Goal: Information Seeking & Learning: Compare options

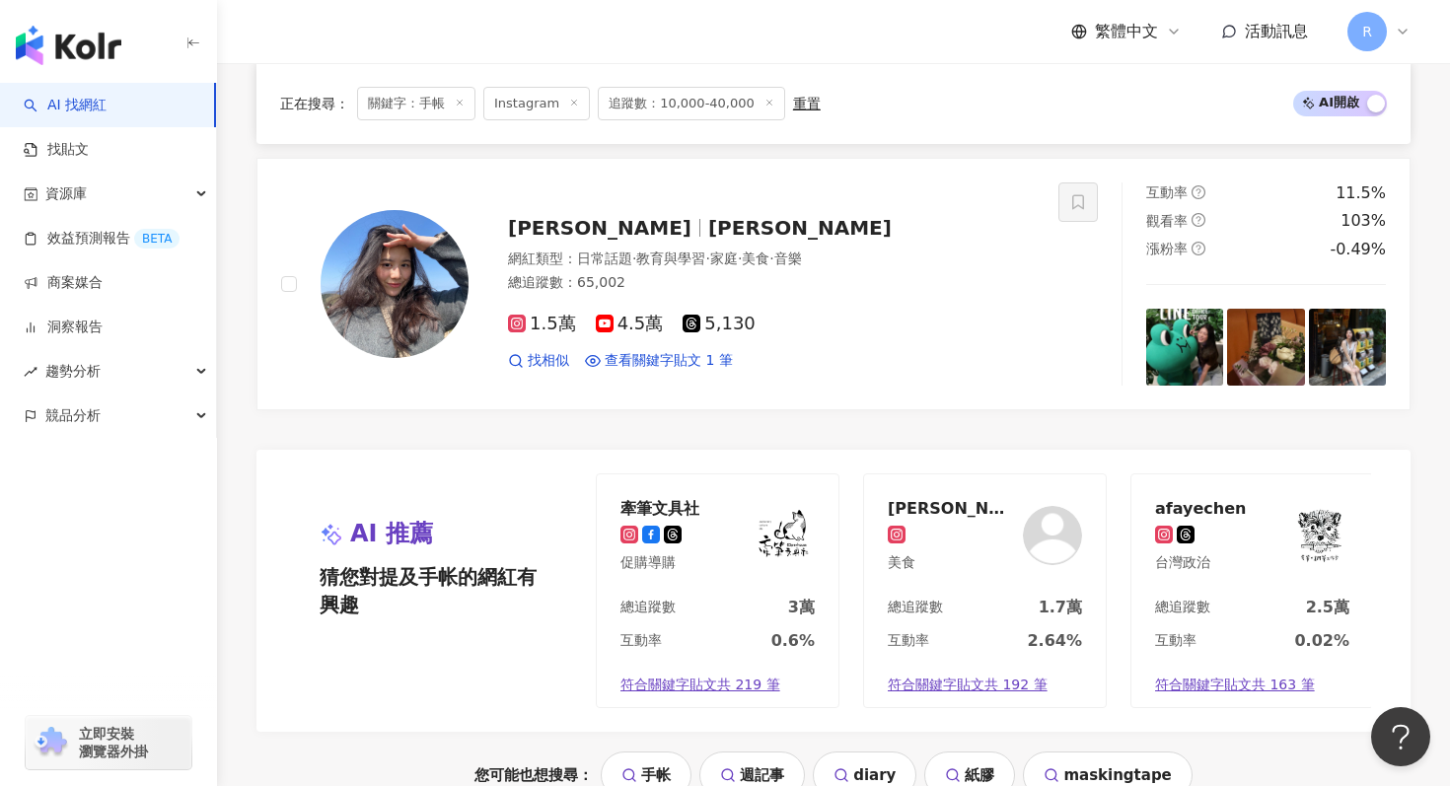
scroll to position [4165, 0]
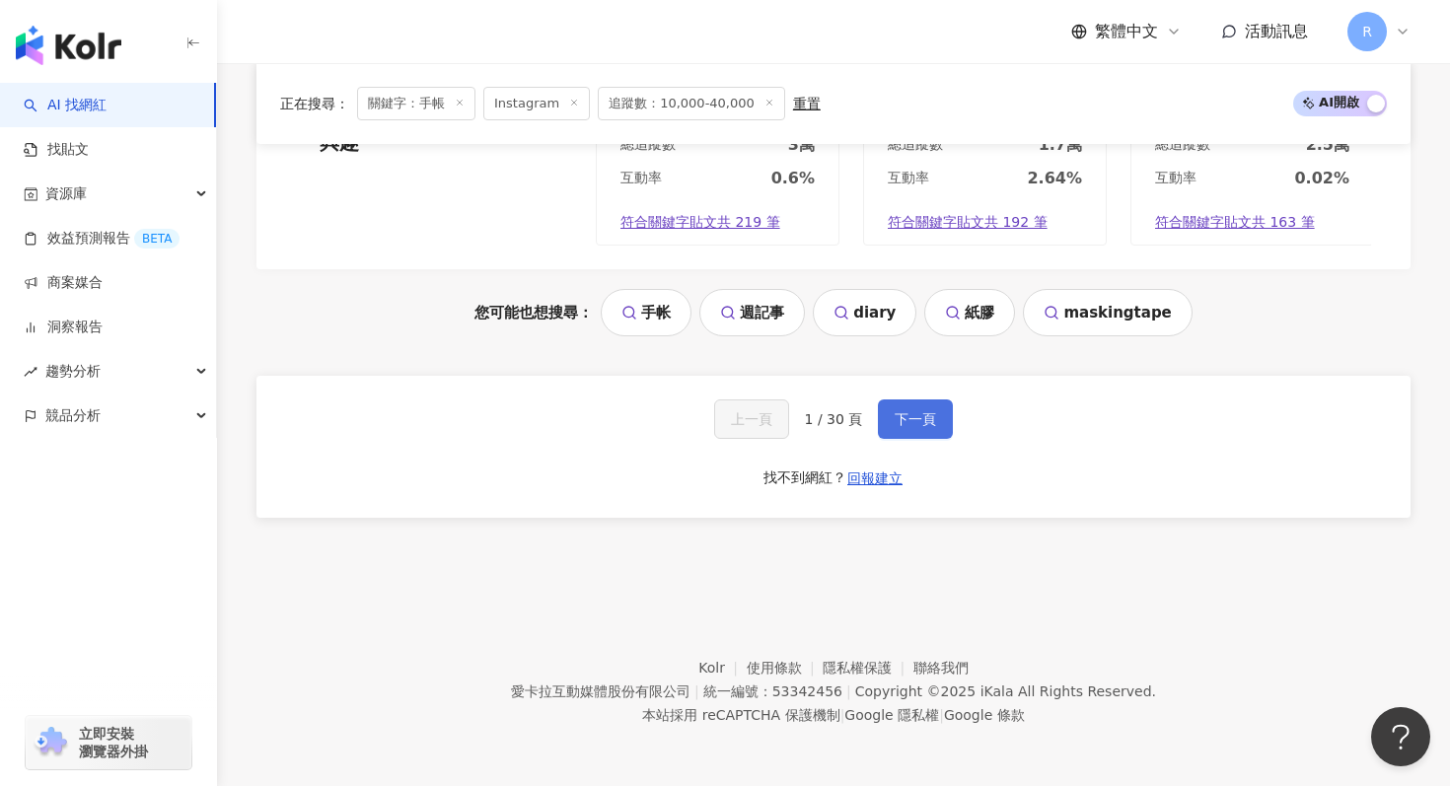
click at [916, 420] on span "下一頁" at bounding box center [915, 419] width 41 height 16
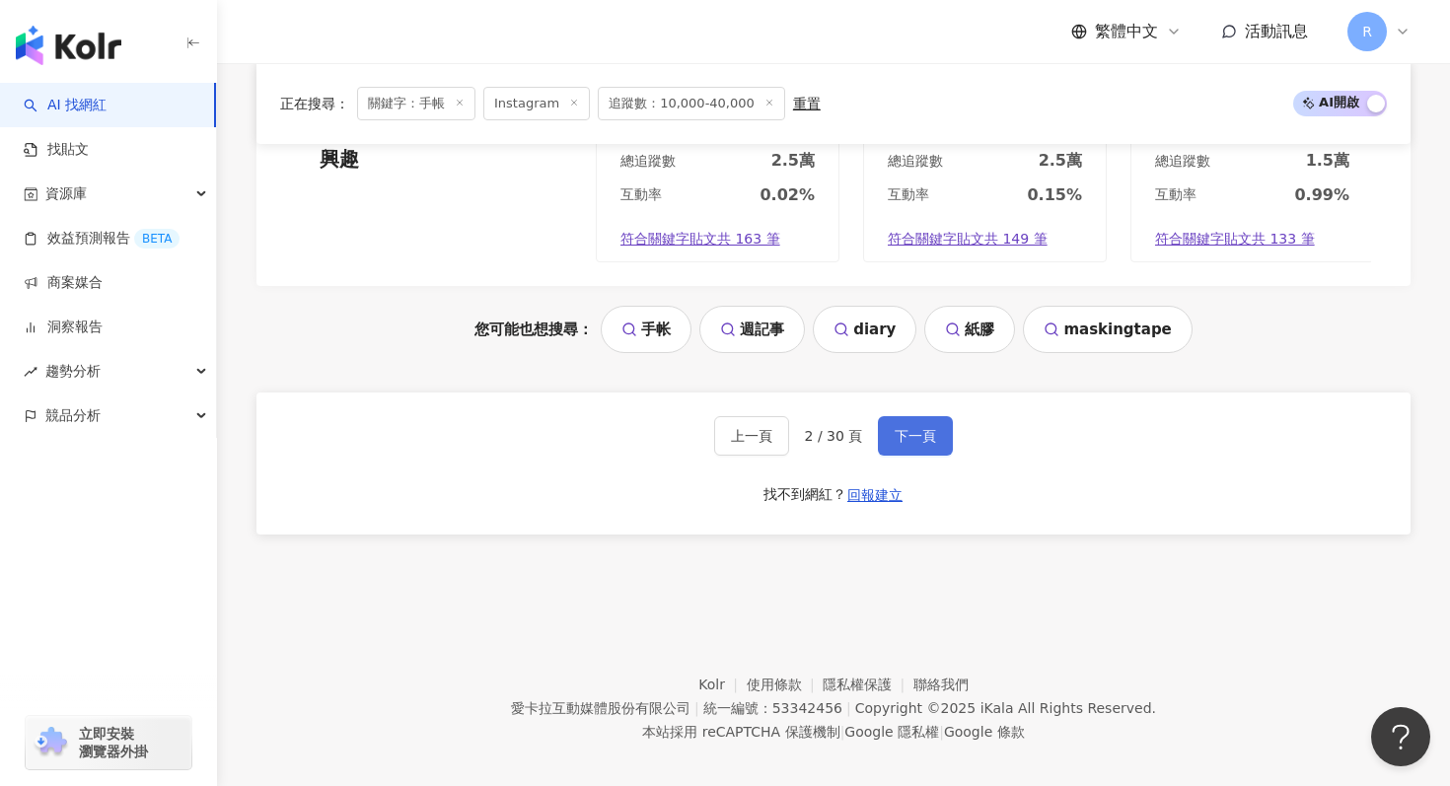
click at [916, 416] on button "下一頁" at bounding box center [915, 435] width 75 height 39
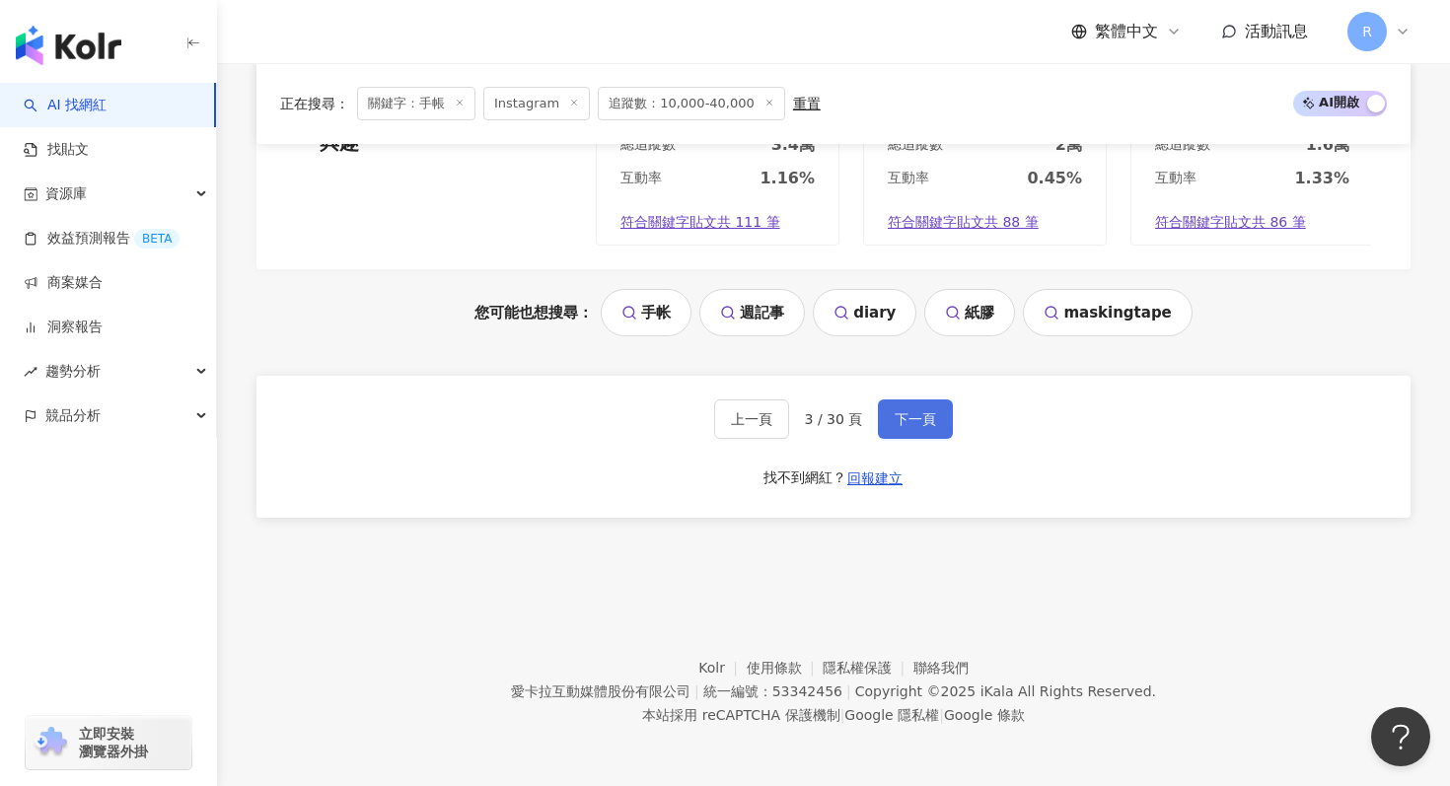
click at [909, 419] on span "下一頁" at bounding box center [915, 419] width 41 height 16
click at [918, 411] on span "下一頁" at bounding box center [915, 419] width 41 height 16
click at [895, 425] on span "下一頁" at bounding box center [915, 419] width 41 height 16
click at [924, 423] on span "下一頁" at bounding box center [915, 419] width 41 height 16
click at [927, 412] on span "下一頁" at bounding box center [915, 419] width 41 height 16
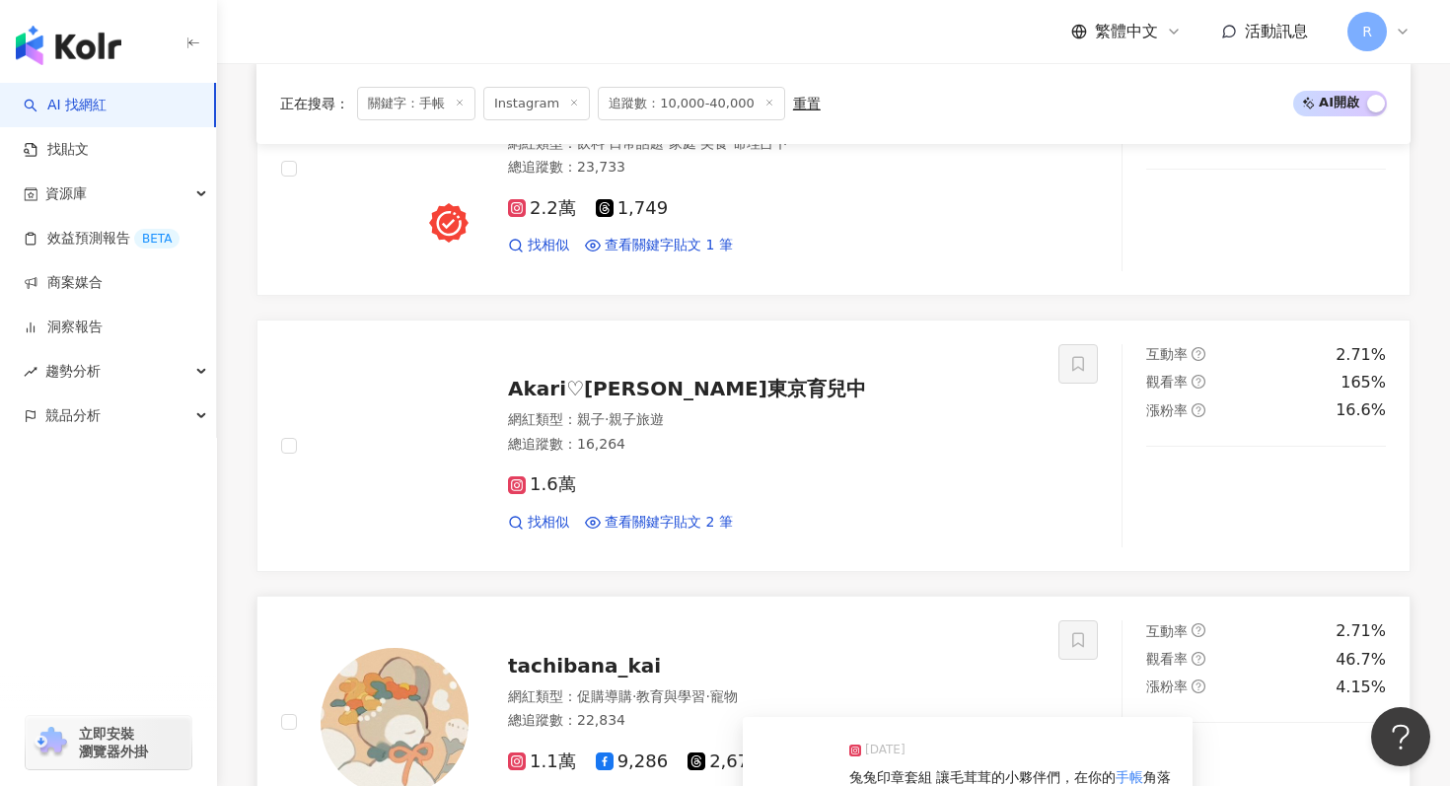
scroll to position [3228, 0]
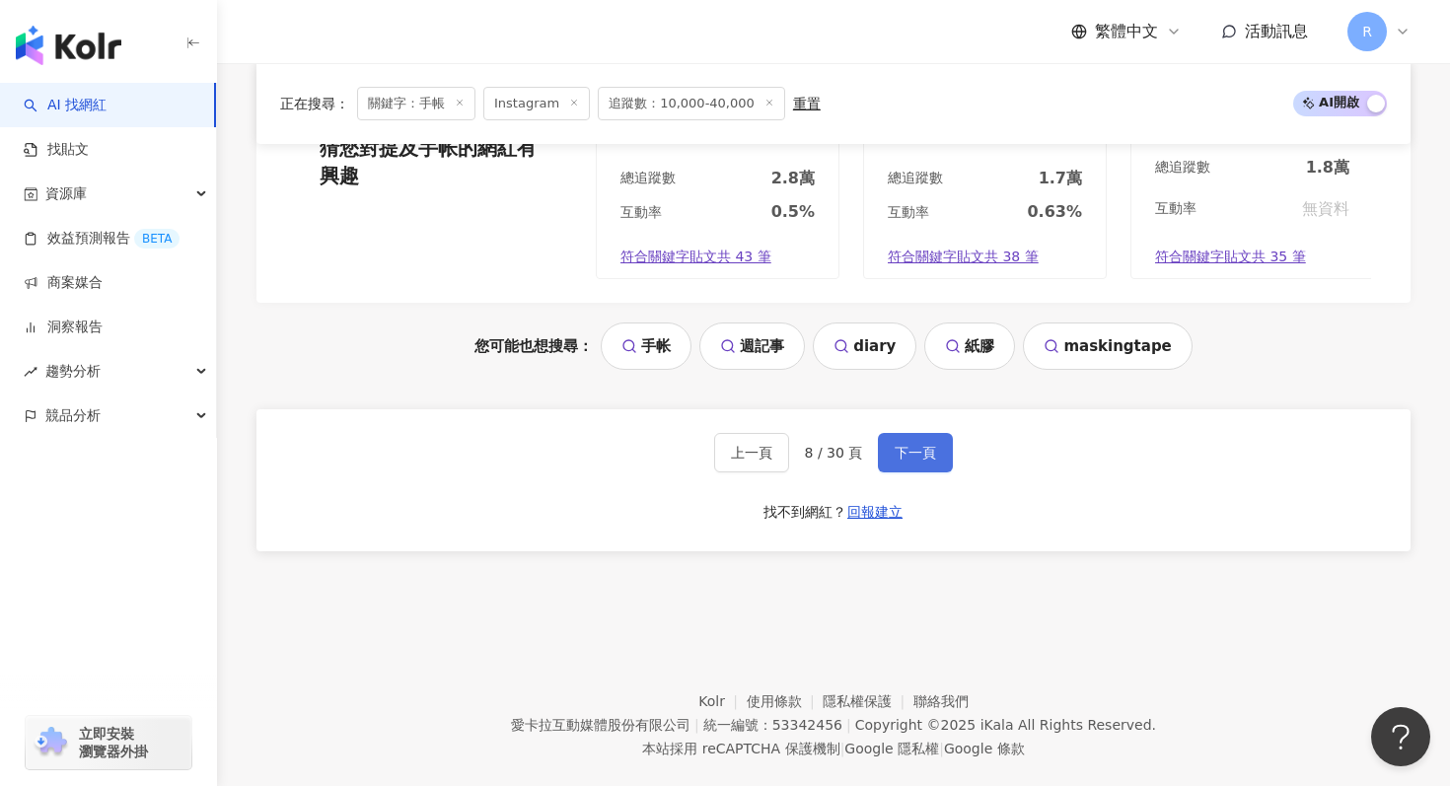
click at [902, 464] on button "下一頁" at bounding box center [915, 452] width 75 height 39
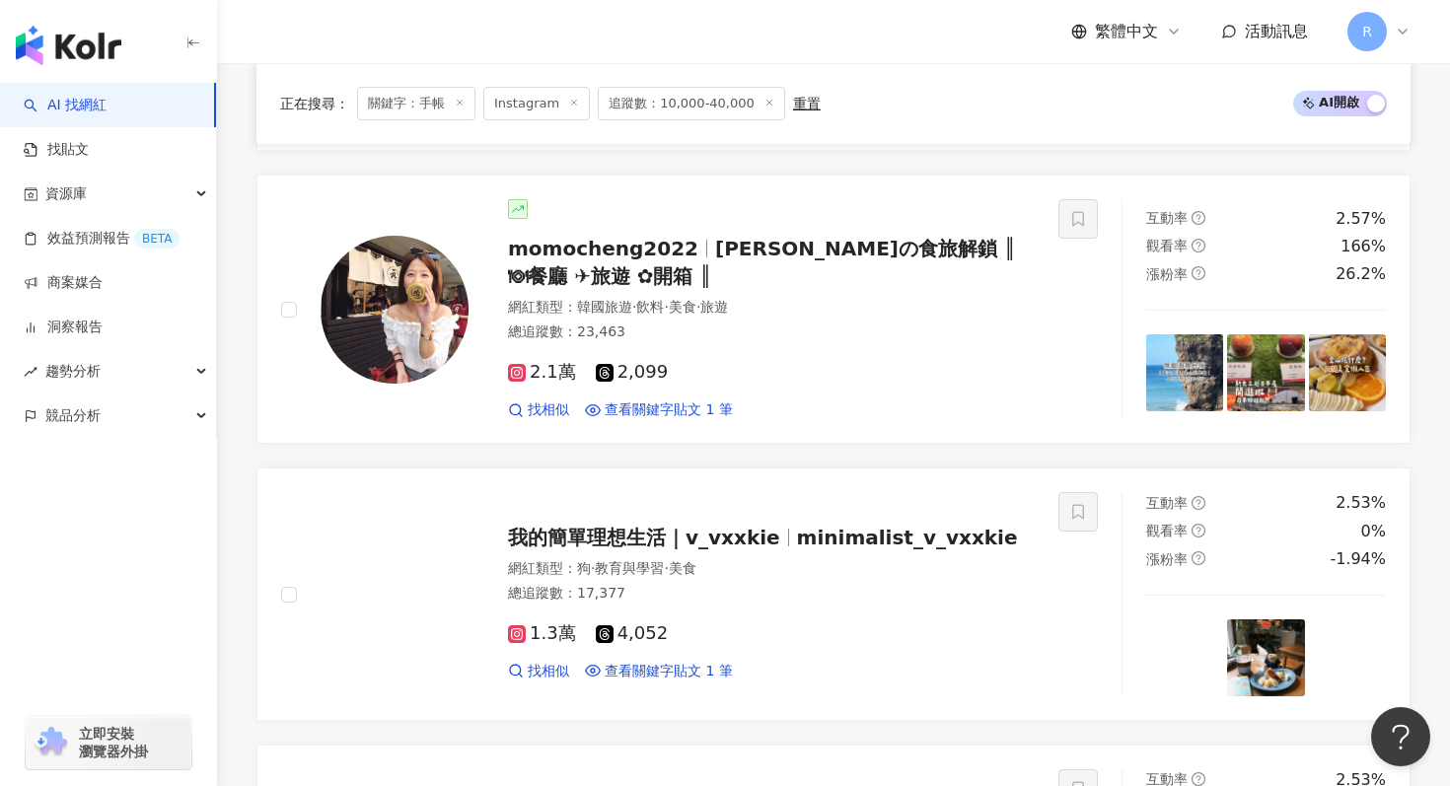
scroll to position [2291, 0]
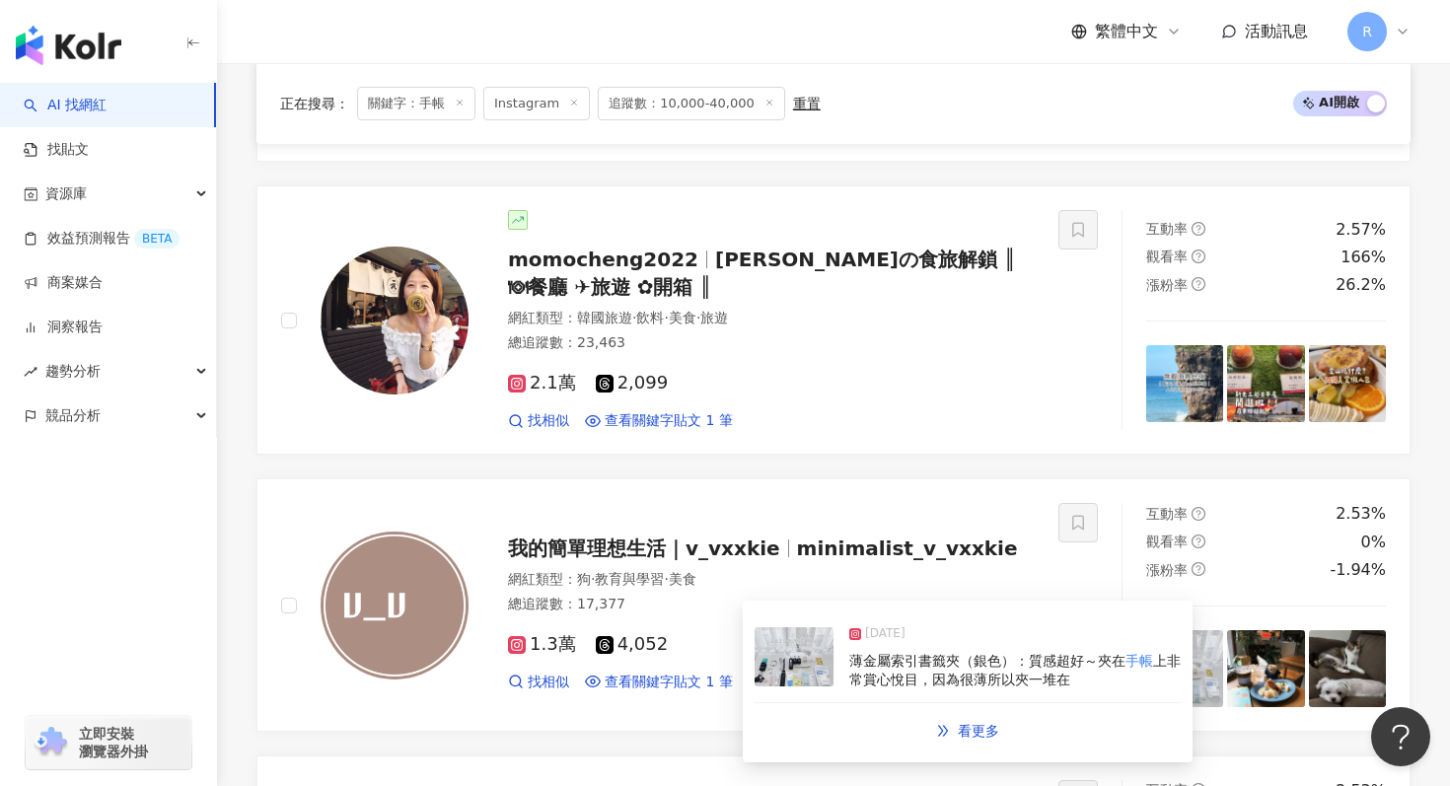
click at [853, 674] on span "上非常賞心悅目，因為很薄所以夾一堆在" at bounding box center [1014, 671] width 331 height 36
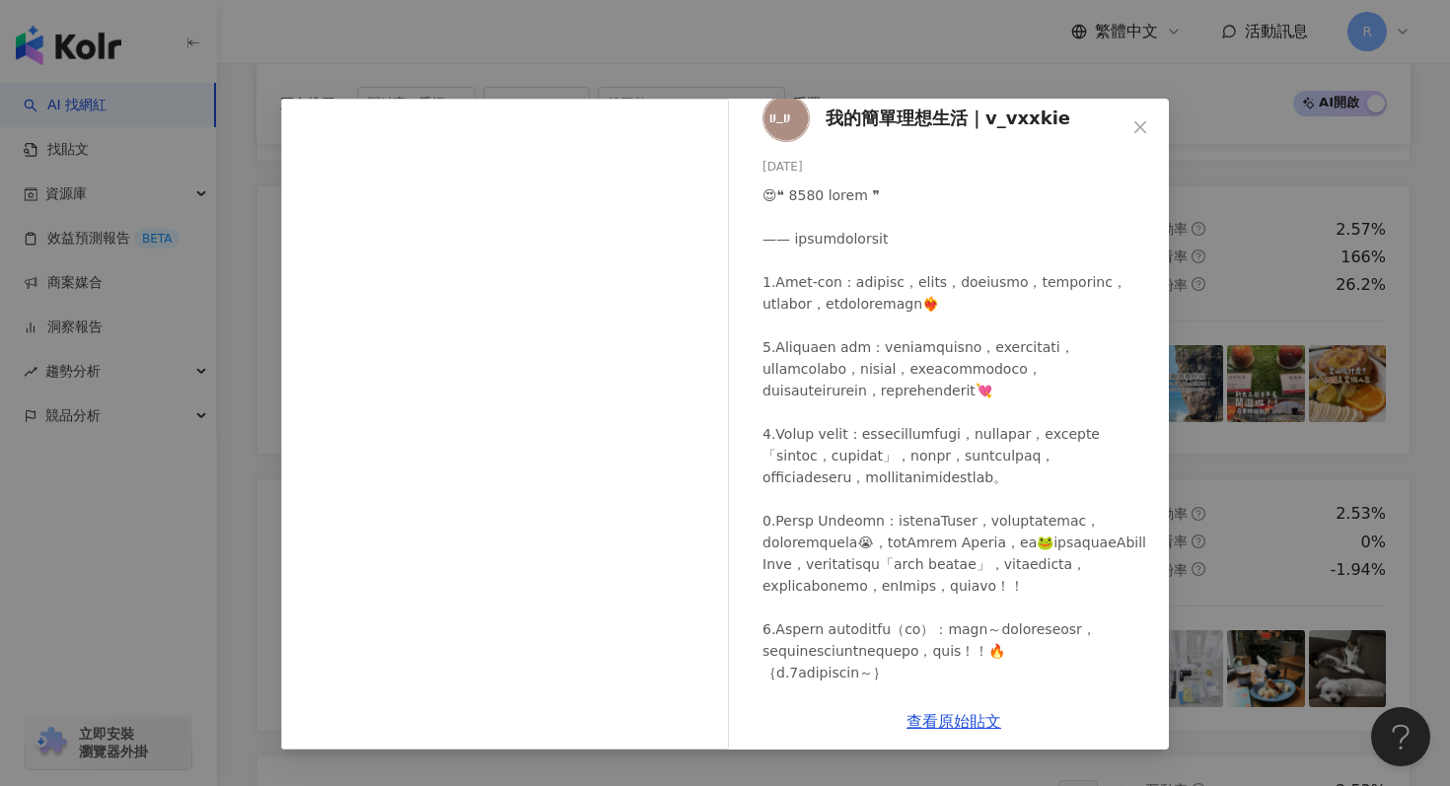
scroll to position [26, 0]
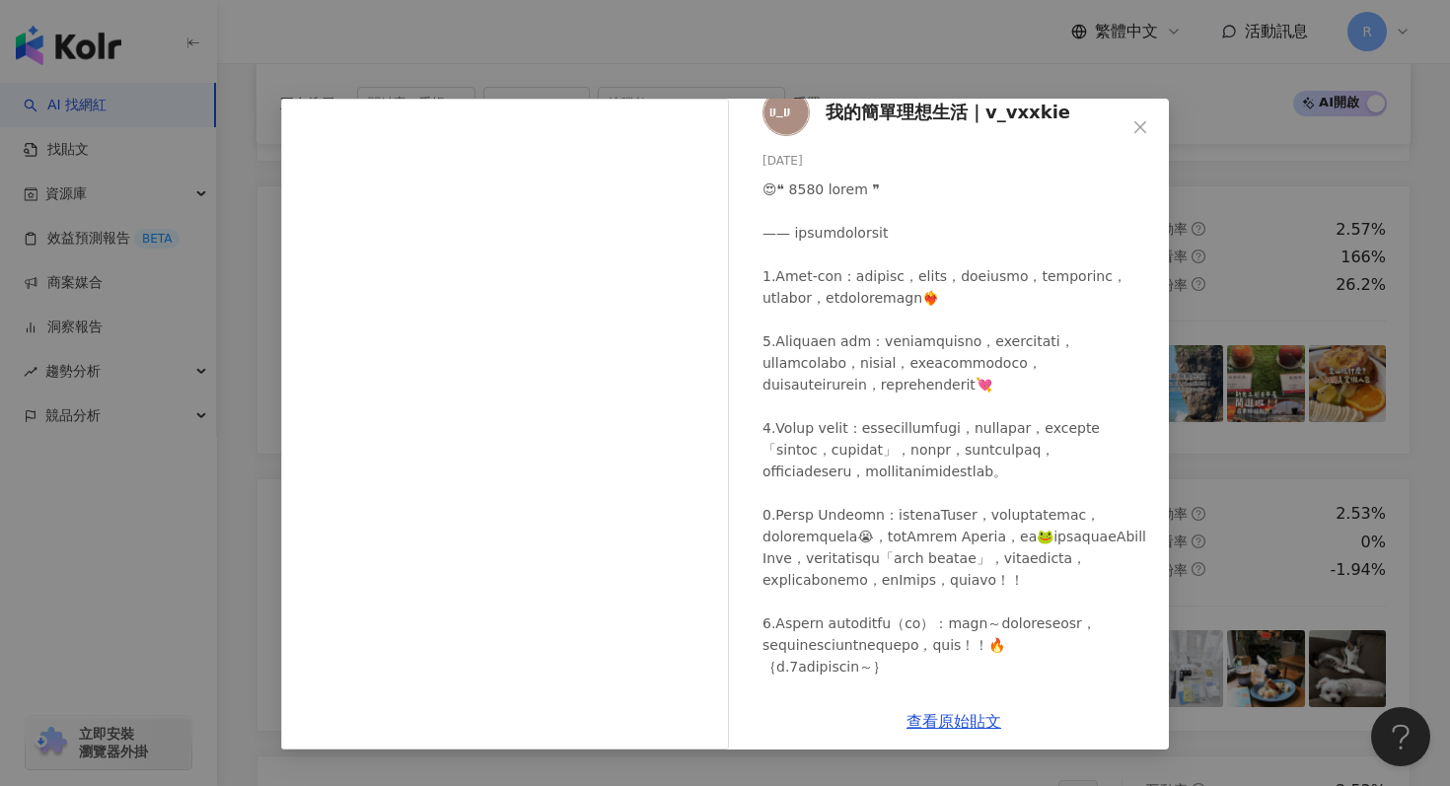
click at [1241, 251] on div "我的簡單理想生活｜v_vxxkie 2025/8/21 325 12 查看原始貼文" at bounding box center [725, 393] width 1450 height 786
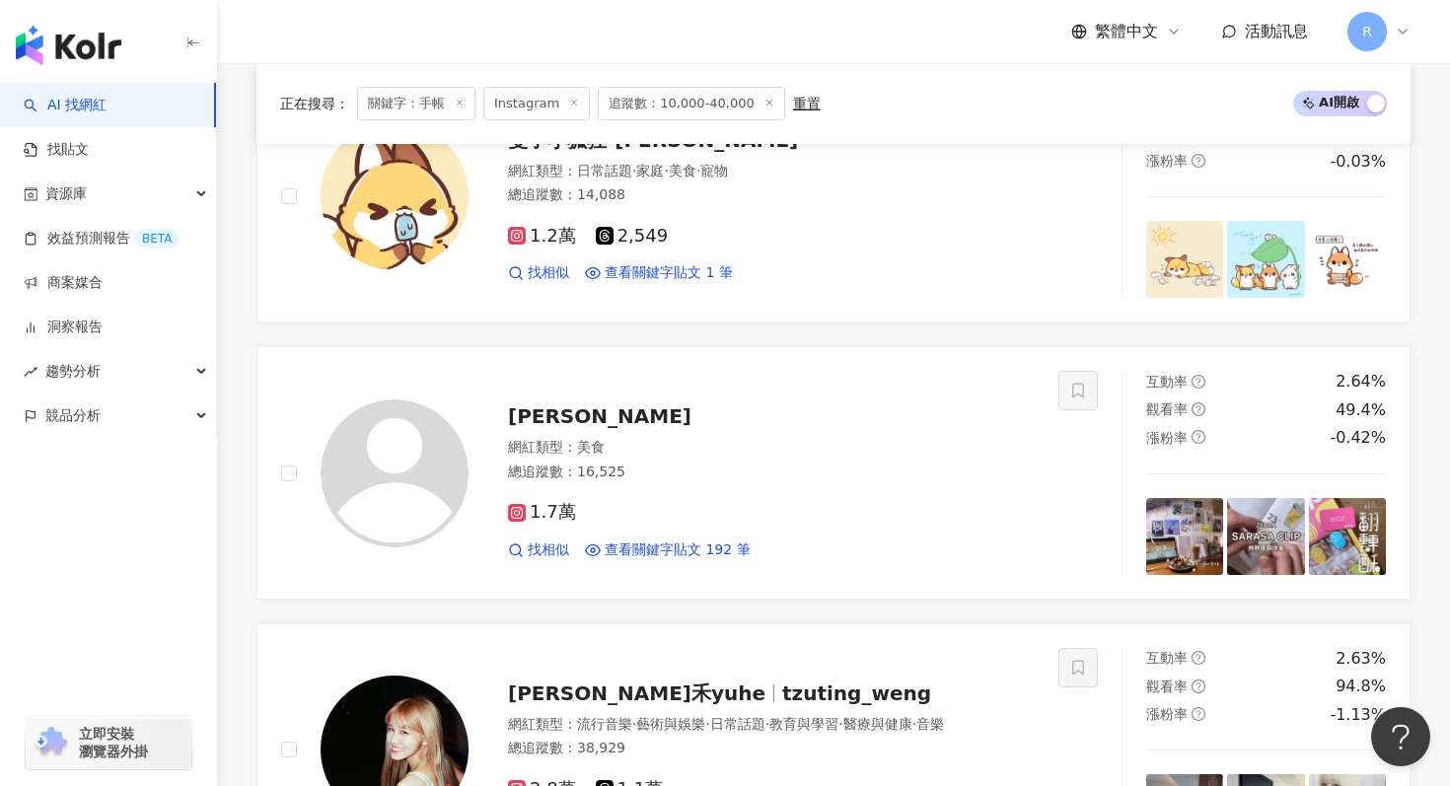
scroll to position [694, 0]
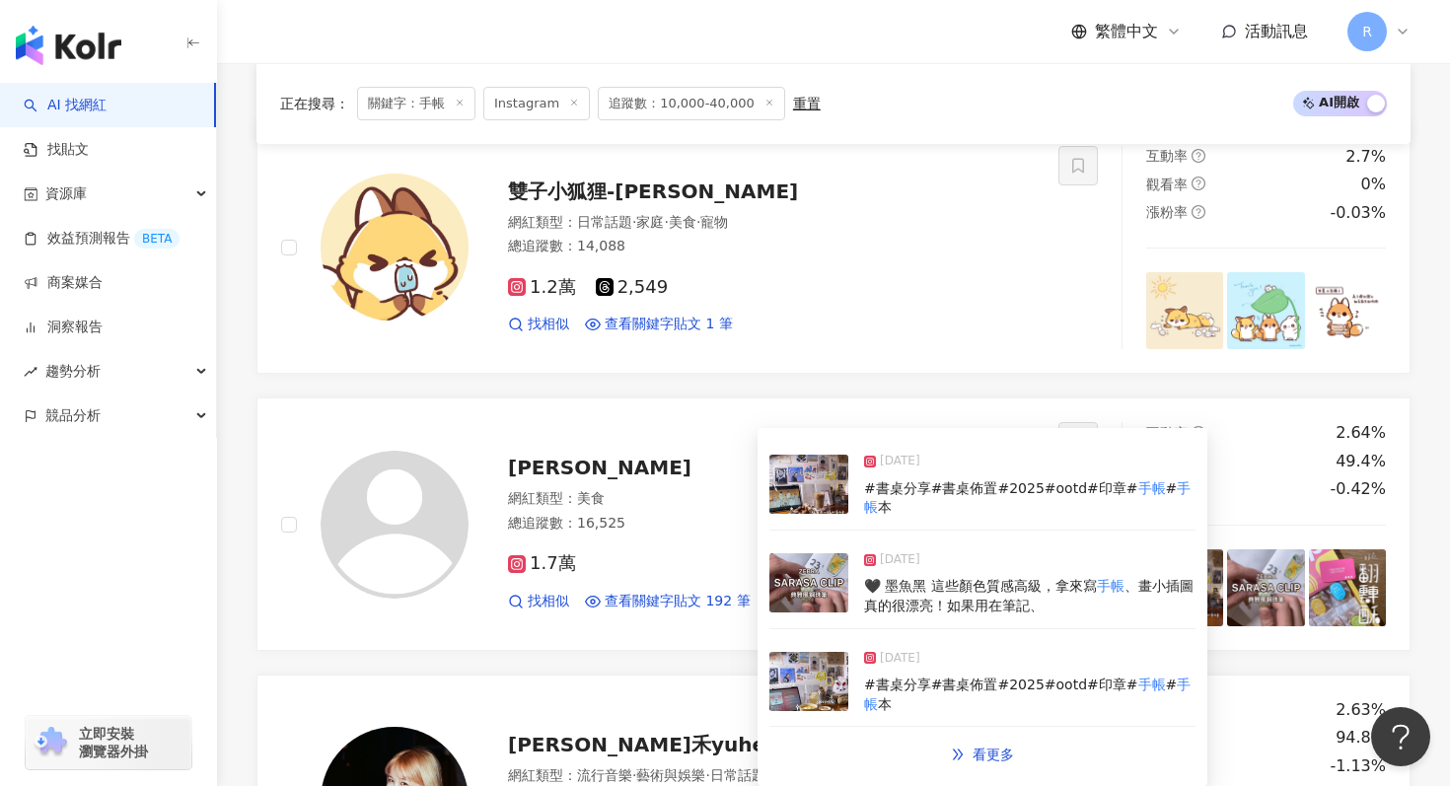
click at [814, 562] on img at bounding box center [808, 582] width 79 height 59
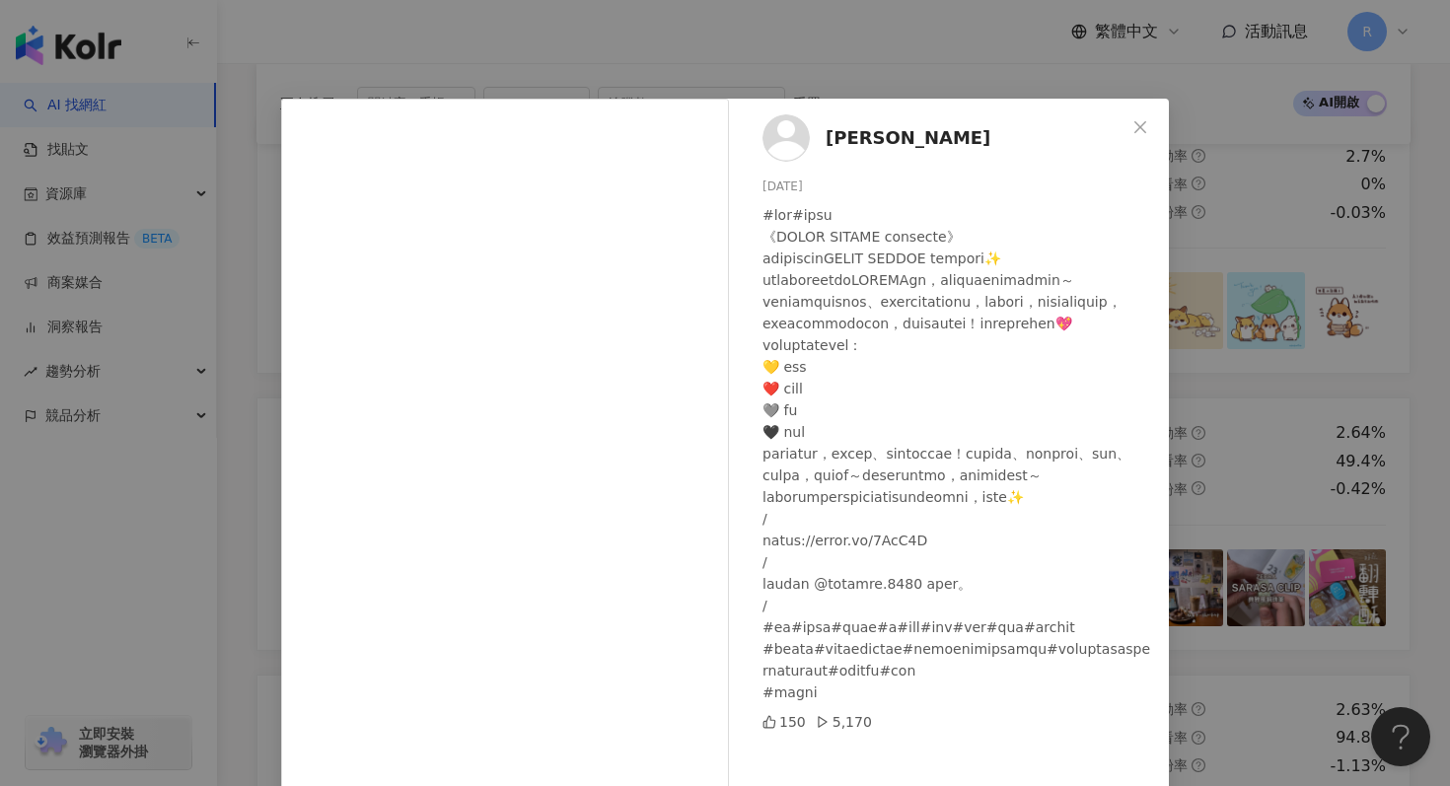
scroll to position [99, 0]
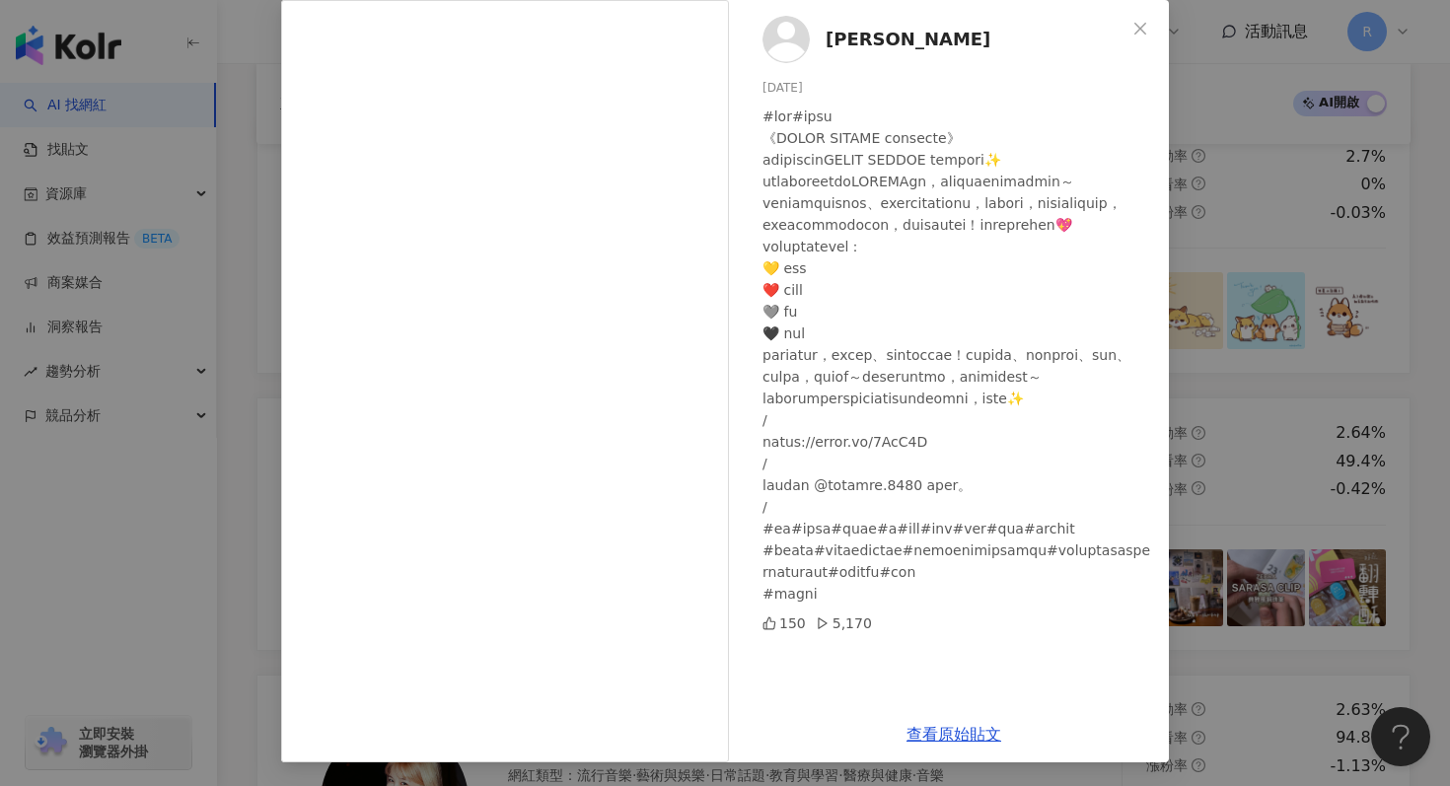
click at [1279, 190] on div "Tiffany 2025/9/12 150 5,170 查看原始貼文" at bounding box center [725, 393] width 1450 height 786
click at [1277, 197] on div "Tiffany 2025/9/12 150 5,170 查看原始貼文" at bounding box center [725, 393] width 1450 height 786
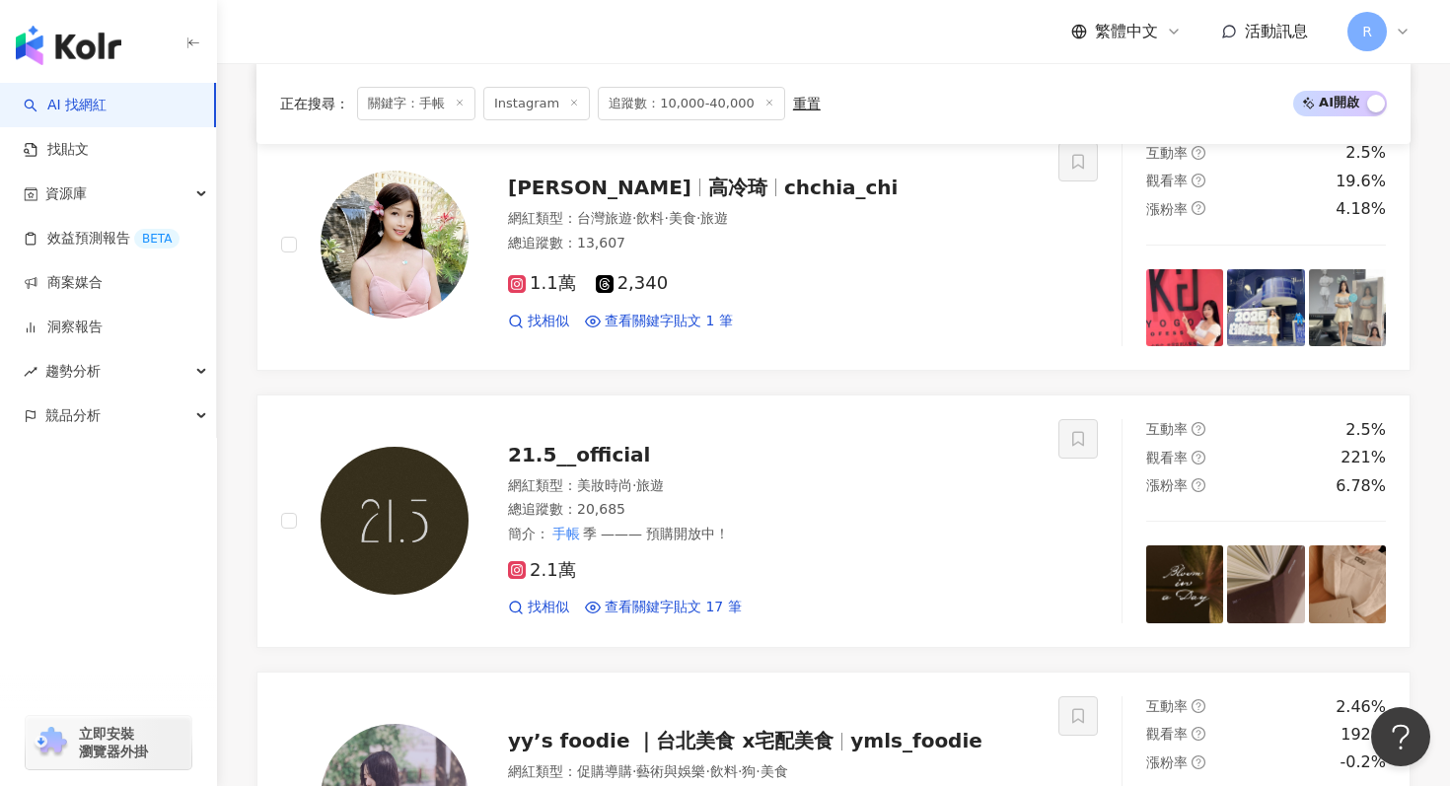
scroll to position [4097, 0]
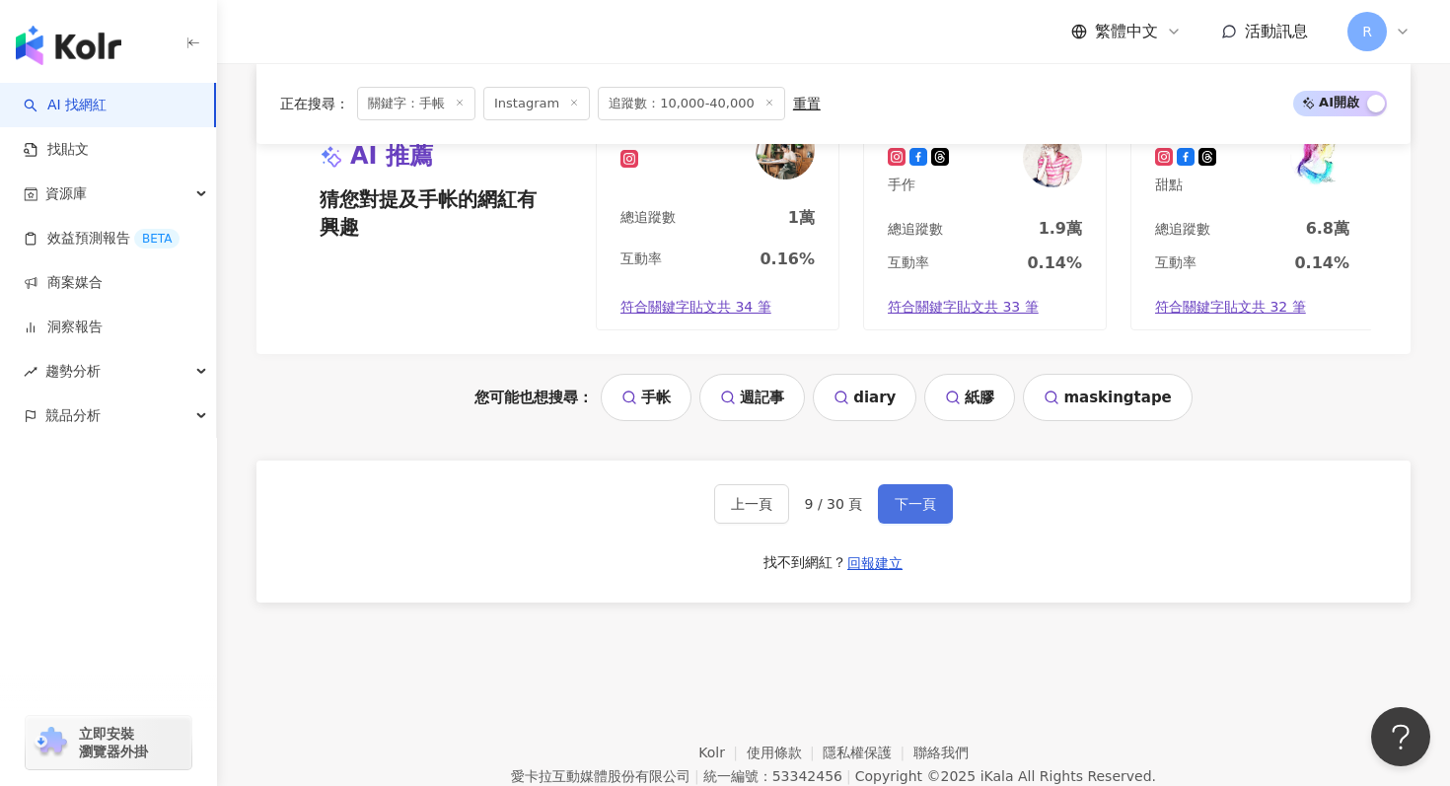
click at [907, 515] on button "下一頁" at bounding box center [915, 503] width 75 height 39
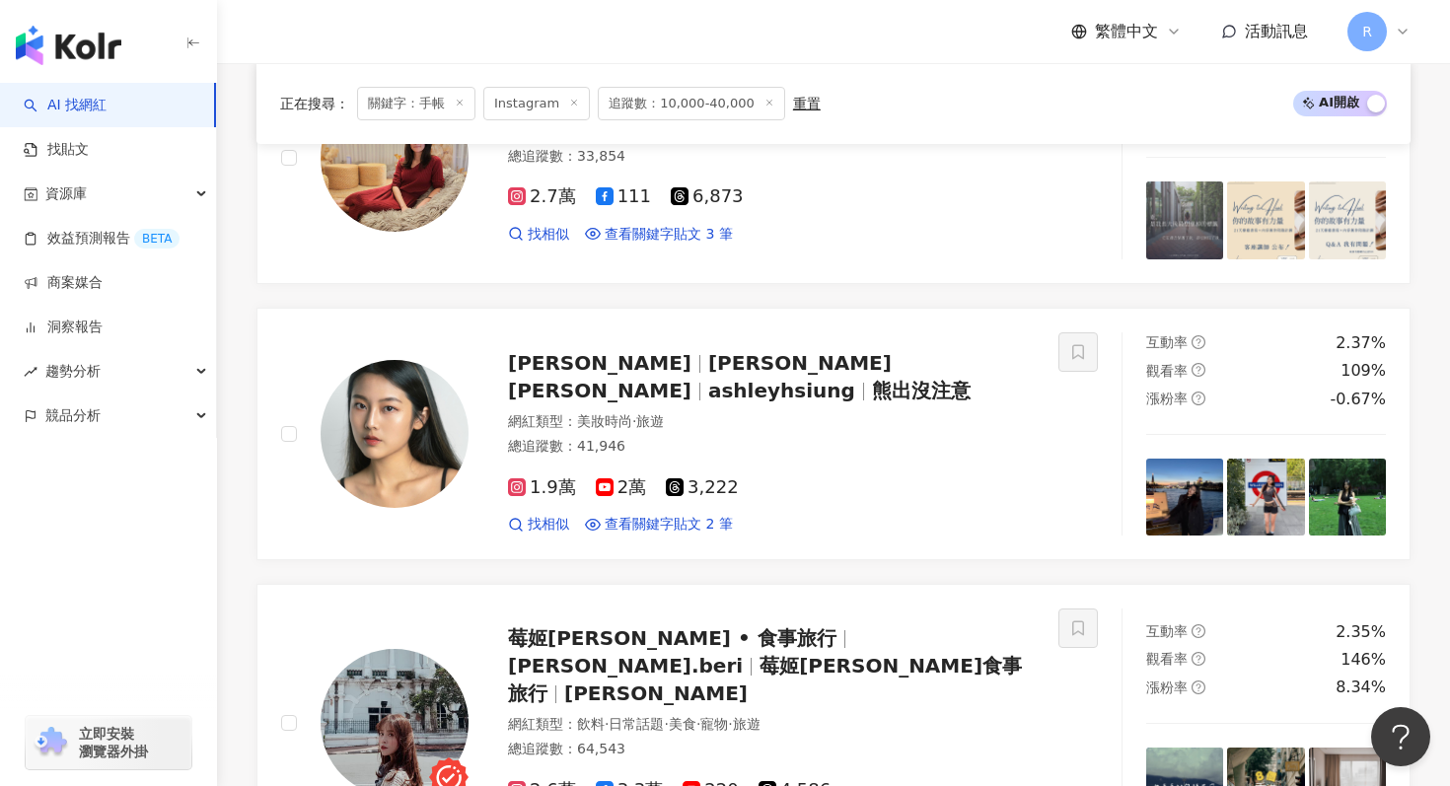
scroll to position [3479, 0]
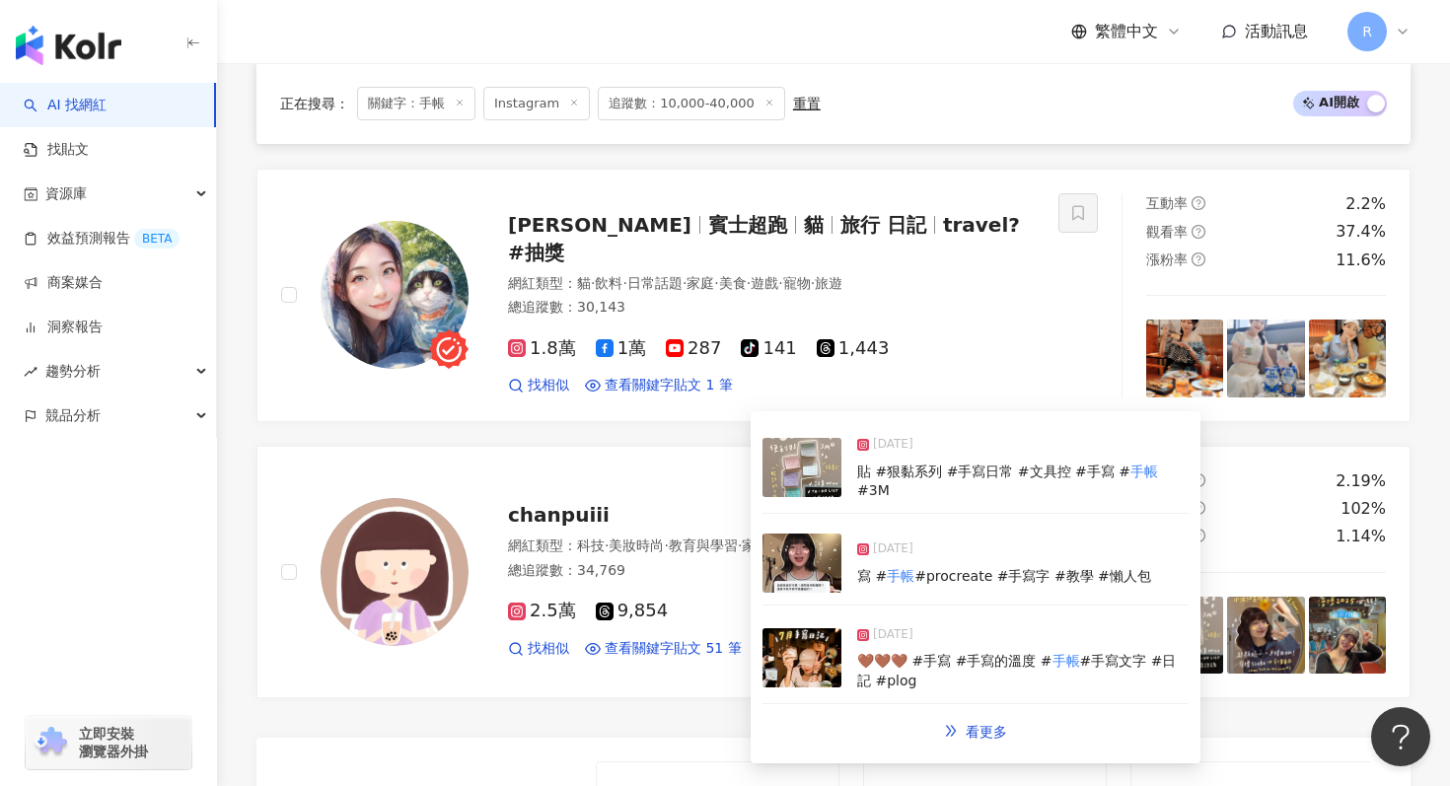
click at [829, 568] on img at bounding box center [802, 563] width 79 height 59
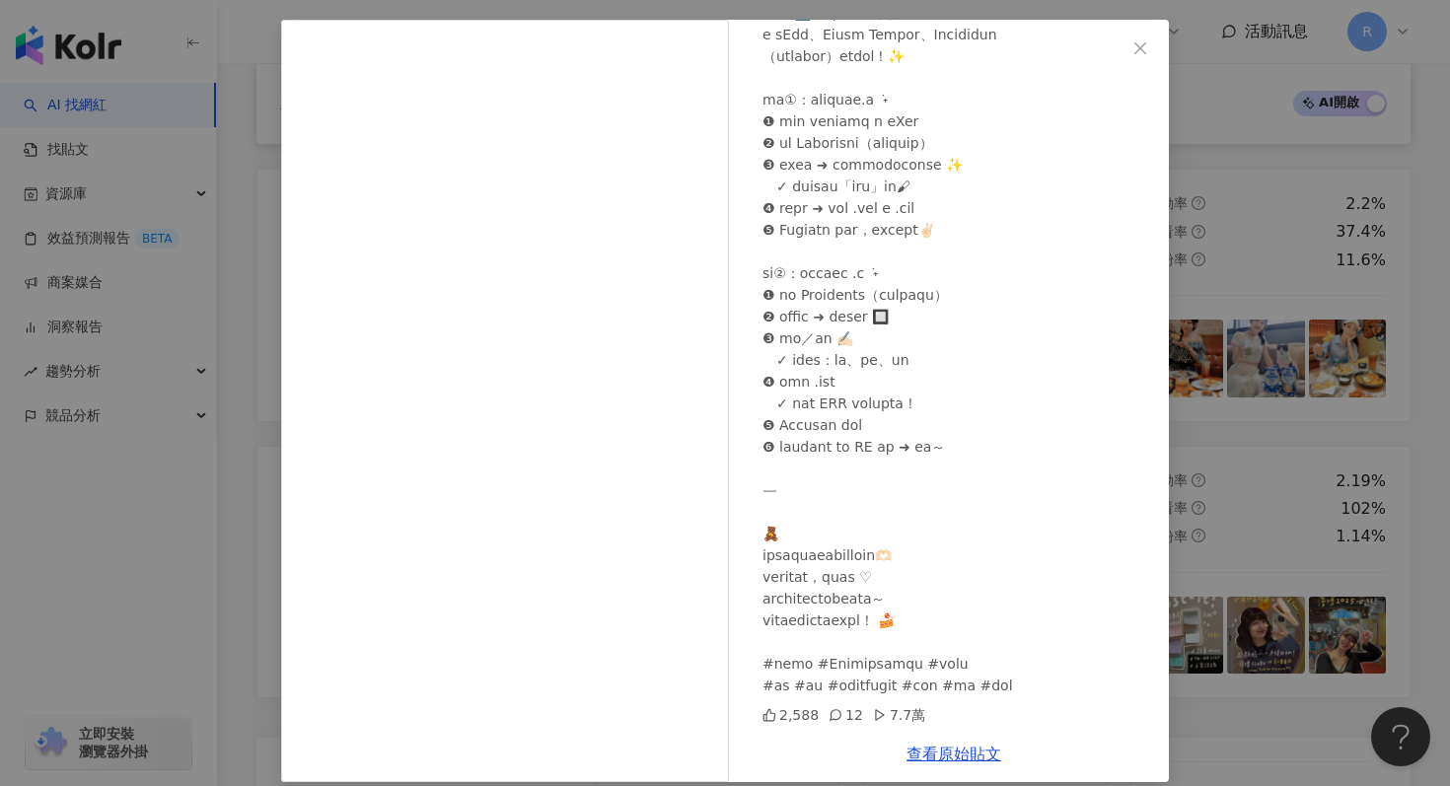
scroll to position [99, 0]
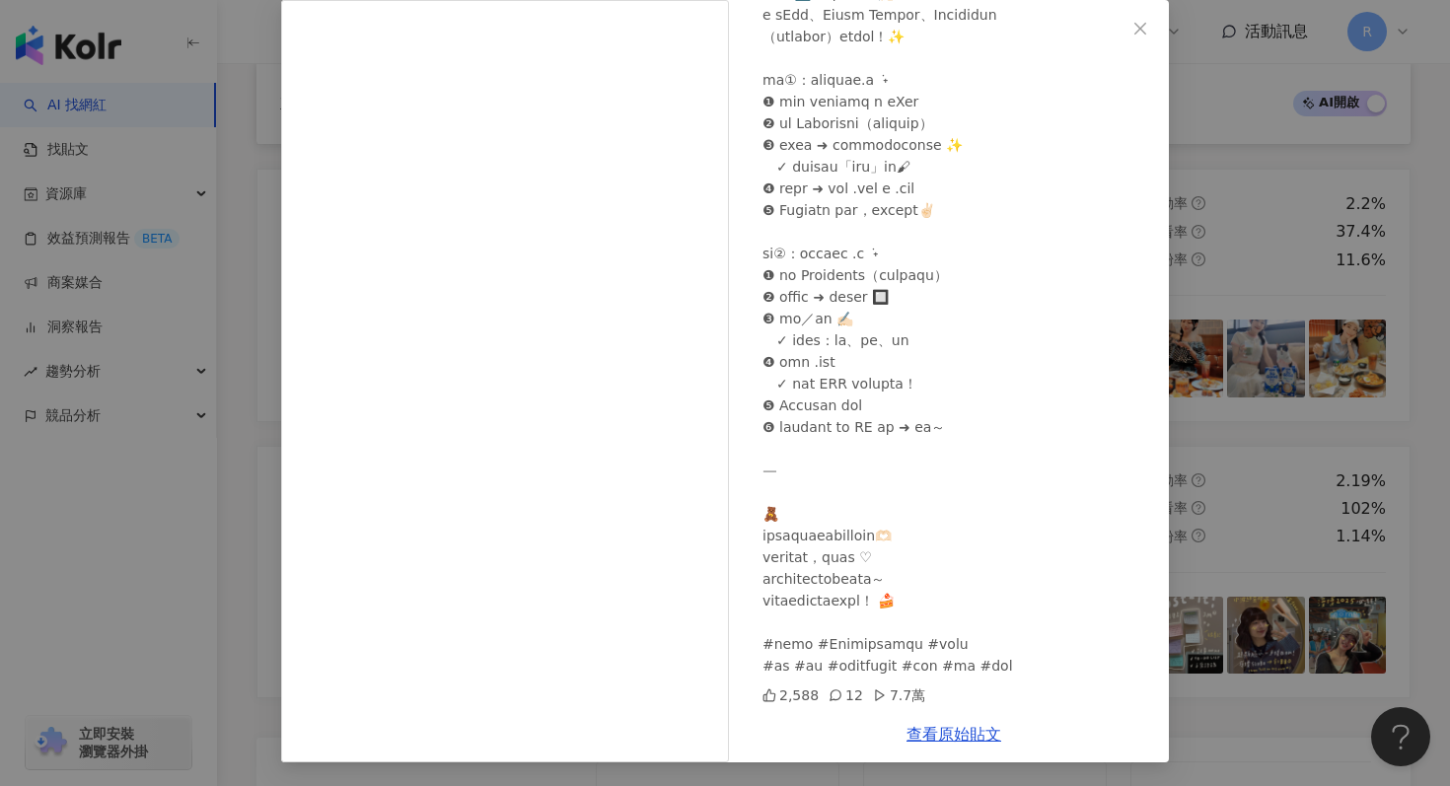
click at [1251, 419] on div "真豬奶茶🧋 2025/7/25 2,588 12 7.7萬 查看原始貼文" at bounding box center [725, 393] width 1450 height 786
click at [1247, 420] on div "真豬奶茶🧋 2025/7/25 2,588 12 7.7萬 查看原始貼文" at bounding box center [725, 393] width 1450 height 786
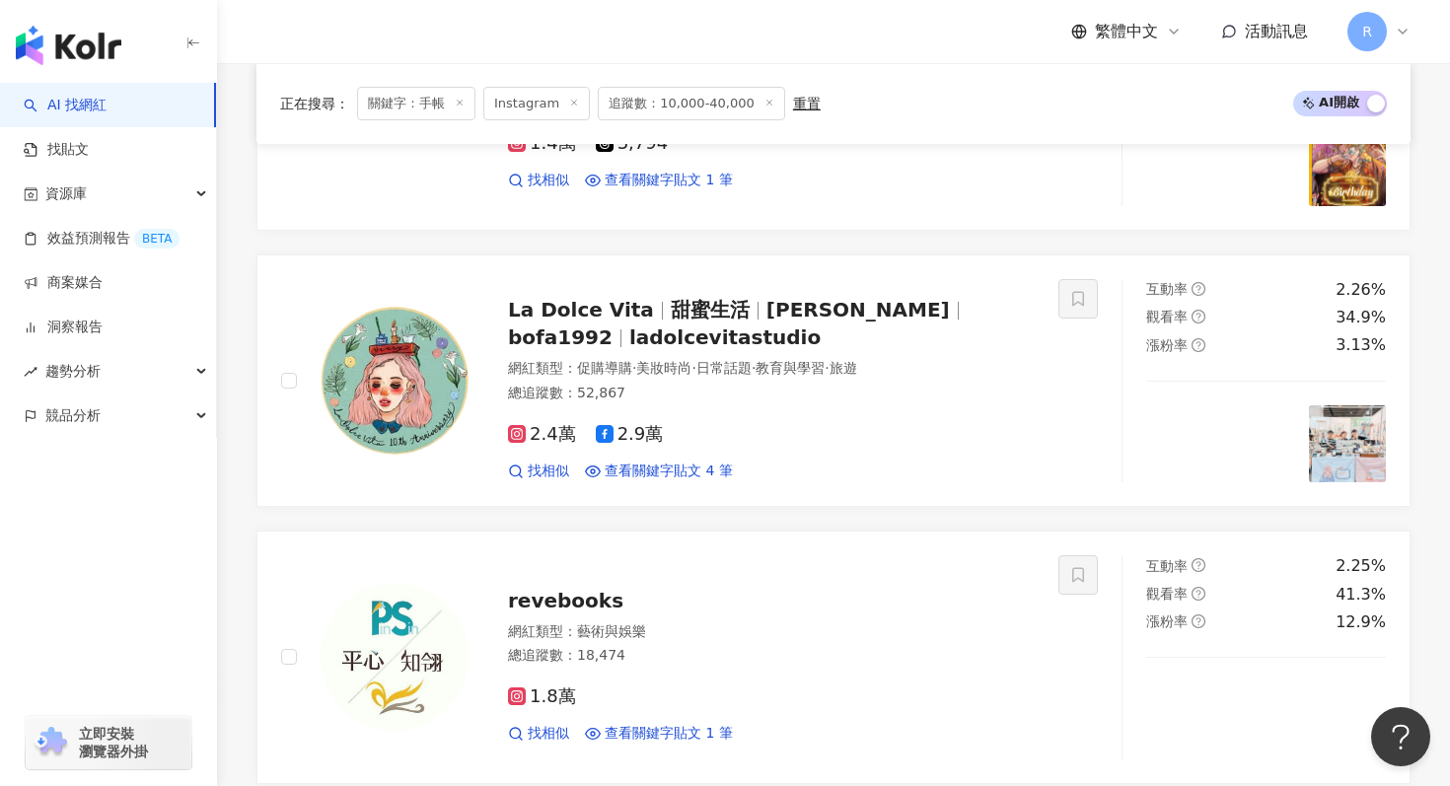
scroll to position [2470, 0]
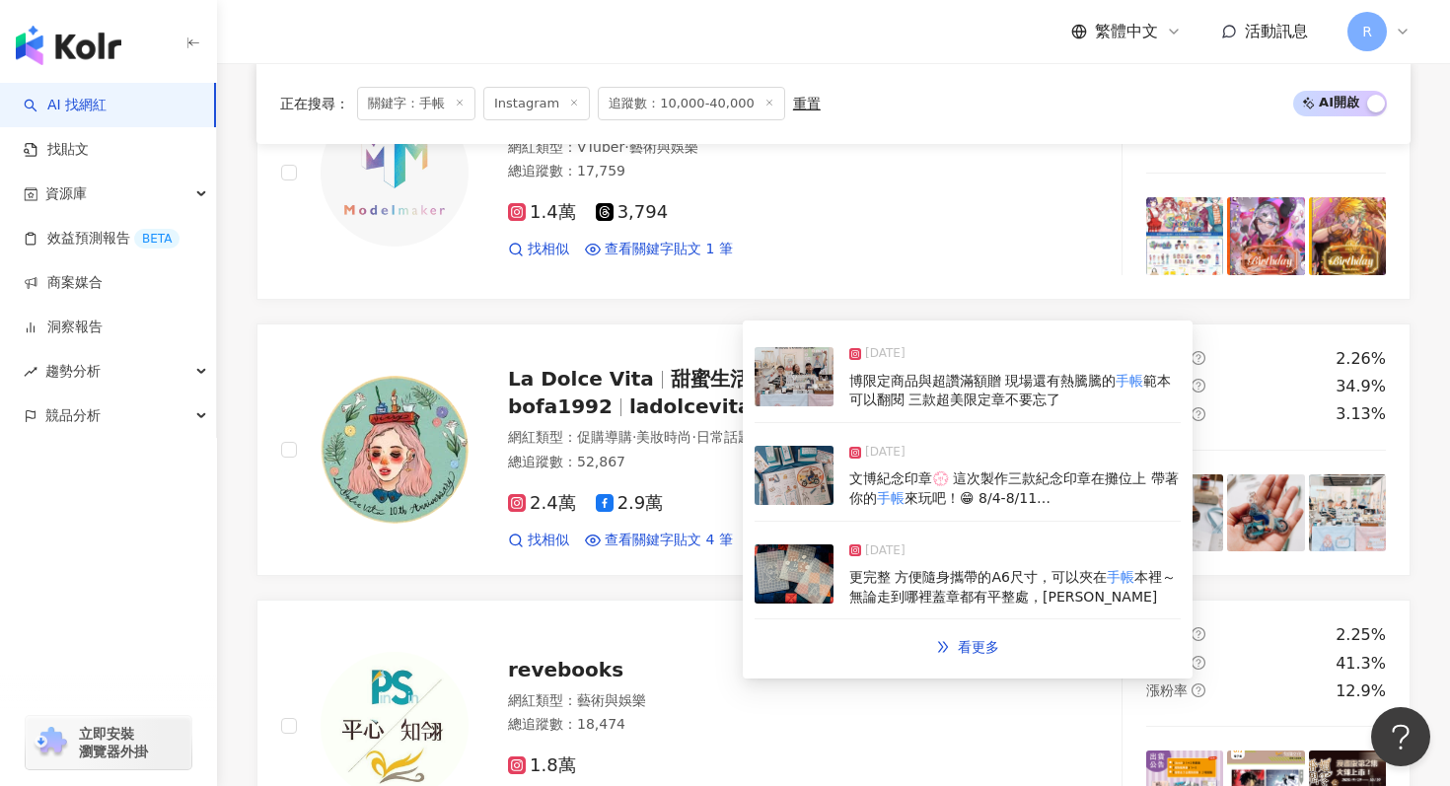
click at [819, 370] on img at bounding box center [794, 376] width 79 height 59
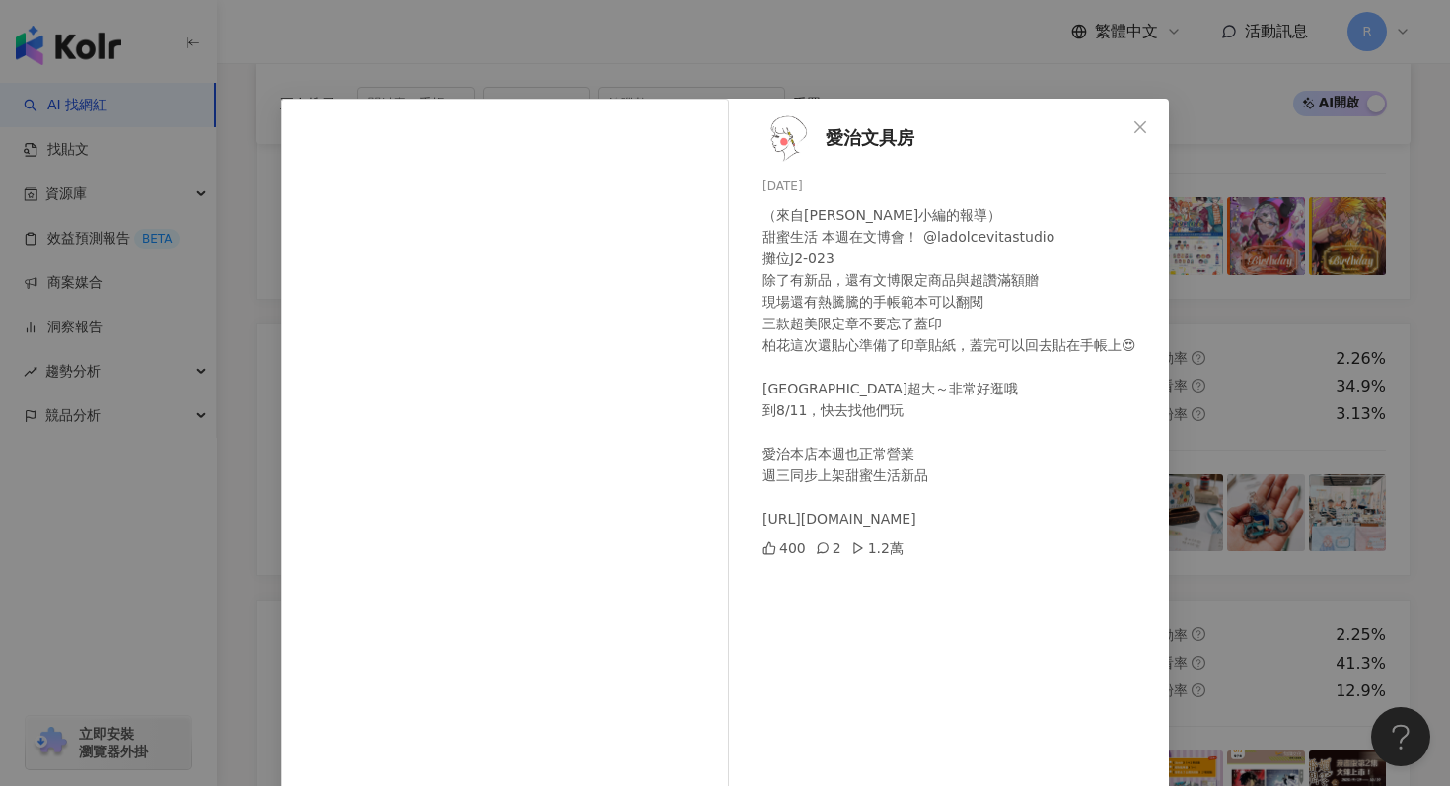
scroll to position [99, 0]
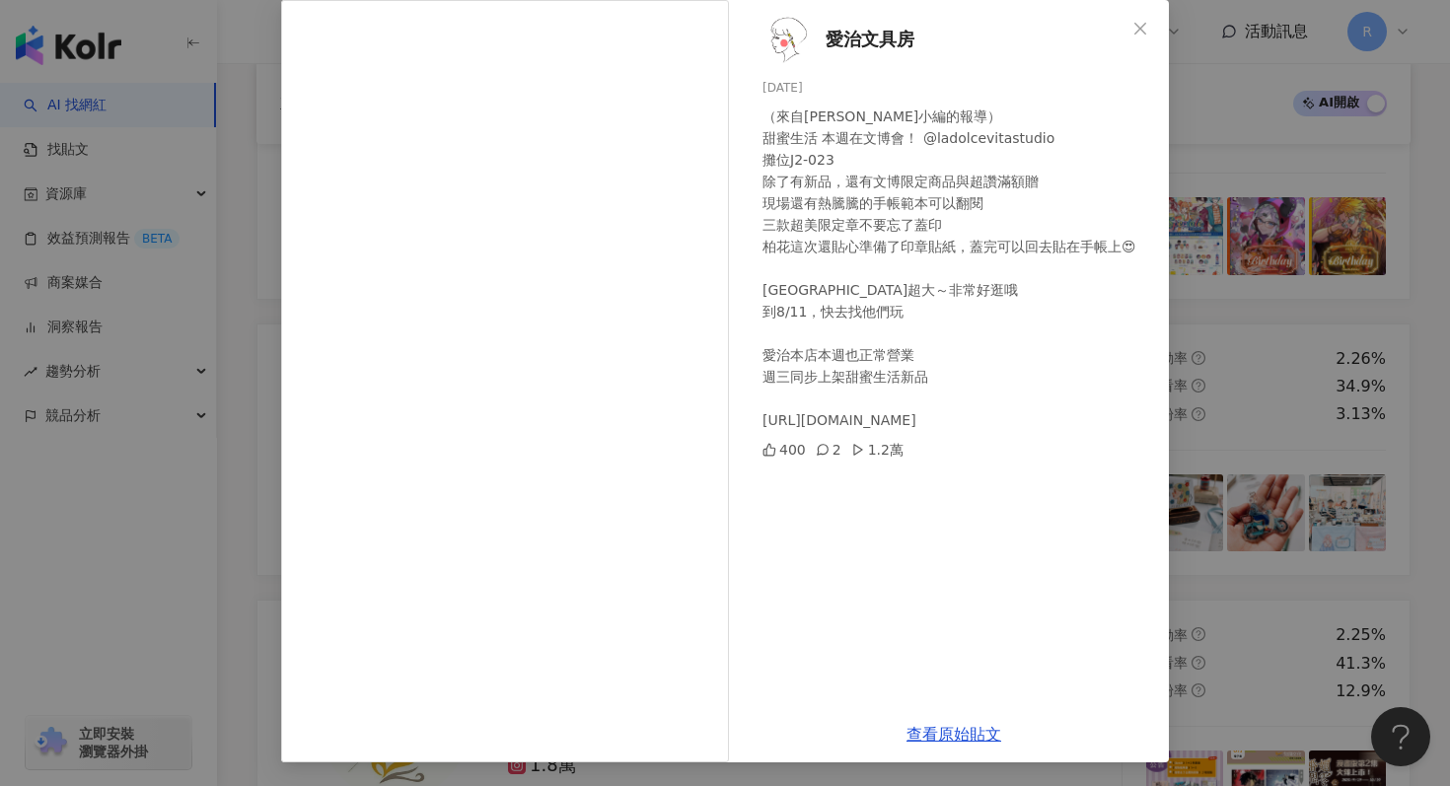
click at [1244, 327] on div "愛治文具房 2025/8/5 （來自愛治小編的報導） 甜蜜生活 本週在文博會！ @ladolcevitastudio 攤位J2-023 除了有新品，還有文博限…" at bounding box center [725, 393] width 1450 height 786
click at [1212, 318] on div "愛治文具房 2025/8/5 （來自愛治小編的報導） 甜蜜生活 本週在文博會！ @ladolcevitastudio 攤位J2-023 除了有新品，還有文博限…" at bounding box center [725, 393] width 1450 height 786
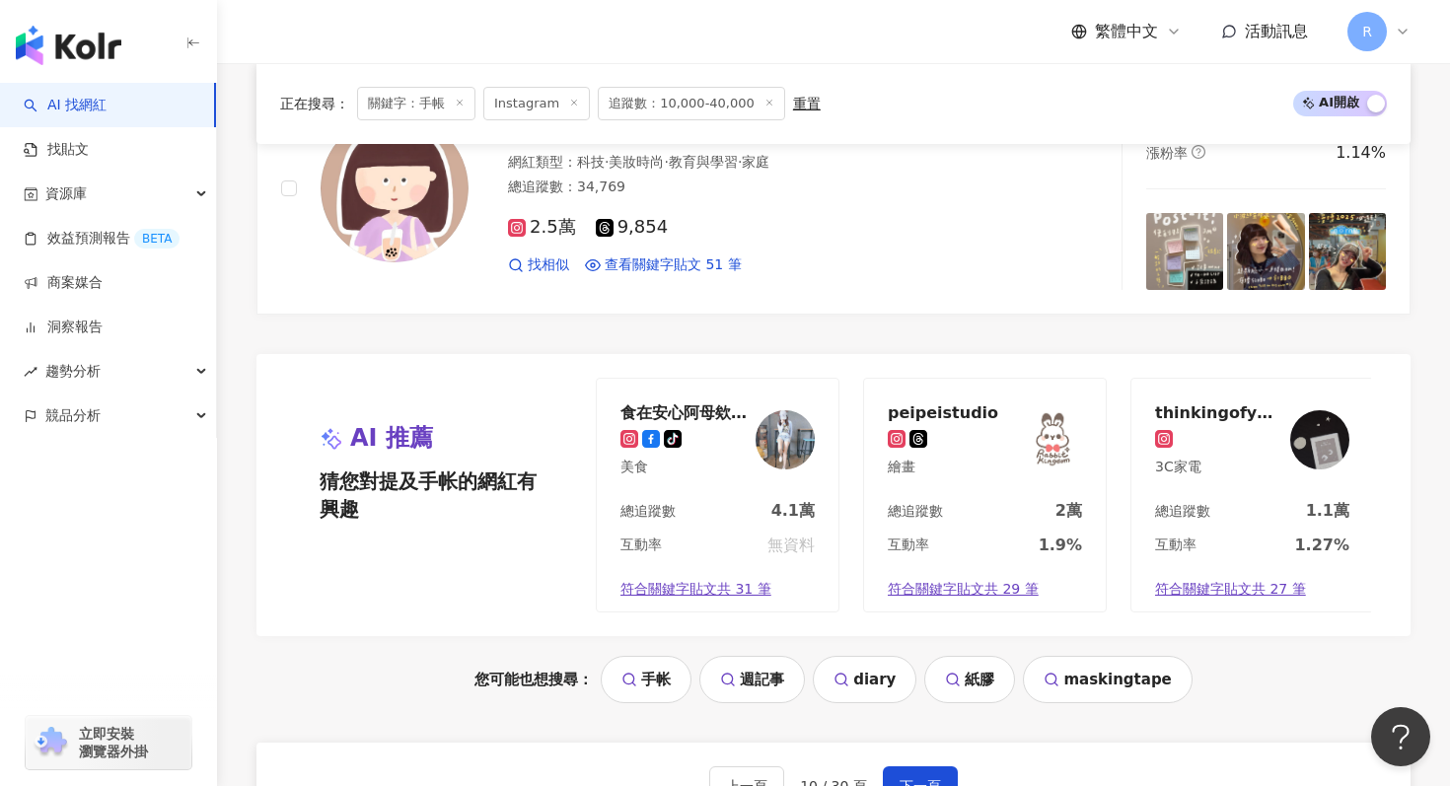
scroll to position [4087, 0]
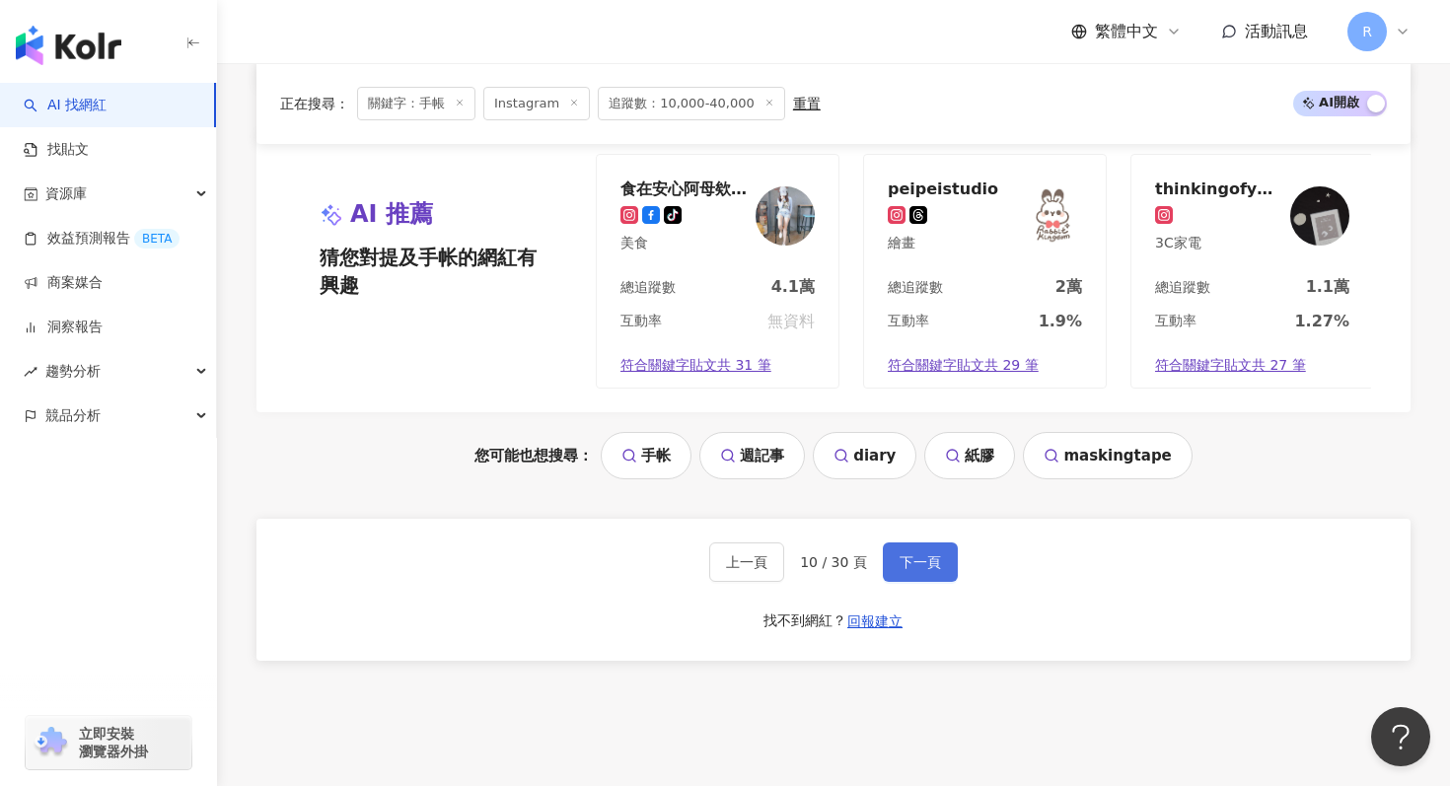
click at [926, 554] on span "下一頁" at bounding box center [920, 562] width 41 height 16
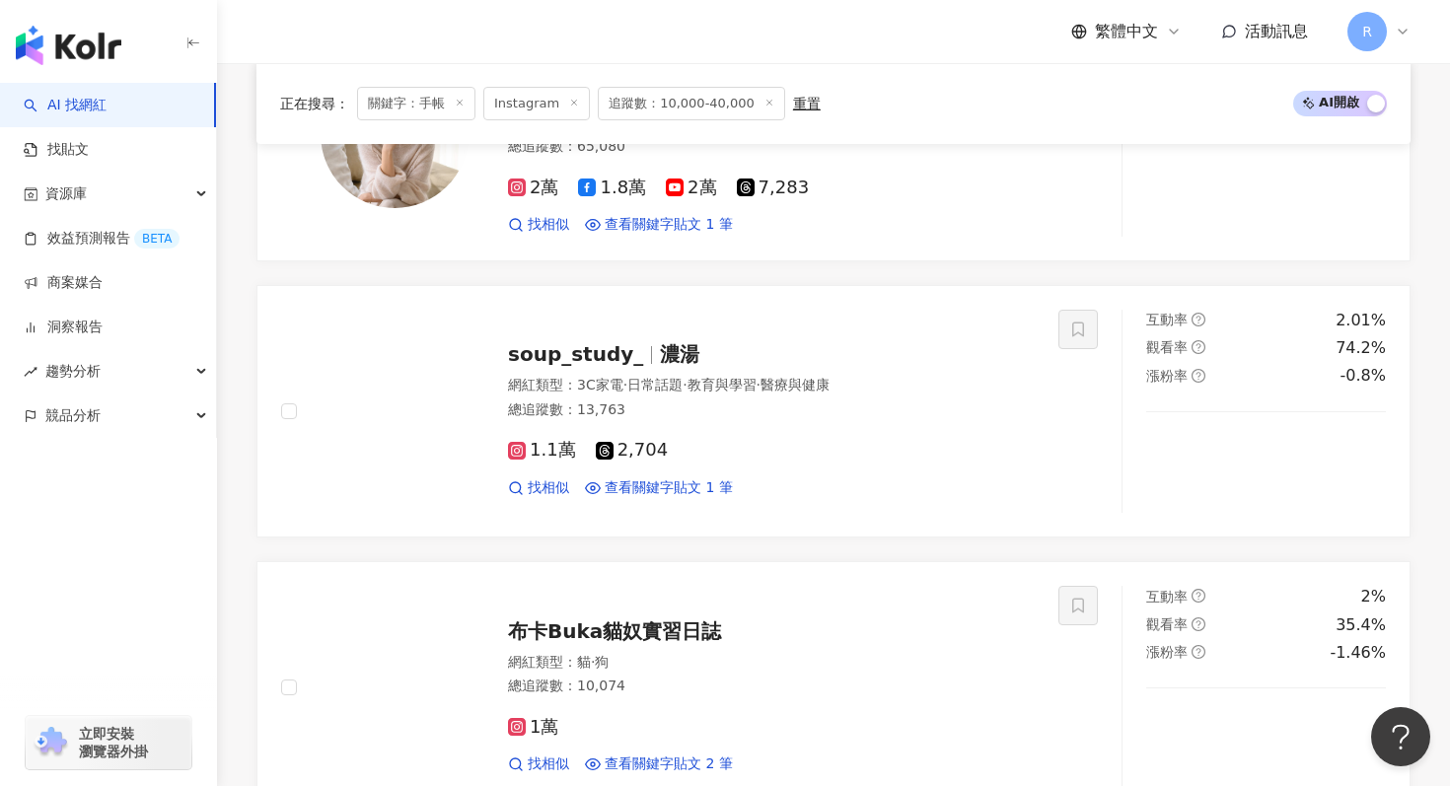
scroll to position [1879, 0]
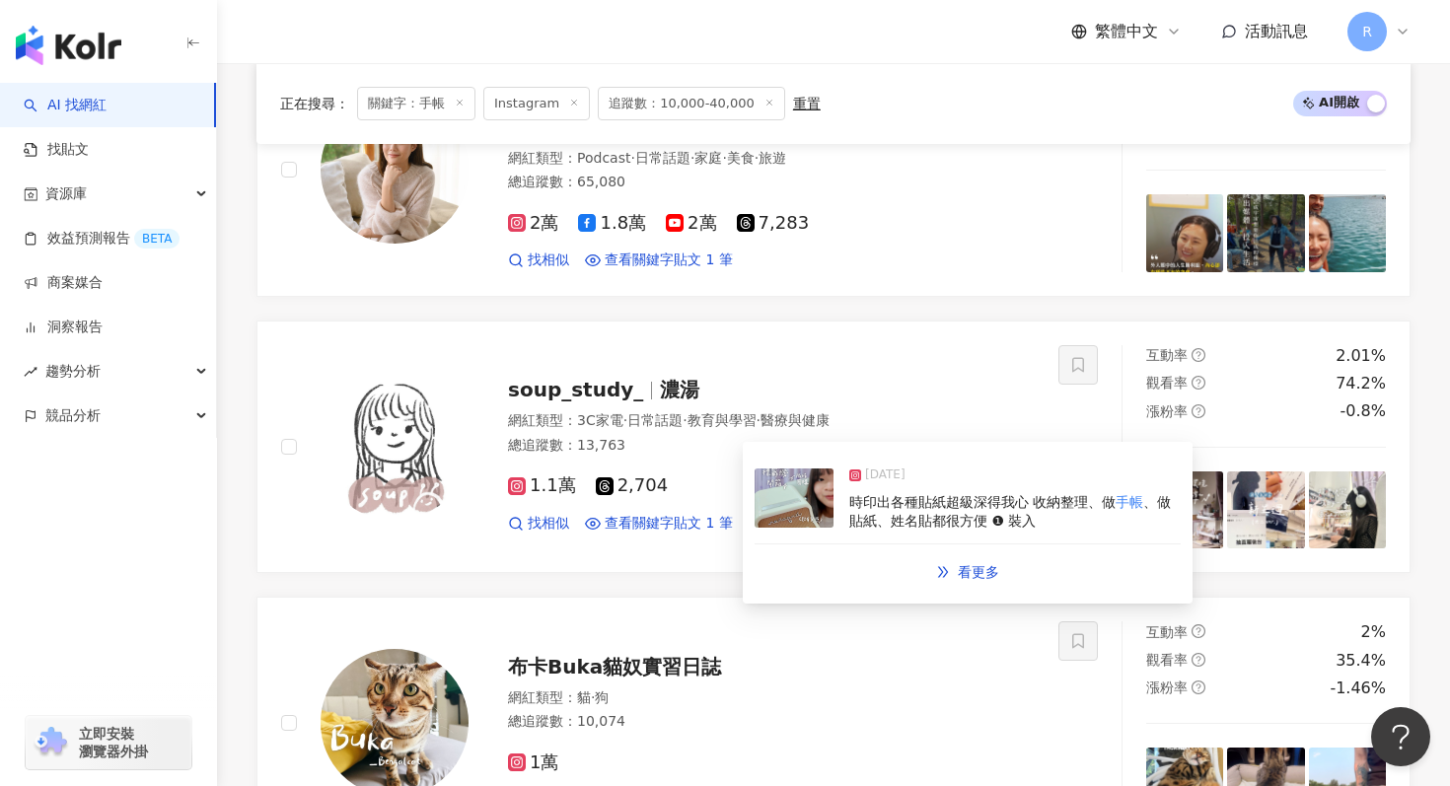
click at [765, 498] on img at bounding box center [794, 498] width 79 height 59
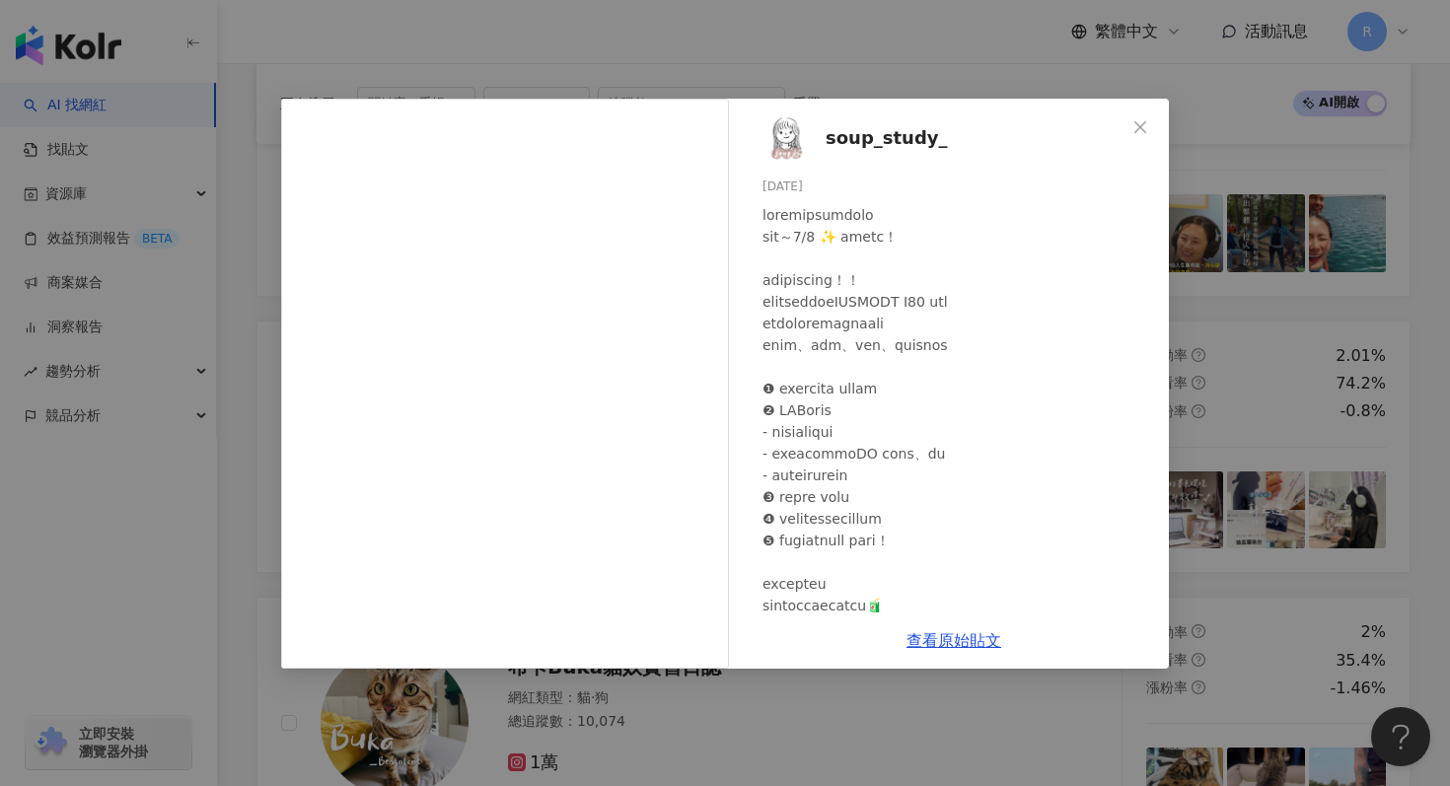
click at [996, 45] on div "soup_study_ 2025/5/24 隱藏 2 6,339 查看原始貼文" at bounding box center [725, 393] width 1450 height 786
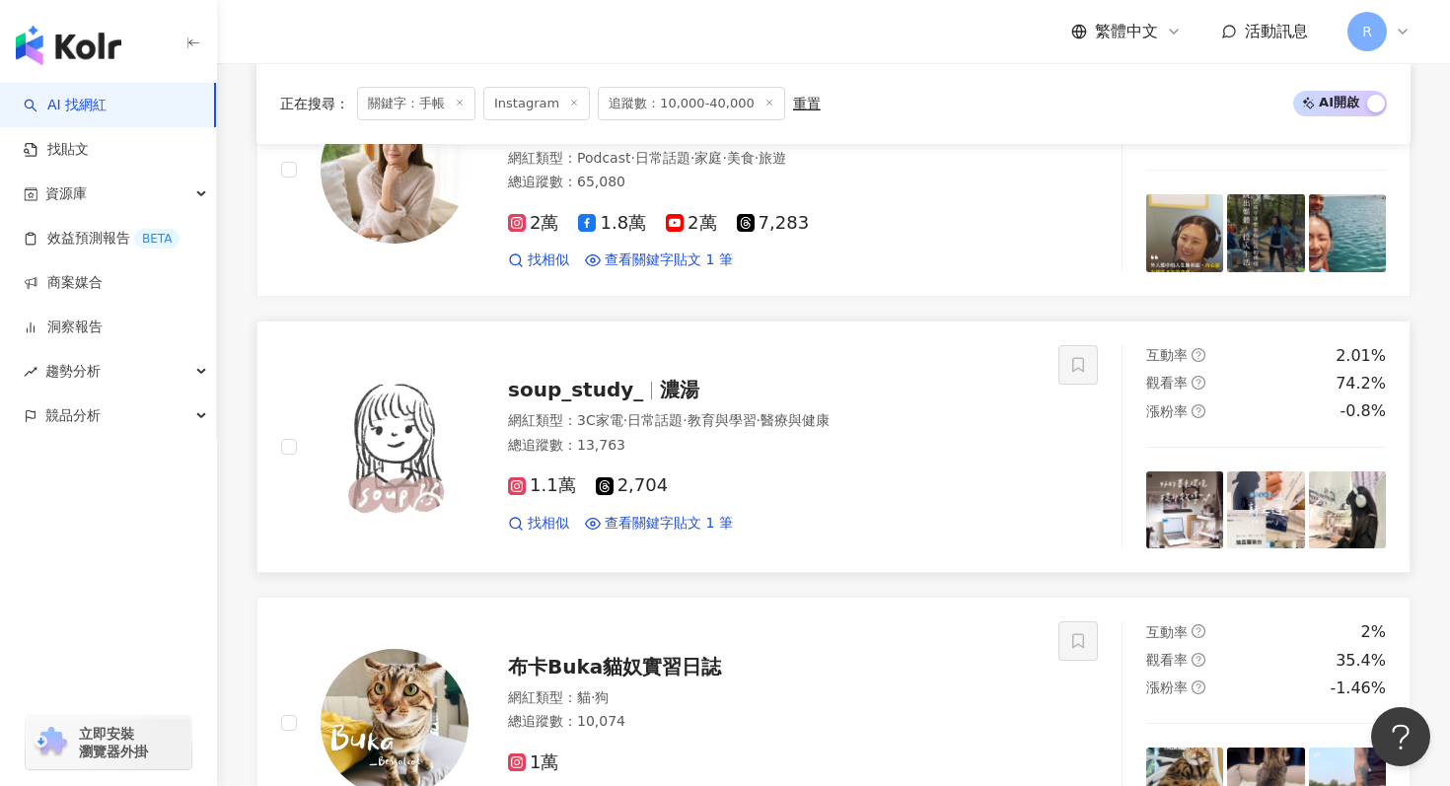
click at [660, 389] on span "濃湯" at bounding box center [679, 390] width 39 height 24
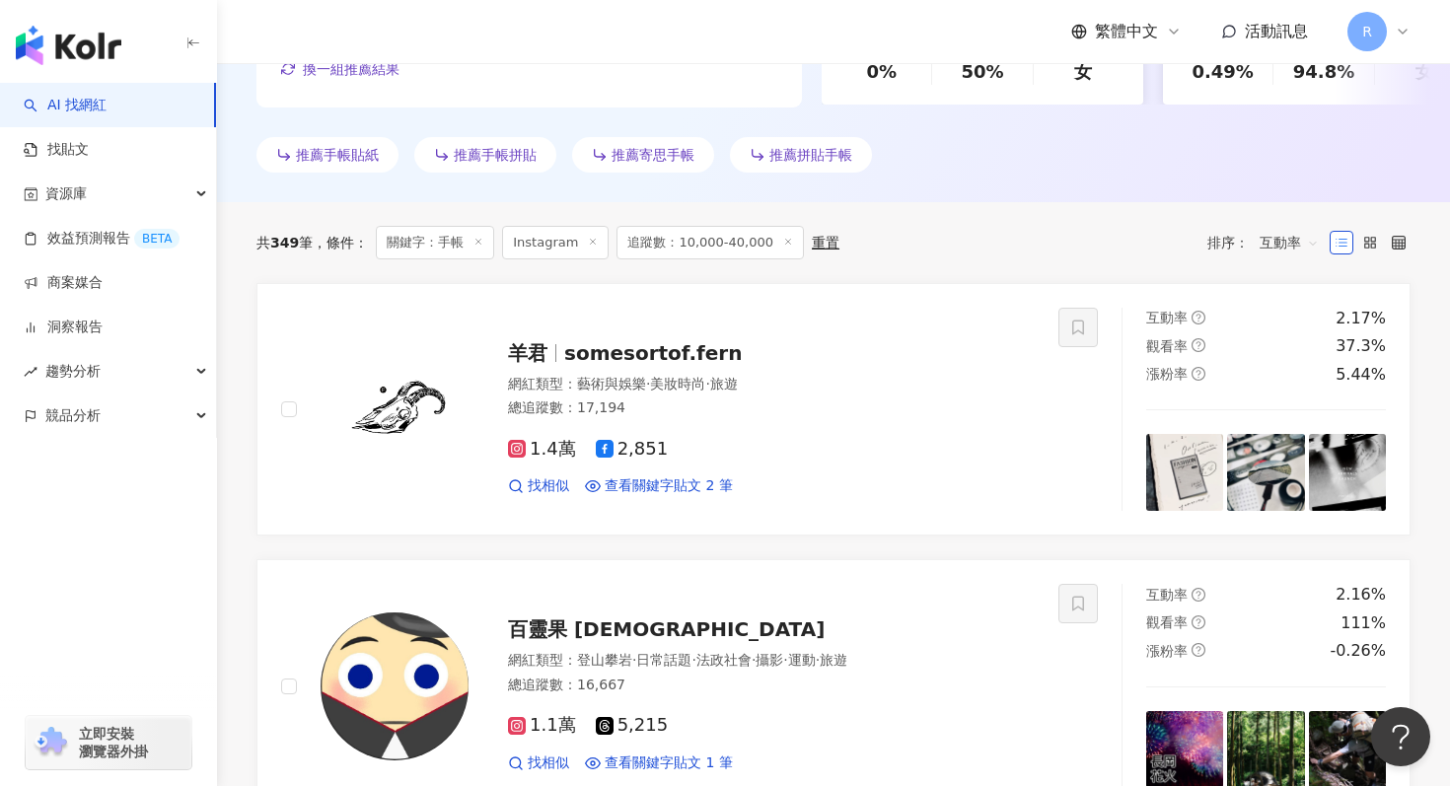
scroll to position [514, 0]
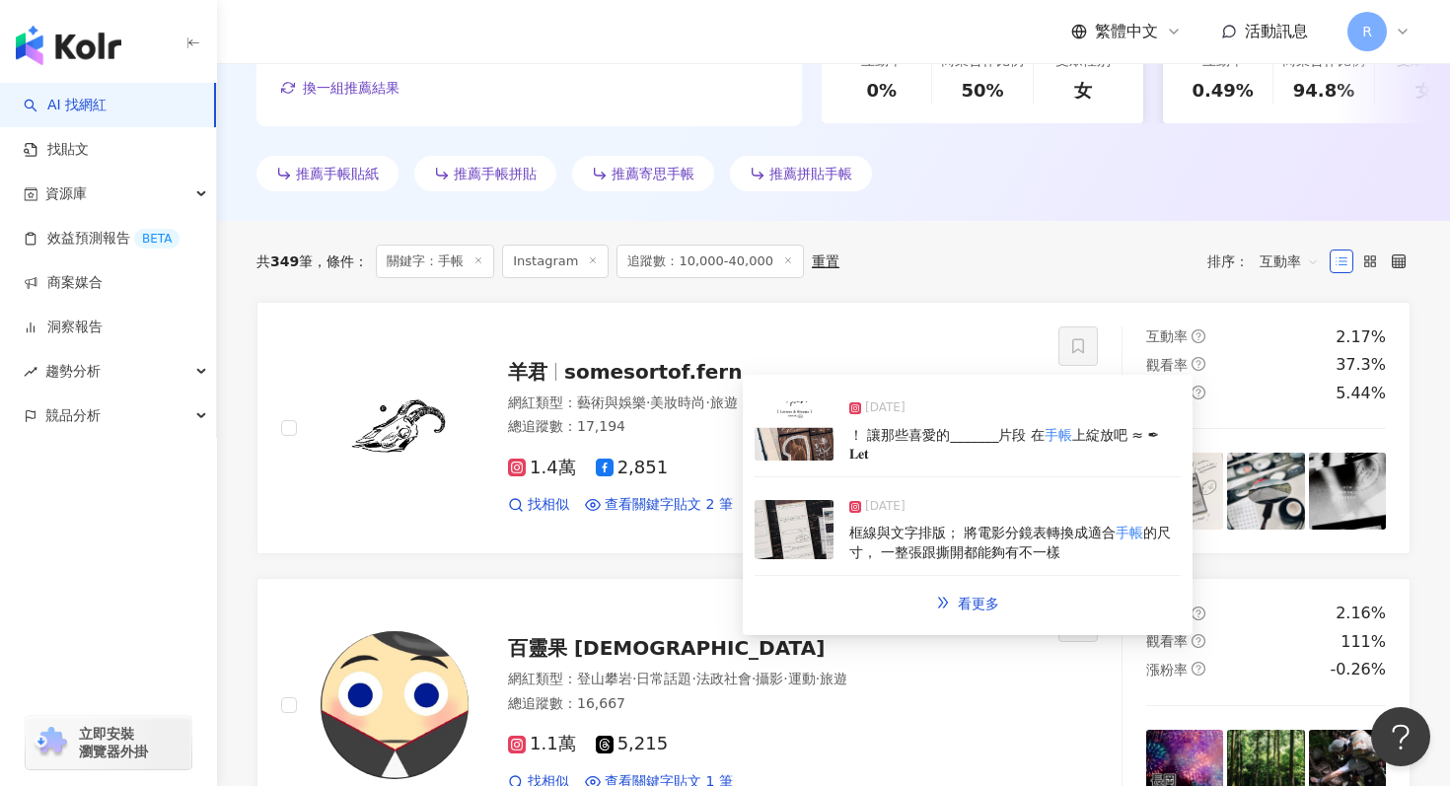
click at [791, 462] on div "2025/3/25 ！ 讓那些喜愛的_______片段 在 手帳 上綻放吧 ≈ ✒︎ 𝐋𝐞𝐭" at bounding box center [968, 432] width 426 height 91
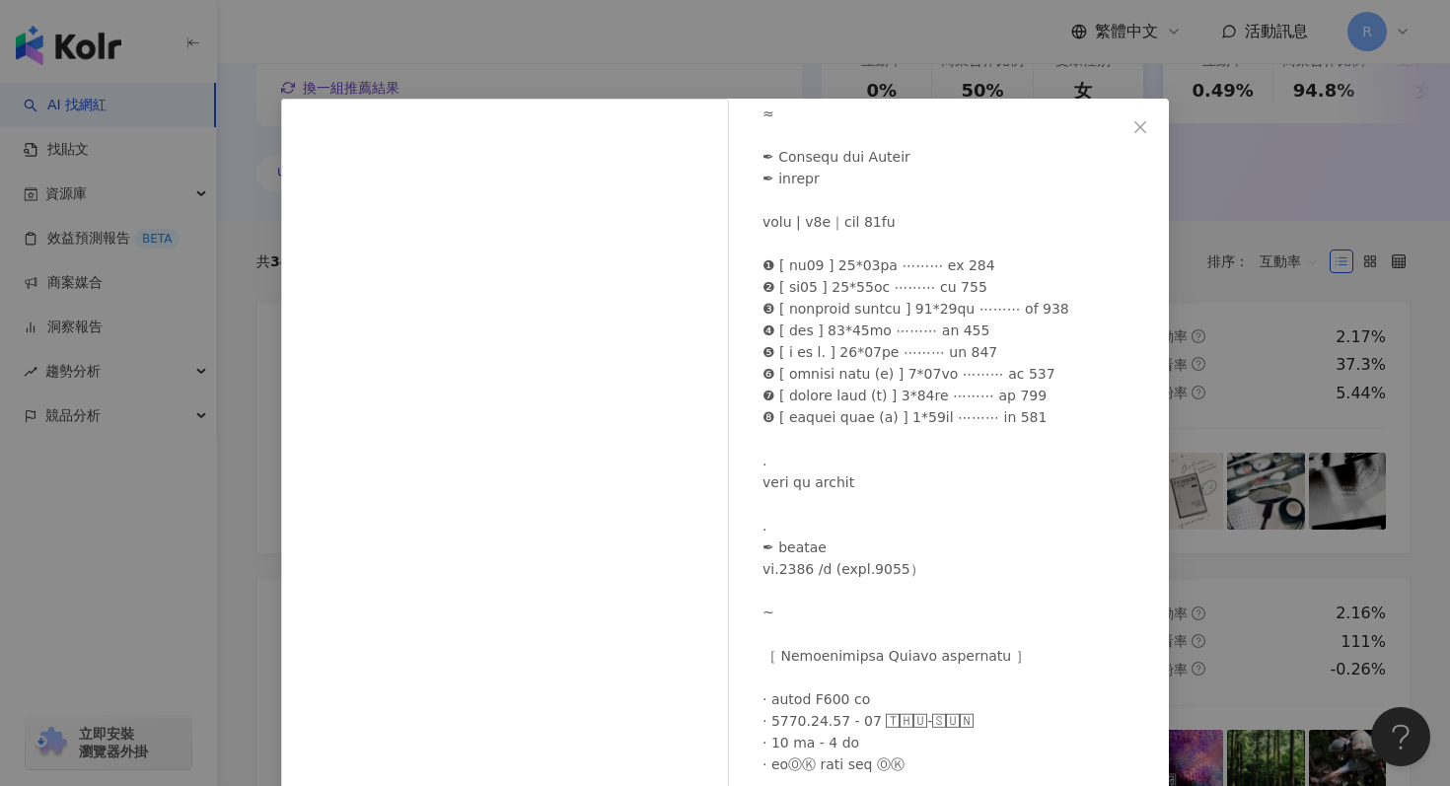
scroll to position [99, 0]
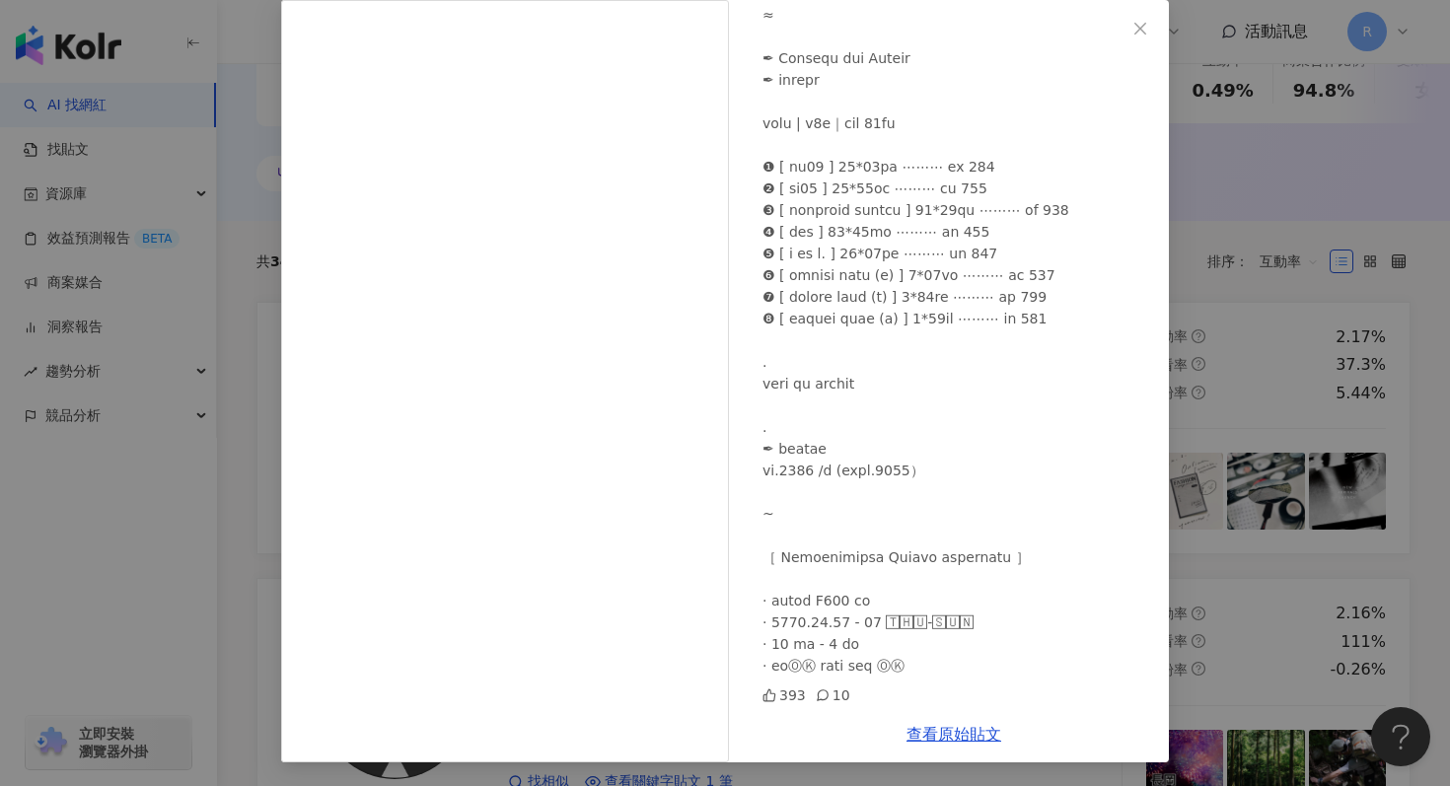
click at [1316, 222] on div "羊君 2025/3/25 393 10 查看原始貼文" at bounding box center [725, 393] width 1450 height 786
click at [1261, 241] on div "羊君 2025/3/25 393 10 查看原始貼文" at bounding box center [725, 393] width 1450 height 786
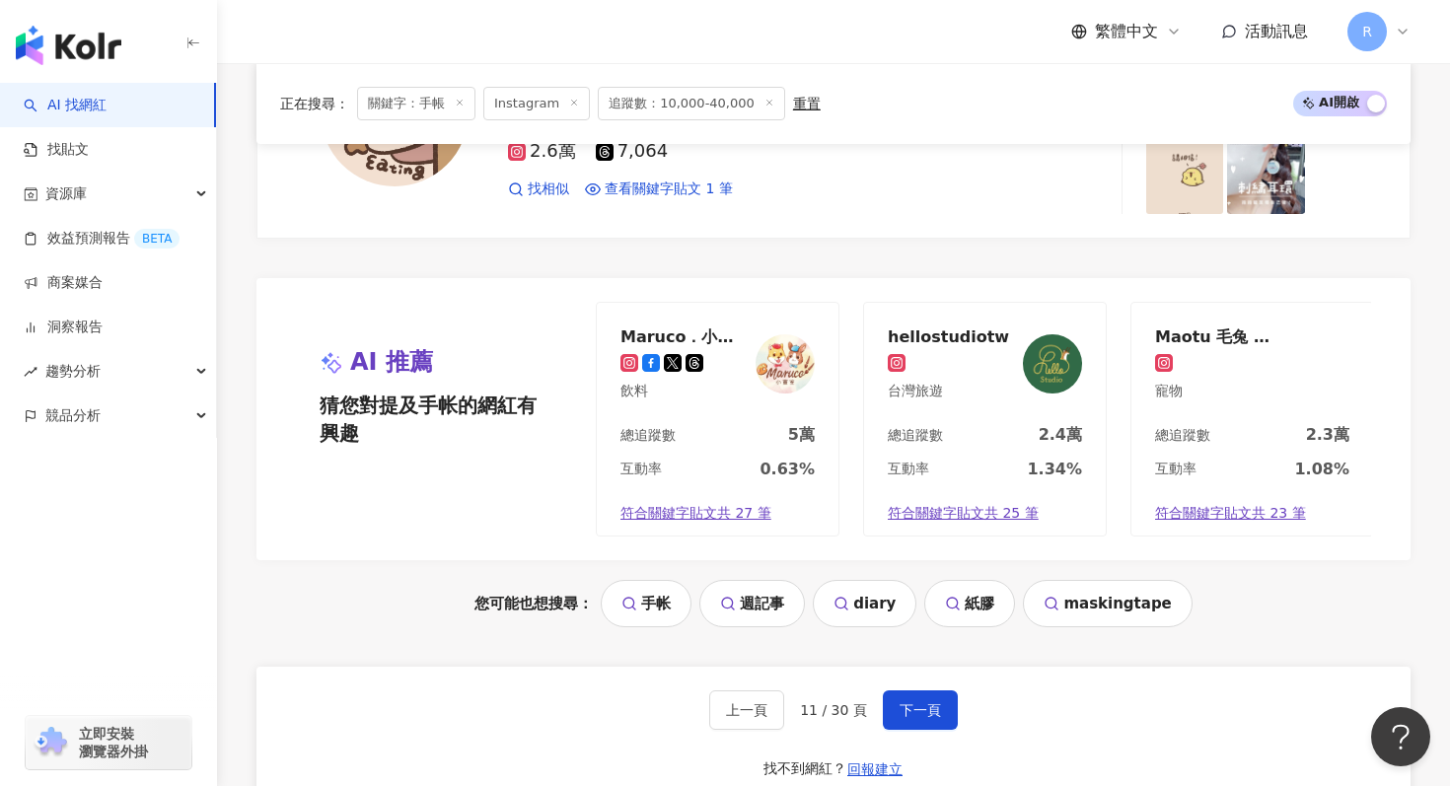
scroll to position [4165, 0]
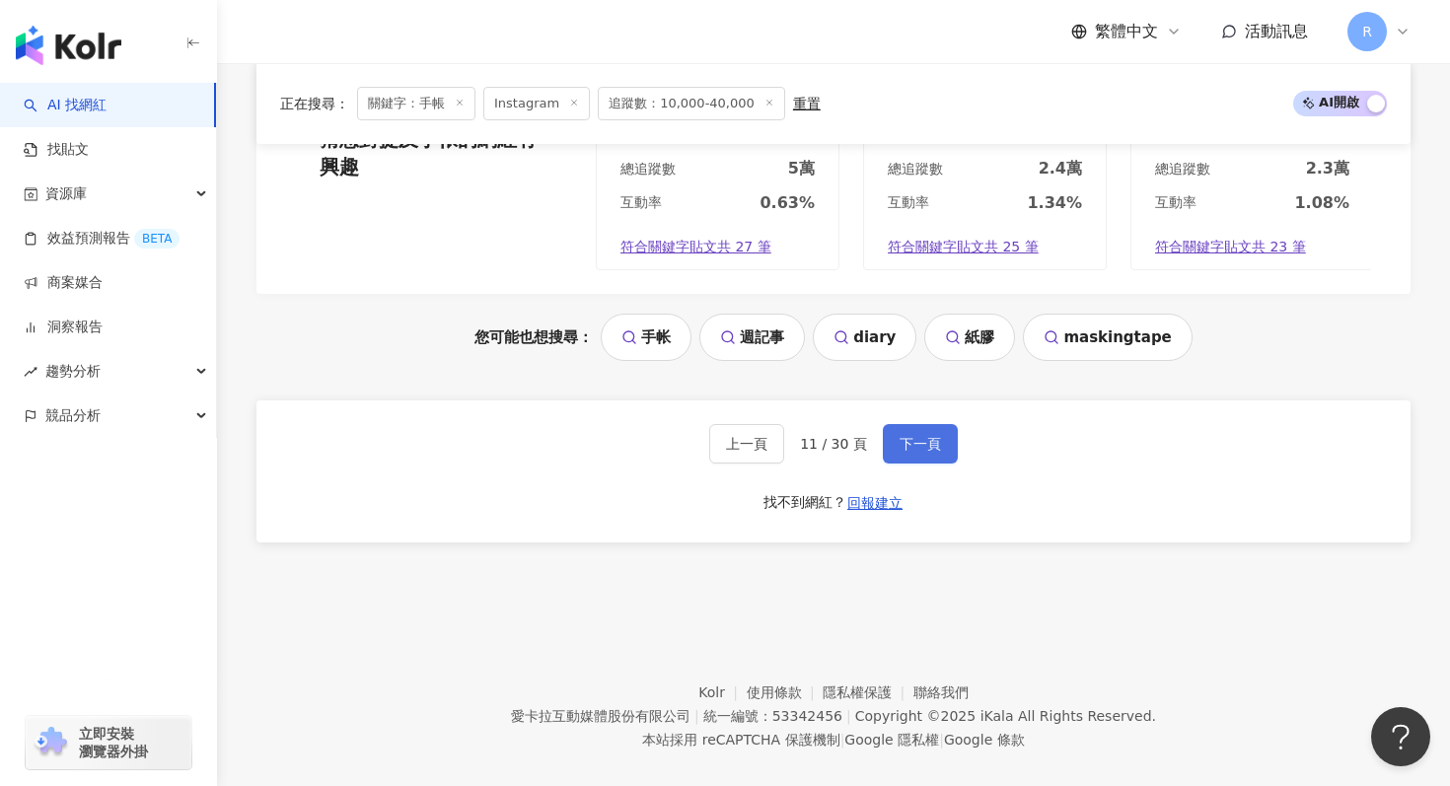
click at [905, 437] on button "下一頁" at bounding box center [920, 443] width 75 height 39
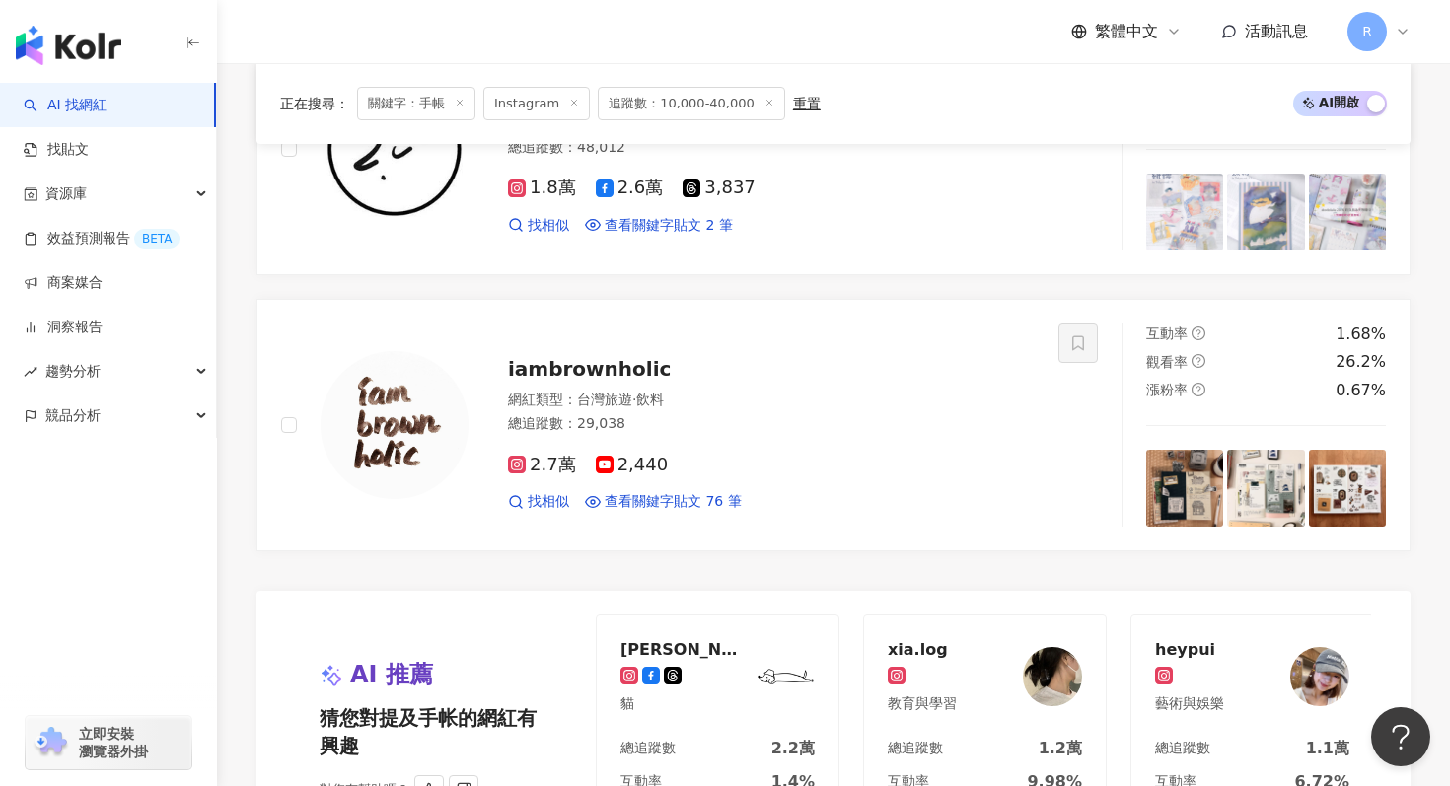
scroll to position [3560, 0]
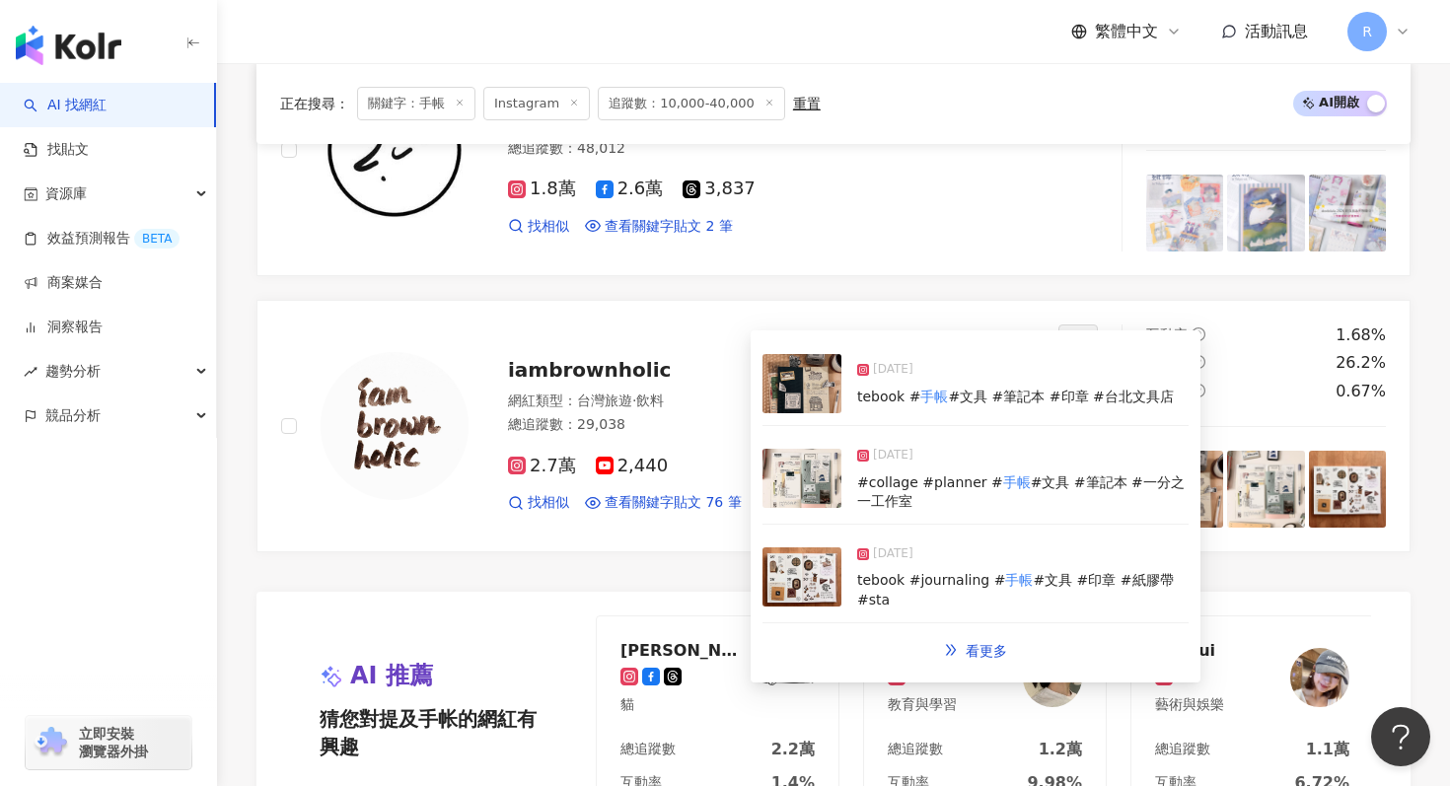
click at [795, 387] on img at bounding box center [802, 383] width 79 height 59
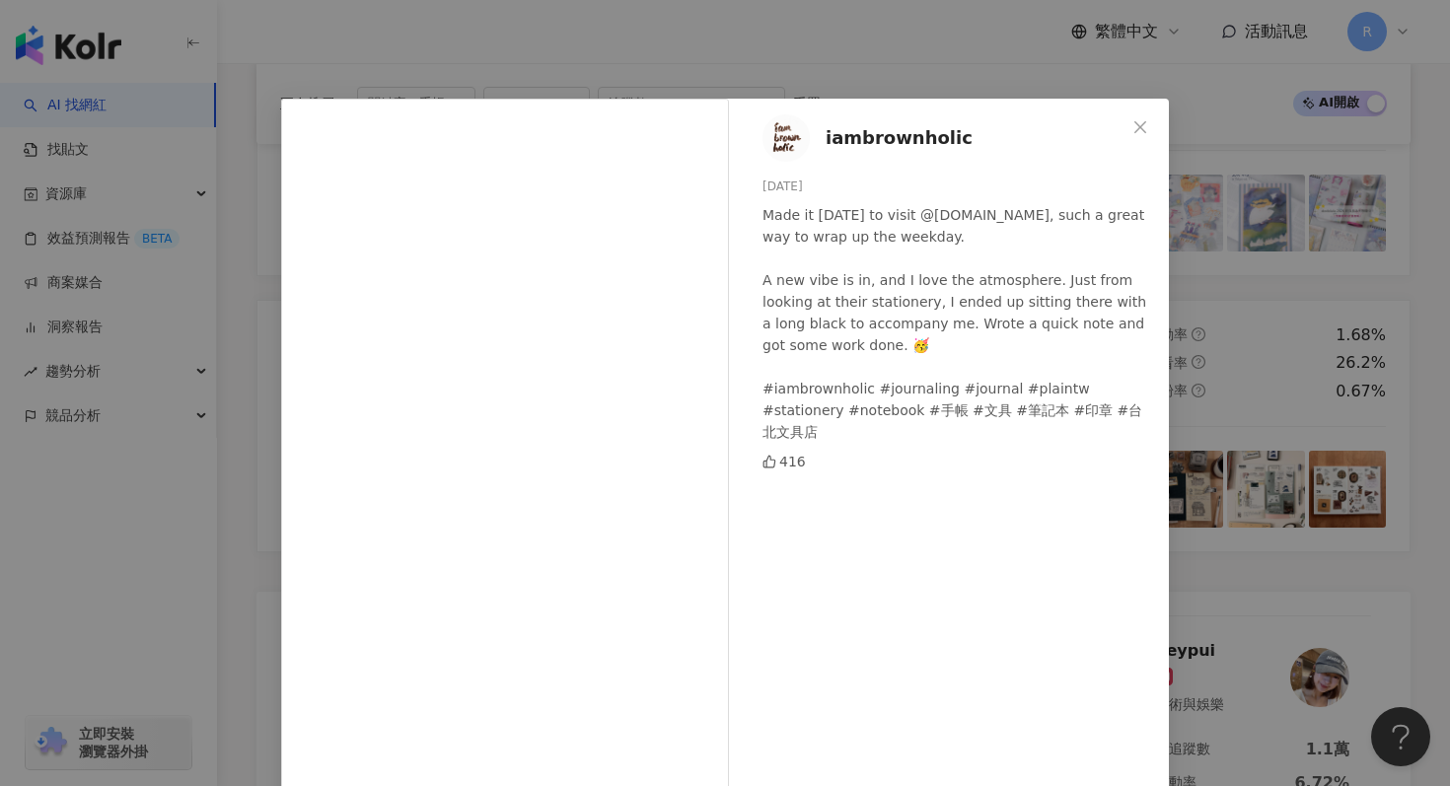
click at [1285, 319] on div "iambrownholic 2025/9/12 Made it today to visit @plain.tw, such a great way to w…" at bounding box center [725, 393] width 1450 height 786
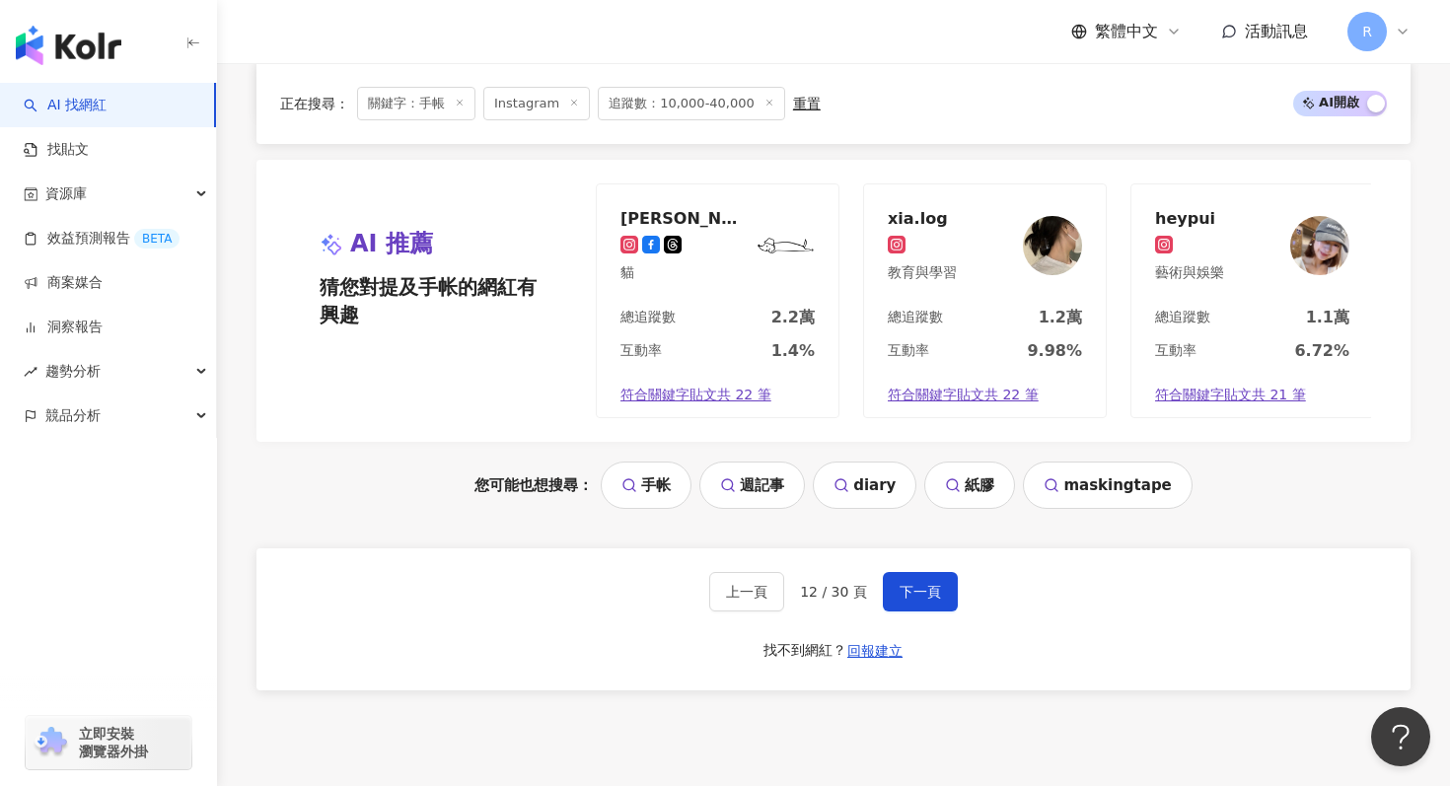
scroll to position [4165, 0]
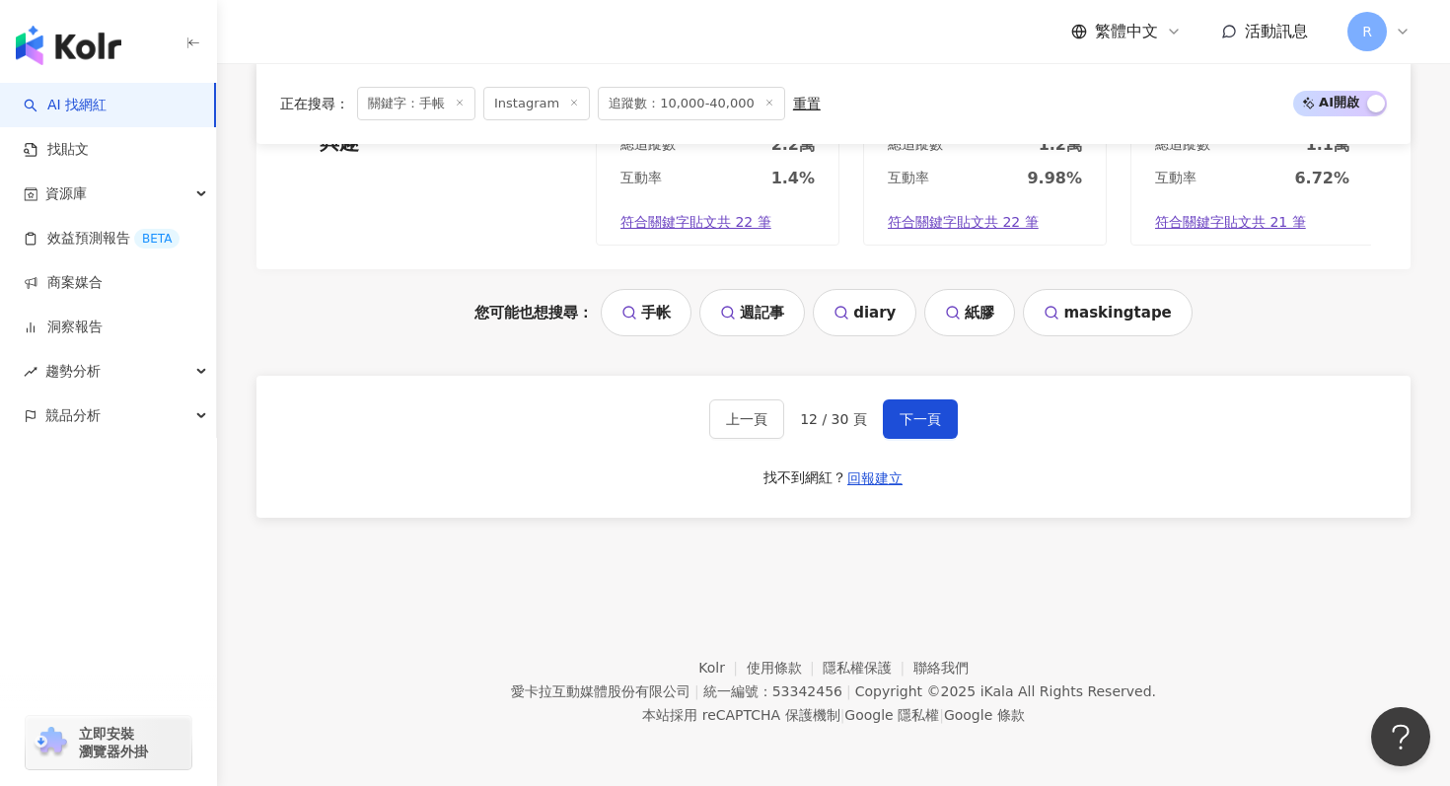
click at [900, 395] on div "上一頁 12 / 30 頁 下一頁 找不到網紅？ 回報建立" at bounding box center [833, 447] width 1154 height 142
click at [900, 401] on button "下一頁" at bounding box center [920, 419] width 75 height 39
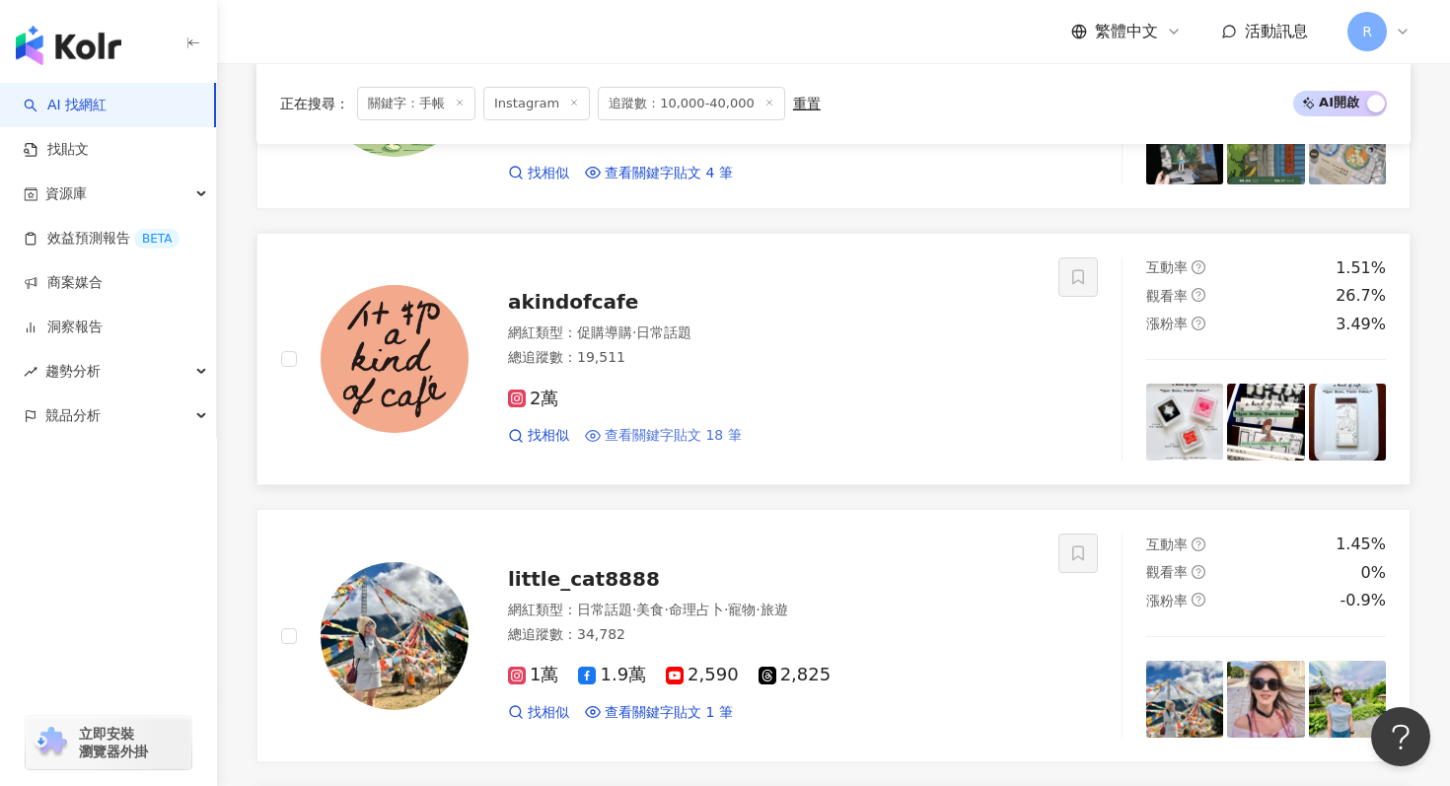
scroll to position [3073, 0]
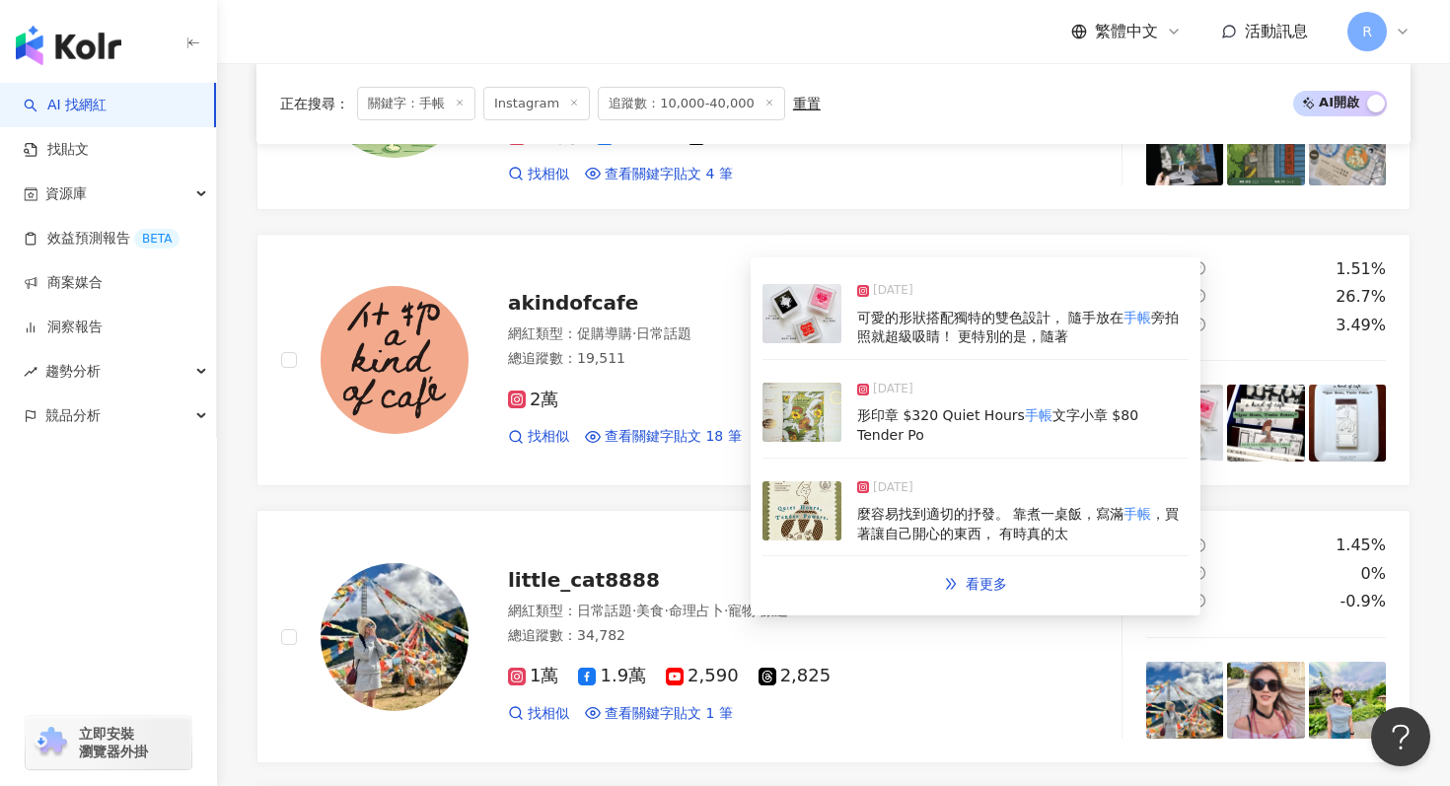
click at [844, 432] on div "2025/9/9 形印章 $320 Quiet Hours 手帳 文字小章 $80 Tender Po" at bounding box center [976, 413] width 426 height 91
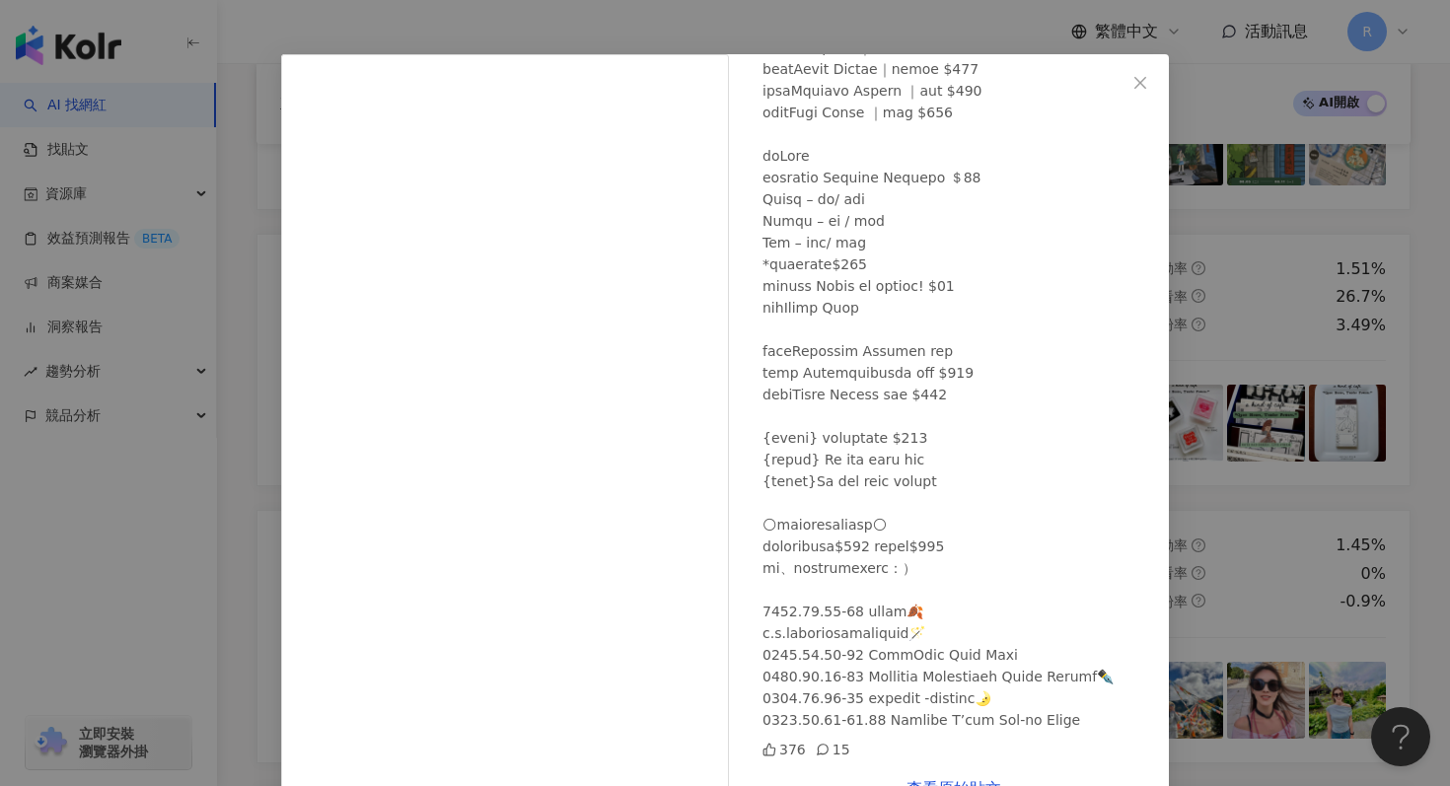
scroll to position [49, 0]
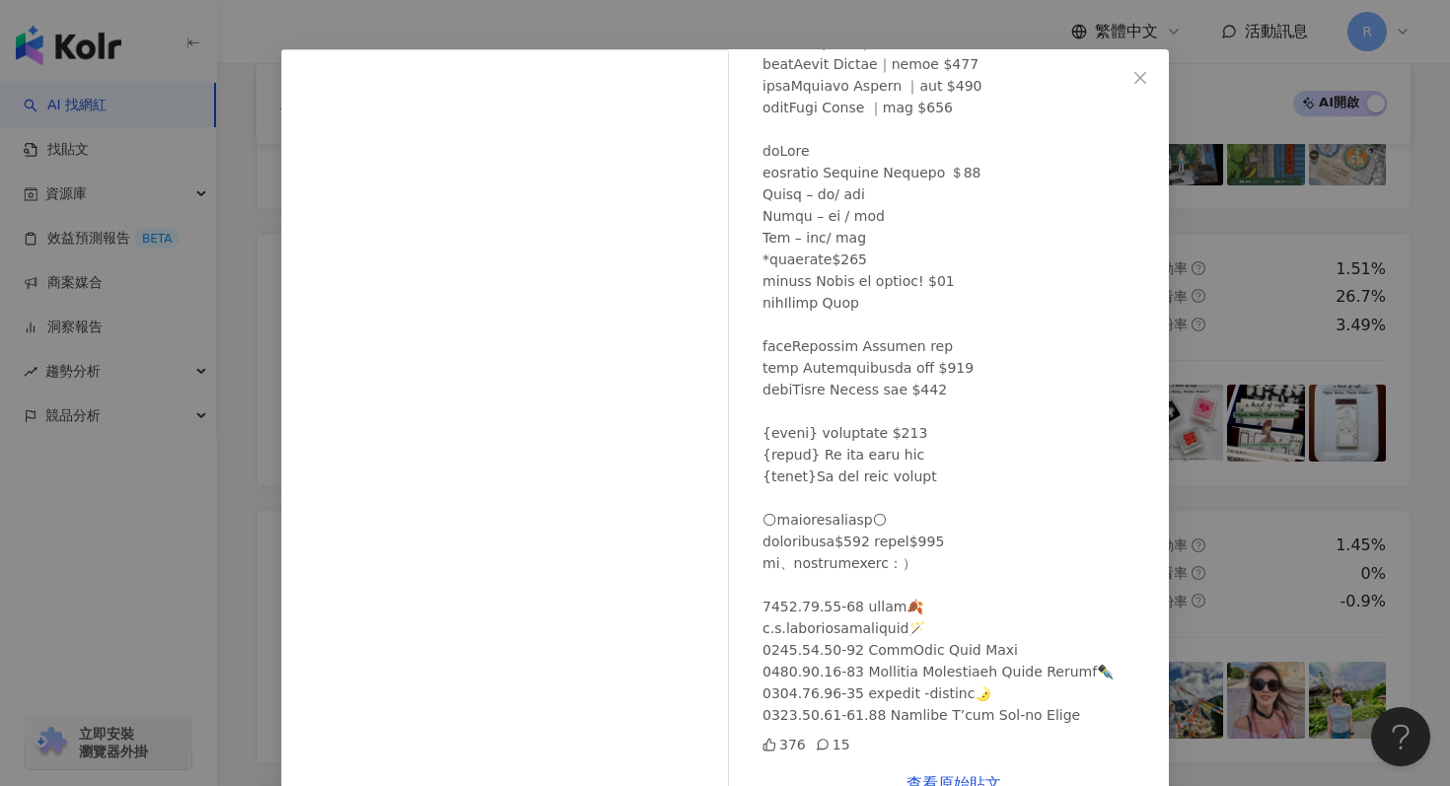
click at [1278, 446] on div "什物 A Kind of cafe 2025/9/9 376 15 查看原始貼文" at bounding box center [725, 393] width 1450 height 786
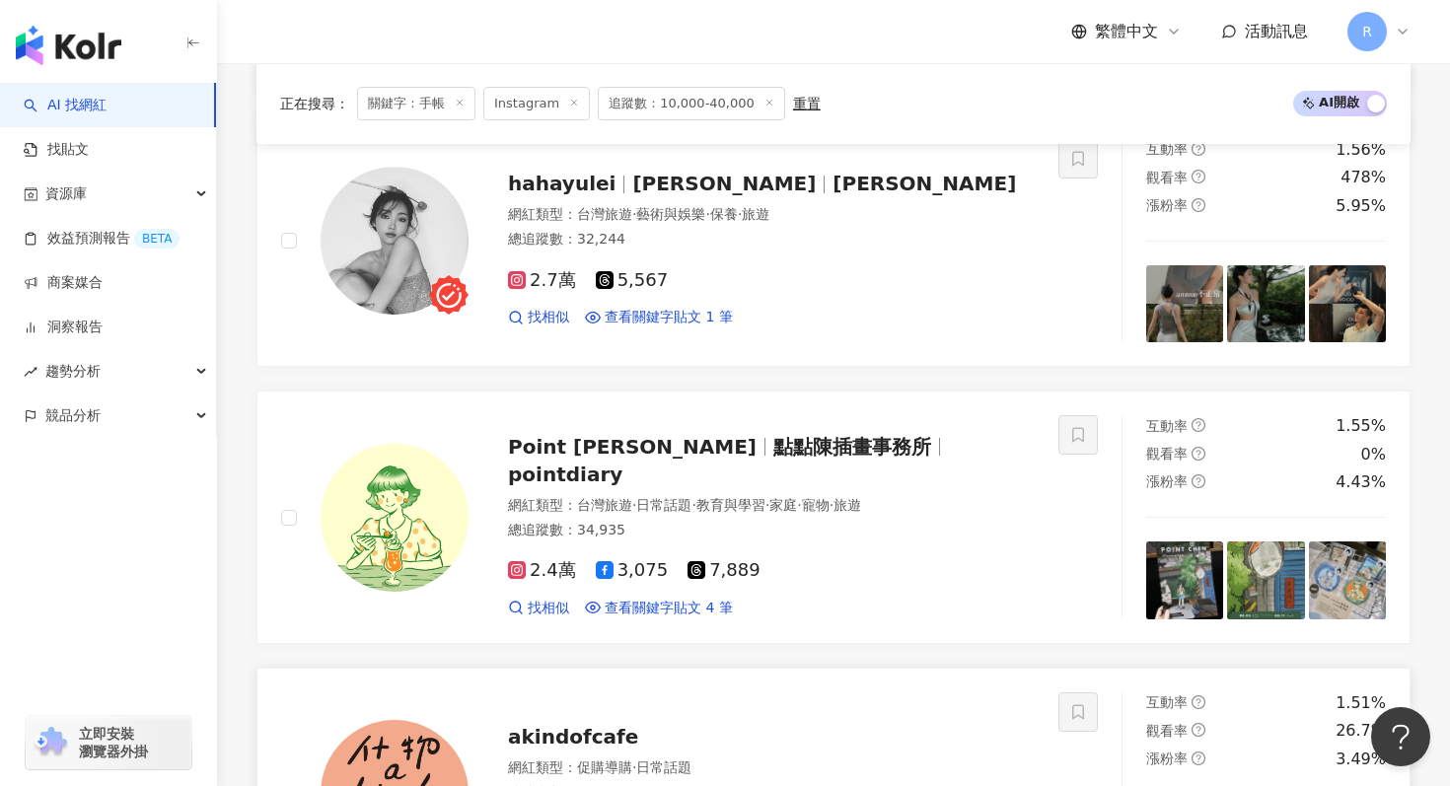
scroll to position [2676, 0]
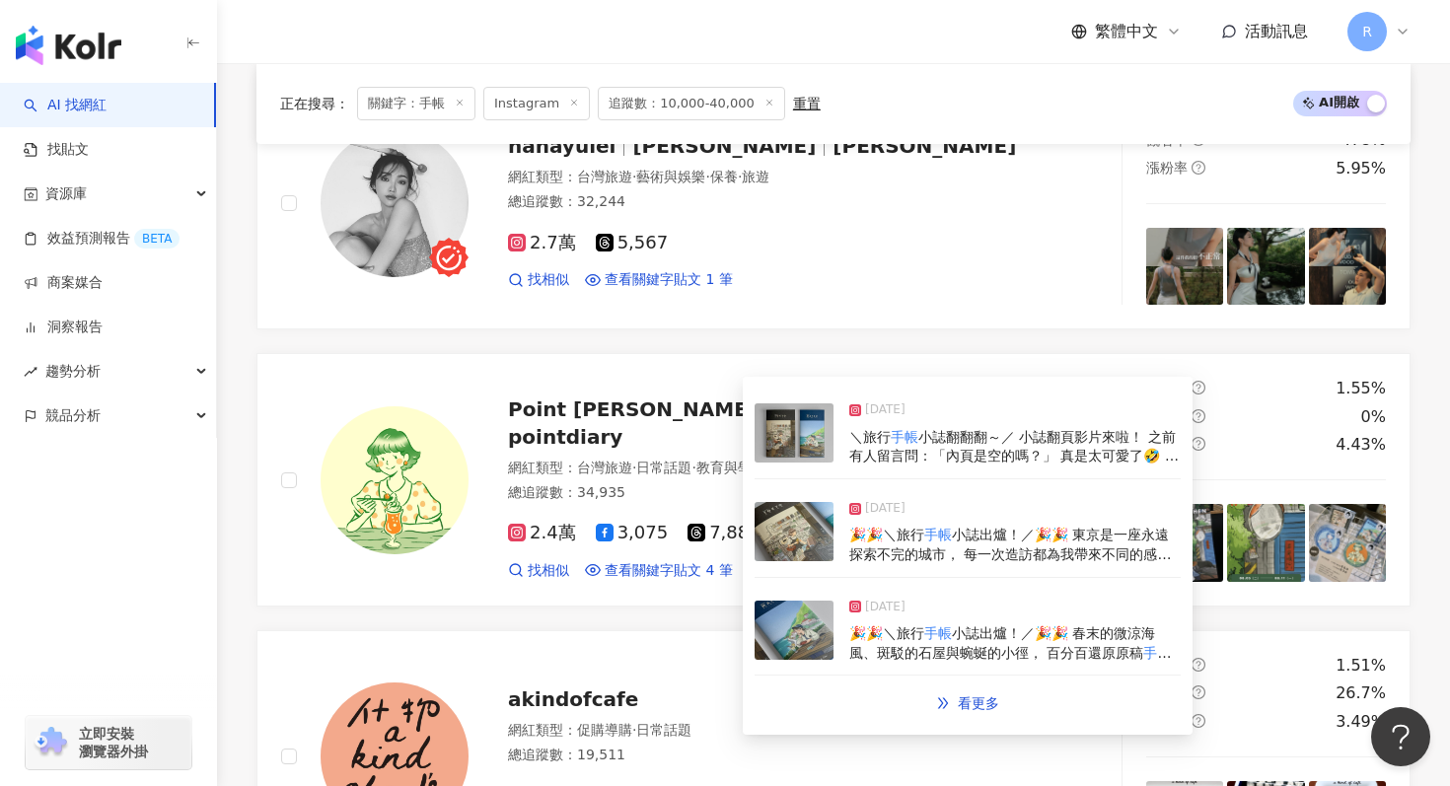
click at [821, 523] on img at bounding box center [794, 531] width 79 height 59
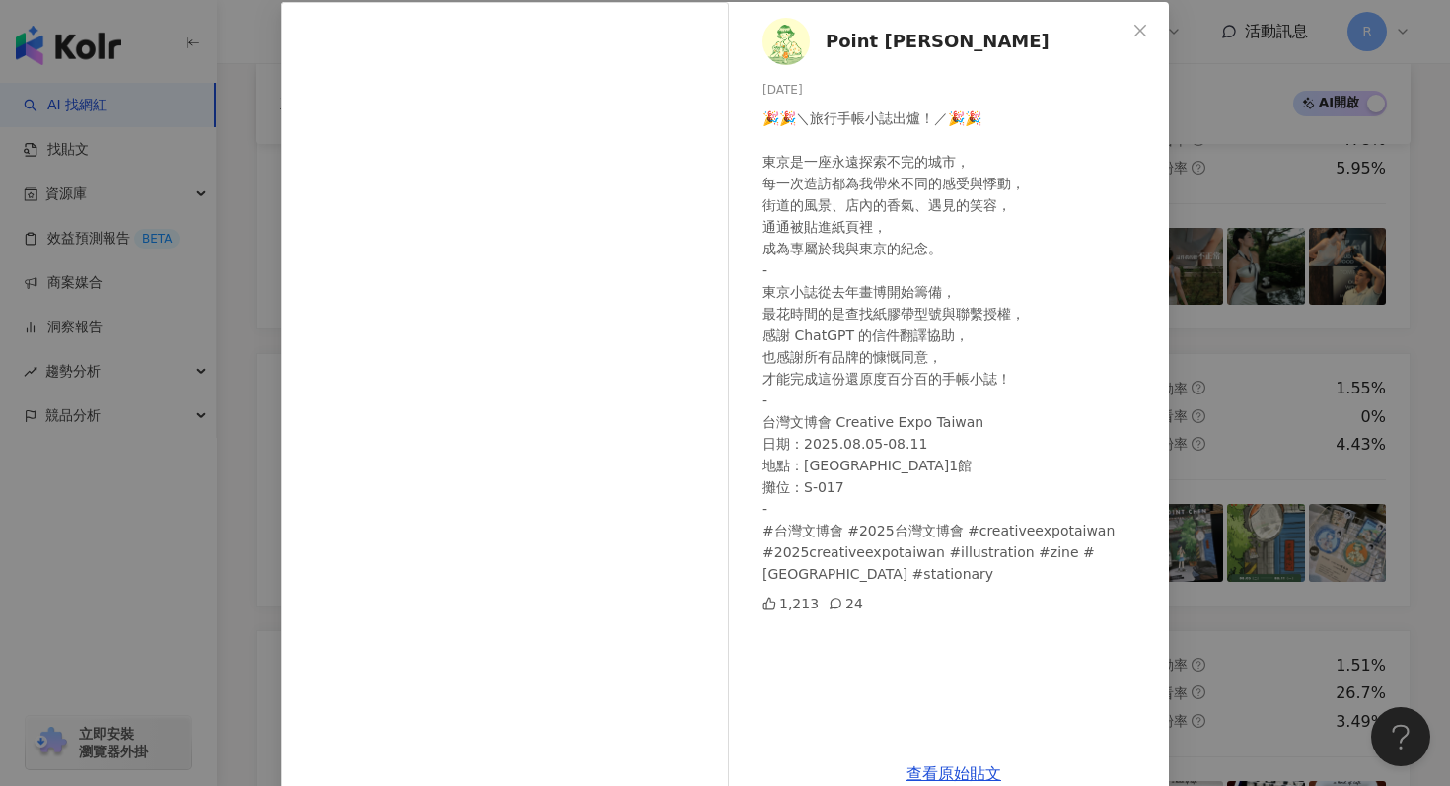
scroll to position [136, 0]
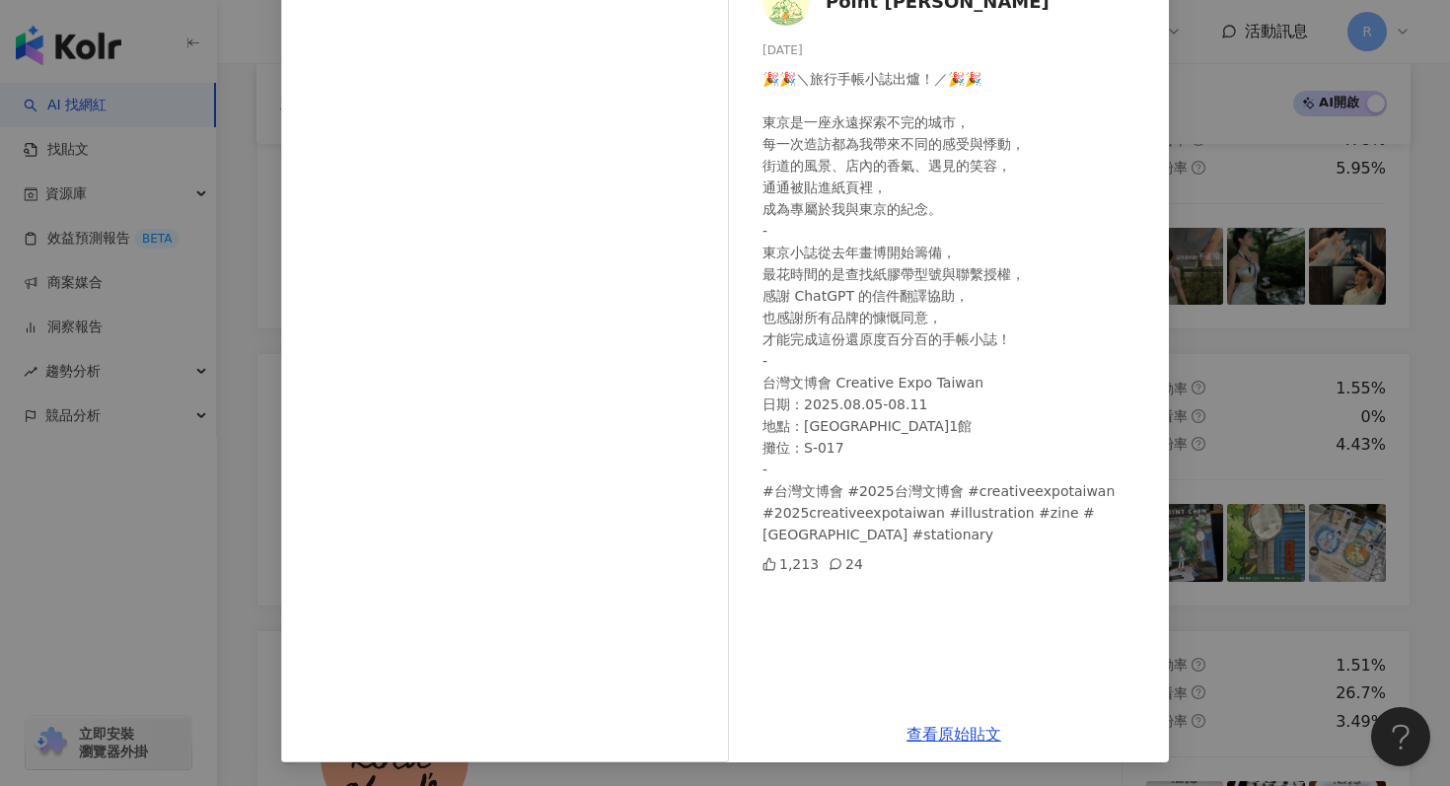
click at [1313, 151] on div "Point Chen 2025/7/21 🎉🎉＼旅行手帳小誌出爐！／🎉🎉 東京是一座永遠探索不完的城市， 每一次造訪都為我帶來不同的感受與悸動， 街道的風景、…" at bounding box center [725, 393] width 1450 height 786
click at [1255, 192] on div "Point Chen 2025/7/21 🎉🎉＼旅行手帳小誌出爐！／🎉🎉 東京是一座永遠探索不完的城市， 每一次造訪都為我帶來不同的感受與悸動， 街道的風景、…" at bounding box center [725, 393] width 1450 height 786
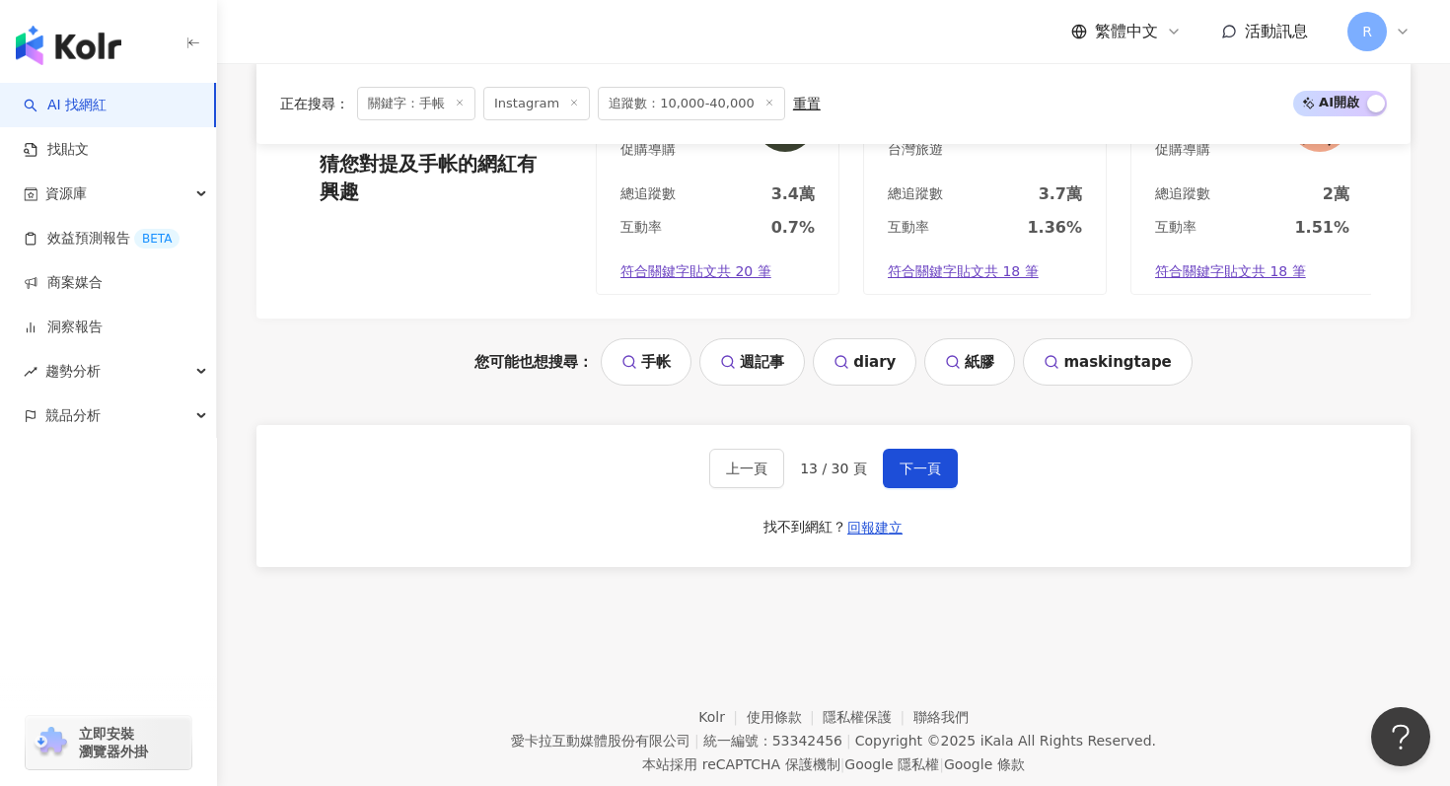
scroll to position [4165, 0]
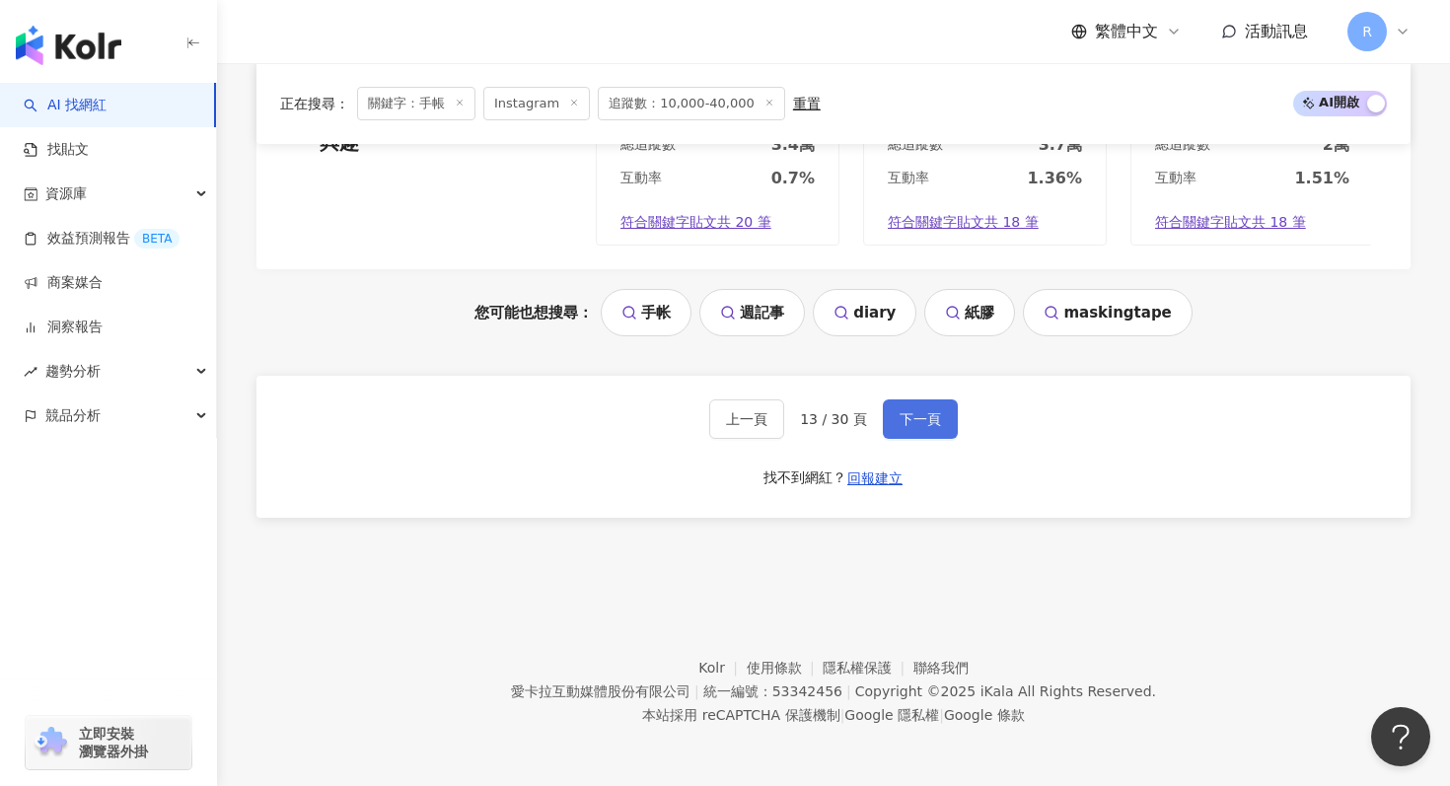
click at [919, 434] on button "下一頁" at bounding box center [920, 419] width 75 height 39
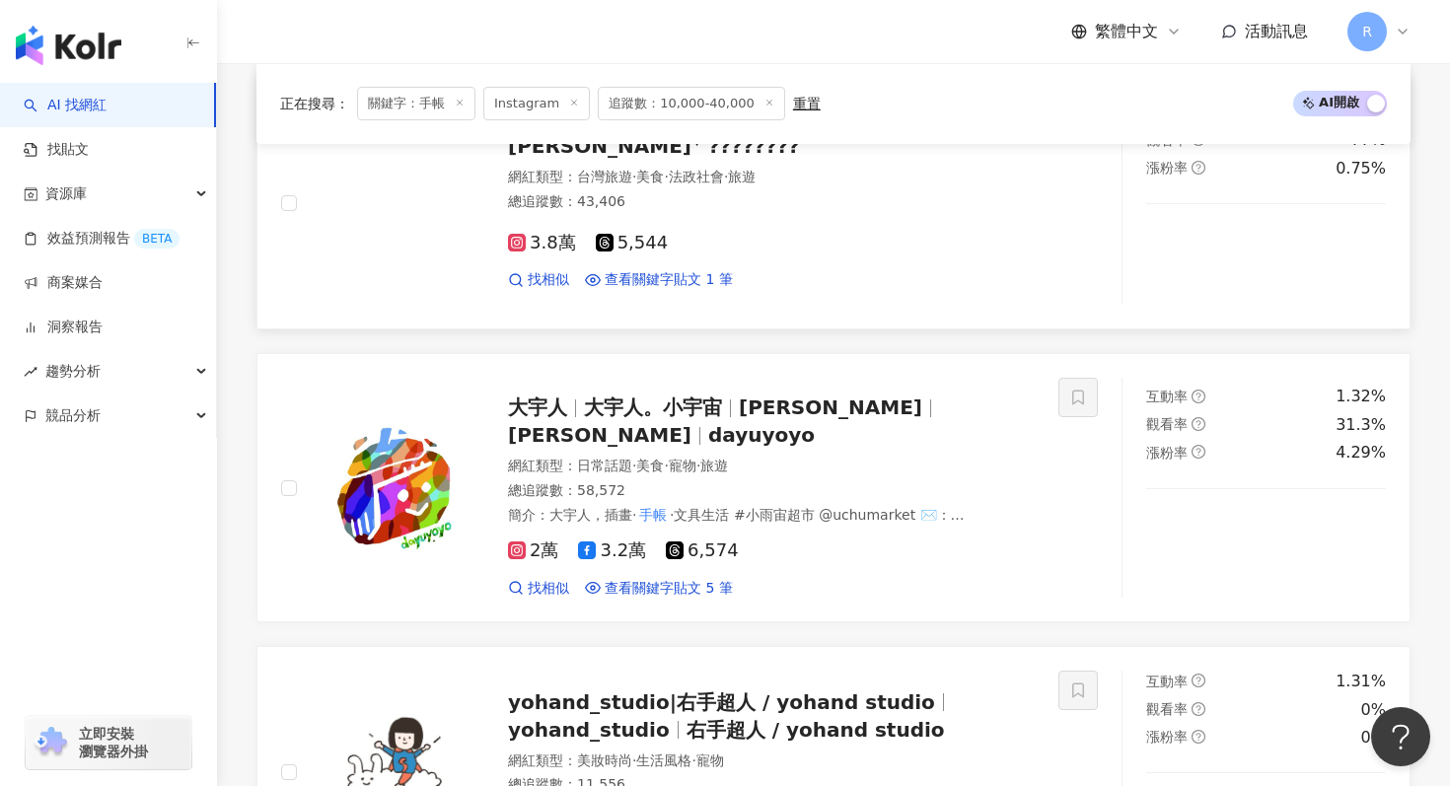
scroll to position [3264, 0]
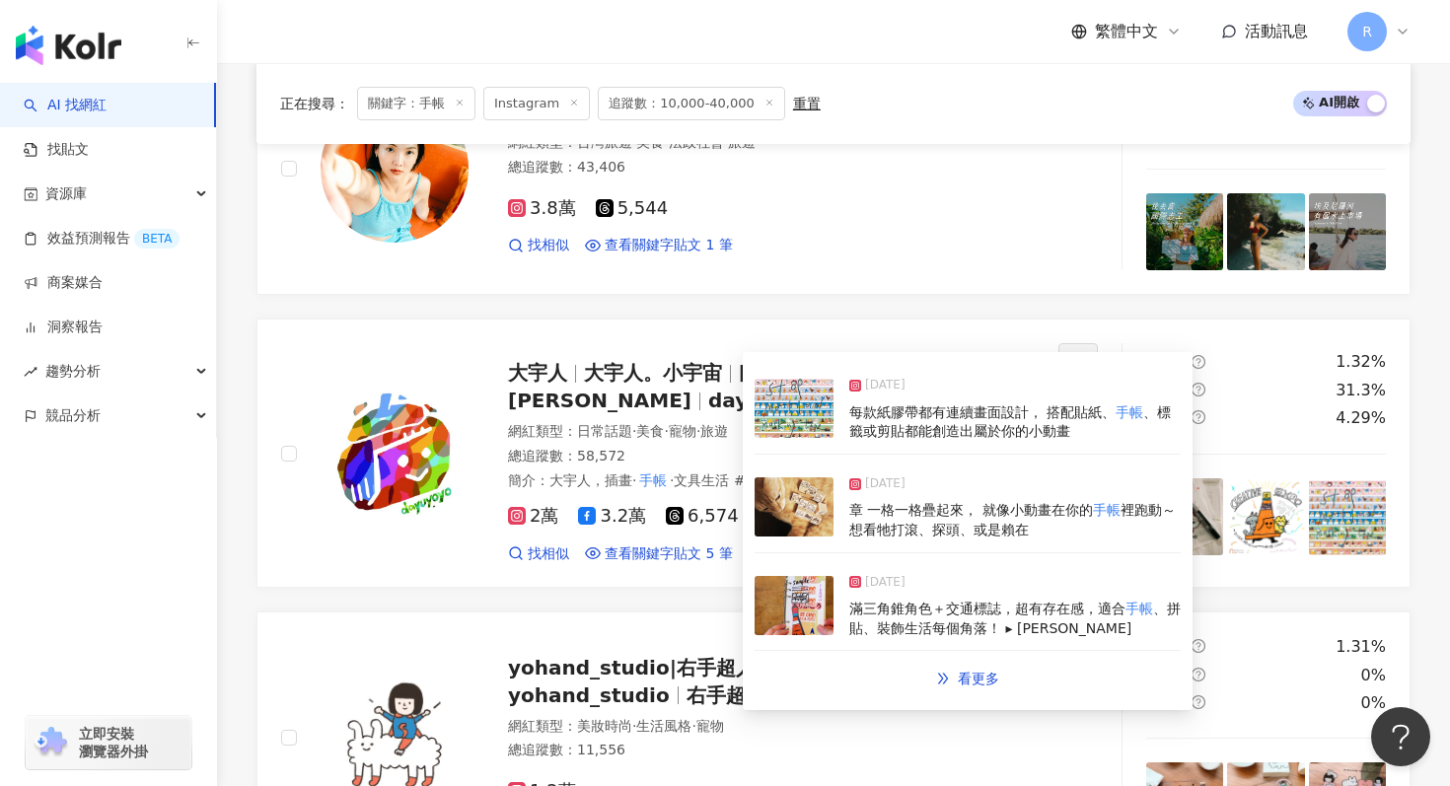
click at [780, 511] on img at bounding box center [794, 506] width 79 height 59
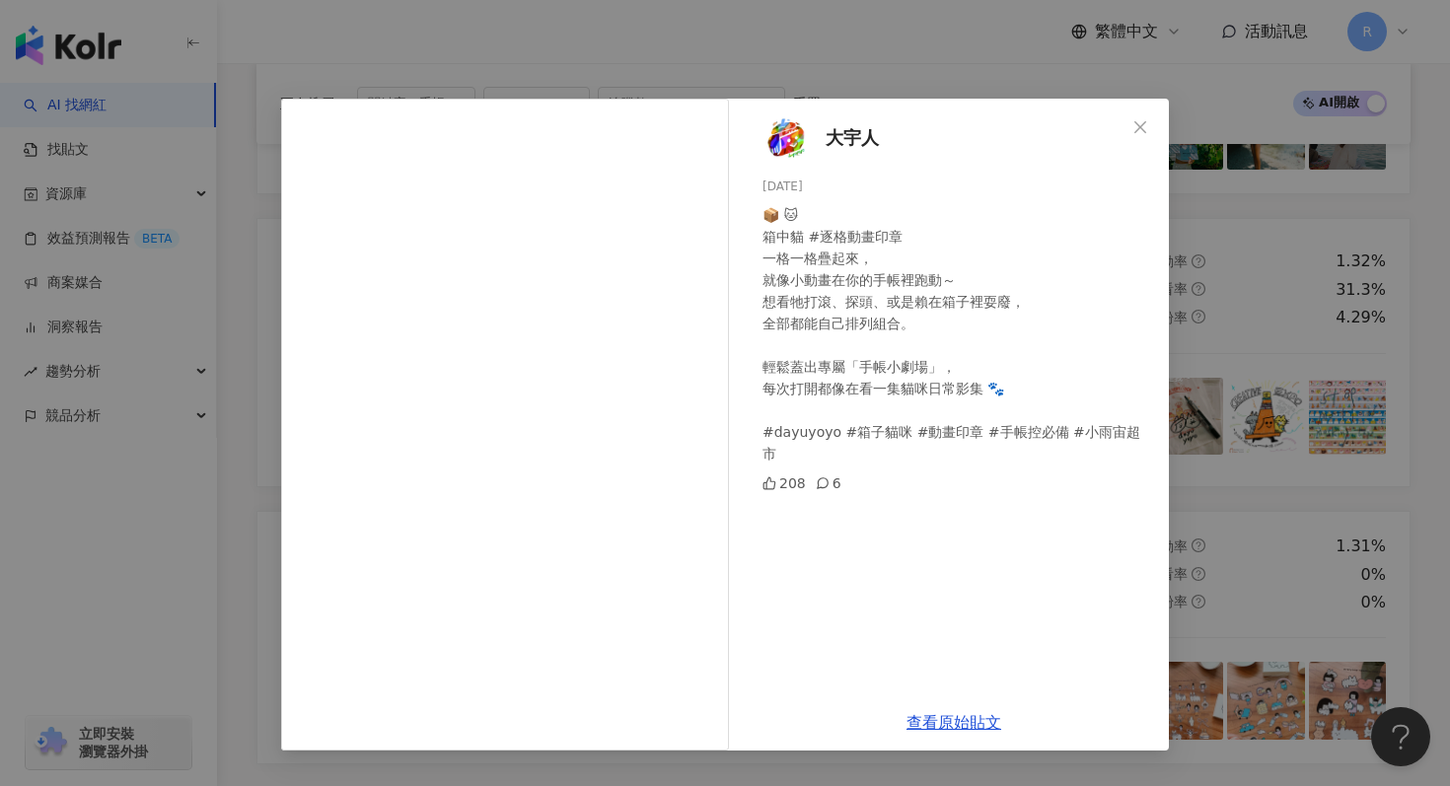
scroll to position [3421, 0]
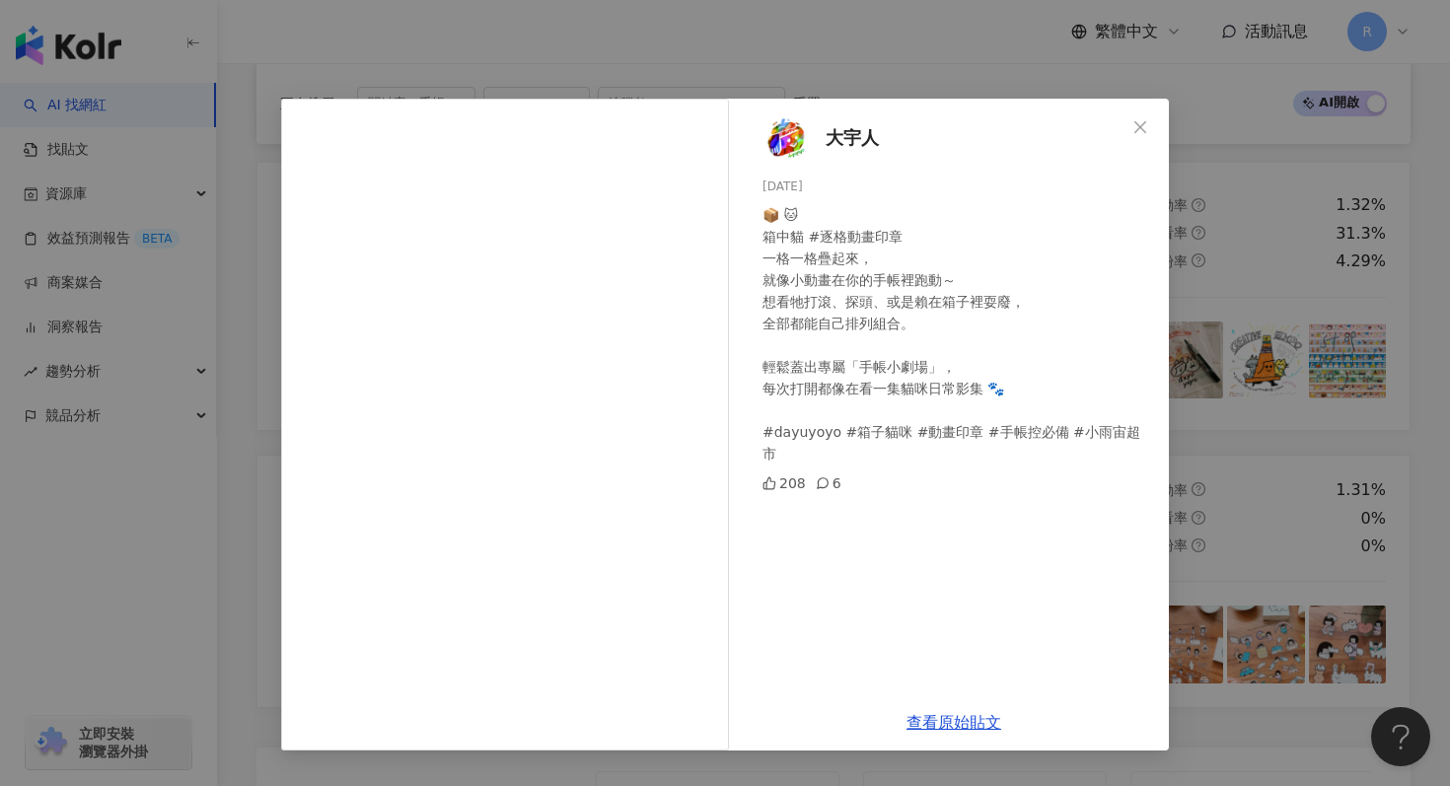
click at [1219, 323] on div "大宇人 2025/7/20 📦 🐱 箱中貓 #逐格動畫印章 一格一格疊起來， 就像小動畫在你的手帳裡跑動～ 想看牠打滾、探頭、或是賴在箱子裡耍廢， 全部都能自…" at bounding box center [725, 393] width 1450 height 786
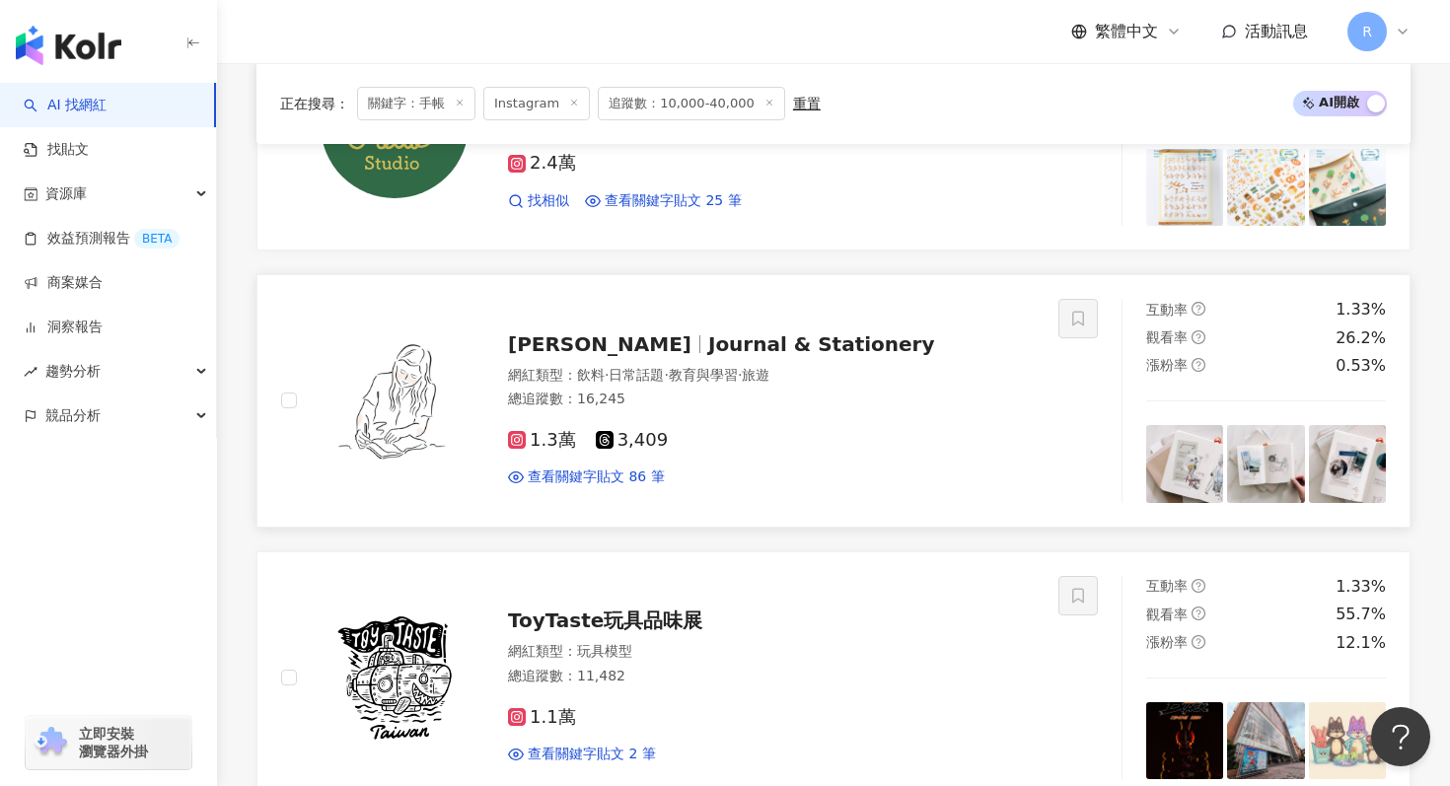
scroll to position [2192, 0]
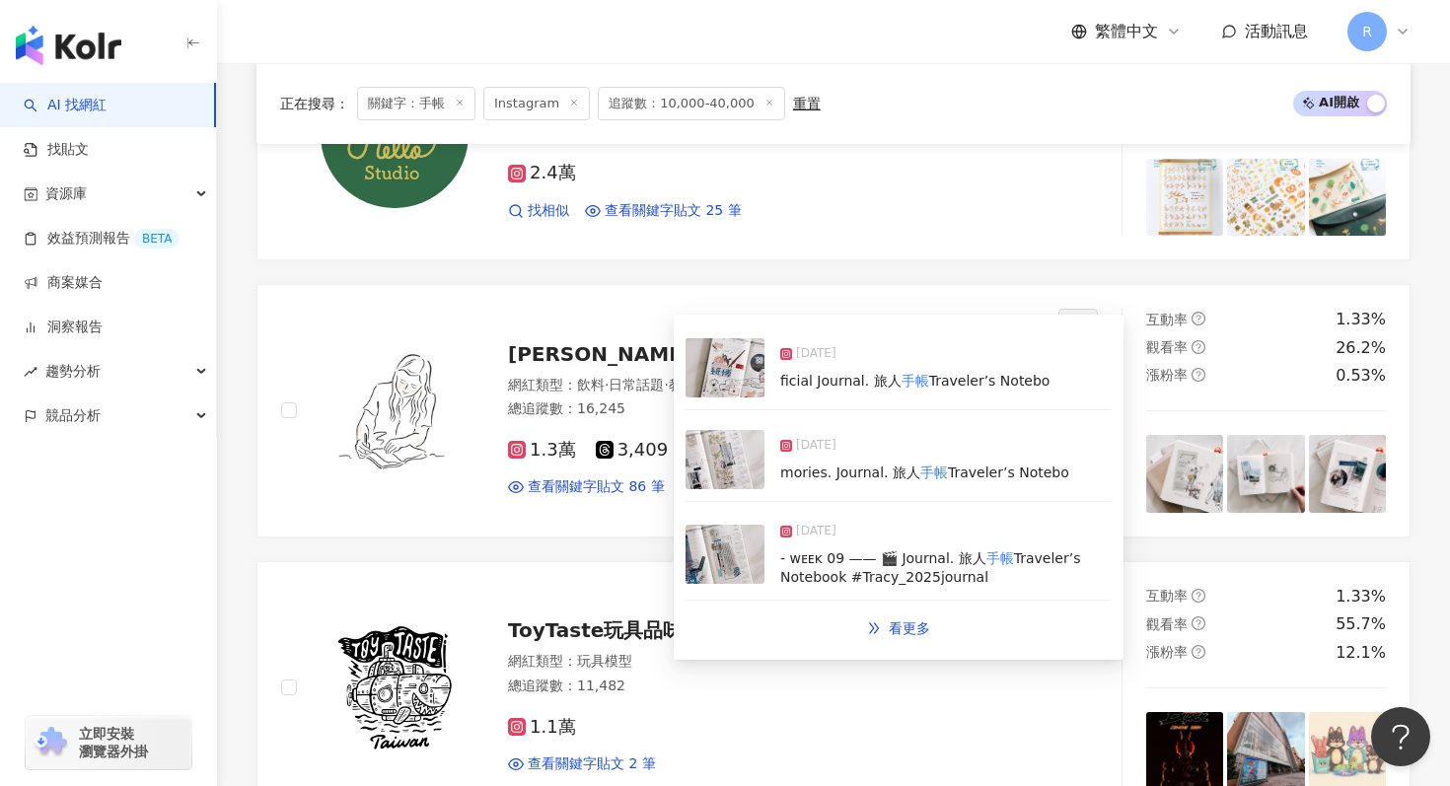
click at [738, 475] on img at bounding box center [725, 459] width 79 height 59
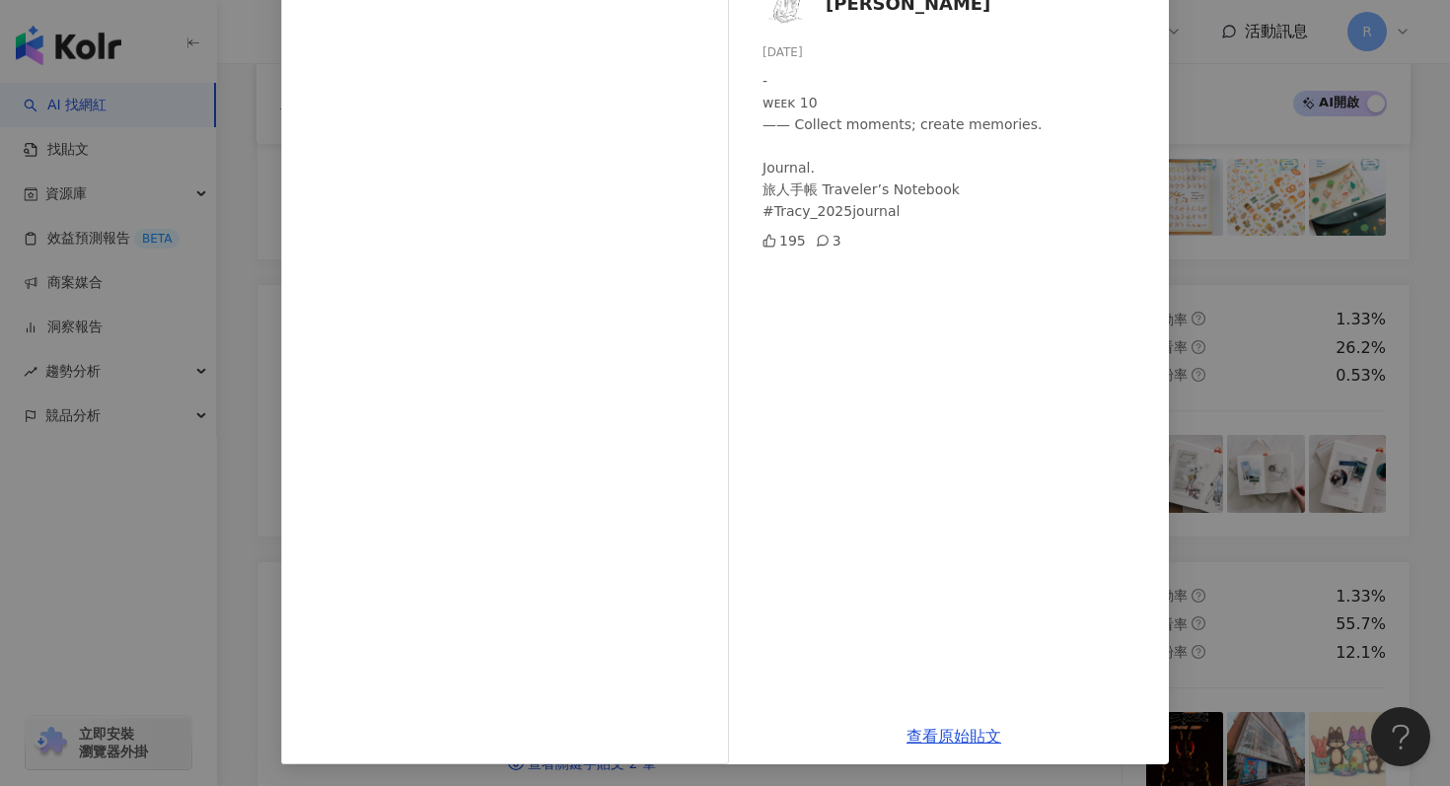
scroll to position [136, 0]
click at [1363, 170] on div "Tracy L. 2025/9/9 - ᴡᴇᴇᴋ 10 —— Collect moments; create memories. Journal. 旅人手帳 …" at bounding box center [725, 393] width 1450 height 786
click at [1313, 214] on div "Tracy L. 2025/9/9 - ᴡᴇᴇᴋ 10 —— Collect moments; create memories. Journal. 旅人手帳 …" at bounding box center [725, 393] width 1450 height 786
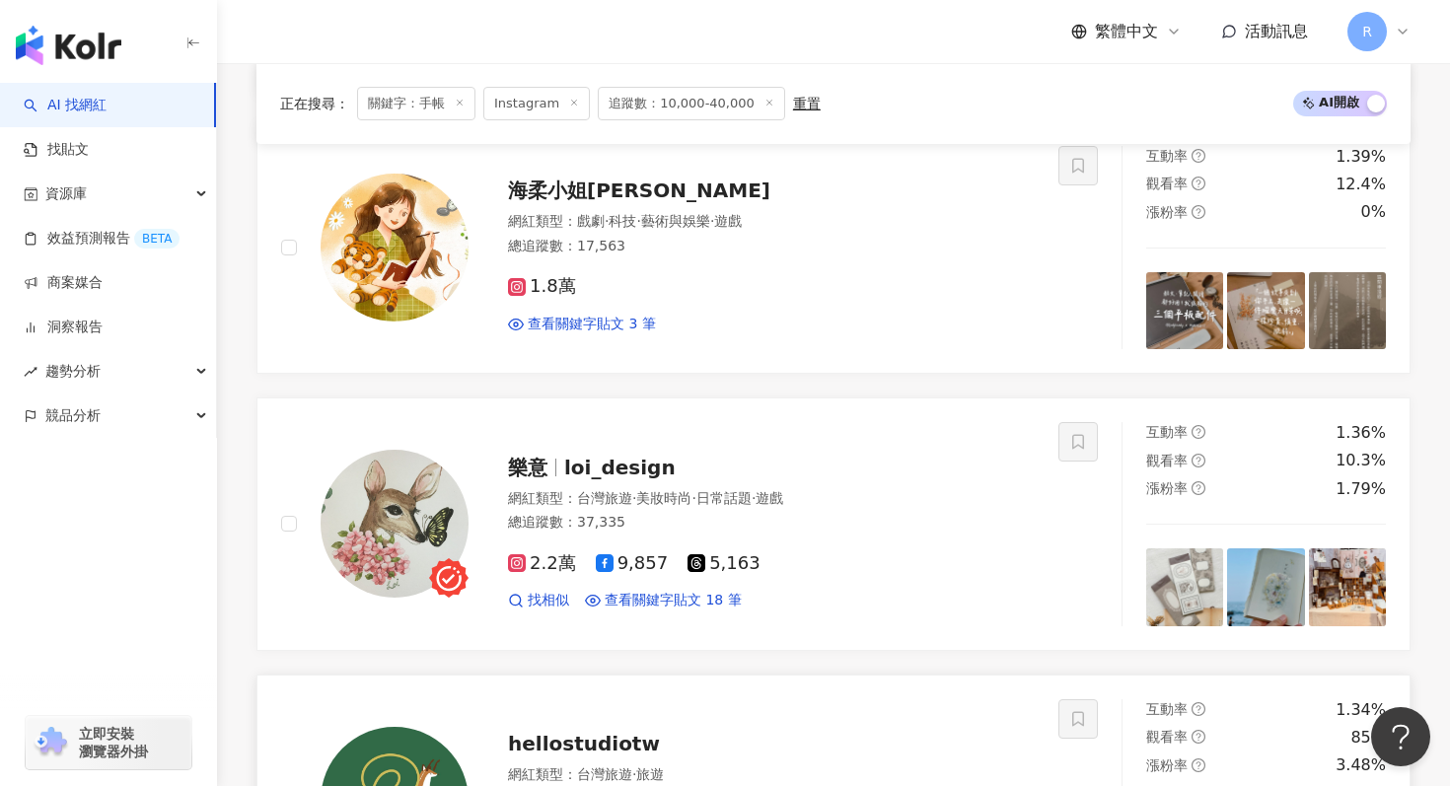
scroll to position [1520, 0]
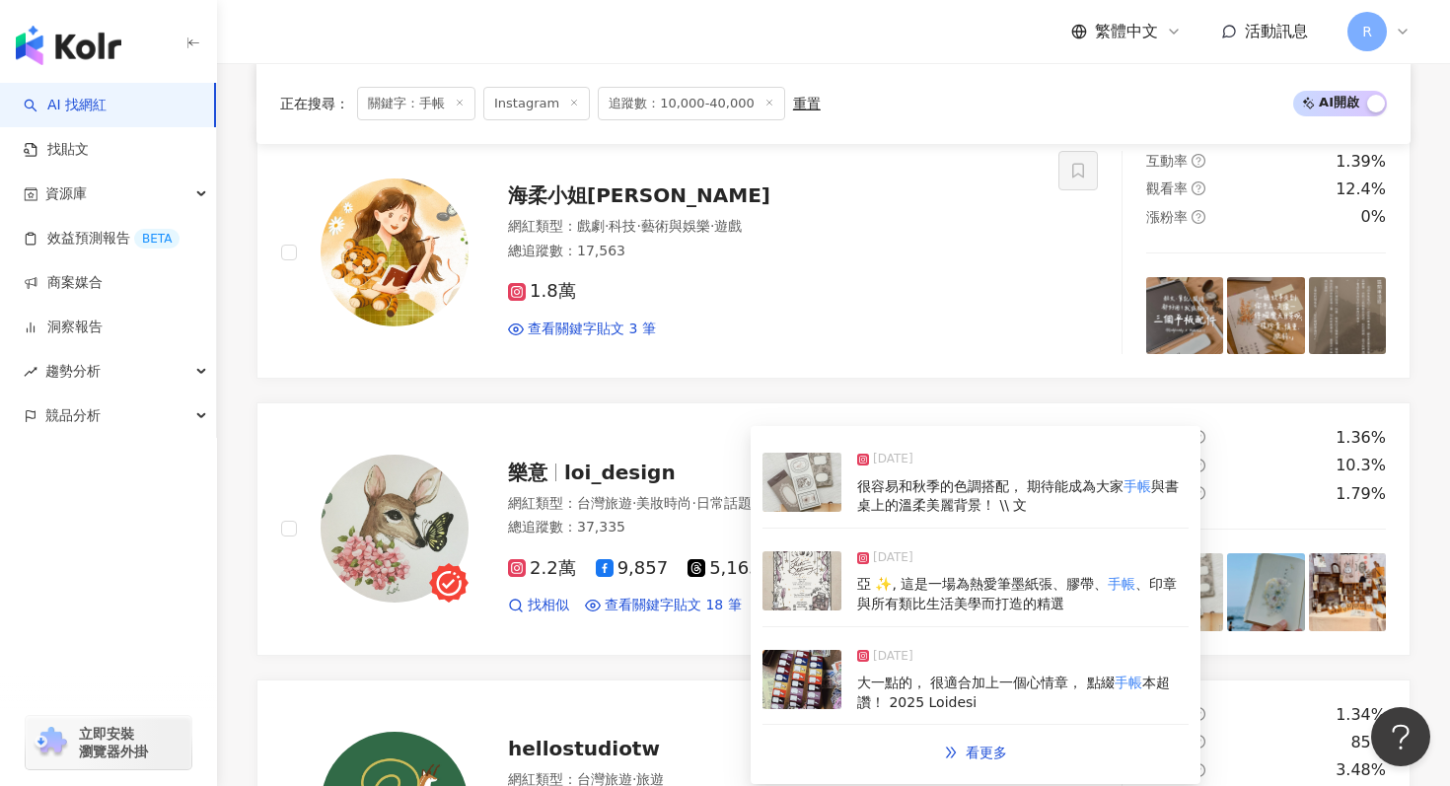
click at [818, 502] on img at bounding box center [802, 482] width 79 height 59
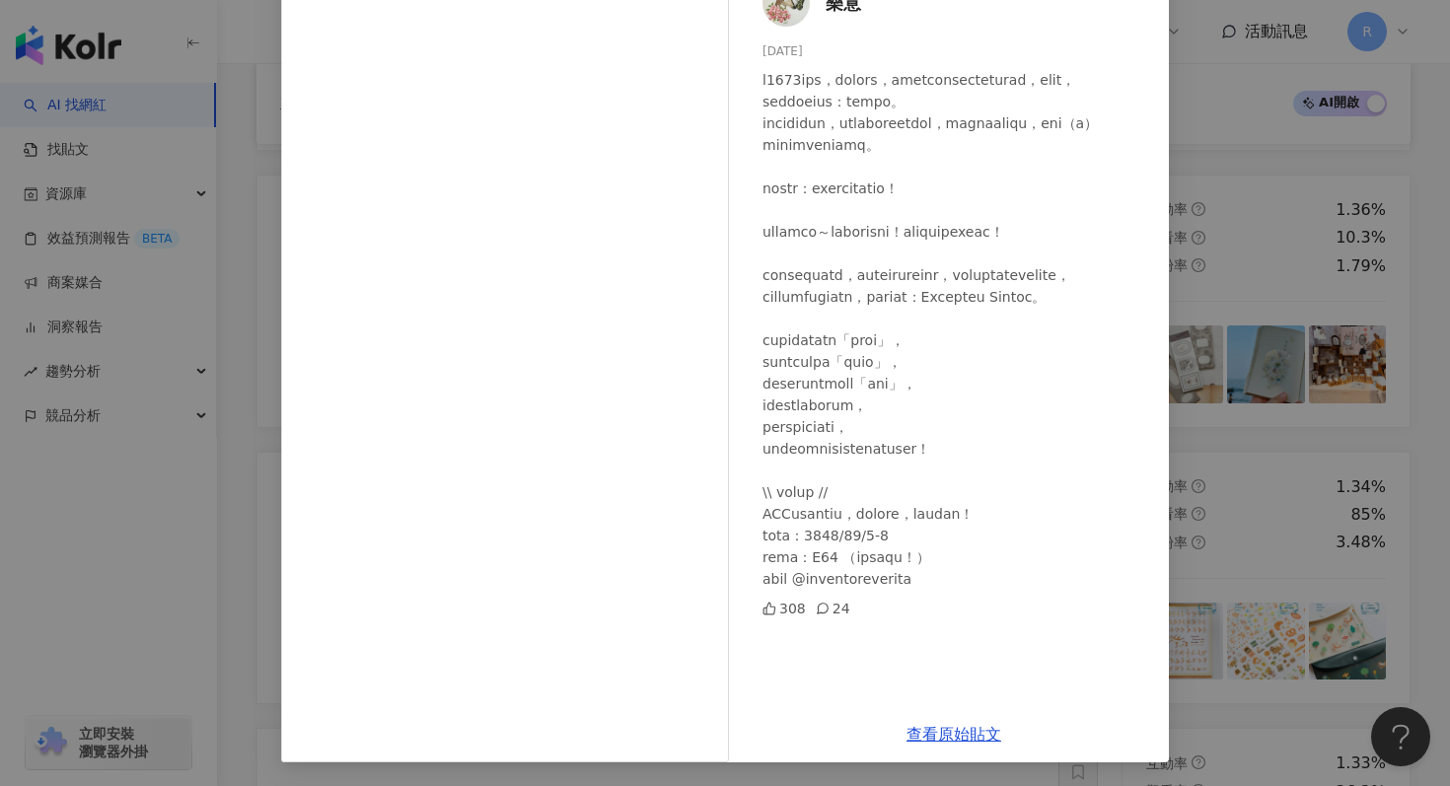
scroll to position [1768, 0]
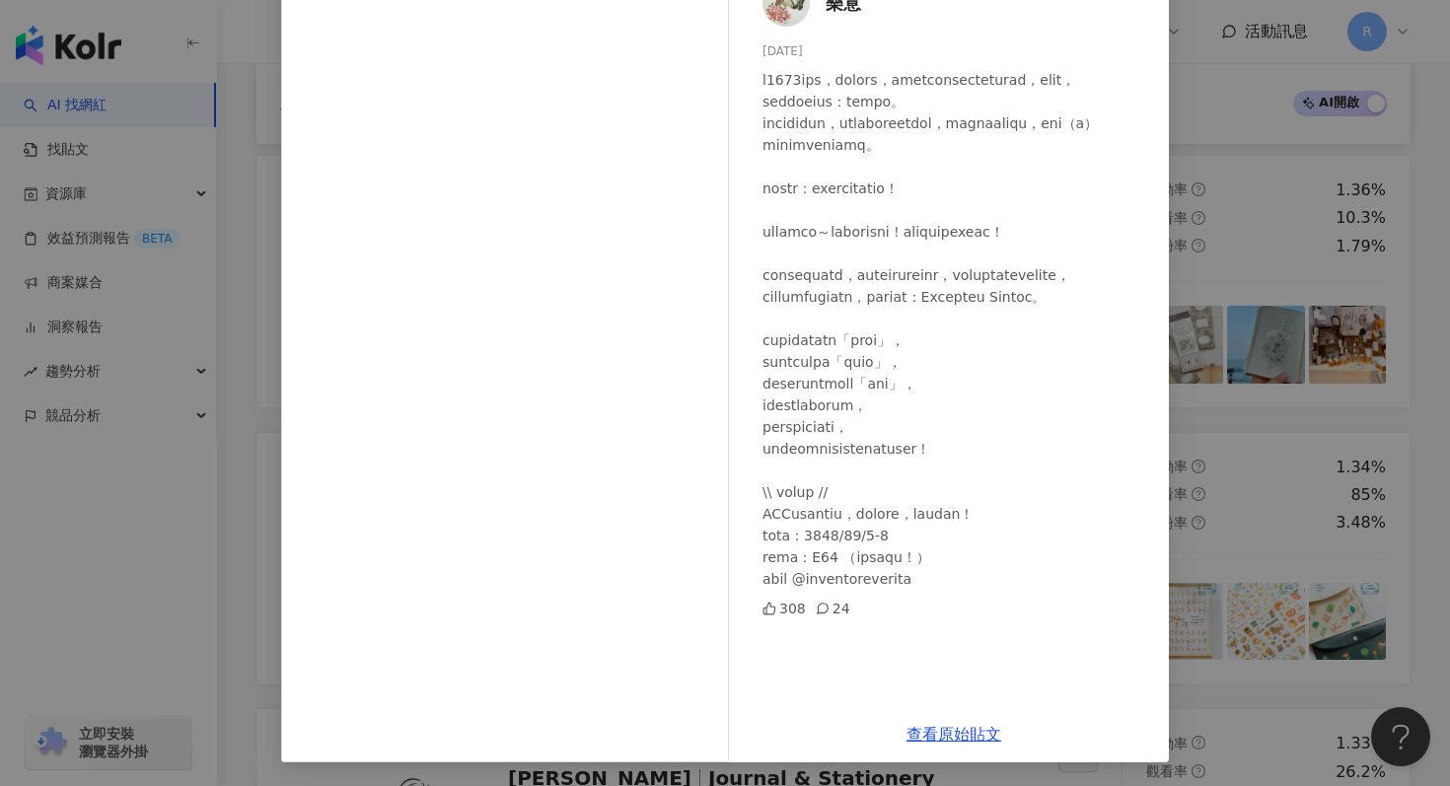
click at [1377, 235] on div "樂意 2025/9/12 308 24 查看原始貼文" at bounding box center [725, 393] width 1450 height 786
click at [1321, 251] on div "樂意 2025/9/12 308 24 查看原始貼文" at bounding box center [725, 393] width 1450 height 786
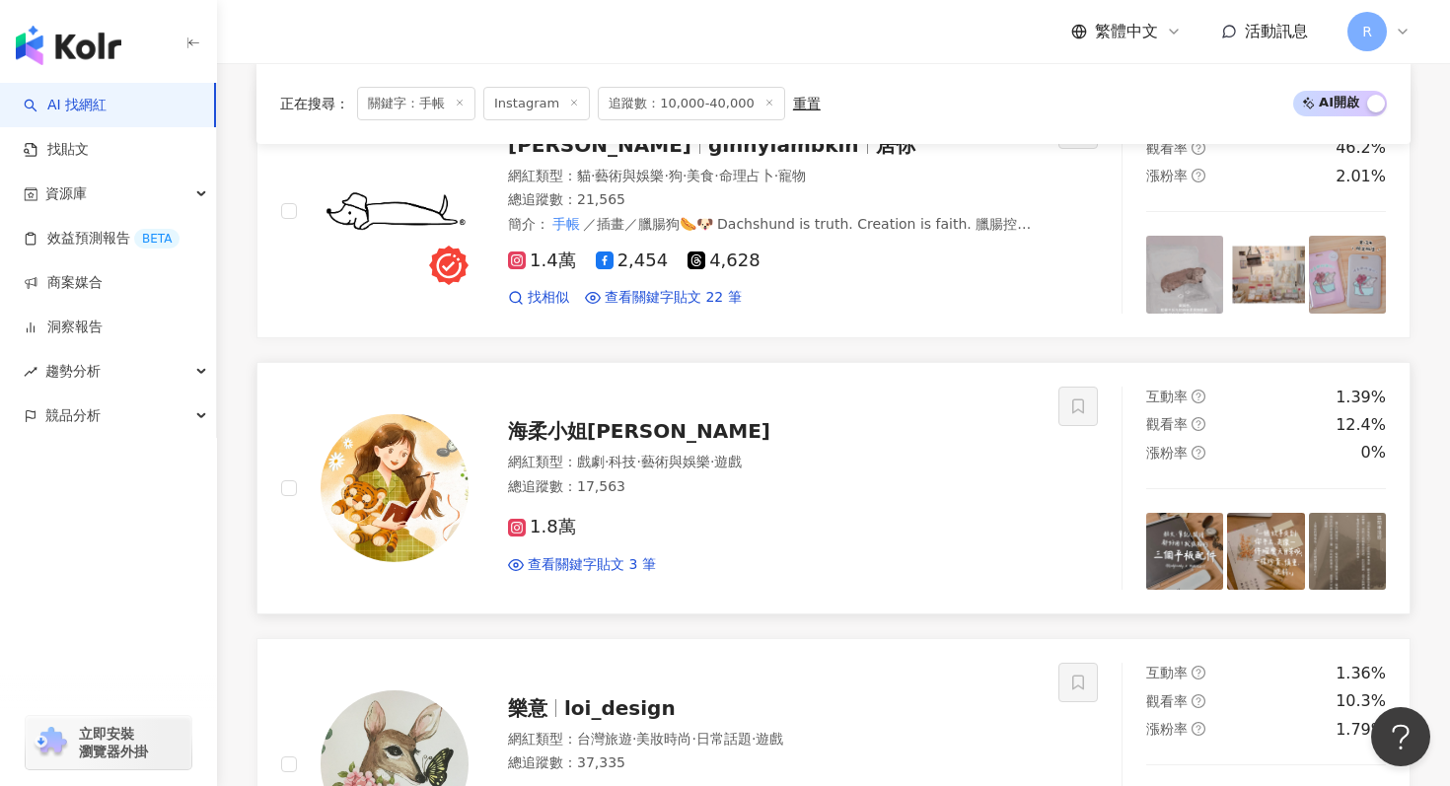
scroll to position [1281, 0]
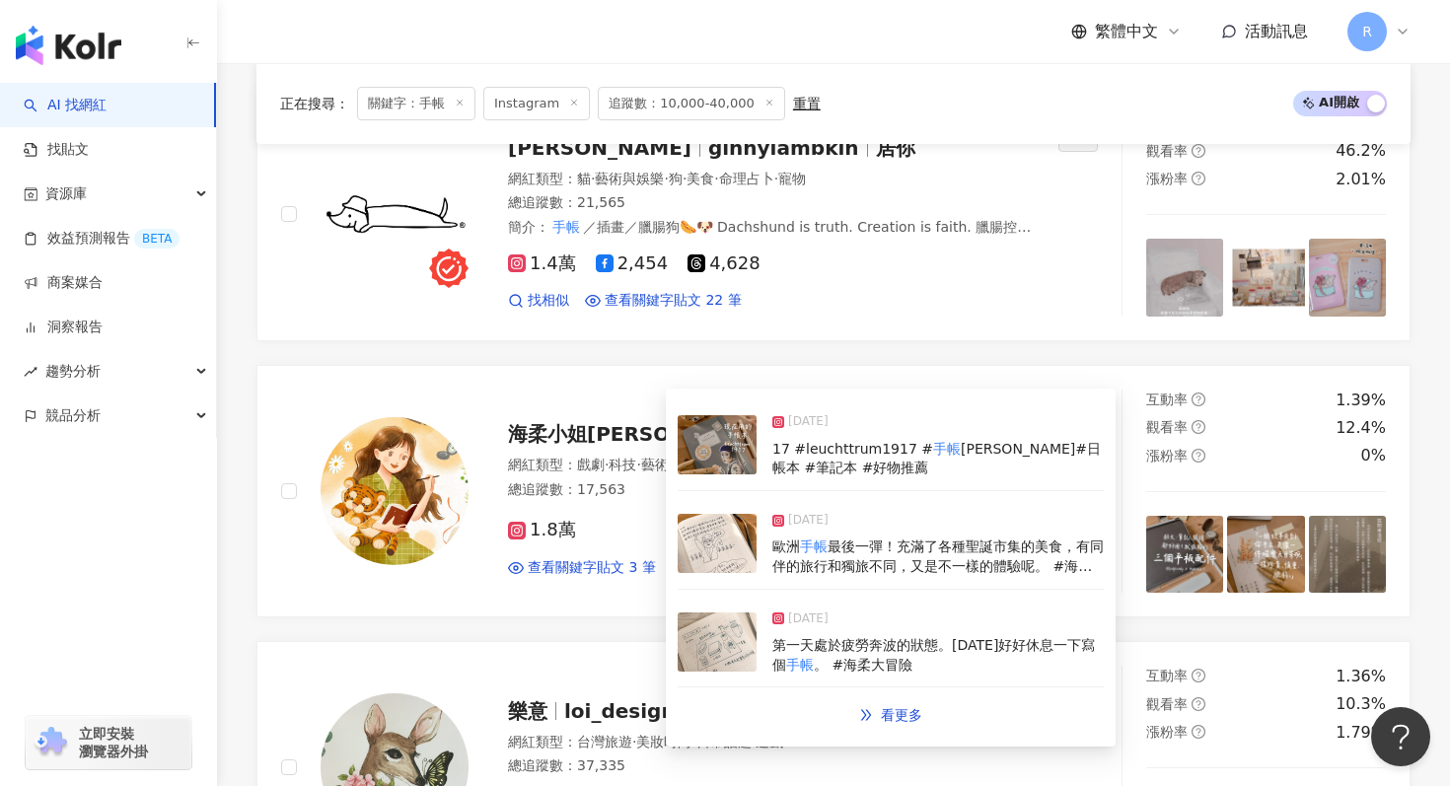
click at [793, 521] on span "2024/12/22" at bounding box center [808, 521] width 40 height 20
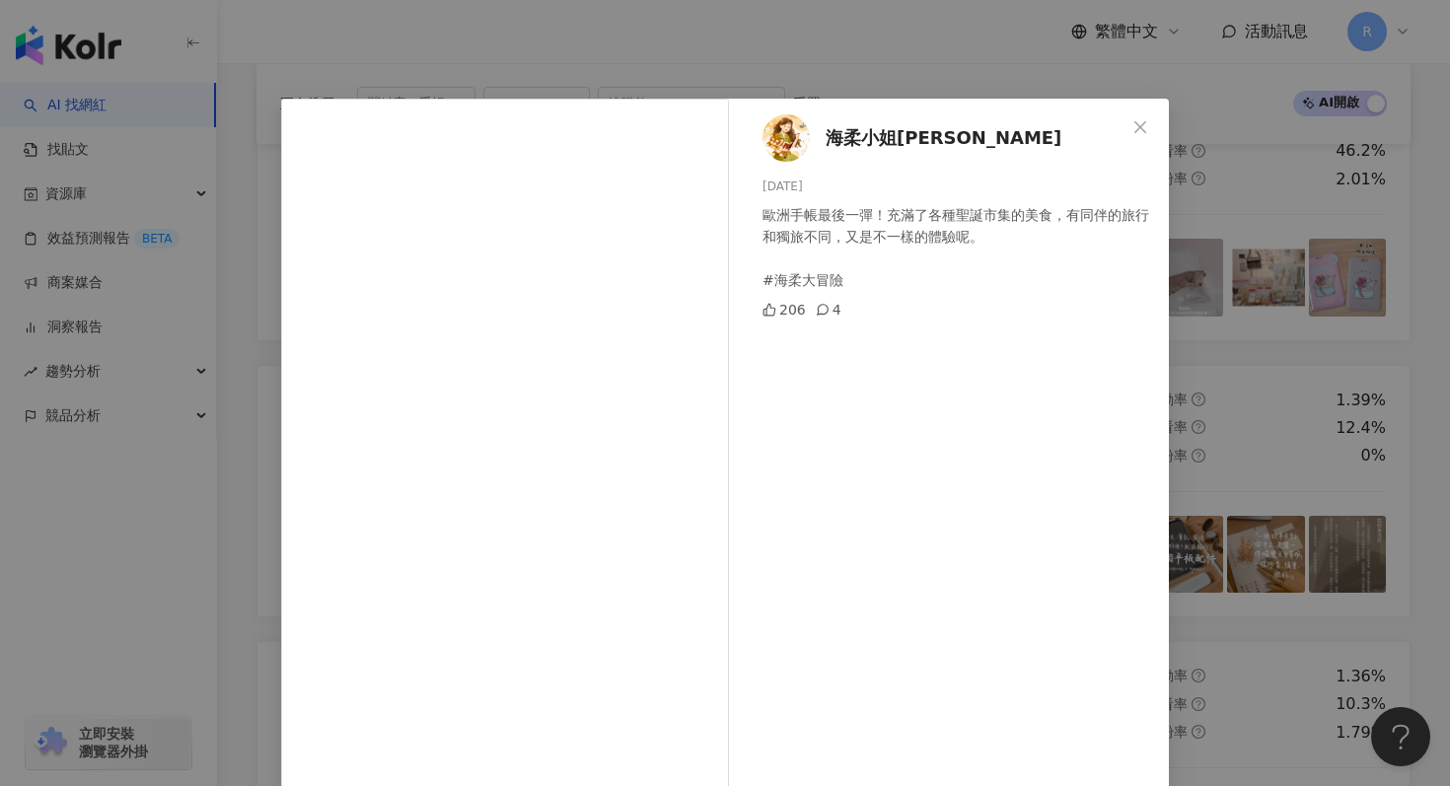
scroll to position [99, 0]
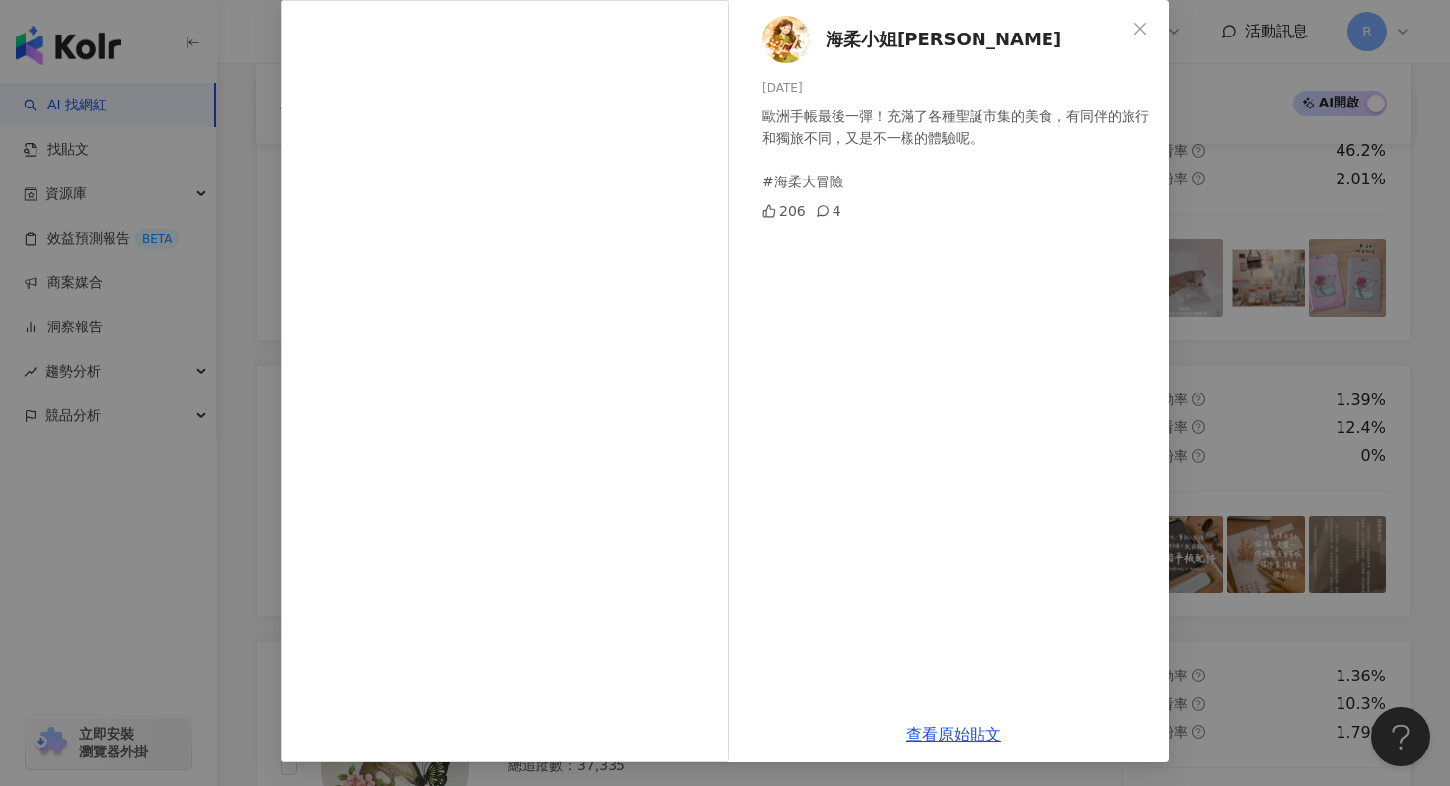
click at [239, 333] on div "海柔小姐Lazy Hazel 2024/12/22 歐洲手帳最後一彈！充滿了各種聖誕市集的美食，有同伴的旅行和獨旅不同，又是不一樣的體驗呢。 #海柔大冒險 2…" at bounding box center [725, 393] width 1450 height 786
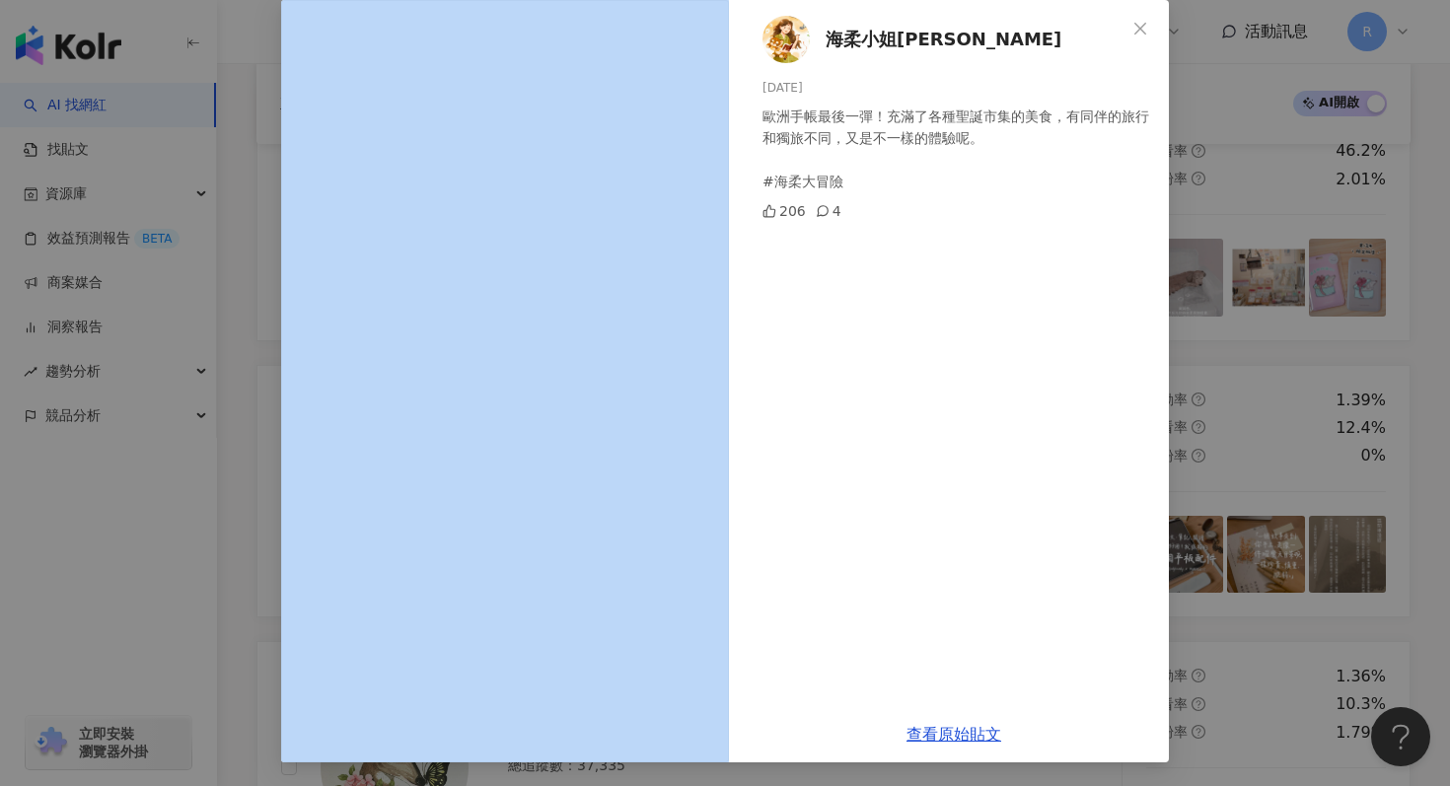
click at [239, 333] on div "海柔小姐Lazy Hazel 2024/12/22 歐洲手帳最後一彈！充滿了各種聖誕市集的美食，有同伴的旅行和獨旅不同，又是不一樣的體驗呢。 #海柔大冒險 2…" at bounding box center [725, 393] width 1450 height 786
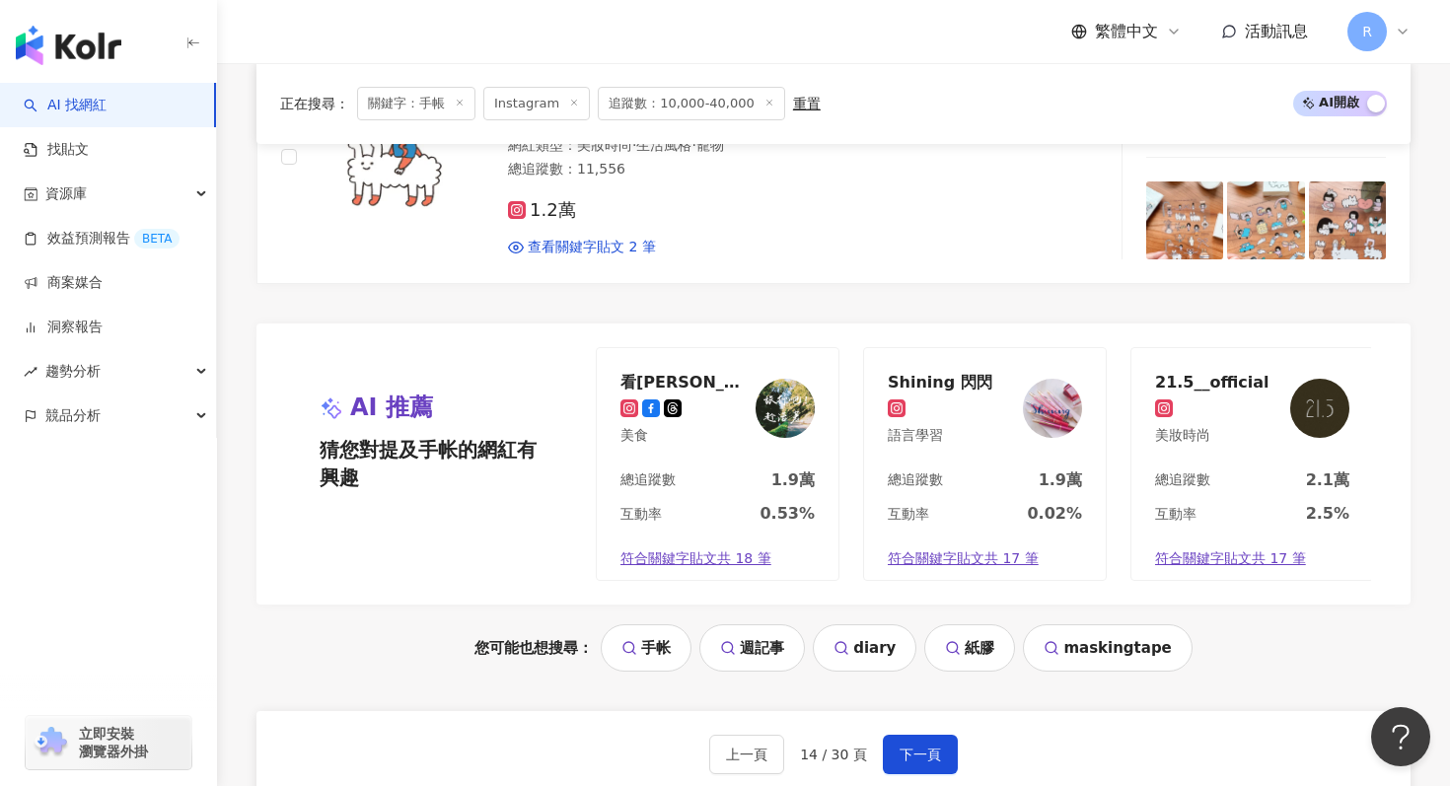
scroll to position [4165, 0]
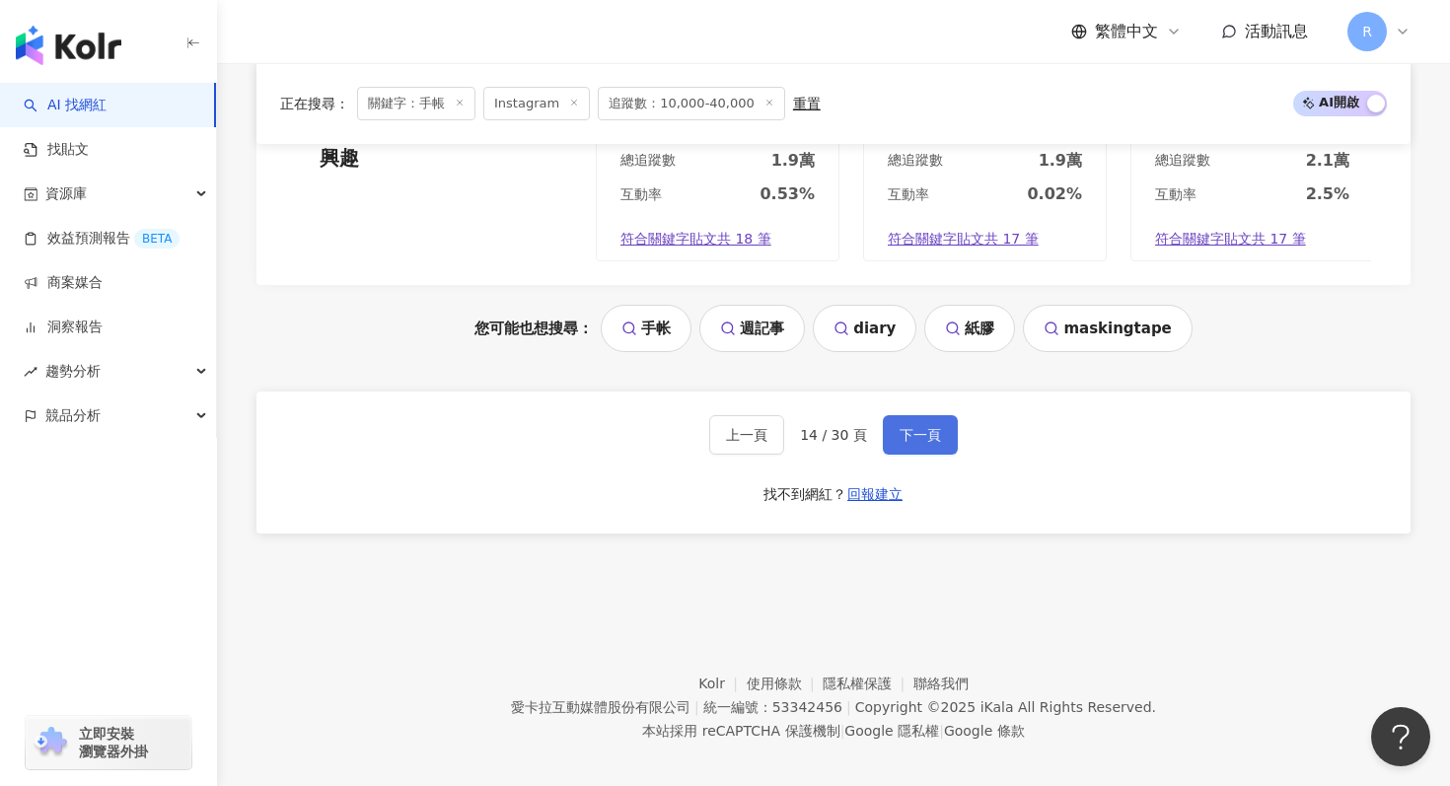
click at [915, 427] on span "下一頁" at bounding box center [920, 435] width 41 height 16
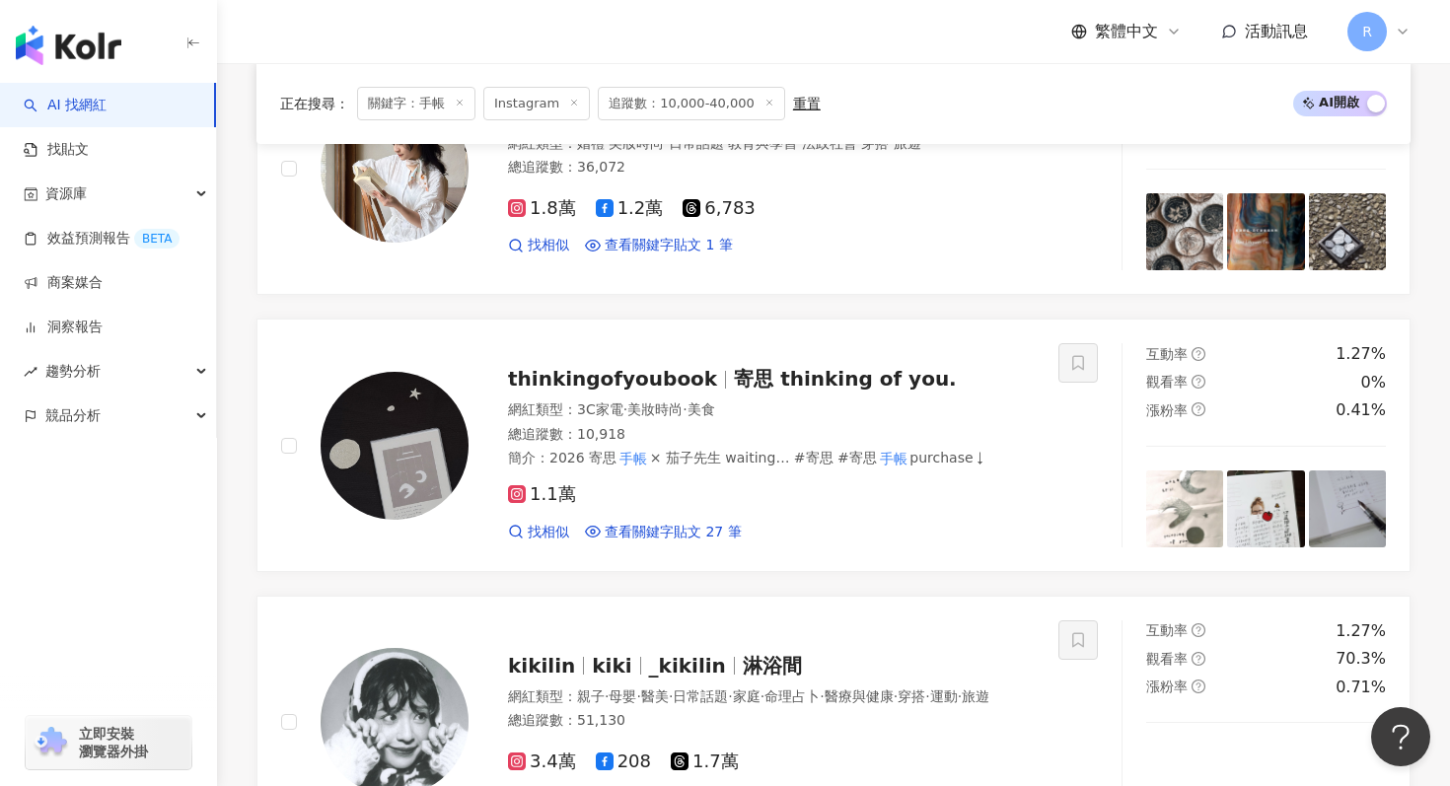
scroll to position [735, 0]
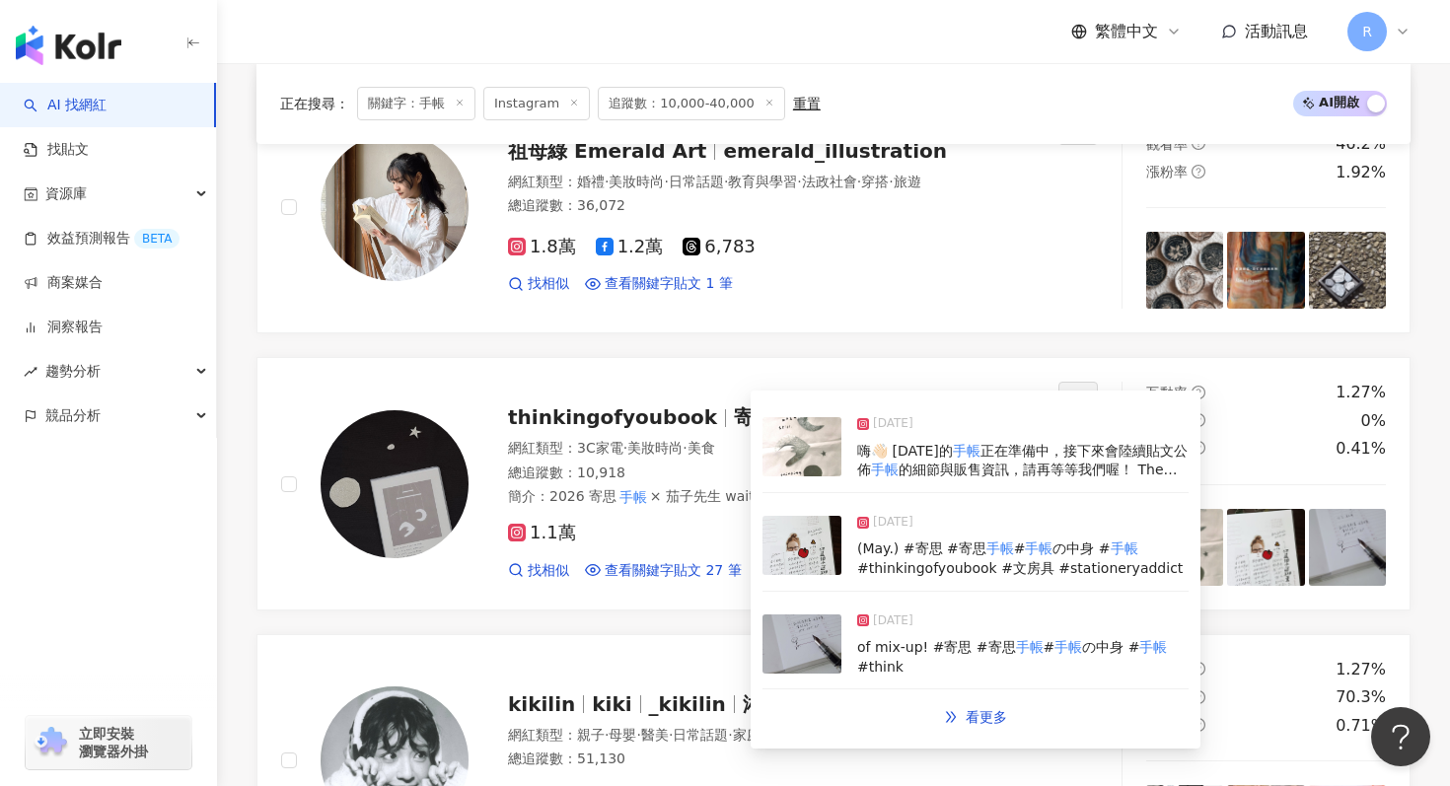
click at [790, 535] on img at bounding box center [802, 545] width 79 height 59
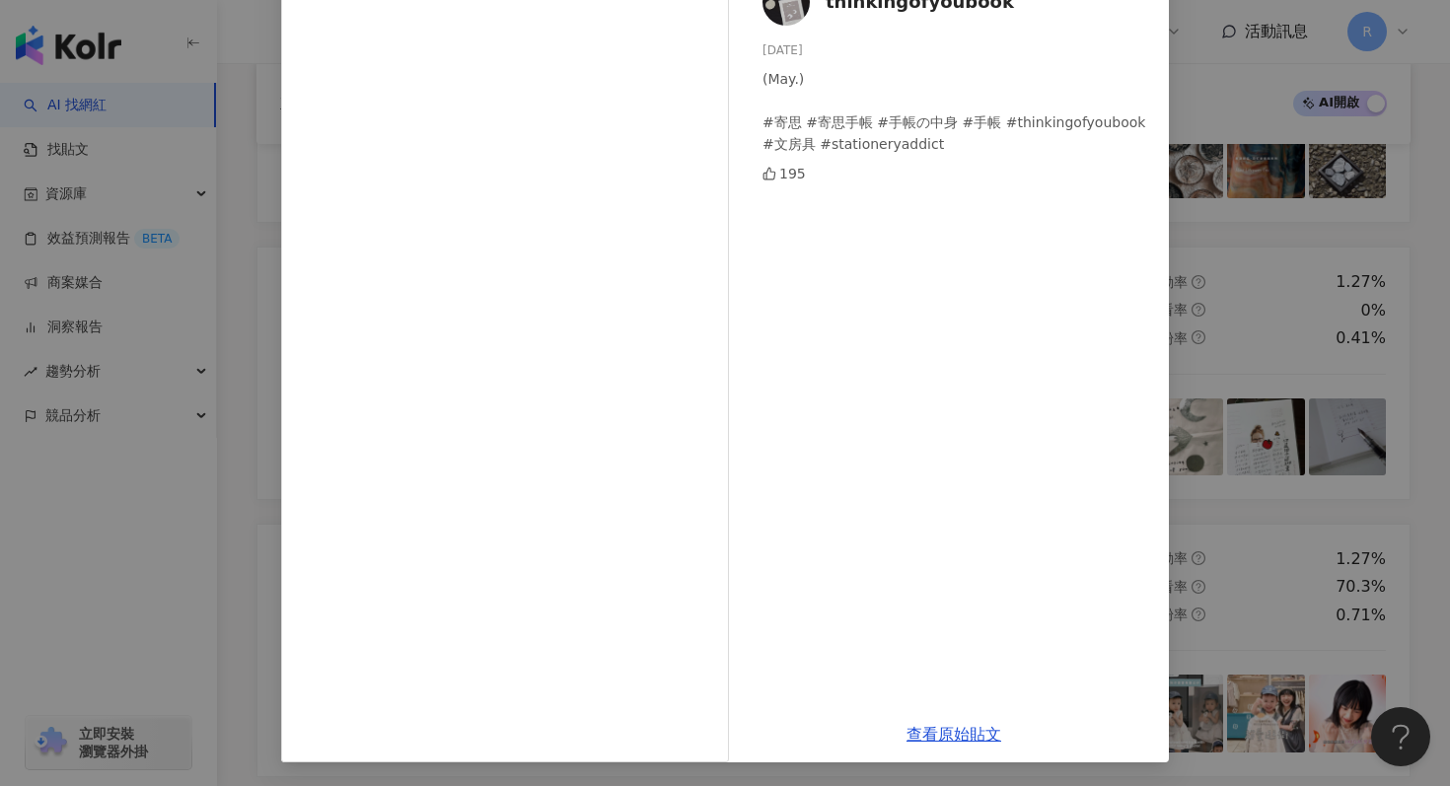
scroll to position [869, 0]
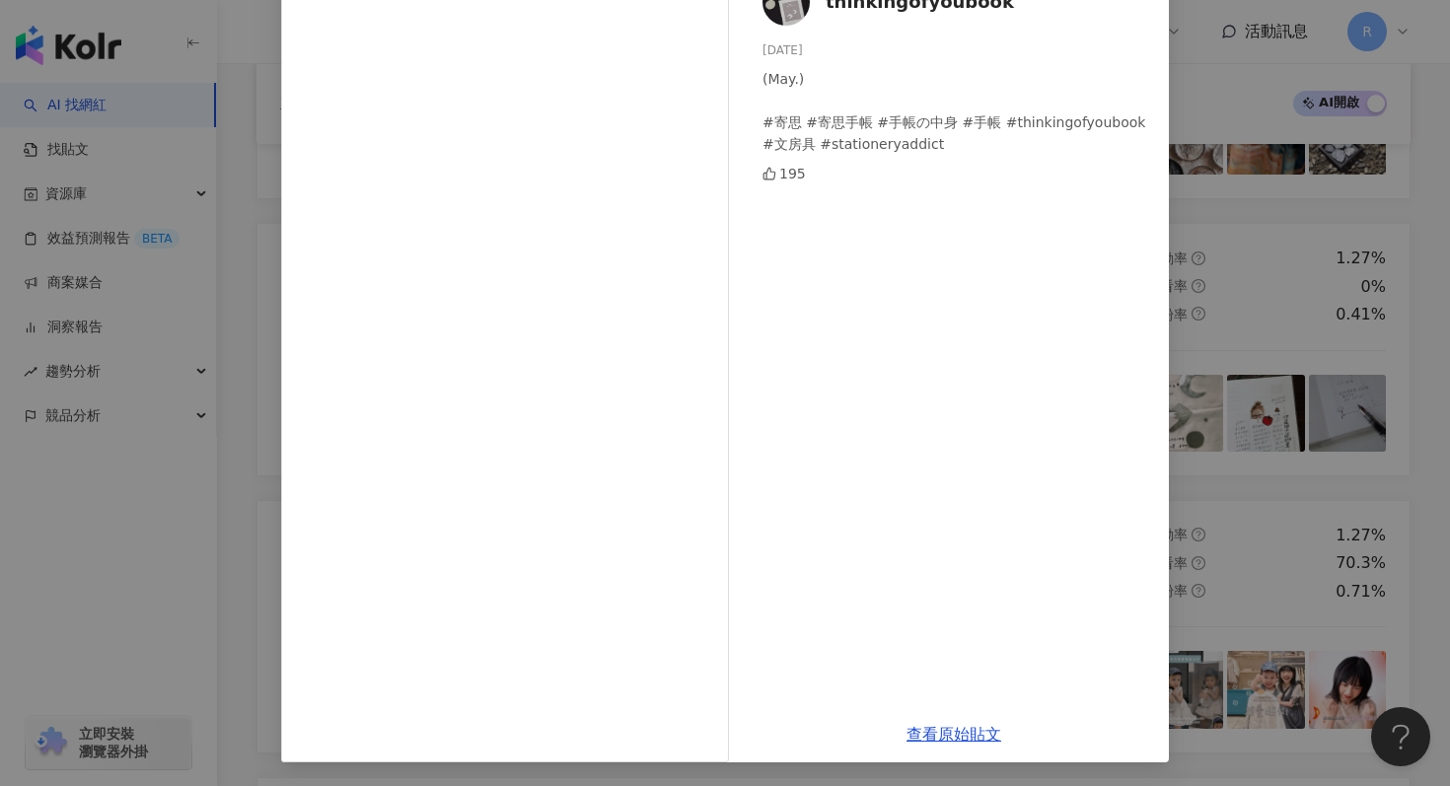
click at [1219, 132] on div "thinkingofyoubook 2025/6/6 (May.) #寄思 #寄思手帳 #手帳の中身 #手帳 #thinkingofyoubook #文房具 …" at bounding box center [725, 393] width 1450 height 786
click at [1247, 151] on div "thinkingofyoubook 2025/6/6 (May.) #寄思 #寄思手帳 #手帳の中身 #手帳 #thinkingofyoubook #文房具 …" at bounding box center [725, 393] width 1450 height 786
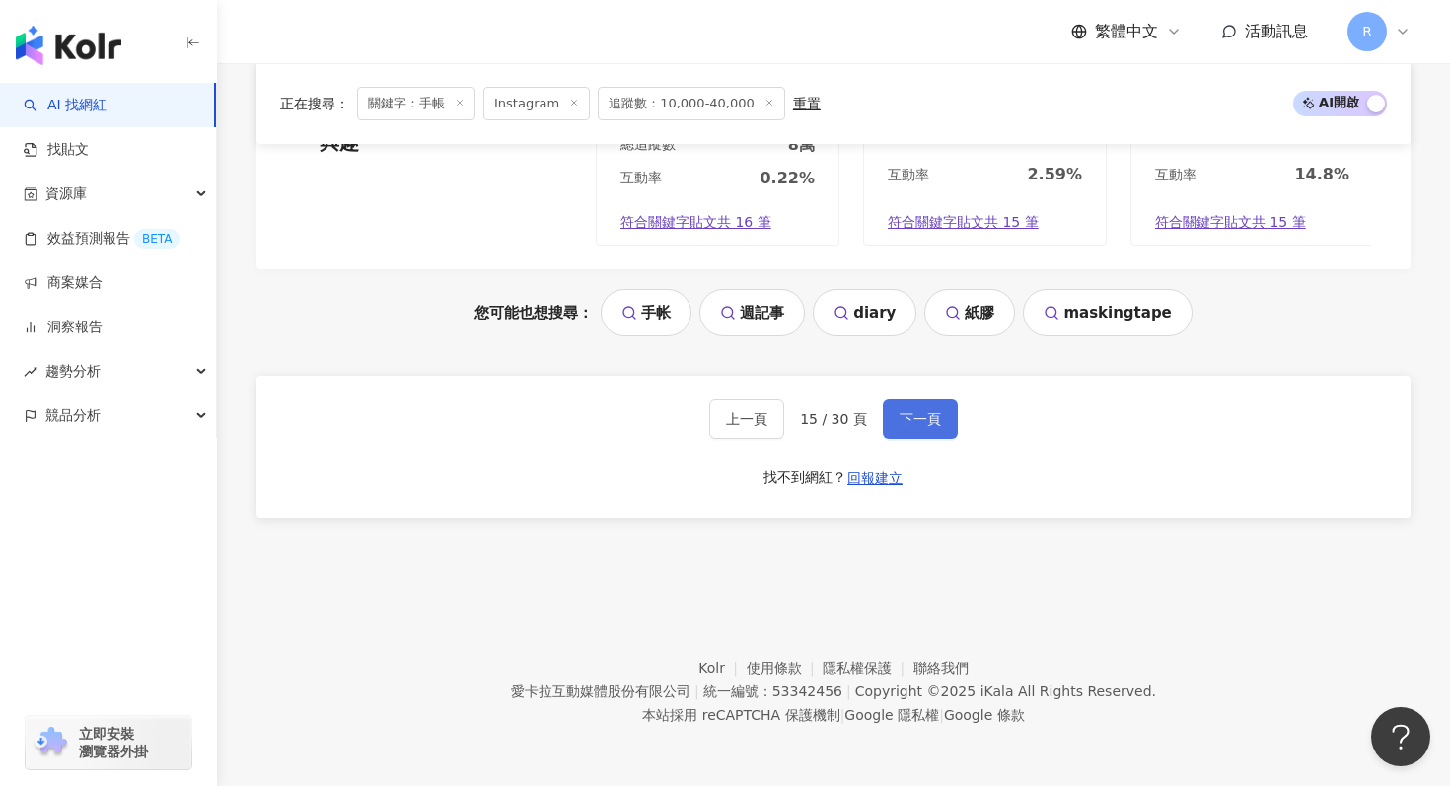
click at [934, 409] on button "下一頁" at bounding box center [920, 419] width 75 height 39
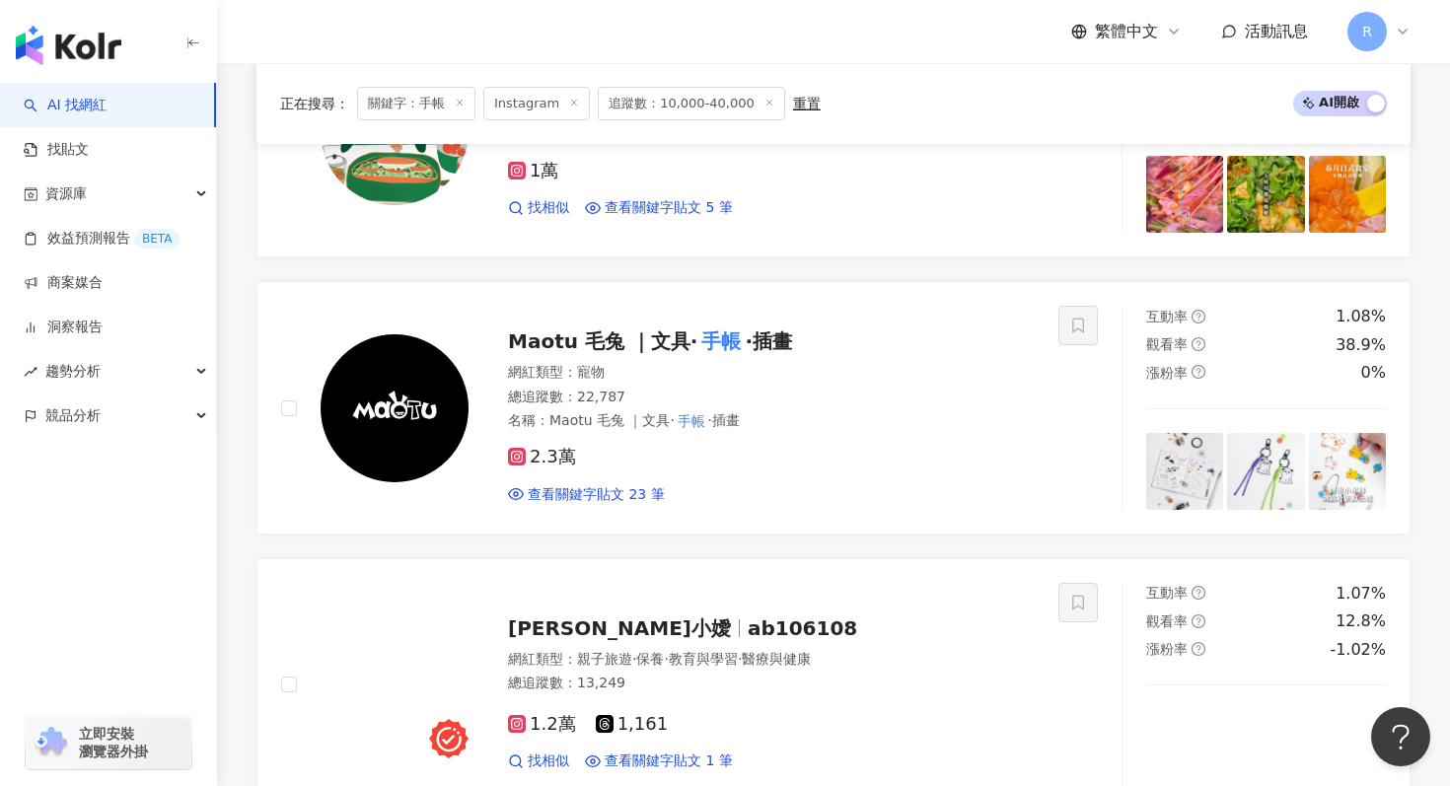
scroll to position [731, 0]
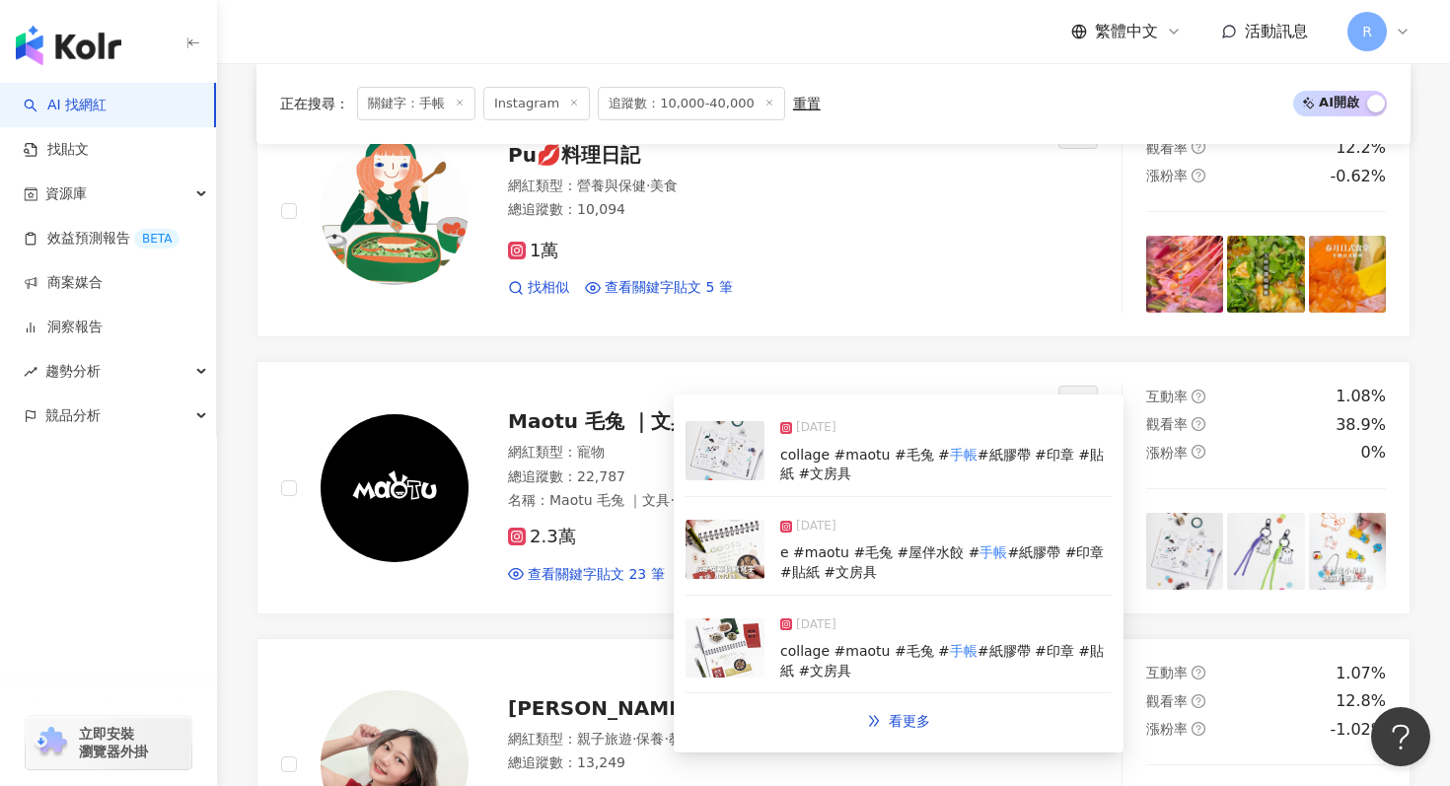
click at [723, 550] on img at bounding box center [725, 549] width 79 height 59
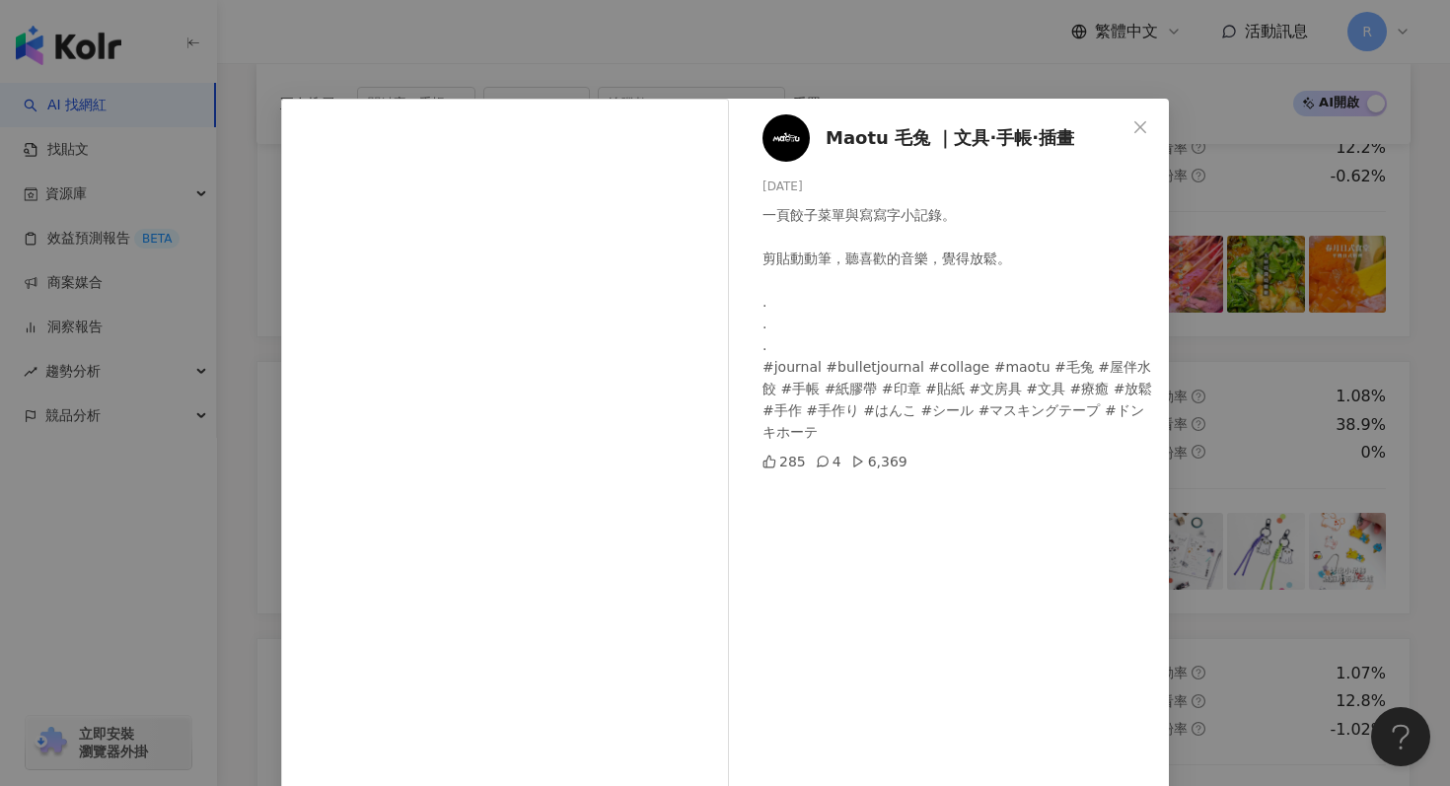
scroll to position [99, 0]
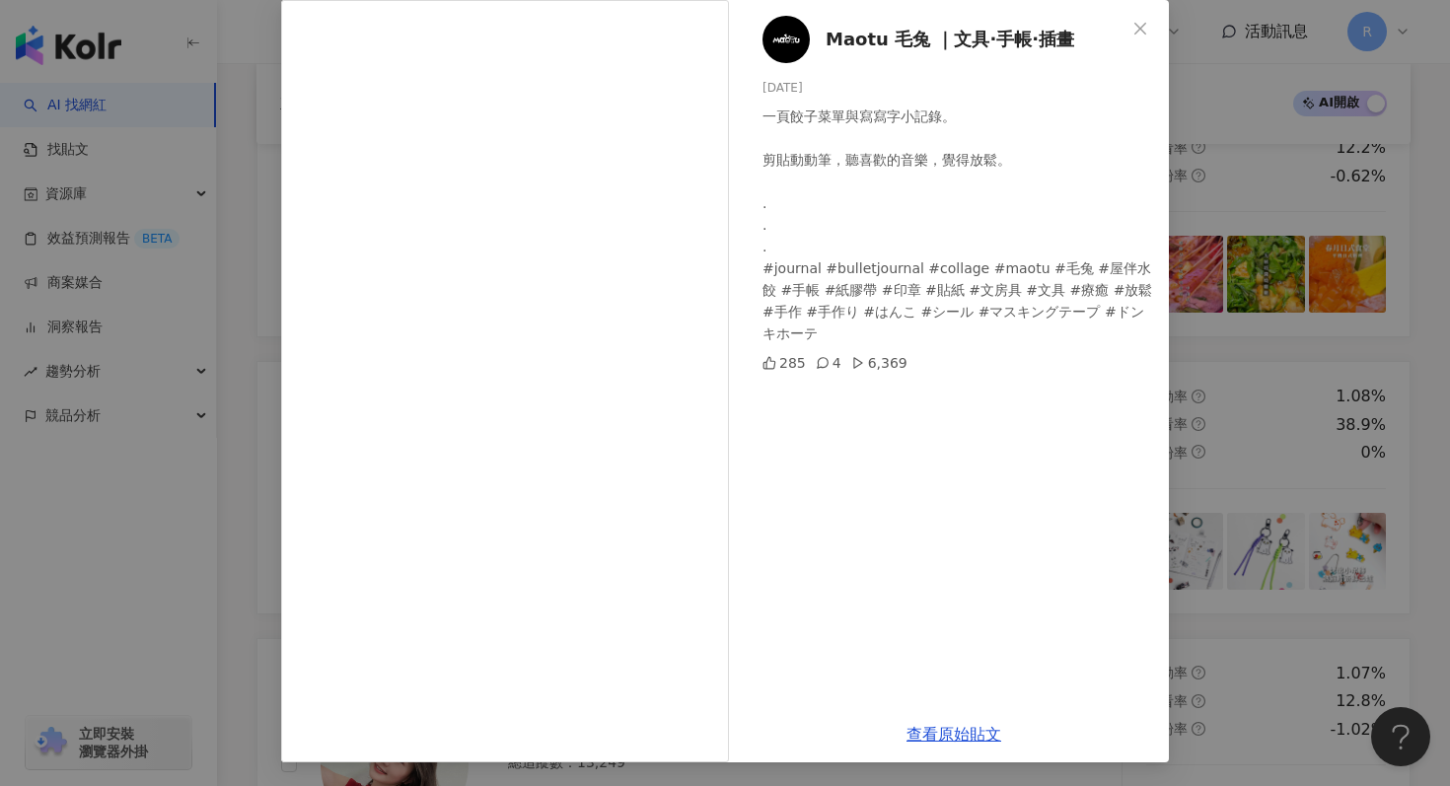
click at [1388, 209] on div "Maotu 毛兔 ｜文具·手帳·插畫 2025/4/16 一頁餃子菜單與寫寫字小記錄。 剪貼動動筆，聽喜歡的音樂，覺得放鬆。 . . . #journal #…" at bounding box center [725, 393] width 1450 height 786
click at [1338, 239] on div "Maotu 毛兔 ｜文具·手帳·插畫 2025/4/16 一頁餃子菜單與寫寫字小記錄。 剪貼動動筆，聽喜歡的音樂，覺得放鬆。 . . . #journal #…" at bounding box center [725, 393] width 1450 height 786
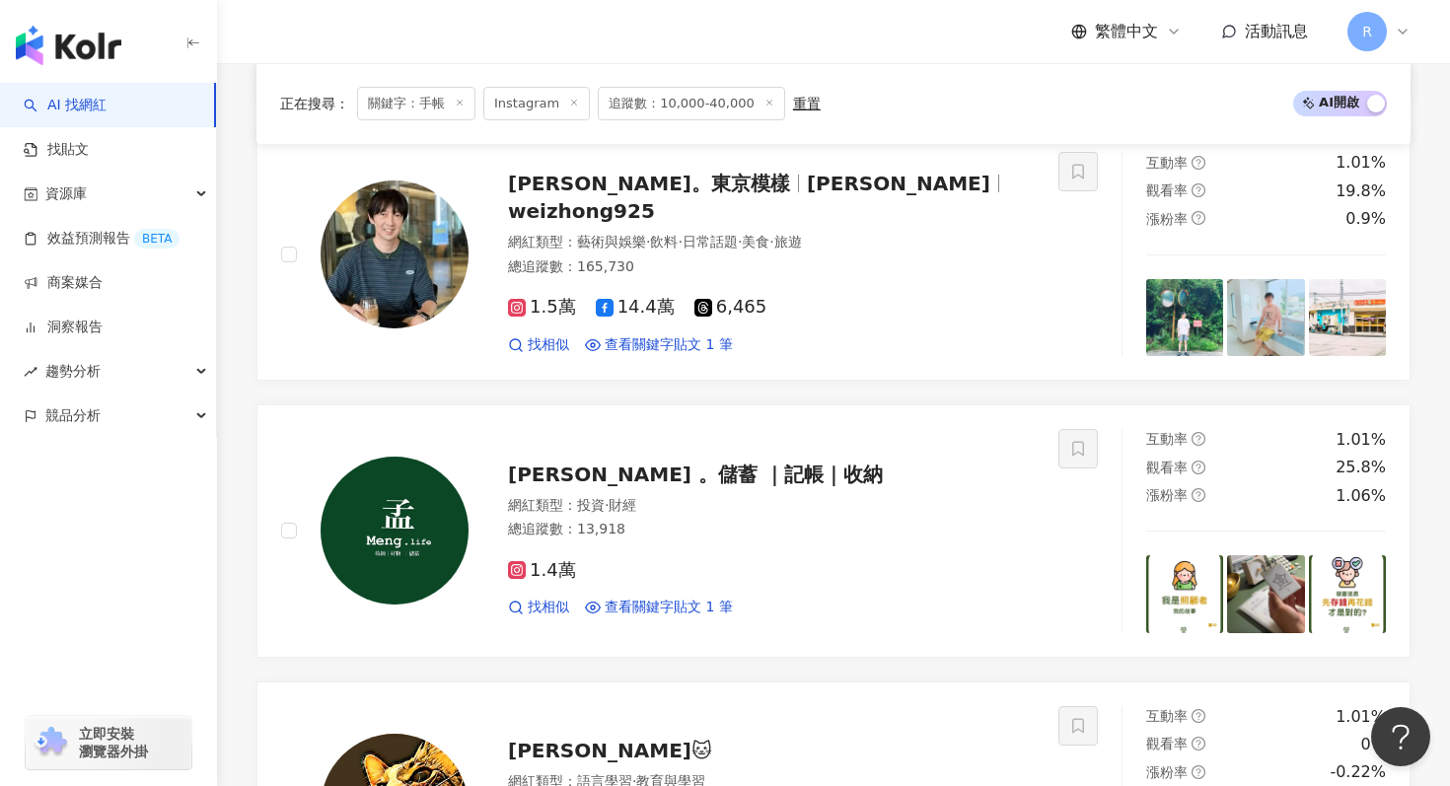
scroll to position [4165, 0]
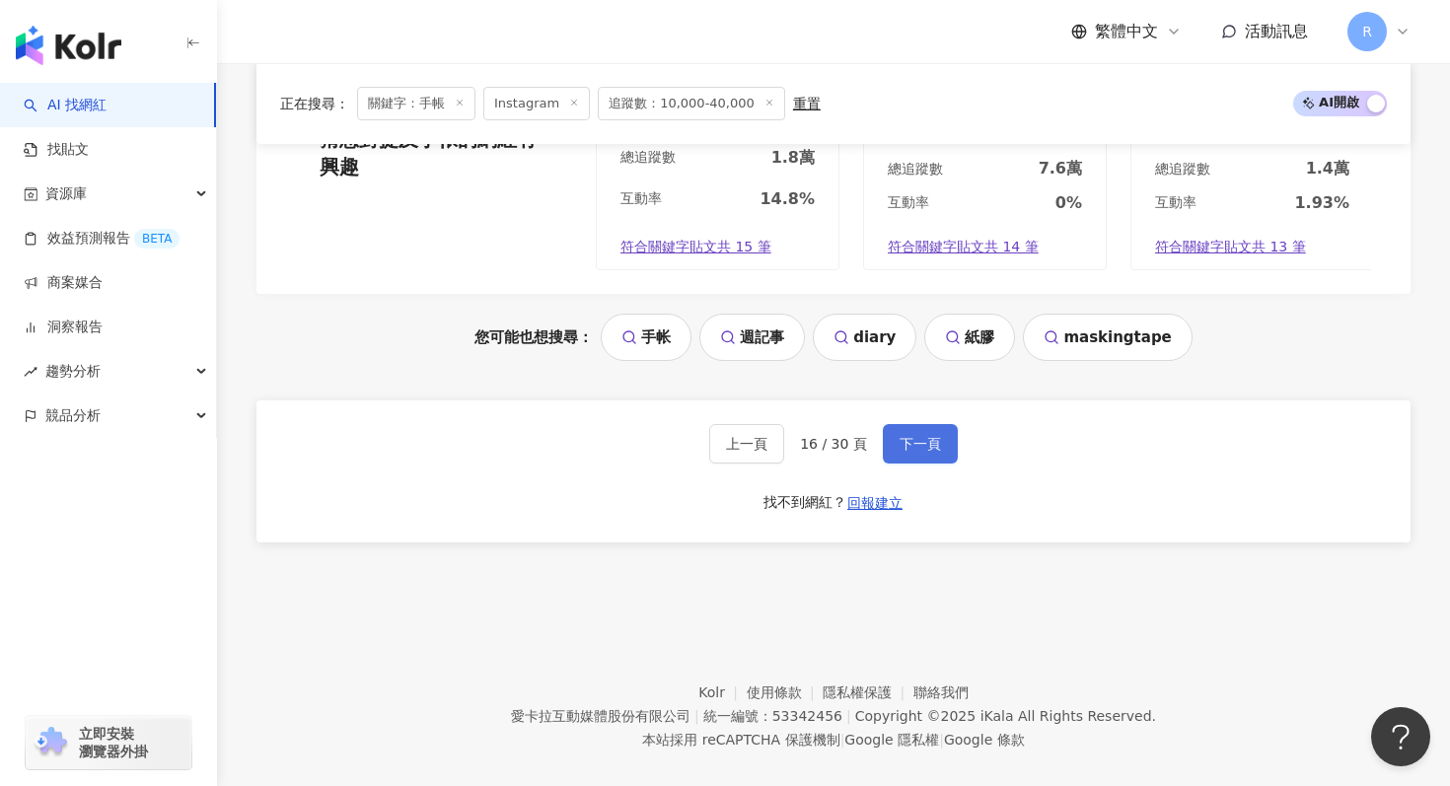
click at [931, 424] on button "下一頁" at bounding box center [920, 443] width 75 height 39
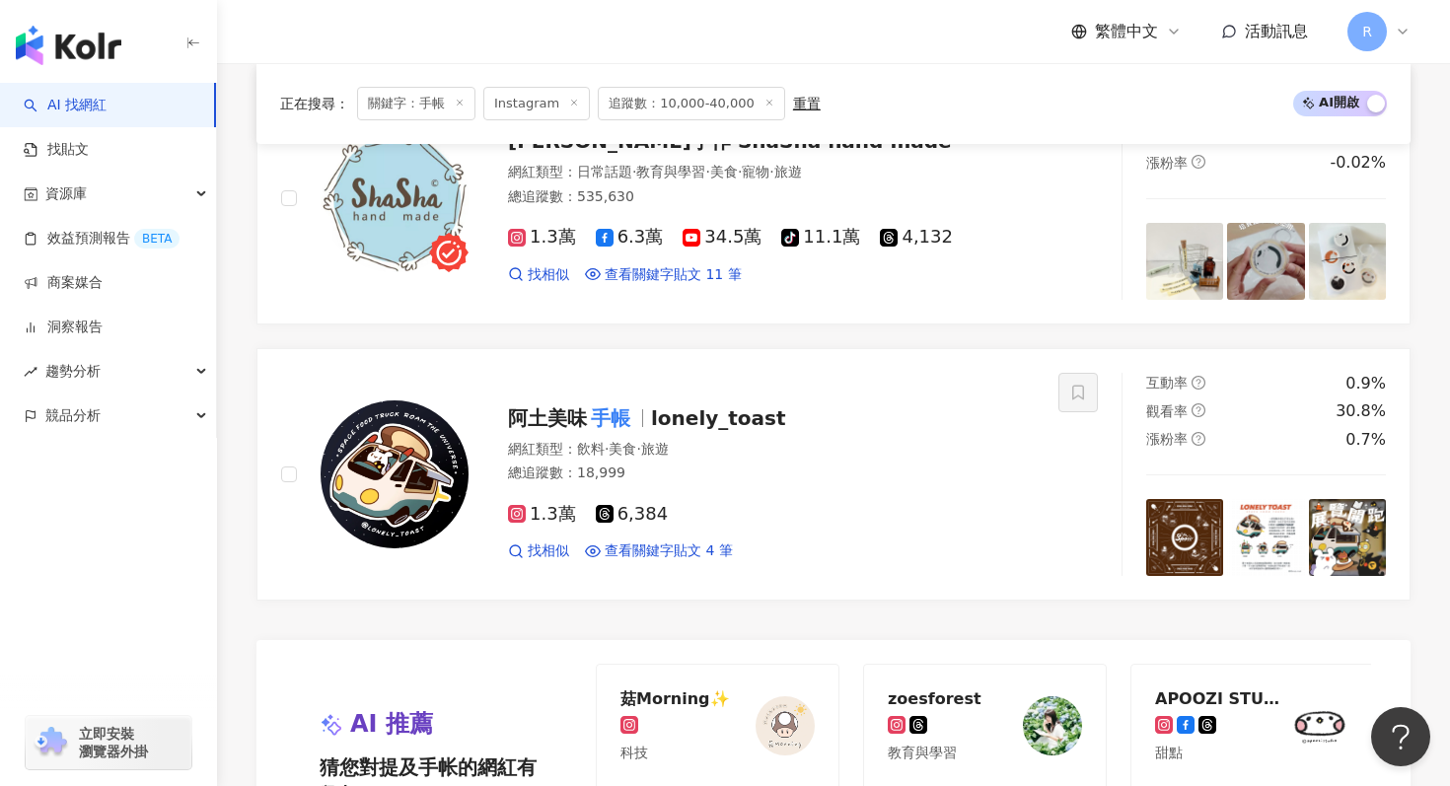
scroll to position [3506, 0]
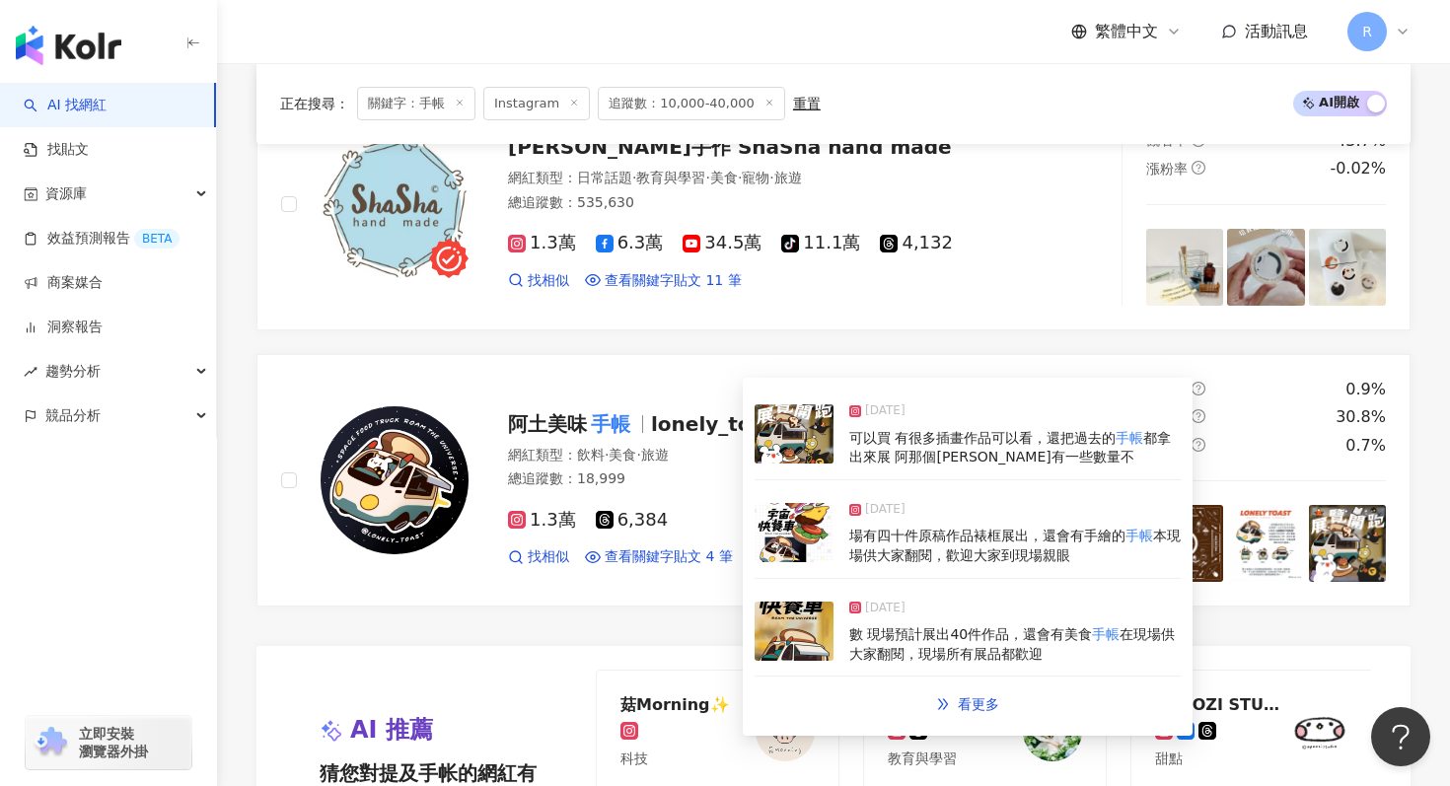
click at [788, 449] on img at bounding box center [794, 433] width 79 height 59
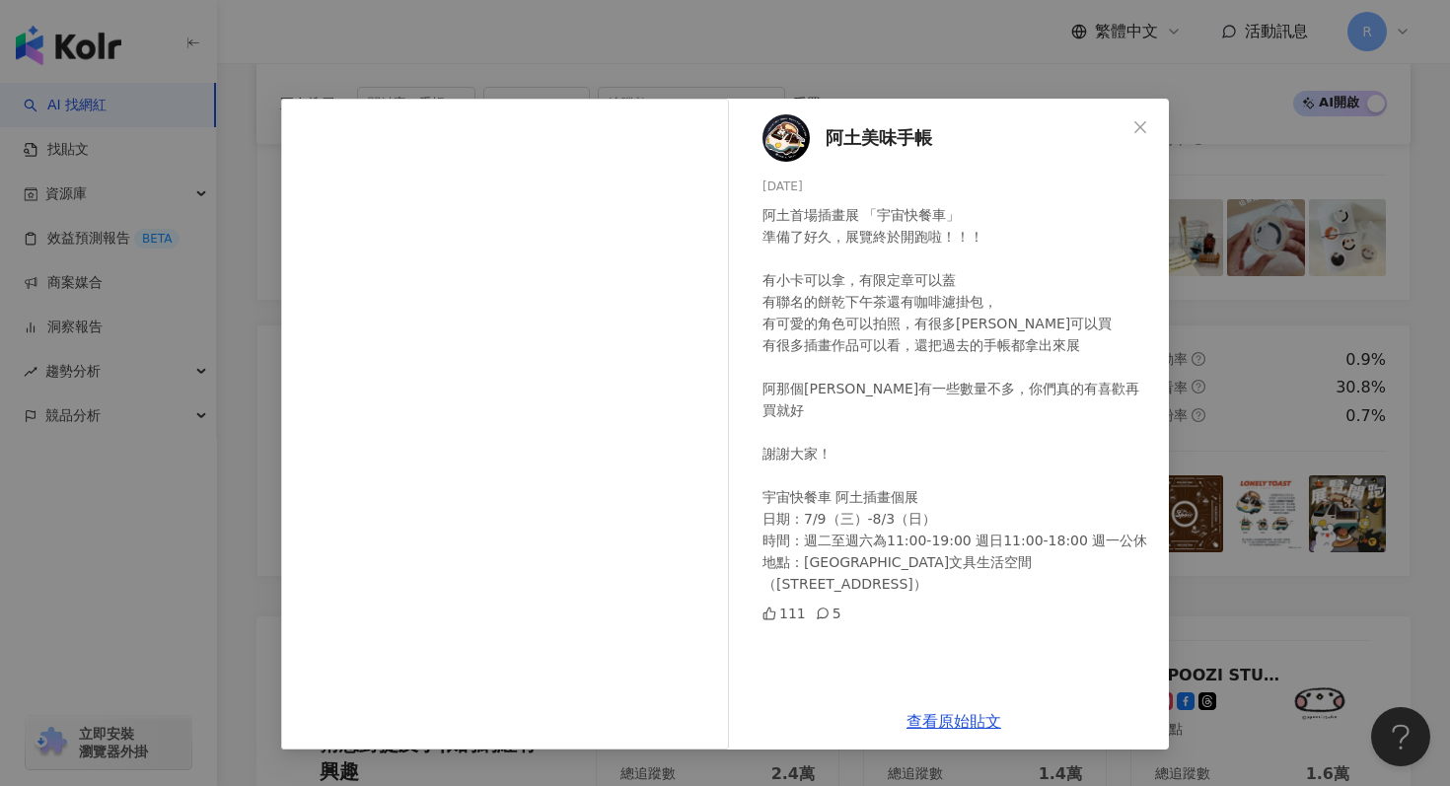
scroll to position [3557, 0]
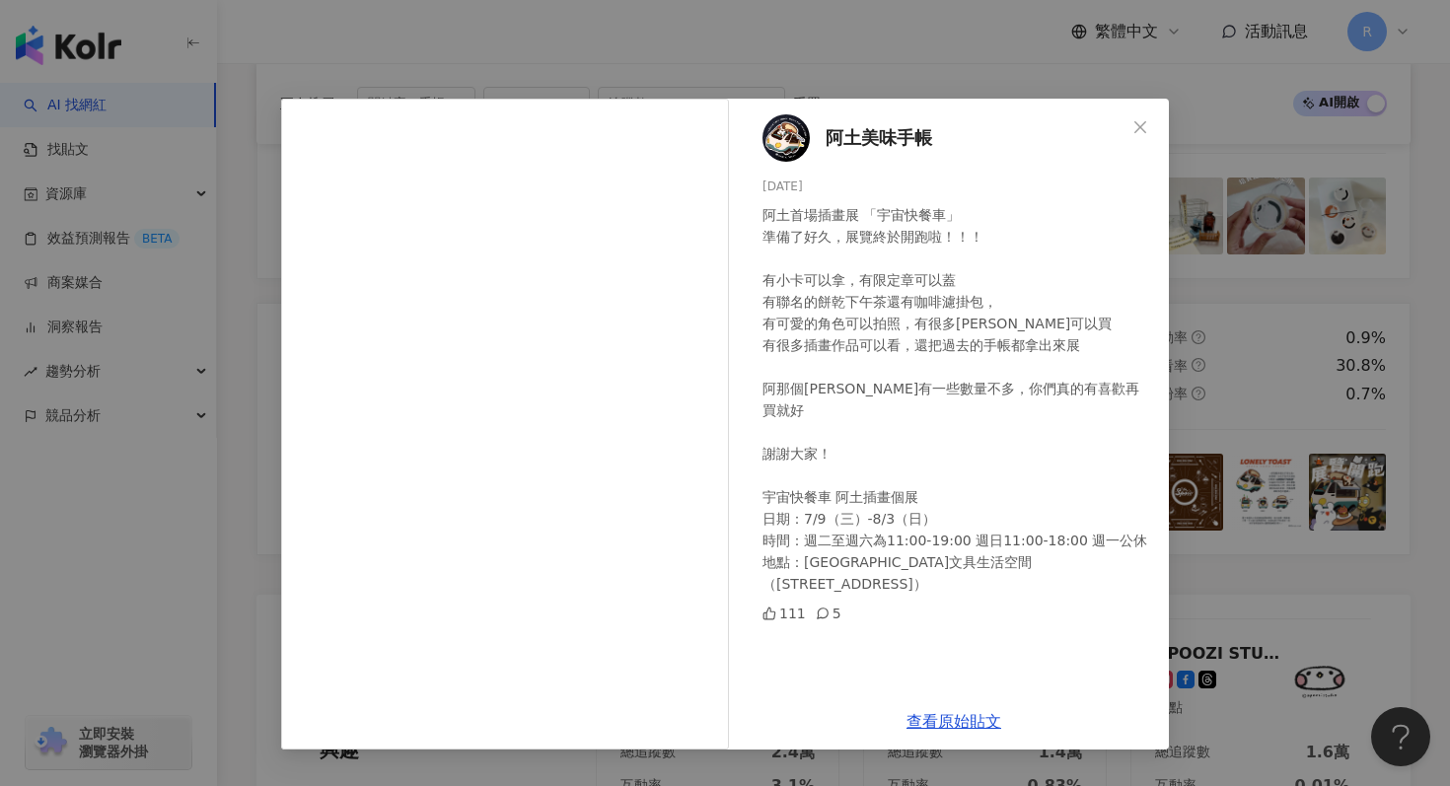
click at [1416, 184] on div "阿土美味手帳 2025/7/9 阿土首場插畫展 「宇宙快餐車」 準備了好久，展覽終於開跑啦！！！ 有小卡可以拿，有限定章可以蓋 有聯名的餅乾下午茶還有咖啡濾掛…" at bounding box center [725, 393] width 1450 height 786
click at [1360, 236] on div "阿土美味手帳 2025/7/9 阿土首場插畫展 「宇宙快餐車」 準備了好久，展覽終於開跑啦！！！ 有小卡可以拿，有限定章可以蓋 有聯名的餅乾下午茶還有咖啡濾掛…" at bounding box center [725, 393] width 1450 height 786
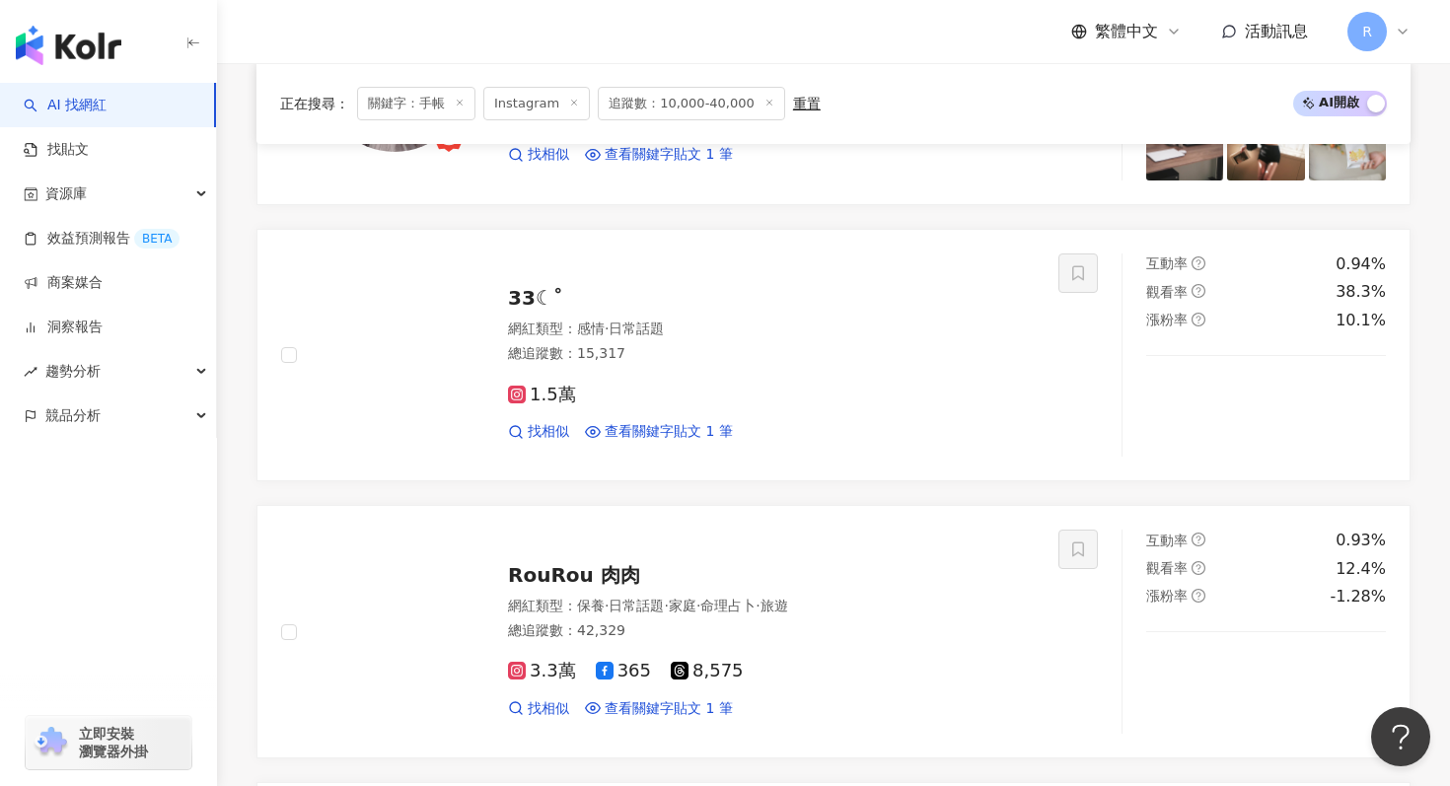
scroll to position [2509, 0]
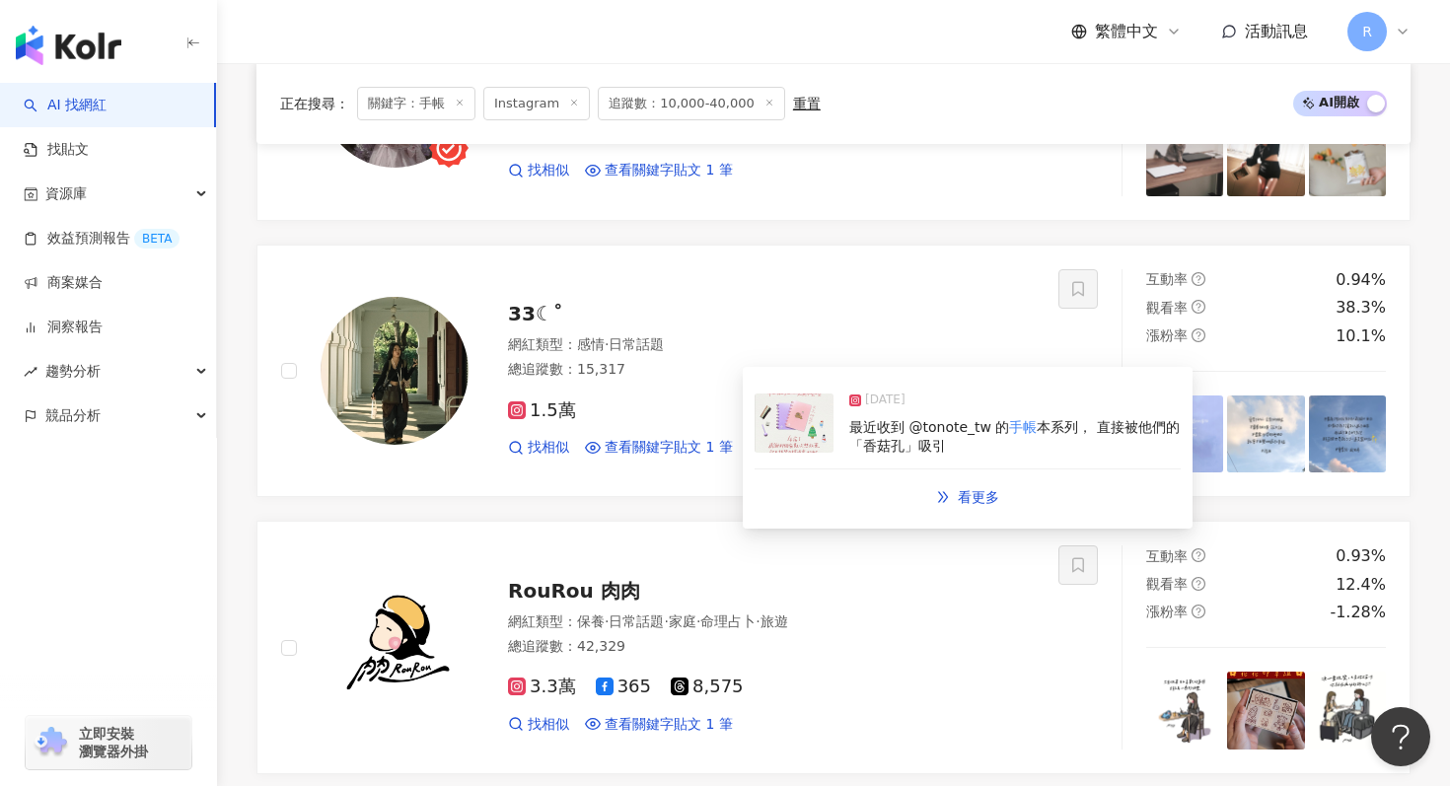
click at [809, 452] on img at bounding box center [794, 423] width 79 height 59
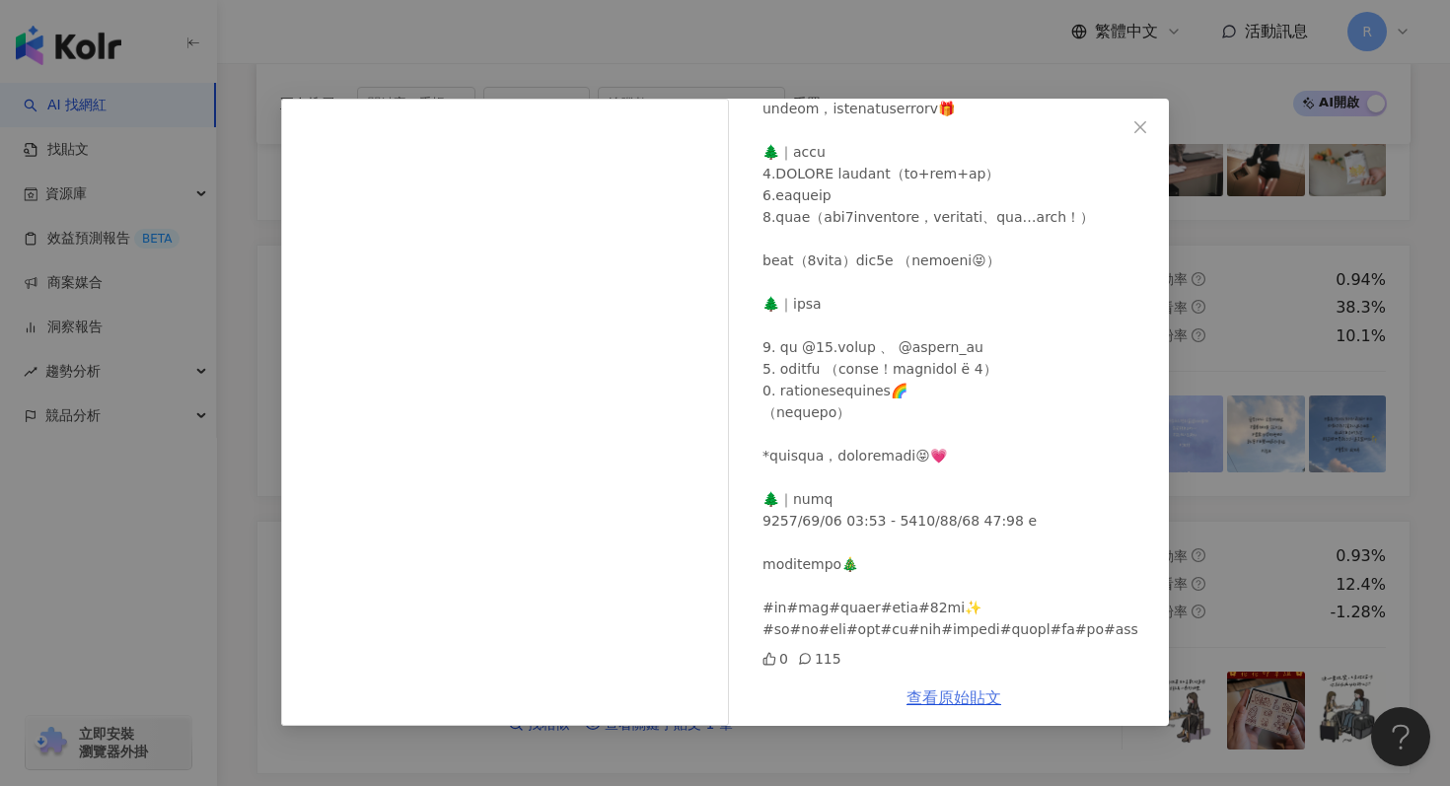
scroll to position [584, 0]
click at [1280, 209] on div "33☾˚ 2024/12/19 0 115 查看原始貼文" at bounding box center [725, 393] width 1450 height 786
click at [1277, 225] on div "33☾˚ 2024/12/19 0 115 查看原始貼文" at bounding box center [725, 393] width 1450 height 786
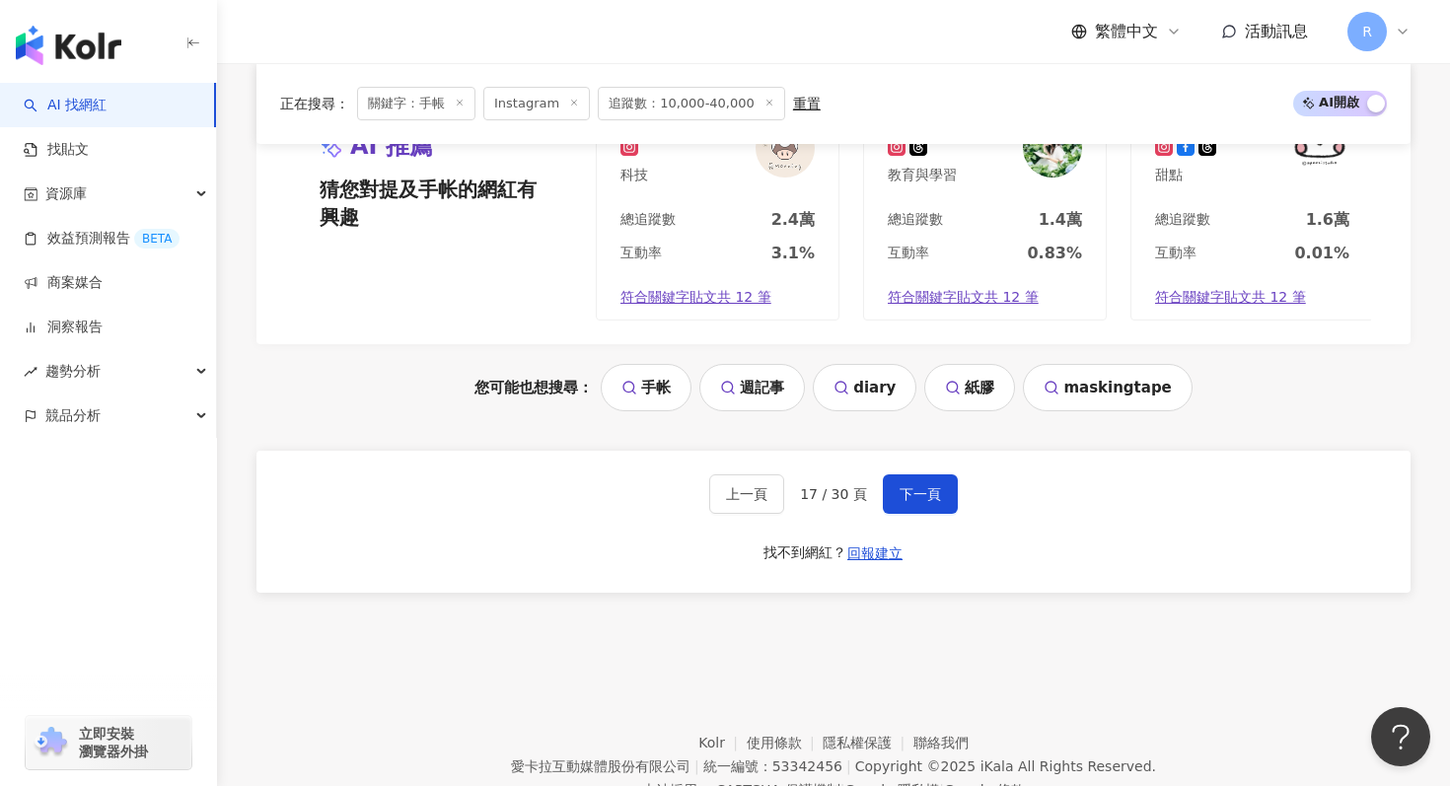
scroll to position [4165, 0]
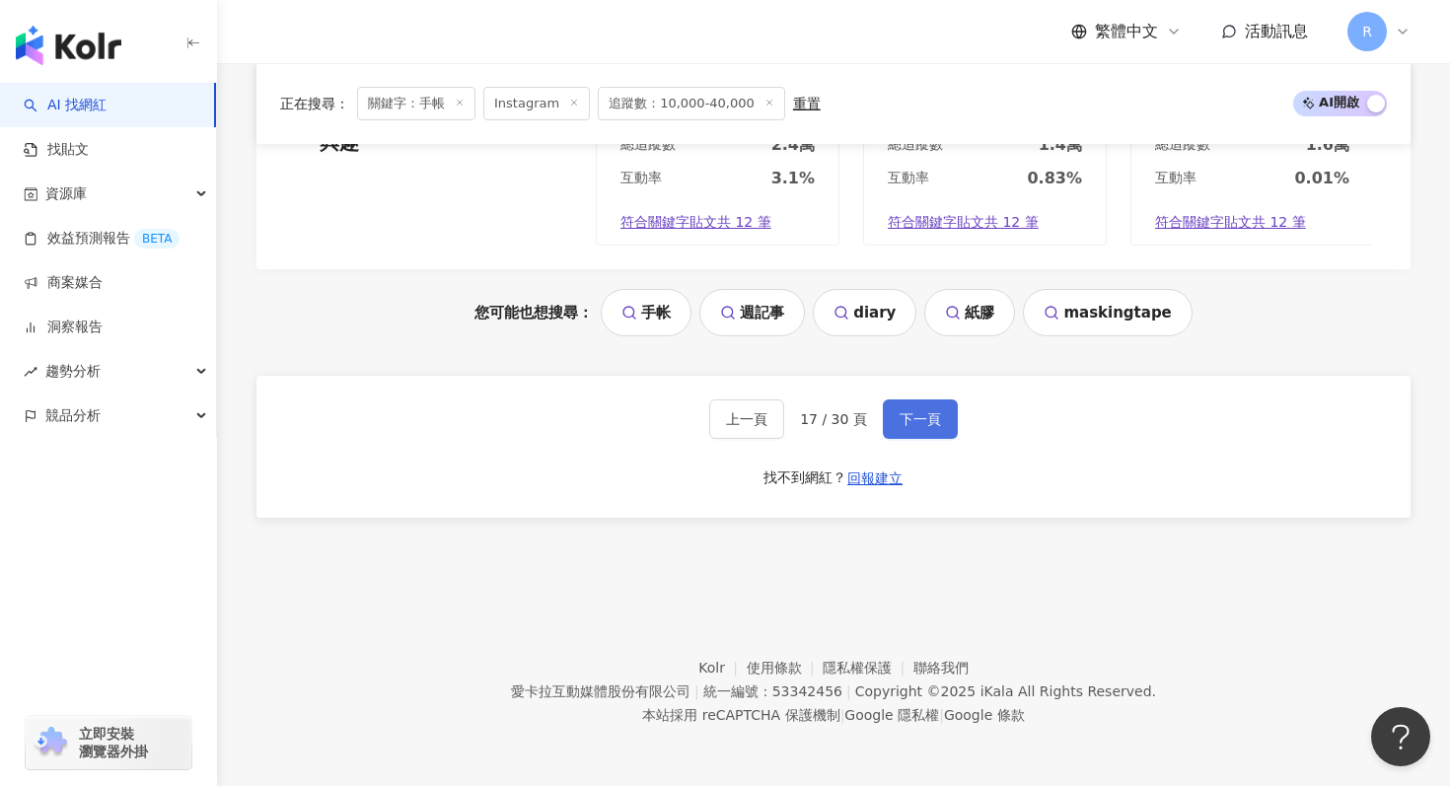
click at [927, 421] on span "下一頁" at bounding box center [920, 419] width 41 height 16
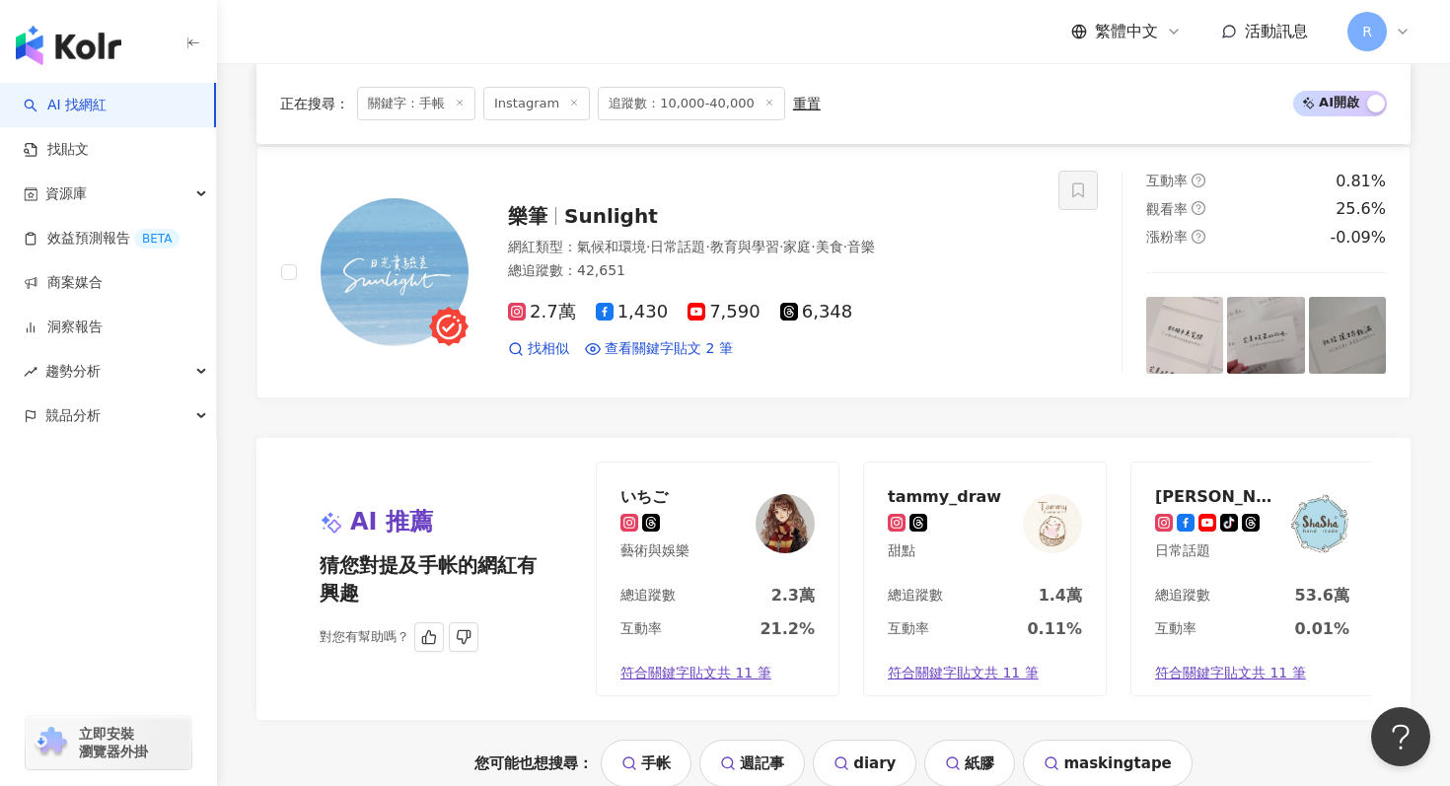
scroll to position [3711, 0]
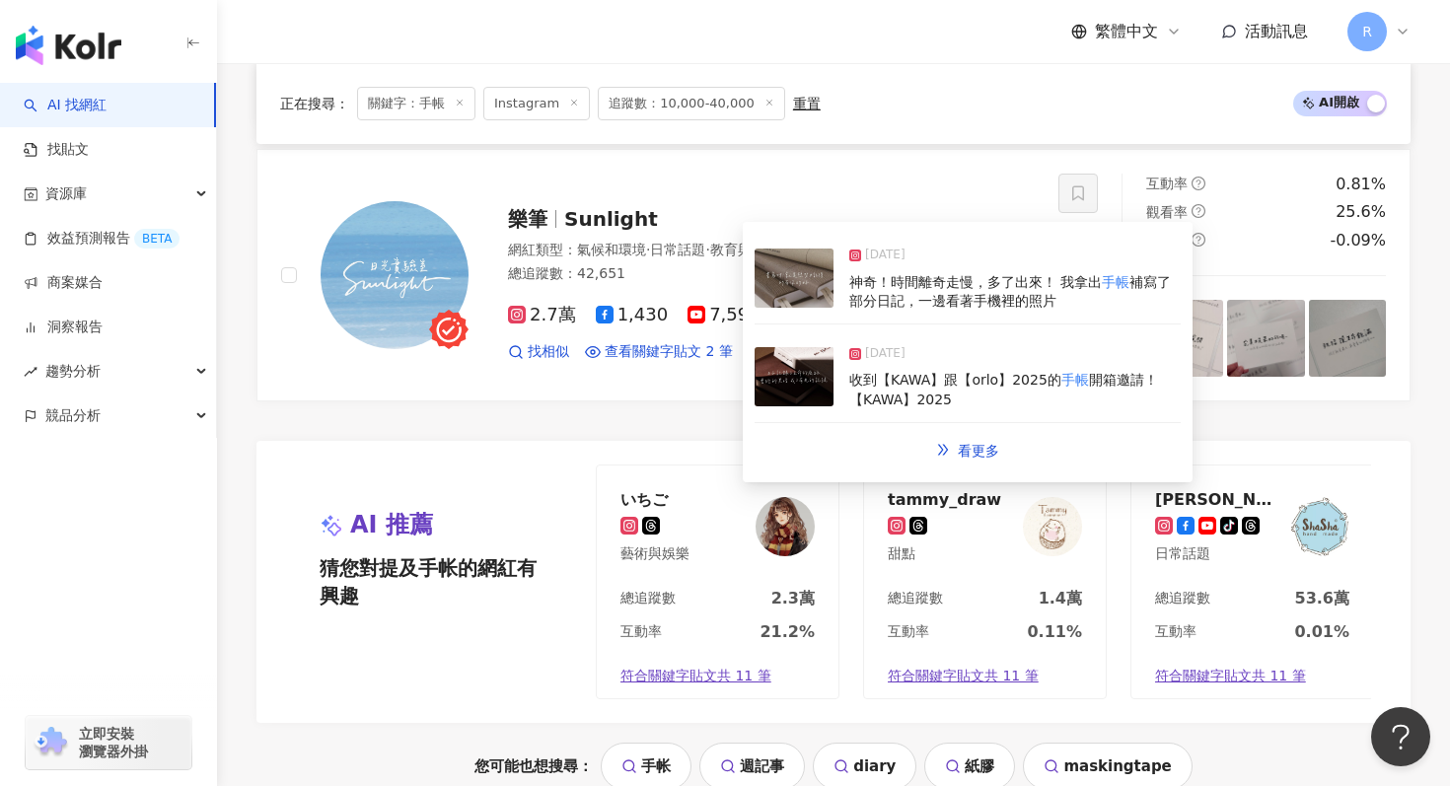
click at [830, 374] on img at bounding box center [794, 376] width 79 height 59
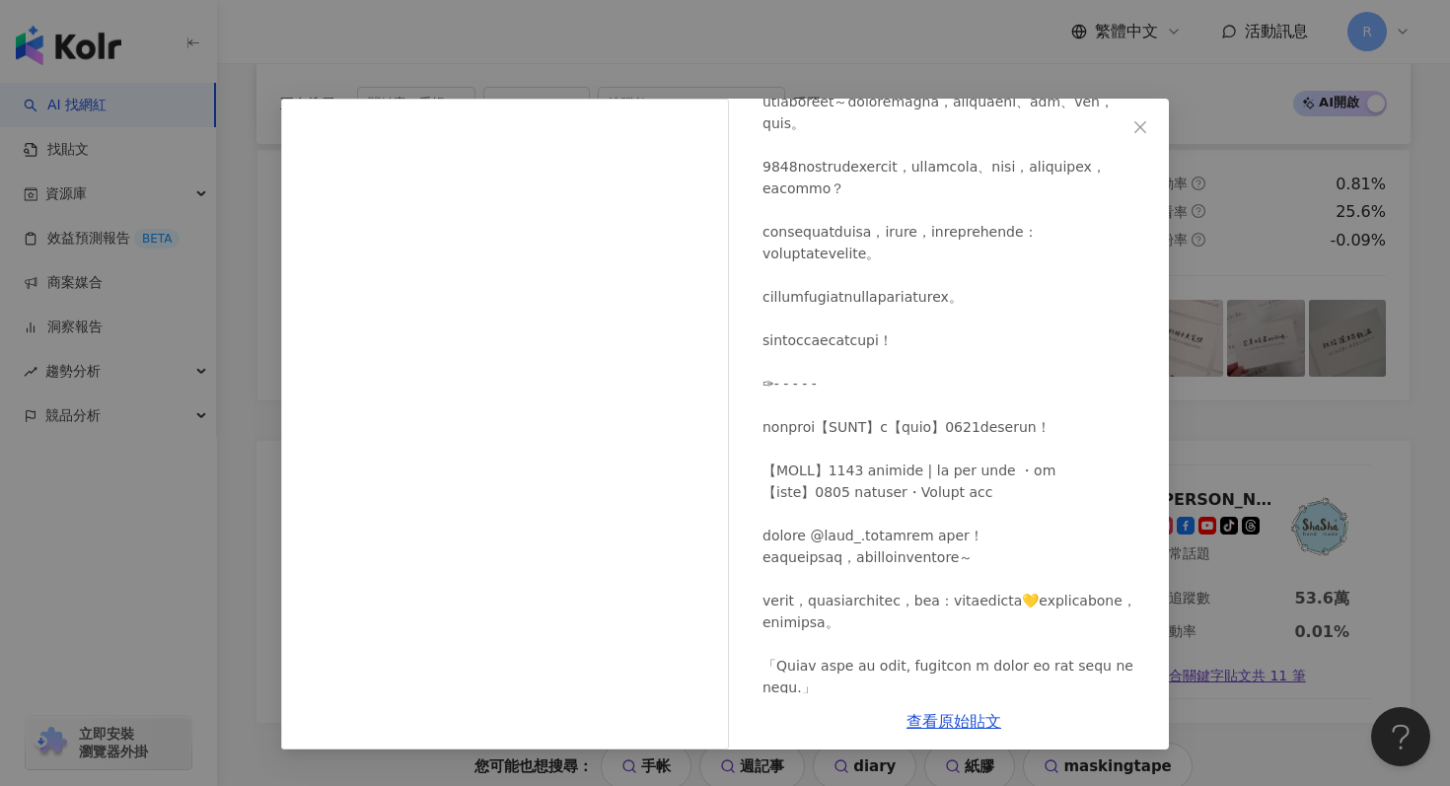
scroll to position [239, 0]
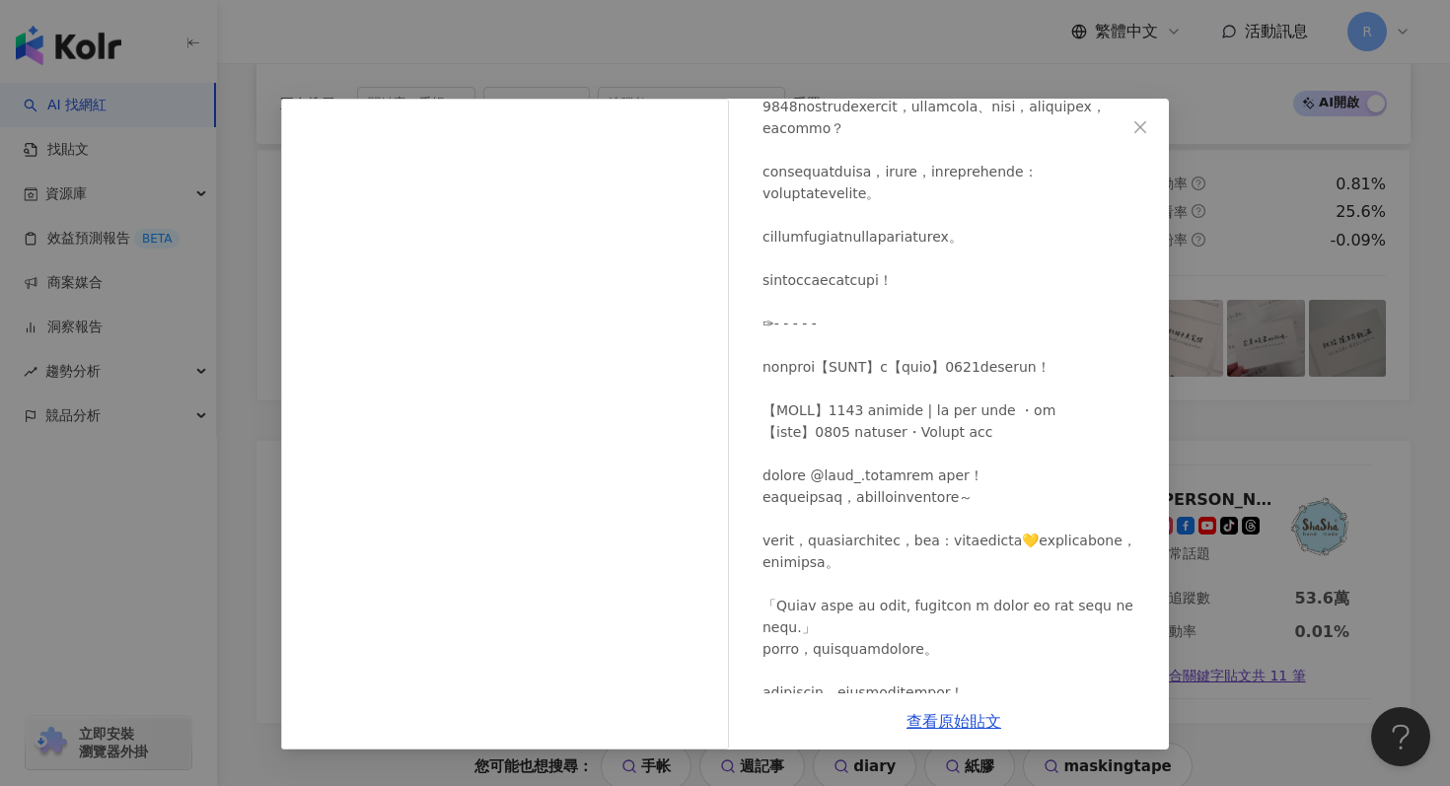
click at [1232, 241] on div "樂筆 2024/12/19 193 22 查看原始貼文" at bounding box center [725, 393] width 1450 height 786
click at [1216, 247] on div "樂筆 2024/12/19 193 22 查看原始貼文" at bounding box center [725, 393] width 1450 height 786
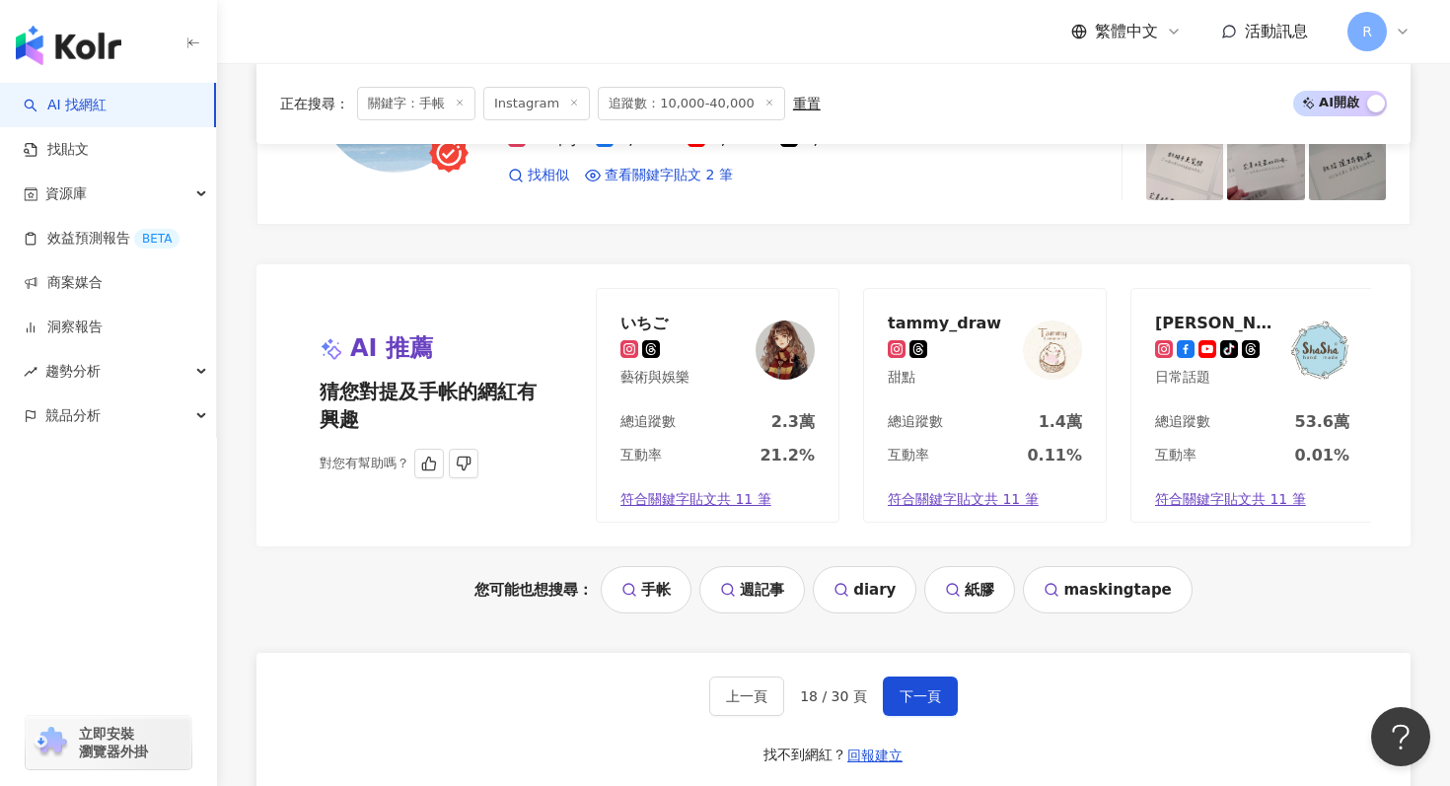
scroll to position [3932, 0]
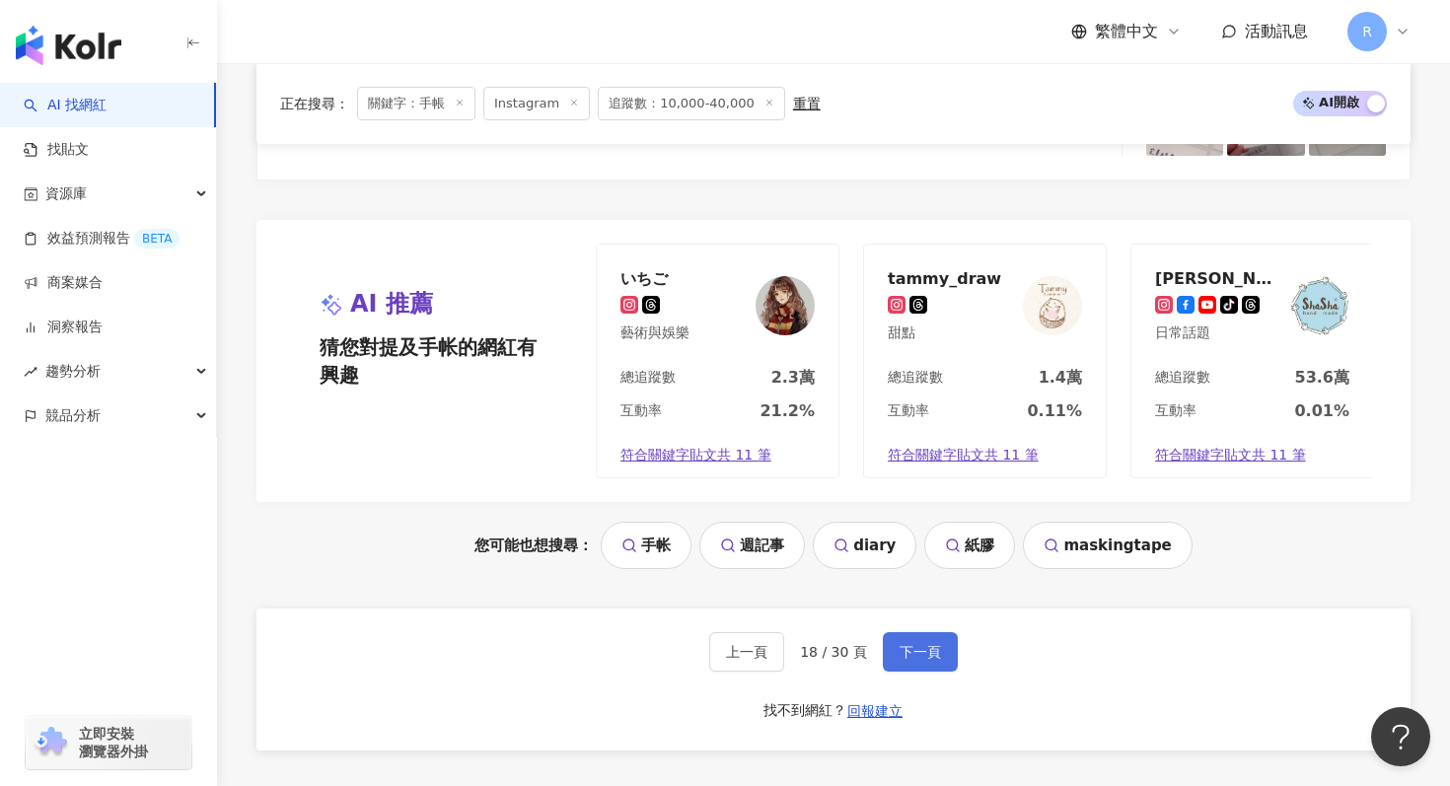
click at [917, 660] on button "下一頁" at bounding box center [920, 651] width 75 height 39
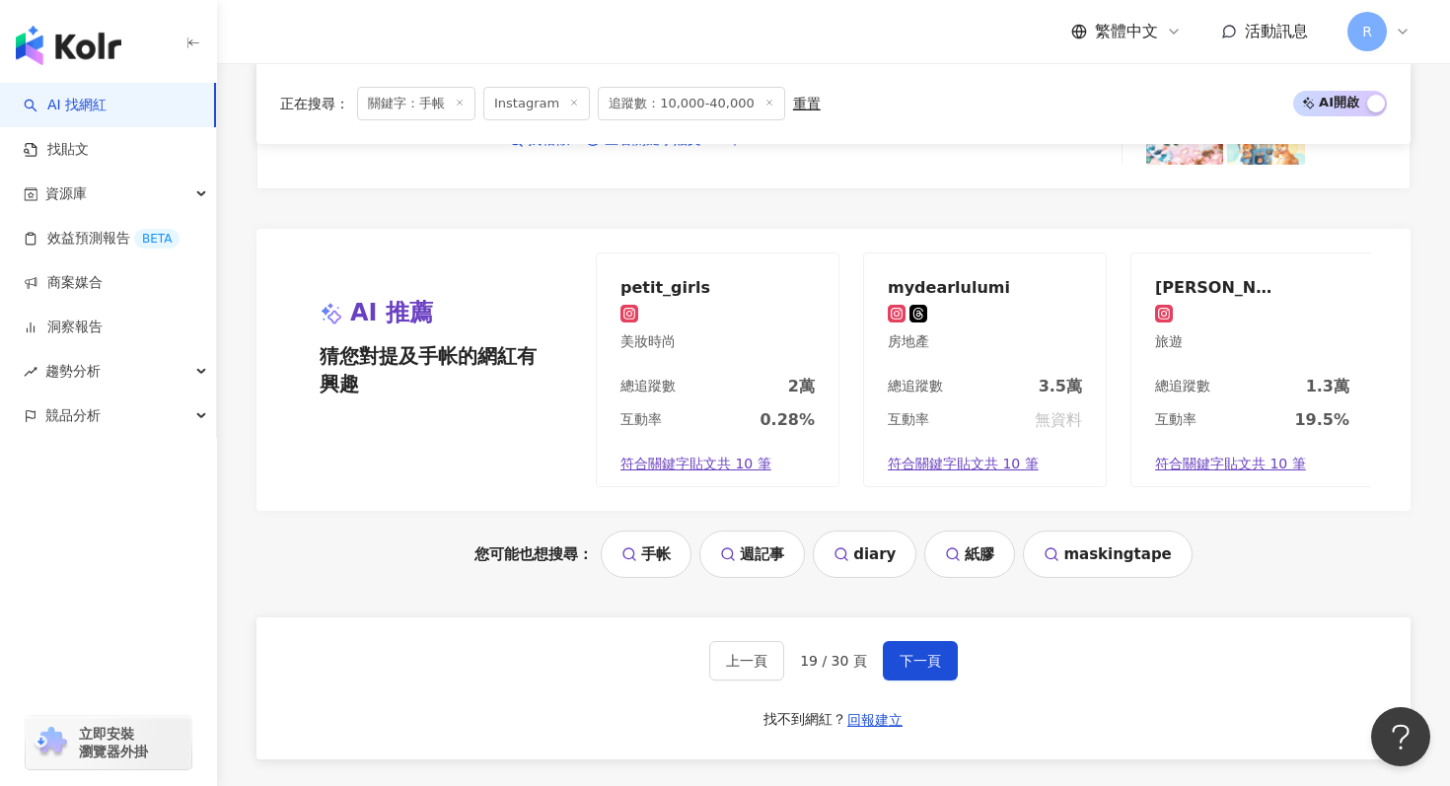
scroll to position [4165, 0]
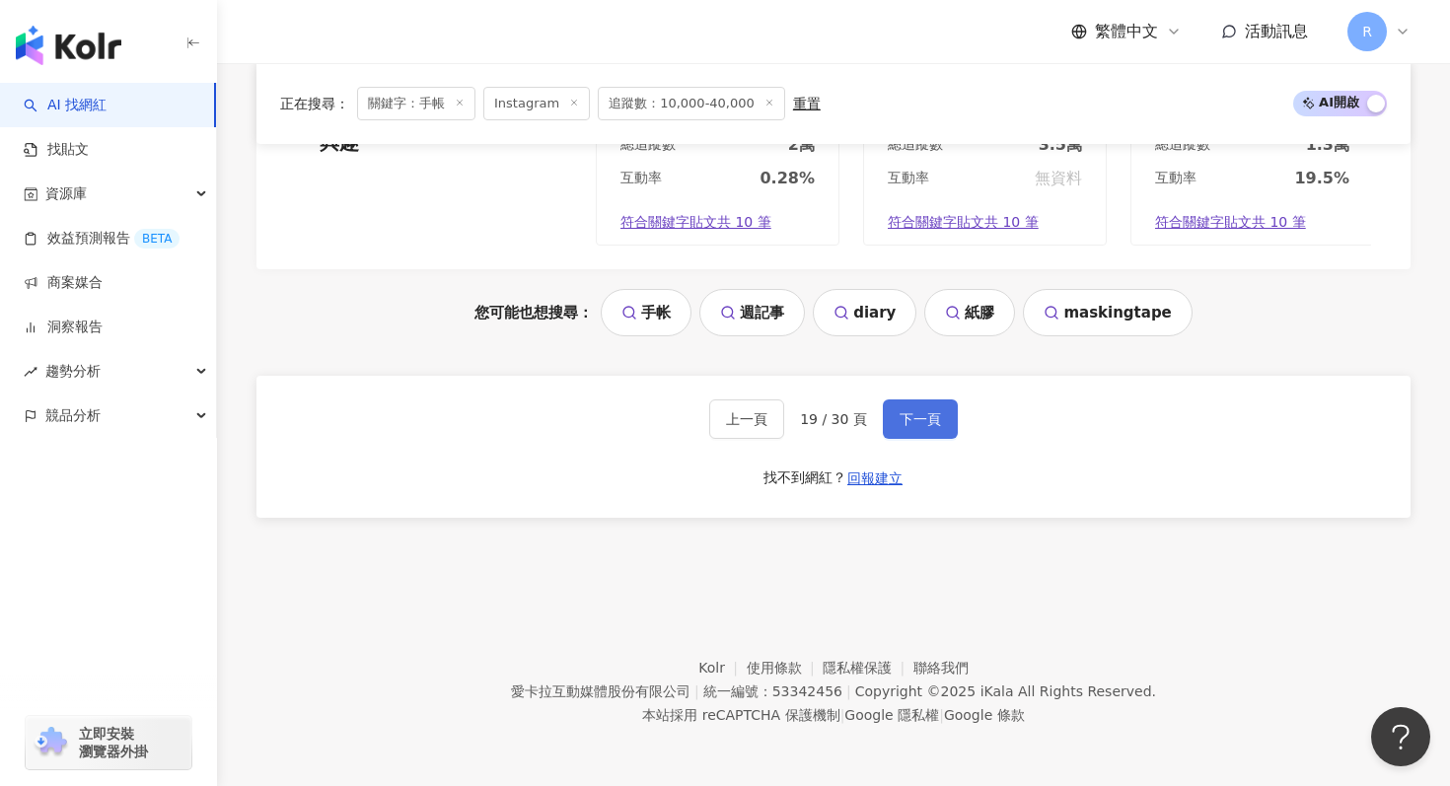
click at [935, 434] on button "下一頁" at bounding box center [920, 419] width 75 height 39
click at [917, 392] on div "上一頁 20 / 30 頁 下一頁 找不到網紅？ 回報建立" at bounding box center [833, 447] width 1154 height 142
click at [922, 409] on button "下一頁" at bounding box center [920, 419] width 75 height 39
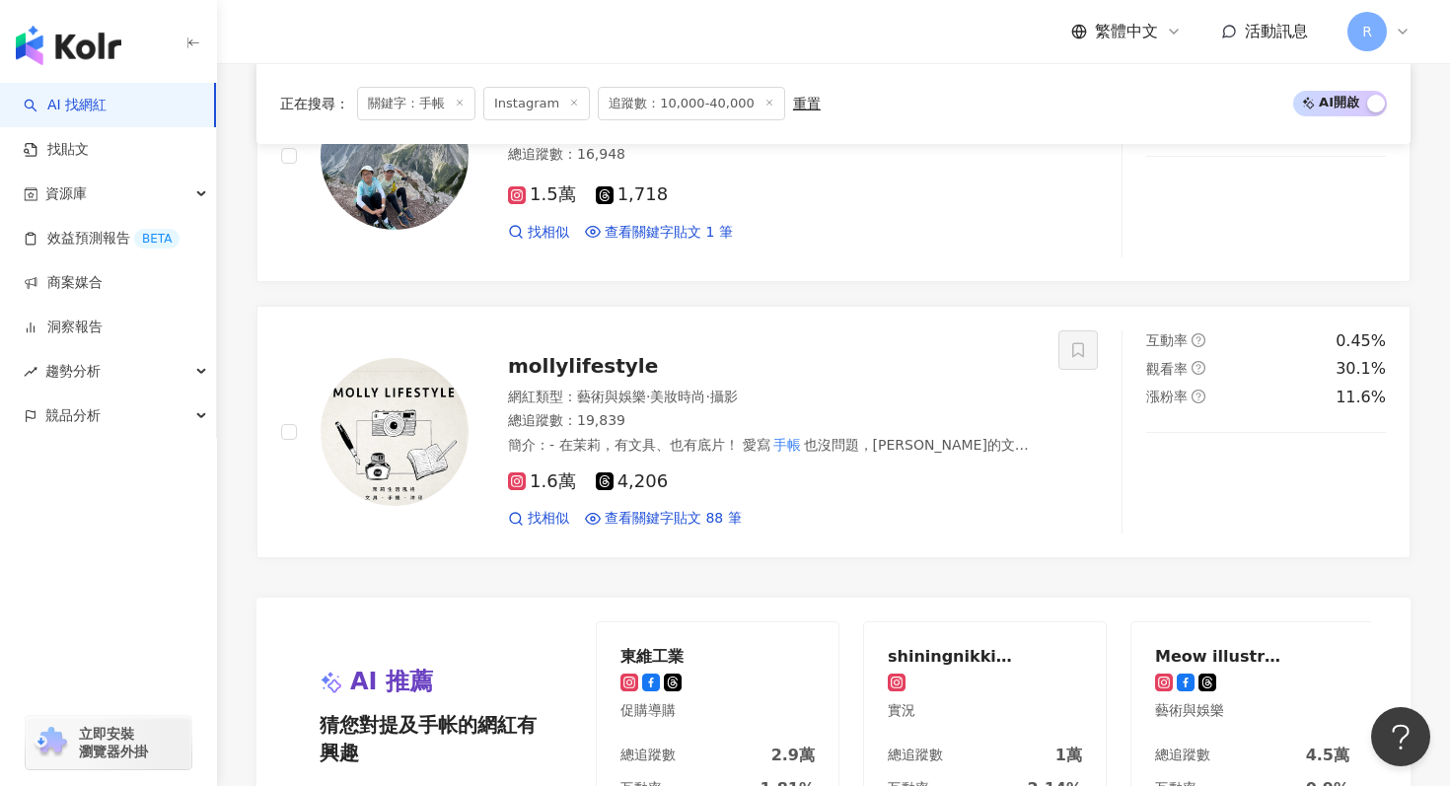
scroll to position [3552, 0]
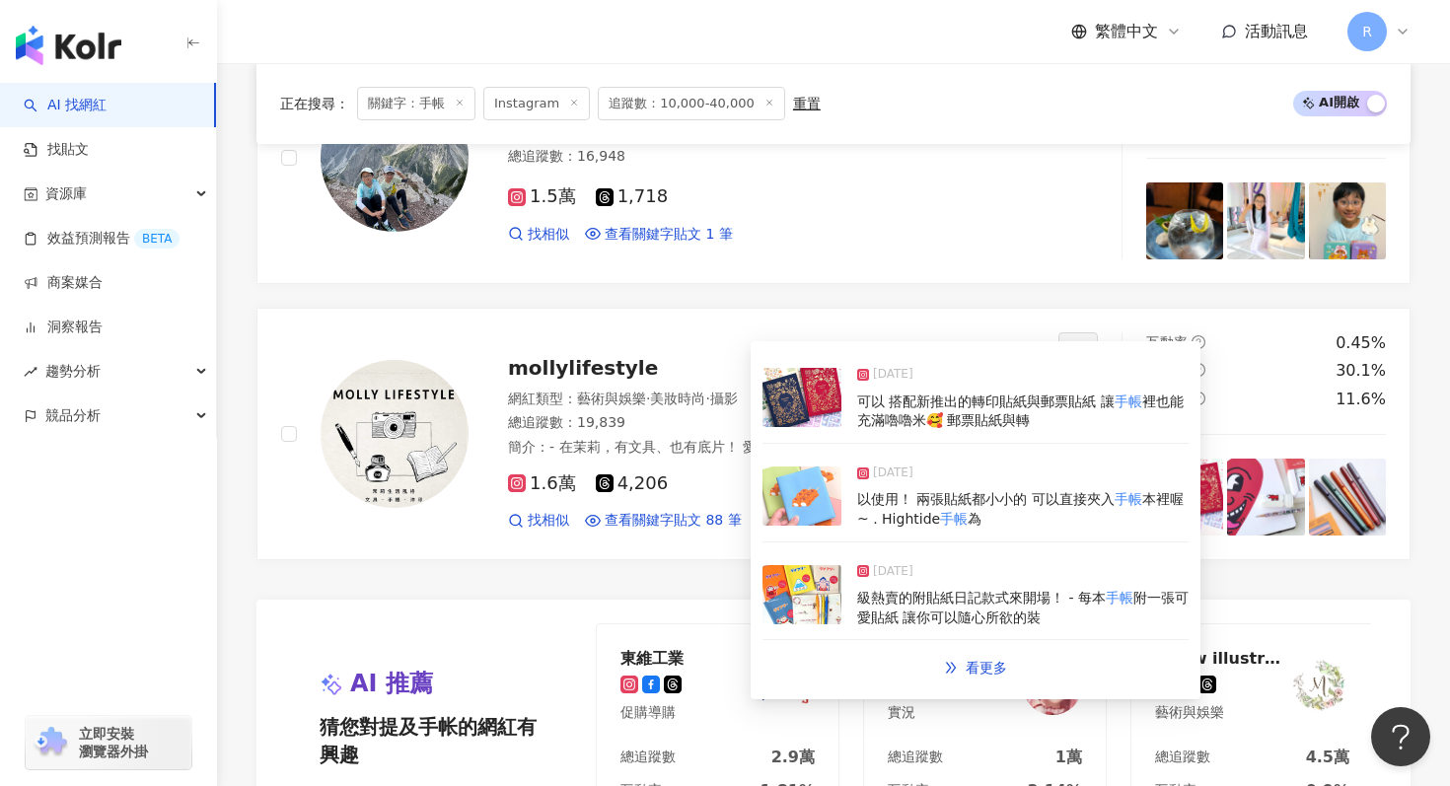
click at [787, 505] on img at bounding box center [802, 496] width 79 height 59
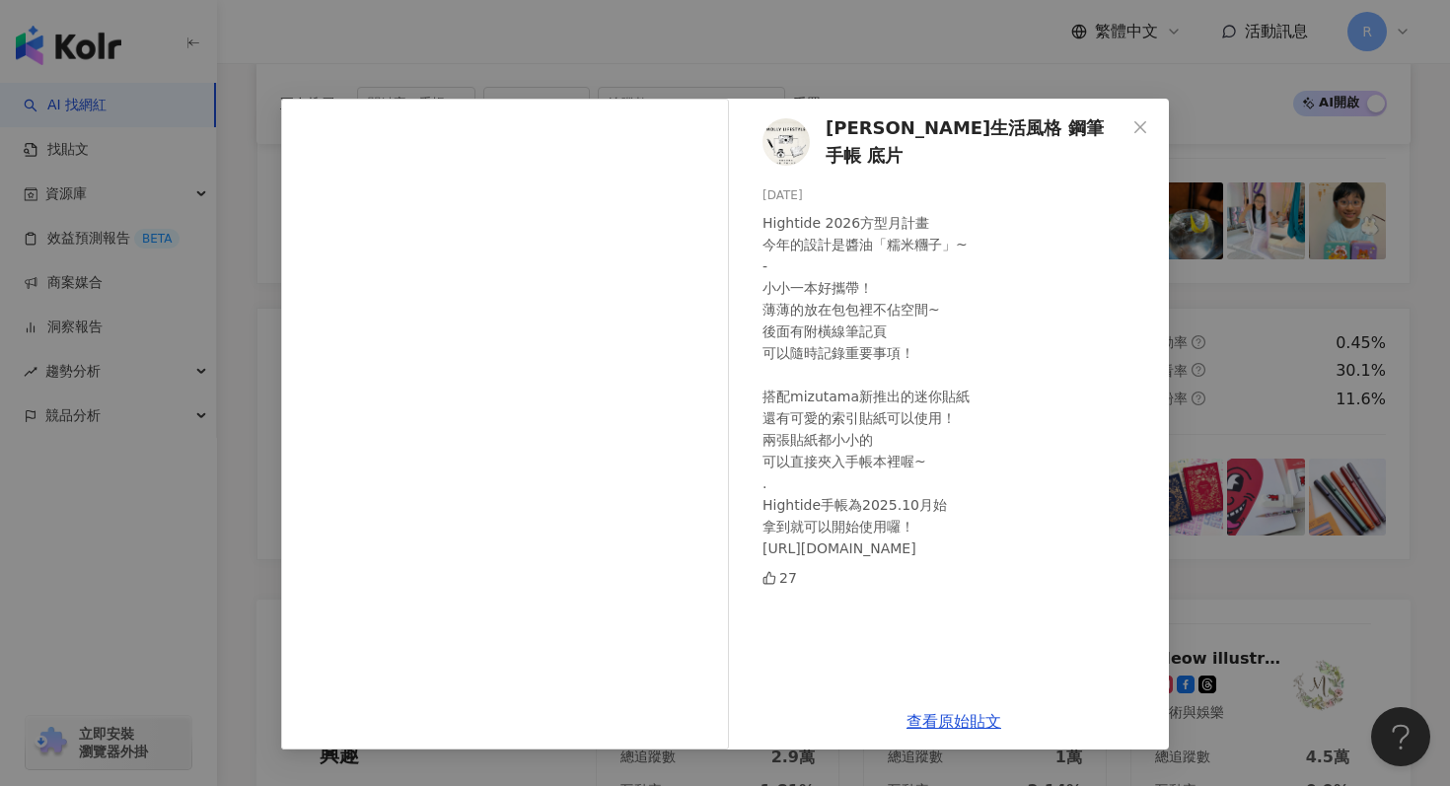
scroll to position [3628, 0]
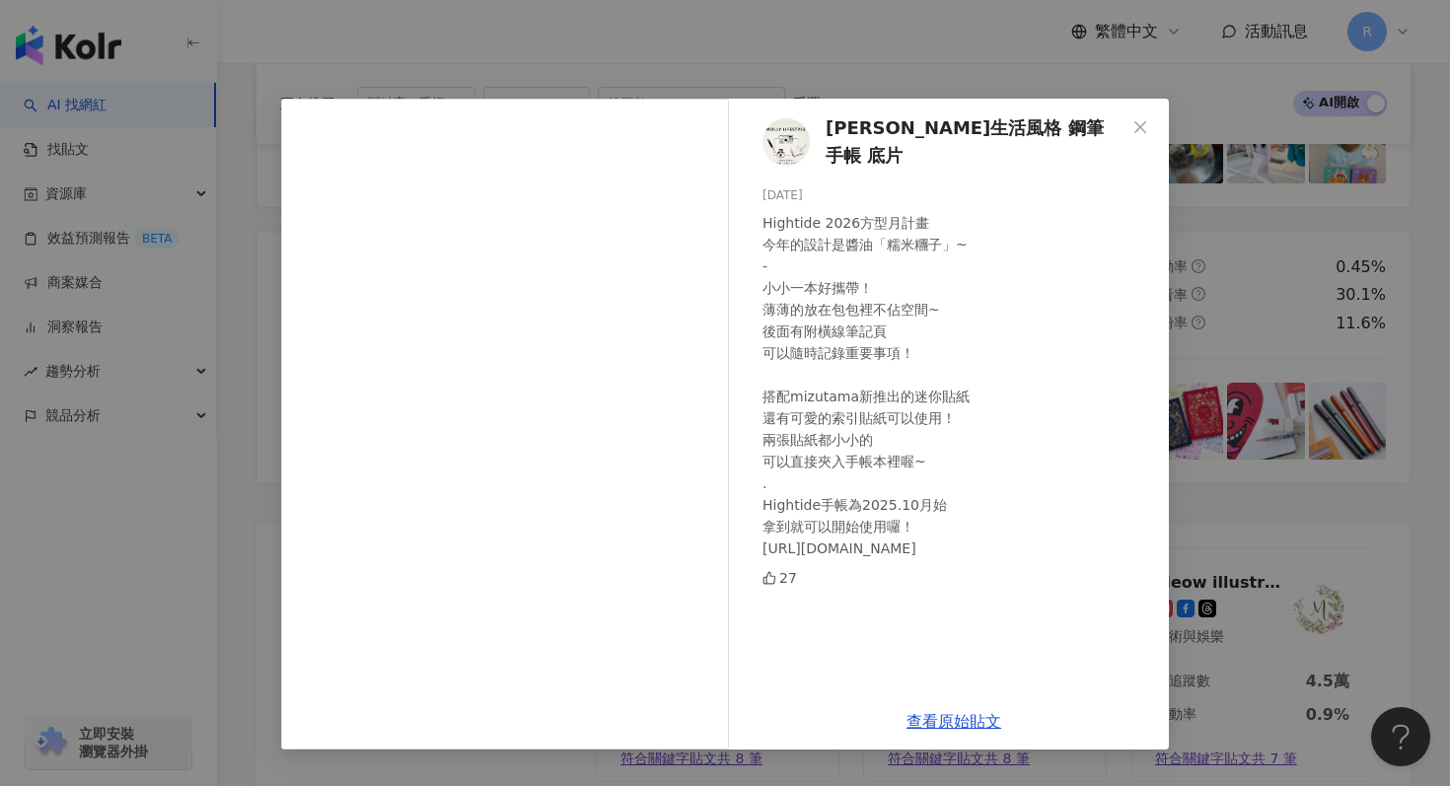
click at [1202, 463] on div "茉莉生活風格 鋼筆 手帳 底片 2025/9/22 Hightide 2026方型月計畫 今年的設計是醬油「糯米糰子」~ - 小小一本好攜帶！ 薄薄的放在包包…" at bounding box center [725, 393] width 1450 height 786
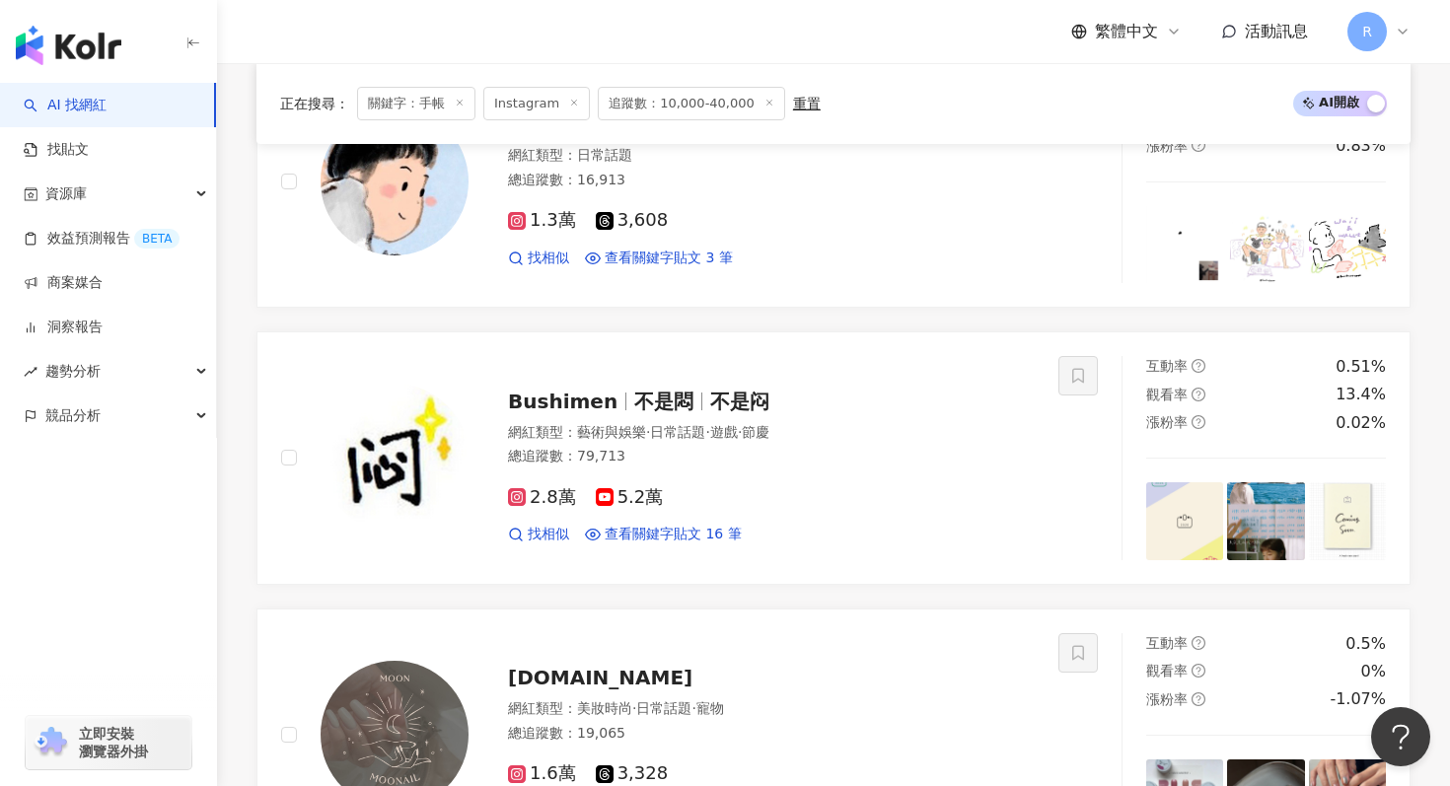
scroll to position [979, 0]
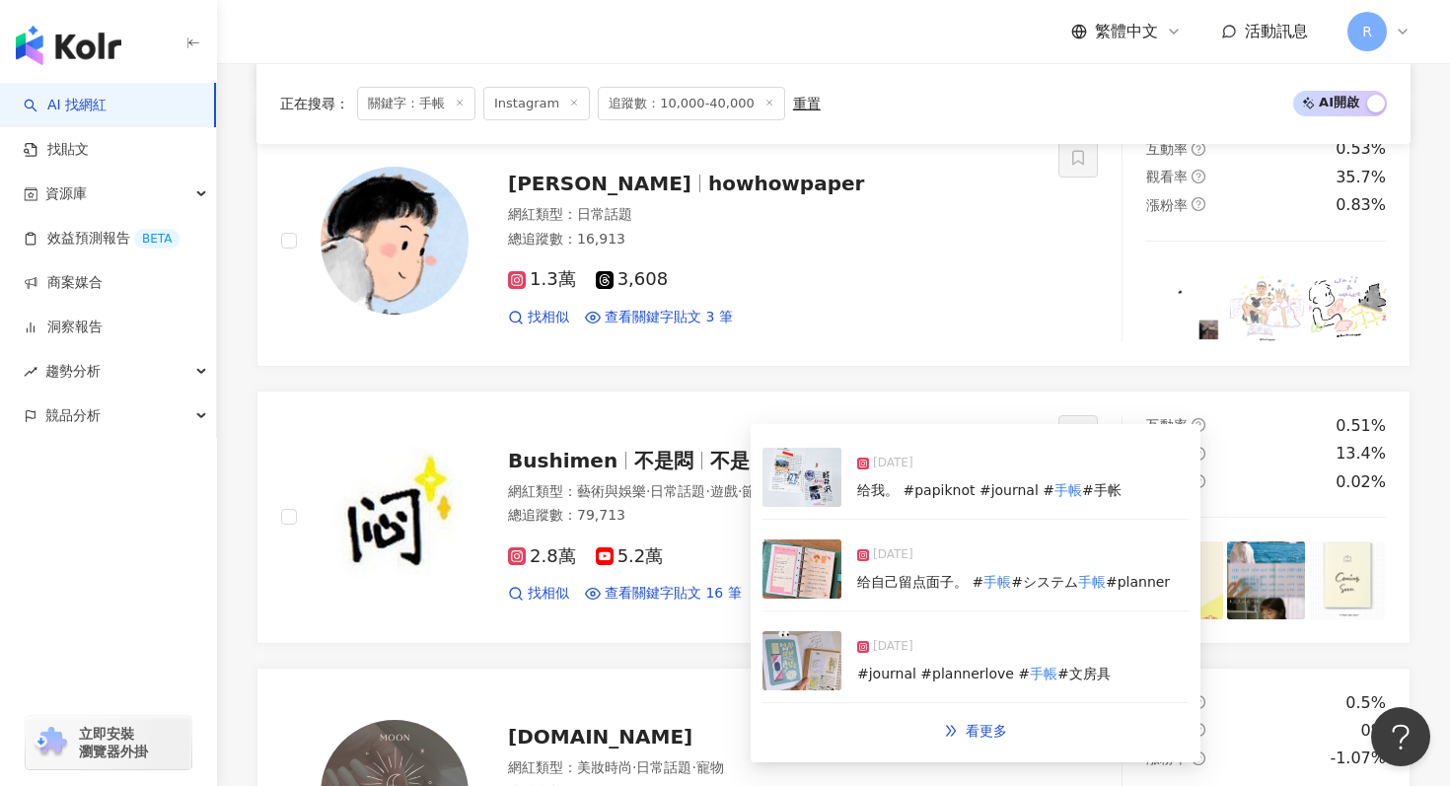
click at [822, 587] on img at bounding box center [802, 569] width 79 height 59
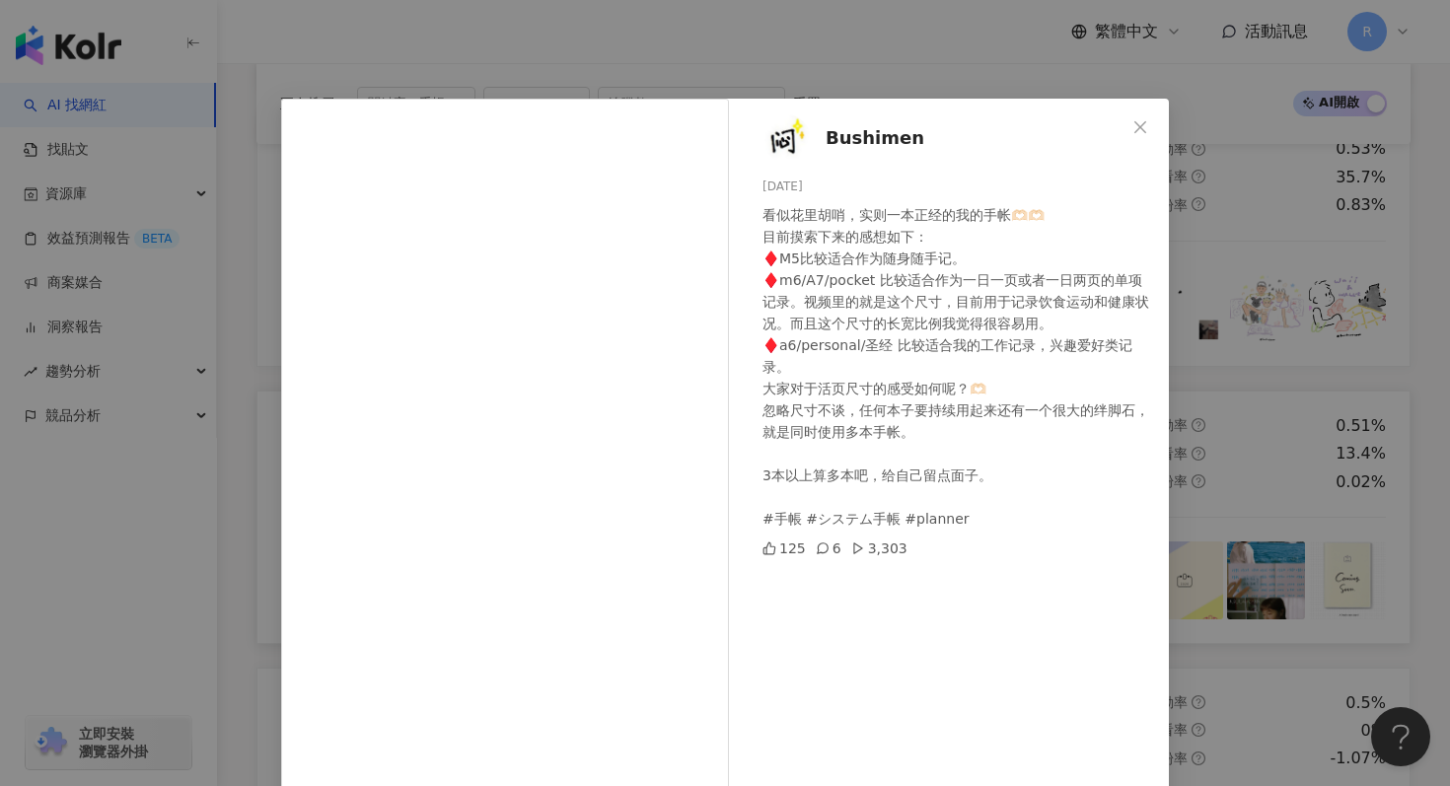
click at [1195, 415] on div "Bushimen 2025/6/10 看似花里胡哨，实则一本正经的我的手帐🫶🏻🫶🏻 目前摸索下来的感想如下： ♦️M5比较适合作为随身随手记。 ♦️m6/A7…" at bounding box center [725, 393] width 1450 height 786
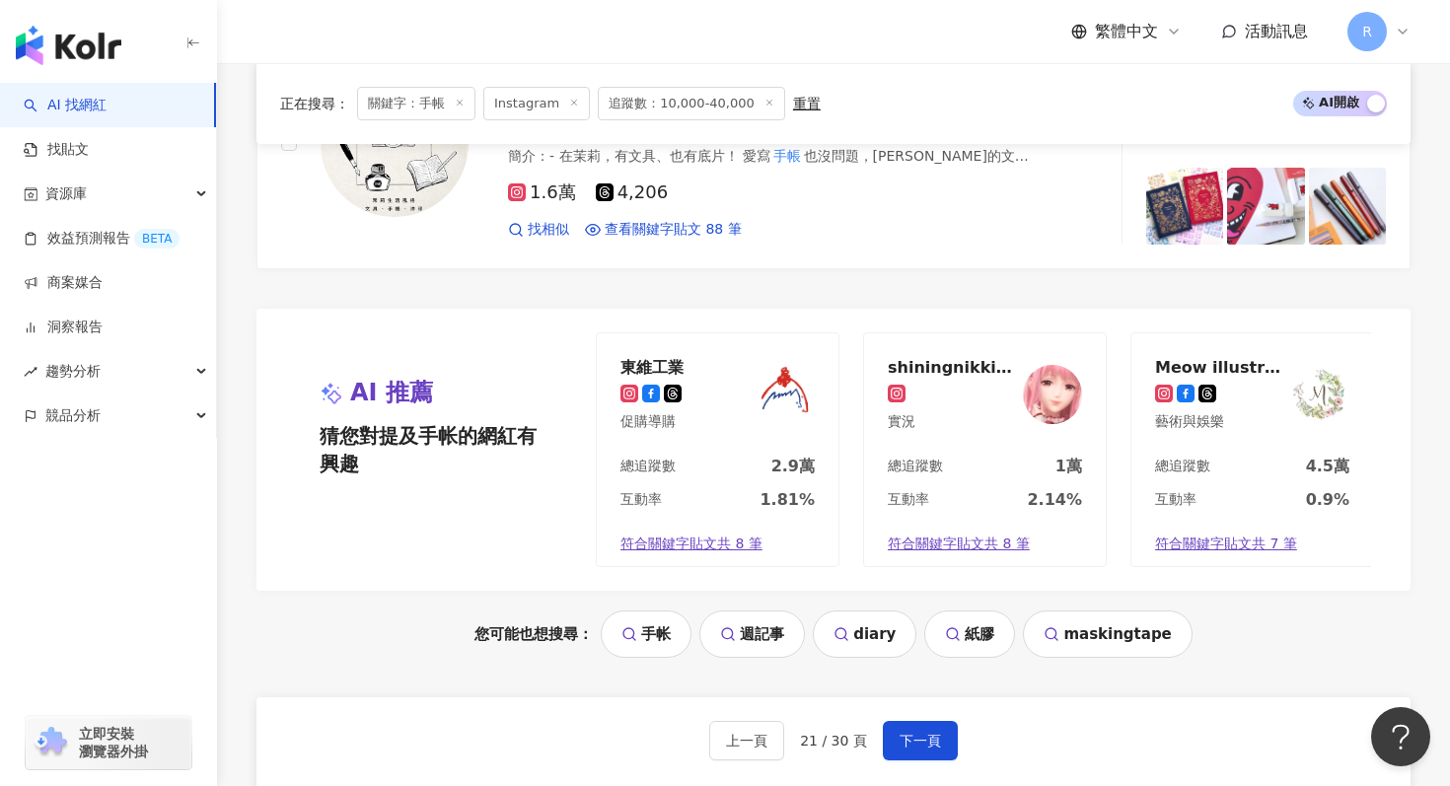
scroll to position [4165, 0]
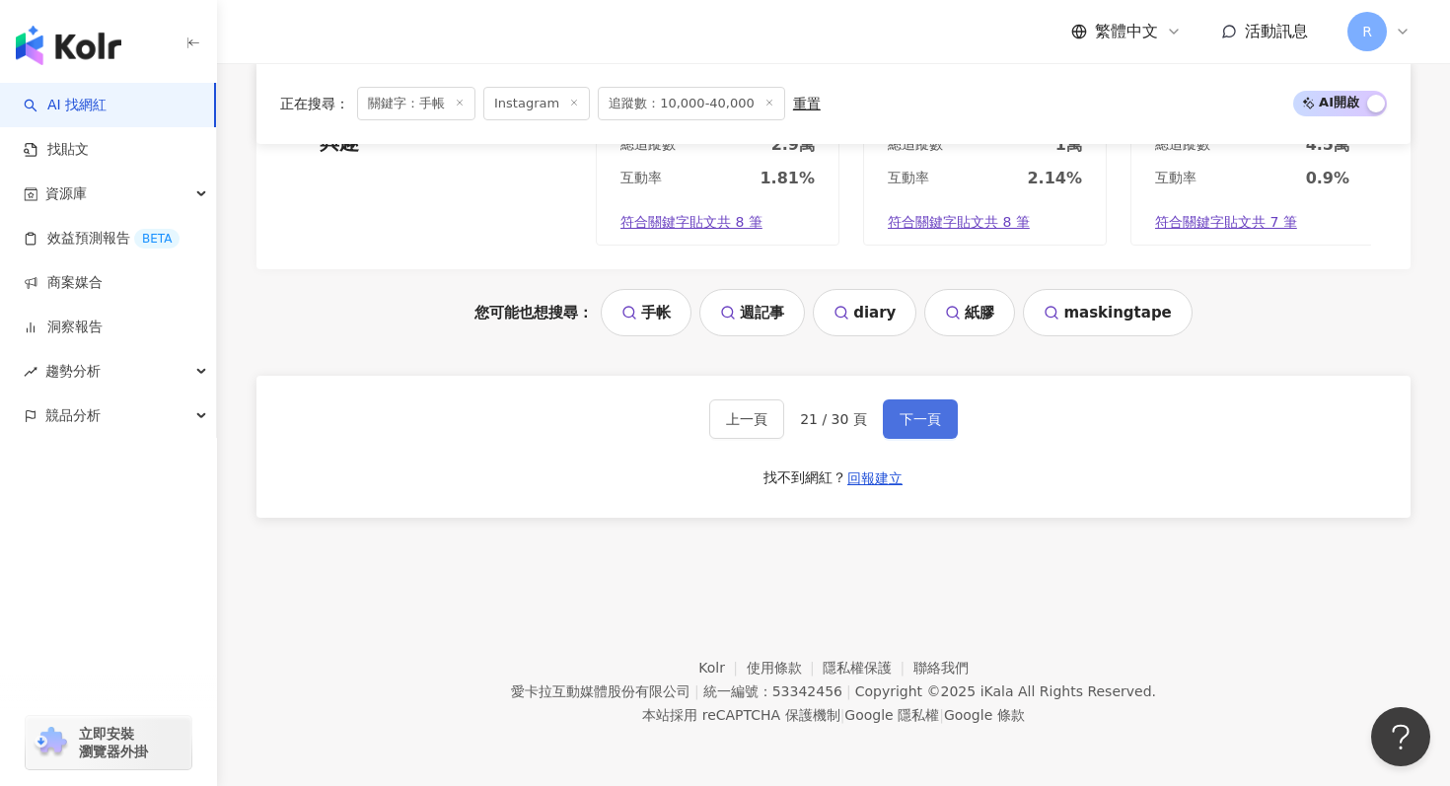
click at [934, 424] on span "下一頁" at bounding box center [920, 419] width 41 height 16
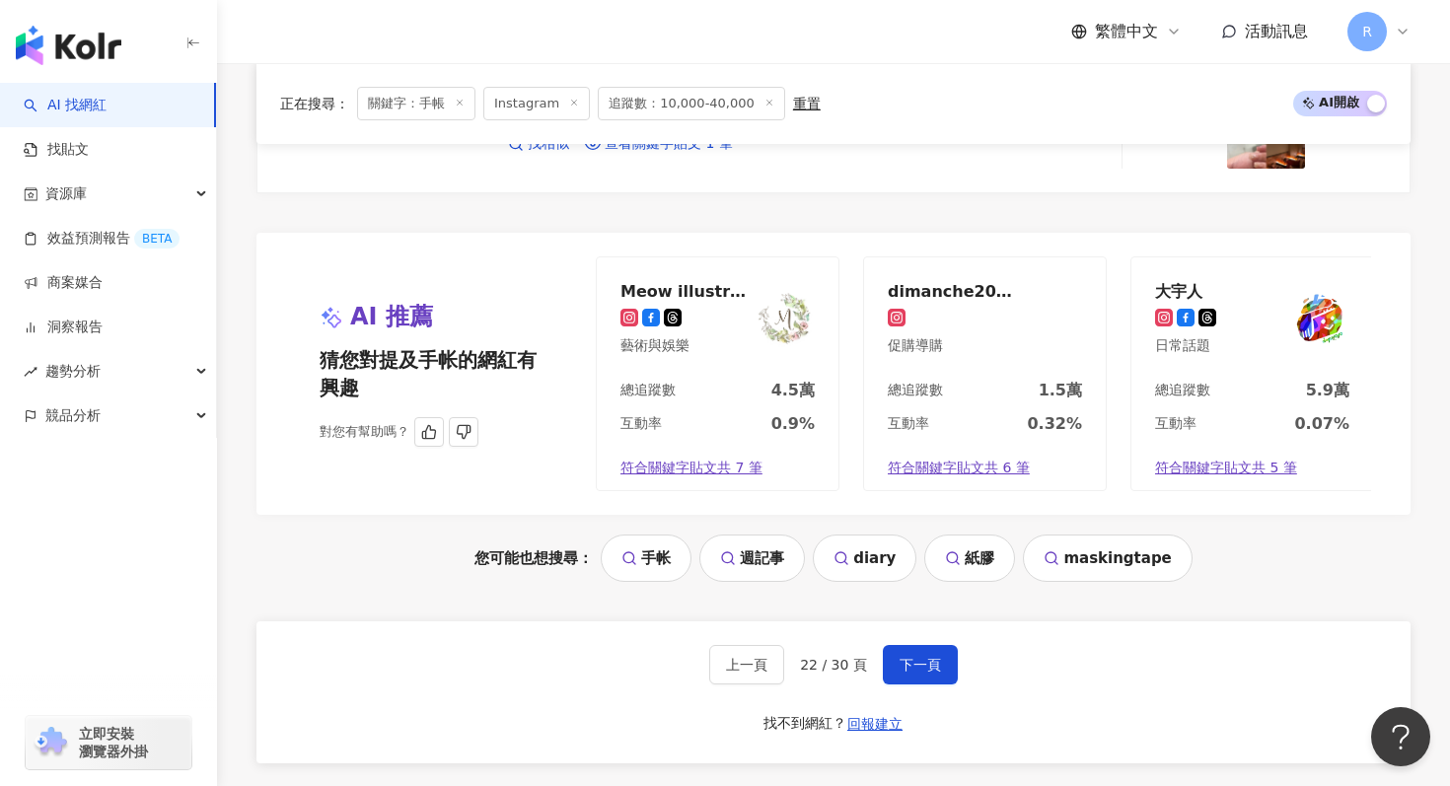
scroll to position [4064, 0]
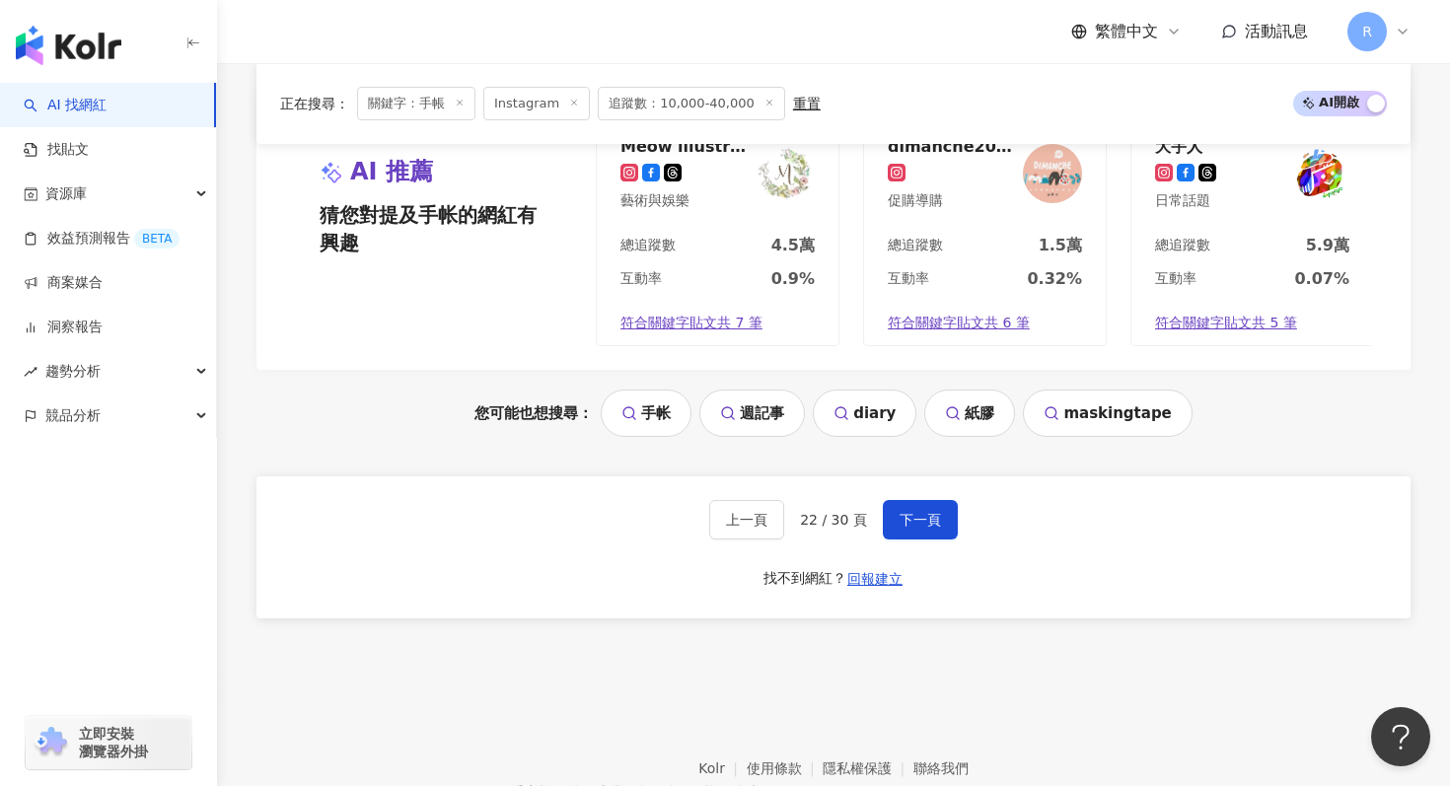
click at [893, 542] on div "上一頁 22 / 30 頁 下一頁 找不到網紅？ 回報建立" at bounding box center [833, 547] width 1154 height 142
click at [893, 537] on button "下一頁" at bounding box center [920, 519] width 75 height 39
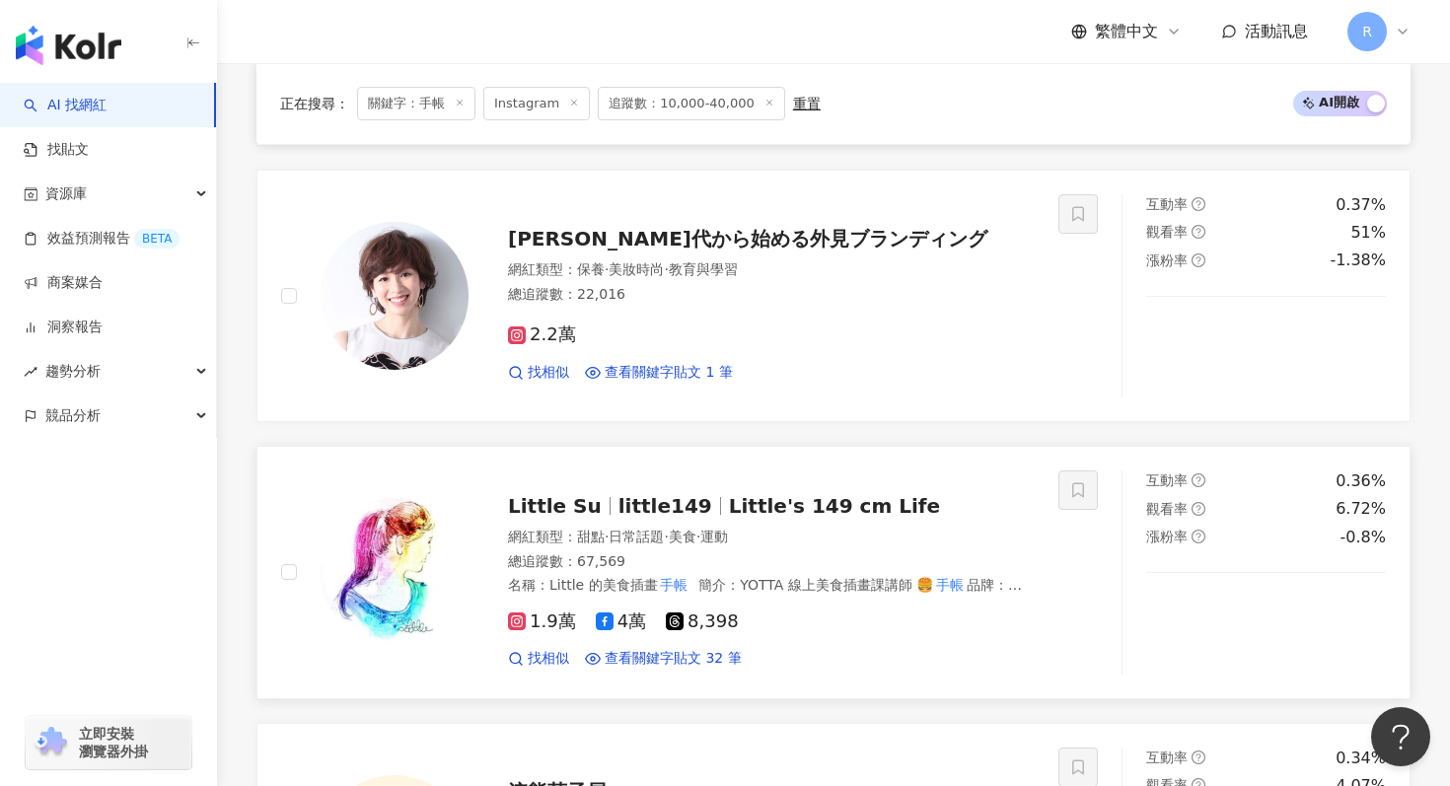
scroll to position [1479, 0]
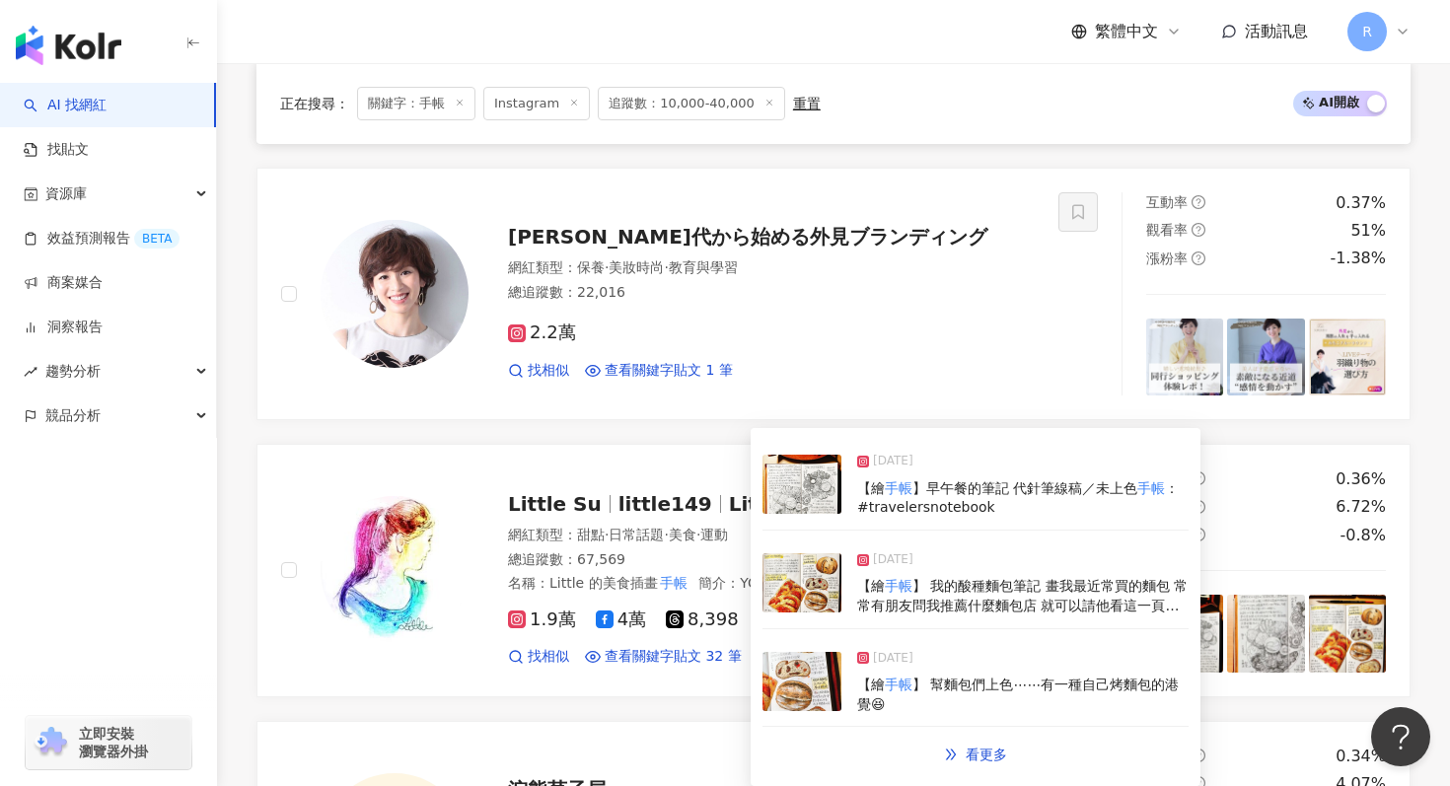
click at [832, 577] on img at bounding box center [802, 582] width 79 height 59
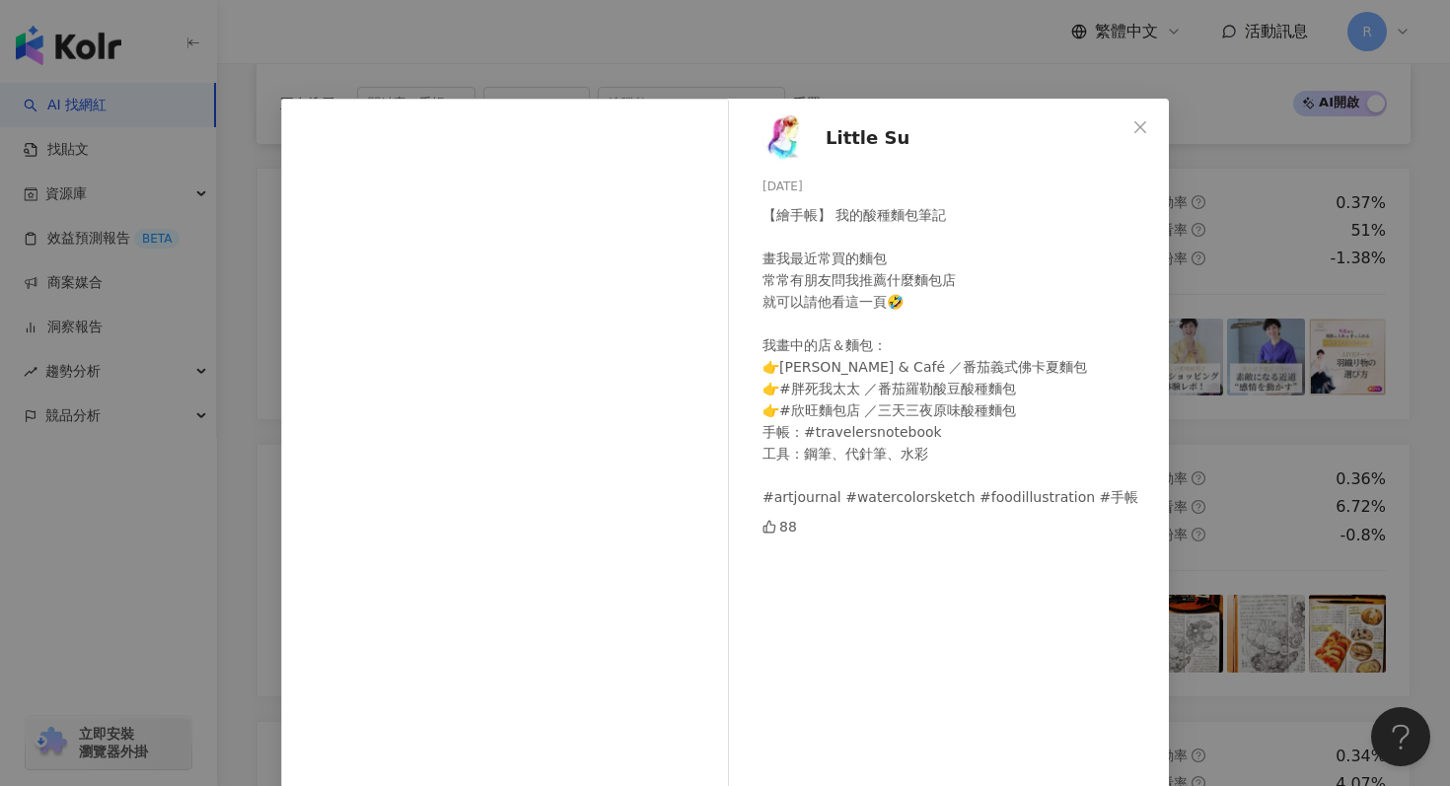
scroll to position [136, 0]
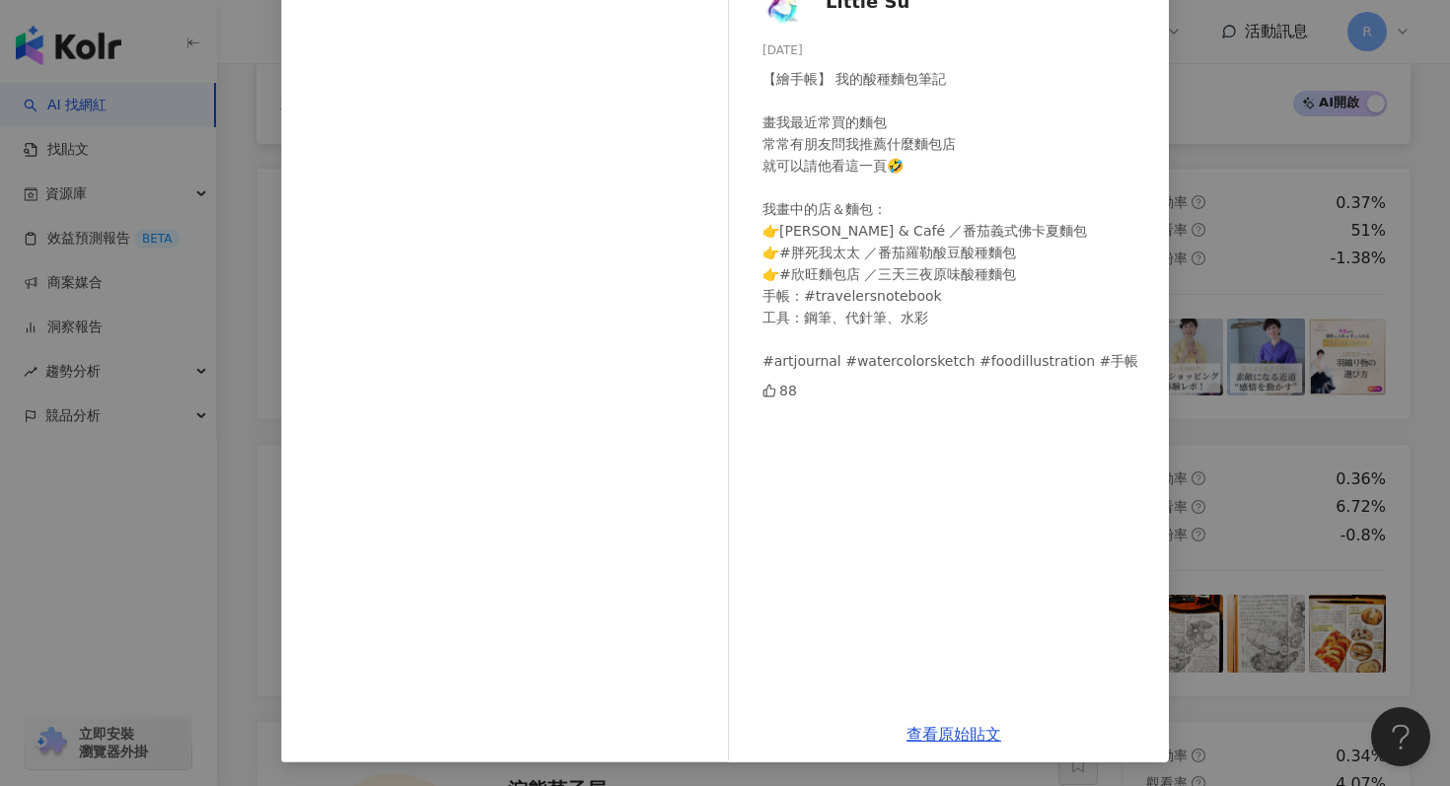
click at [1255, 237] on div "Little Su 2025/8/31 【繪手帳】 我的酸種麵包筆記 畫我最近常買的麵包 常常有朋友問我推薦什麼麵包店 就可以請他看這一頁🤣 我畫中的店＆麵包…" at bounding box center [725, 393] width 1450 height 786
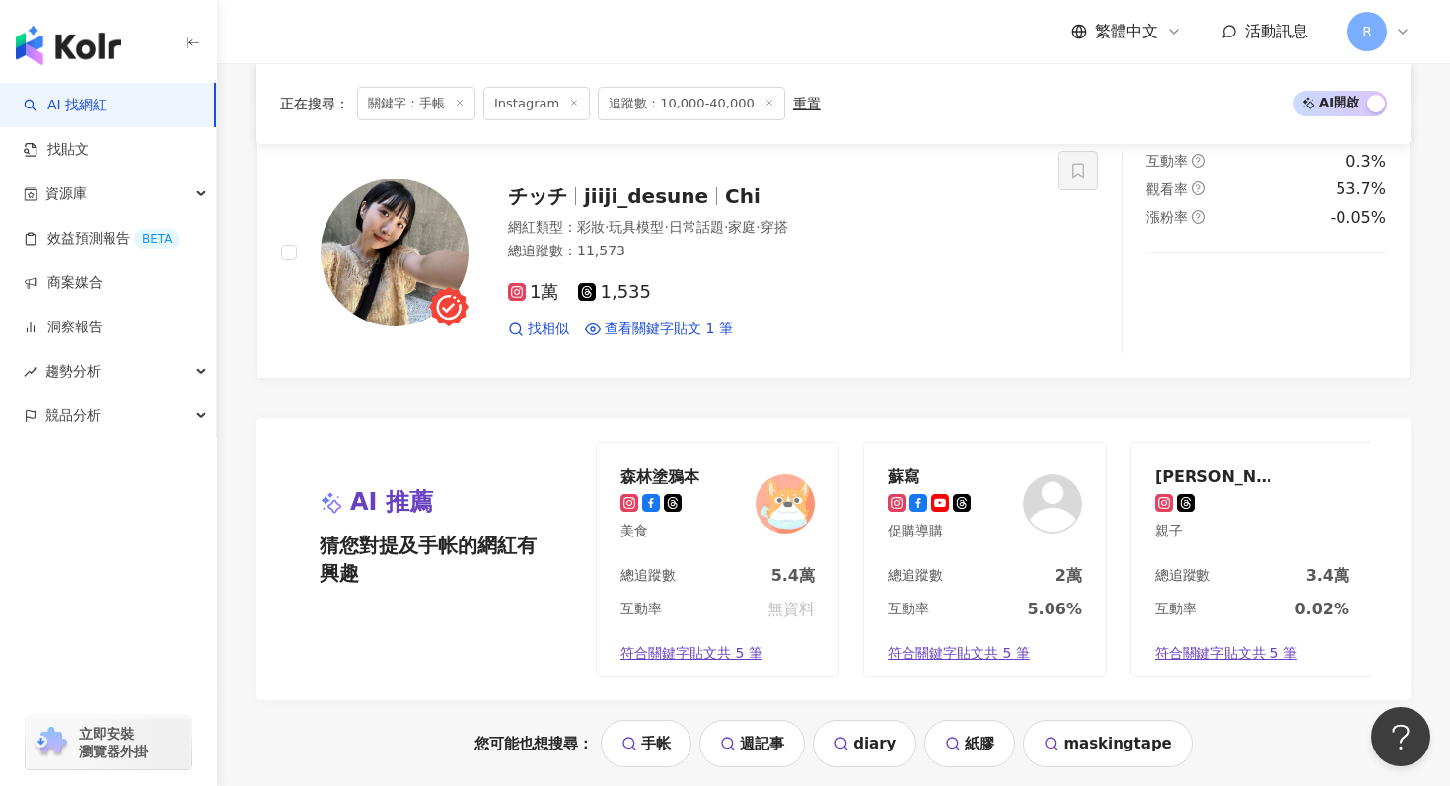
scroll to position [4165, 0]
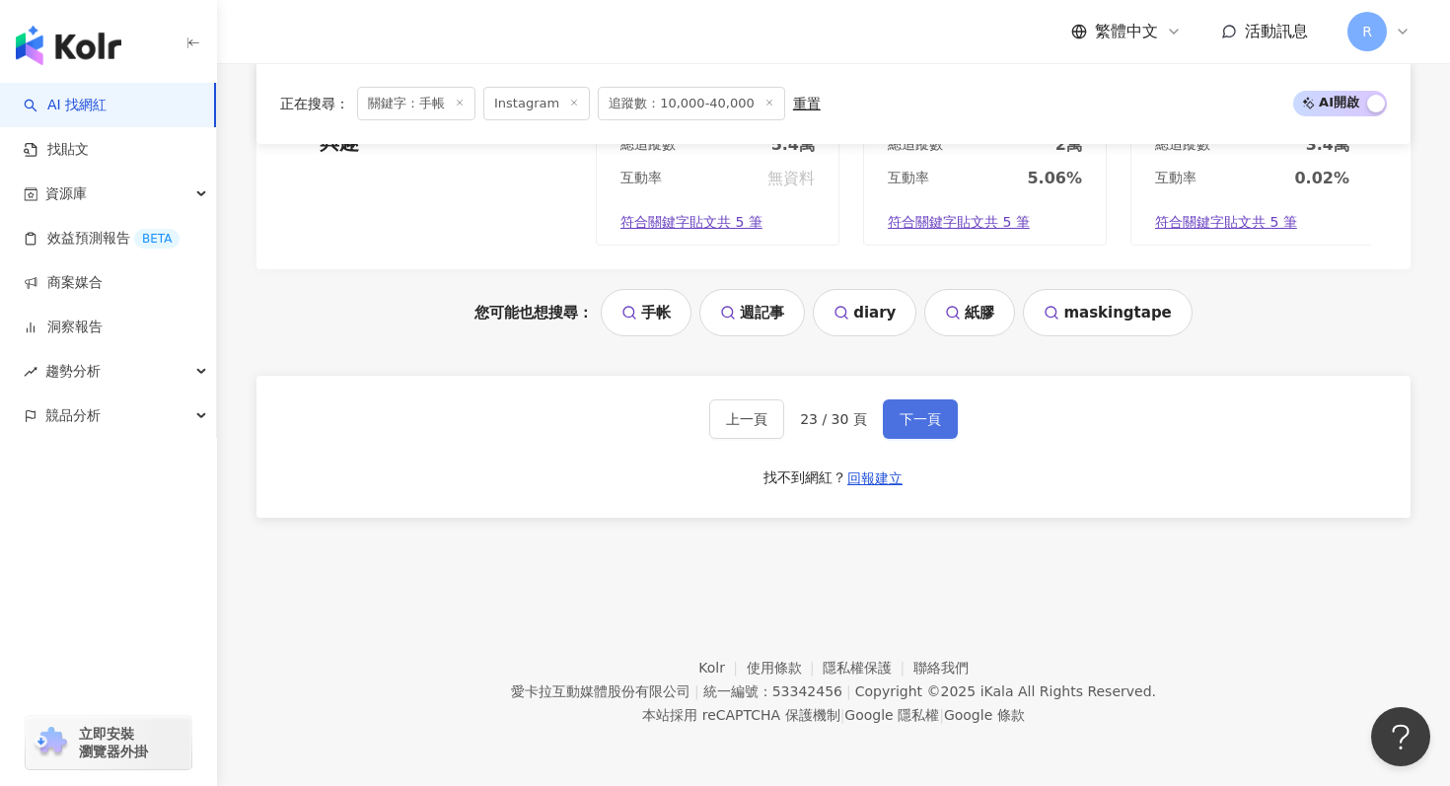
click at [928, 417] on span "下一頁" at bounding box center [920, 419] width 41 height 16
click at [912, 406] on button "下一頁" at bounding box center [920, 419] width 75 height 39
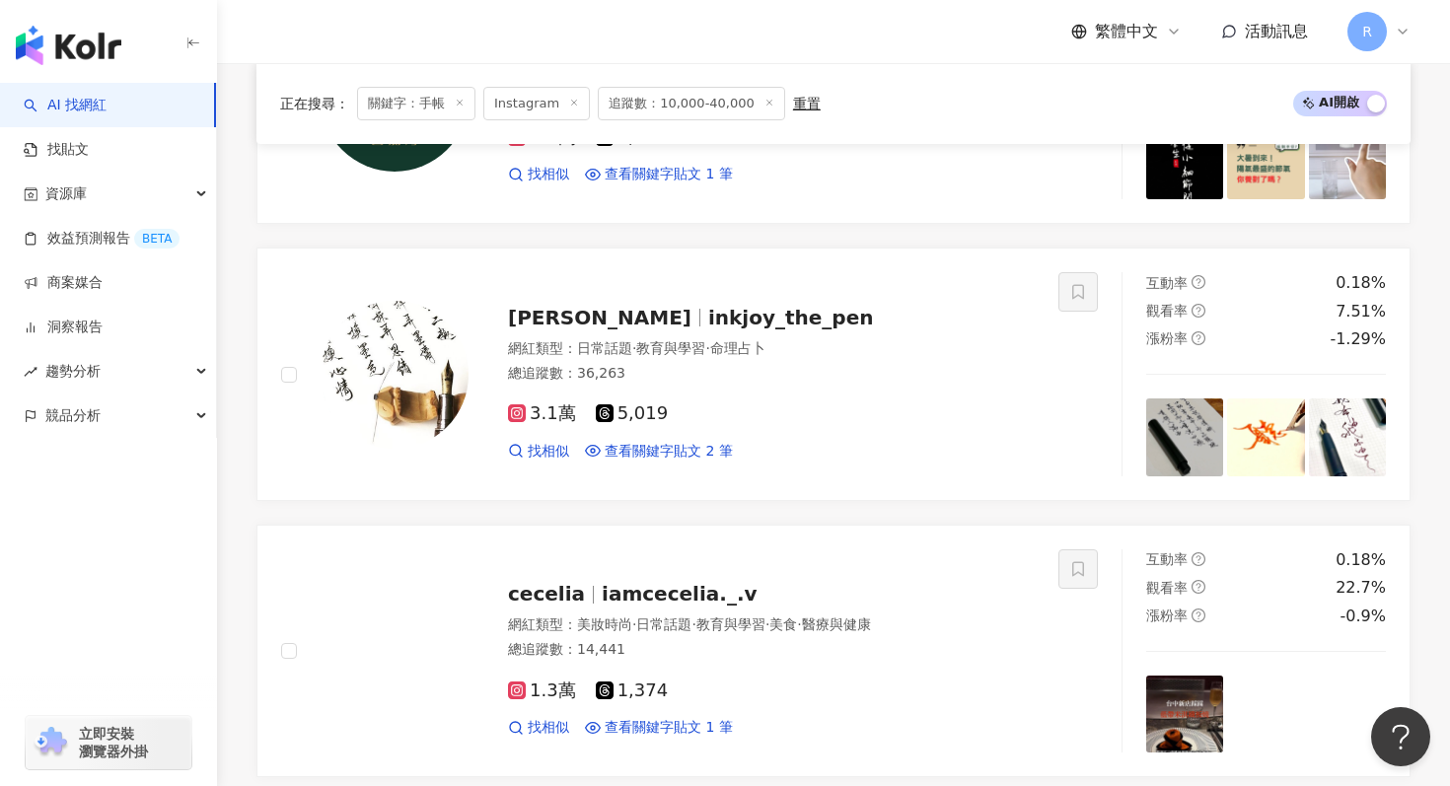
scroll to position [2775, 0]
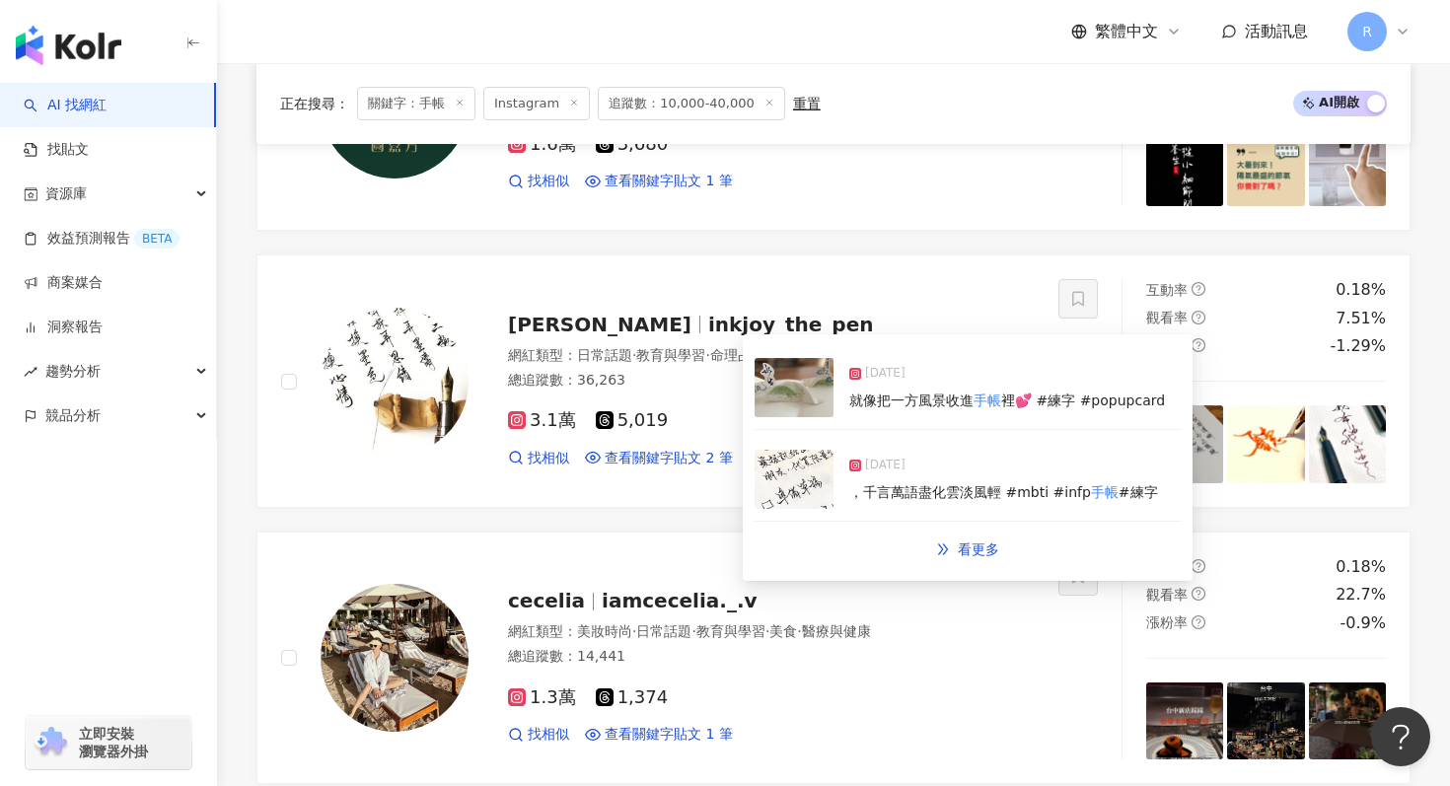
click at [791, 465] on img at bounding box center [794, 479] width 79 height 59
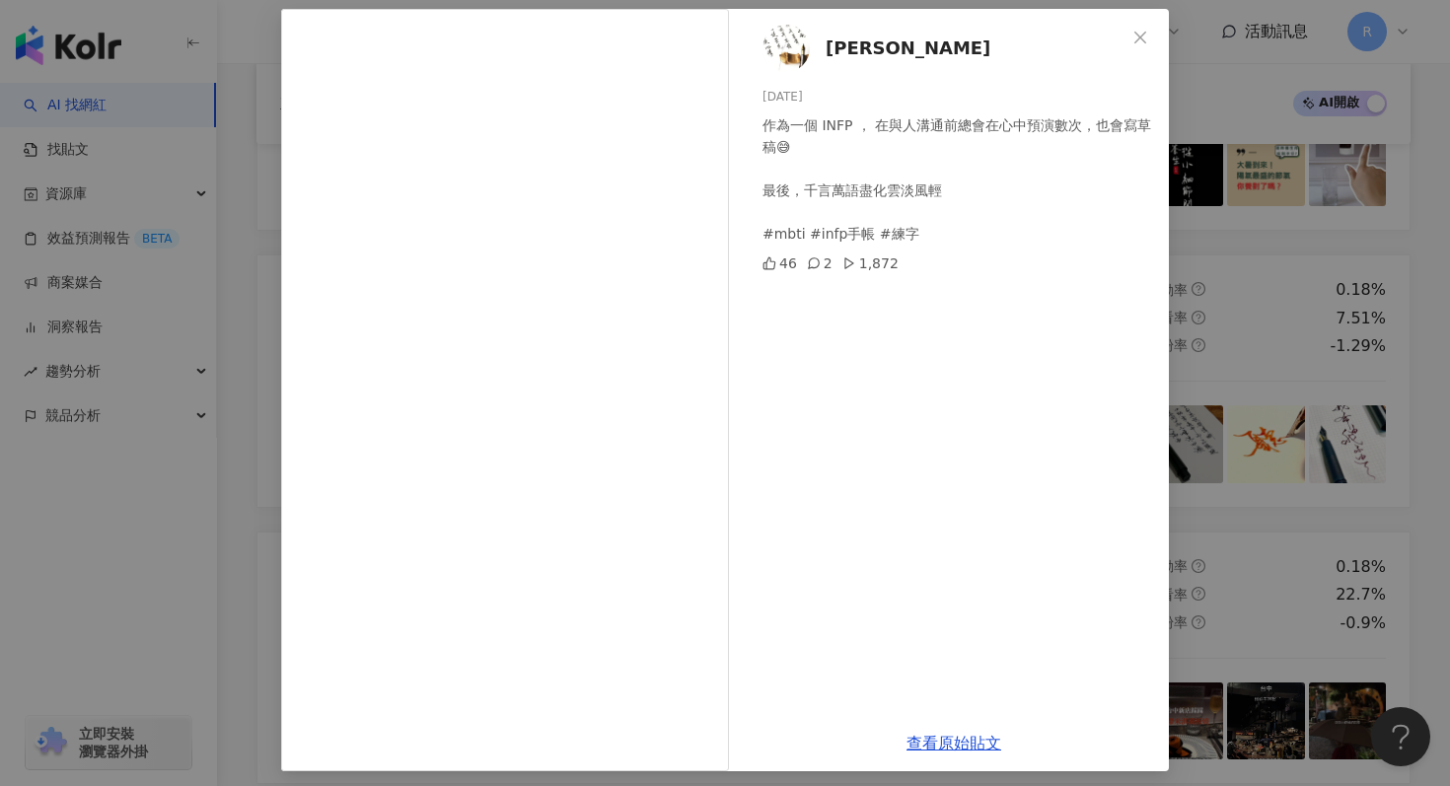
scroll to position [99, 0]
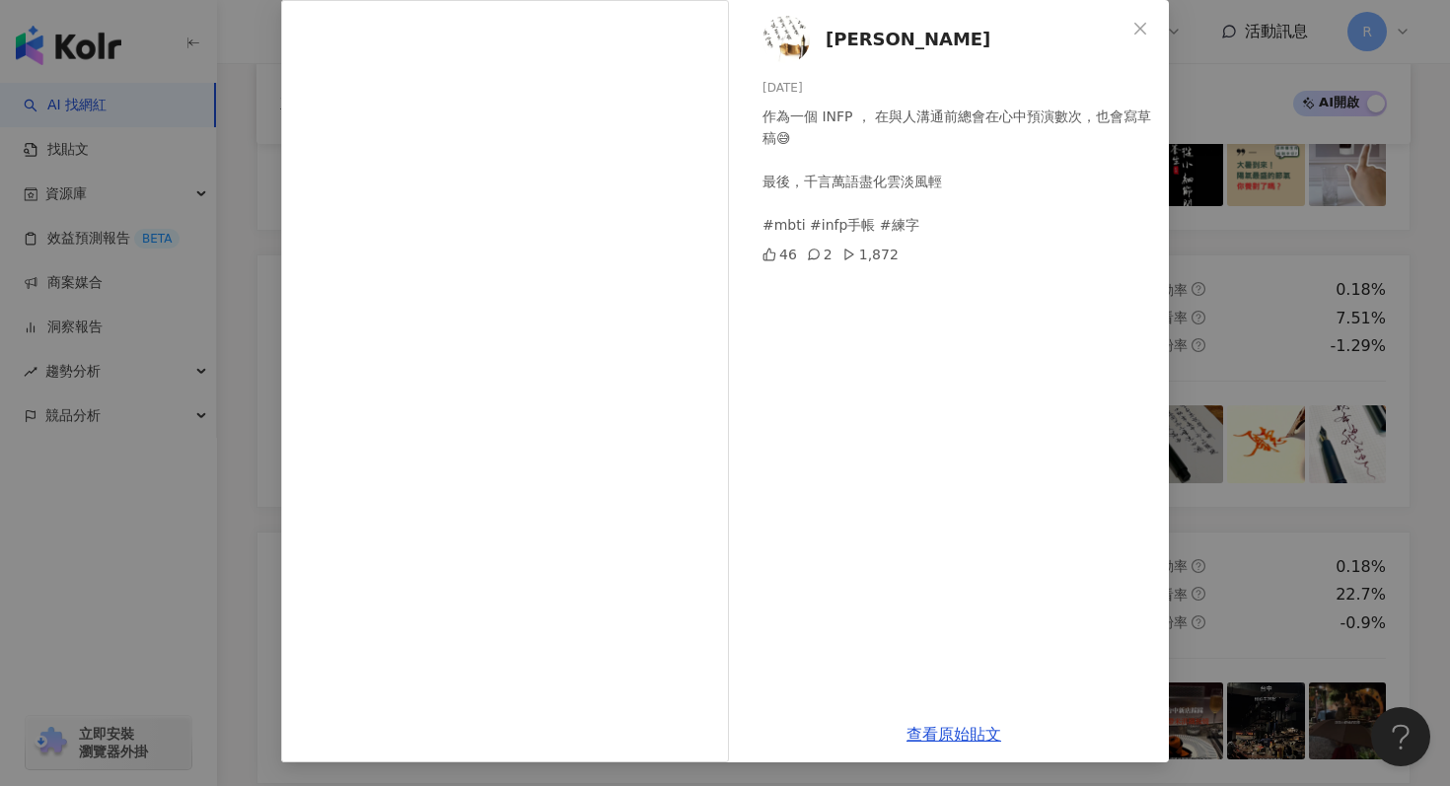
click at [1241, 388] on div "Felix 2025/4/18 作為一個 INFP ， 在與人溝通前總會在心中預演數次，也會寫草稿😅 最後，千言萬語盡化雲淡風輕 #mbti #infp手帳 …" at bounding box center [725, 393] width 1450 height 786
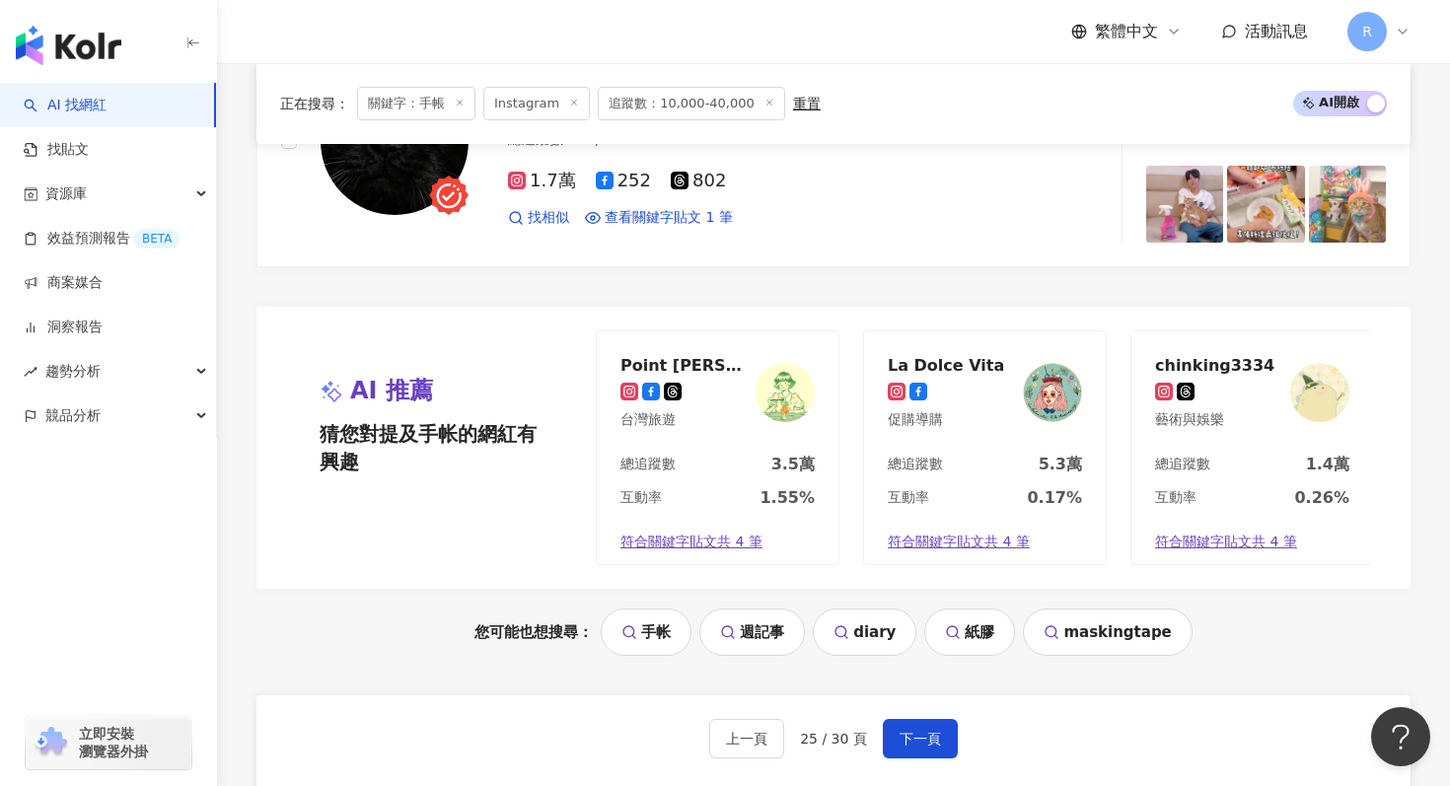
scroll to position [4136, 0]
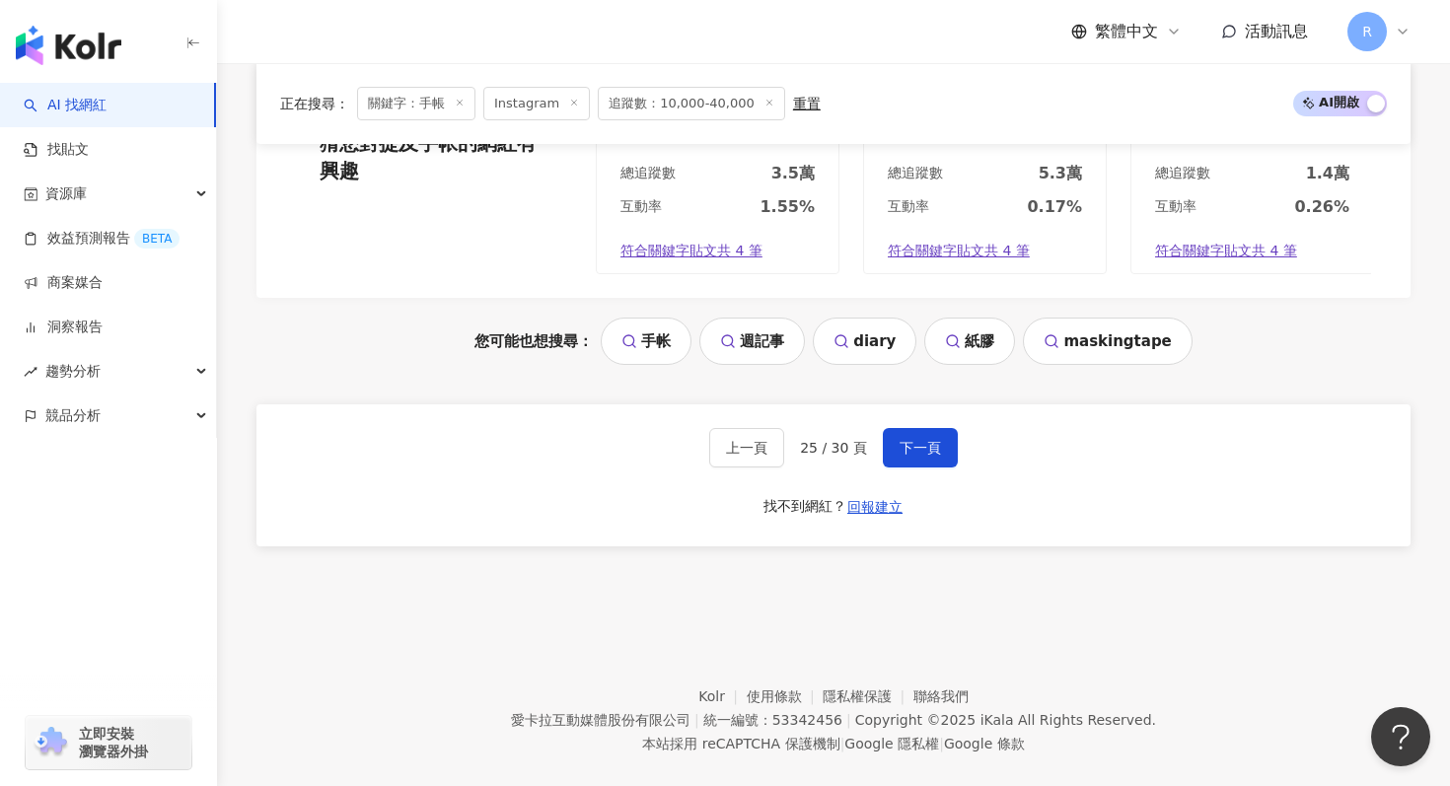
click at [912, 413] on div "上一頁 25 / 30 頁 下一頁 找不到網紅？ 回報建立" at bounding box center [833, 475] width 1154 height 142
click at [912, 454] on span "下一頁" at bounding box center [920, 448] width 41 height 16
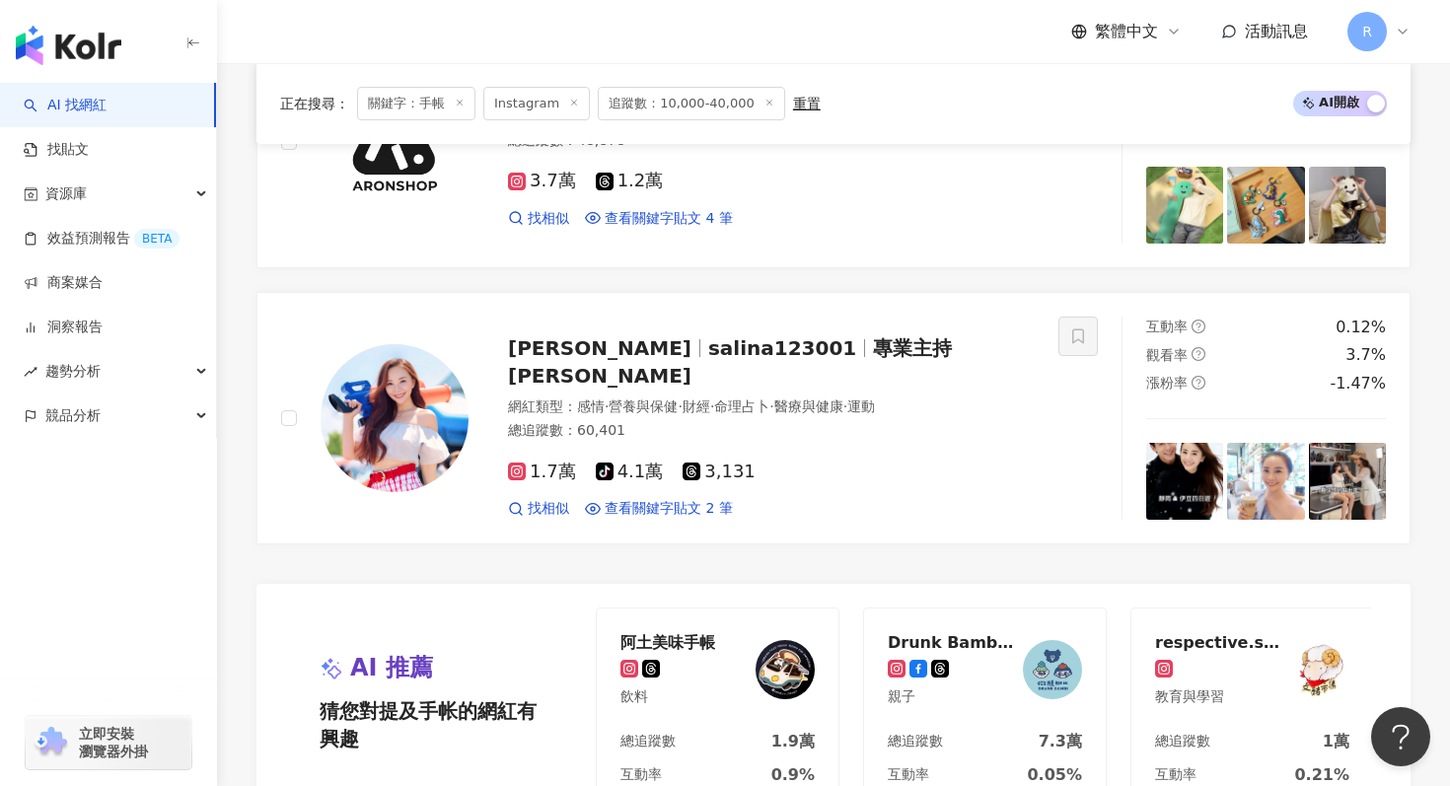
scroll to position [4039, 0]
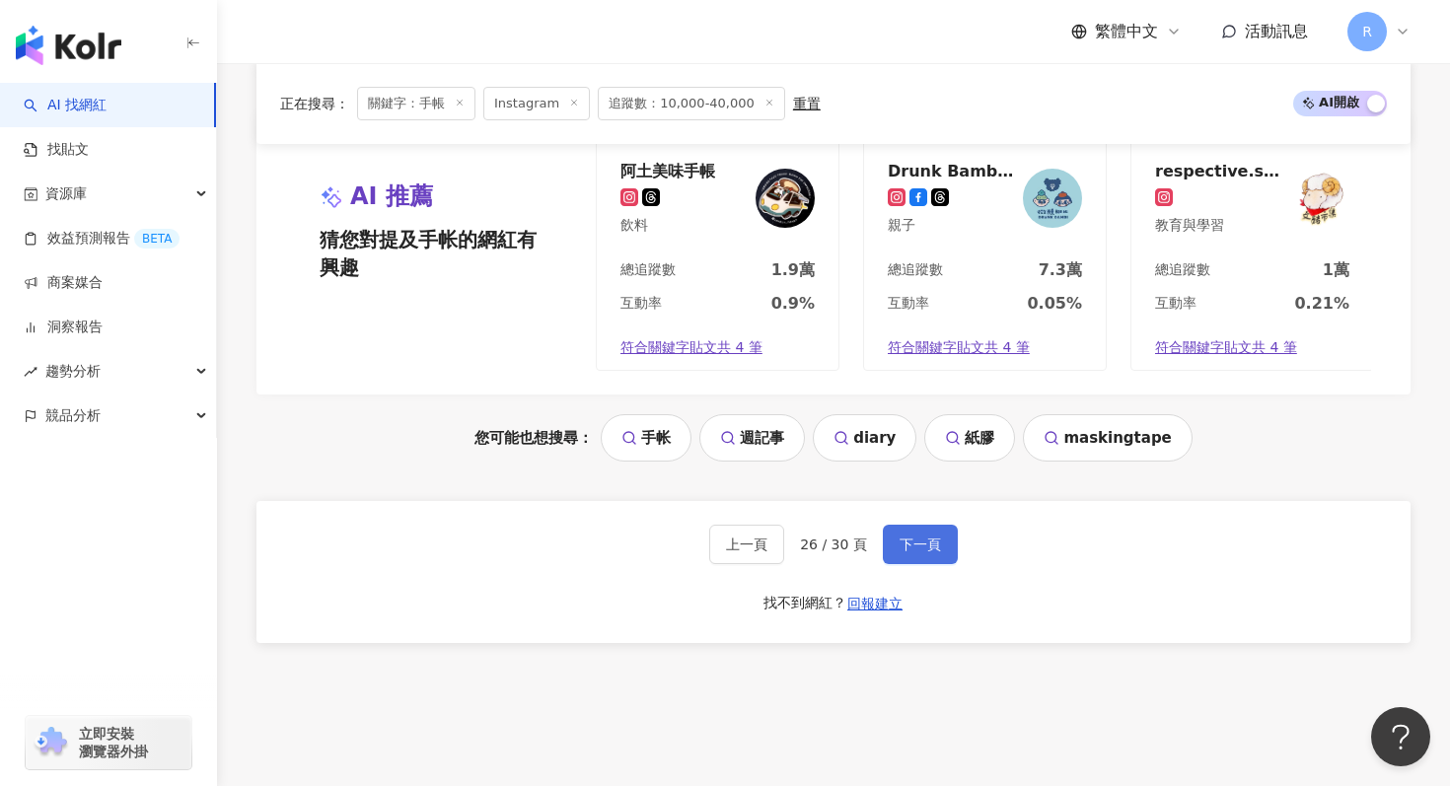
click at [929, 546] on span "下一頁" at bounding box center [920, 545] width 41 height 16
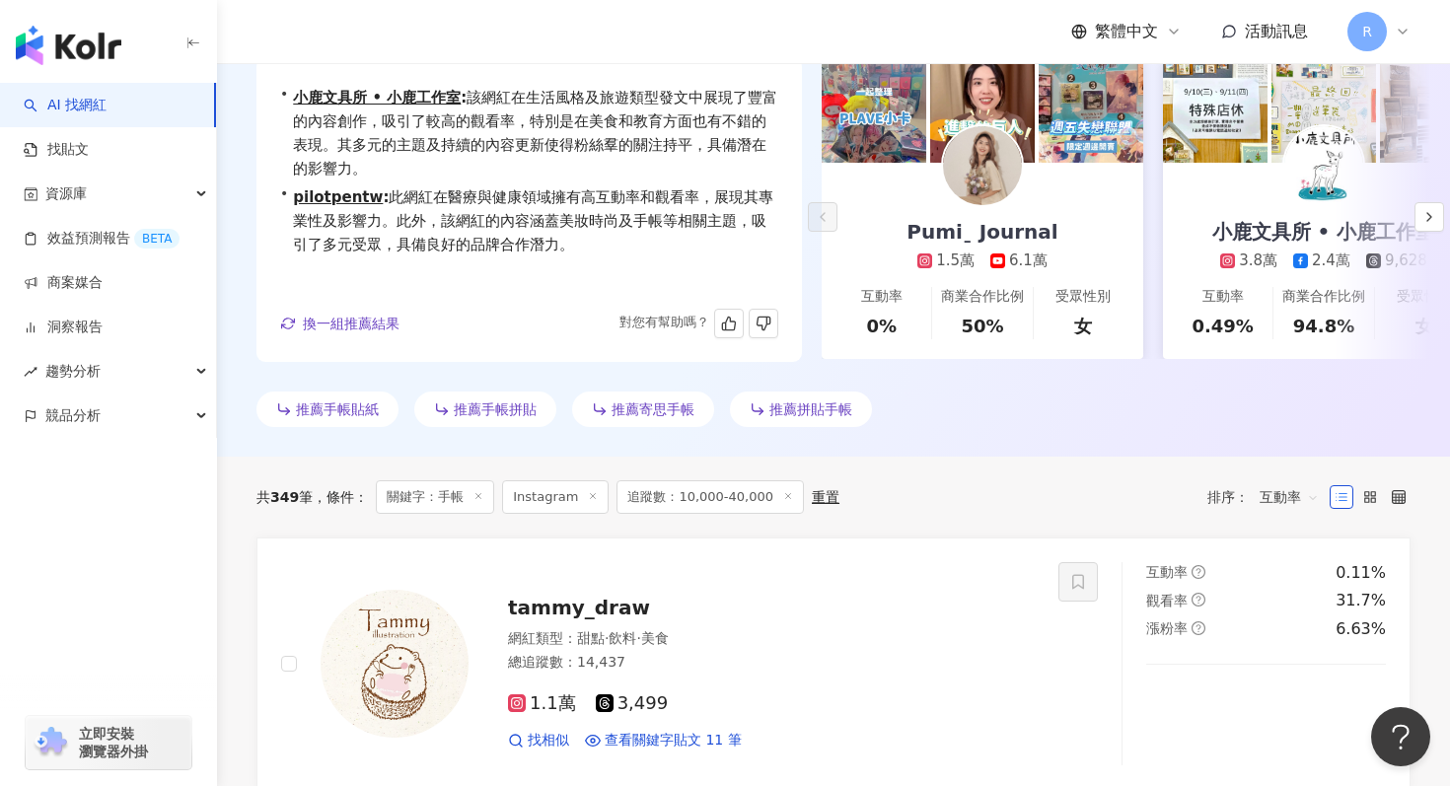
scroll to position [0, 0]
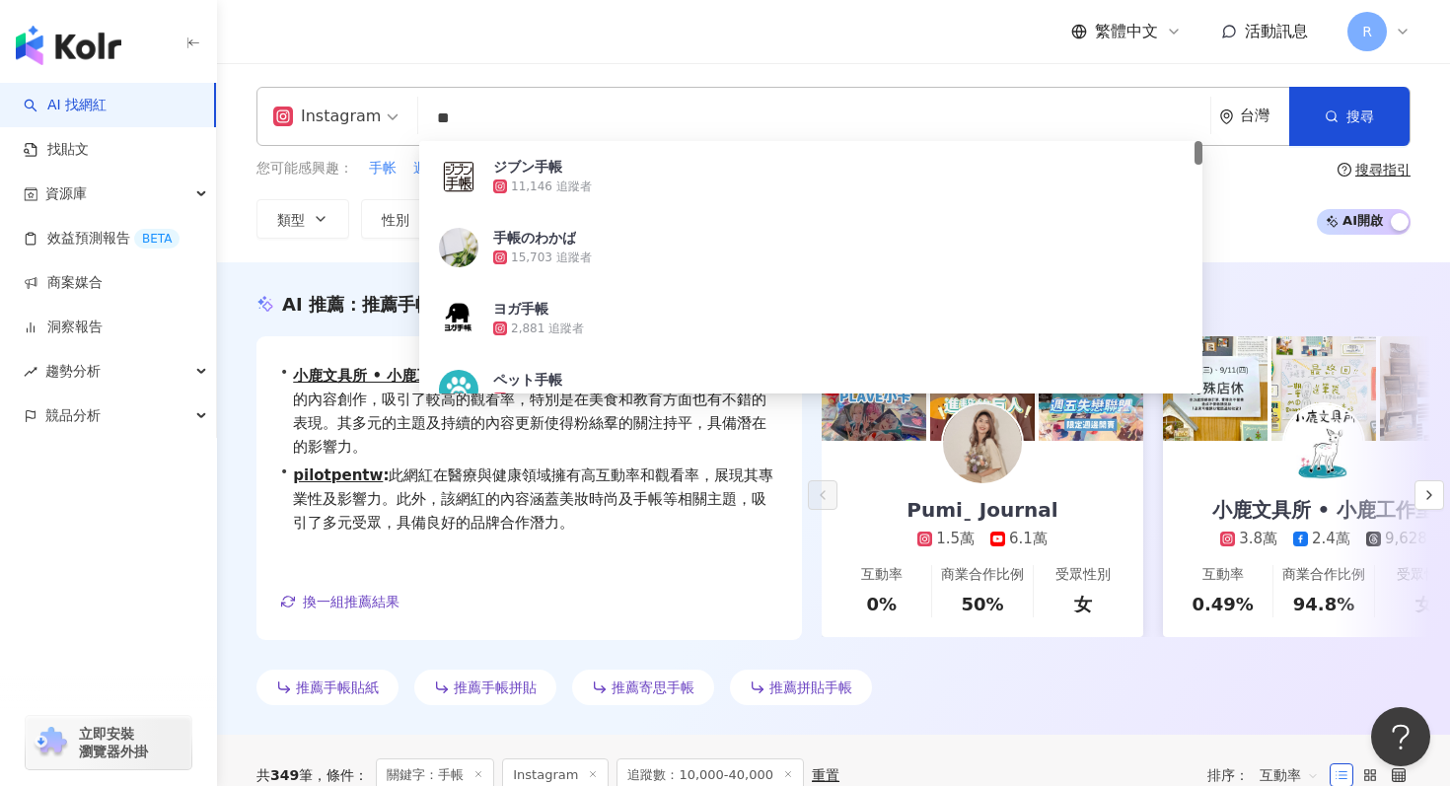
click at [594, 124] on input "**" at bounding box center [814, 118] width 776 height 37
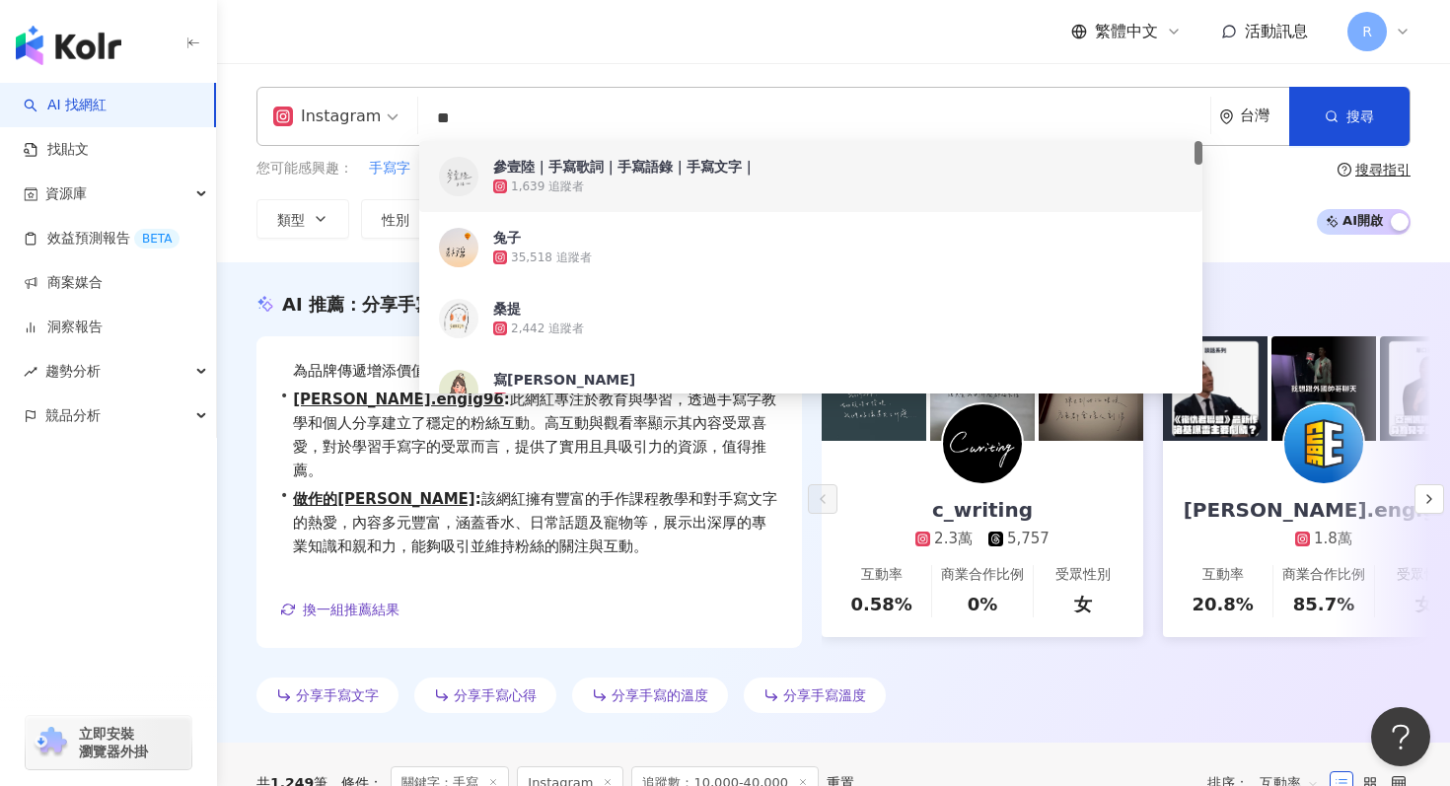
click at [662, 106] on input "**" at bounding box center [814, 118] width 776 height 37
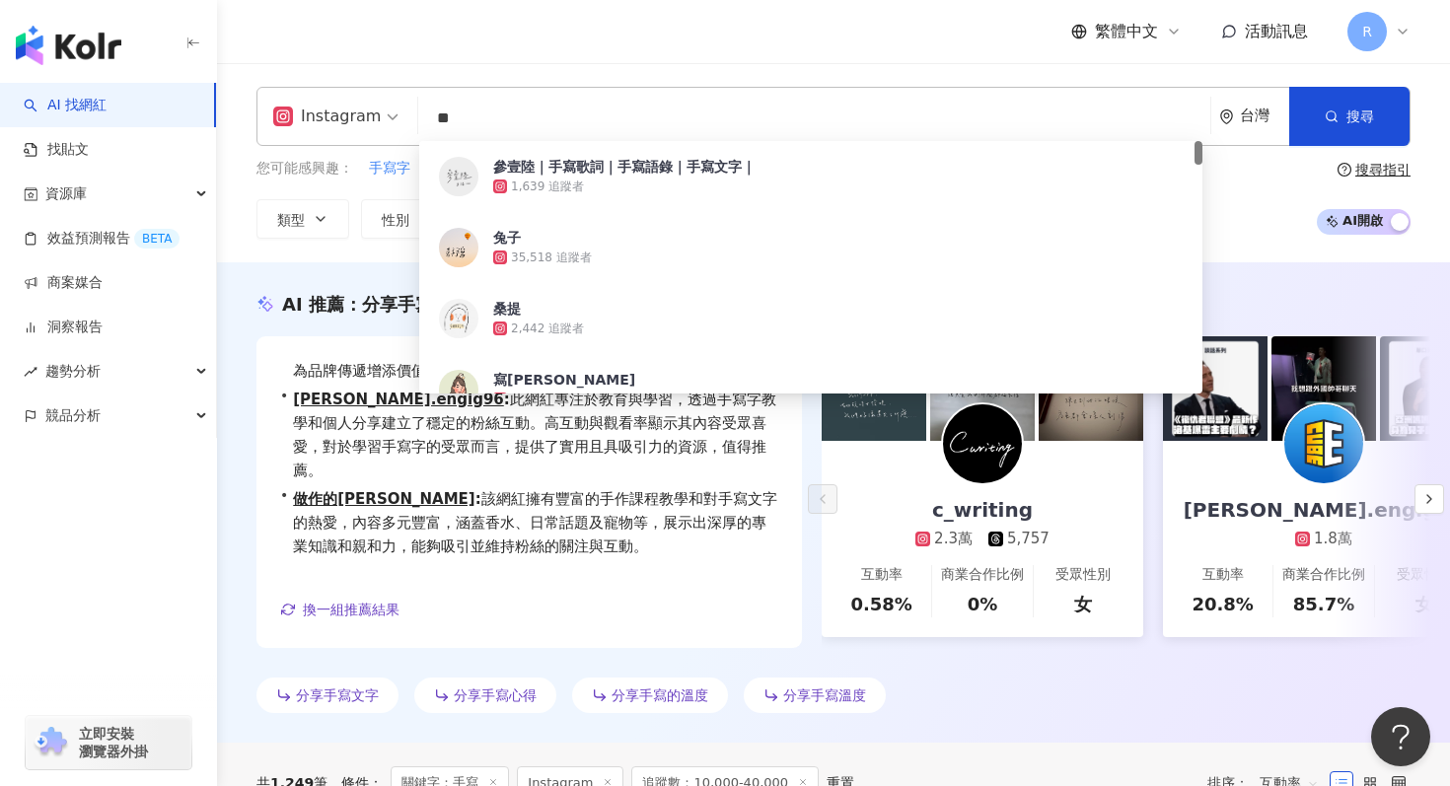
type input "*"
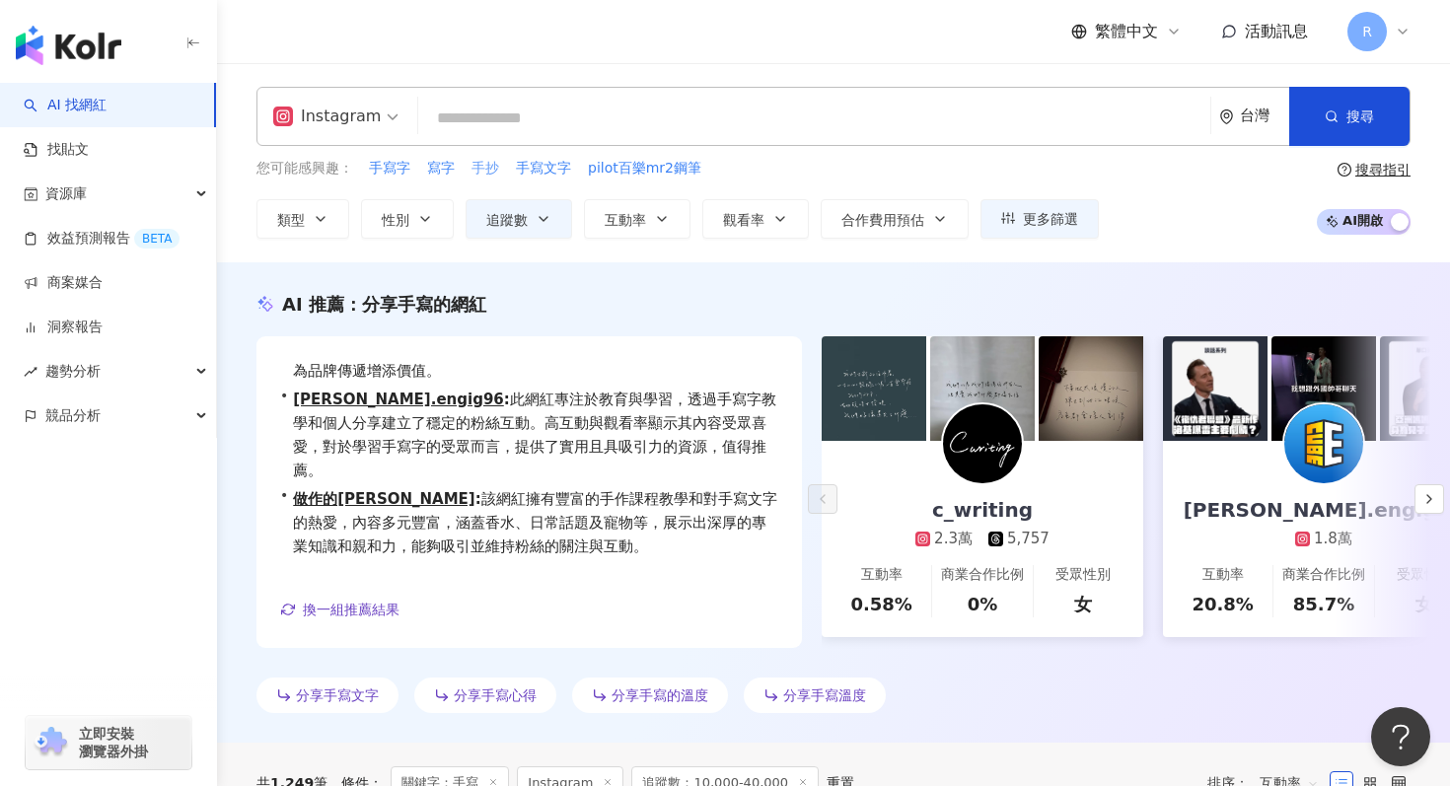
click at [489, 175] on span "手抄" at bounding box center [486, 169] width 28 height 20
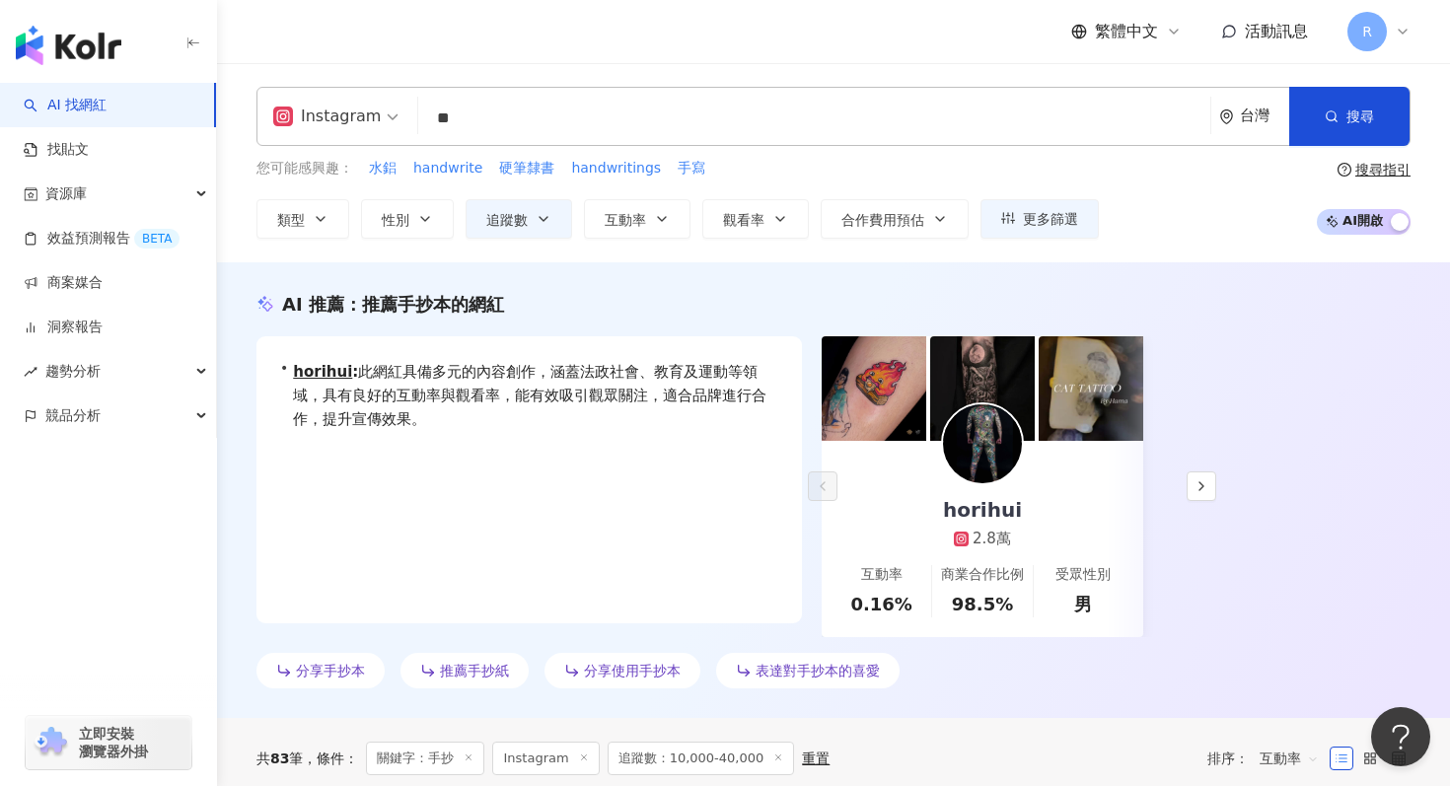
click at [759, 114] on input "**" at bounding box center [814, 118] width 776 height 37
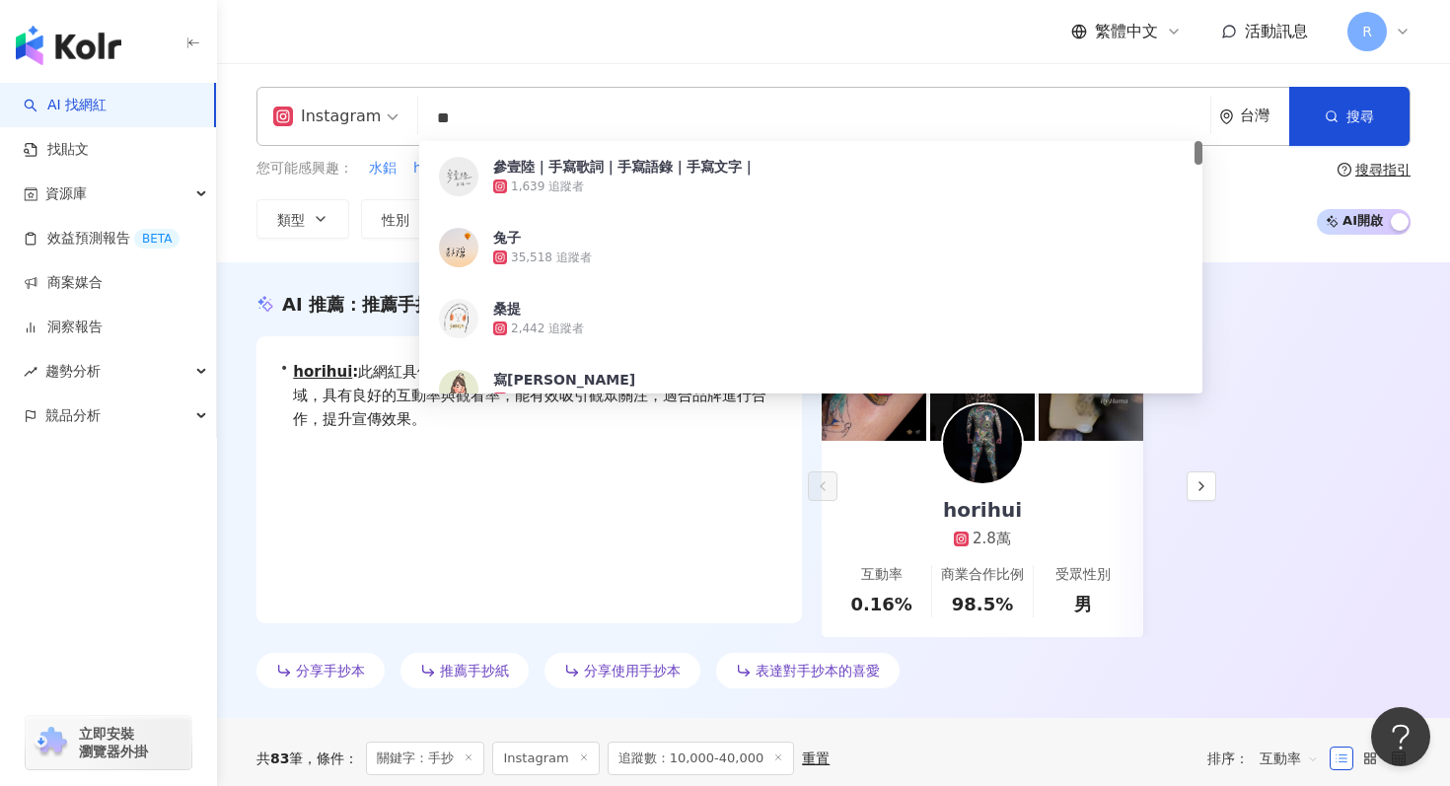
click at [759, 114] on input "**" at bounding box center [814, 118] width 776 height 37
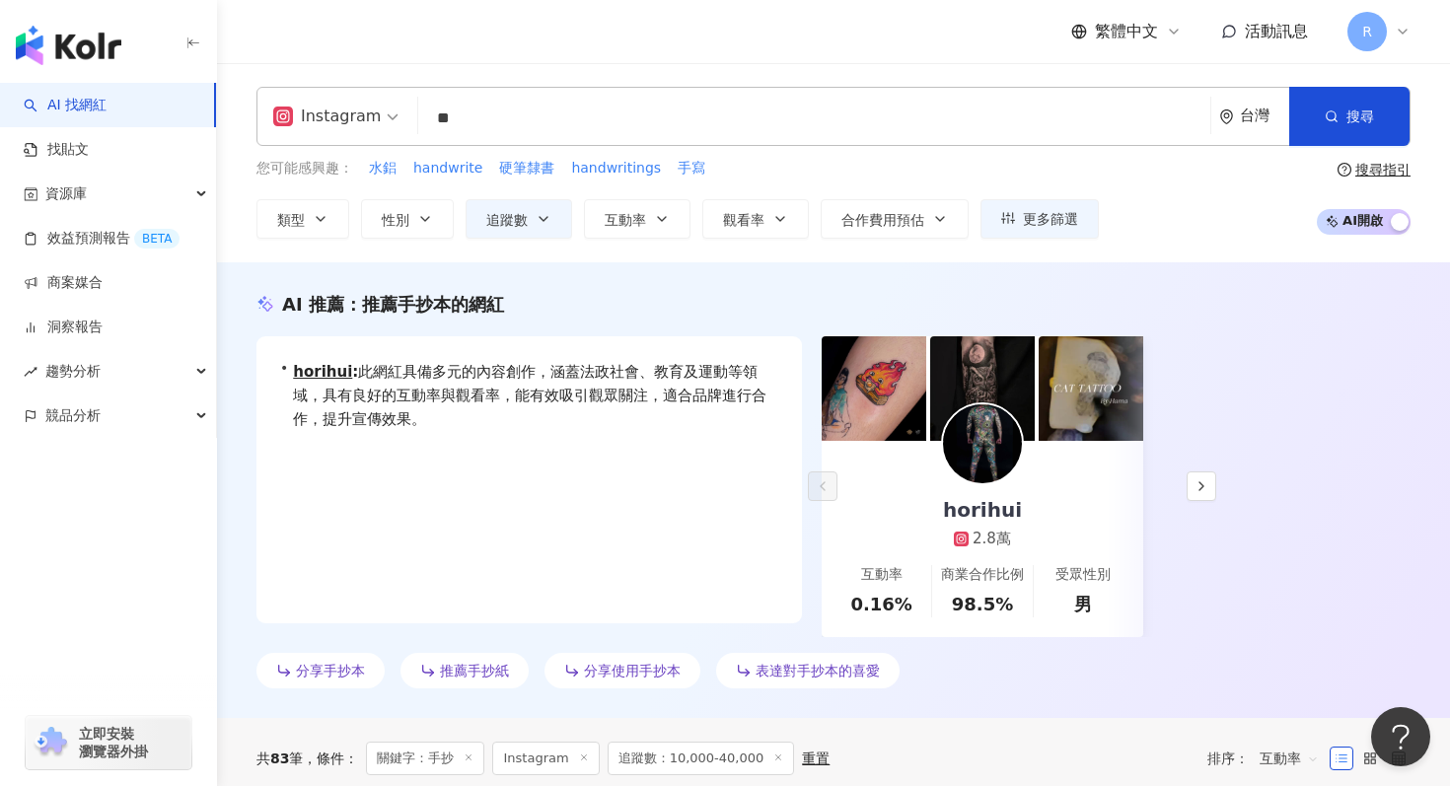
click at [618, 57] on div "繁體中文 活動訊息 R" at bounding box center [833, 31] width 1154 height 63
click at [683, 164] on span "手寫" at bounding box center [692, 169] width 28 height 20
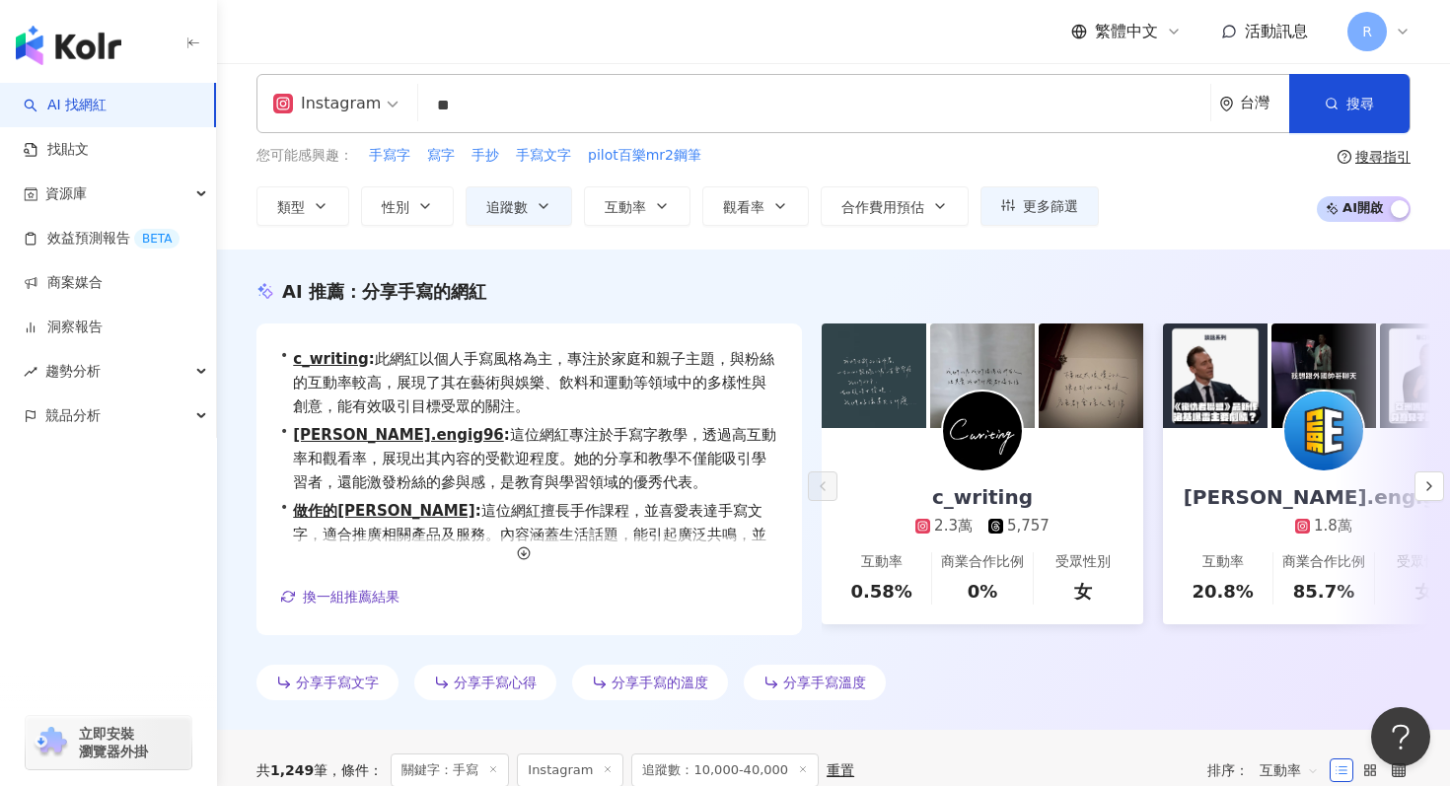
scroll to position [4, 0]
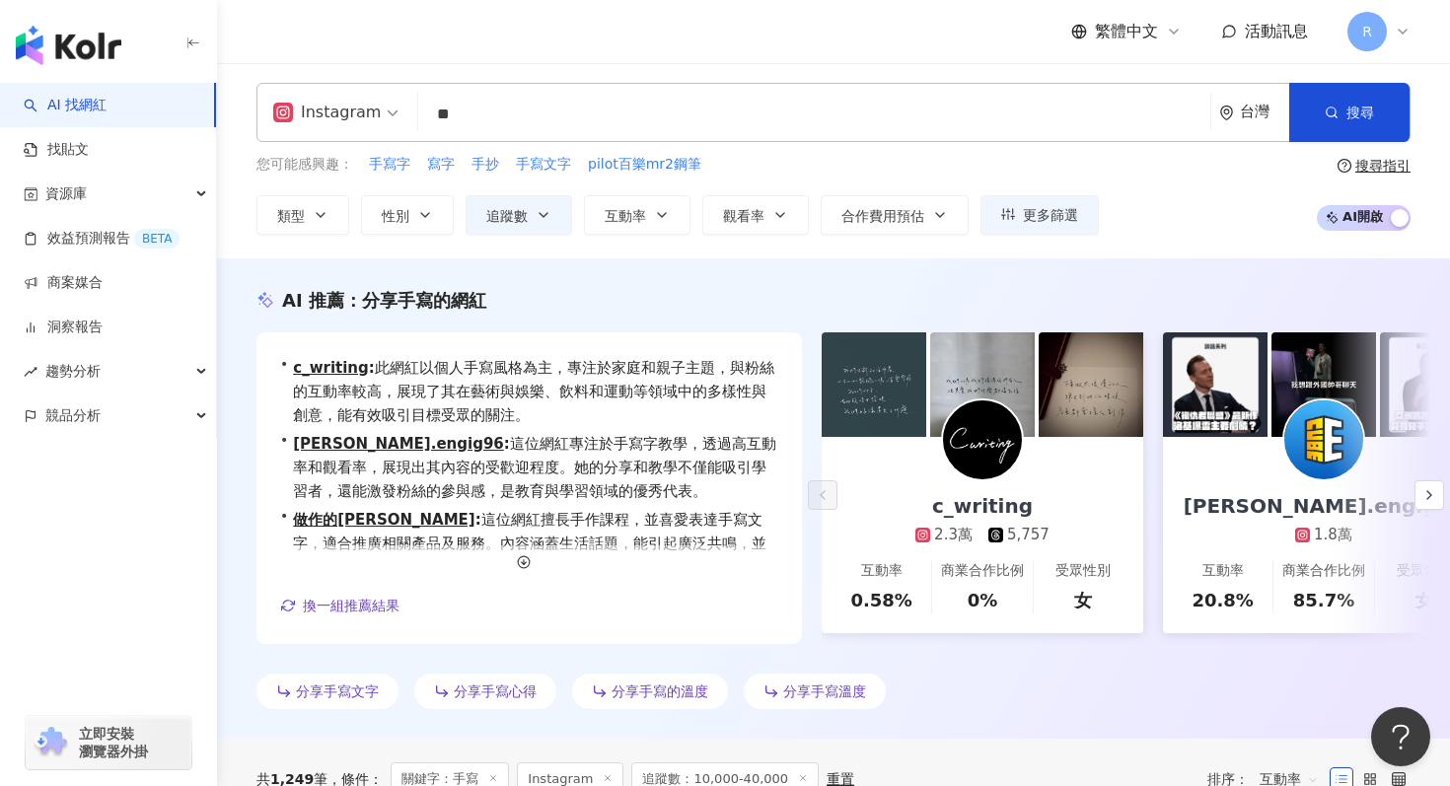
click at [597, 108] on input "**" at bounding box center [814, 114] width 776 height 37
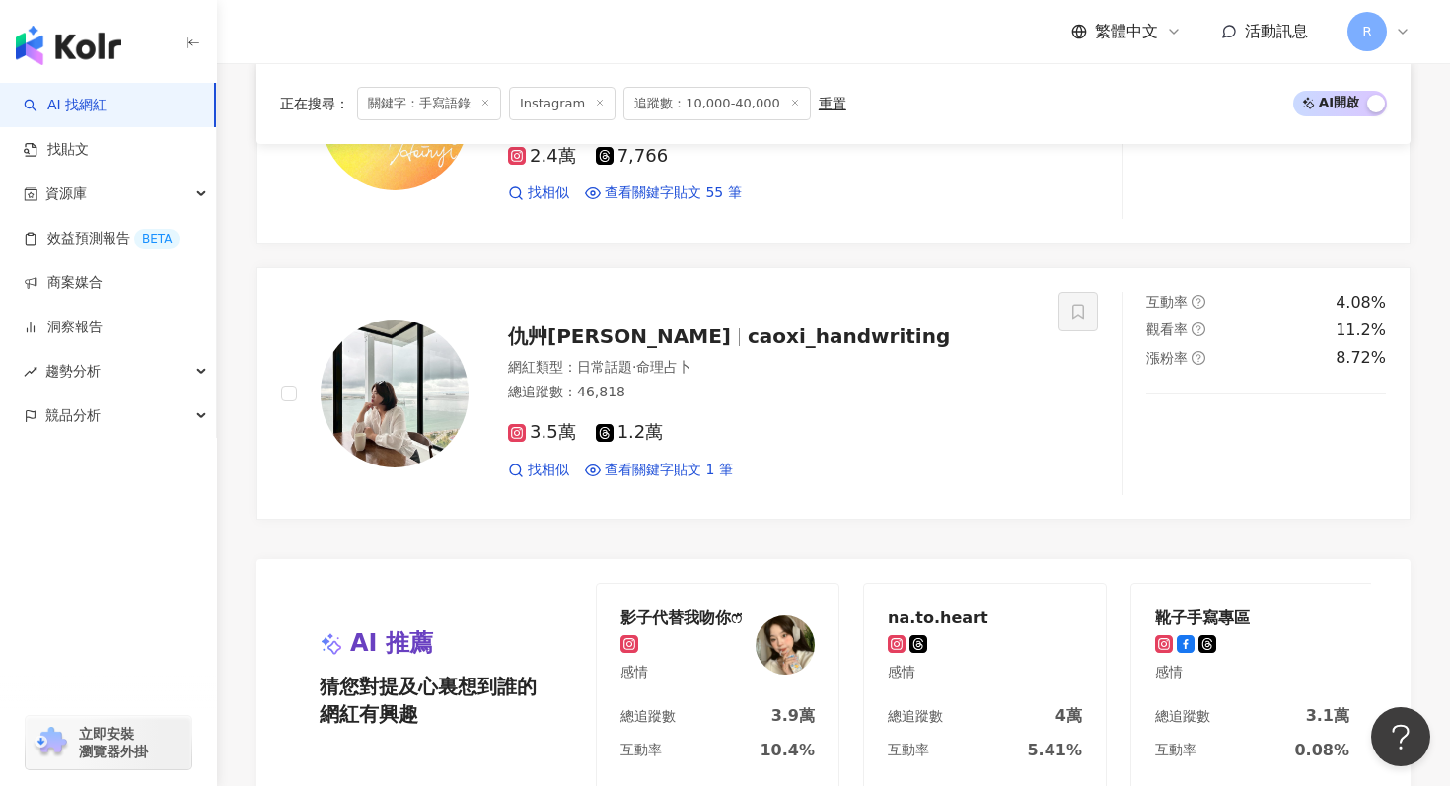
scroll to position [3511, 0]
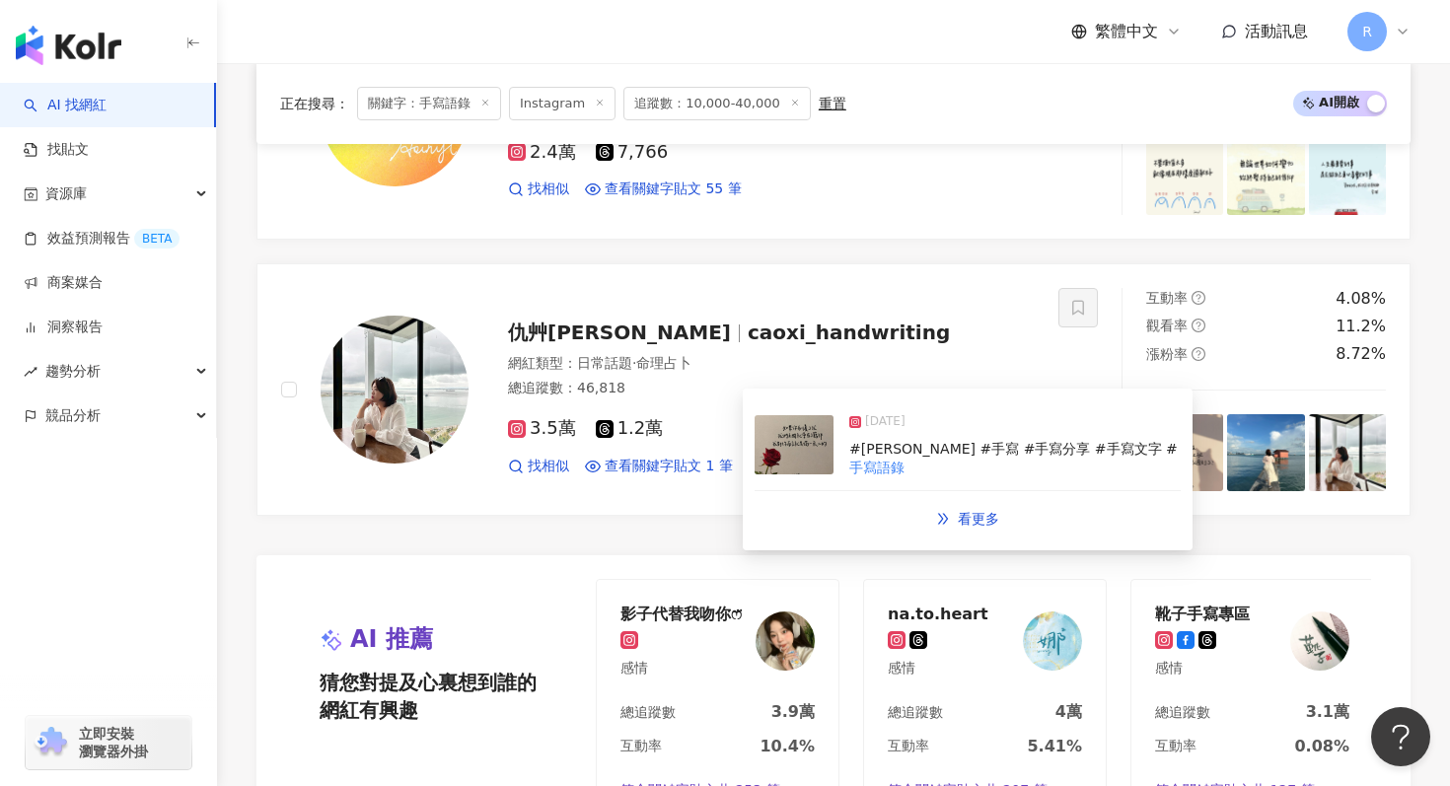
click at [800, 461] on img at bounding box center [794, 444] width 79 height 59
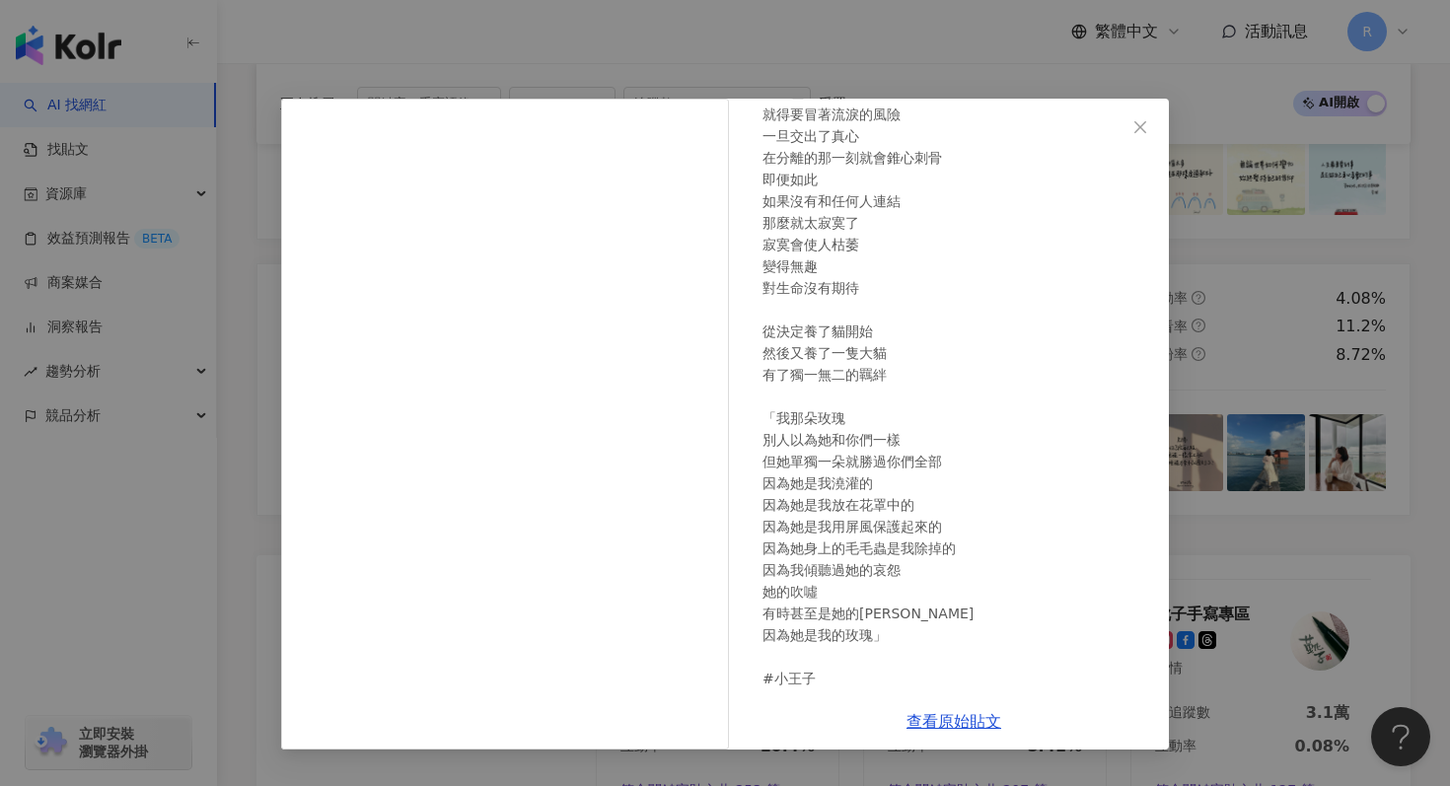
scroll to position [227, 0]
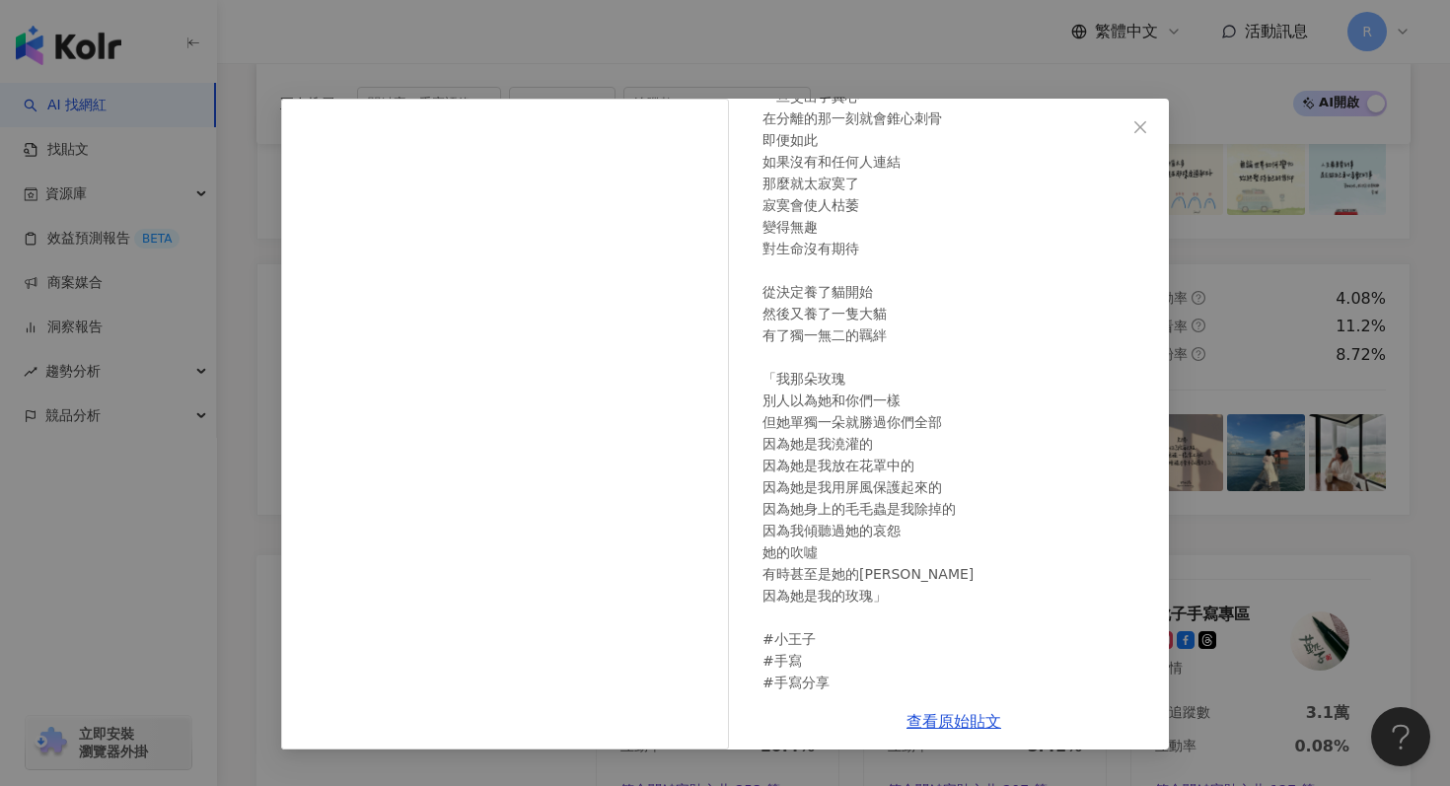
click at [1272, 210] on div "仇艸西 2025/8/29 - 唯一能不受傷的方法 就是不和任何人事物產生羈絆 一旦產生羈絆 就得要冒著流淚的風險 一旦交出了真心 在分離的那一刻就會錐心刺骨…" at bounding box center [725, 393] width 1450 height 786
click at [1257, 210] on div "仇艸西 2025/8/29 - 唯一能不受傷的方法 就是不和任何人事物產生羈絆 一旦產生羈絆 就得要冒著流淚的風險 一旦交出了真心 在分離的那一刻就會錐心刺骨…" at bounding box center [725, 393] width 1450 height 786
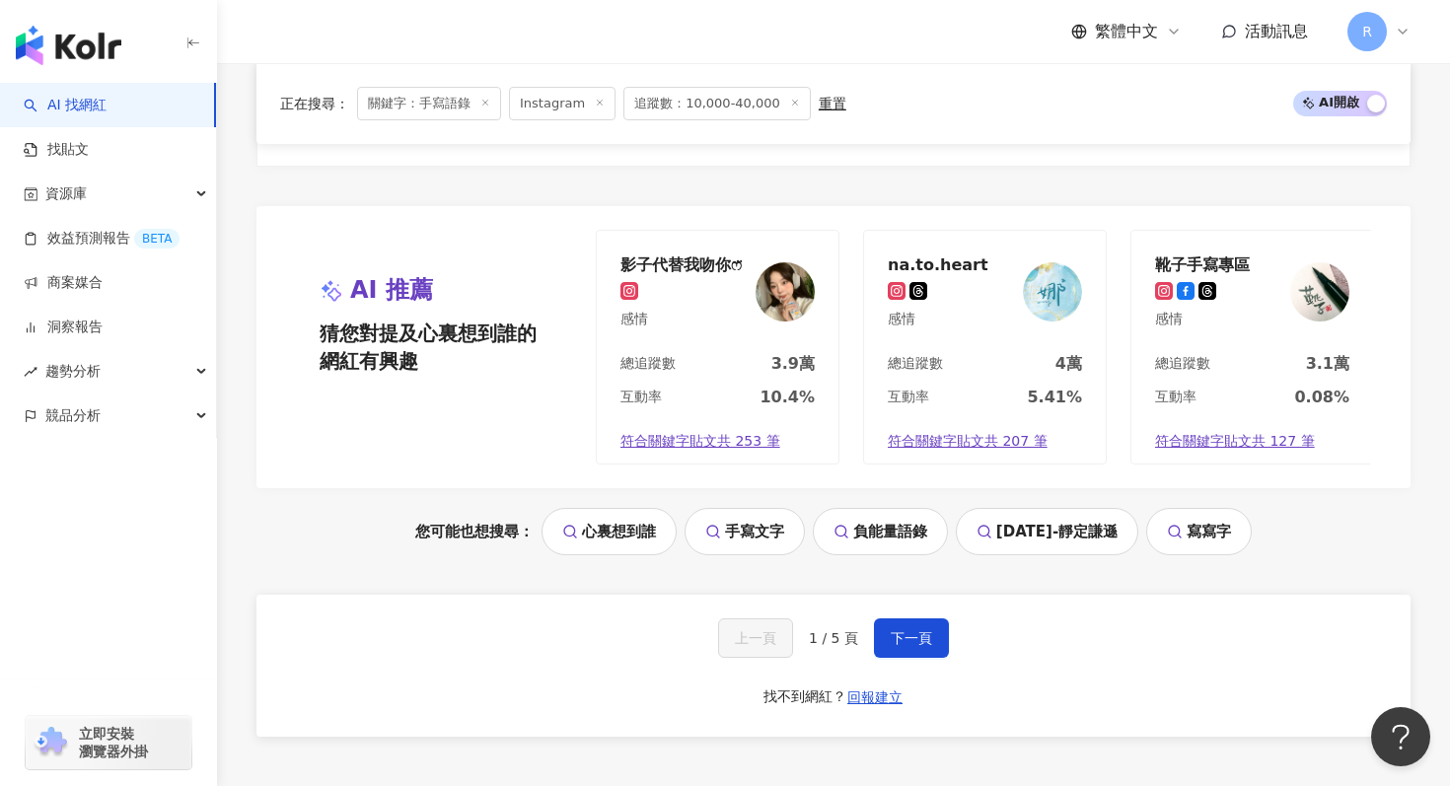
scroll to position [4165, 0]
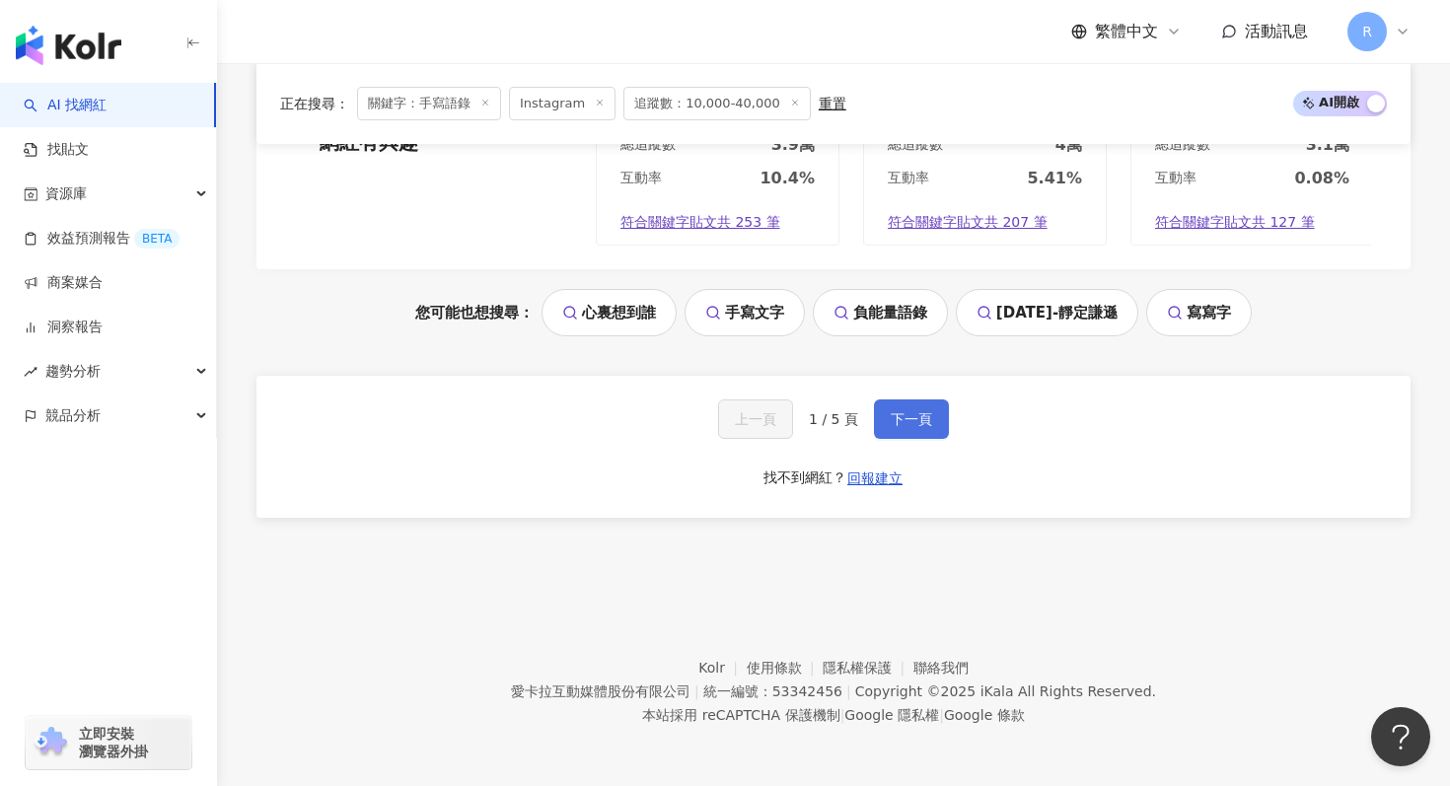
click at [912, 418] on span "下一頁" at bounding box center [911, 419] width 41 height 16
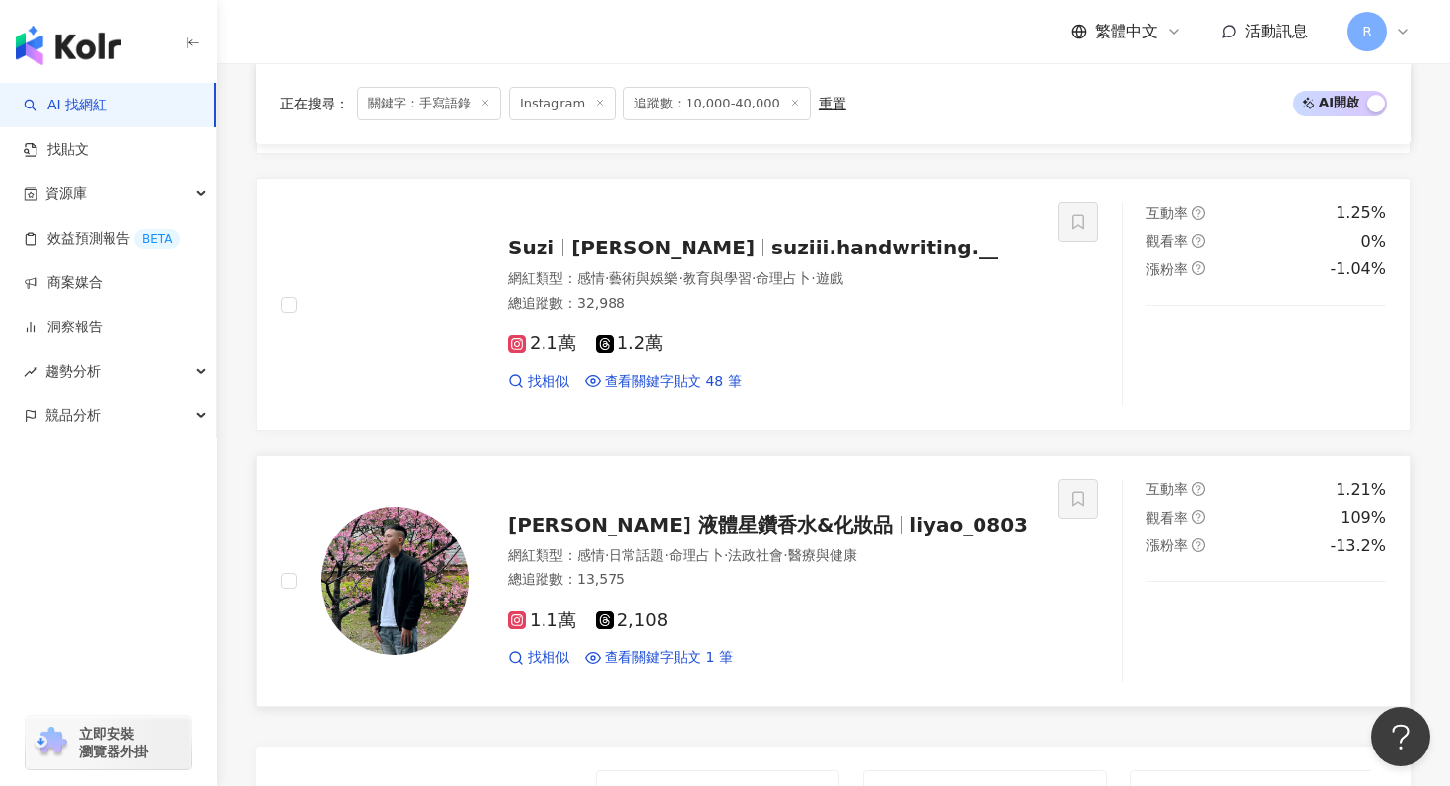
scroll to position [3330, 0]
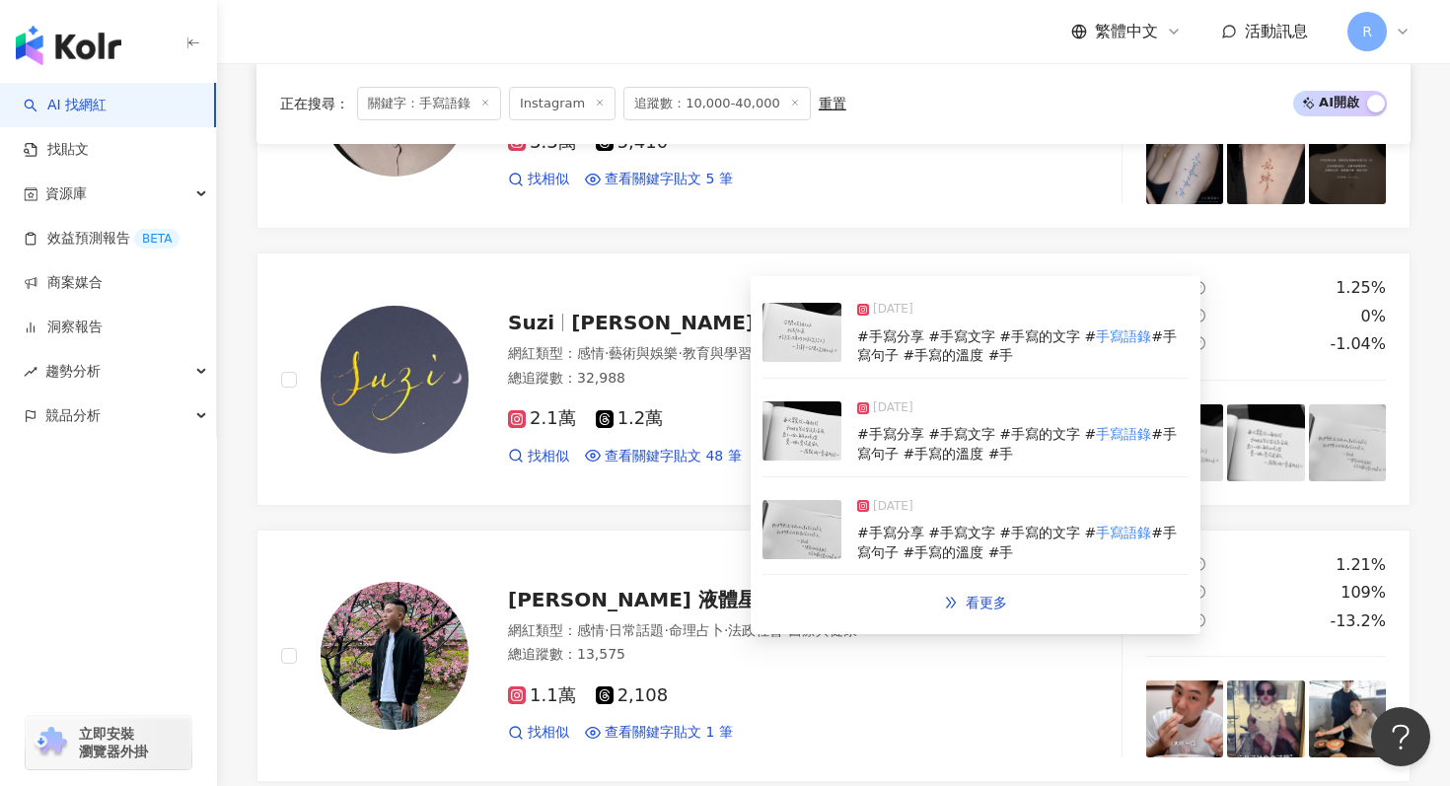
click at [791, 443] on img at bounding box center [802, 430] width 79 height 59
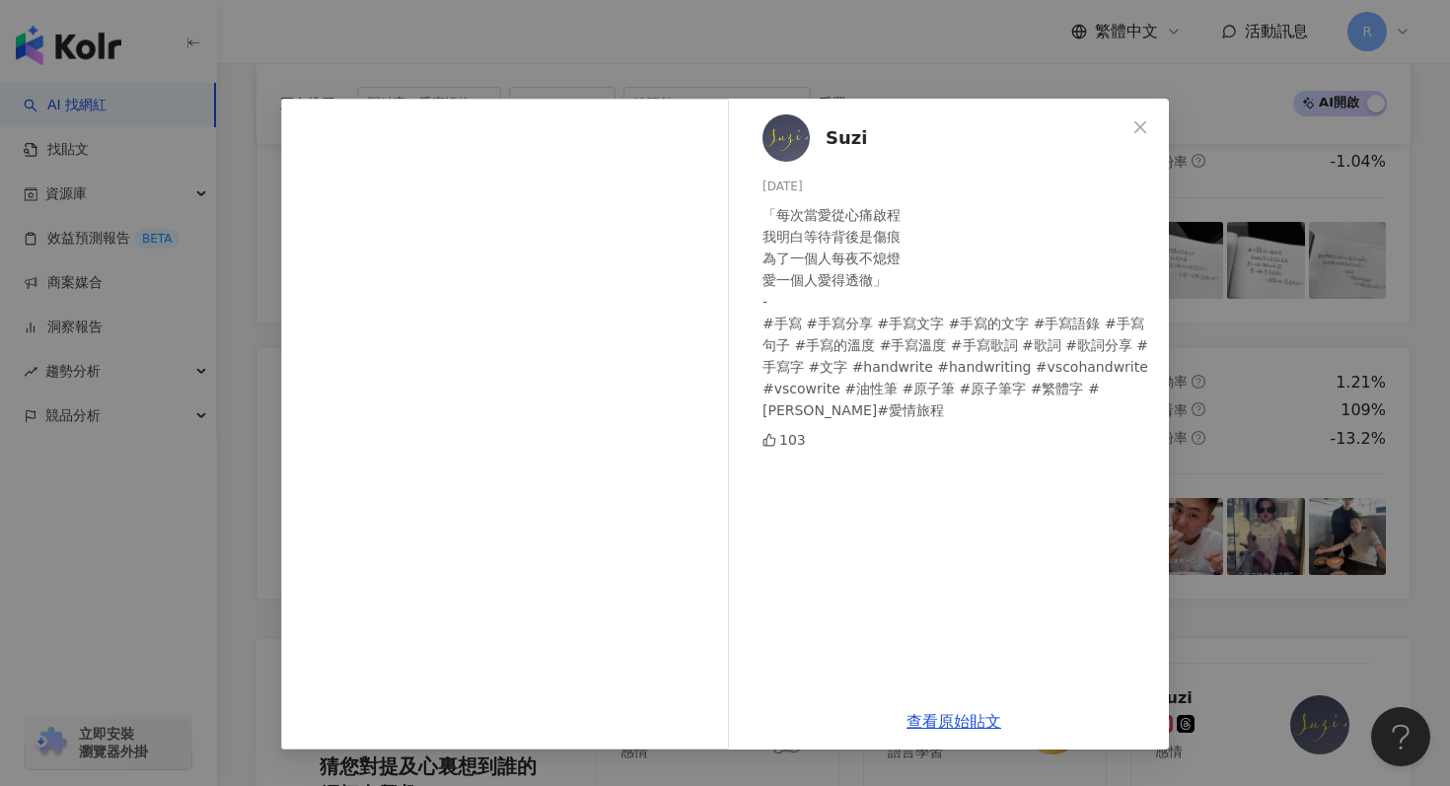
scroll to position [3577, 0]
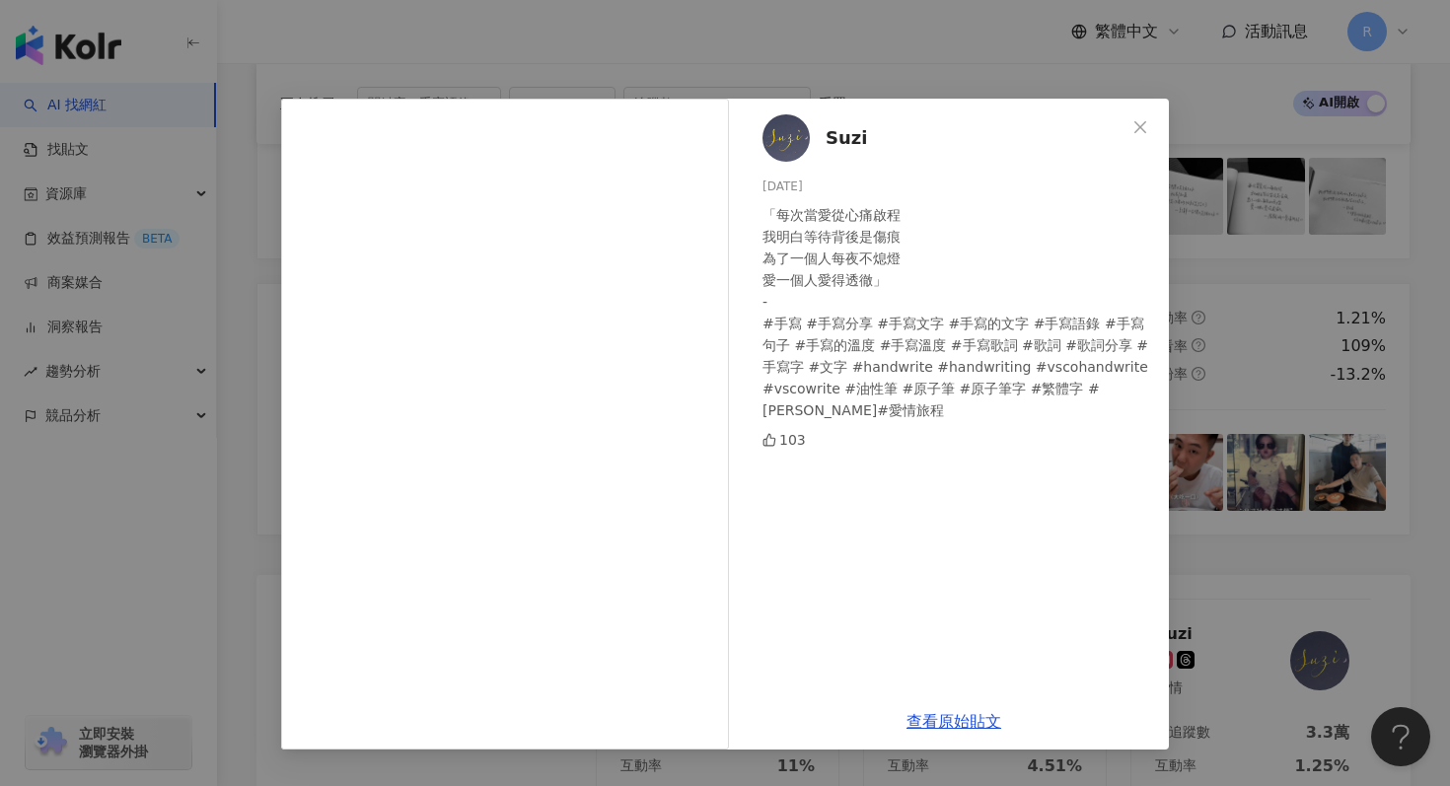
click at [1308, 173] on div "Suzi 2025/7/28 「每次當愛從心痛啟程 我明白等待背後是傷痕 為了一個人每夜不熄燈 愛一個人愛得透徹」 - #手寫 #手寫分享 #手寫文字 #手寫…" at bounding box center [725, 393] width 1450 height 786
click at [1257, 205] on div "Suzi 2025/7/28 「每次當愛從心痛啟程 我明白等待背後是傷痕 為了一個人每夜不熄燈 愛一個人愛得透徹」 - #手寫 #手寫分享 #手寫文字 #手寫…" at bounding box center [725, 393] width 1450 height 786
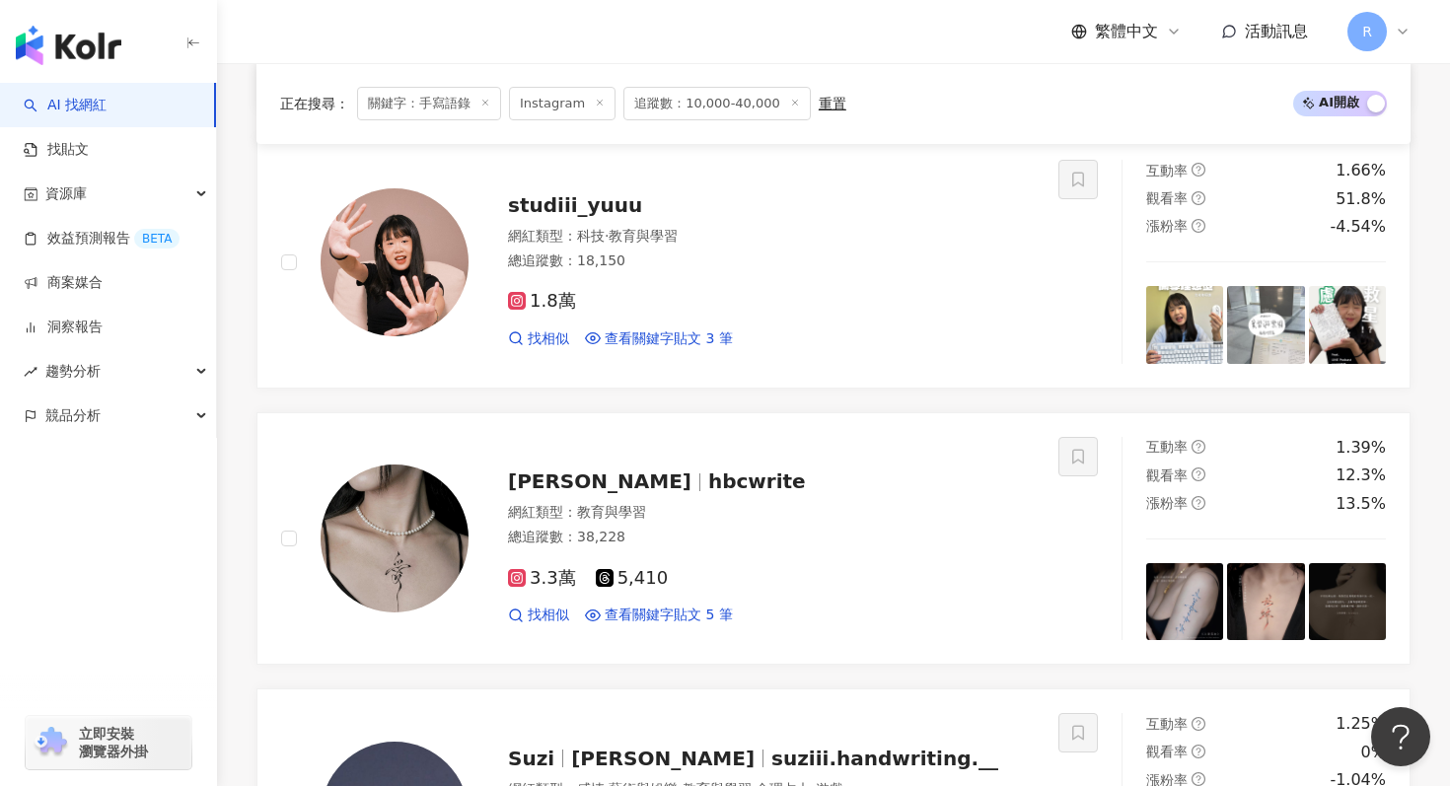
scroll to position [4165, 0]
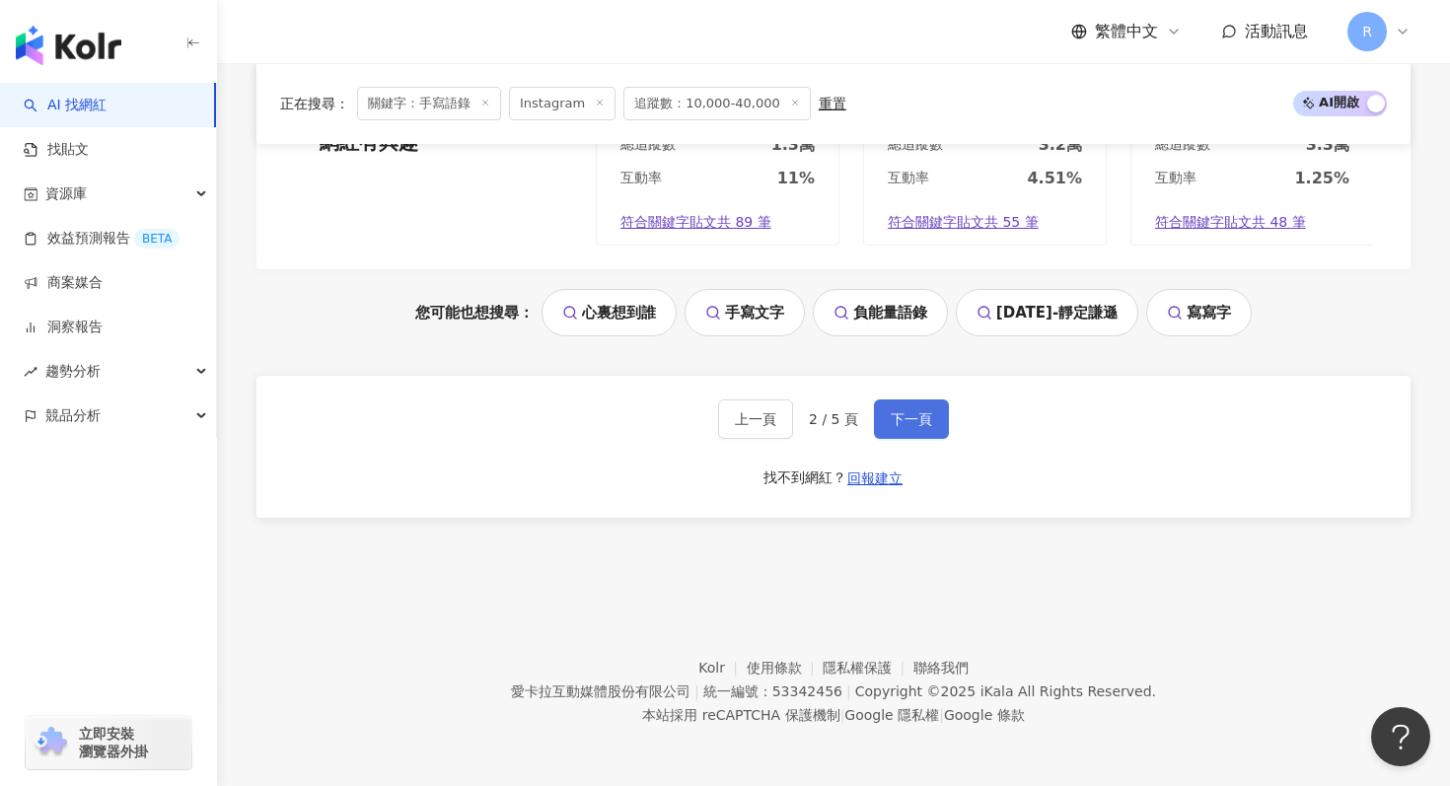
click at [916, 413] on span "下一頁" at bounding box center [911, 419] width 41 height 16
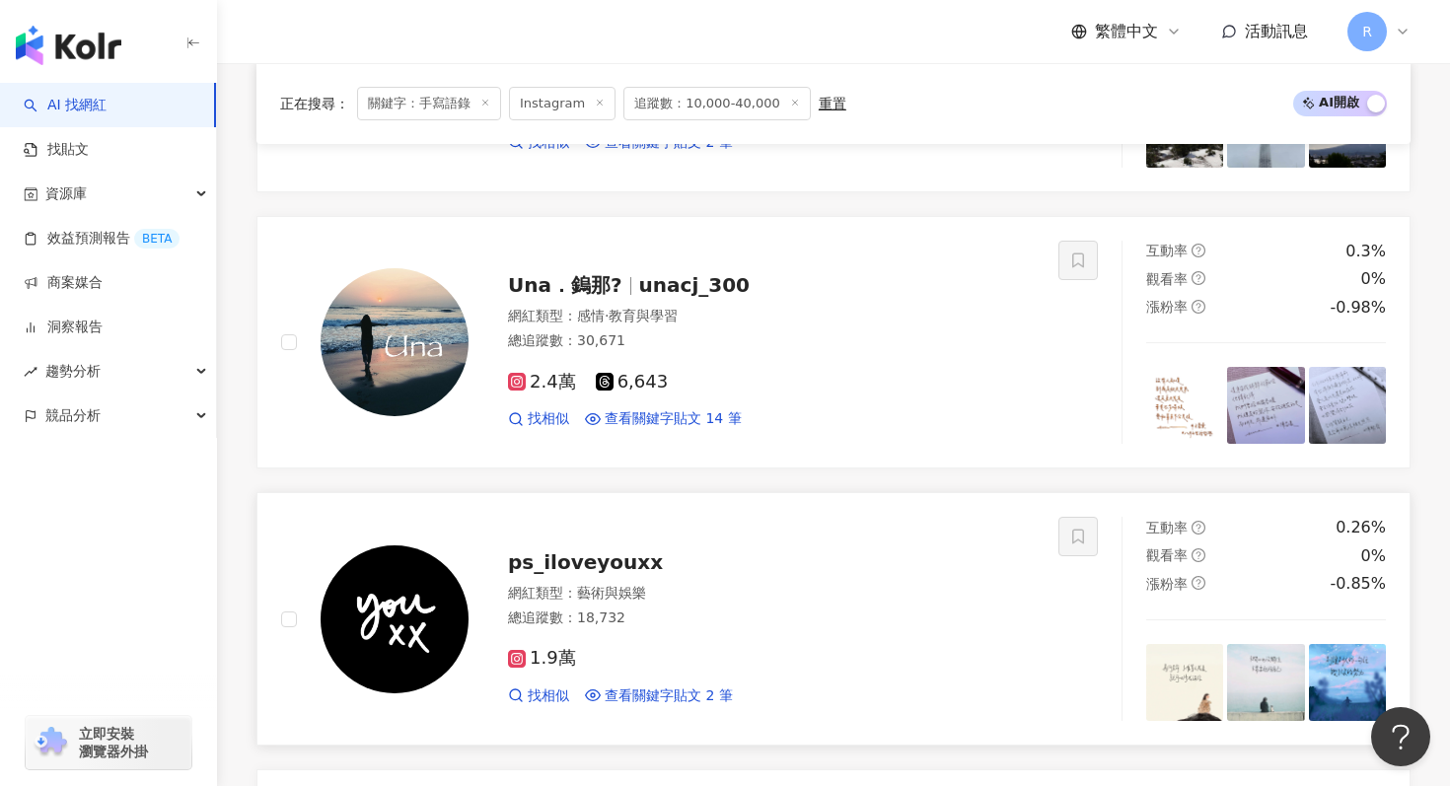
scroll to position [3035, 0]
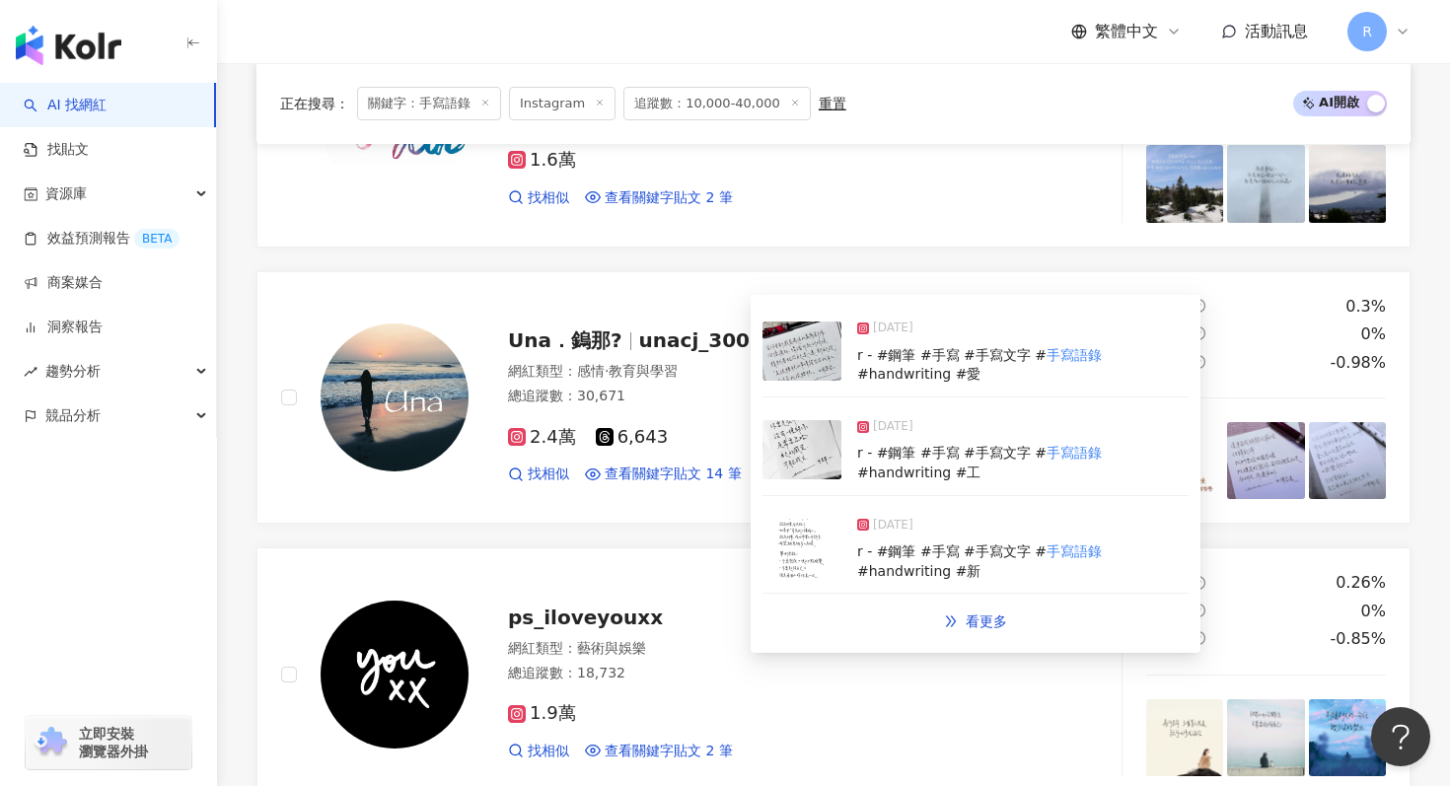
click at [806, 453] on img at bounding box center [802, 449] width 79 height 59
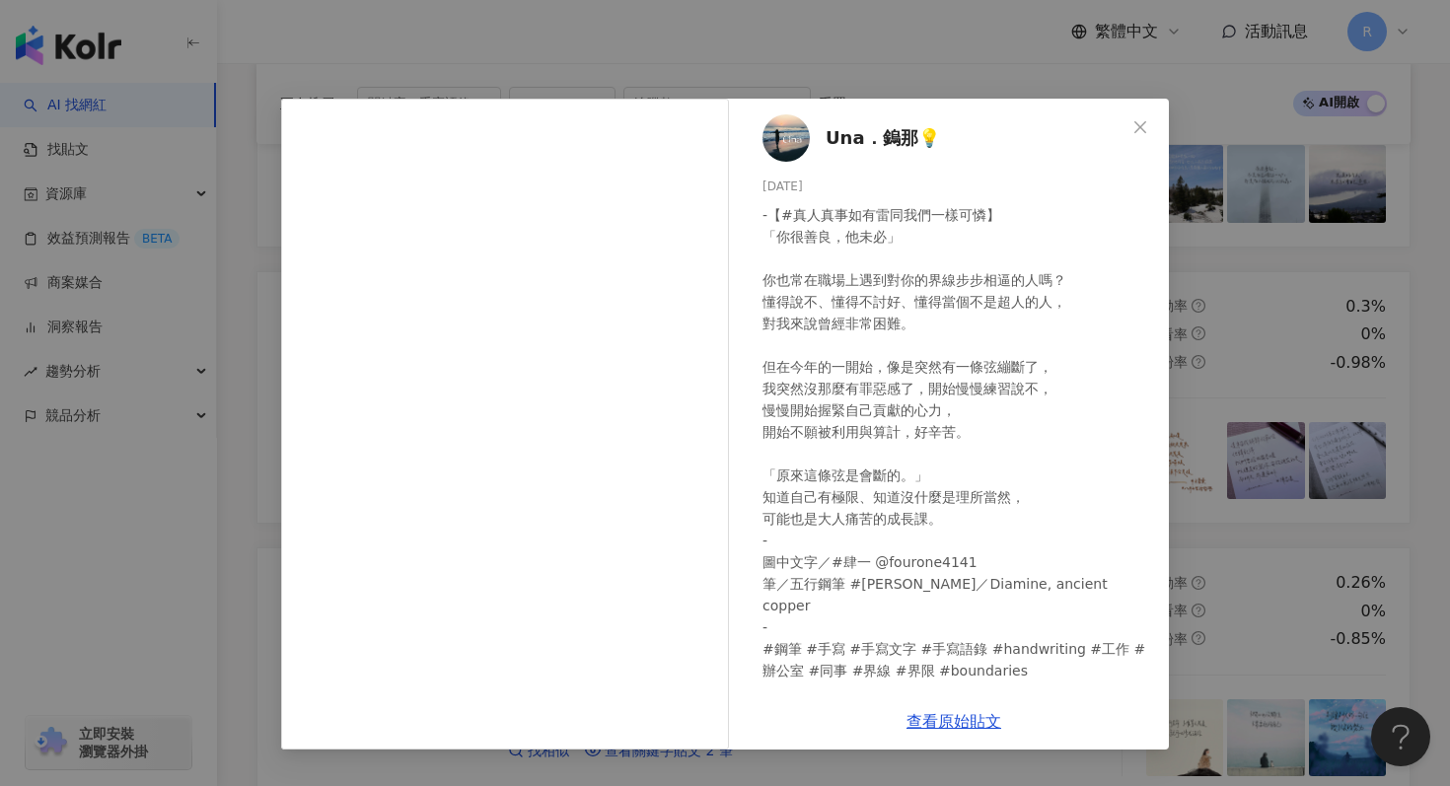
scroll to position [18, 0]
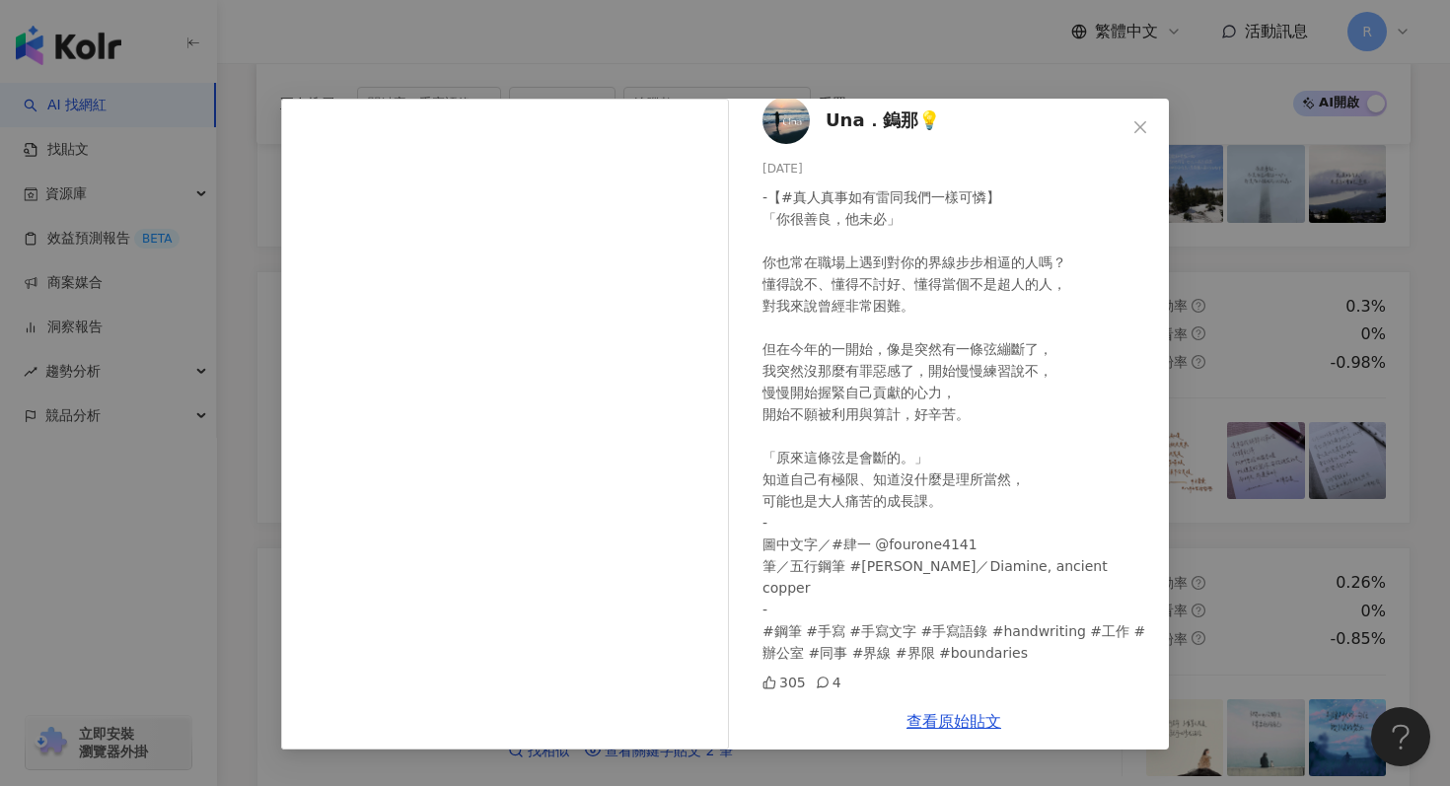
click at [1221, 307] on div "Una．鎢那💡 2025/1/5 -【#真人真事如有雷同我們一樣可憐】 「你很善良，他未必」 你也常在職場上遇到對你的界線步步相逼的人嗎？ 懂得說不、懂得不討…" at bounding box center [725, 393] width 1450 height 786
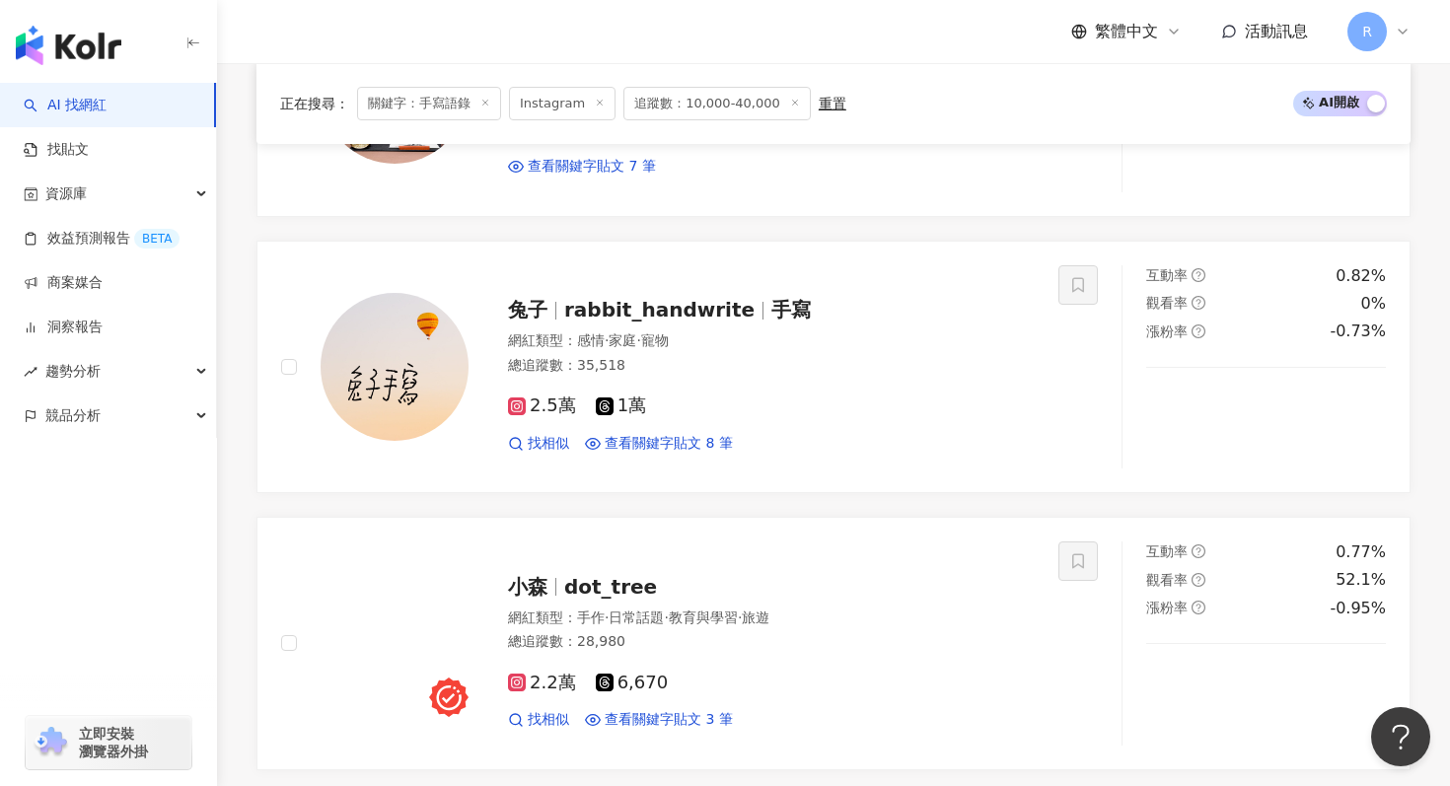
scroll to position [1411, 0]
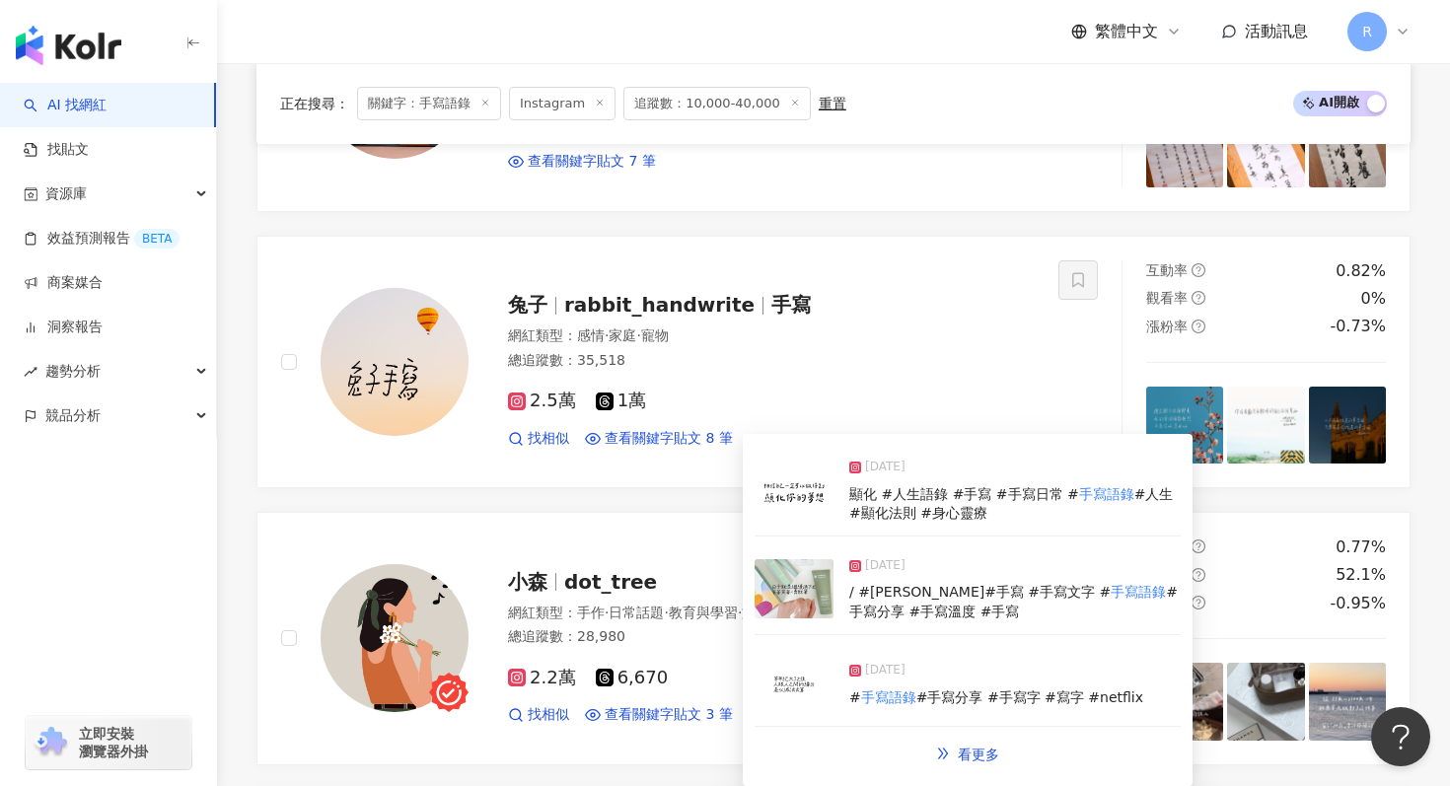
click at [788, 599] on img at bounding box center [794, 588] width 79 height 59
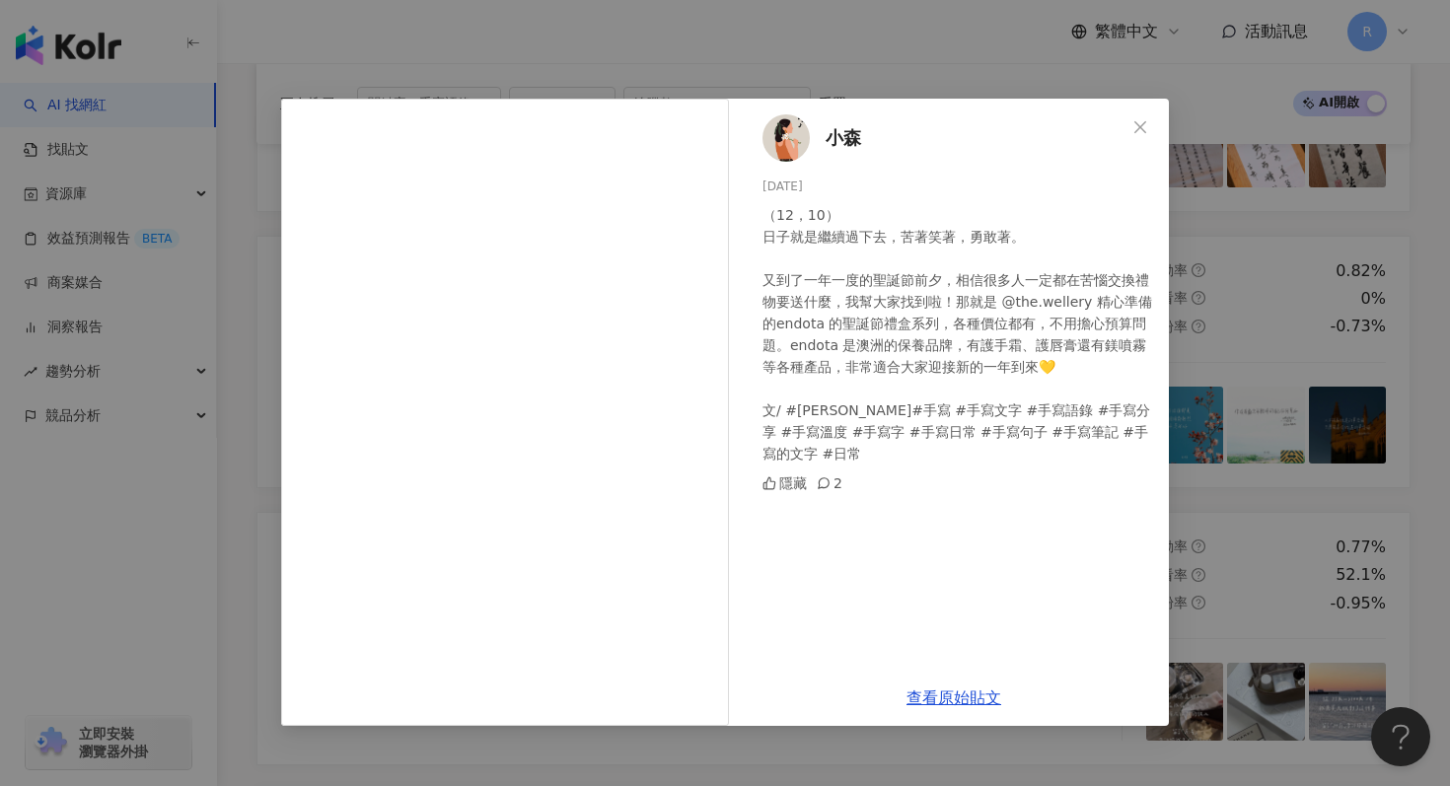
click at [1239, 393] on div "小森 2024/12/10 （12，10） 日子就是繼續過下去，苦著笑著，勇敢著。 又到了一年一度的聖誕節前夕，相信很多人一定都在苦惱交換禮物要送什麼，我幫大…" at bounding box center [725, 393] width 1450 height 786
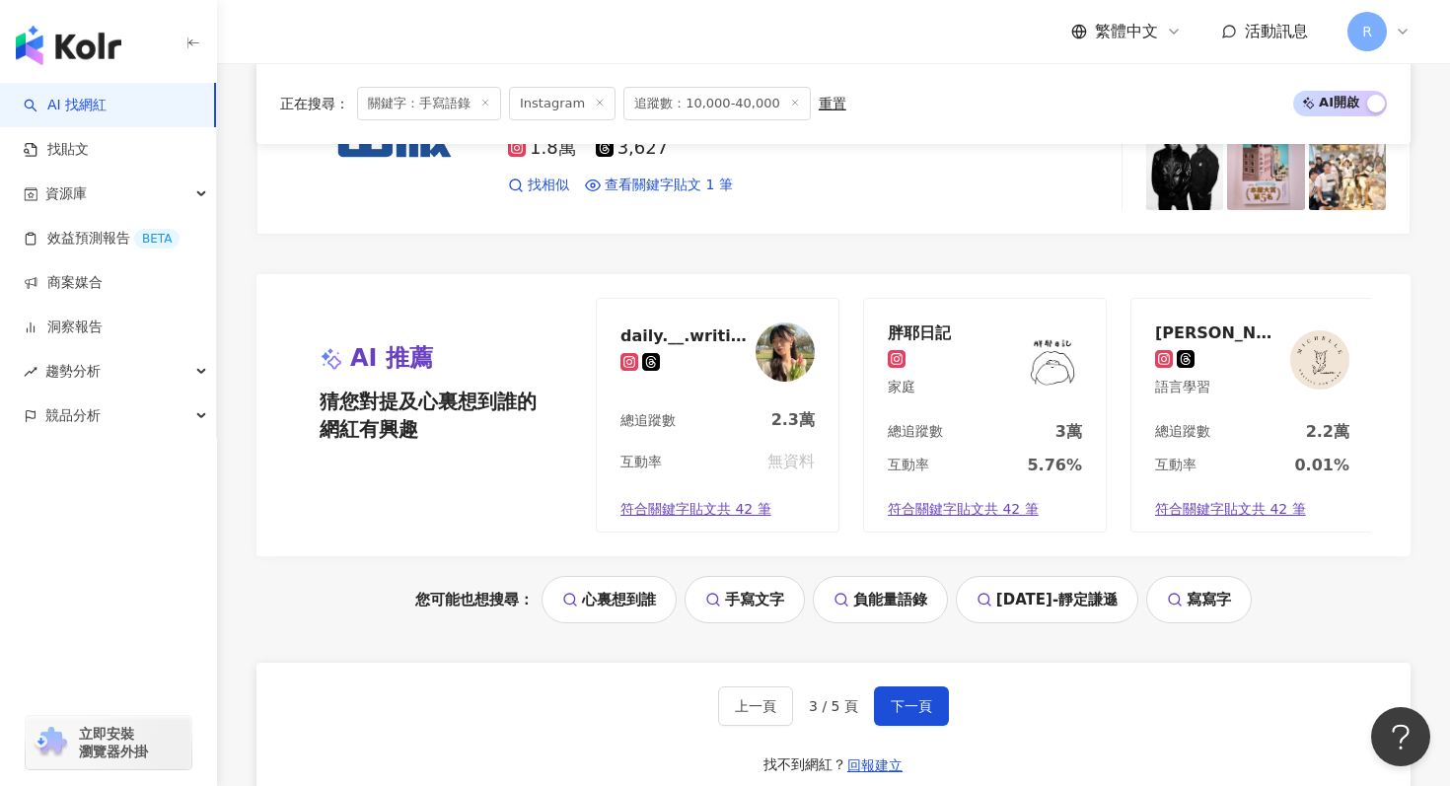
scroll to position [4165, 0]
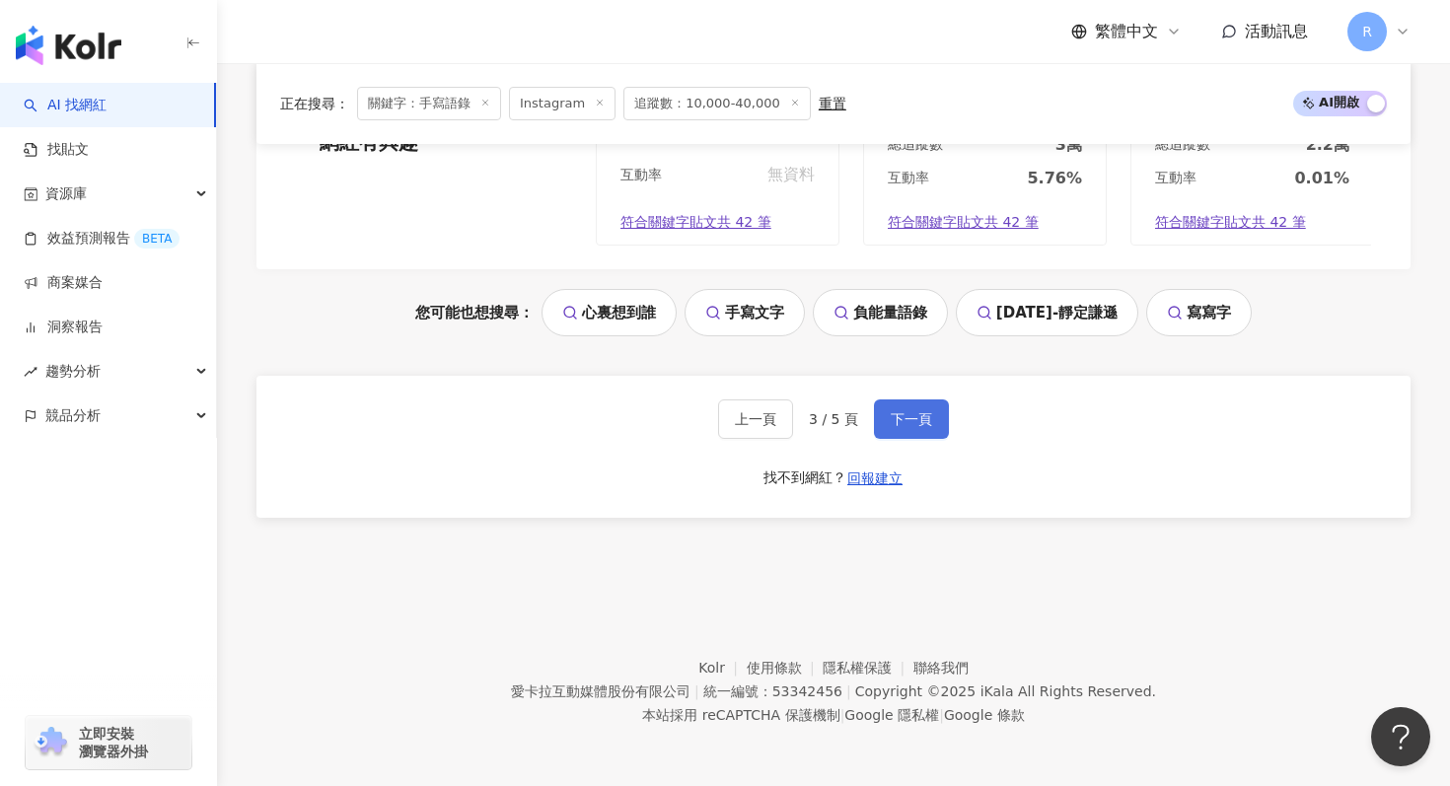
click at [926, 413] on span "下一頁" at bounding box center [911, 419] width 41 height 16
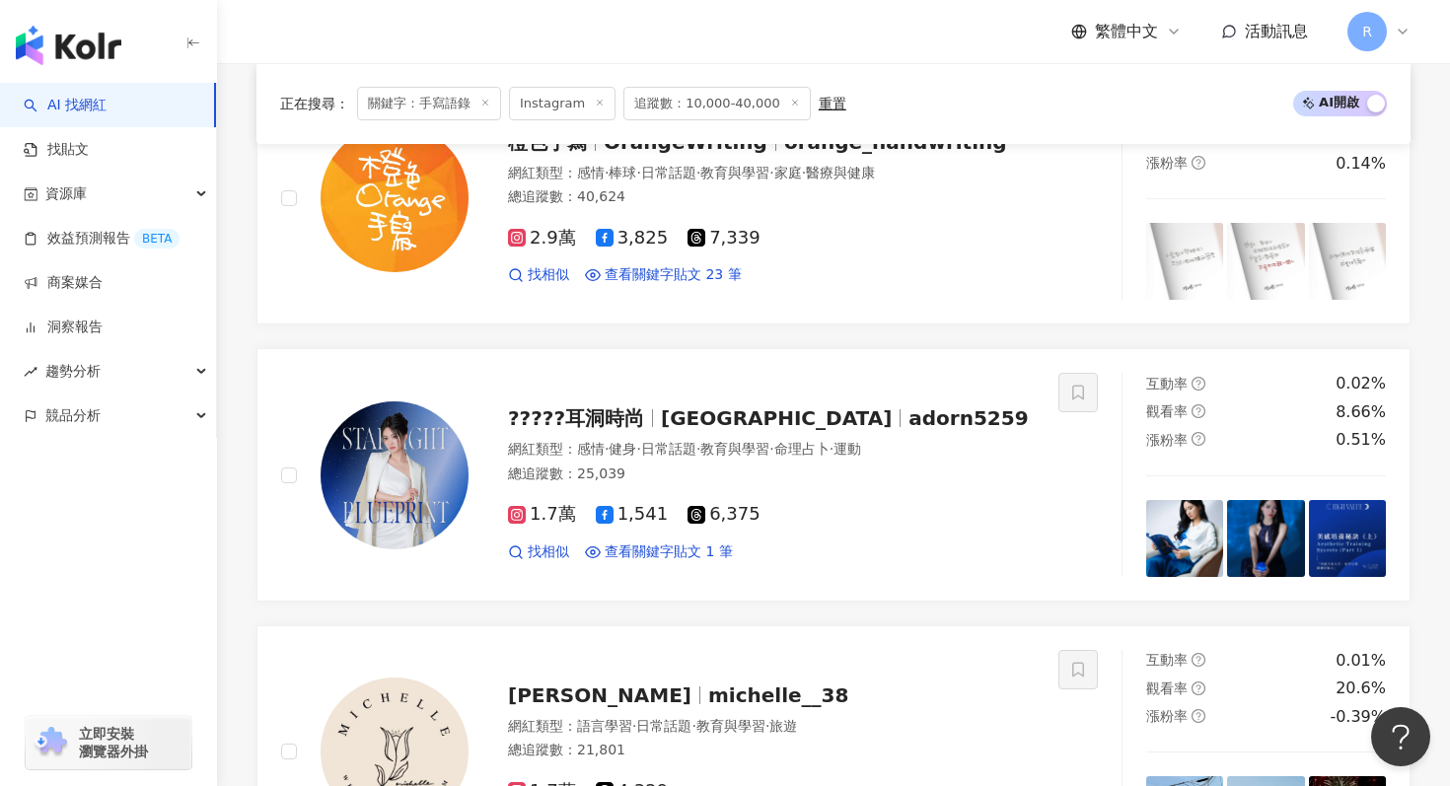
scroll to position [2954, 0]
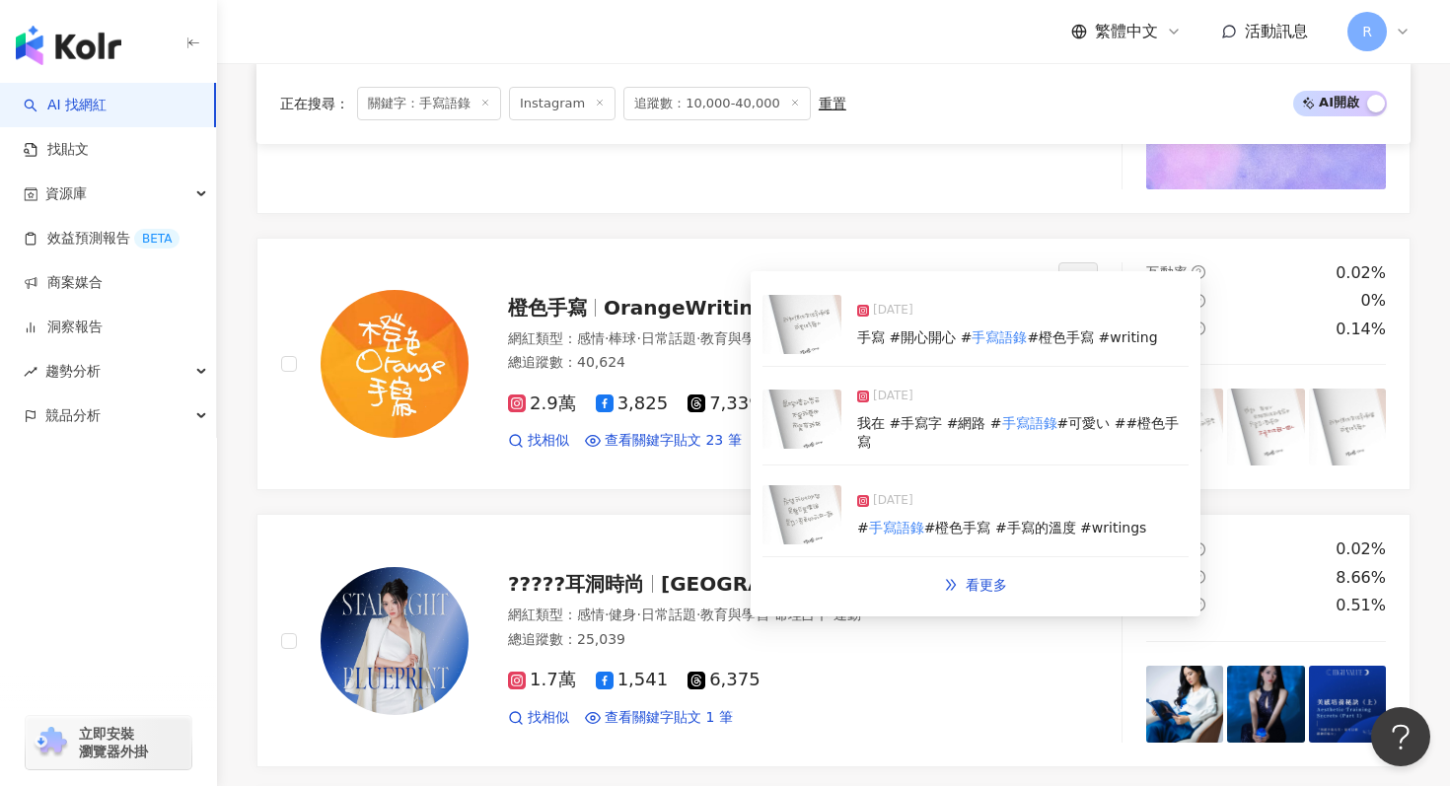
click at [806, 434] on img at bounding box center [802, 419] width 79 height 59
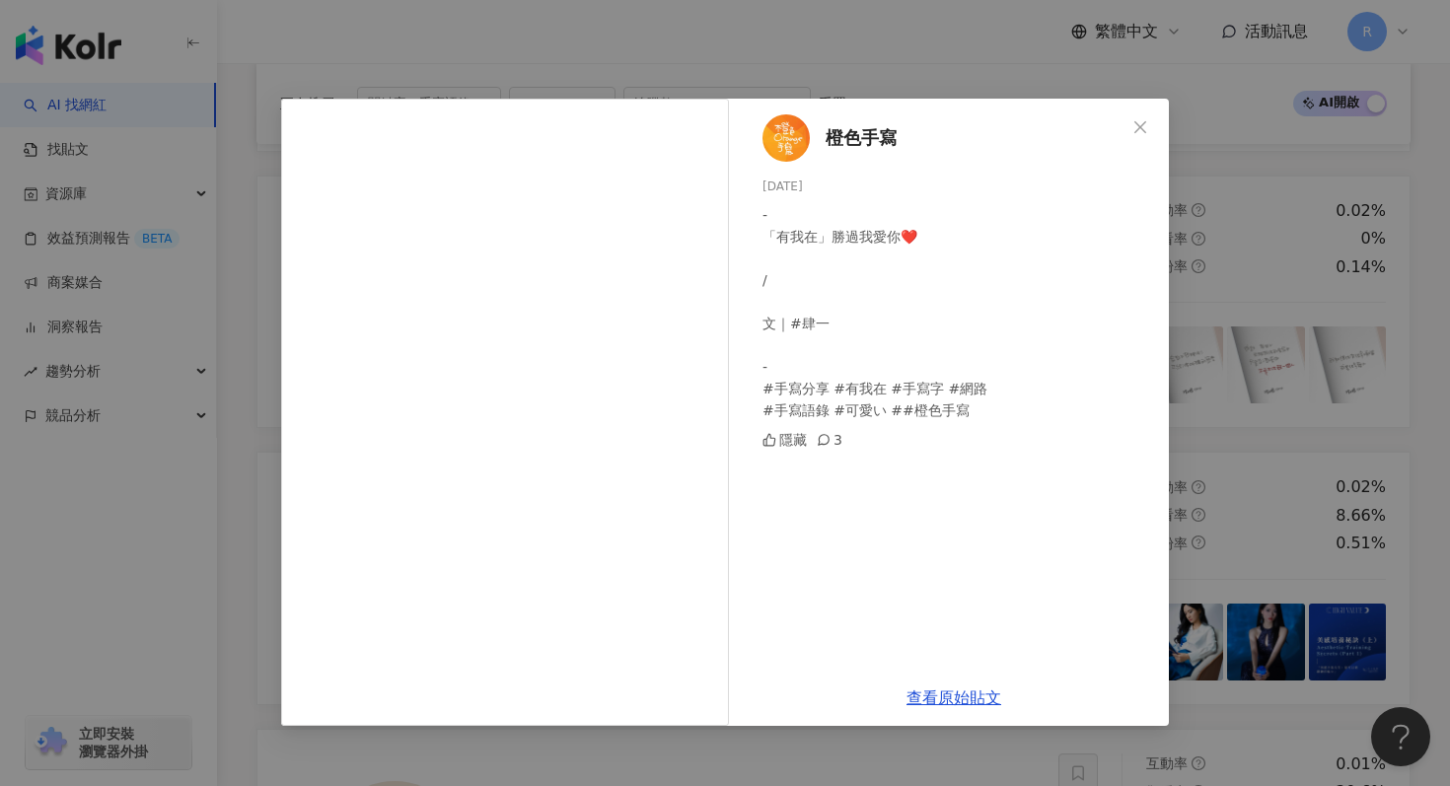
scroll to position [3033, 0]
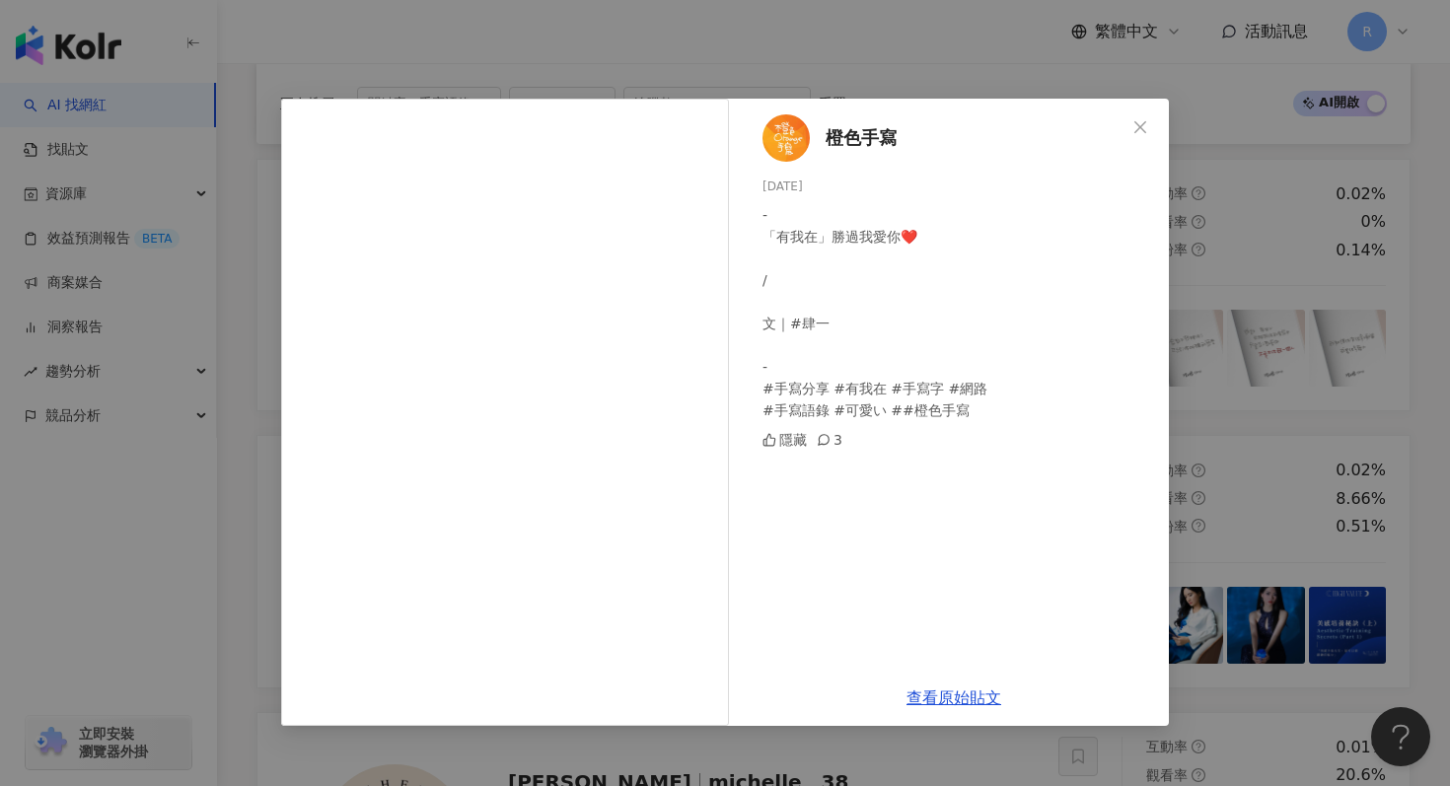
click at [1325, 230] on div "橙色手寫 2025/3/11 - 「有我在」勝過我愛你❤️ / 文｜#肆一 - #手寫分享 #有我在 #手寫字 #網路 #手寫語錄 #可愛い ##橙色手寫 隱…" at bounding box center [725, 393] width 1450 height 786
click at [1308, 235] on div "橙色手寫 2025/3/11 - 「有我在」勝過我愛你❤️ / 文｜#肆一 - #手寫分享 #有我在 #手寫字 #網路 #手寫語錄 #可愛い ##橙色手寫 隱…" at bounding box center [725, 393] width 1450 height 786
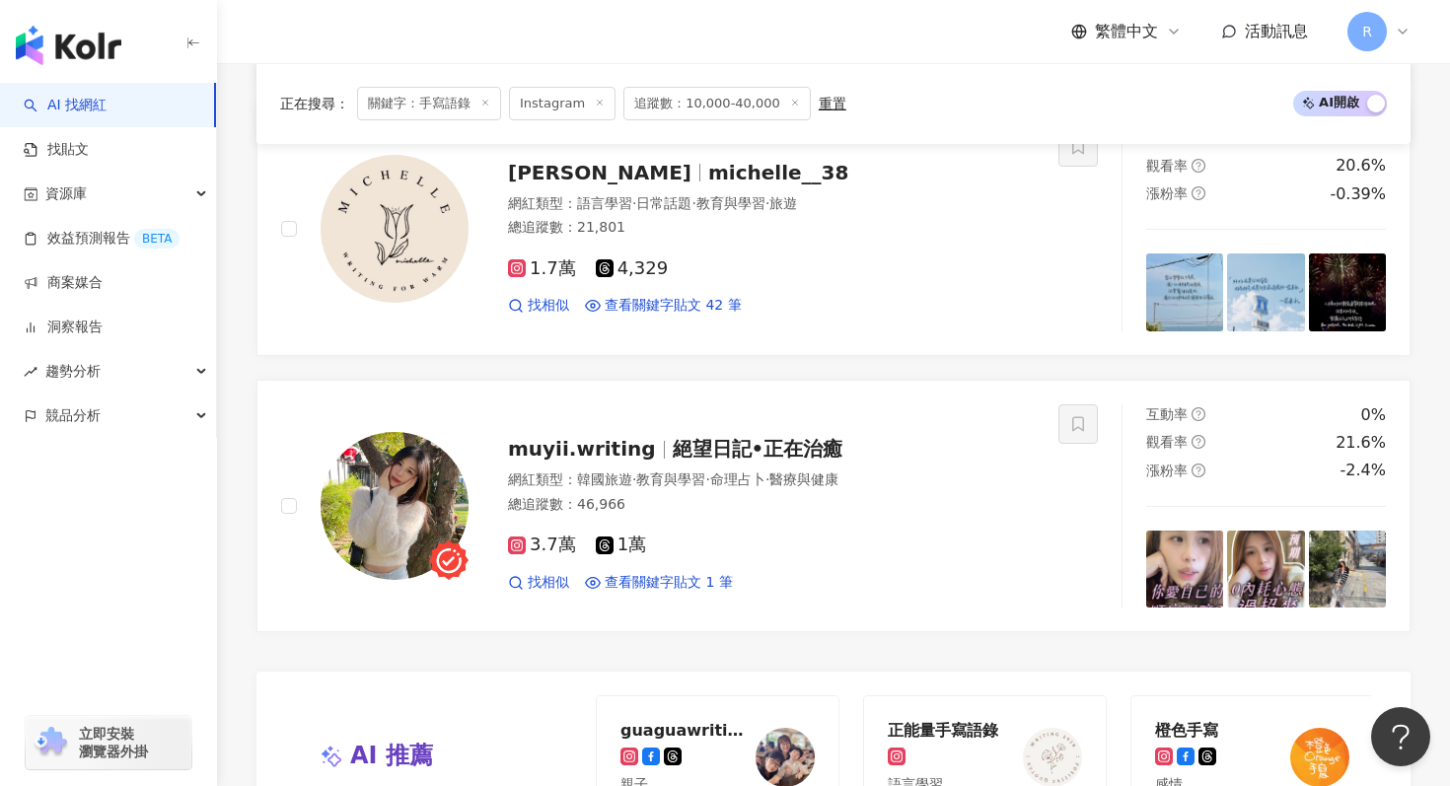
scroll to position [4327, 0]
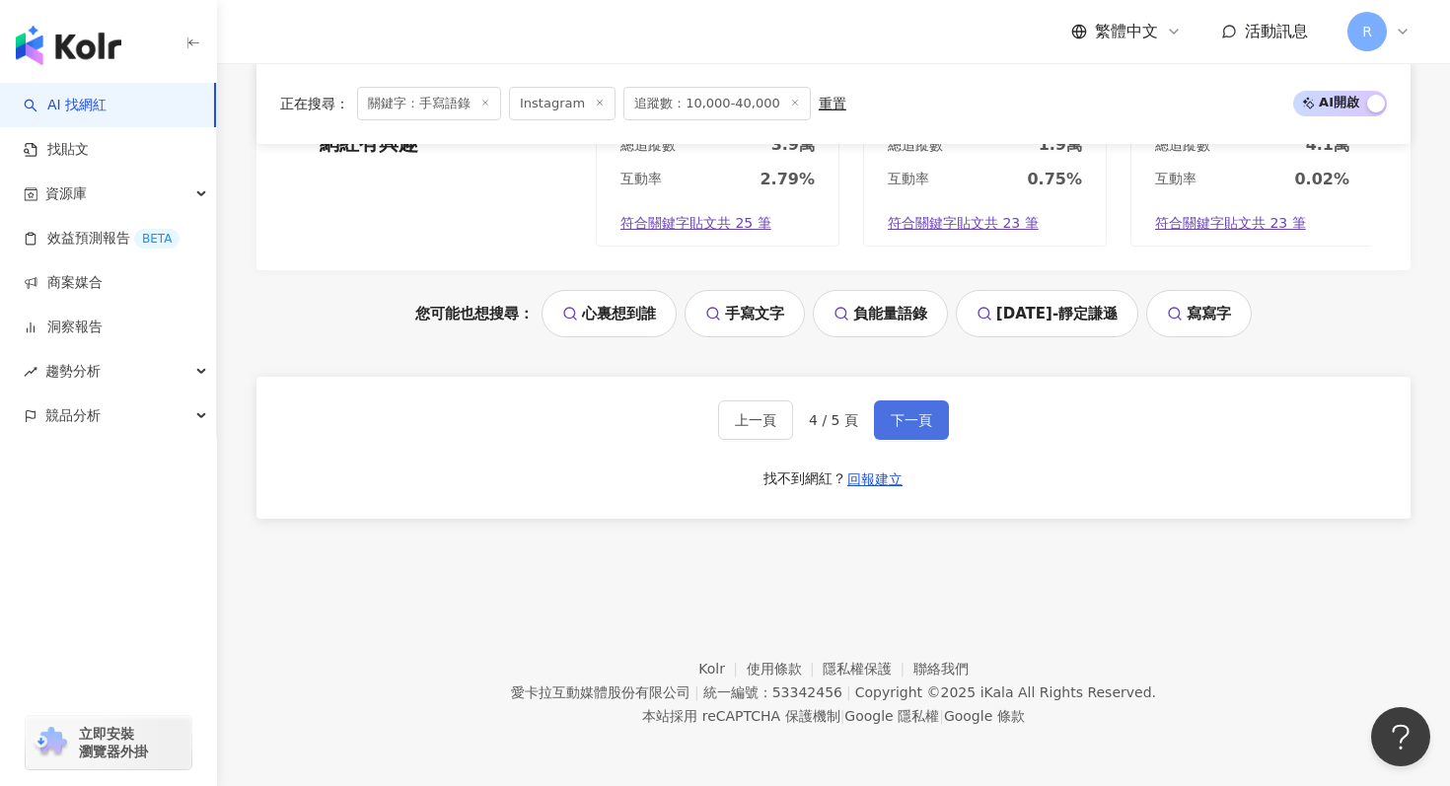
click at [909, 400] on button "下一頁" at bounding box center [911, 419] width 75 height 39
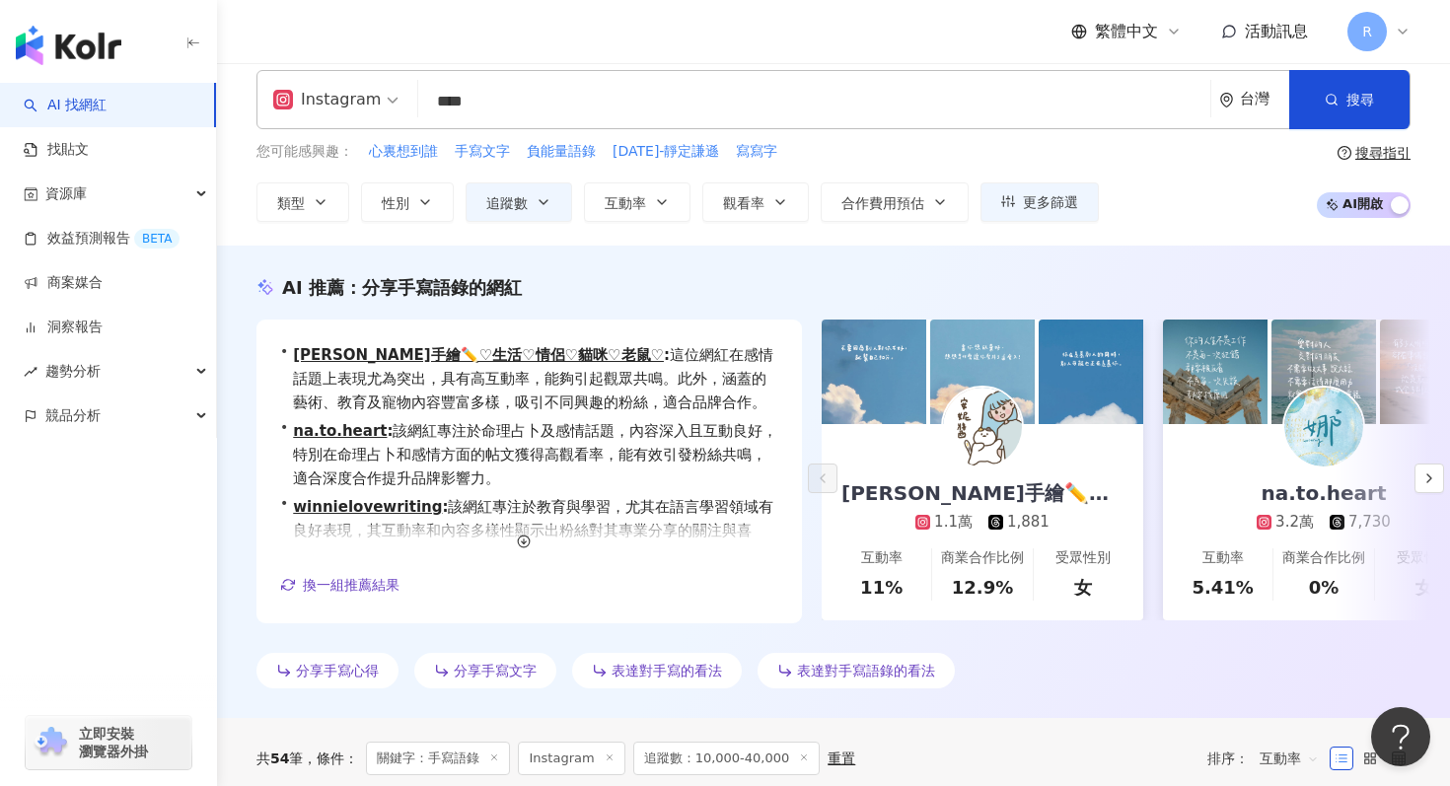
scroll to position [0, 0]
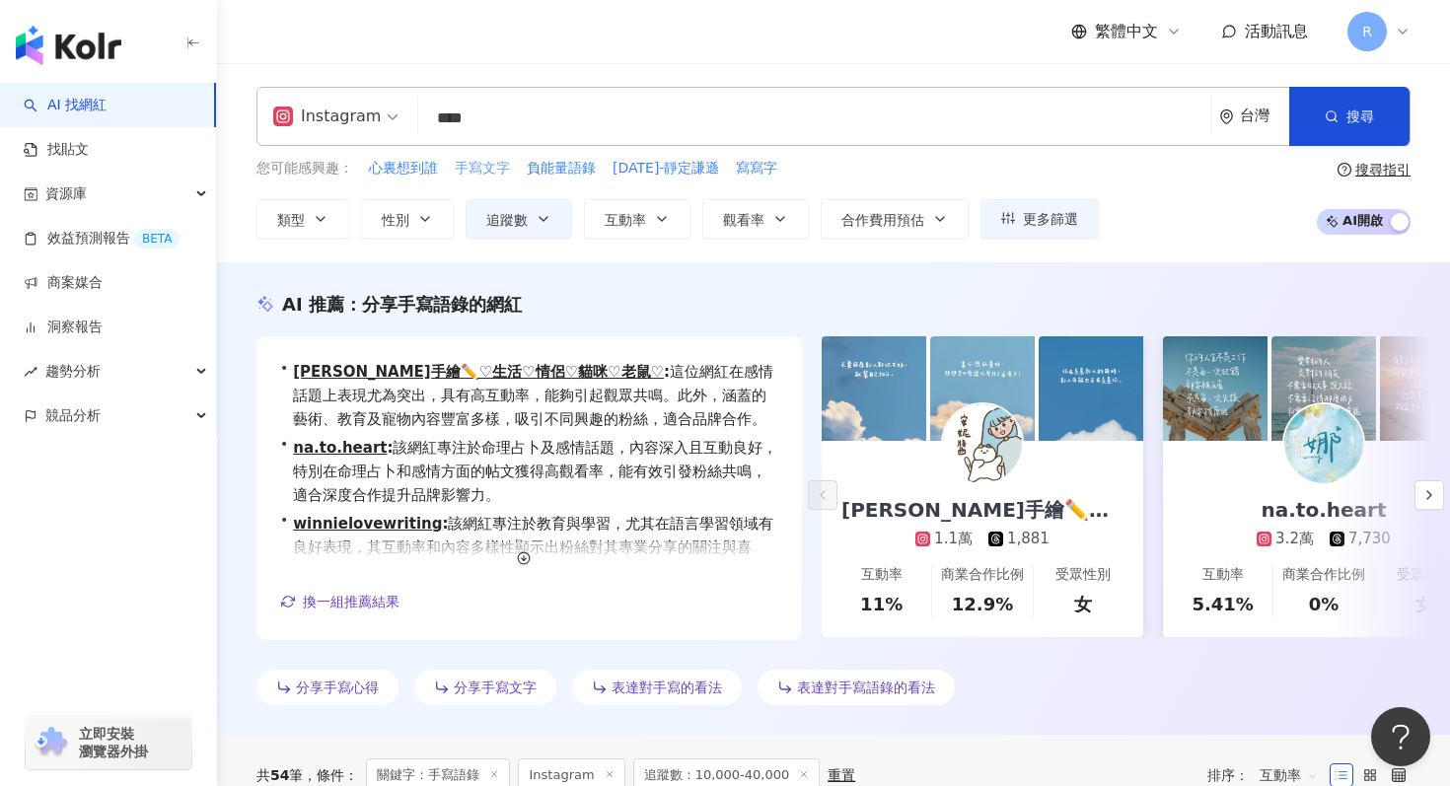
click at [493, 172] on span "手寫文字" at bounding box center [482, 169] width 55 height 20
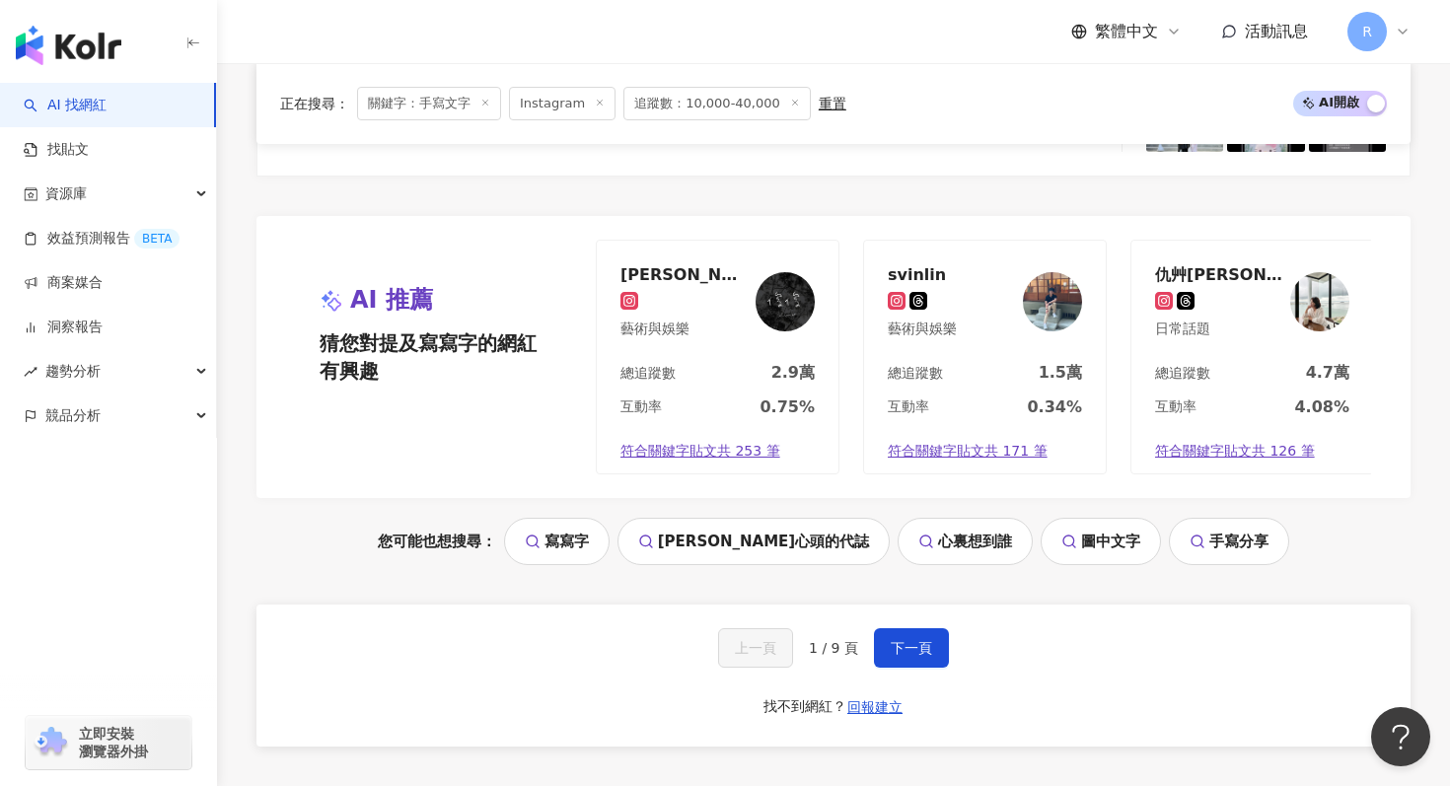
scroll to position [4053, 0]
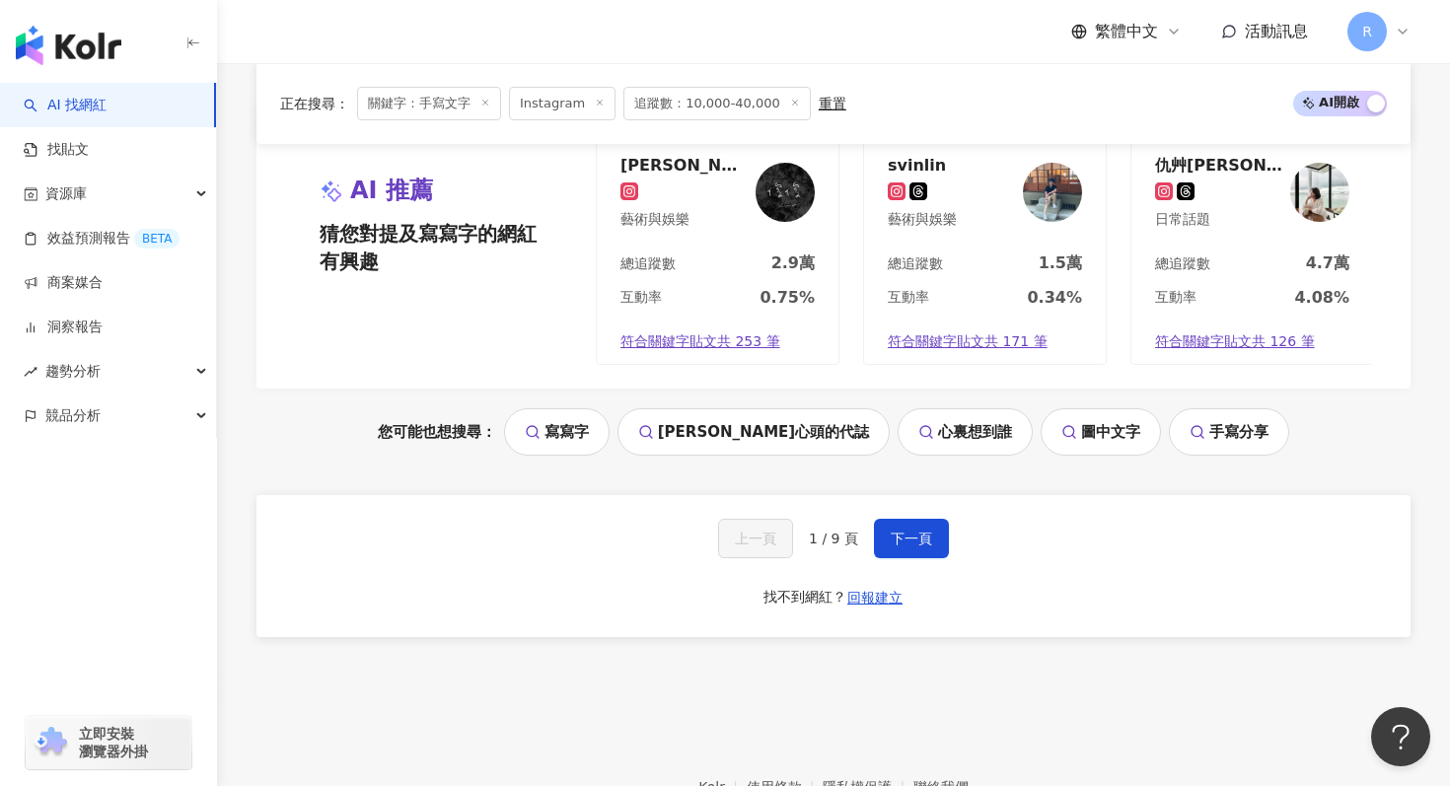
click at [896, 561] on div "上一頁 1 / 9 頁 下一頁 找不到網紅？ 回報建立" at bounding box center [833, 566] width 1154 height 142
click at [896, 550] on button "下一頁" at bounding box center [911, 538] width 75 height 39
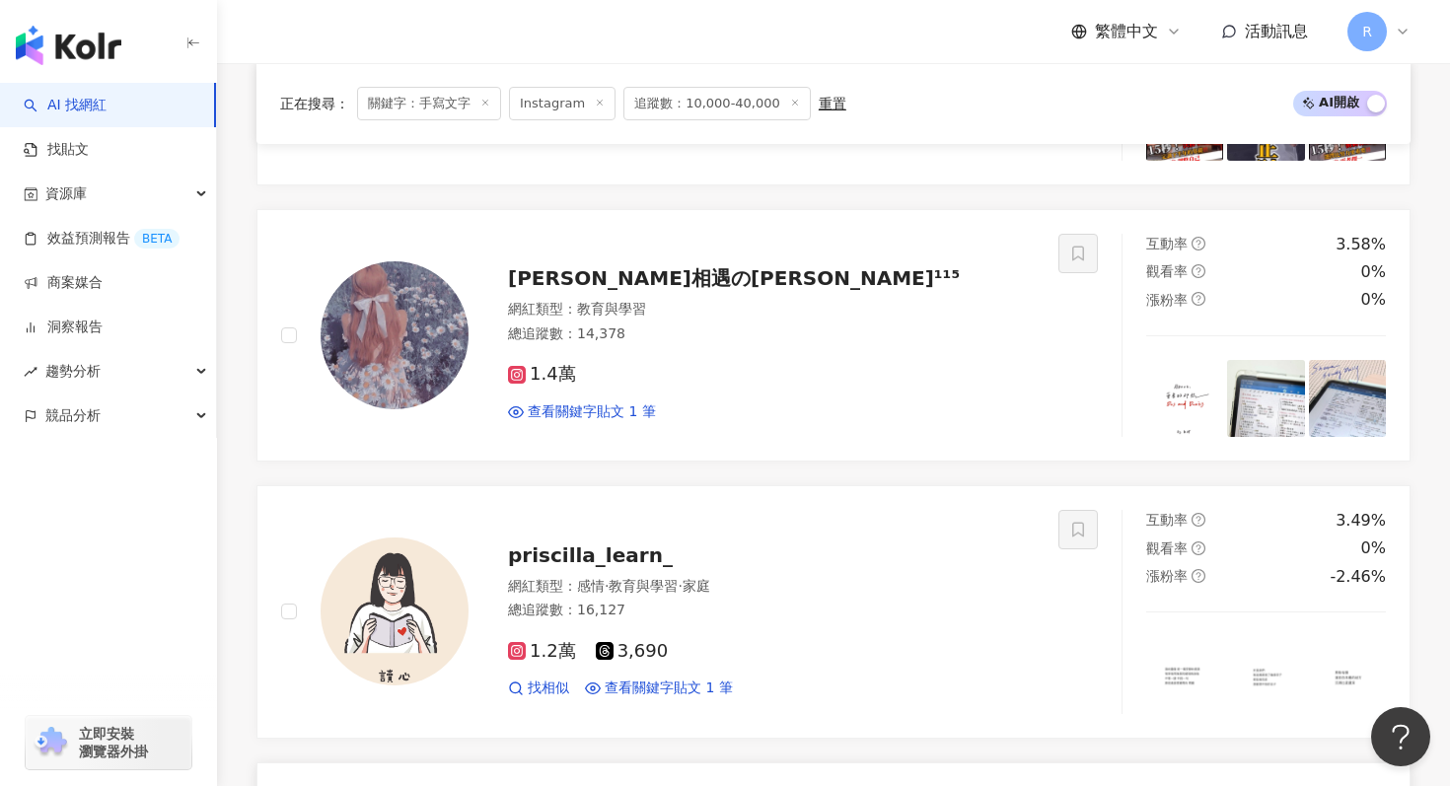
scroll to position [2549, 0]
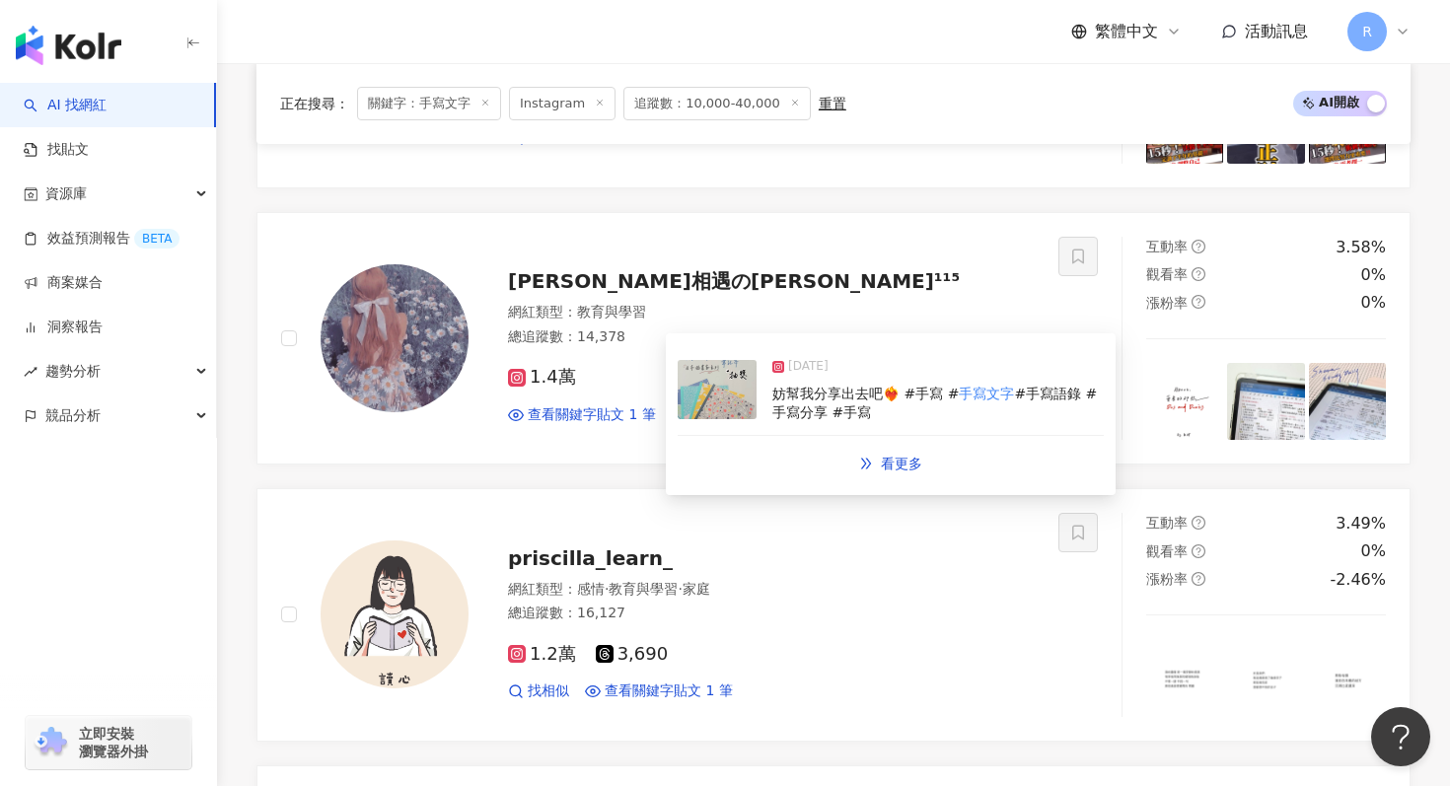
click at [738, 422] on div "2024/10/31 妨幫我分享出去吧❤️‍🔥 #手寫 # 手寫文字 #手寫語錄 #手寫分享 #手寫" at bounding box center [891, 390] width 426 height 91
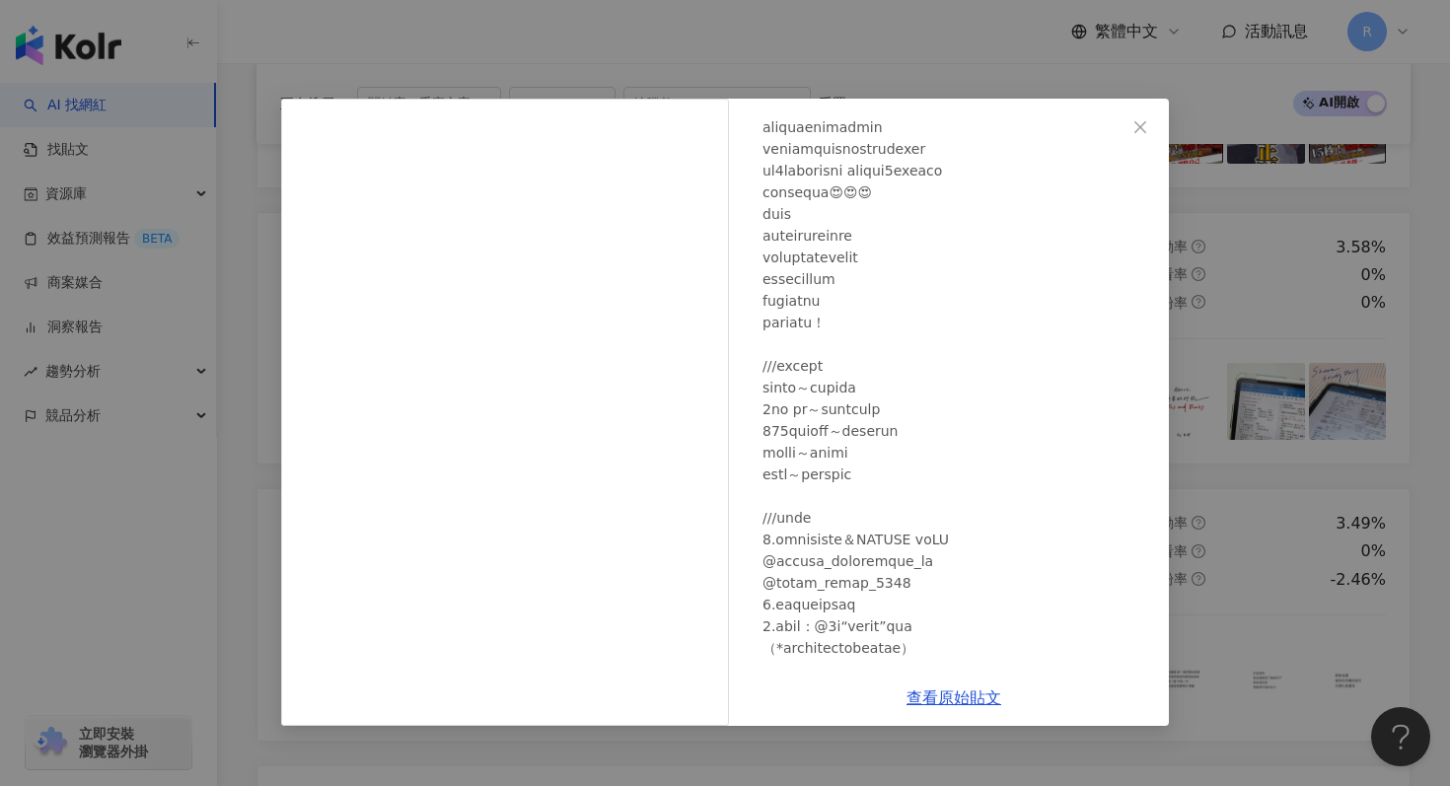
scroll to position [243, 0]
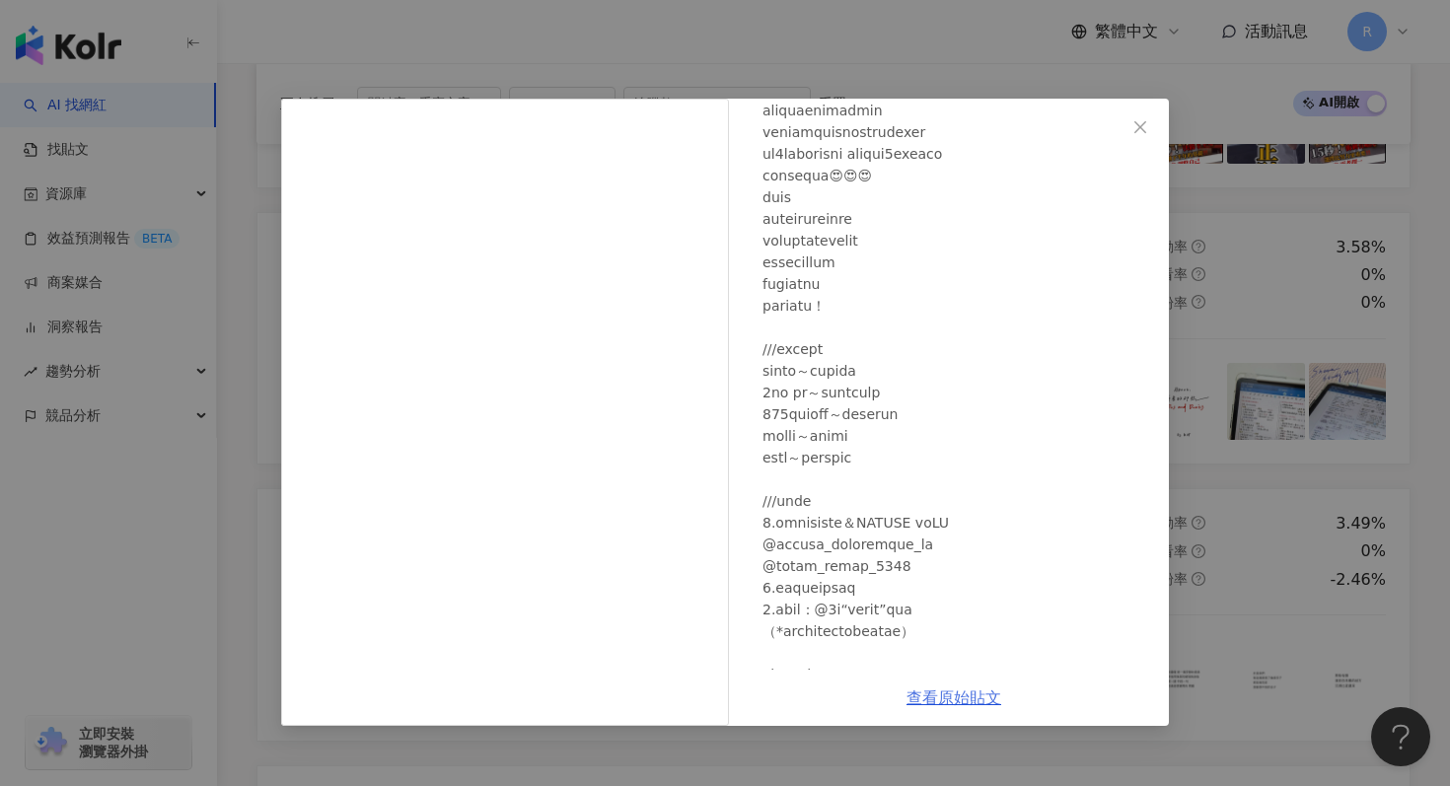
click at [961, 696] on link "查看原始貼文" at bounding box center [954, 698] width 95 height 19
click at [1224, 304] on div "羽尼相遇の白羽¹¹⁵ 2024/10/31 隱藏 238 查看原始貼文" at bounding box center [725, 393] width 1450 height 786
click at [1199, 311] on div "羽尼相遇の白羽¹¹⁵ 2024/10/31 隱藏 238 查看原始貼文" at bounding box center [725, 393] width 1450 height 786
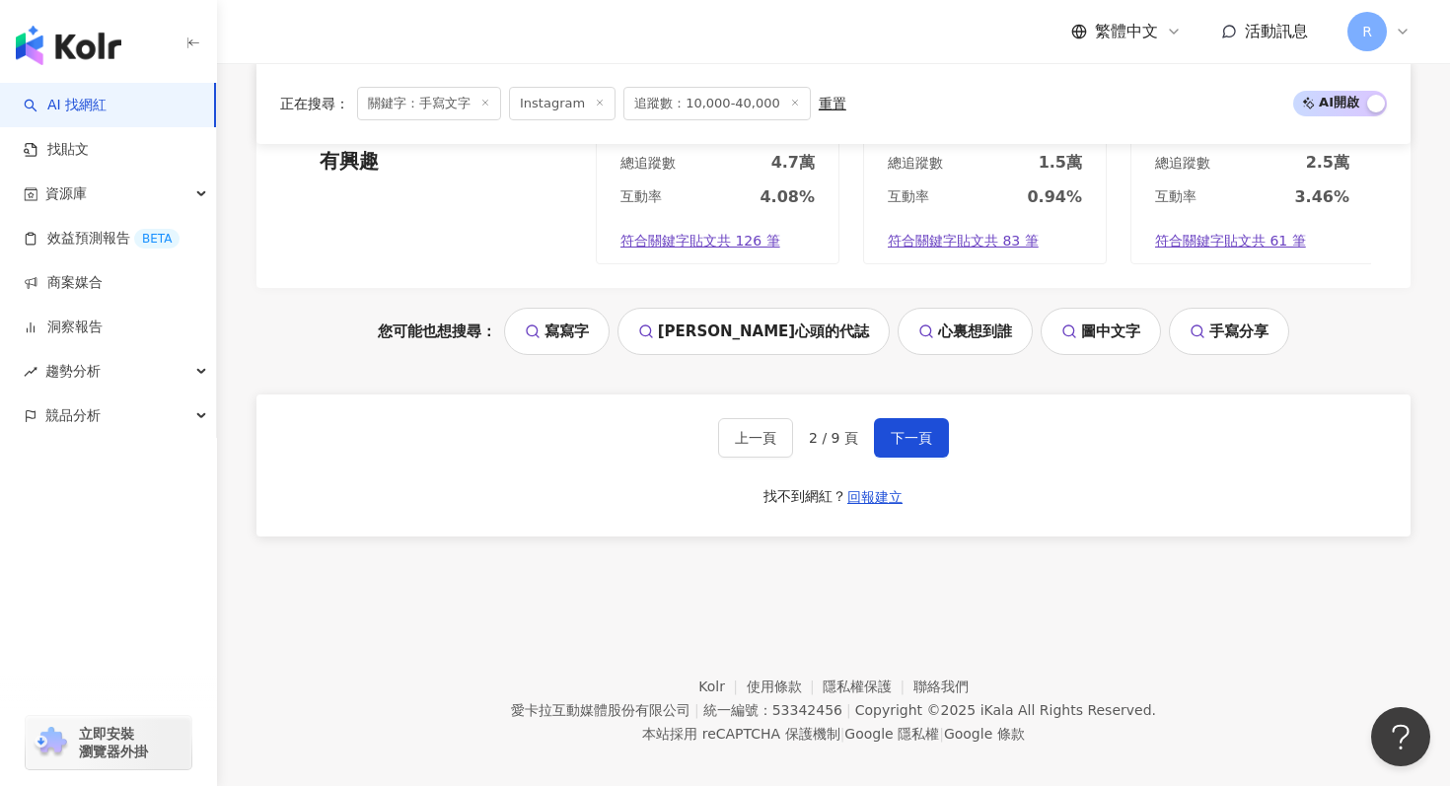
scroll to position [4172, 0]
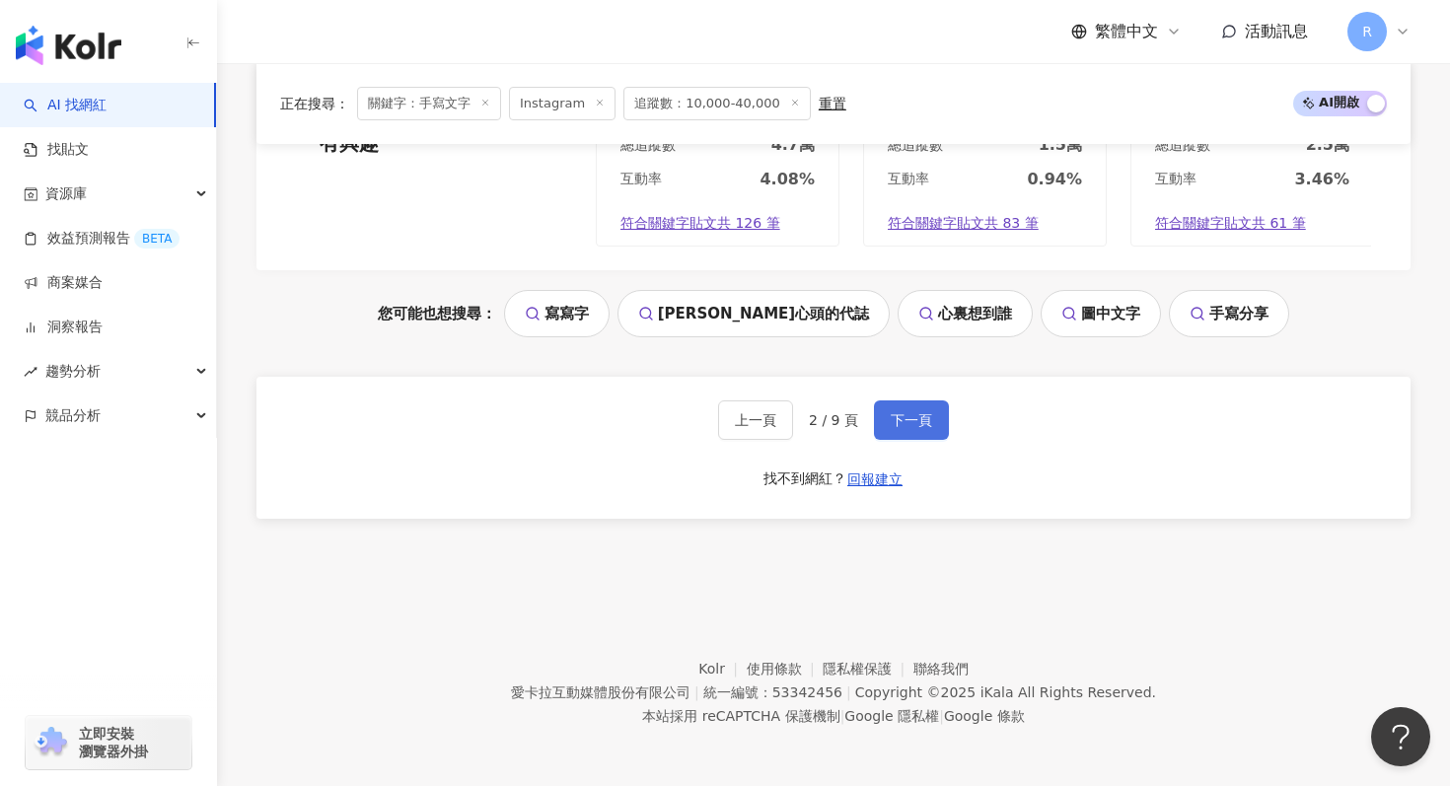
click at [924, 415] on span "下一頁" at bounding box center [911, 420] width 41 height 16
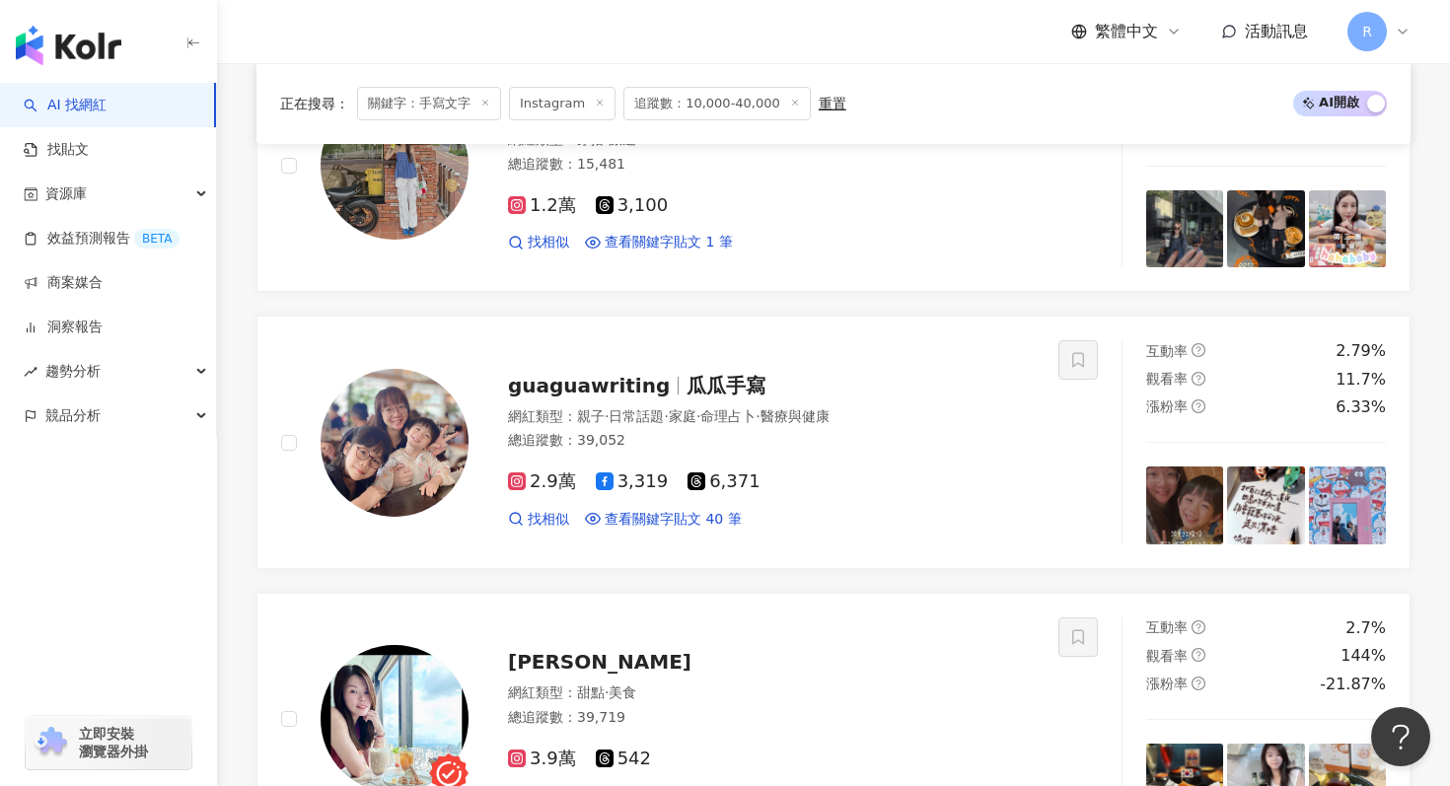
scroll to position [783, 0]
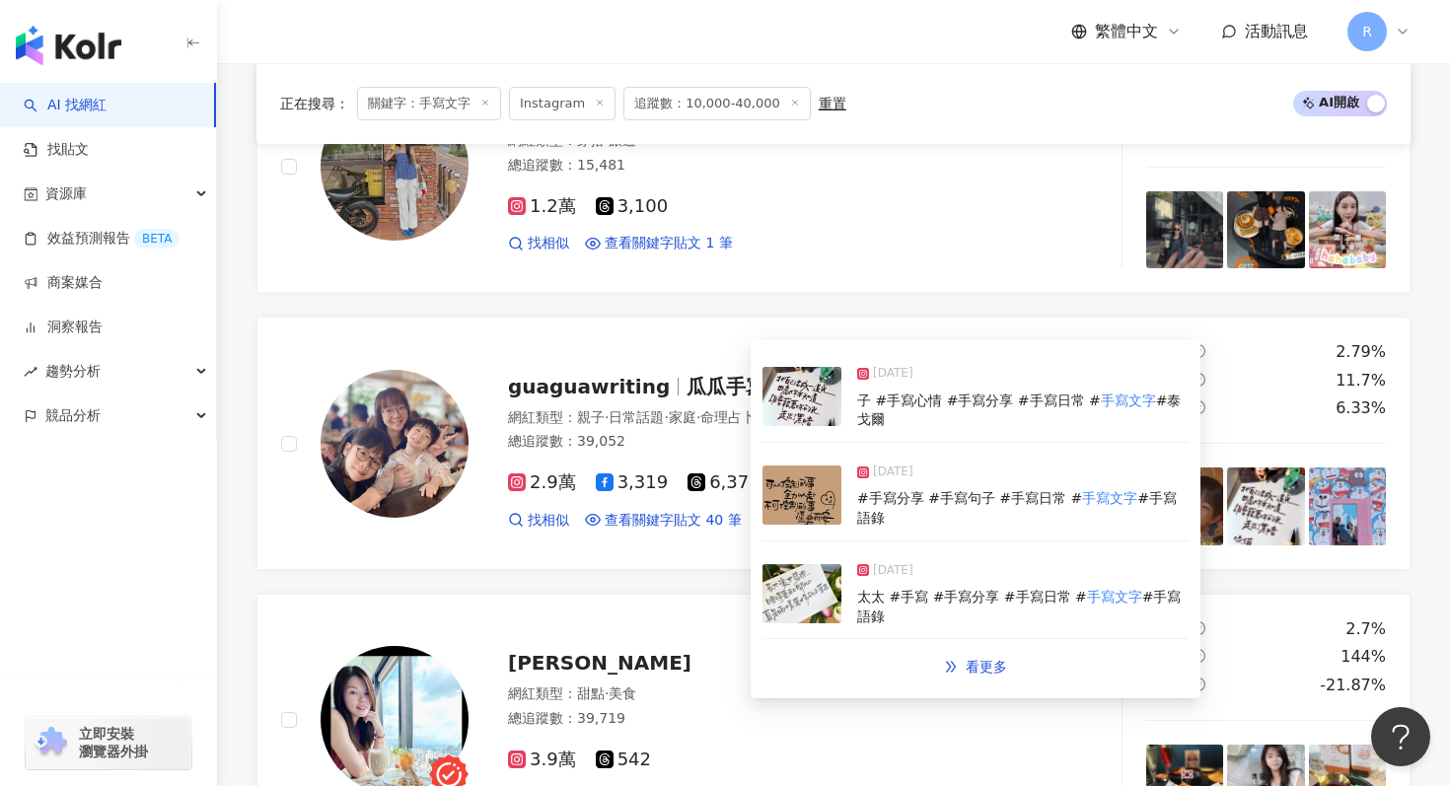
click at [802, 593] on img at bounding box center [802, 593] width 79 height 59
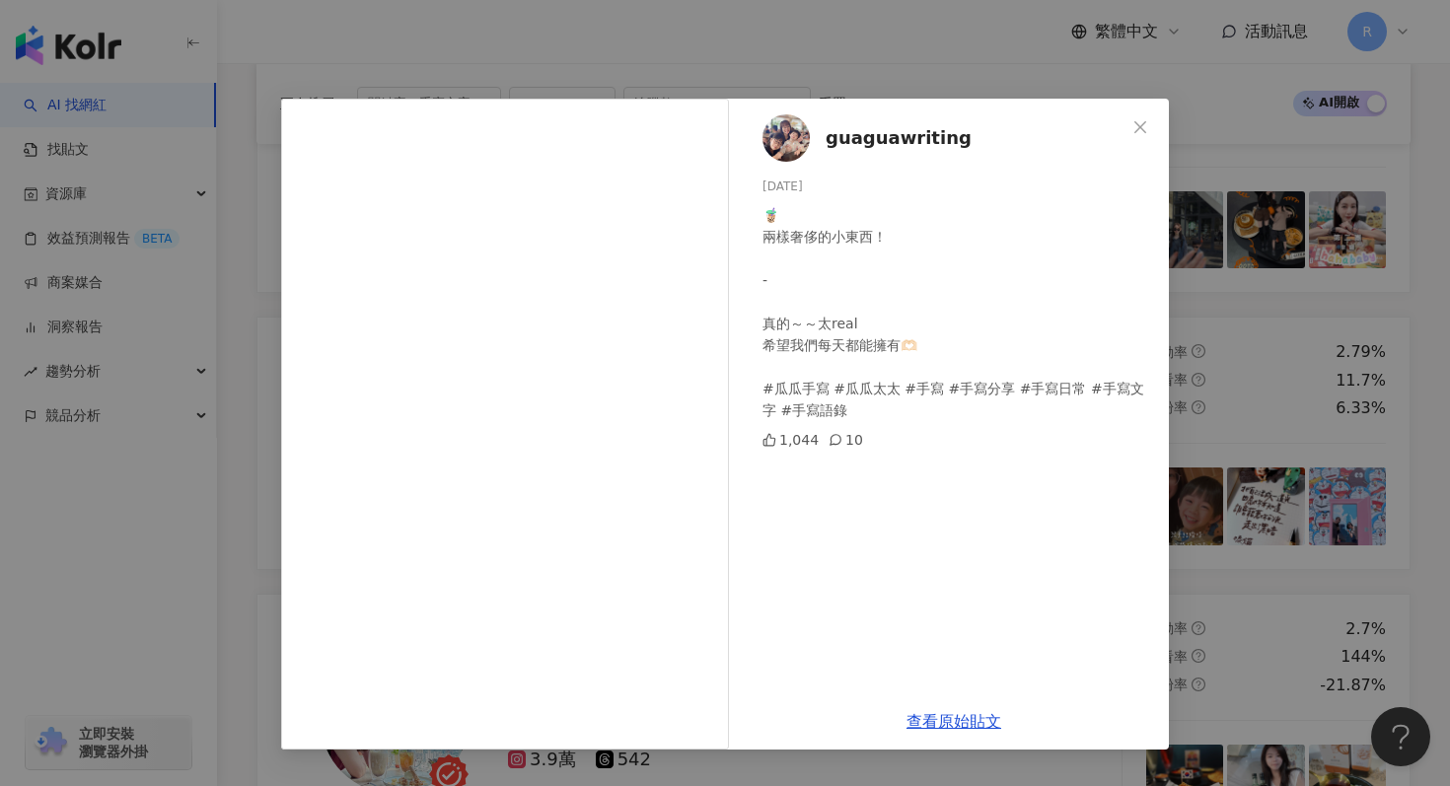
click at [1207, 180] on div "guaguawriting 2025/8/27 🧋 兩樣奢侈的小東西！ - 真的～～太real 希望我們每天都能擁有🫶🏻 #瓜瓜手寫 #瓜瓜太太 #手寫 #手…" at bounding box center [725, 393] width 1450 height 786
click at [1199, 182] on div "guaguawriting 2025/8/27 🧋 兩樣奢侈的小東西！ - 真的～～太real 希望我們每天都能擁有🫶🏻 #瓜瓜手寫 #瓜瓜太太 #手寫 #手…" at bounding box center [725, 393] width 1450 height 786
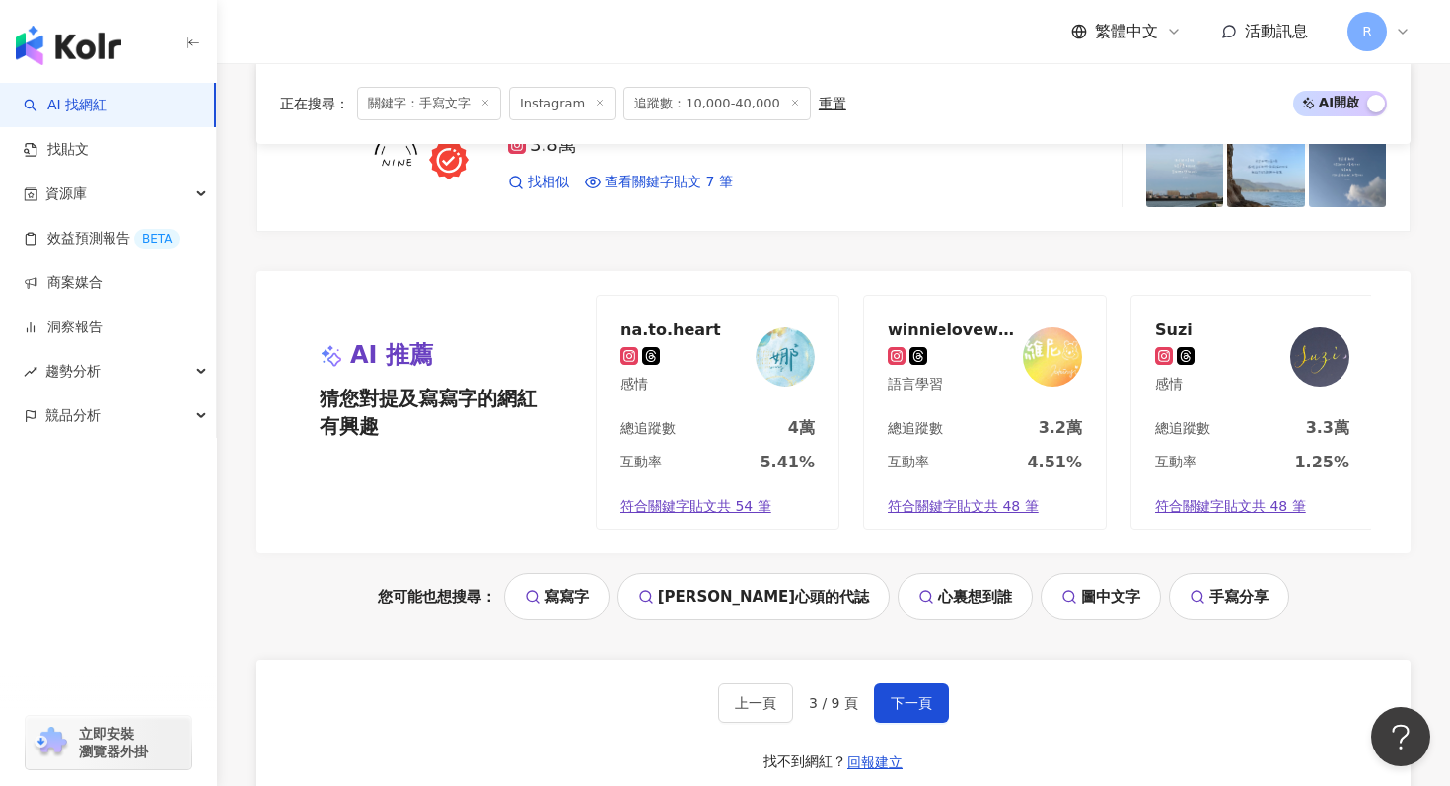
scroll to position [4172, 0]
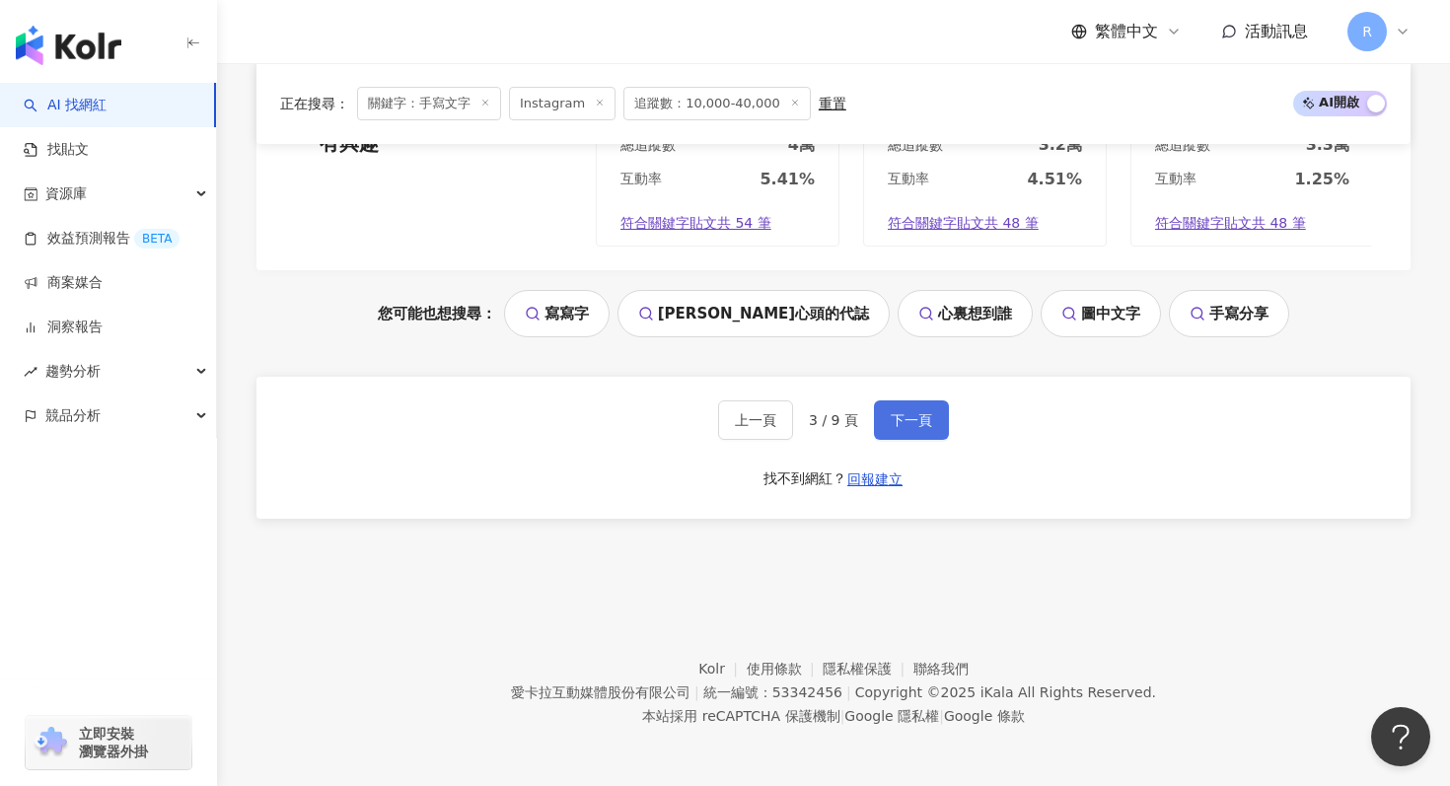
click at [906, 428] on button "下一頁" at bounding box center [911, 419] width 75 height 39
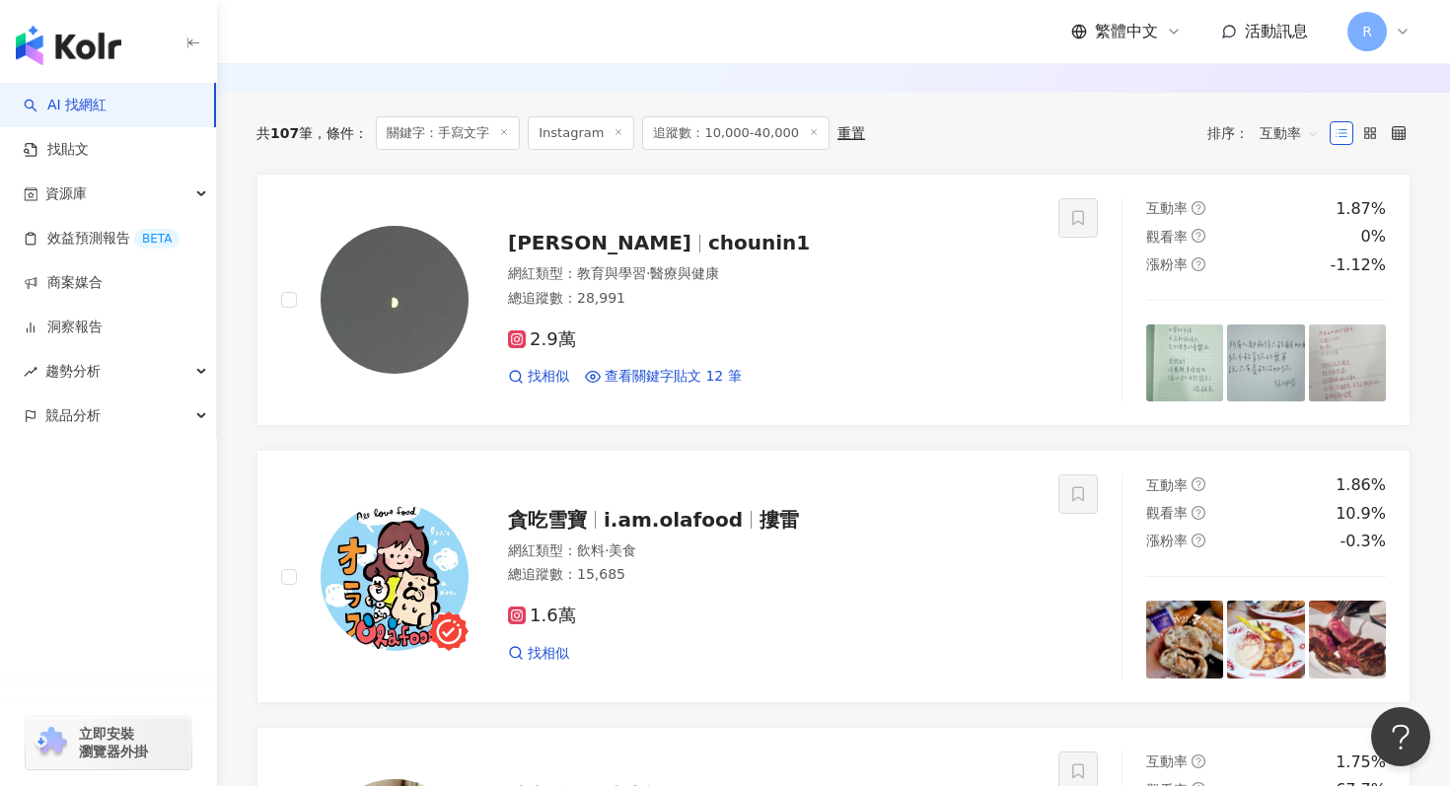
scroll to position [645, 0]
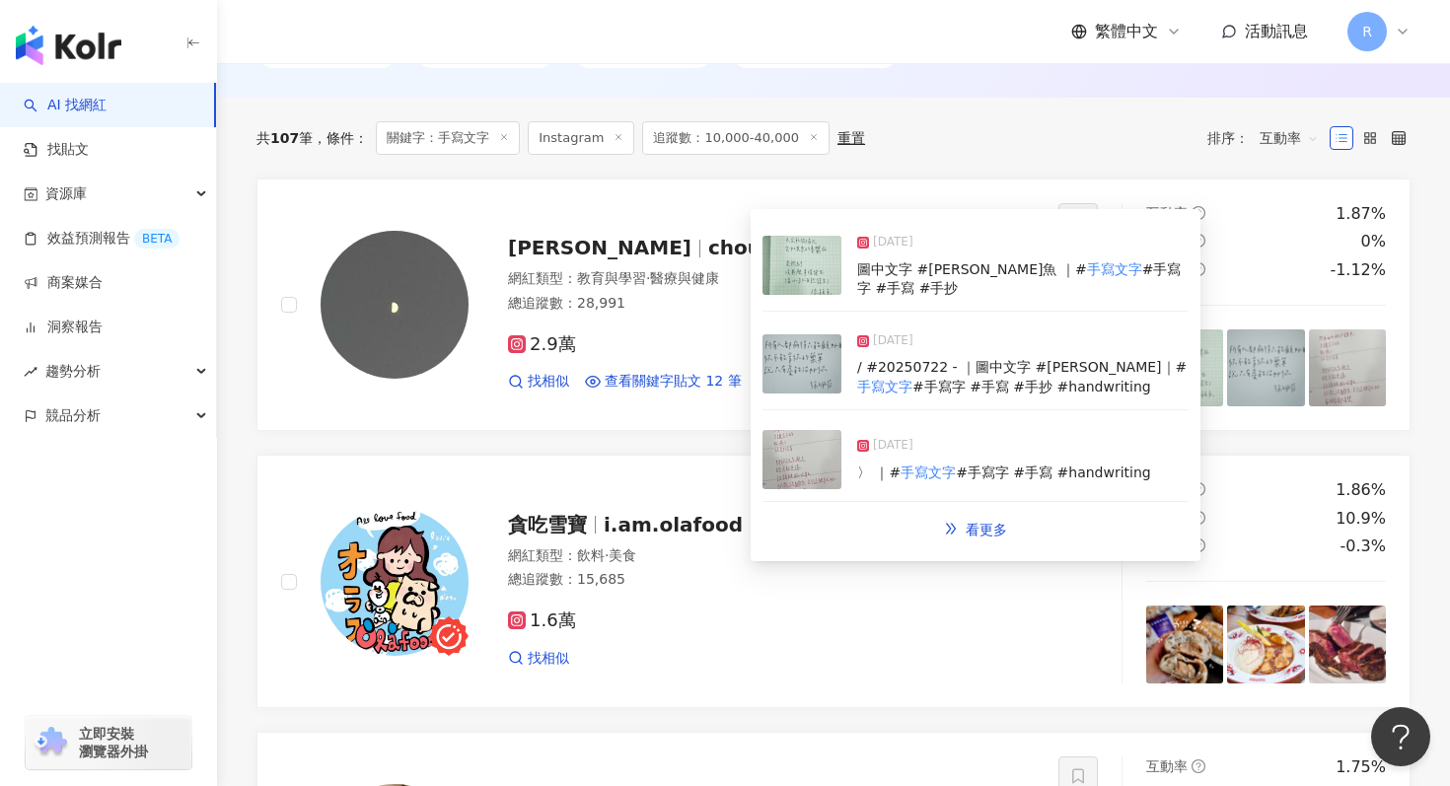
click at [820, 365] on img at bounding box center [802, 363] width 79 height 59
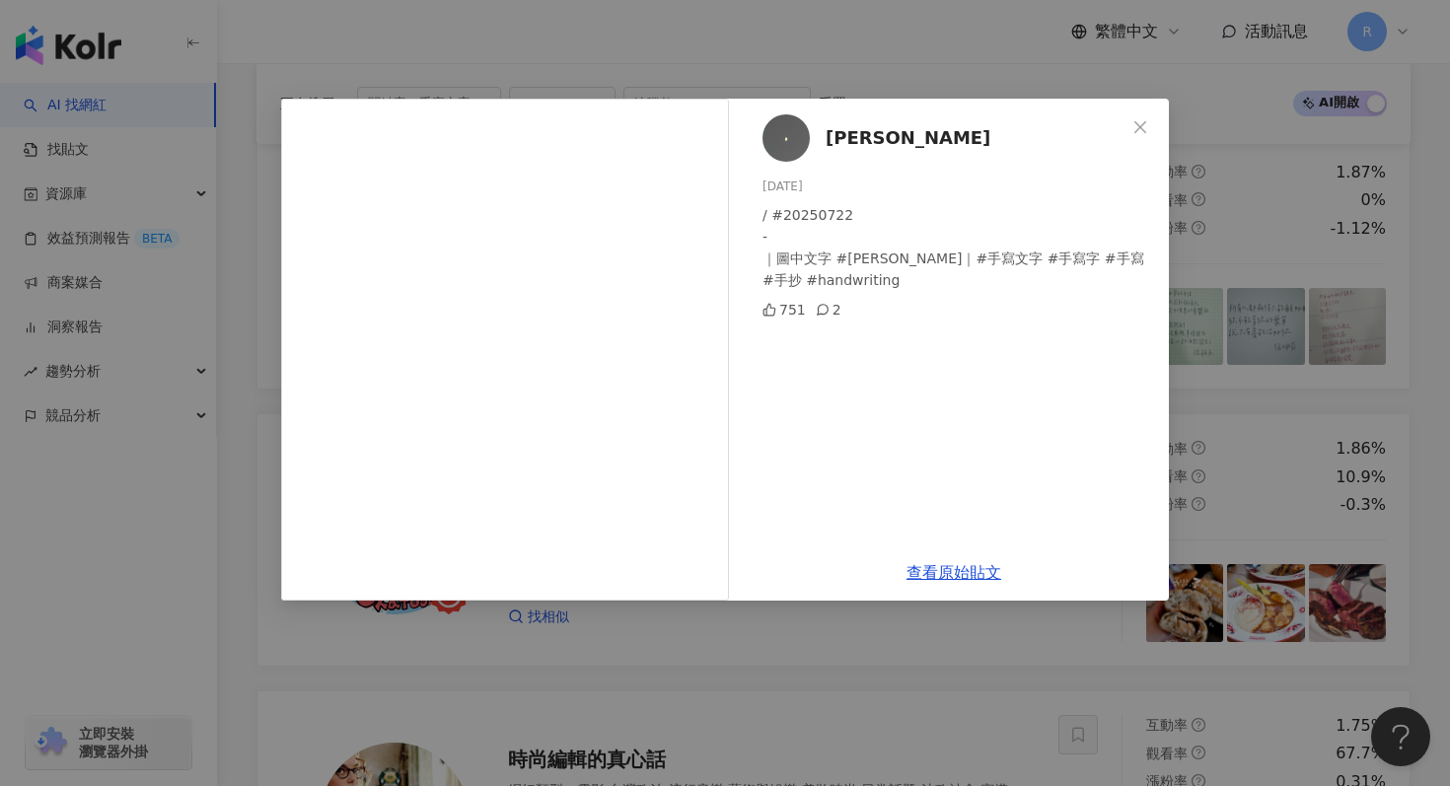
scroll to position [714, 0]
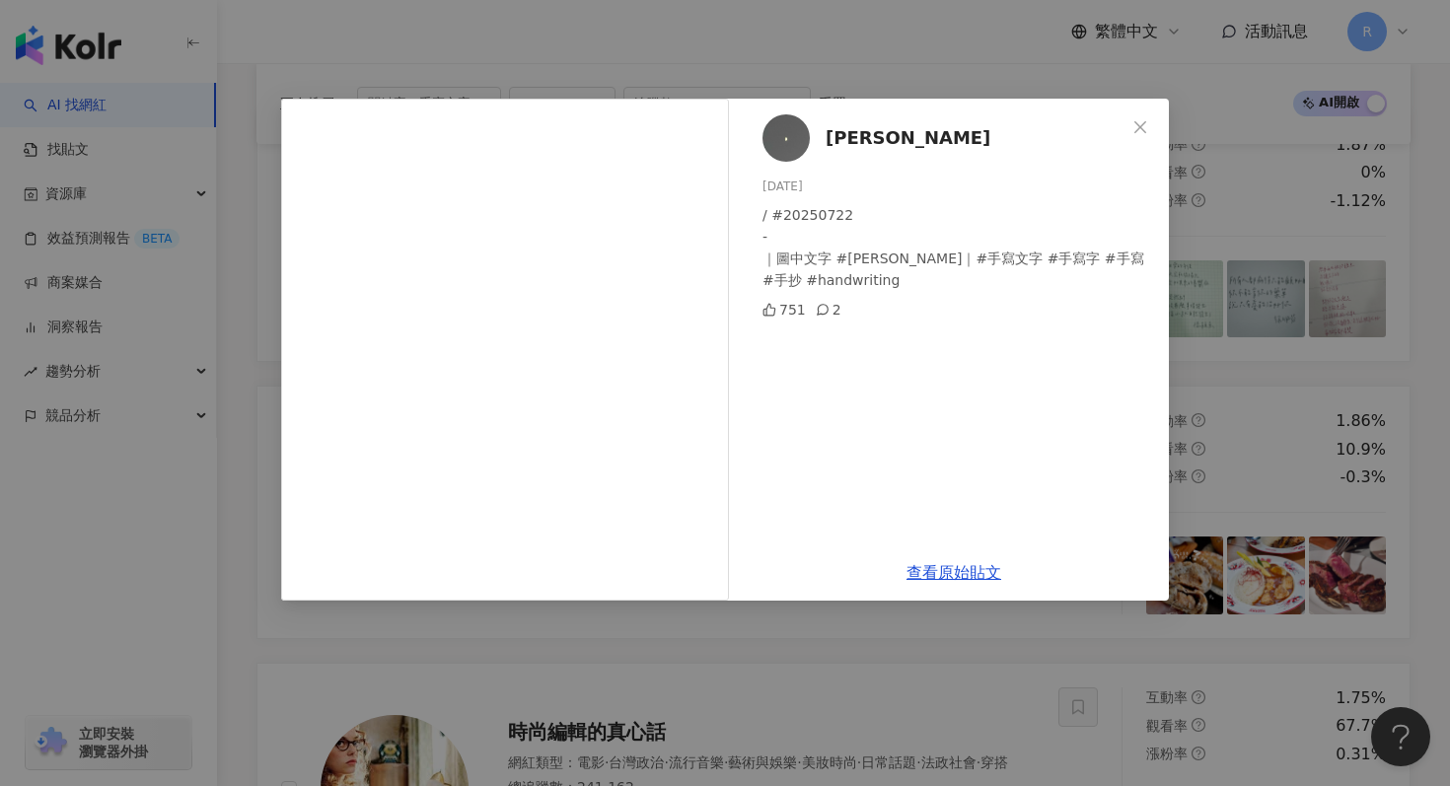
click at [1438, 211] on div "玖玖 2025/7/22 / #20250722 - ｜圖中文字 #徐珮芬 ｜#手寫文字 #手寫字 #手寫 #手抄 #handwriting 751 2 查看…" at bounding box center [725, 393] width 1450 height 786
click at [1343, 246] on div "玖玖 2025/7/22 / #20250722 - ｜圖中文字 #徐珮芬 ｜#手寫文字 #手寫字 #手寫 #手抄 #handwriting 751 2 查看…" at bounding box center [725, 393] width 1450 height 786
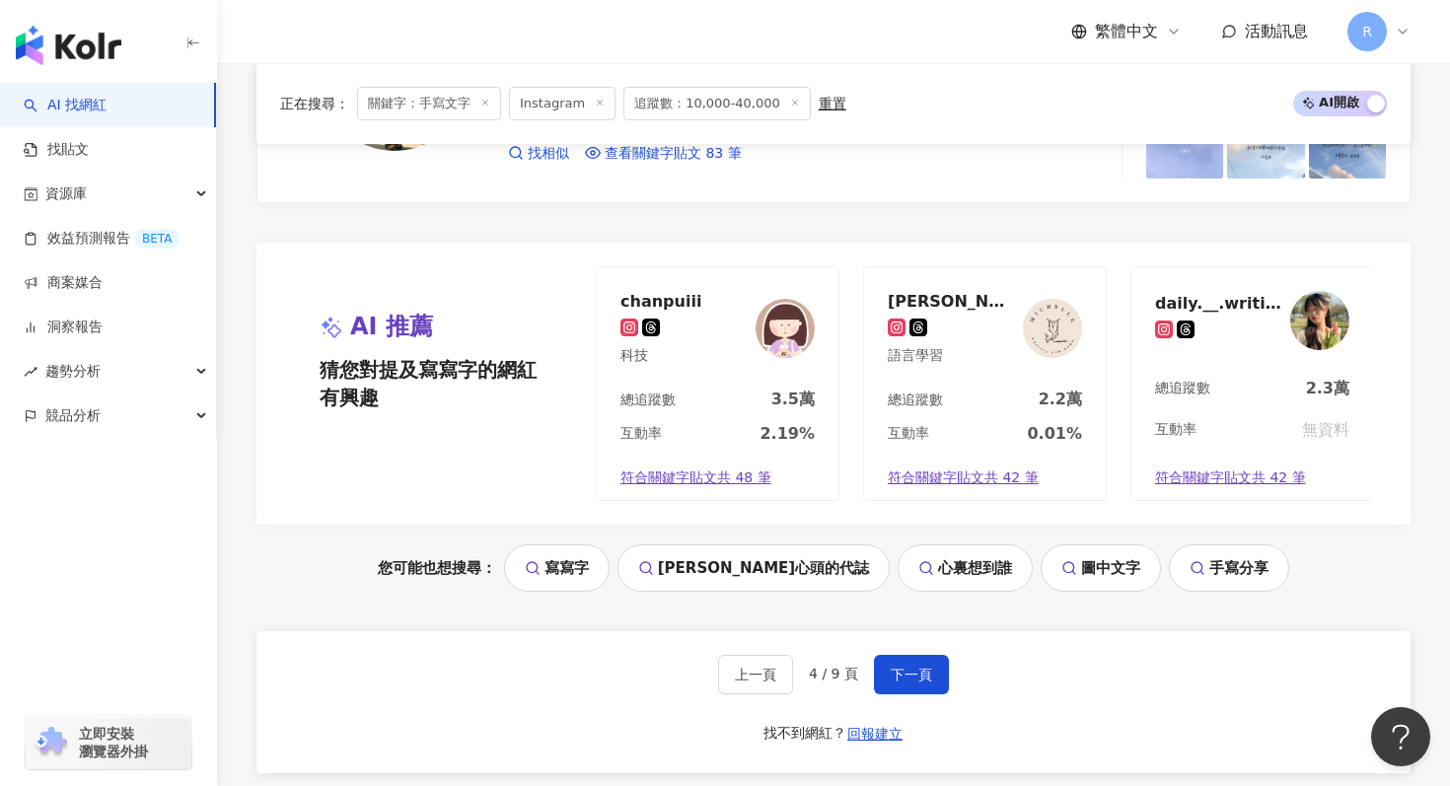
scroll to position [4334, 0]
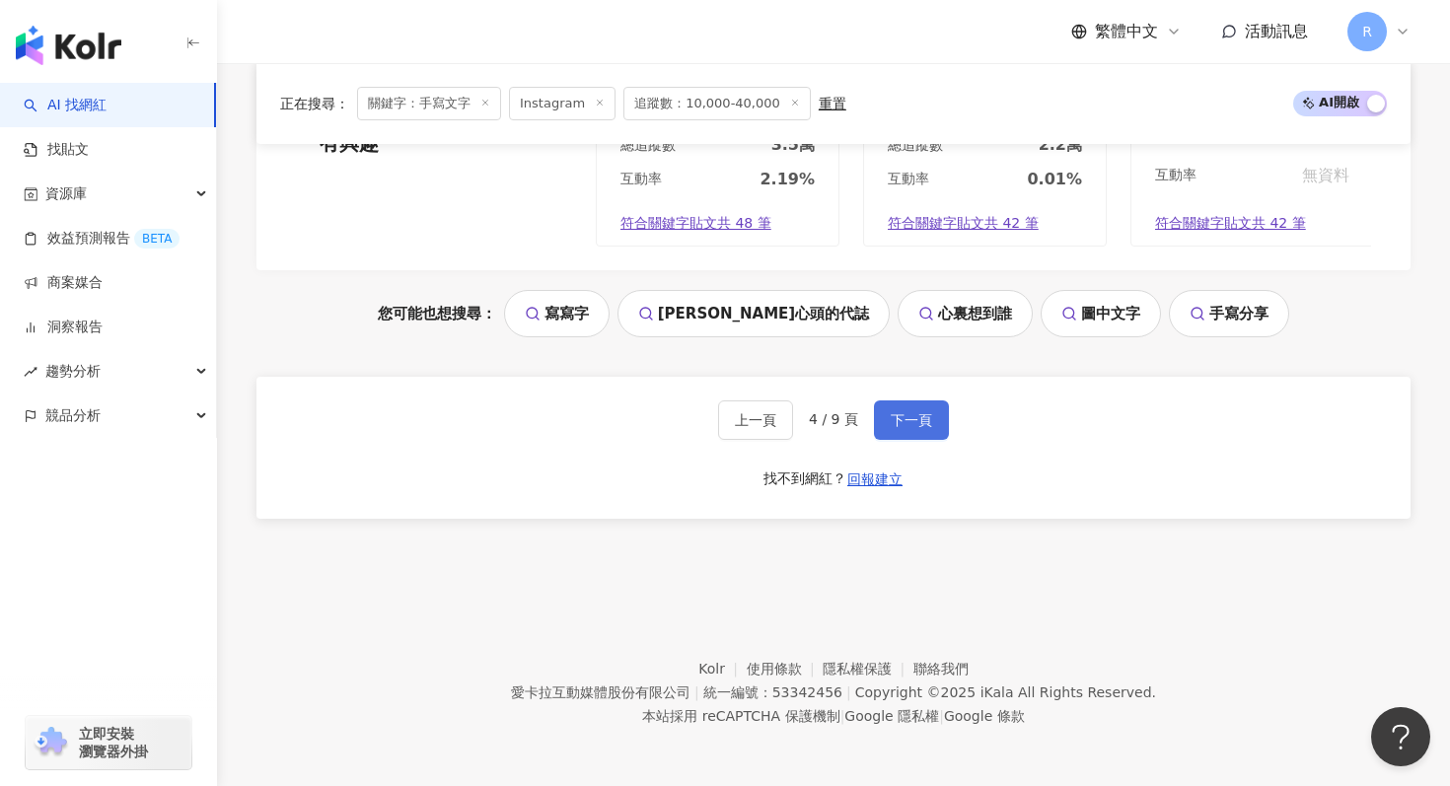
click at [909, 416] on span "下一頁" at bounding box center [911, 420] width 41 height 16
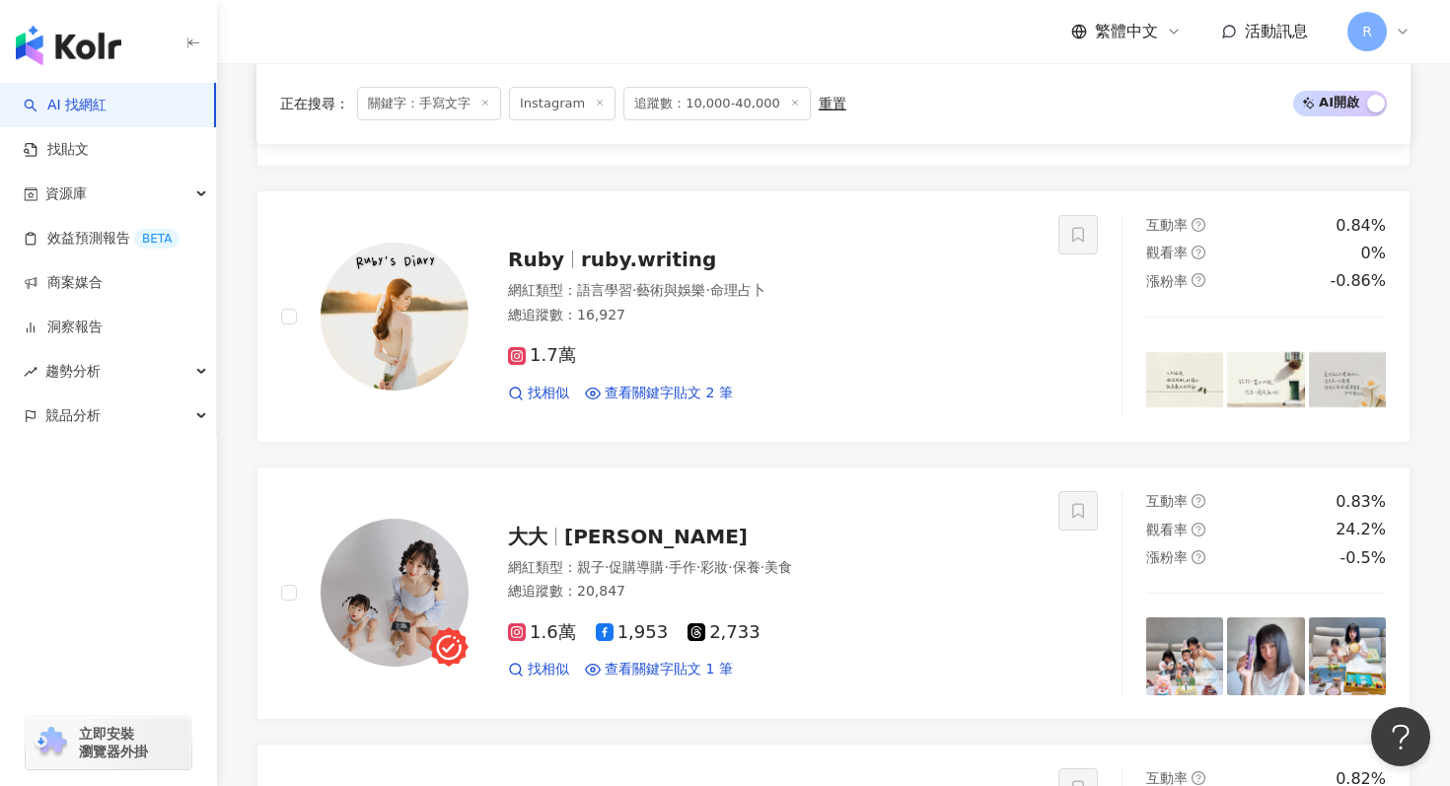
scroll to position [2536, 0]
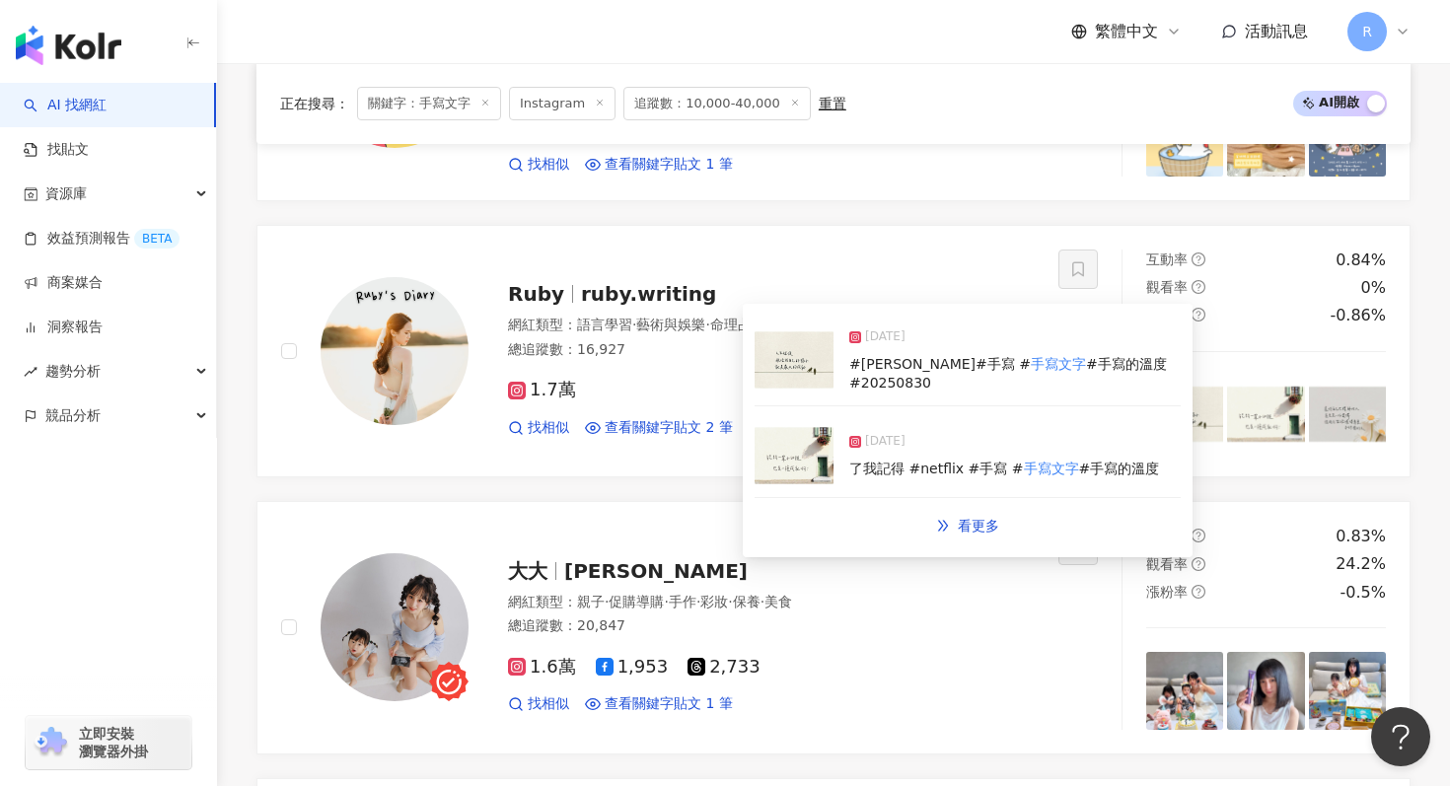
click at [814, 444] on img at bounding box center [794, 455] width 79 height 59
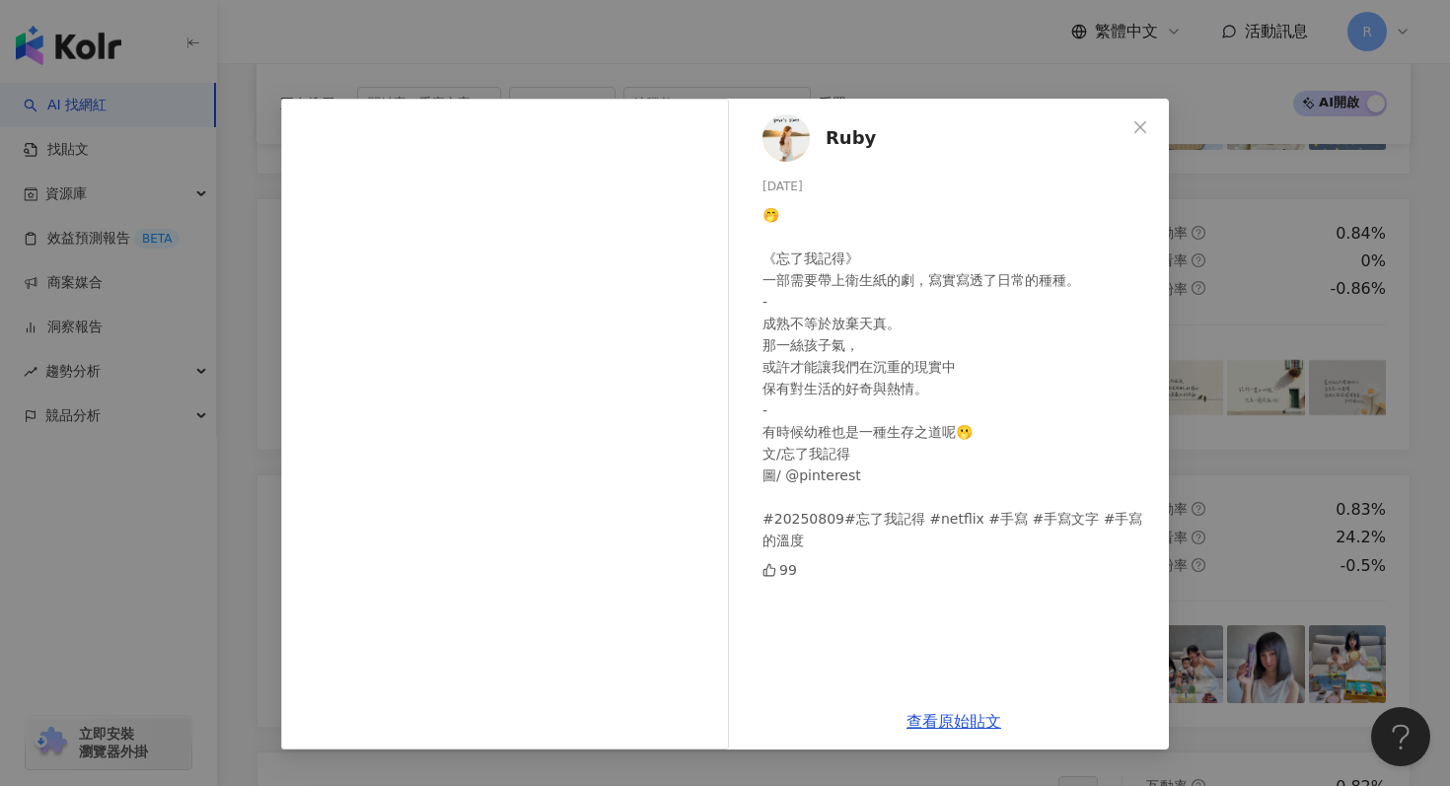
scroll to position [2566, 0]
click at [1303, 335] on div "Ruby 2025/8/9 🤭 《忘了我記得》 一部需要帶上衛生紙的劇，寫實寫透了日常的種種。 - 成熟不等於放棄天真。 那一絲孩子氣， 或許才能讓我們在沉重…" at bounding box center [725, 393] width 1450 height 786
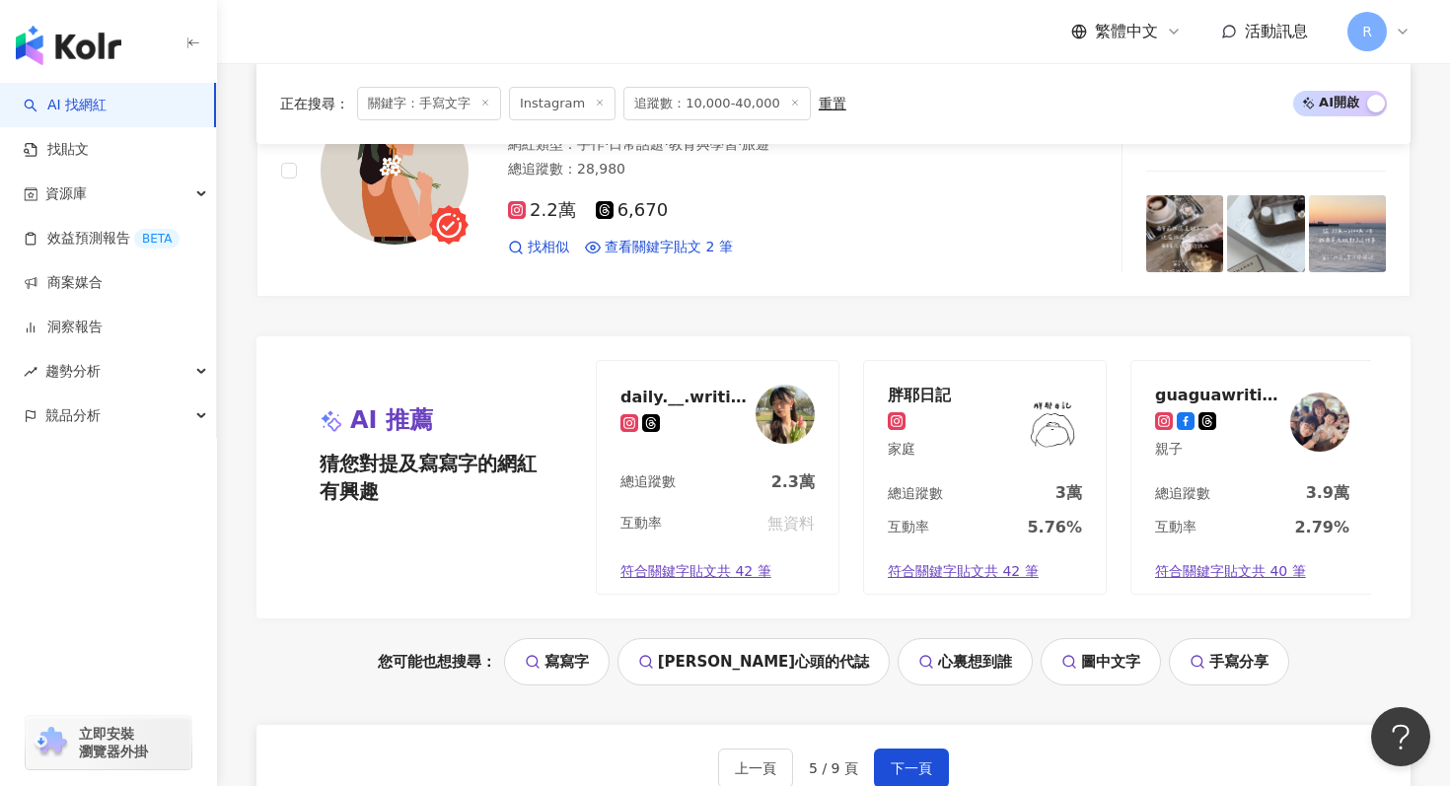
scroll to position [4172, 0]
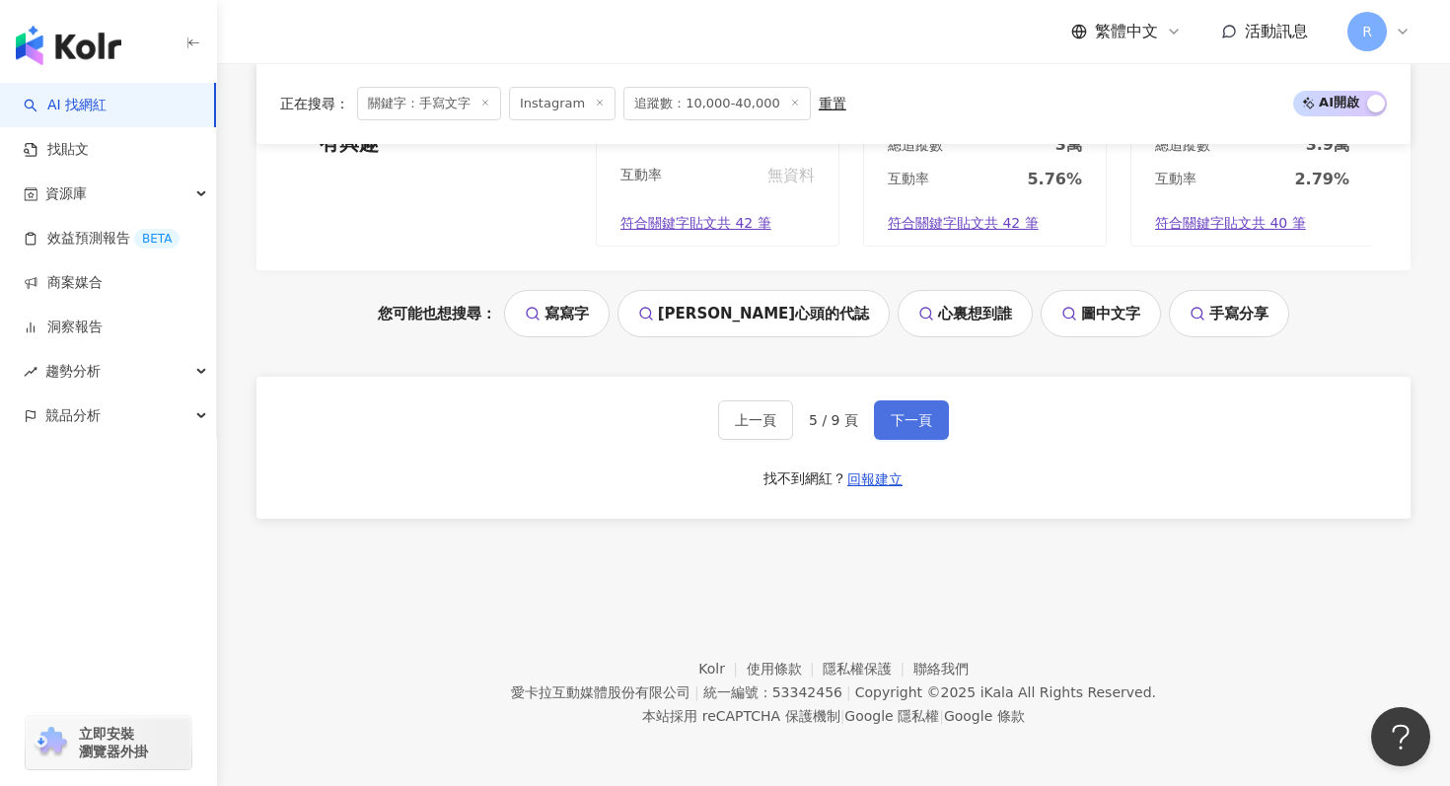
click at [933, 437] on button "下一頁" at bounding box center [911, 419] width 75 height 39
click at [917, 423] on span "下一頁" at bounding box center [911, 420] width 41 height 16
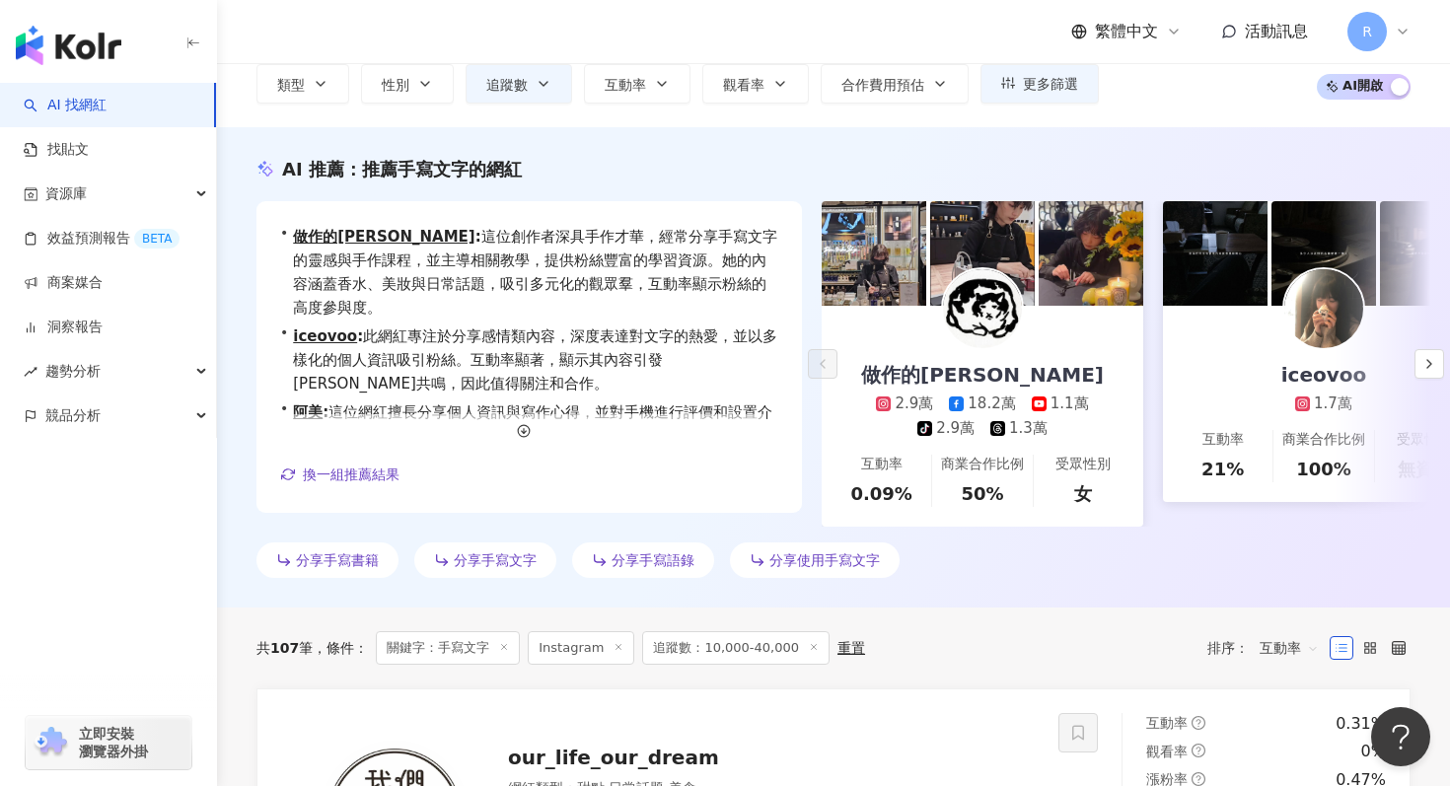
scroll to position [153, 0]
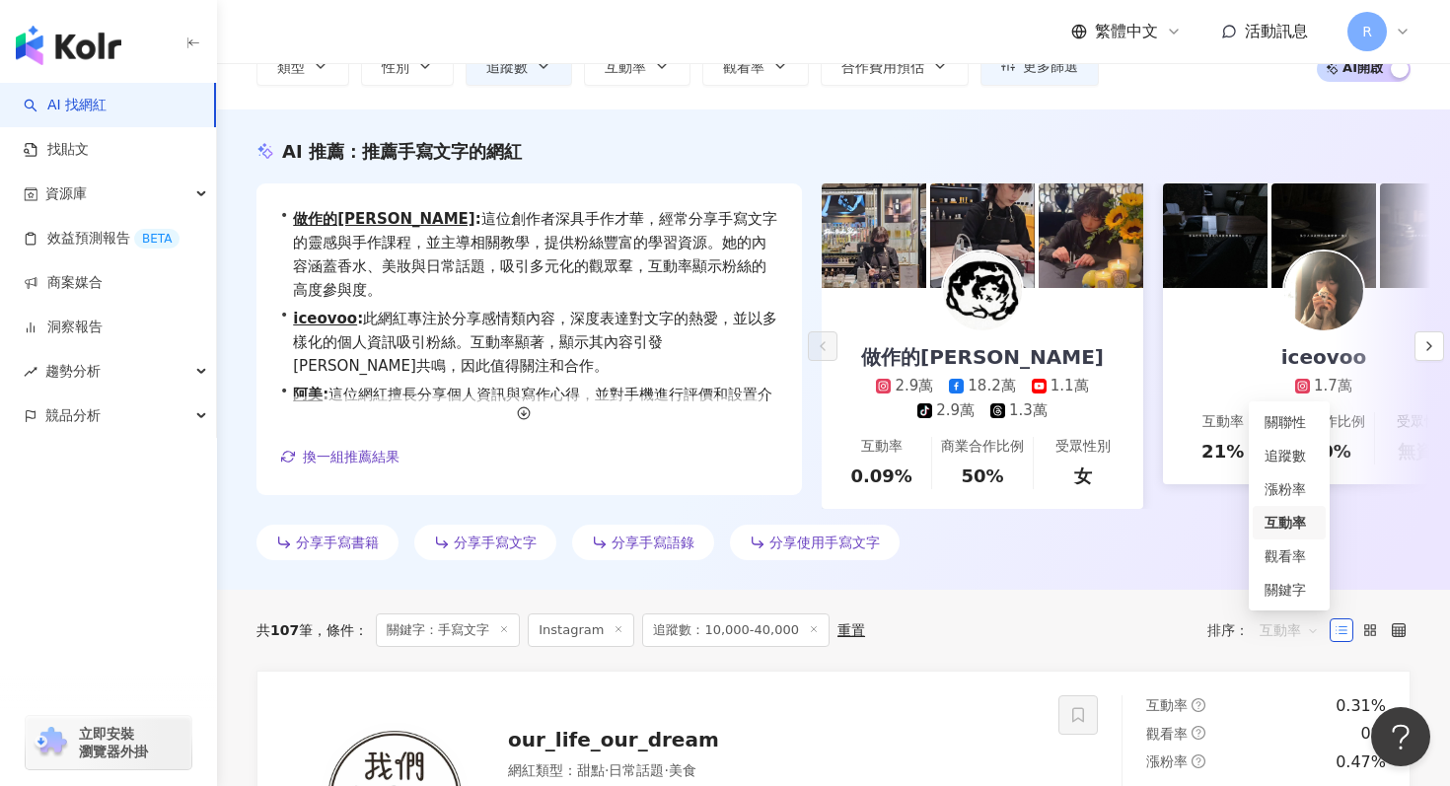
click at [1299, 629] on span "互動率" at bounding box center [1289, 631] width 59 height 32
click at [1273, 415] on div "關聯性" at bounding box center [1289, 422] width 49 height 22
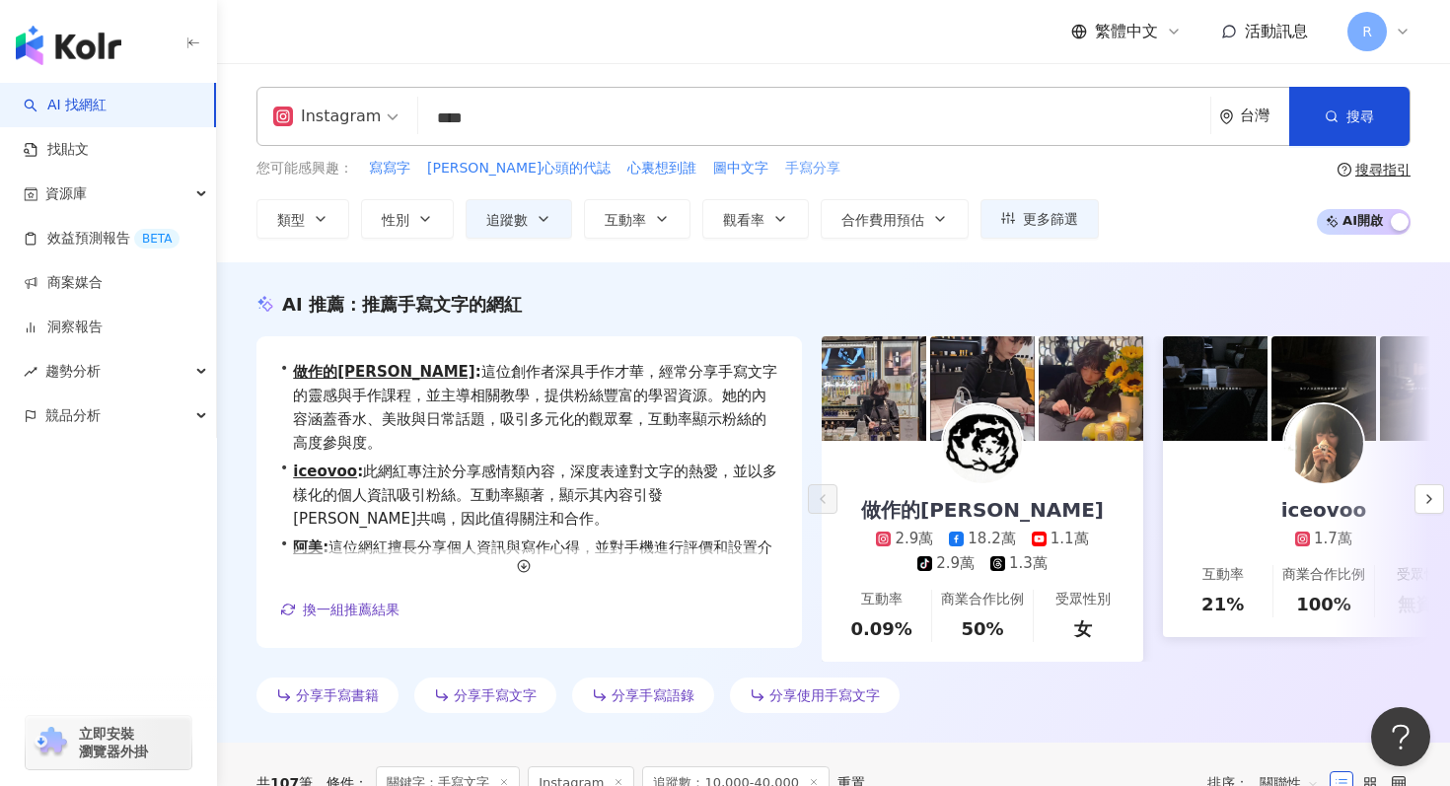
click at [785, 170] on span "手寫分享" at bounding box center [812, 169] width 55 height 20
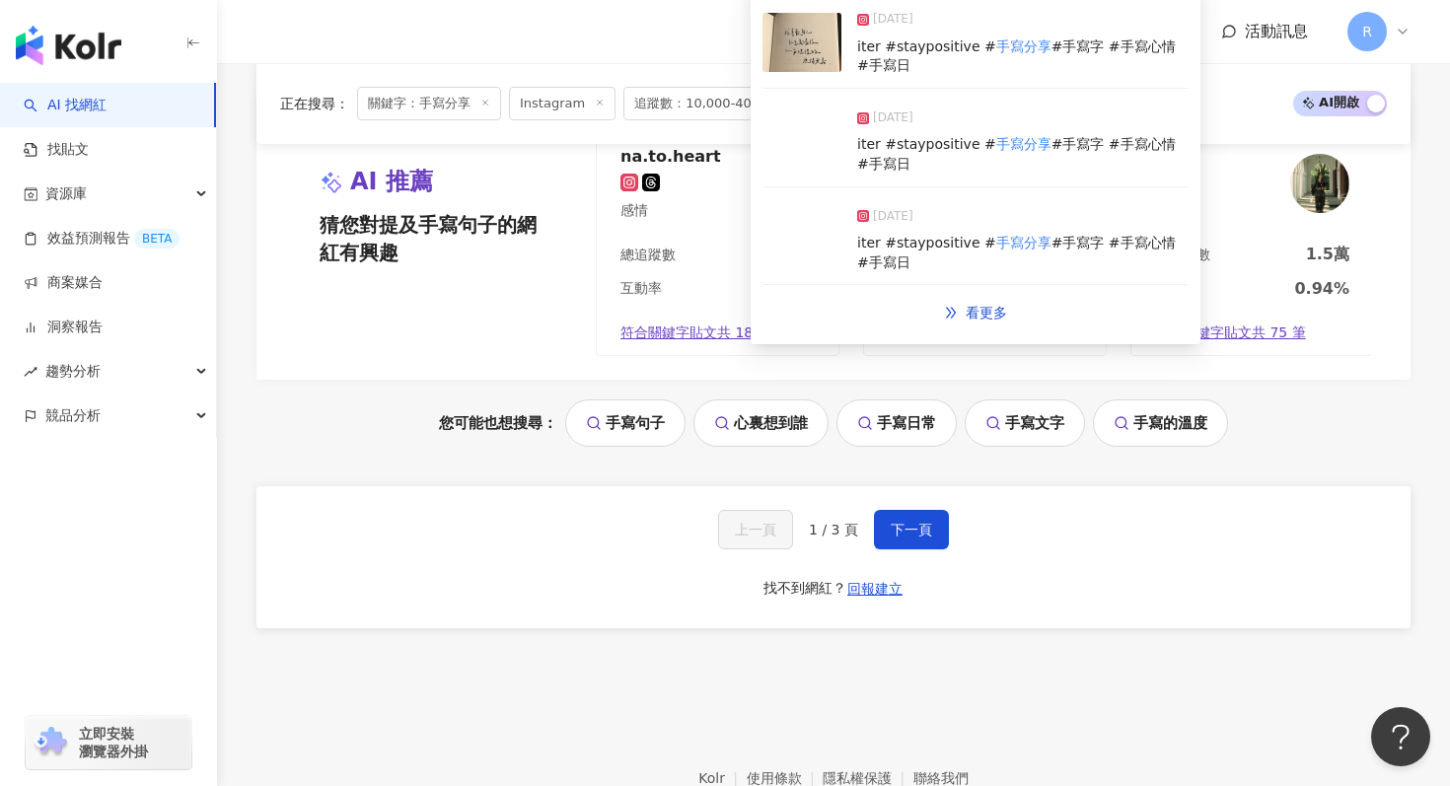
scroll to position [4133, 0]
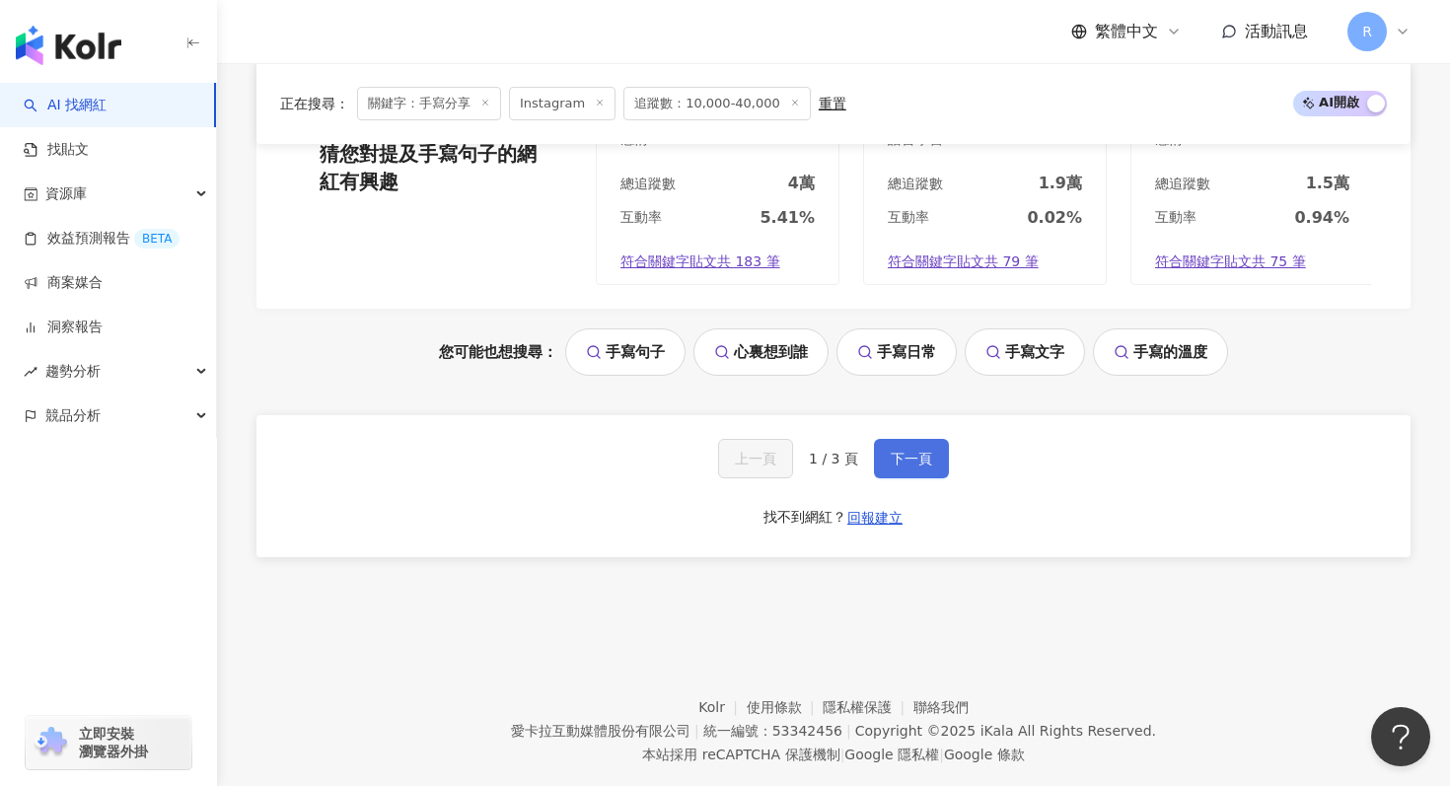
click at [927, 450] on button "下一頁" at bounding box center [911, 458] width 75 height 39
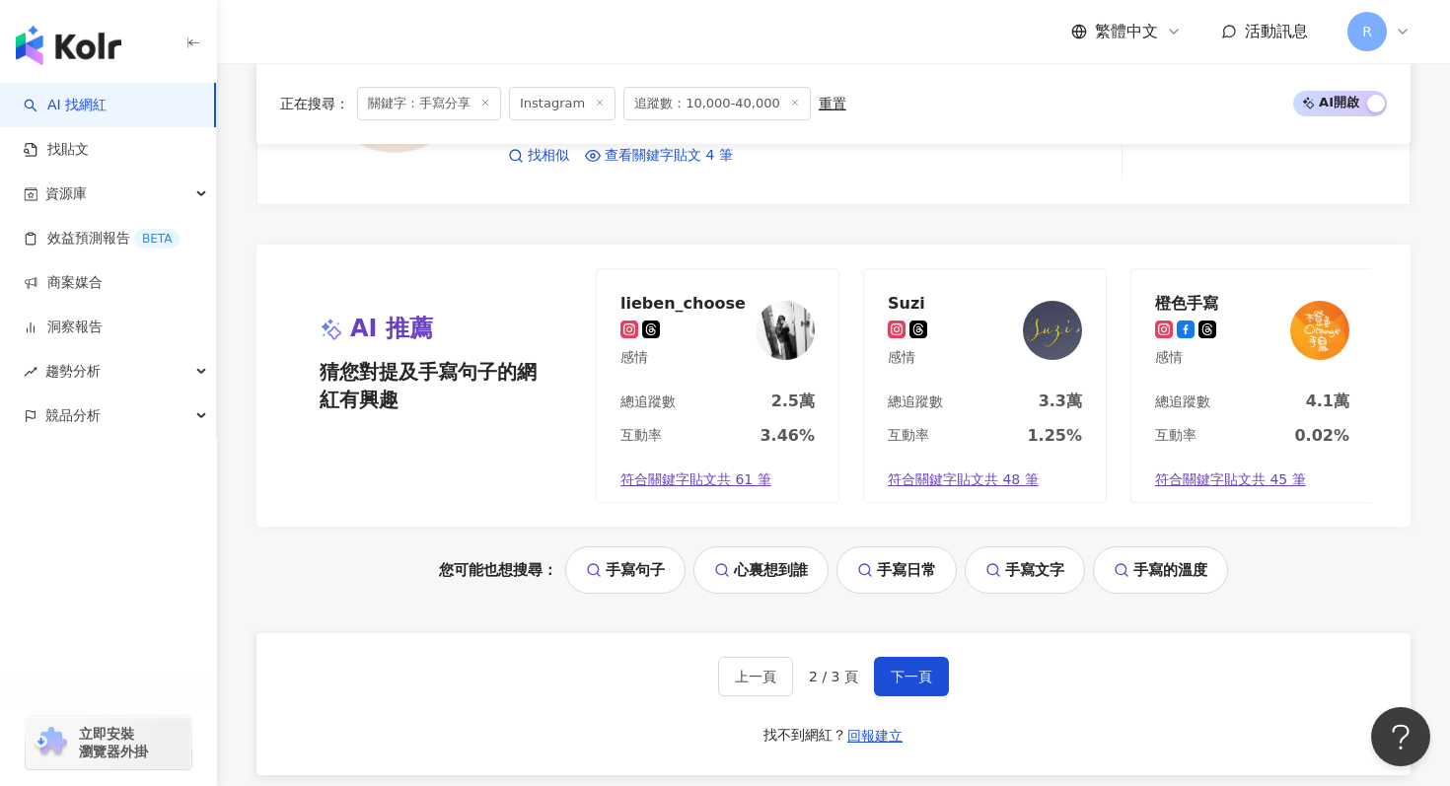
scroll to position [4172, 0]
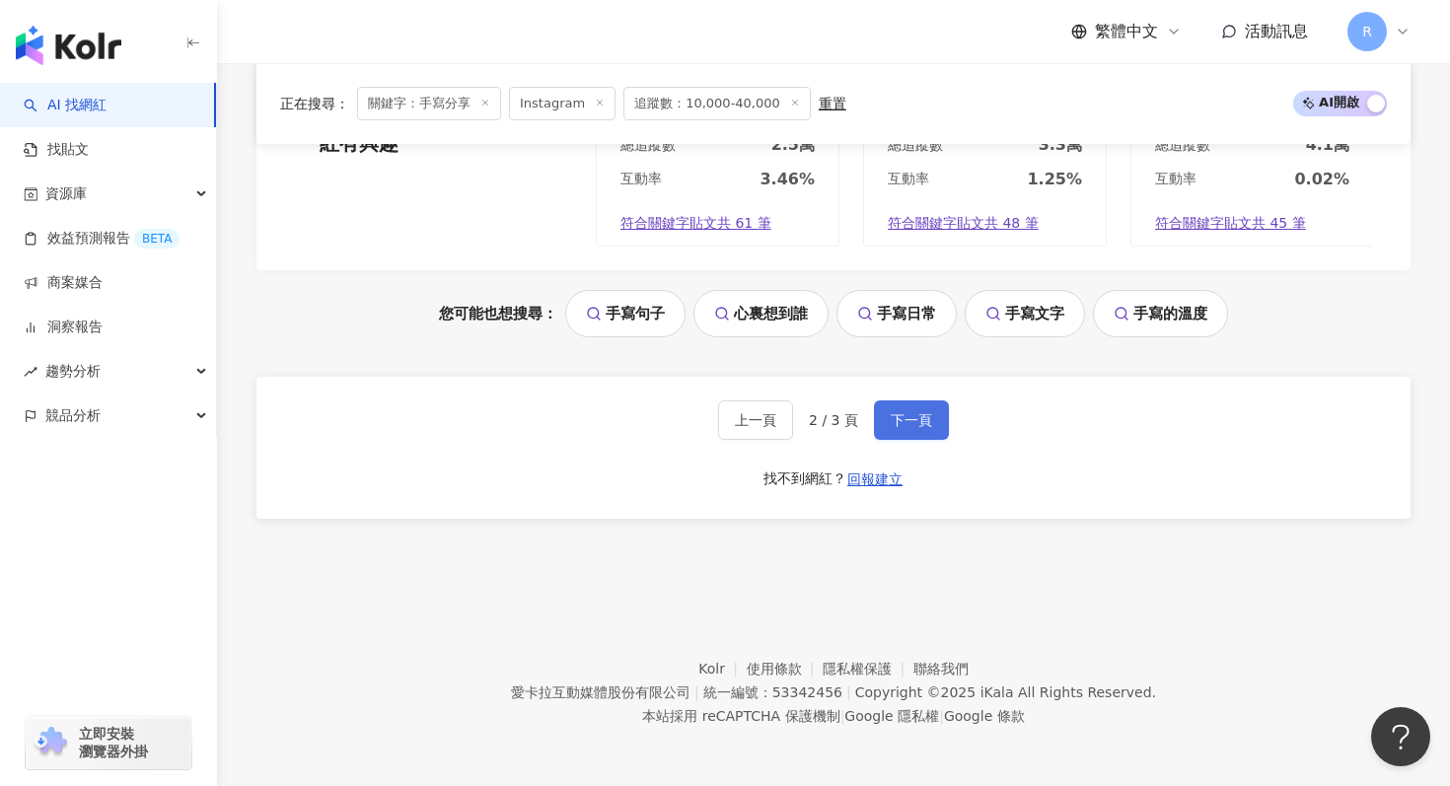
click at [882, 422] on button "下一頁" at bounding box center [911, 419] width 75 height 39
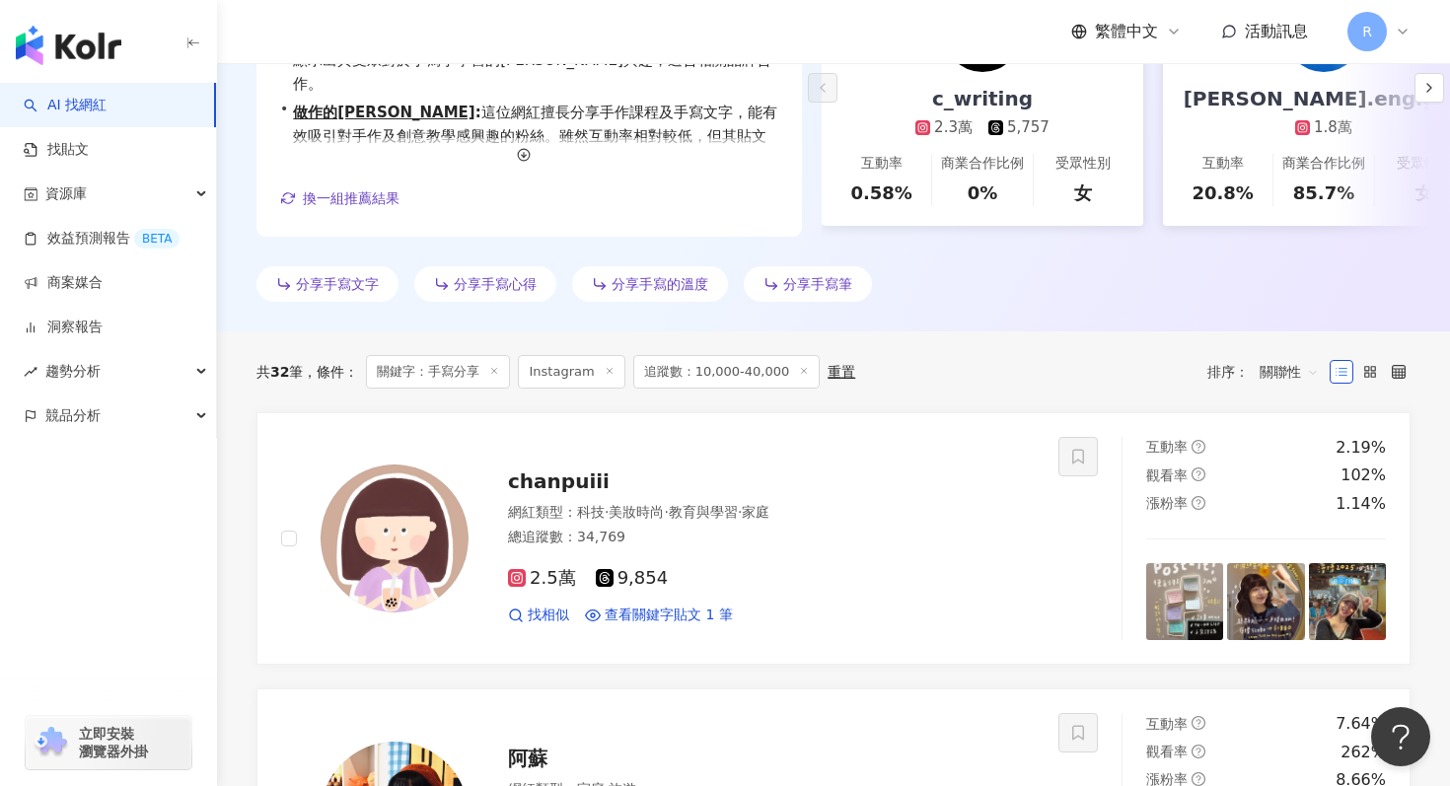
scroll to position [0, 0]
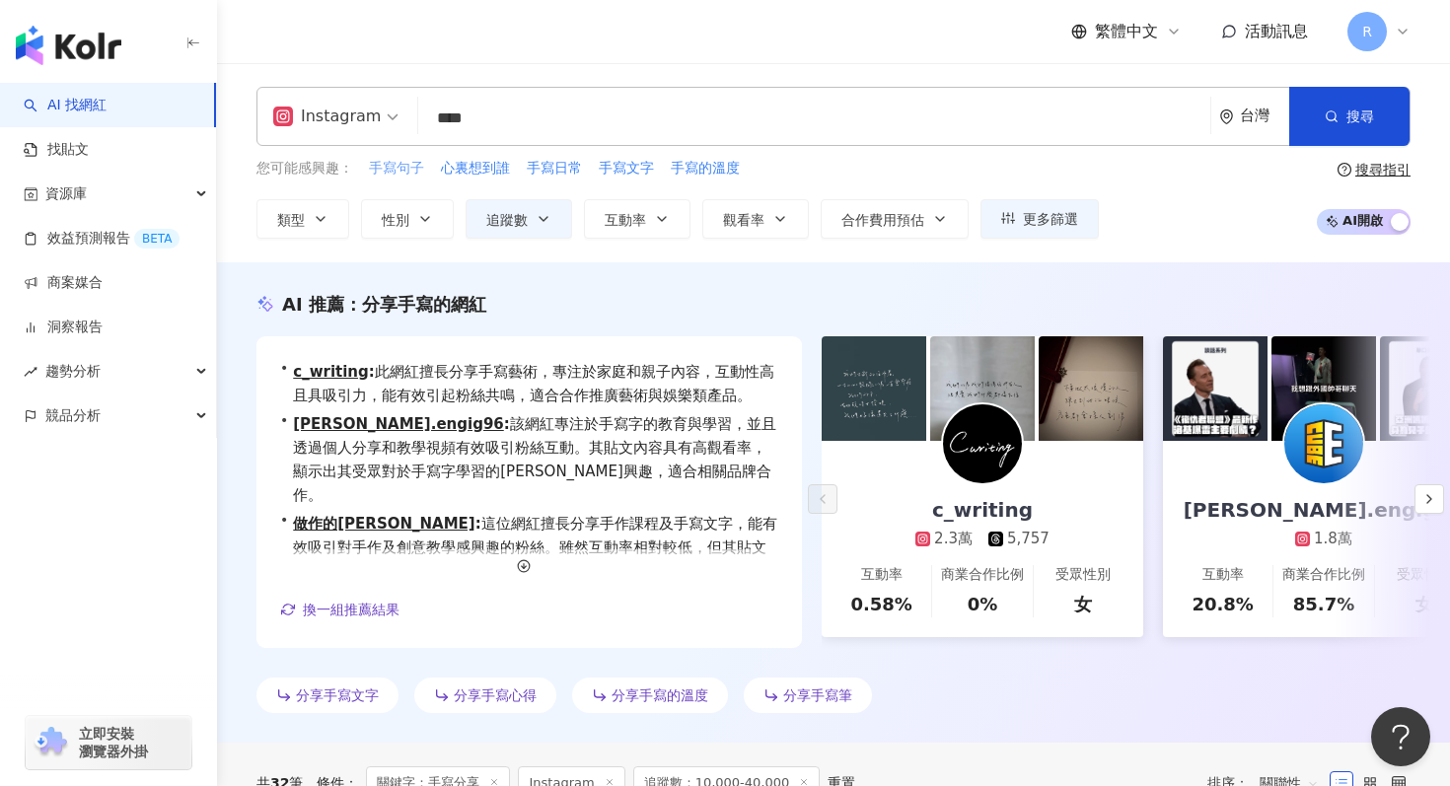
click at [393, 178] on button "手寫句子" at bounding box center [396, 169] width 57 height 22
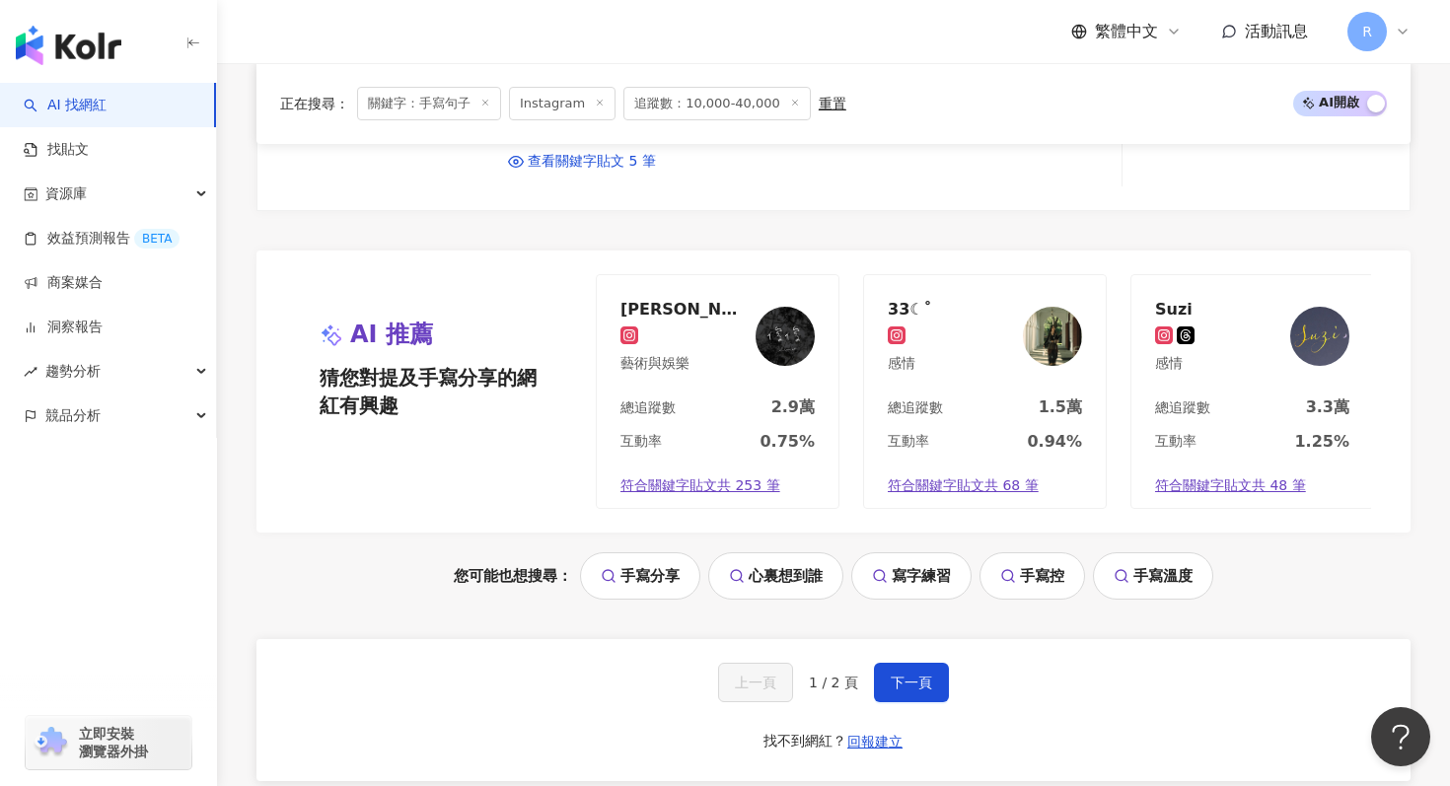
scroll to position [3915, 0]
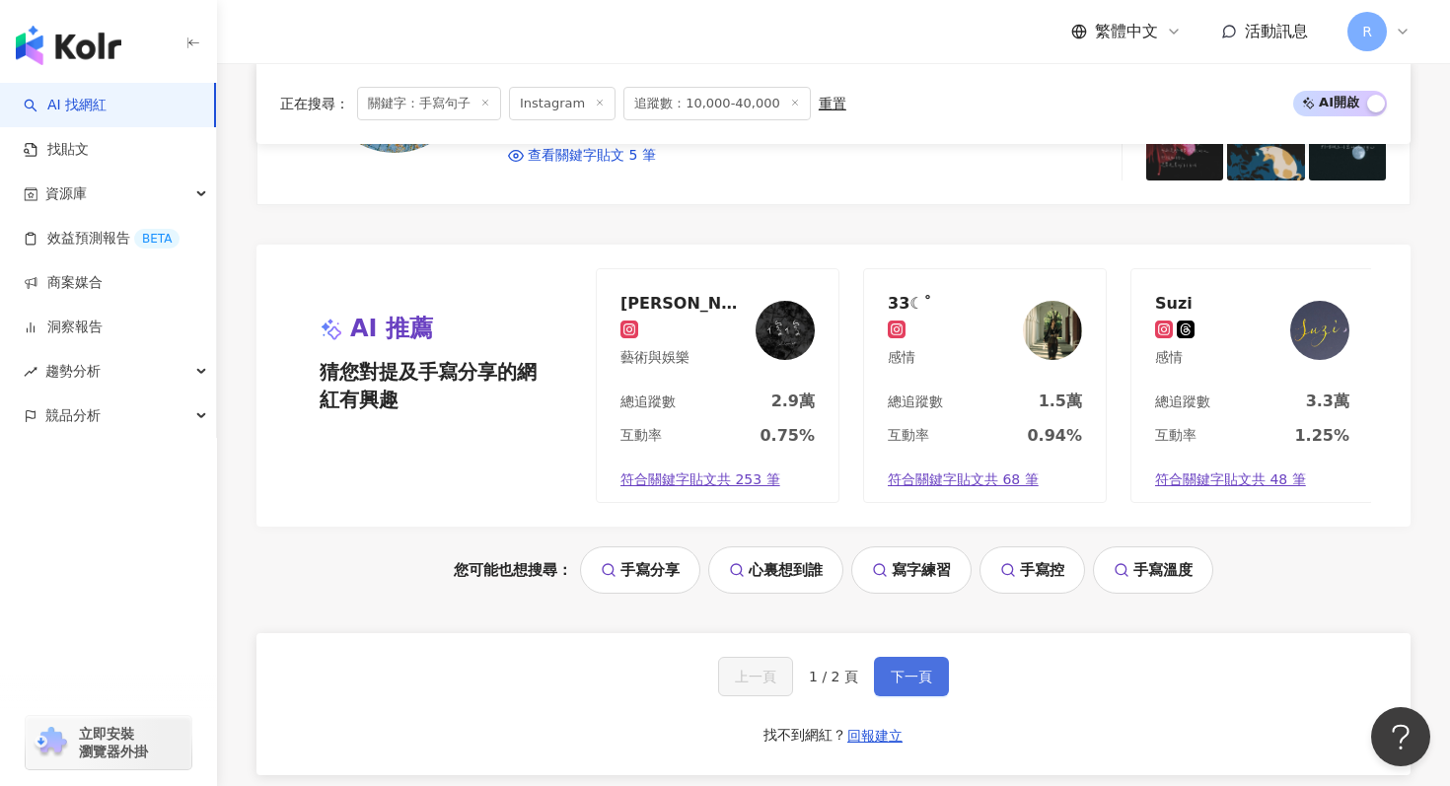
click at [933, 659] on button "下一頁" at bounding box center [911, 676] width 75 height 39
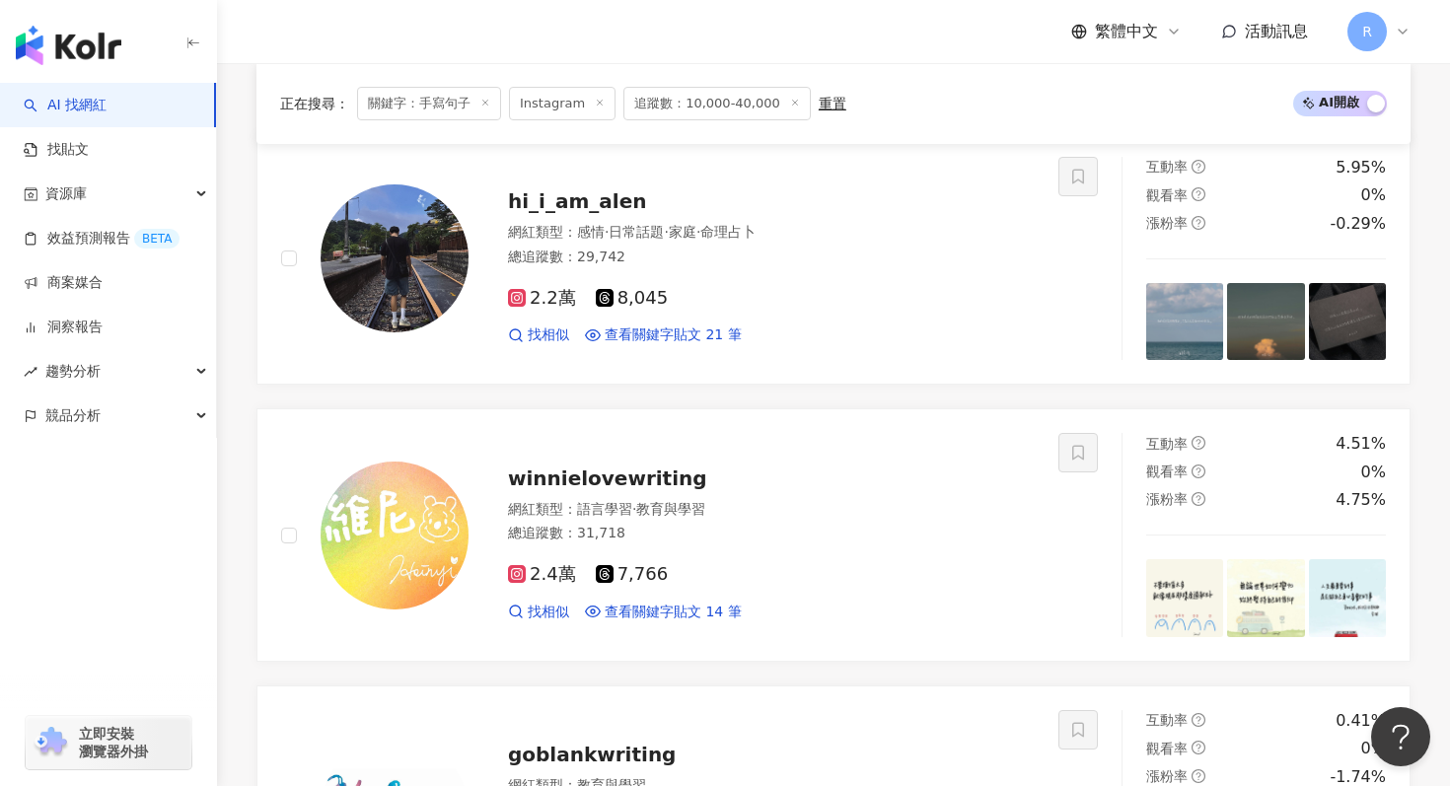
scroll to position [700, 0]
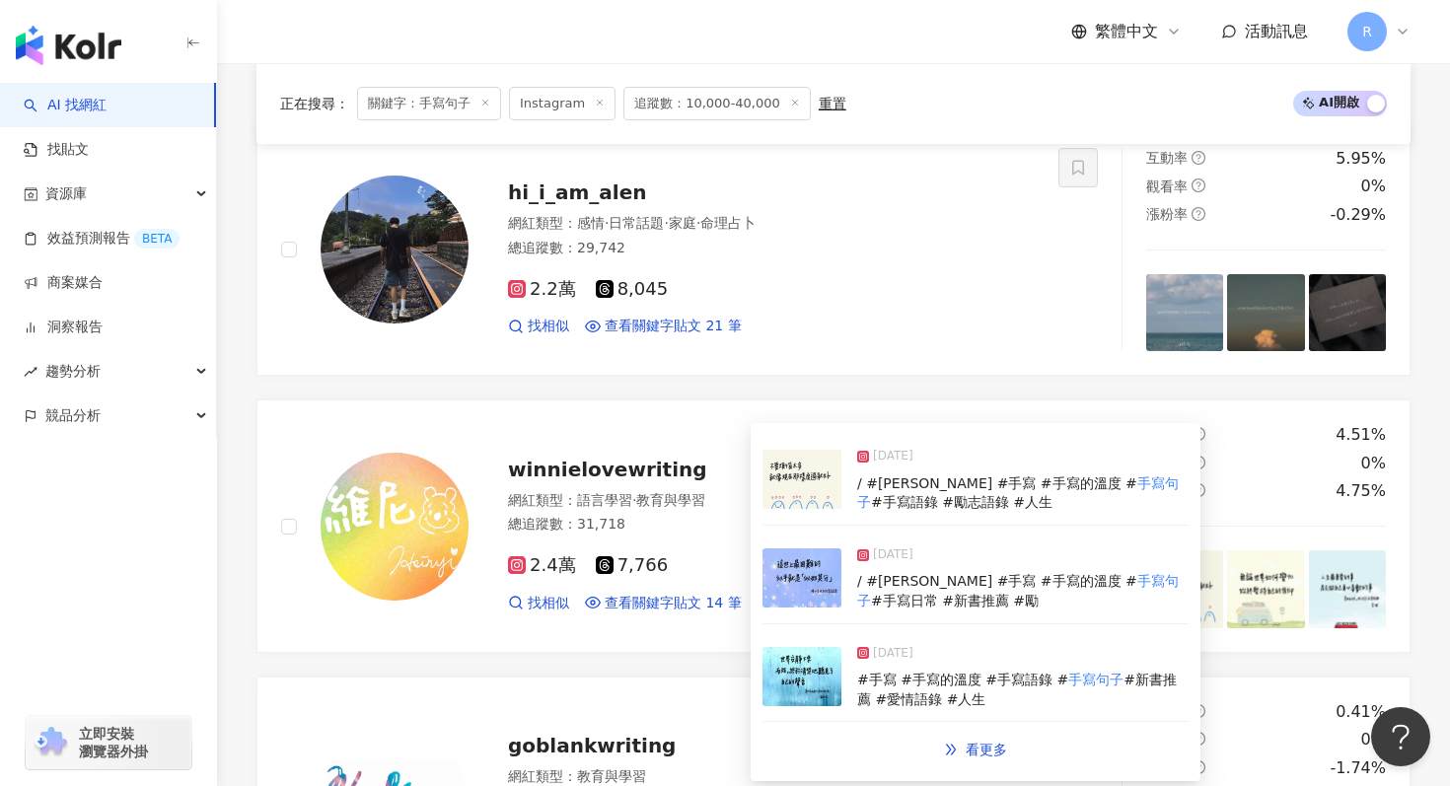
click at [793, 555] on img at bounding box center [802, 577] width 79 height 59
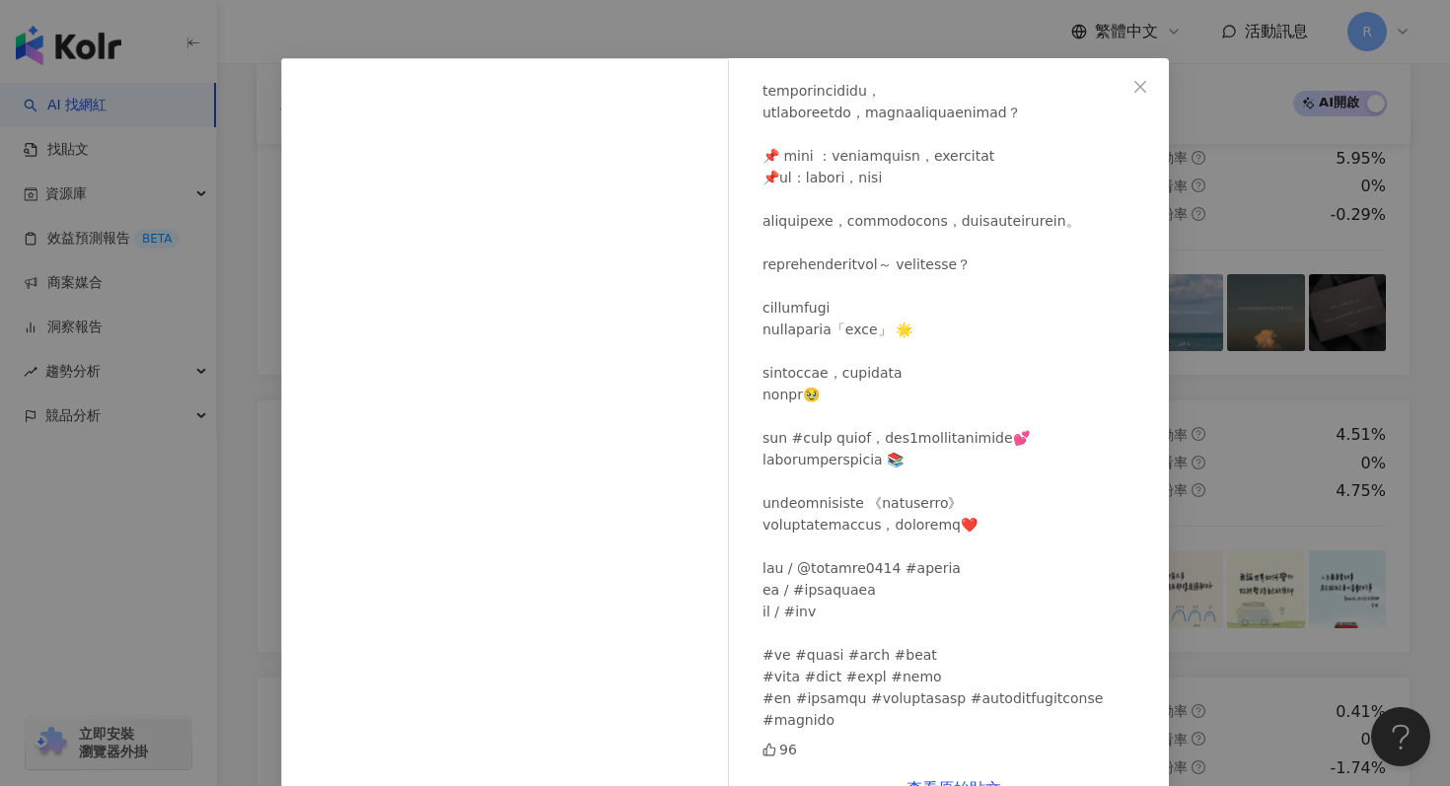
scroll to position [95, 0]
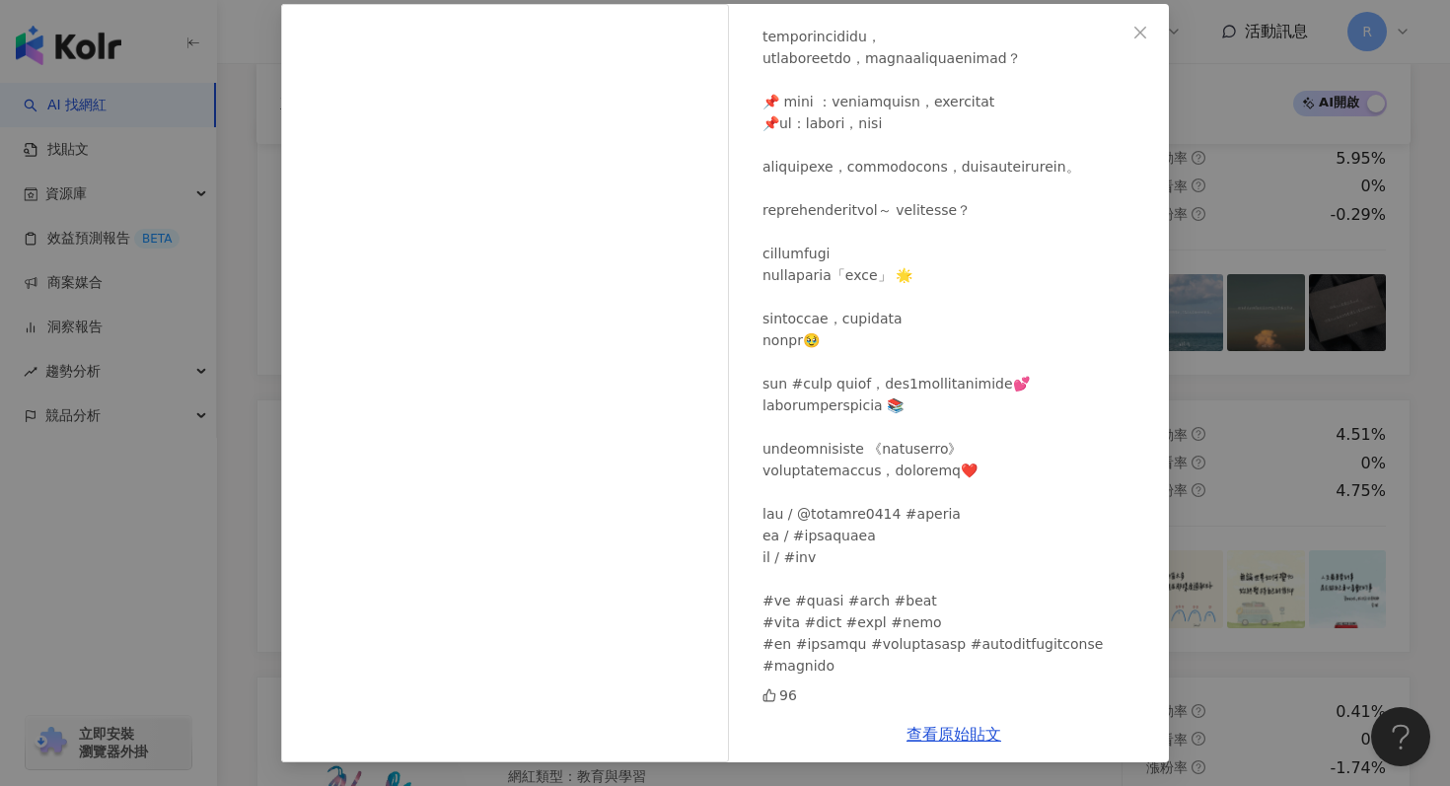
click at [1297, 416] on div "維尼愛手寫 2025/8/5 96 查看原始貼文" at bounding box center [725, 393] width 1450 height 786
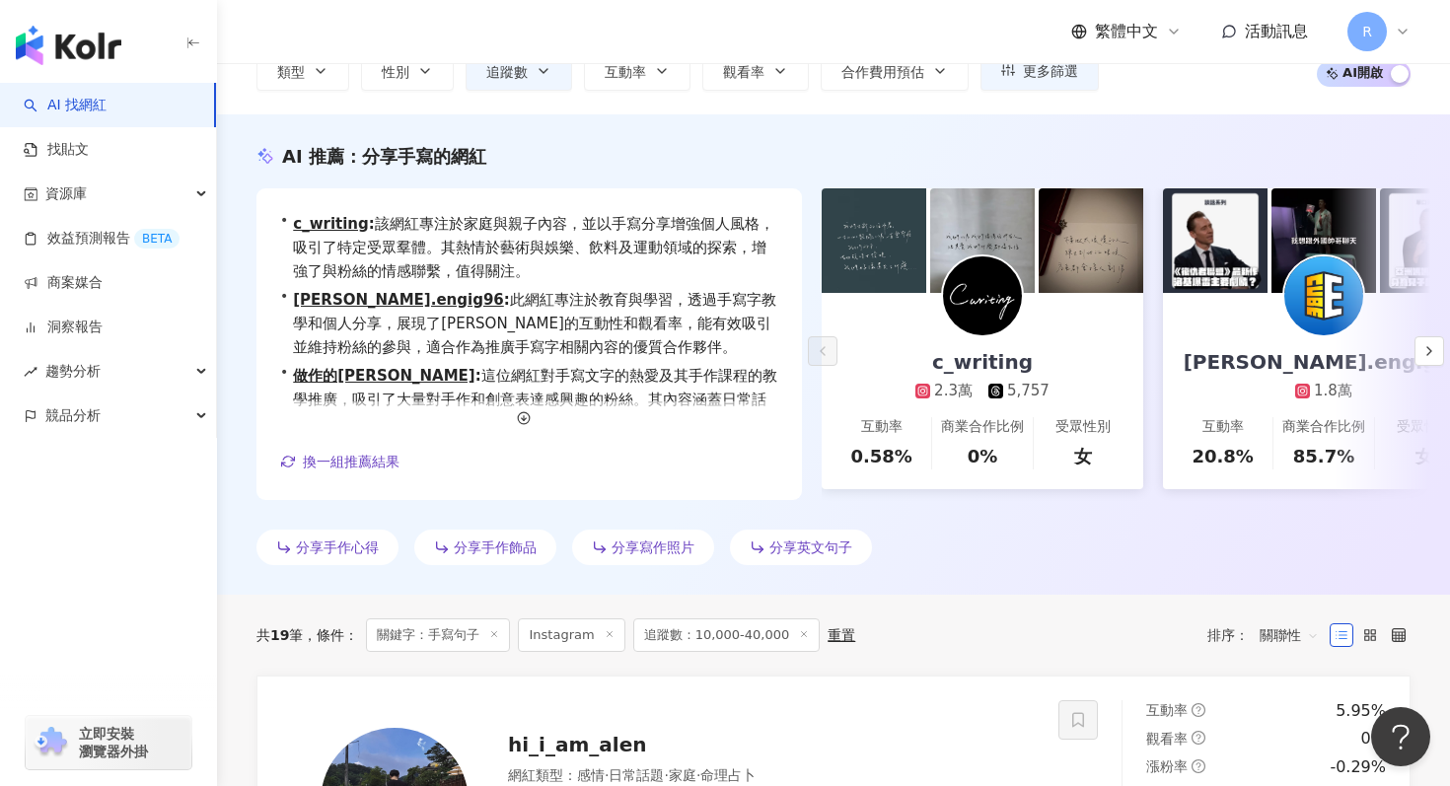
scroll to position [0, 0]
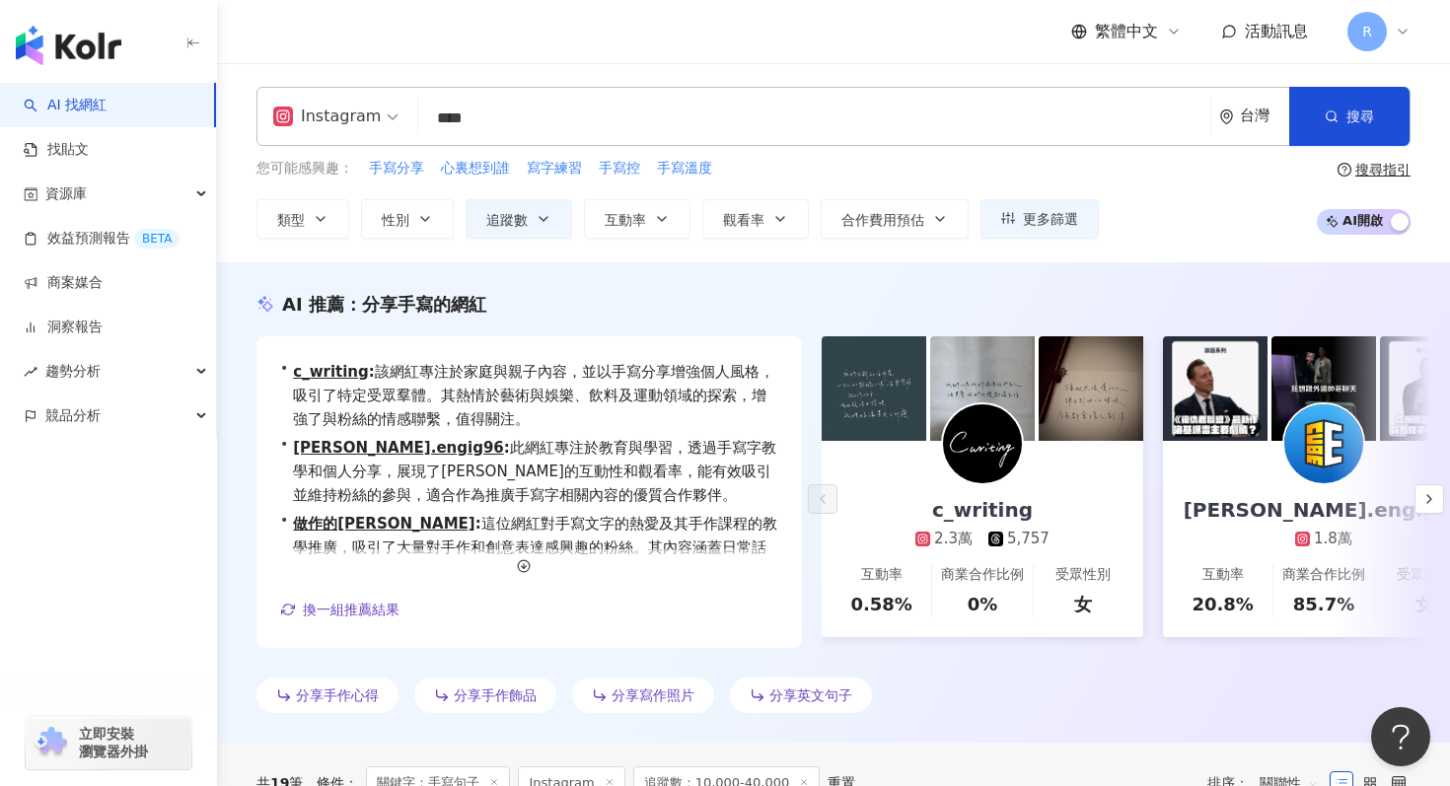
click at [575, 132] on input "****" at bounding box center [814, 118] width 776 height 37
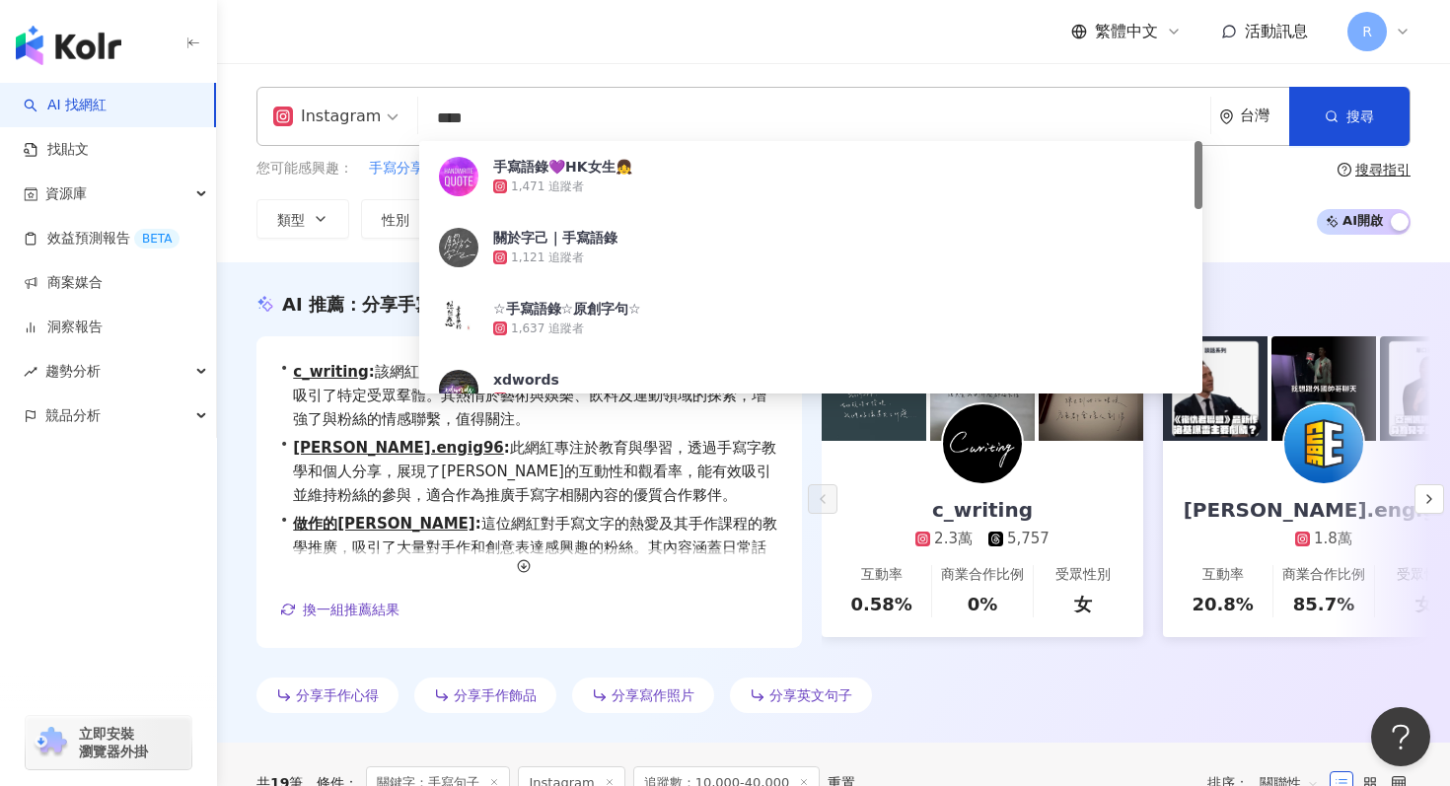
click at [575, 132] on input "****" at bounding box center [814, 118] width 776 height 37
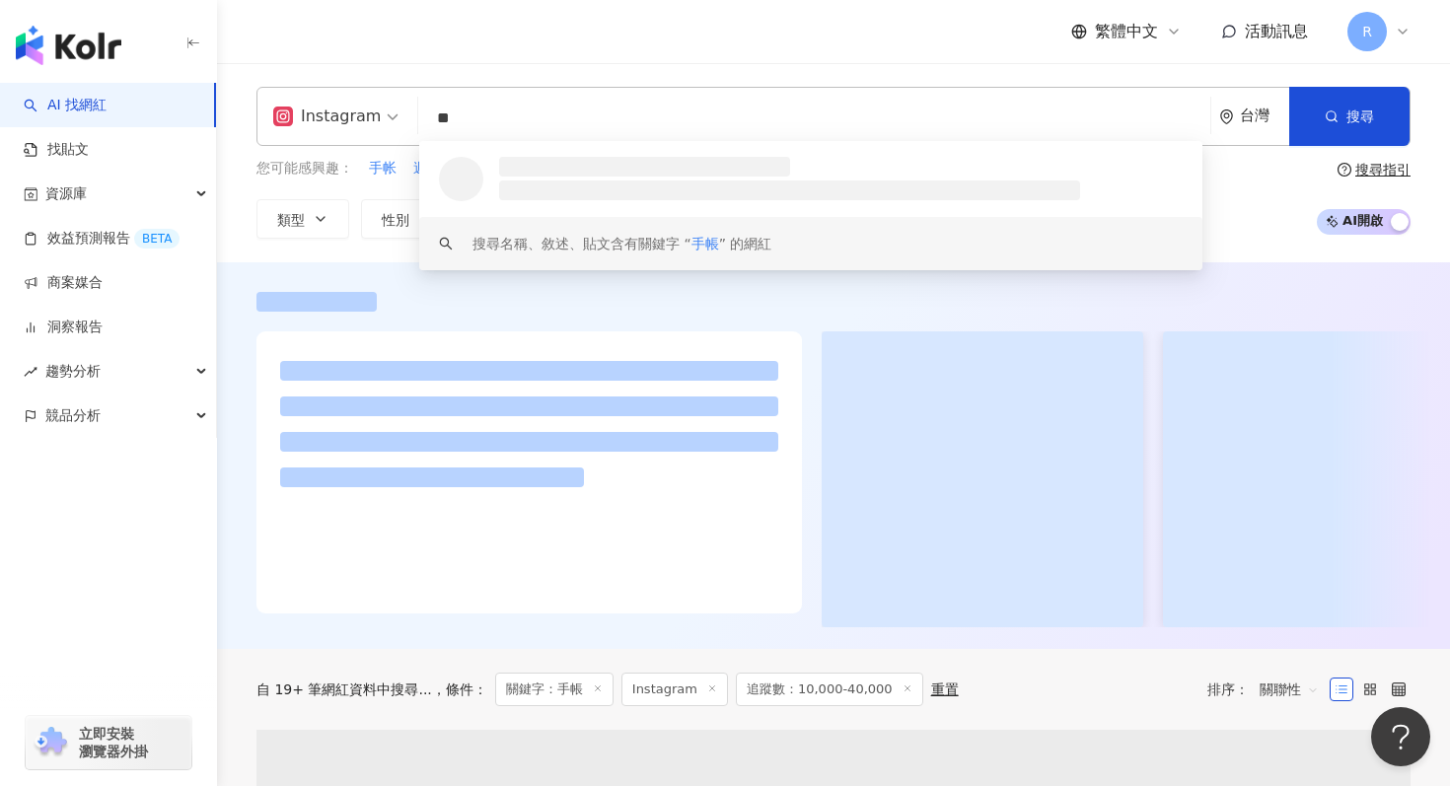
click at [225, 244] on div "Instagram ** 台灣 搜尋 loading keyword 搜尋名稱、敘述、貼文含有關鍵字 “ 手帳 ” 的網紅 您可能感興趣： 手帐 週記事 di…" at bounding box center [833, 162] width 1233 height 199
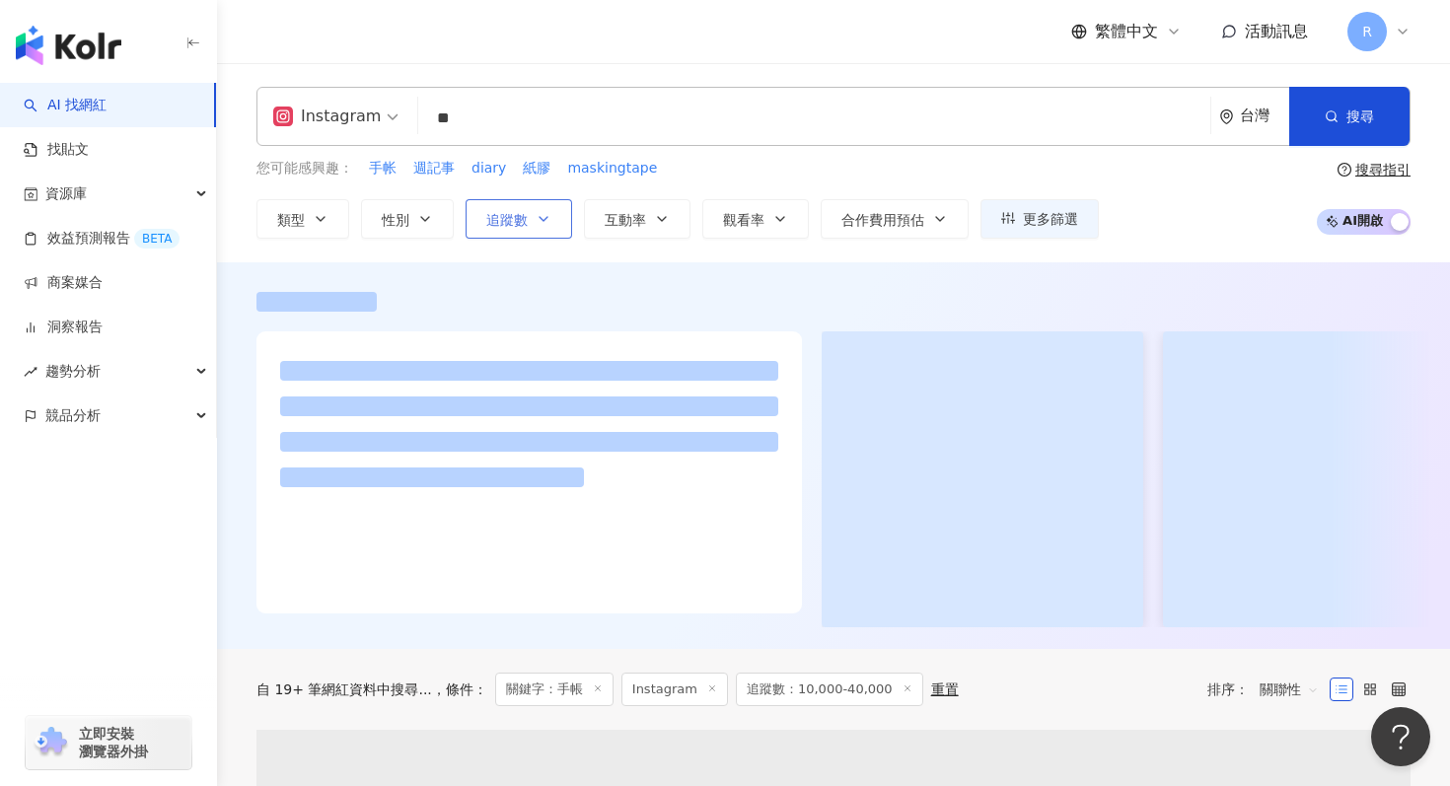
click at [542, 213] on icon "button" at bounding box center [544, 219] width 16 height 16
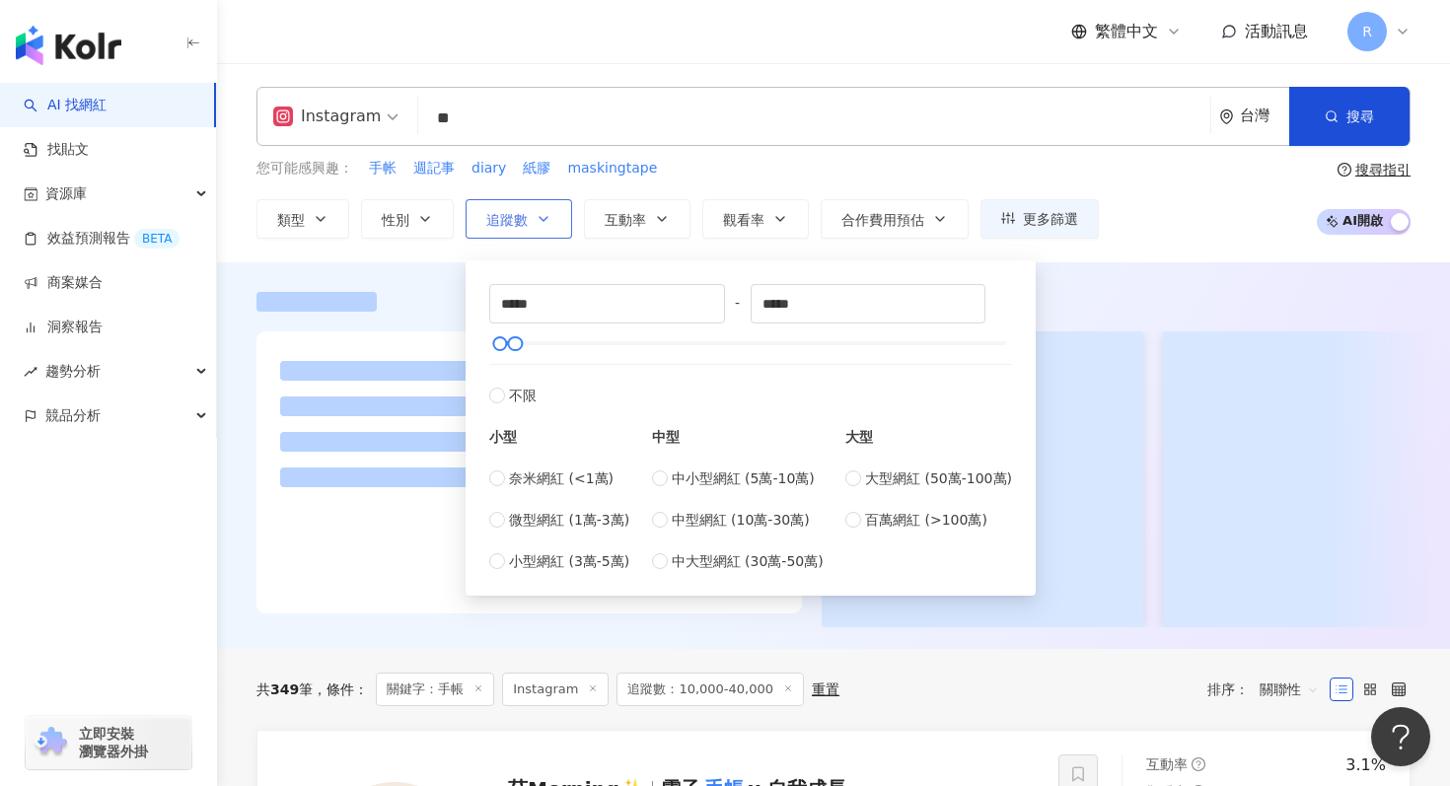
click at [548, 214] on icon "button" at bounding box center [544, 219] width 16 height 16
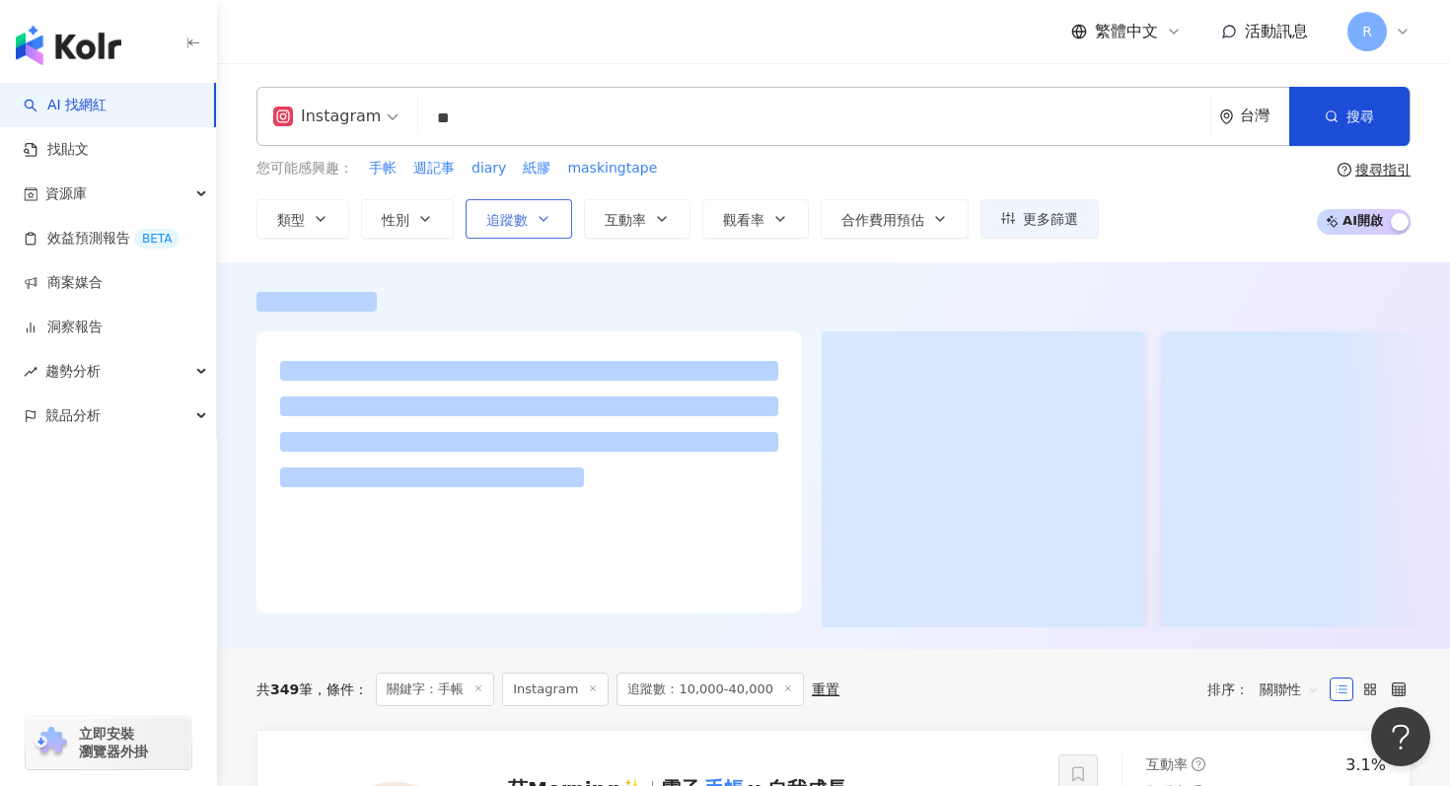
click at [548, 214] on icon "button" at bounding box center [544, 219] width 16 height 16
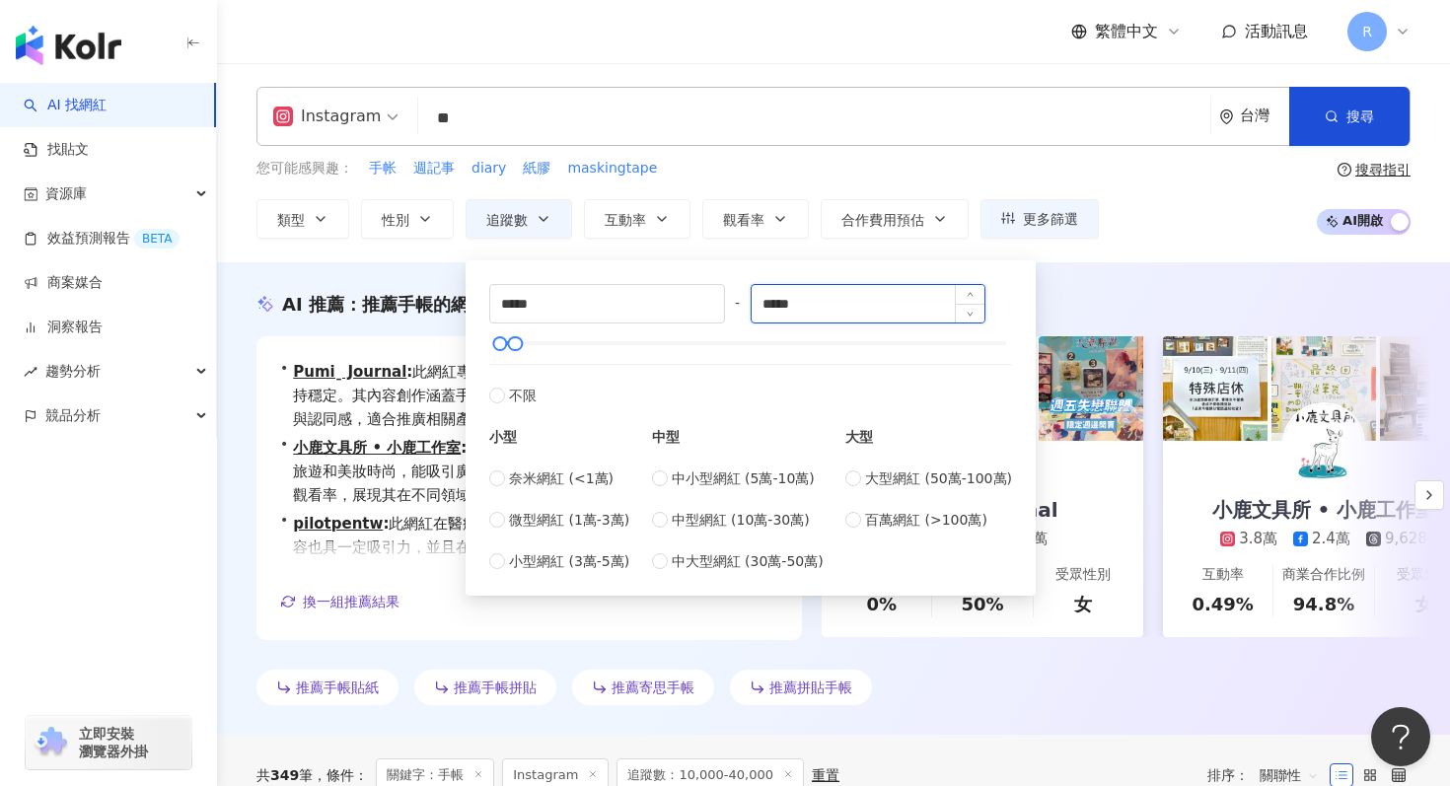
click at [864, 299] on input "*****" at bounding box center [869, 303] width 234 height 37
click at [1241, 229] on div "您可能感興趣： 手帐 週記事 diary 紙膠 maskingtape 類型 性別 追蹤數 互動率 觀看率 合作費用預估 更多篩選 ***** - *****…" at bounding box center [833, 198] width 1154 height 81
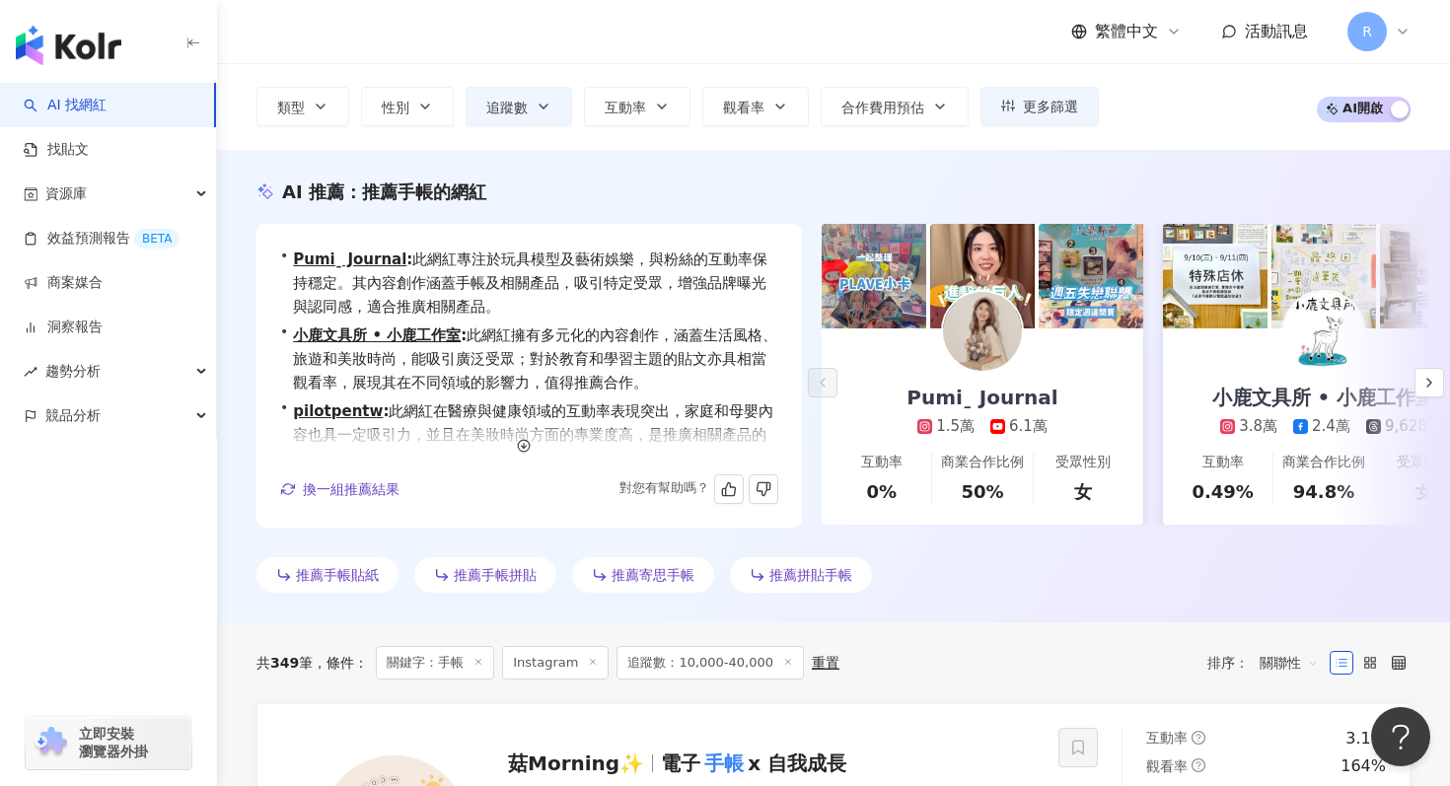
scroll to position [47, 0]
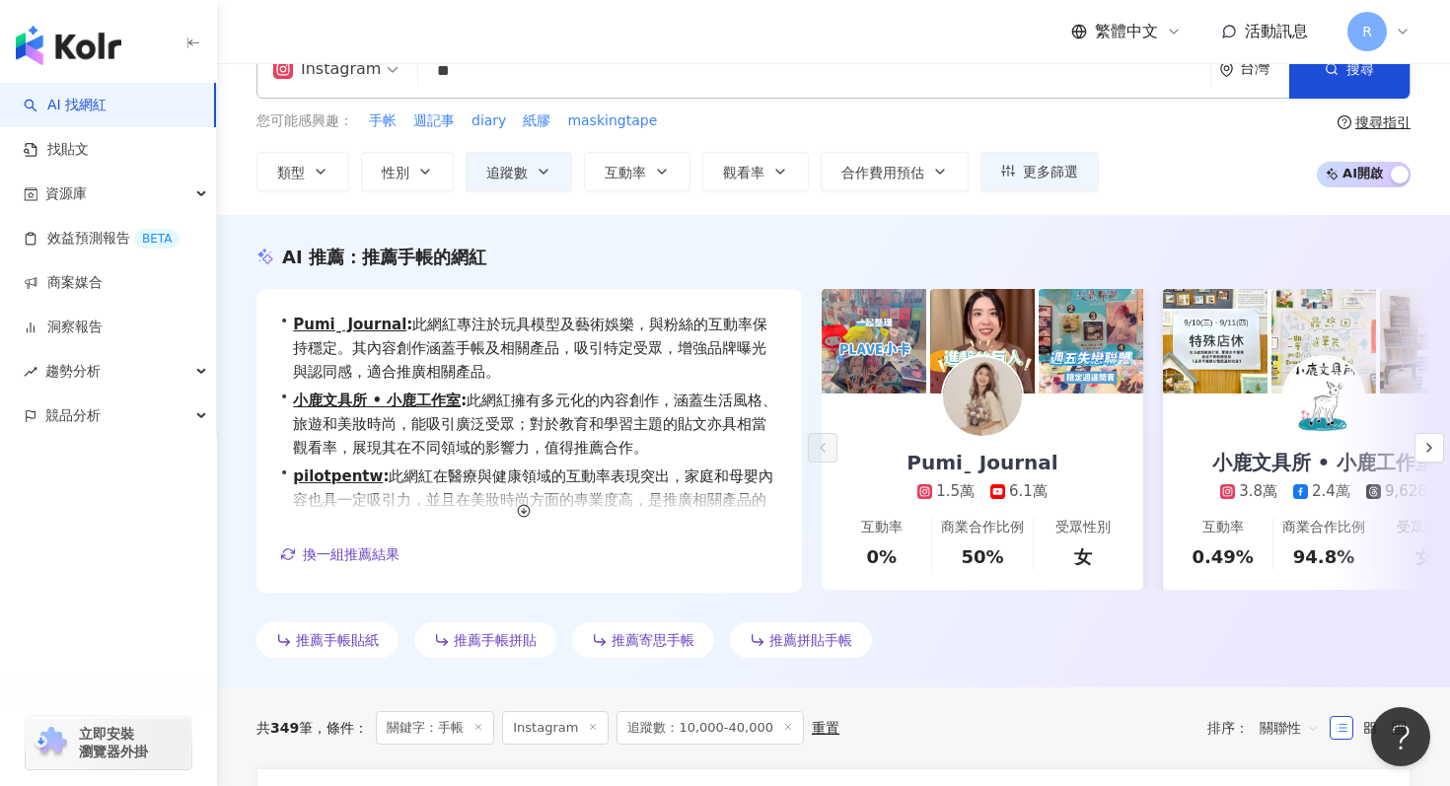
click at [553, 74] on input "**" at bounding box center [814, 70] width 776 height 37
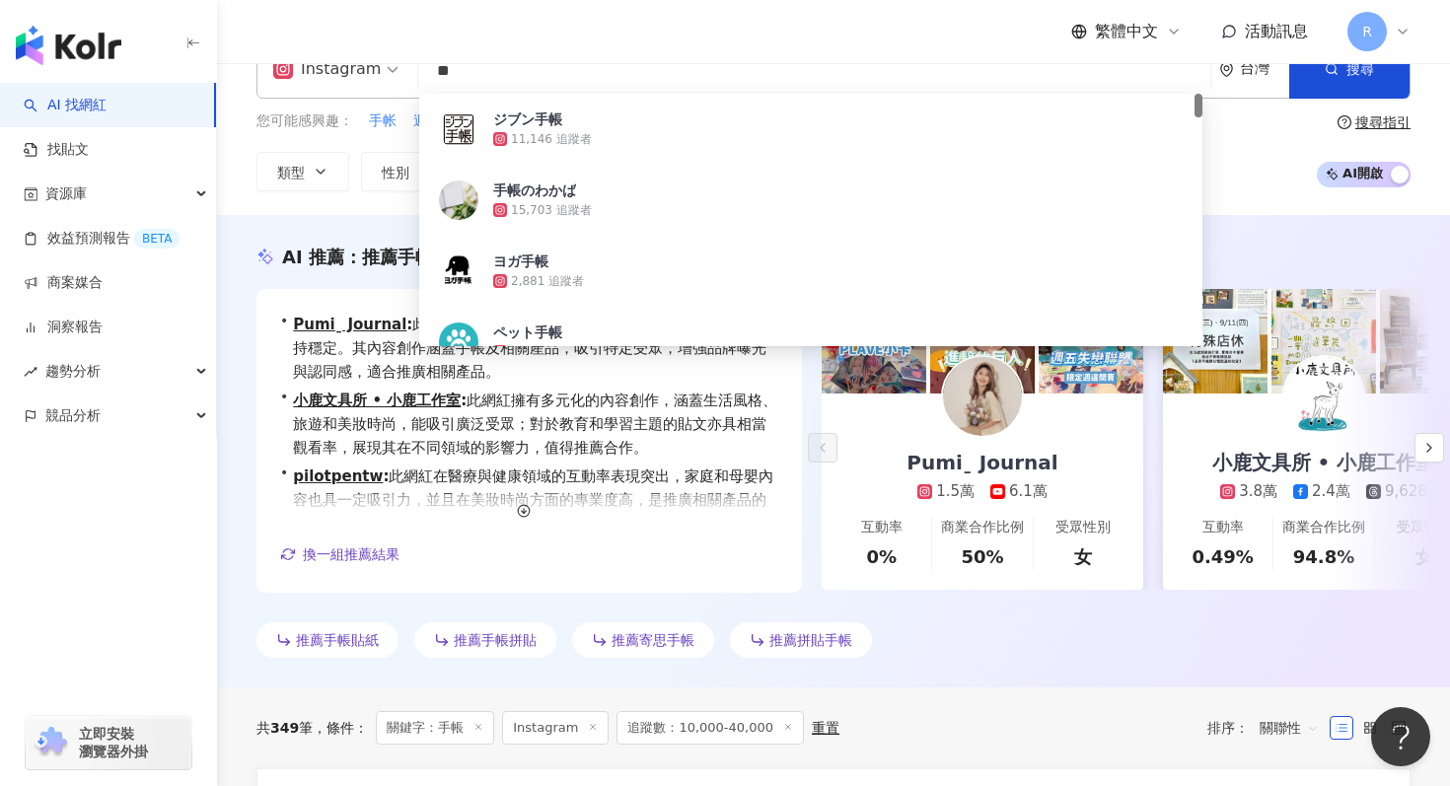
click at [553, 74] on input "**" at bounding box center [814, 70] width 776 height 37
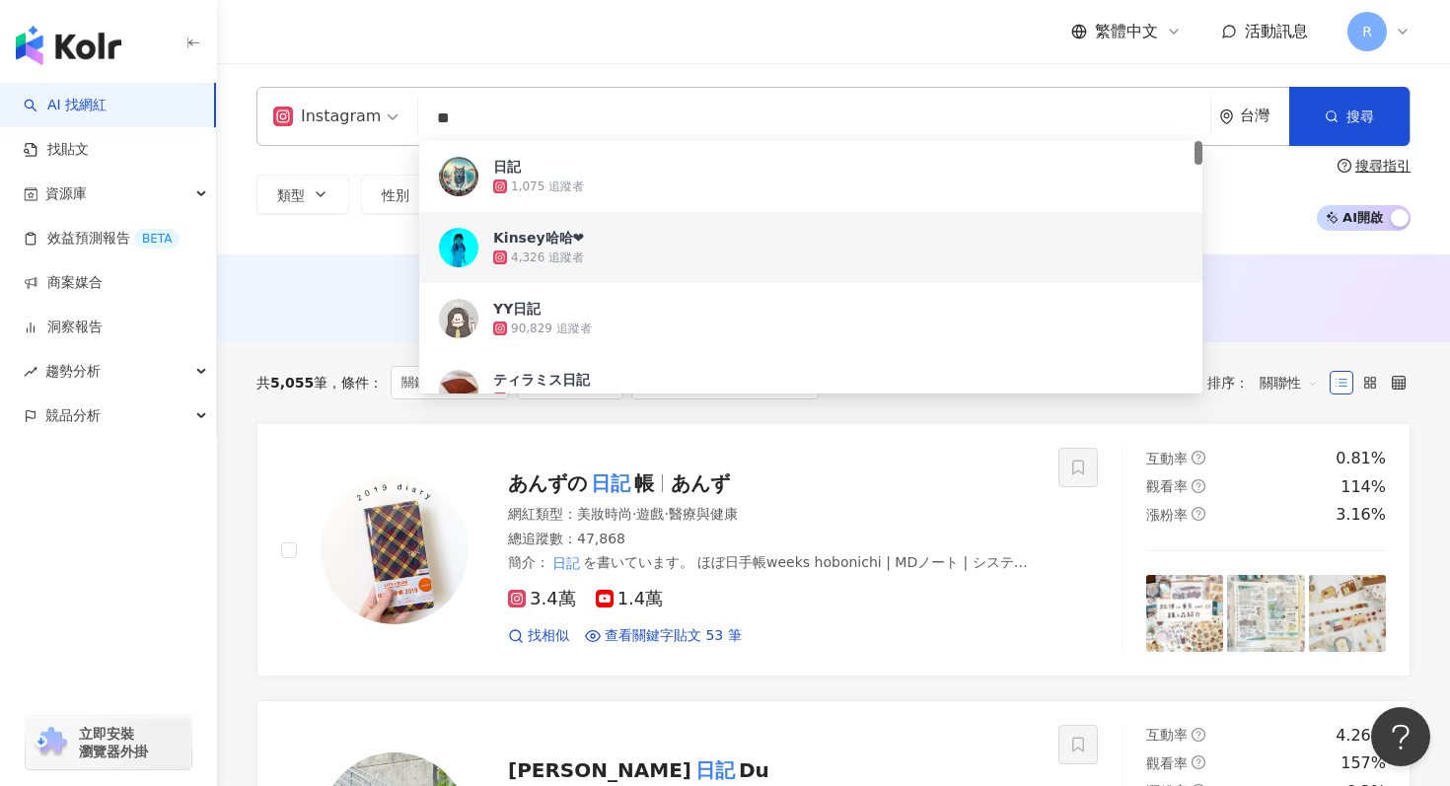
click at [335, 302] on div "AI 推薦 ： 無結果，請嘗試搜尋其他語言關鍵字或條件" at bounding box center [833, 296] width 1154 height 25
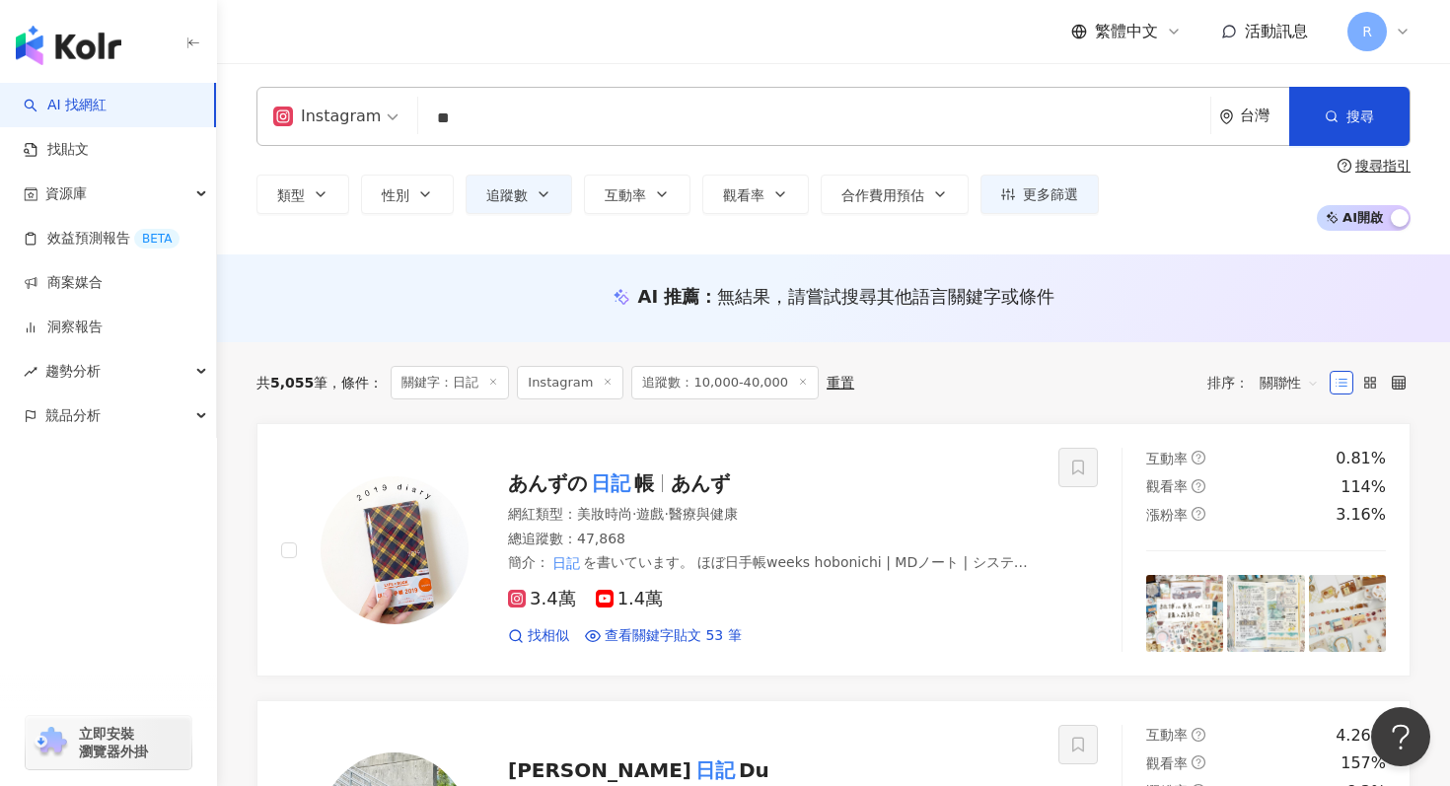
click at [441, 119] on input "**" at bounding box center [814, 118] width 776 height 37
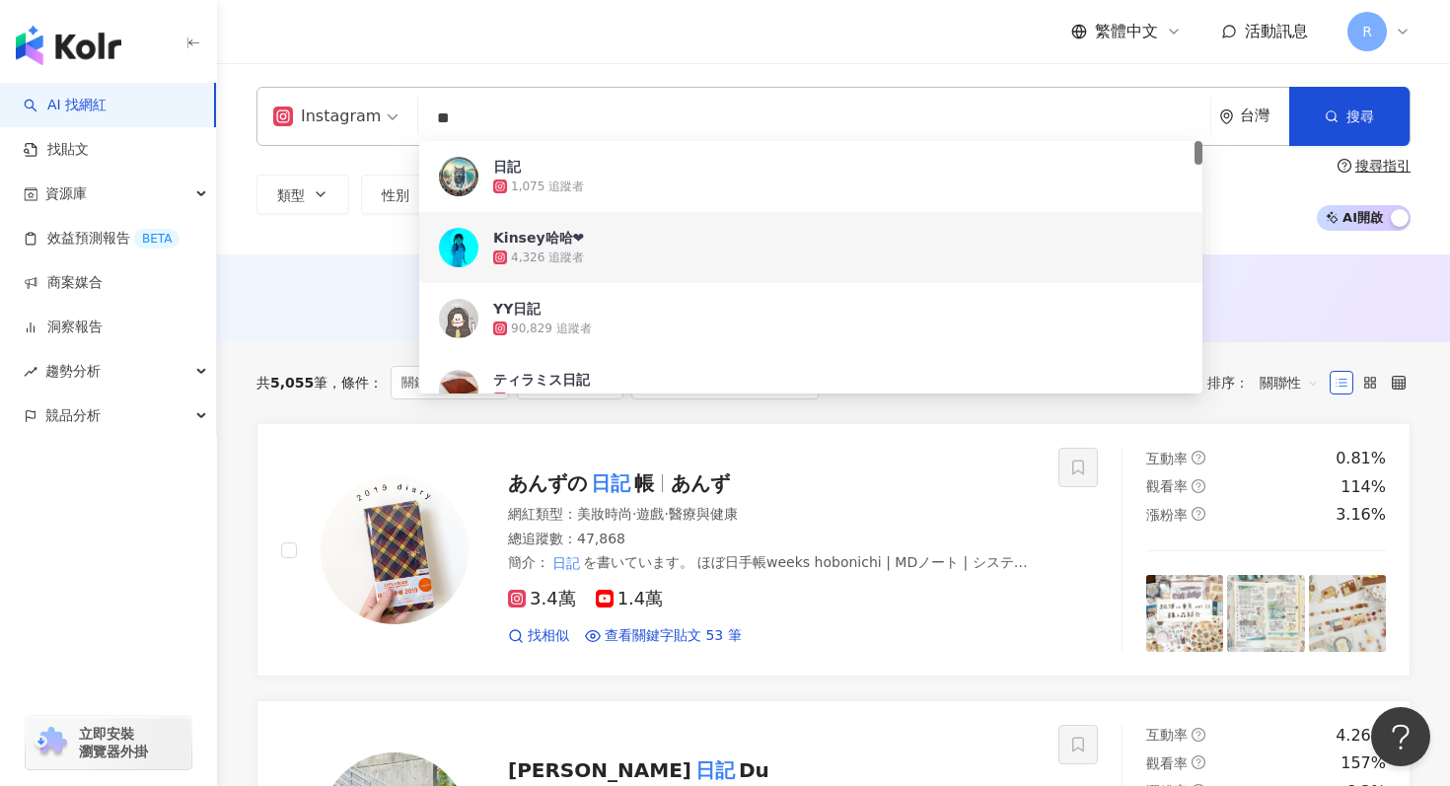
click at [435, 119] on input "**" at bounding box center [814, 118] width 776 height 37
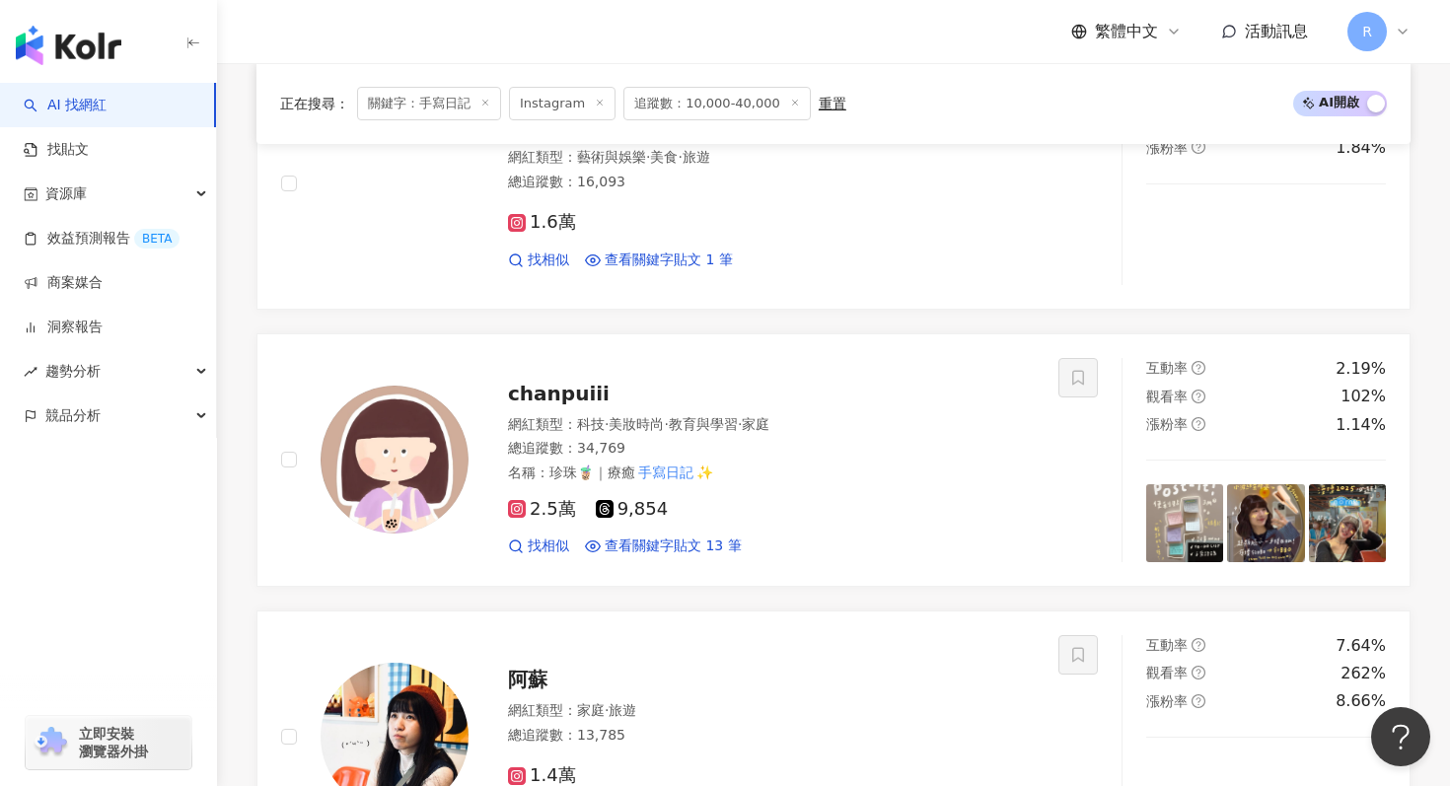
scroll to position [1239, 0]
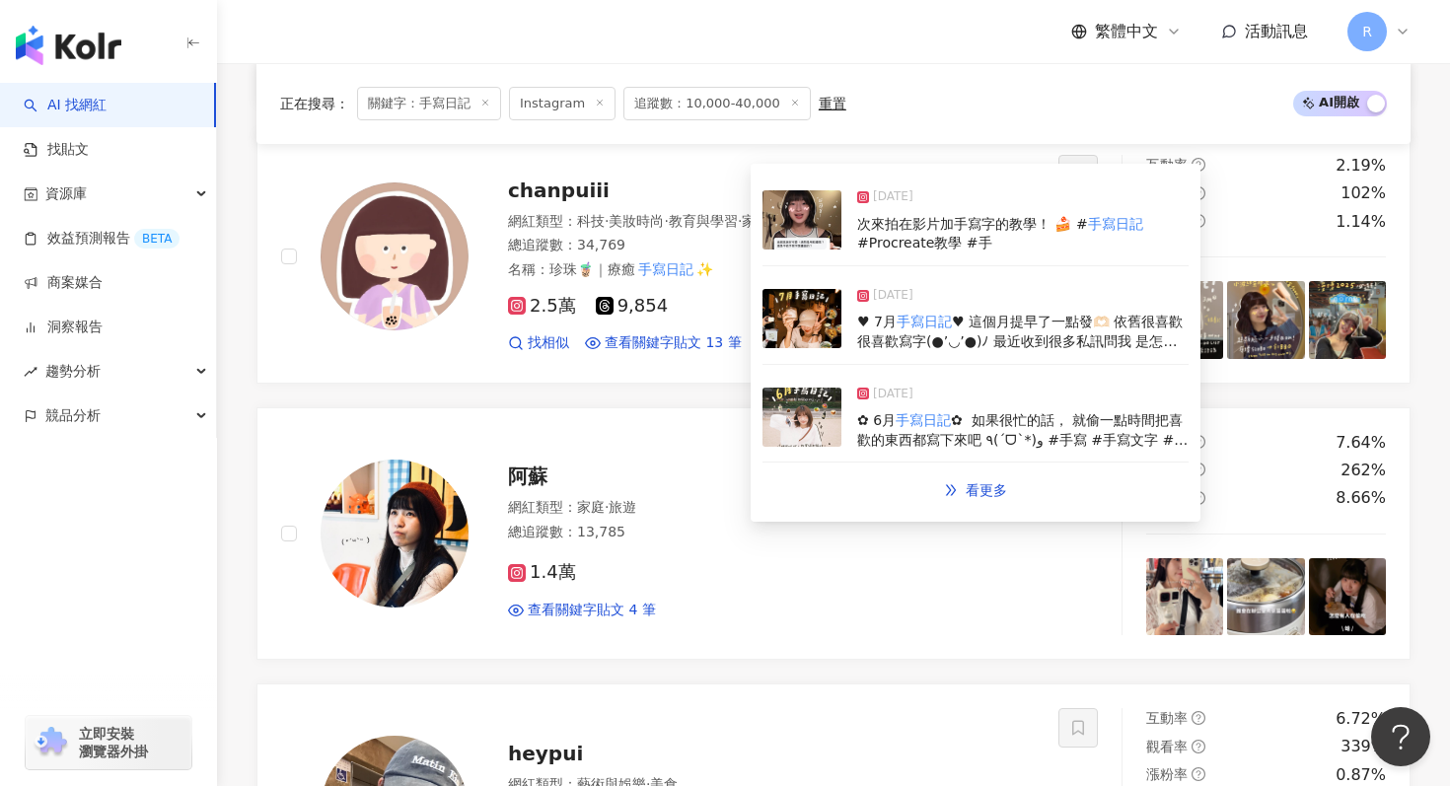
click at [806, 347] on div "2025/7/23 ♥︎ 7月 手寫日記 ♥︎ 這個月提早了一點發🫶🏻 依舊很喜歡很喜歡寫字(●’◡’●)ﾉ 最近收到很多私訊問我 是怎麼在照片/影片上面寫字…" at bounding box center [976, 319] width 426 height 91
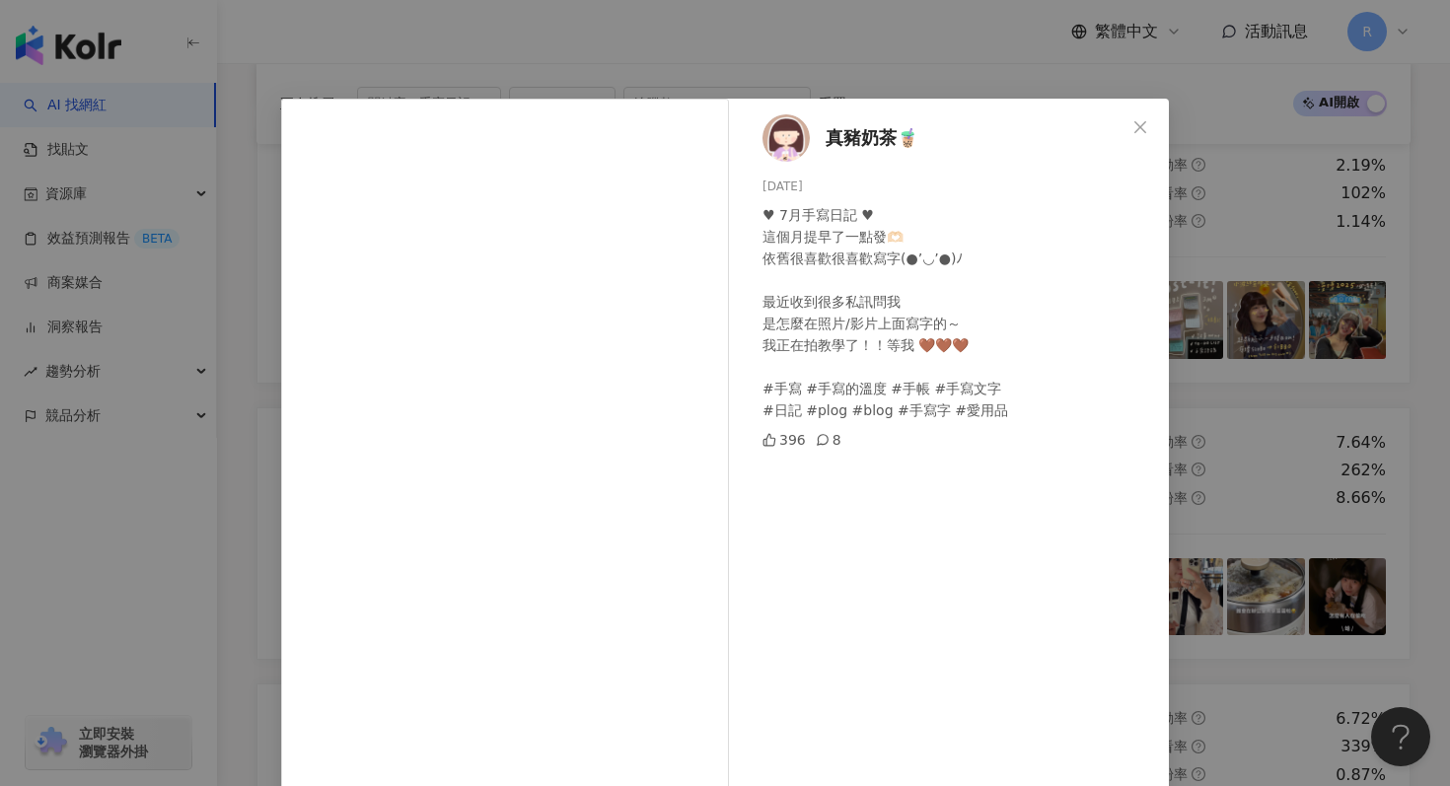
click at [707, 25] on div "真豬奶茶🧋 2025/7/23 ♥︎ 7月手寫日記 ♥︎ 這個月提早了一點發🫶🏻 依舊很喜歡很喜歡寫字(●’◡’●)ﾉ 最近收到很多私訊問我 是怎麼在照片/影…" at bounding box center [725, 393] width 1450 height 786
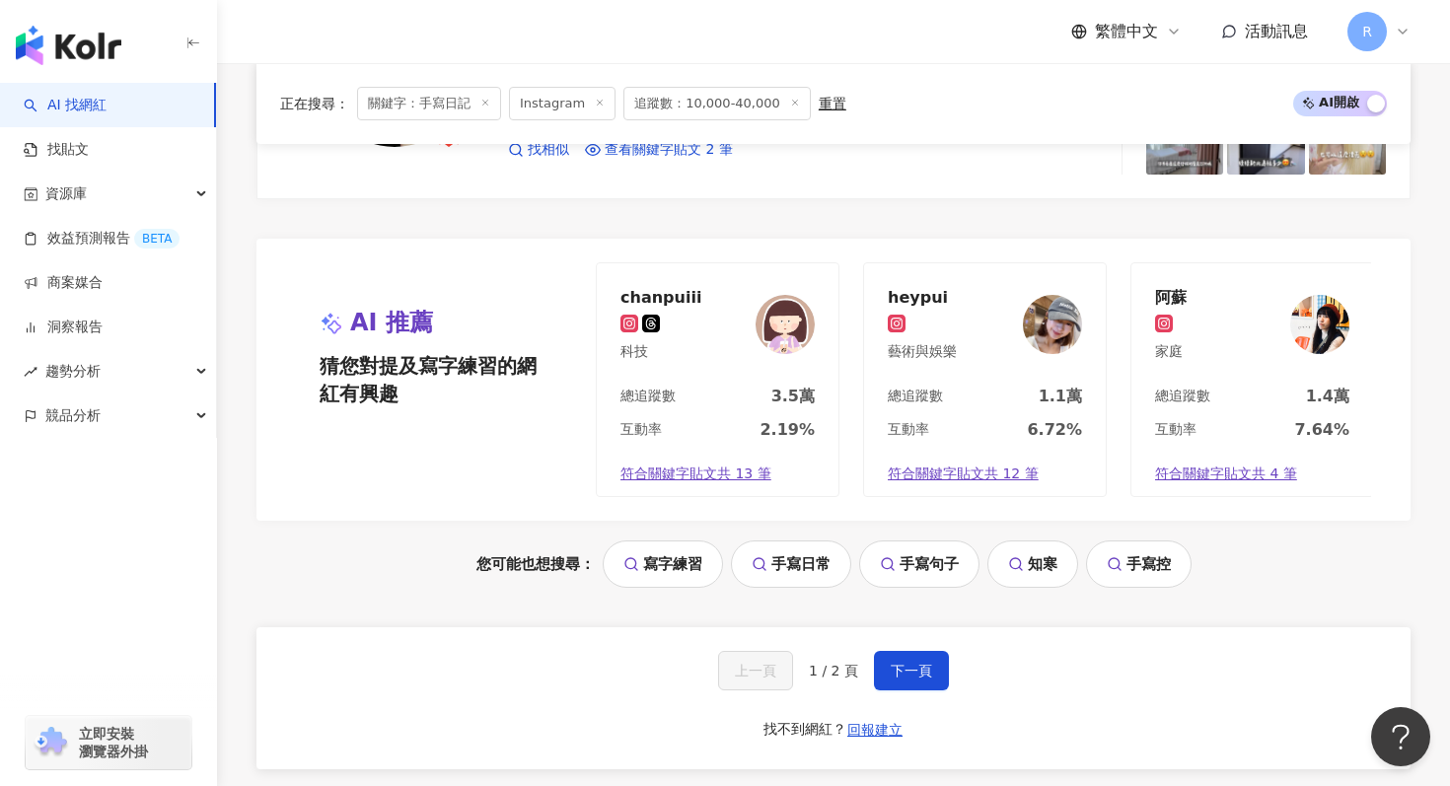
scroll to position [3966, 0]
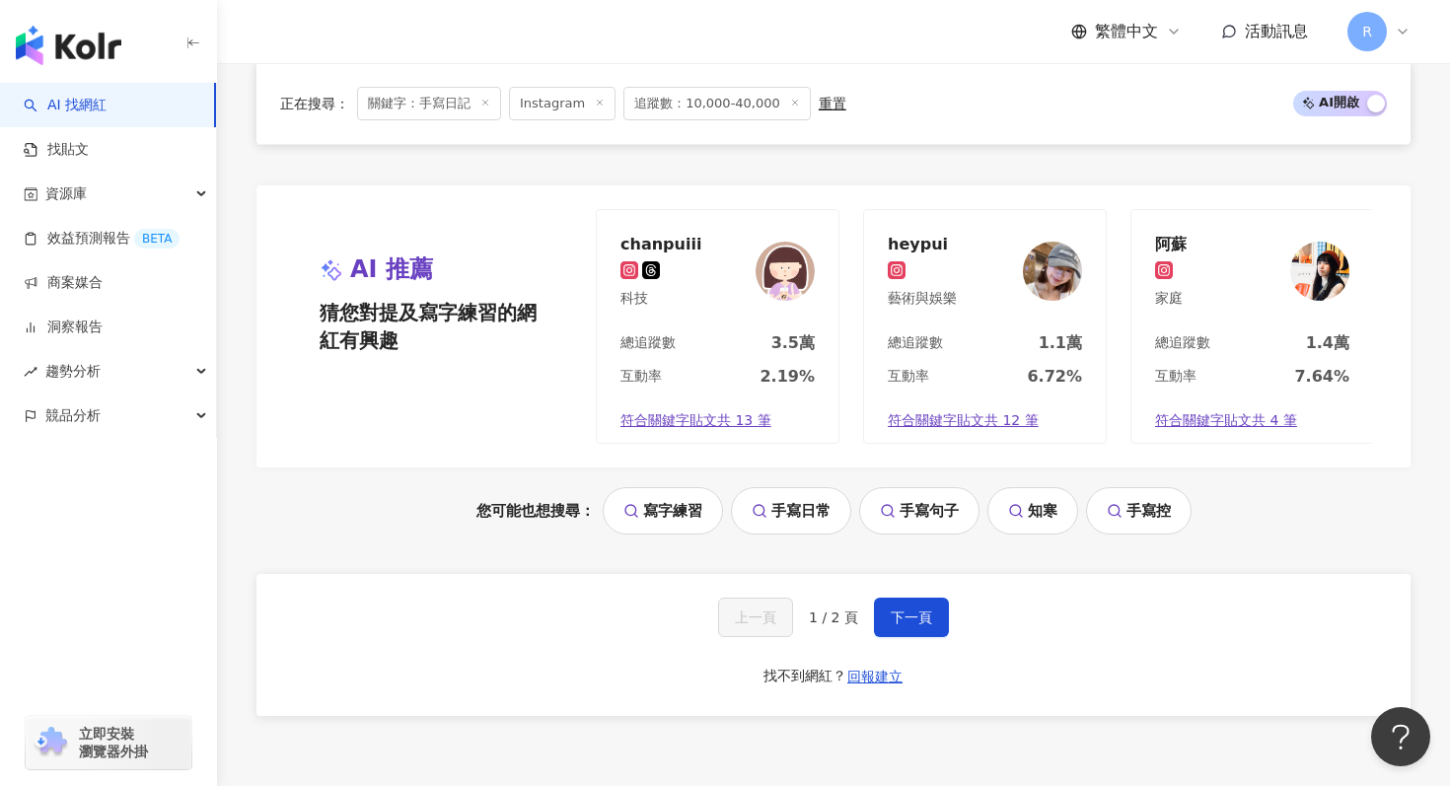
click at [931, 593] on div "上一頁 1 / 2 頁 下一頁 找不到網紅？ 回報建立" at bounding box center [833, 645] width 1154 height 142
click at [931, 603] on button "下一頁" at bounding box center [911, 617] width 75 height 39
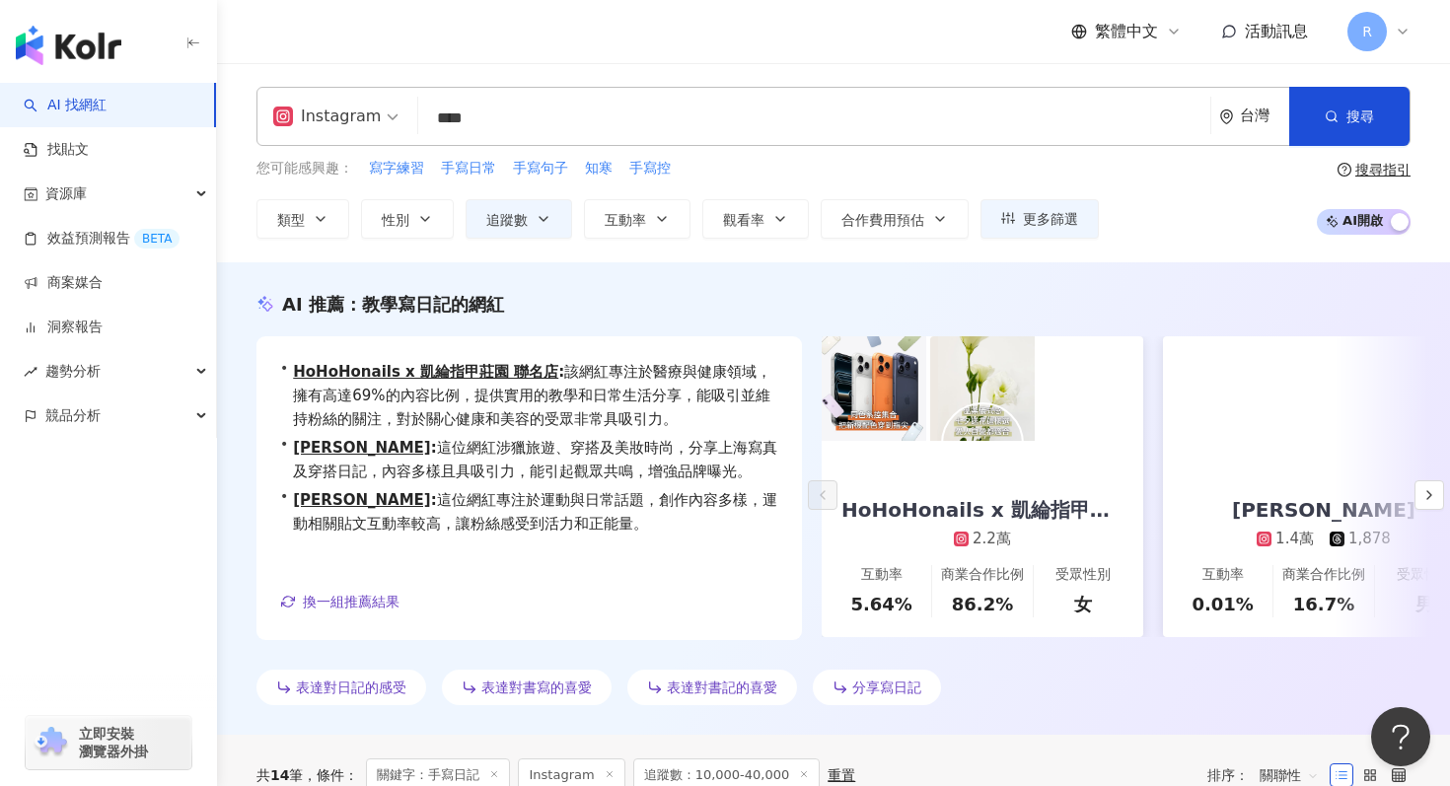
scroll to position [0, 0]
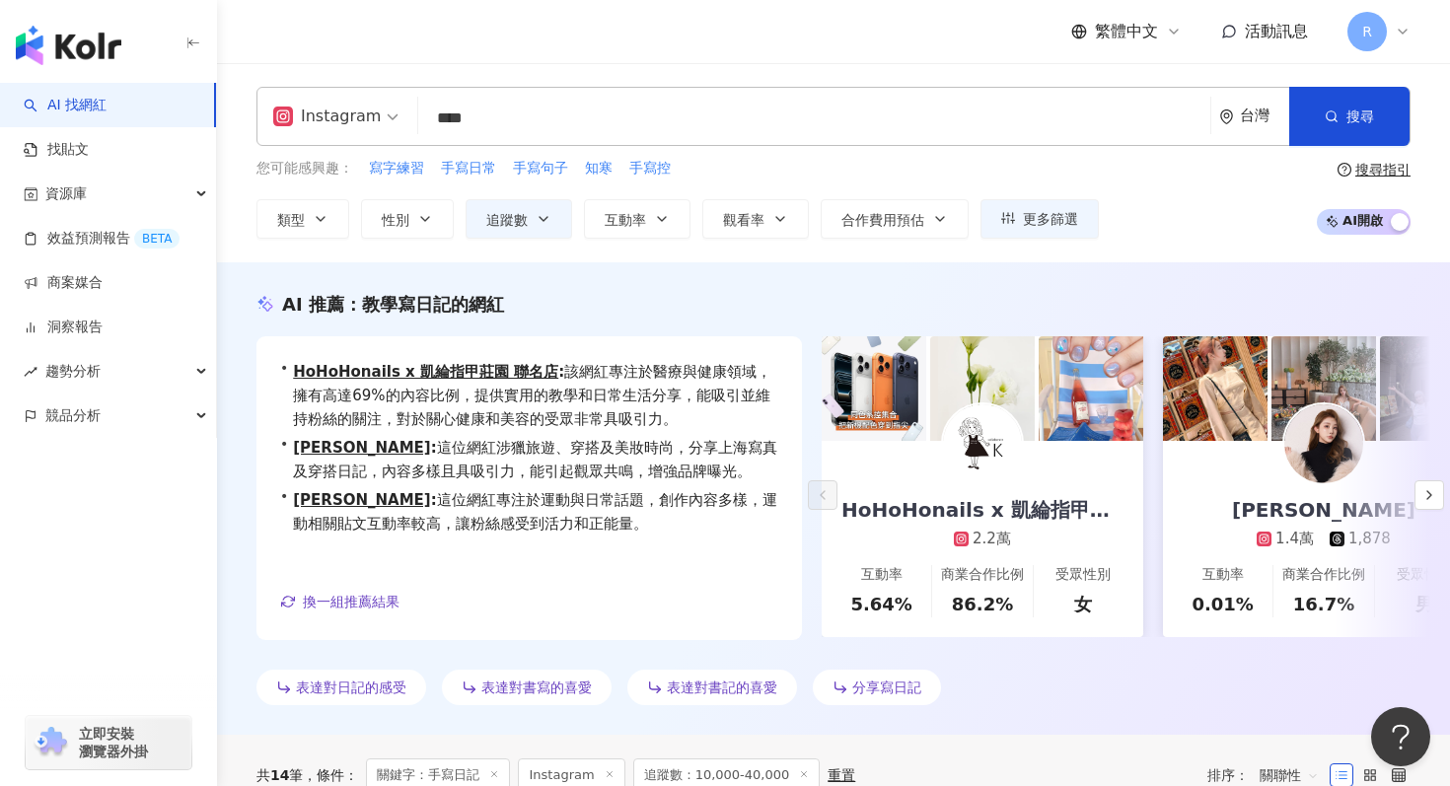
click at [718, 106] on input "****" at bounding box center [814, 118] width 776 height 37
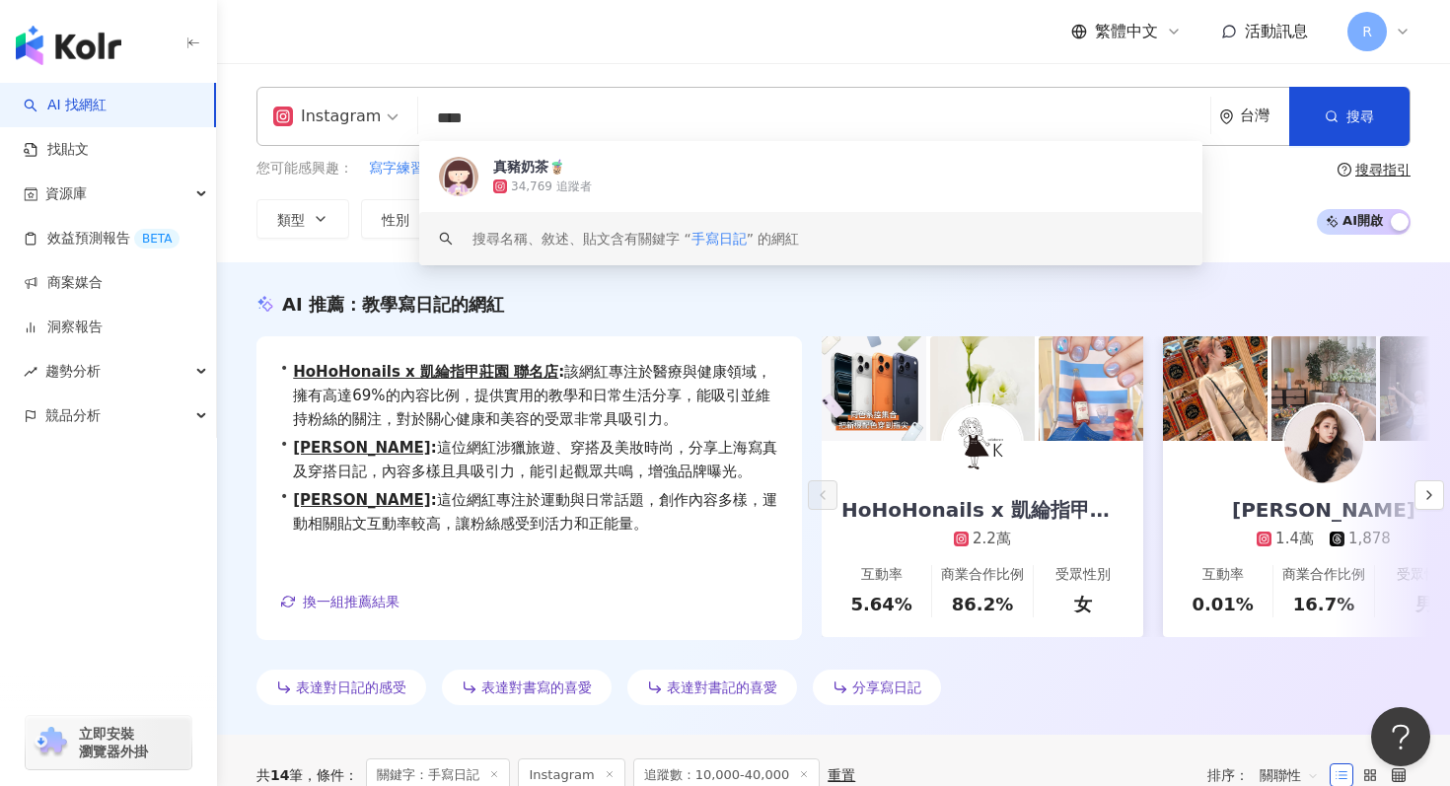
click at [718, 106] on input "****" at bounding box center [814, 118] width 776 height 37
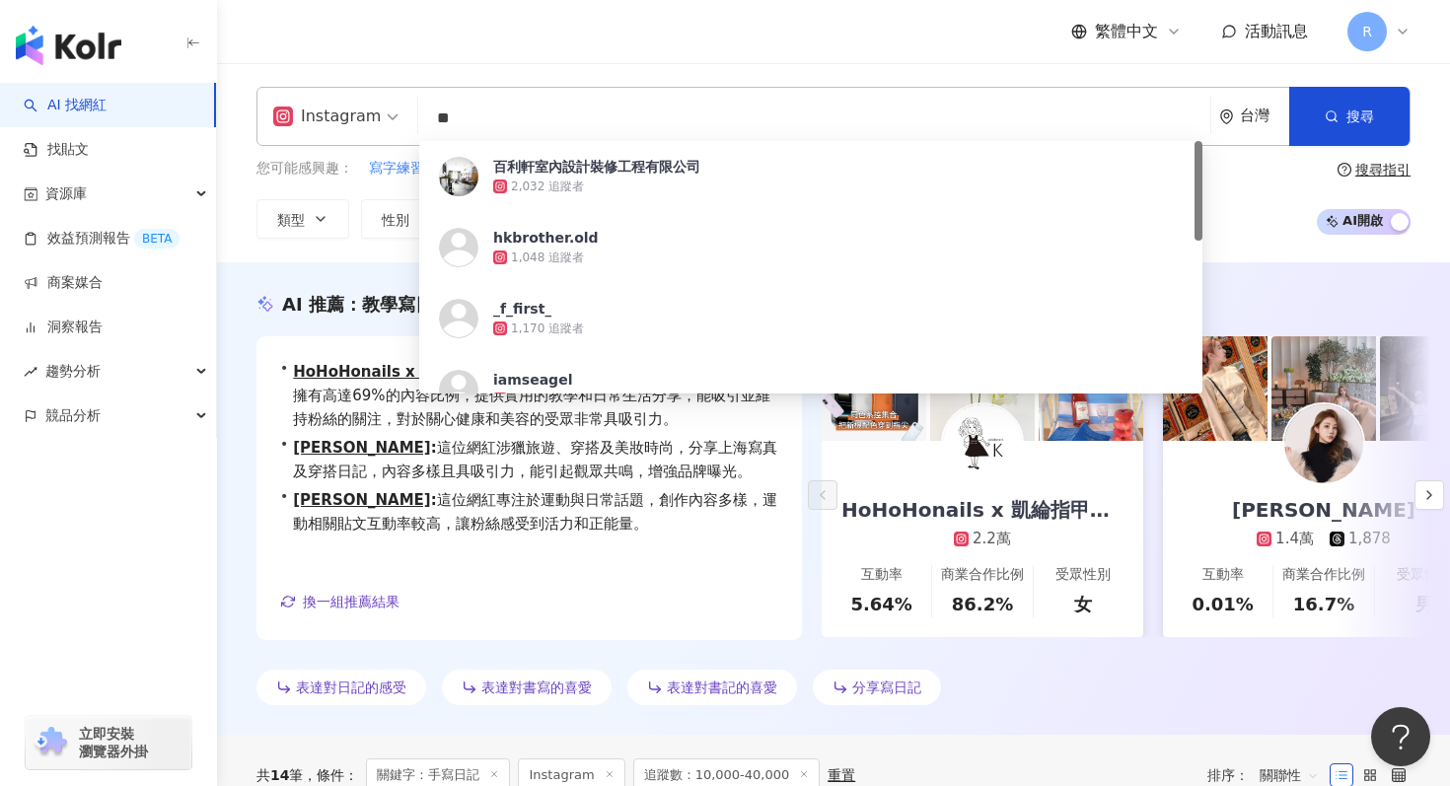
type input "*"
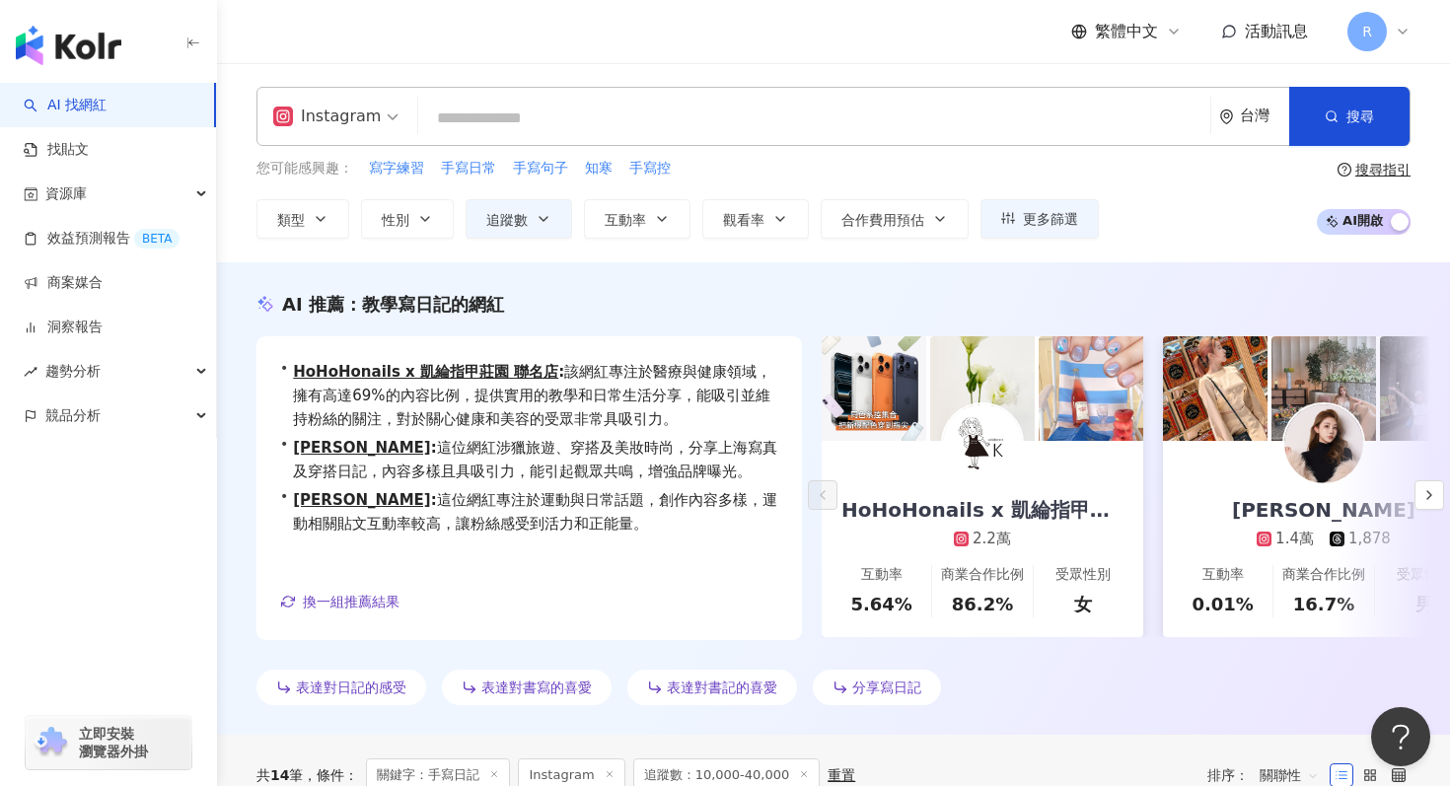
click at [678, 124] on input "search" at bounding box center [814, 118] width 776 height 37
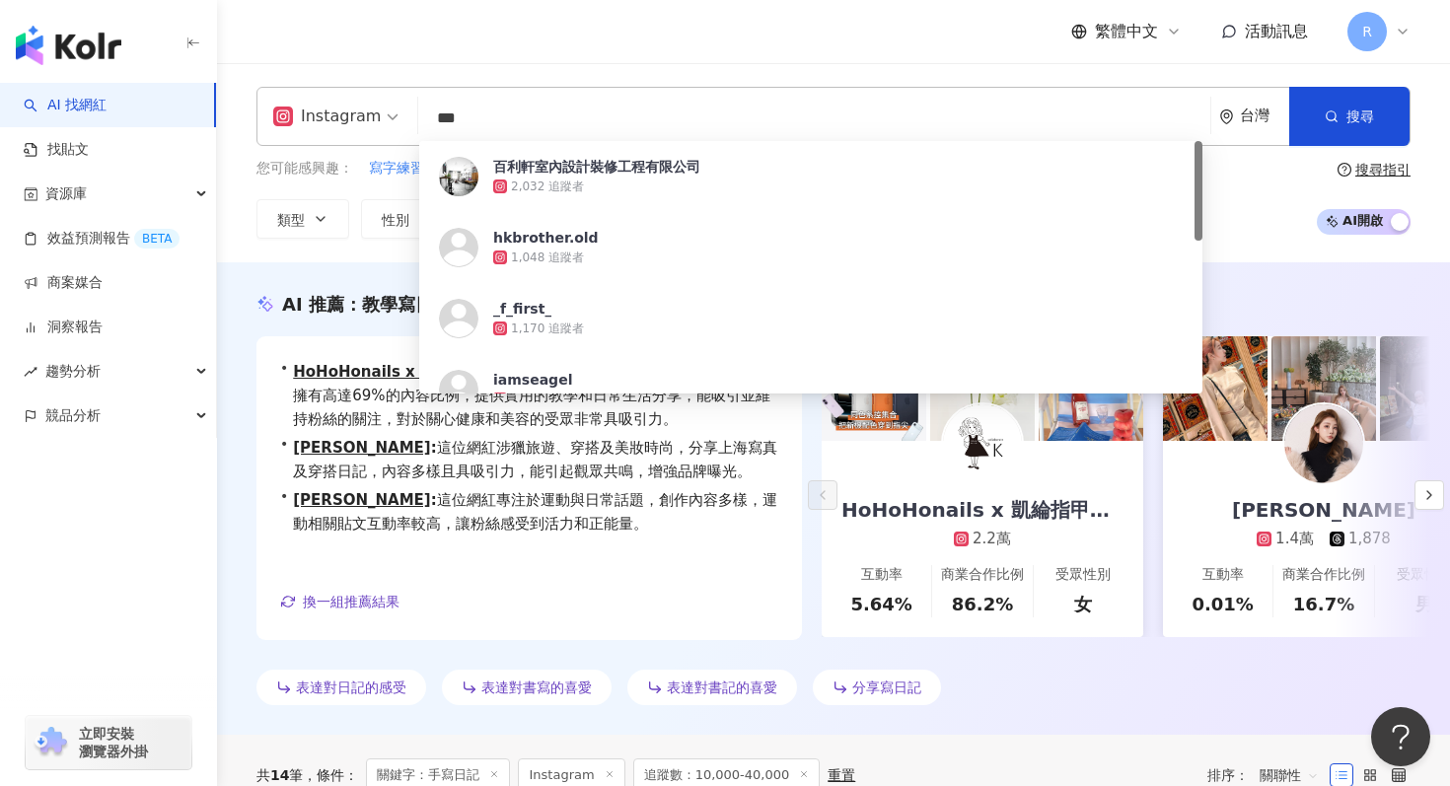
type input "**"
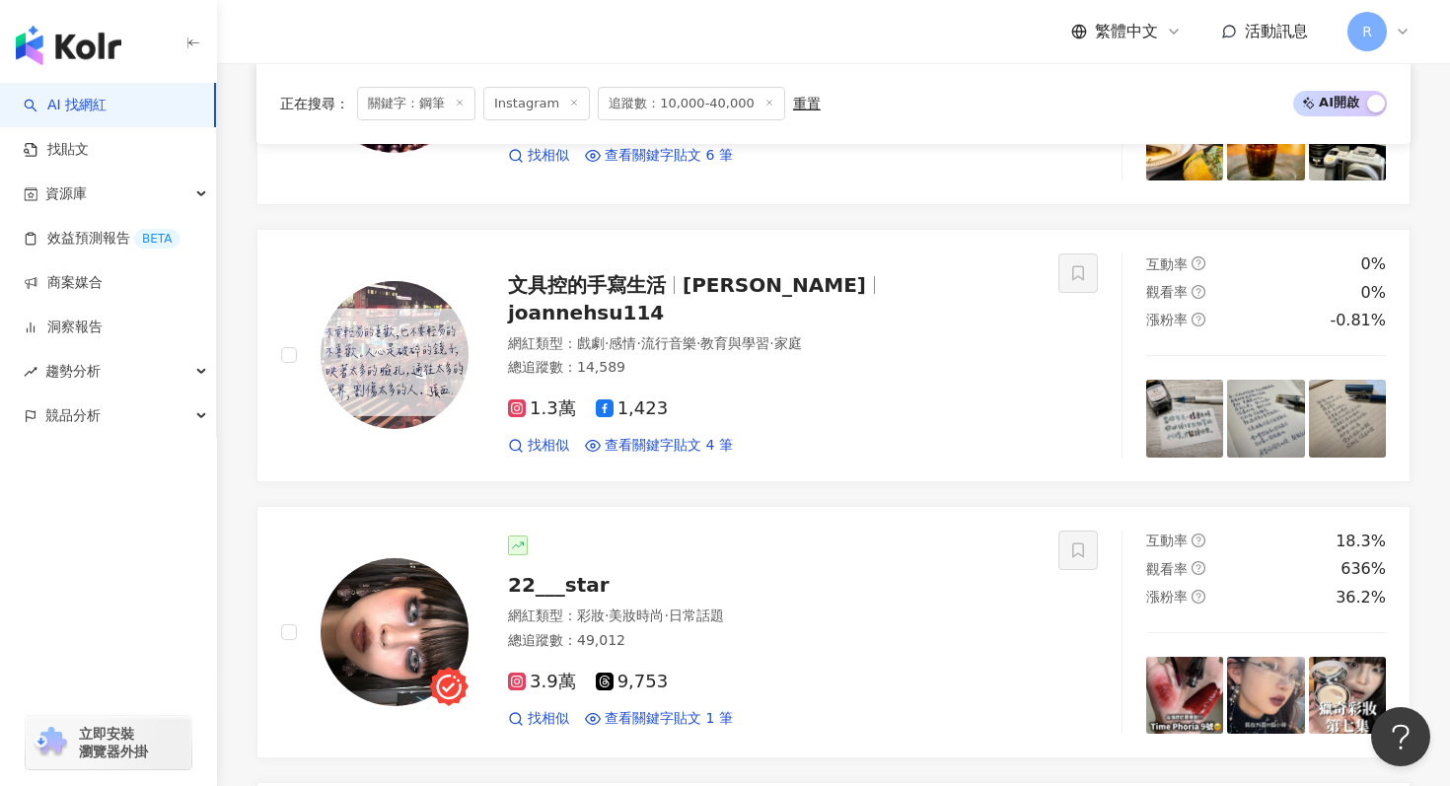
scroll to position [2253, 0]
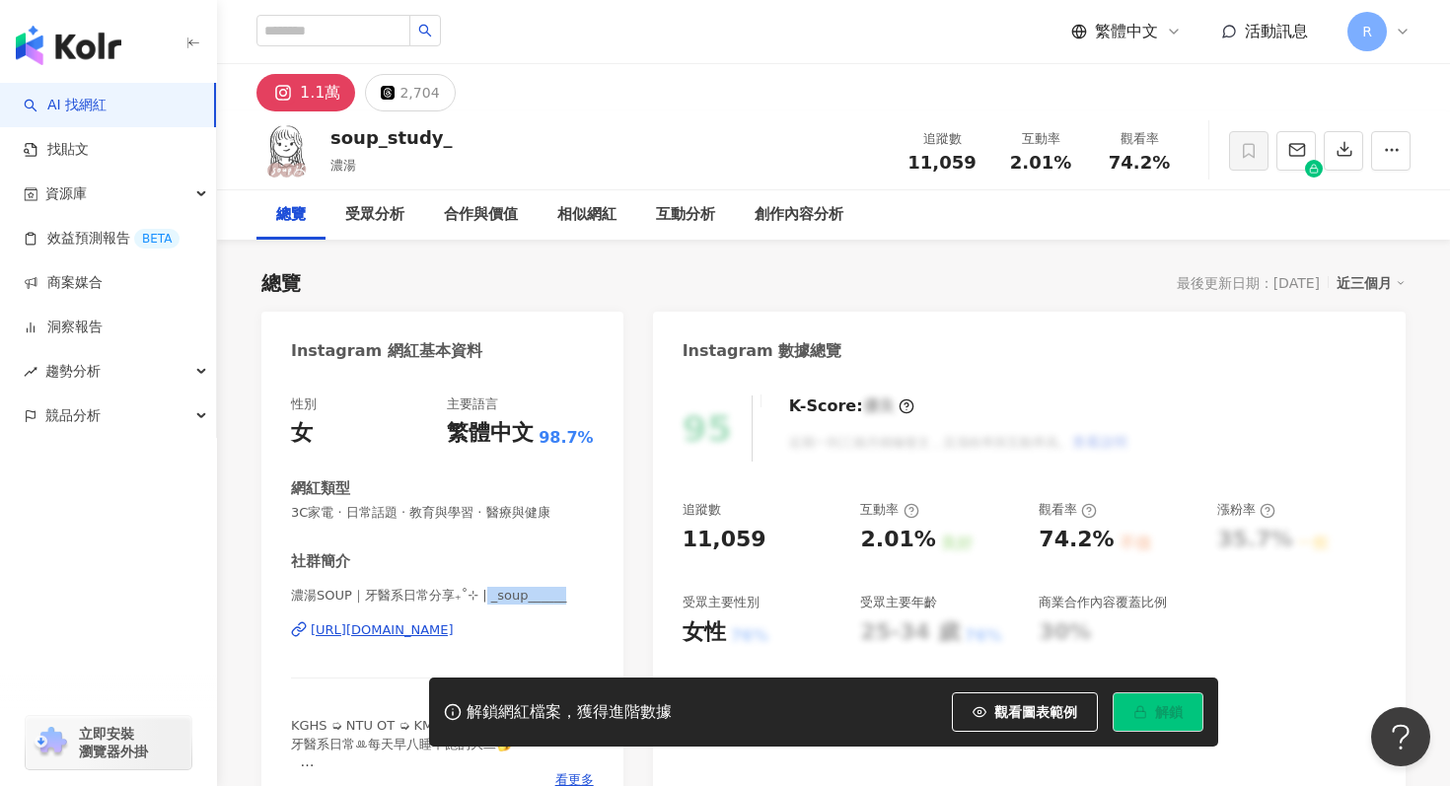
drag, startPoint x: 483, startPoint y: 596, endPoint x: 603, endPoint y: 591, distance: 119.5
click at [604, 591] on div "性別 女 主要語言 繁體中文 98.7% 網紅類型 3C家電 · 日常話題 · 教育與學習 · 醫療與健康 社群簡介 濃湯SOUP｜牙醫系日常分享₊˚⊹ | …" at bounding box center [442, 597] width 362 height 443
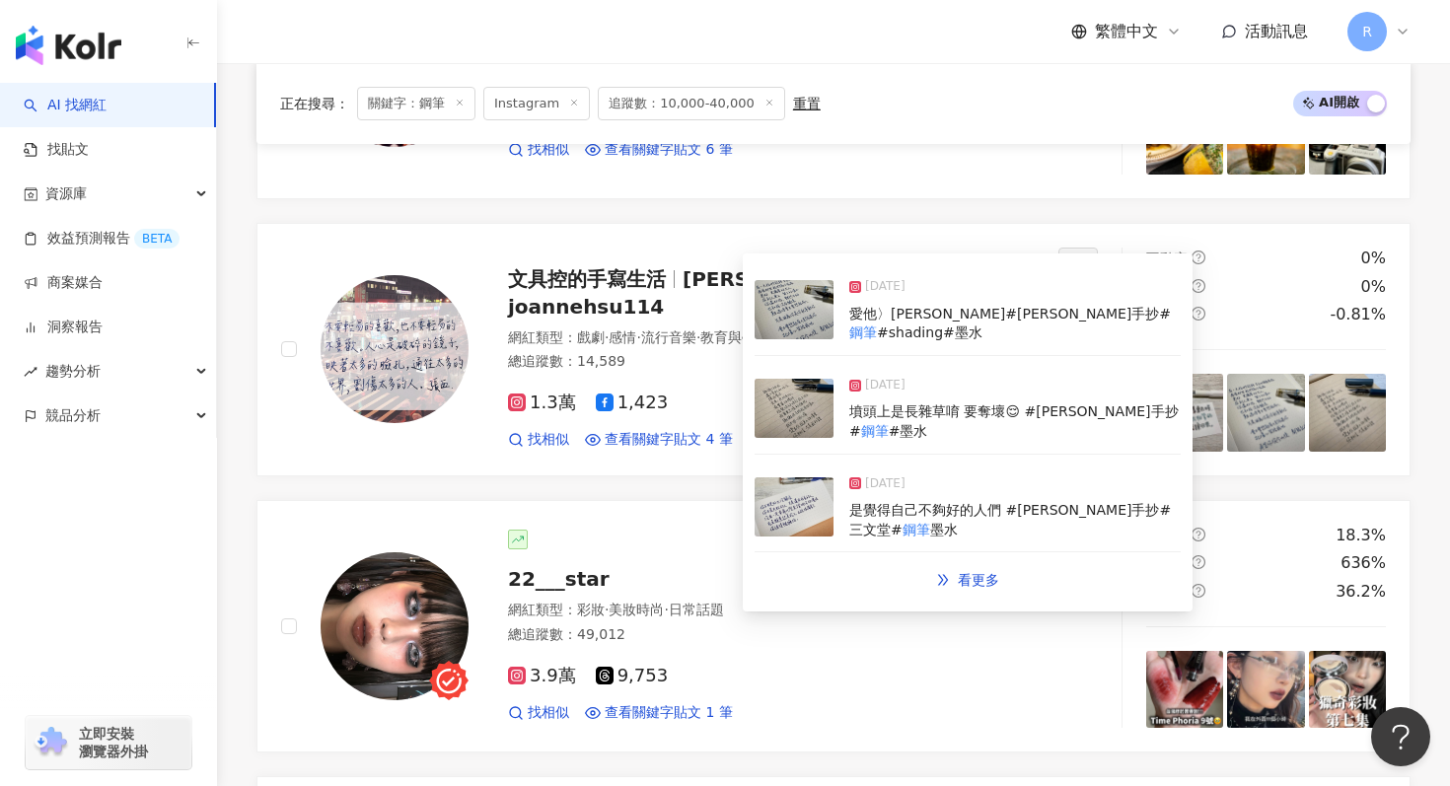
click at [815, 404] on img at bounding box center [794, 408] width 79 height 59
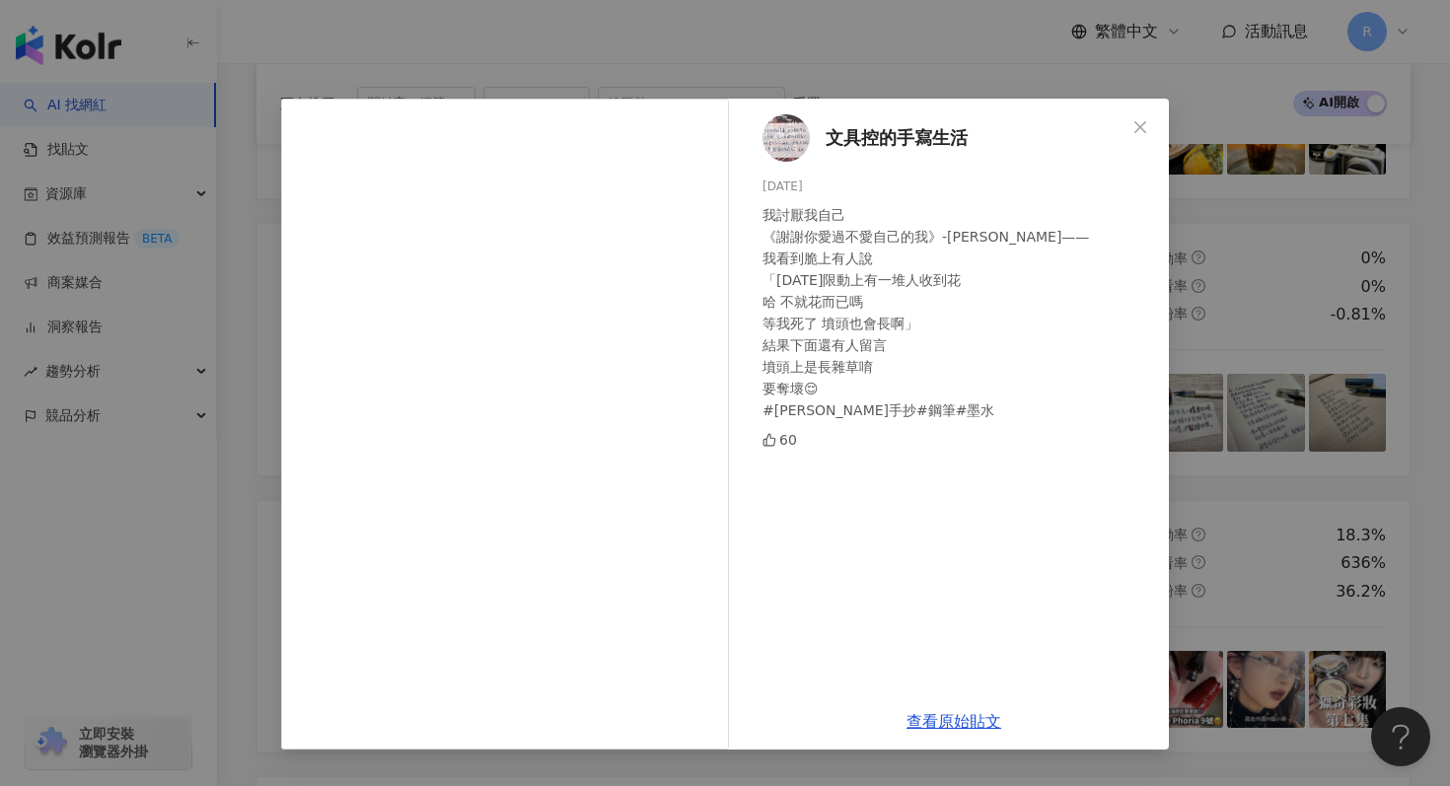
click at [1267, 363] on div "文具控的手寫生活 2025/5/20 我討厭我自己 《謝謝你愛過不愛自己的我》-潘柏霖 —— 我看到脆上有人說 「今天限動上有一堆人收到花 哈 不就花而已嗎 …" at bounding box center [725, 393] width 1450 height 786
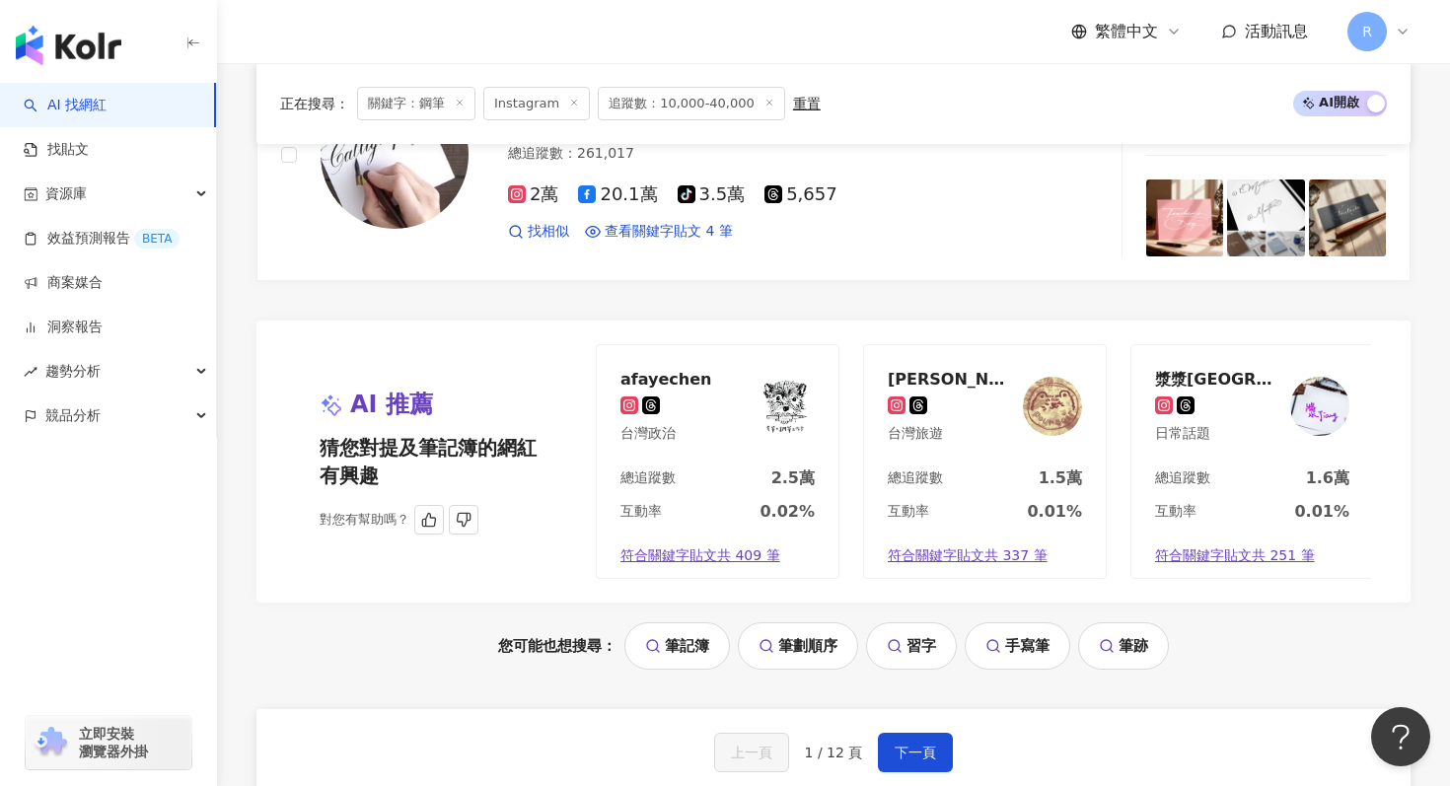
scroll to position [3841, 0]
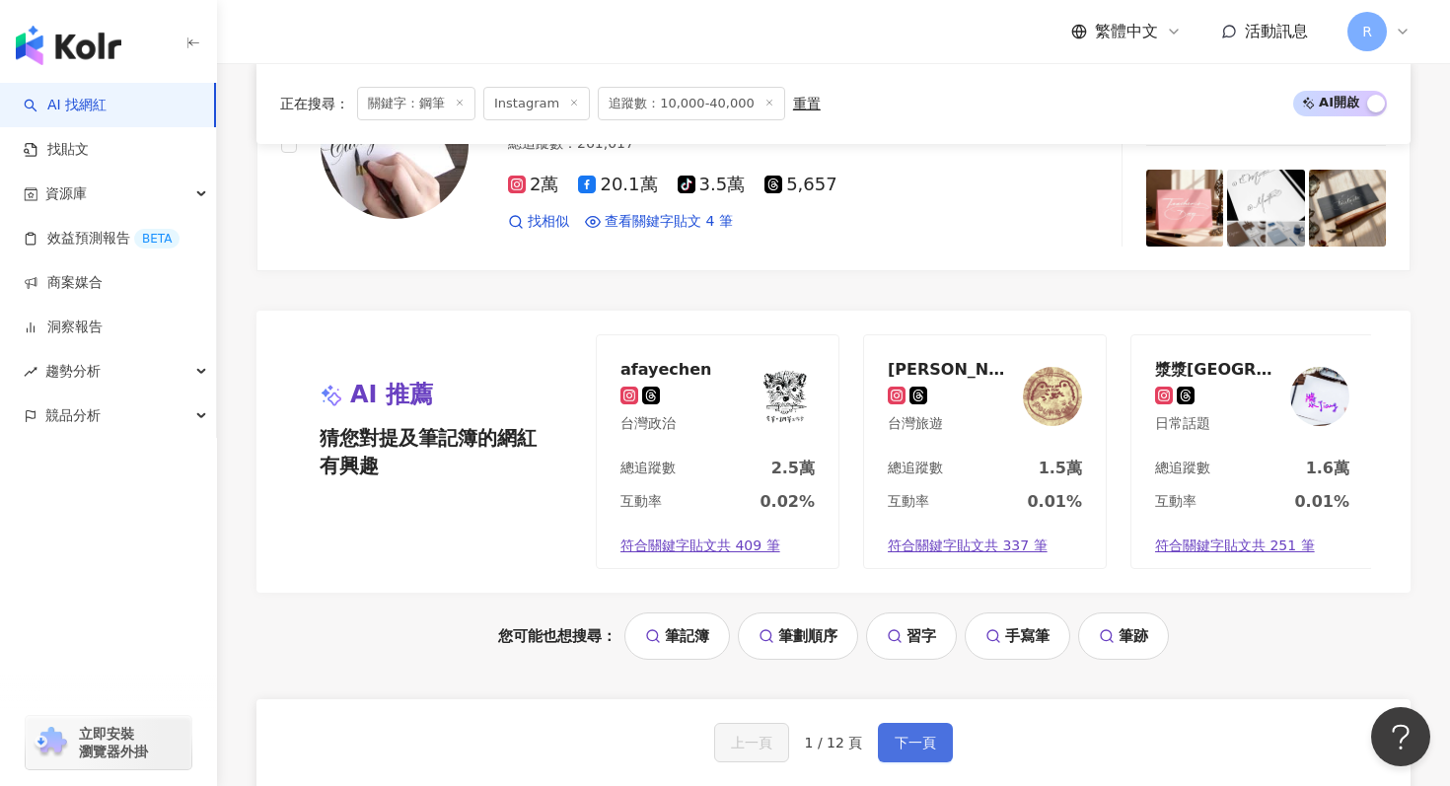
click at [917, 737] on span "下一頁" at bounding box center [915, 743] width 41 height 16
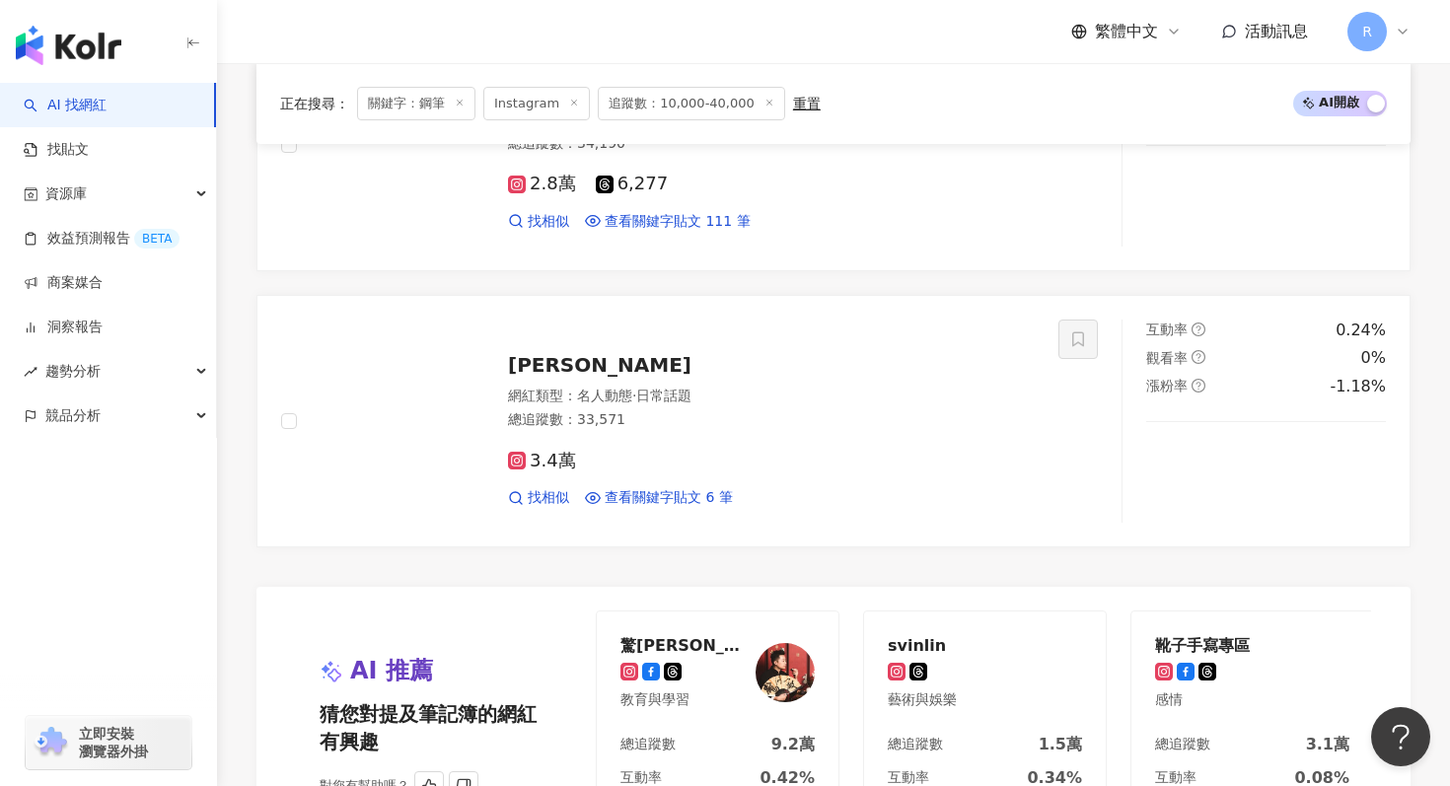
scroll to position [3546, 0]
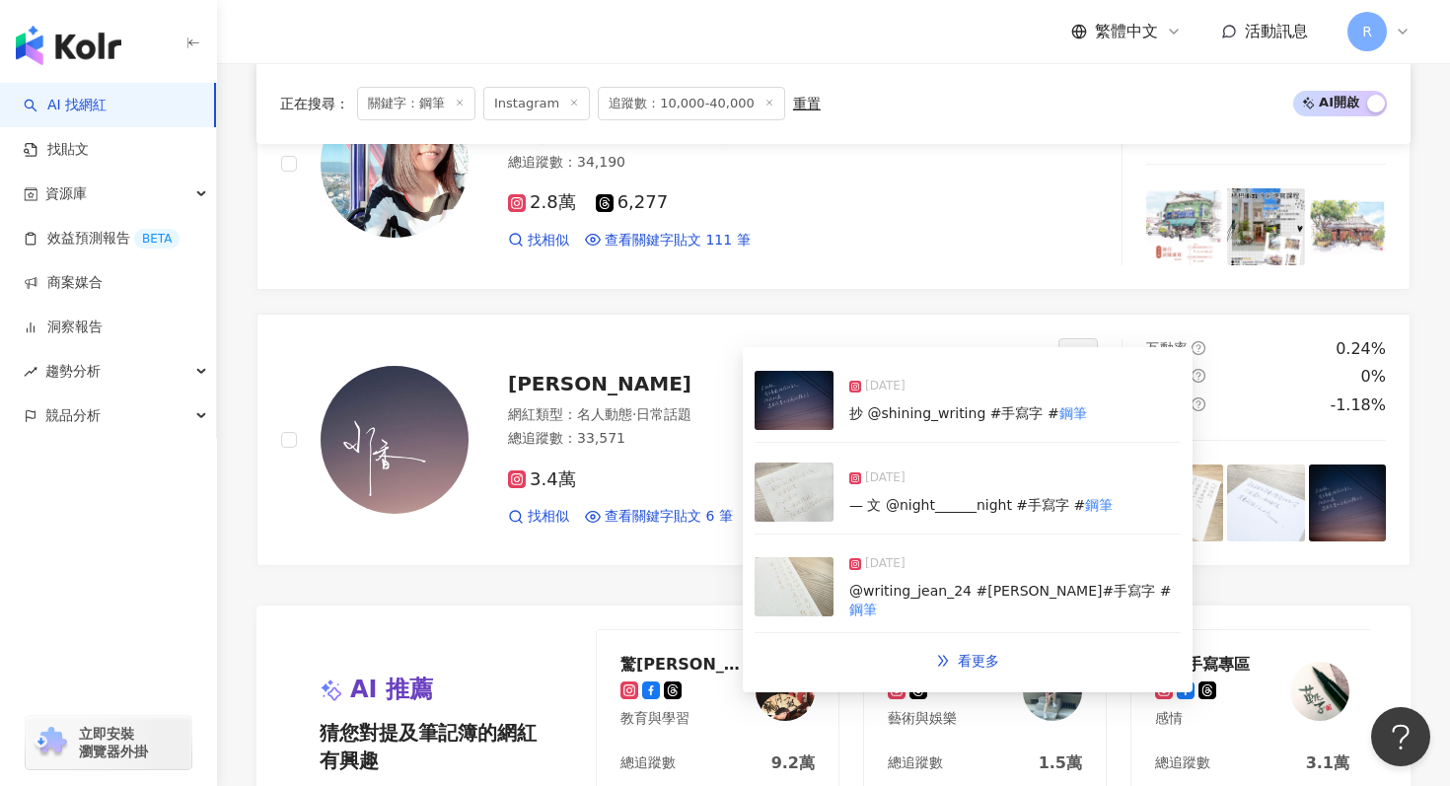
click at [803, 490] on img at bounding box center [794, 492] width 79 height 59
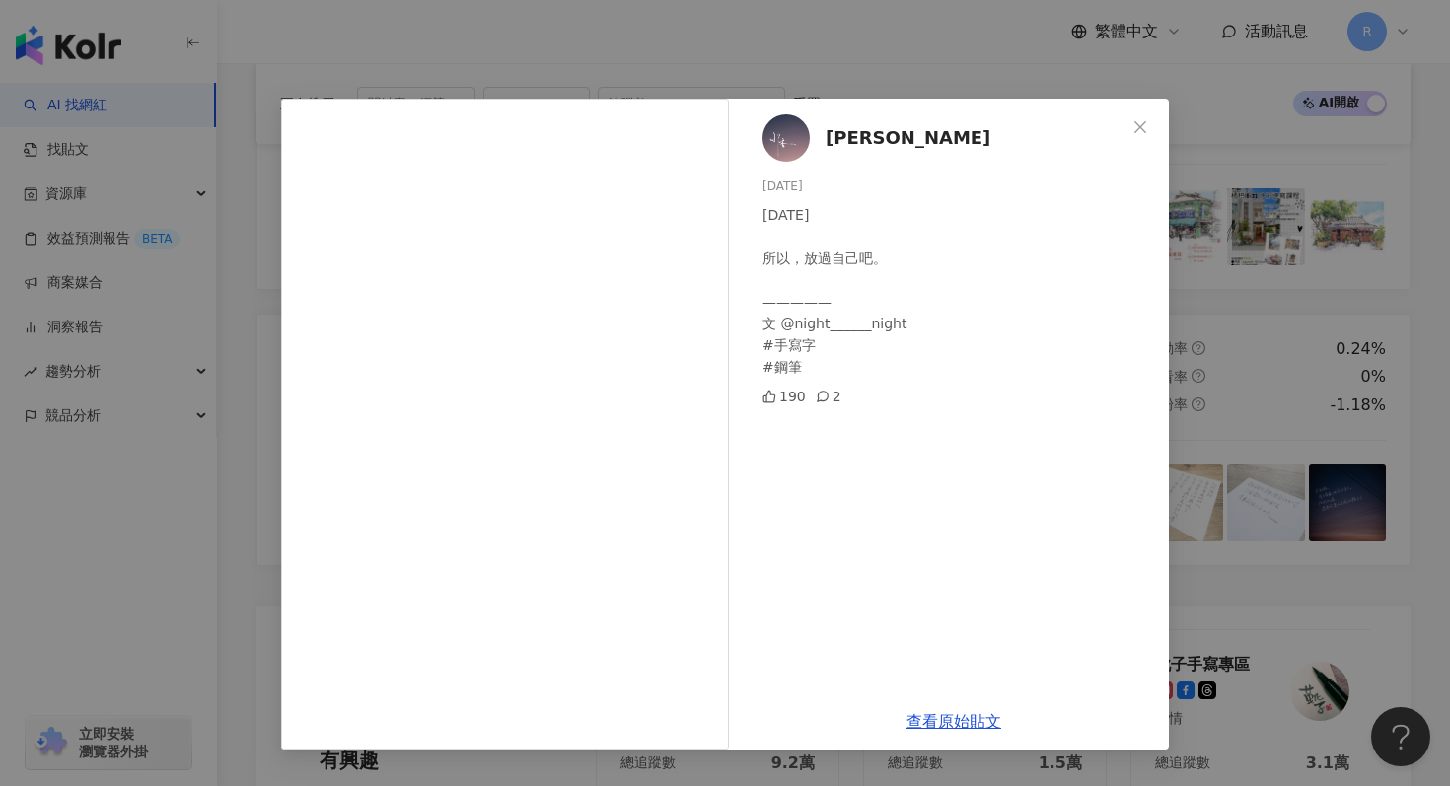
click at [1207, 320] on div "水香 2025/2/10 02.10.25 所以，放過自己吧。 ————— 文 @night______night #手寫字 #鋼筆 190 2 查看原始貼文" at bounding box center [725, 393] width 1450 height 786
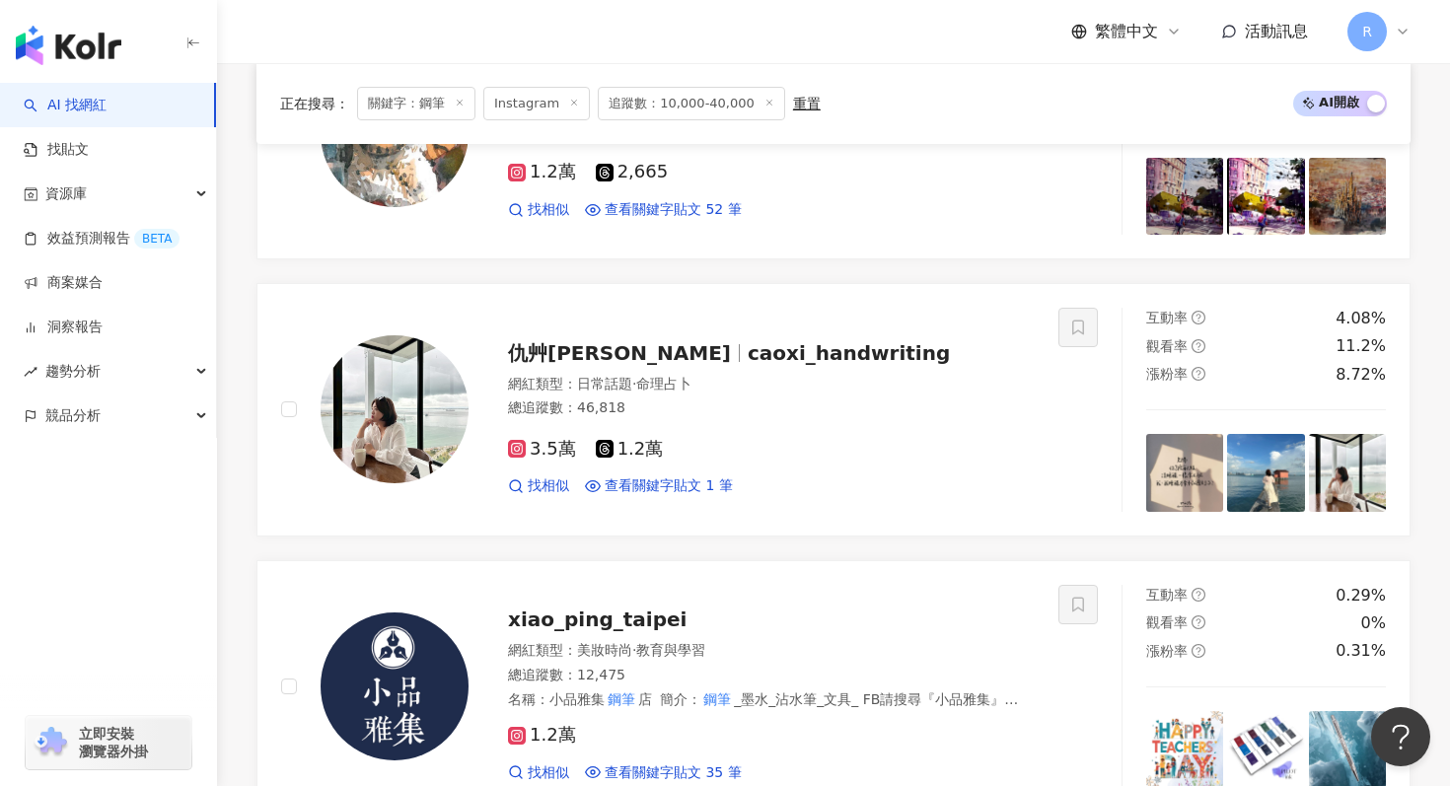
scroll to position [1081, 0]
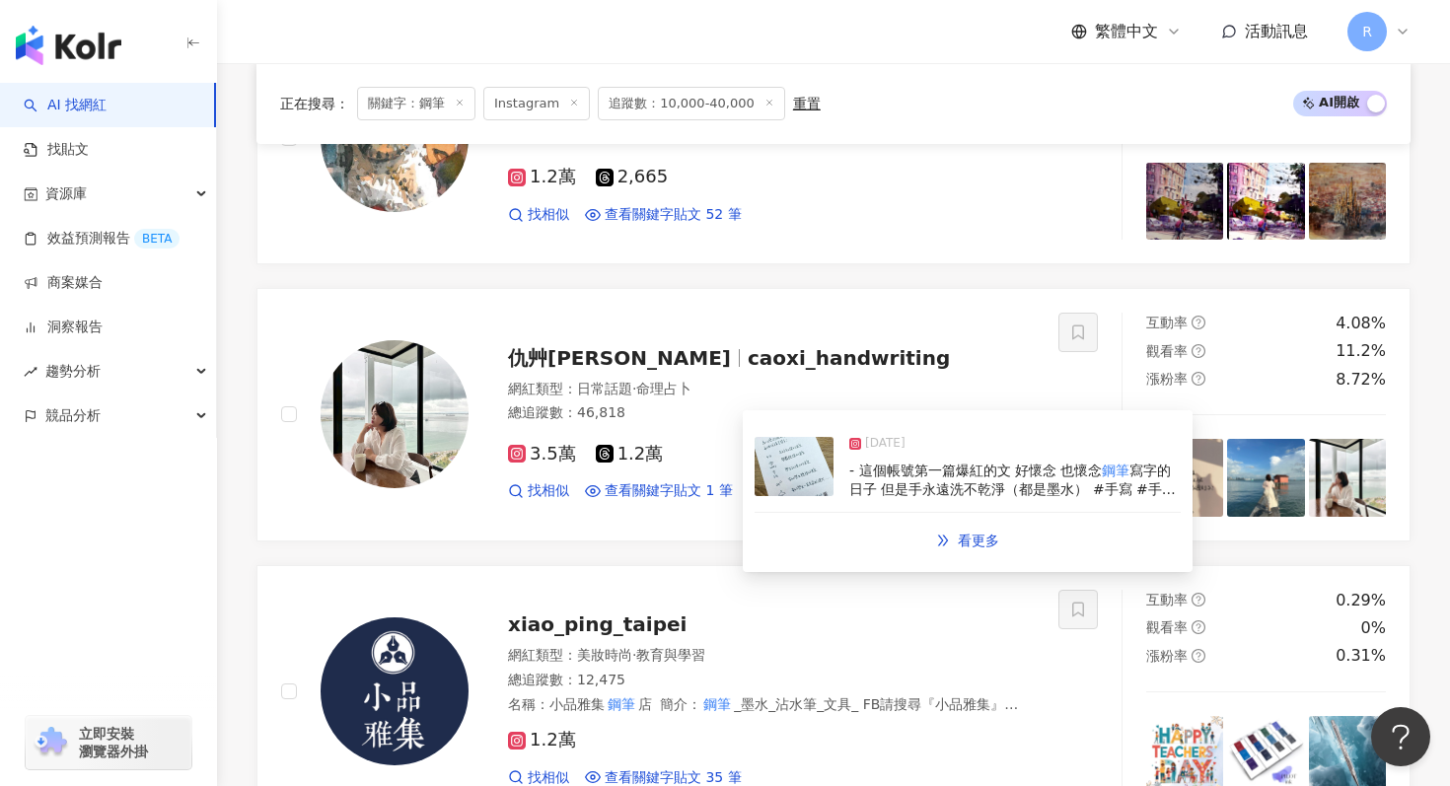
click at [810, 490] on img at bounding box center [794, 466] width 79 height 59
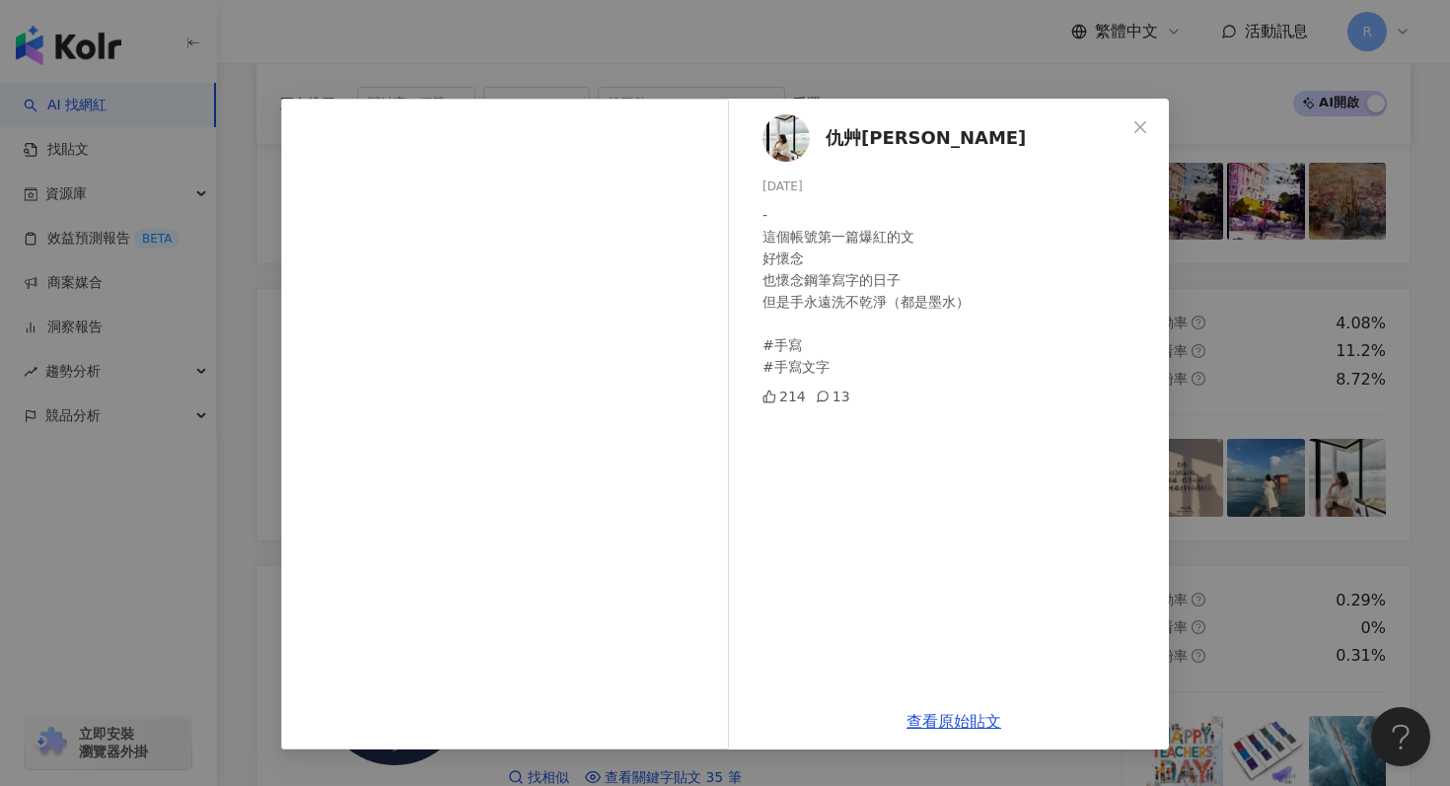
click at [1272, 117] on div "仇艸西 2024/10/23 - 這個帳號第一篇爆紅的文 好懷念 也懷念鋼筆寫字的日子 但是手永遠洗不乾淨（都是墨水） #手寫 #手寫文字 214 13 查看…" at bounding box center [725, 393] width 1450 height 786
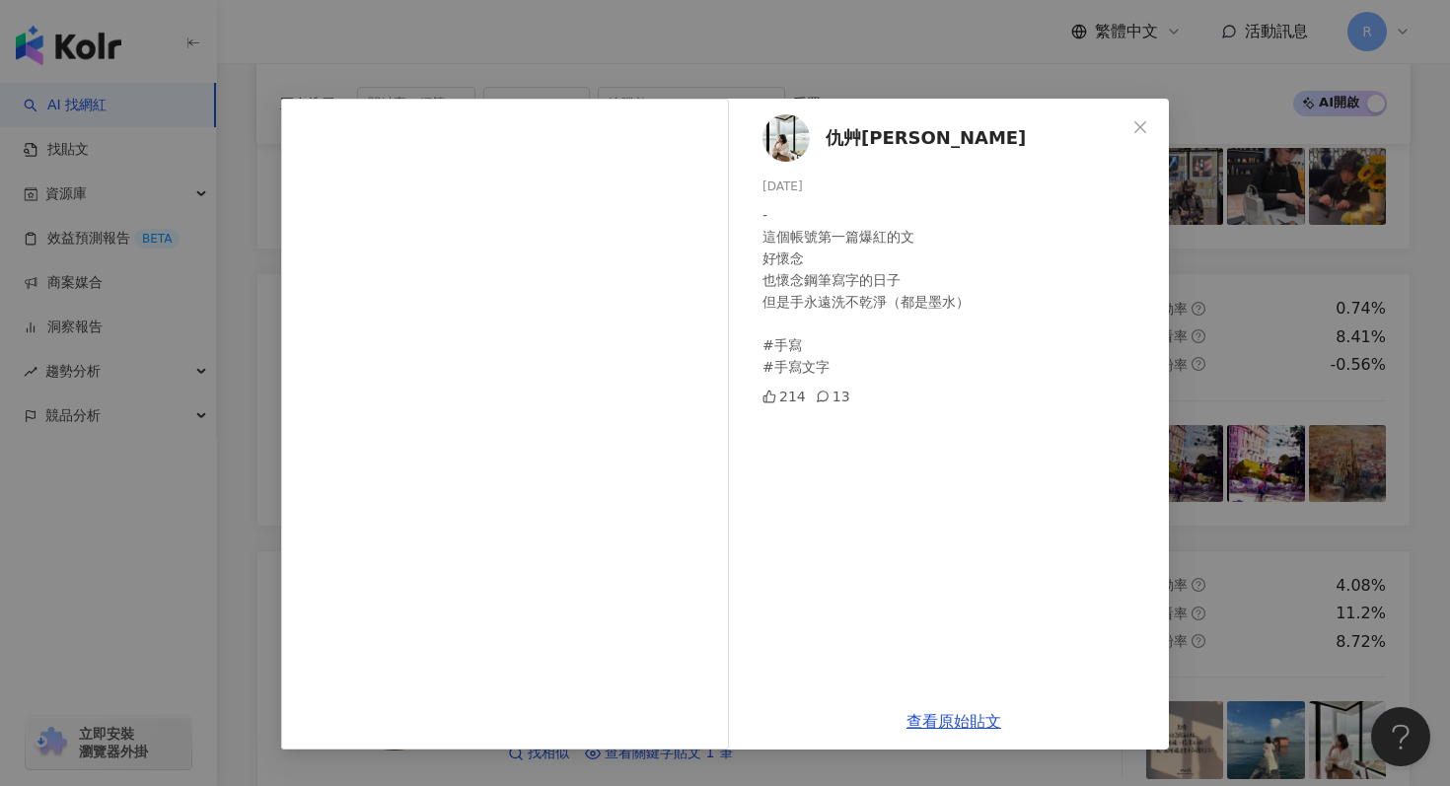
scroll to position [697, 0]
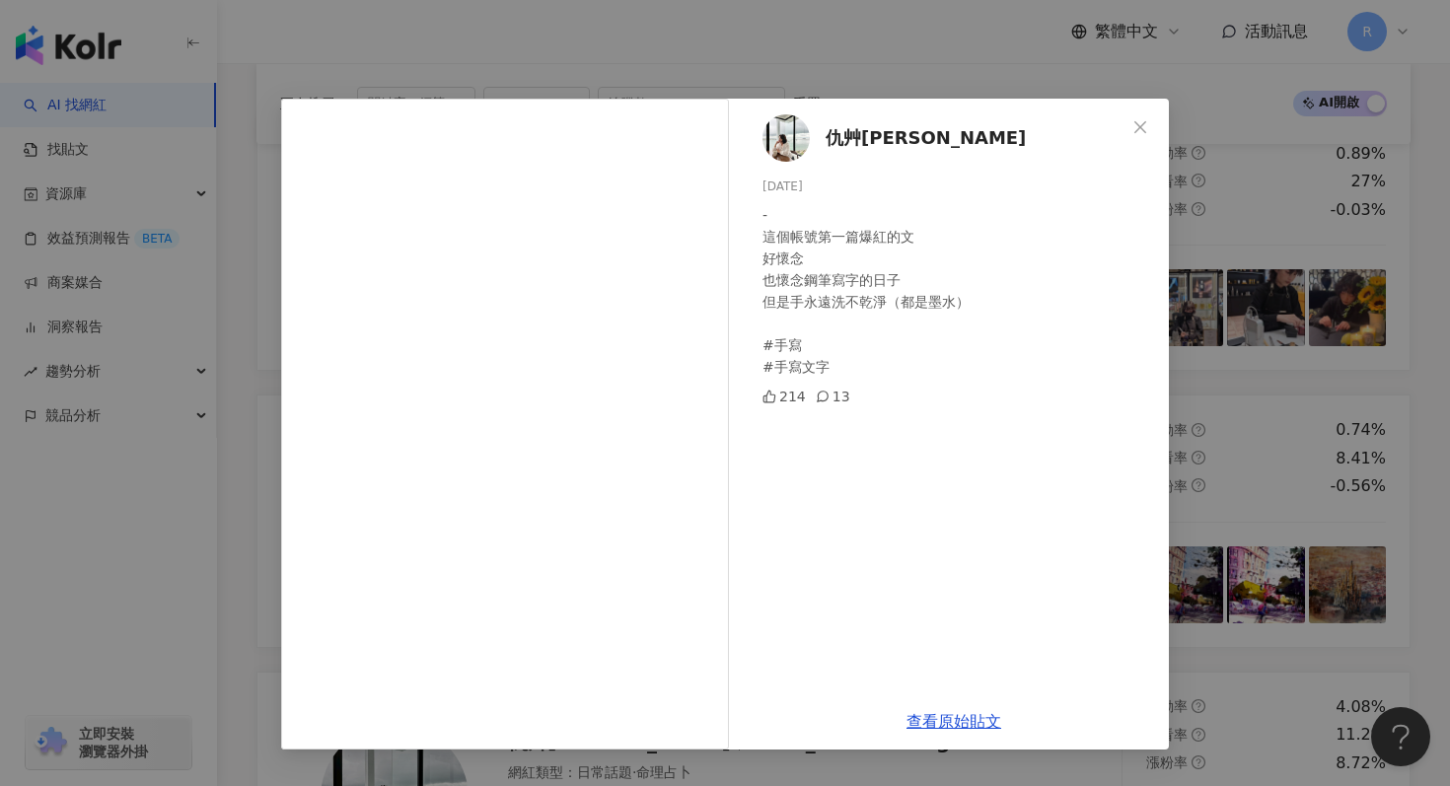
click at [1225, 197] on div "仇艸西 2024/10/23 - 這個帳號第一篇爆紅的文 好懷念 也懷念鋼筆寫字的日子 但是手永遠洗不乾淨（都是墨水） #手寫 #手寫文字 214 13 查看…" at bounding box center [725, 393] width 1450 height 786
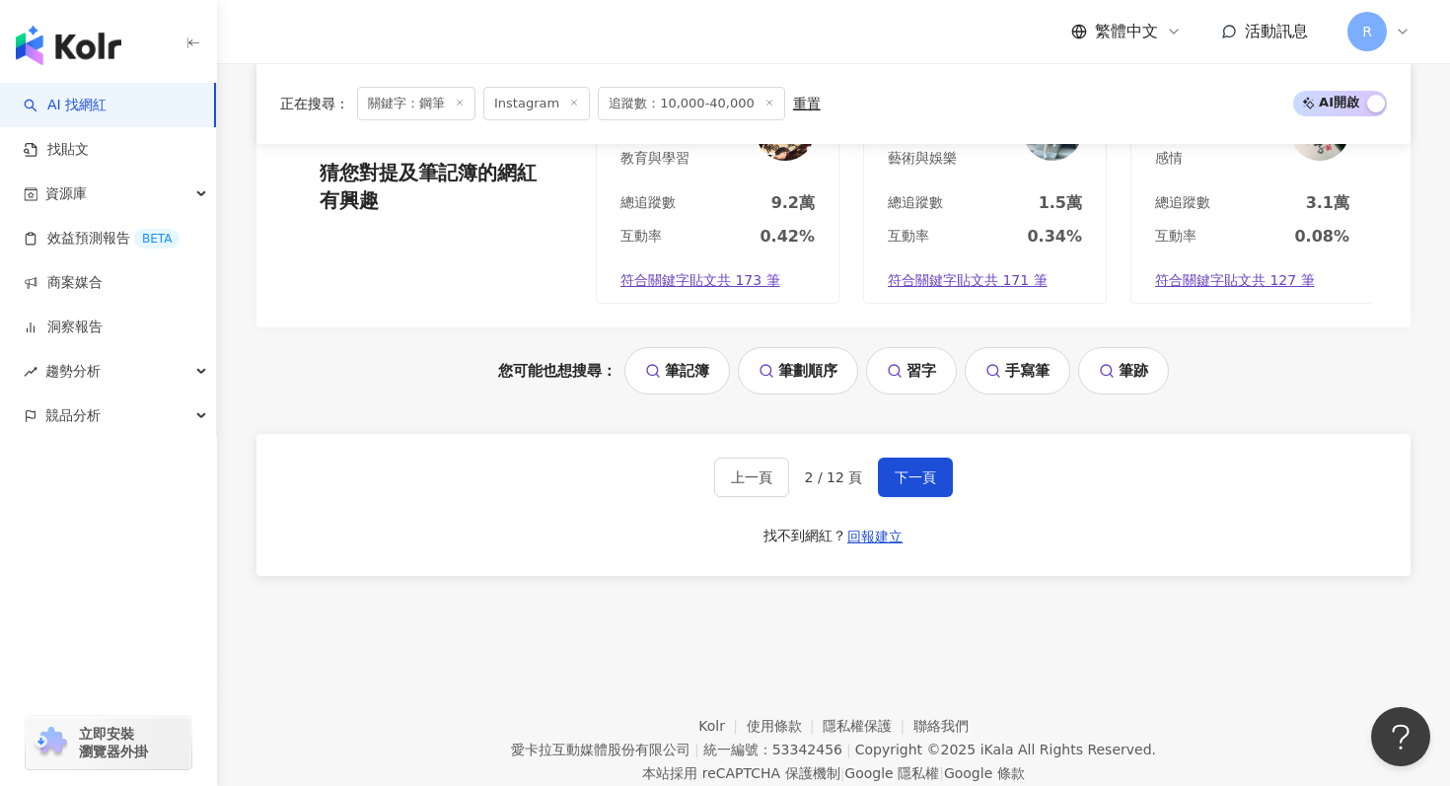
scroll to position [4165, 0]
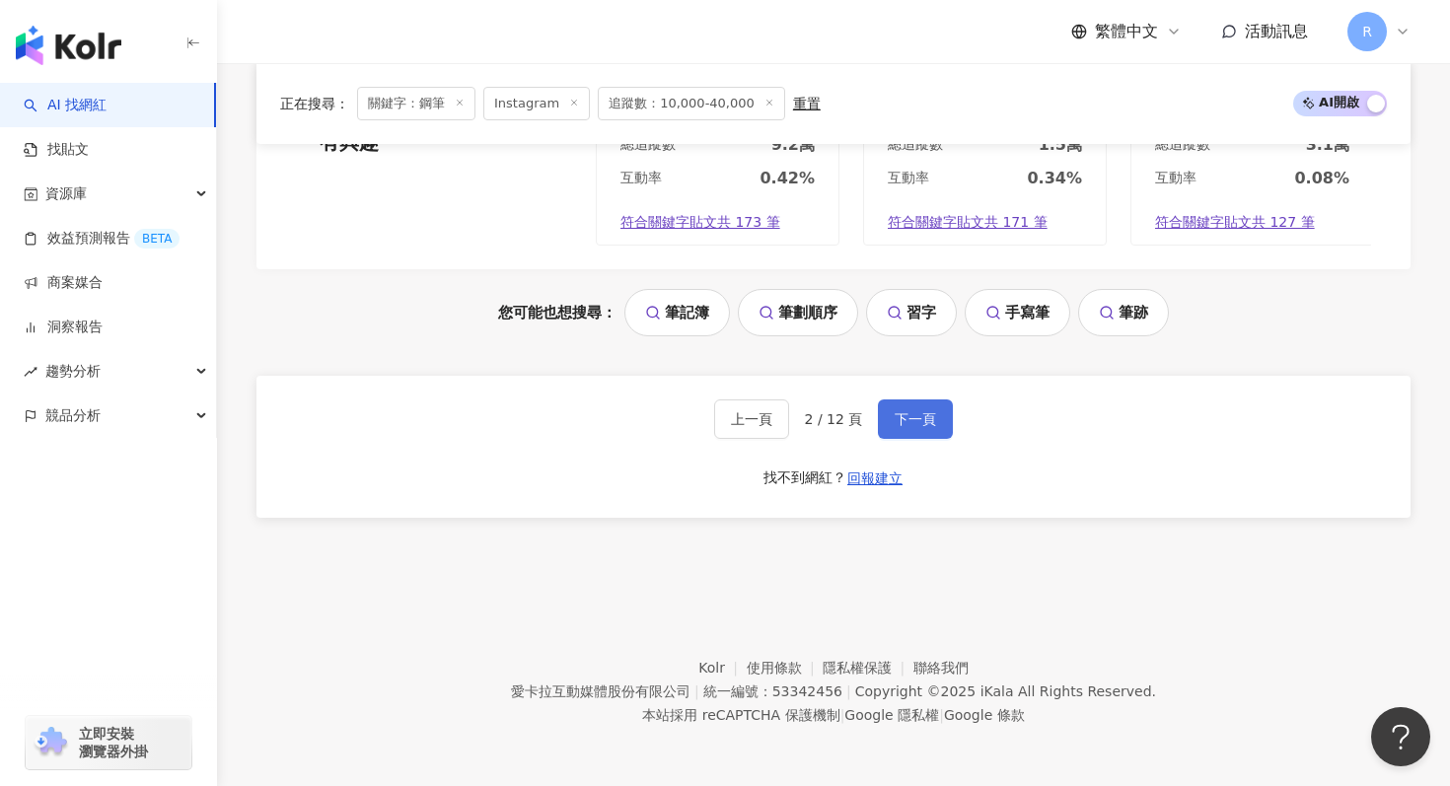
click at [936, 421] on button "下一頁" at bounding box center [915, 419] width 75 height 39
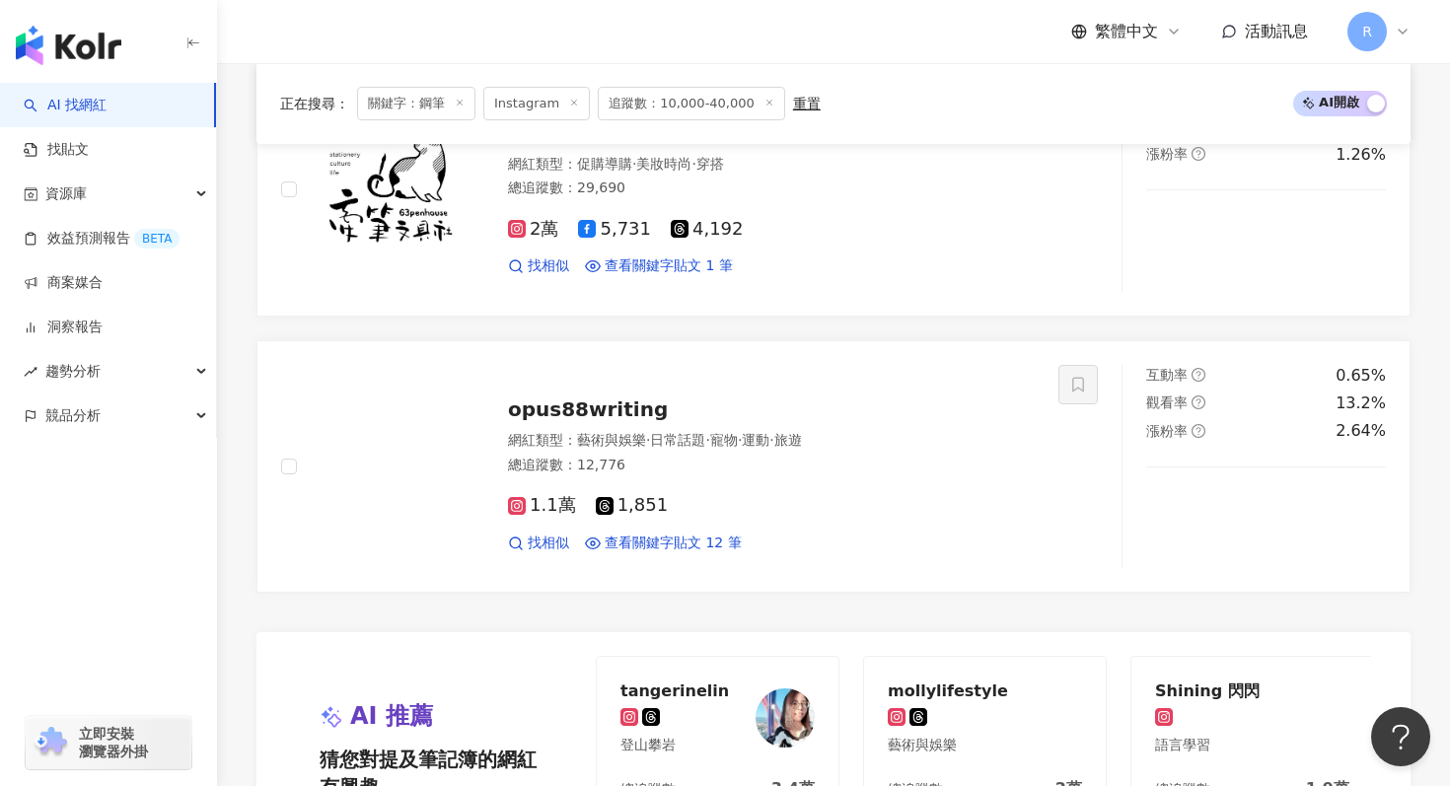
scroll to position [3536, 0]
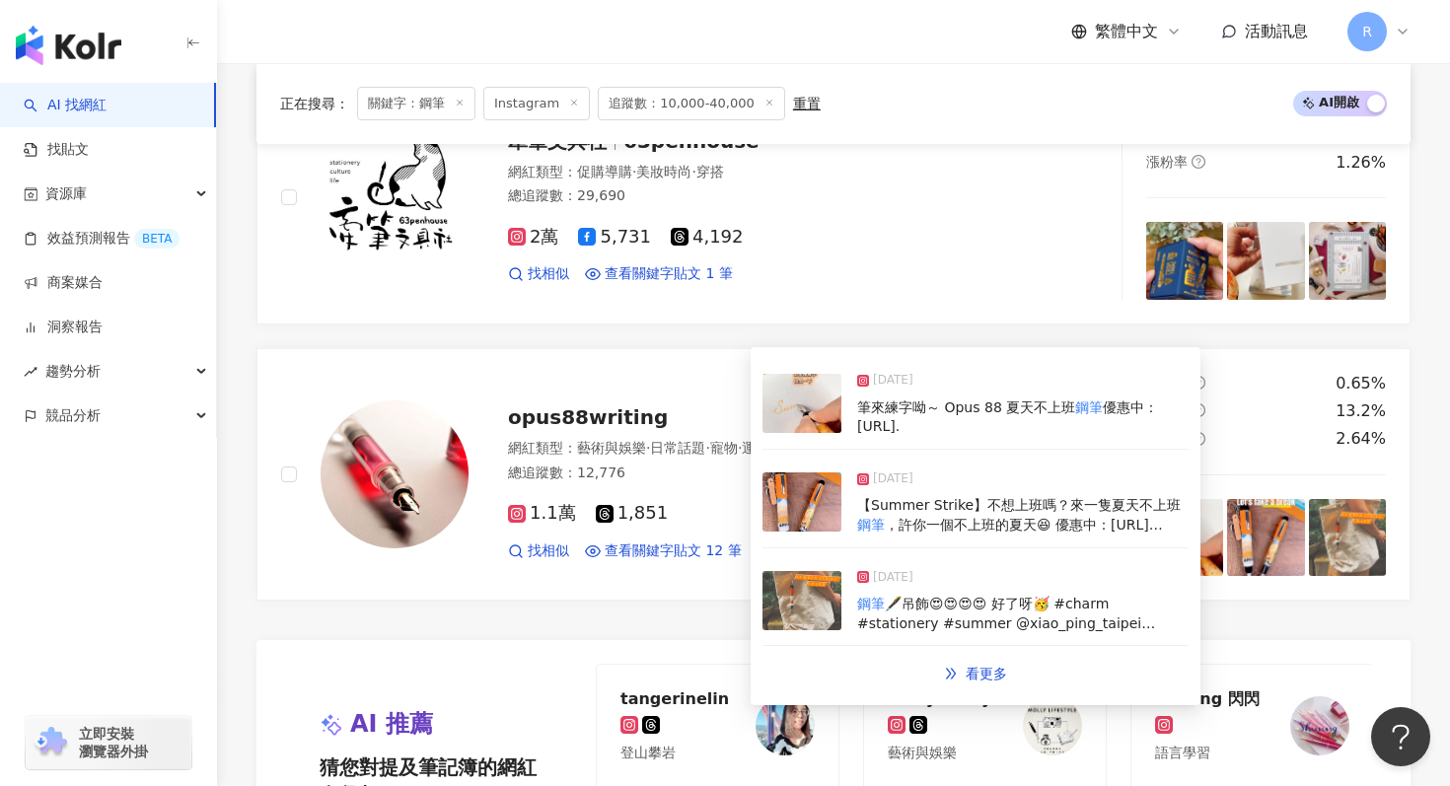
click at [775, 418] on img at bounding box center [802, 403] width 79 height 59
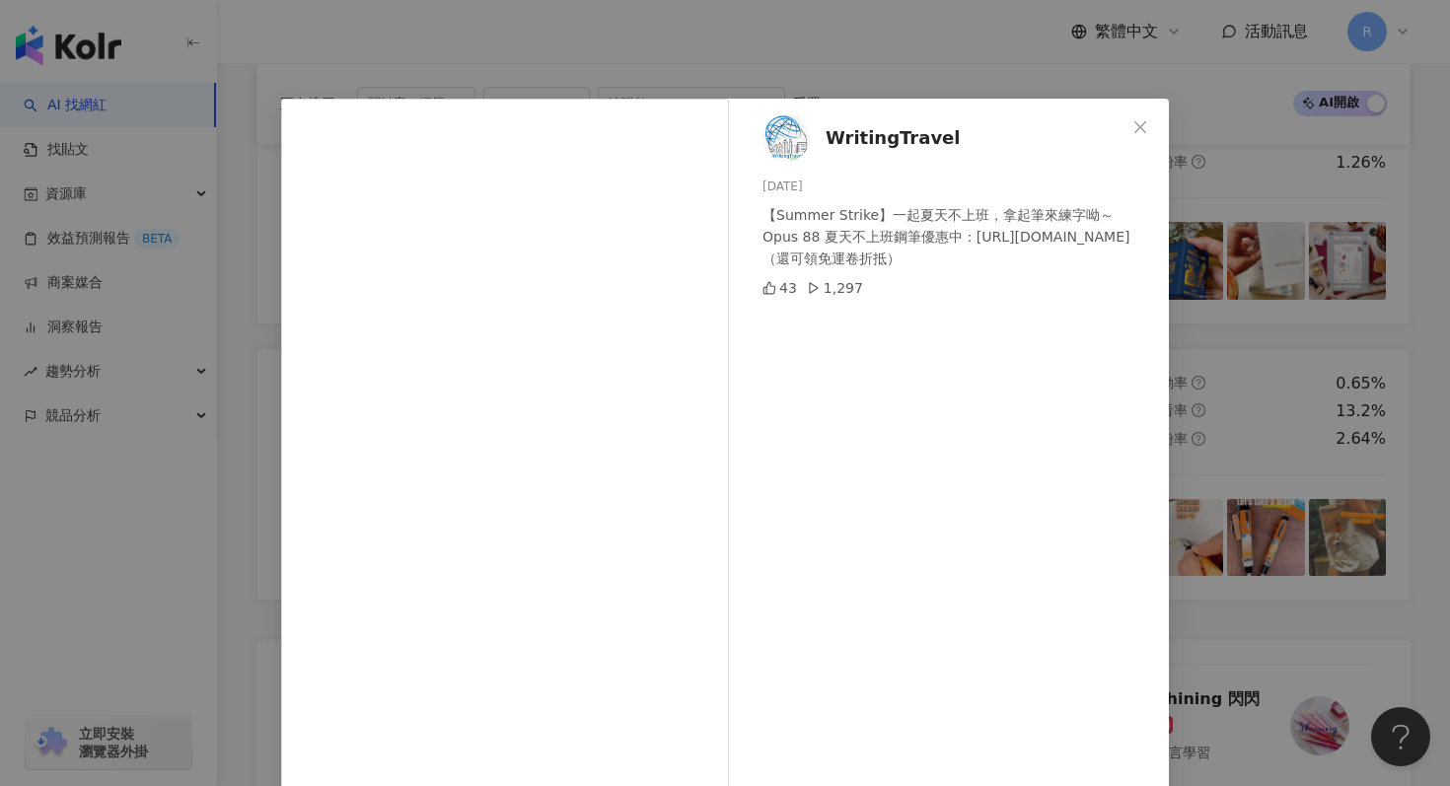
scroll to position [99, 0]
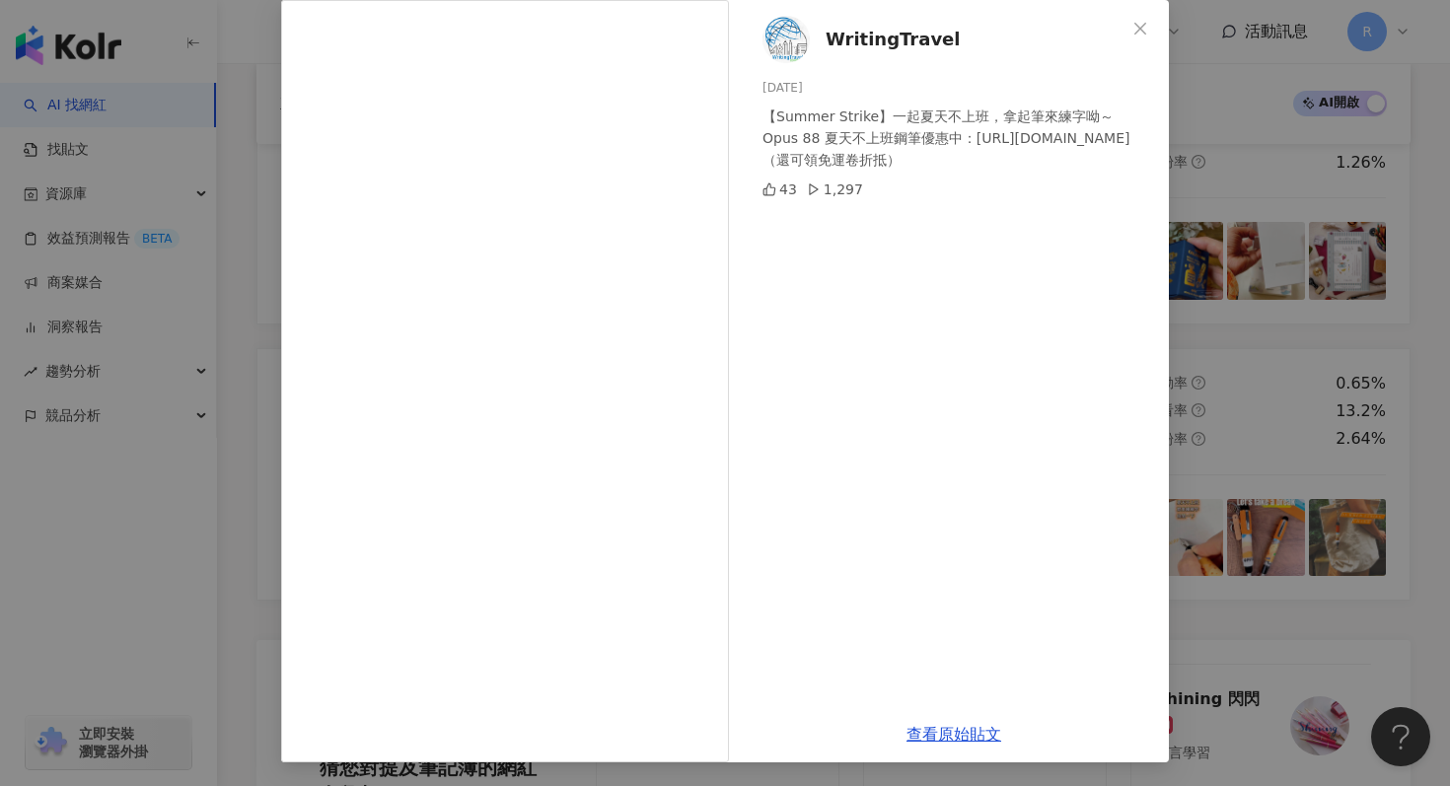
click at [1235, 282] on div "WritingTravel 2025/8/8 【Summer Strike】一起夏天不上班，拿起筆來練字呦～ Opus 88 夏天不上班鋼筆優惠中：https…" at bounding box center [725, 393] width 1450 height 786
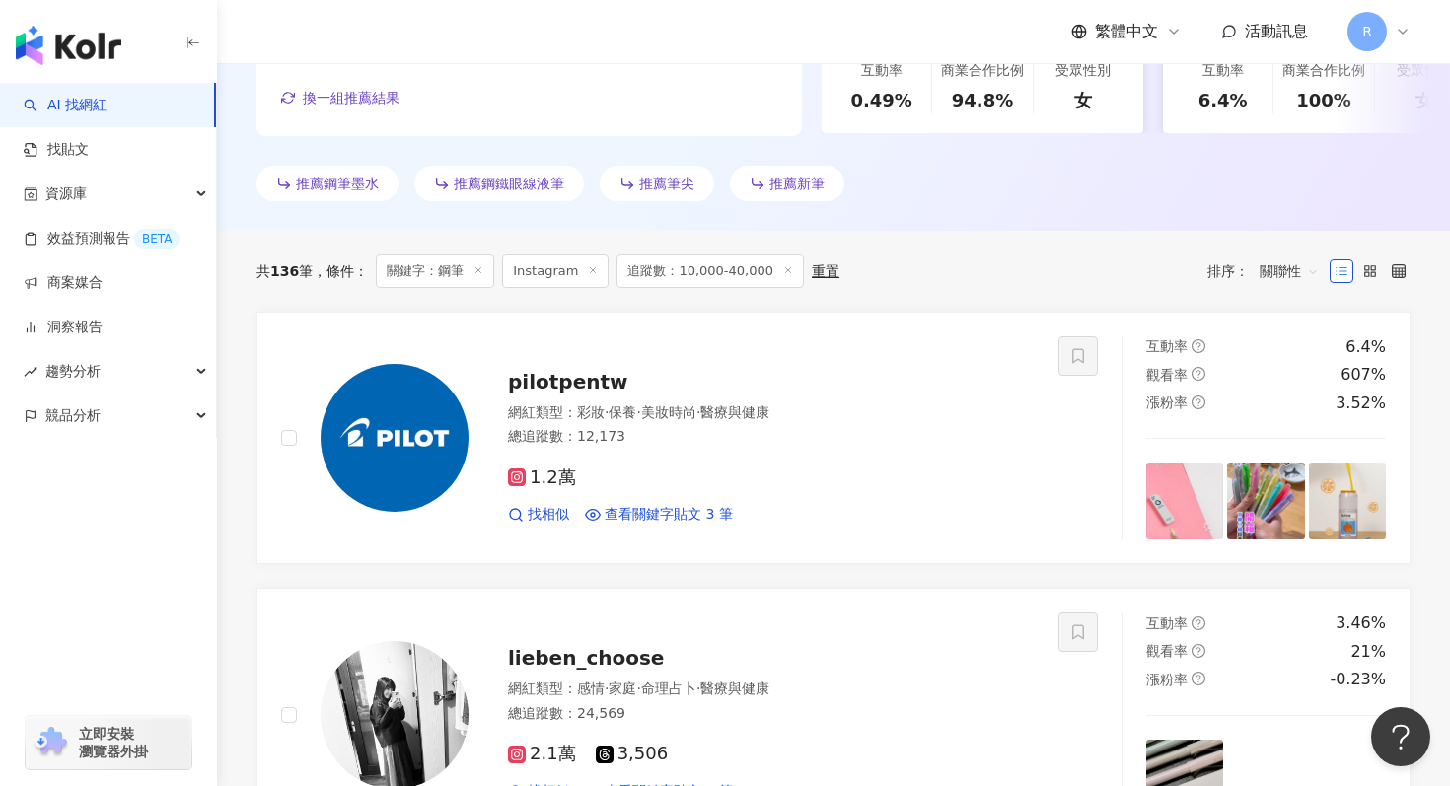
scroll to position [367, 0]
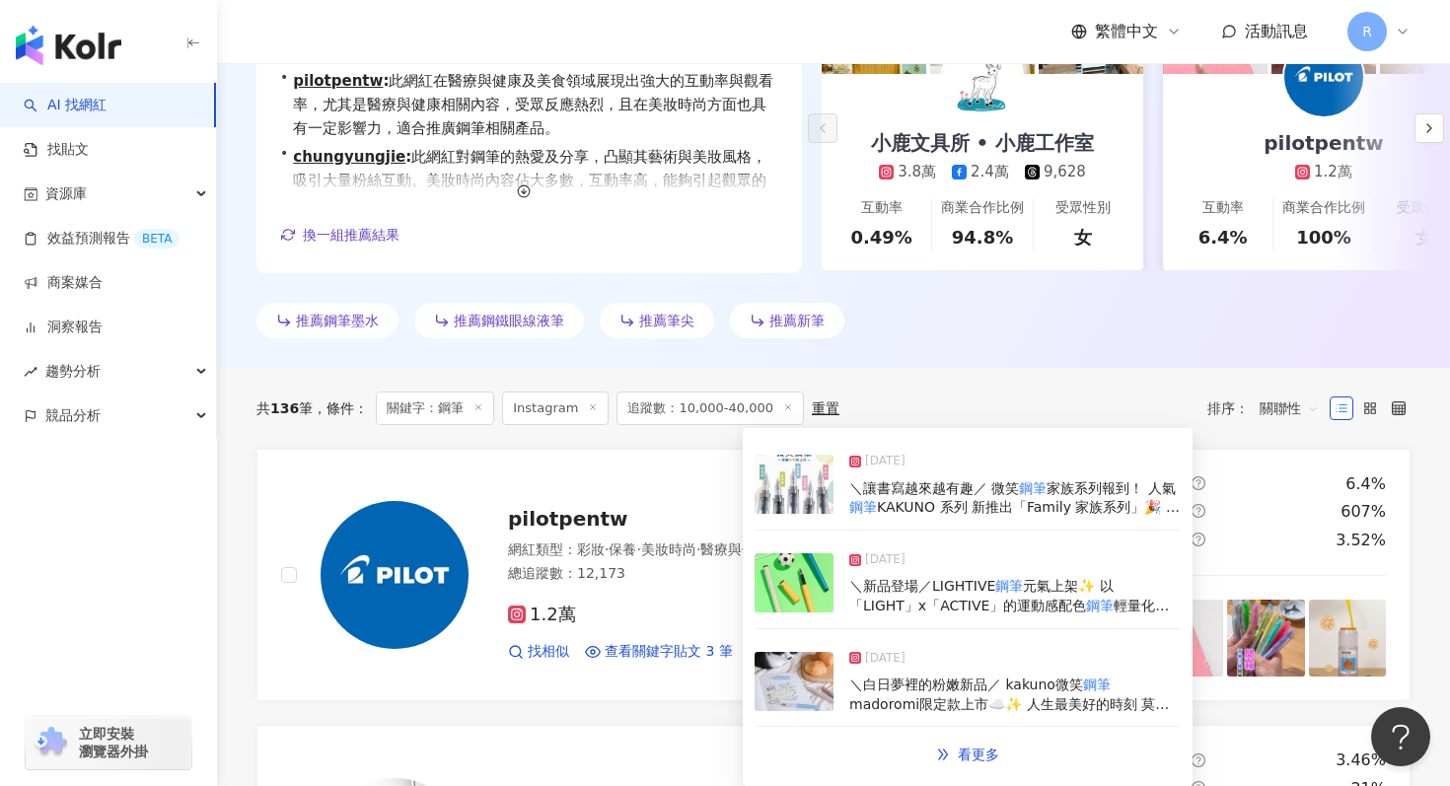
click at [881, 660] on span "2025/1/13" at bounding box center [885, 659] width 40 height 20
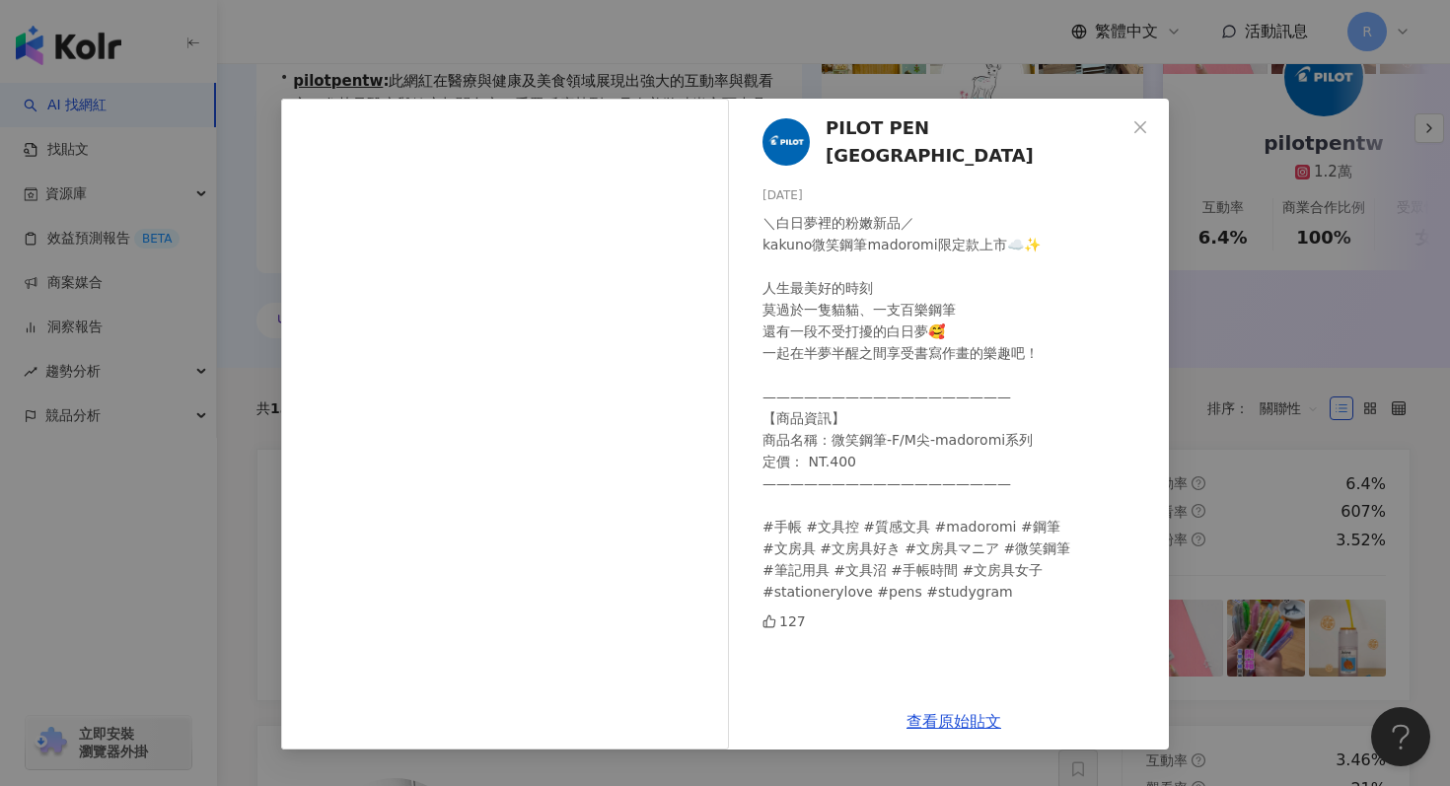
click at [813, 34] on div "PILOT PEN Taiwan 2025/1/13 ＼白日夢裡的粉嫩新品／ kakuno微笑鋼筆madoromi限定款上市☁️✨ 人生最美好的時刻 莫過於一…" at bounding box center [725, 393] width 1450 height 786
click at [813, 52] on div "PILOT PEN Taiwan 2025/1/13 ＼白日夢裡的粉嫩新品／ kakuno微笑鋼筆madoromi限定款上市☁️✨ 人生最美好的時刻 莫過於一…" at bounding box center [725, 393] width 1450 height 786
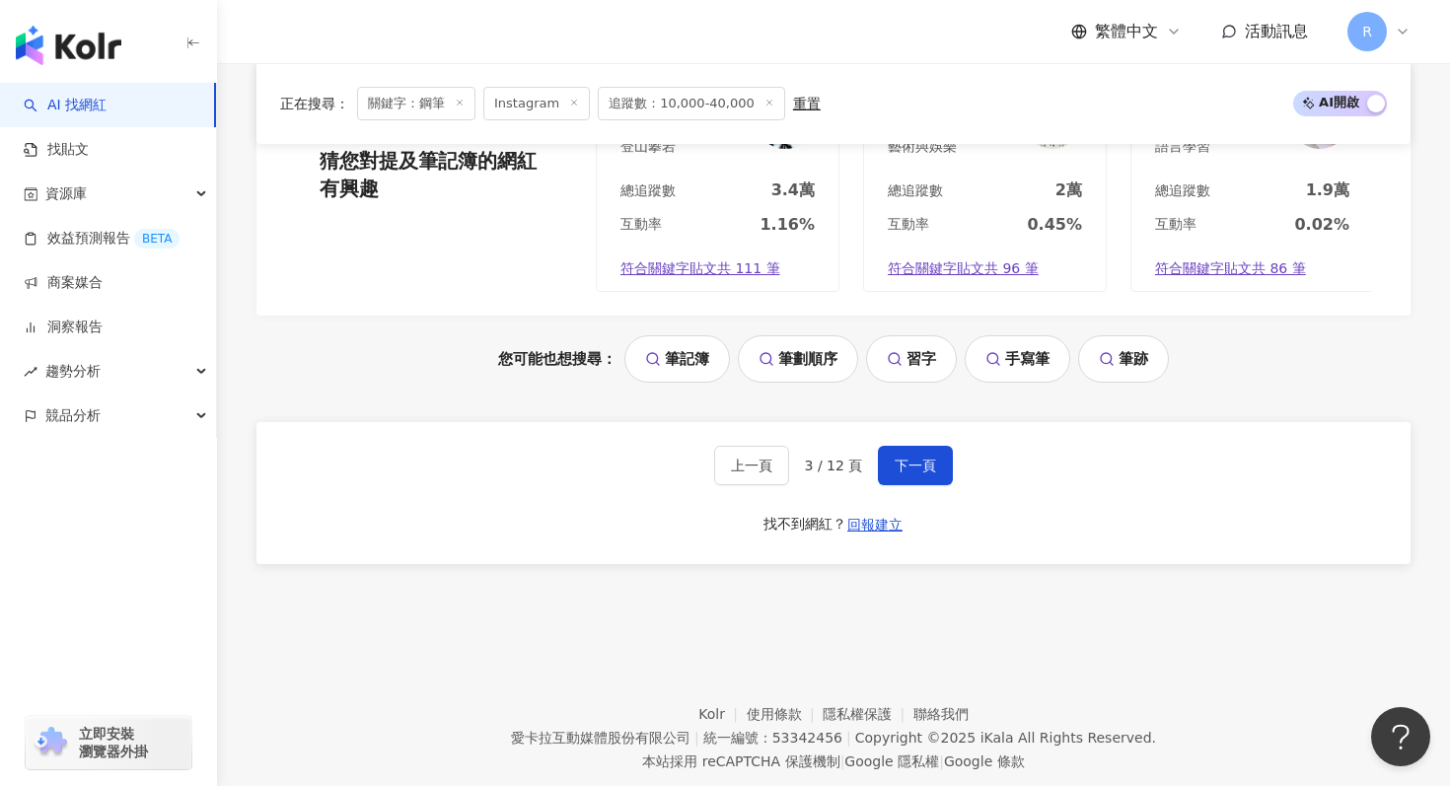
scroll to position [4165, 0]
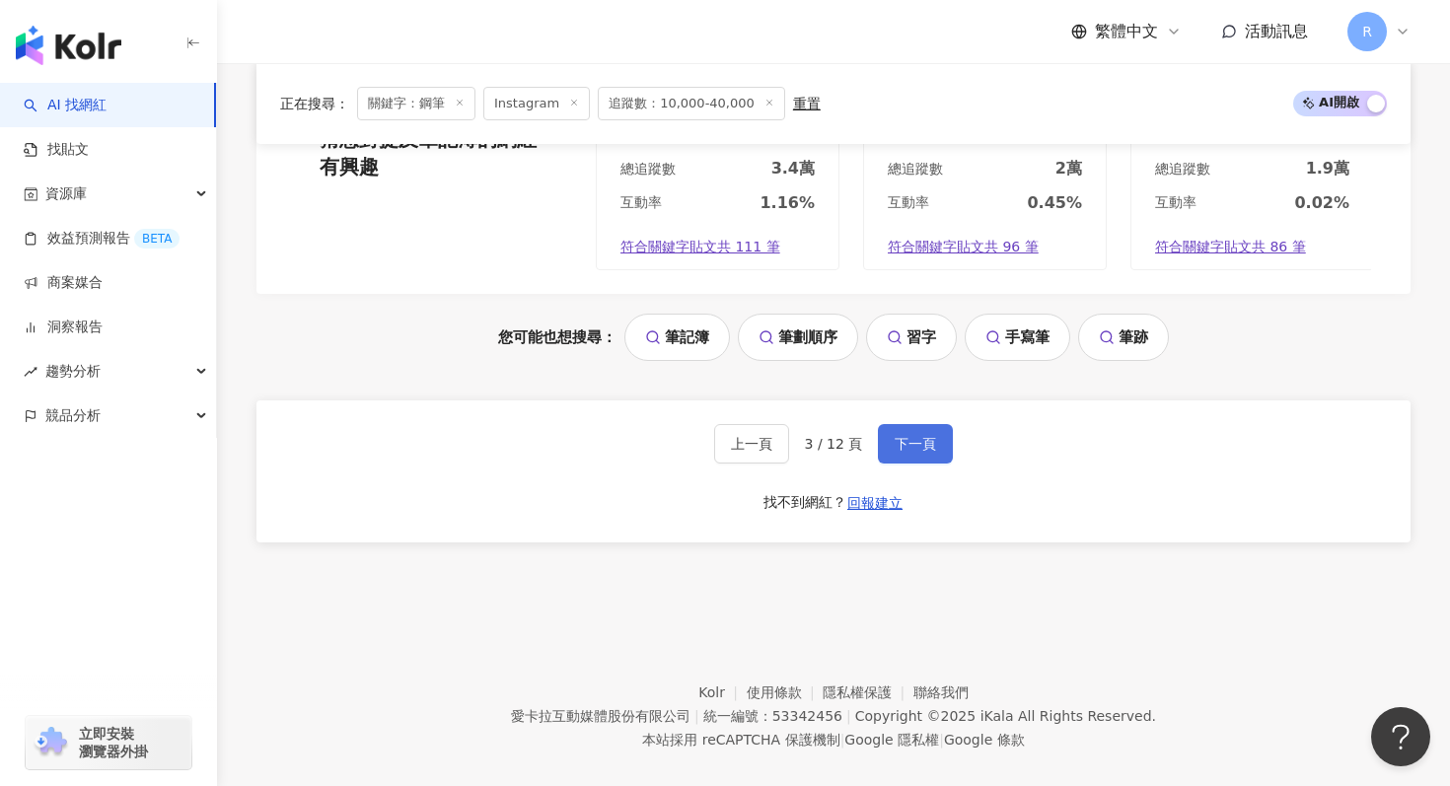
click at [902, 433] on button "下一頁" at bounding box center [915, 443] width 75 height 39
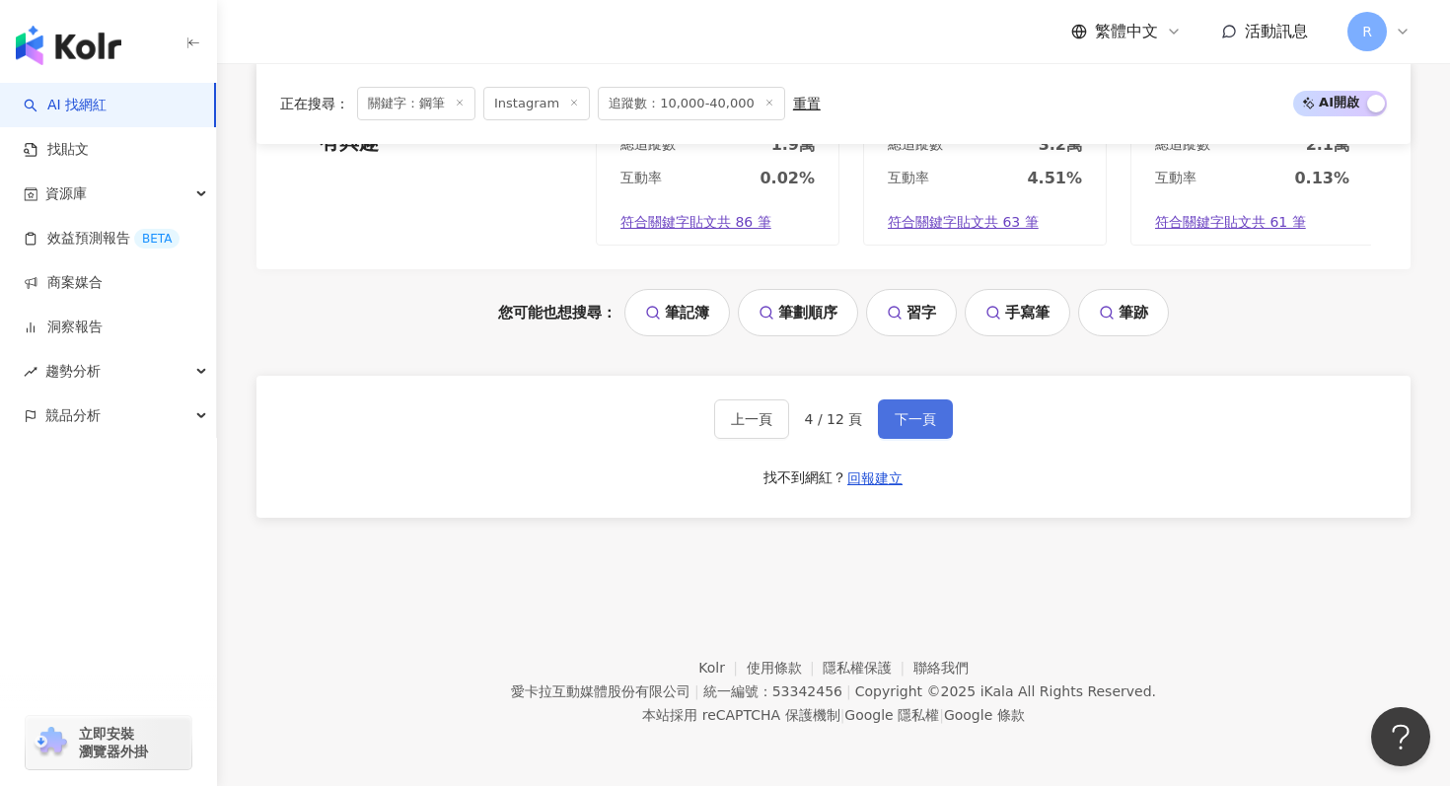
click at [933, 408] on button "下一頁" at bounding box center [915, 419] width 75 height 39
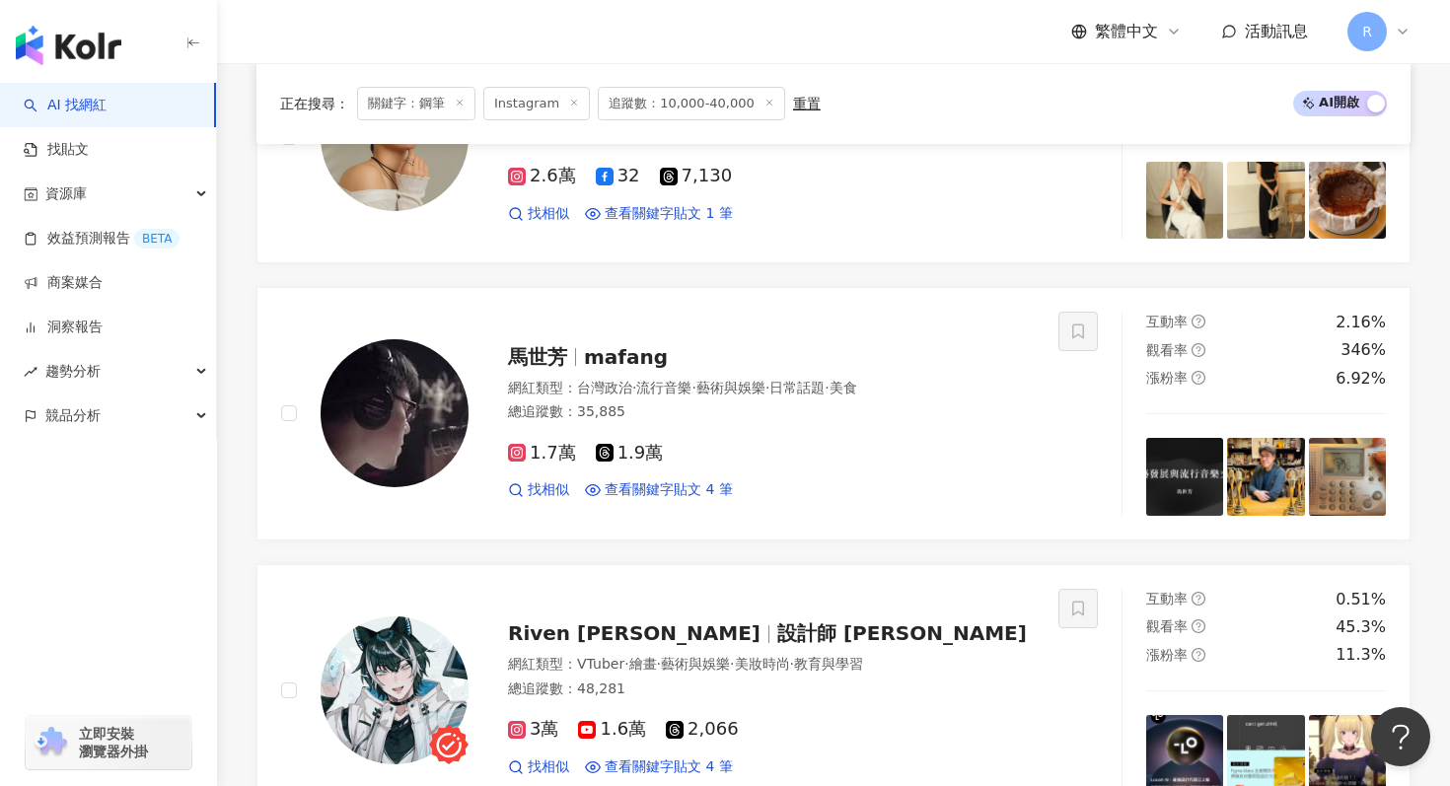
scroll to position [1075, 0]
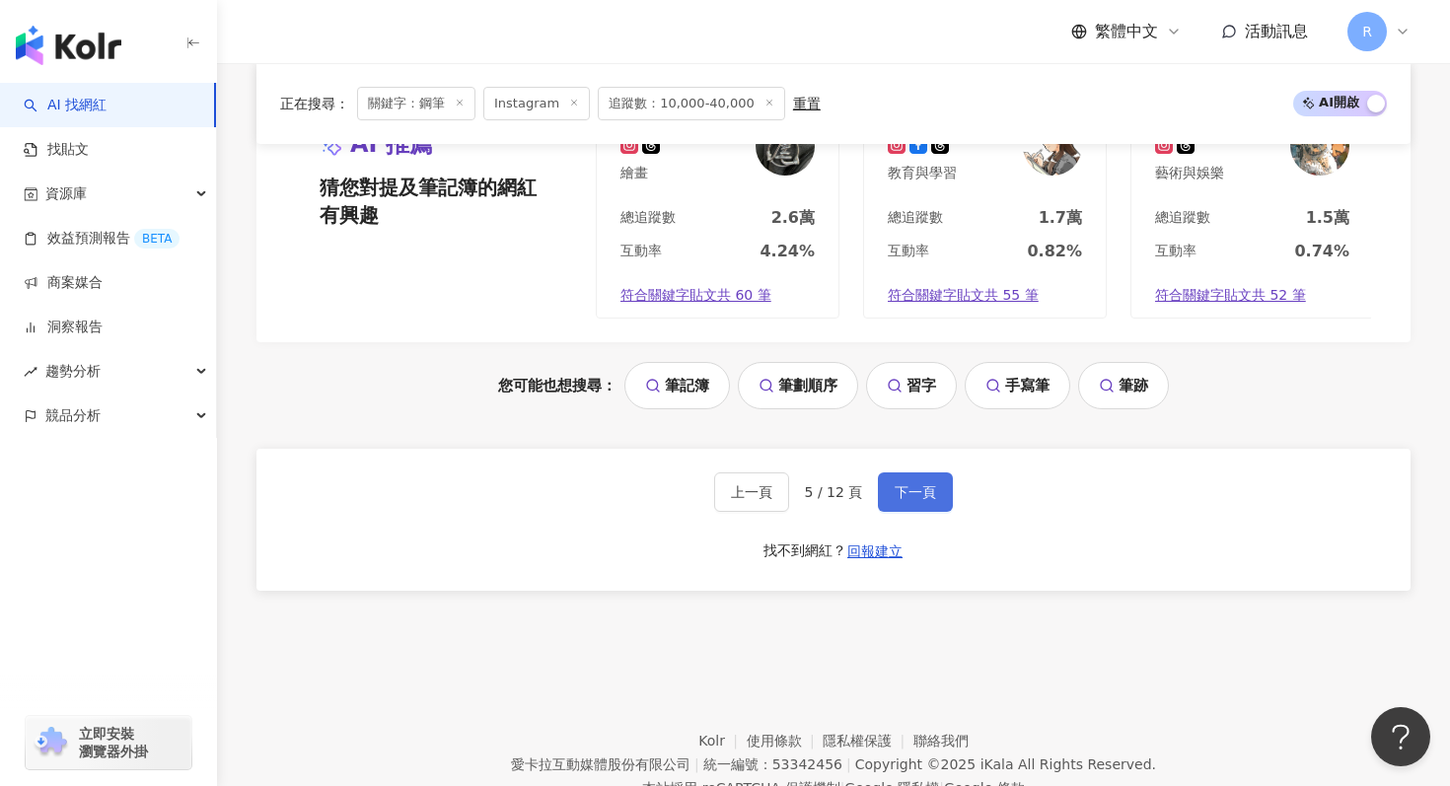
click at [918, 497] on span "下一頁" at bounding box center [915, 492] width 41 height 16
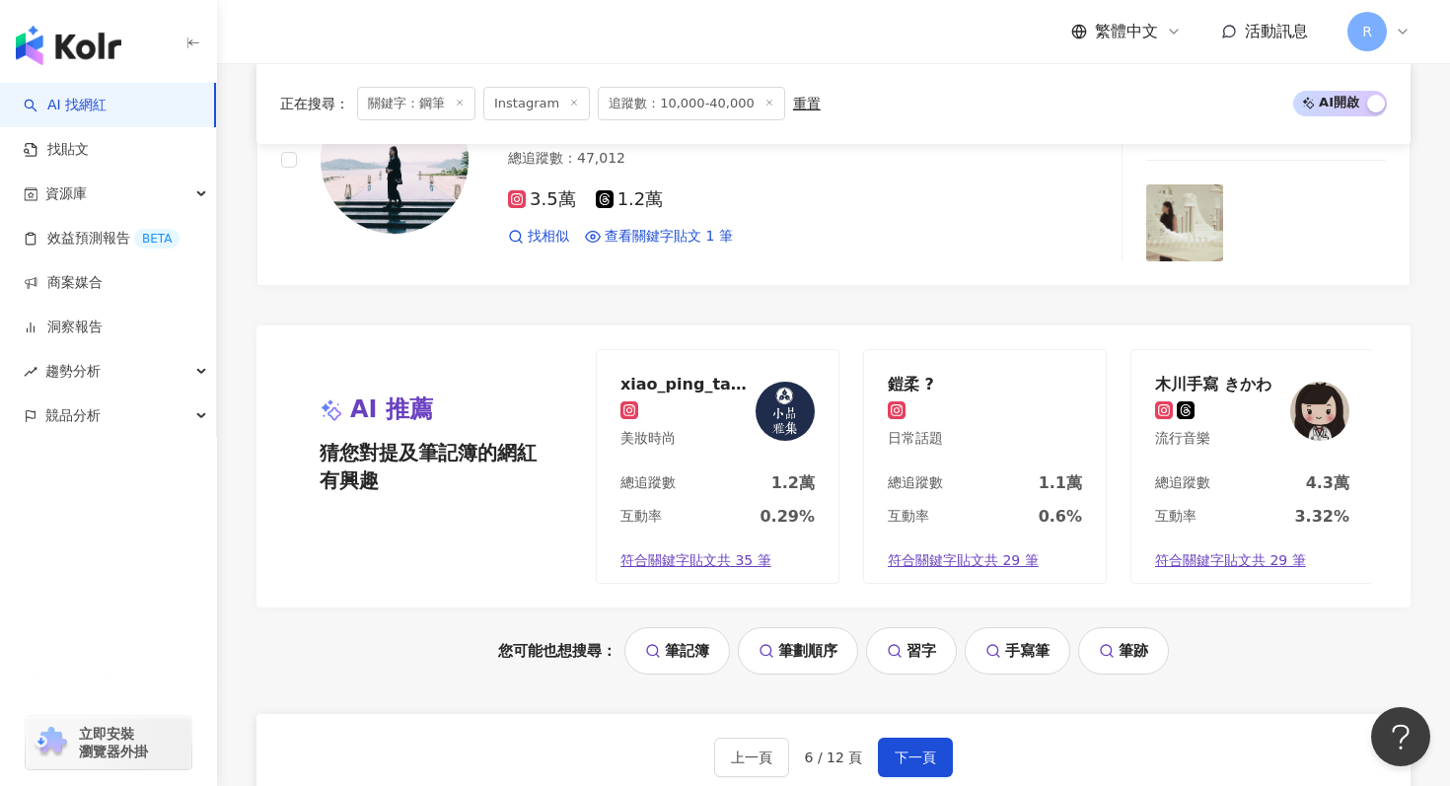
scroll to position [4165, 0]
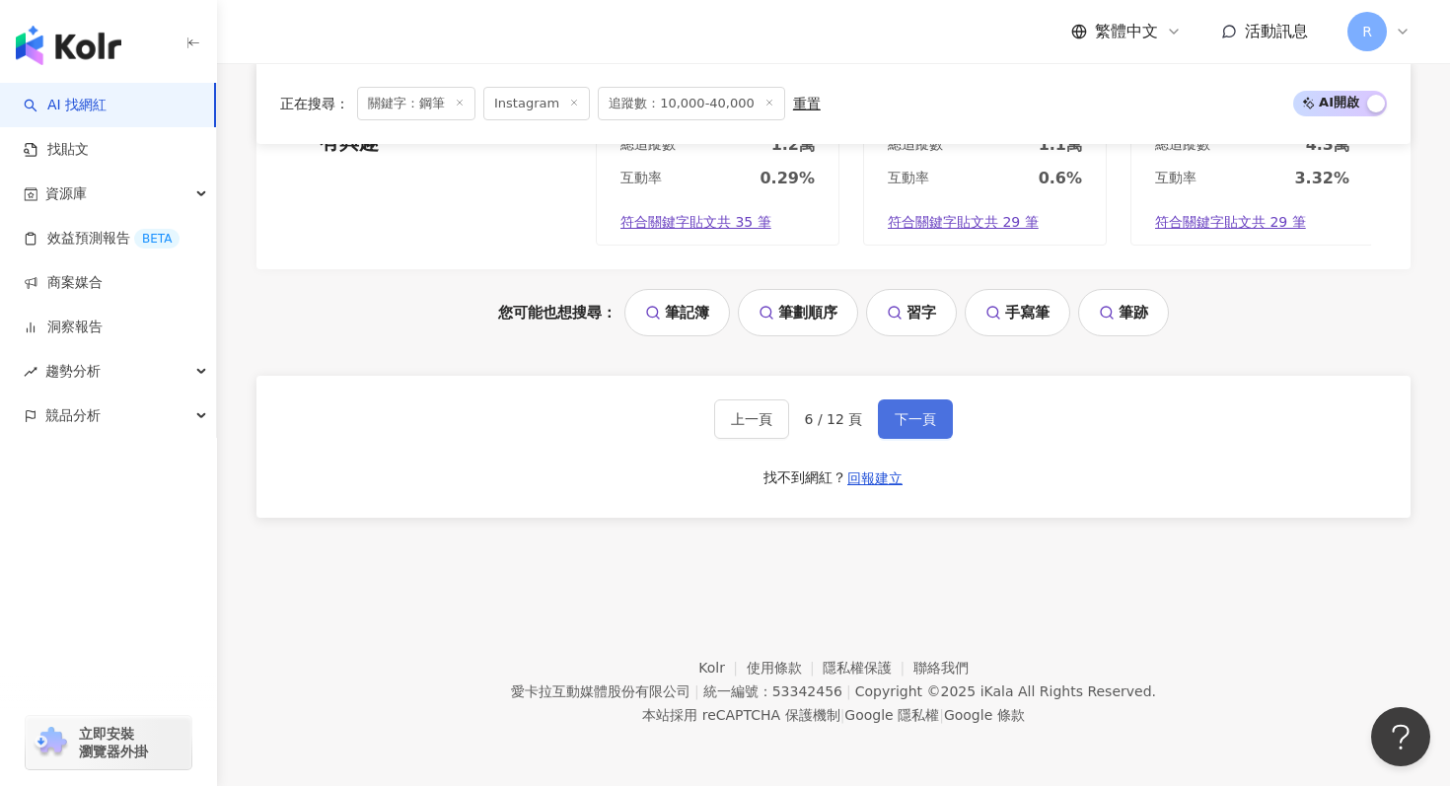
click at [930, 428] on button "下一頁" at bounding box center [915, 419] width 75 height 39
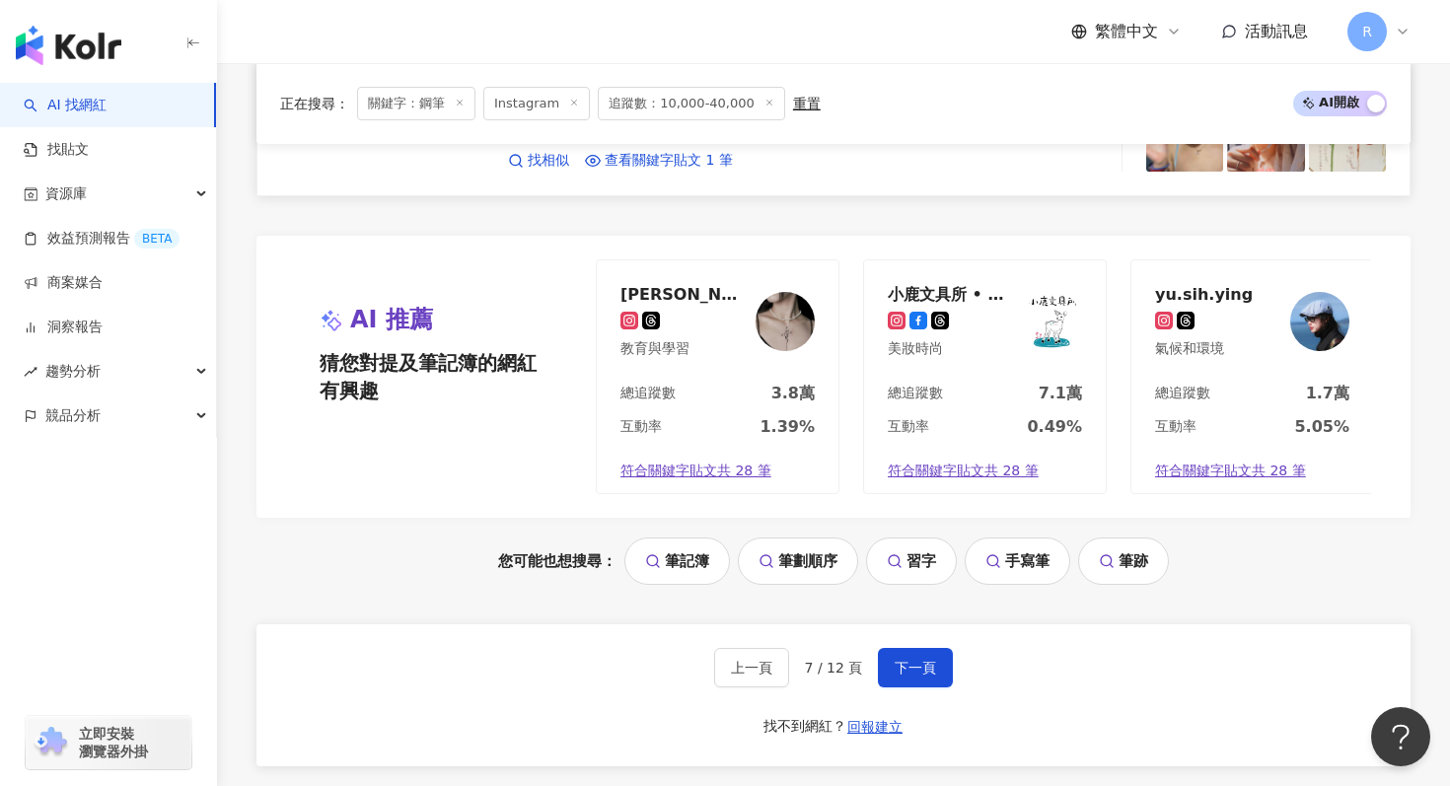
scroll to position [4041, 0]
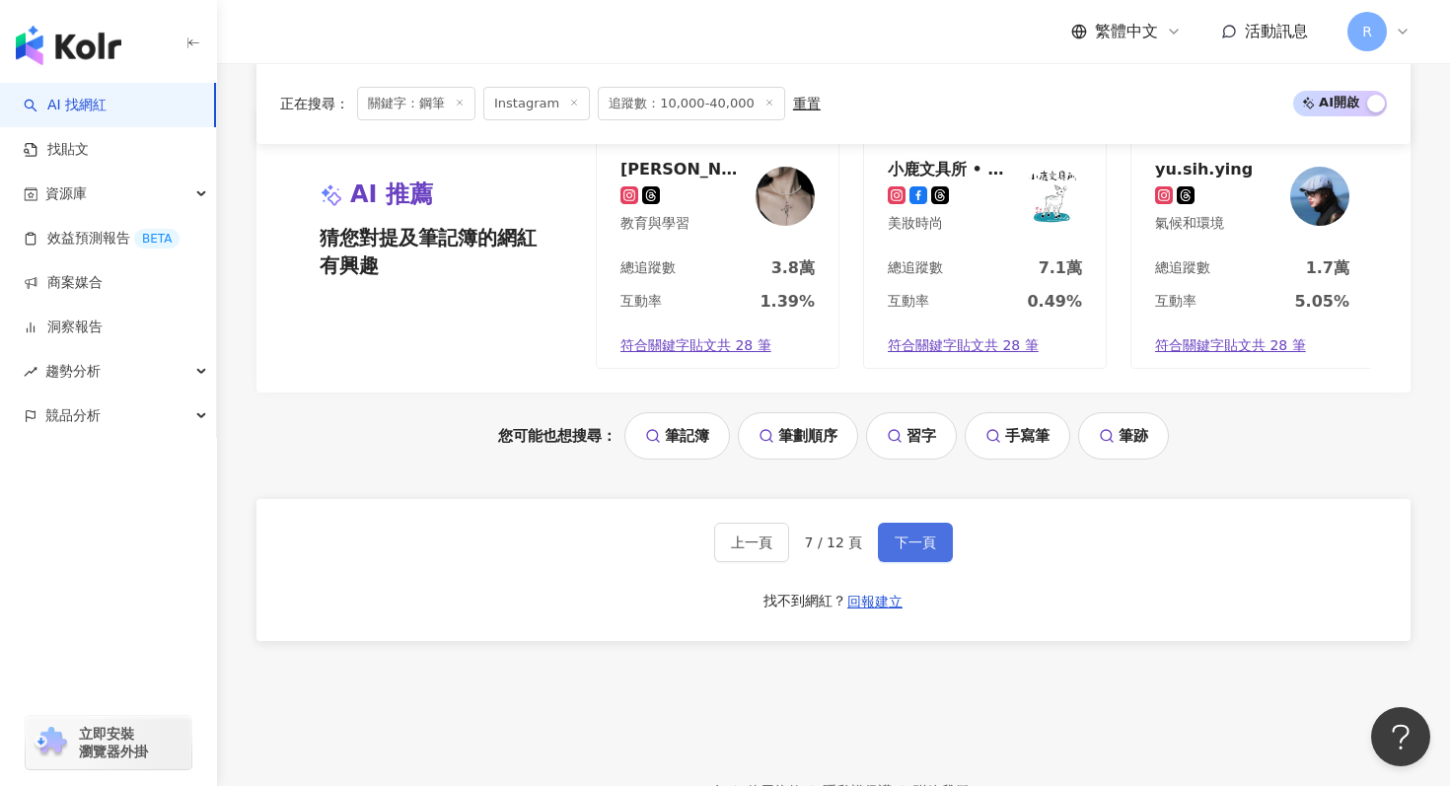
click at [934, 552] on button "下一頁" at bounding box center [915, 542] width 75 height 39
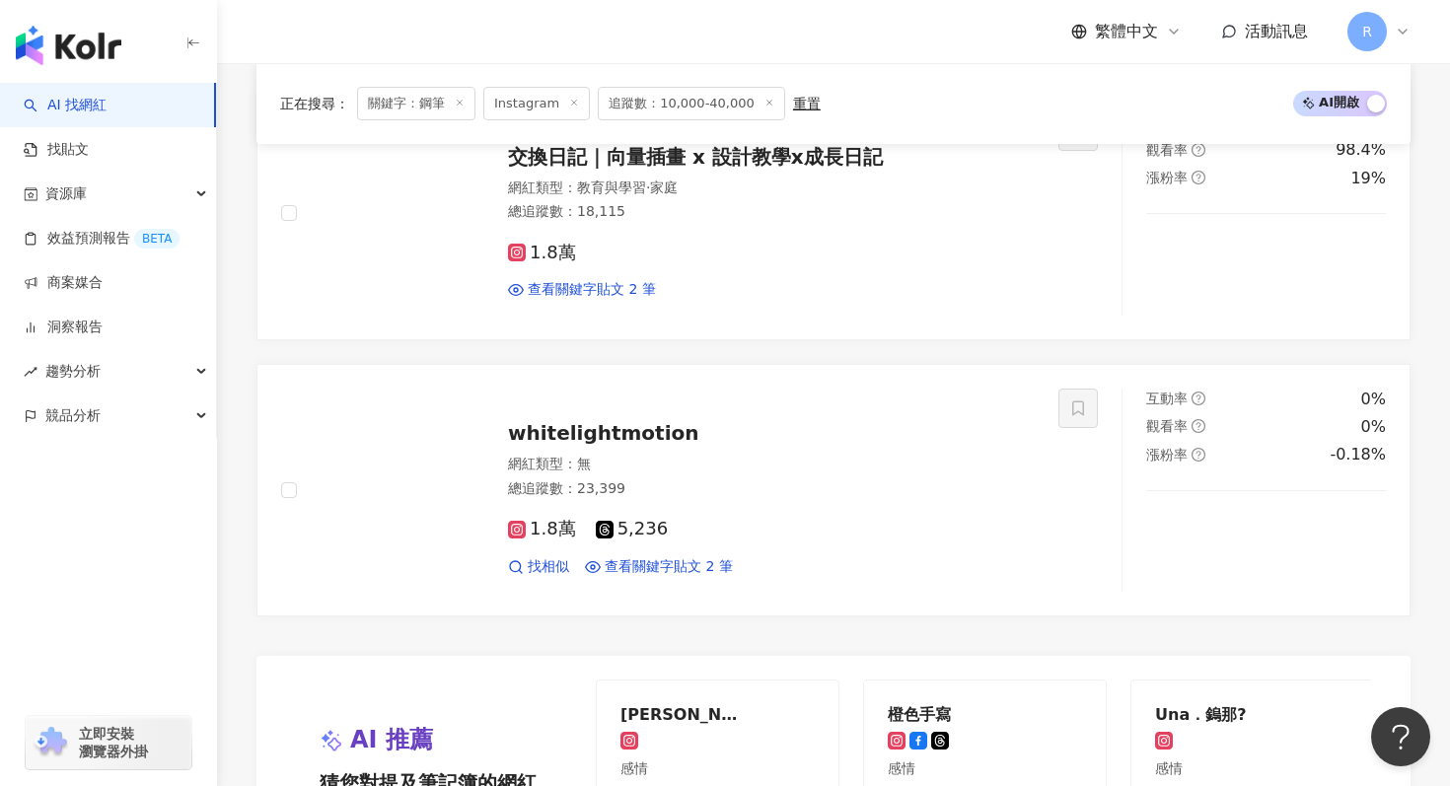
scroll to position [4327, 0]
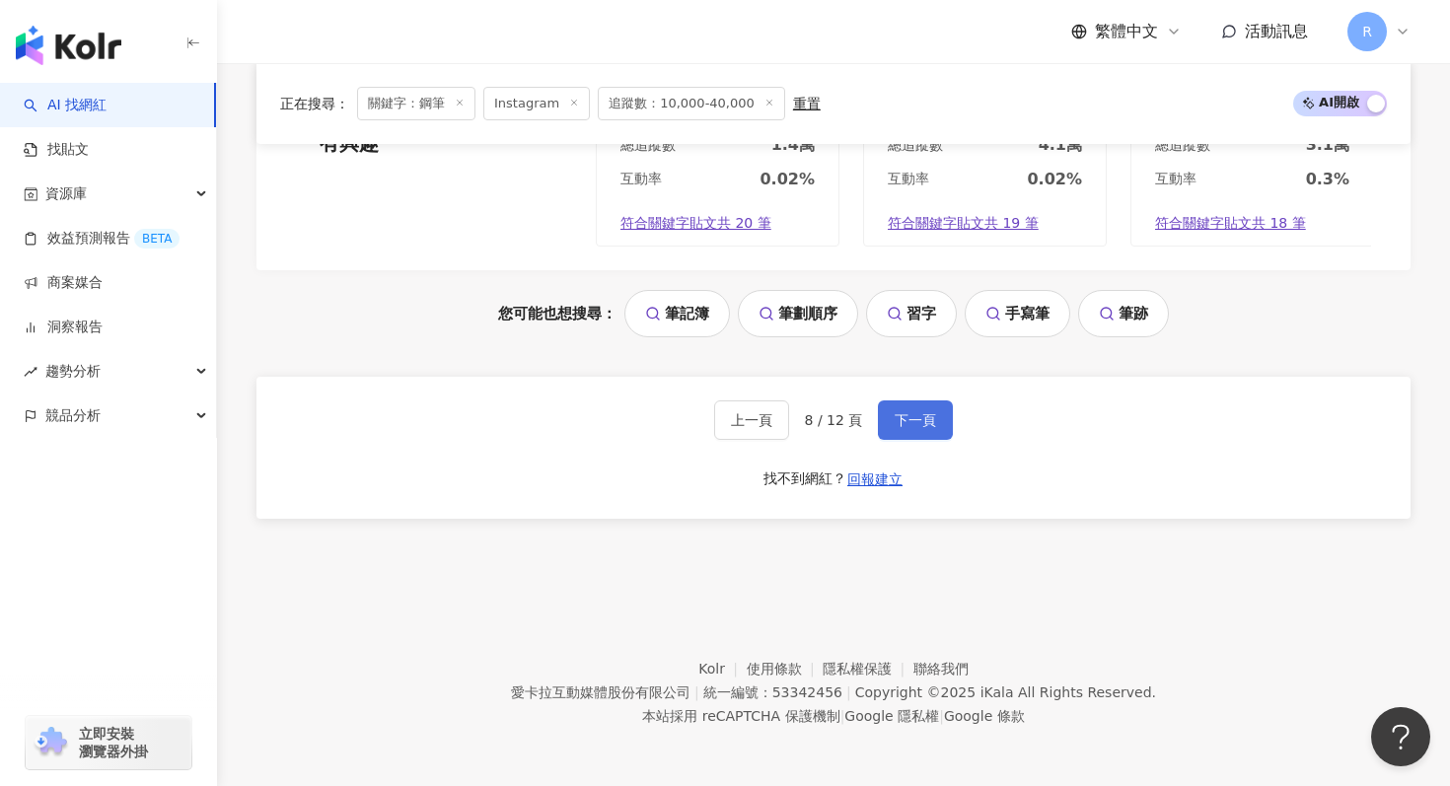
click at [888, 417] on button "下一頁" at bounding box center [915, 419] width 75 height 39
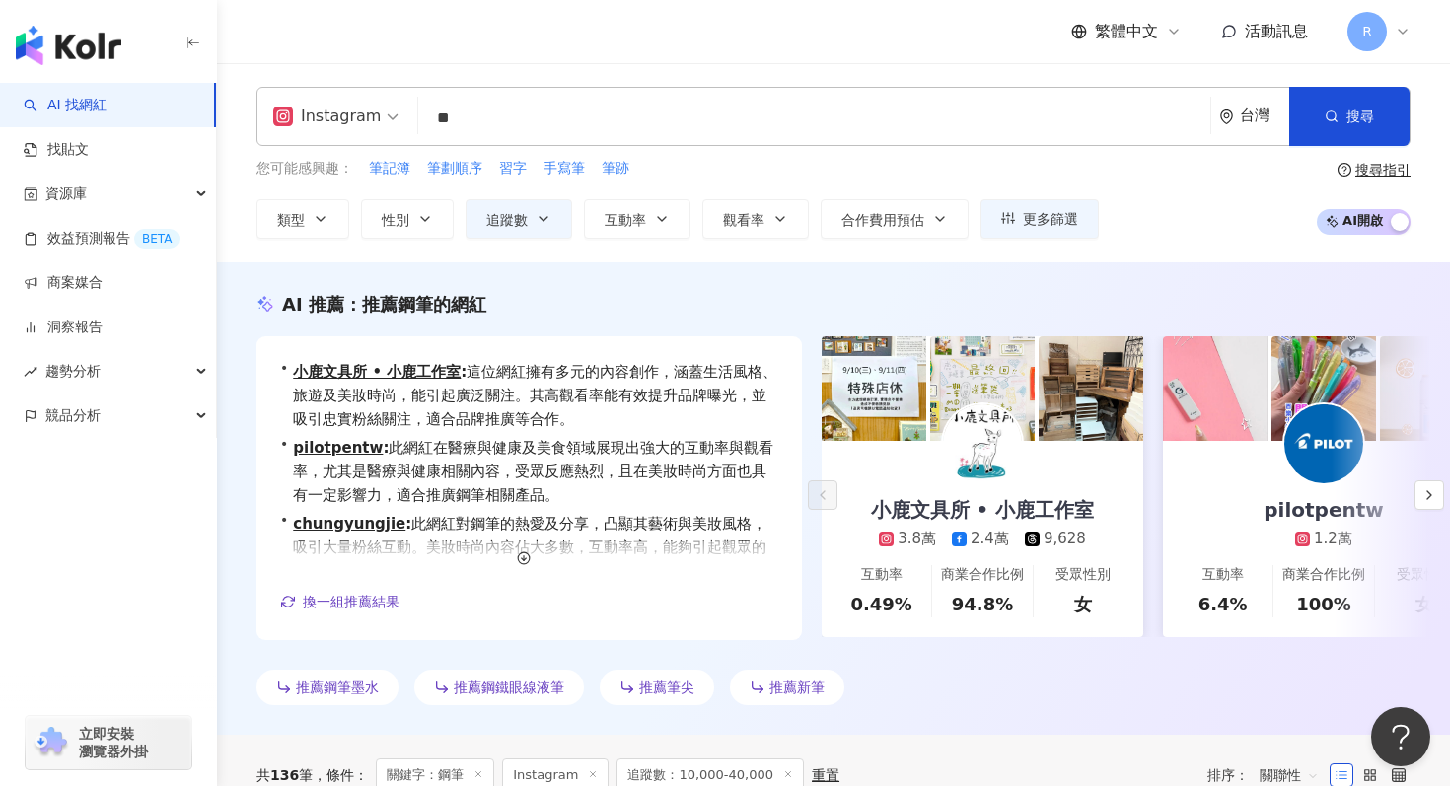
scroll to position [4, 0]
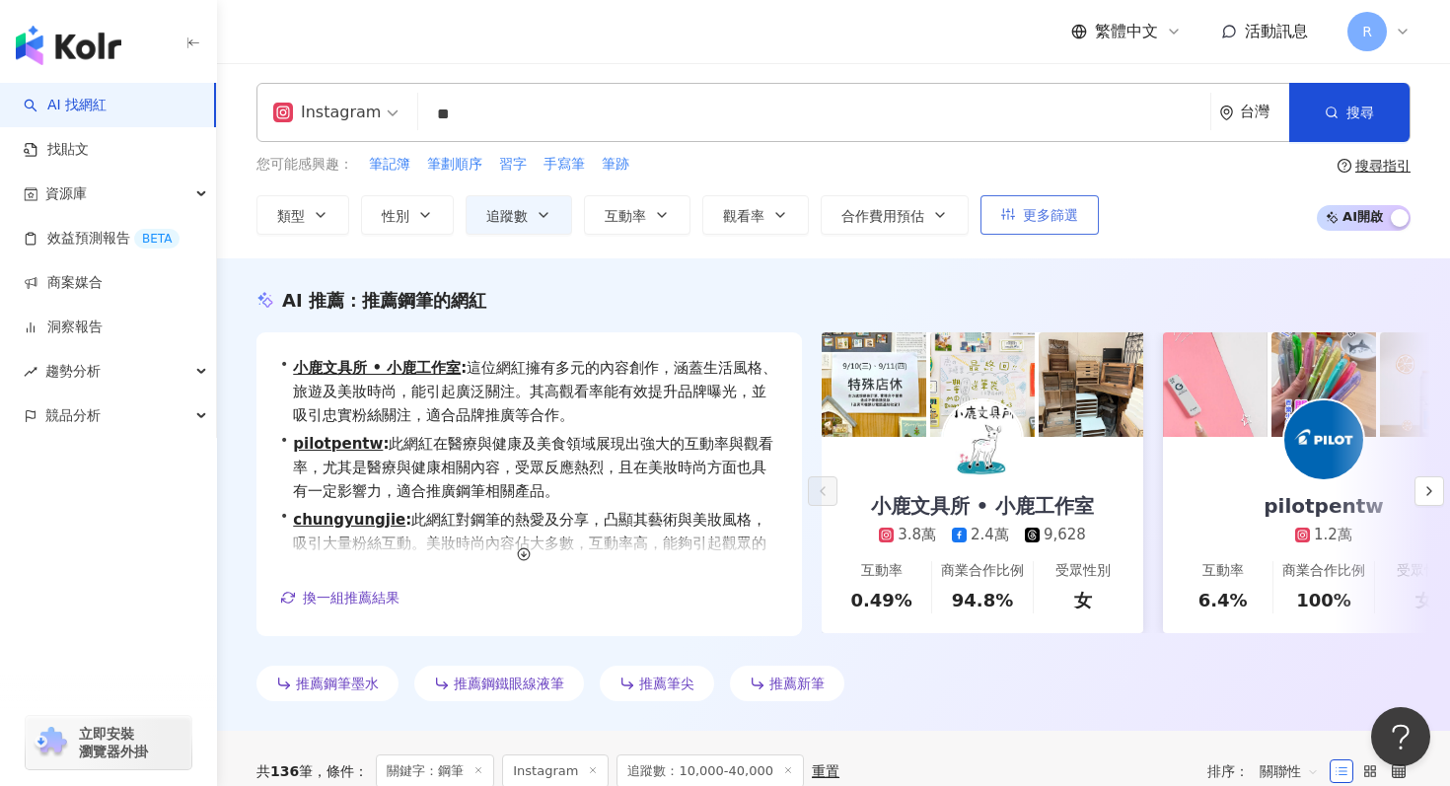
click at [996, 212] on button "更多篩選" at bounding box center [1040, 214] width 118 height 39
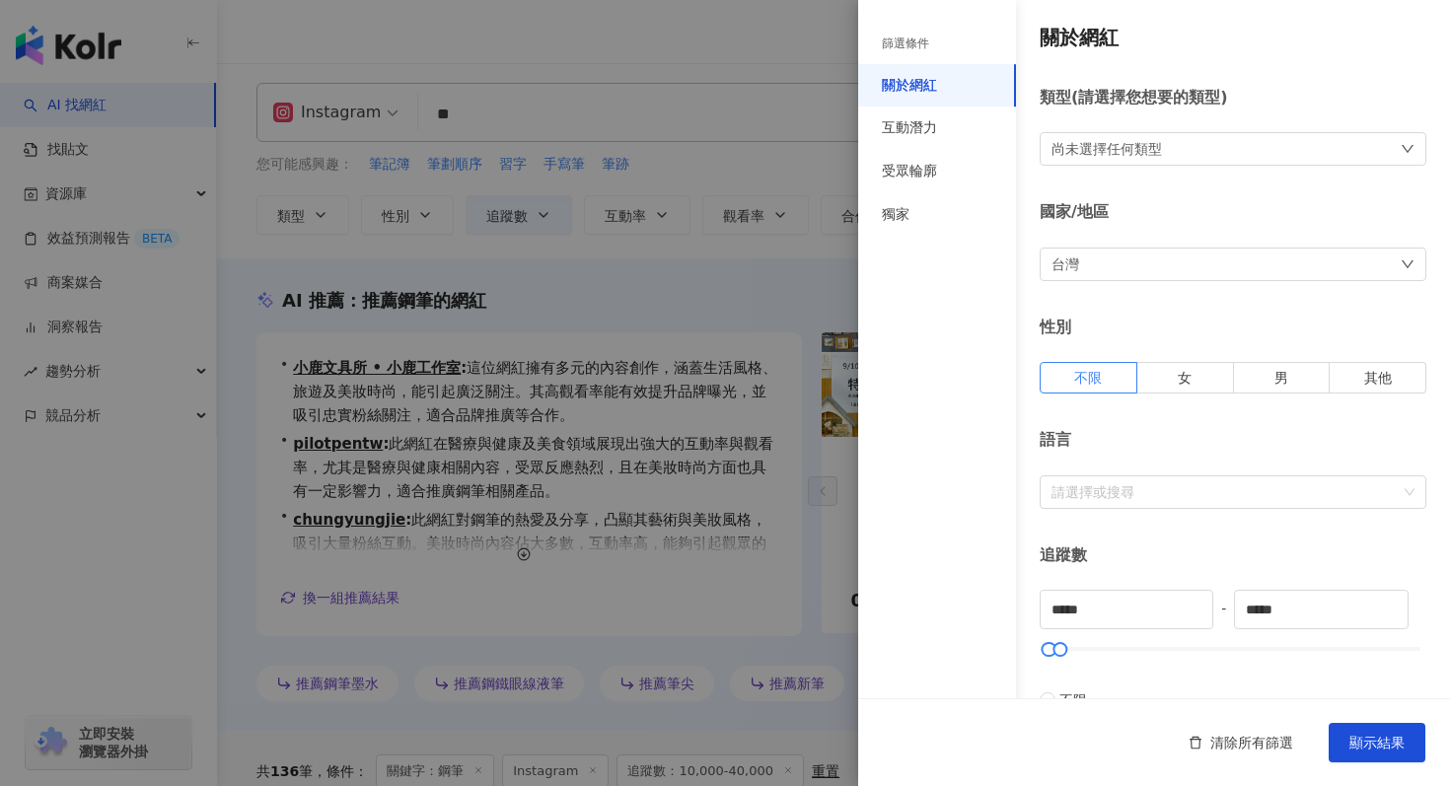
click at [781, 272] on div at bounding box center [725, 393] width 1450 height 786
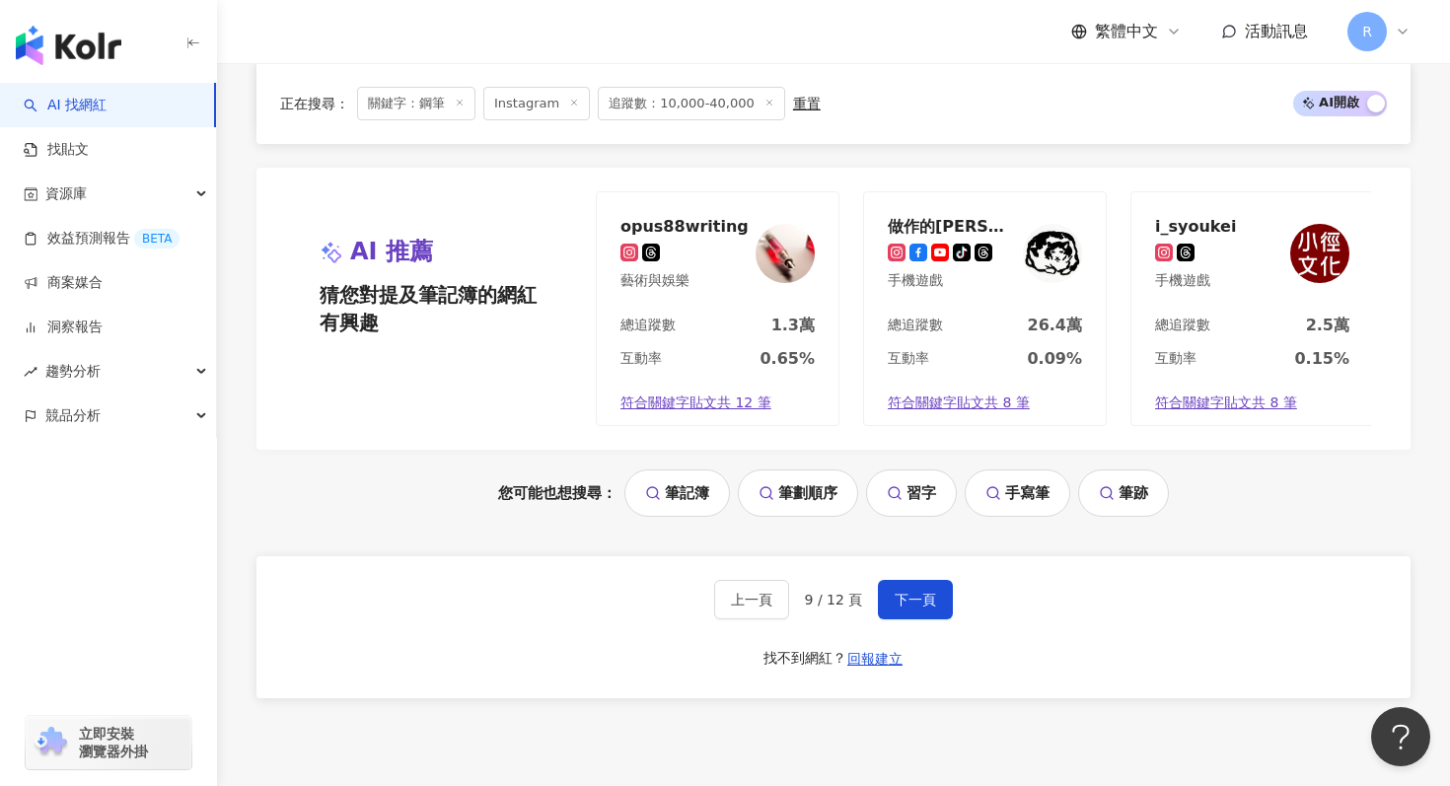
scroll to position [4165, 0]
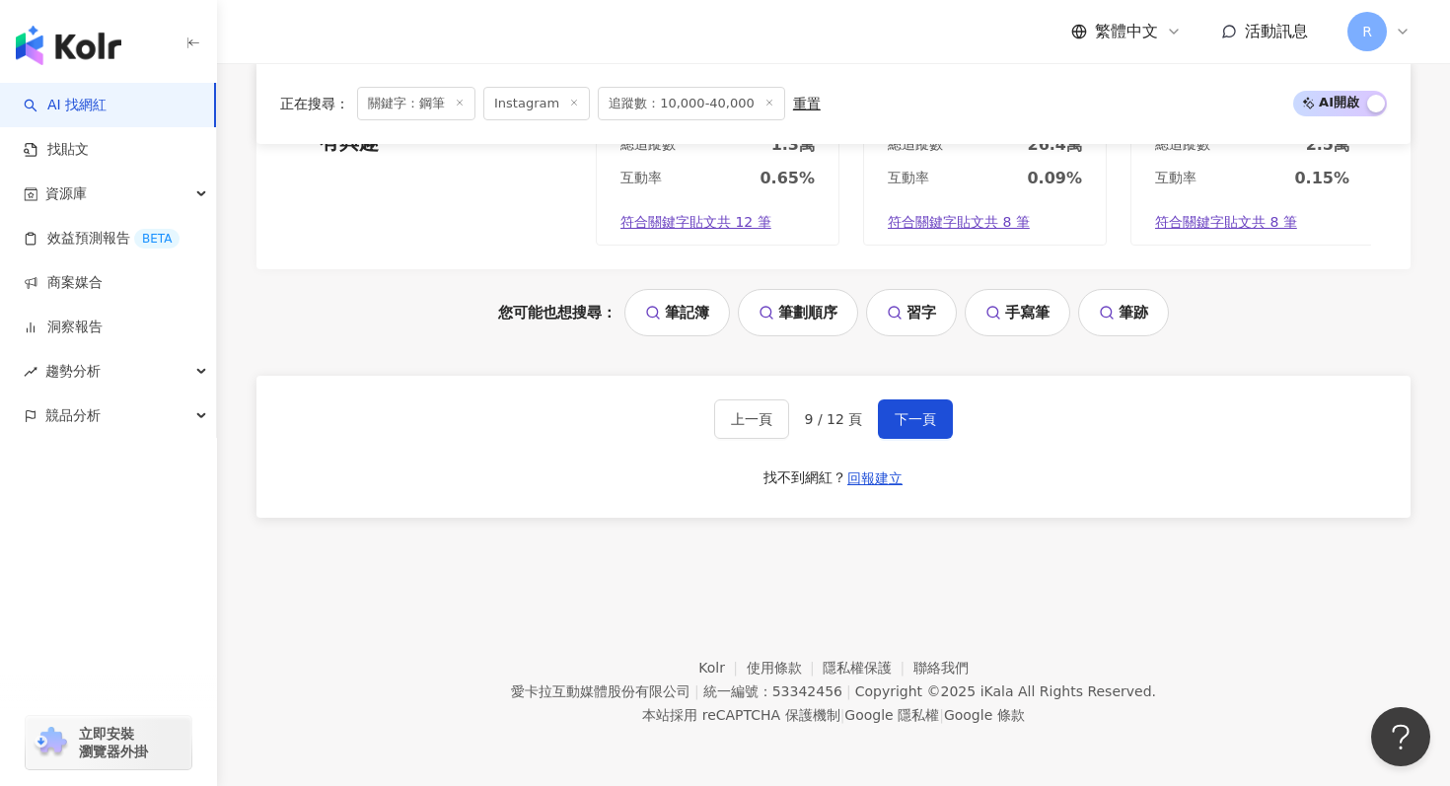
click at [962, 413] on div "上一頁 9 / 12 頁 下一頁 找不到網紅？ 回報建立" at bounding box center [833, 447] width 1154 height 142
click at [944, 415] on button "下一頁" at bounding box center [915, 419] width 75 height 39
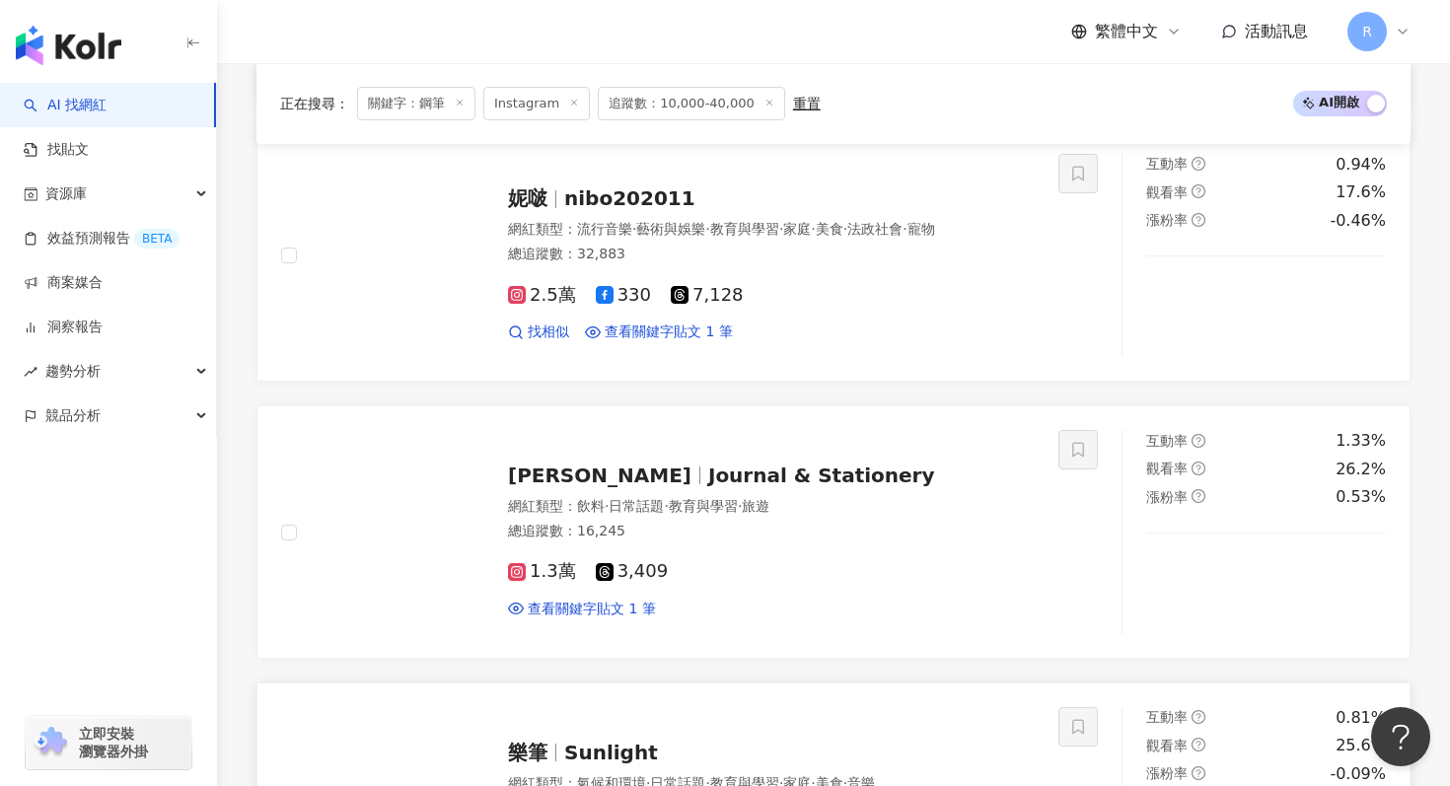
scroll to position [3170, 0]
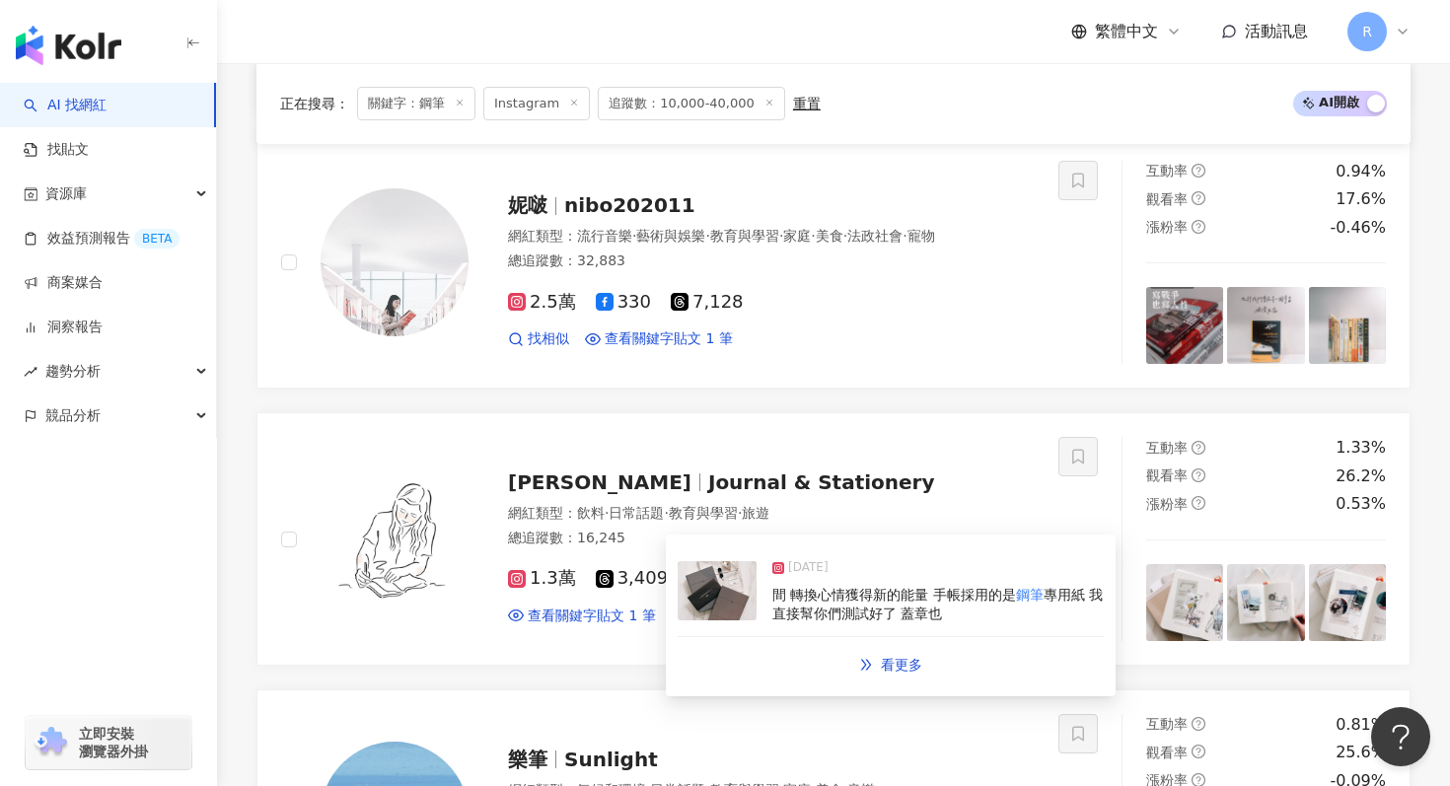
click at [795, 586] on div "間 轉換心情獲得新的能量 手帳採用的是 鋼筆 專用紙 我直接幫你們測試好了 蓋章也" at bounding box center [937, 605] width 331 height 38
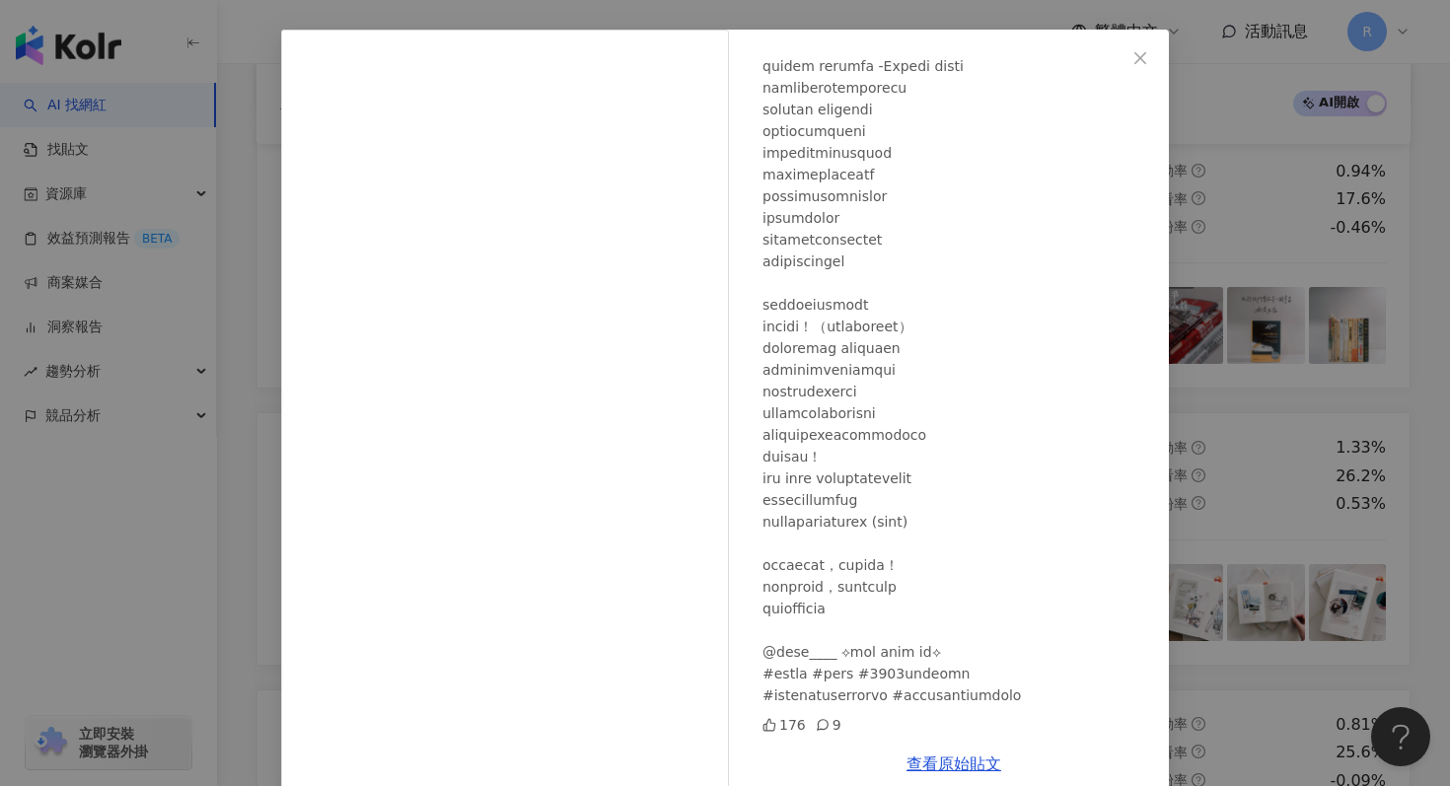
scroll to position [99, 0]
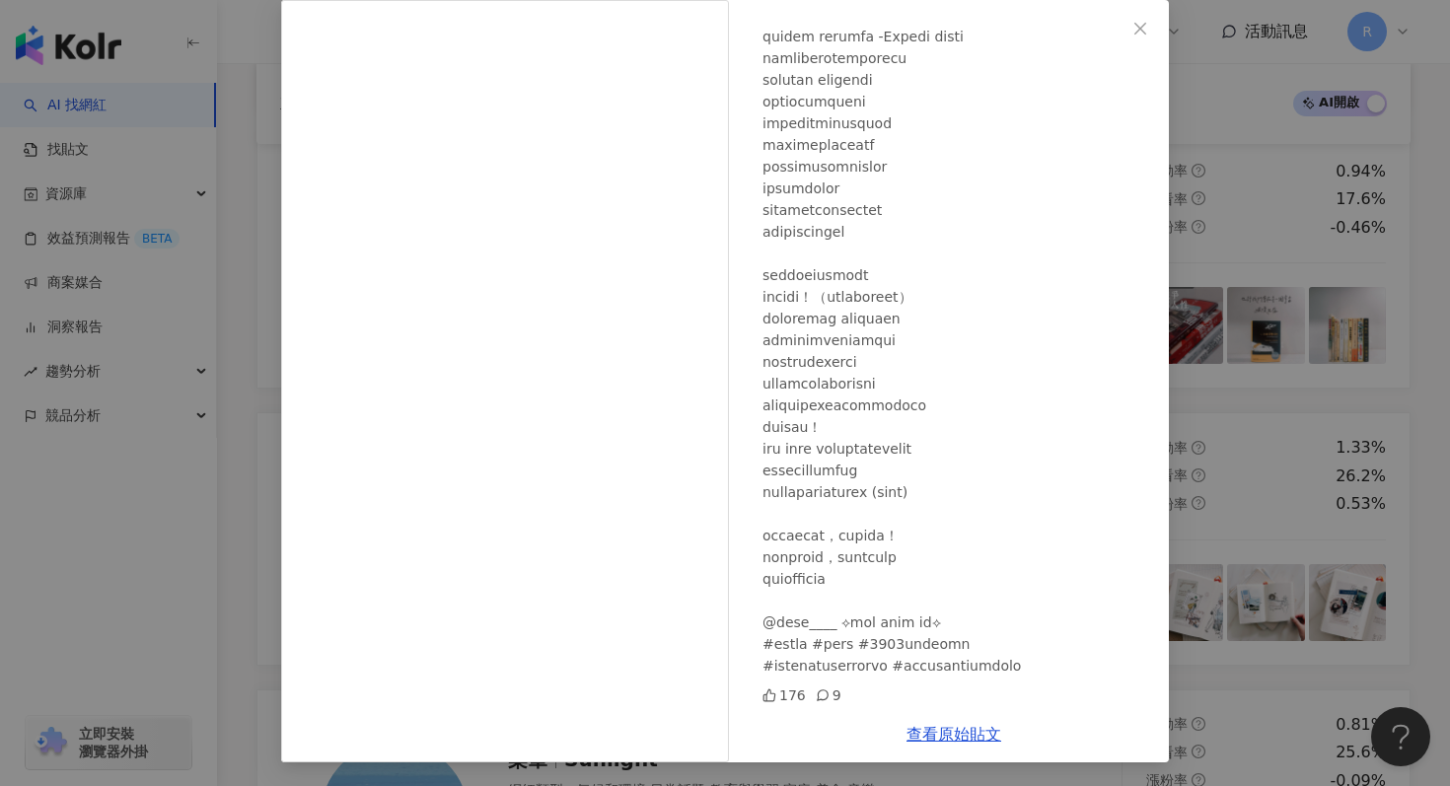
click at [235, 305] on div "Tracy L. 2024/12/23 176 9 查看原始貼文" at bounding box center [725, 393] width 1450 height 786
click at [243, 365] on div "Tracy L. 2024/12/23 176 9 查看原始貼文" at bounding box center [725, 393] width 1450 height 786
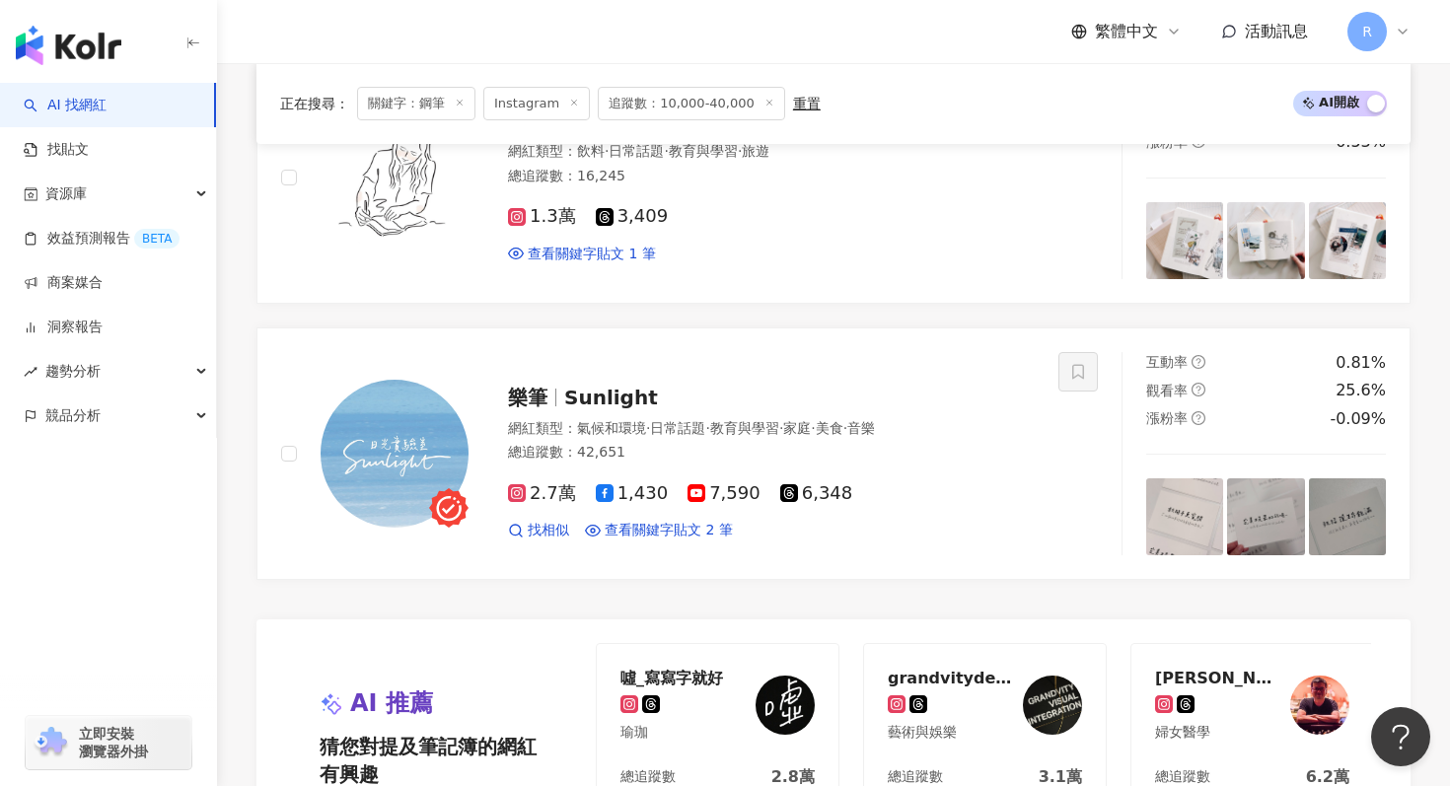
scroll to position [4165, 0]
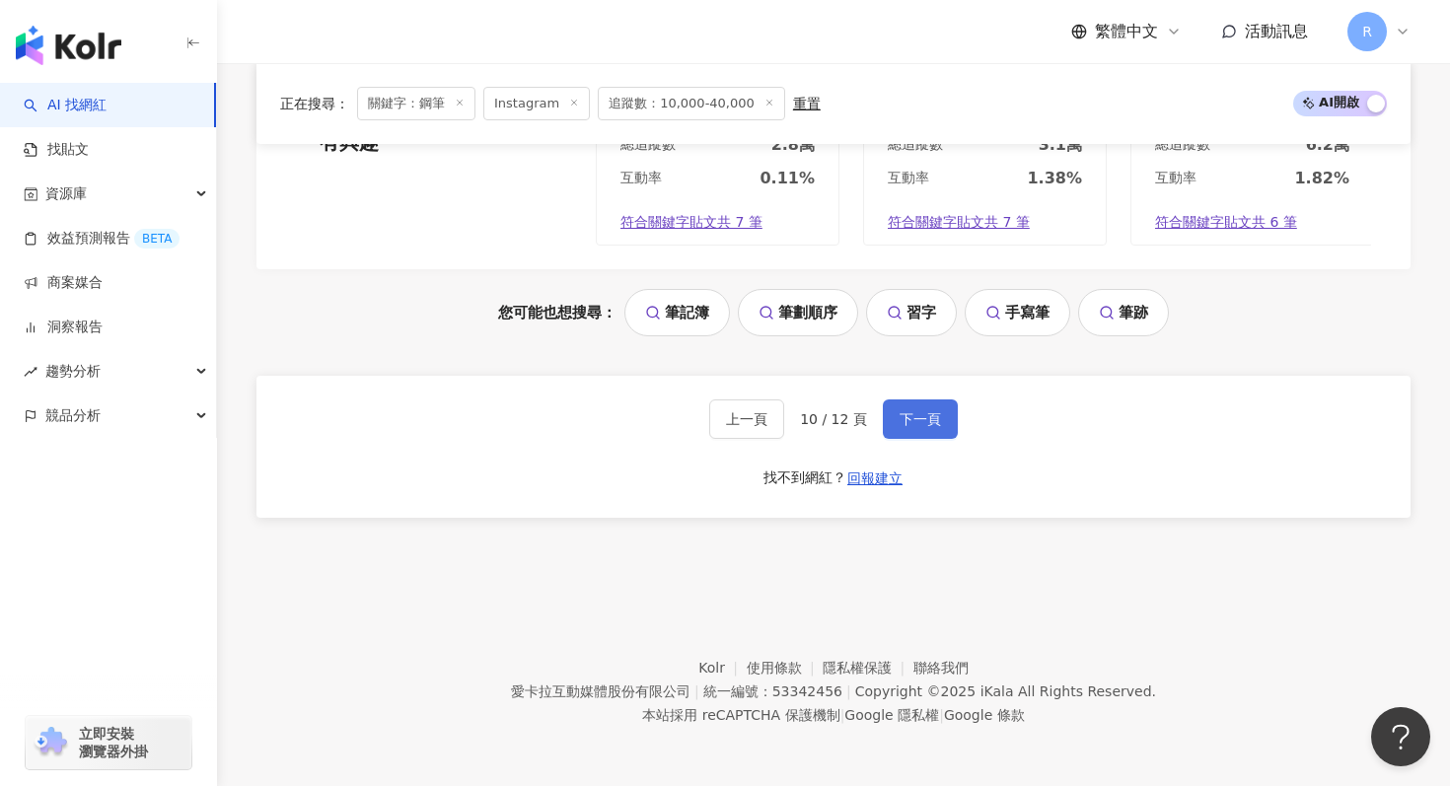
click at [918, 407] on button "下一頁" at bounding box center [920, 419] width 75 height 39
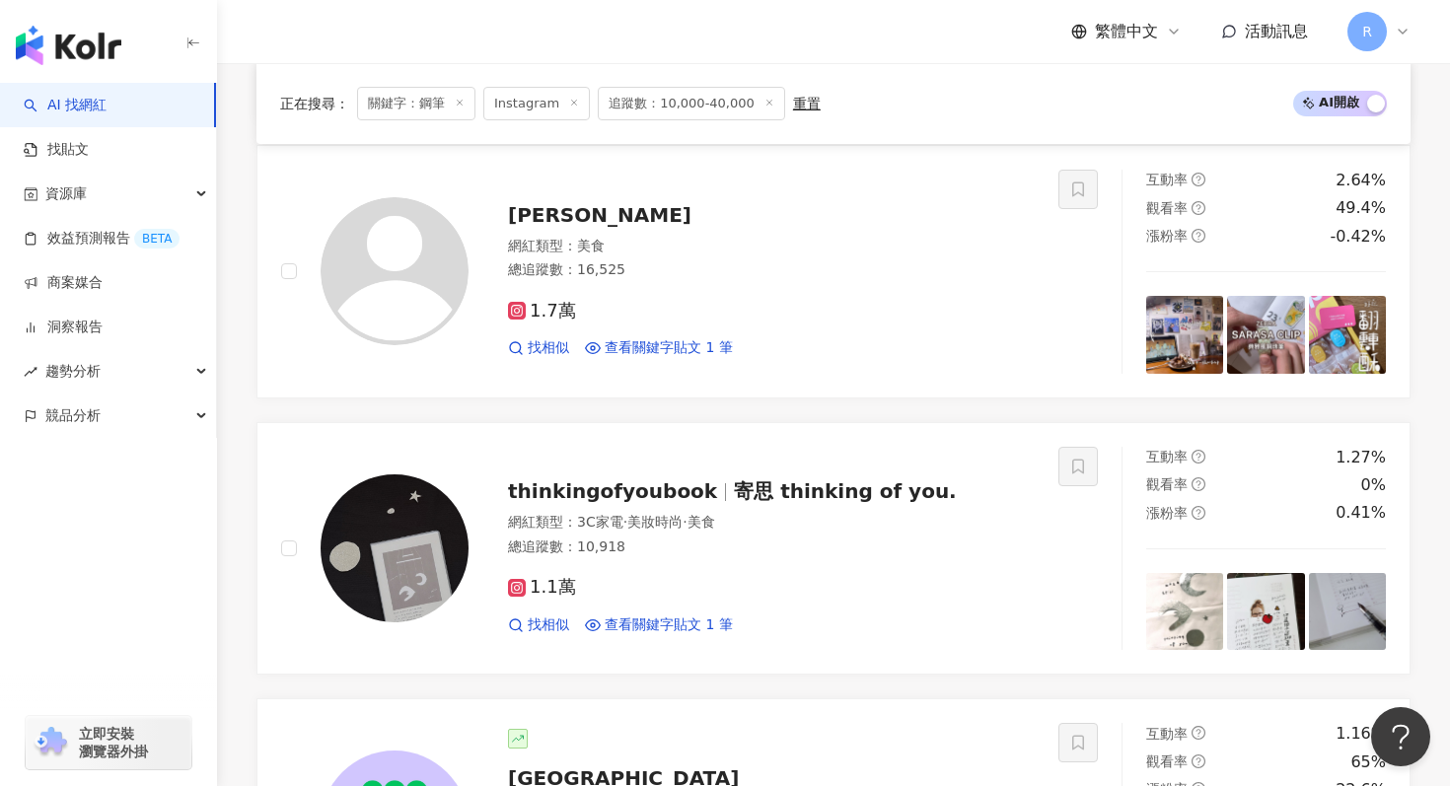
scroll to position [1779, 0]
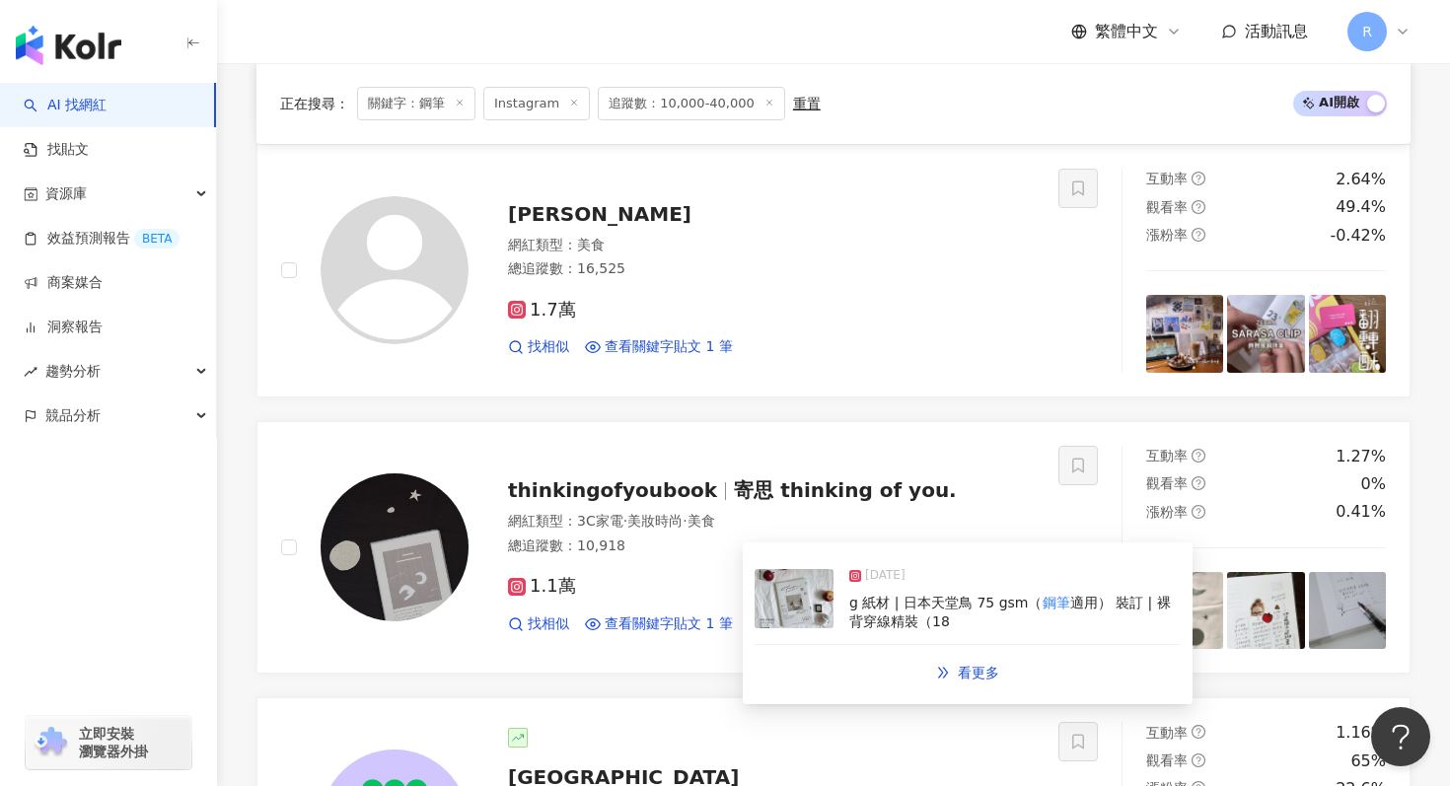
click at [817, 614] on img at bounding box center [794, 598] width 79 height 59
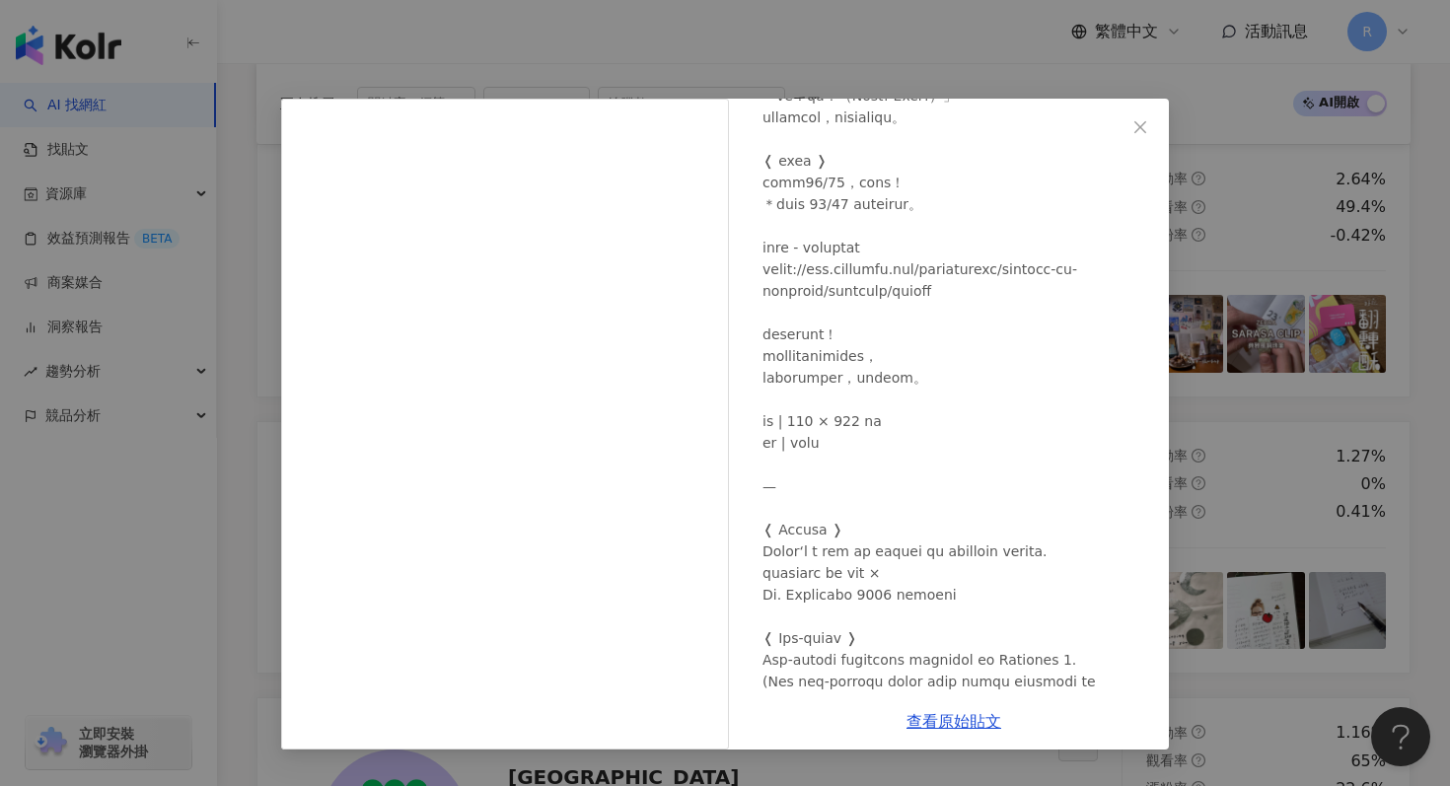
scroll to position [259, 0]
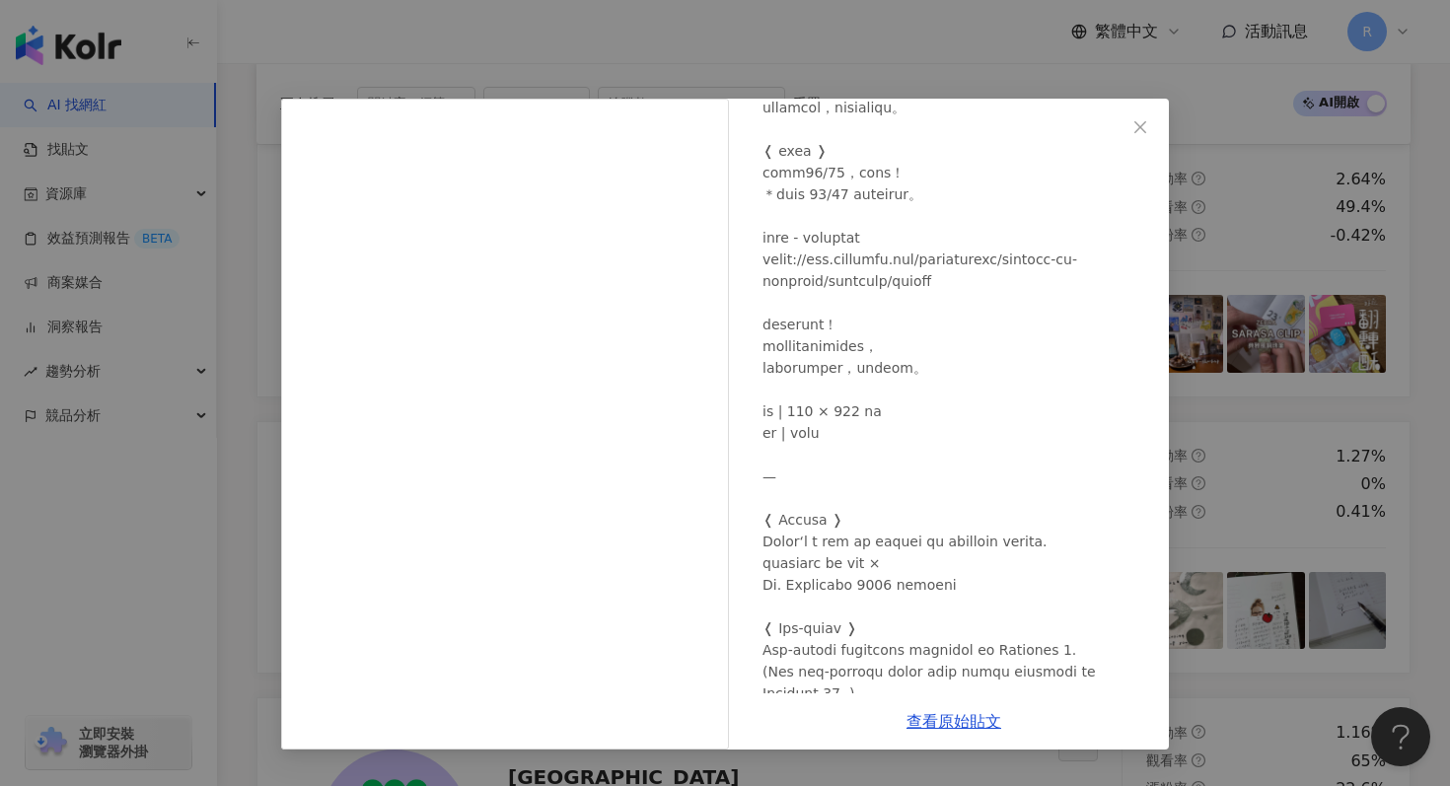
click at [1329, 130] on div "thinkingofyoubook 2024/11/8 1,280 31 查看原始貼文" at bounding box center [725, 393] width 1450 height 786
click at [1245, 230] on div "thinkingofyoubook 2024/11/8 1,280 31 查看原始貼文" at bounding box center [725, 393] width 1450 height 786
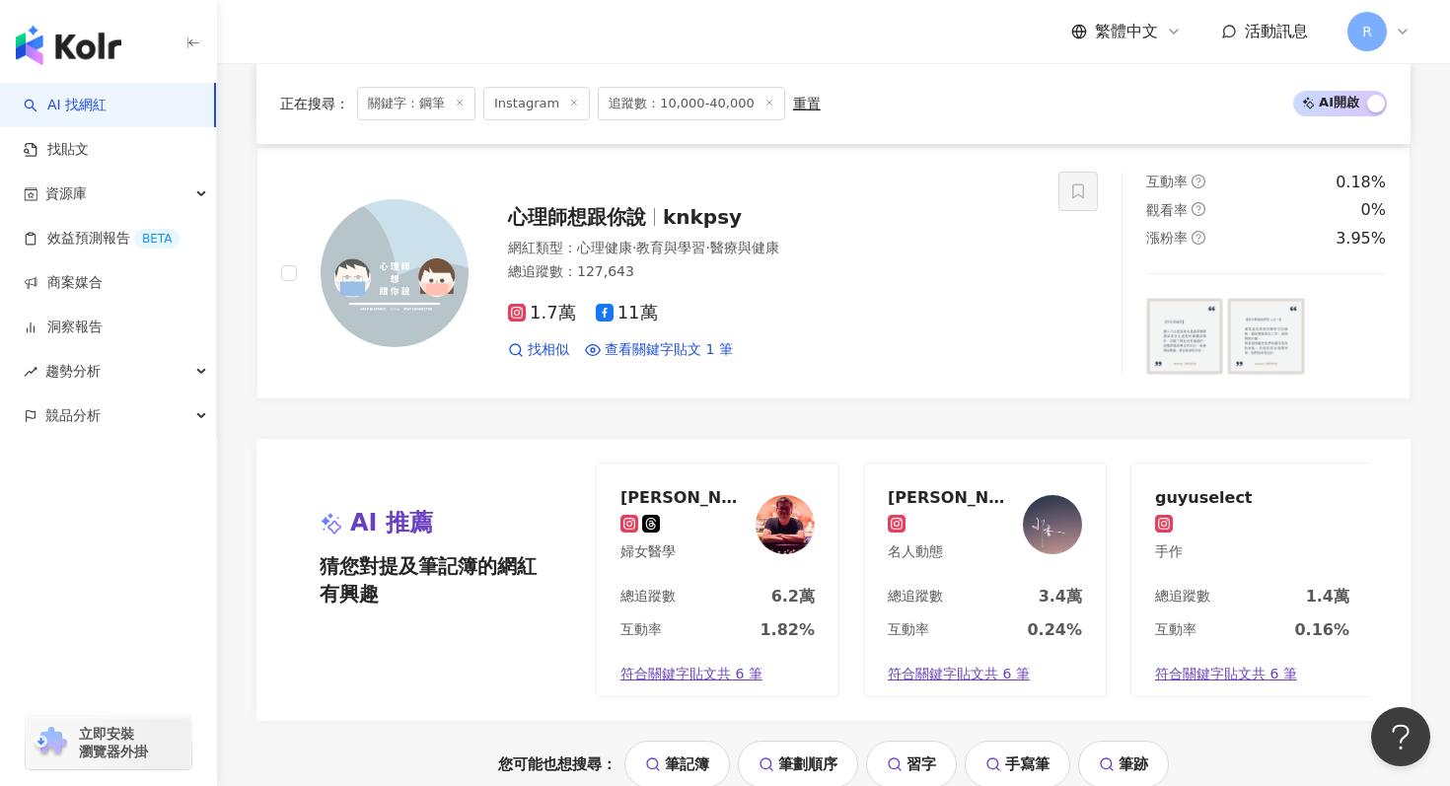
scroll to position [4165, 0]
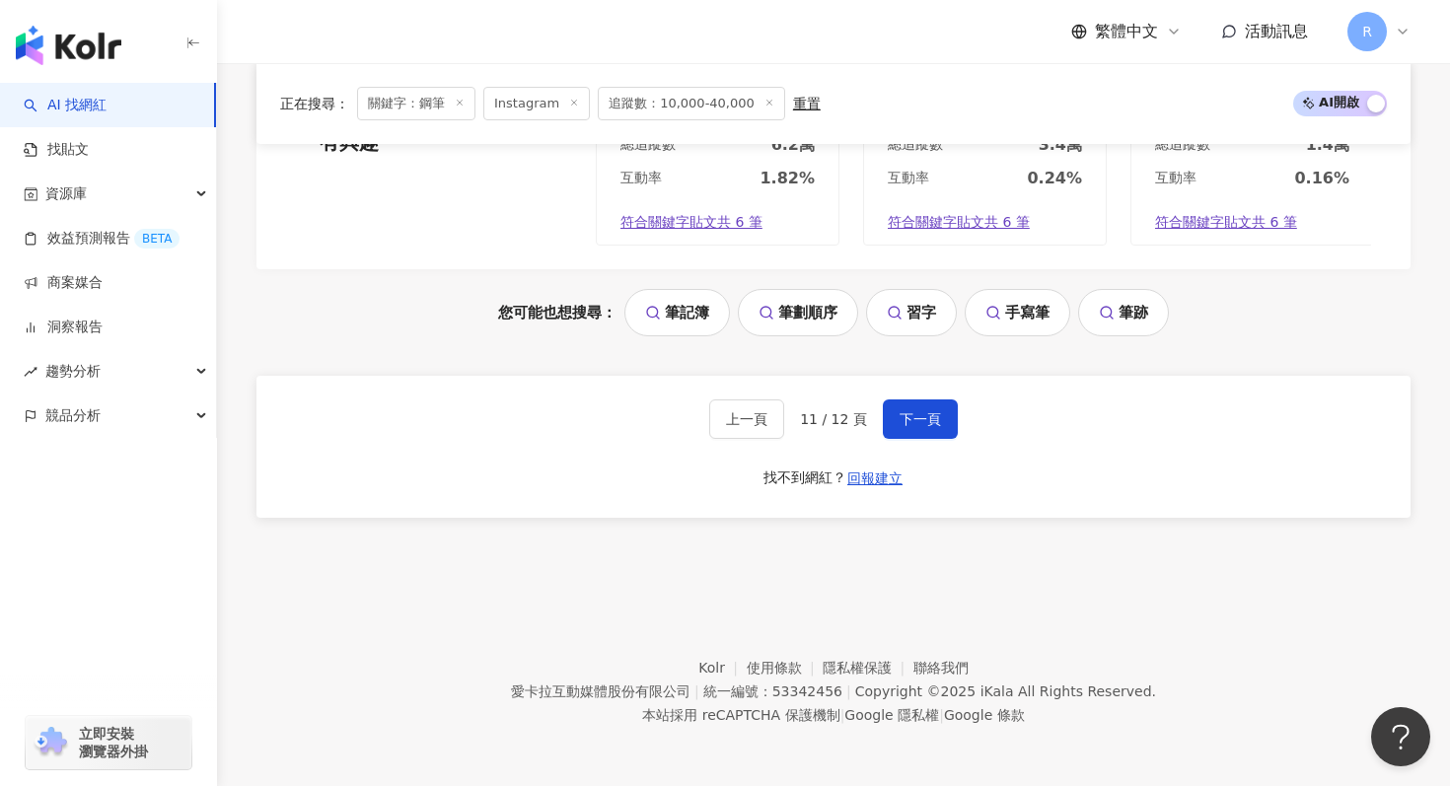
click at [926, 383] on div "上一頁 11 / 12 頁 下一頁 找不到網紅？ 回報建立" at bounding box center [833, 447] width 1154 height 142
click at [926, 425] on span "下一頁" at bounding box center [920, 419] width 41 height 16
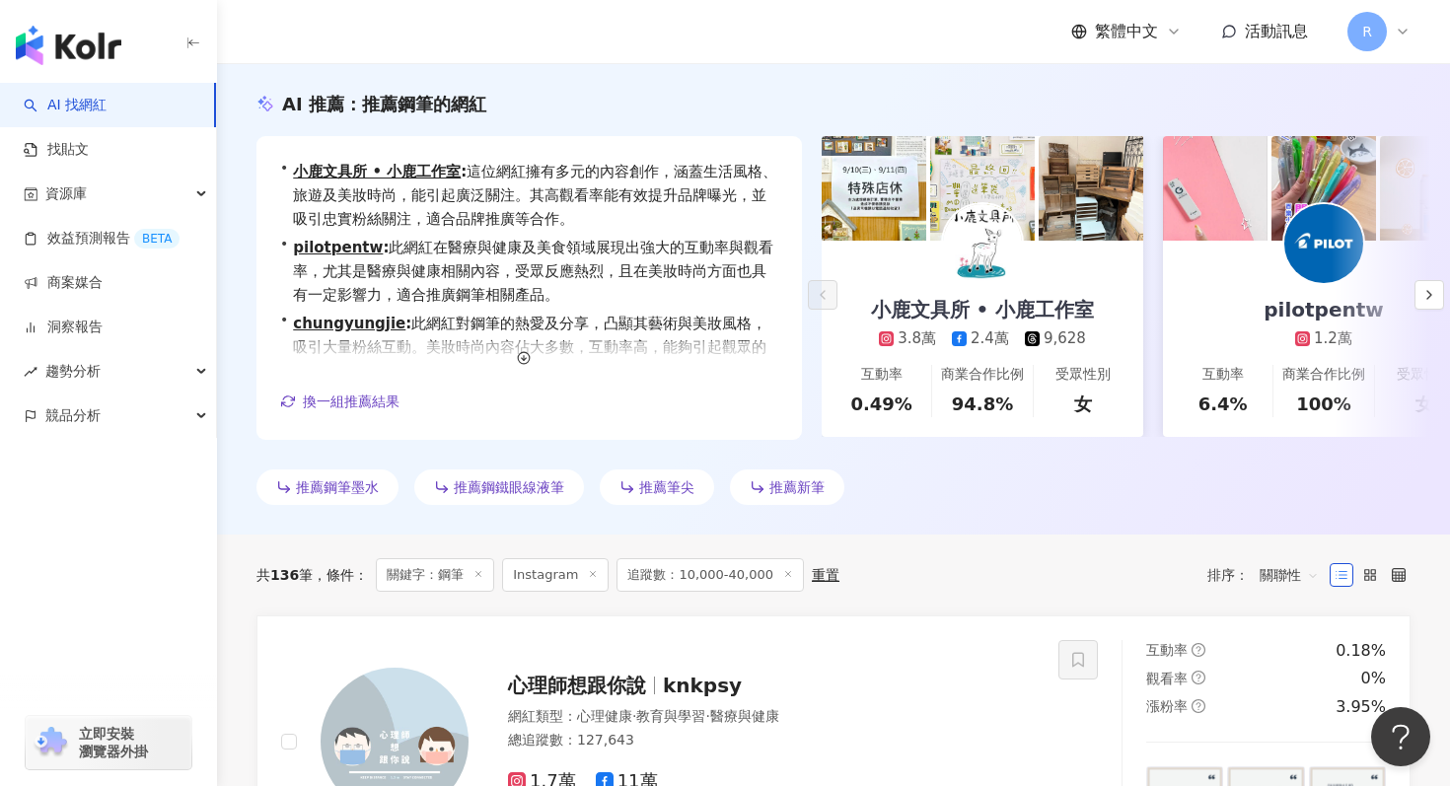
scroll to position [0, 0]
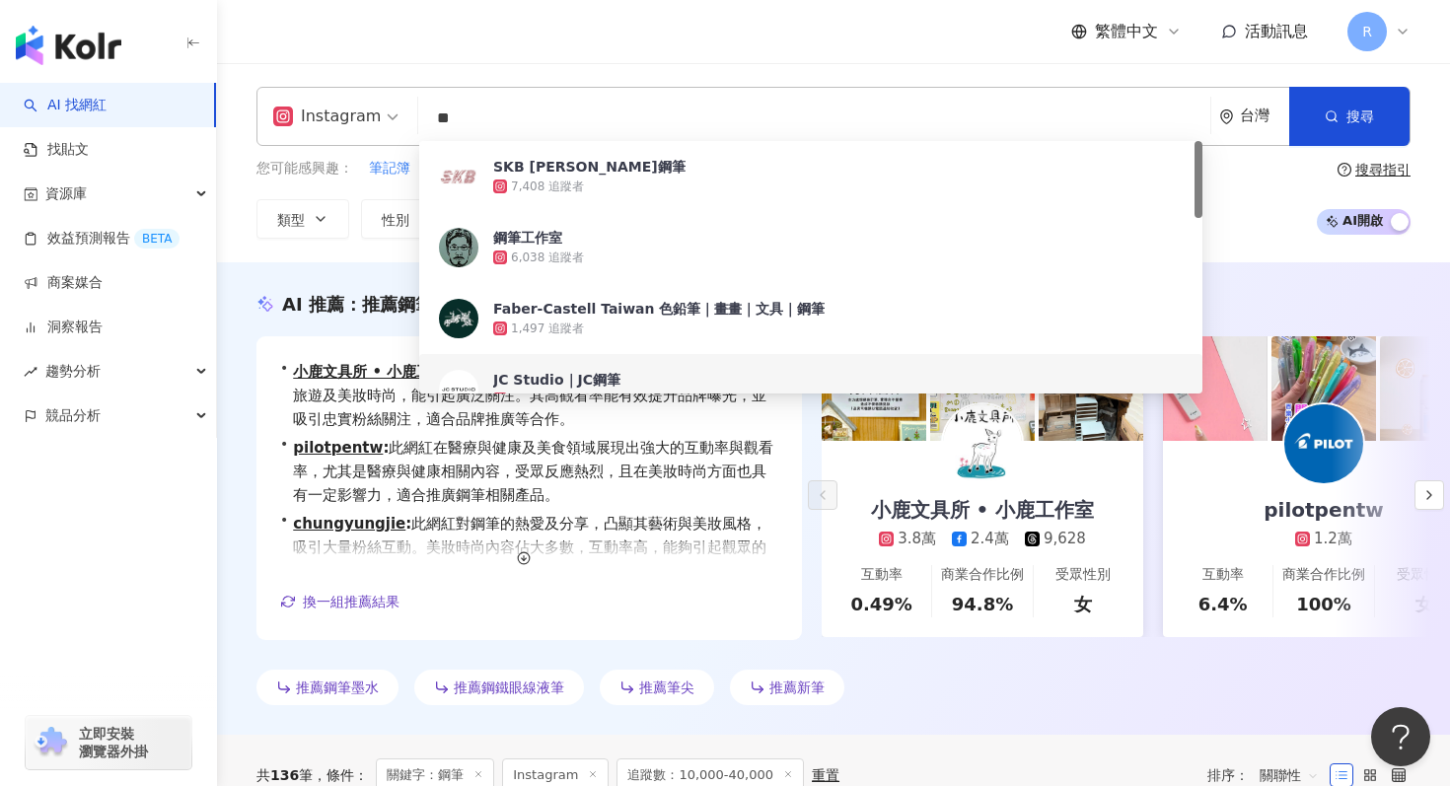
click at [786, 115] on input "**" at bounding box center [814, 118] width 776 height 37
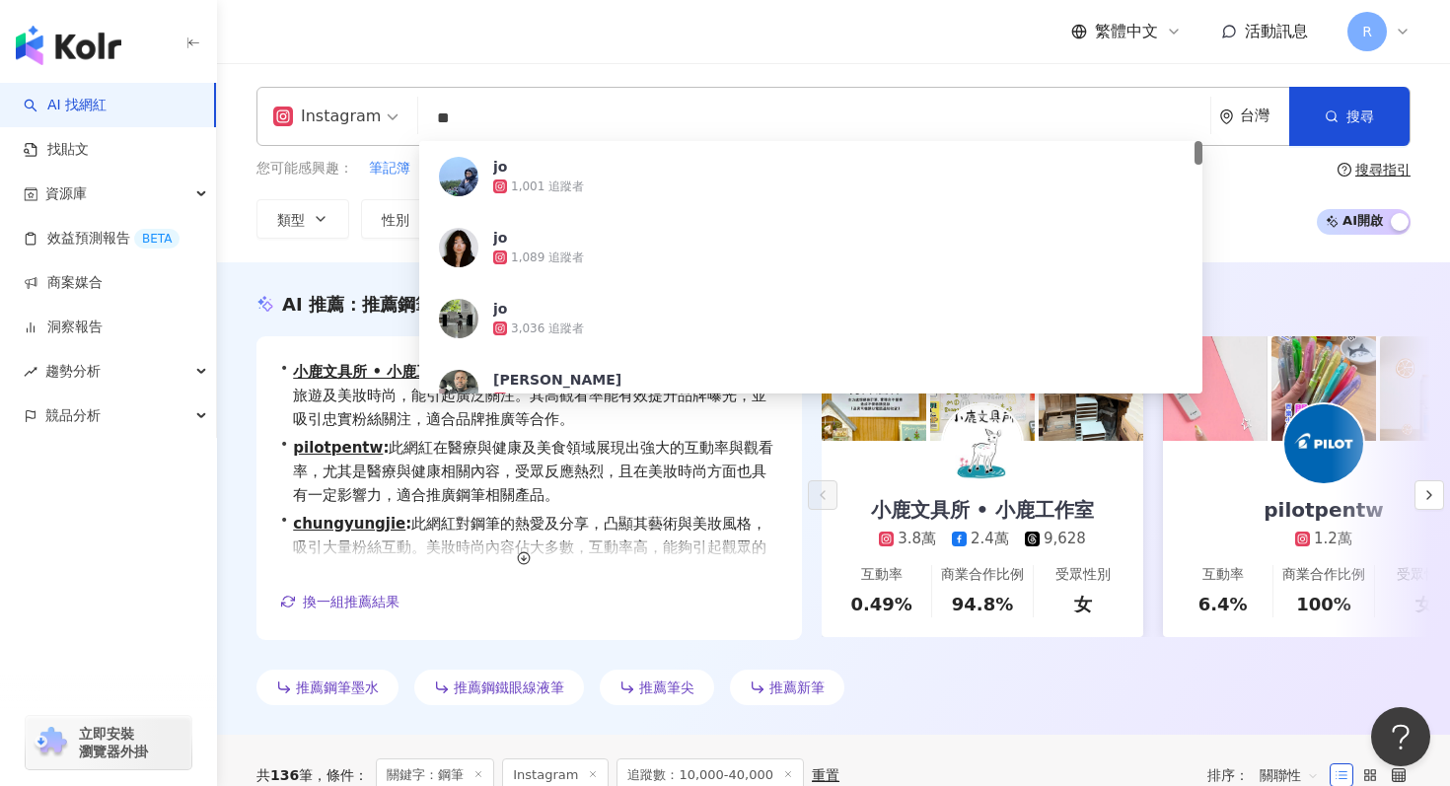
click at [634, 122] on input "**" at bounding box center [814, 118] width 776 height 37
paste input "*****"
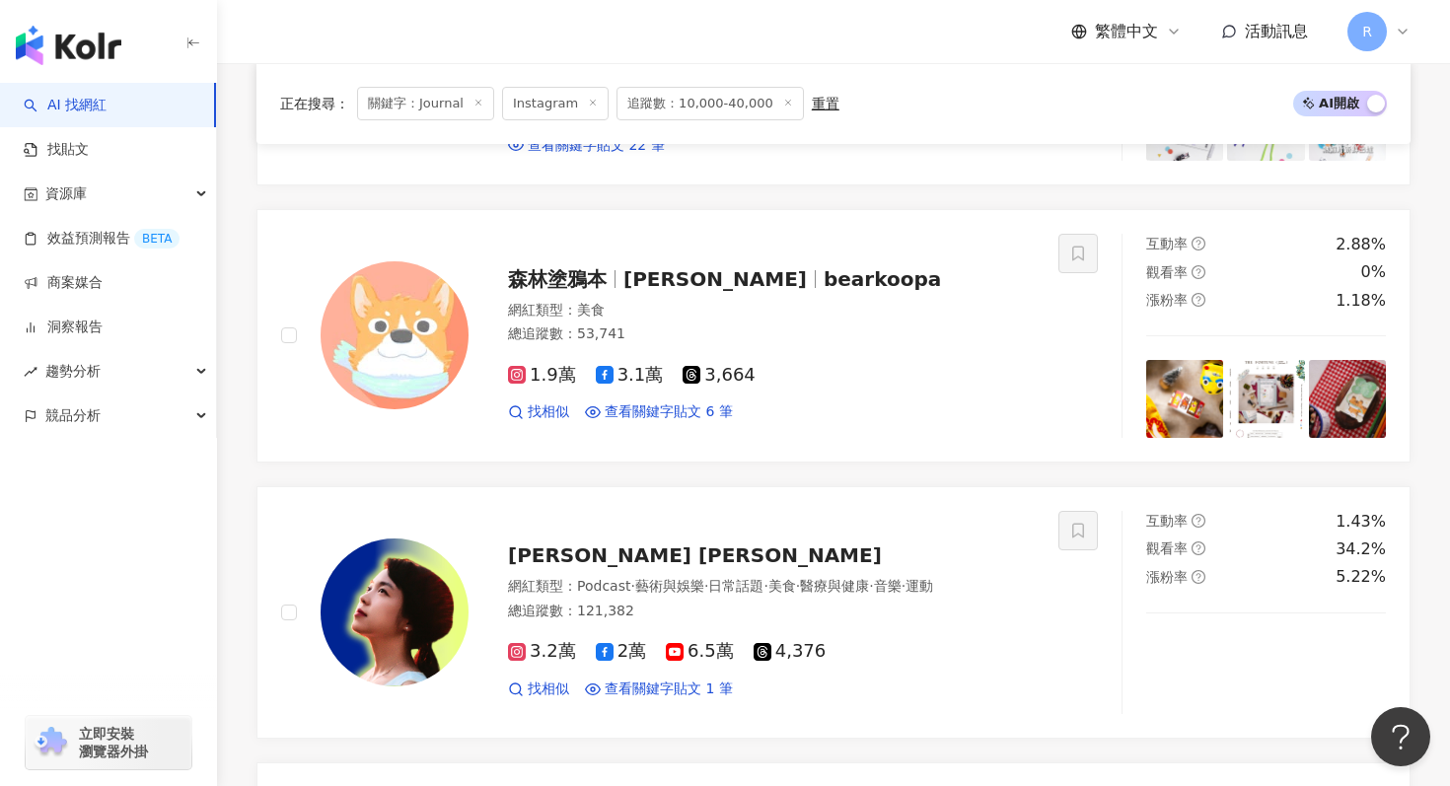
scroll to position [2564, 0]
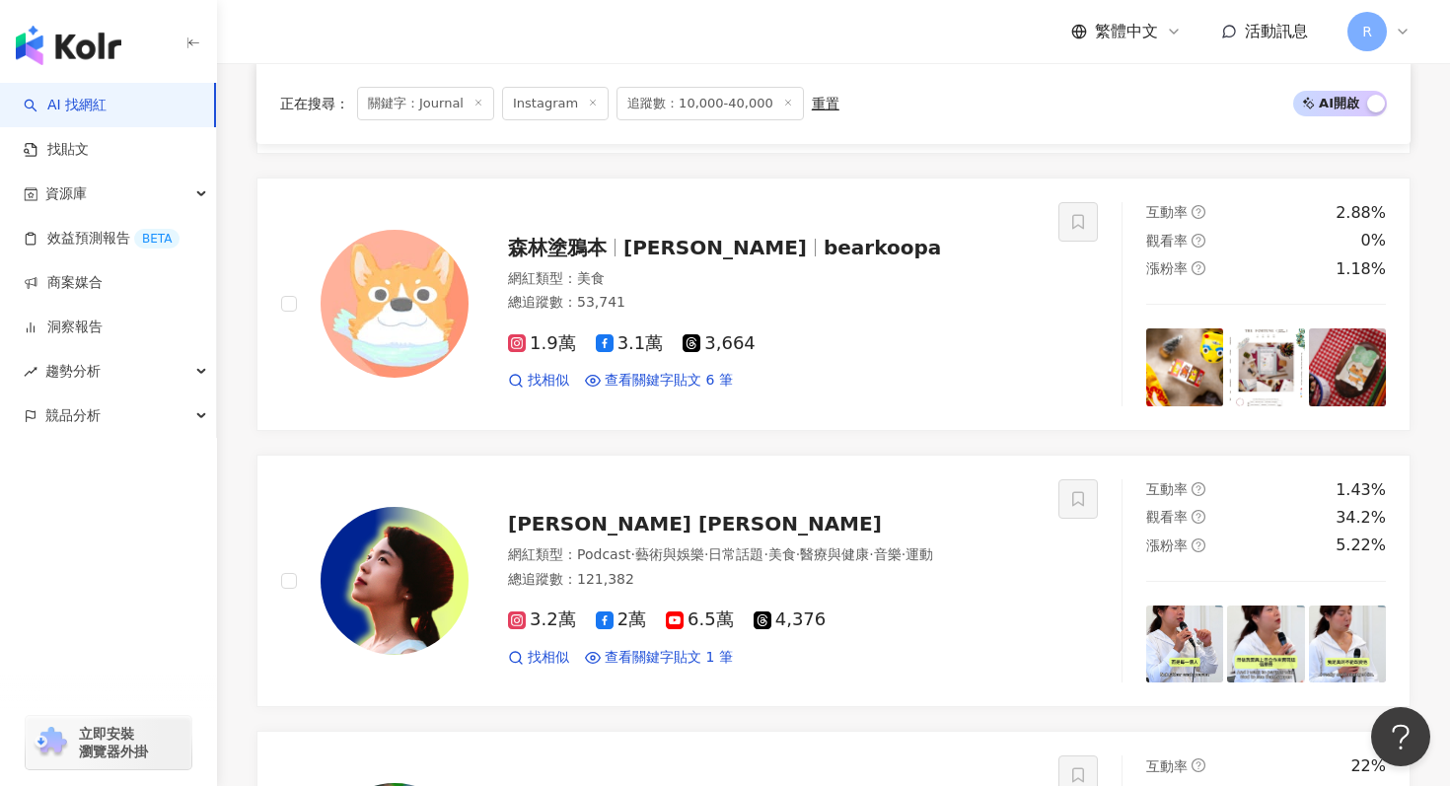
type input "*******"
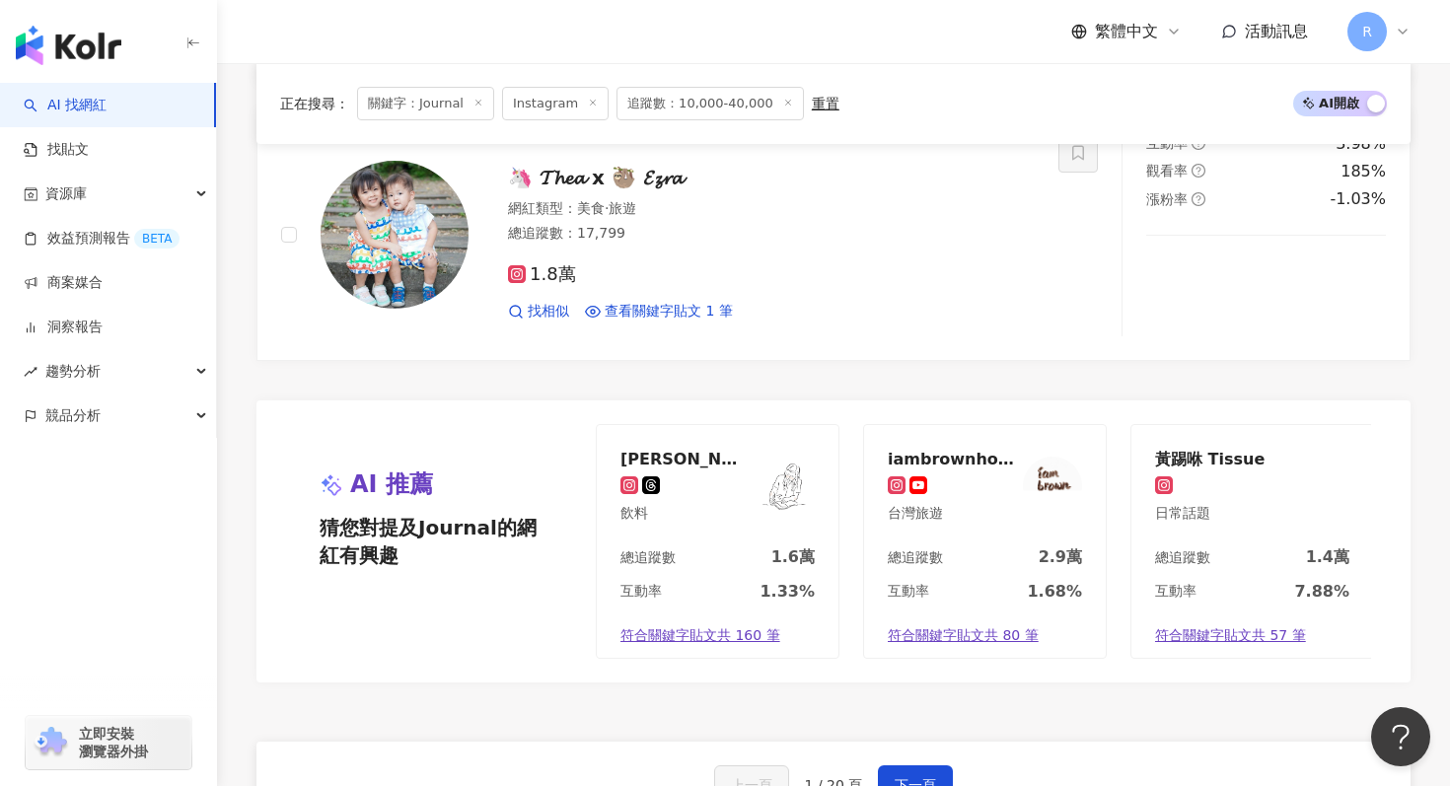
scroll to position [3409, 0]
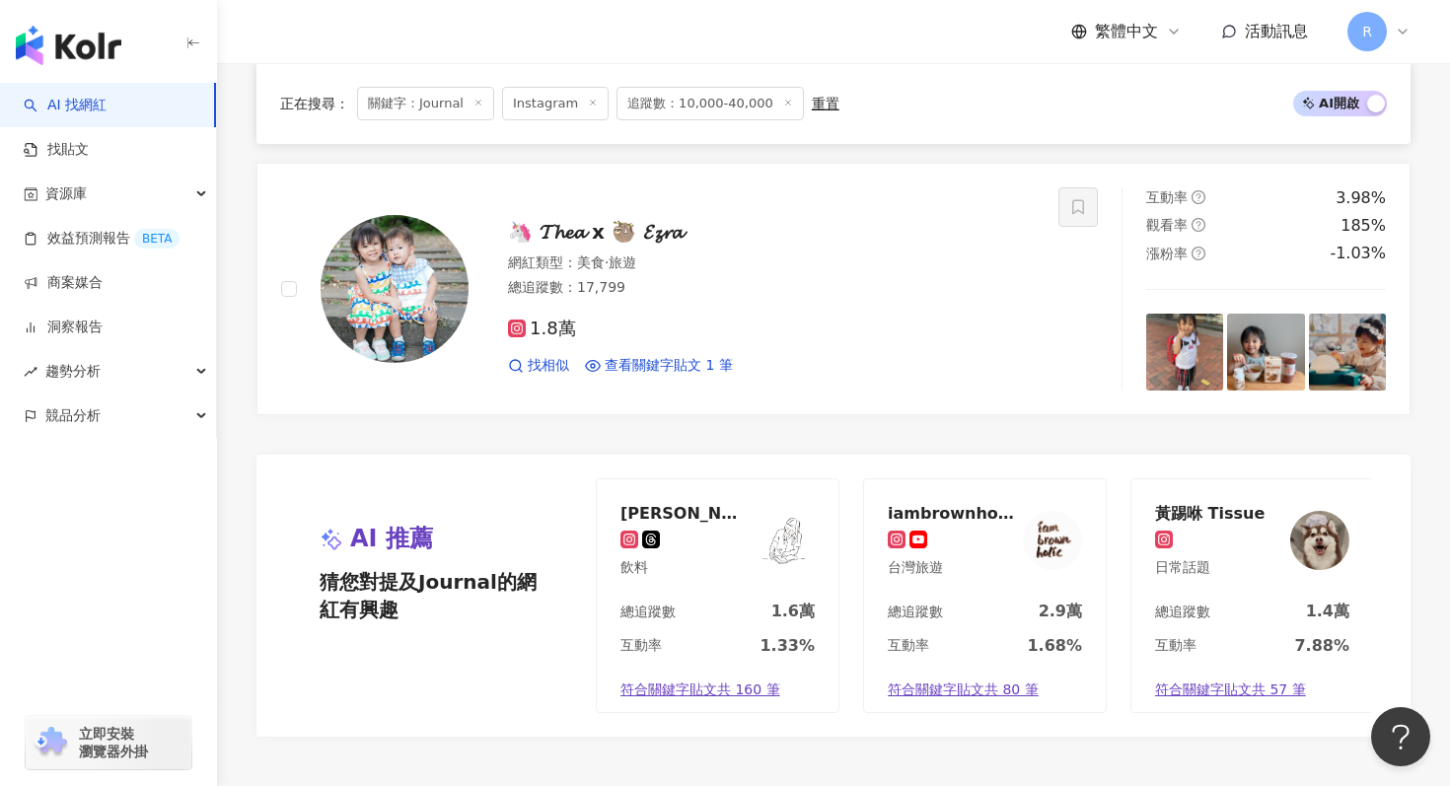
click at [486, 101] on span "關鍵字：Journal" at bounding box center [425, 104] width 137 height 34
click at [475, 101] on line at bounding box center [477, 103] width 5 height 5
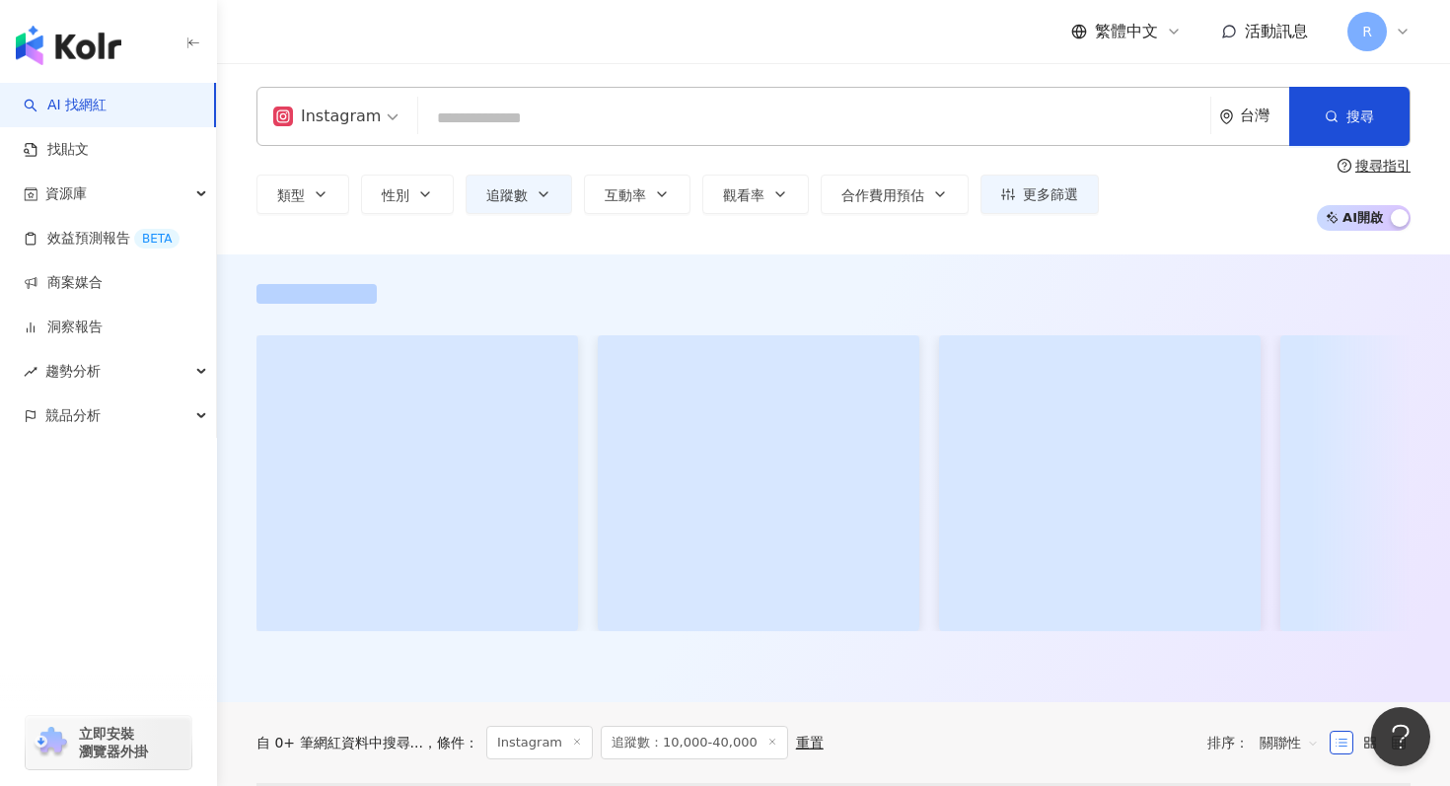
click at [512, 126] on input "search" at bounding box center [814, 118] width 776 height 37
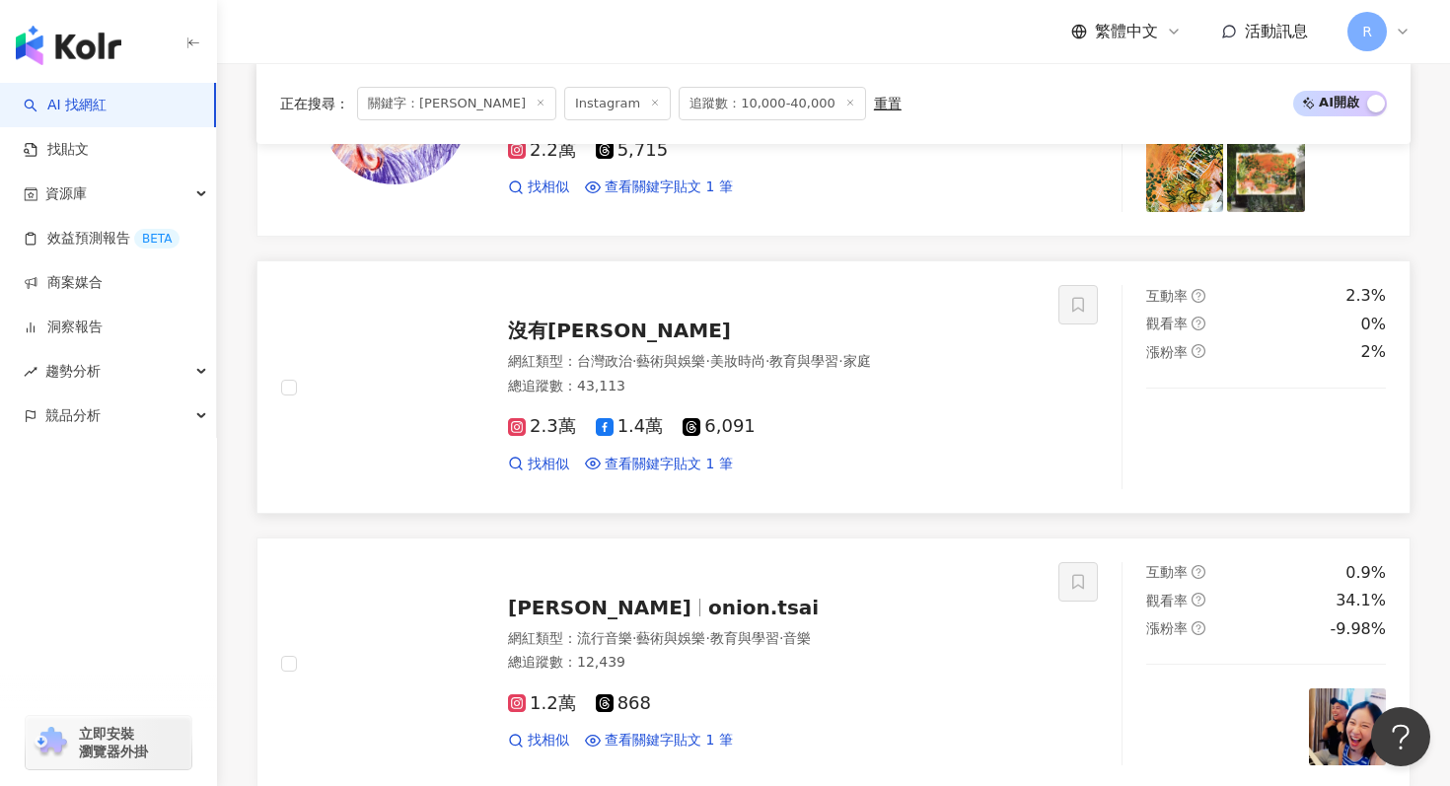
scroll to position [3326, 0]
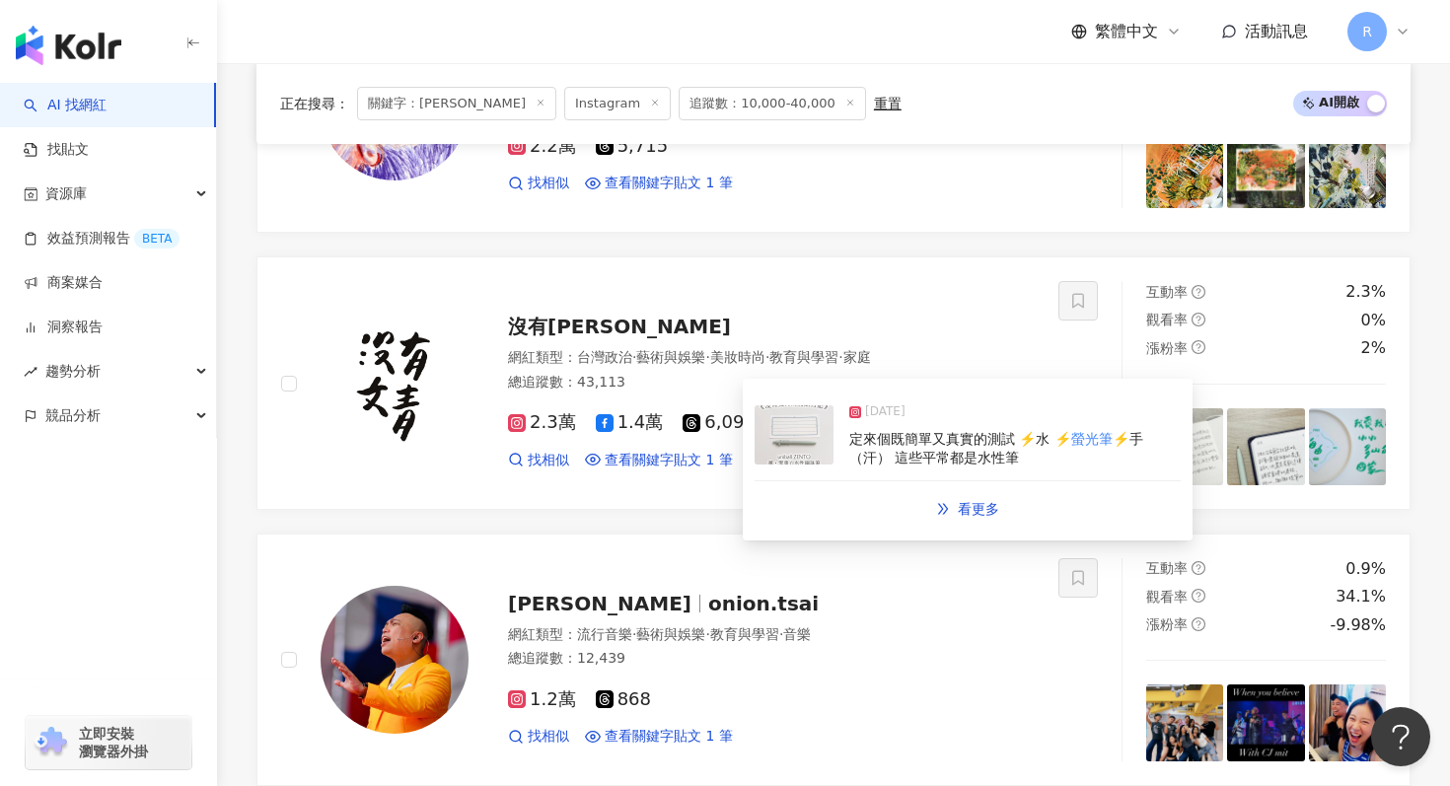
click at [784, 465] on img at bounding box center [794, 434] width 79 height 59
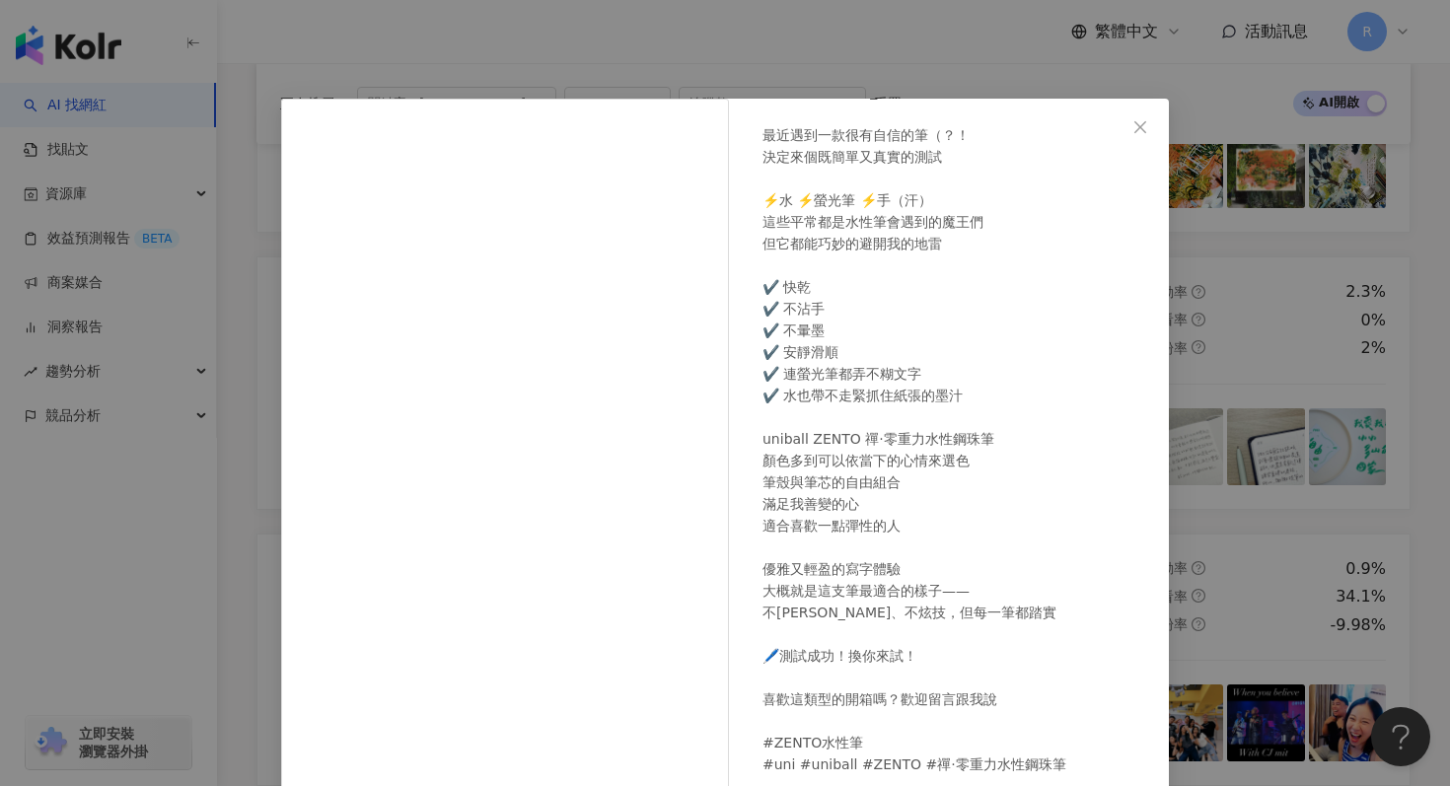
scroll to position [99, 0]
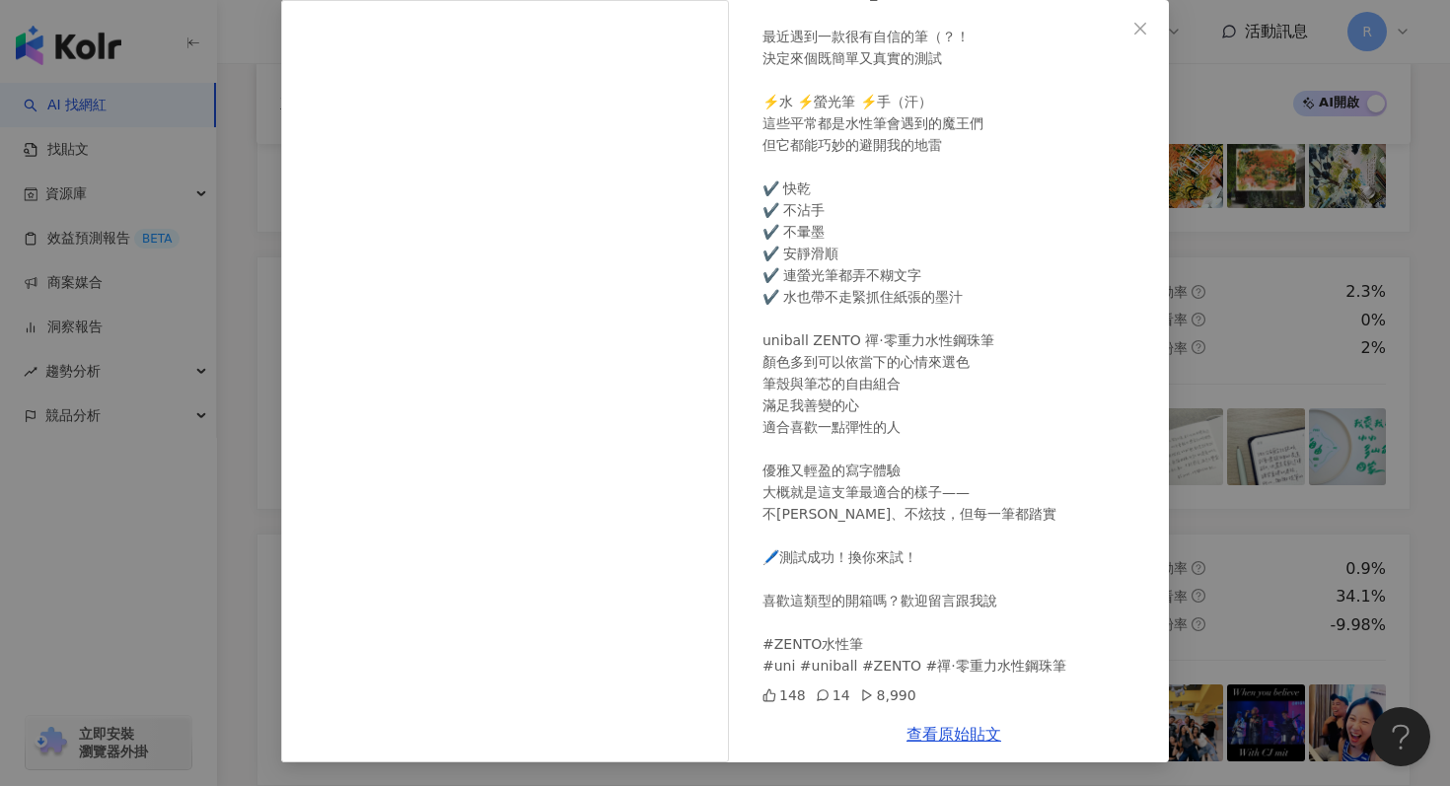
click at [1284, 168] on div "沒有文青 2025/6/11 《 沒有文青的測試日記 》 最近遇到一款很有自信的筆（？！ 決定來個既簡單又真實的測試 ⚡️水 ⚡️螢光筆 ⚡️手（汗） 這些平…" at bounding box center [725, 393] width 1450 height 786
click at [1276, 201] on div "沒有文青 2025/6/11 《 沒有文青的測試日記 》 最近遇到一款很有自信的筆（？！ 決定來個既簡單又真實的測試 ⚡️水 ⚡️螢光筆 ⚡️手（汗） 這些平…" at bounding box center [725, 393] width 1450 height 786
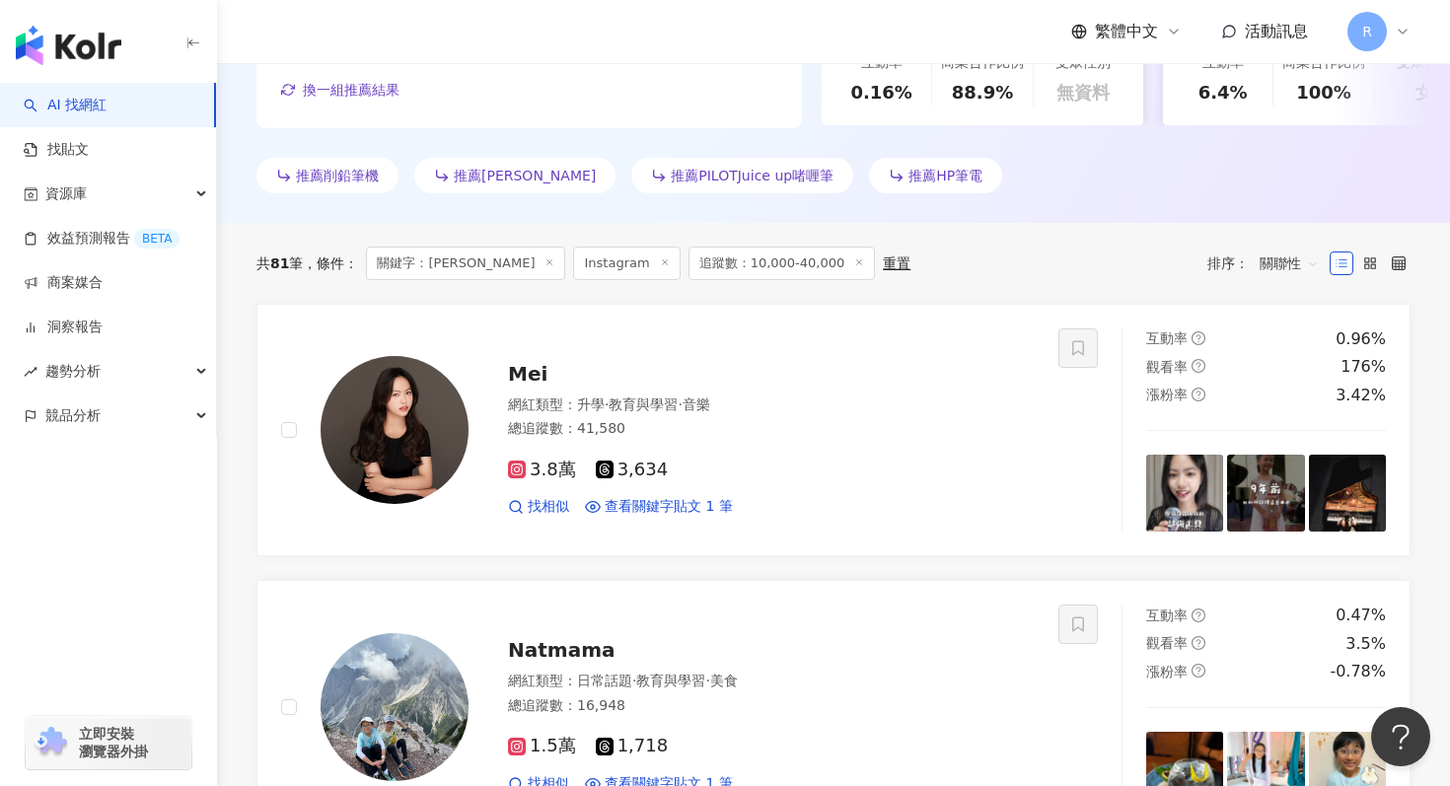
scroll to position [11, 0]
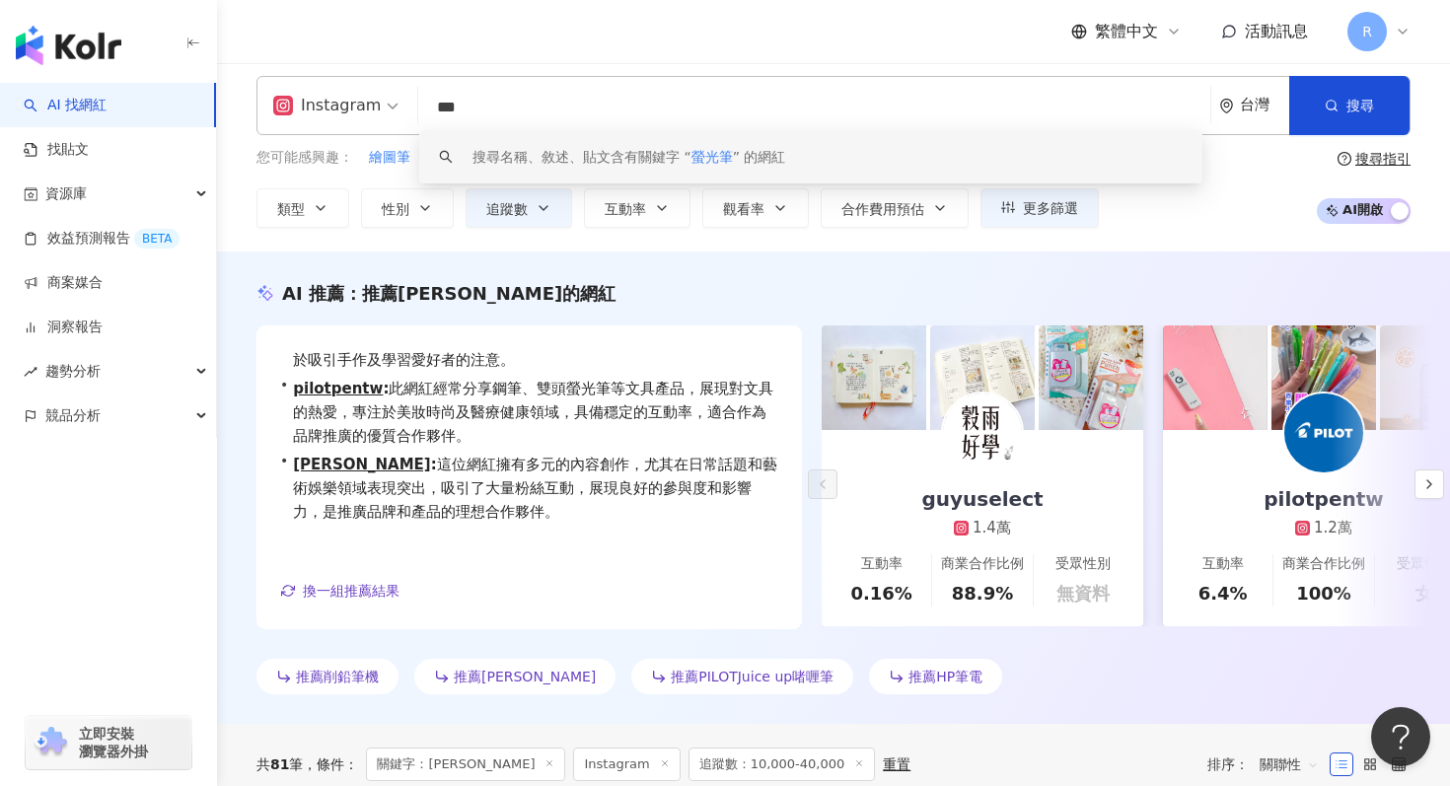
click at [602, 114] on input "***" at bounding box center [814, 107] width 776 height 37
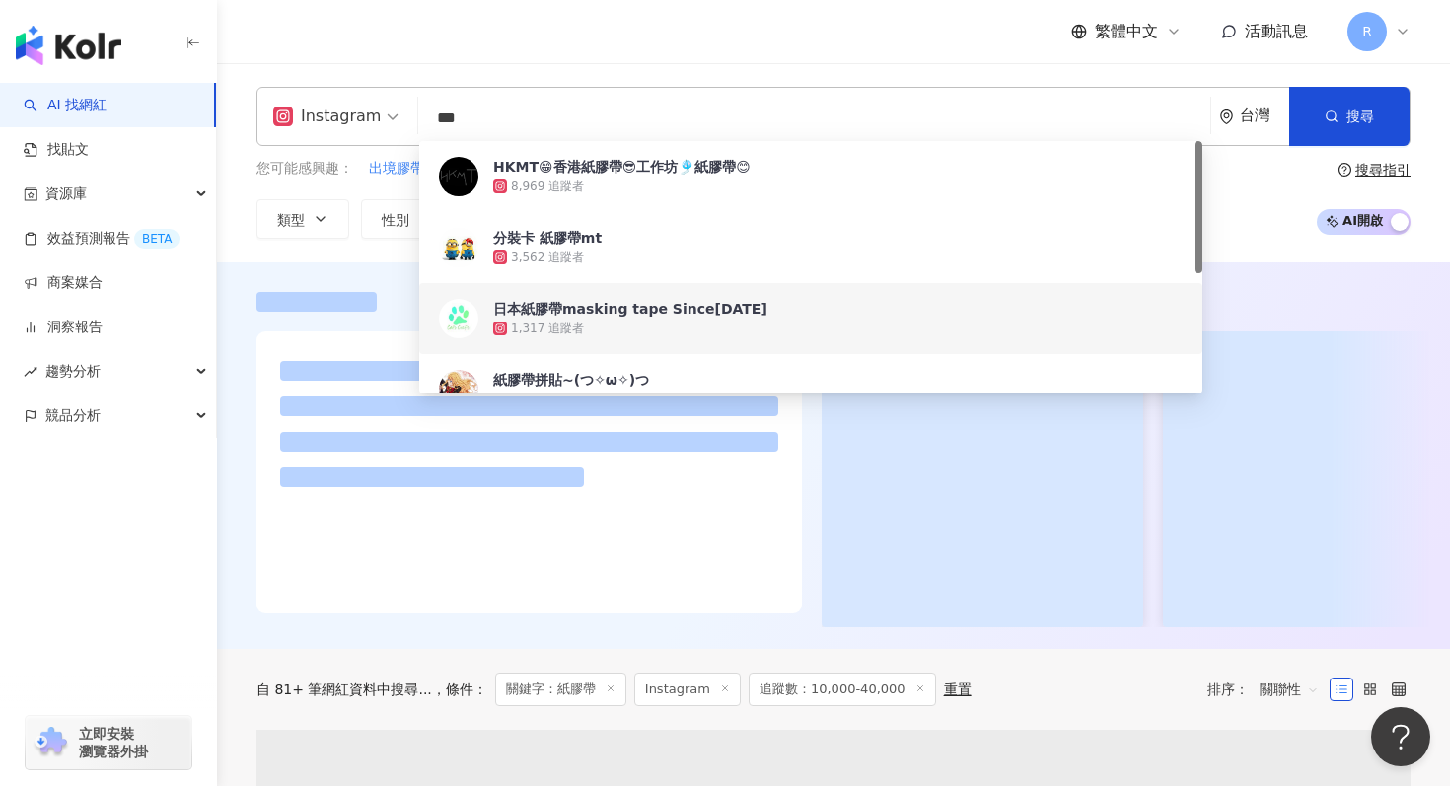
click at [230, 378] on div at bounding box center [833, 459] width 1233 height 335
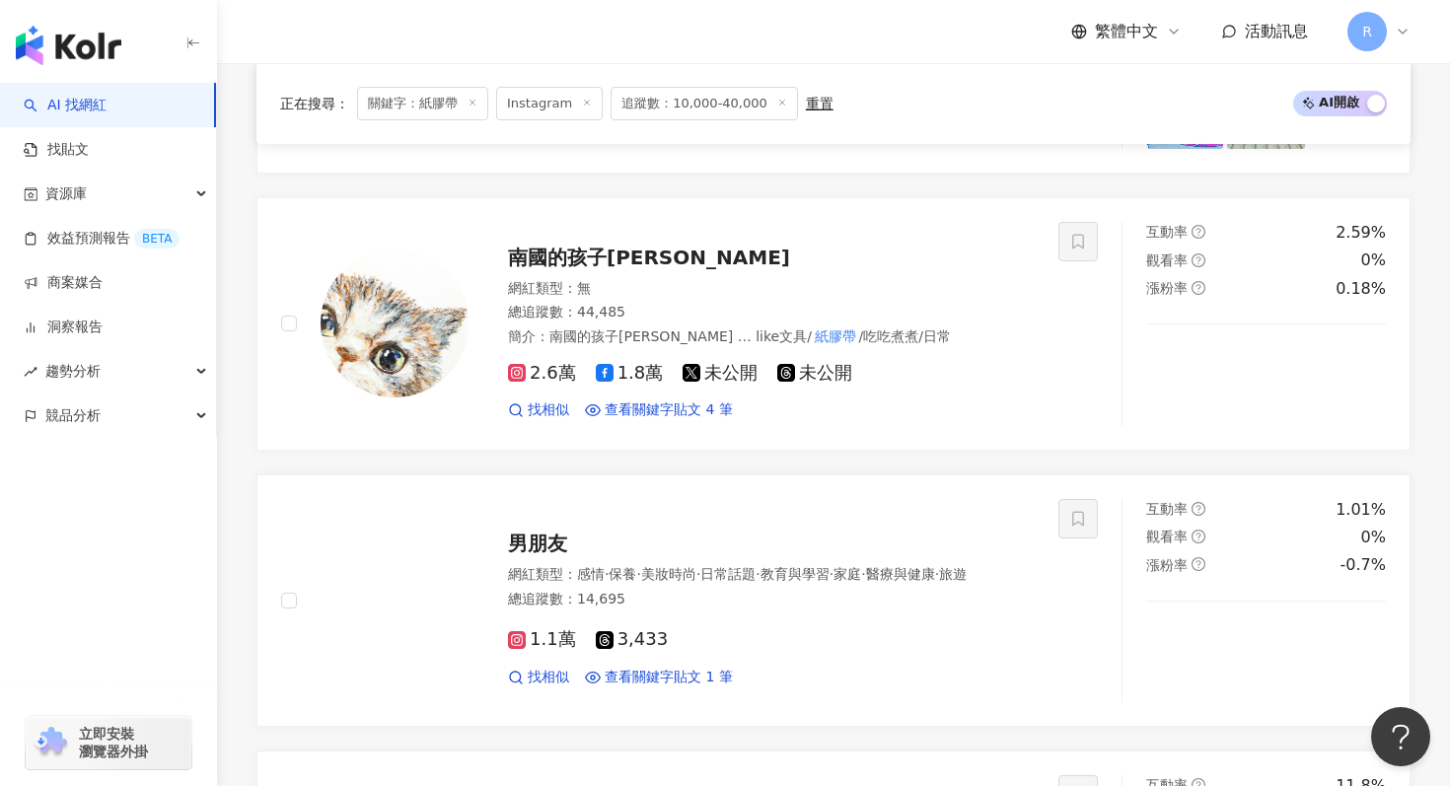
scroll to position [2751, 0]
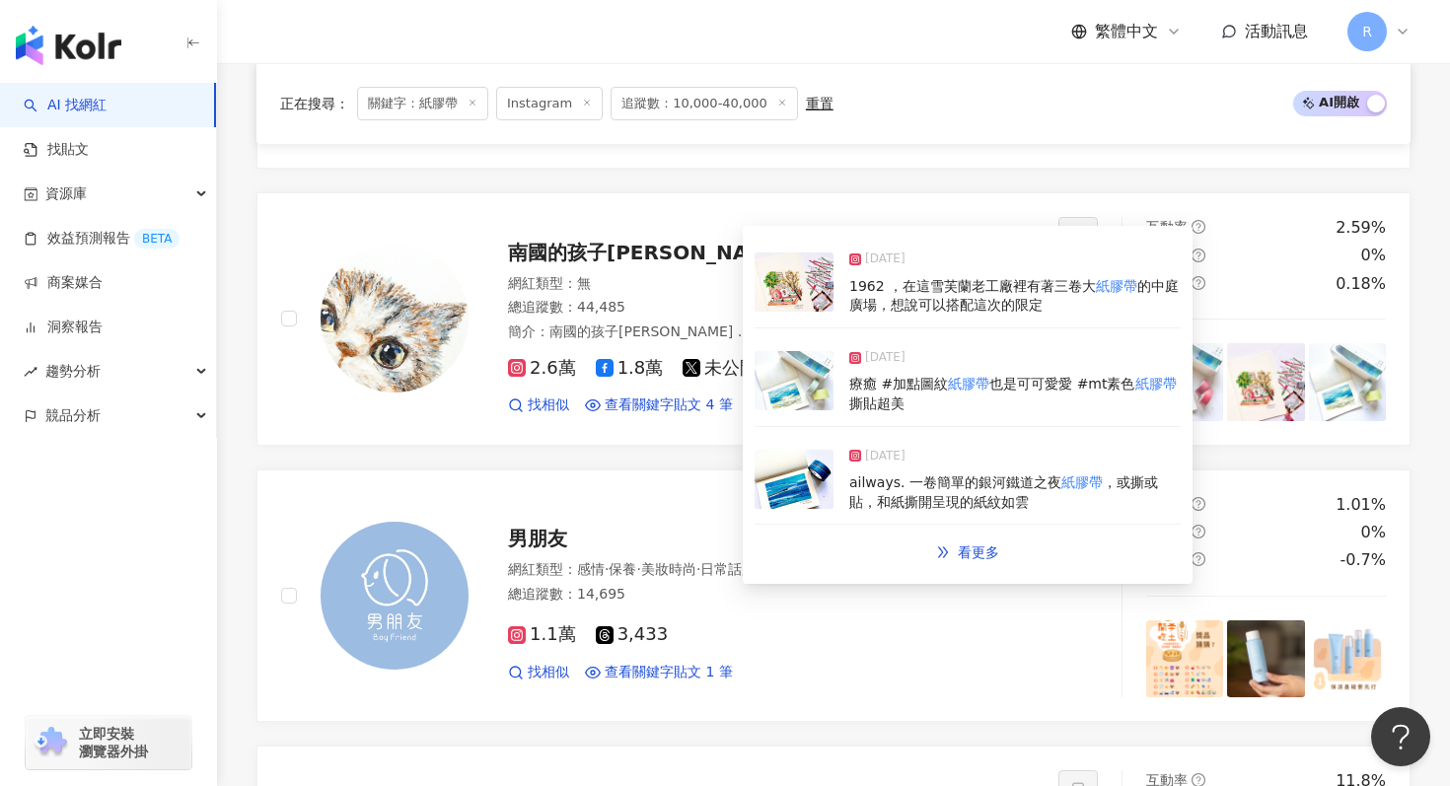
click at [795, 394] on img at bounding box center [794, 380] width 79 height 59
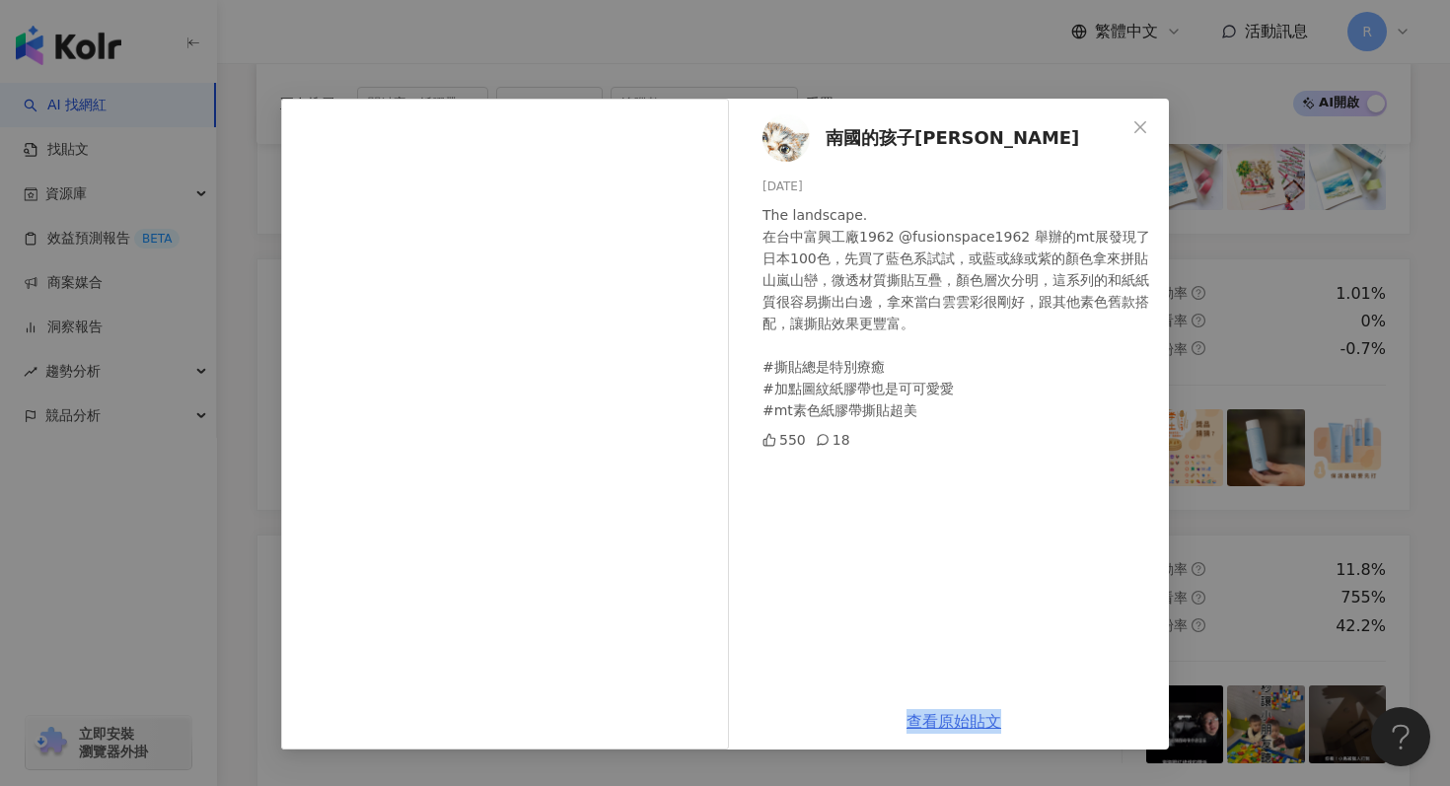
scroll to position [3048, 0]
click at [1016, 46] on div "南國的孩子Susan 2025/8/26 The landscape. 在台中富興工廠1962 @fusionspace1962 舉辦的mt展發現了日本100…" at bounding box center [725, 393] width 1450 height 786
click at [1016, 48] on div "南國的孩子Susan 2025/8/26 The landscape. 在台中富興工廠1962 @fusionspace1962 舉辦的mt展發現了日本100…" at bounding box center [725, 393] width 1450 height 786
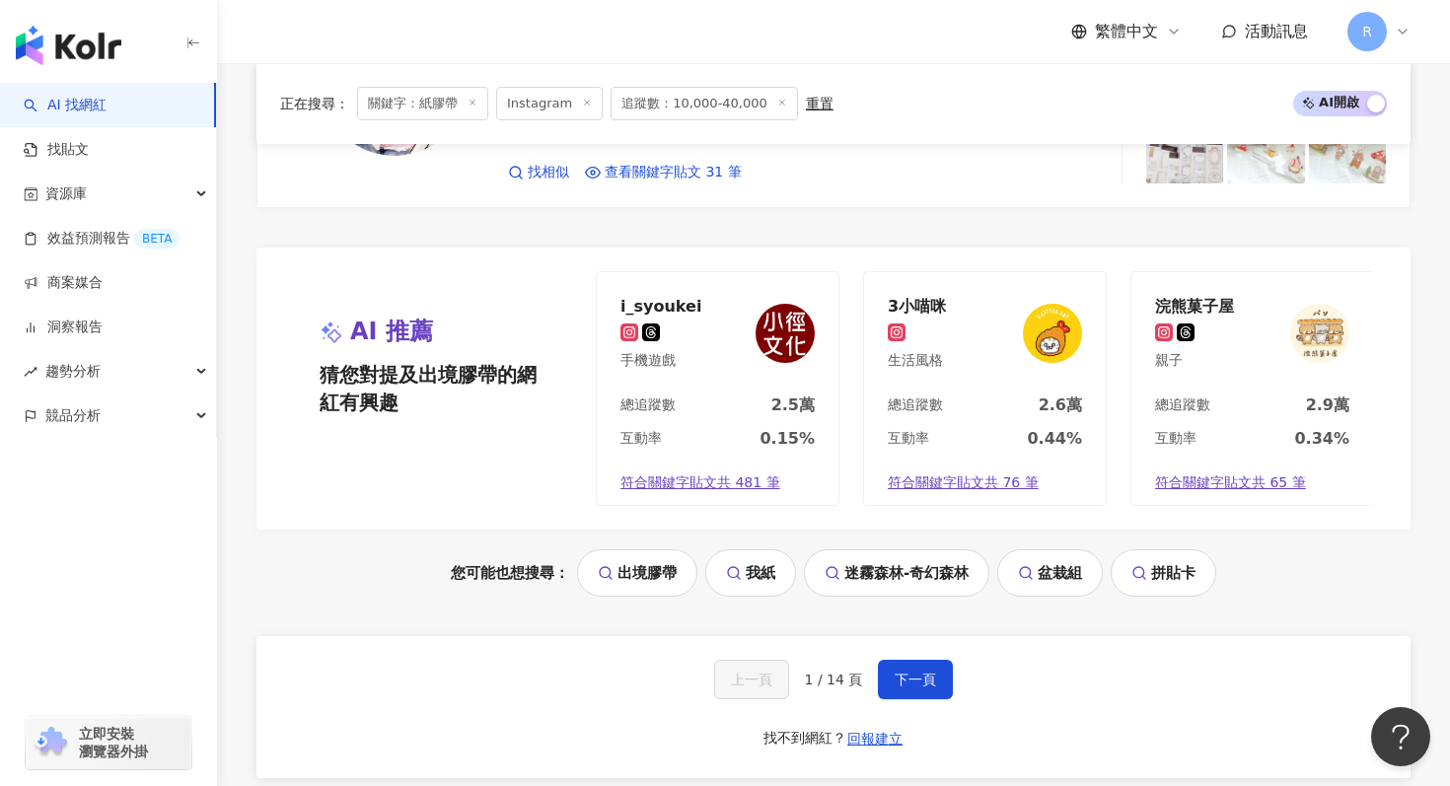
scroll to position [4013, 0]
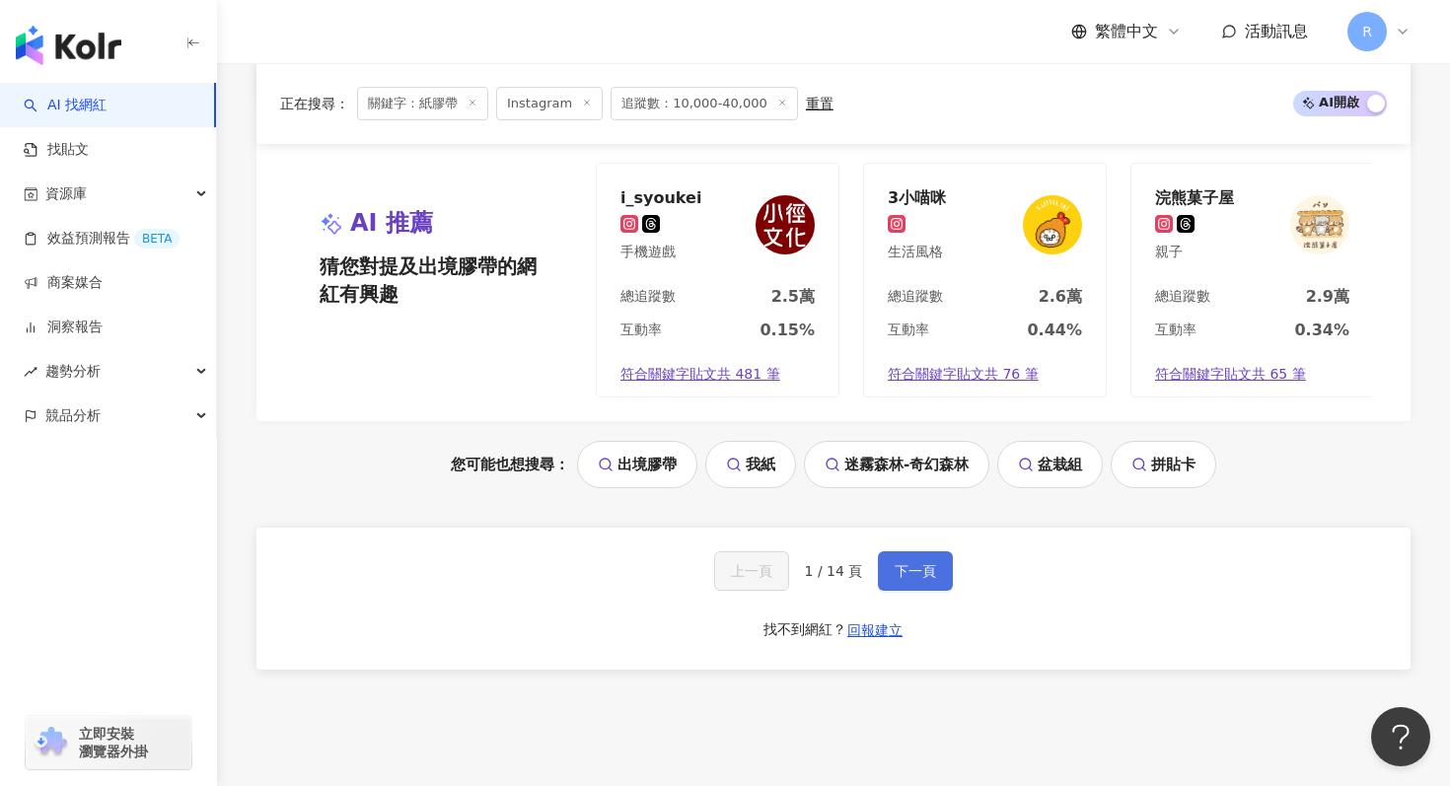
click at [912, 578] on span "下一頁" at bounding box center [915, 571] width 41 height 16
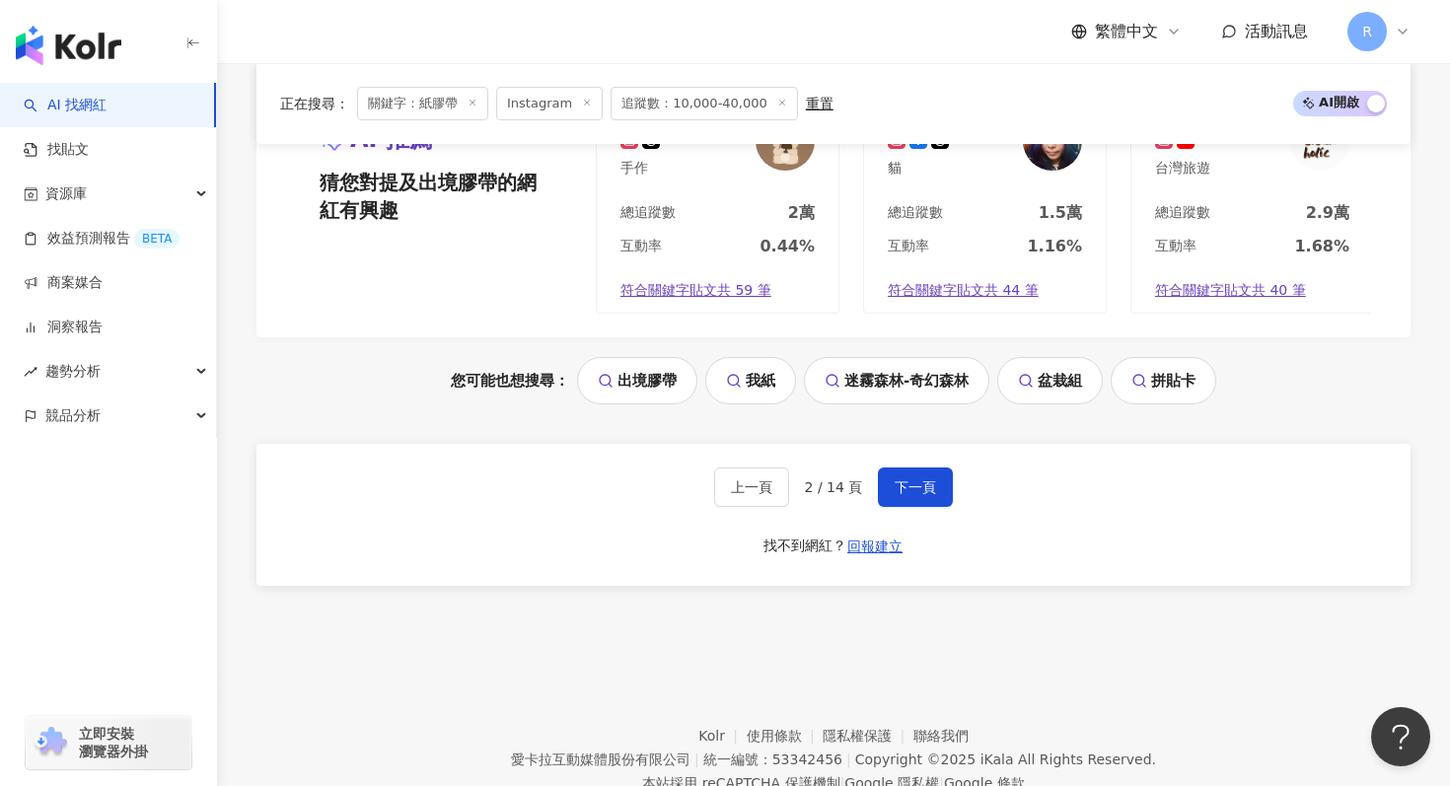
scroll to position [4165, 0]
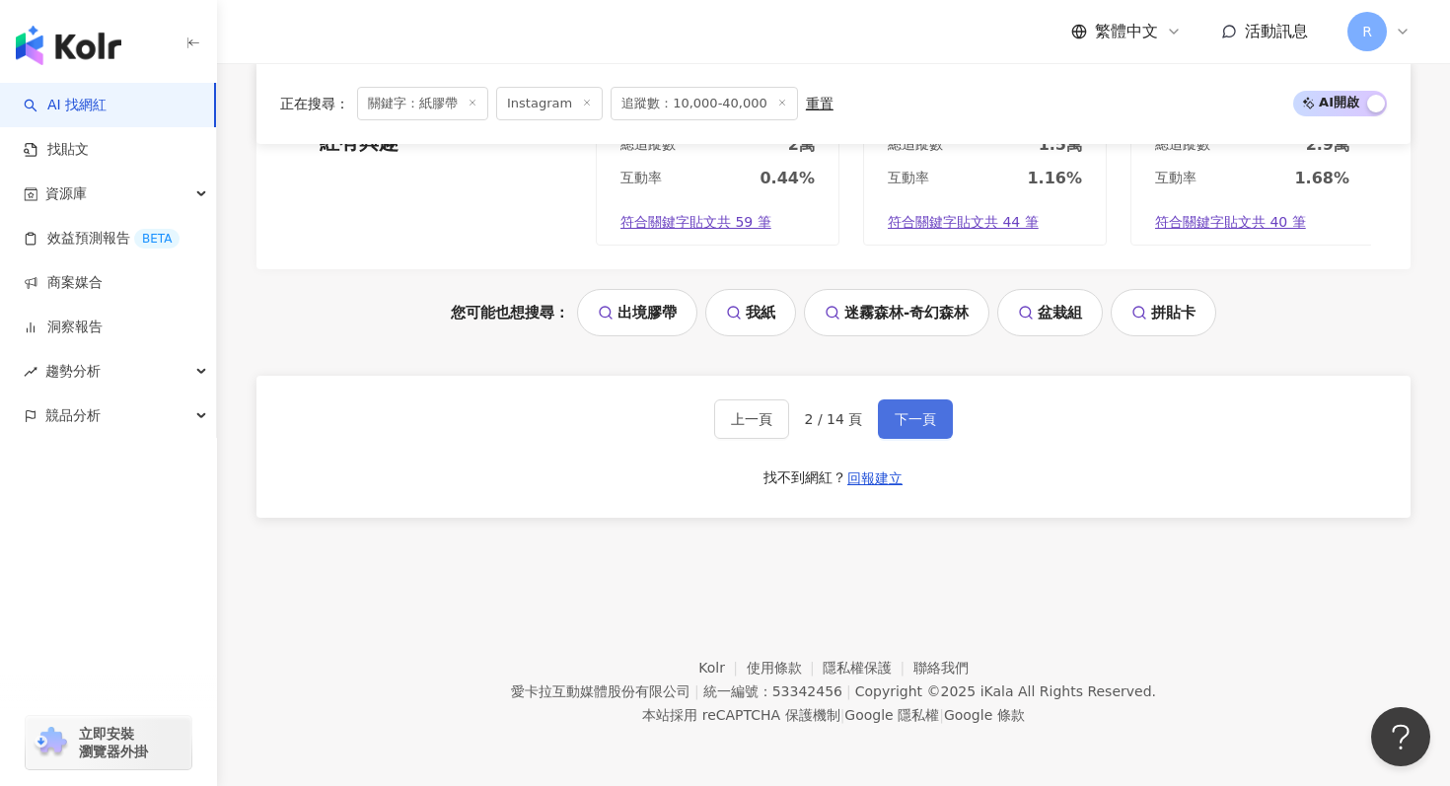
click at [898, 408] on button "下一頁" at bounding box center [915, 419] width 75 height 39
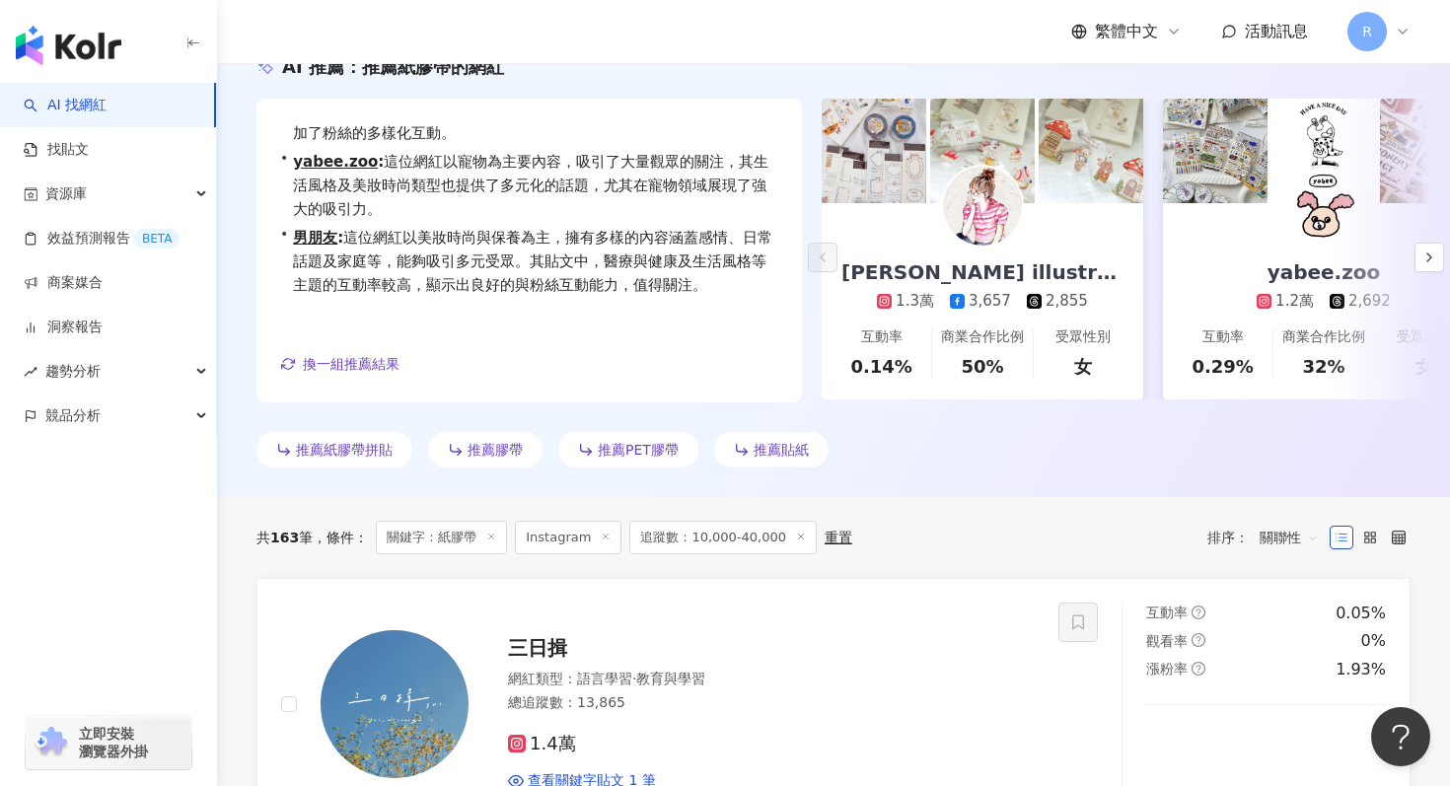
scroll to position [0, 0]
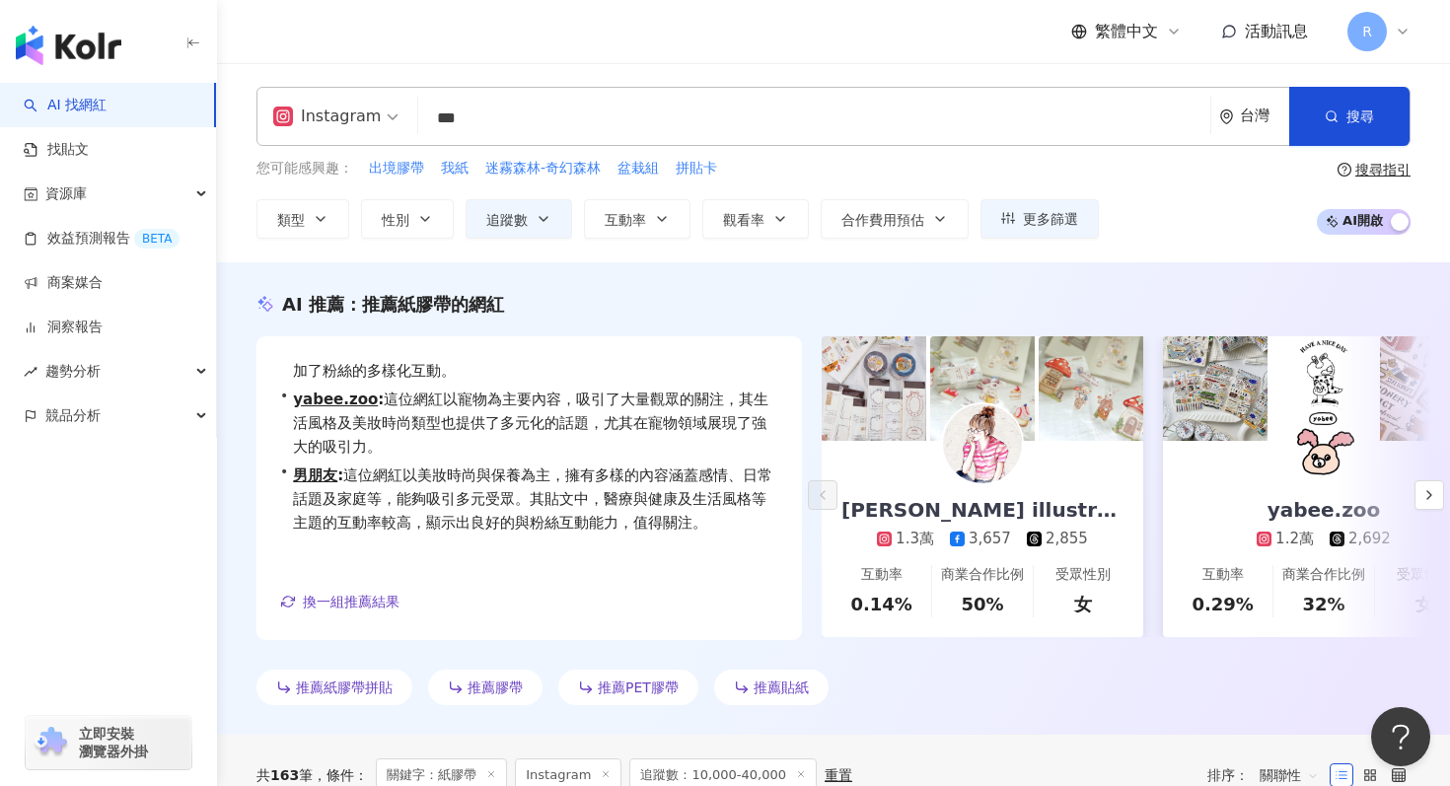
click at [623, 124] on input "***" at bounding box center [814, 118] width 776 height 37
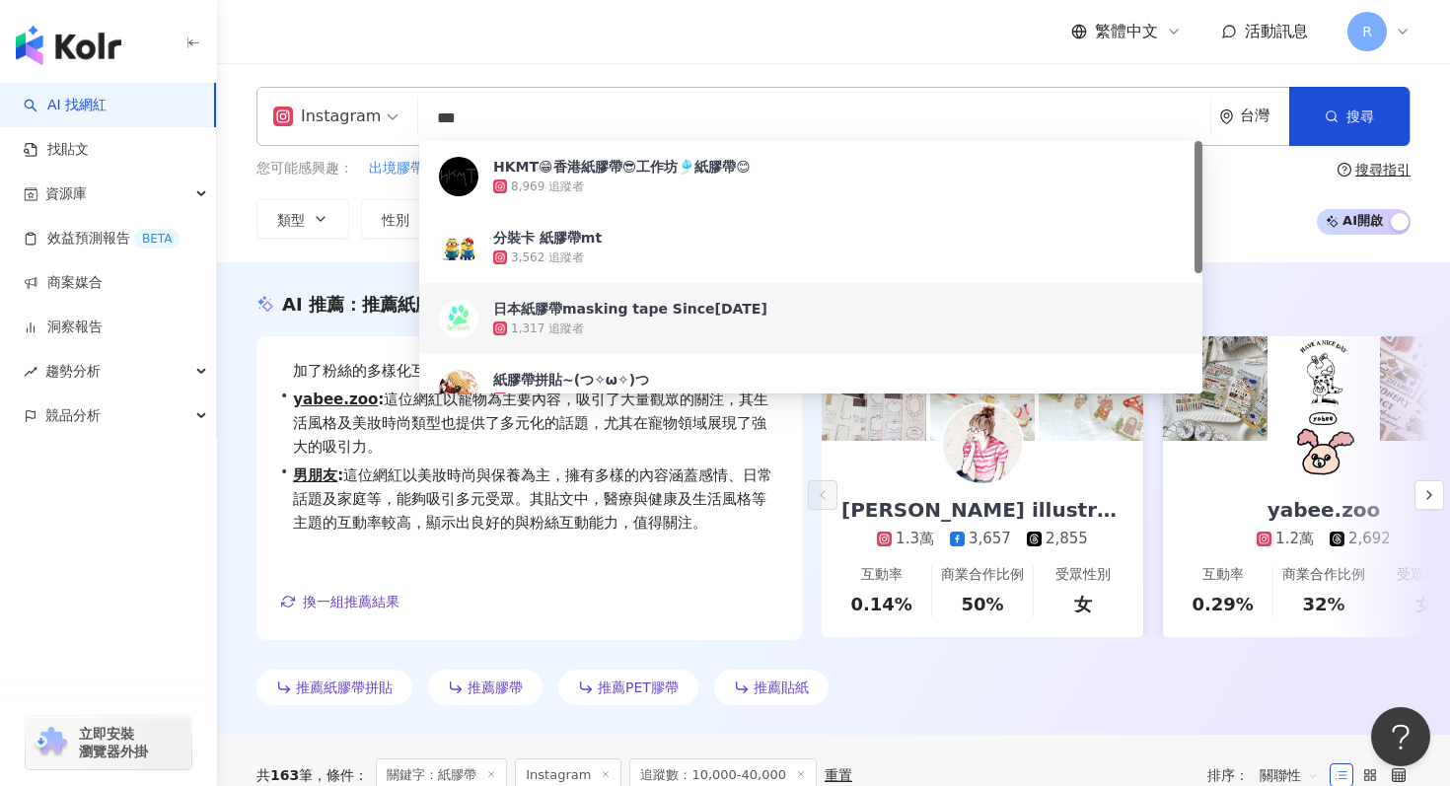
click at [623, 124] on input "***" at bounding box center [814, 118] width 776 height 37
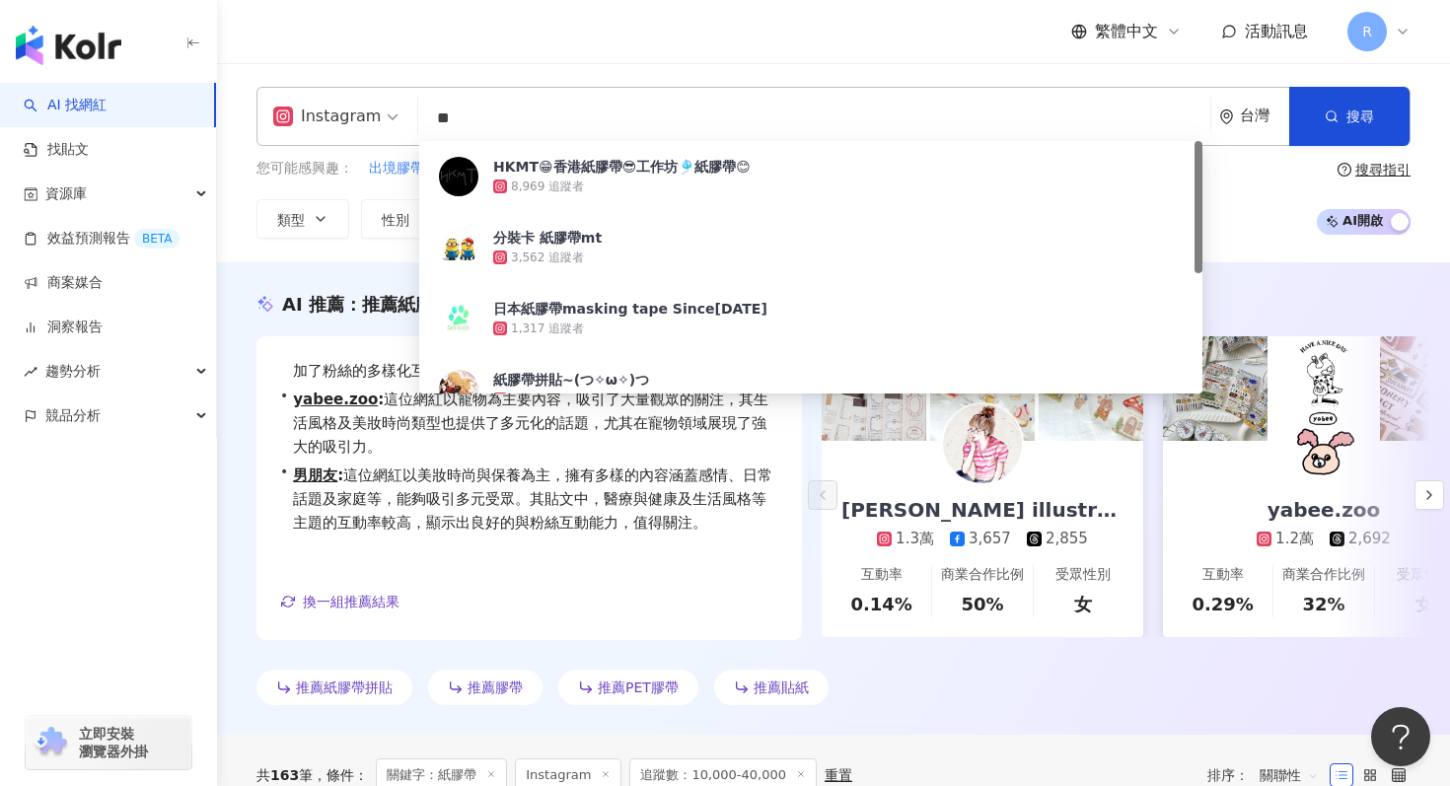
type input "*"
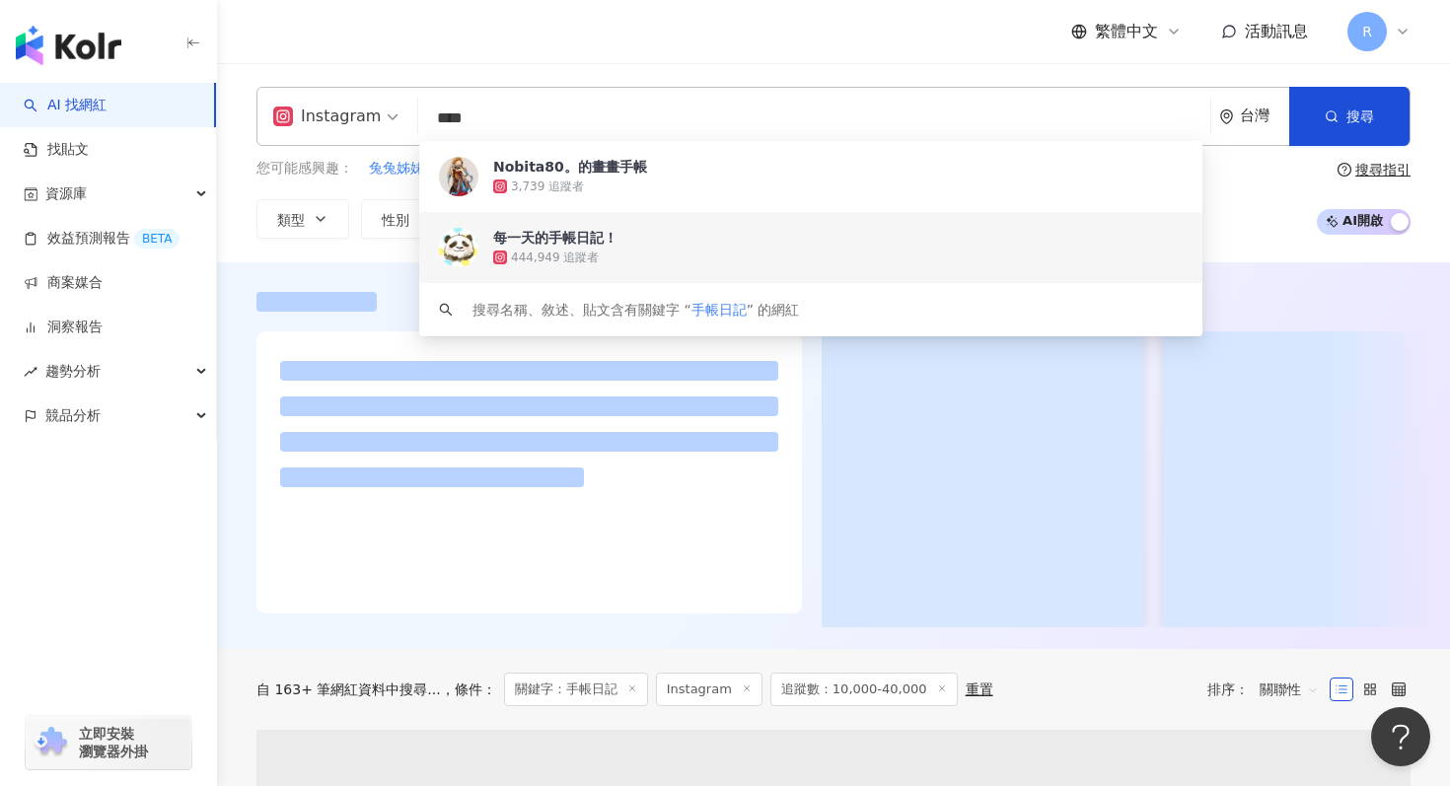
click at [238, 250] on div "Instagram **** 台灣 搜尋 e4820e75-36d5-499c-b254-95ab93044680 abed407f-c0d1-47ae-b2…" at bounding box center [833, 162] width 1233 height 199
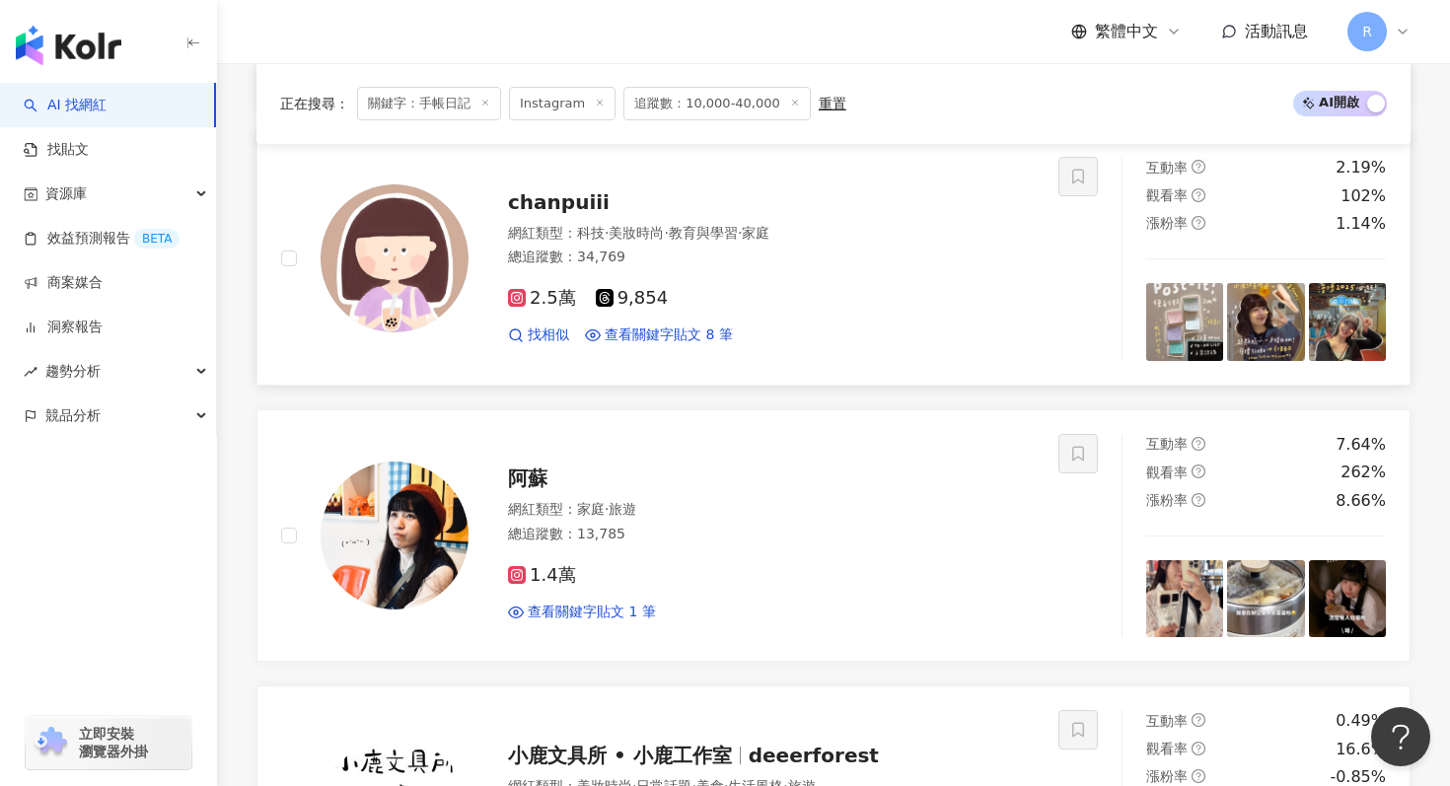
scroll to position [2251, 0]
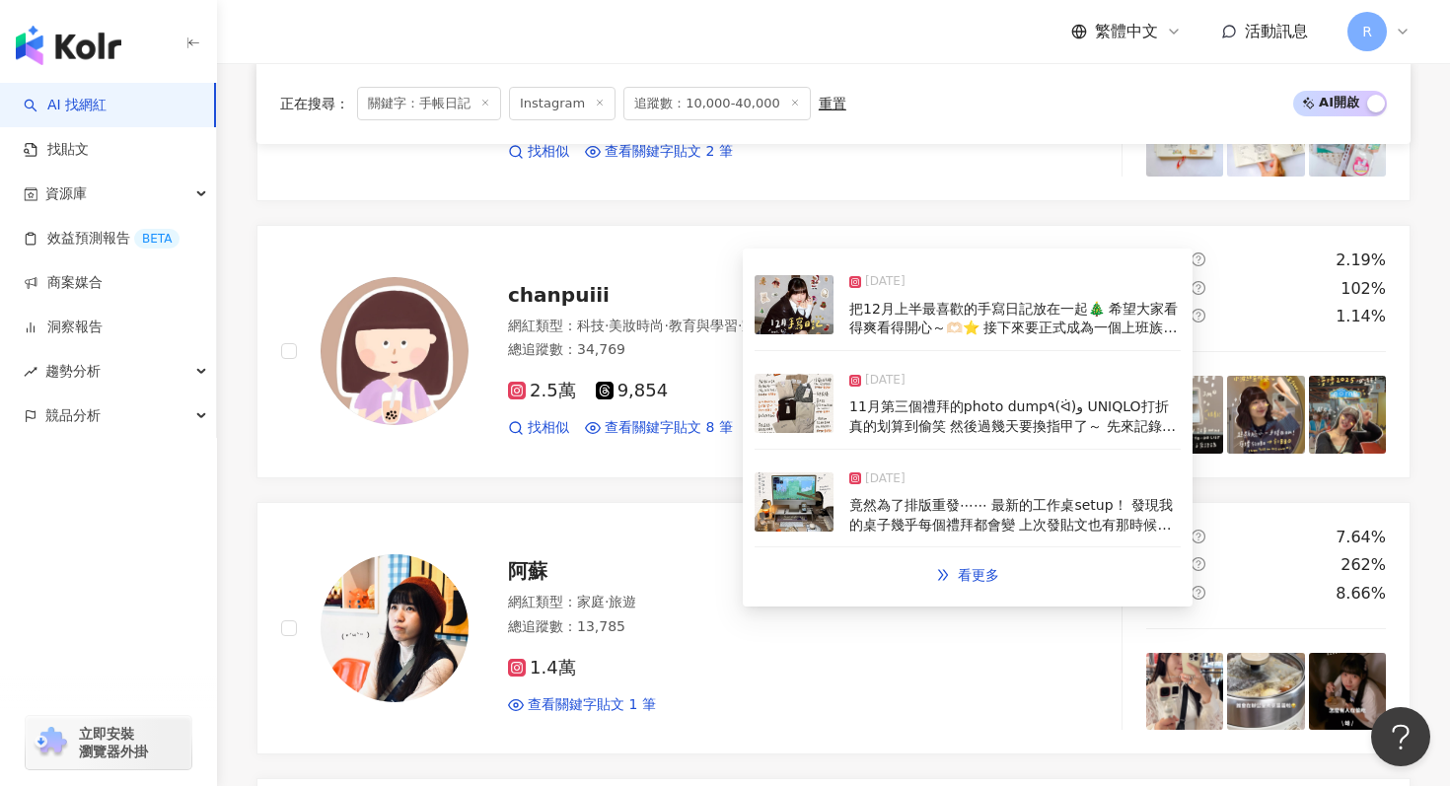
click at [801, 426] on img at bounding box center [794, 403] width 79 height 59
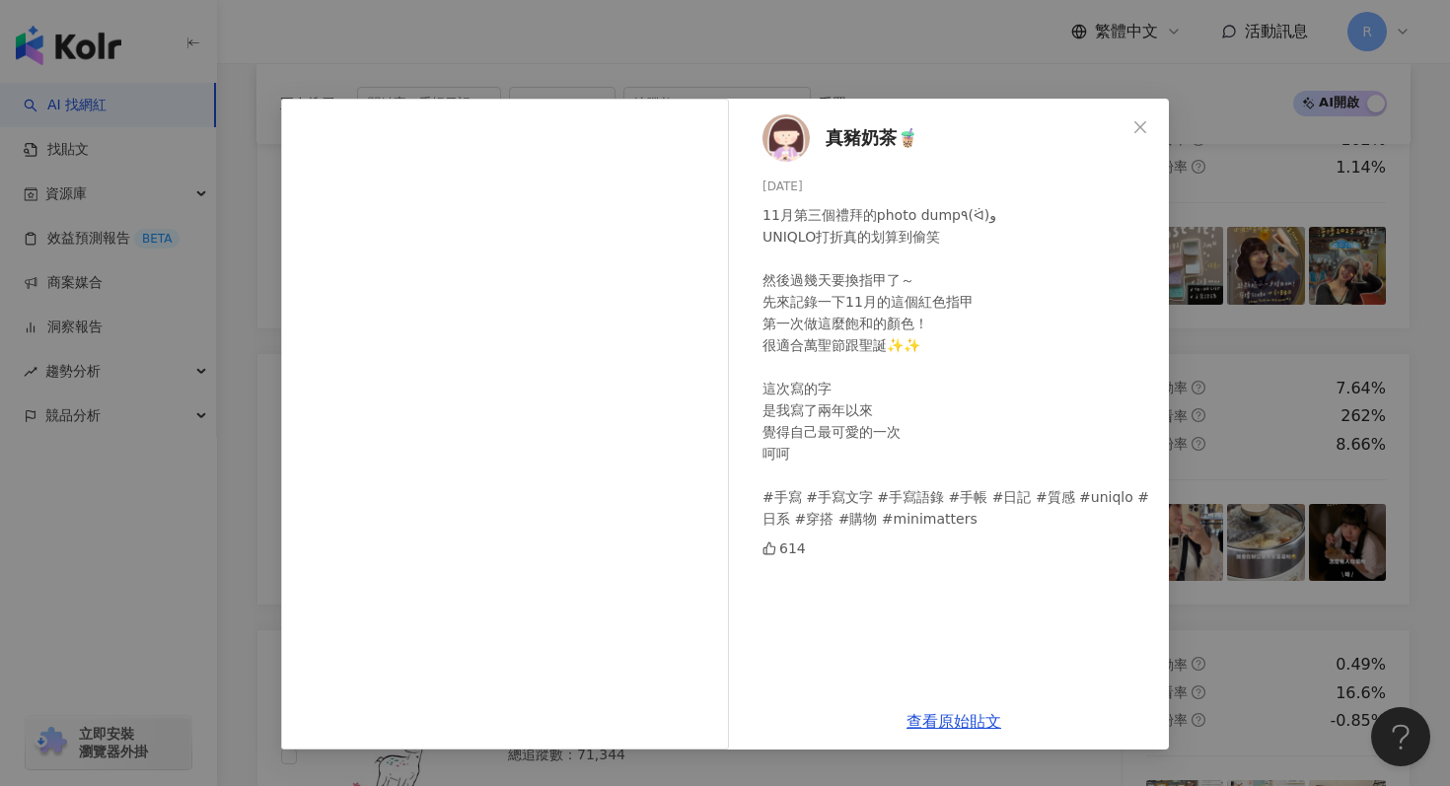
scroll to position [2480, 0]
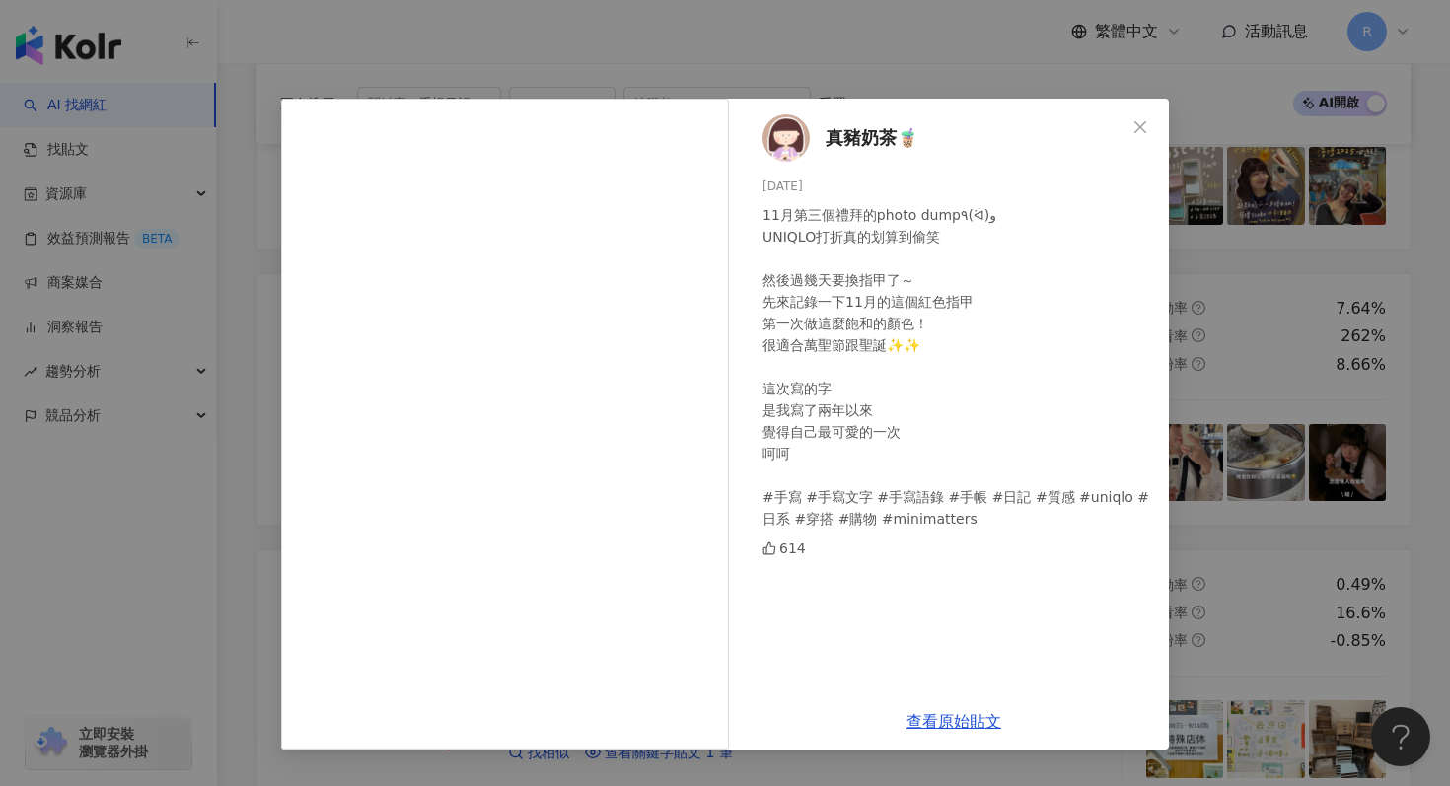
click at [745, 57] on div "真豬奶茶🧋 2024/11/22 11月第三個禮拜的photo dump٩(ᐛ)و UNIQLO打折真的划算到偷笑 然後過幾天要換指甲了～ 先來記錄一下11月…" at bounding box center [725, 393] width 1450 height 786
click at [703, 71] on div "真豬奶茶🧋 2024/11/22 11月第三個禮拜的photo dump٩(ᐛ)و UNIQLO打折真的划算到偷笑 然後過幾天要換指甲了～ 先來記錄一下11月…" at bounding box center [725, 393] width 1450 height 786
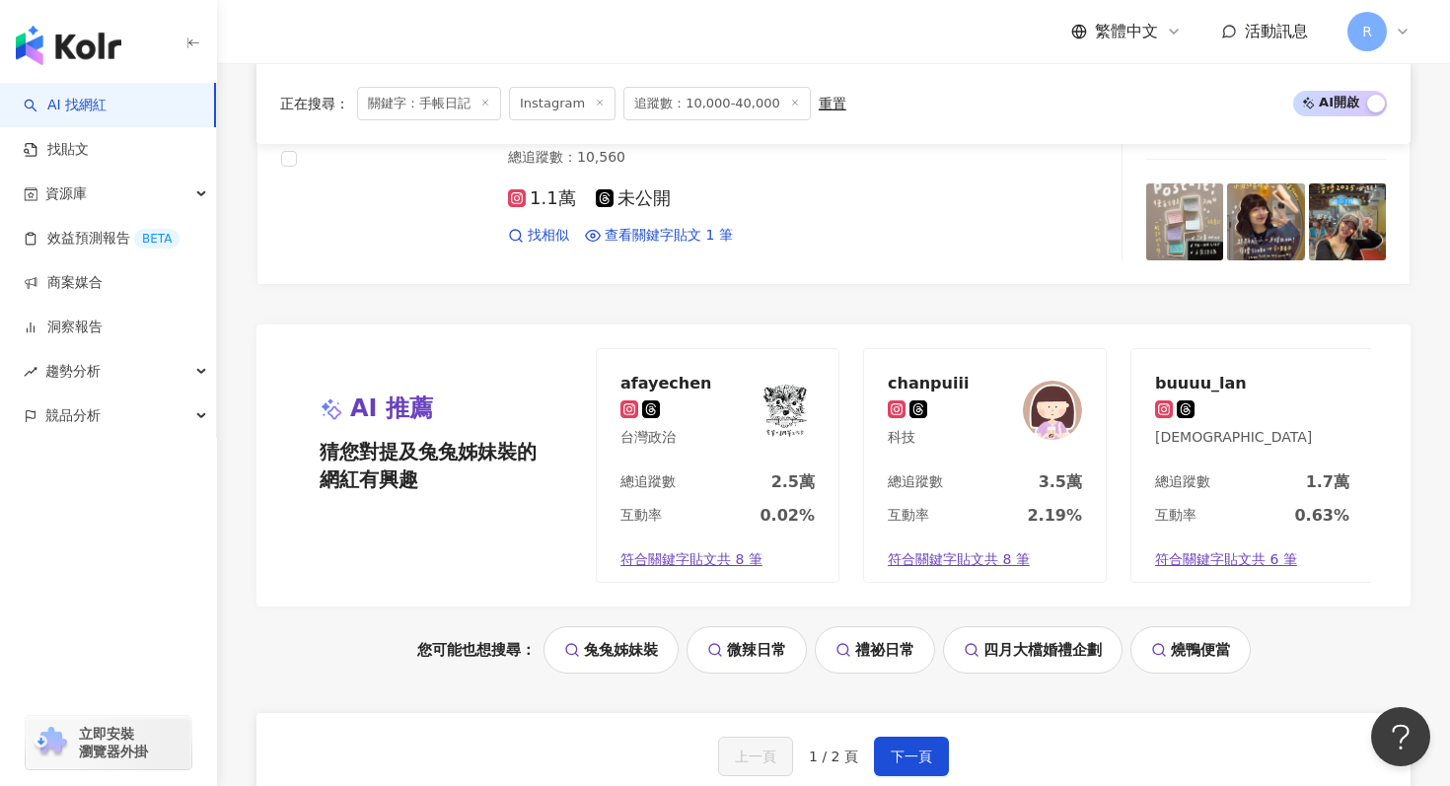
scroll to position [4165, 0]
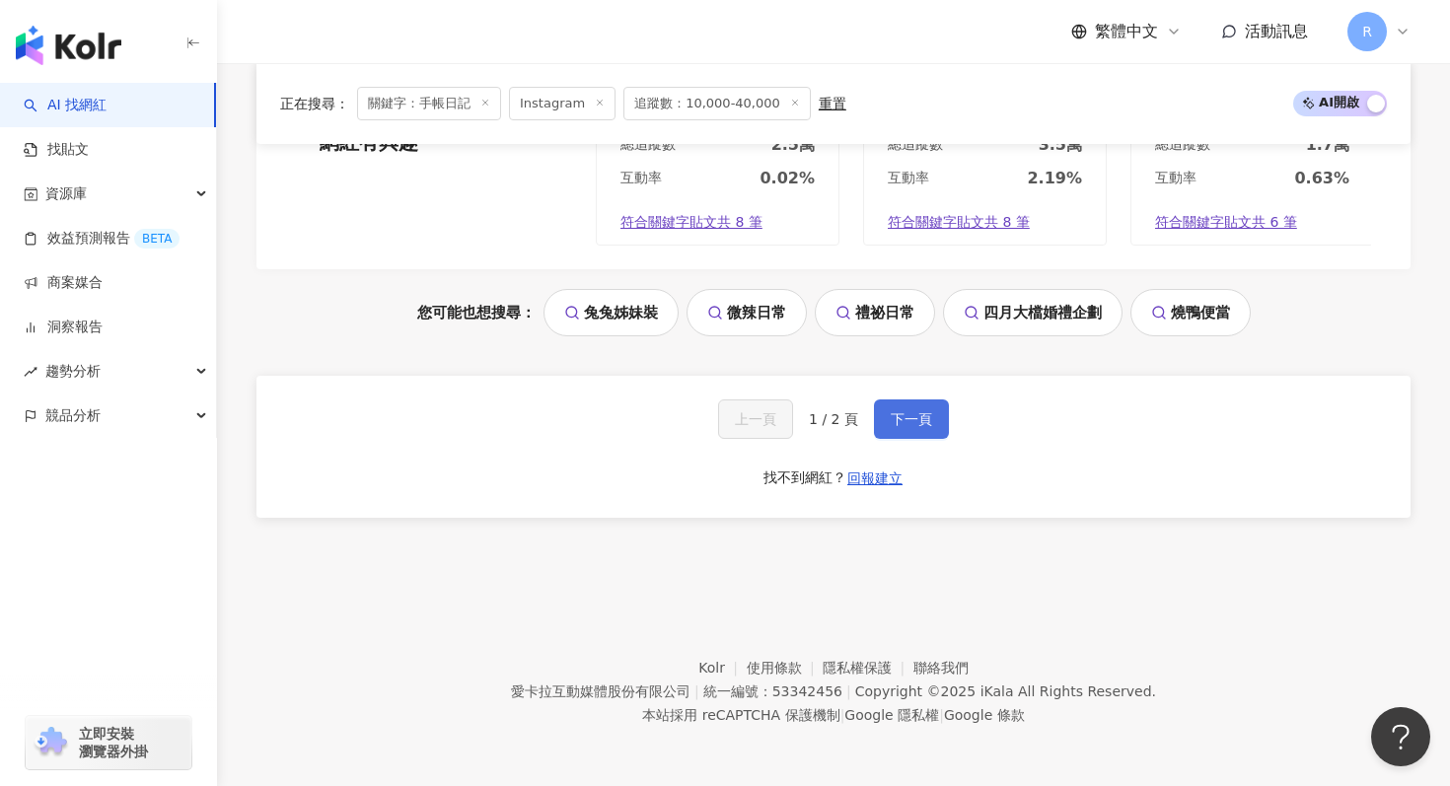
click at [911, 406] on button "下一頁" at bounding box center [911, 419] width 75 height 39
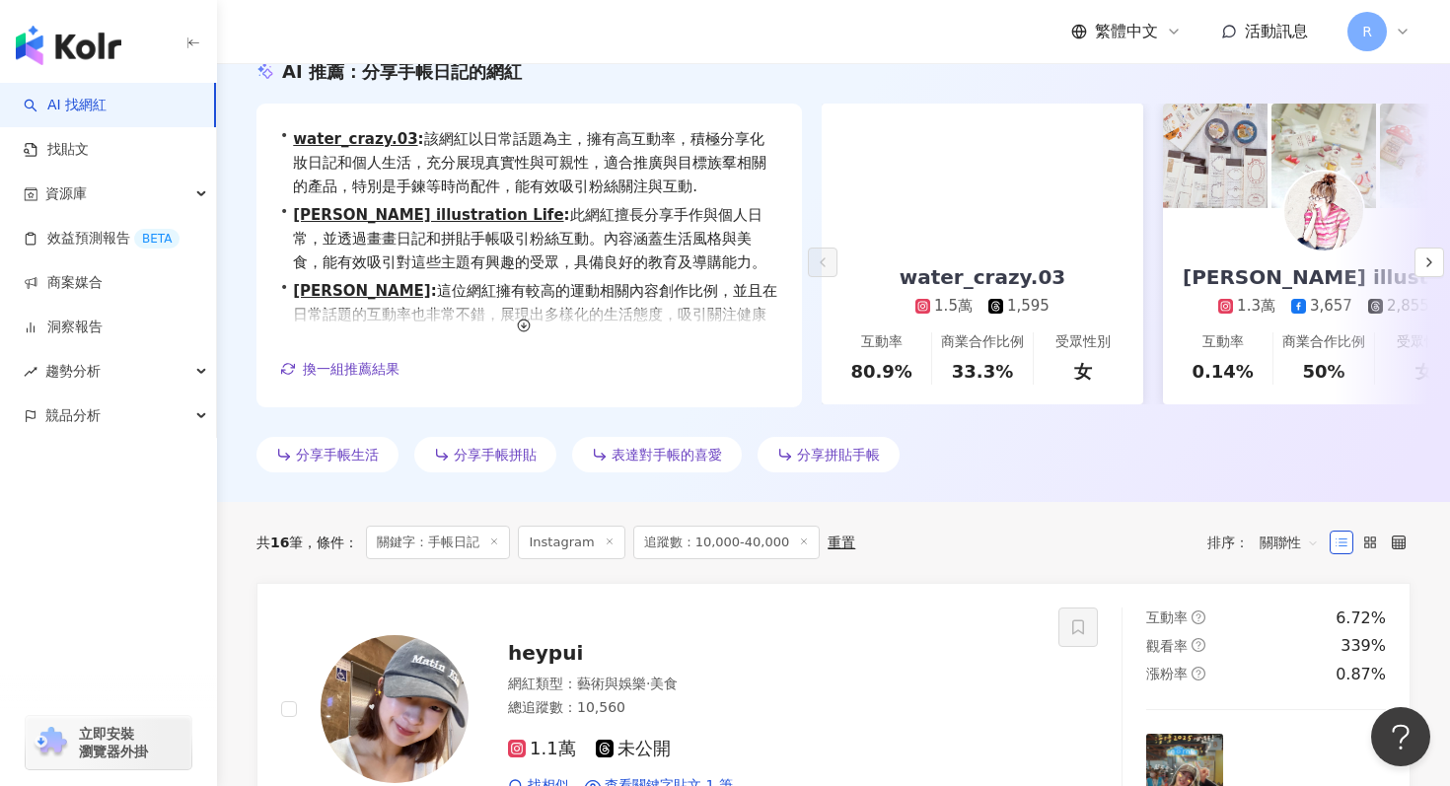
scroll to position [0, 0]
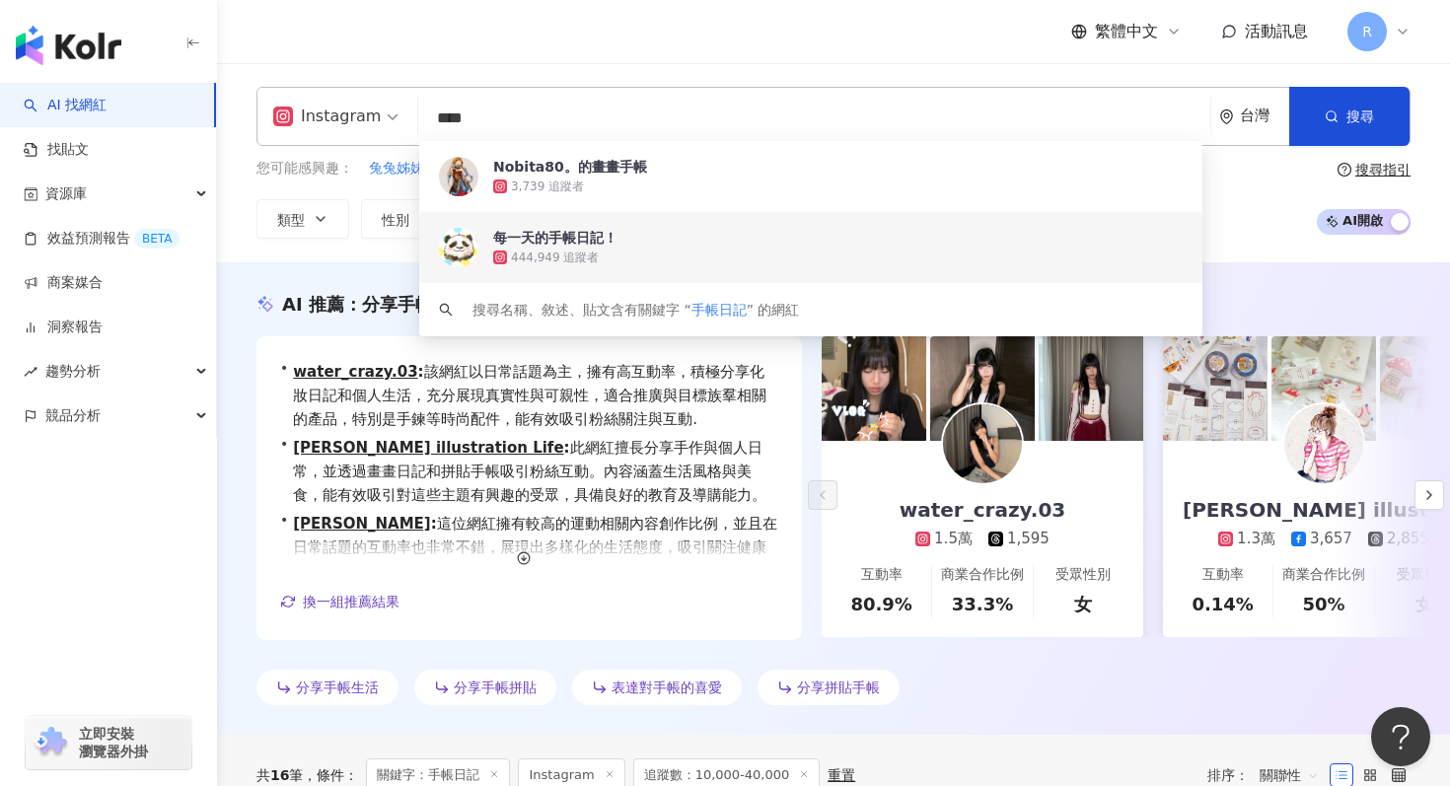
click at [691, 114] on input "****" at bounding box center [814, 118] width 776 height 37
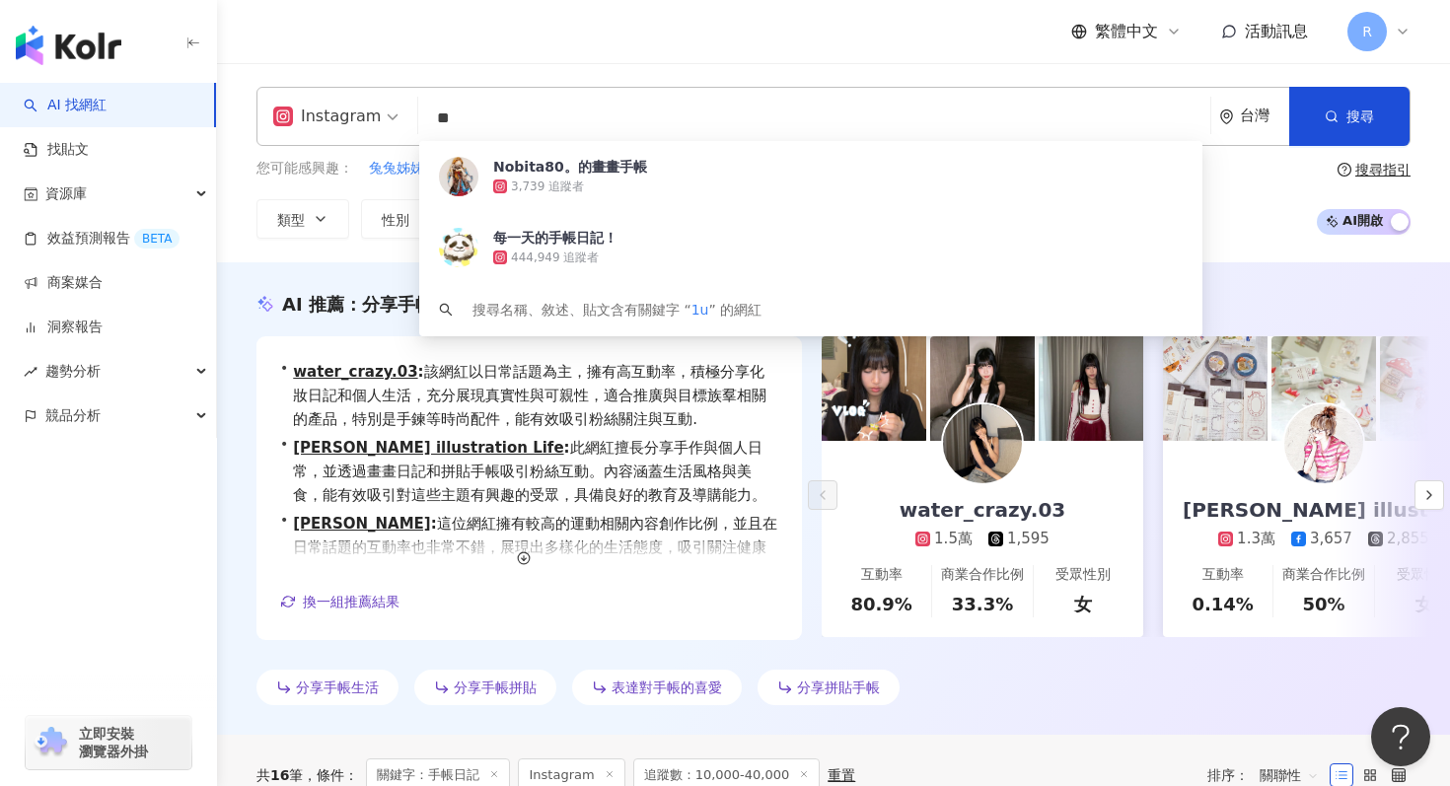
type input "*"
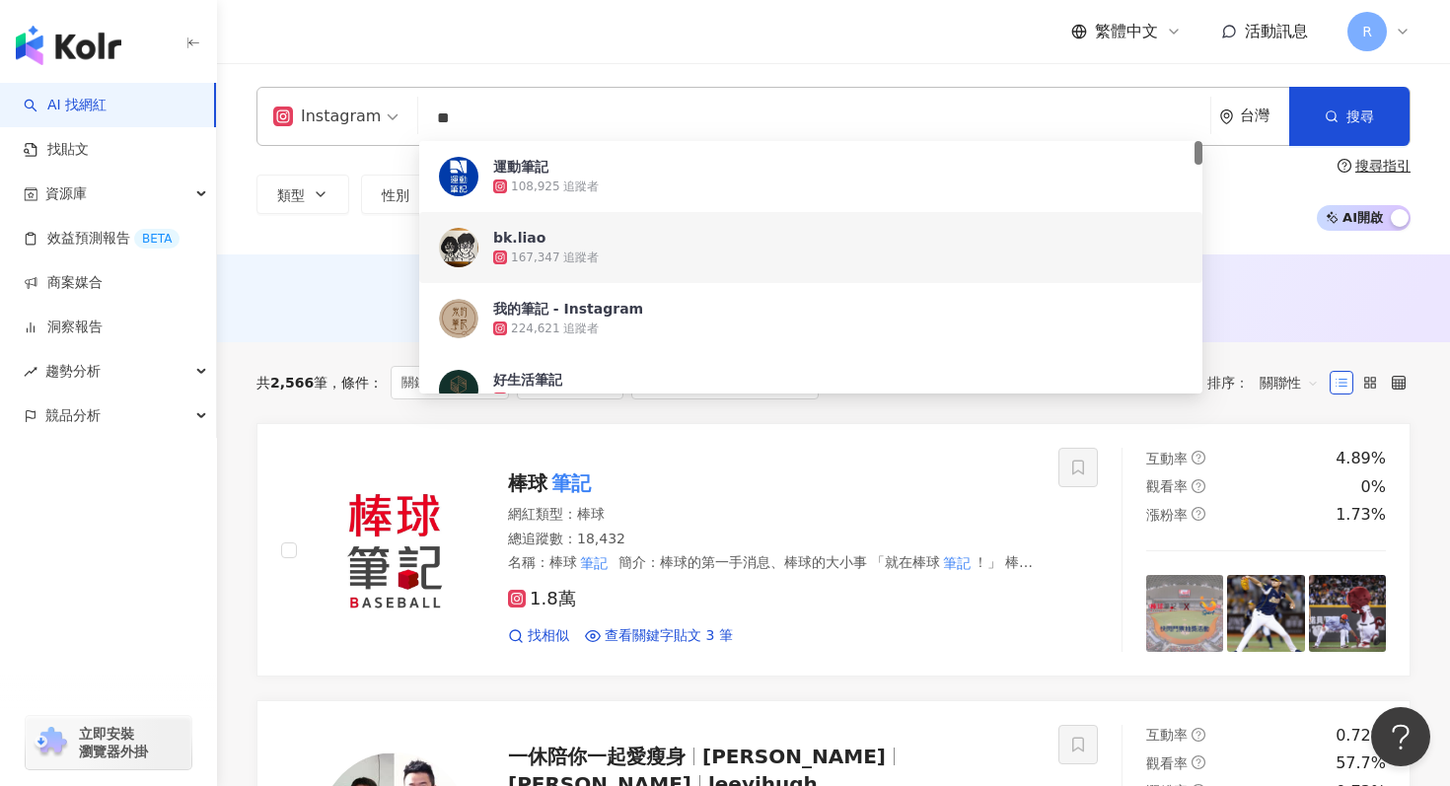
click at [379, 231] on div "Instagram ** 台灣 搜尋 a03fe767-b4fa-41f0-98ec-4c707d51eee3 2193efd3-c41a-4b99-bd91…" at bounding box center [833, 158] width 1233 height 191
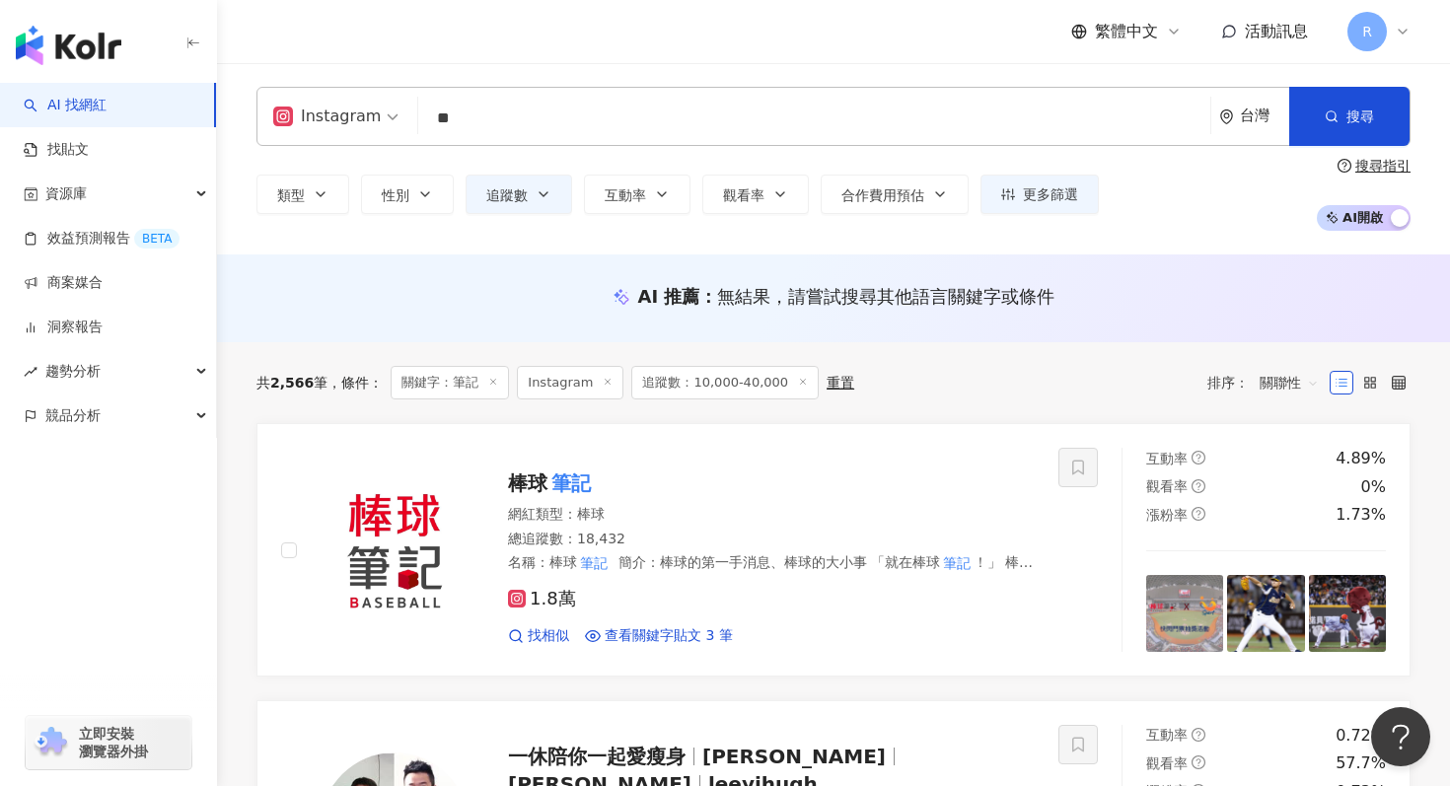
click at [501, 115] on input "**" at bounding box center [814, 118] width 776 height 37
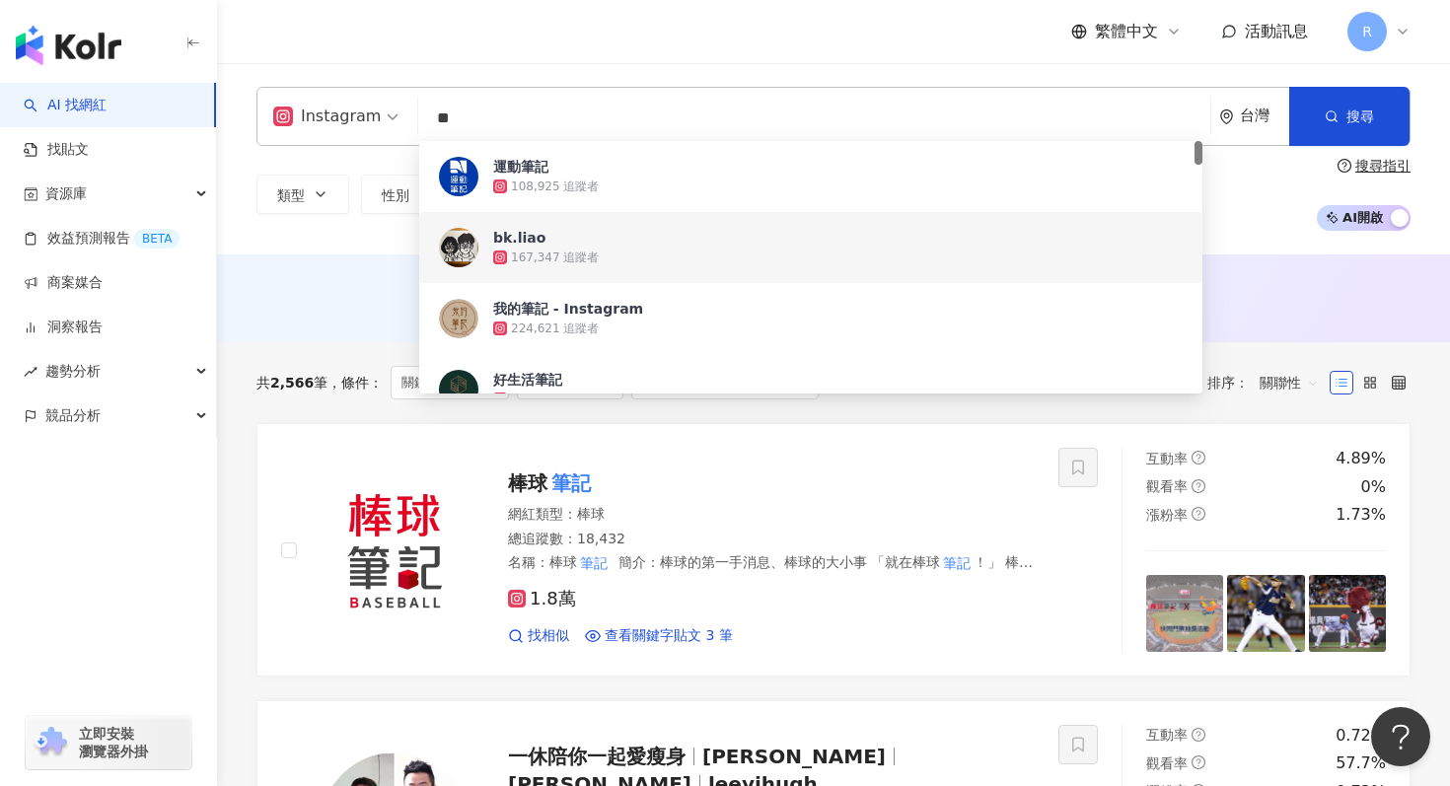
click at [501, 116] on input "**" at bounding box center [814, 118] width 776 height 37
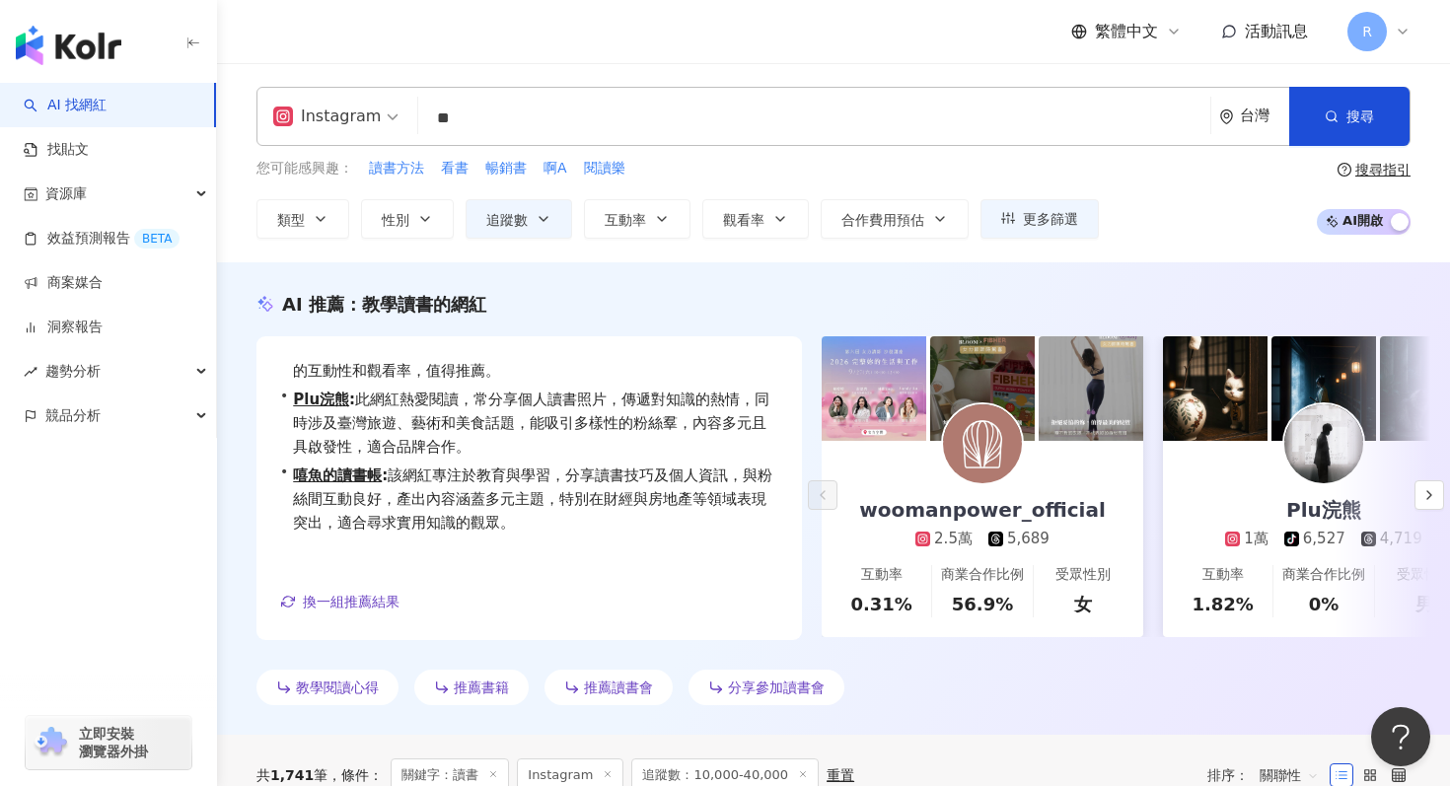
click at [359, 270] on div "AI 推薦 ： 教學讀書的網紅 • woomanpower_official : 此網紅專注於教育與學習內容，吸引大量關注，且在相關主題上表現優異，有助於觀眾…" at bounding box center [833, 498] width 1233 height 473
click at [518, 229] on button "追蹤數" at bounding box center [519, 218] width 107 height 39
click at [671, 180] on div "您可能感興趣： 讀書方法 看書 暢銷書 啊A 閱讀樂 類型 性別 追蹤數 互動率 觀看率 合作費用預估 更多篩選 篩選條件 關於網紅 互動潛力 受眾輪廓 獨家…" at bounding box center [677, 198] width 842 height 81
click at [570, 110] on input "**" at bounding box center [814, 118] width 776 height 37
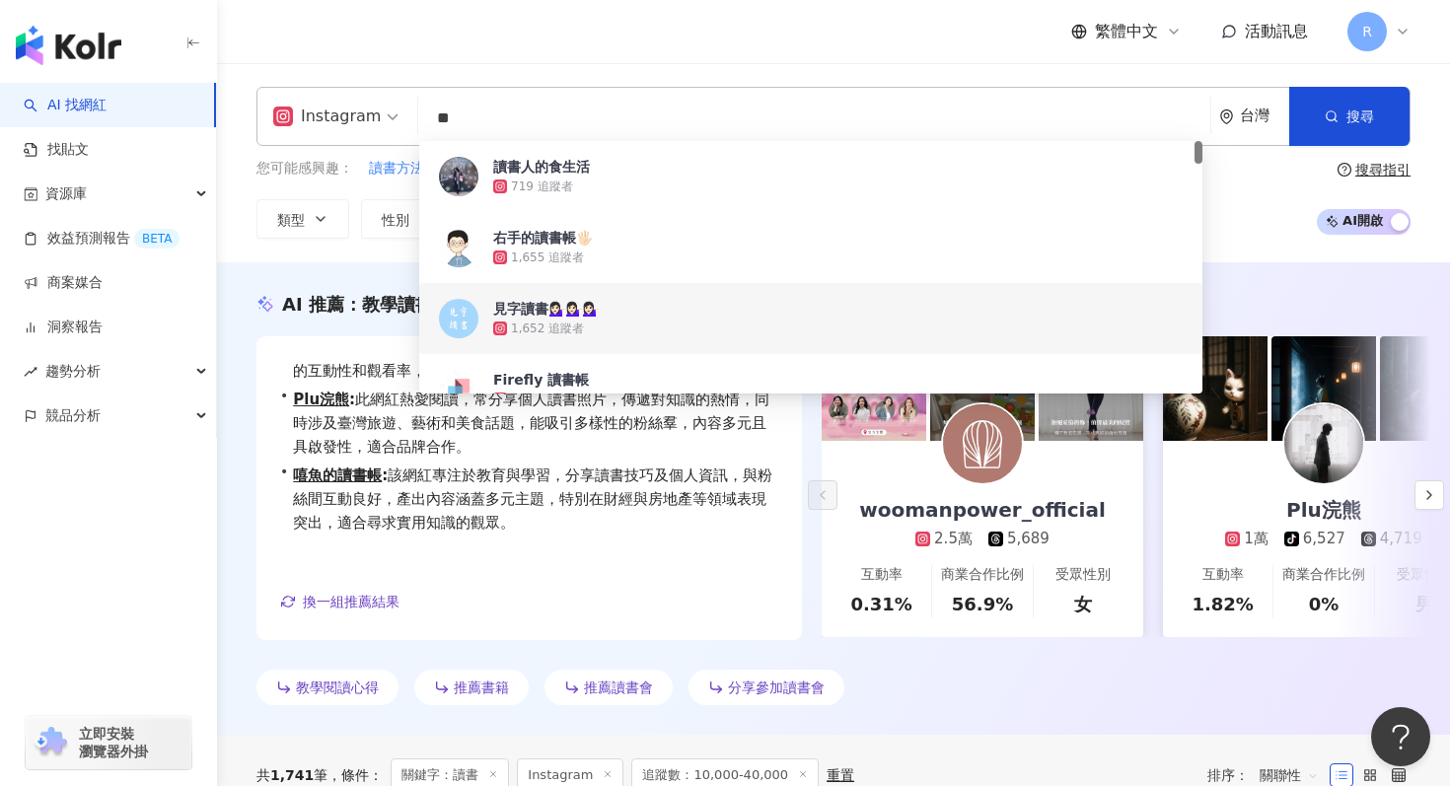
type input "*"
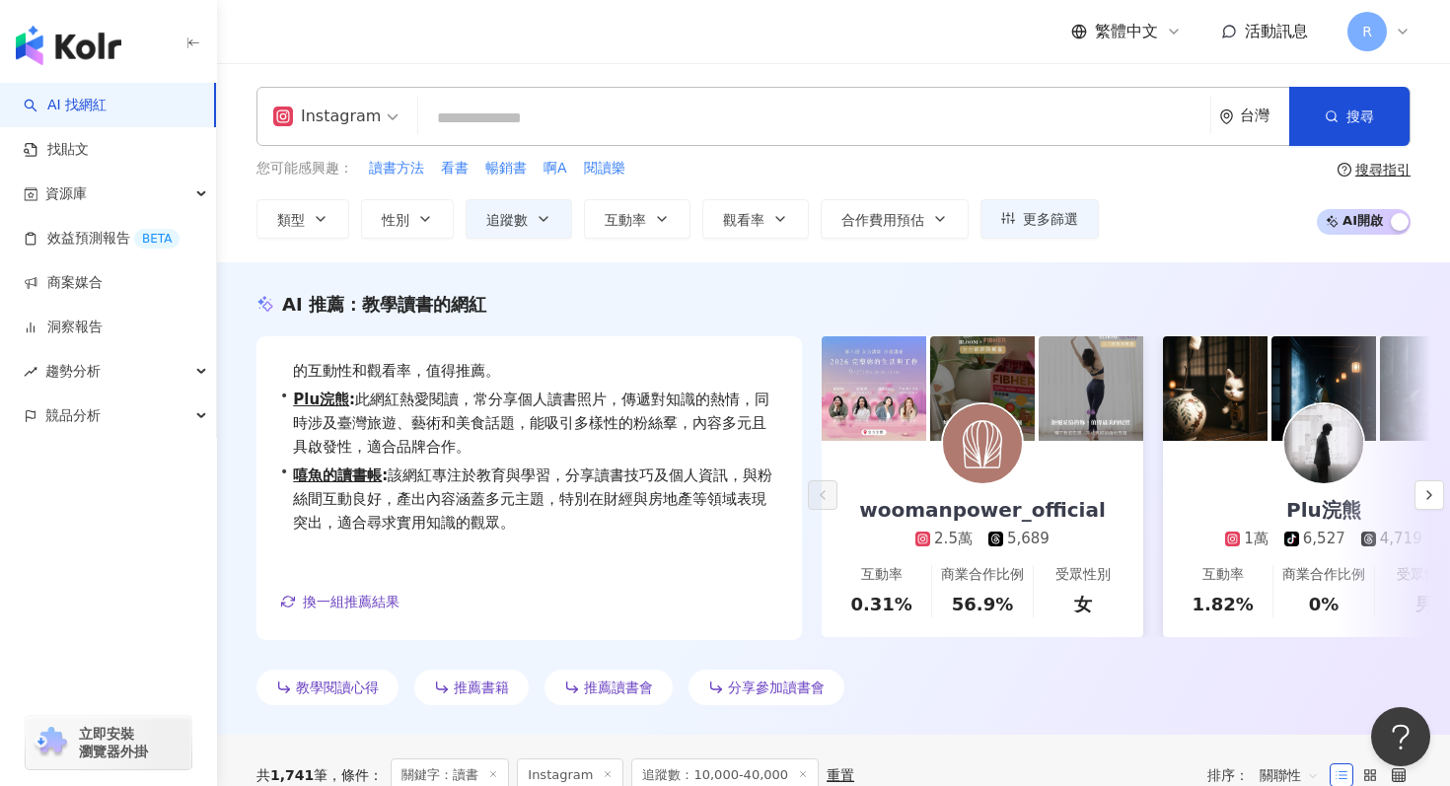
click at [702, 116] on input "search" at bounding box center [814, 118] width 776 height 37
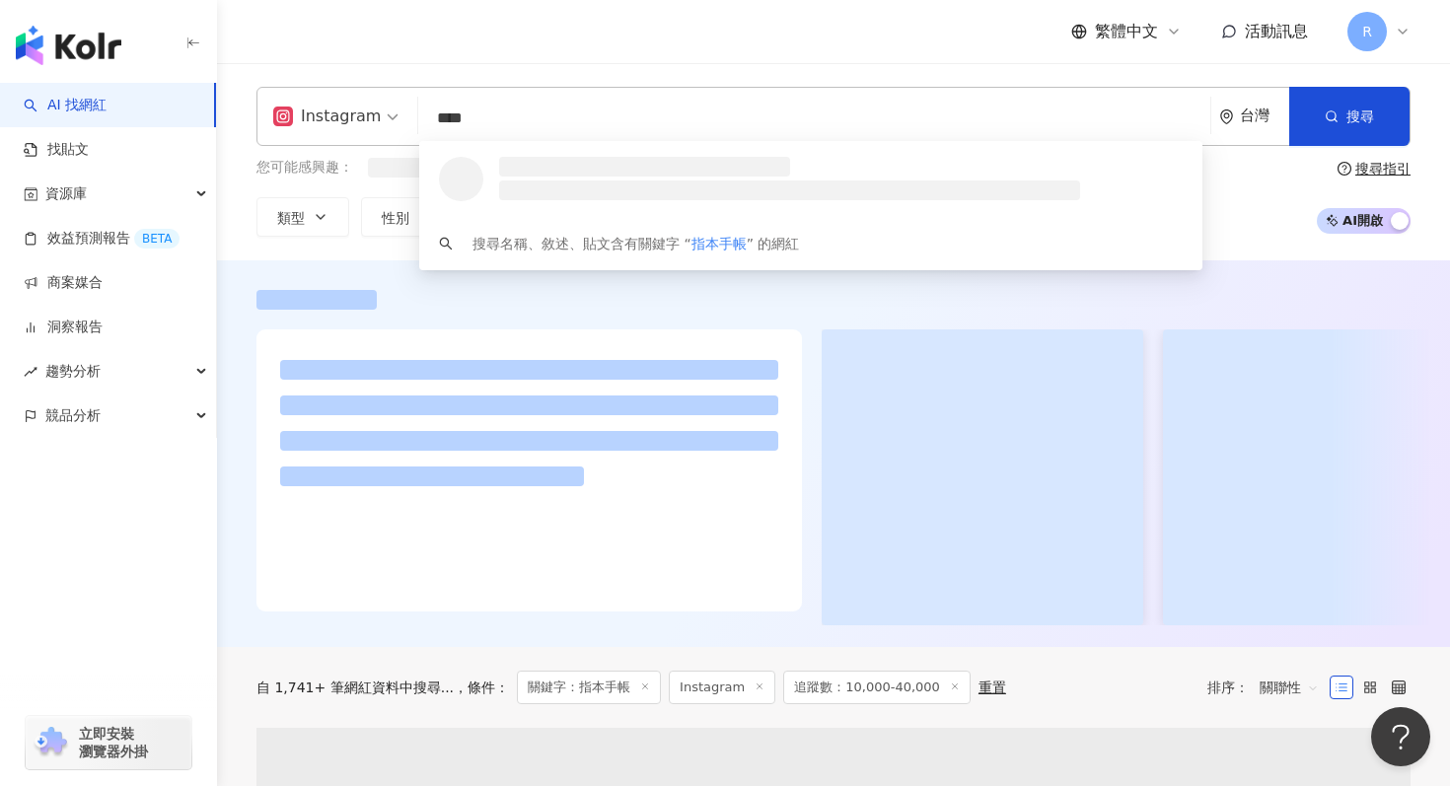
click at [435, 118] on input "****" at bounding box center [814, 118] width 776 height 37
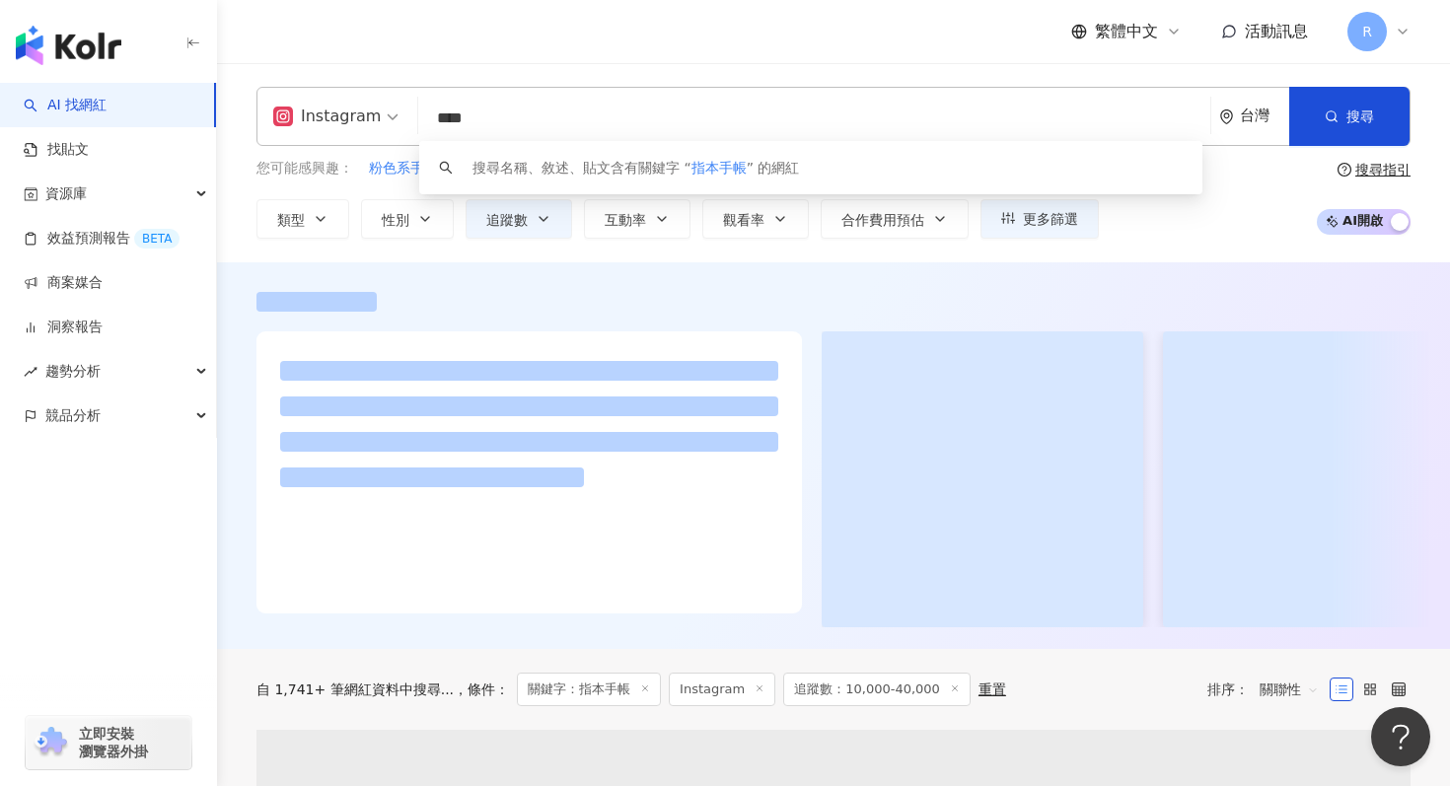
drag, startPoint x: 439, startPoint y: 118, endPoint x: 387, endPoint y: 118, distance: 52.3
click at [387, 118] on div "Instagram **** 台灣 搜尋 keyword 搜尋名稱、敘述、貼文含有關鍵字 “ 指本手帳 ” 的網紅" at bounding box center [833, 116] width 1154 height 59
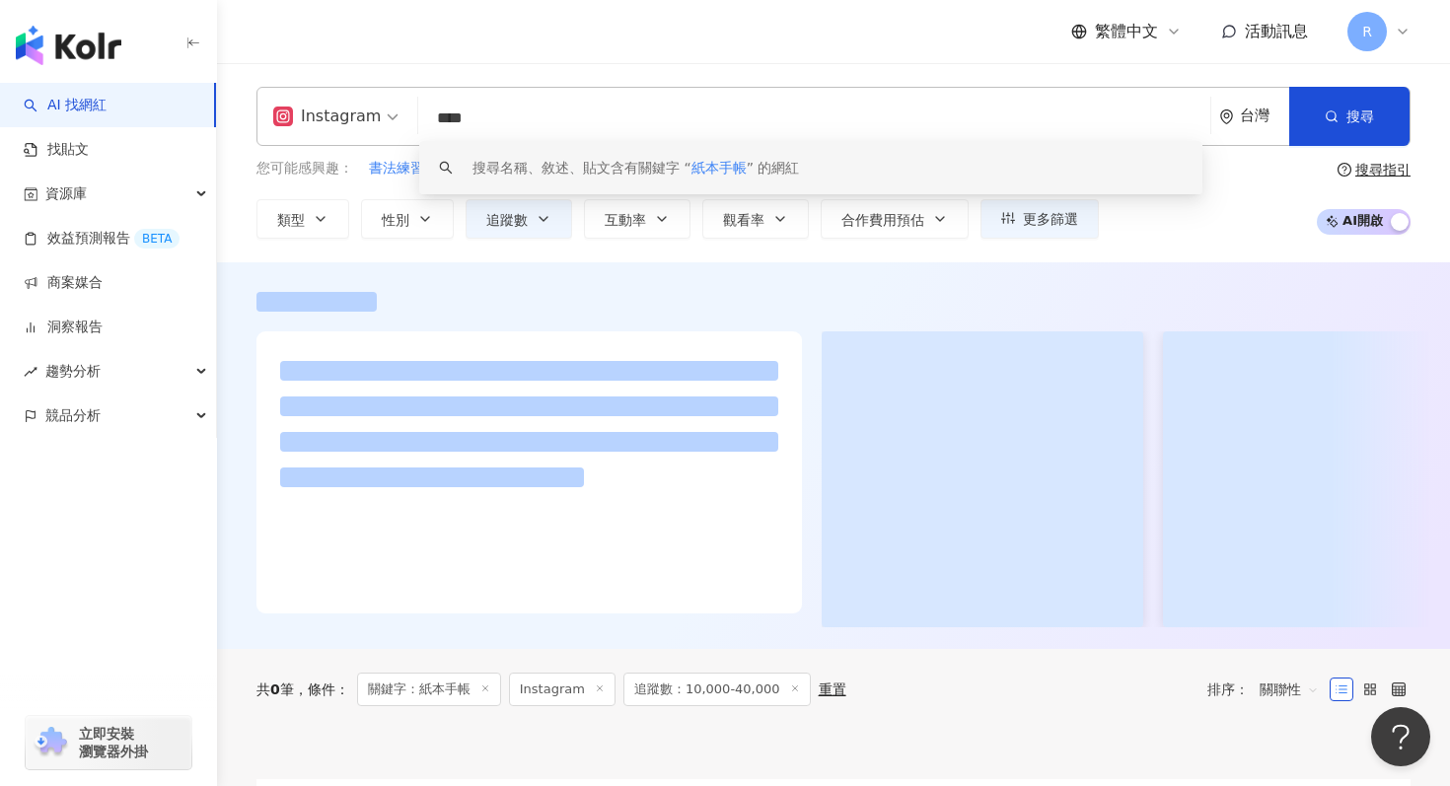
click at [532, 114] on input "****" at bounding box center [814, 118] width 776 height 37
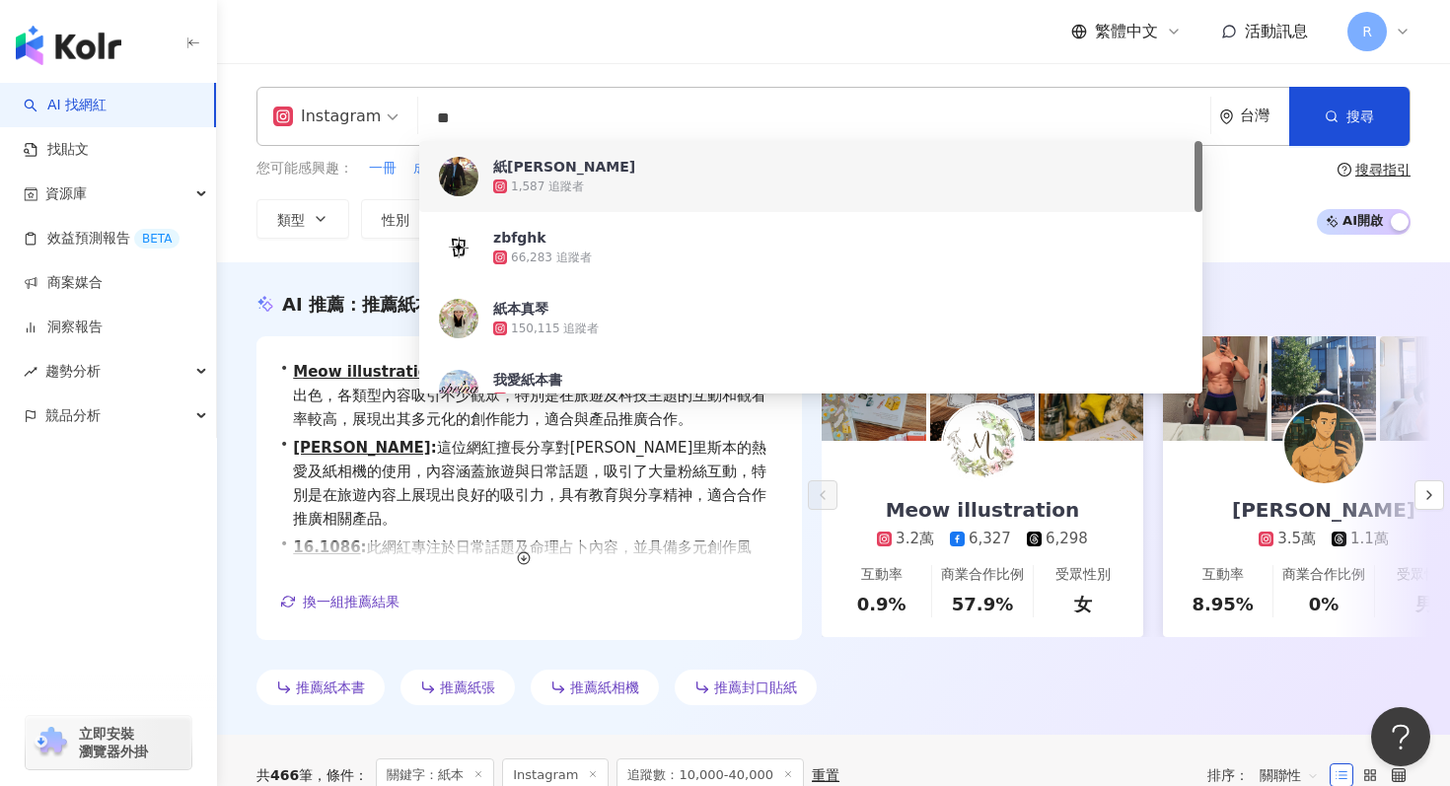
click at [498, 109] on input "**" at bounding box center [814, 118] width 776 height 37
type input "*"
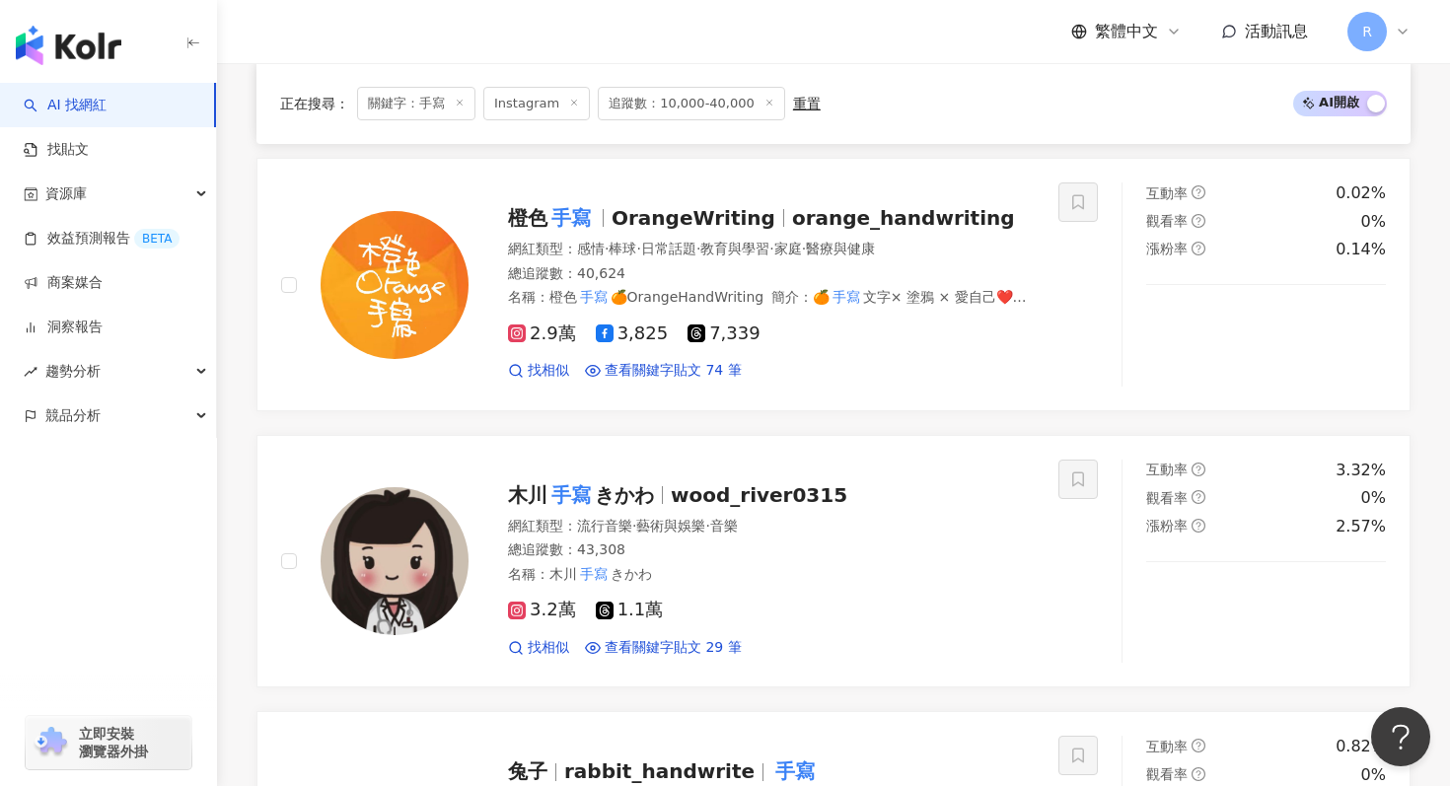
scroll to position [947, 0]
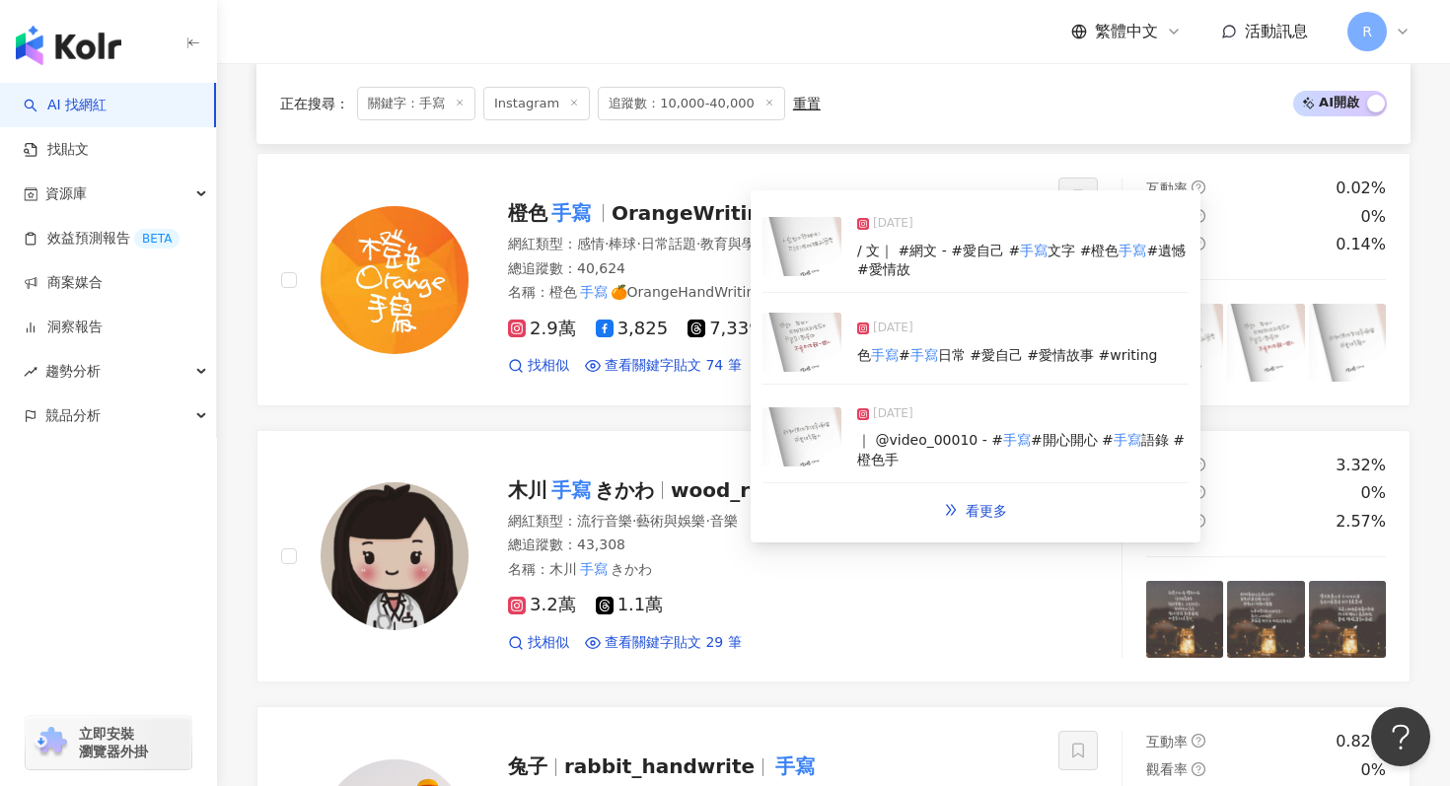
type input "**"
click at [802, 349] on img at bounding box center [802, 342] width 79 height 59
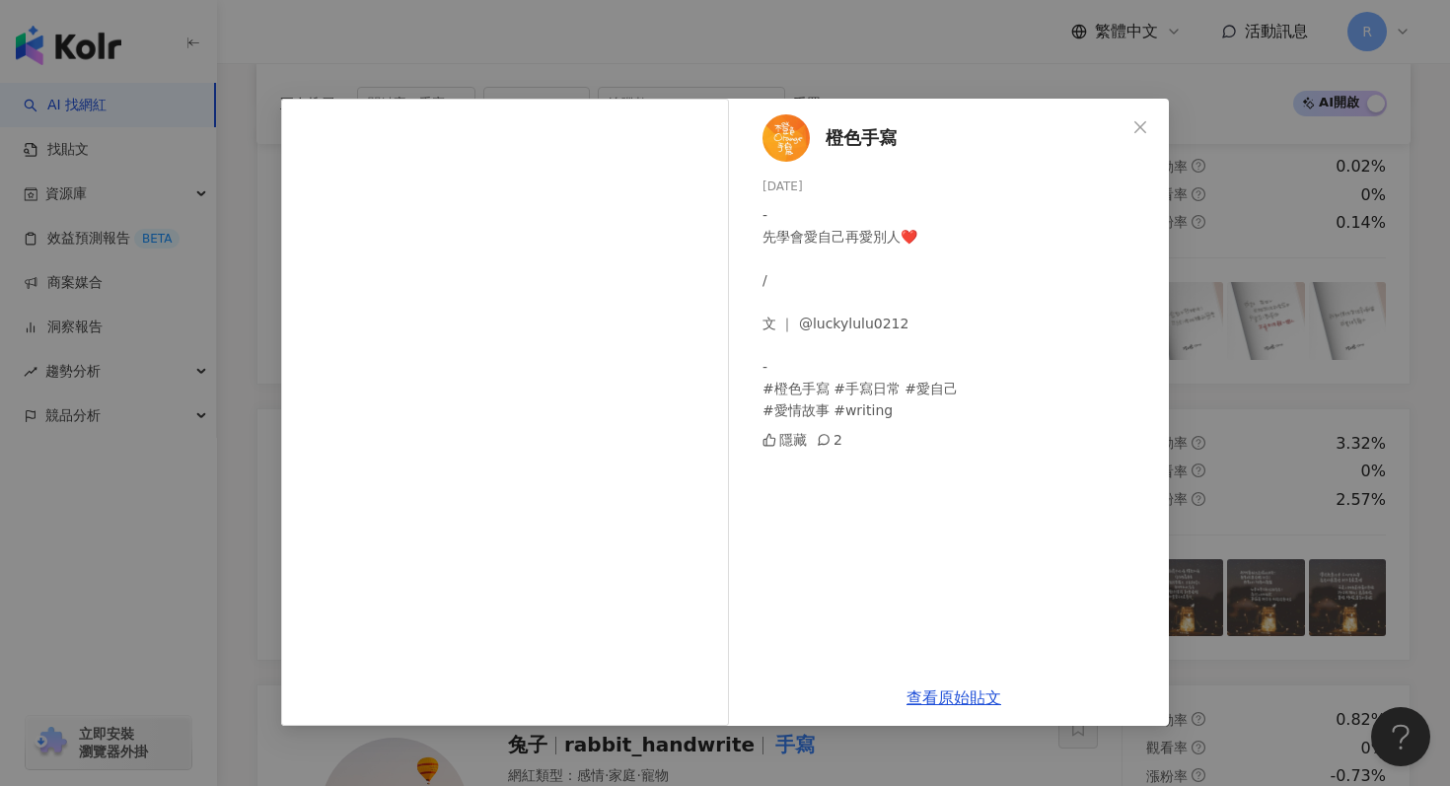
scroll to position [987, 0]
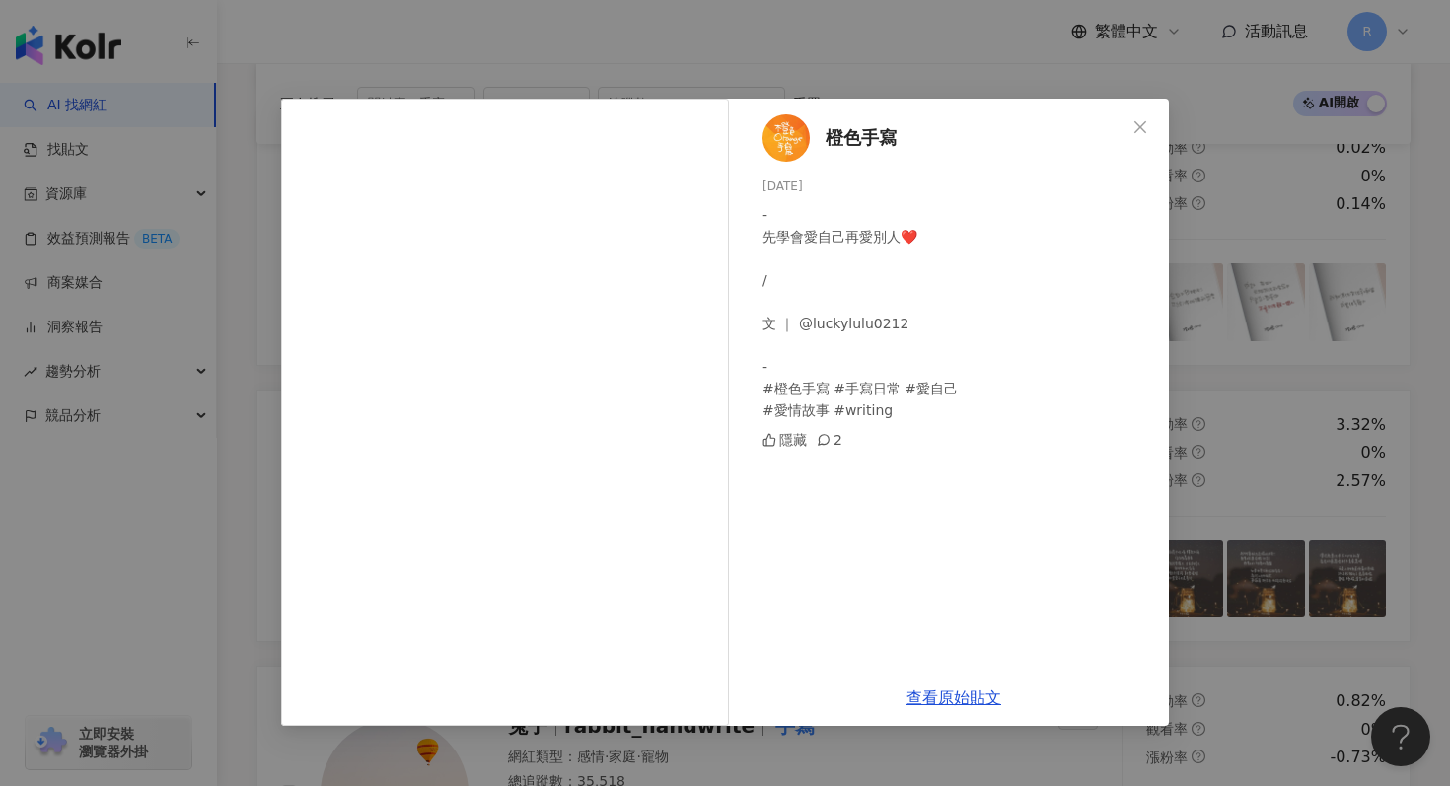
click at [904, 73] on div "橙色手寫 2025/8/12 - 先學會愛自己再愛別人❤️ / 文 ｜ @luckylulu0212 - #橙色手寫 #手寫日常 #愛自己 #愛情故事 #wr…" at bounding box center [725, 393] width 1450 height 786
click at [932, 47] on div "橙色手寫 2025/8/12 - 先學會愛自己再愛別人❤️ / 文 ｜ @luckylulu0212 - #橙色手寫 #手寫日常 #愛自己 #愛情故事 #wr…" at bounding box center [725, 393] width 1450 height 786
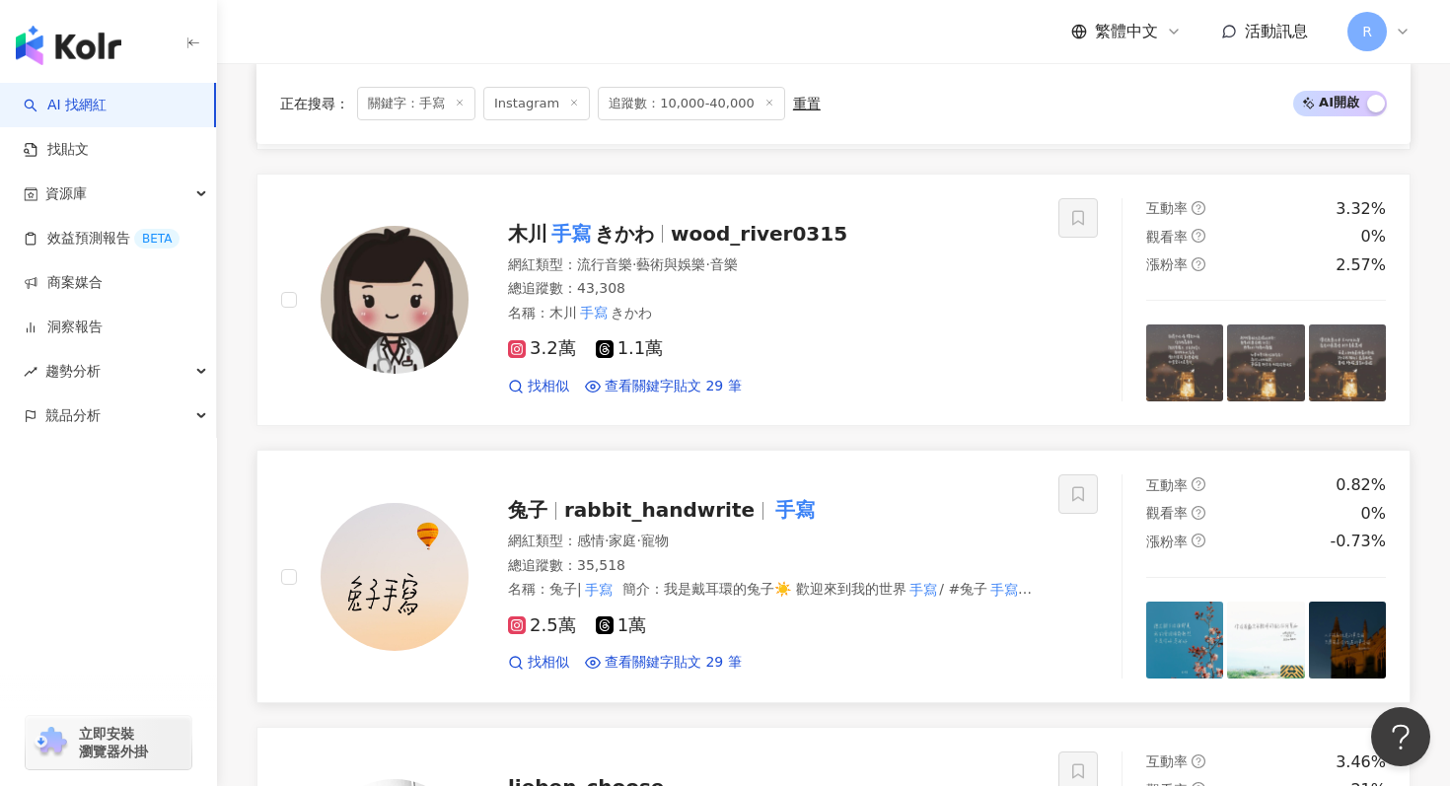
scroll to position [1175, 0]
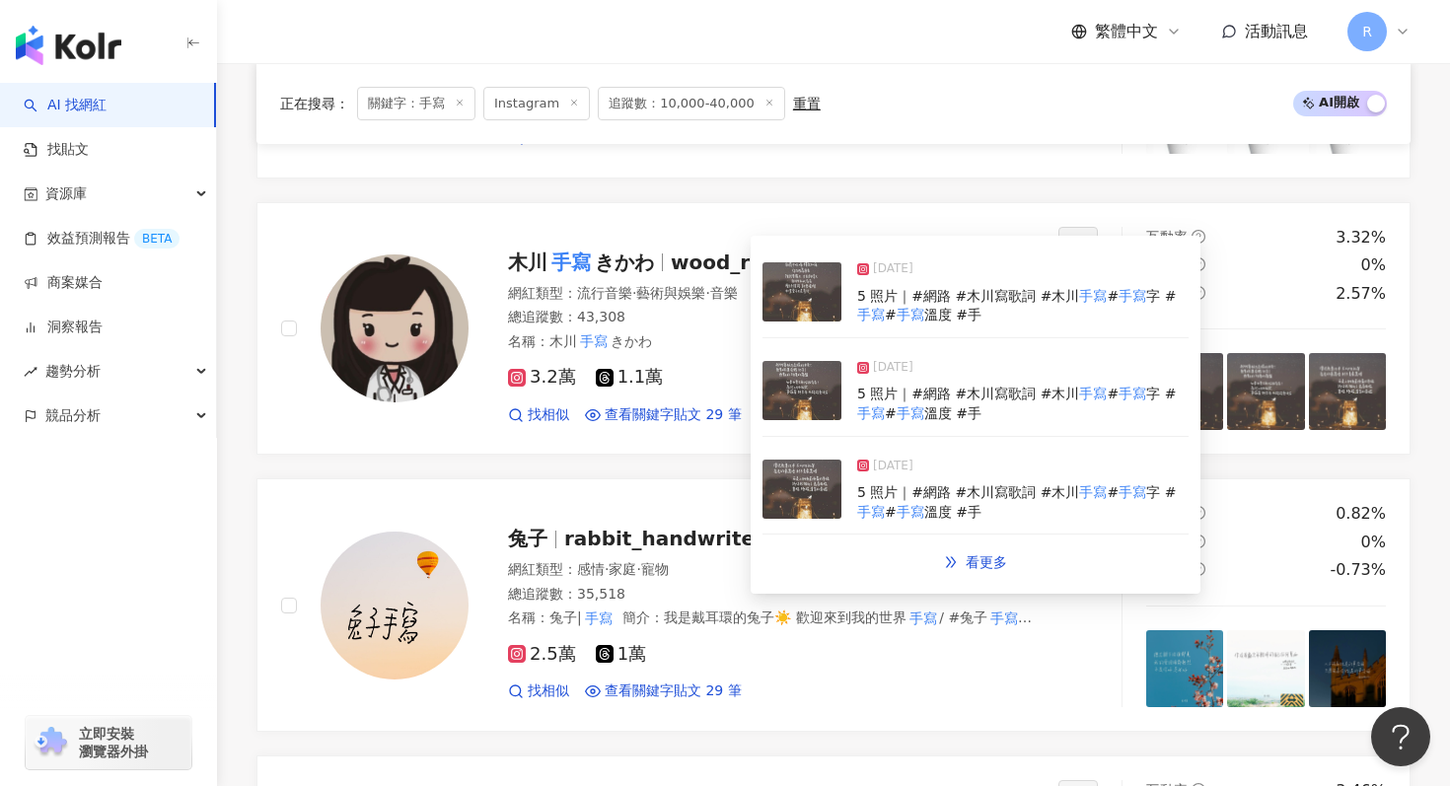
click at [804, 418] on img at bounding box center [802, 390] width 79 height 59
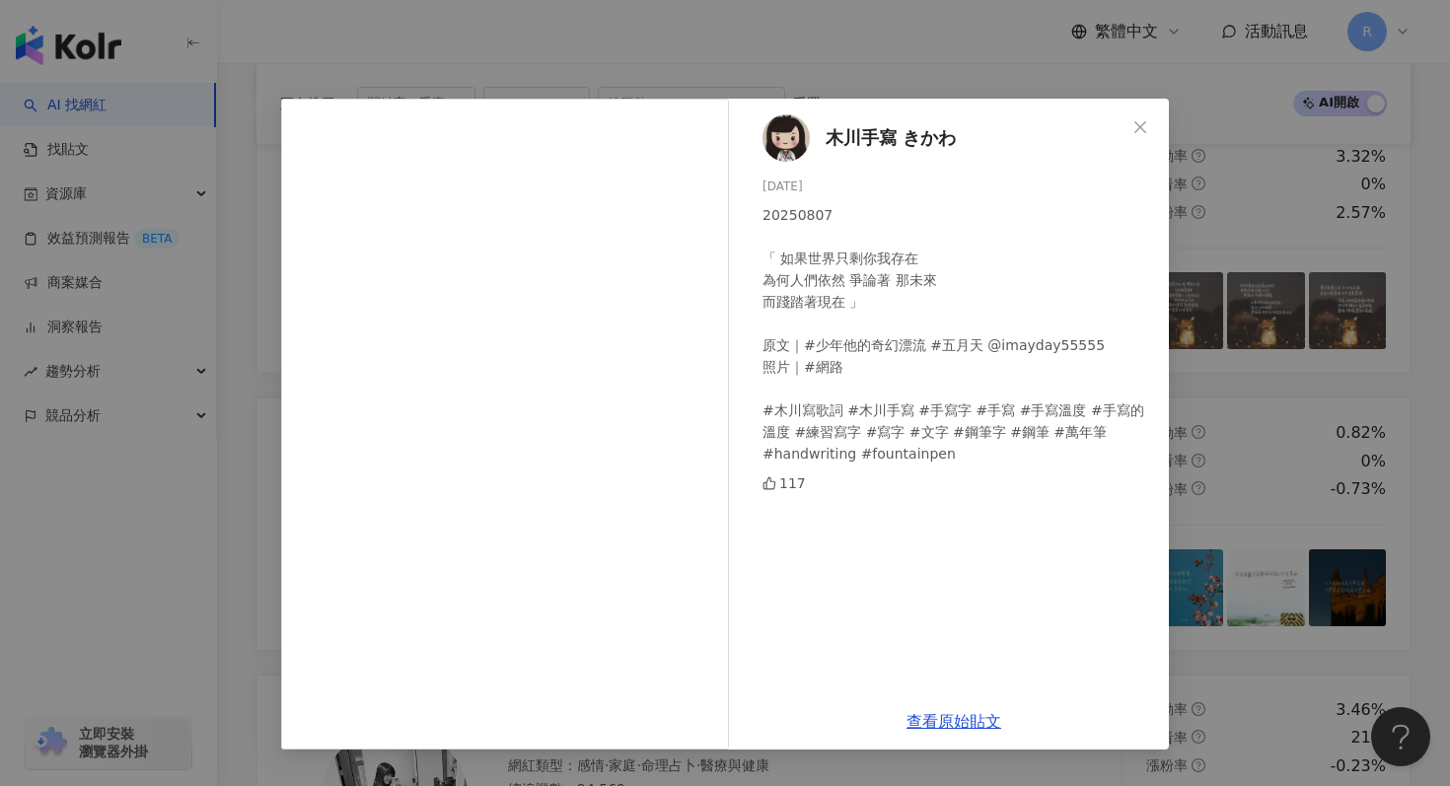
scroll to position [1290, 0]
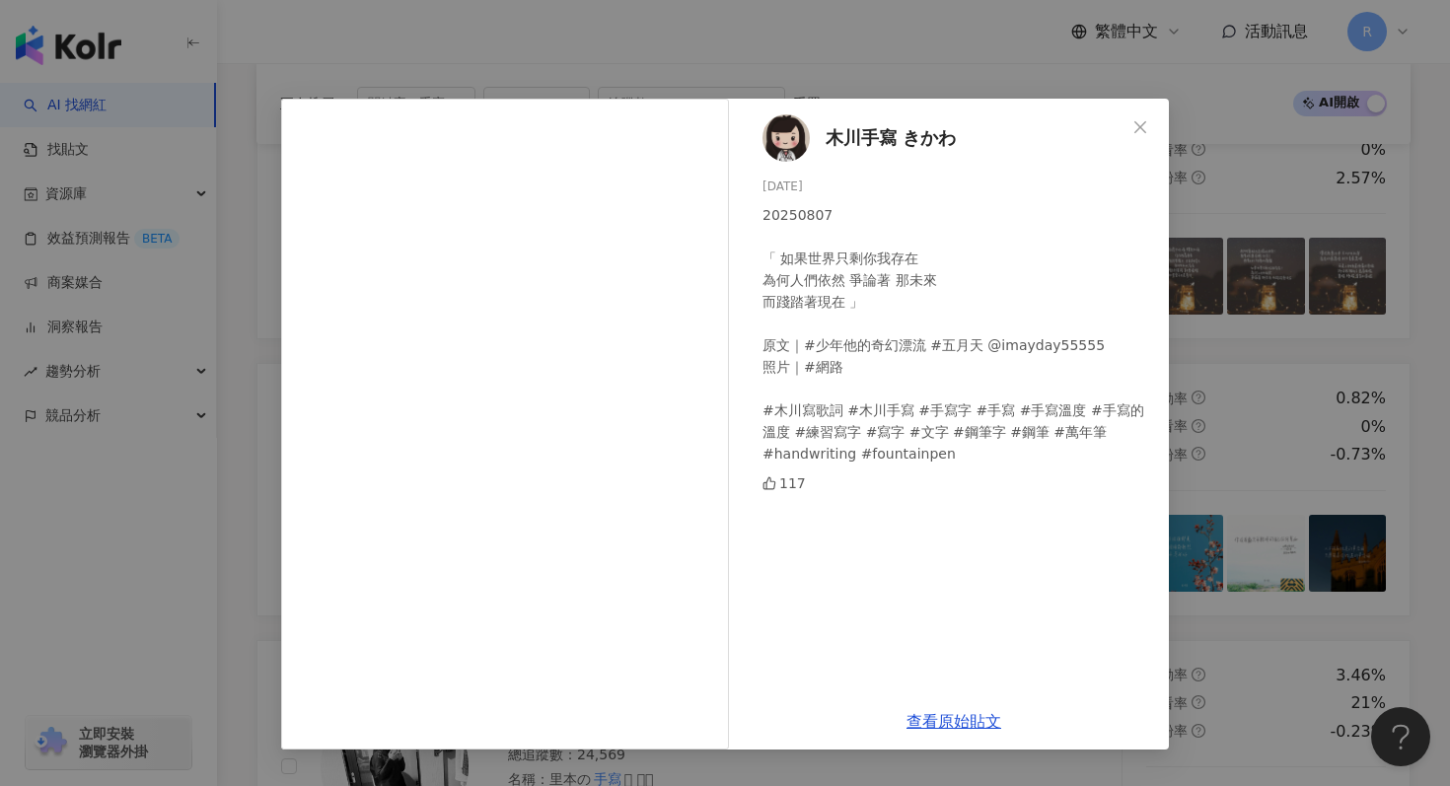
click at [1261, 312] on div "木川手寫 きかわ 2025/8/7 20250807 「 如果世界只剩你我存在 為何人們依然 爭論著 那未來 而踐踏著現在 」 原文｜#少年他的奇幻漂流 #五…" at bounding box center [725, 393] width 1450 height 786
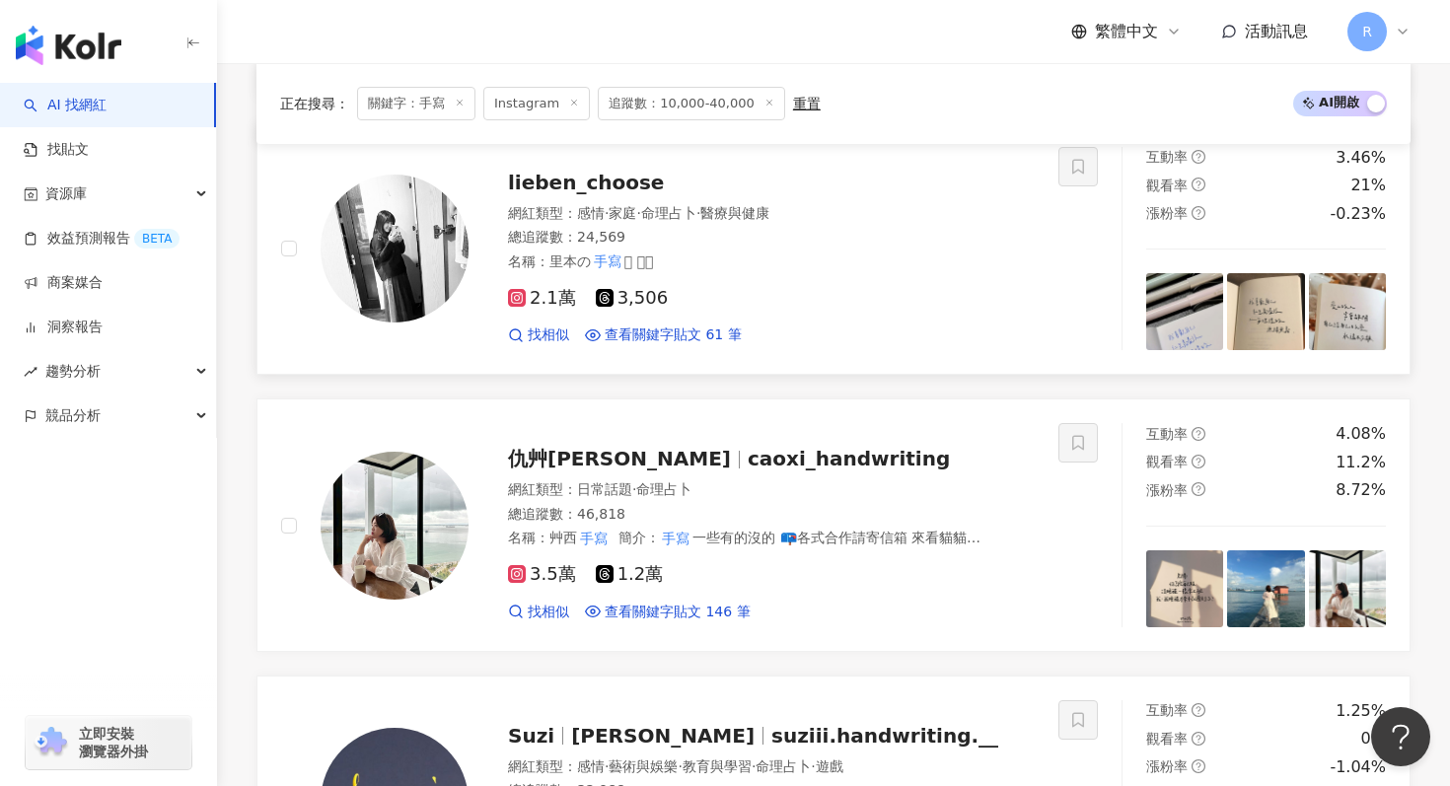
scroll to position [1939, 0]
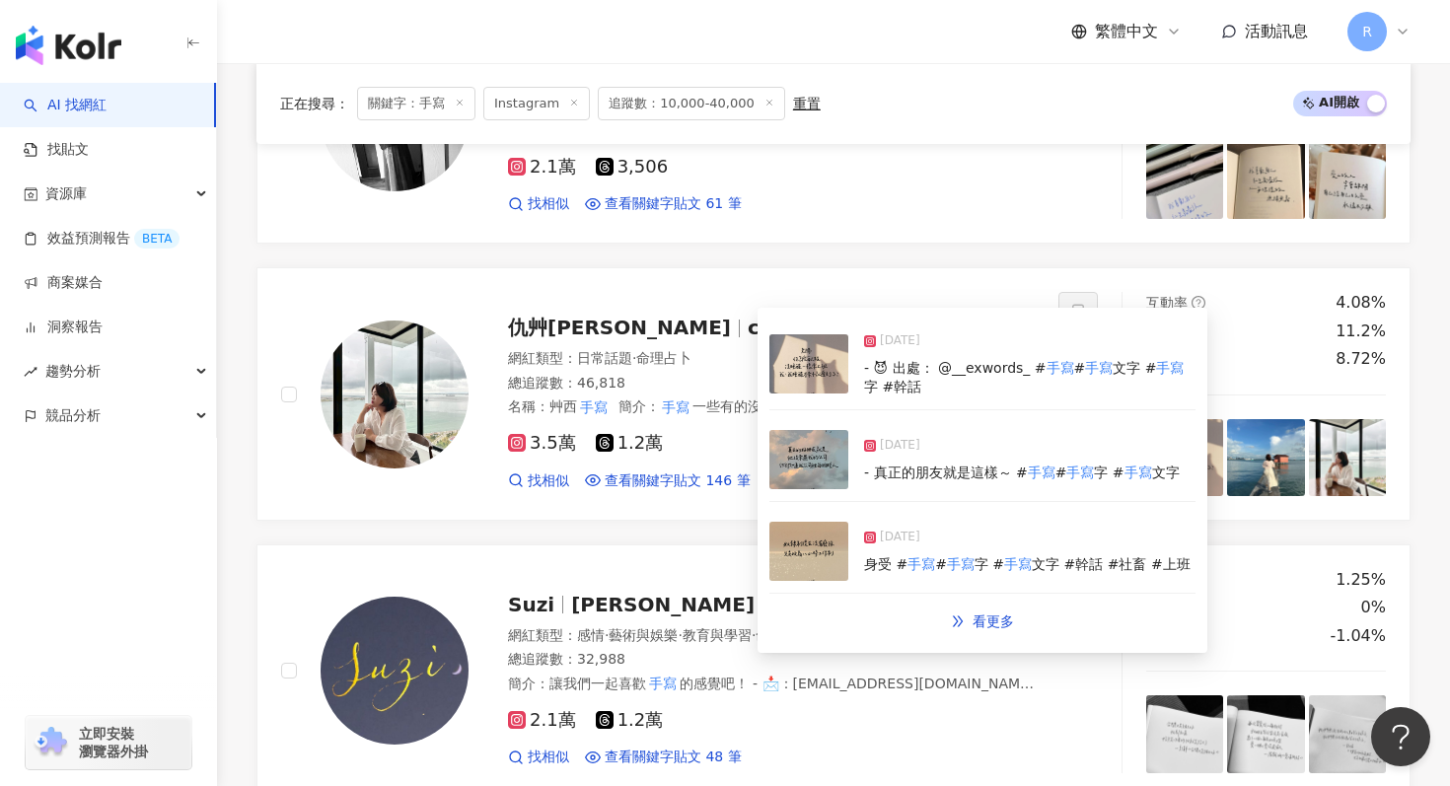
click at [815, 462] on img at bounding box center [808, 459] width 79 height 59
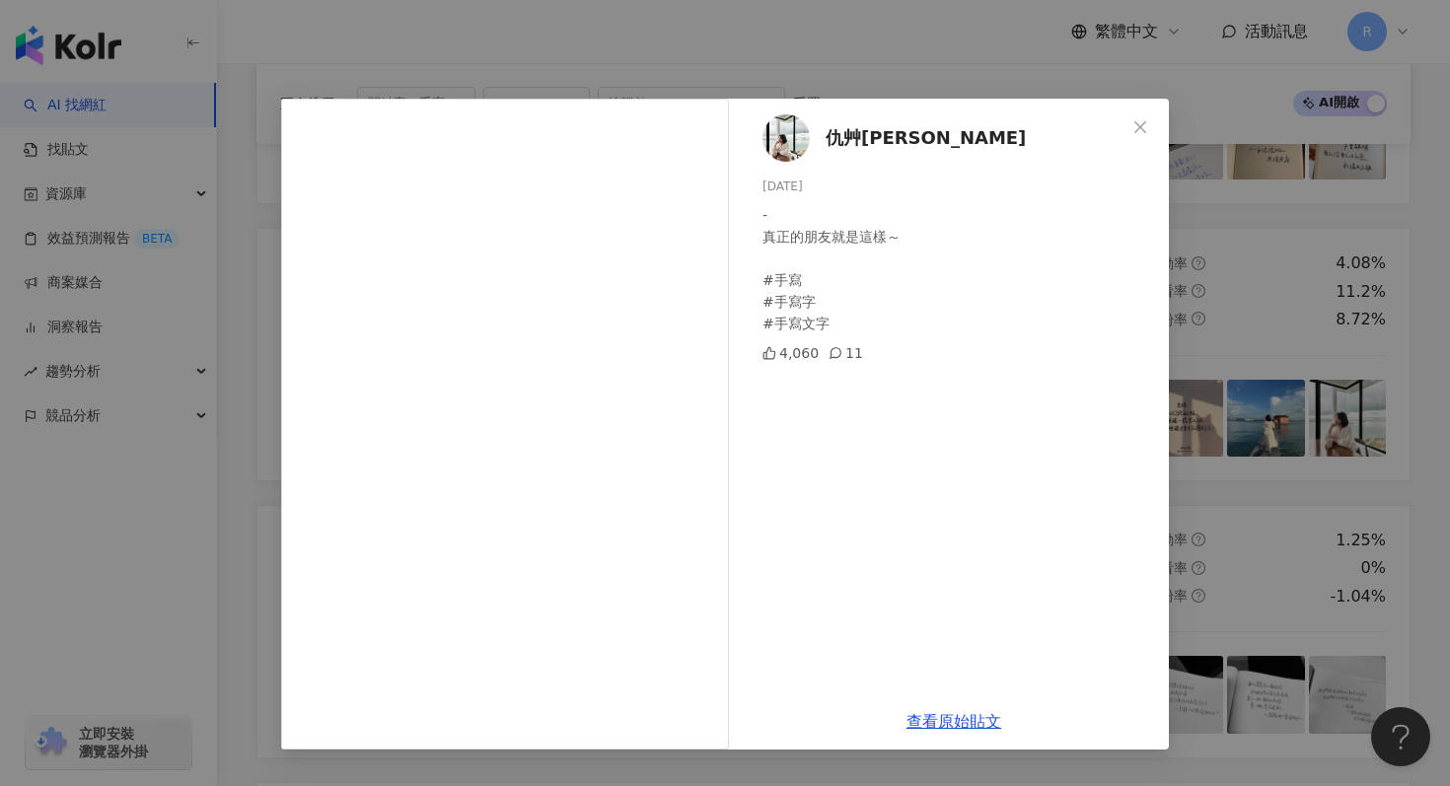
scroll to position [1989, 0]
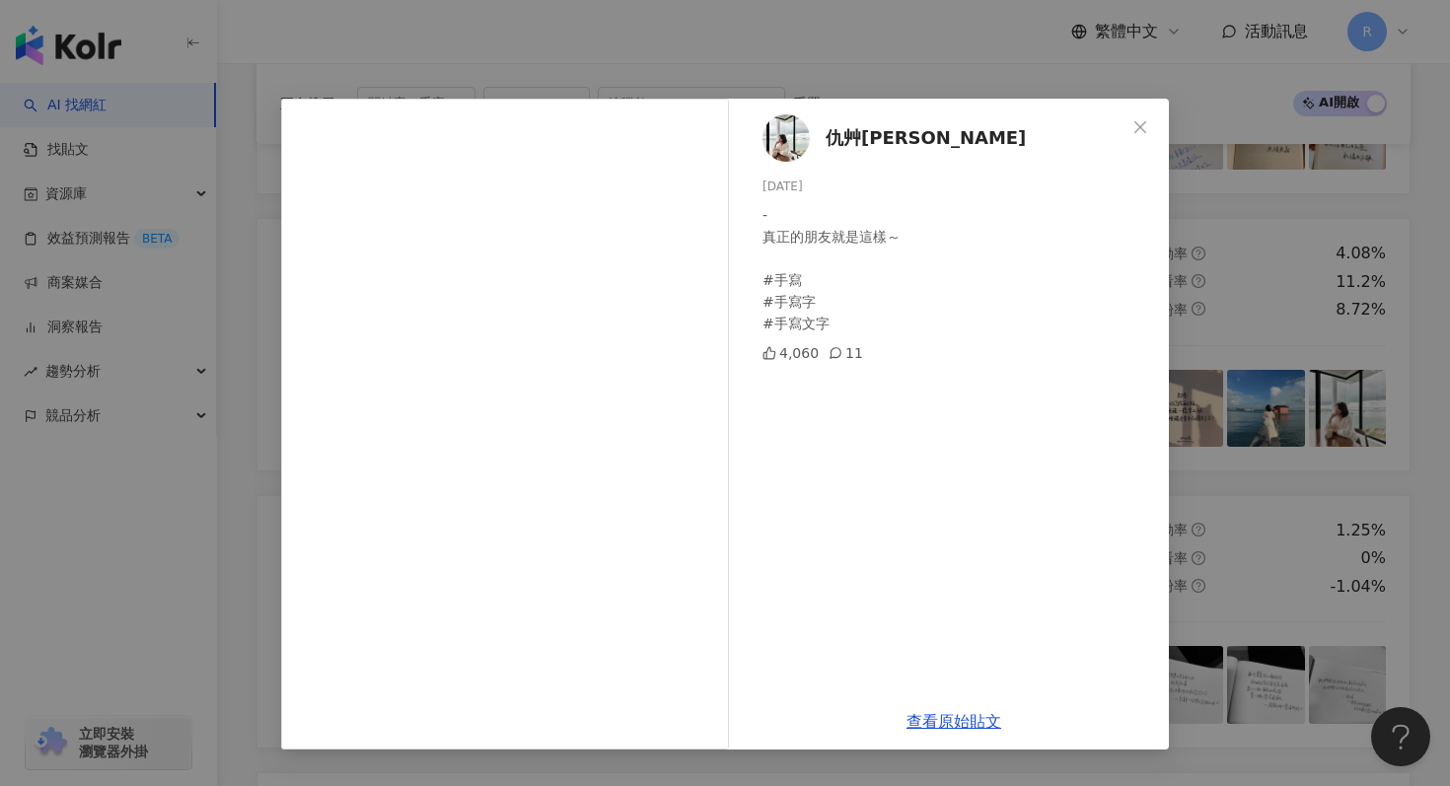
click at [848, 30] on div "仇艸西 2025/9/14 - 真正的朋友就是這樣～ #手寫 #手寫字 #手寫文字 4,060 11 查看原始貼文" at bounding box center [725, 393] width 1450 height 786
click at [848, 59] on div "仇艸西 2025/9/14 - 真正的朋友就是這樣～ #手寫 #手寫字 #手寫文字 4,060 11 查看原始貼文" at bounding box center [725, 393] width 1450 height 786
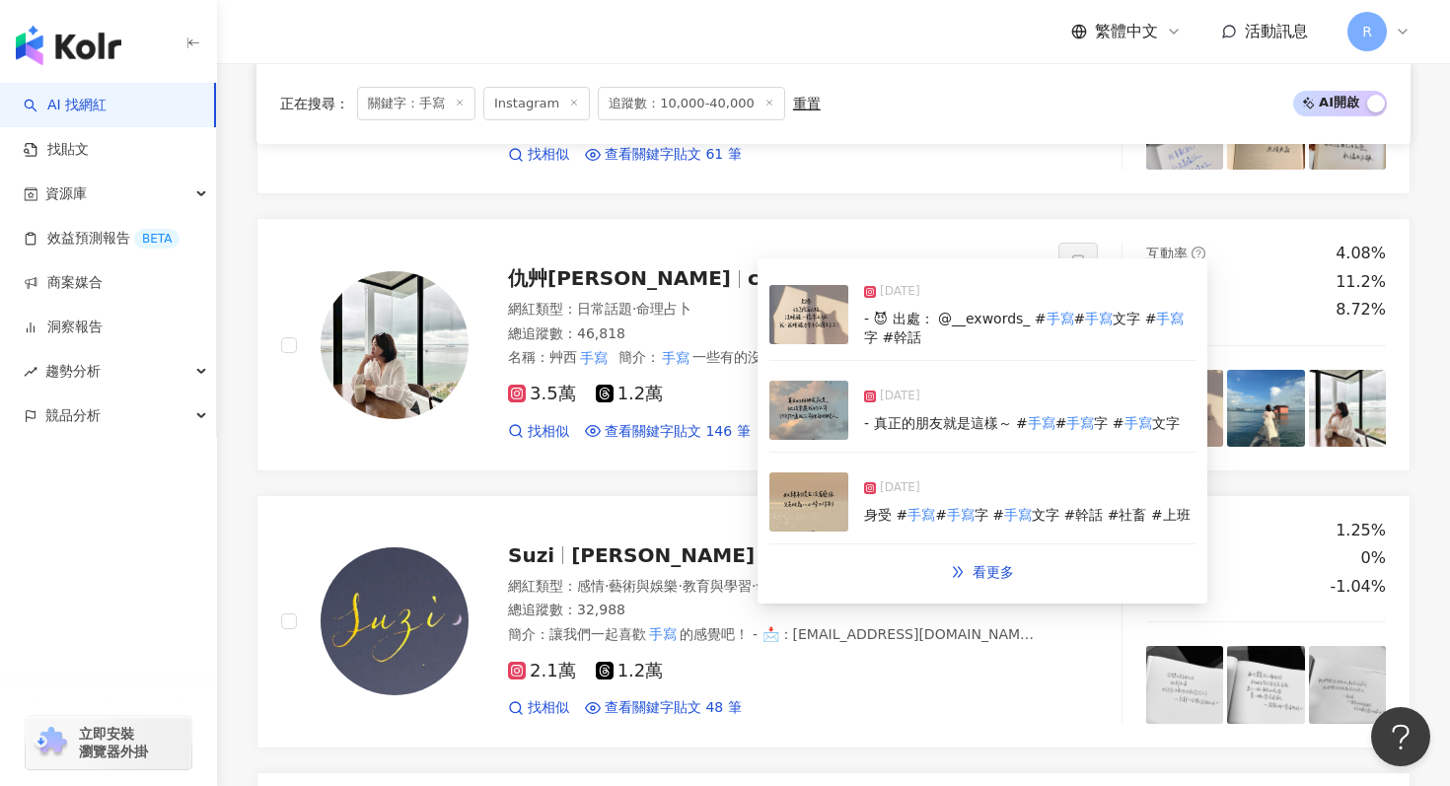
click at [797, 411] on img at bounding box center [808, 410] width 79 height 59
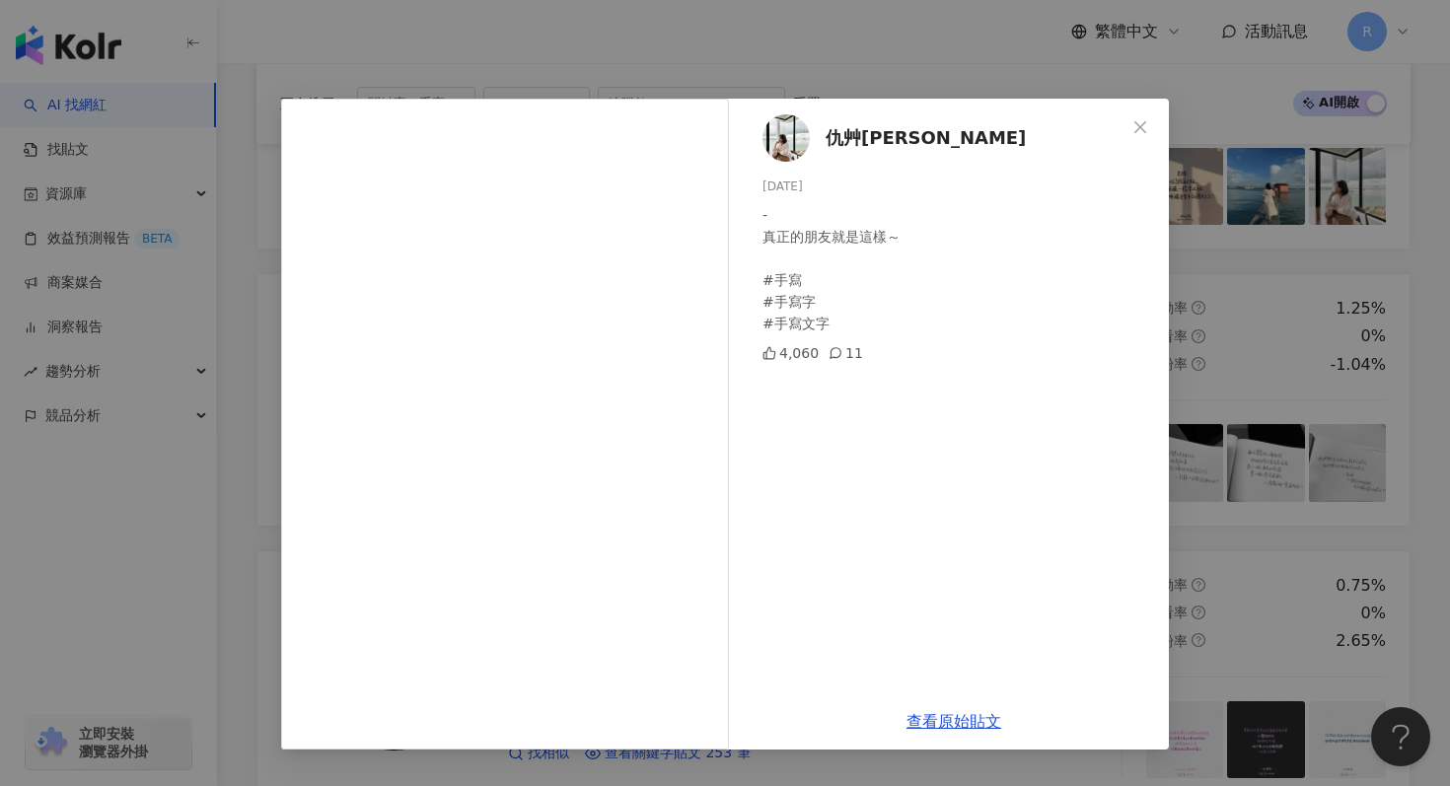
scroll to position [2265, 0]
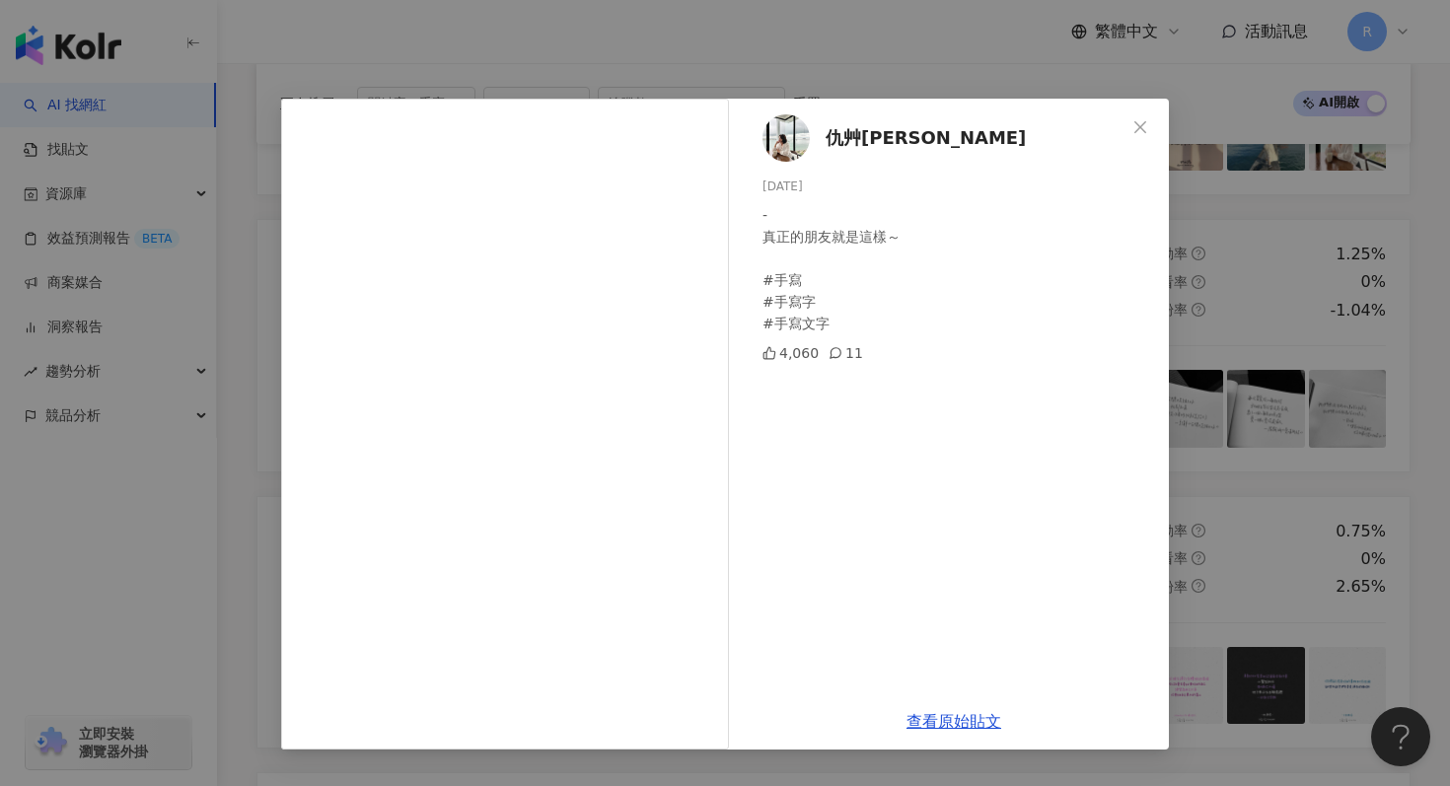
click at [1005, 78] on div "仇艸西 2025/9/14 - 真正的朋友就是這樣～ #手寫 #手寫字 #手寫文字 4,060 11 查看原始貼文" at bounding box center [725, 393] width 1450 height 786
click at [964, 80] on div "仇艸西 2025/9/14 - 真正的朋友就是這樣～ #手寫 #手寫字 #手寫文字 4,060 11 查看原始貼文" at bounding box center [725, 393] width 1450 height 786
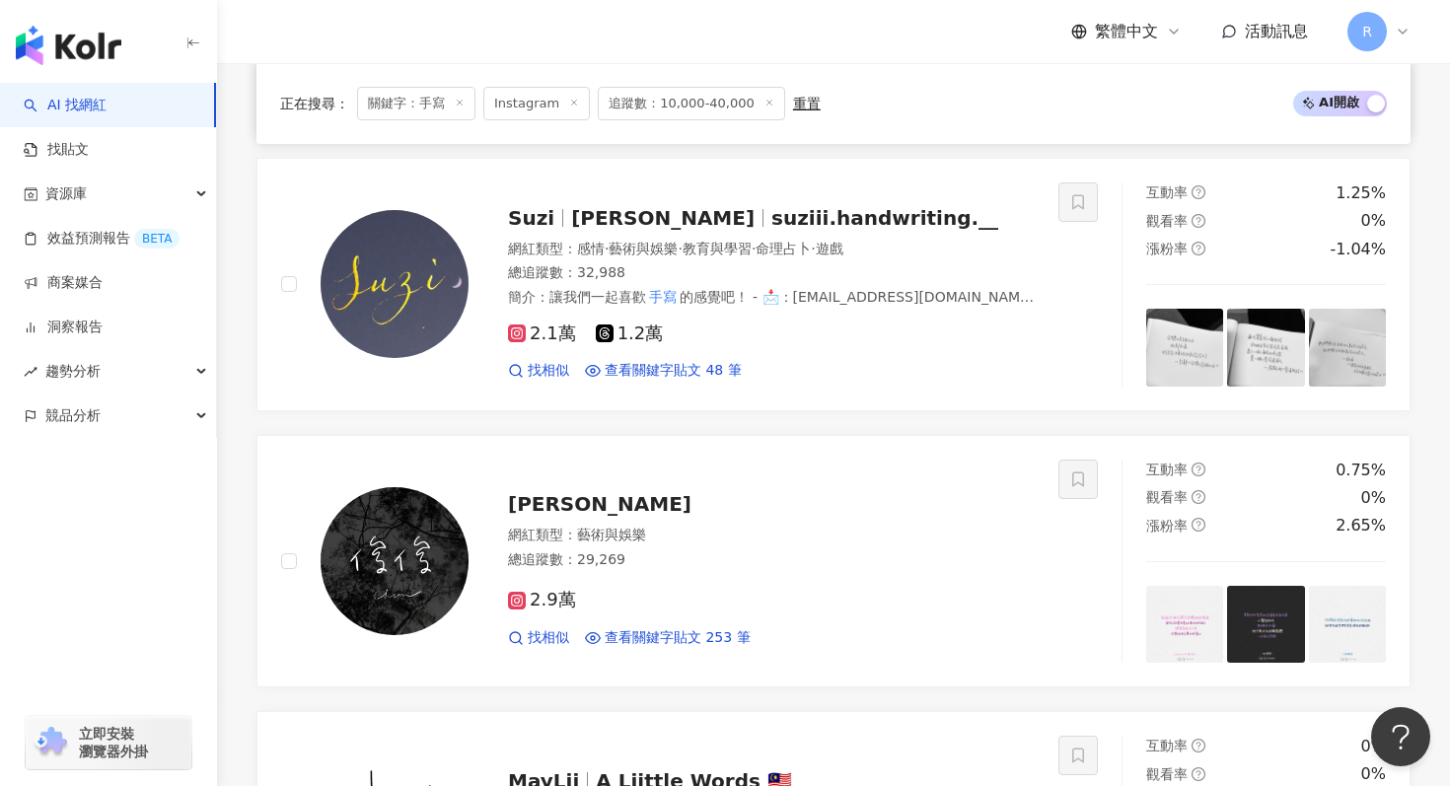
scroll to position [2400, 0]
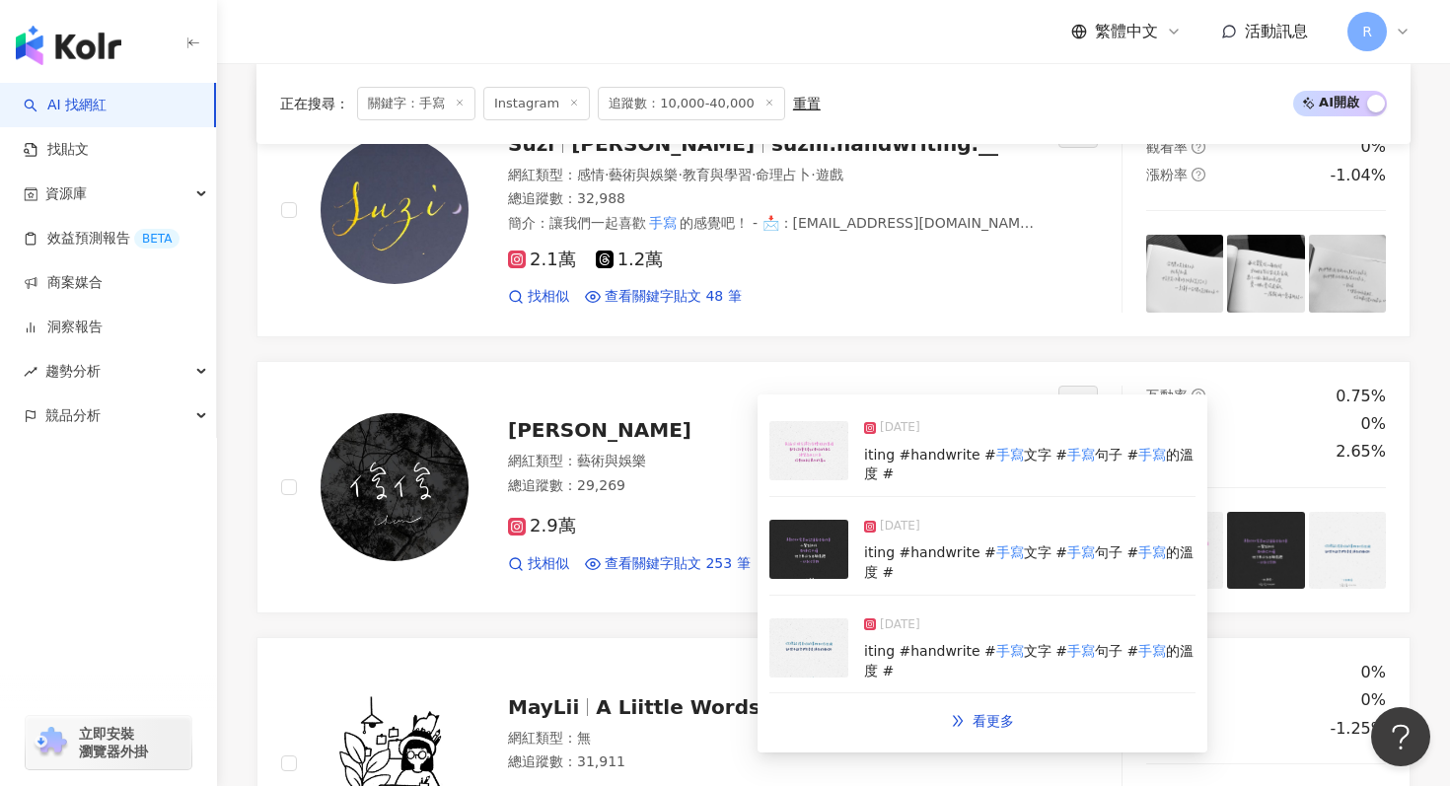
click at [814, 560] on img at bounding box center [808, 549] width 79 height 59
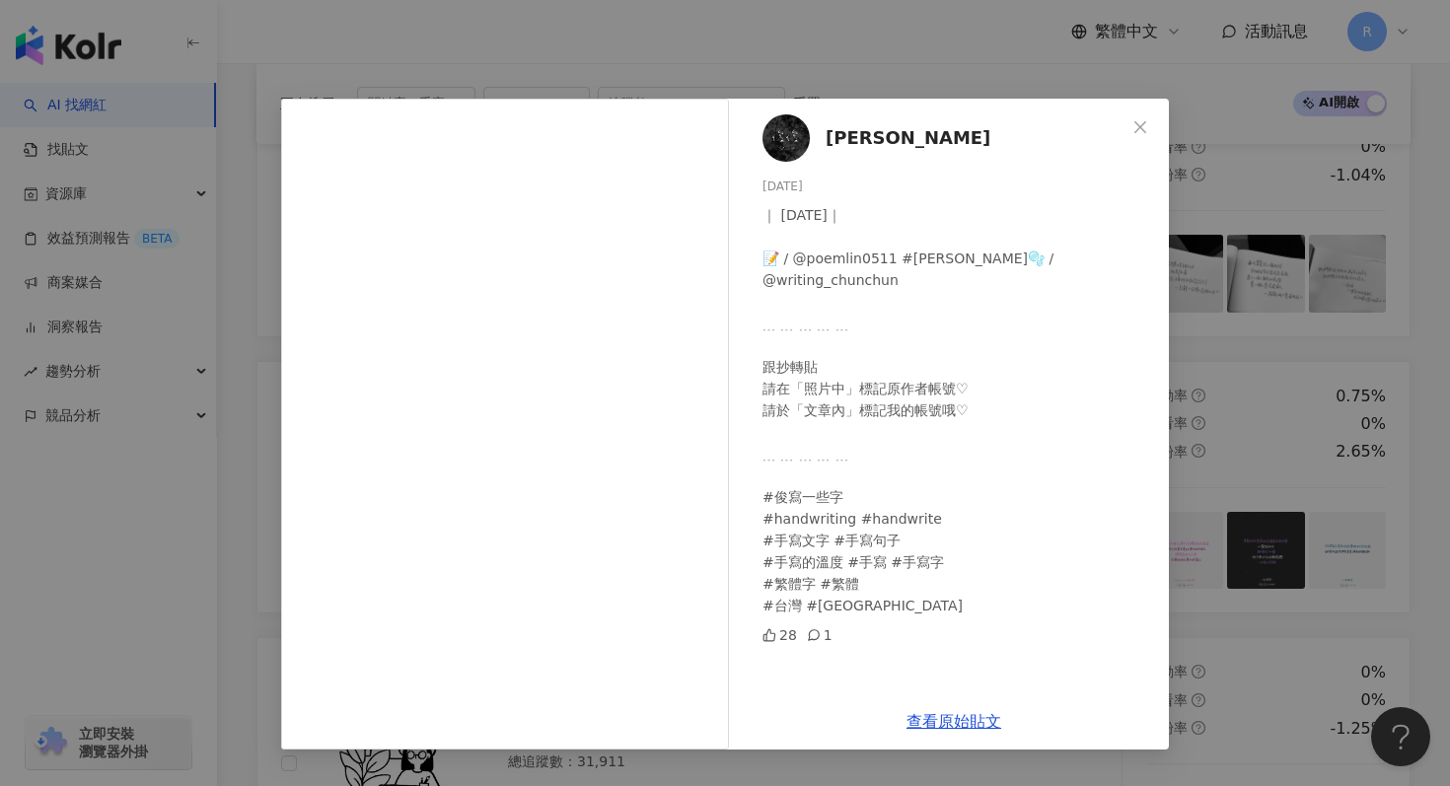
click at [1258, 491] on div "俊chun 2025/9/30 ｜ 2025.09.30｜ 📝 / @poemlin0511 #林達陽 🫧 / @writing_chunchun ﹍ ﹍ ﹍…" at bounding box center [725, 393] width 1450 height 786
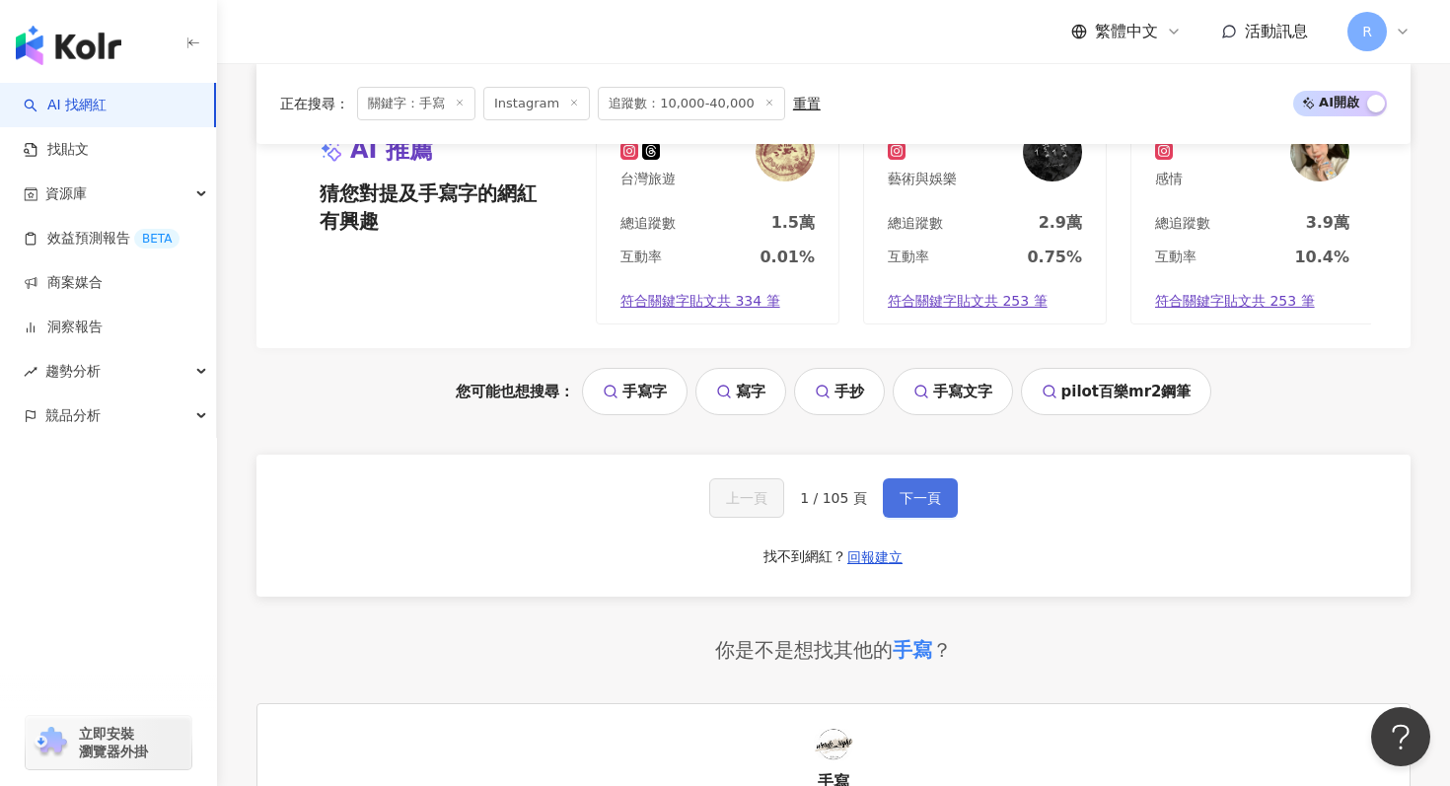
click at [910, 511] on button "下一頁" at bounding box center [920, 497] width 75 height 39
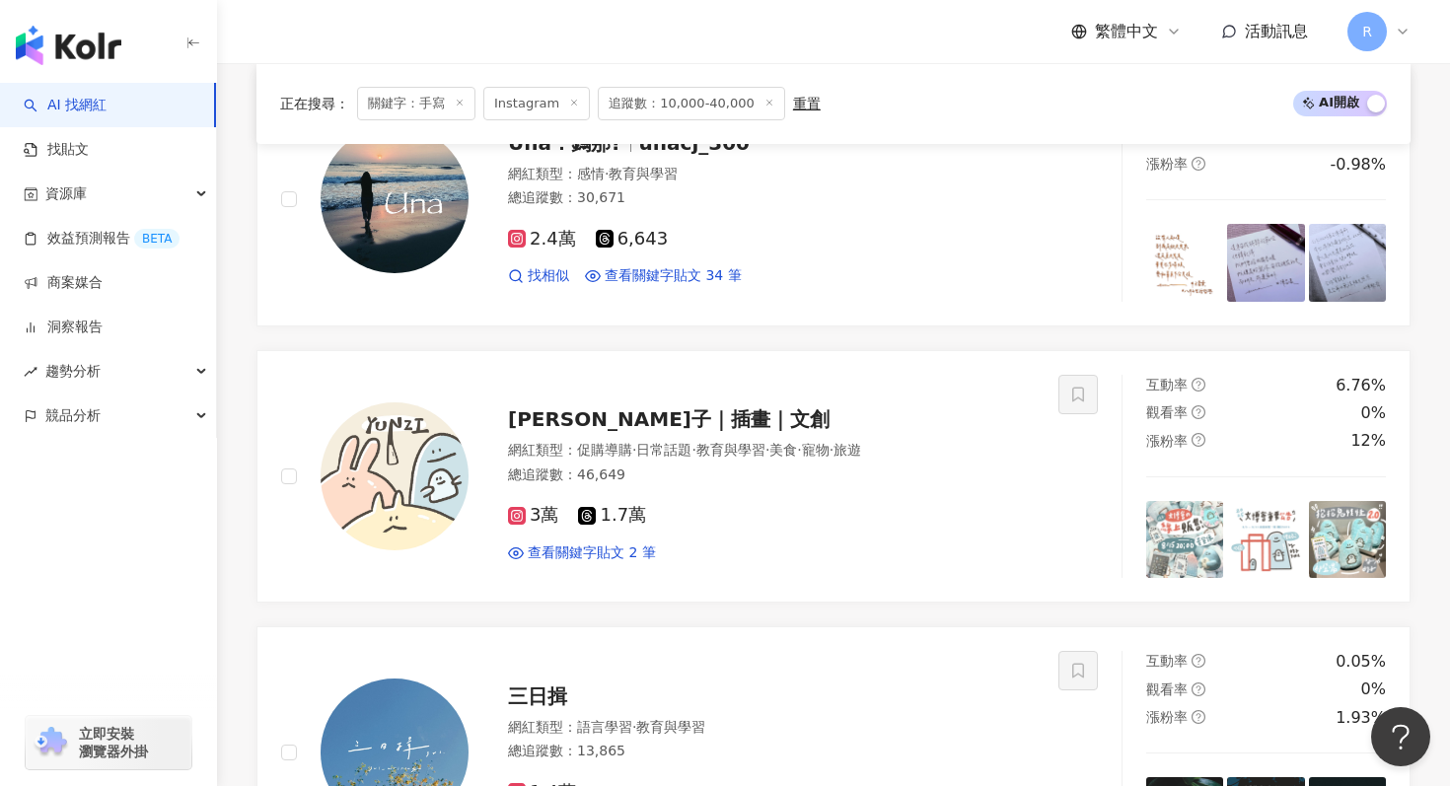
scroll to position [3360, 0]
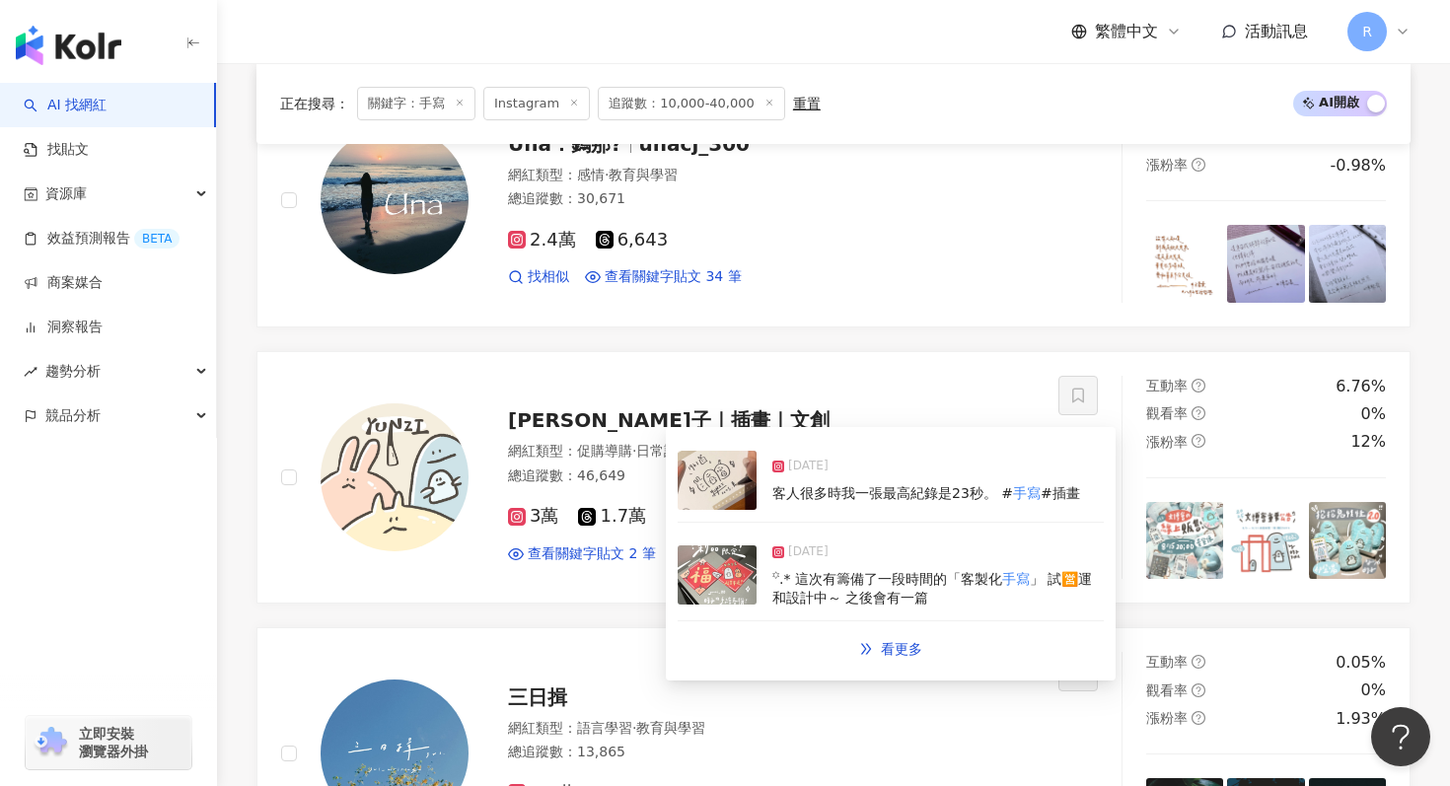
click at [709, 504] on img at bounding box center [717, 480] width 79 height 59
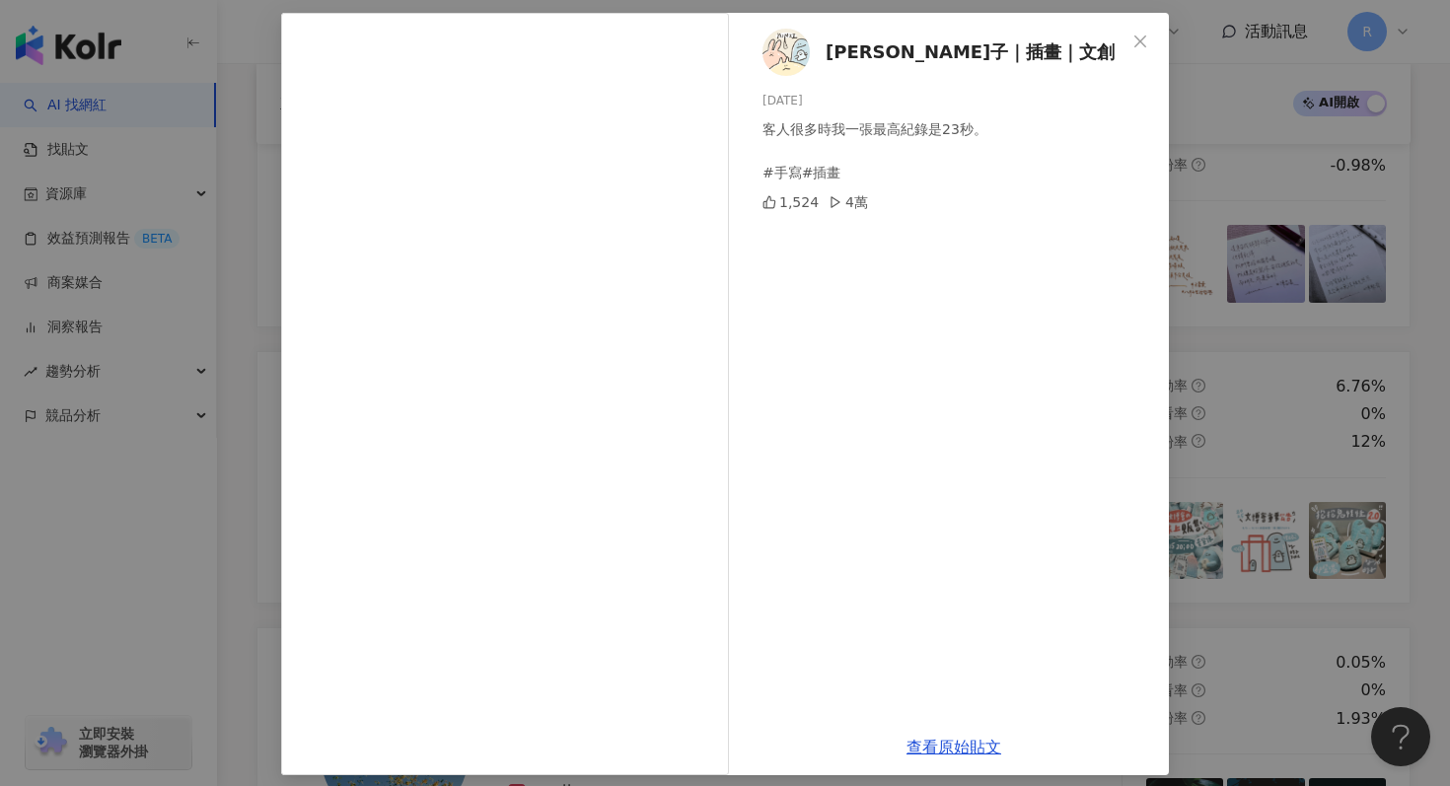
scroll to position [99, 0]
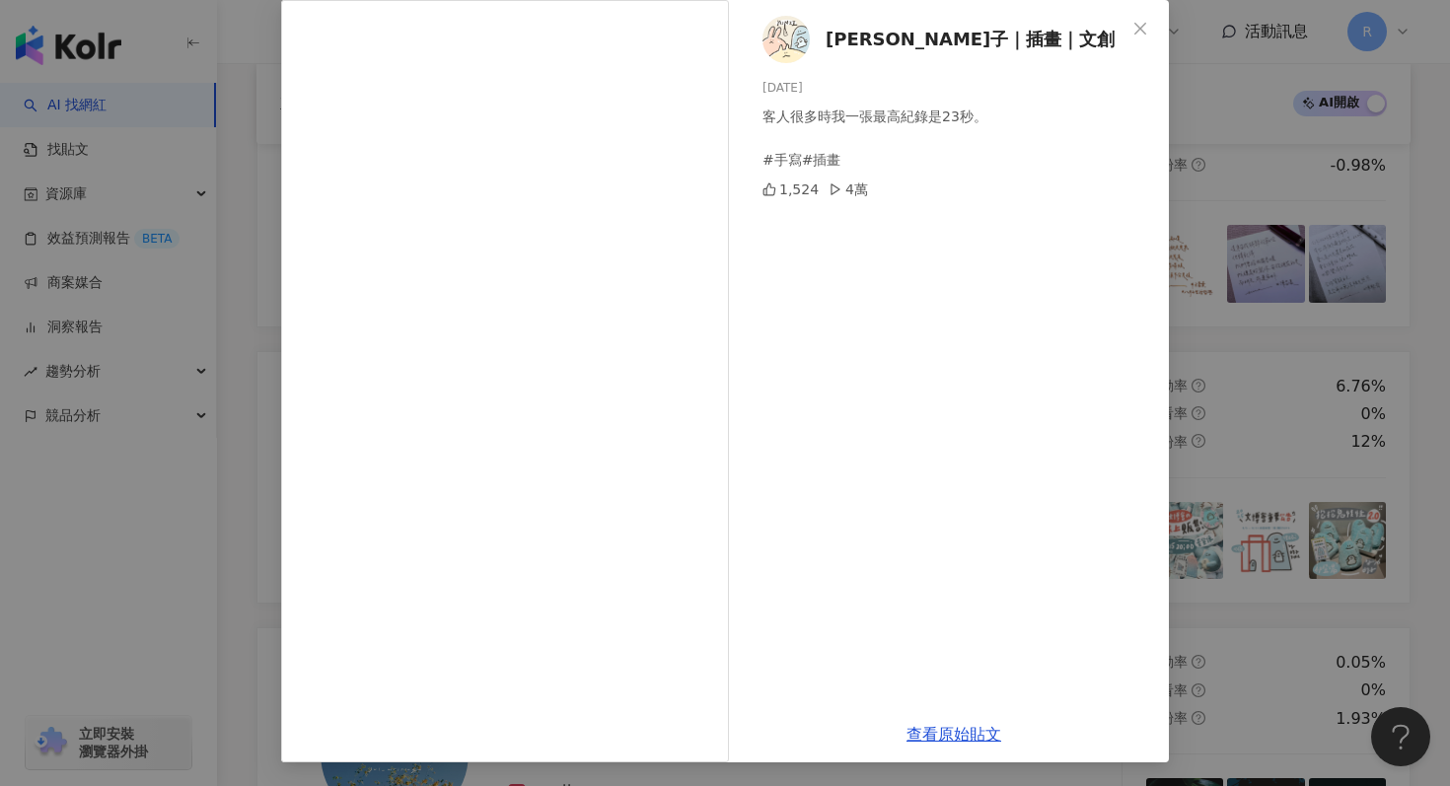
click at [1196, 280] on div "𝗬𝗨𝗡𝗭𝗜 昀子｜插畫｜文創 2025/4/13 客人很多時我一張最高紀錄是23秒。 #手寫#插畫 1,524 4萬 查看原始貼文" at bounding box center [725, 393] width 1450 height 786
click at [1219, 281] on div "𝗬𝗨𝗡𝗭𝗜 昀子｜插畫｜文創 2025/4/13 客人很多時我一張最高紀錄是23秒。 #手寫#插畫 1,524 4萬 查看原始貼文" at bounding box center [725, 393] width 1450 height 786
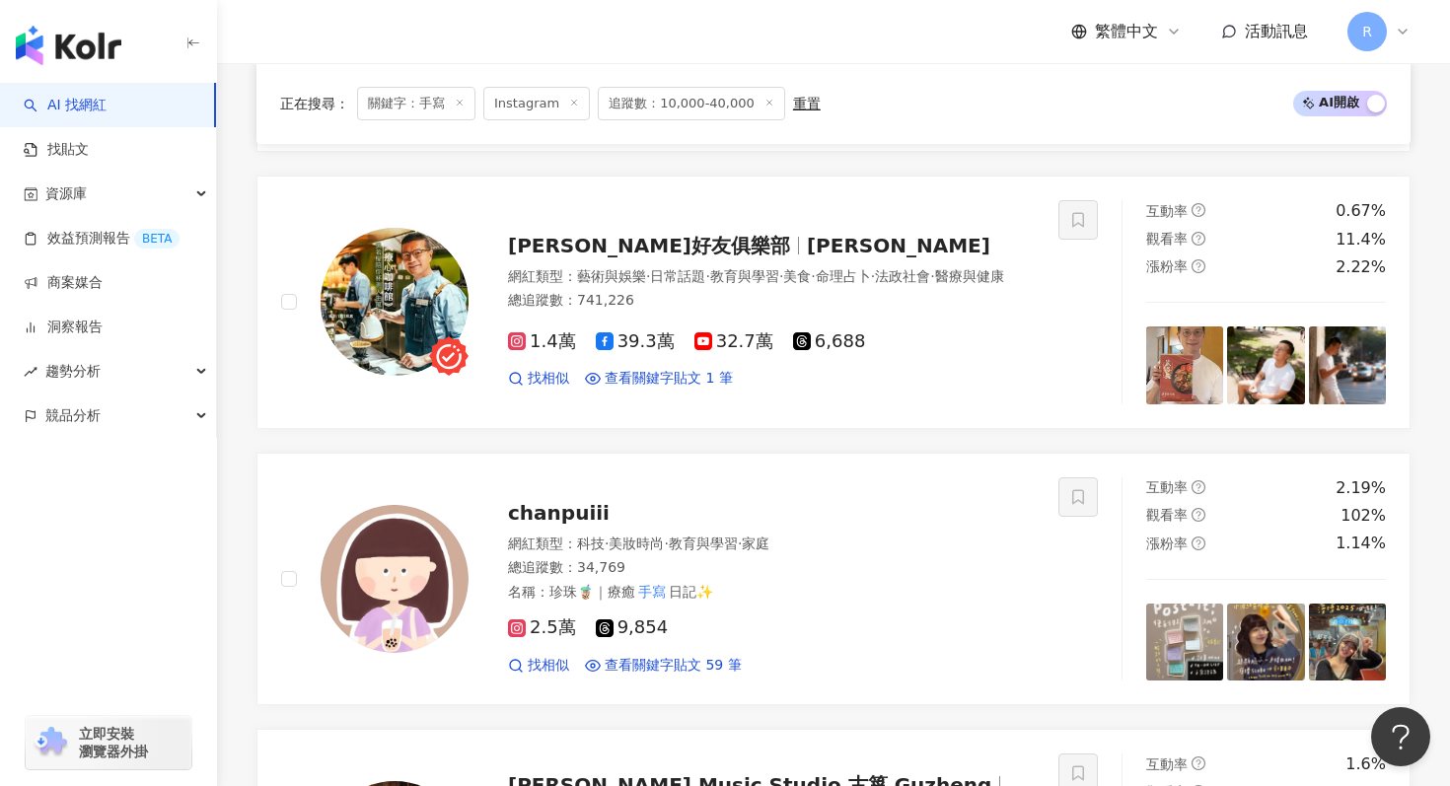
scroll to position [2126, 0]
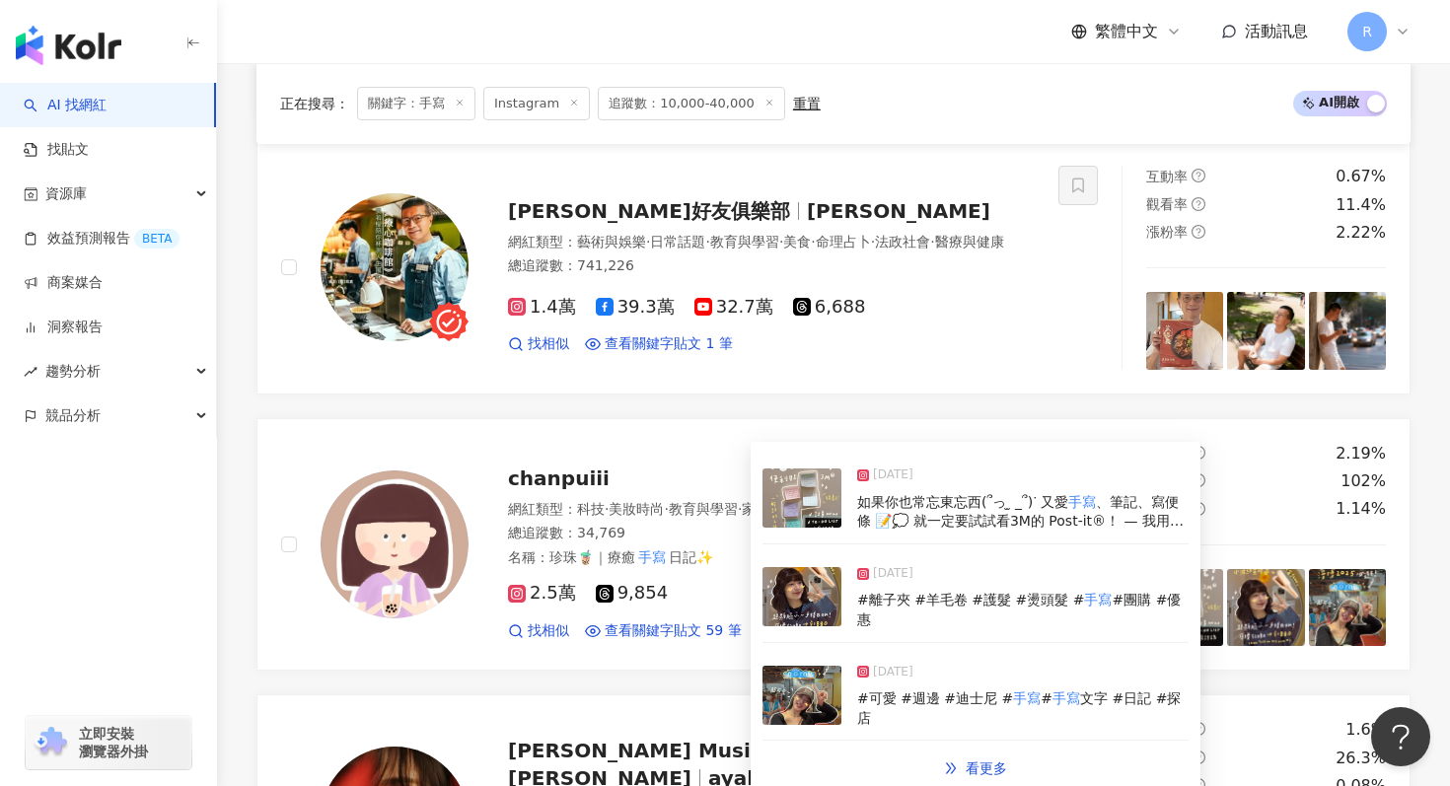
click at [782, 599] on img at bounding box center [802, 596] width 79 height 59
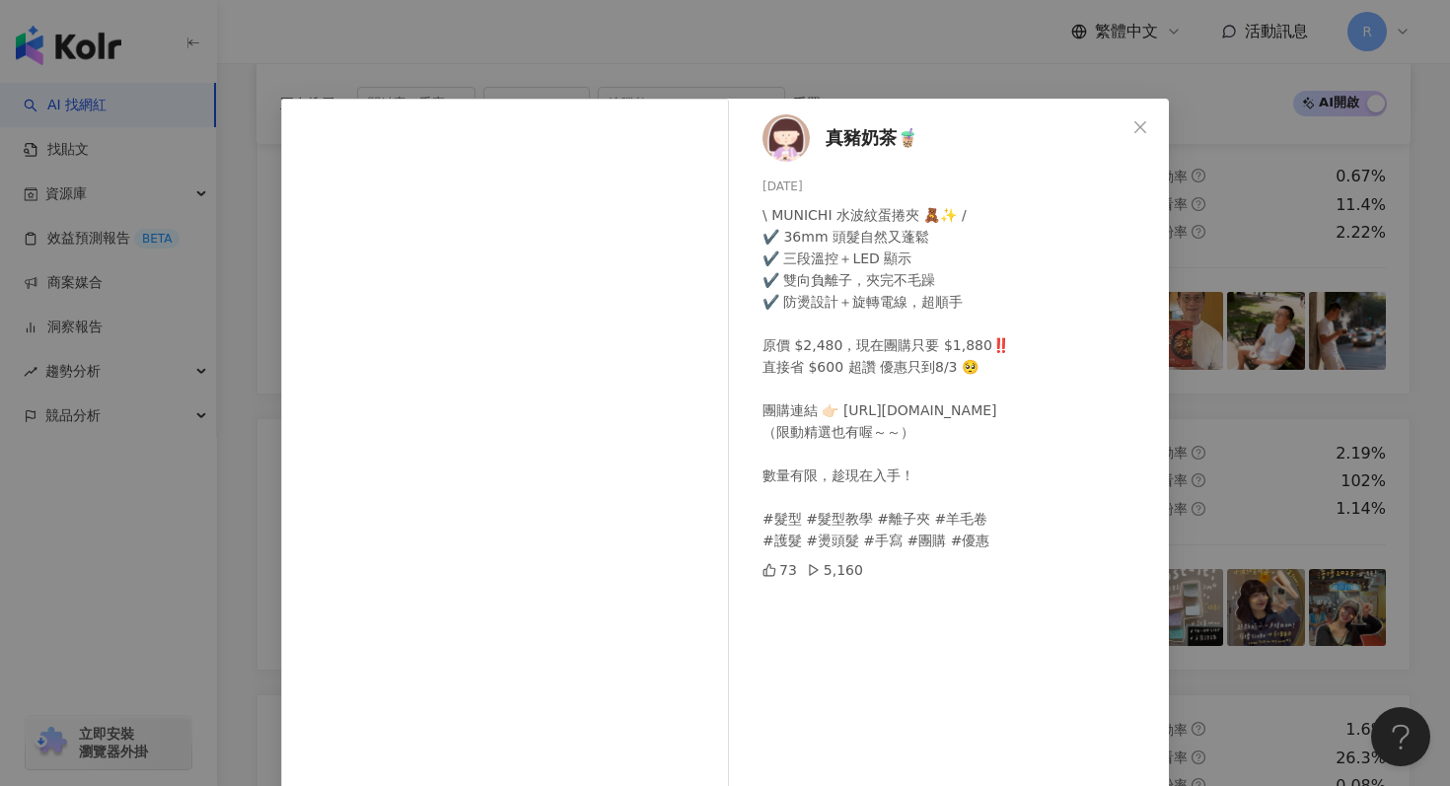
scroll to position [99, 0]
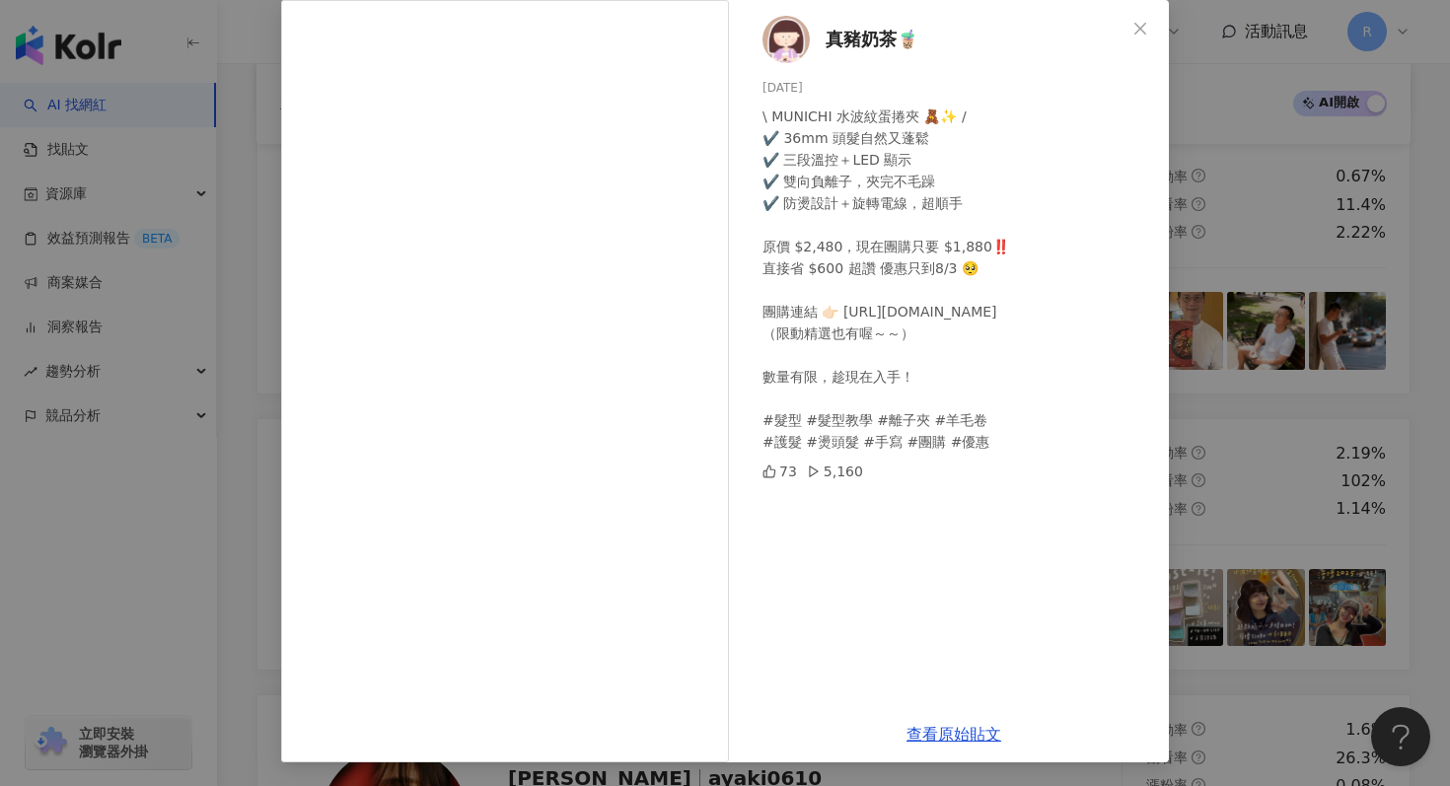
click at [225, 238] on div "真豬奶茶🧋 2025/7/28 \ MUNICHI 水波紋蛋捲夾 🧸✨ / ✔️ 36mm 頭髮自然又蓬鬆 ✔️ 三段溫控＋LED 顯示 ✔️ 雙向負離子，夾…" at bounding box center [725, 393] width 1450 height 786
click at [236, 242] on div "真豬奶茶🧋 2025/7/28 \ MUNICHI 水波紋蛋捲夾 🧸✨ / ✔️ 36mm 頭髮自然又蓬鬆 ✔️ 三段溫控＋LED 顯示 ✔️ 雙向負離子，夾…" at bounding box center [725, 393] width 1450 height 786
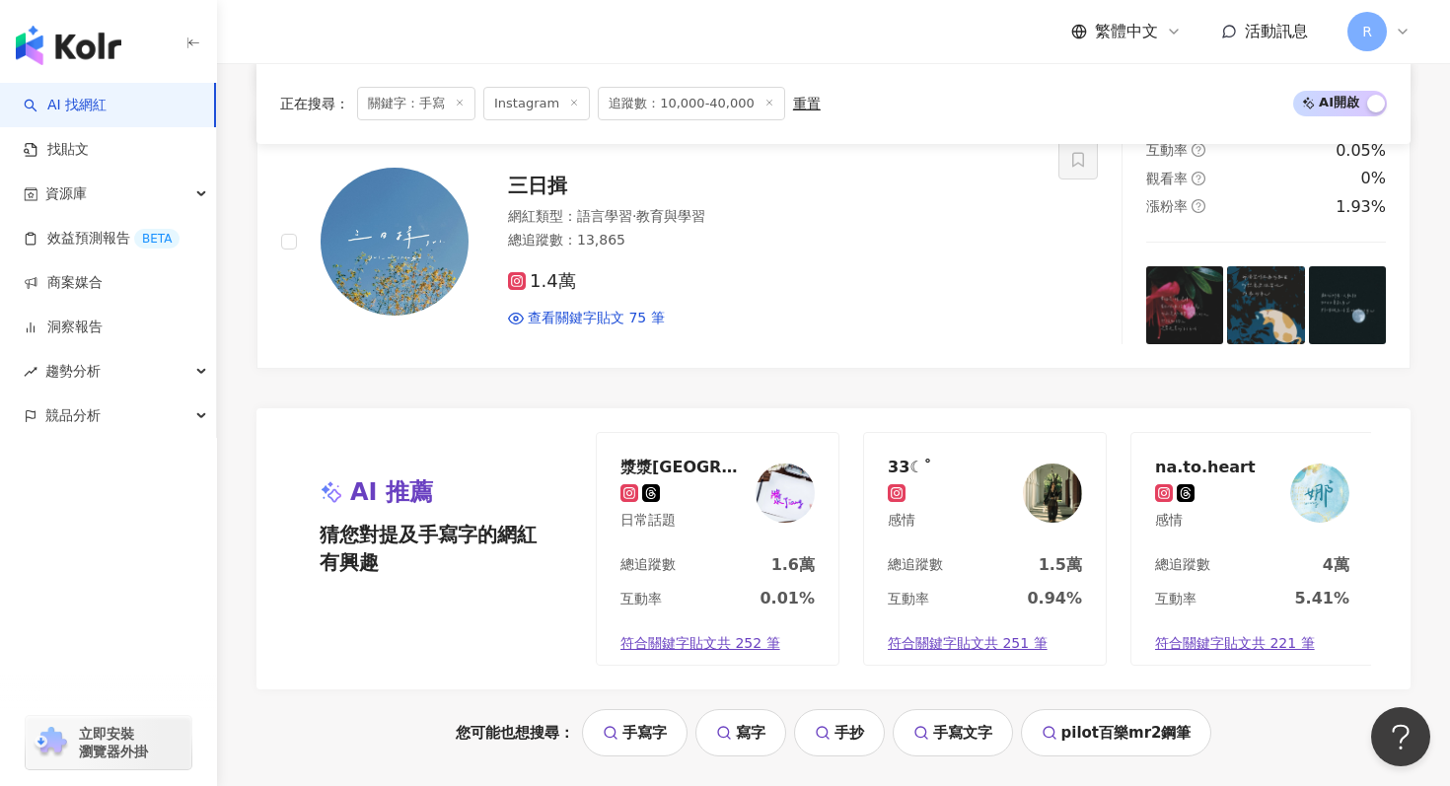
scroll to position [4235, 0]
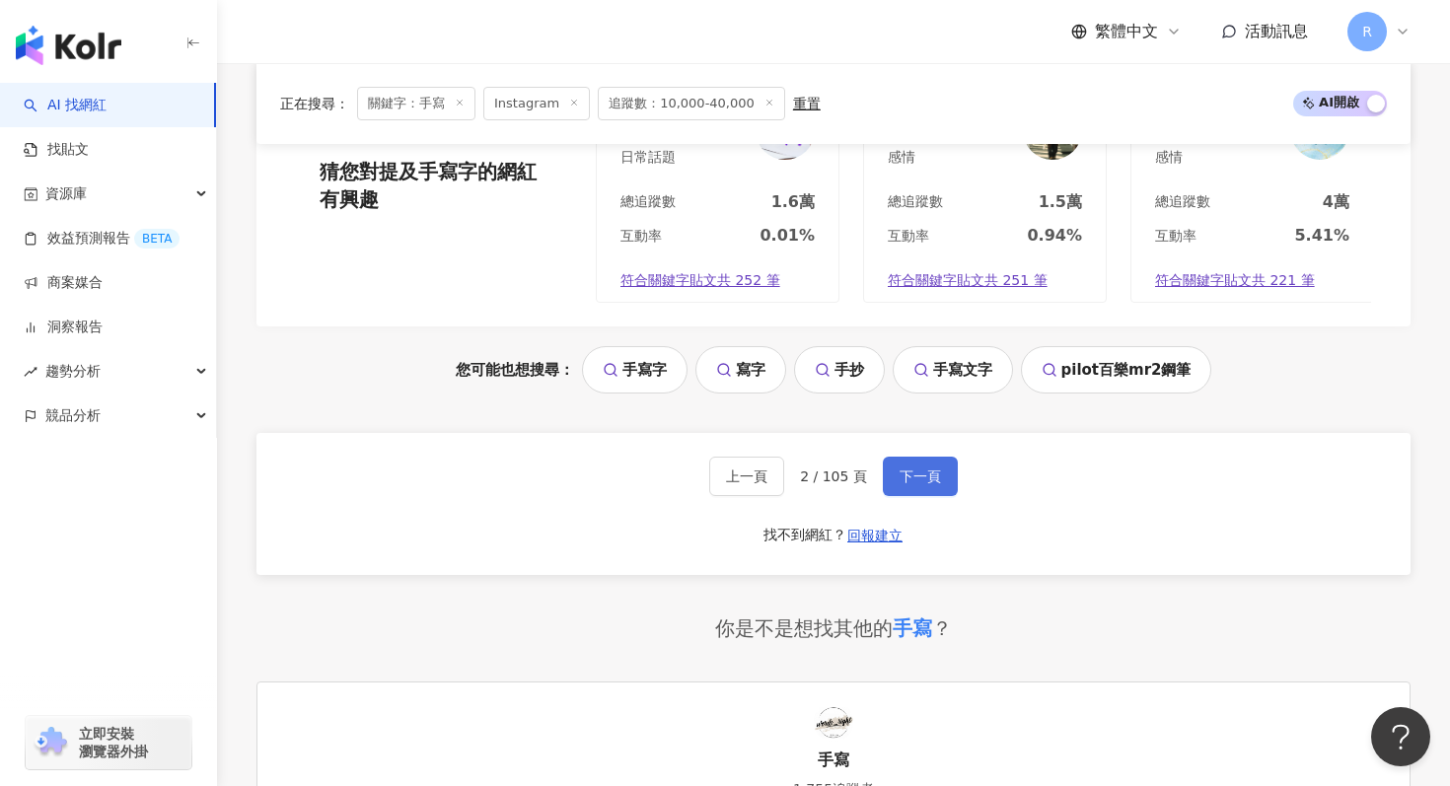
click at [907, 471] on span "下一頁" at bounding box center [920, 477] width 41 height 16
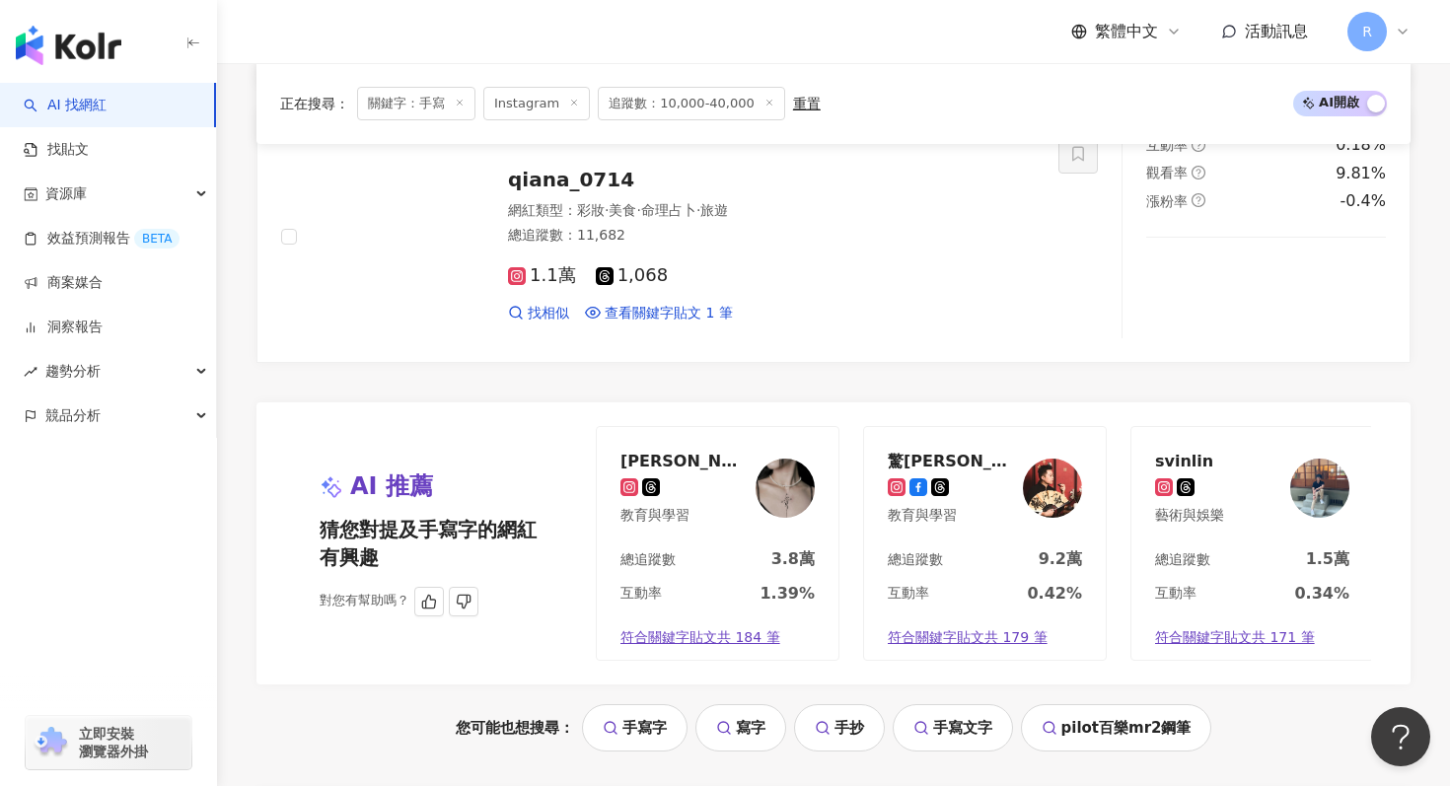
scroll to position [4042, 0]
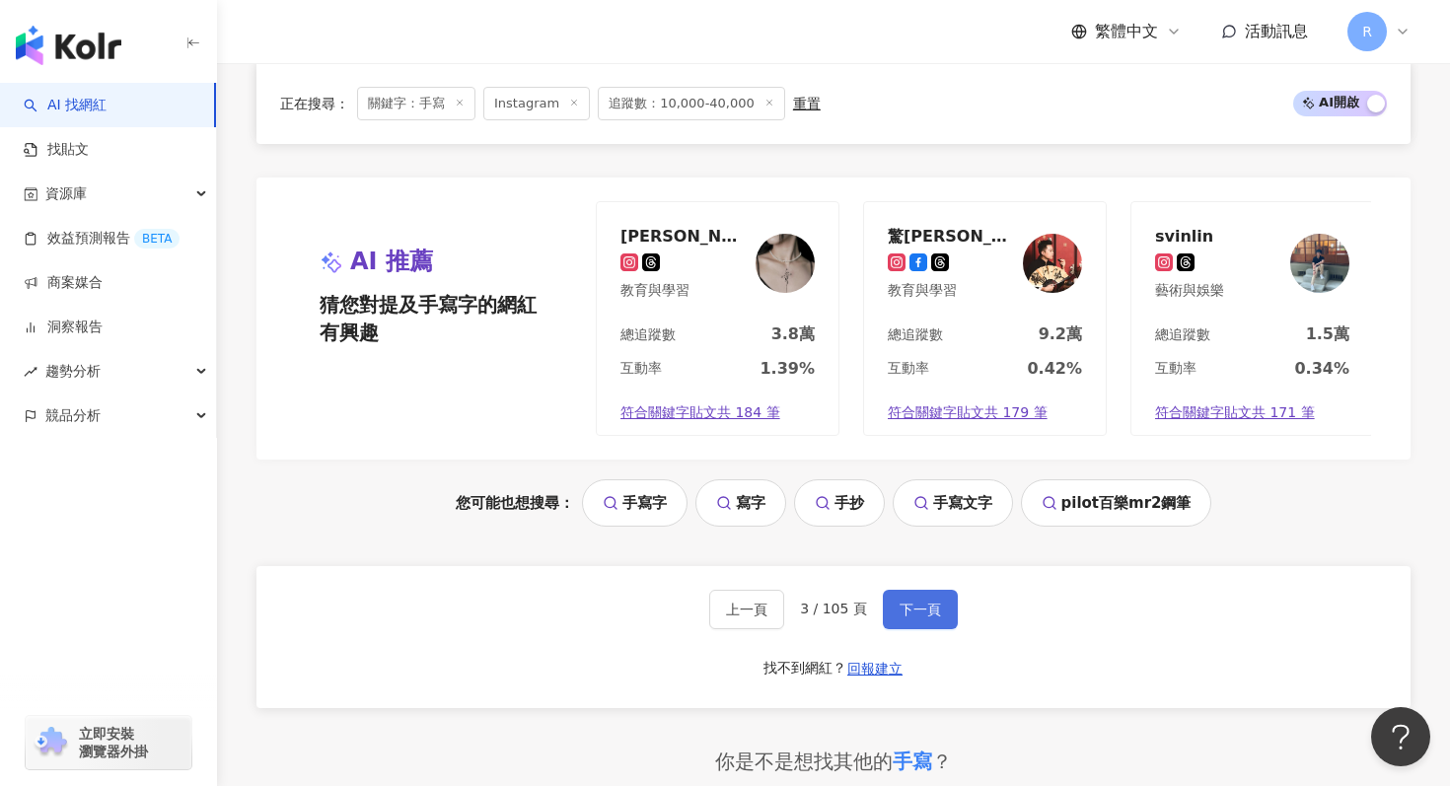
click at [910, 602] on span "下一頁" at bounding box center [920, 610] width 41 height 16
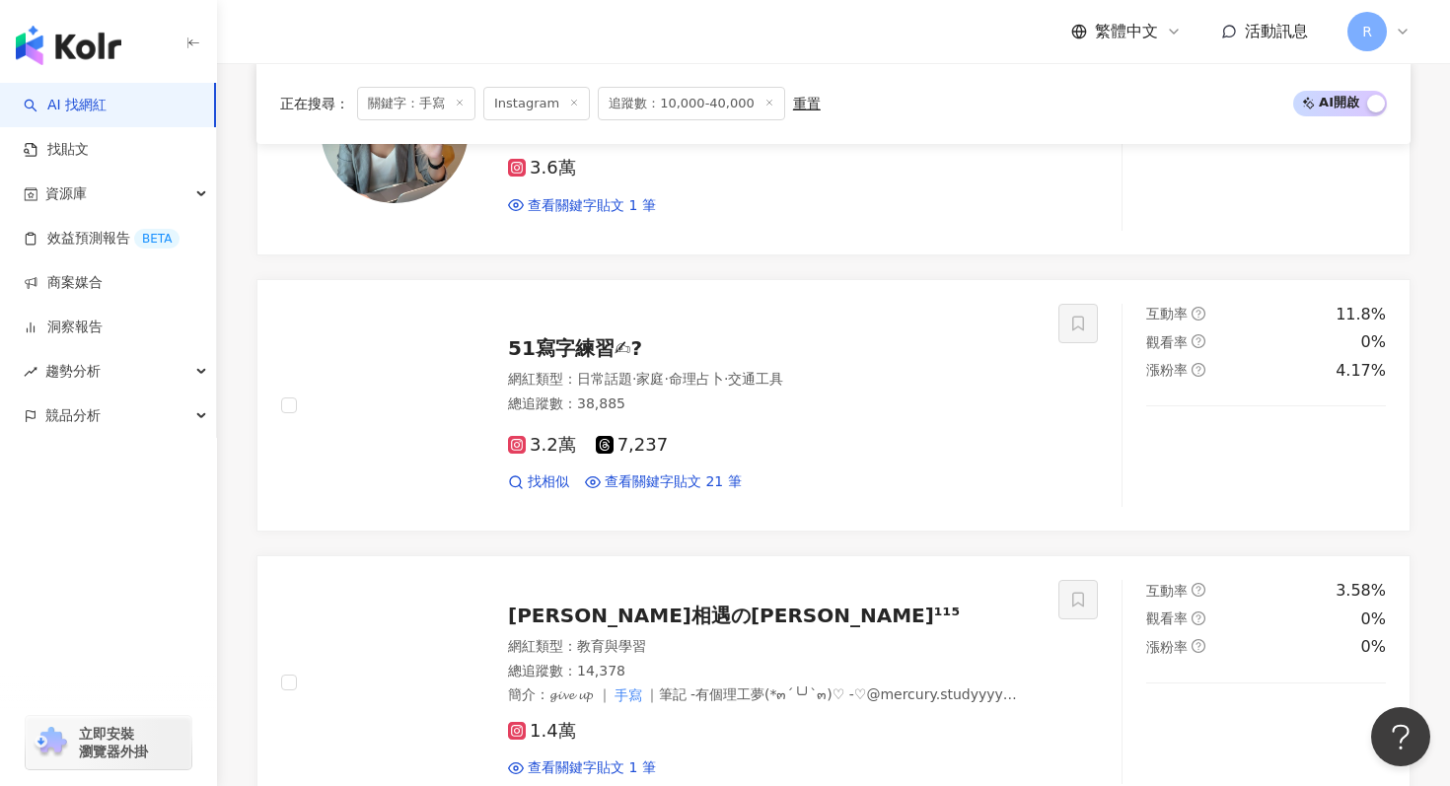
scroll to position [1084, 0]
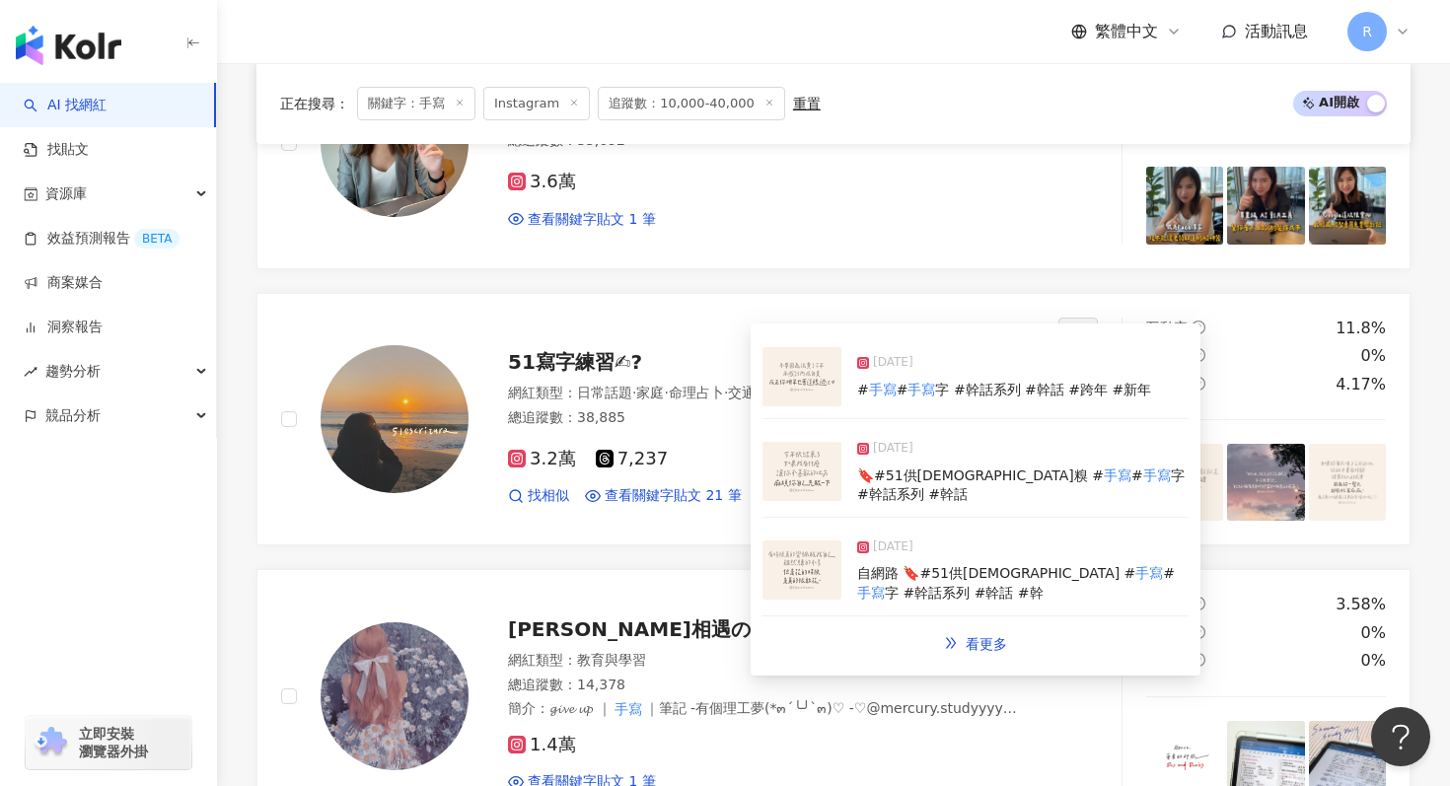
click at [818, 460] on img at bounding box center [802, 471] width 79 height 59
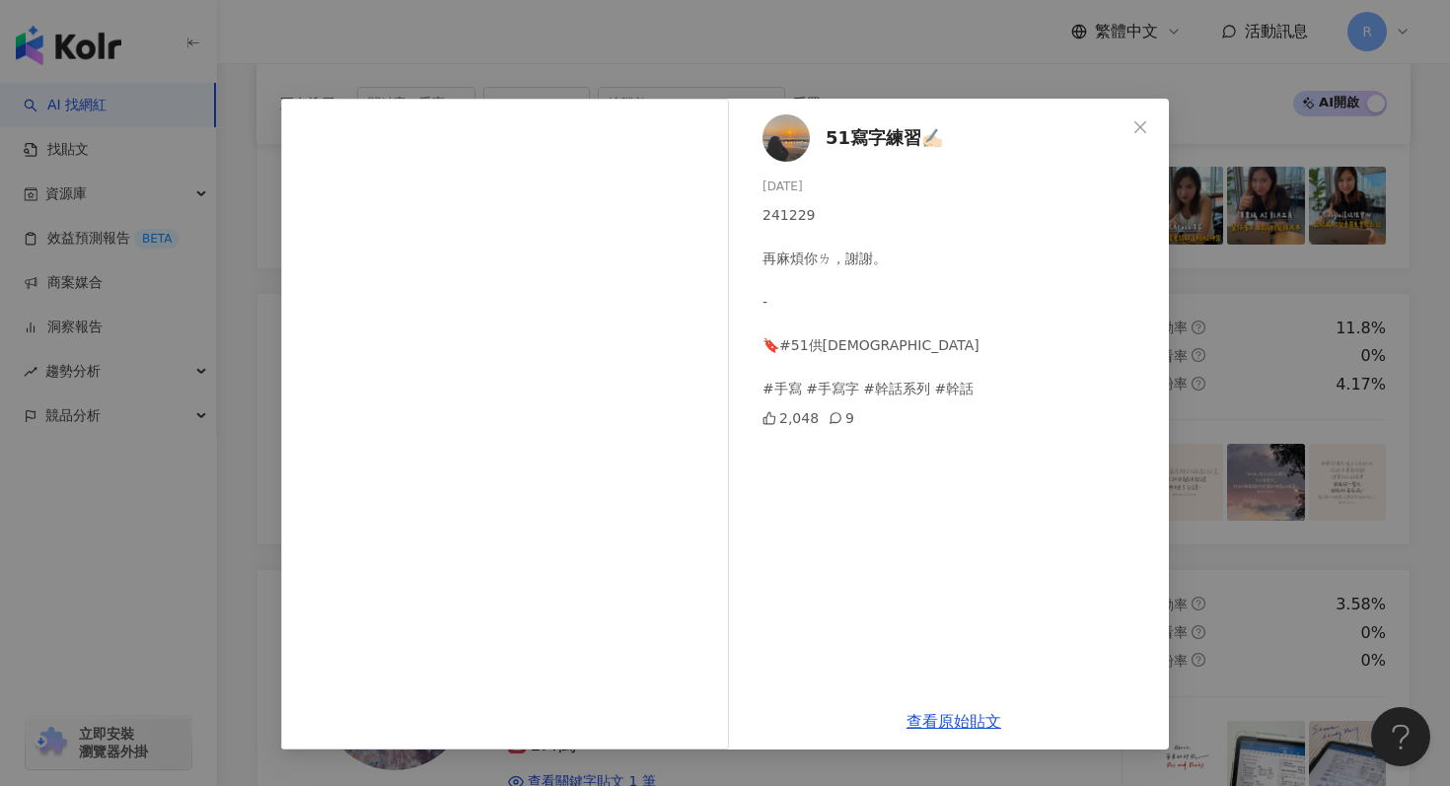
click at [1038, 82] on div "51寫字練習✍🏻 2024/12/29 241229 再麻煩你ㄌ，謝謝。 - 🔖#51供僧糗 #手寫 #手寫字 #幹話系列 #幹話 2,048 9 查看原始貼文" at bounding box center [725, 393] width 1450 height 786
click at [1043, 68] on div "51寫字練習✍🏻 2024/12/29 241229 再麻煩你ㄌ，謝謝。 - 🔖#51供僧糗 #手寫 #手寫字 #幹話系列 #幹話 2,048 9 查看原始貼文" at bounding box center [725, 393] width 1450 height 786
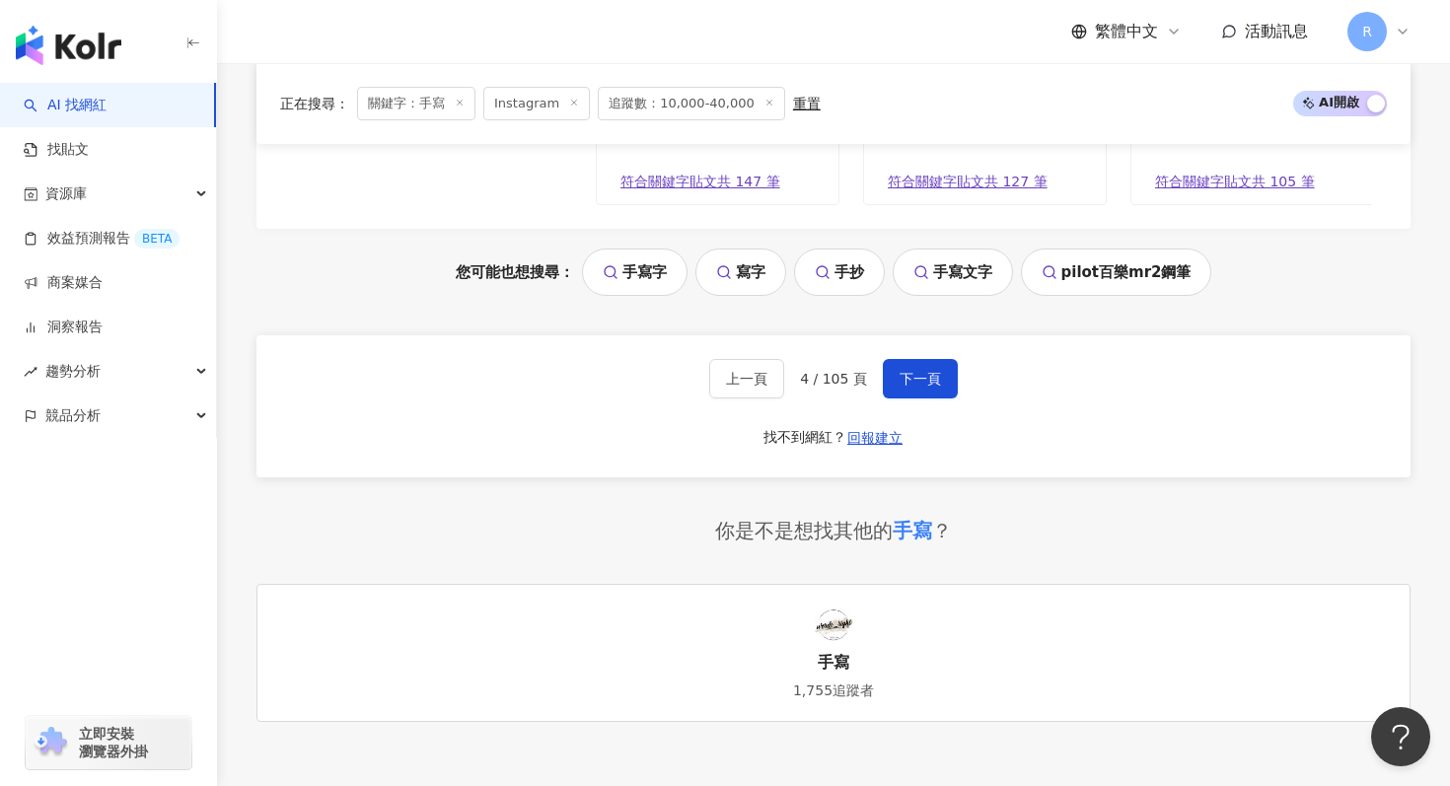
scroll to position [4416, 0]
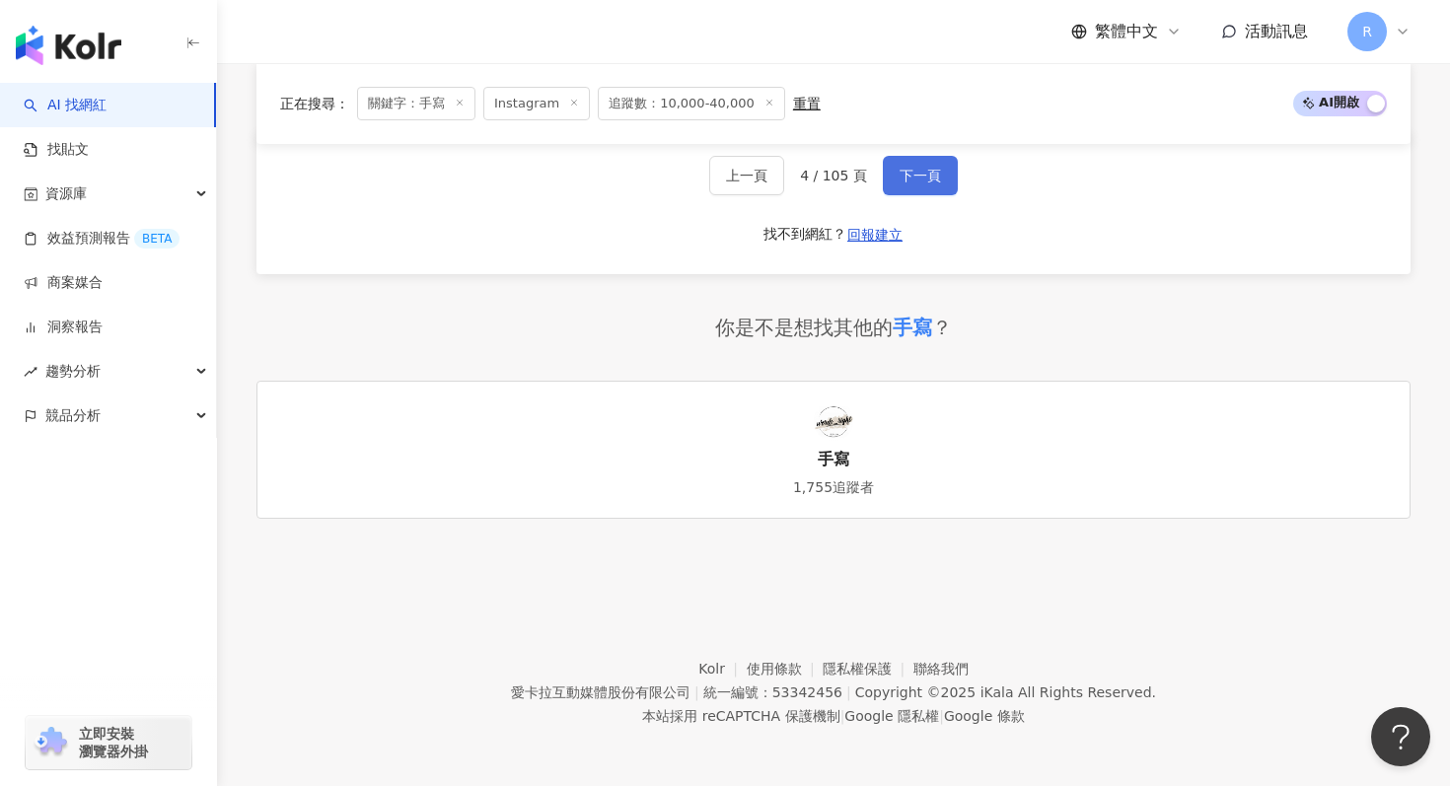
click at [914, 177] on span "下一頁" at bounding box center [920, 176] width 41 height 16
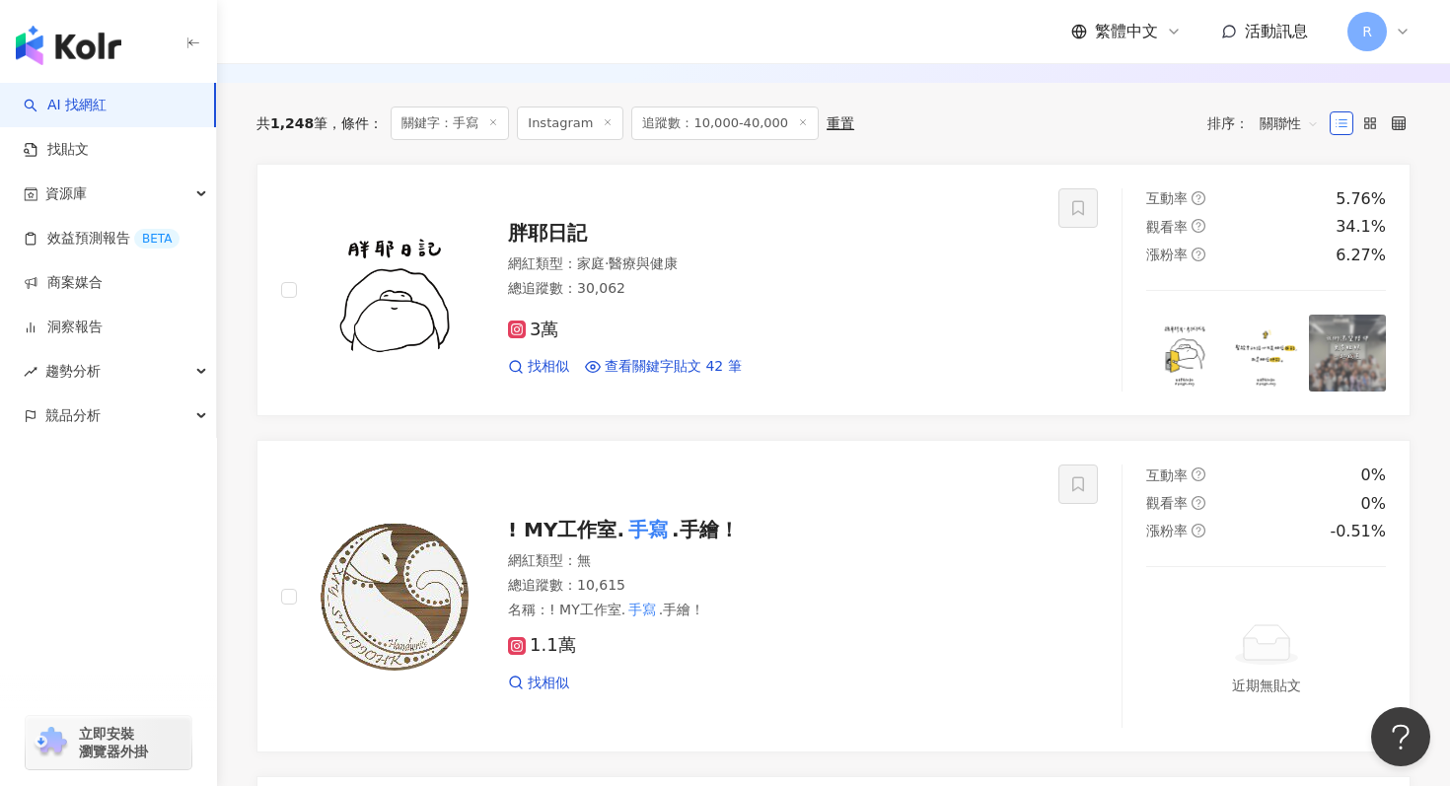
scroll to position [582, 0]
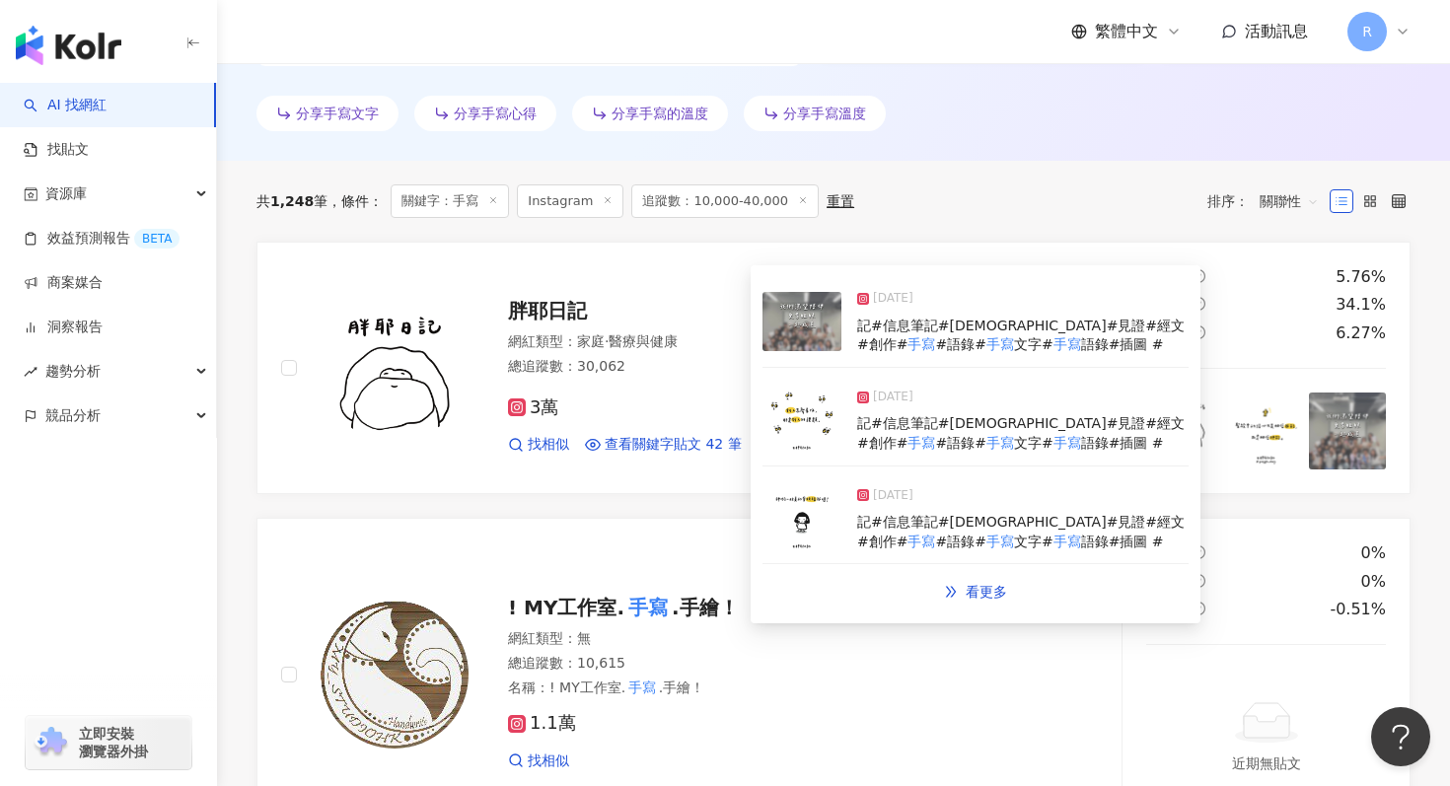
click at [804, 313] on img at bounding box center [802, 321] width 79 height 59
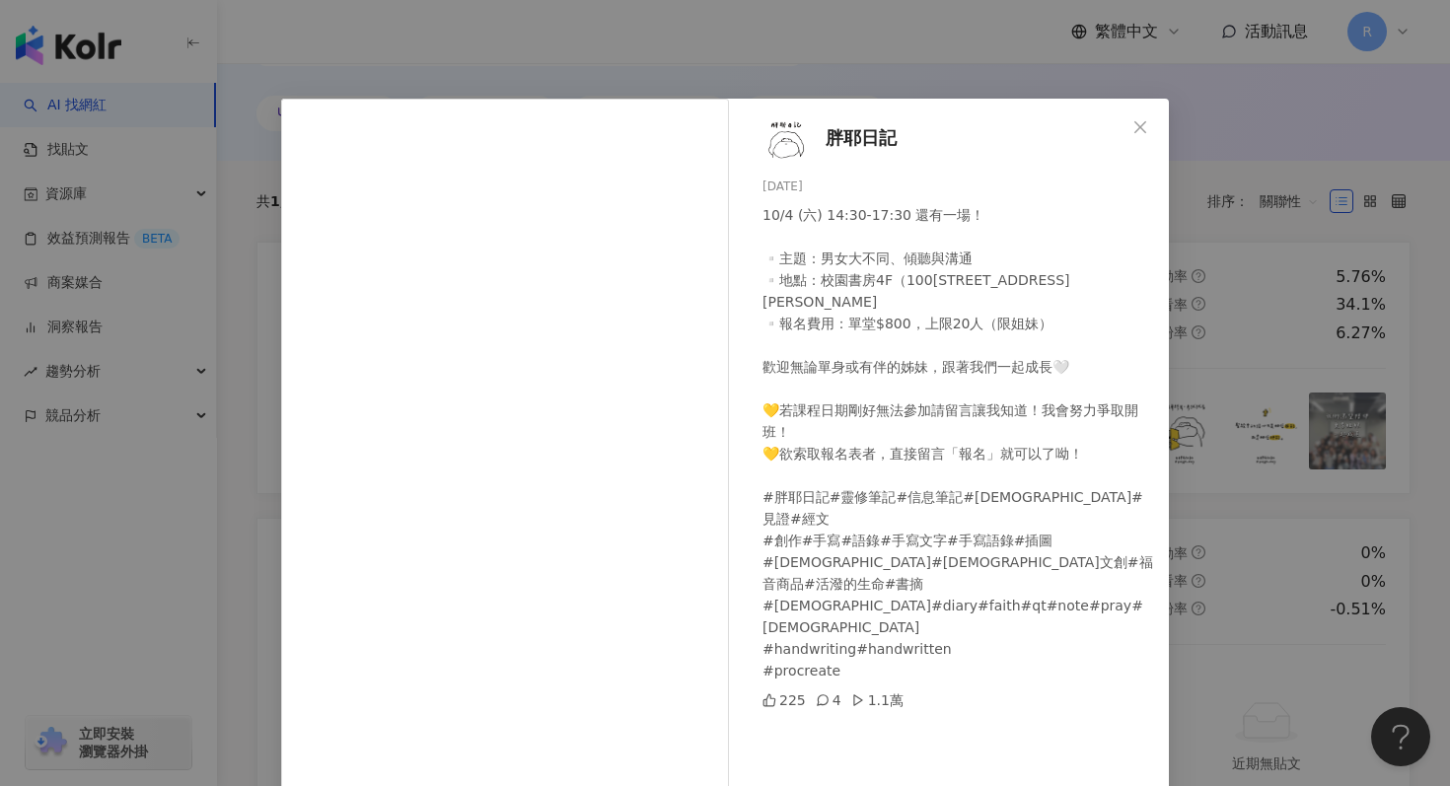
scroll to position [99, 0]
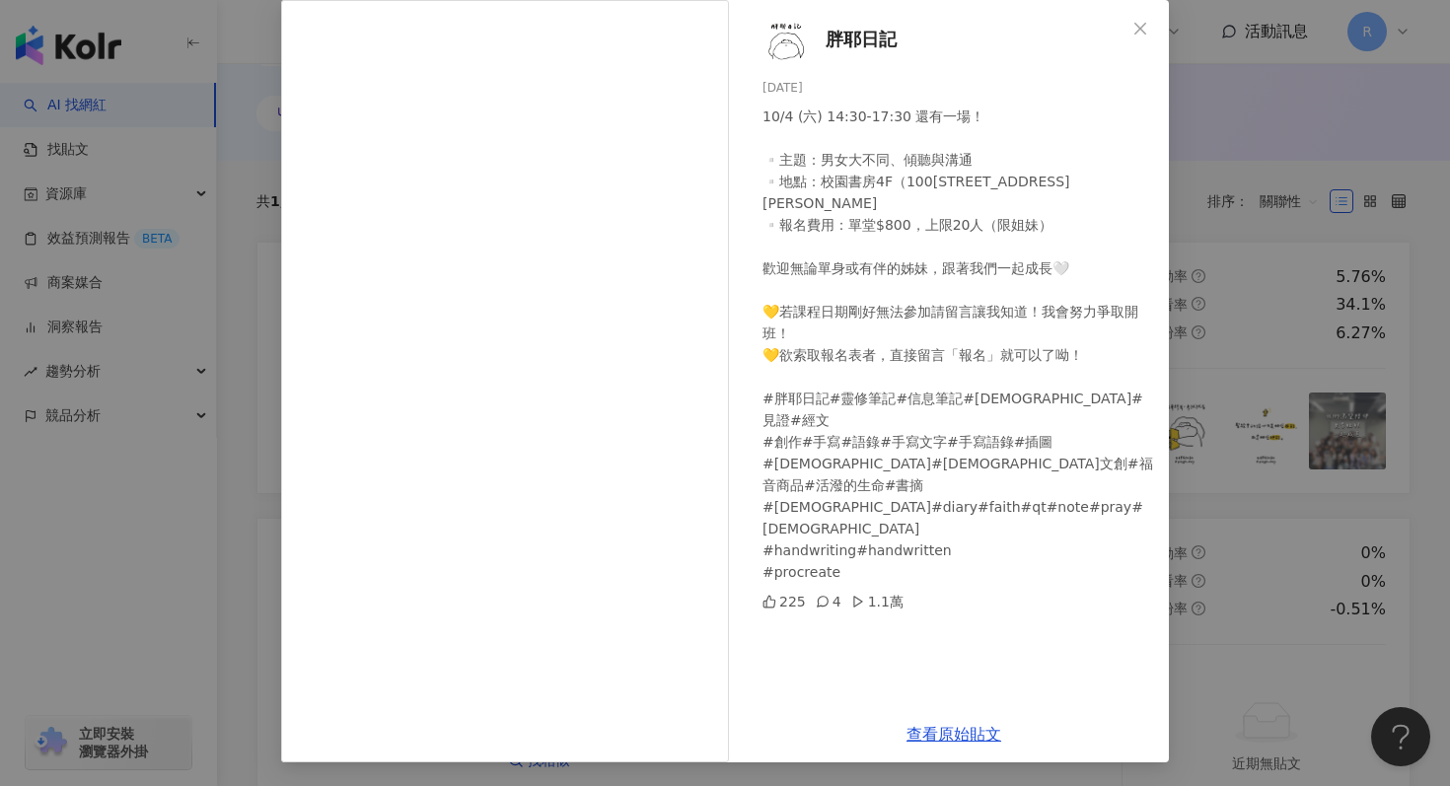
click at [1301, 294] on div "胖耶日記 2025/9/20 10/4 (六) 14:30-17:30 還有一場！ ▫️主題：男女大不同、傾聽與溝通 ▫️地點：校園書房4F（100台北市中正…" at bounding box center [725, 393] width 1450 height 786
click at [1296, 315] on div "胖耶日記 2025/9/20 10/4 (六) 14:30-17:30 還有一場！ ▫️主題：男女大不同、傾聽與溝通 ▫️地點：校園書房4F（100台北市中正…" at bounding box center [725, 393] width 1450 height 786
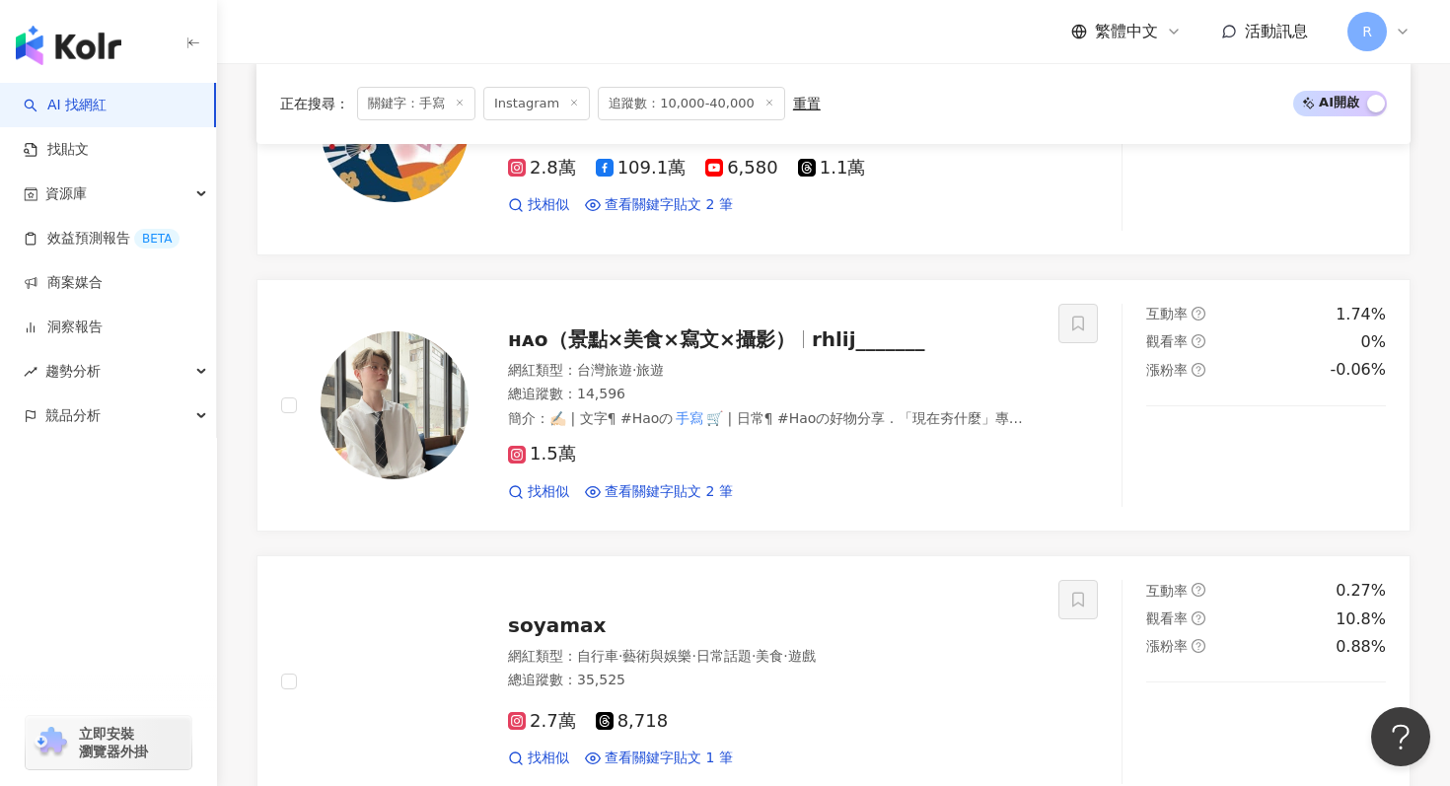
scroll to position [4281, 0]
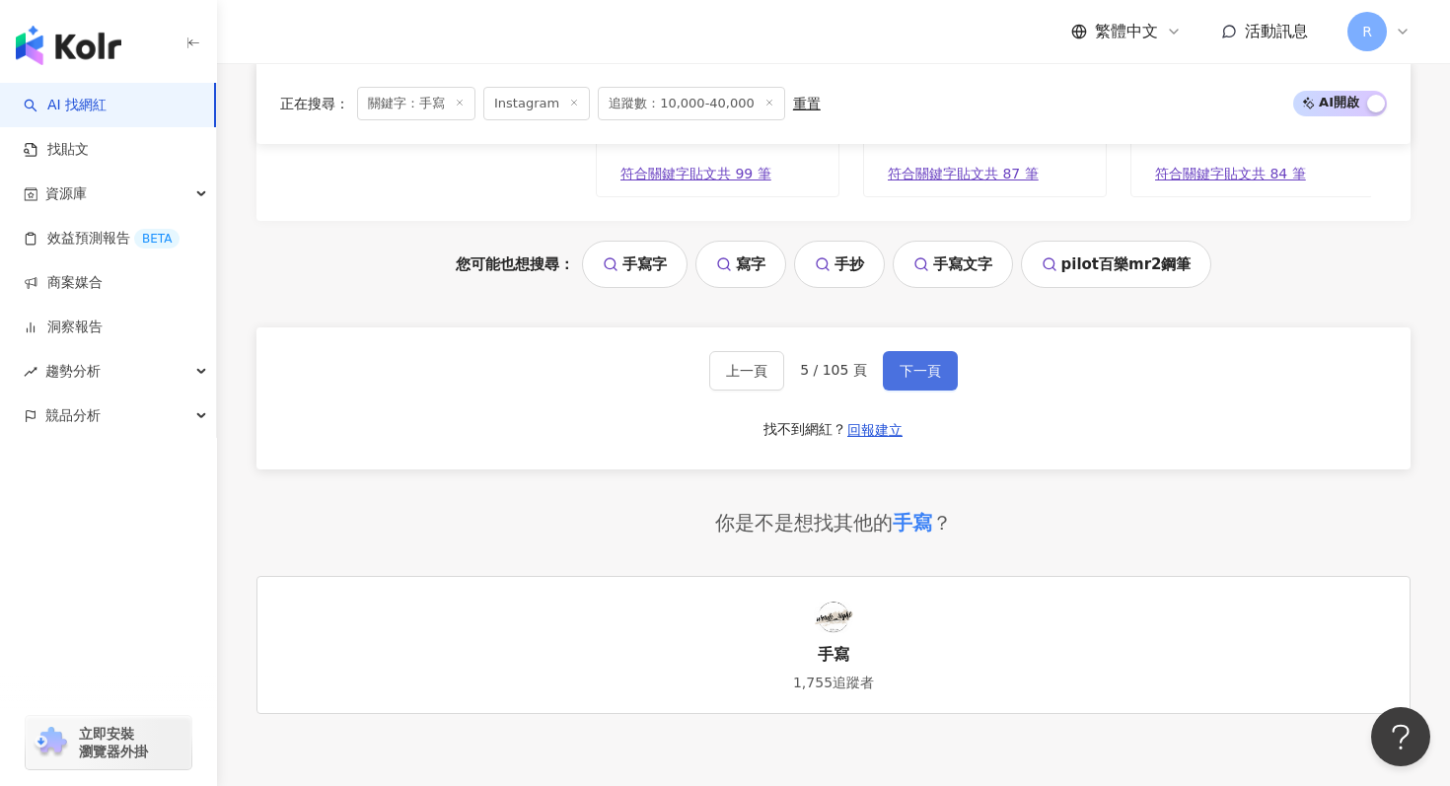
click at [943, 365] on button "下一頁" at bounding box center [920, 370] width 75 height 39
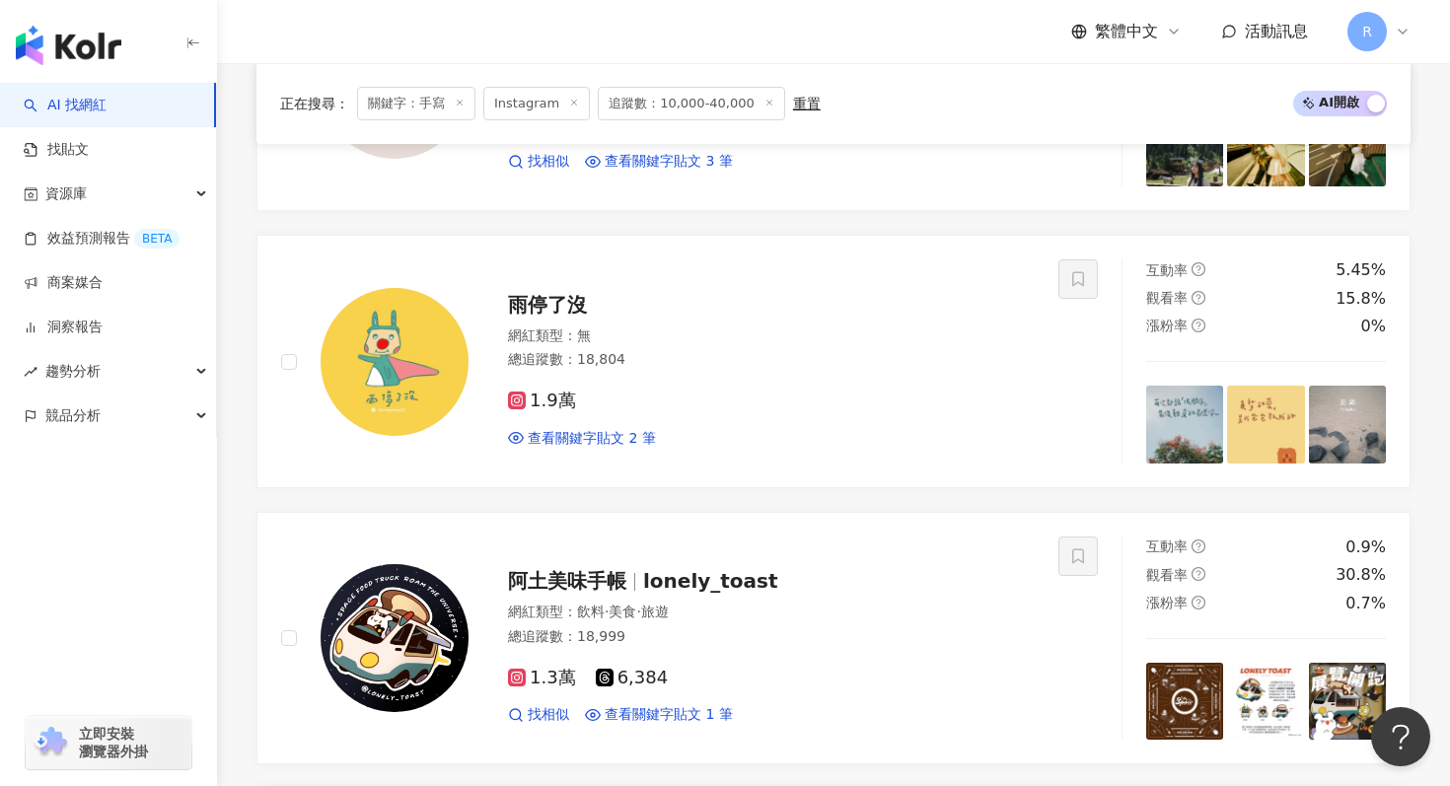
scroll to position [859, 0]
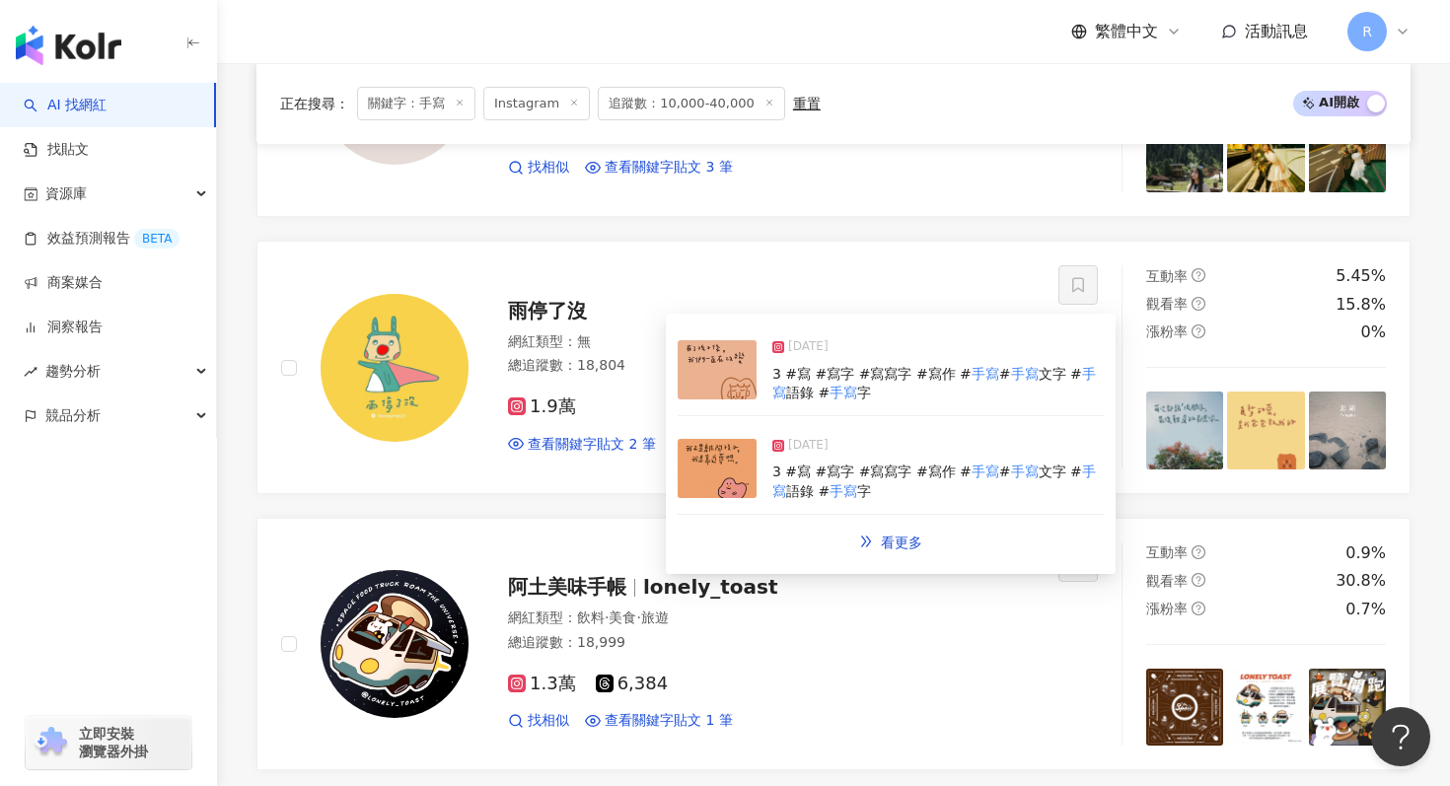
click at [701, 382] on img at bounding box center [717, 369] width 79 height 59
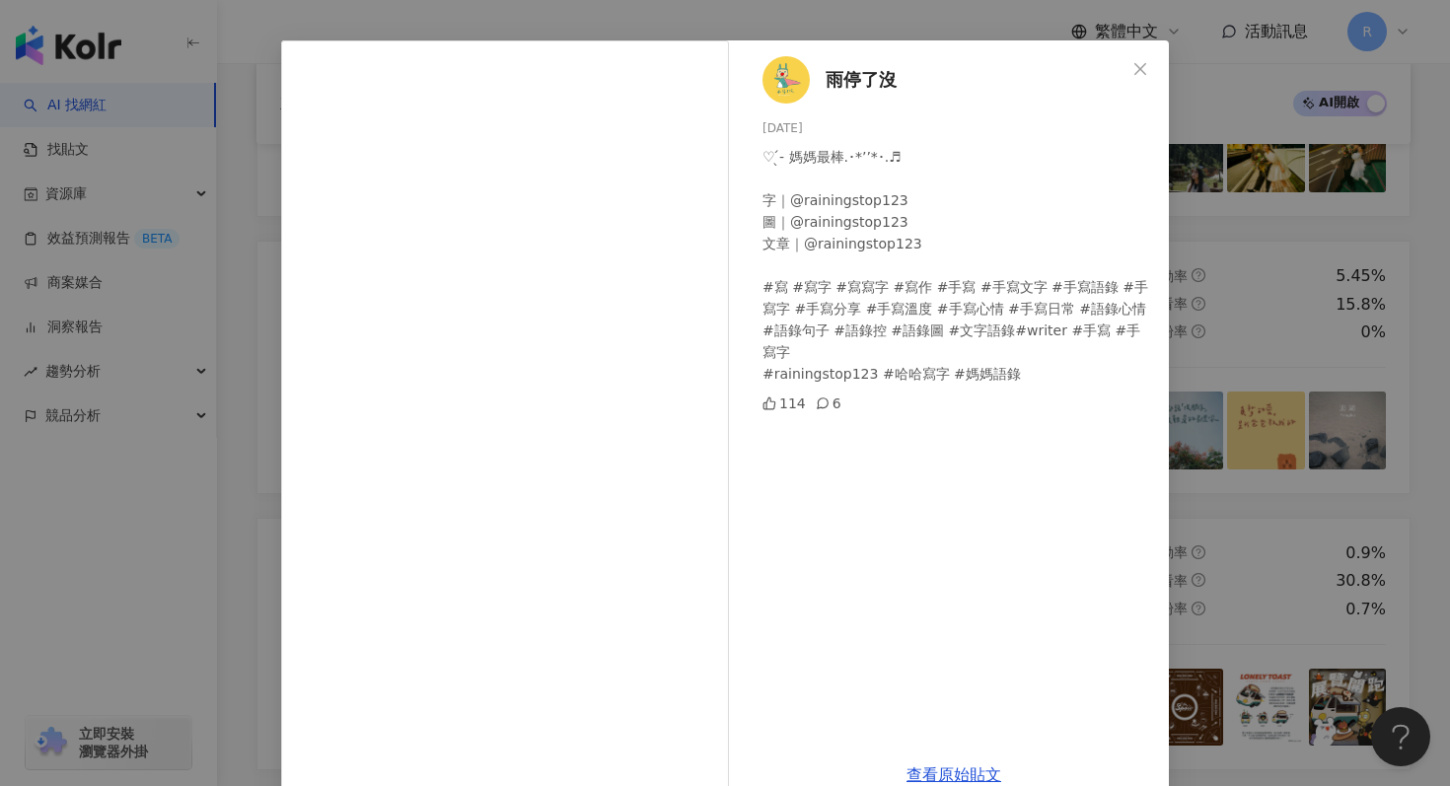
scroll to position [99, 0]
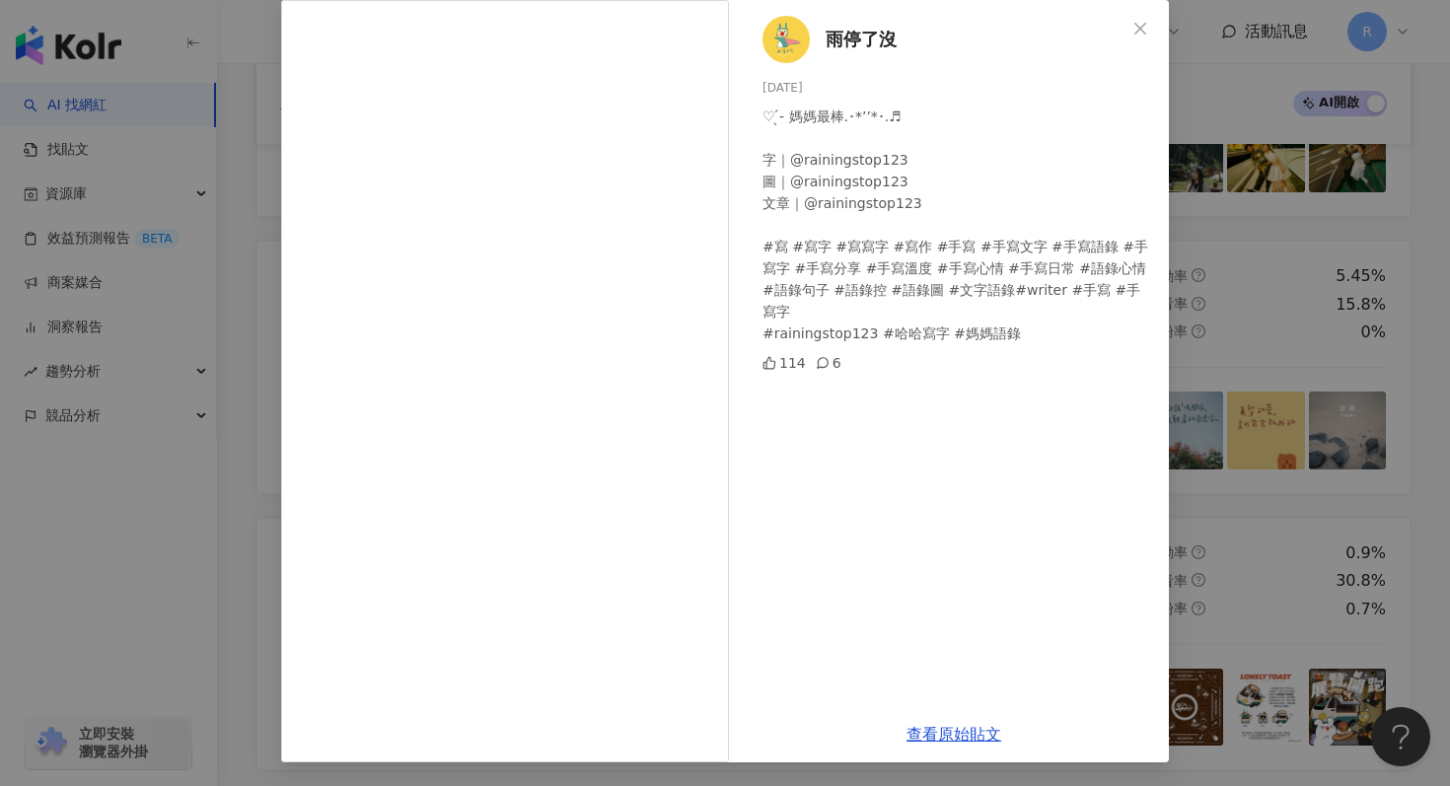
click at [1263, 389] on div "雨停了沒 2025/6/12 ♡ ̖́- 媽媽最棒.･*’’*･.♬ 字｜@rainingstop123 圖｜@rainingstop123 文章｜@rain…" at bounding box center [725, 393] width 1450 height 786
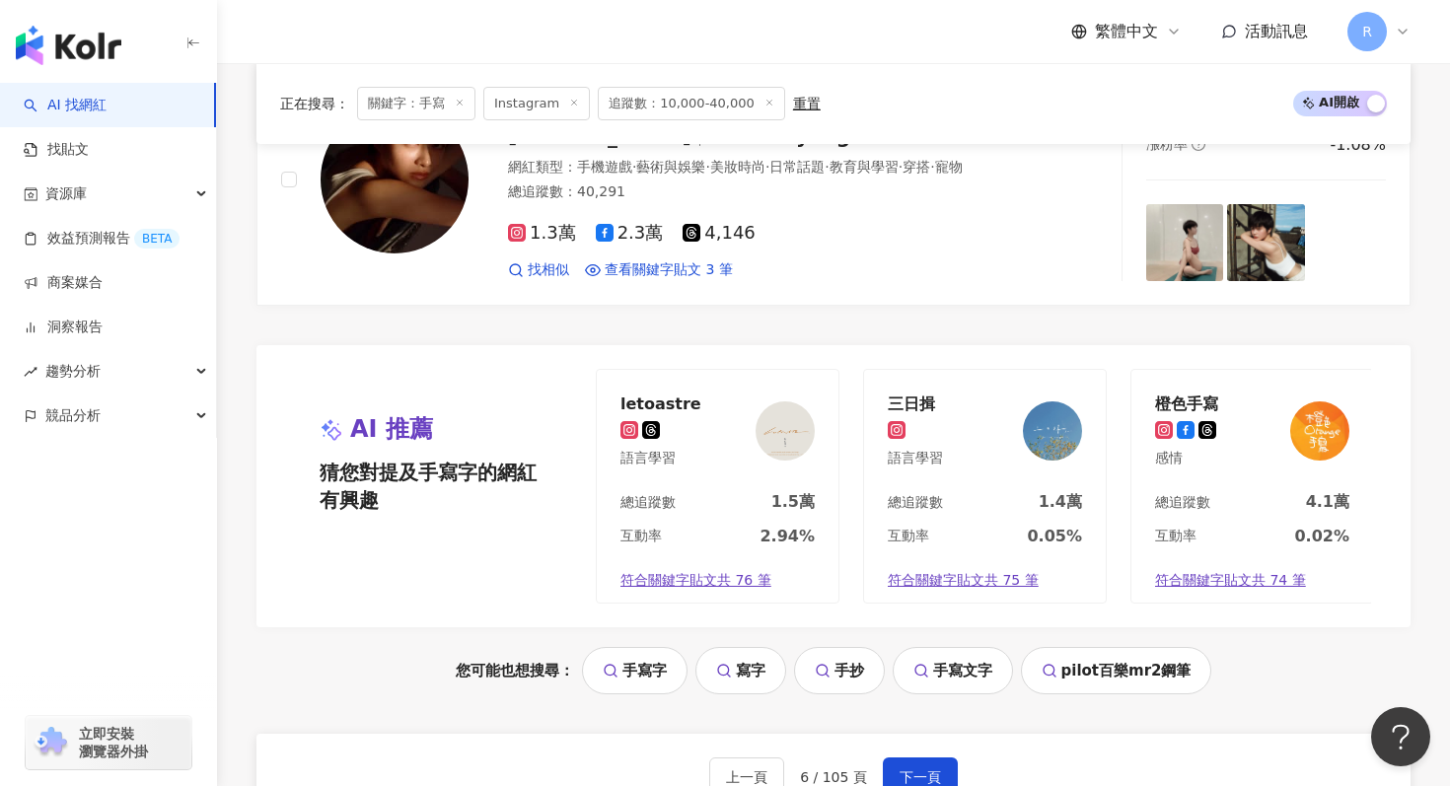
scroll to position [4416, 0]
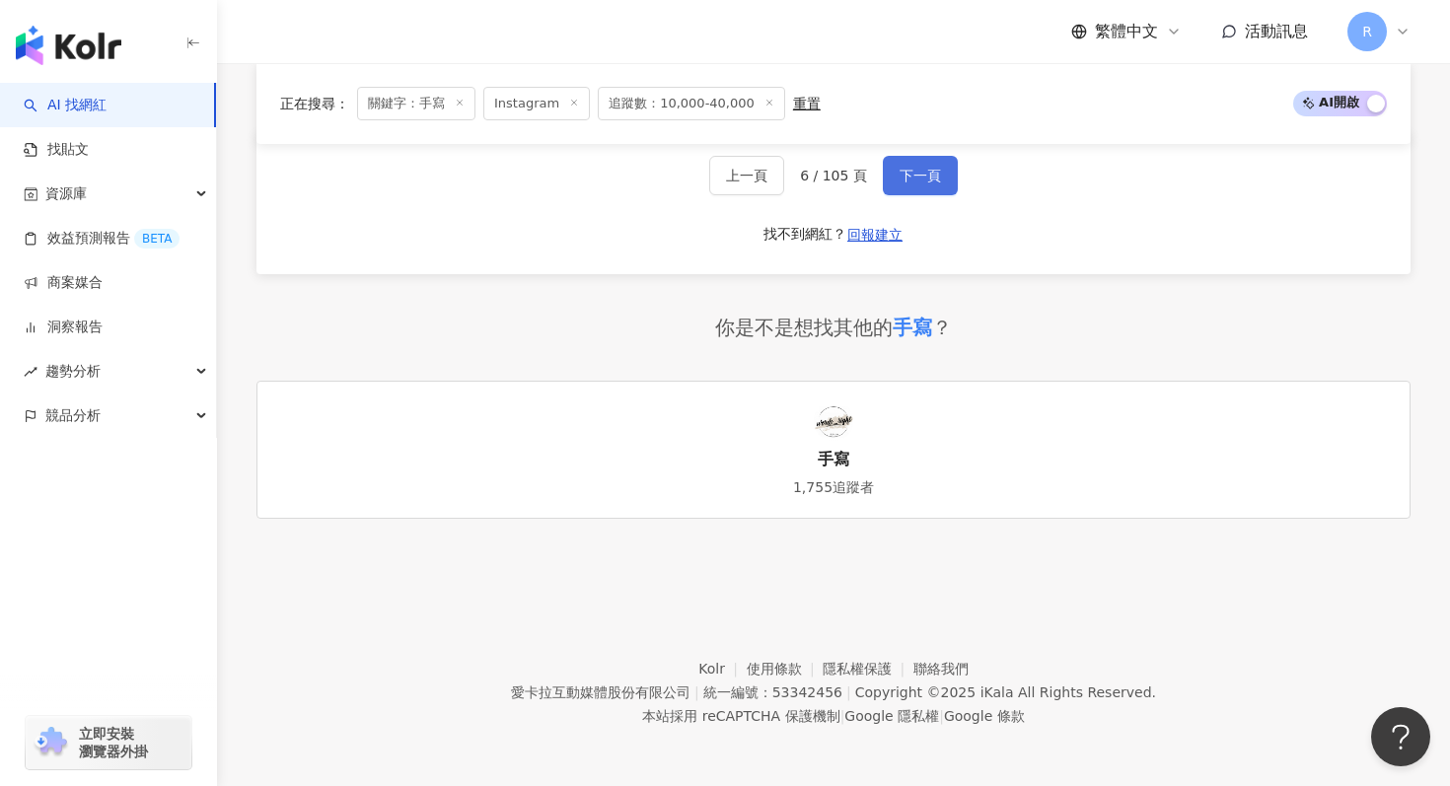
click at [940, 167] on button "下一頁" at bounding box center [920, 175] width 75 height 39
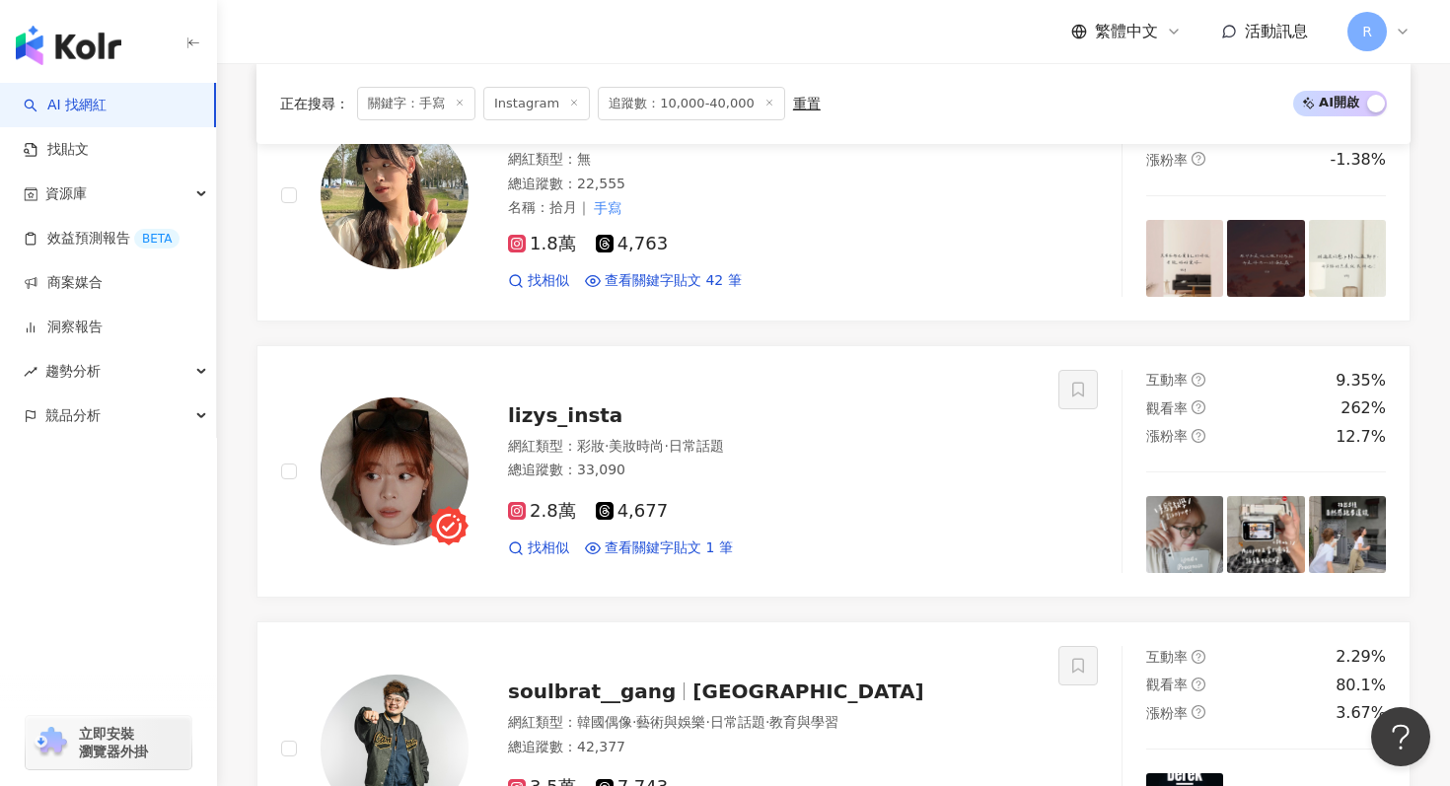
scroll to position [1576, 0]
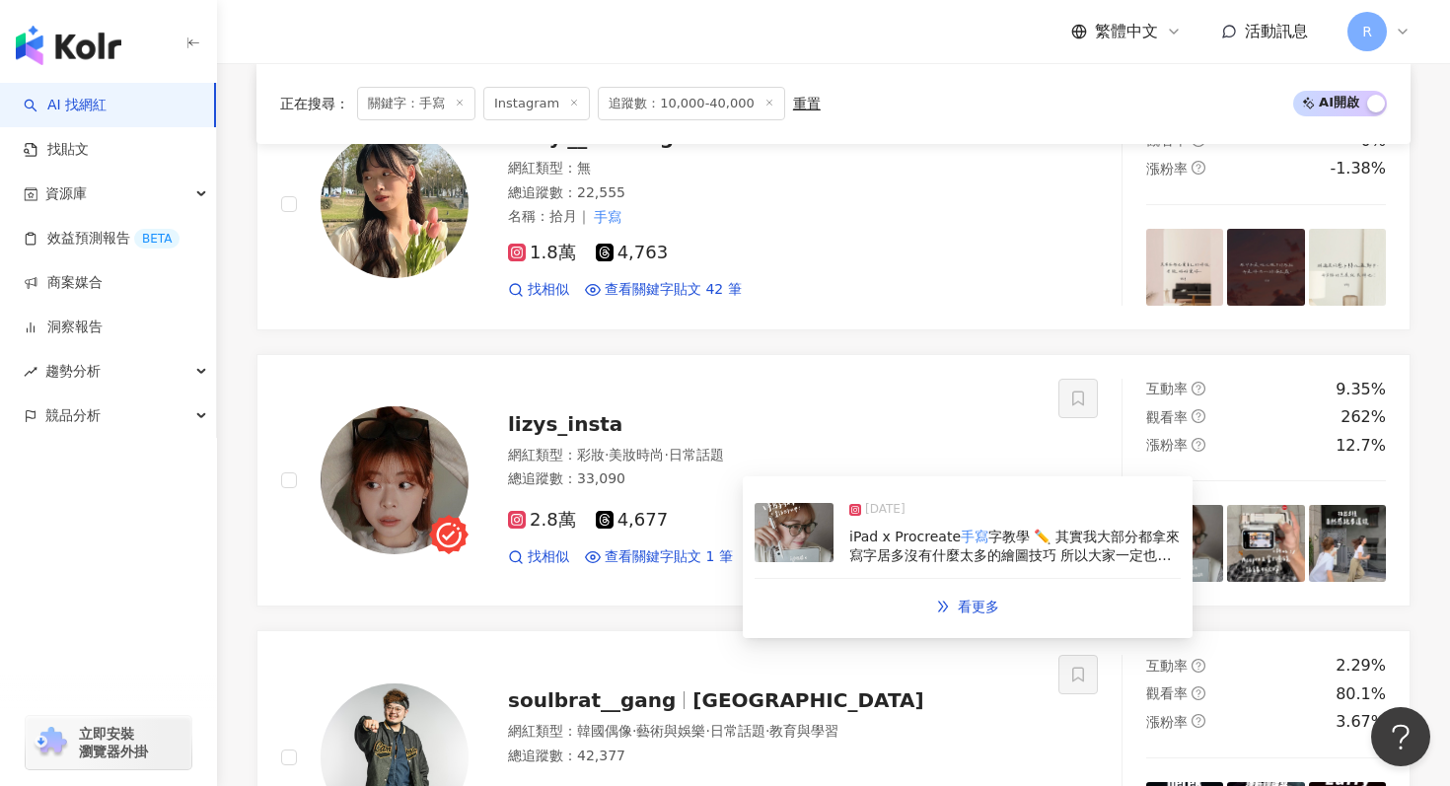
click at [832, 553] on img at bounding box center [794, 532] width 79 height 59
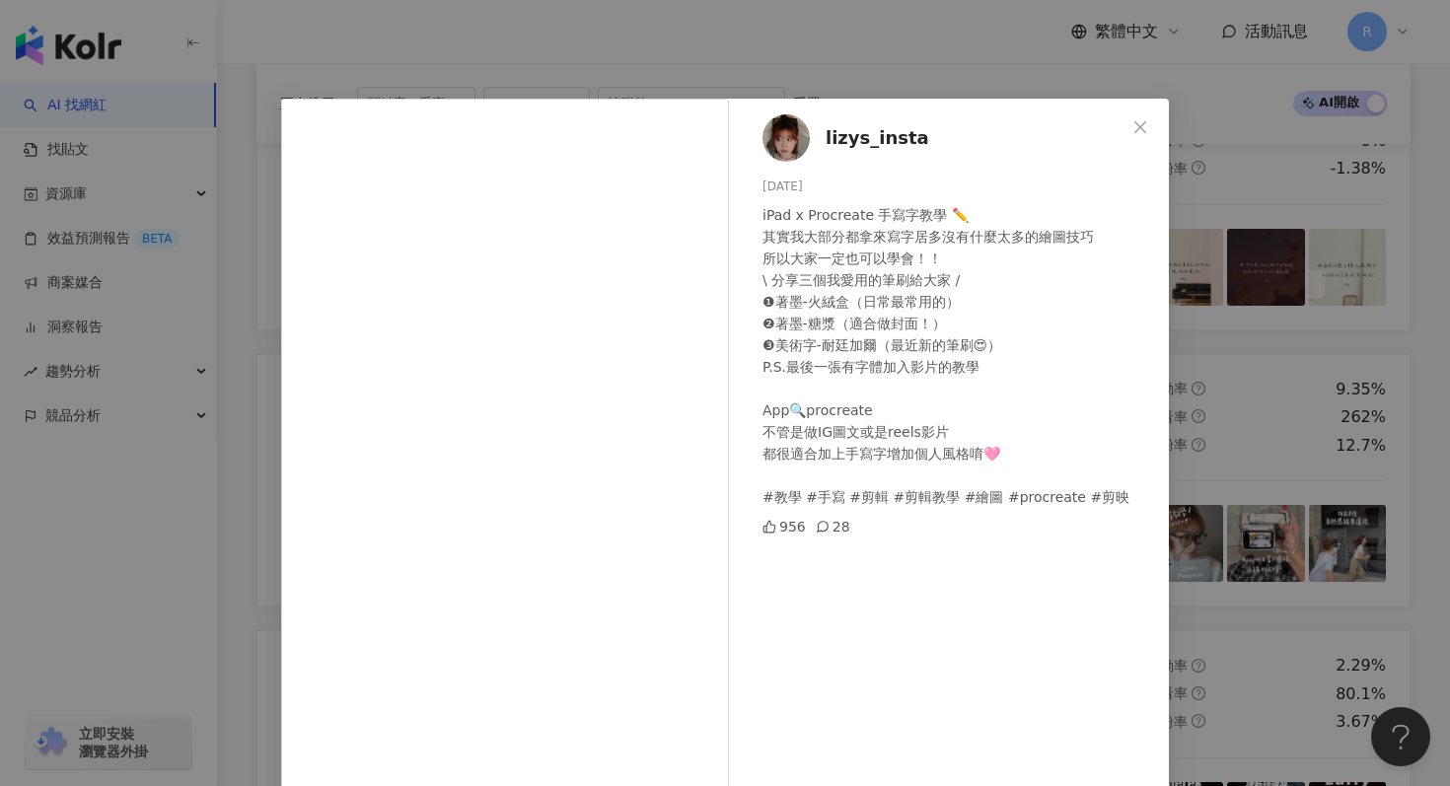
scroll to position [136, 0]
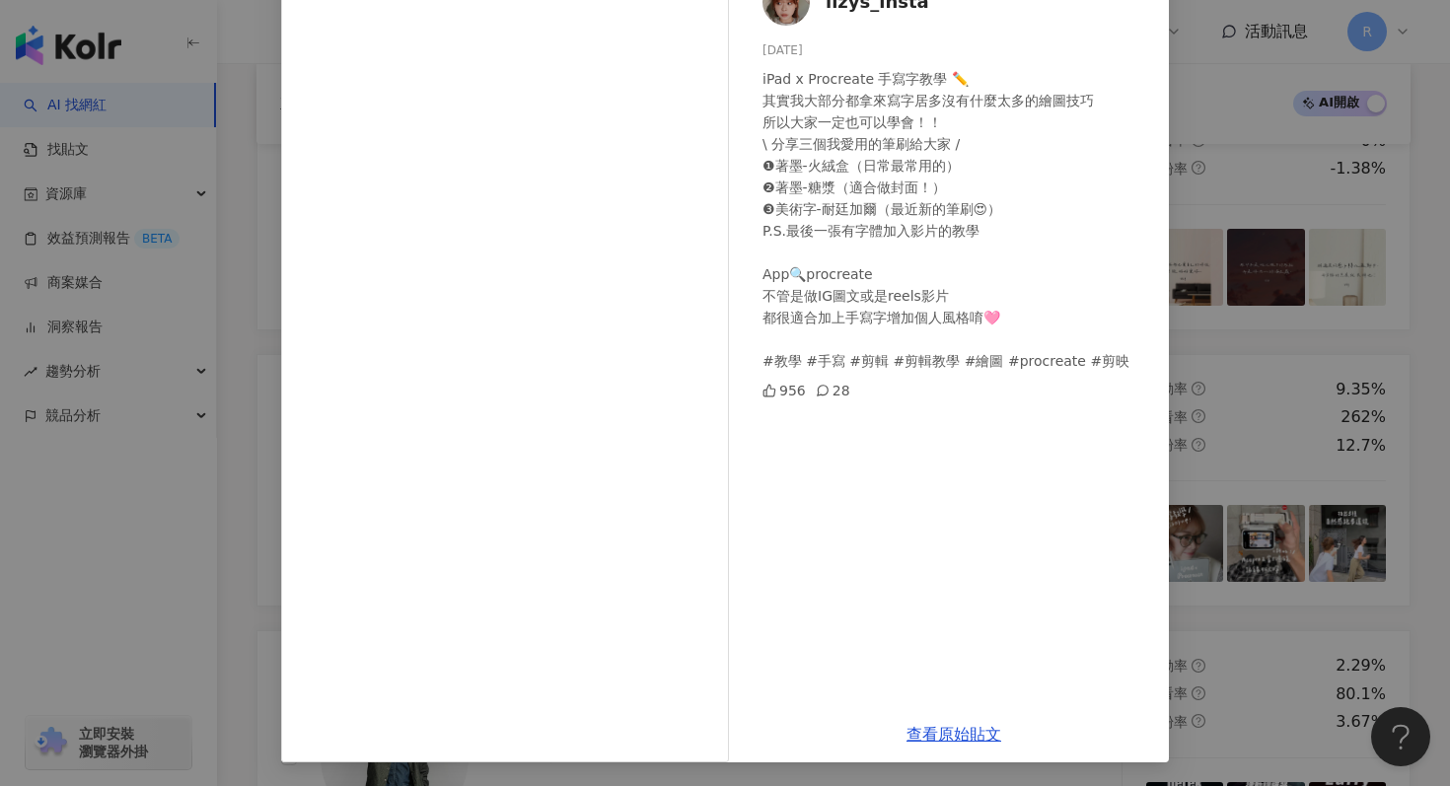
click at [1328, 371] on div "lizys_insta 2025/9/24 iPad x Procreate 手寫字教學 ✏️ 其實我大部分都拿來寫字居多沒有什麼太多的繪圖技巧 所以大家一定…" at bounding box center [725, 393] width 1450 height 786
click at [1308, 378] on div "lizys_insta 2025/9/24 iPad x Procreate 手寫字教學 ✏️ 其實我大部分都拿來寫字居多沒有什麼太多的繪圖技巧 所以大家一定…" at bounding box center [725, 393] width 1450 height 786
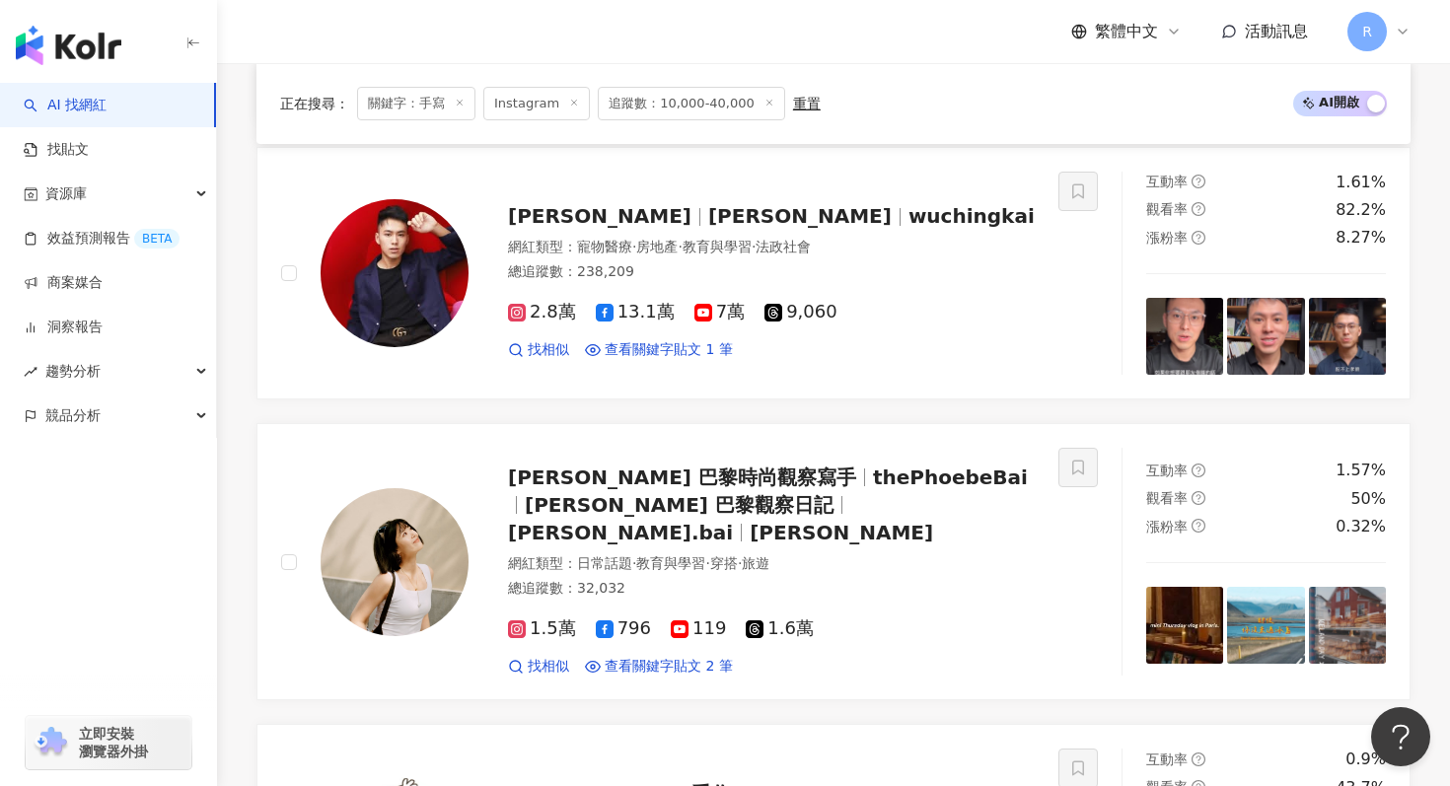
scroll to position [4355, 0]
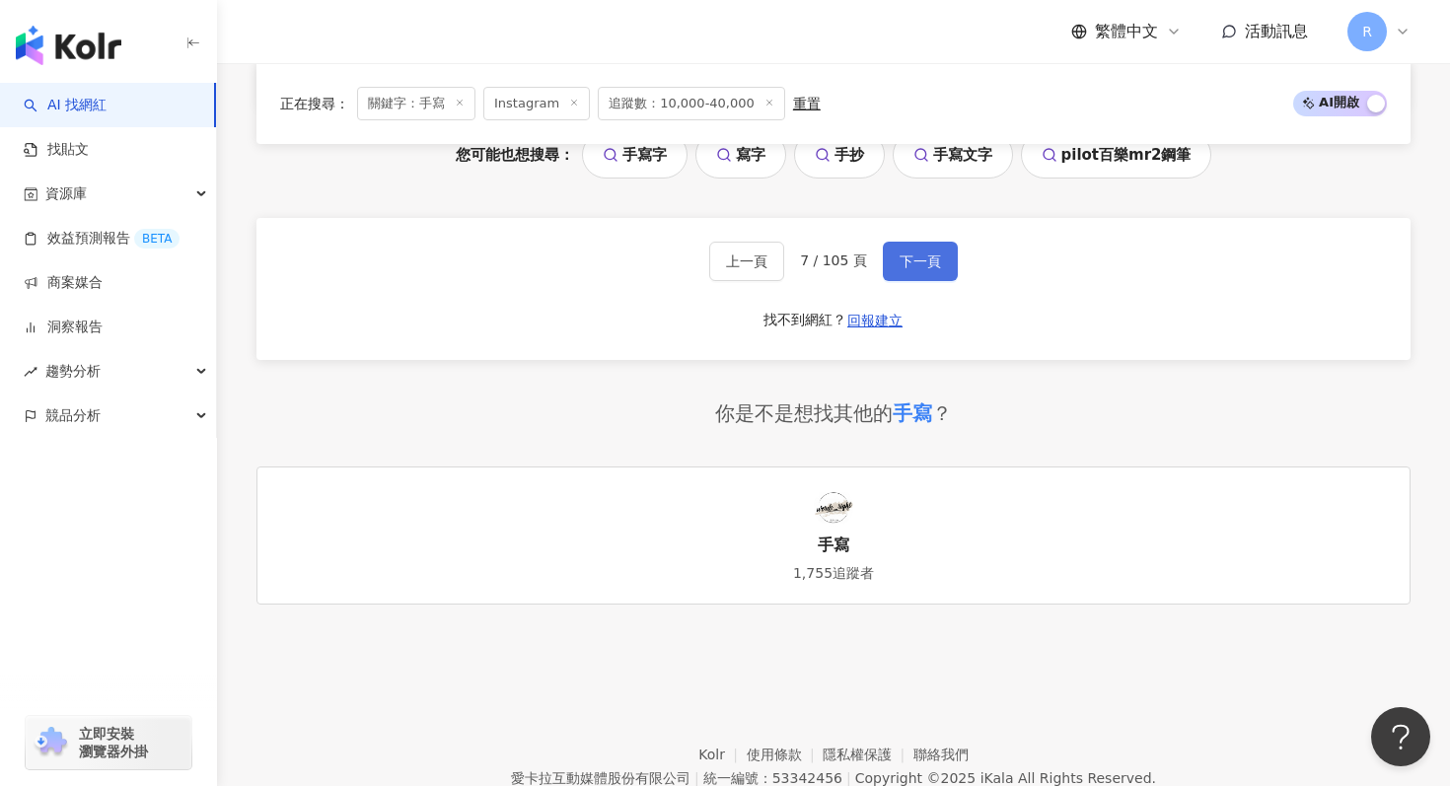
click at [919, 254] on span "下一頁" at bounding box center [920, 262] width 41 height 16
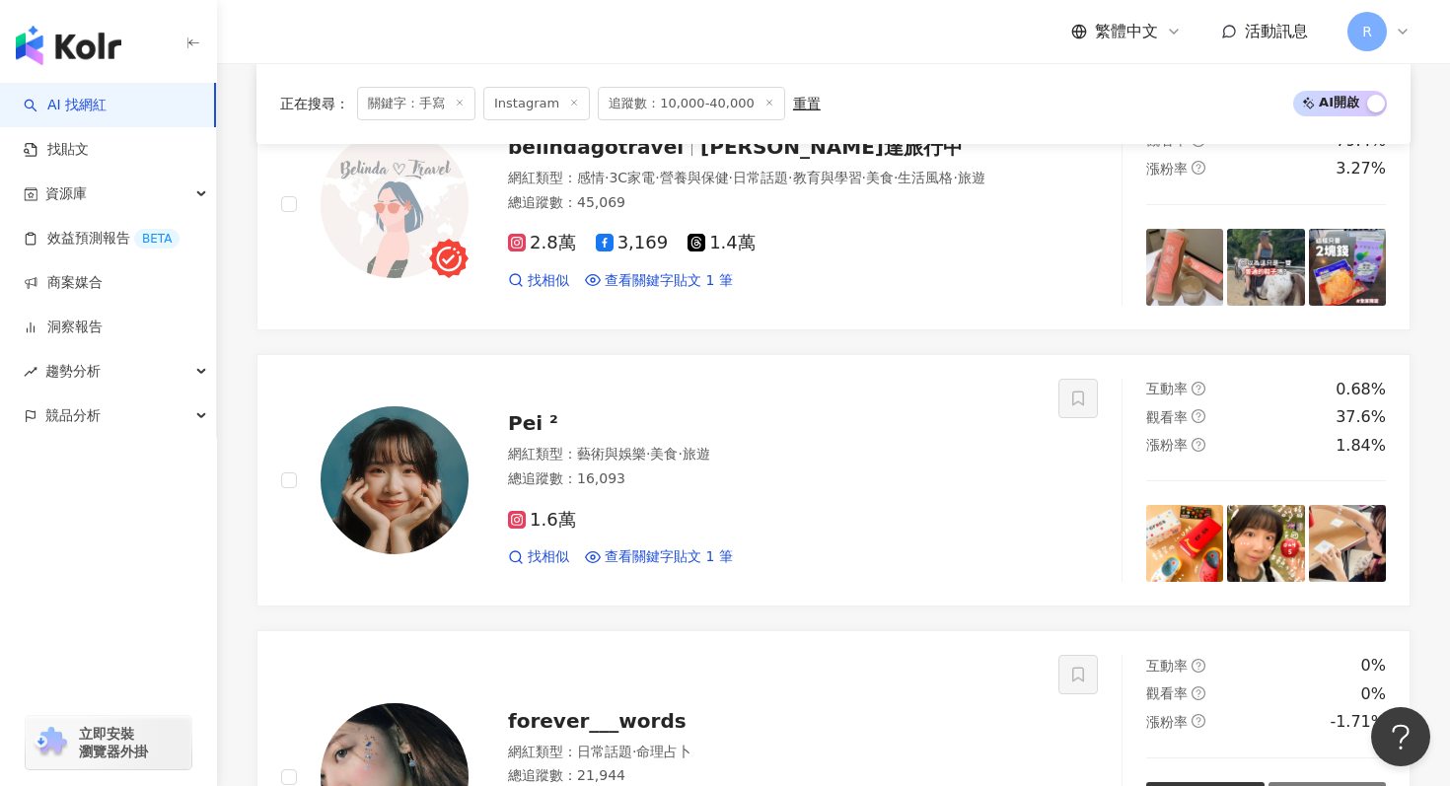
scroll to position [3296, 0]
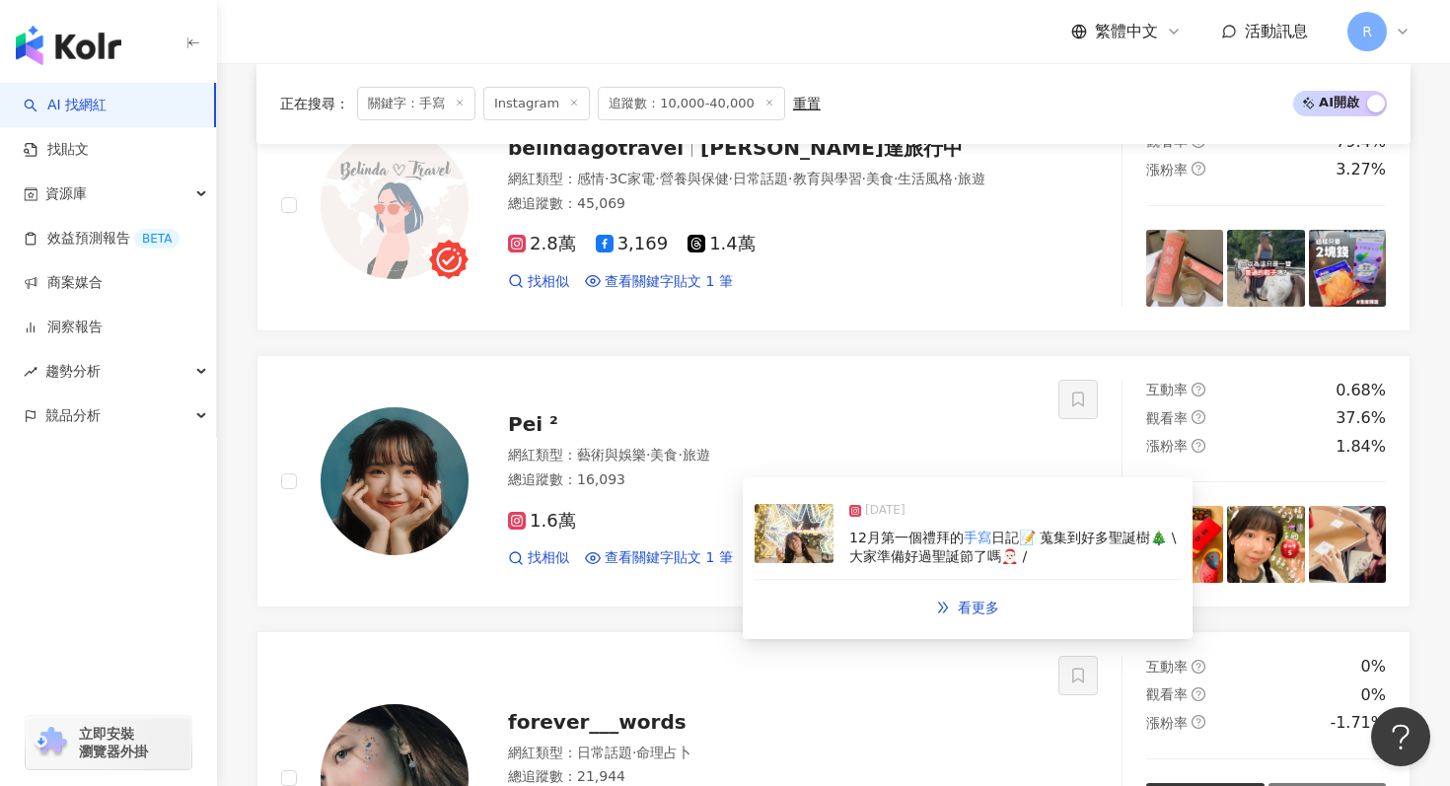
click at [798, 558] on img at bounding box center [794, 533] width 79 height 59
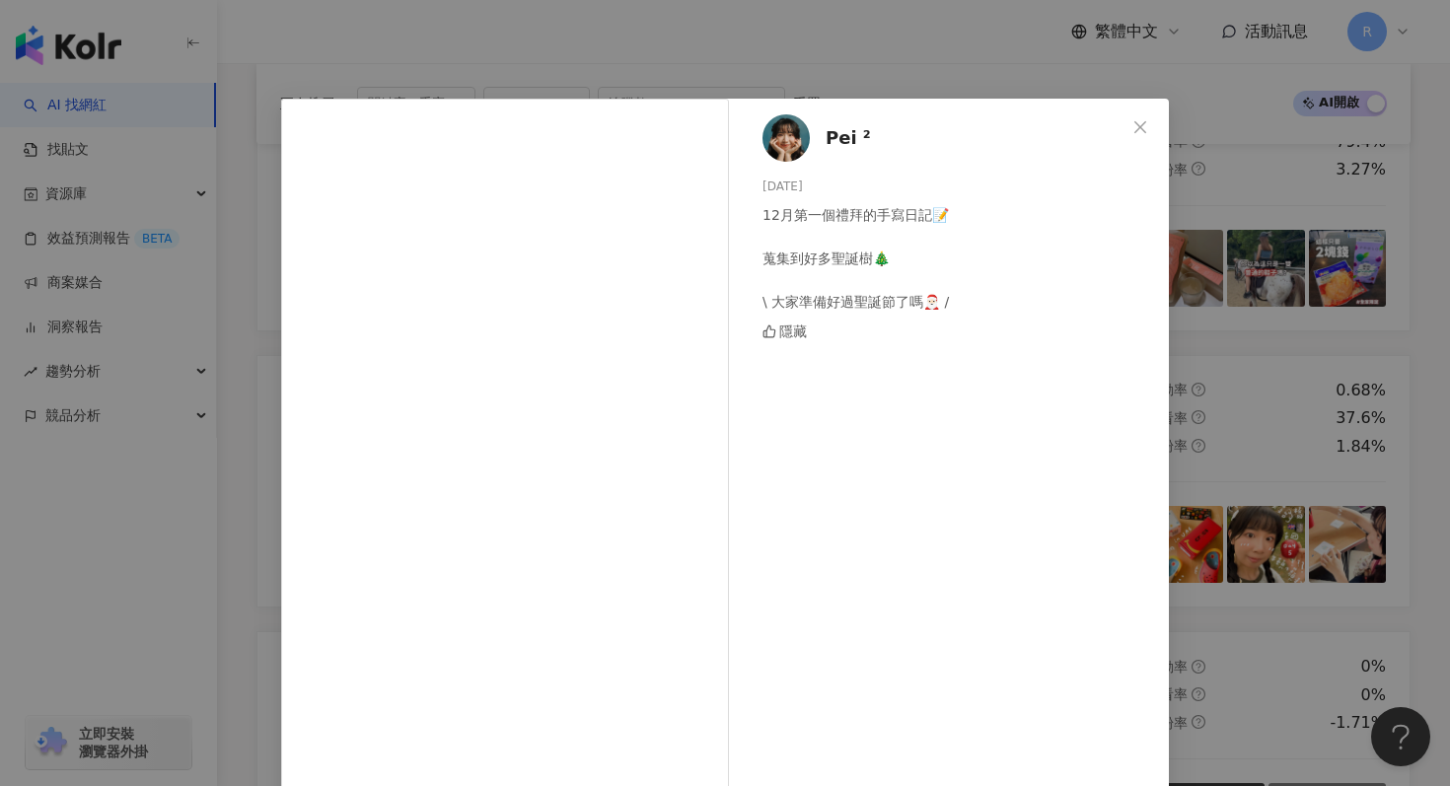
scroll to position [75, 0]
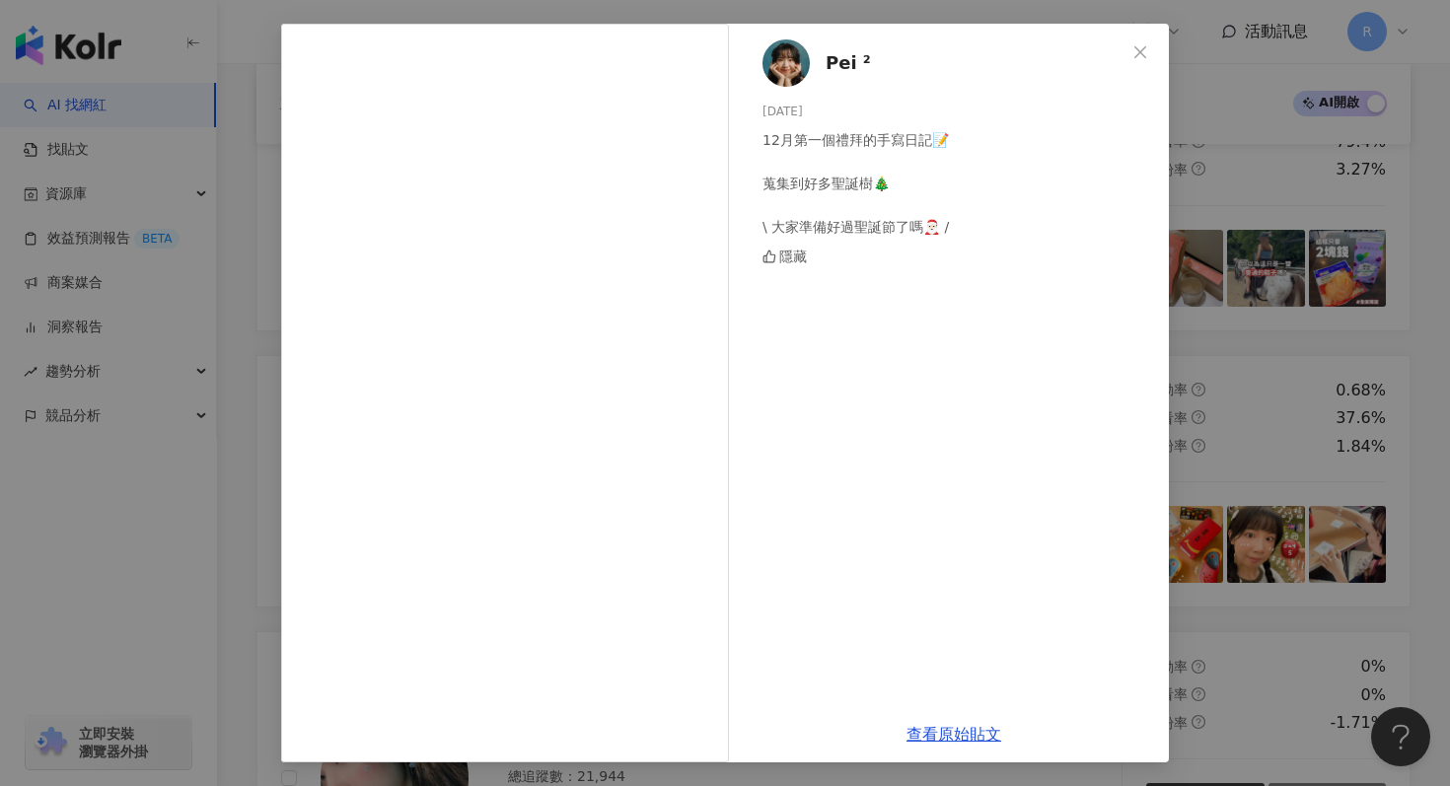
click at [1347, 298] on div "Pei ² 2024/12/21 12月第一個禮拜的手寫日記📝 蒐集到好多聖誕樹🎄 \ 大家準備好過聖誕節了嗎🎅🏻 / 隱藏 查看原始貼文" at bounding box center [725, 393] width 1450 height 786
click at [1328, 302] on div "Pei ² 2024/12/21 12月第一個禮拜的手寫日記📝 蒐集到好多聖誕樹🎄 \ 大家準備好過聖誕節了嗎🎅🏻 / 隱藏 查看原始貼文" at bounding box center [725, 393] width 1450 height 786
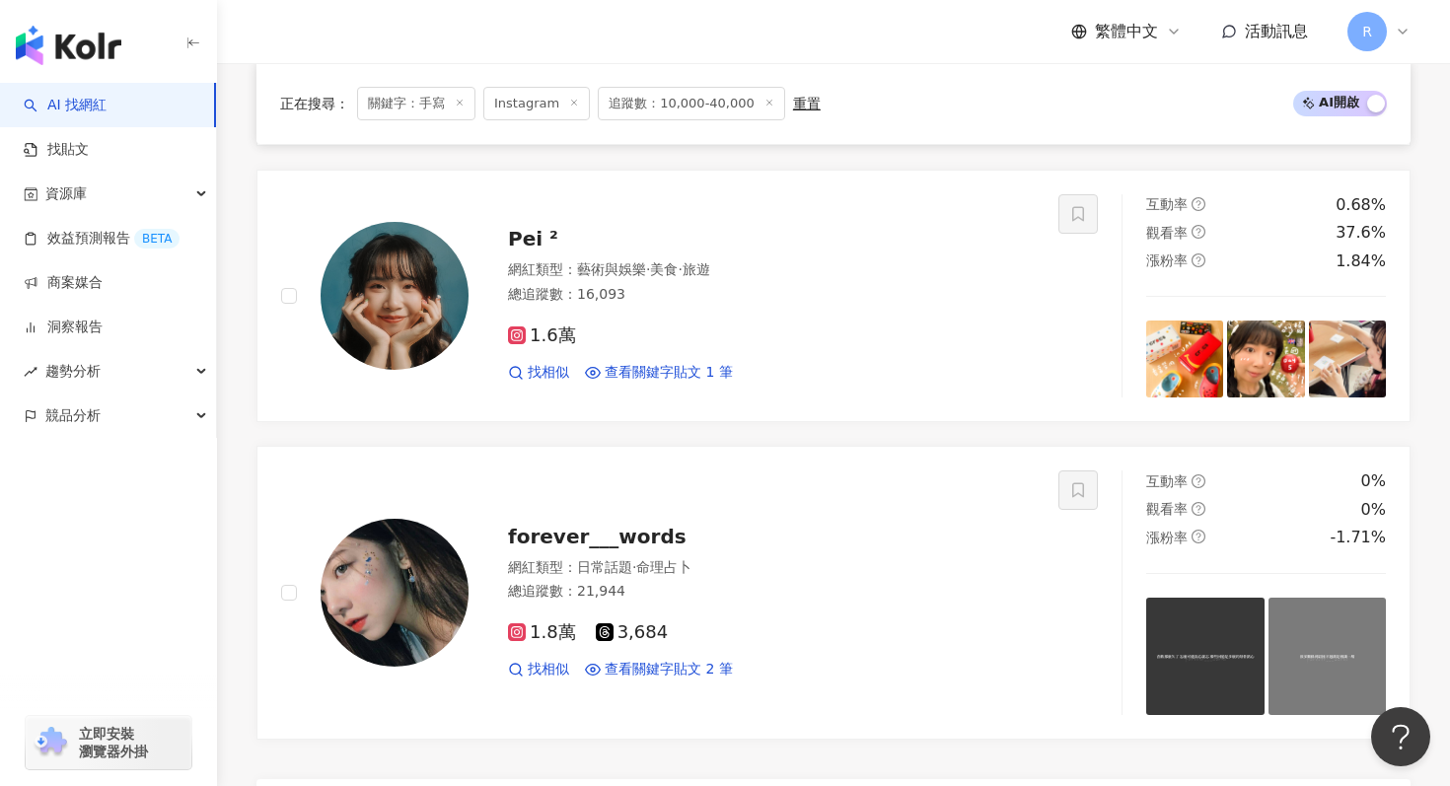
scroll to position [4517, 0]
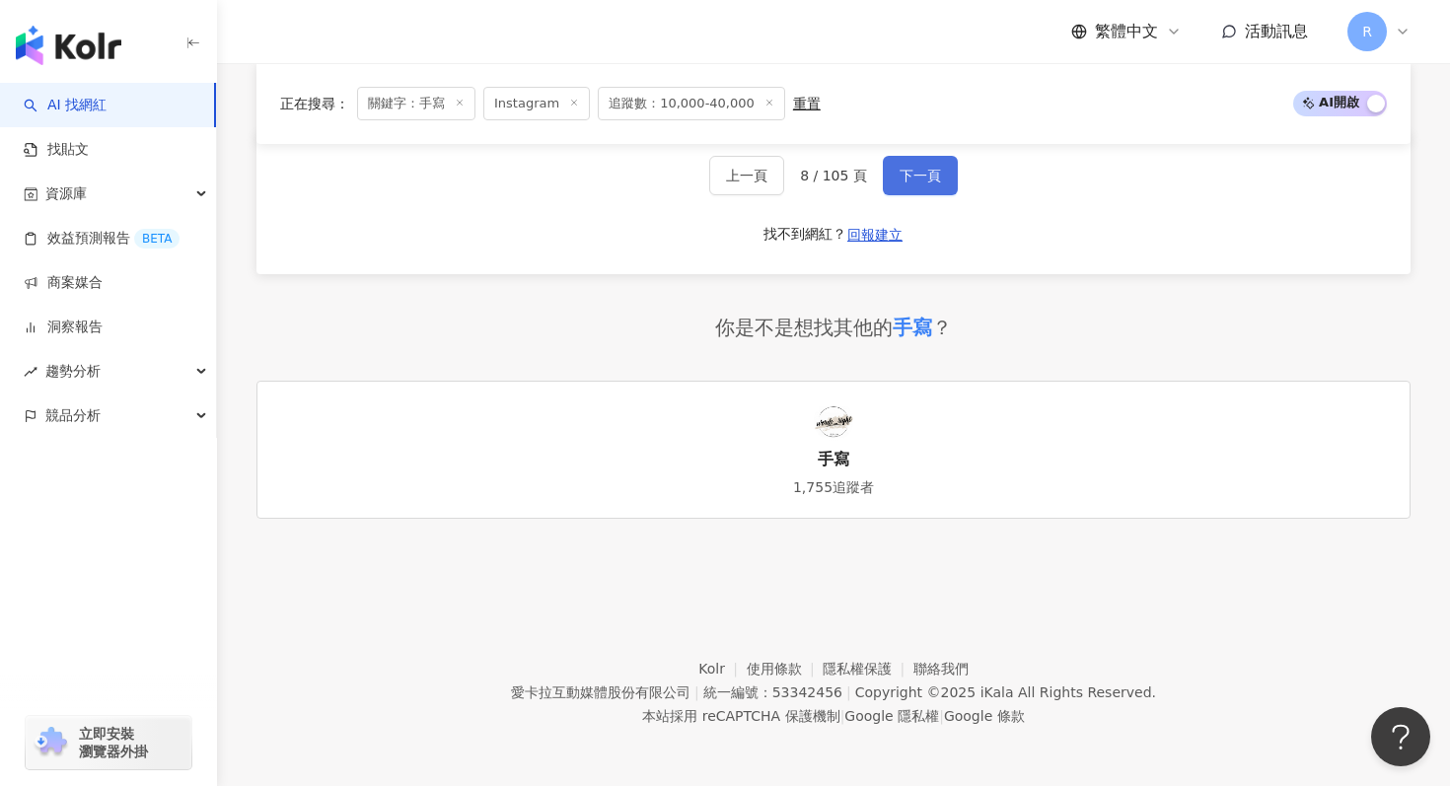
click at [922, 161] on button "下一頁" at bounding box center [920, 175] width 75 height 39
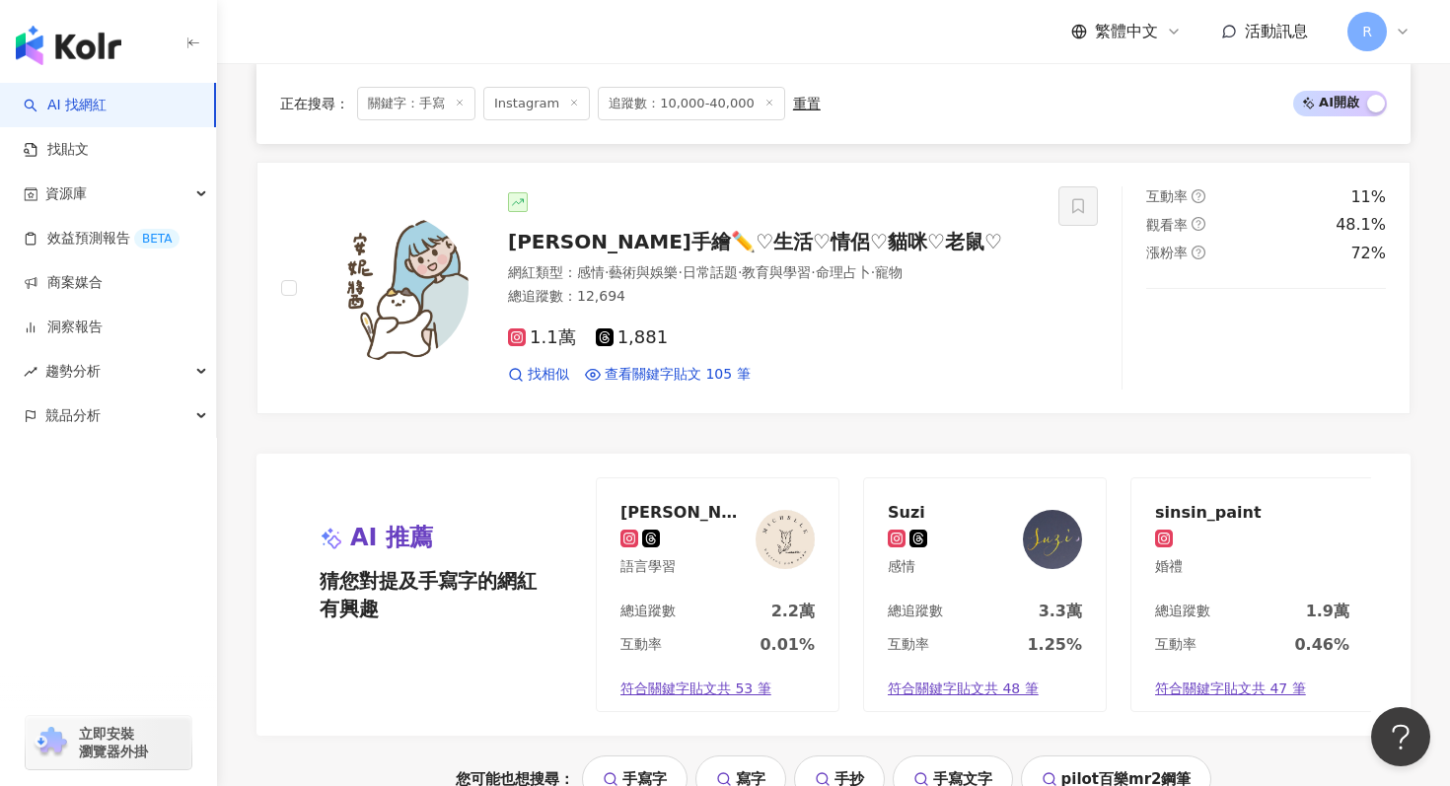
scroll to position [3677, 0]
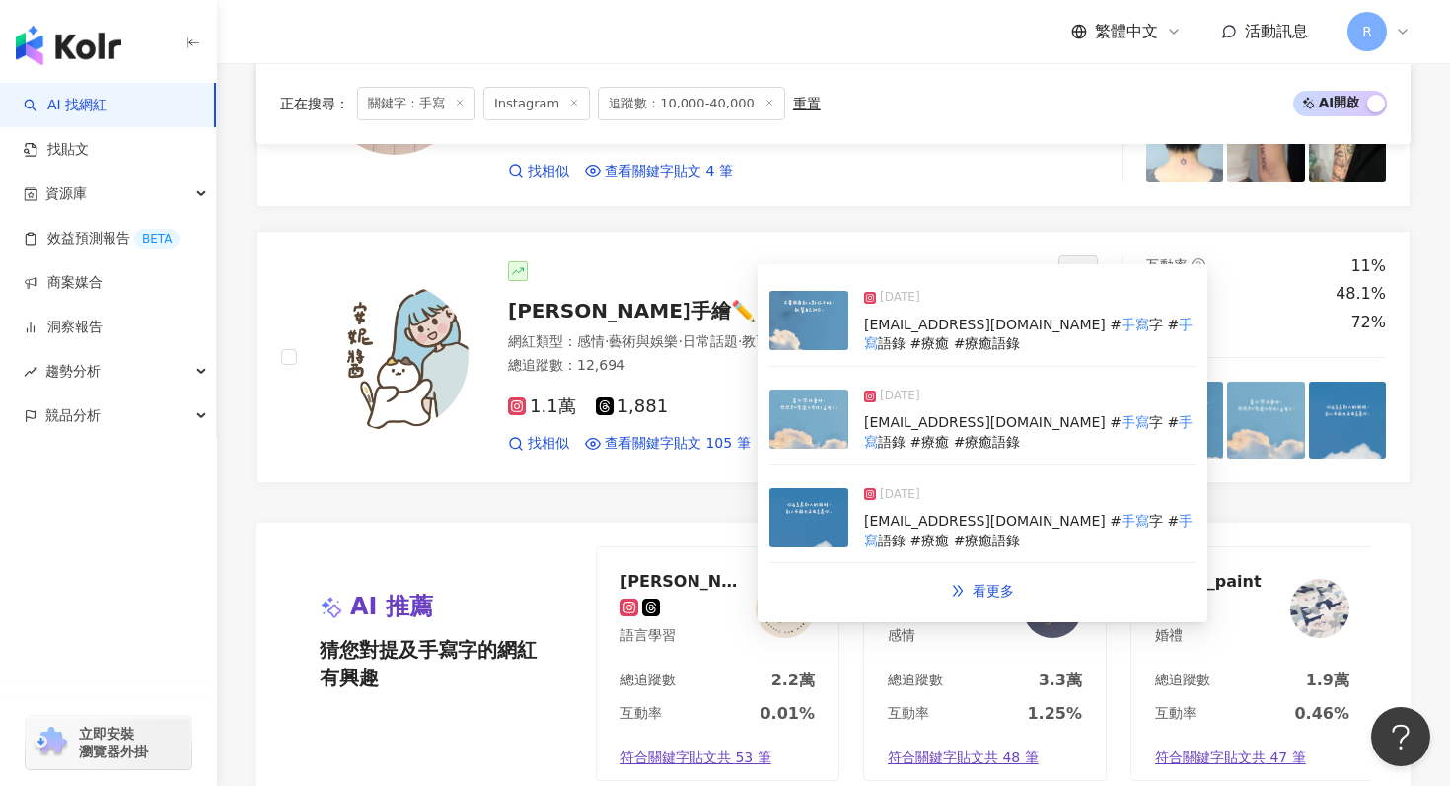
click at [833, 418] on img at bounding box center [808, 419] width 79 height 59
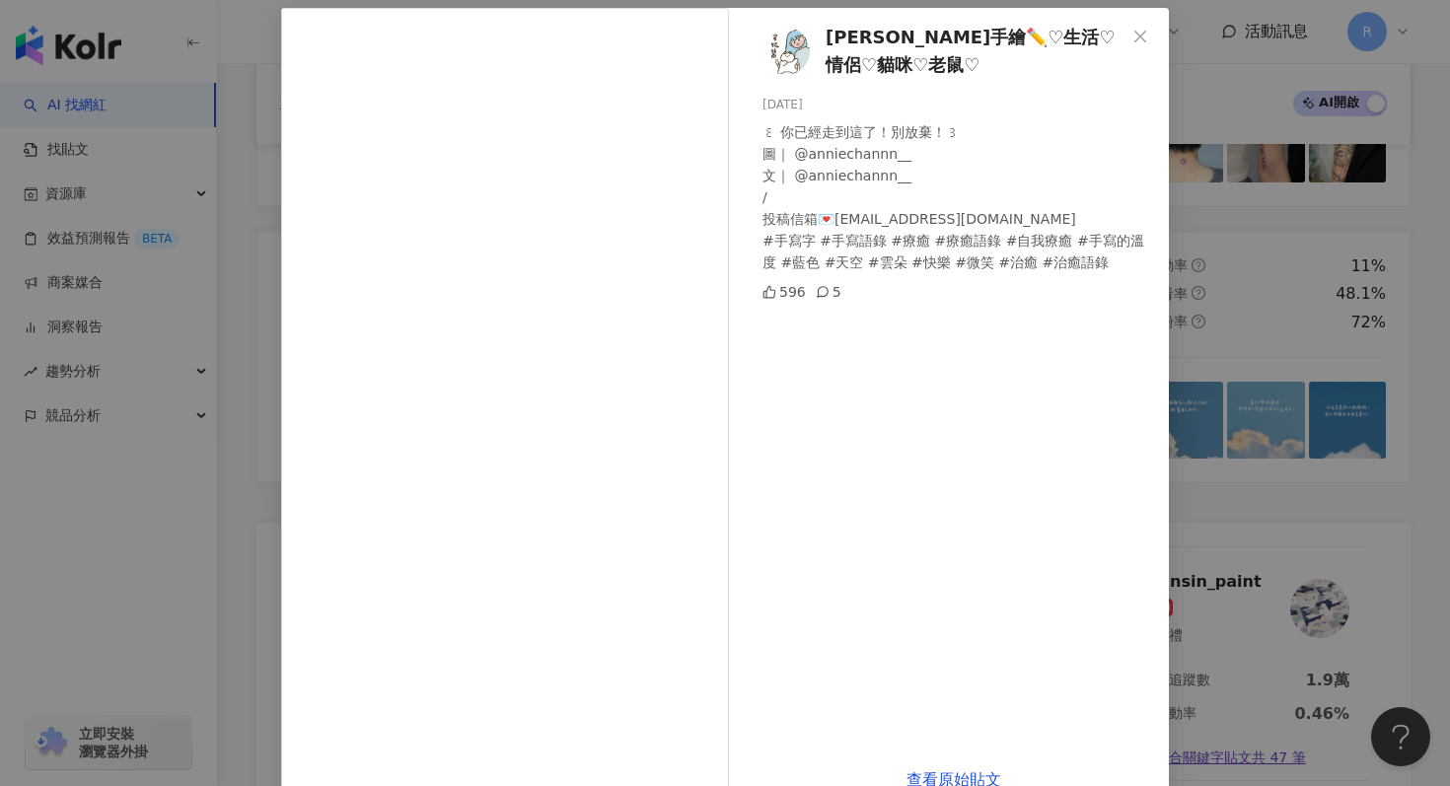
scroll to position [136, 0]
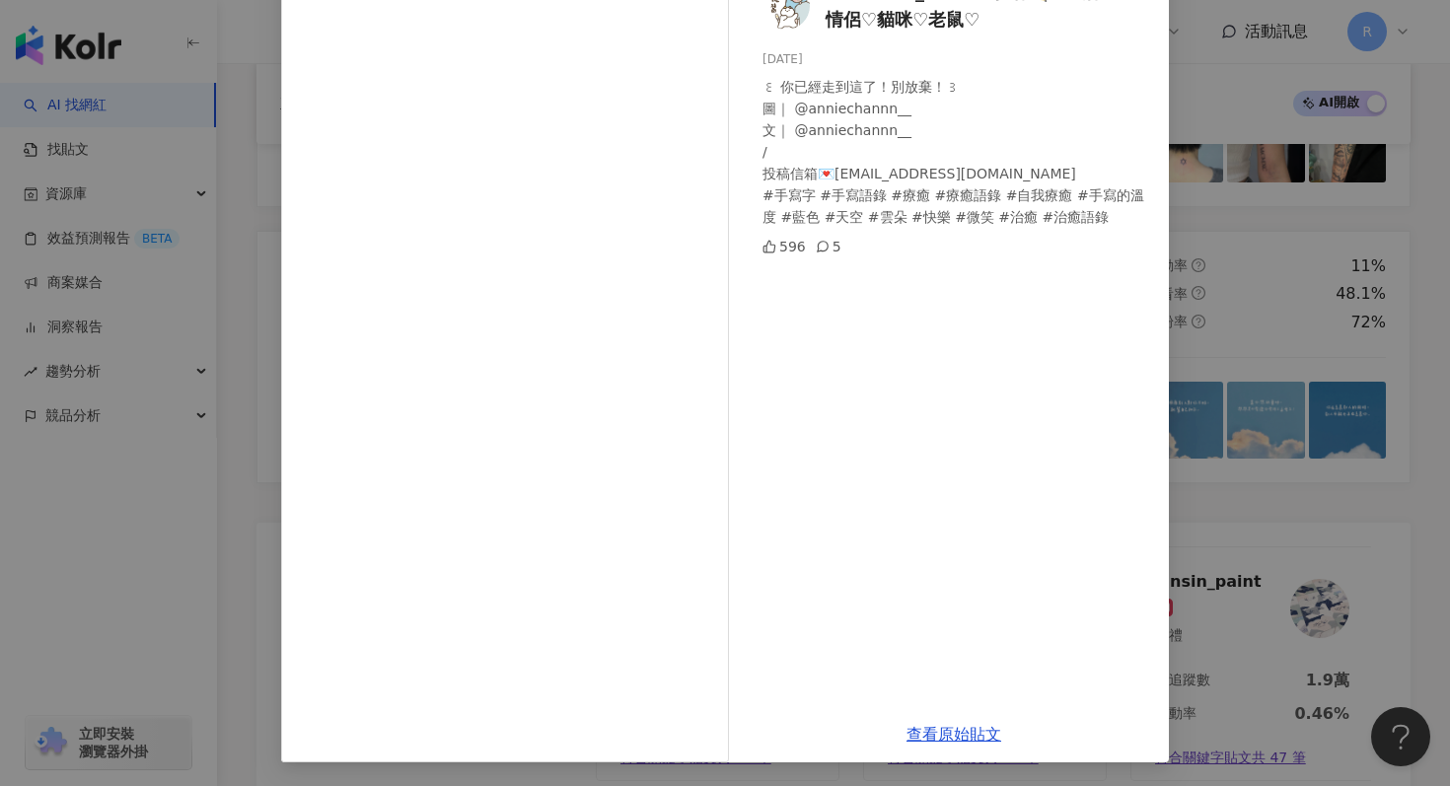
click at [1321, 281] on div "安妮手繪✏️♡生活♡情侶♡貓咪♡老鼠♡ 2025/9/21 ꒰ 你已經走到這了！別放棄！꒱ 圖｜ @anniechannn__ 文｜ @anniechannn…" at bounding box center [725, 393] width 1450 height 786
click at [1312, 291] on div "安妮手繪✏️♡生活♡情侶♡貓咪♡老鼠♡ 2025/9/21 ꒰ 你已經走到這了！別放棄！꒱ 圖｜ @anniechannn__ 文｜ @anniechannn…" at bounding box center [725, 393] width 1450 height 786
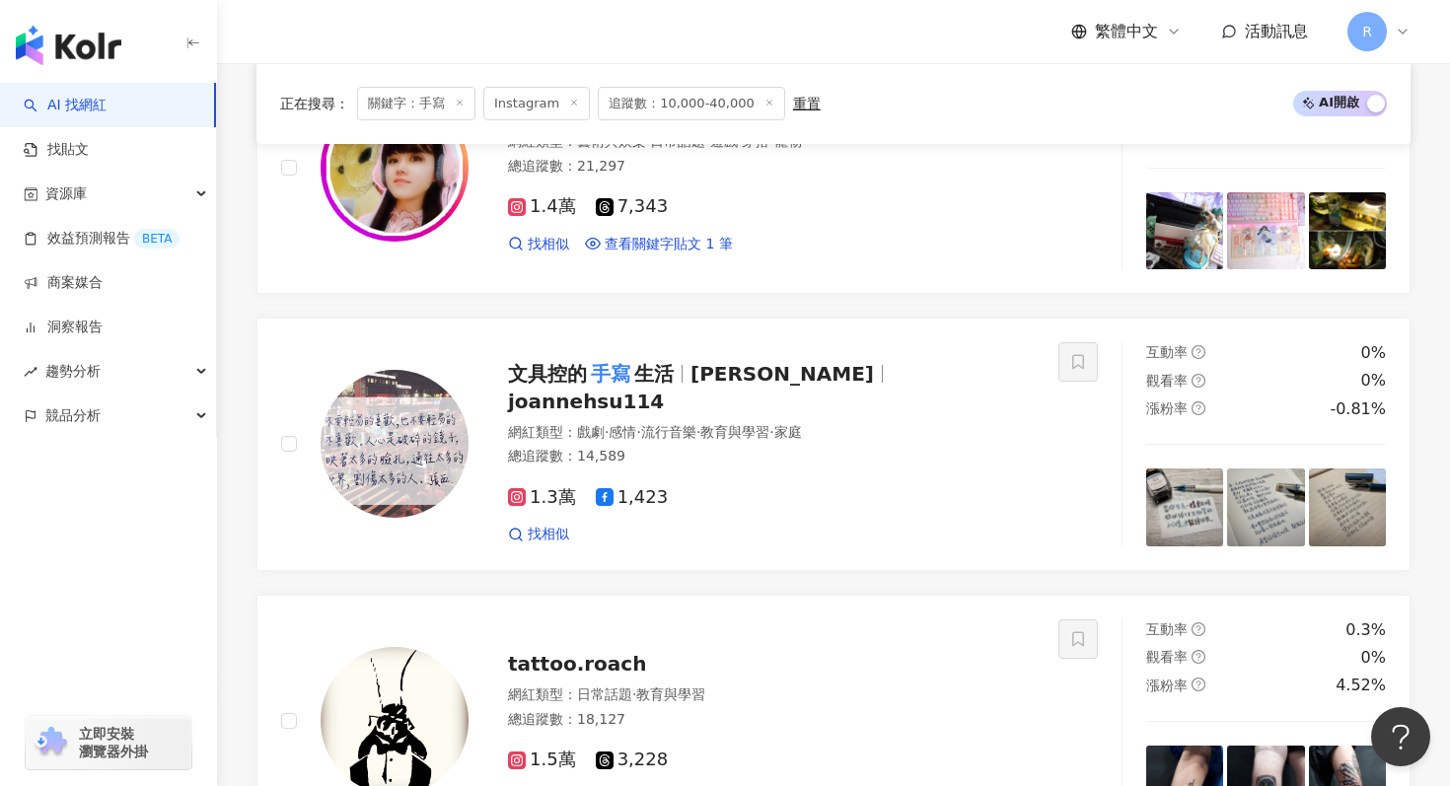
scroll to position [1095, 0]
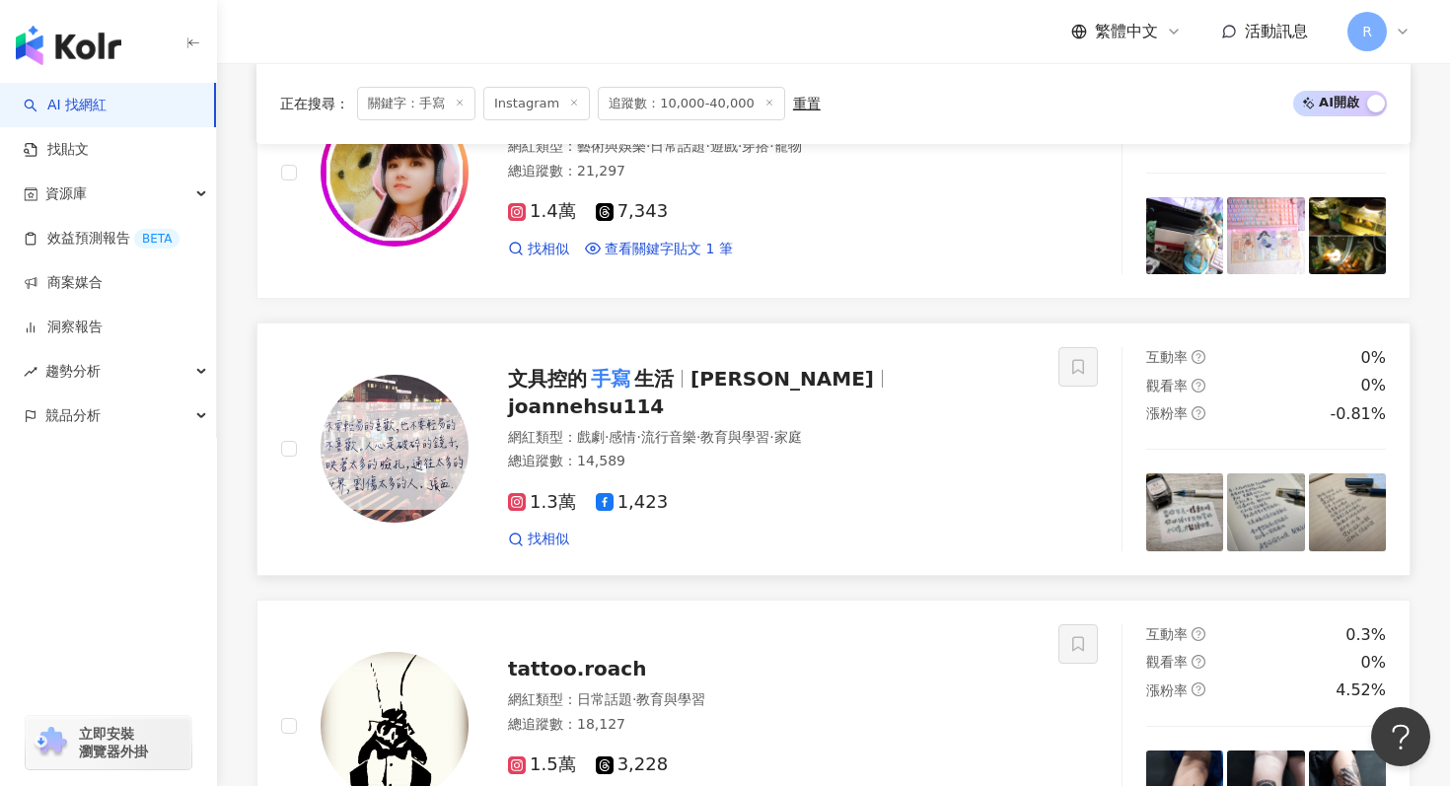
click at [904, 452] on div "總追蹤數 ： 14,589" at bounding box center [771, 462] width 527 height 20
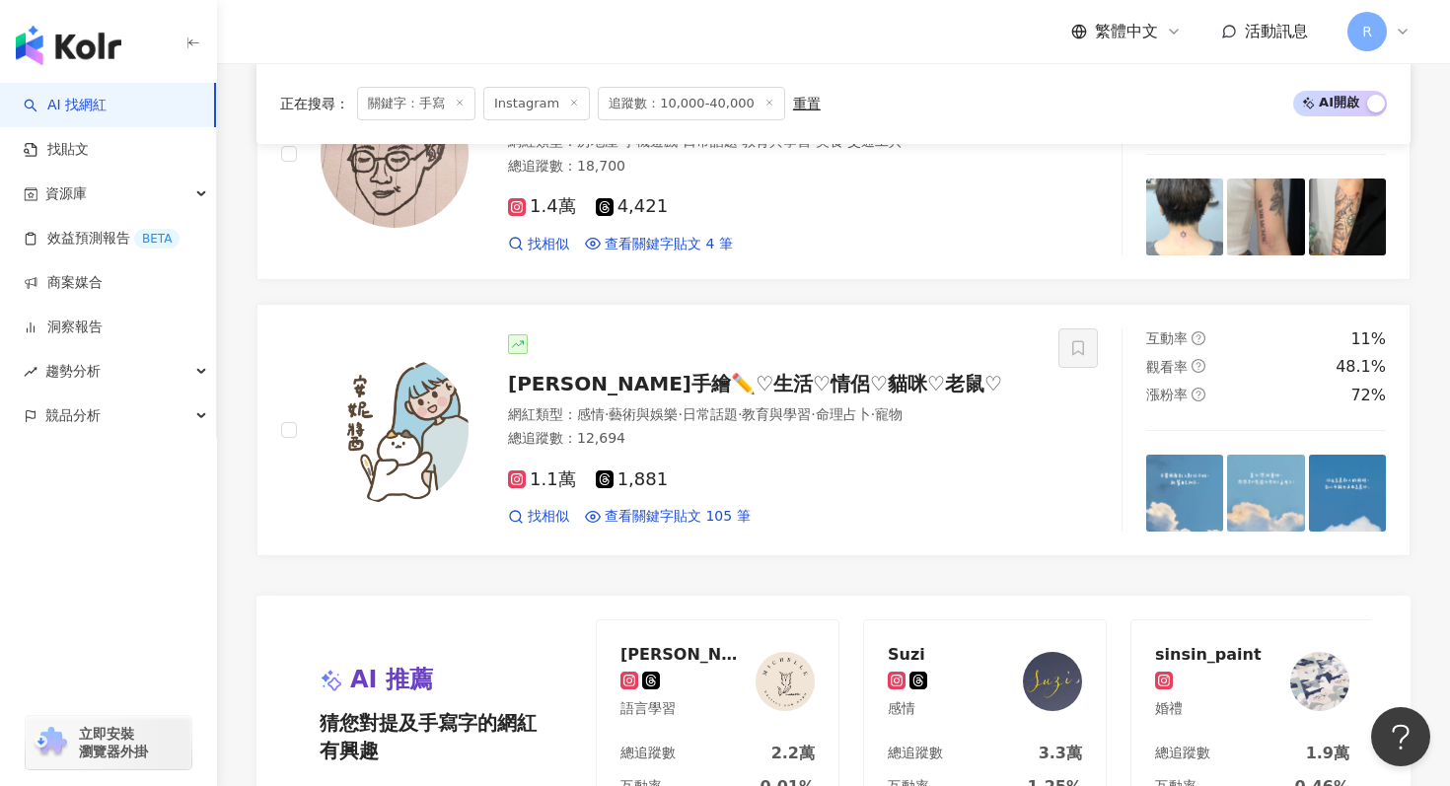
scroll to position [4236, 0]
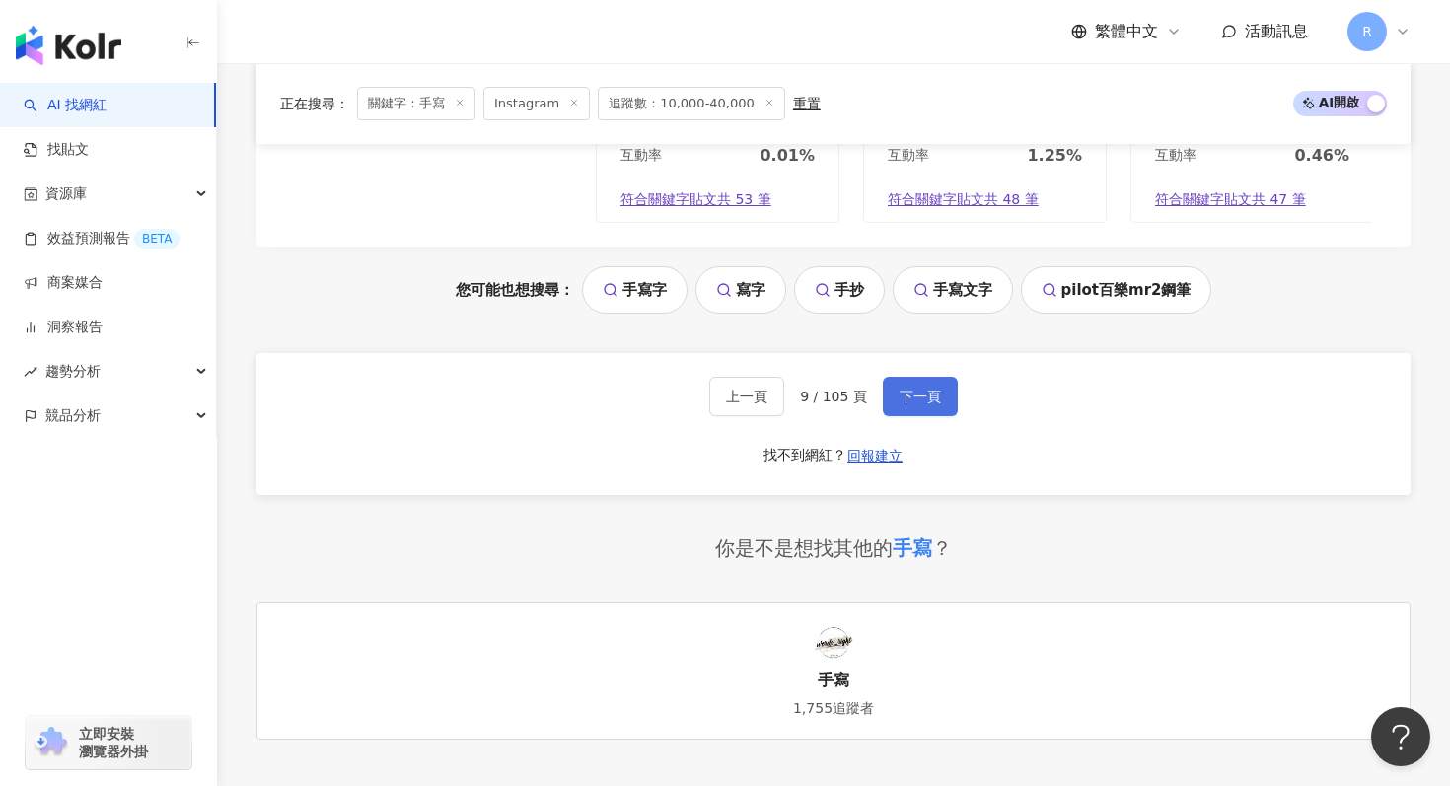
click at [928, 392] on span "下一頁" at bounding box center [920, 397] width 41 height 16
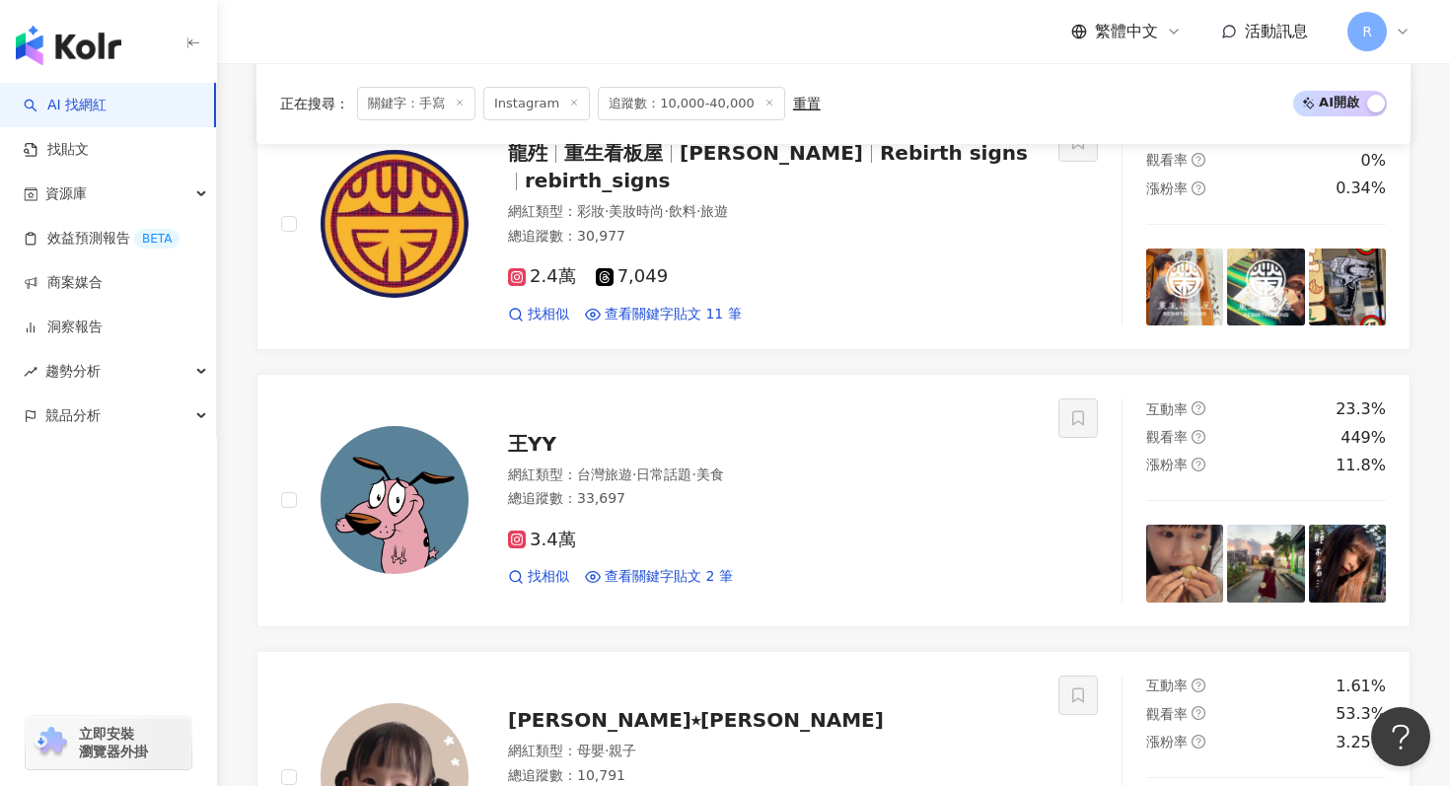
scroll to position [3216, 0]
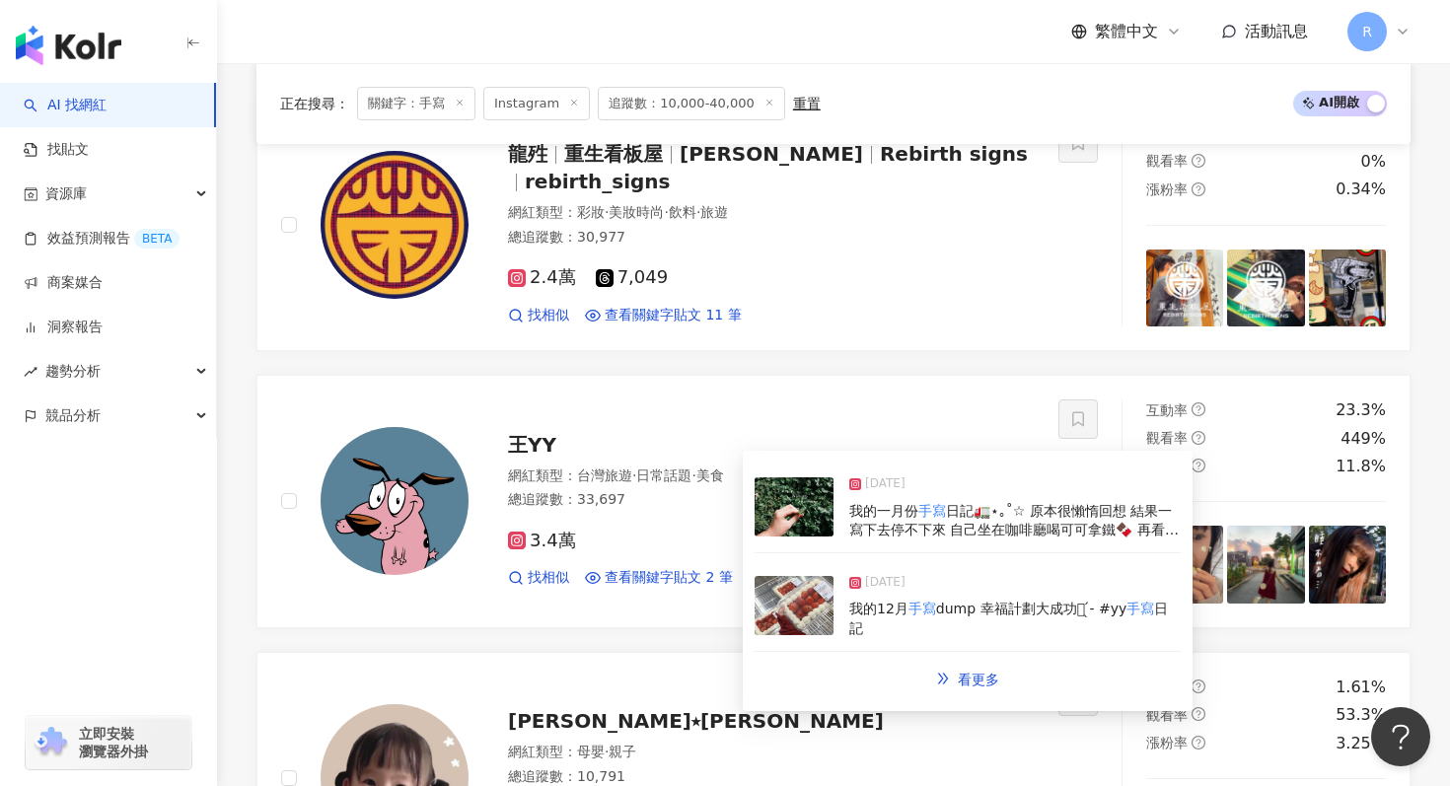
click at [787, 524] on img at bounding box center [794, 506] width 79 height 59
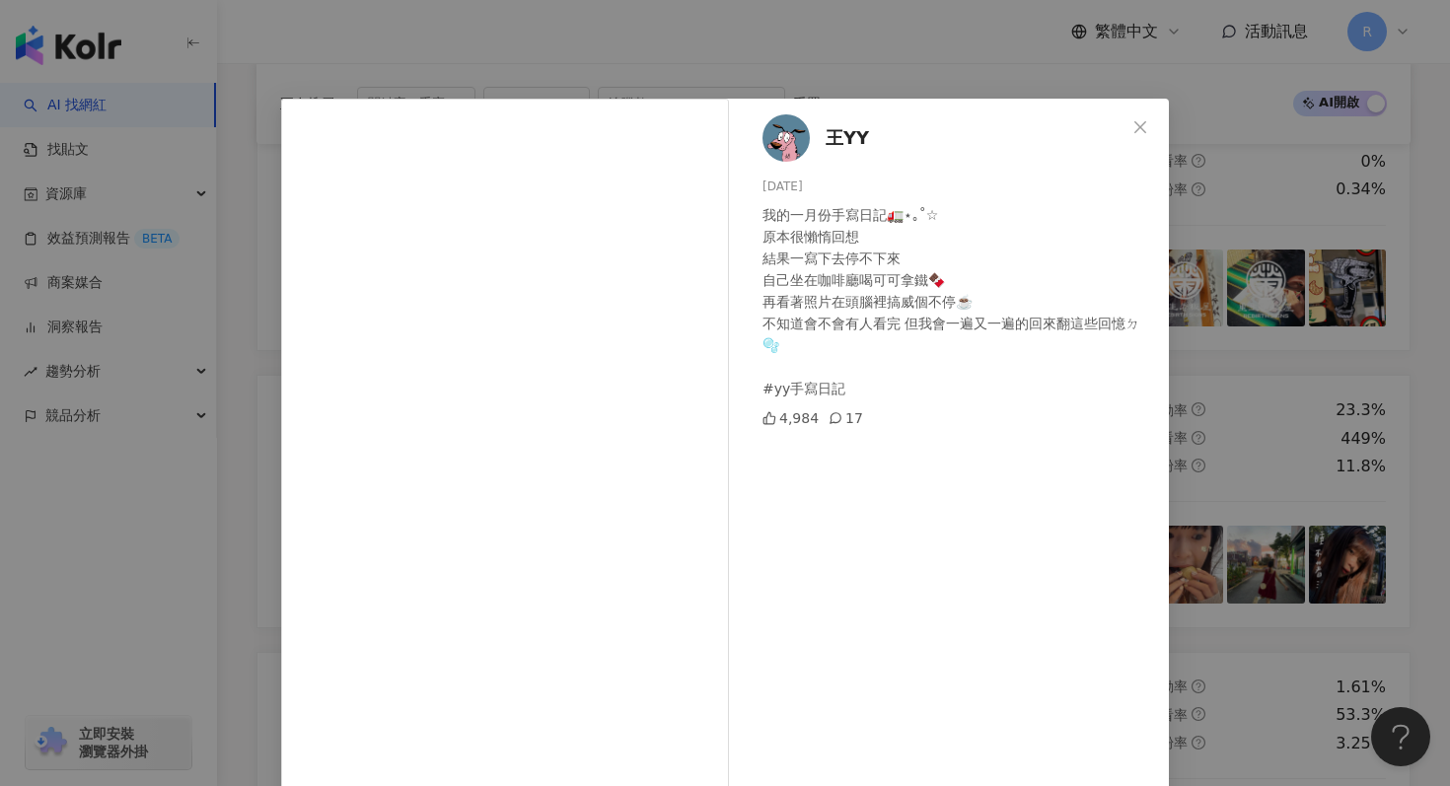
scroll to position [99, 0]
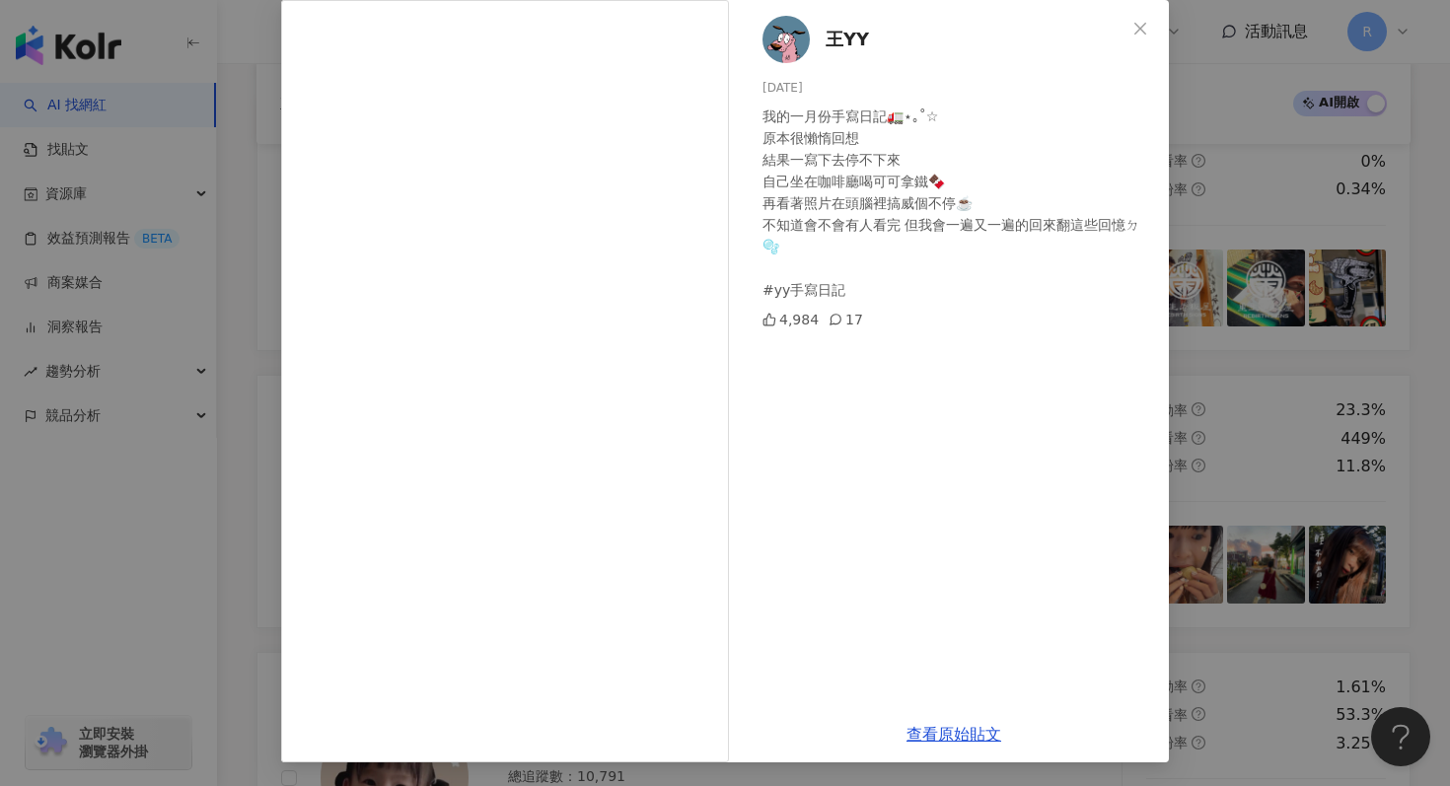
click at [1253, 313] on div "王YY 2025/2/1 我的一月份手寫日記🚛‎‎⋆‎｡˚☆ 原本很懶惰回想 結果一寫下去停不下來 自己坐在咖啡廳喝可可拿鐵🍫 再看著照片在頭腦裡搞威個不停☕…" at bounding box center [725, 393] width 1450 height 786
click at [1237, 381] on div "王YY 2025/2/1 我的一月份手寫日記🚛‎‎⋆‎｡˚☆ 原本很懶惰回想 結果一寫下去停不下來 自己坐在咖啡廳喝可可拿鐵🍫 再看著照片在頭腦裡搞威個不停☕…" at bounding box center [725, 393] width 1450 height 786
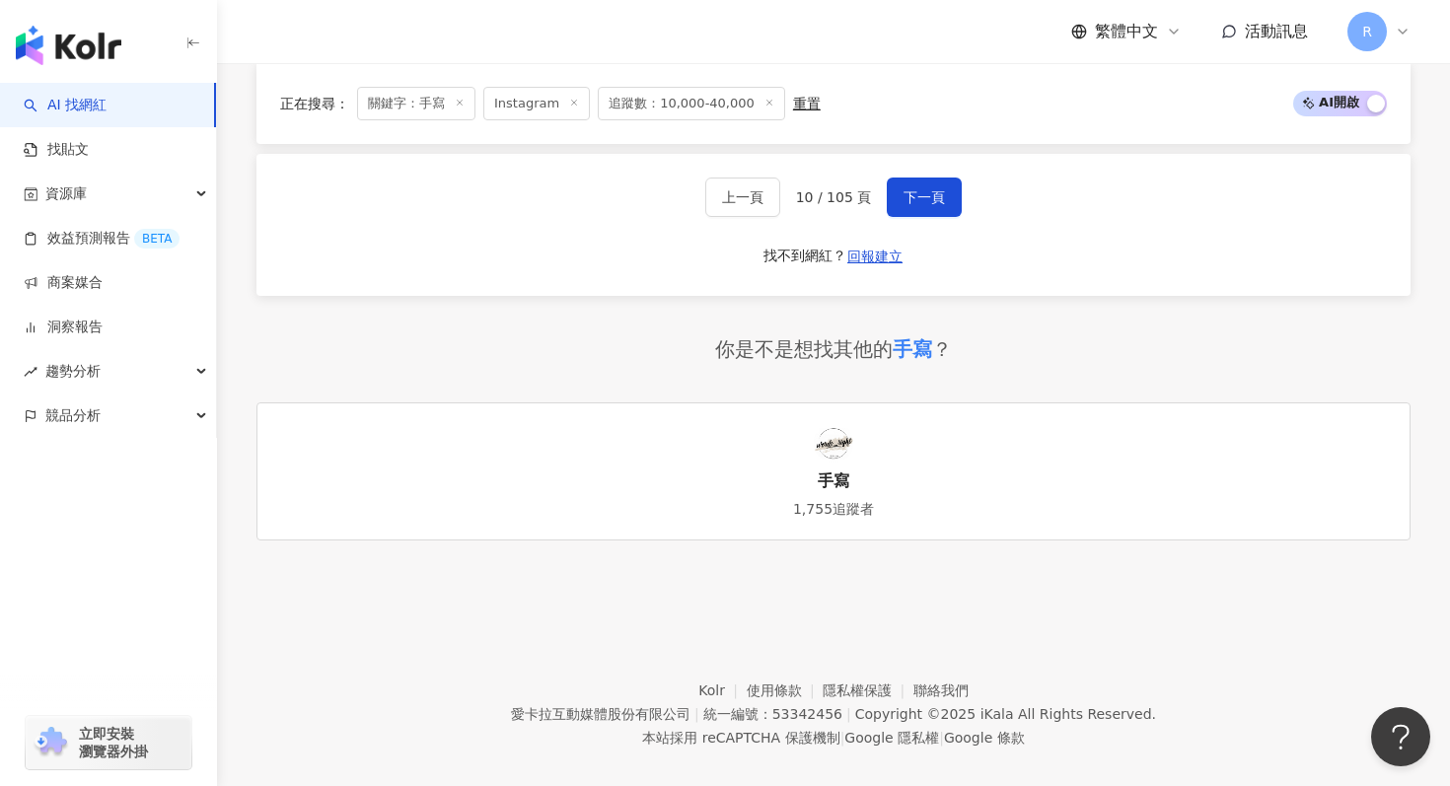
scroll to position [4416, 0]
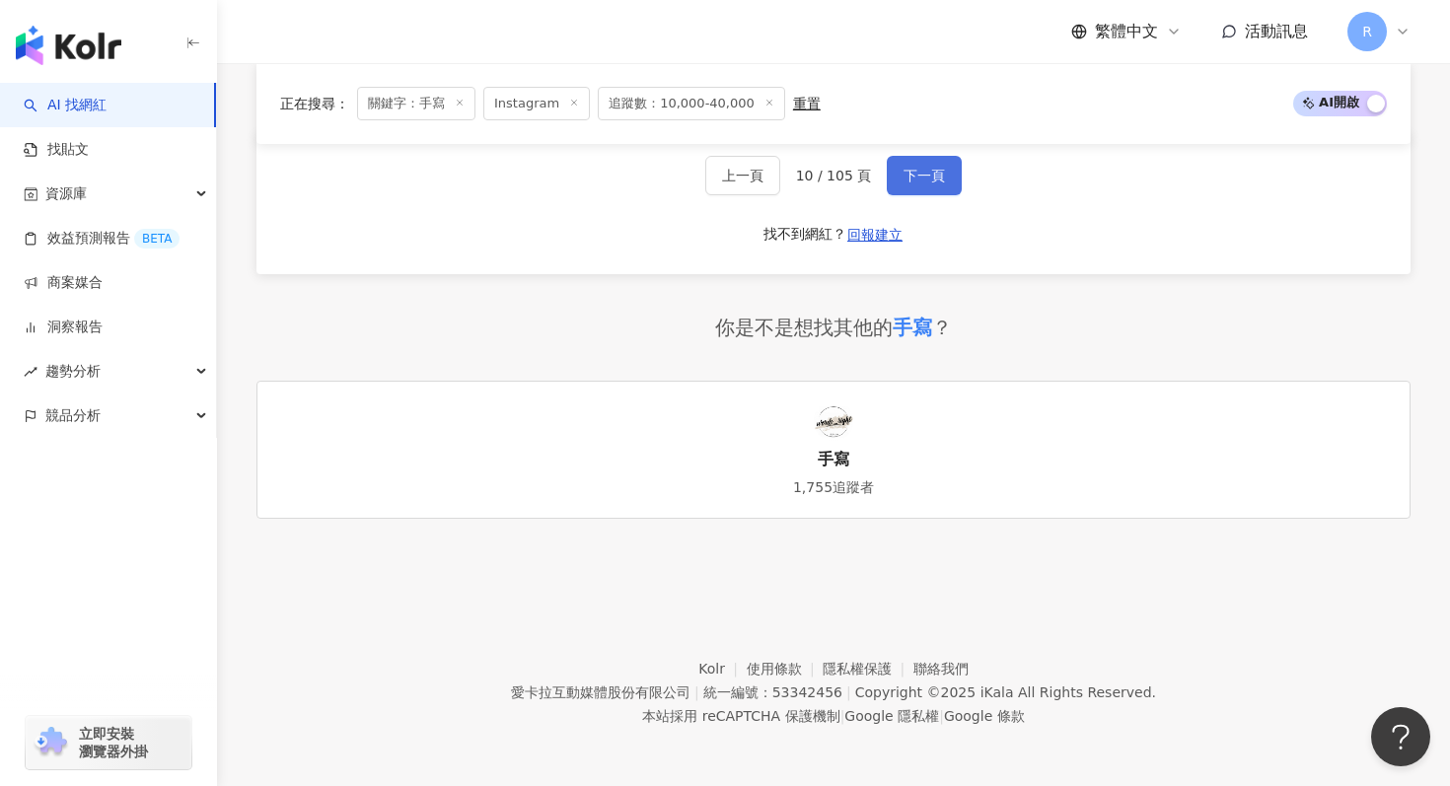
click at [917, 182] on span "下一頁" at bounding box center [924, 176] width 41 height 16
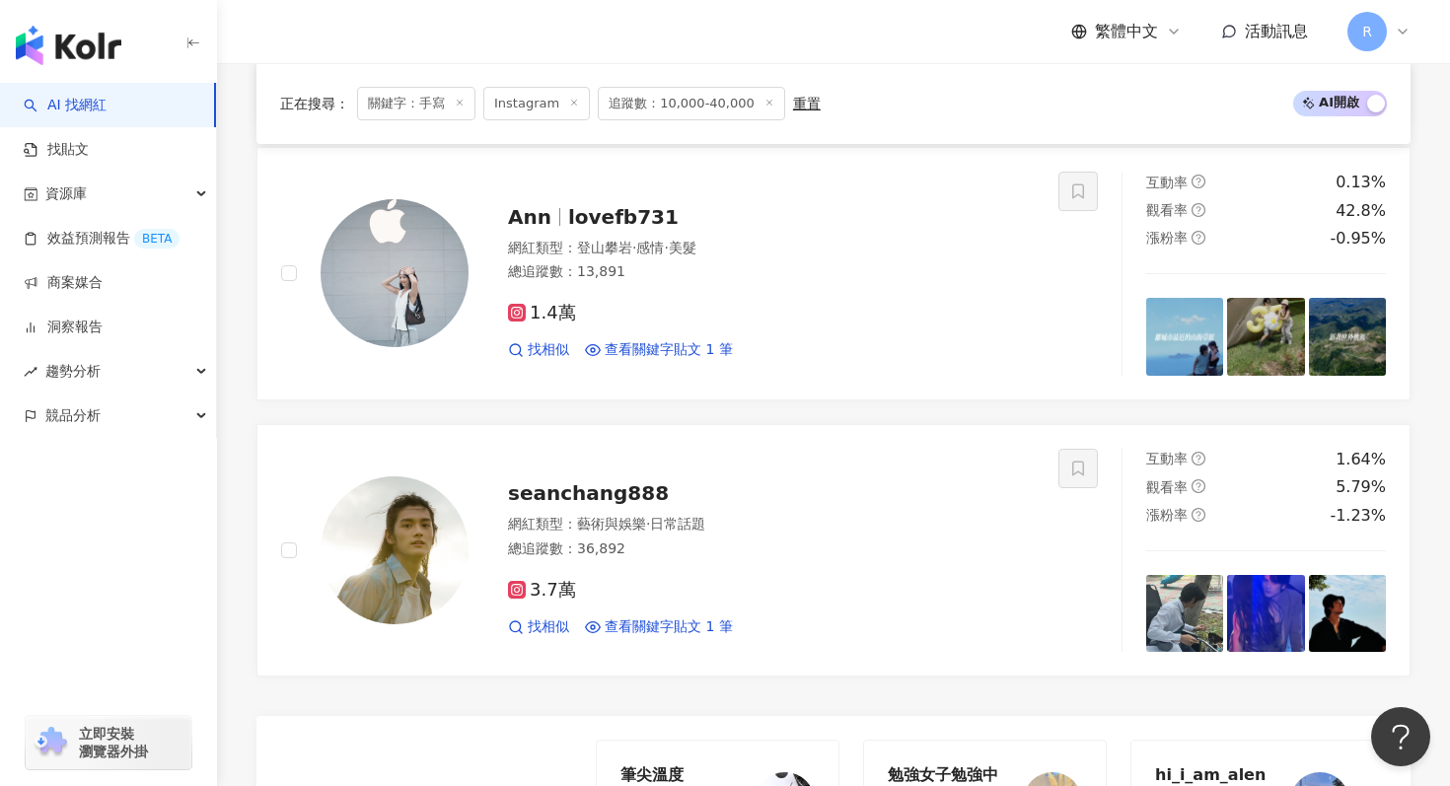
scroll to position [4168, 0]
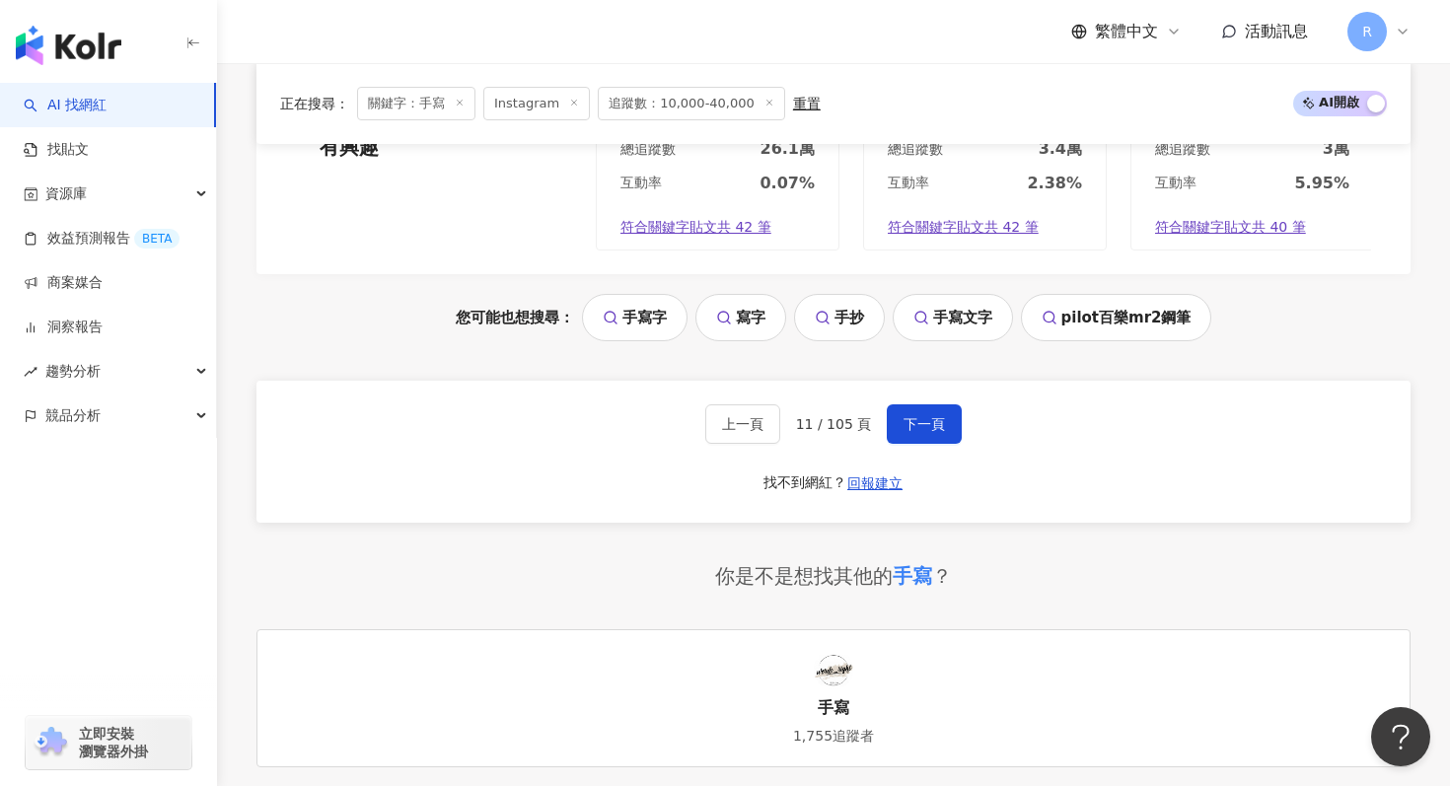
click at [932, 450] on div "上一頁 11 / 105 頁 下一頁 找不到網紅？ 回報建立" at bounding box center [833, 452] width 1154 height 142
click at [932, 437] on button "下一頁" at bounding box center [924, 423] width 75 height 39
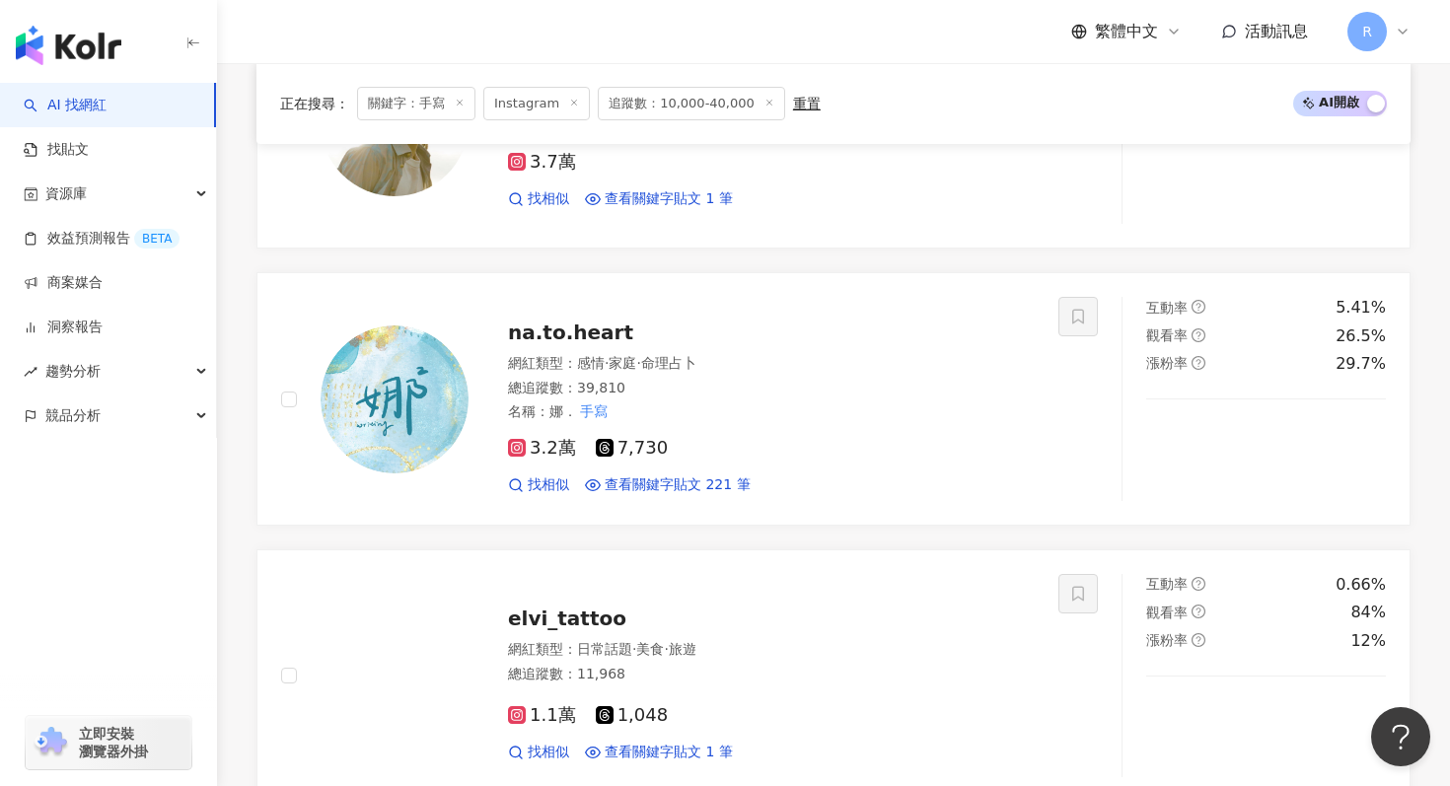
scroll to position [826, 0]
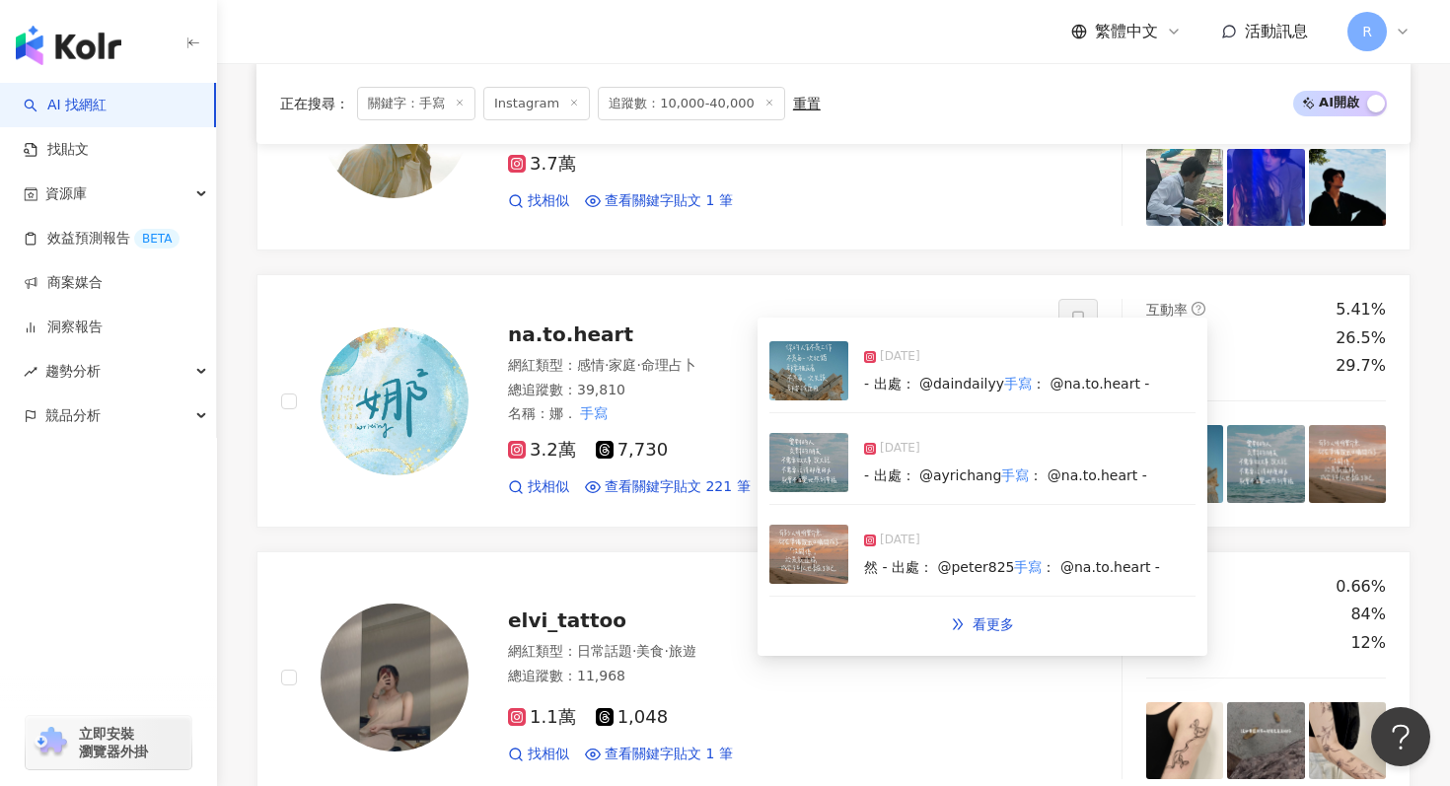
click at [797, 496] on div "2025/8/11 - 出處： @ayrichang 手寫 ： @na.to.heart -" at bounding box center [982, 463] width 426 height 84
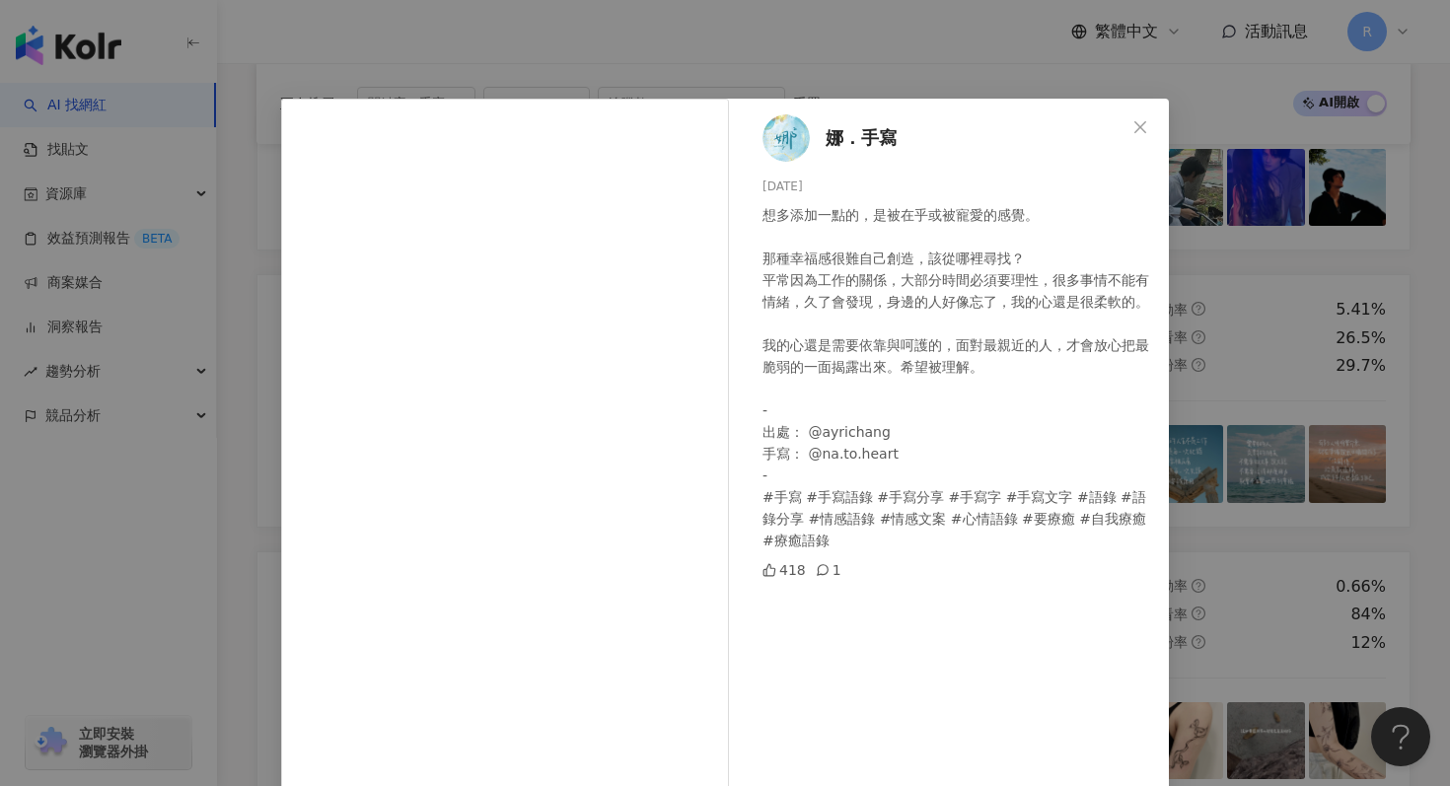
scroll to position [97, 0]
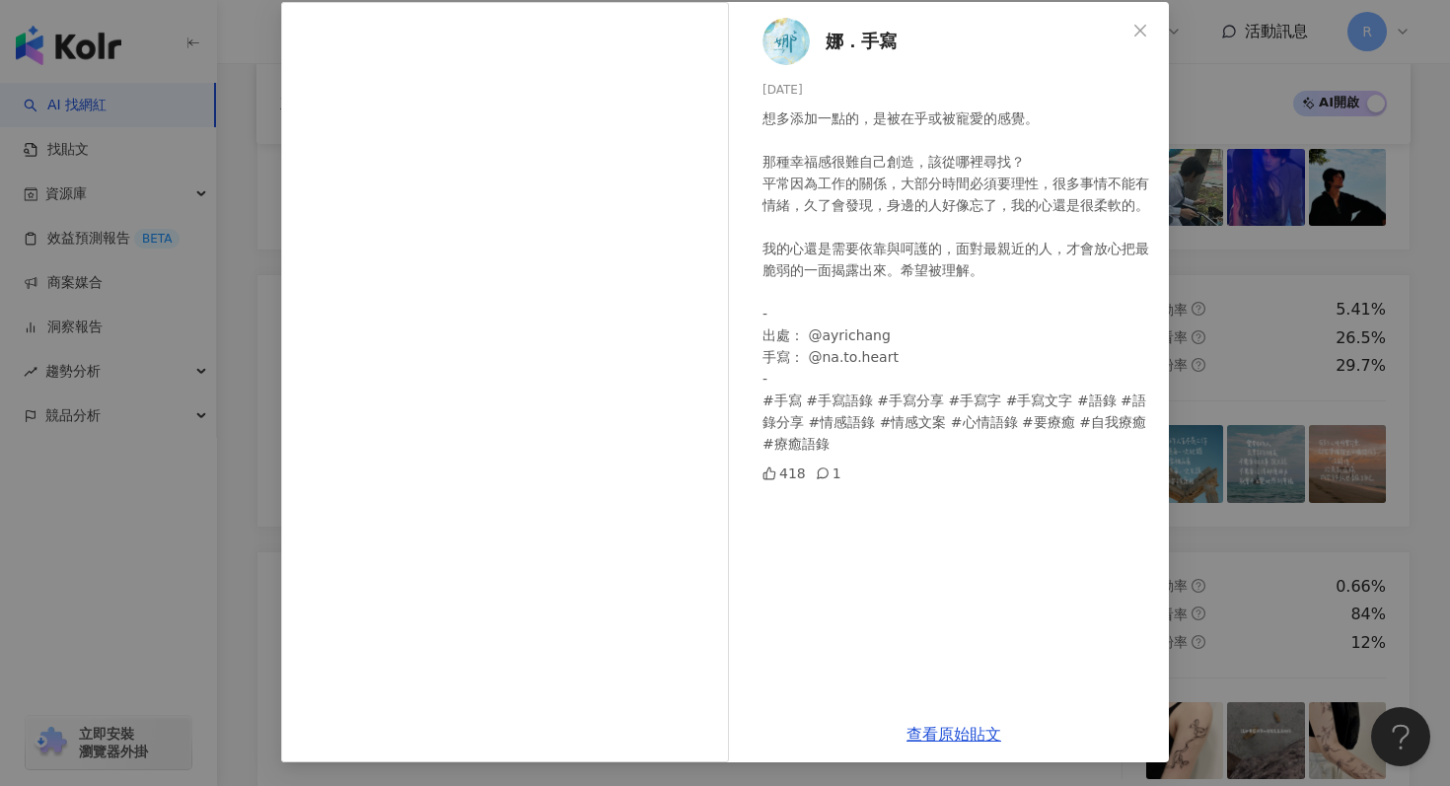
click at [1328, 185] on div "娜．手寫 2025/8/11 想多添加一點的，是被在乎或被寵愛的感覺。 那種幸福感很難自己創造，該從哪裡尋找？ 平常因為工作的關係，大部分時間必須要理性，很多…" at bounding box center [725, 393] width 1450 height 786
click at [1287, 211] on div "娜．手寫 2025/8/11 想多添加一點的，是被在乎或被寵愛的感覺。 那種幸福感很難自己創造，該從哪裡尋找？ 平常因為工作的關係，大部分時間必須要理性，很多…" at bounding box center [725, 393] width 1450 height 786
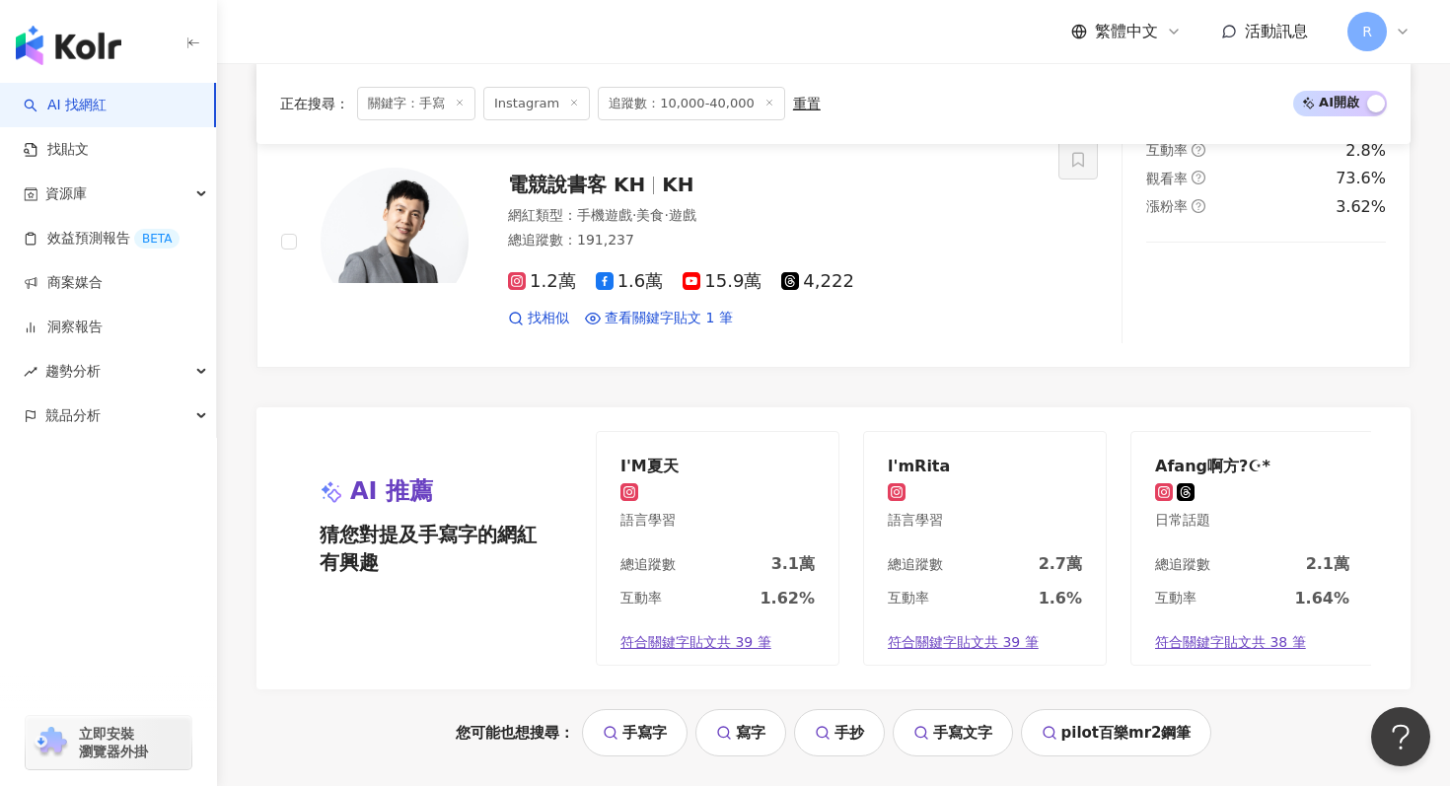
scroll to position [4286, 0]
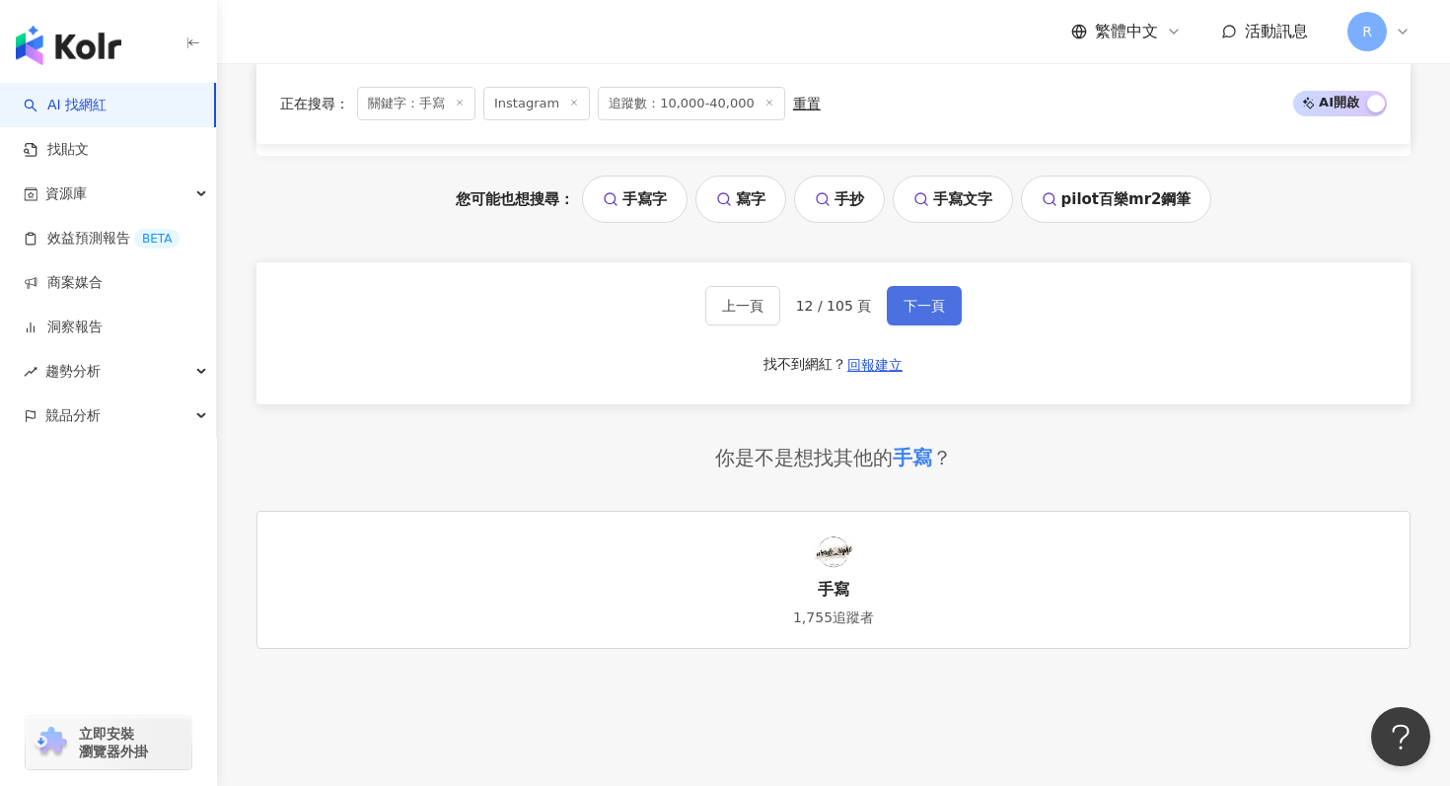
click at [904, 292] on button "下一頁" at bounding box center [924, 305] width 75 height 39
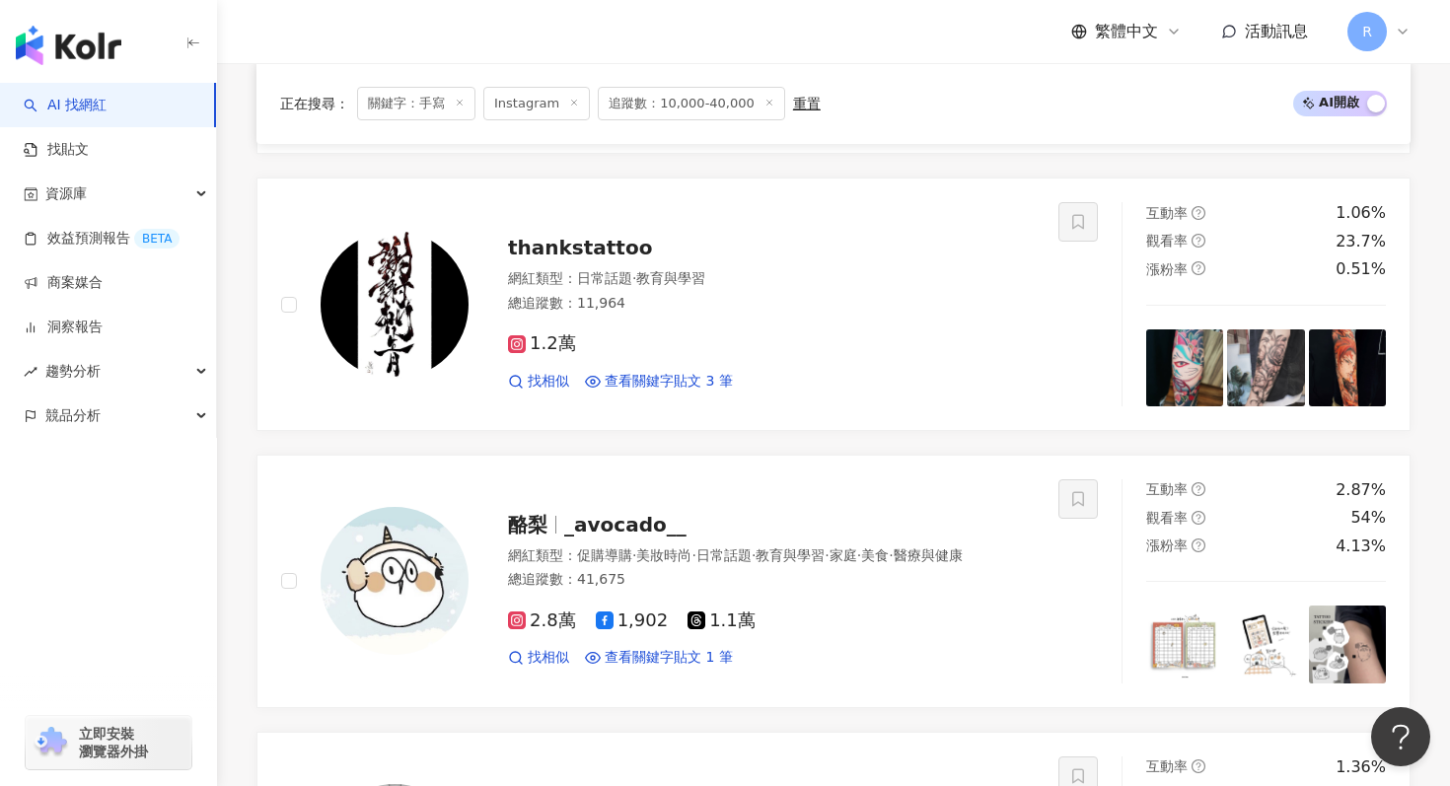
scroll to position [2015, 0]
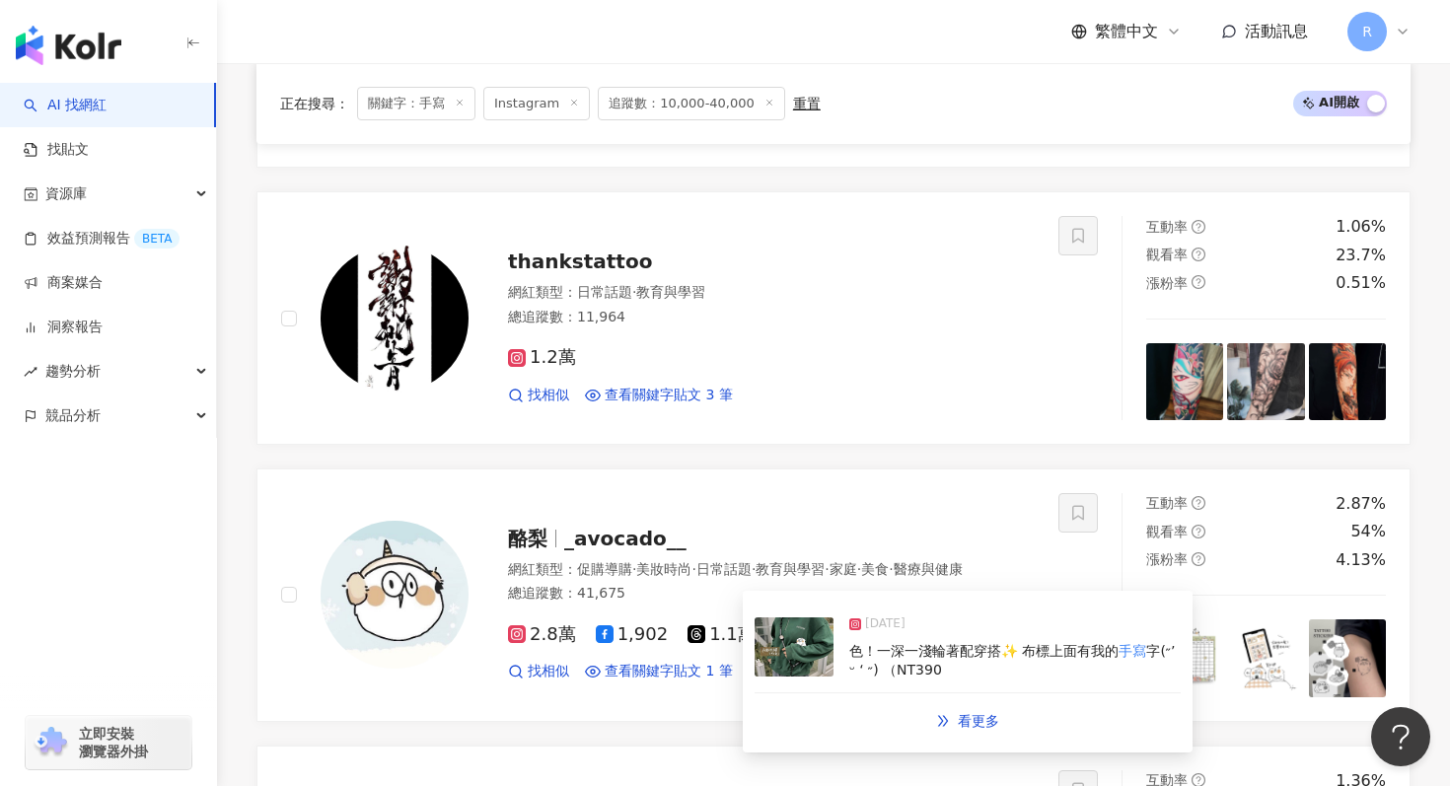
click at [779, 647] on img at bounding box center [794, 647] width 79 height 59
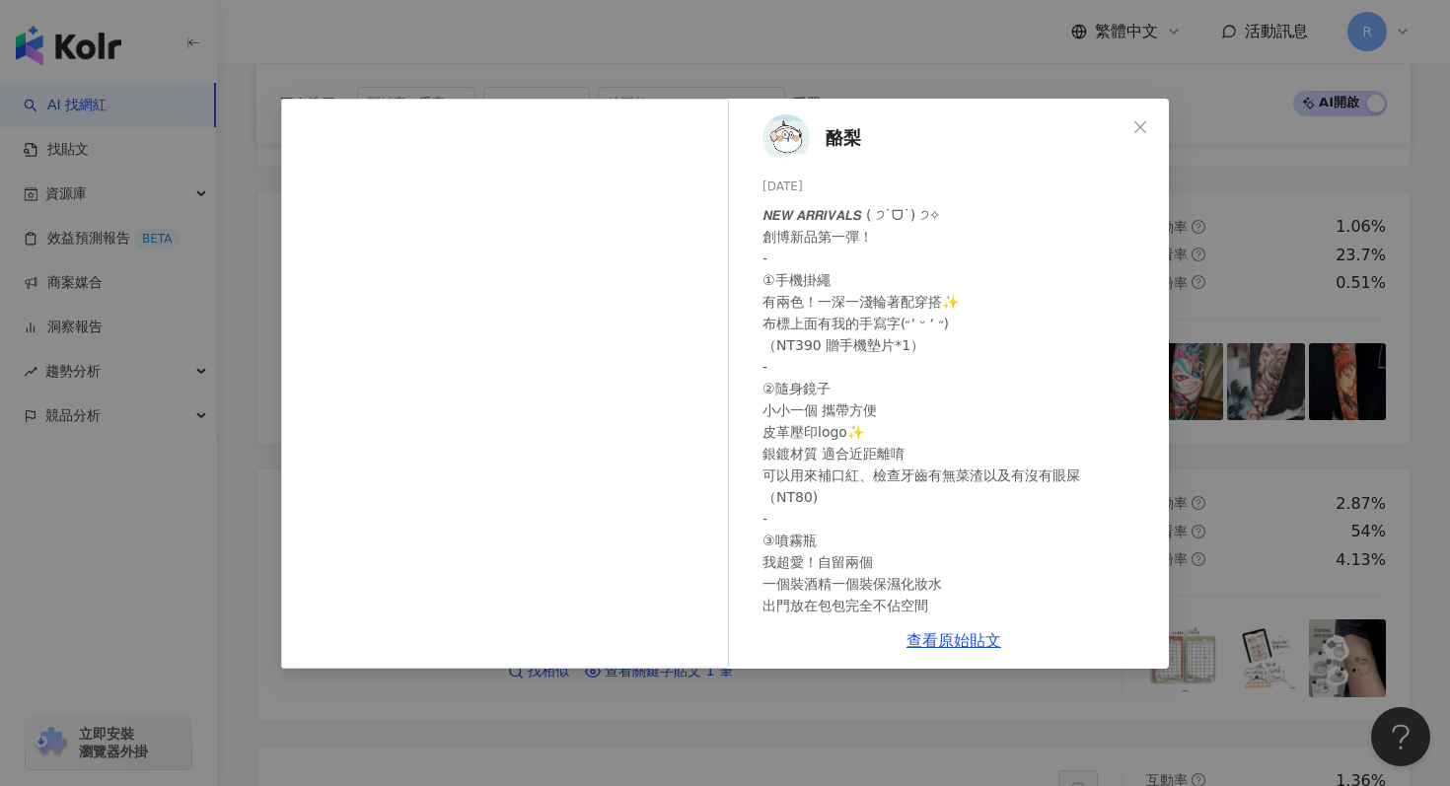
click at [869, 49] on div "酪梨 2025/2/8 𝙉𝙀𝙒 𝘼𝙍𝙍𝙄𝙑𝘼𝙇𝙎 ( ੭˙ᗜ˙) ੭✧ 創博新品第一彈！ - ①手機掛繩 有兩色！一深一淺輪著配穿搭✨ 布標上面有我的手寫字(…" at bounding box center [725, 393] width 1450 height 786
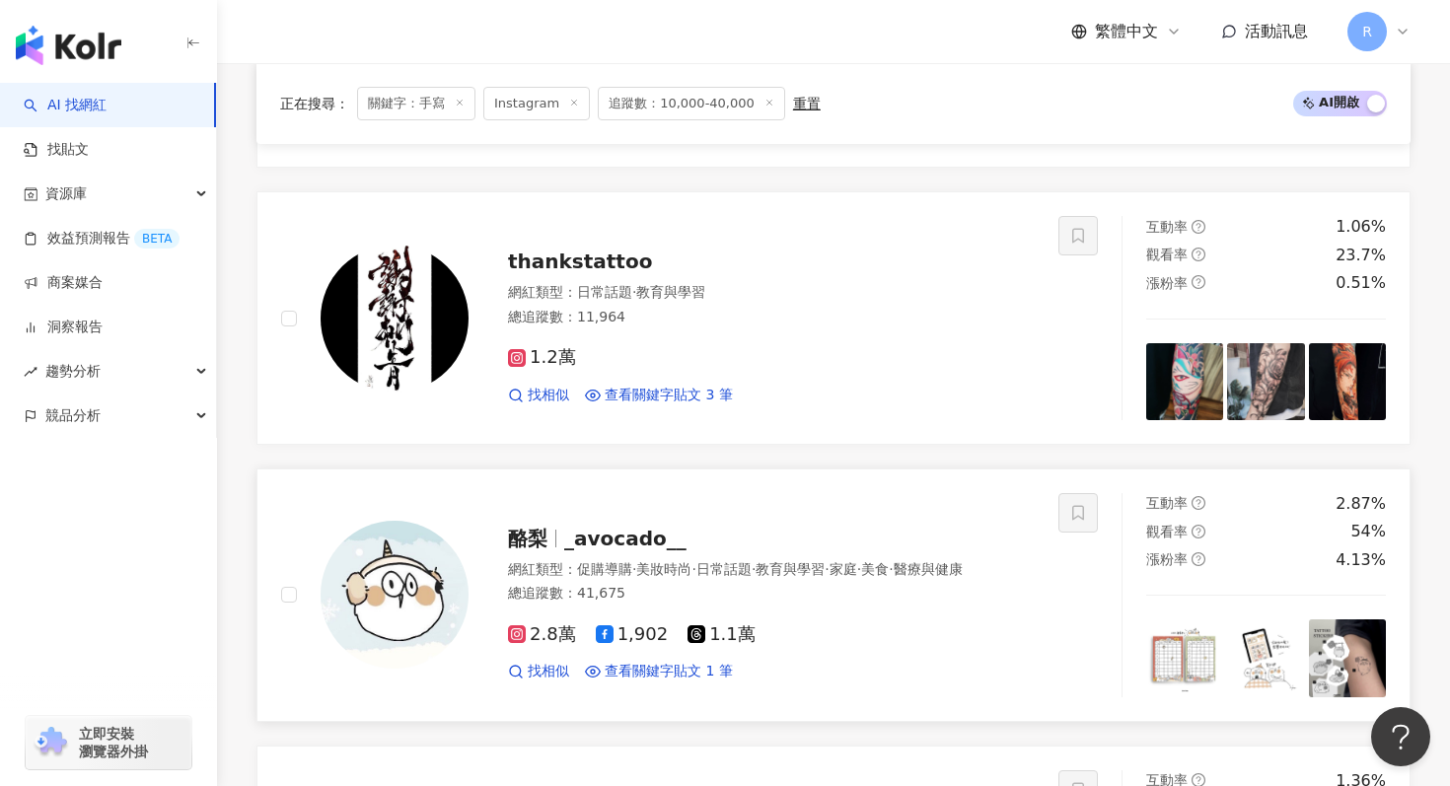
click at [583, 558] on div "酪梨 _avocado__ 網紅類型 ： 促購導購 · 美妝時尚 · 日常話題 · 教育與學習 · 家庭 · 美食 · 醫療與健康 總追蹤數 ： 41,675…" at bounding box center [752, 595] width 566 height 173
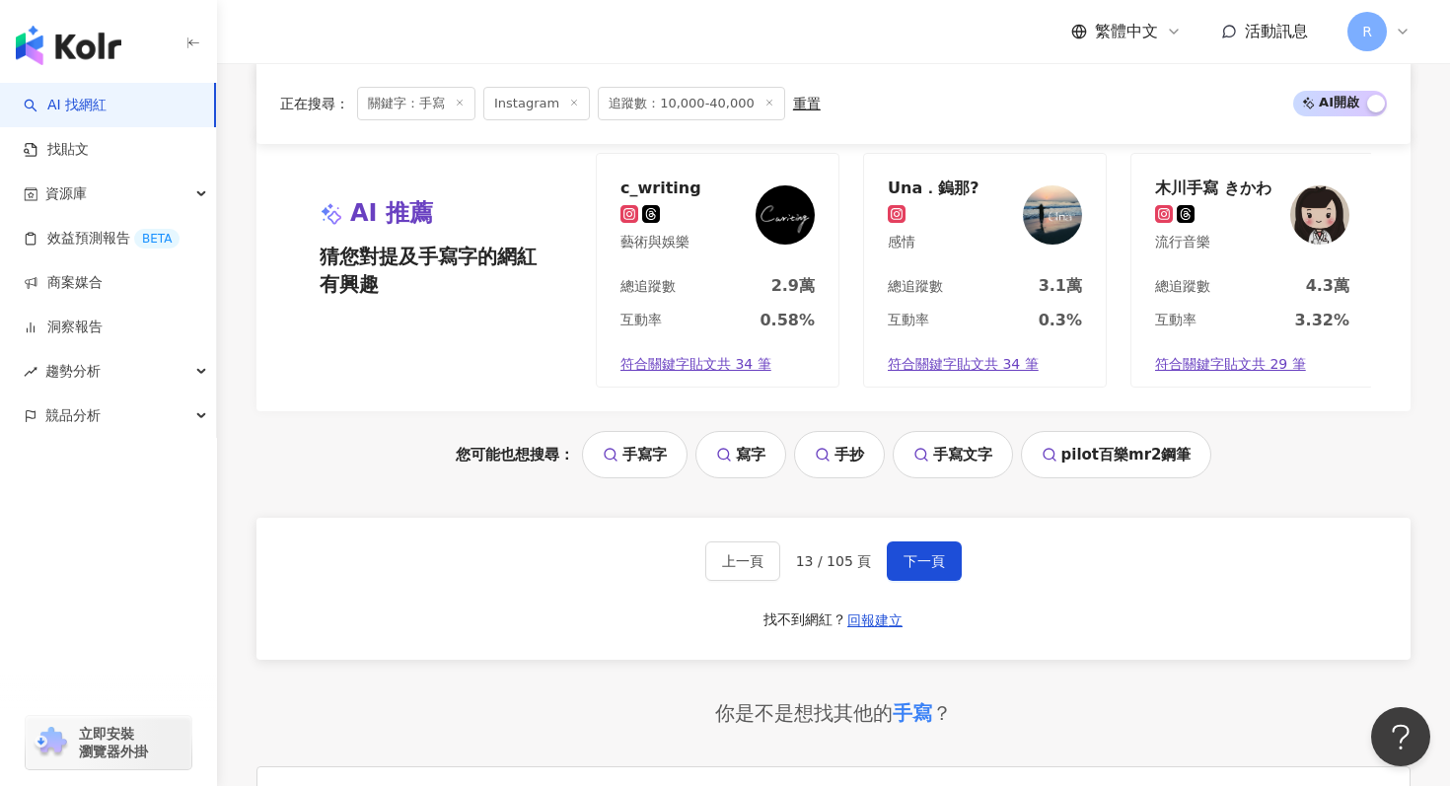
scroll to position [4241, 0]
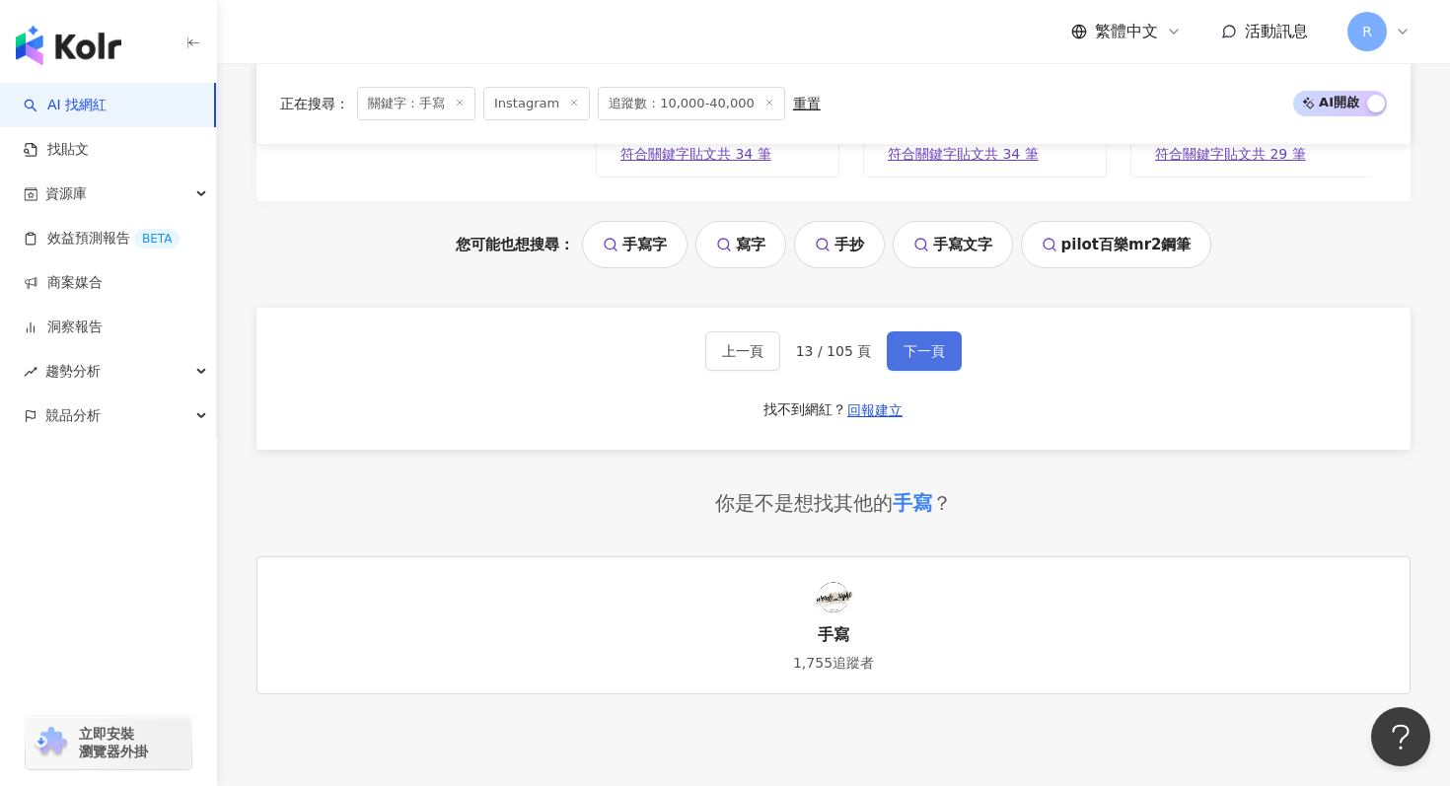
click at [902, 364] on button "下一頁" at bounding box center [924, 350] width 75 height 39
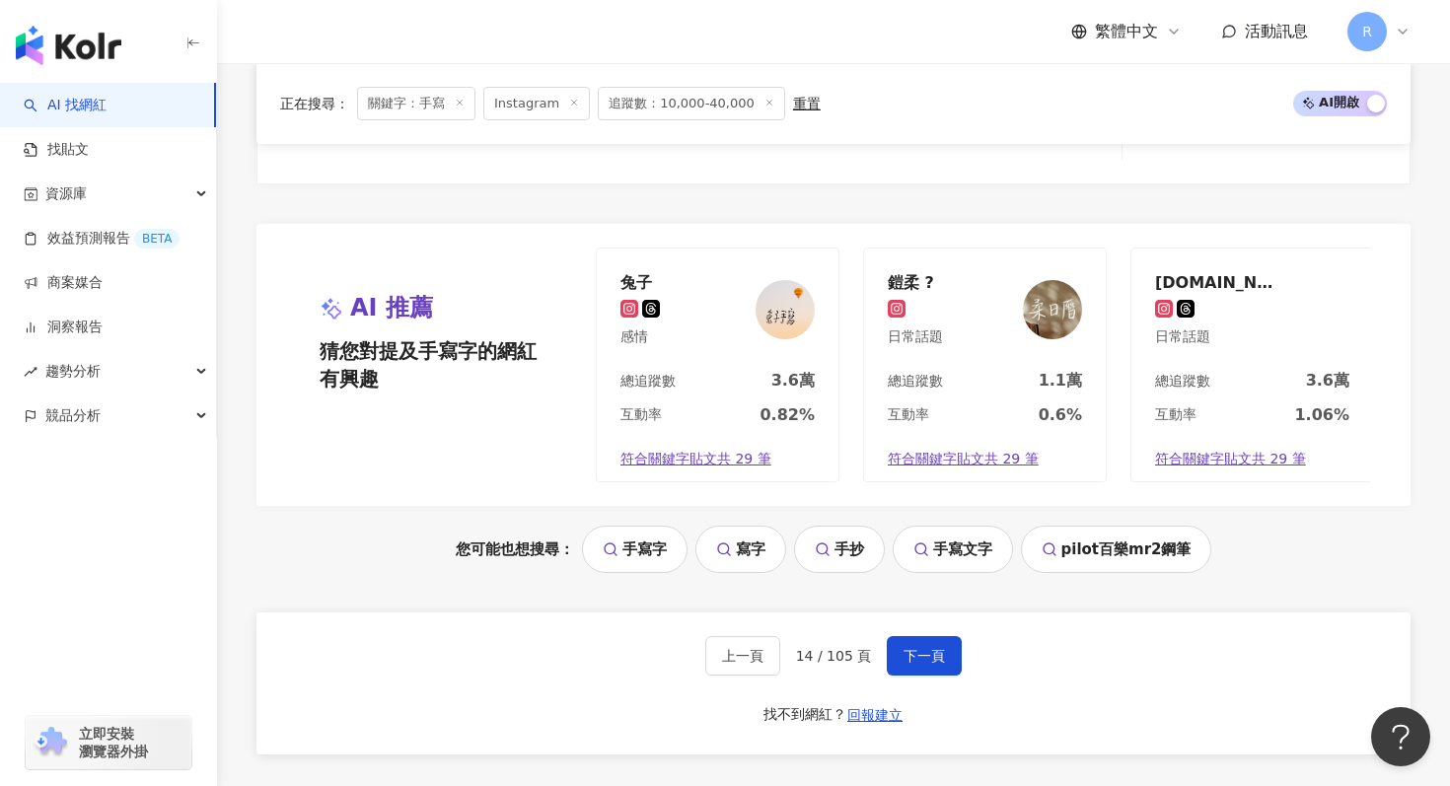
scroll to position [3967, 0]
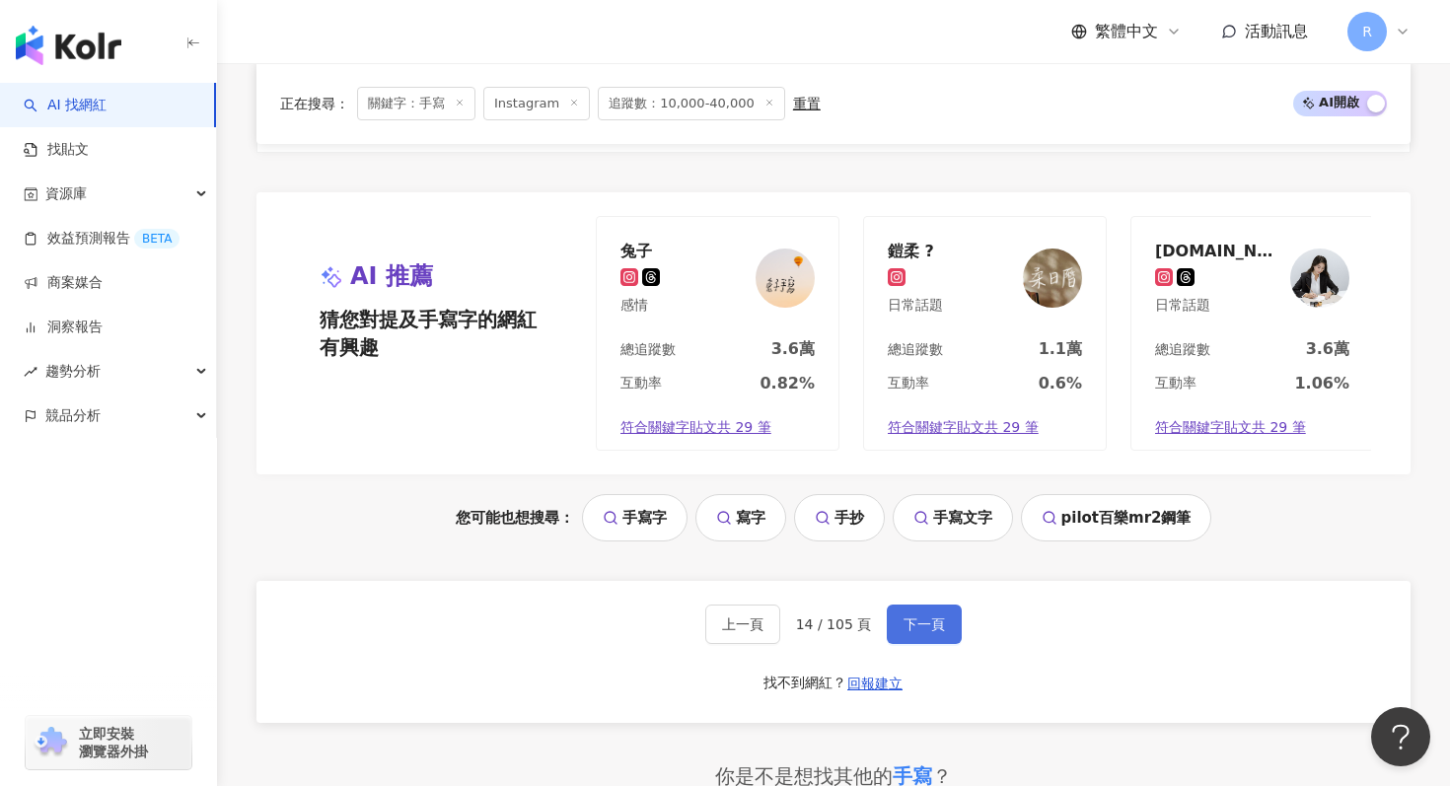
click at [923, 615] on button "下一頁" at bounding box center [924, 624] width 75 height 39
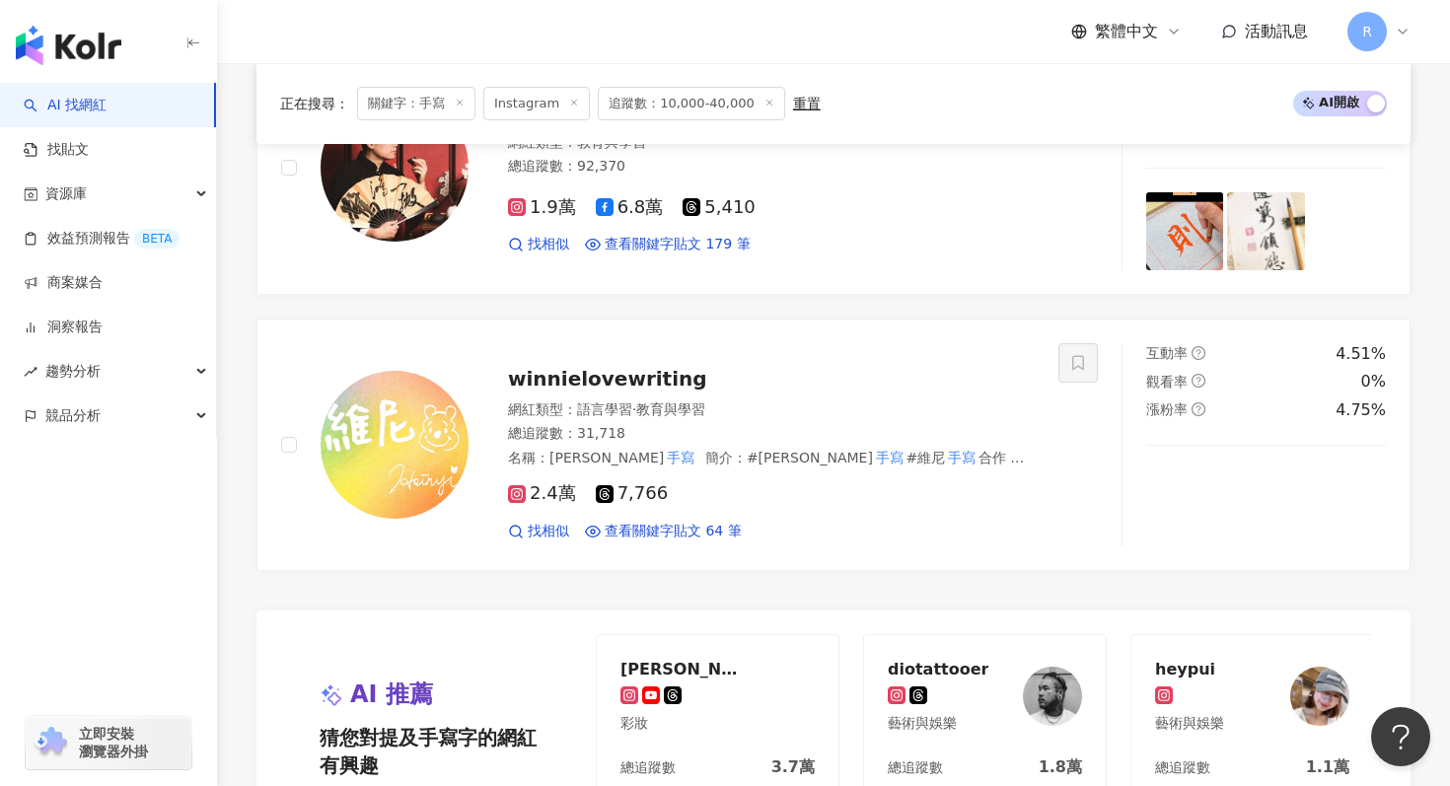
scroll to position [3540, 0]
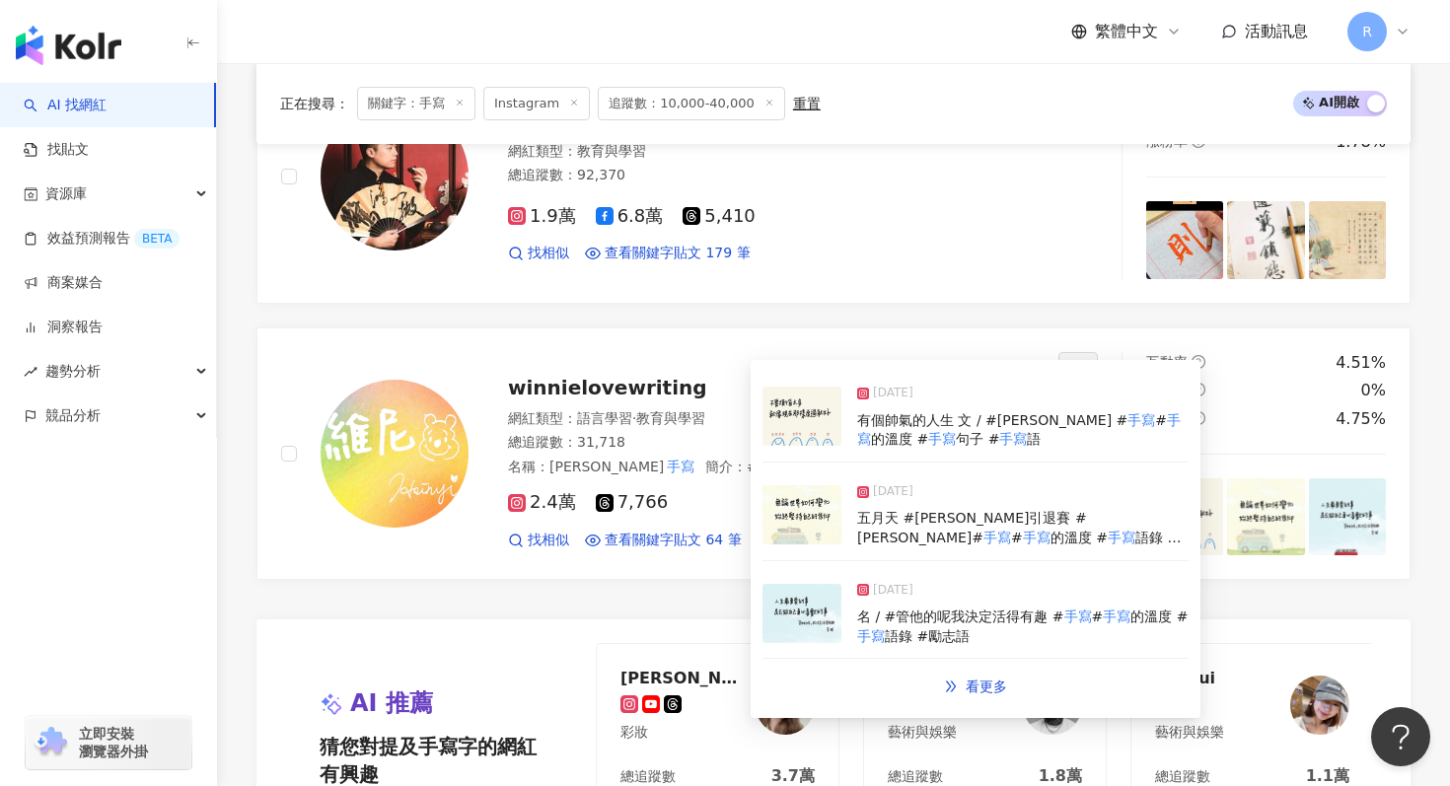
click at [807, 516] on img at bounding box center [802, 514] width 79 height 59
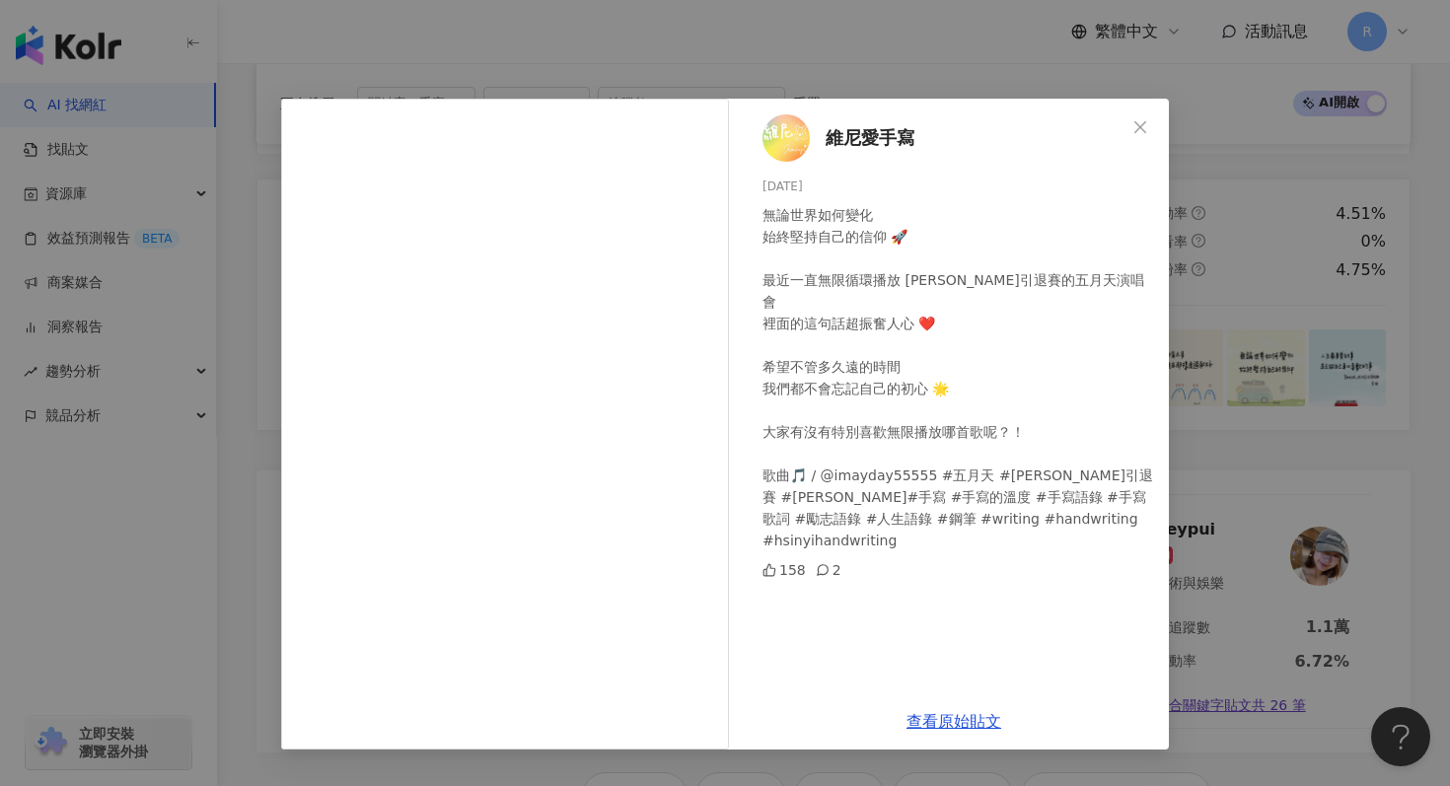
scroll to position [3772, 0]
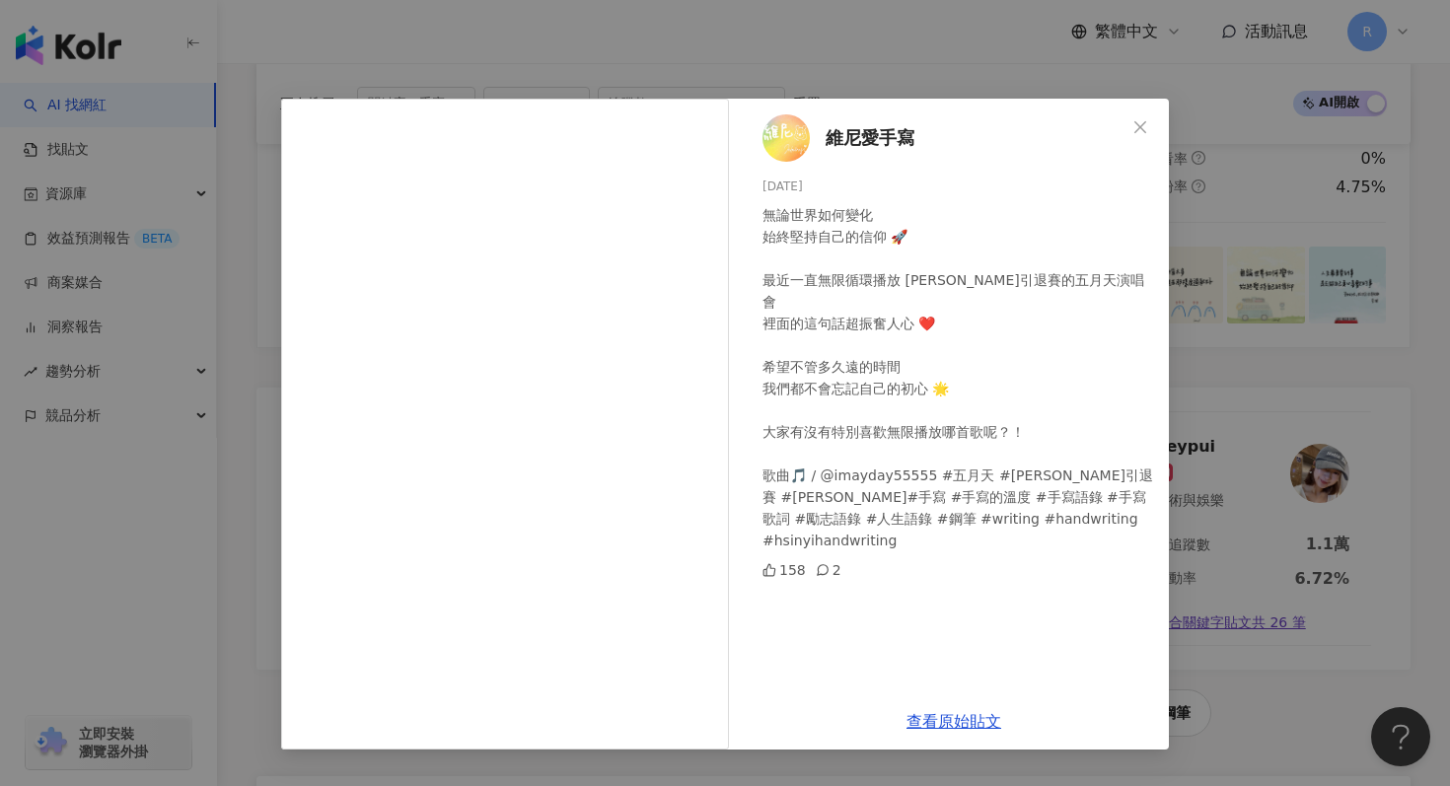
click at [823, 65] on div "維尼愛手寫 2025/9/4 無論世界如何變化 始終堅持自己的信仰 🚀 最近一直無限循環播放 周思齊引退賽的五月天演唱會 裡面的這句話超振奮人心 ❤️ 希望不…" at bounding box center [725, 393] width 1450 height 786
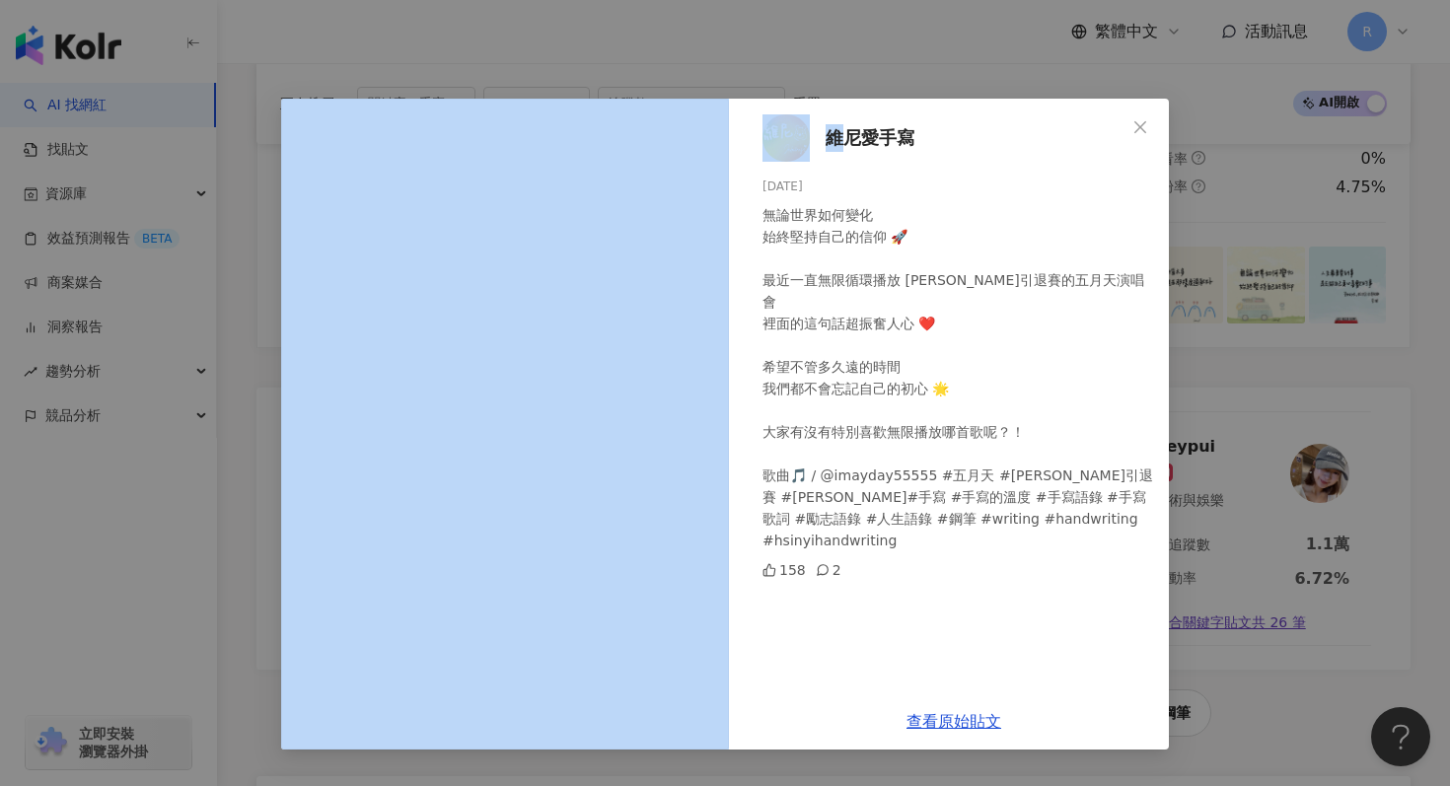
click at [823, 65] on div "維尼愛手寫 2025/9/4 無論世界如何變化 始終堅持自己的信仰 🚀 最近一直無限循環播放 周思齊引退賽的五月天演唱會 裡面的這句話超振奮人心 ❤️ 希望不…" at bounding box center [725, 393] width 1450 height 786
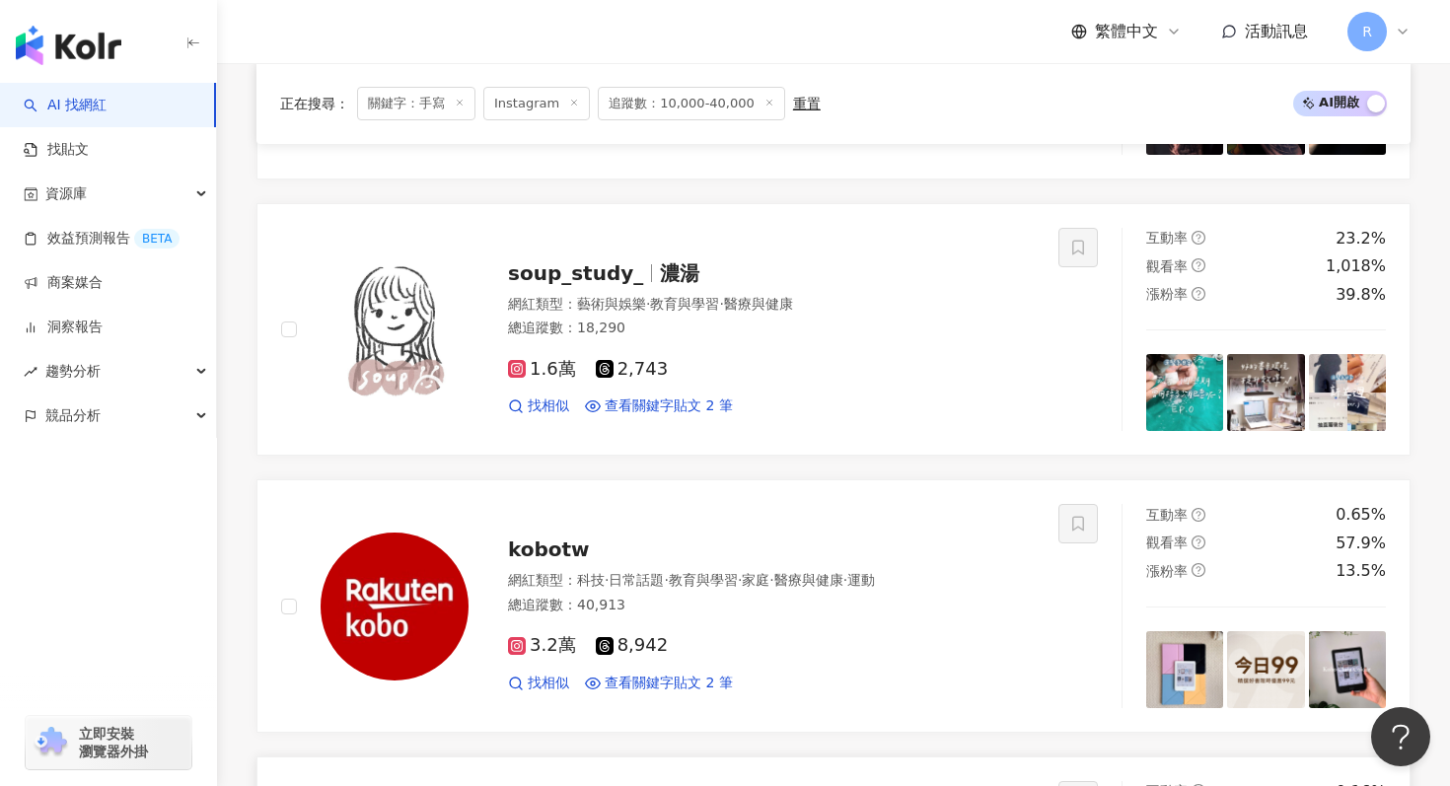
scroll to position [1707, 0]
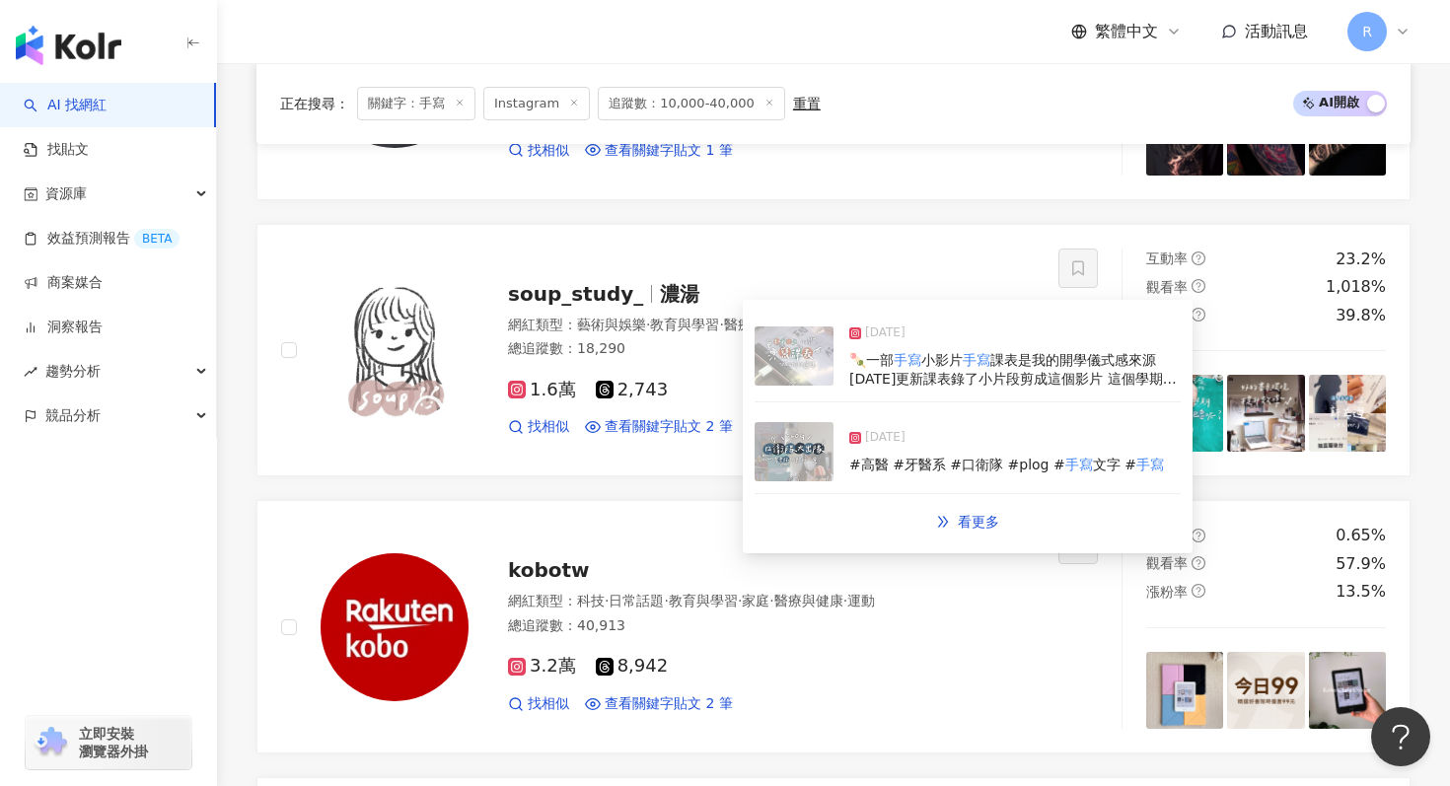
click at [787, 366] on img at bounding box center [794, 356] width 79 height 59
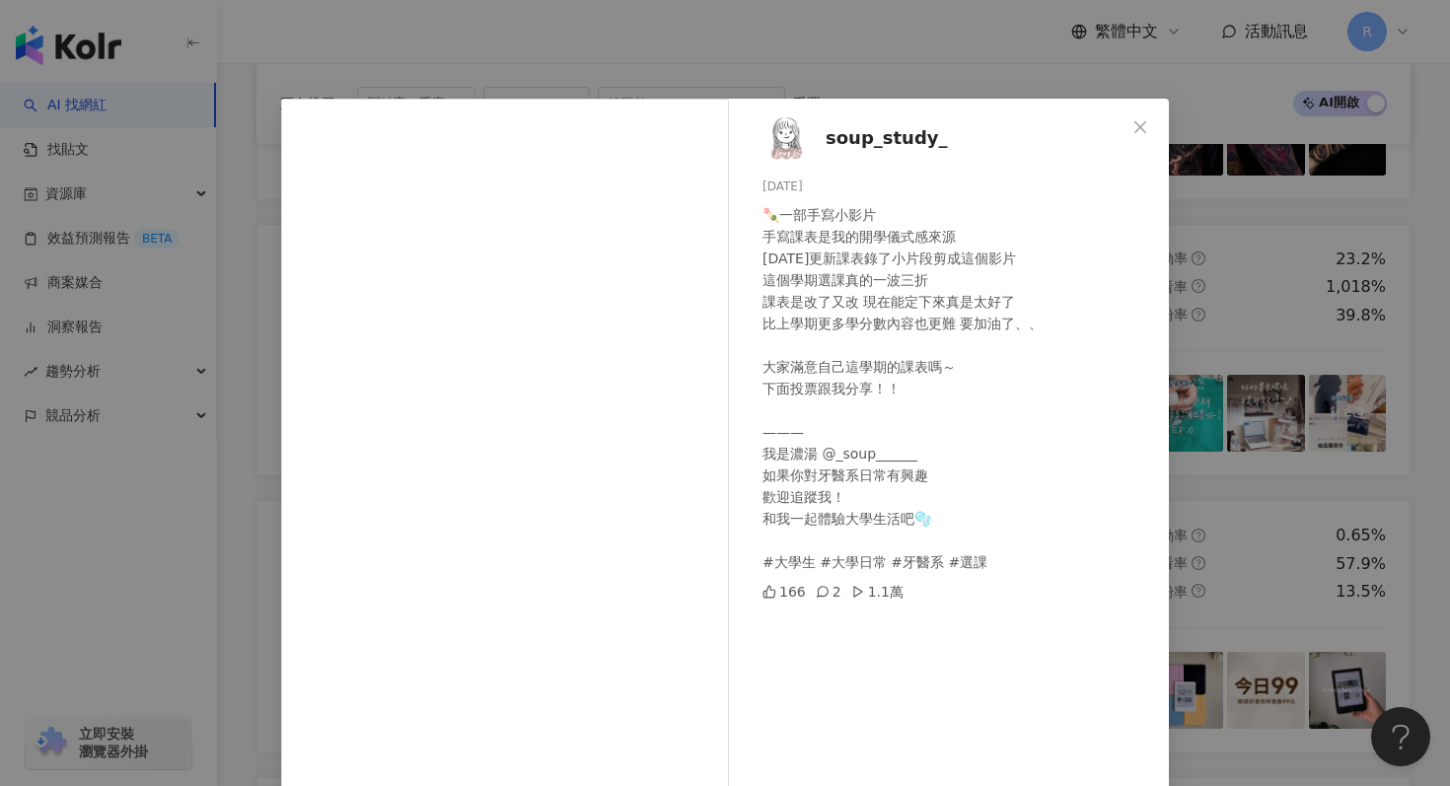
scroll to position [99, 0]
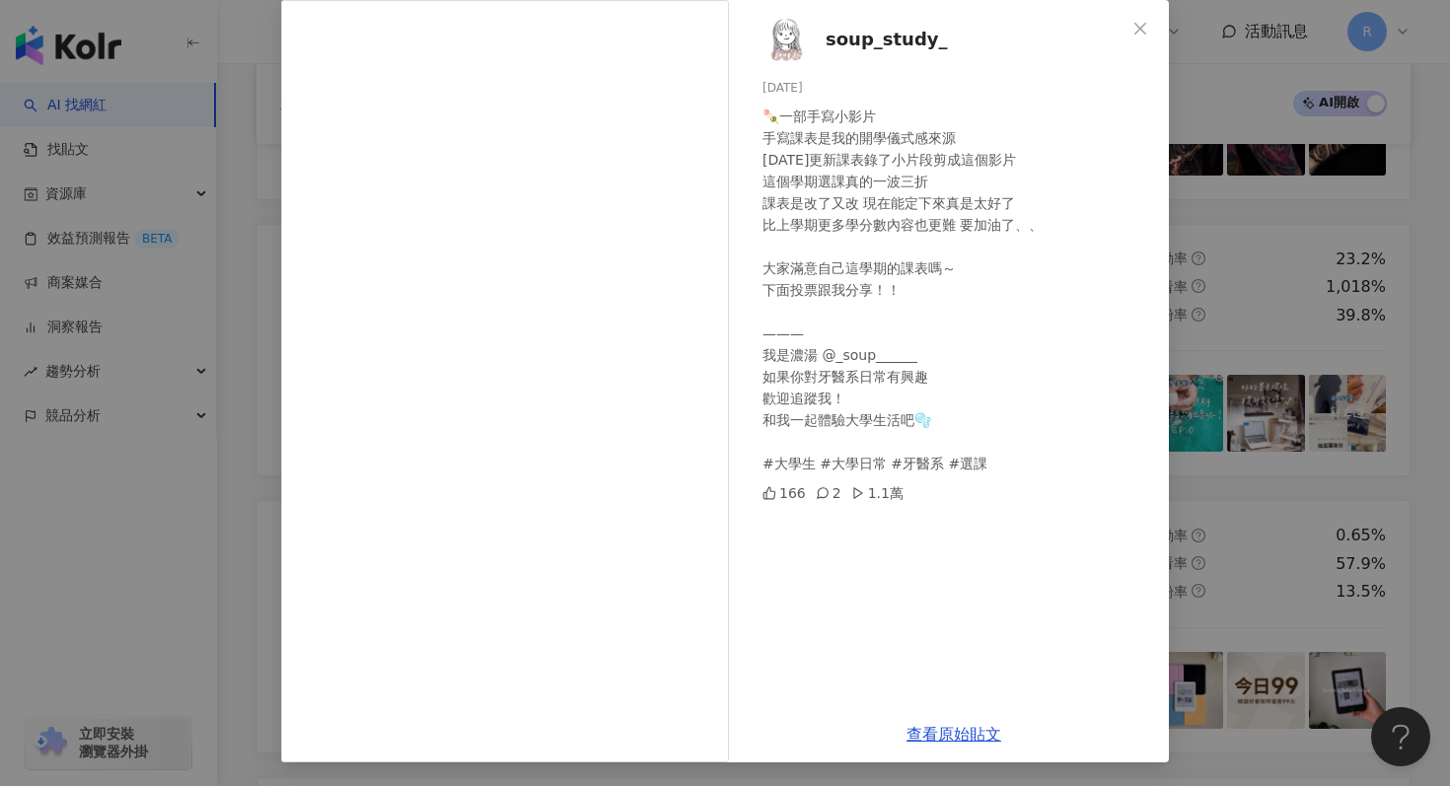
click at [1351, 138] on div "soup_study_ 2025/2/26 🍡一部手寫小影片 手寫課表是我的開學儀式感來源 昨天更新課表錄了小片段剪成這個影片 這個學期選課真的一波三折 課表…" at bounding box center [725, 393] width 1450 height 786
click at [1338, 158] on div "soup_study_ 2025/2/26 🍡一部手寫小影片 手寫課表是我的開學儀式感來源 昨天更新課表錄了小片段剪成這個影片 這個學期選課真的一波三折 課表…" at bounding box center [725, 393] width 1450 height 786
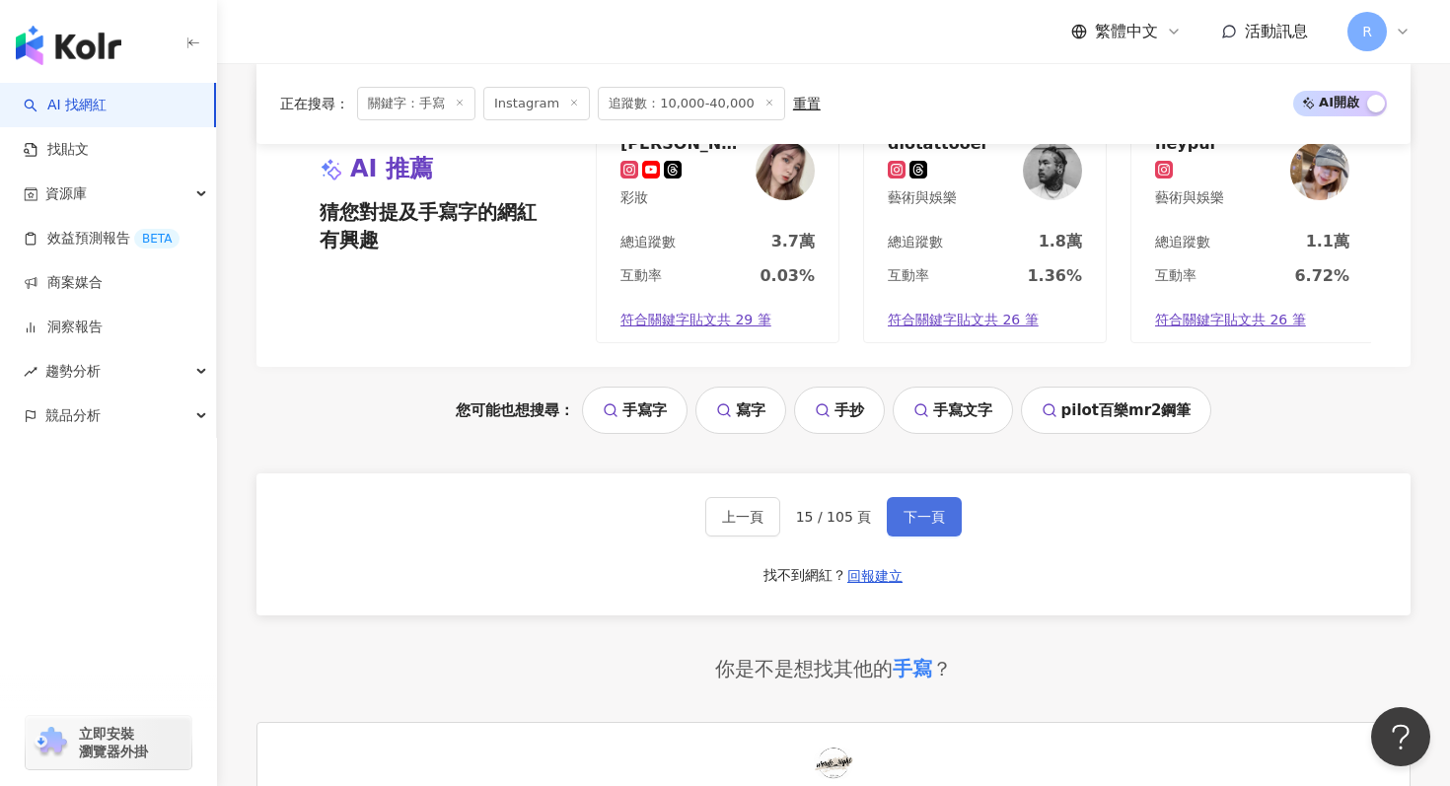
click at [915, 505] on button "下一頁" at bounding box center [924, 516] width 75 height 39
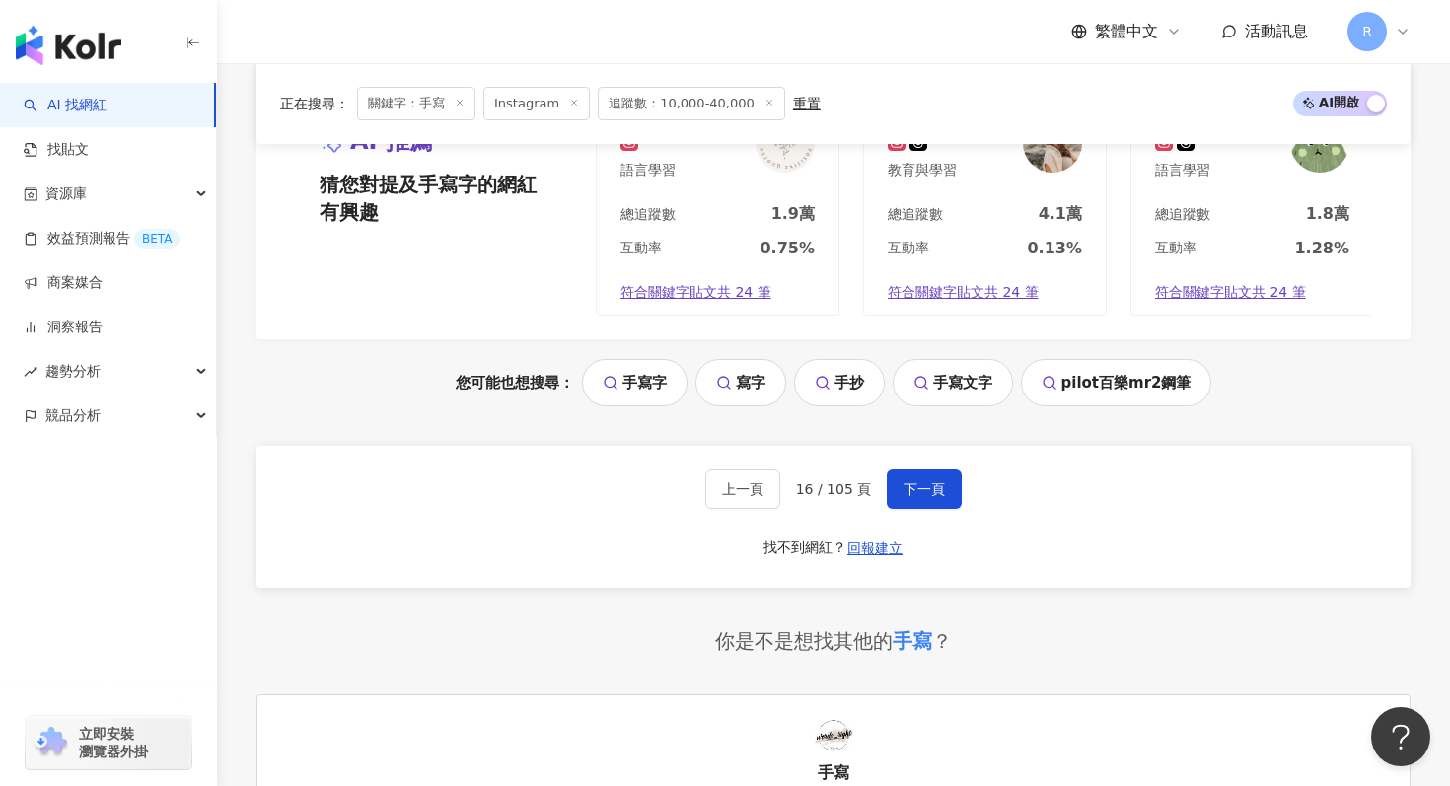
scroll to position [4392, 0]
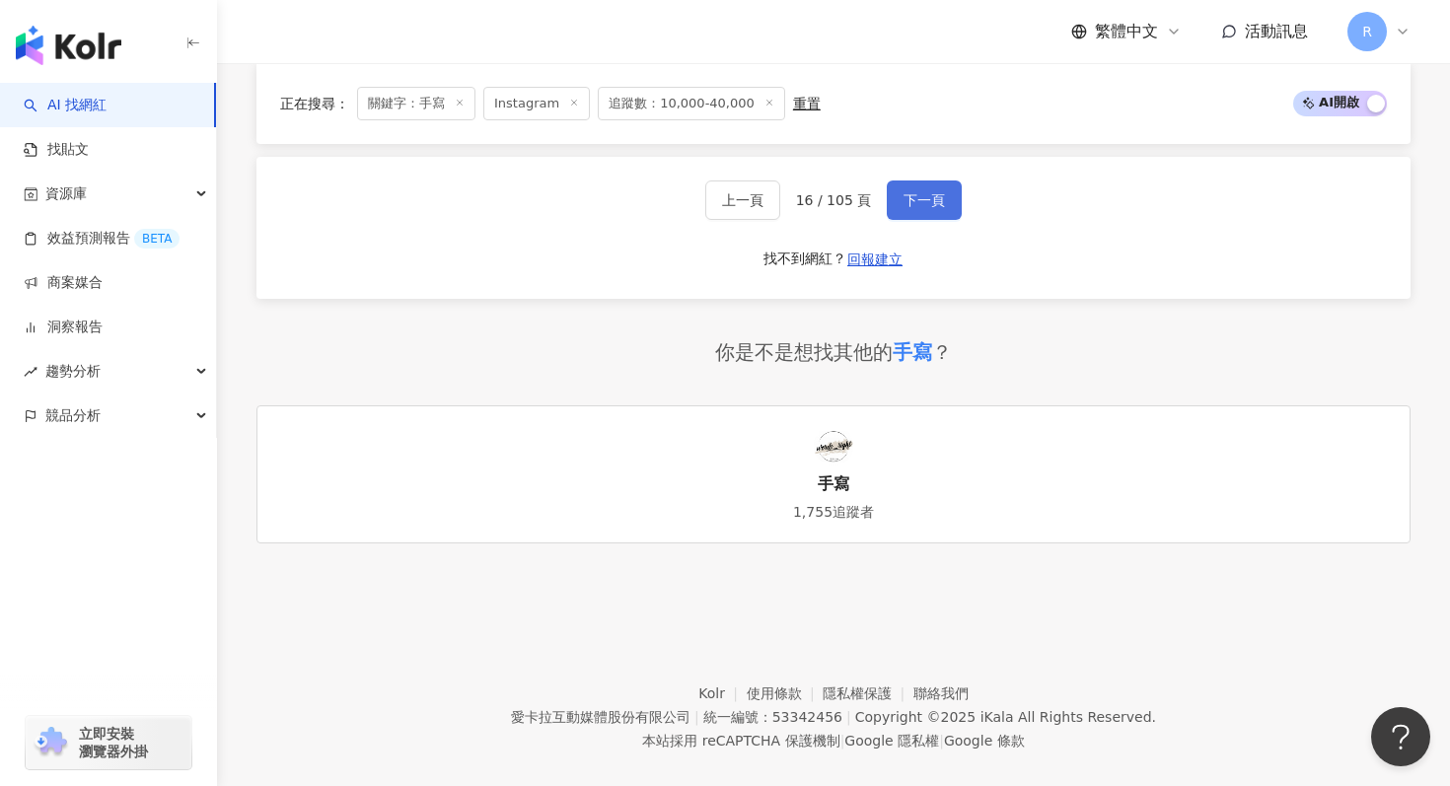
click at [903, 216] on button "下一頁" at bounding box center [924, 200] width 75 height 39
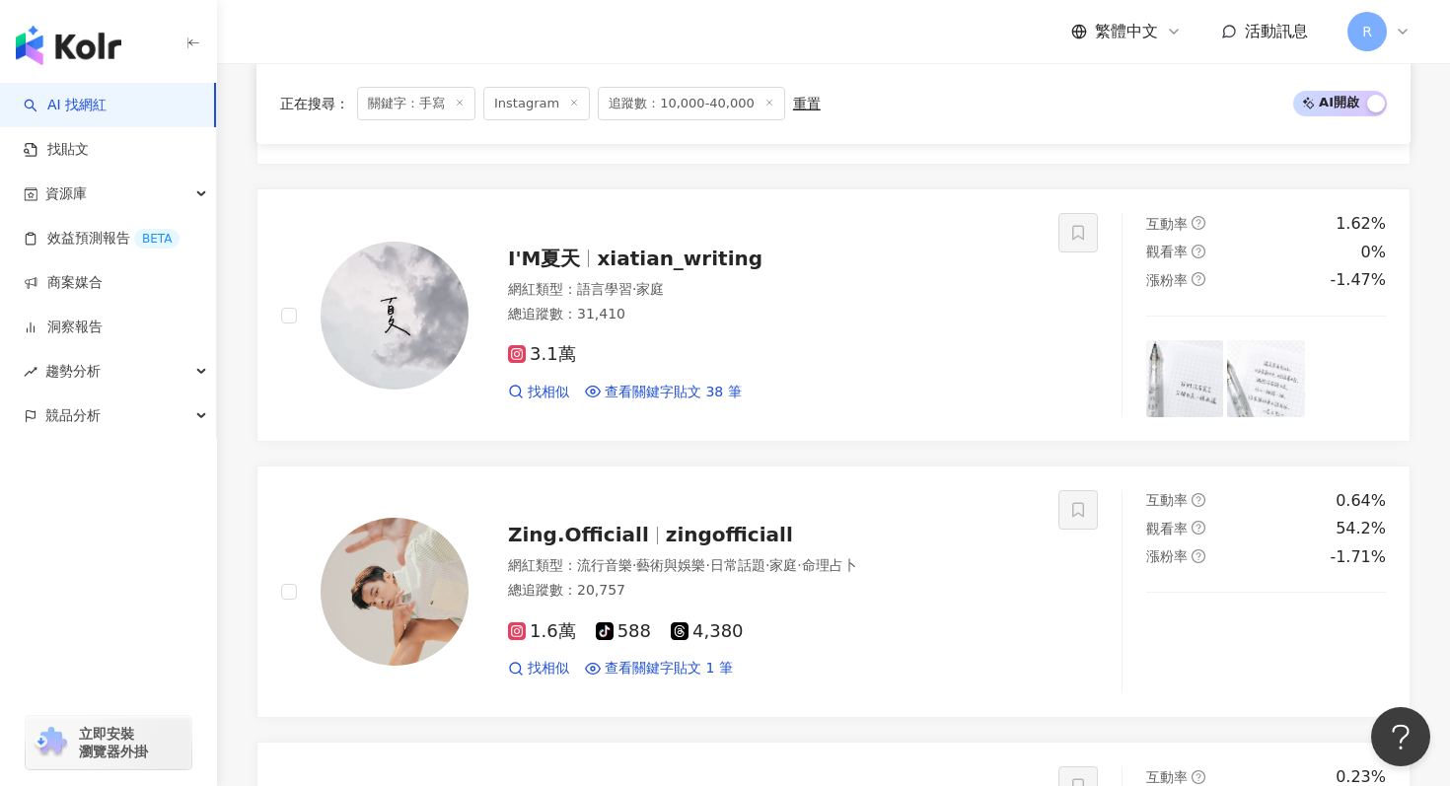
scroll to position [3168, 0]
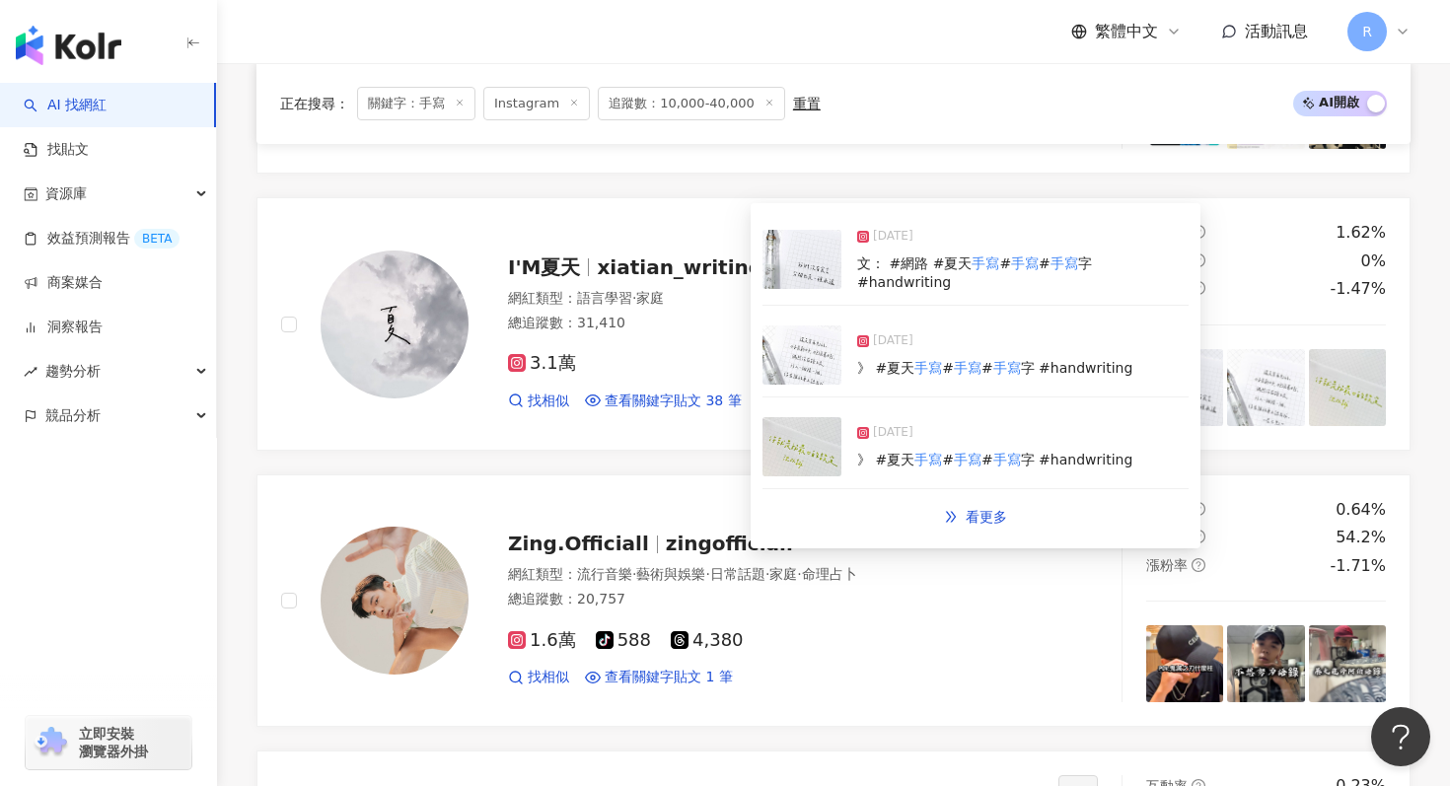
click at [808, 360] on img at bounding box center [802, 355] width 79 height 59
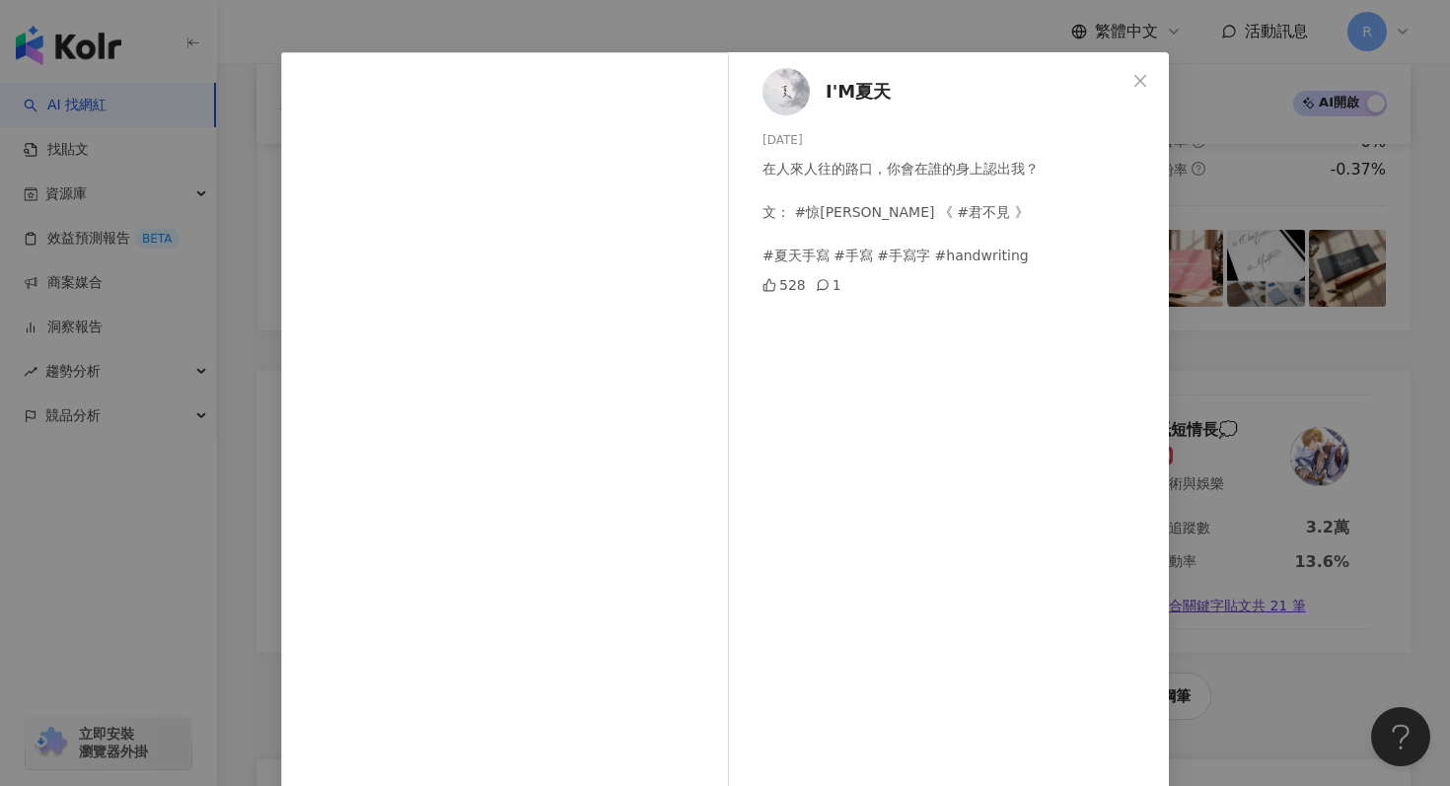
scroll to position [105, 0]
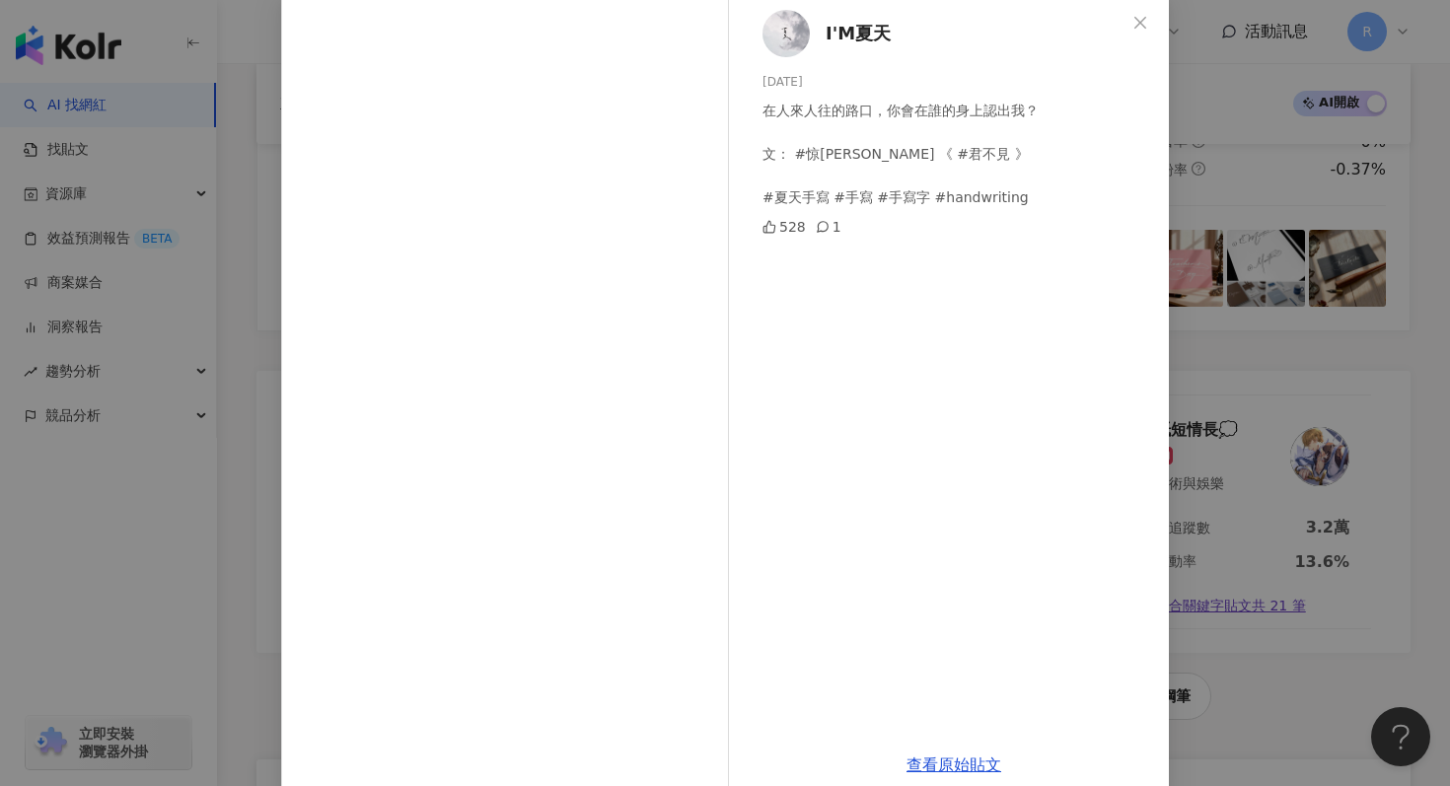
click at [1348, 149] on div "I'M夏天 2025/7/31 在人來人往的路口，你會在誰的身上認出我？ 文： #惊竹娇 《 #君不見 》 #夏天手寫 #手寫 #手寫字 #handwriti…" at bounding box center [725, 393] width 1450 height 786
click at [1324, 173] on div "I'M夏天 2025/7/31 在人來人往的路口，你會在誰的身上認出我？ 文： #惊竹娇 《 #君不見 》 #夏天手寫 #手寫 #手寫字 #handwriti…" at bounding box center [725, 393] width 1450 height 786
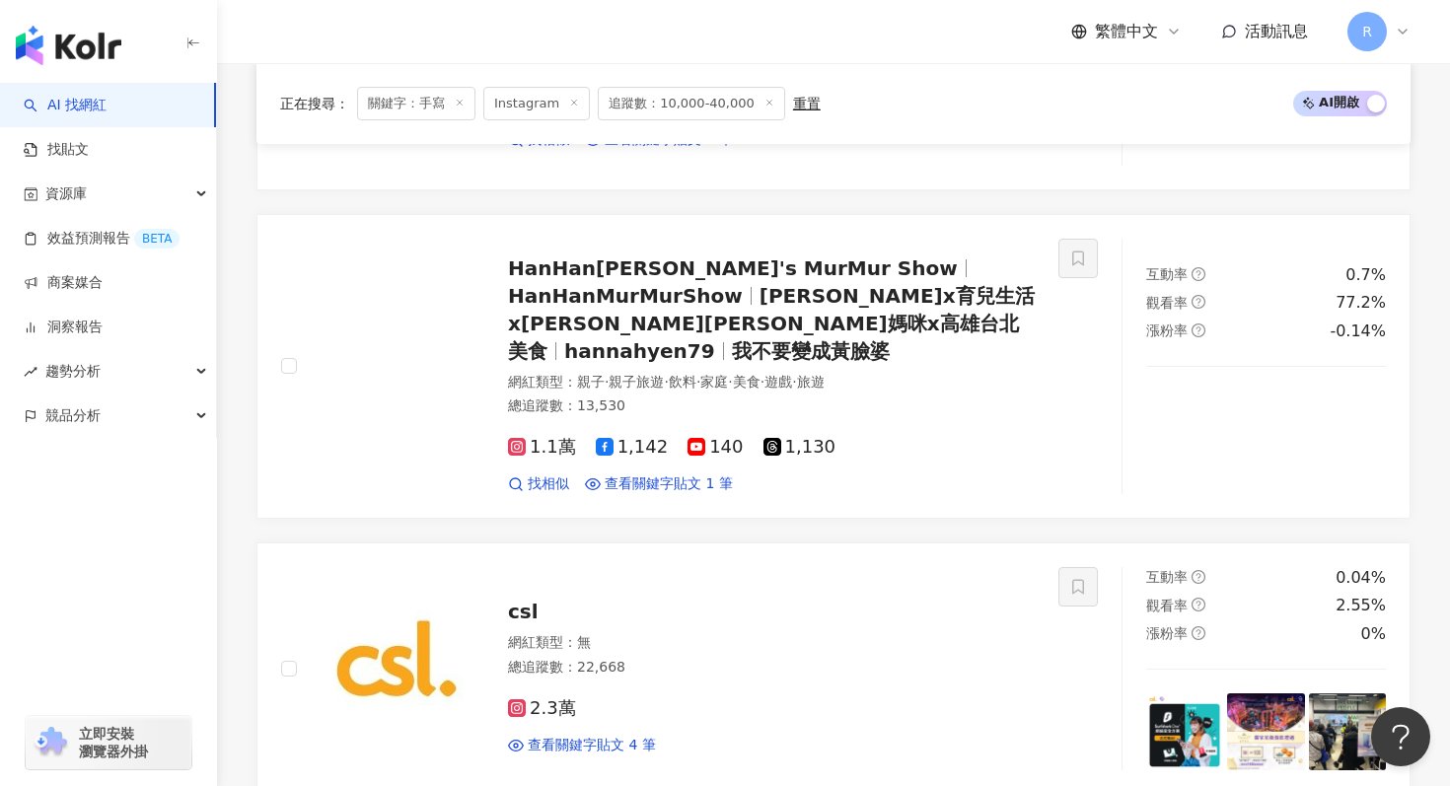
scroll to position [2545, 0]
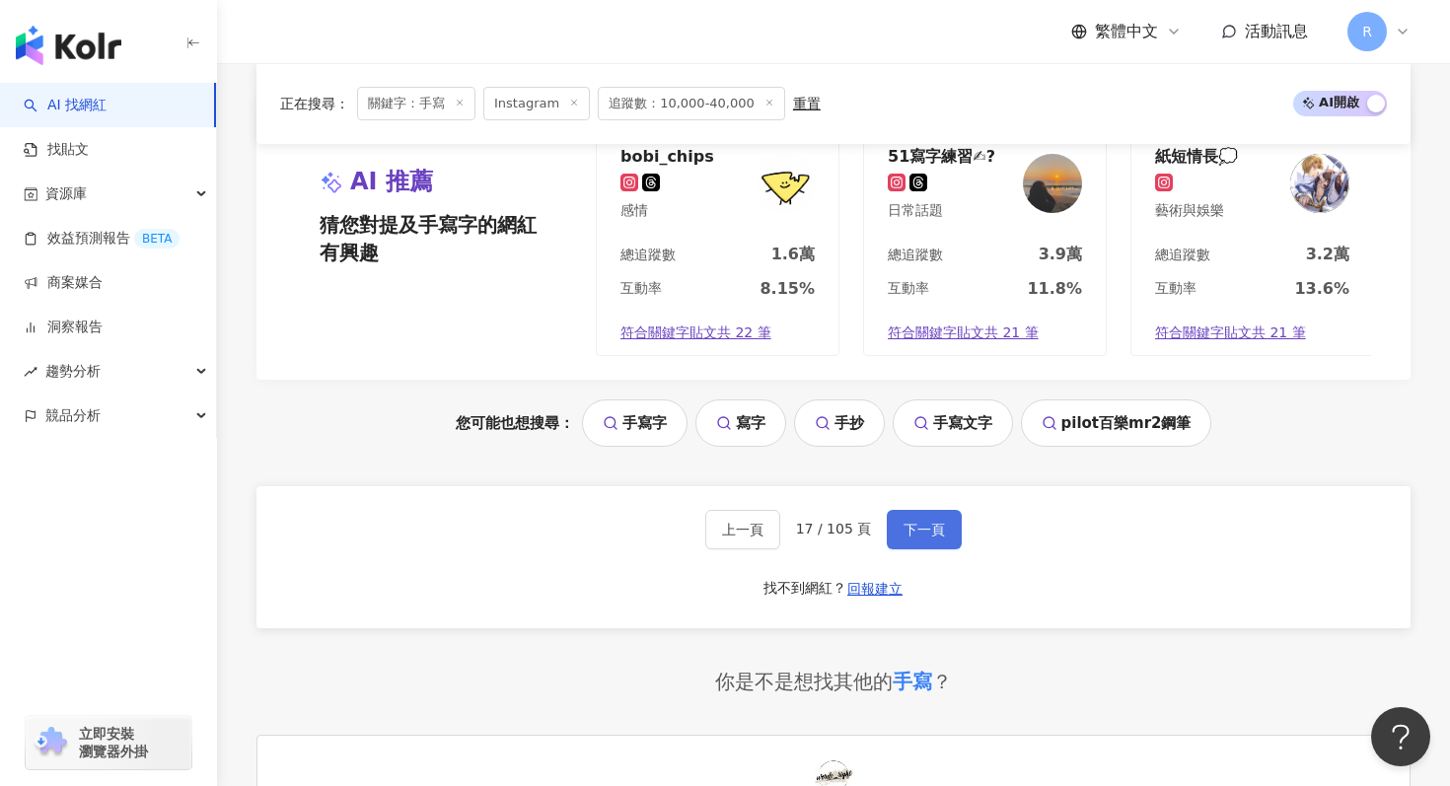
click at [927, 510] on button "下一頁" at bounding box center [924, 529] width 75 height 39
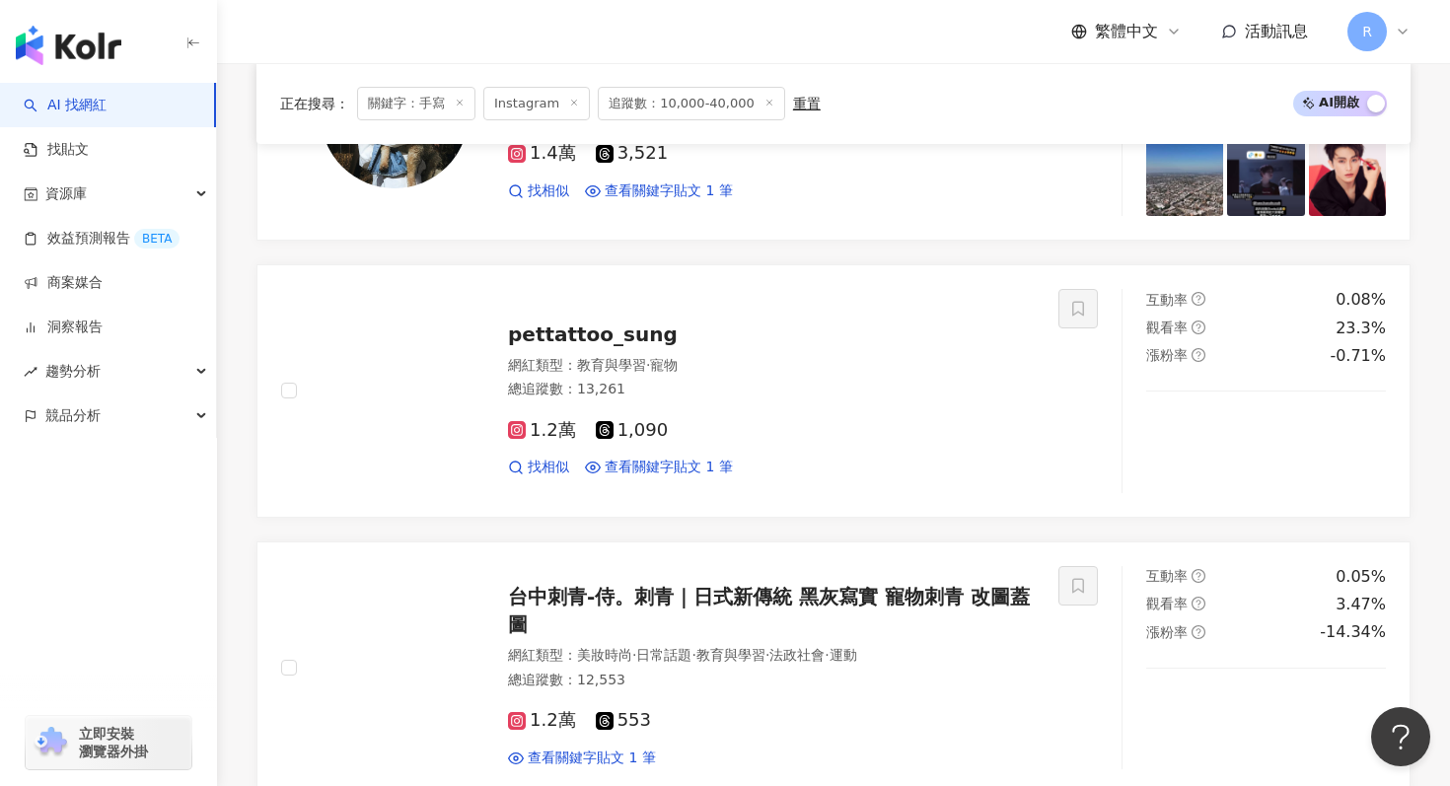
scroll to position [2072, 0]
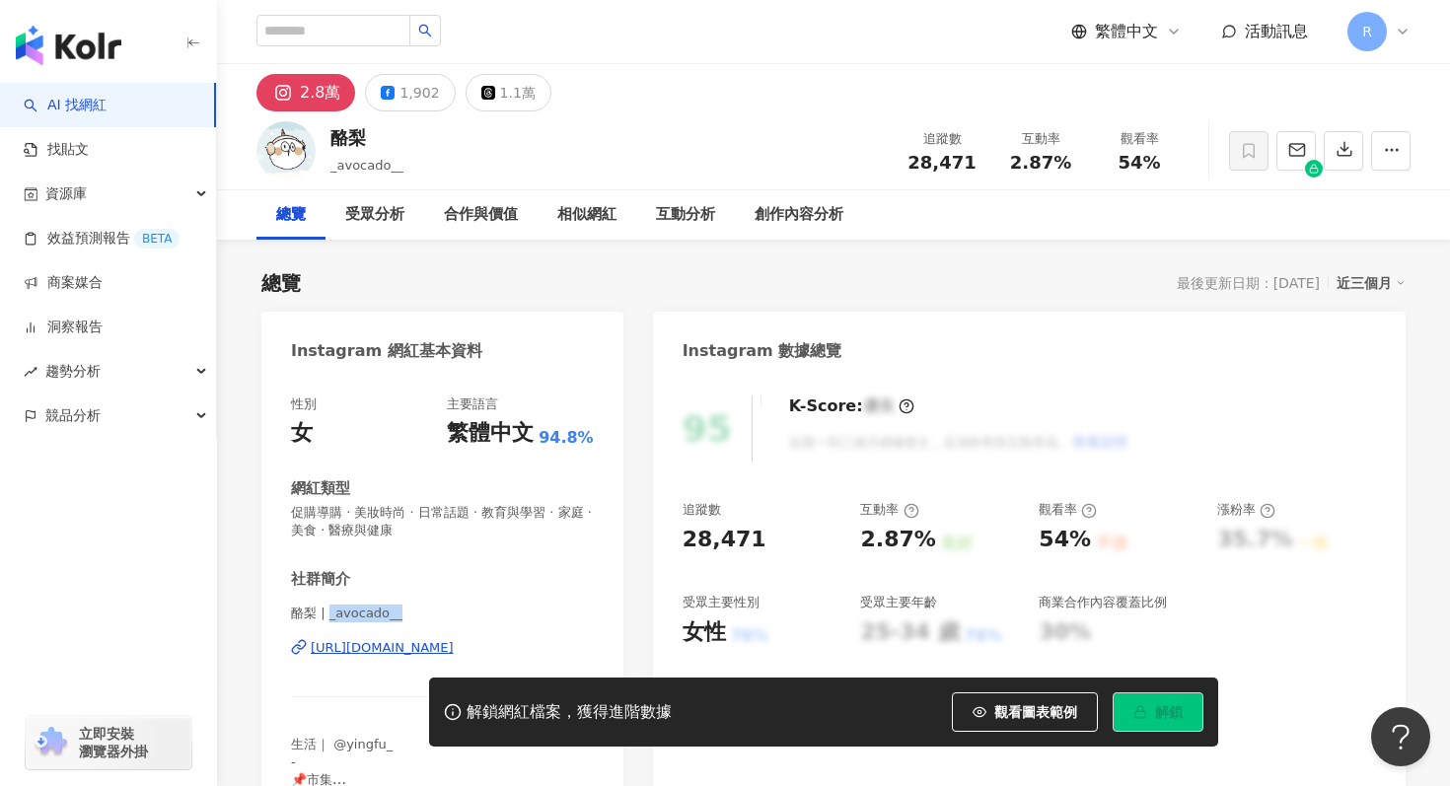
drag, startPoint x: 331, startPoint y: 611, endPoint x: 424, endPoint y: 611, distance: 92.7
click at [424, 611] on span "酪梨 | _avocado__" at bounding box center [442, 614] width 303 height 18
copy span "_avocado__"
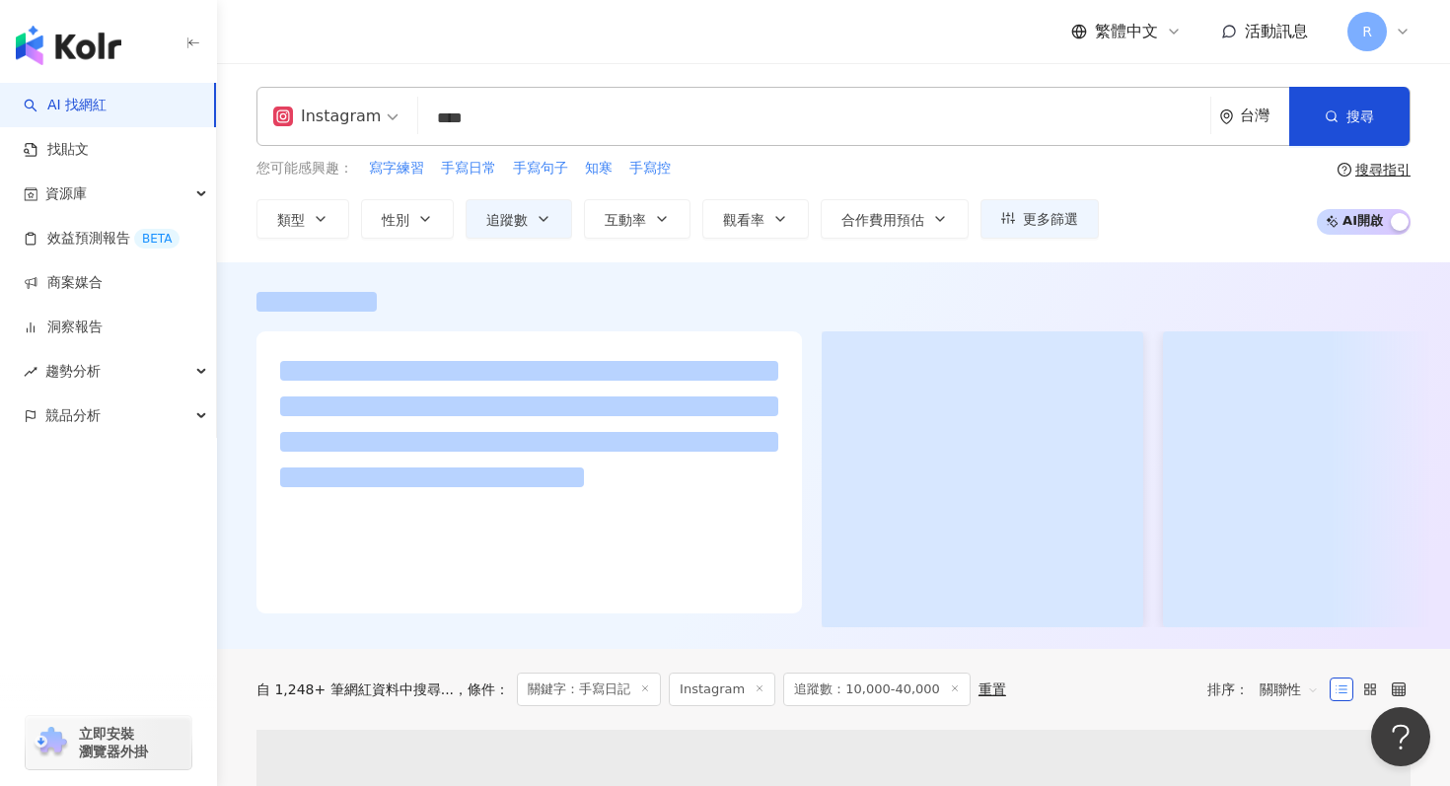
click at [251, 250] on div "Instagram **** 台灣 搜尋 645c35ab-ab49-457f-a1ae-fad534973abb keyword 真豬奶茶🧋 34,769 …" at bounding box center [833, 162] width 1233 height 199
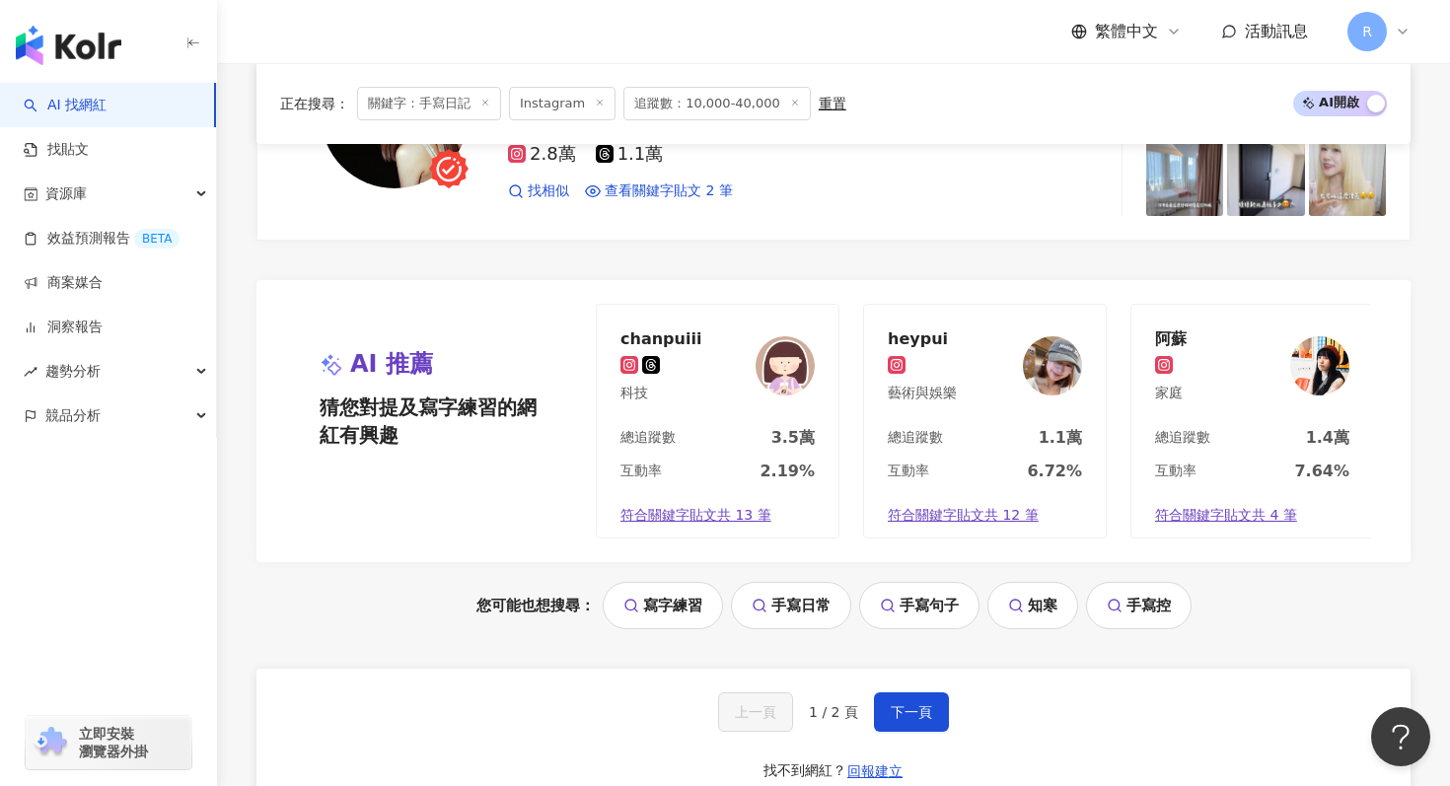
scroll to position [4165, 0]
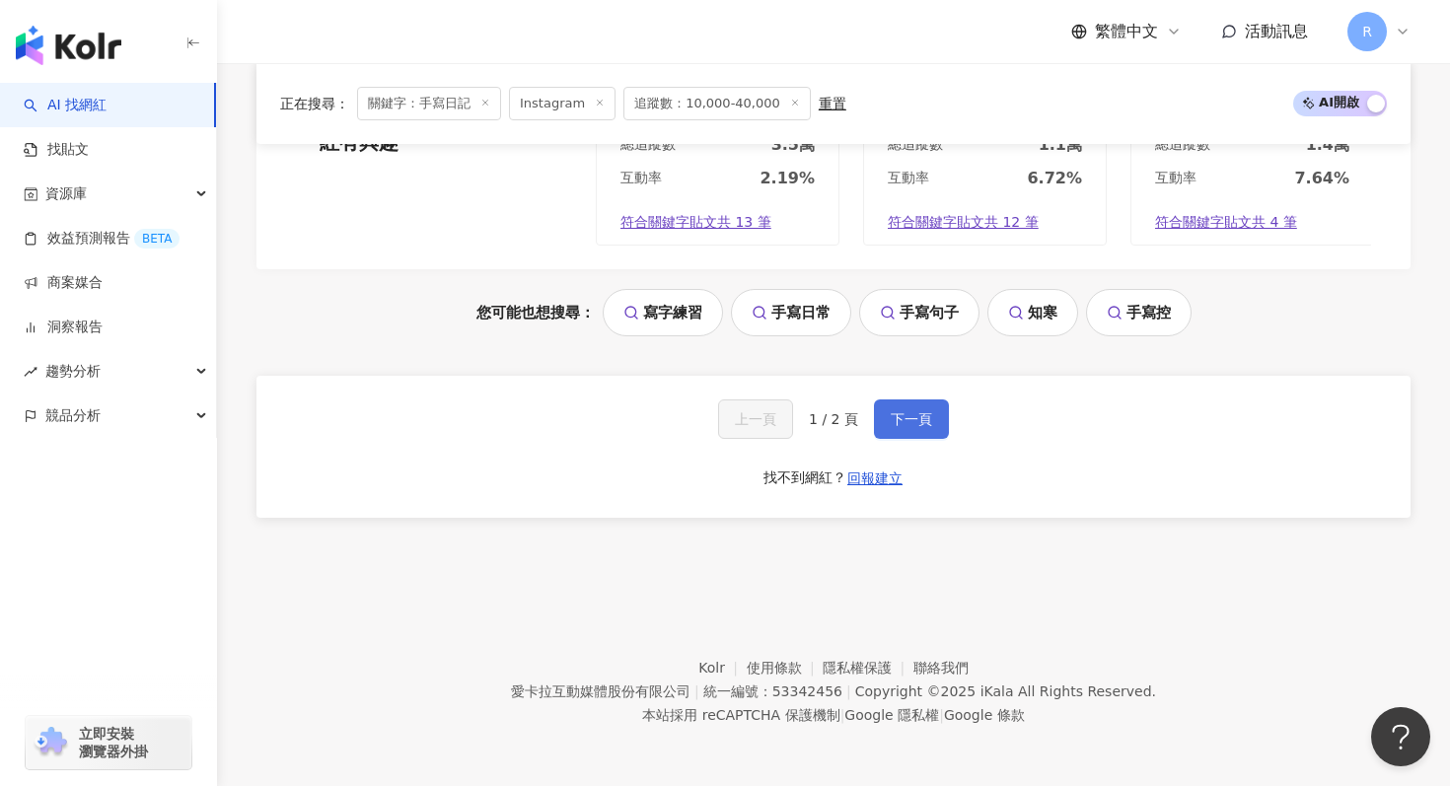
click at [899, 421] on span "下一頁" at bounding box center [911, 419] width 41 height 16
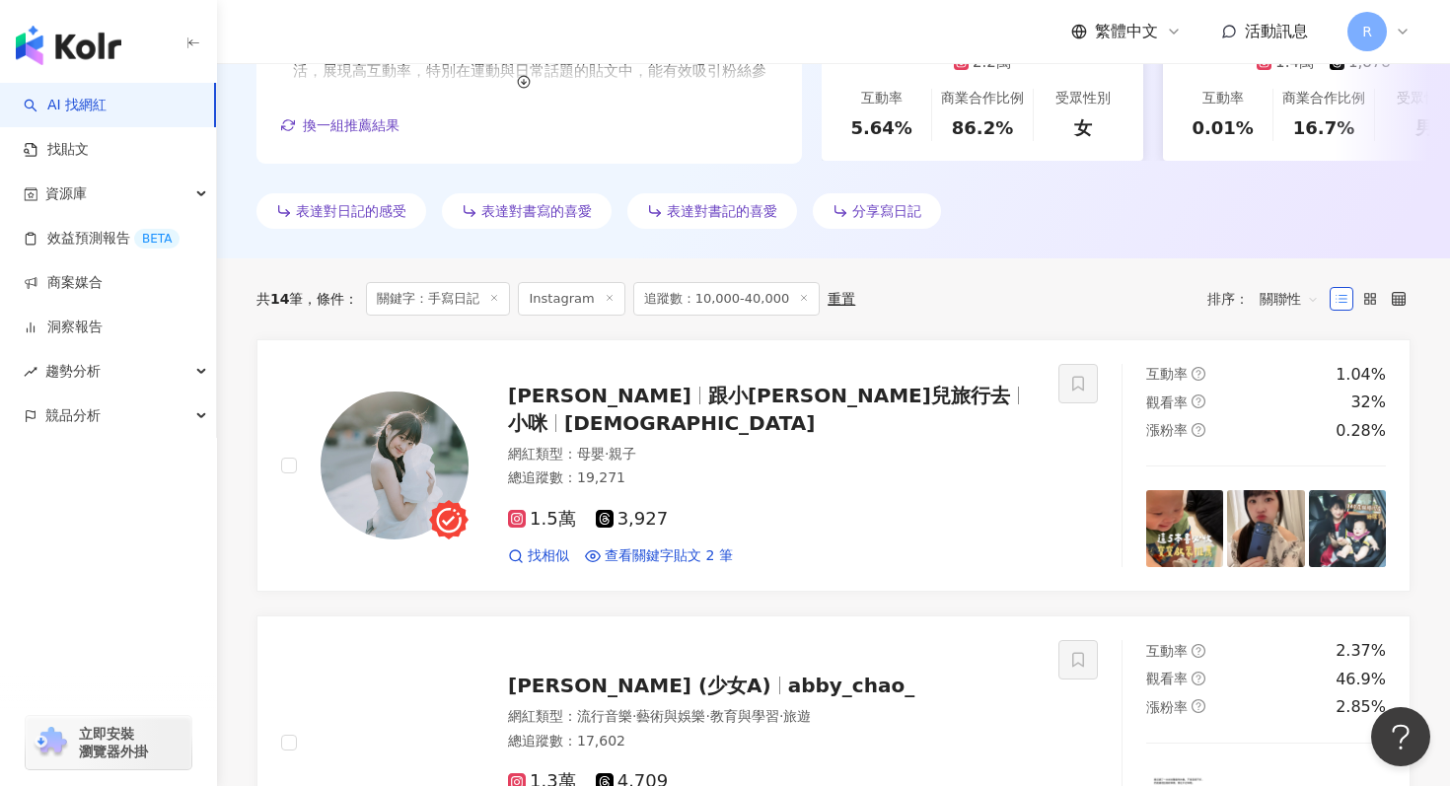
scroll to position [0, 0]
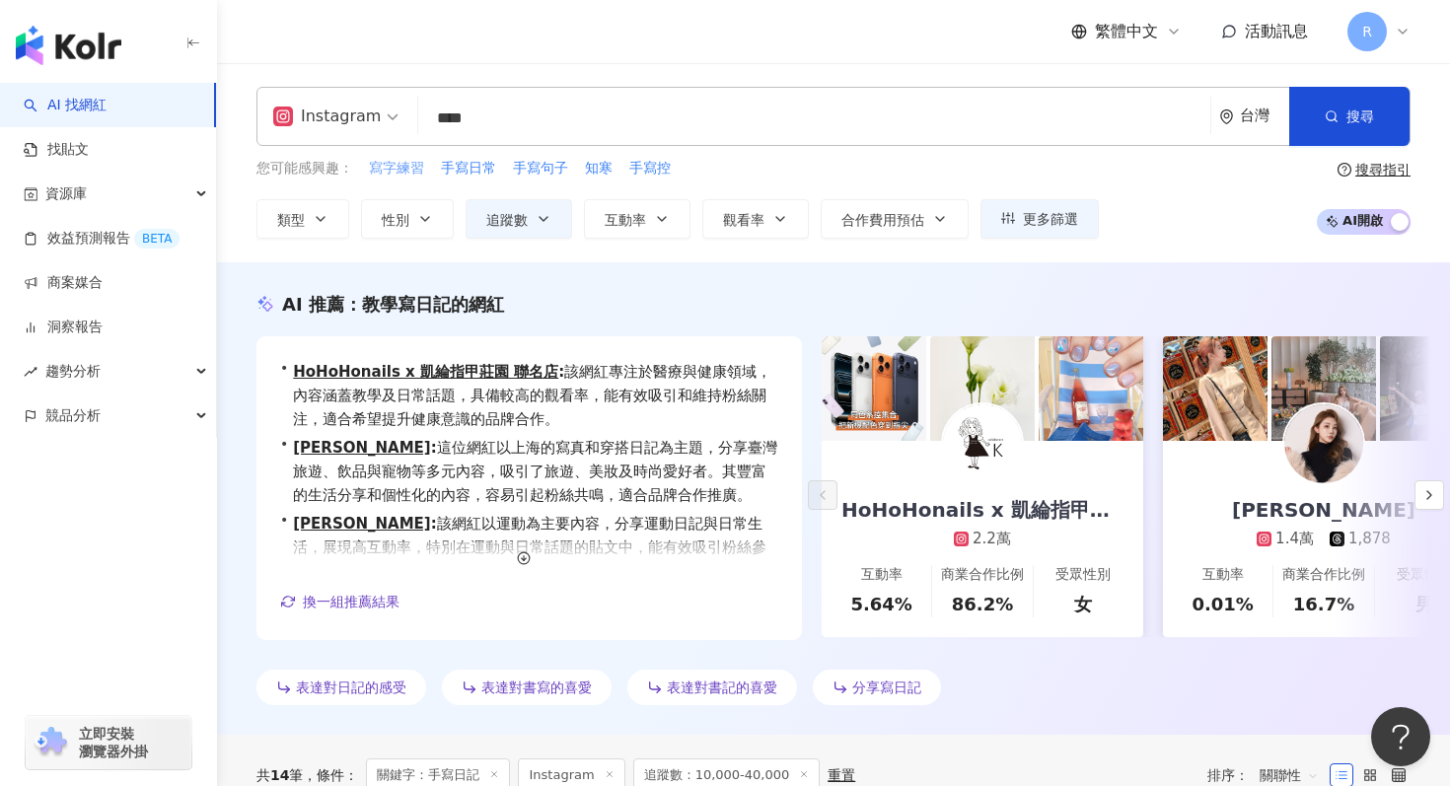
click at [412, 161] on span "寫字練習" at bounding box center [396, 169] width 55 height 20
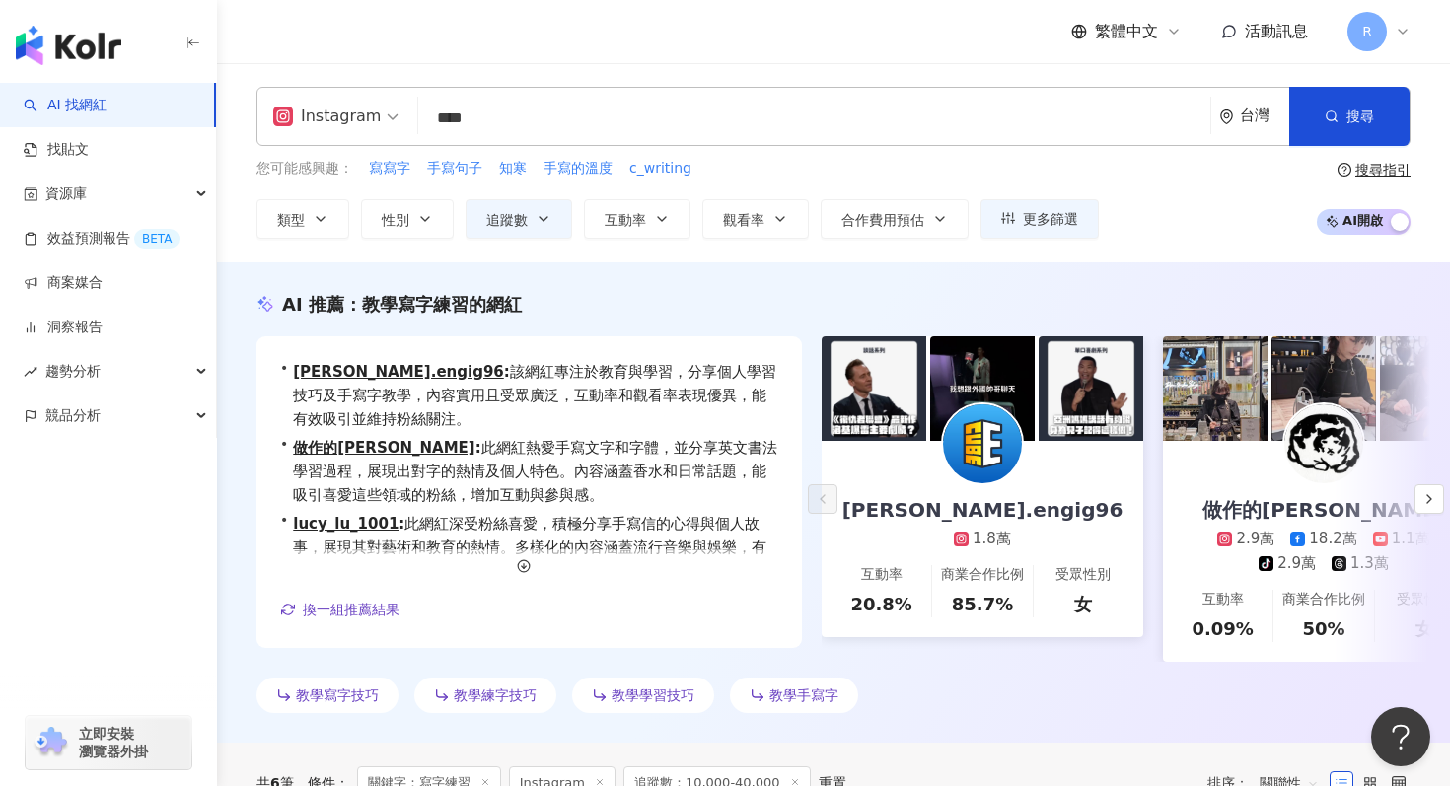
click at [516, 133] on input "****" at bounding box center [814, 118] width 776 height 37
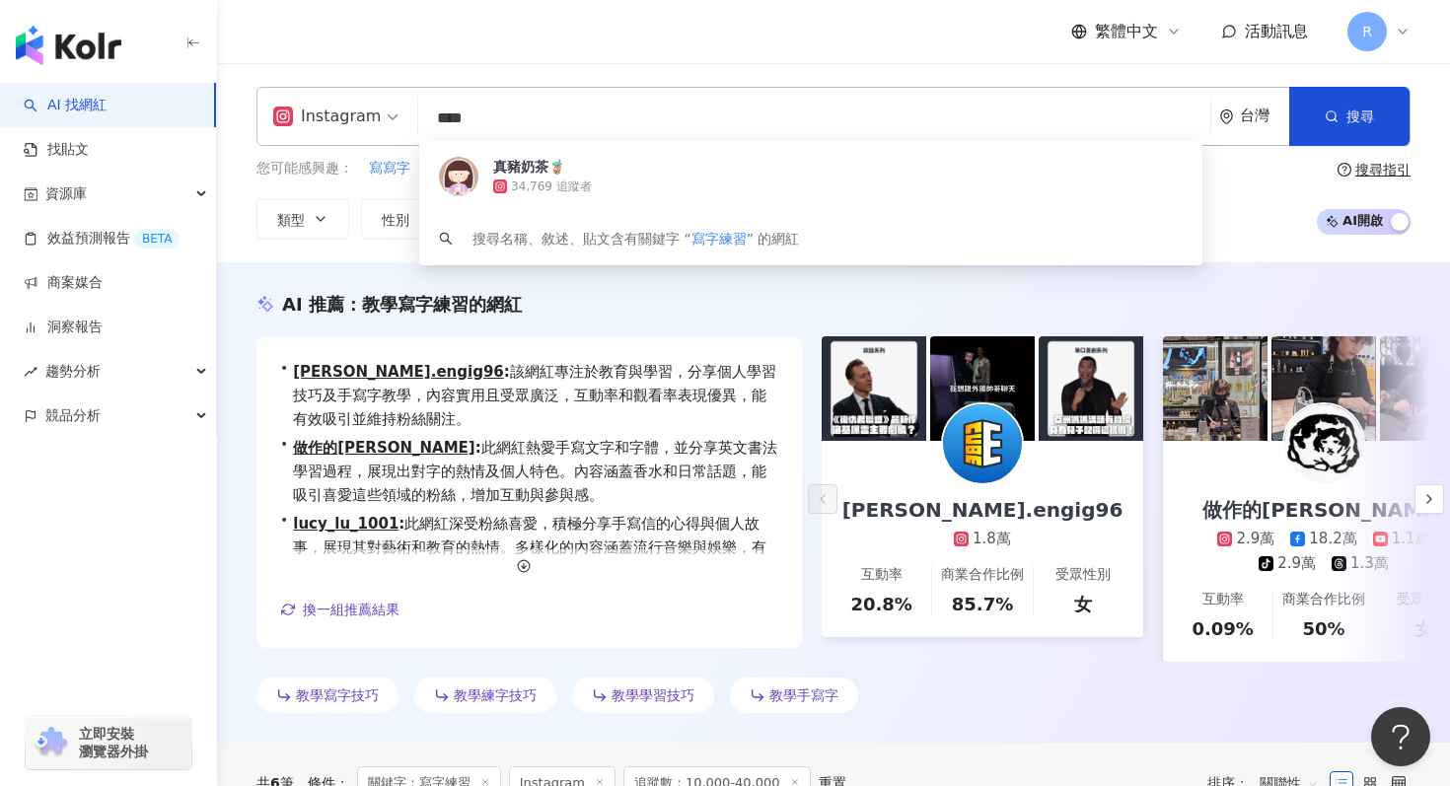
click at [516, 133] on input "****" at bounding box center [814, 118] width 776 height 37
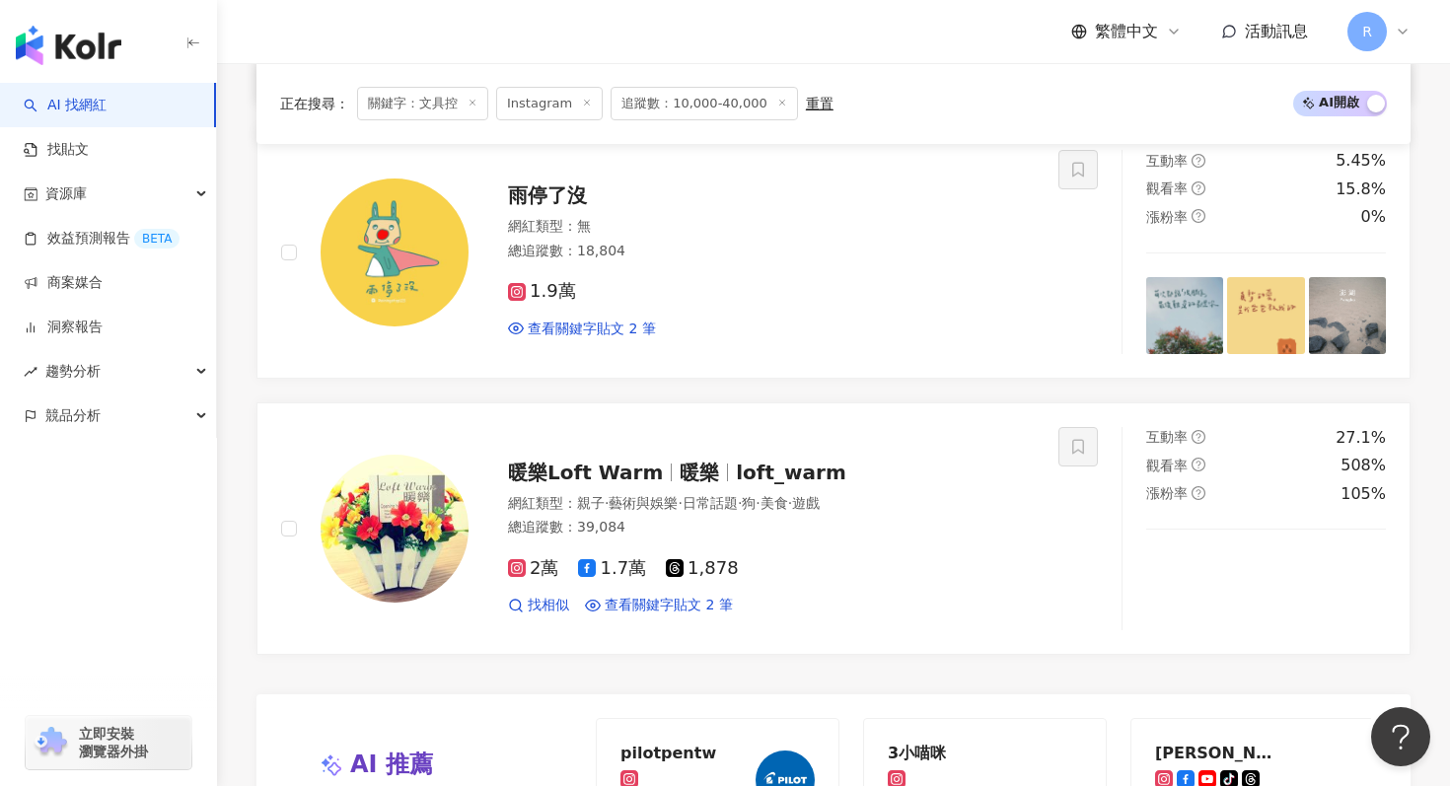
scroll to position [3460, 0]
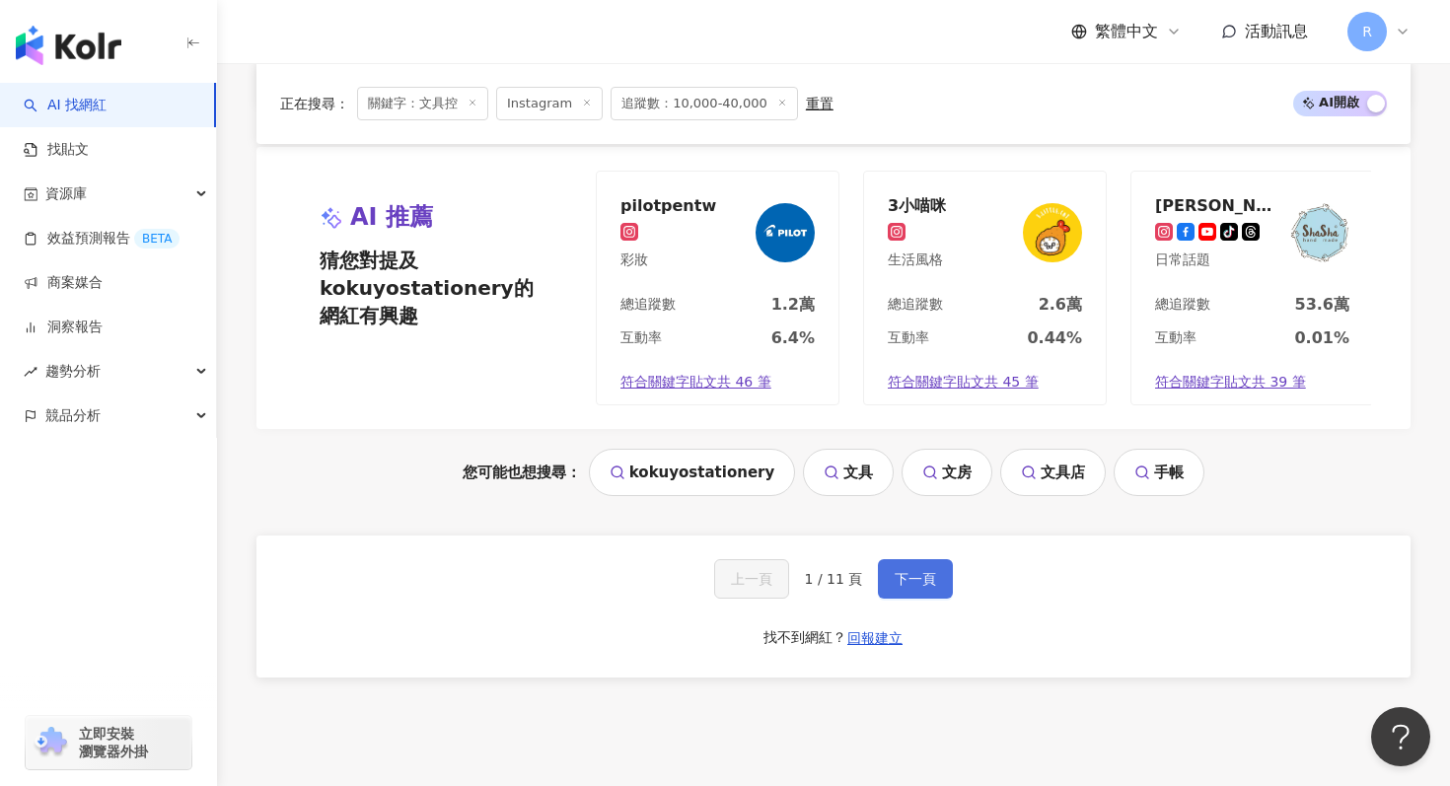
click at [892, 575] on button "下一頁" at bounding box center [915, 578] width 75 height 39
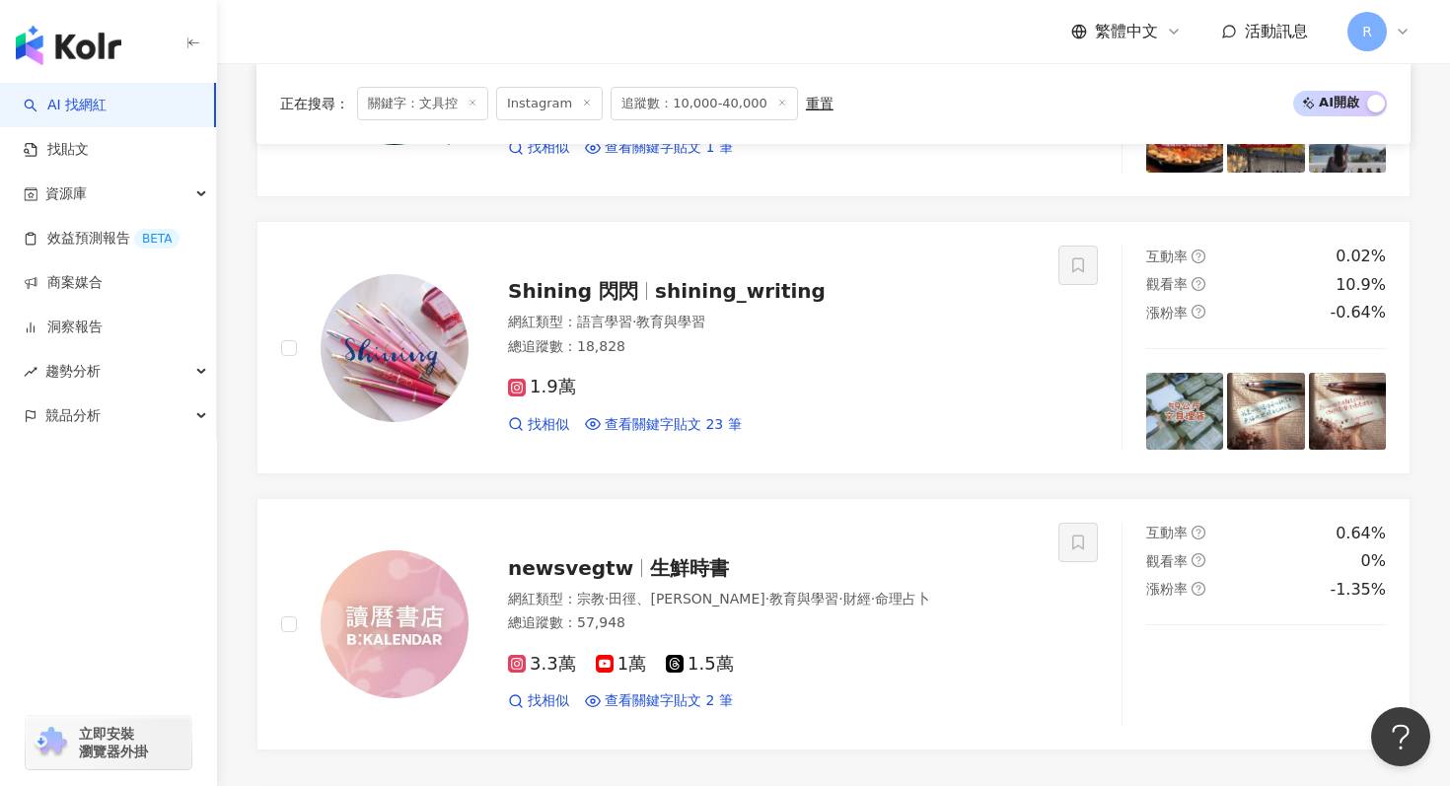
scroll to position [3324, 0]
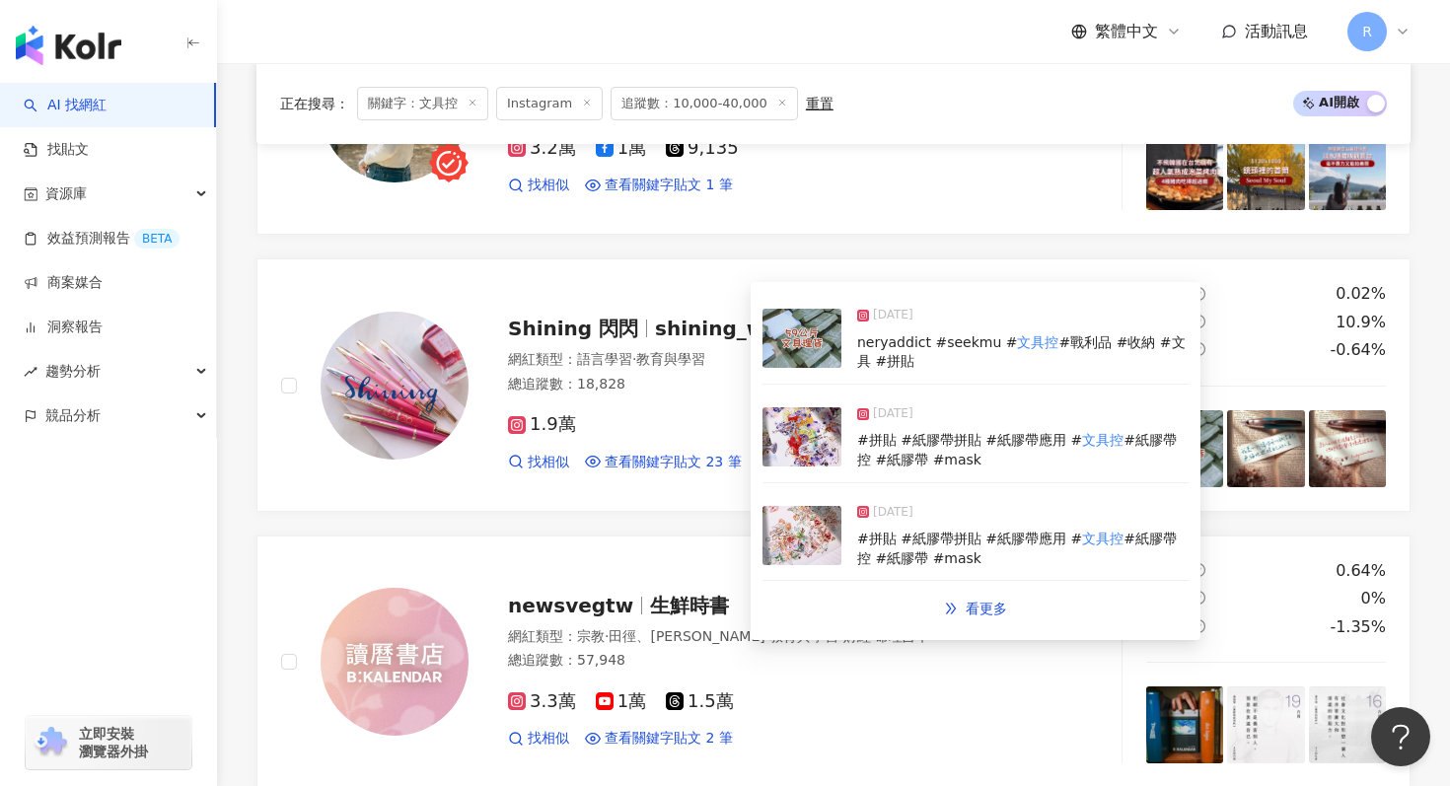
click at [795, 340] on img at bounding box center [802, 338] width 79 height 59
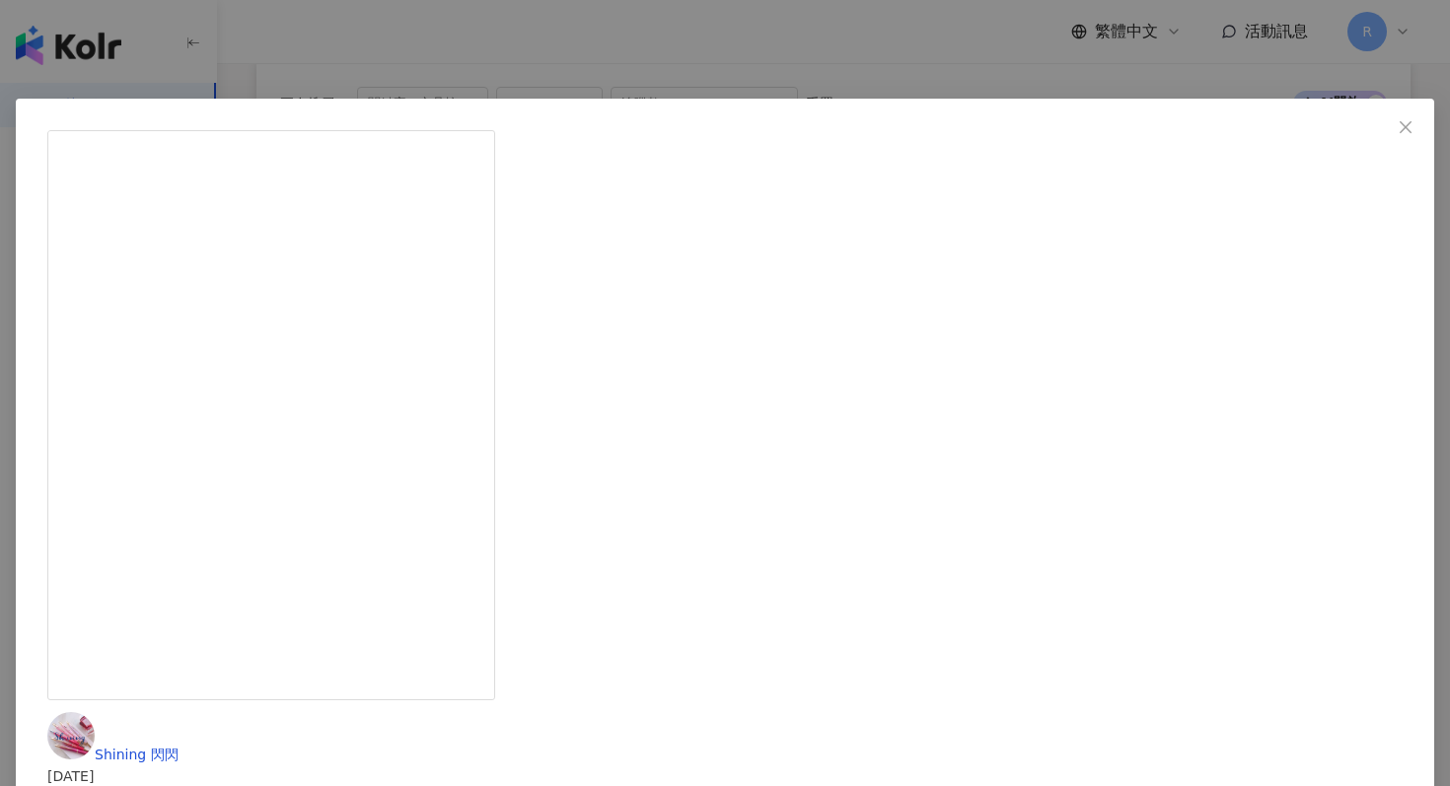
click at [1272, 267] on div "Shining 閃閃 2025/6/4 快快快！拆拆拆！ #失效的截止線 #unboxing #stationeryaddict #journaling #j…" at bounding box center [725, 393] width 1450 height 786
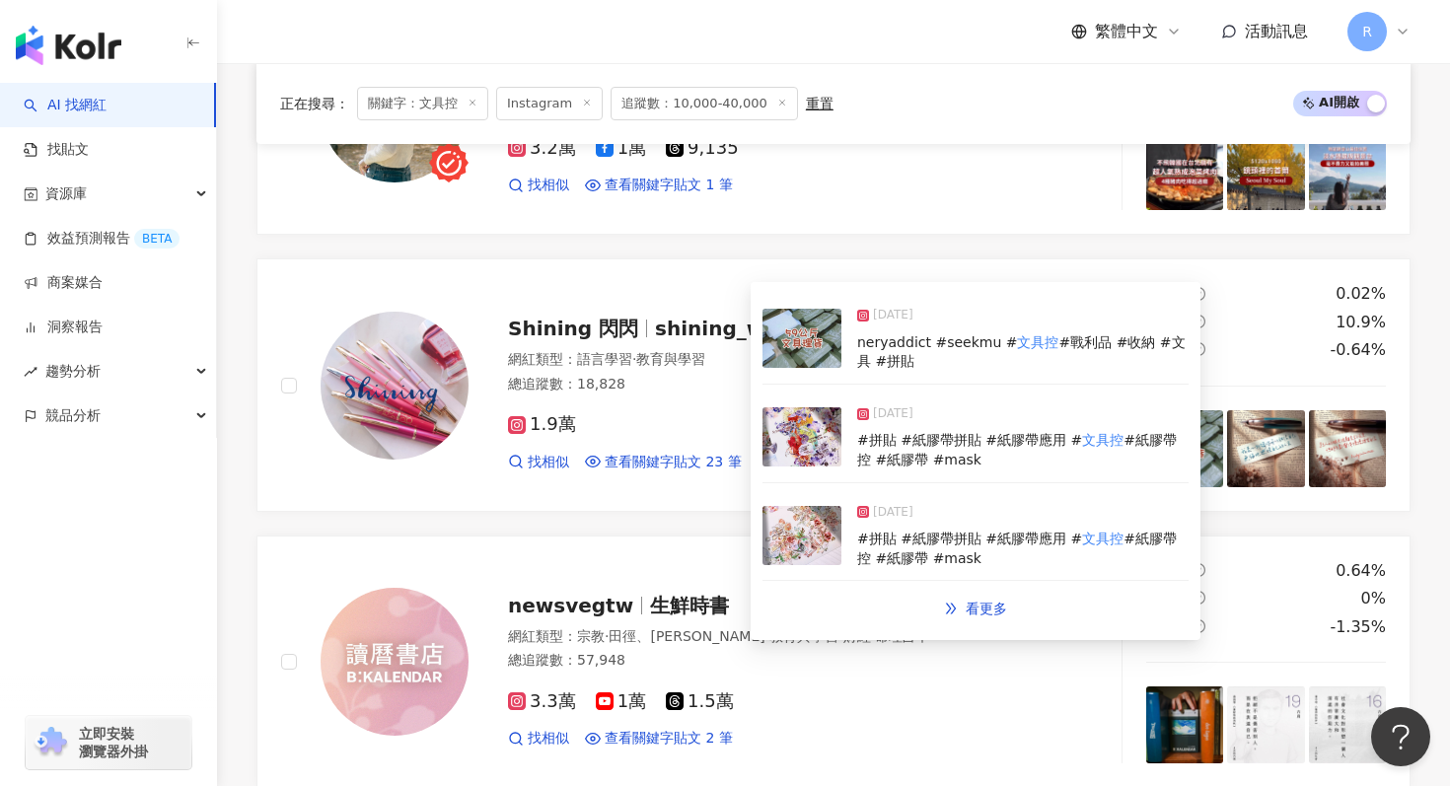
click at [858, 452] on div "#拼貼 #紙膠帶拼貼 #紙膠帶應用 # 文具控 #紙膠帶控 #紙膠帶 #mask" at bounding box center [1022, 450] width 331 height 38
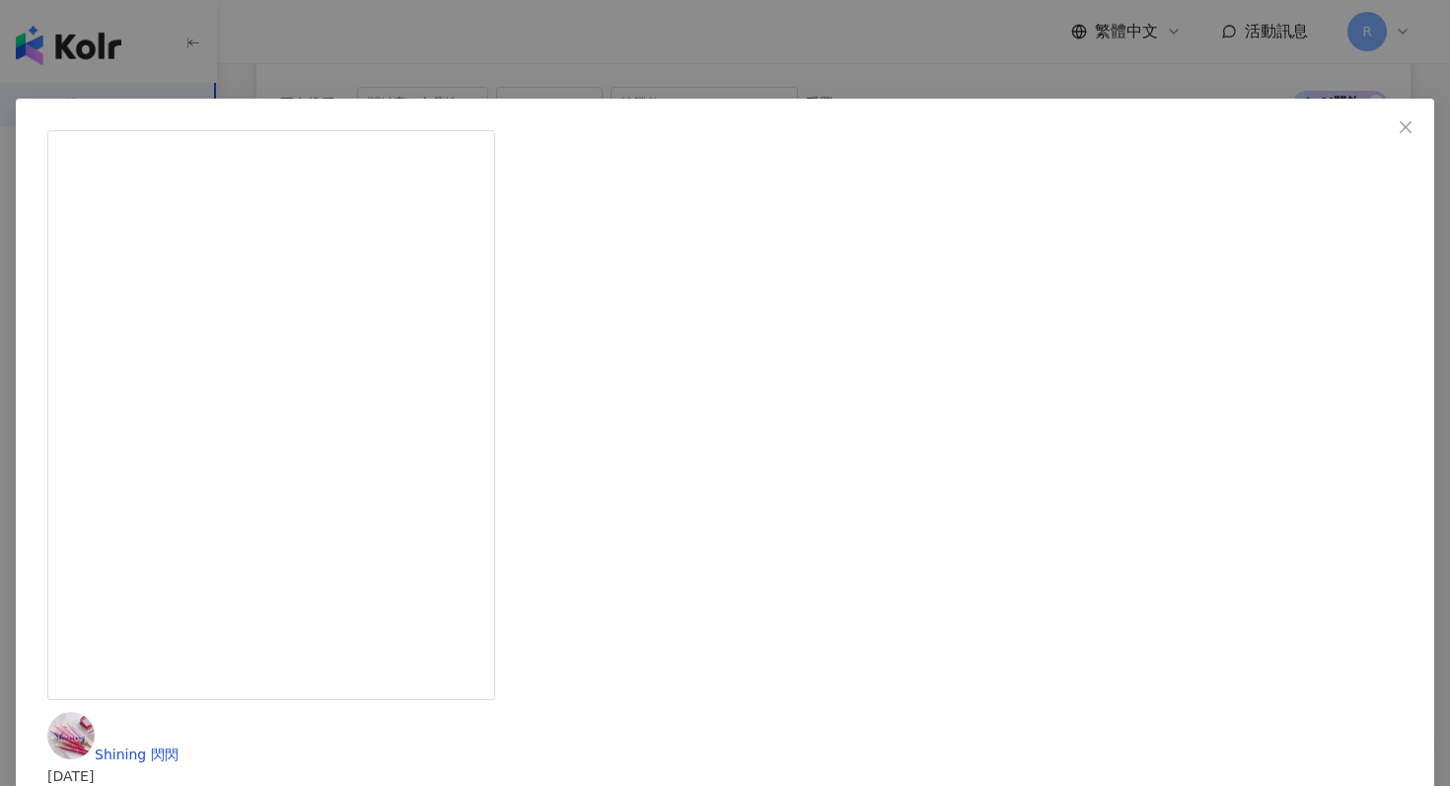
click at [1258, 308] on div "Shining 閃閃 2025/5/21 . . #seekmu #拼貼 #紙膠帶拼貼 #紙膠帶應用 #文具控 #紙膠帶控 #紙膠帶 #maskingtape…" at bounding box center [725, 393] width 1450 height 786
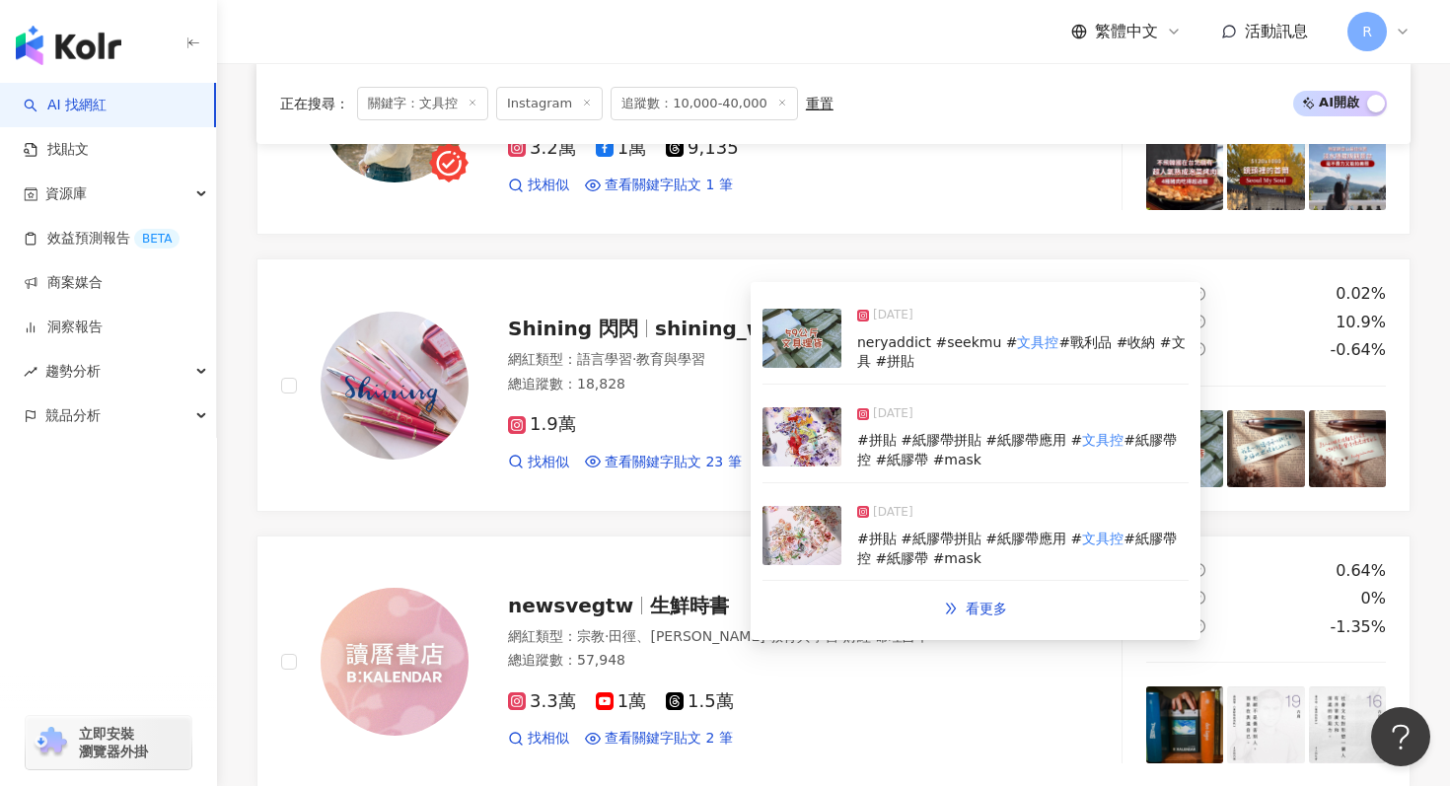
click at [791, 553] on img at bounding box center [802, 535] width 79 height 59
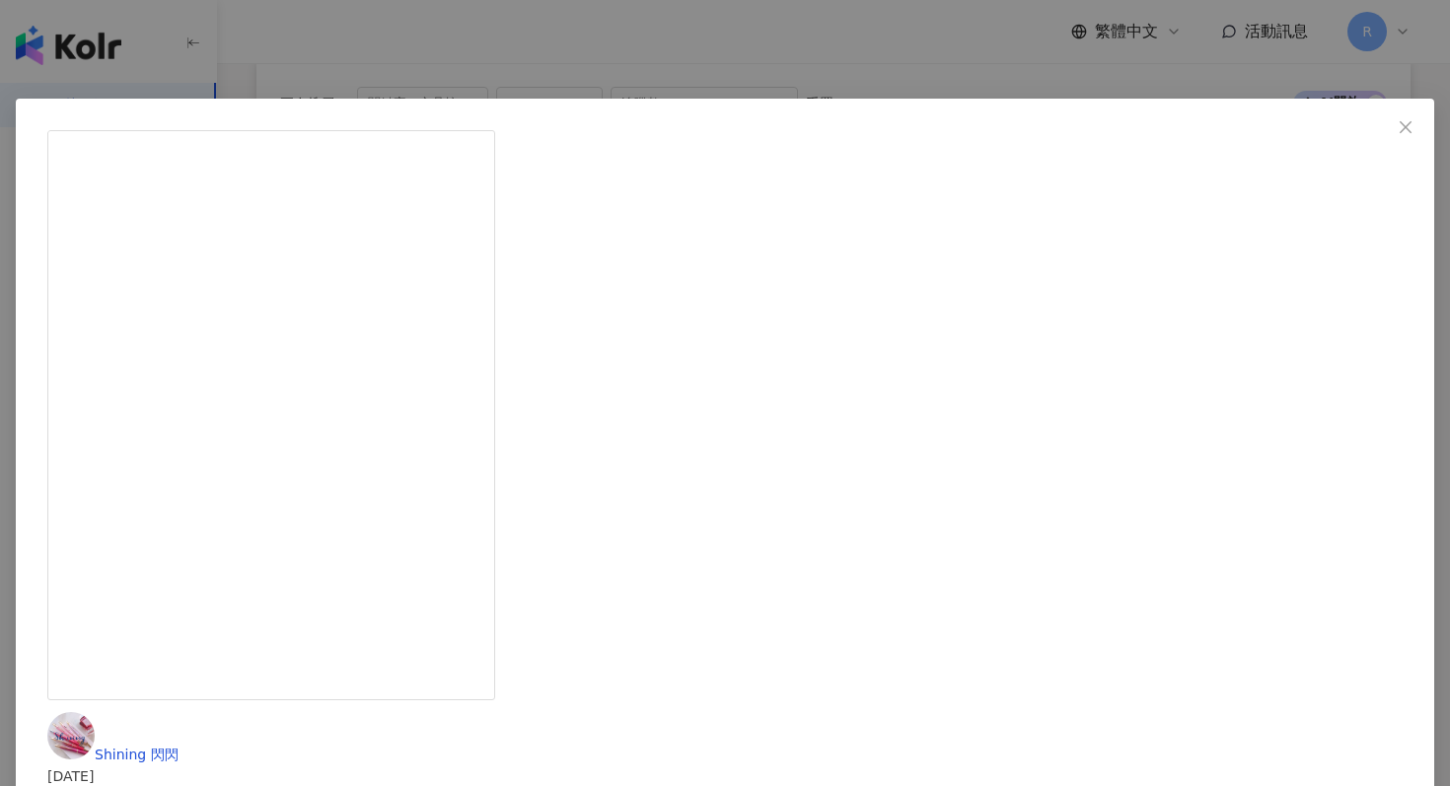
click at [1214, 242] on div "Shining 閃閃 2025/5/9 . . . #seekmu #拼貼 #紙膠帶拼貼 #紙膠帶應用 #文具控 #紙膠帶控 #紙膠帶 #maskingtap…" at bounding box center [725, 393] width 1450 height 786
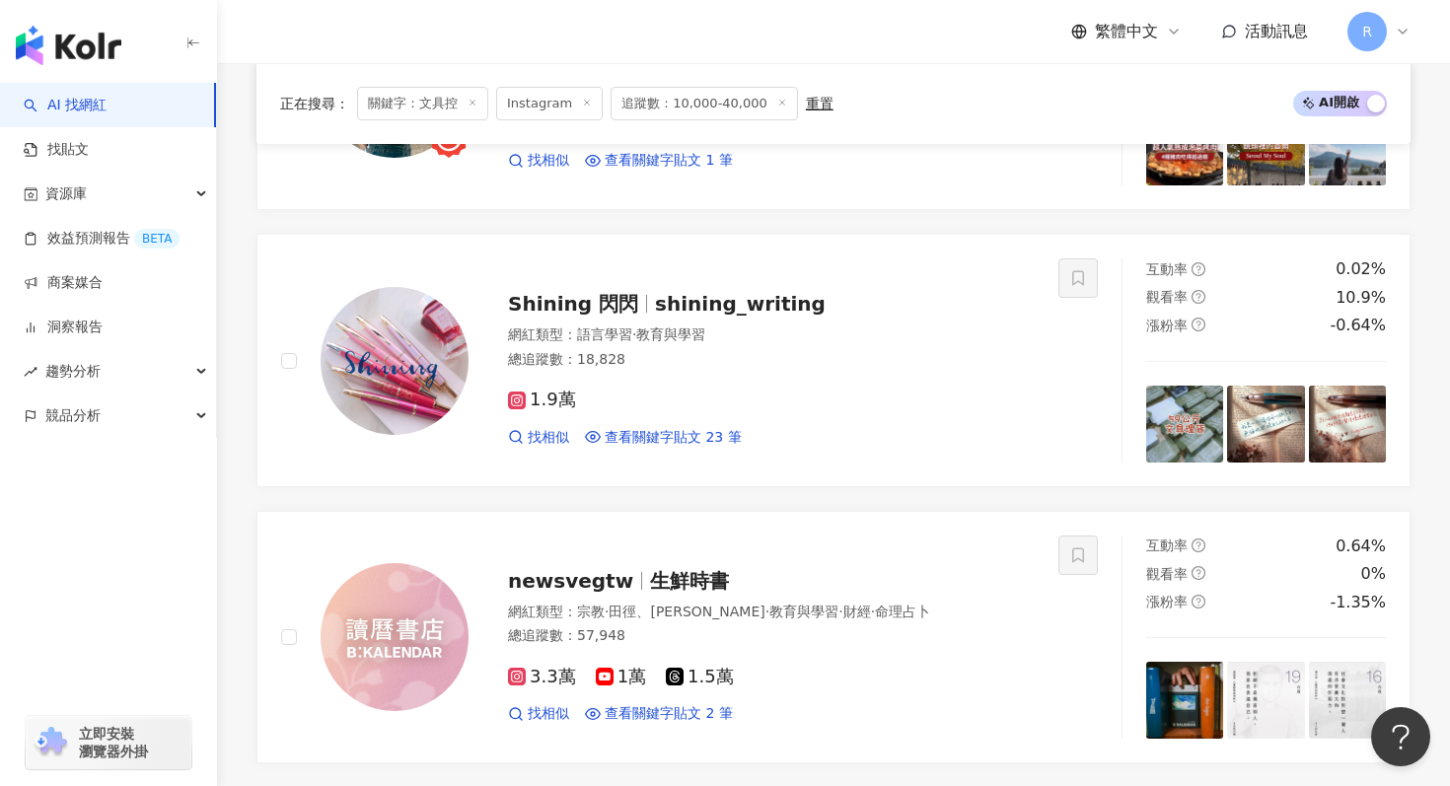
scroll to position [4109, 0]
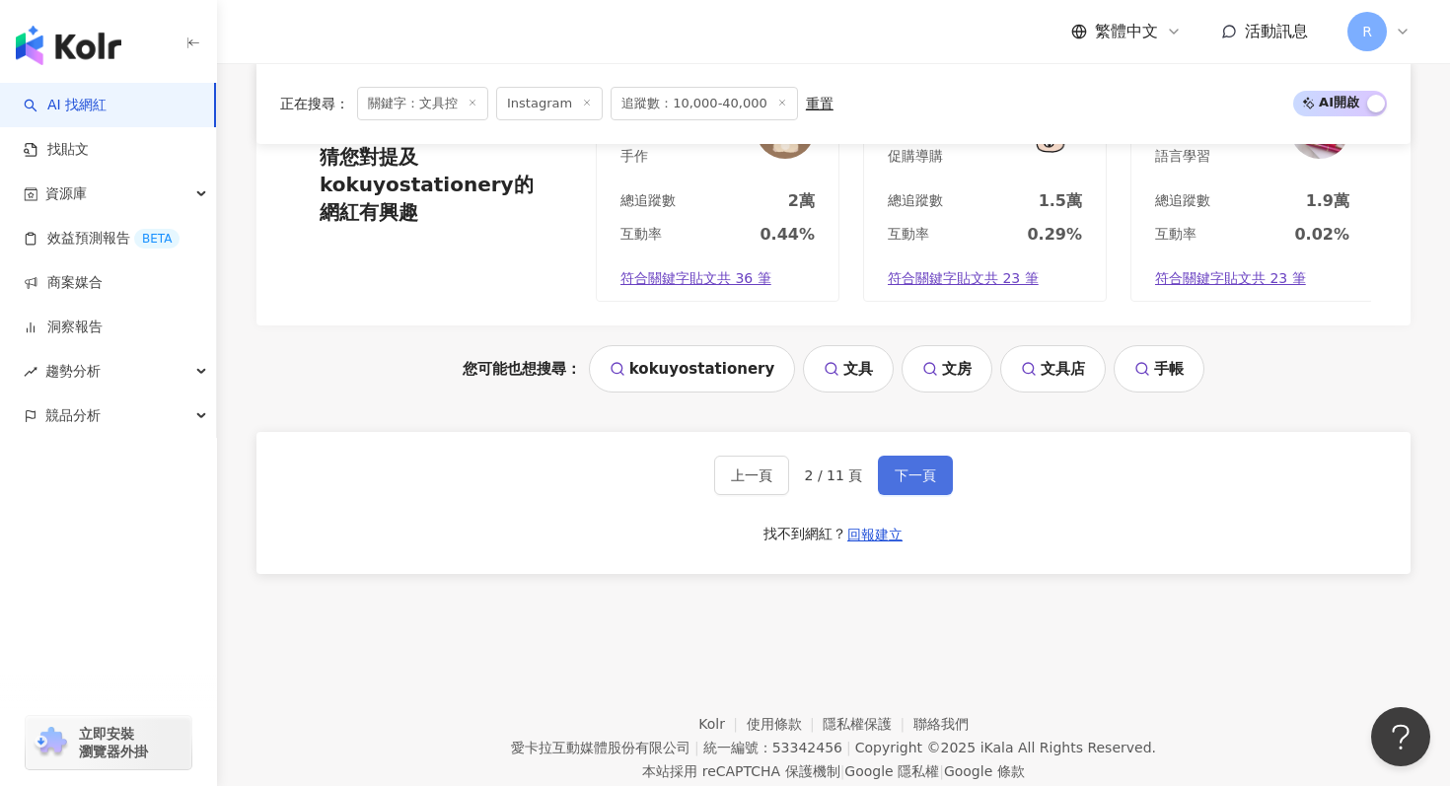
click at [895, 478] on span "下一頁" at bounding box center [915, 476] width 41 height 16
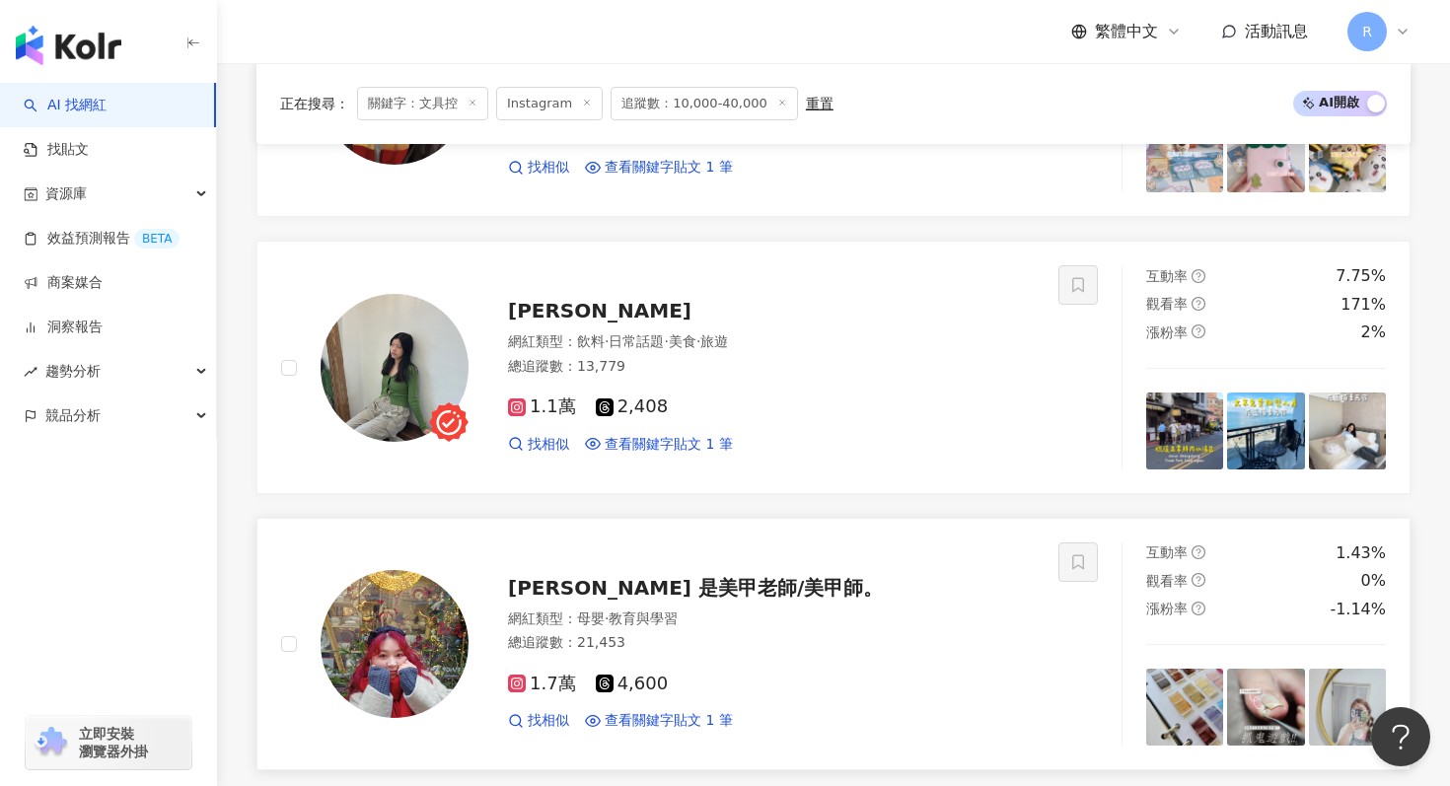
scroll to position [3323, 0]
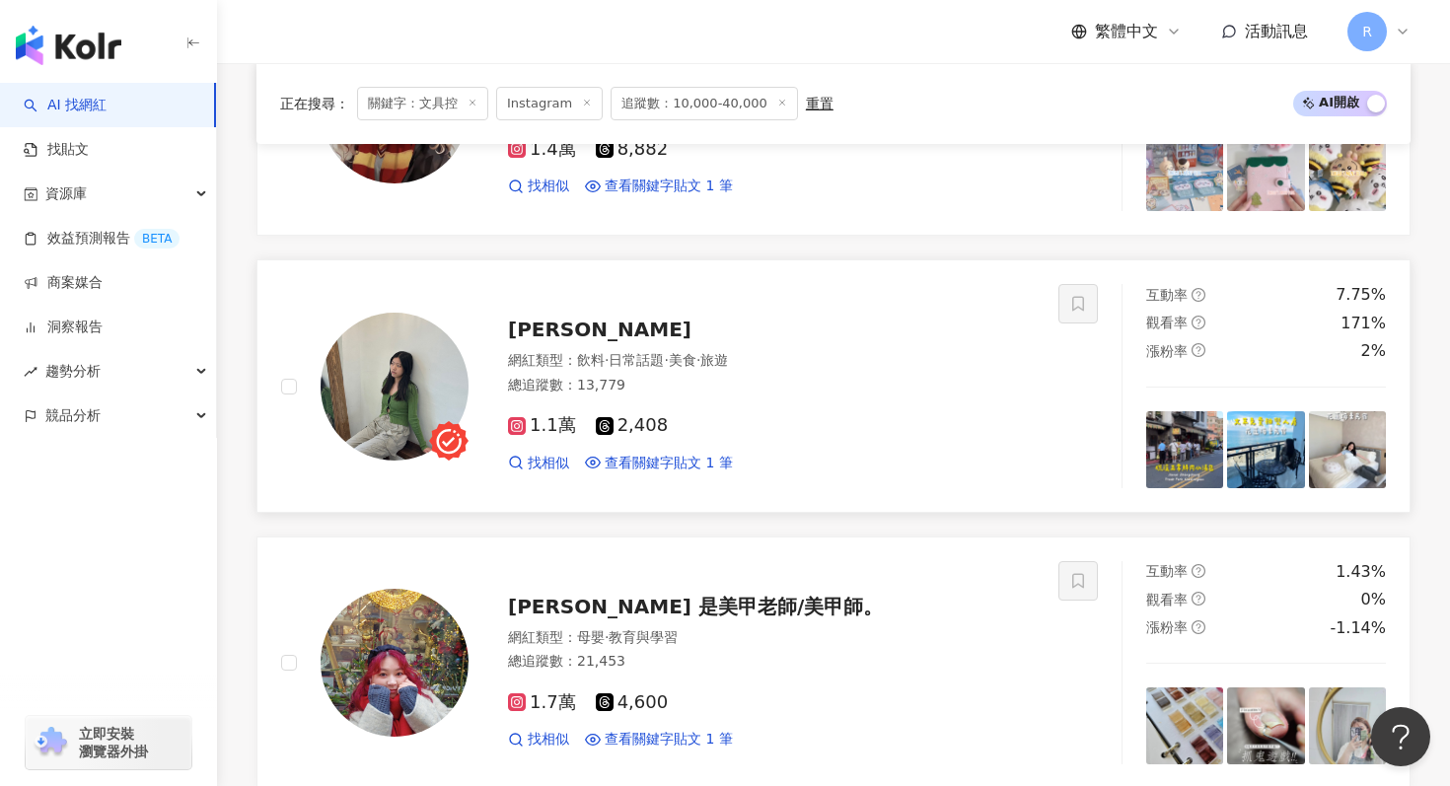
click at [766, 436] on div "1.1萬 2,408" at bounding box center [771, 426] width 527 height 22
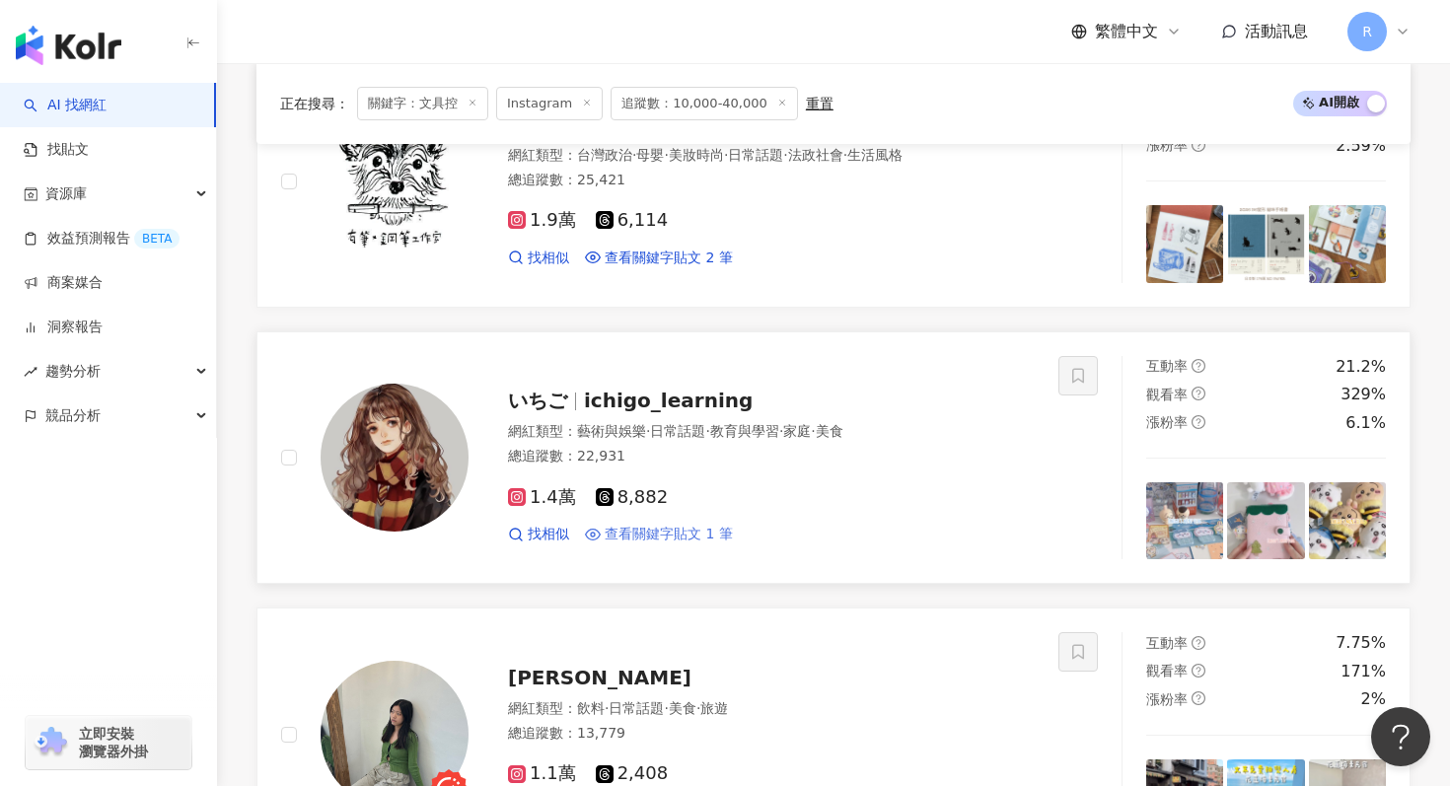
scroll to position [2973, 0]
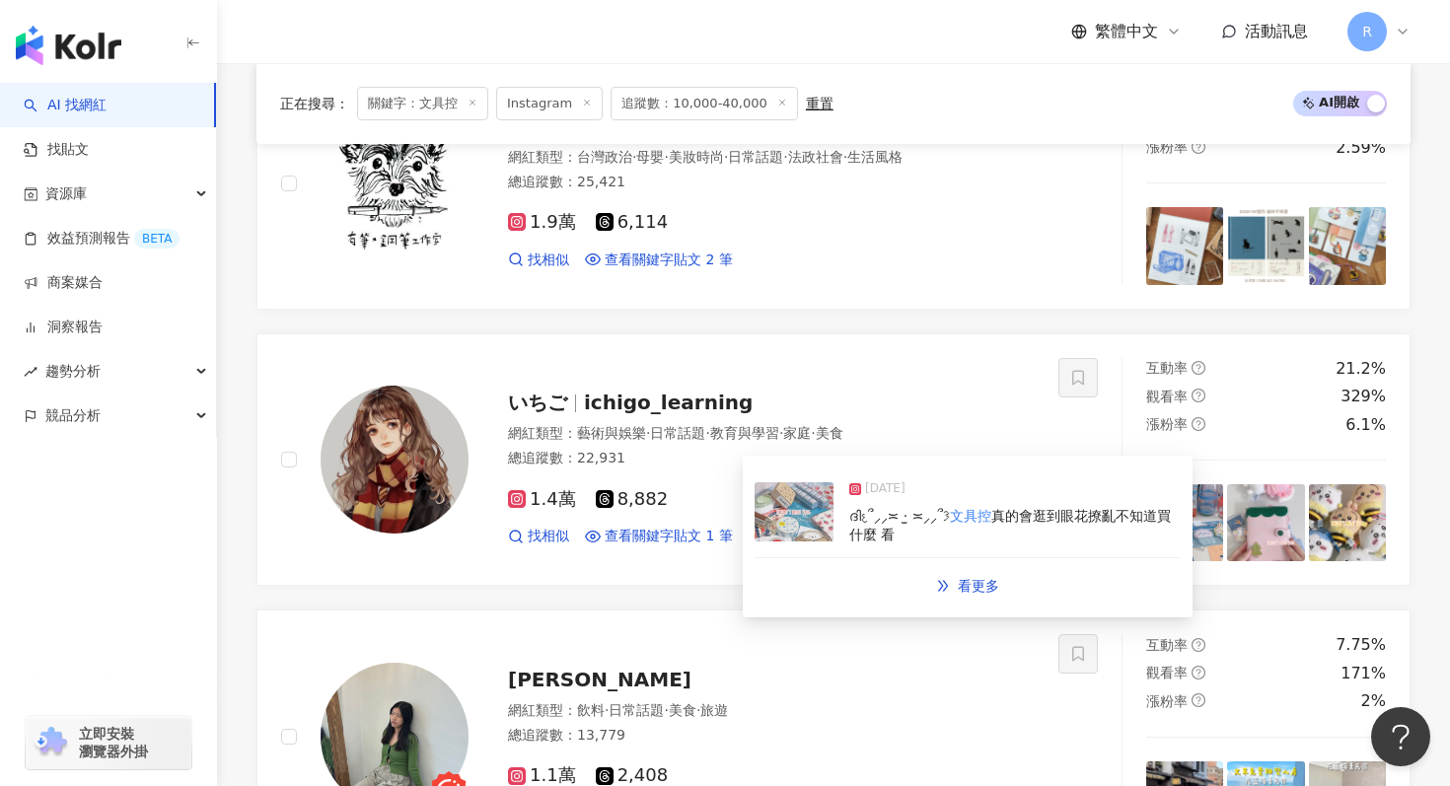
click at [811, 518] on img at bounding box center [794, 511] width 79 height 59
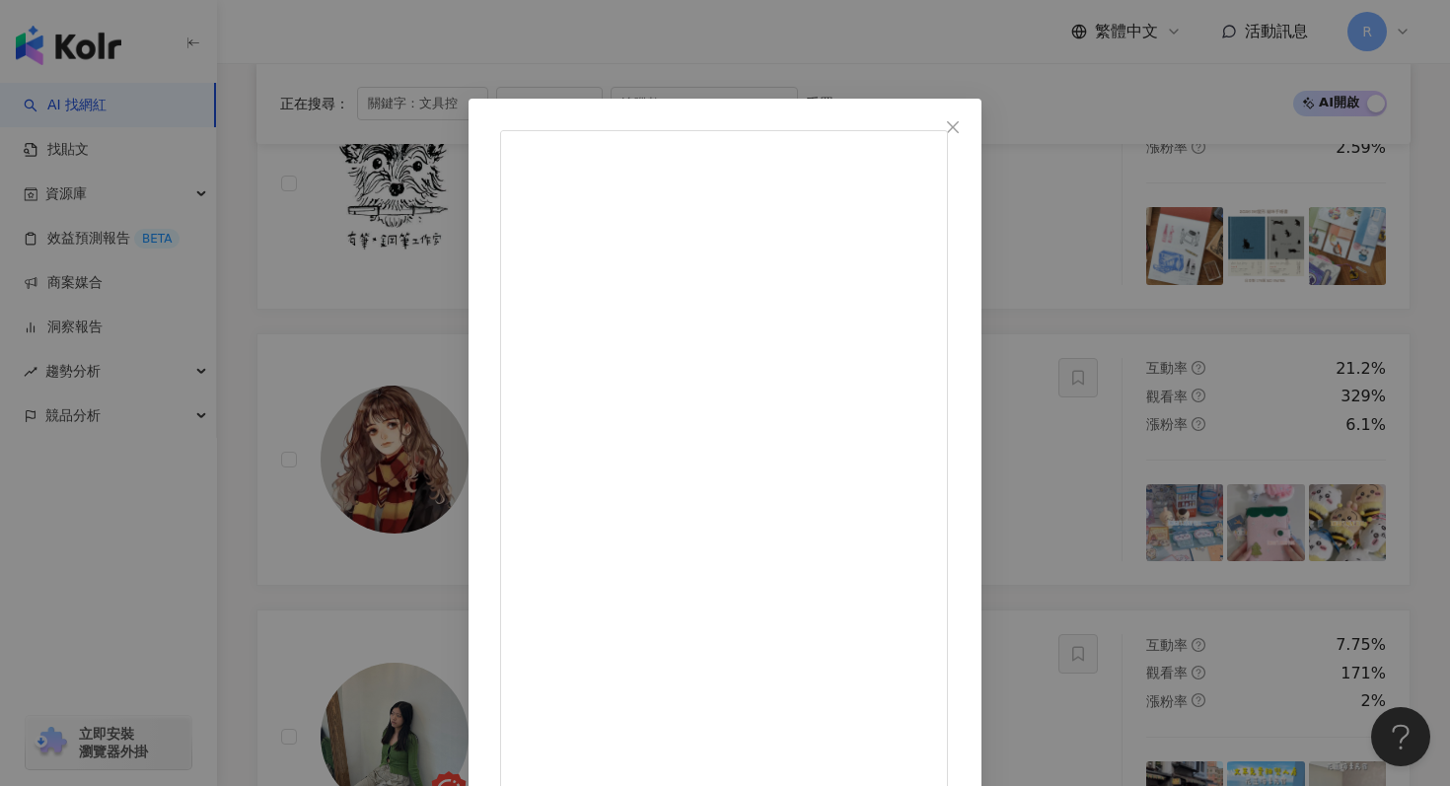
scroll to position [99, 0]
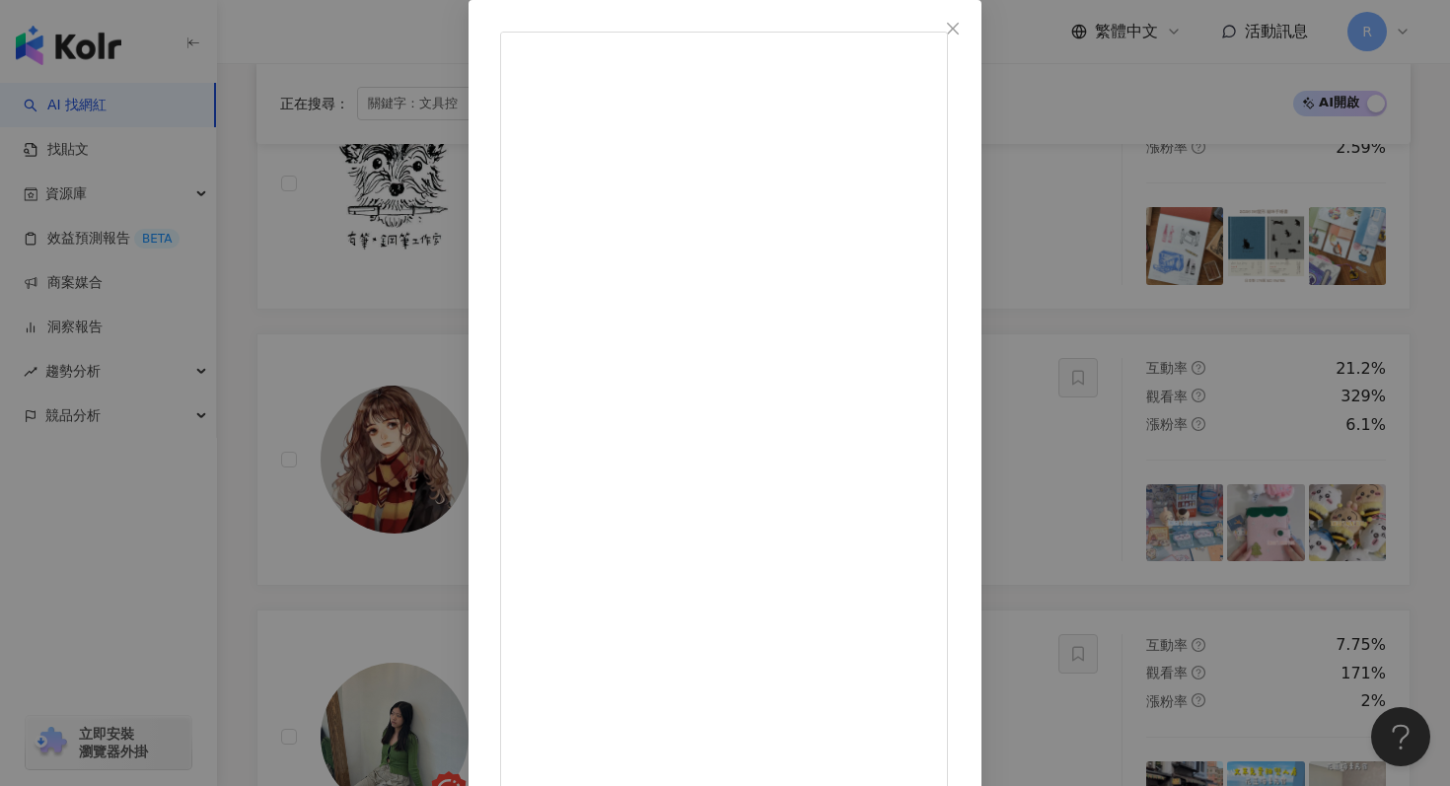
click at [1340, 304] on div "いちご 2025/1/11 文具女子博戰利品開箱✨ 上一次去東京看演唱會 剛！好！碰到文具女子博！ 在台灣的時候就超級想去，立馬上網訂票ദ്ദി𐔌՞⸝⸝≍ …" at bounding box center [725, 393] width 1450 height 786
click at [1326, 335] on div "いちご 2025/1/11 文具女子博戰利品開箱✨ 上一次去東京看演唱會 剛！好！碰到文具女子博！ 在台灣的時候就超級想去，立馬上網訂票ദ്ദി𐔌՞⸝⸝≍ …" at bounding box center [725, 393] width 1450 height 786
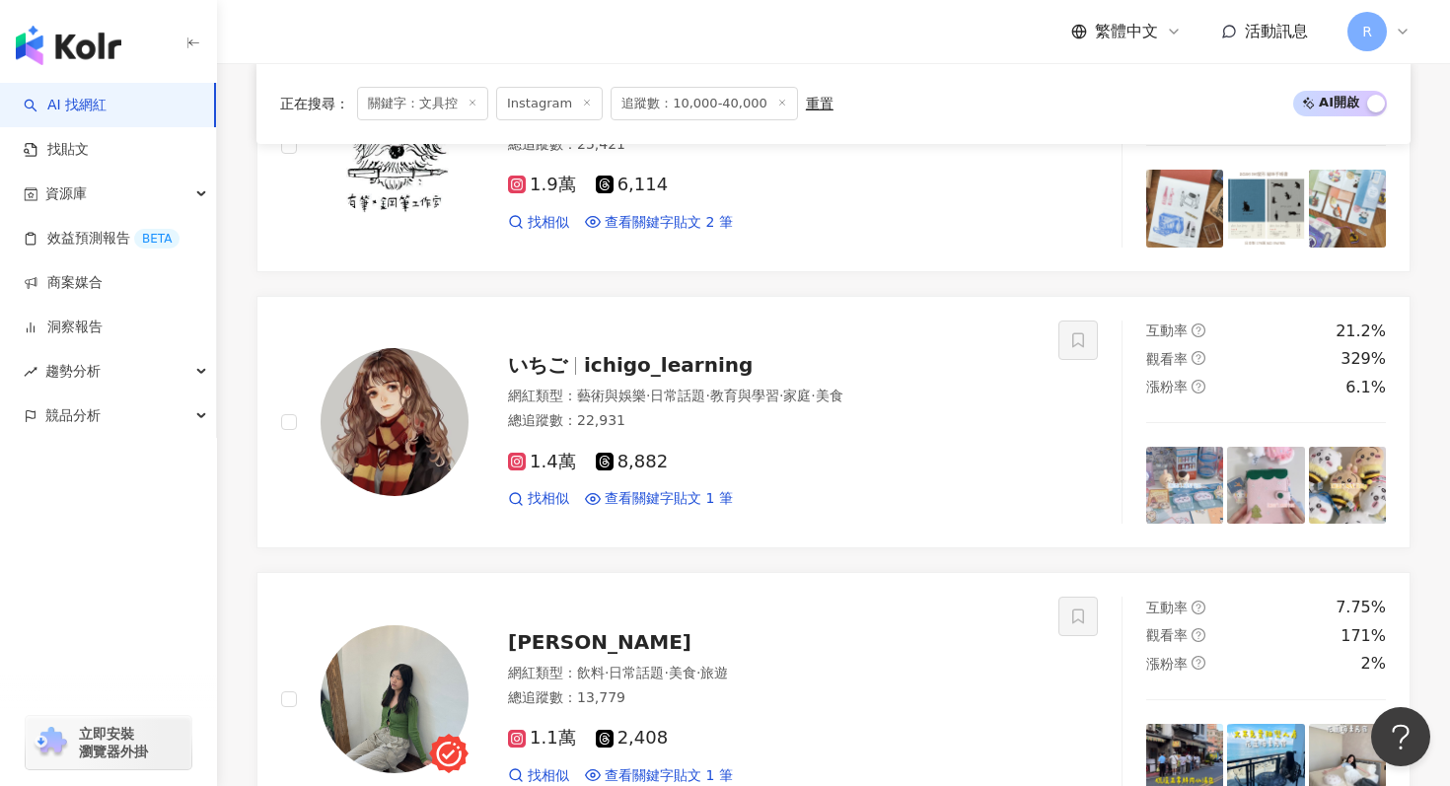
scroll to position [4165, 0]
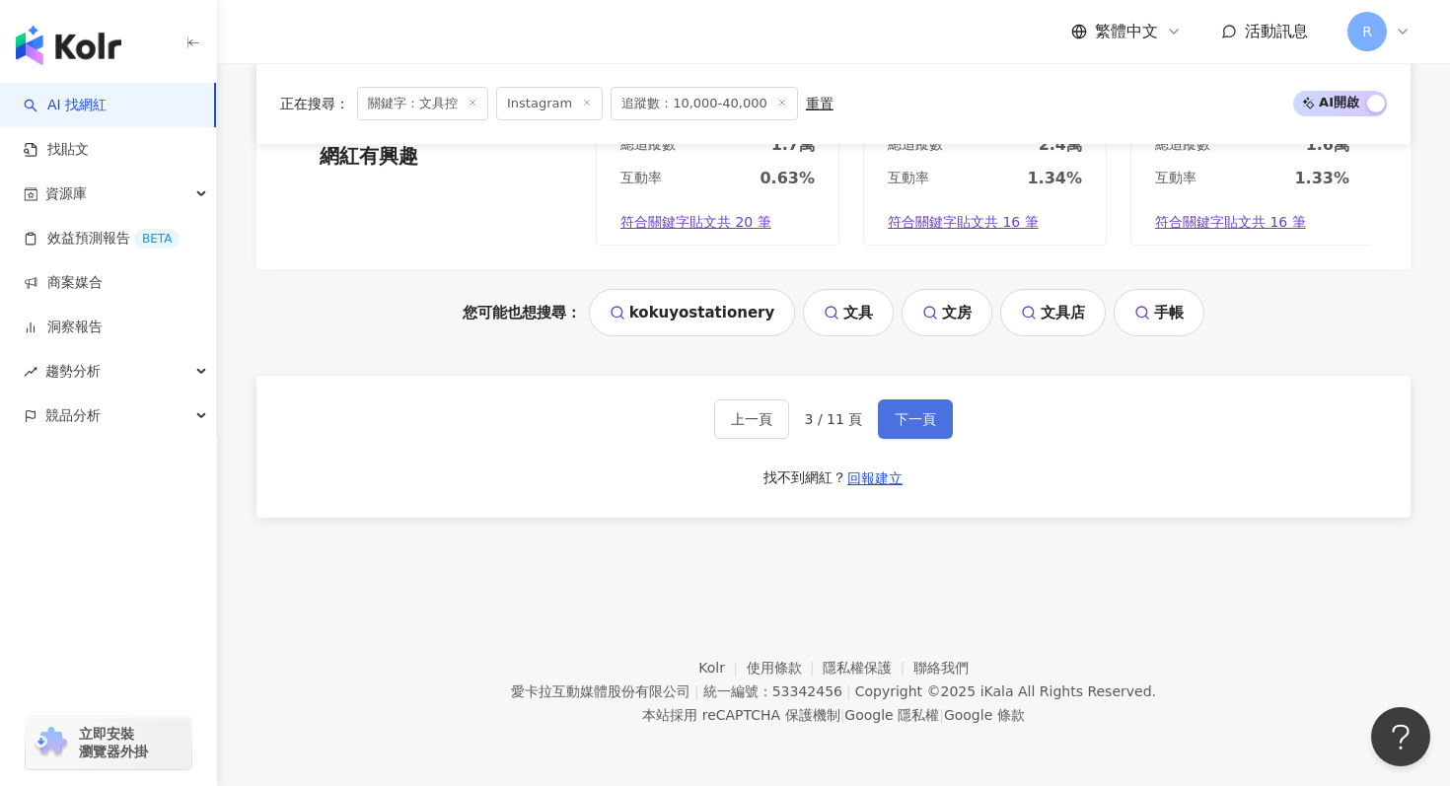
click at [912, 421] on span "下一頁" at bounding box center [915, 419] width 41 height 16
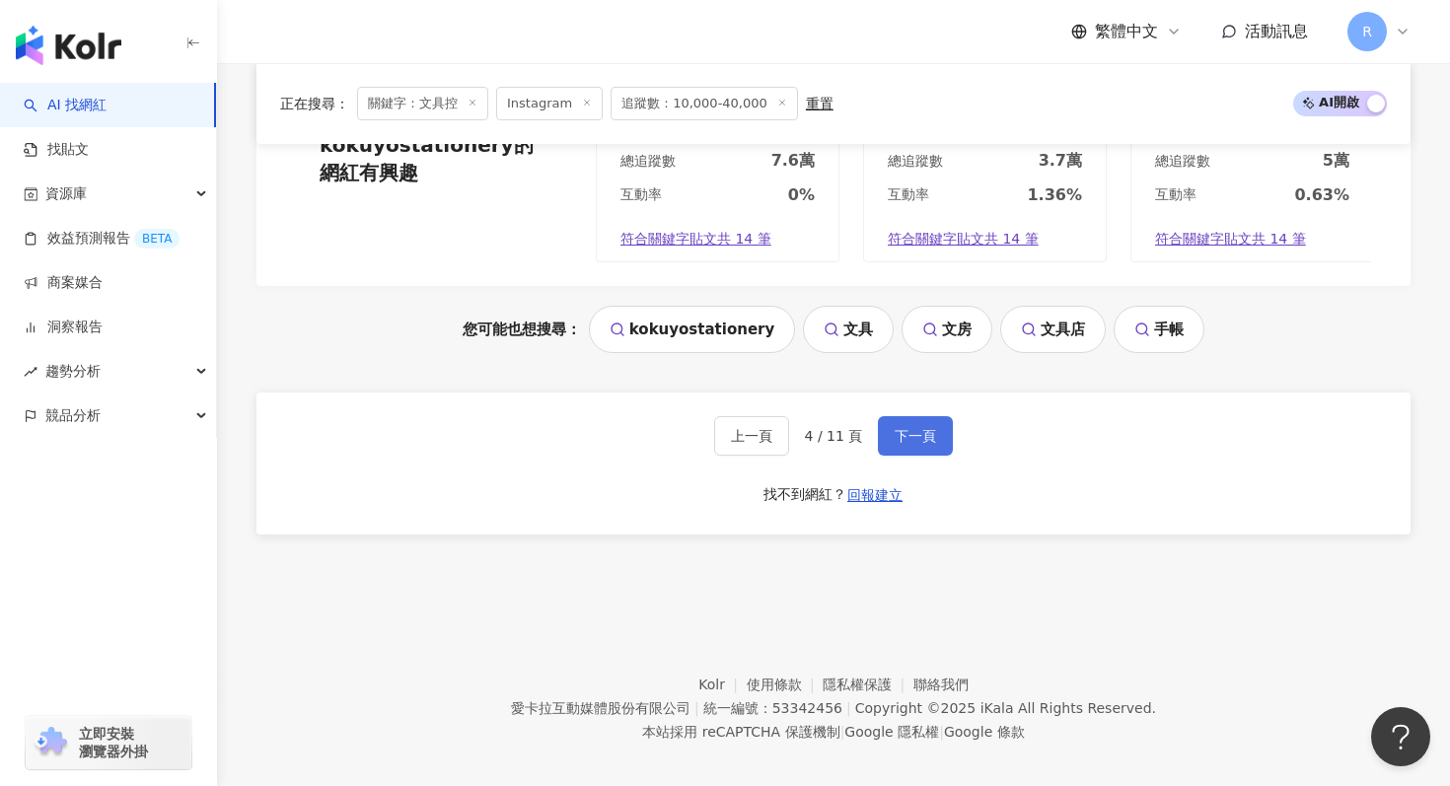
click at [903, 416] on button "下一頁" at bounding box center [915, 435] width 75 height 39
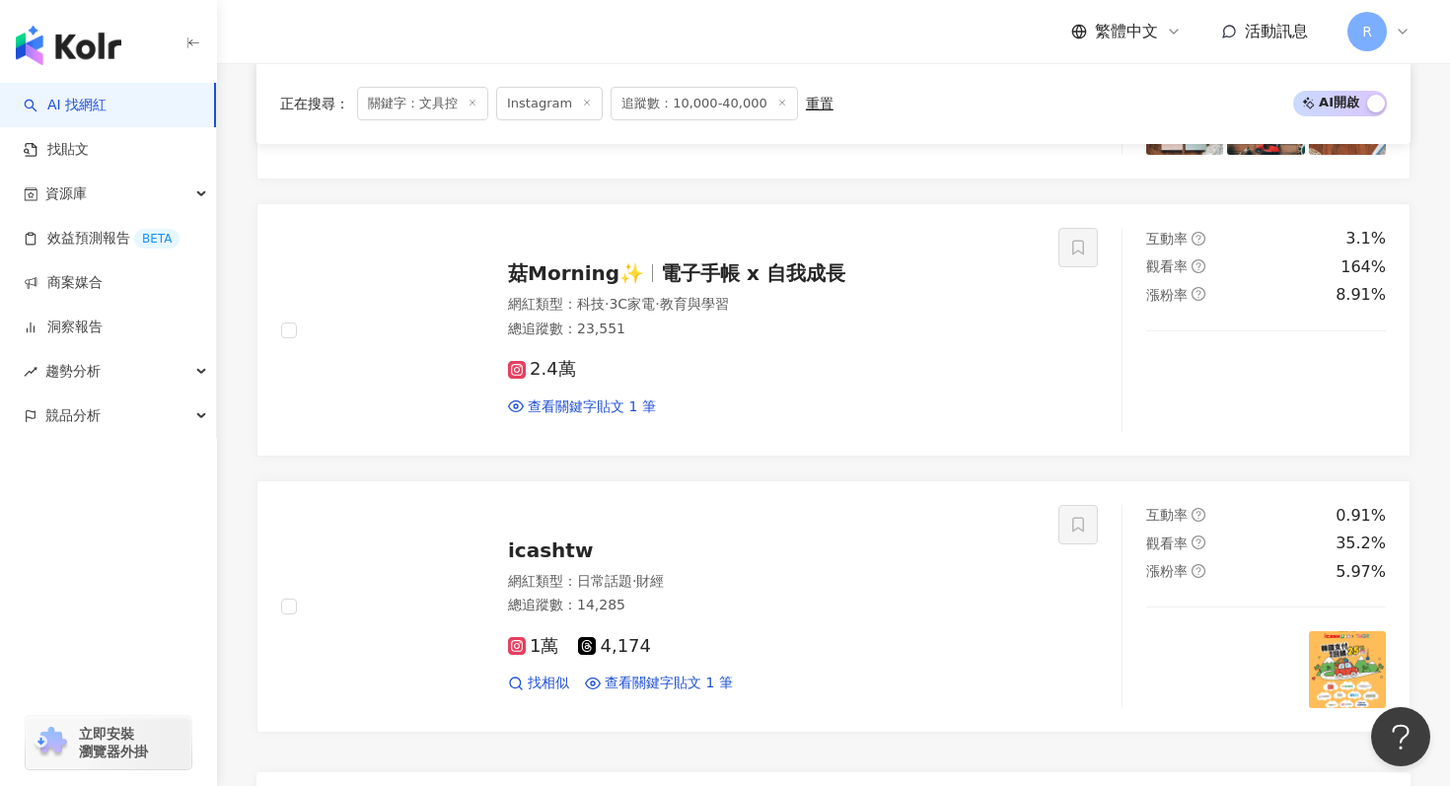
scroll to position [3371, 0]
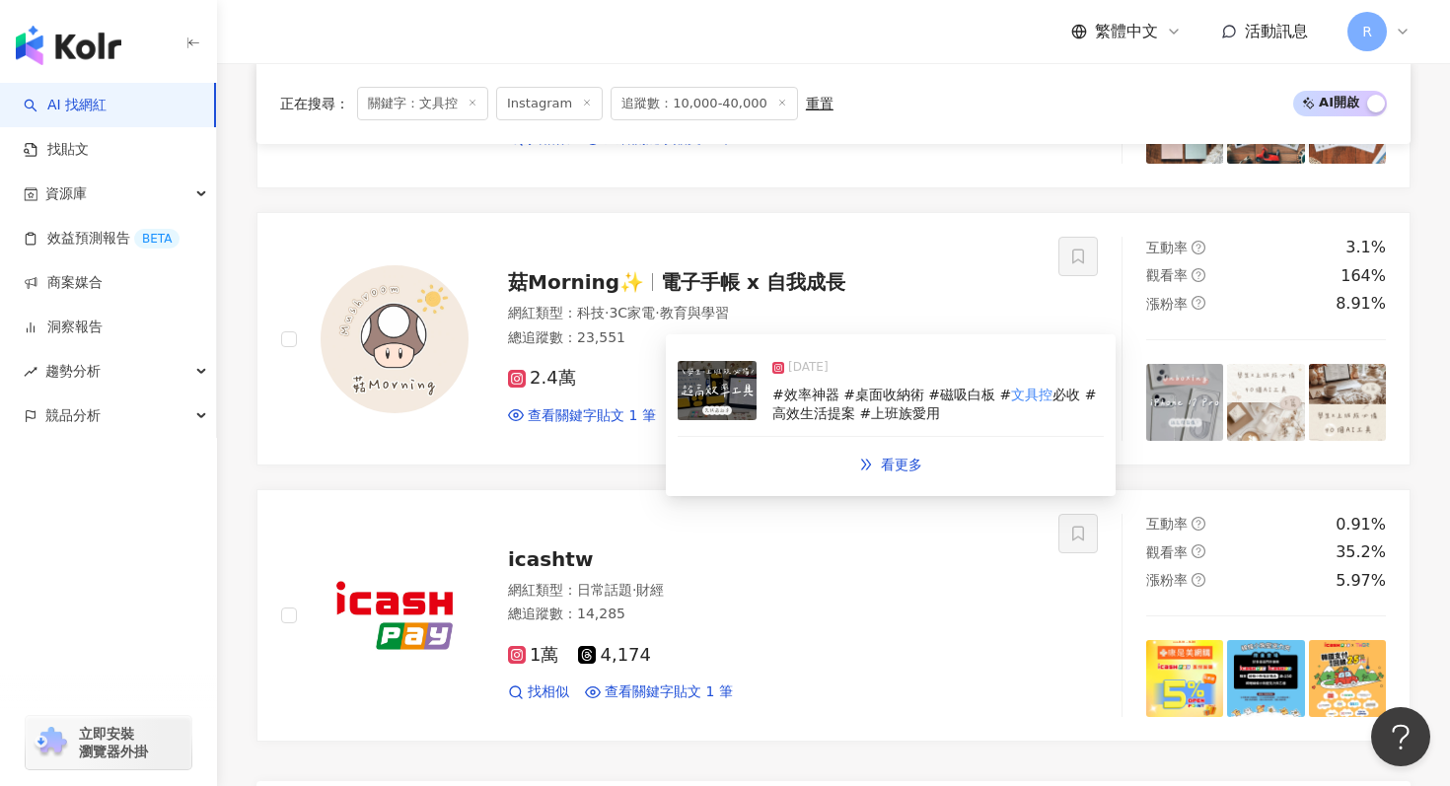
click at [722, 423] on div "2025/8/1 #效率神器 #桌面收納術 #磁吸白板 # 文具控 必收 #高效生活提案 #上班族愛用" at bounding box center [891, 391] width 426 height 91
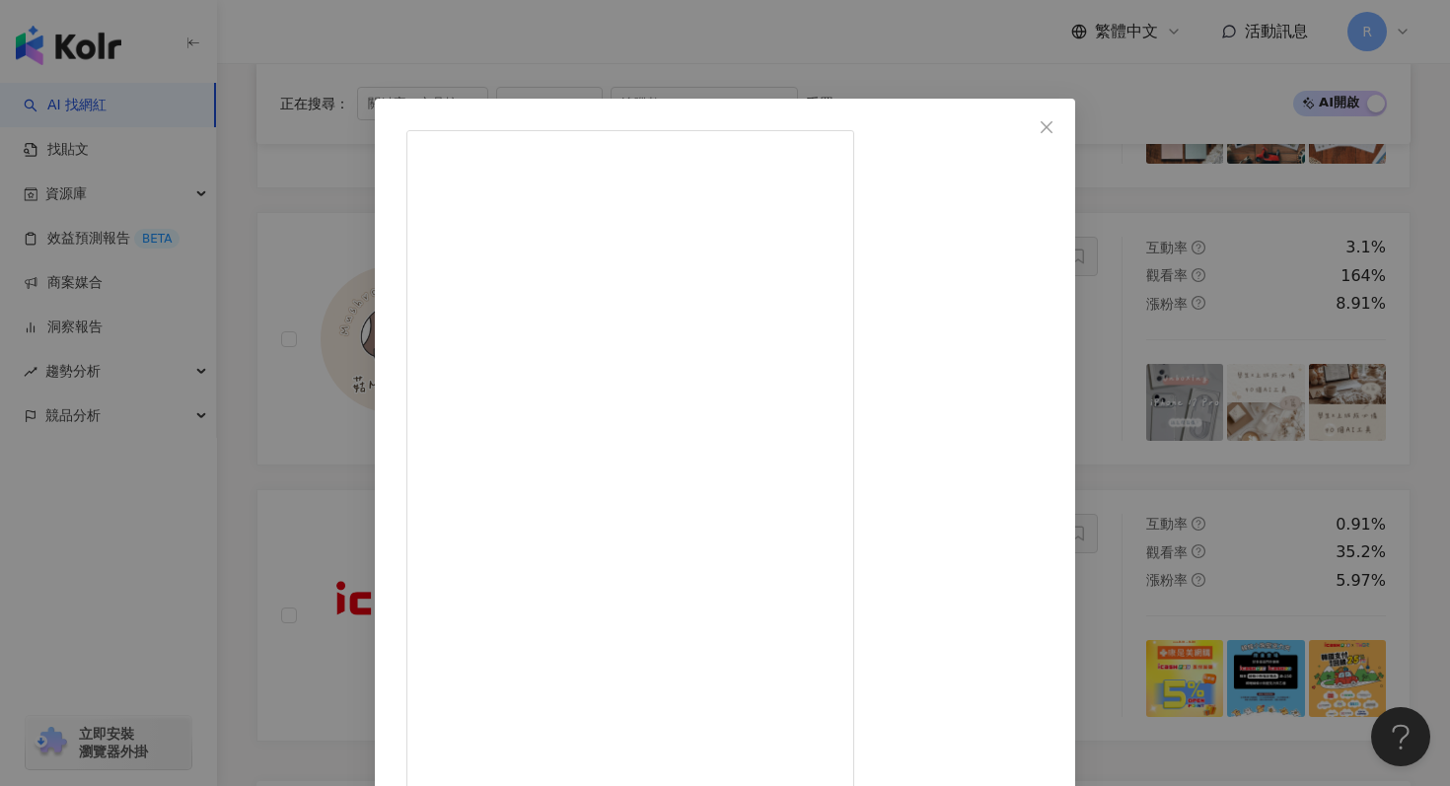
scroll to position [75, 0]
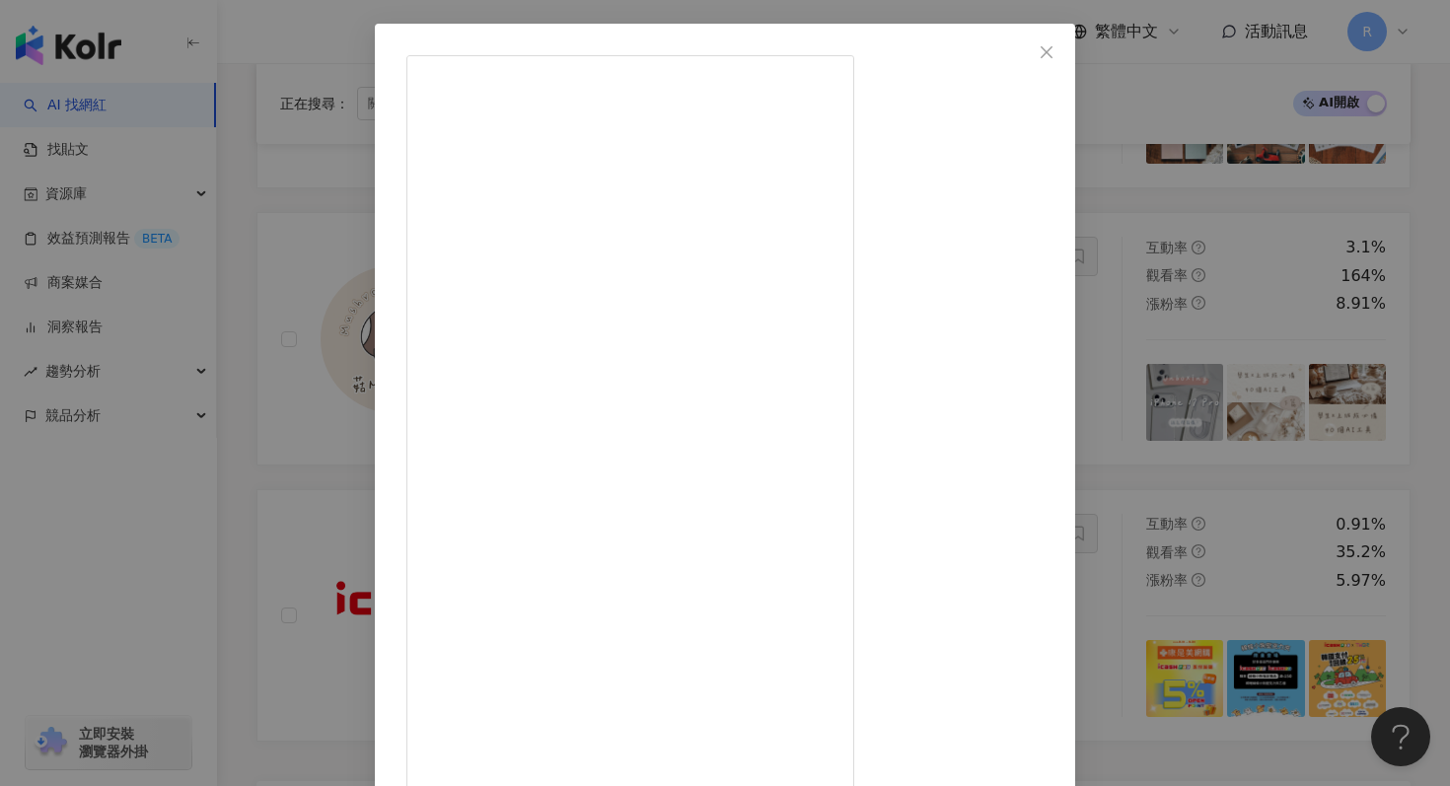
click at [1370, 108] on div "菇Morning✨ 2025/8/1 「高效率的秘密 你找到了嗎！」 最近深深體會到：想高效，真的要從收納開始 ✨ 分享我最近超愛的這組 LHiDS 磁吸收納…" at bounding box center [725, 393] width 1450 height 786
click at [1442, 186] on div "菇Morning✨ 2025/8/1 「高效率的秘密 你找到了嗎！」 最近深深體會到：想高效，真的要從收納開始 ✨ 分享我最近超愛的這組 LHiDS 磁吸收納…" at bounding box center [725, 393] width 1450 height 786
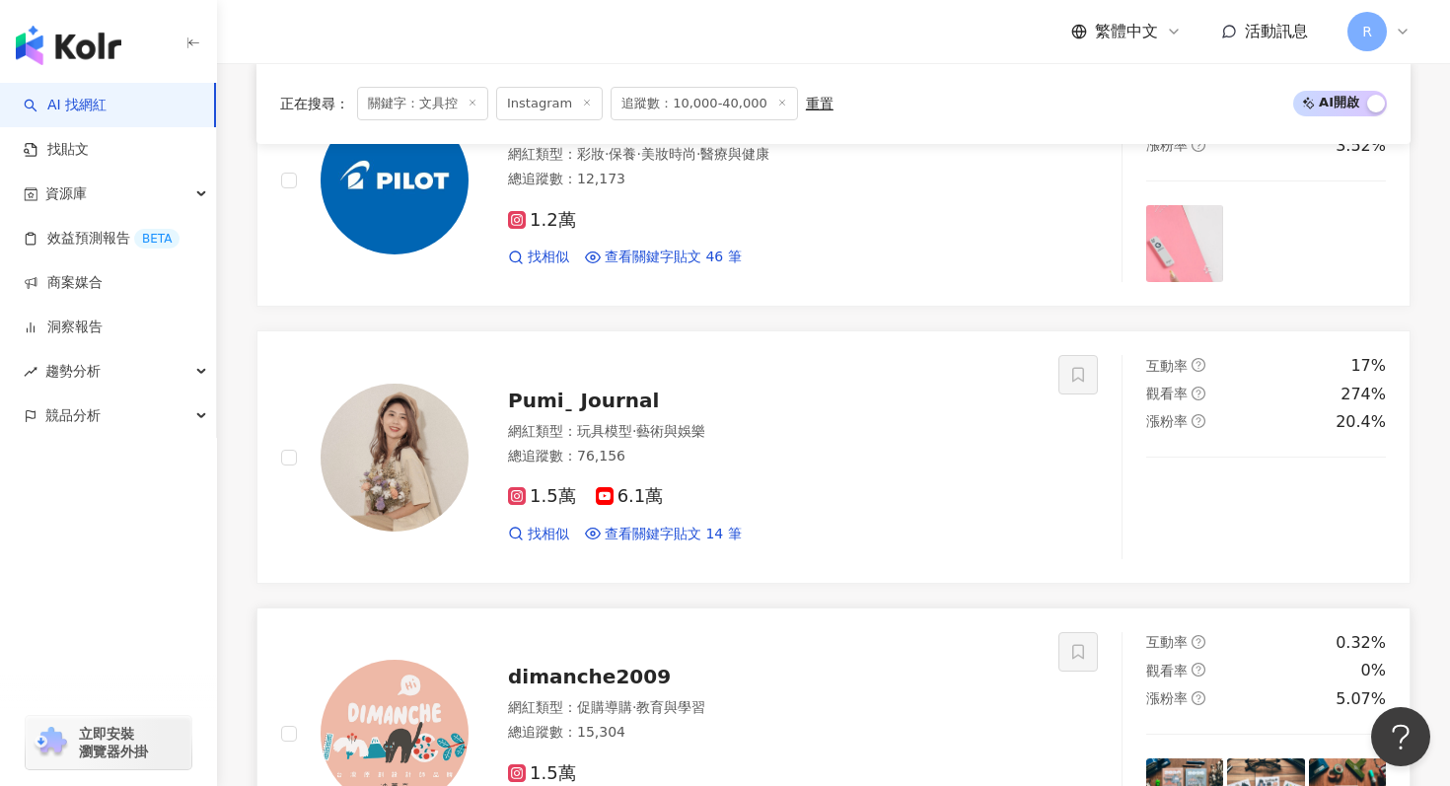
scroll to position [2744, 0]
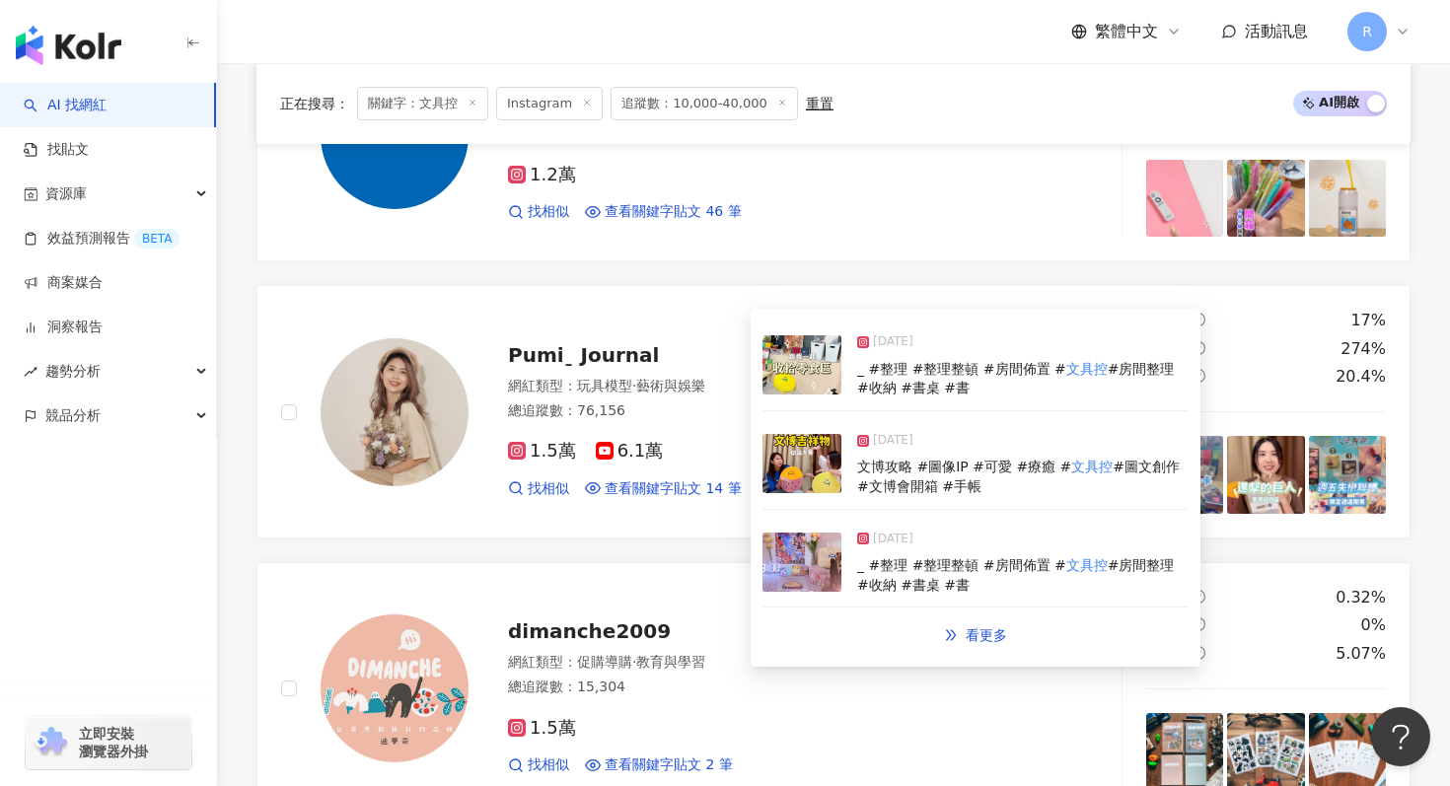
click at [796, 476] on img at bounding box center [802, 463] width 79 height 59
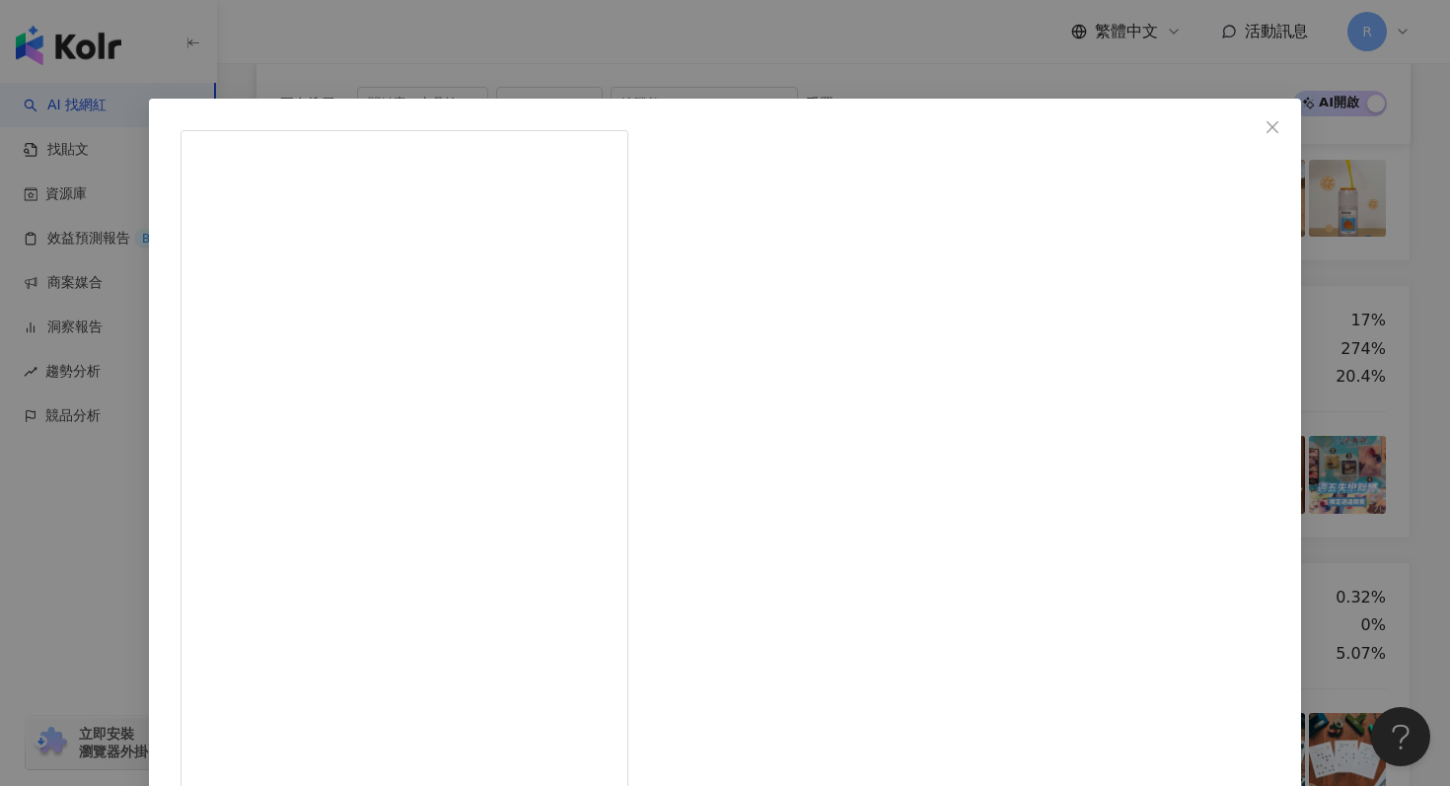
scroll to position [99, 0]
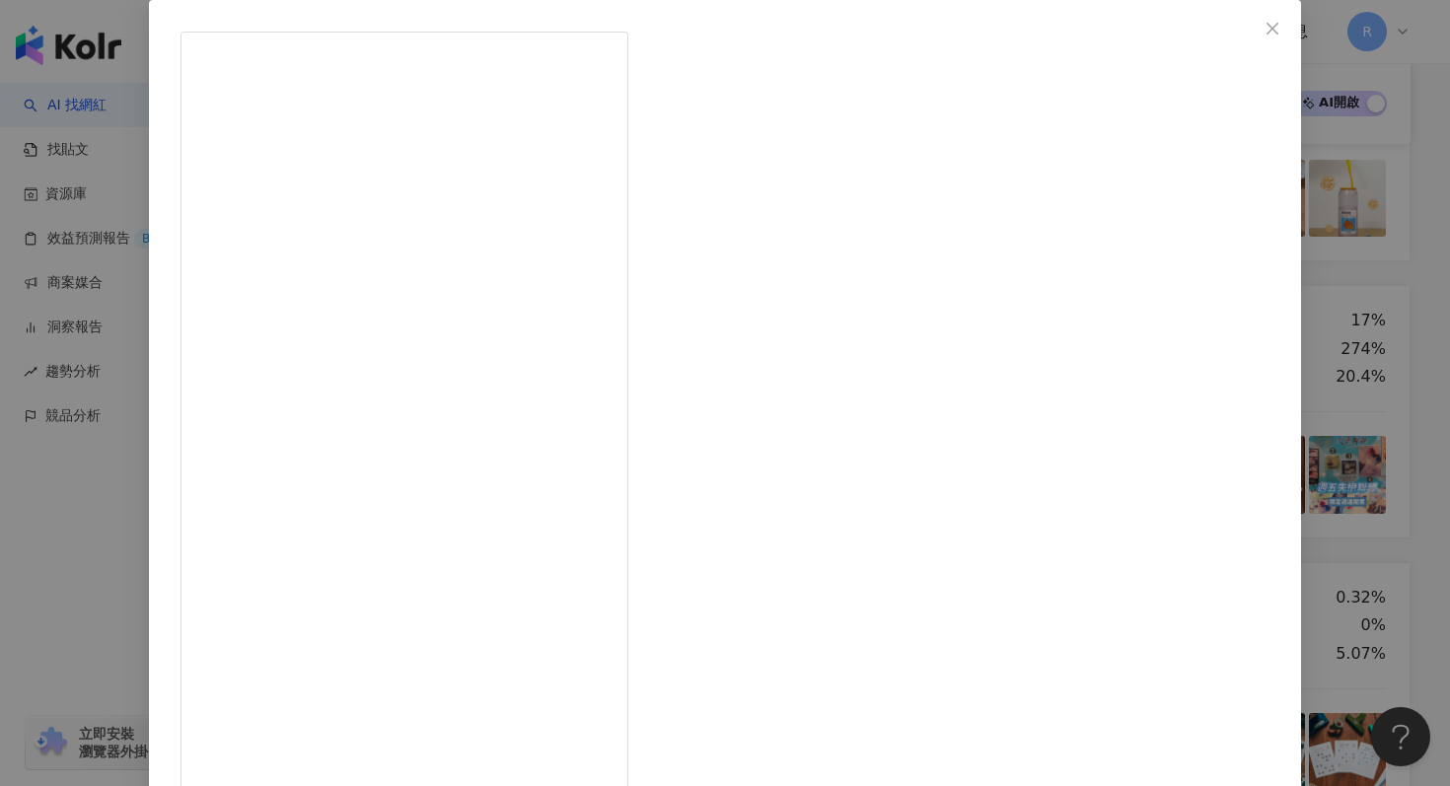
click at [1385, 211] on div "Pumiˍ Journal 2025/8/5 🍋還是🍠？請選擇！ _ #臺灣文博會 @creativexpo.tw 今天率先開展了！立刻帶你們先逛我最喜歡的I…" at bounding box center [725, 393] width 1450 height 786
click at [1359, 222] on div "Pumiˍ Journal 2025/8/5 🍋還是🍠？請選擇！ _ #臺灣文博會 @creativexpo.tw 今天率先開展了！立刻帶你們先逛我最喜歡的I…" at bounding box center [725, 393] width 1450 height 786
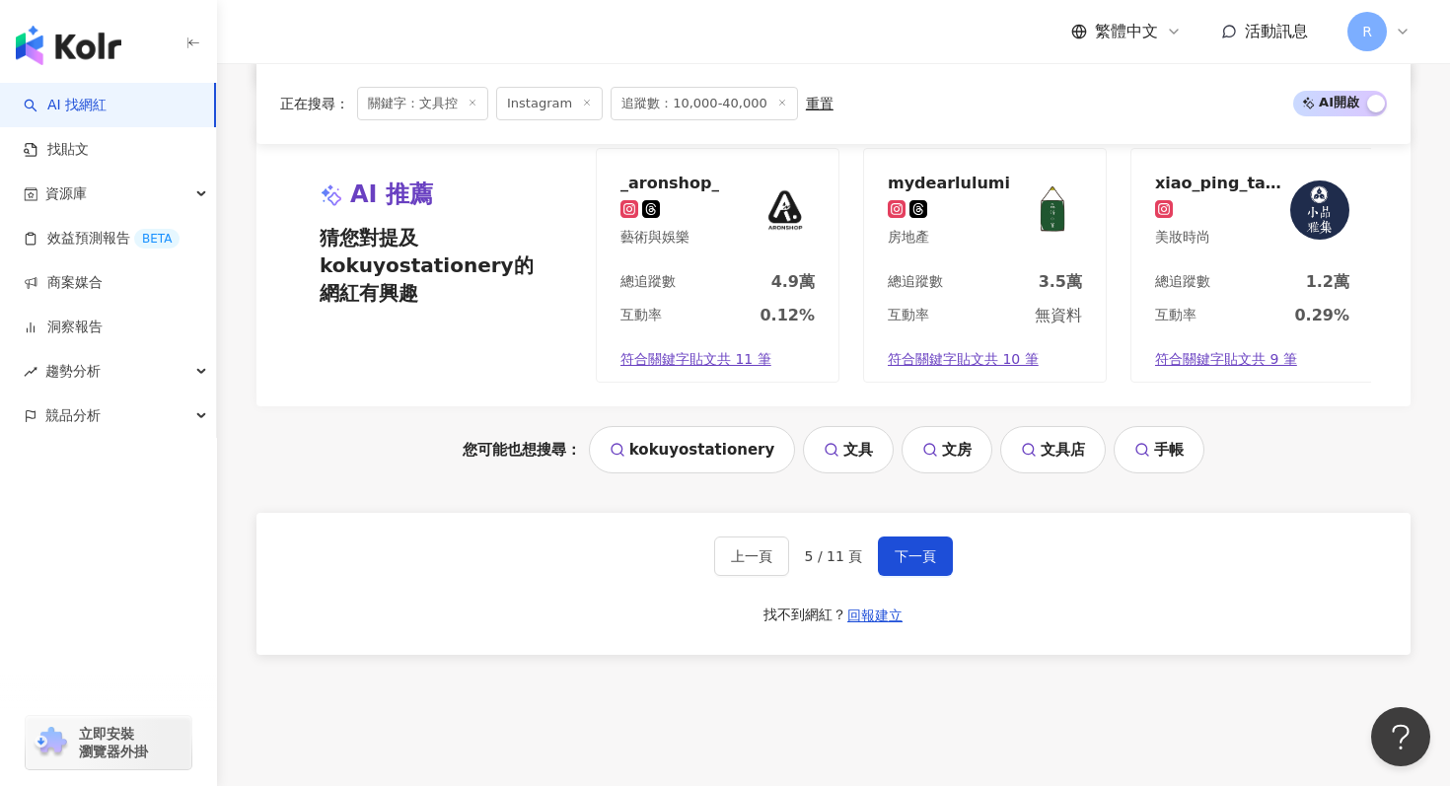
scroll to position [4165, 0]
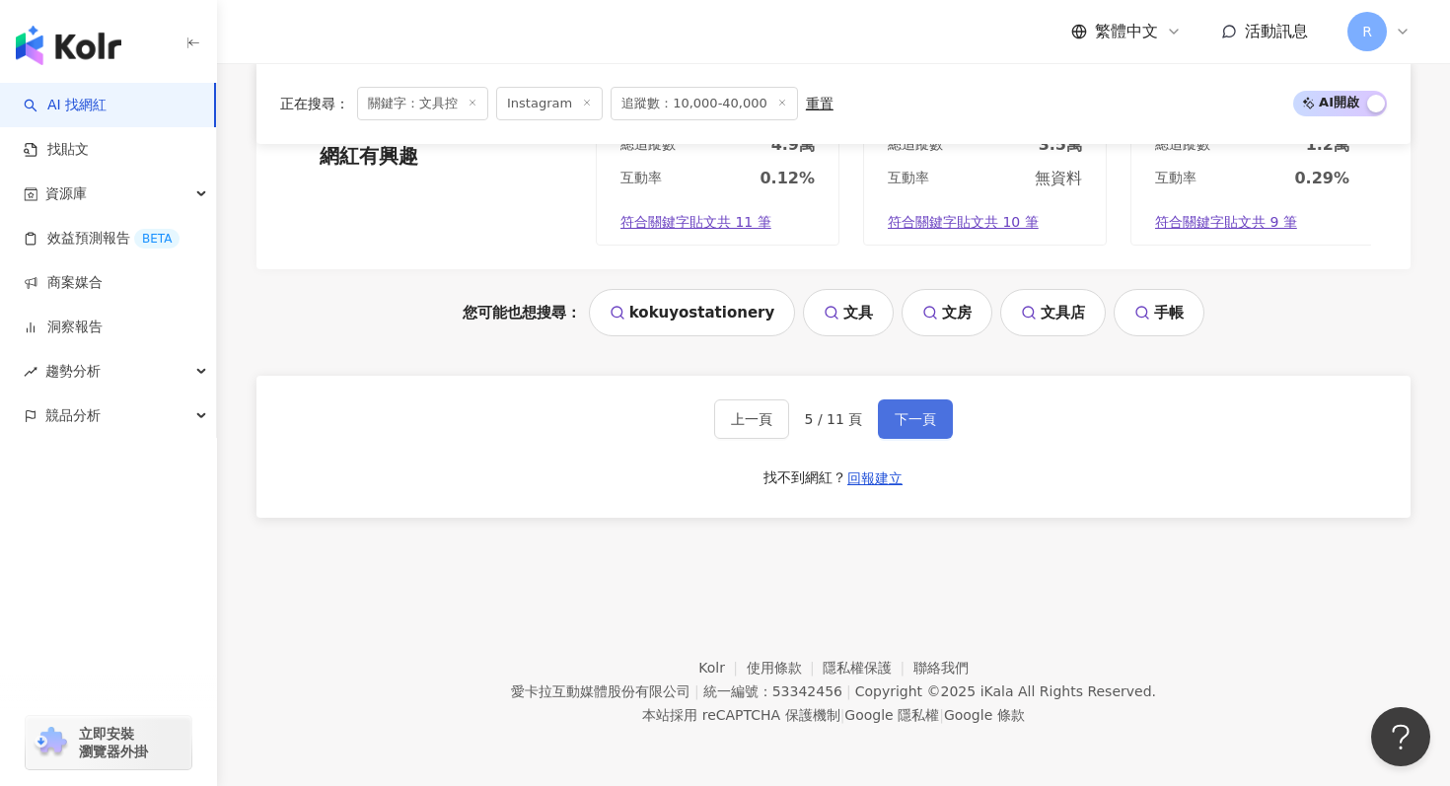
click at [891, 414] on button "下一頁" at bounding box center [915, 419] width 75 height 39
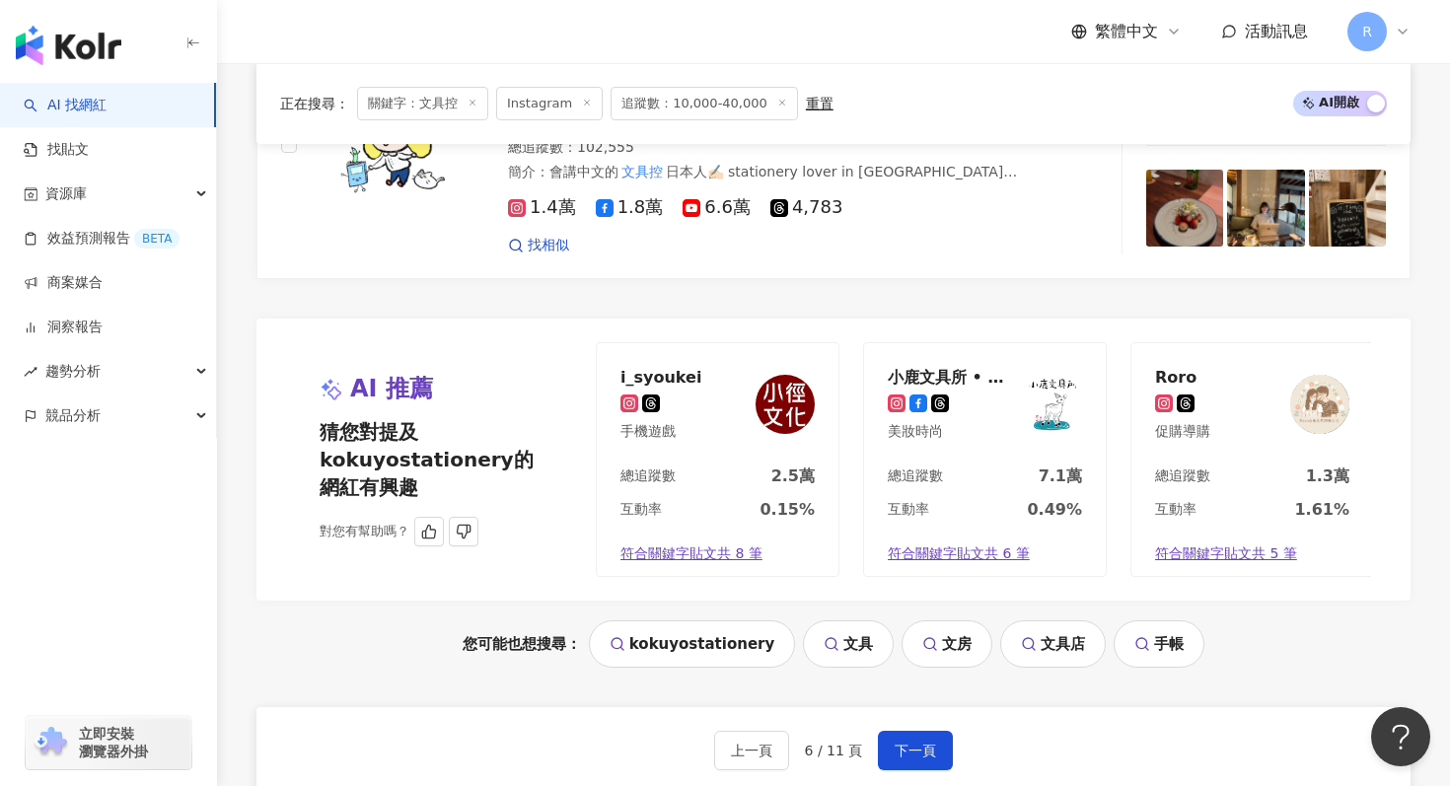
scroll to position [3915, 0]
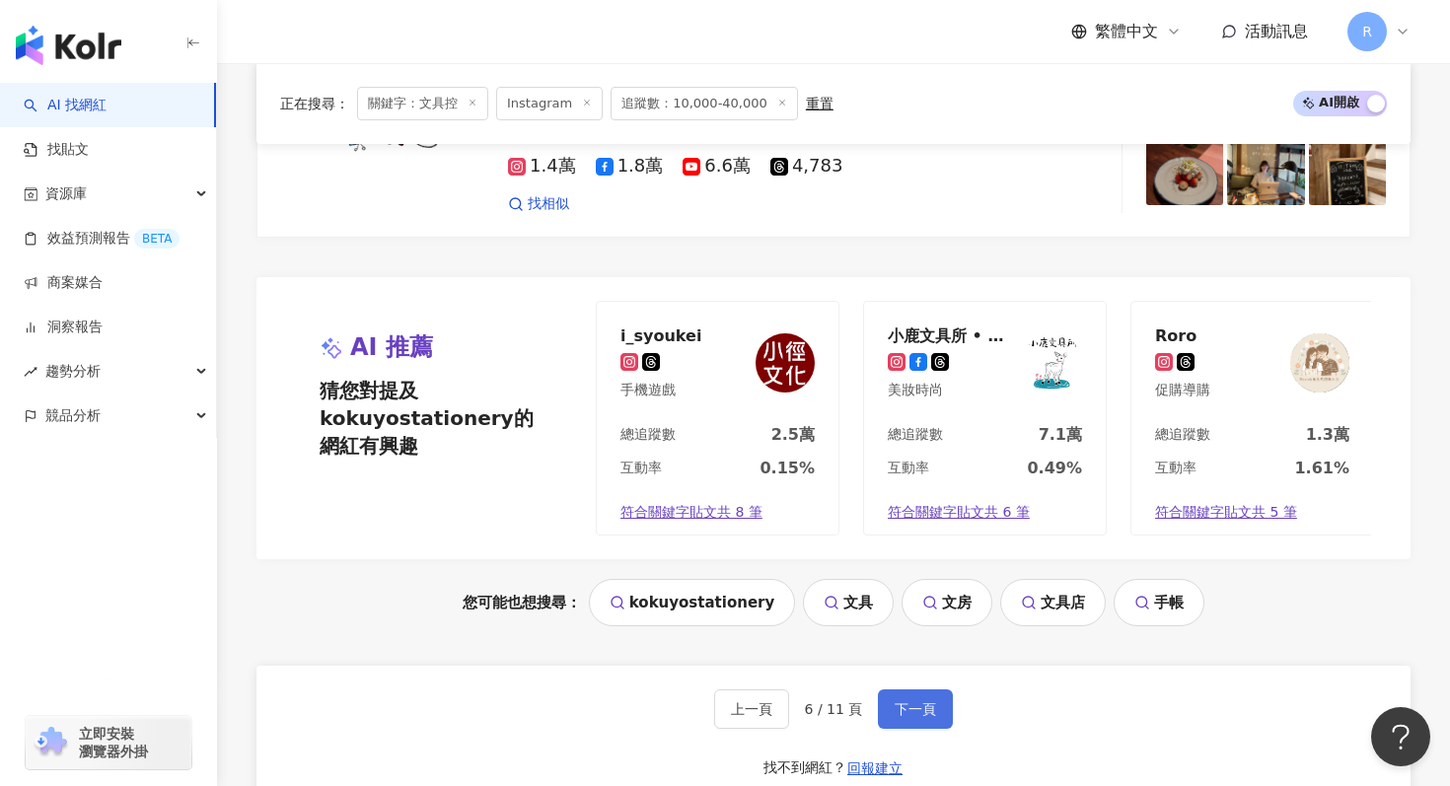
click at [914, 701] on span "下一頁" at bounding box center [915, 709] width 41 height 16
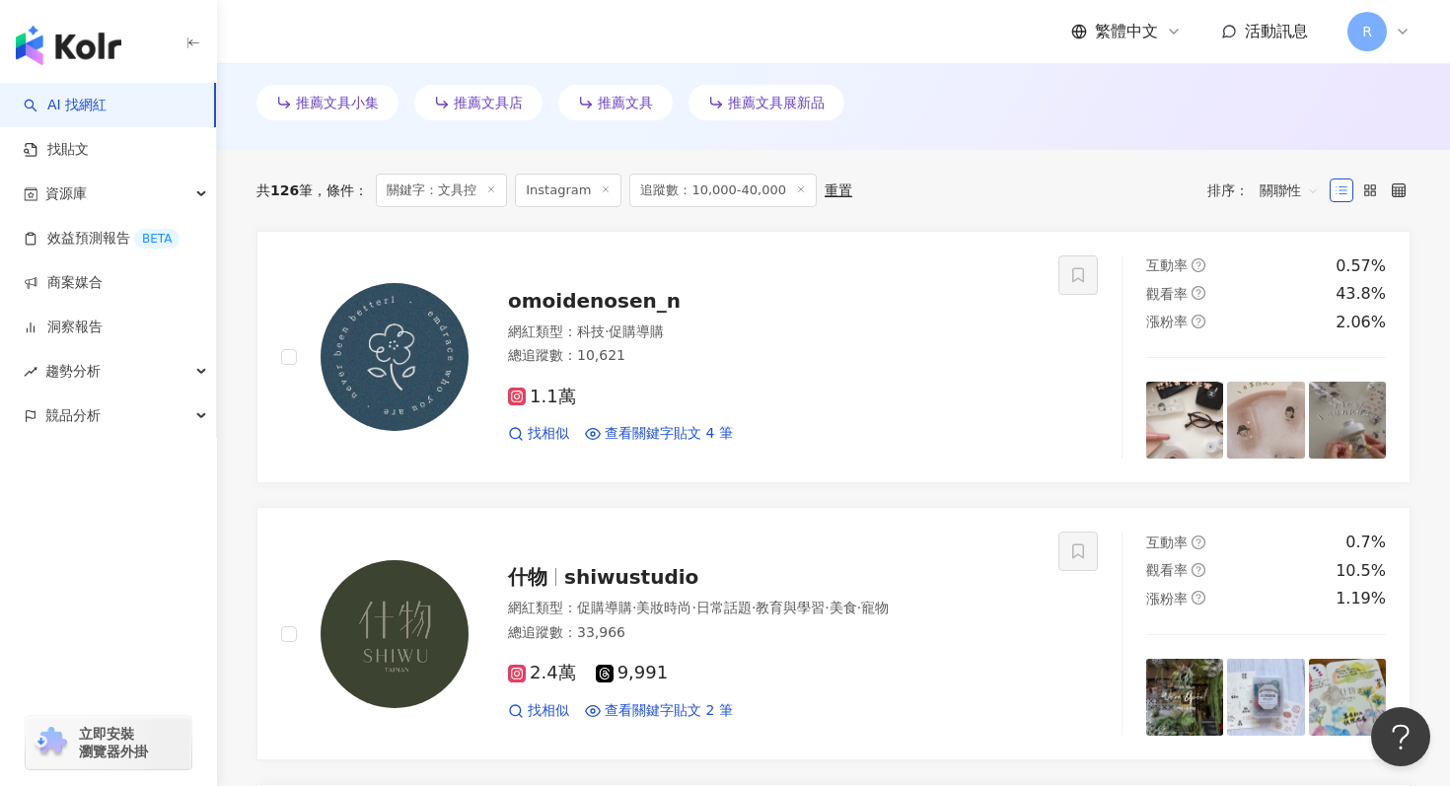
scroll to position [583, 0]
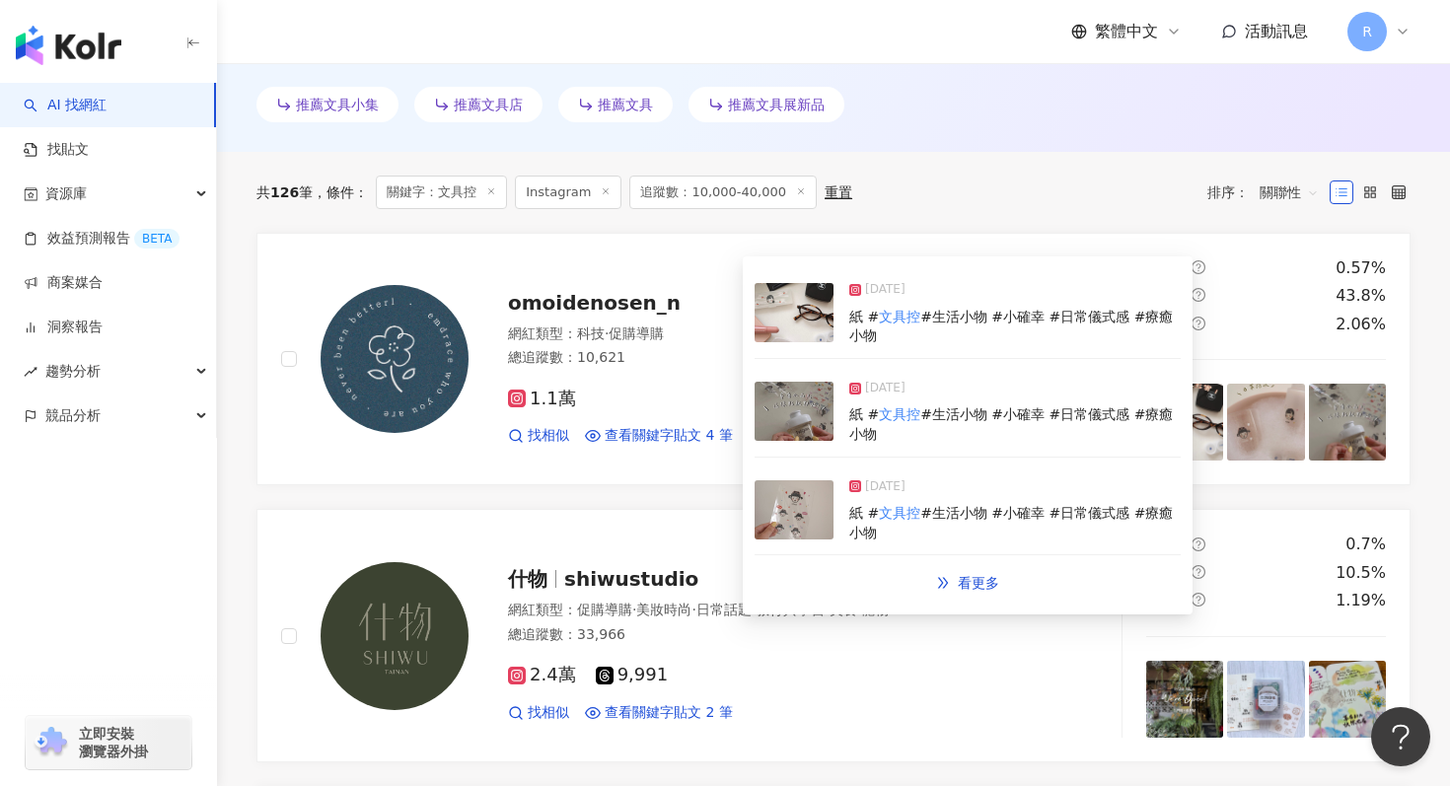
click at [784, 417] on img at bounding box center [794, 411] width 79 height 59
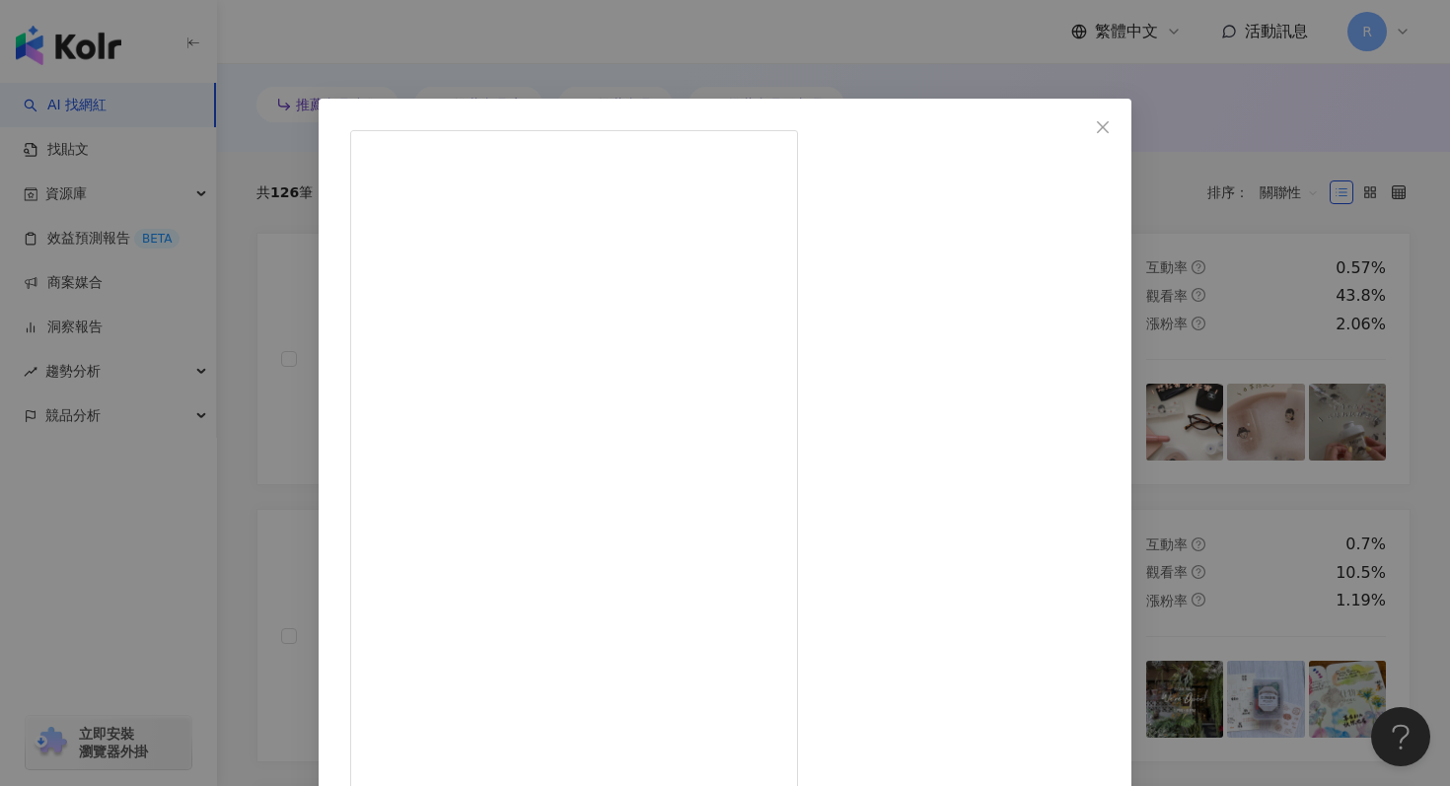
scroll to position [99, 0]
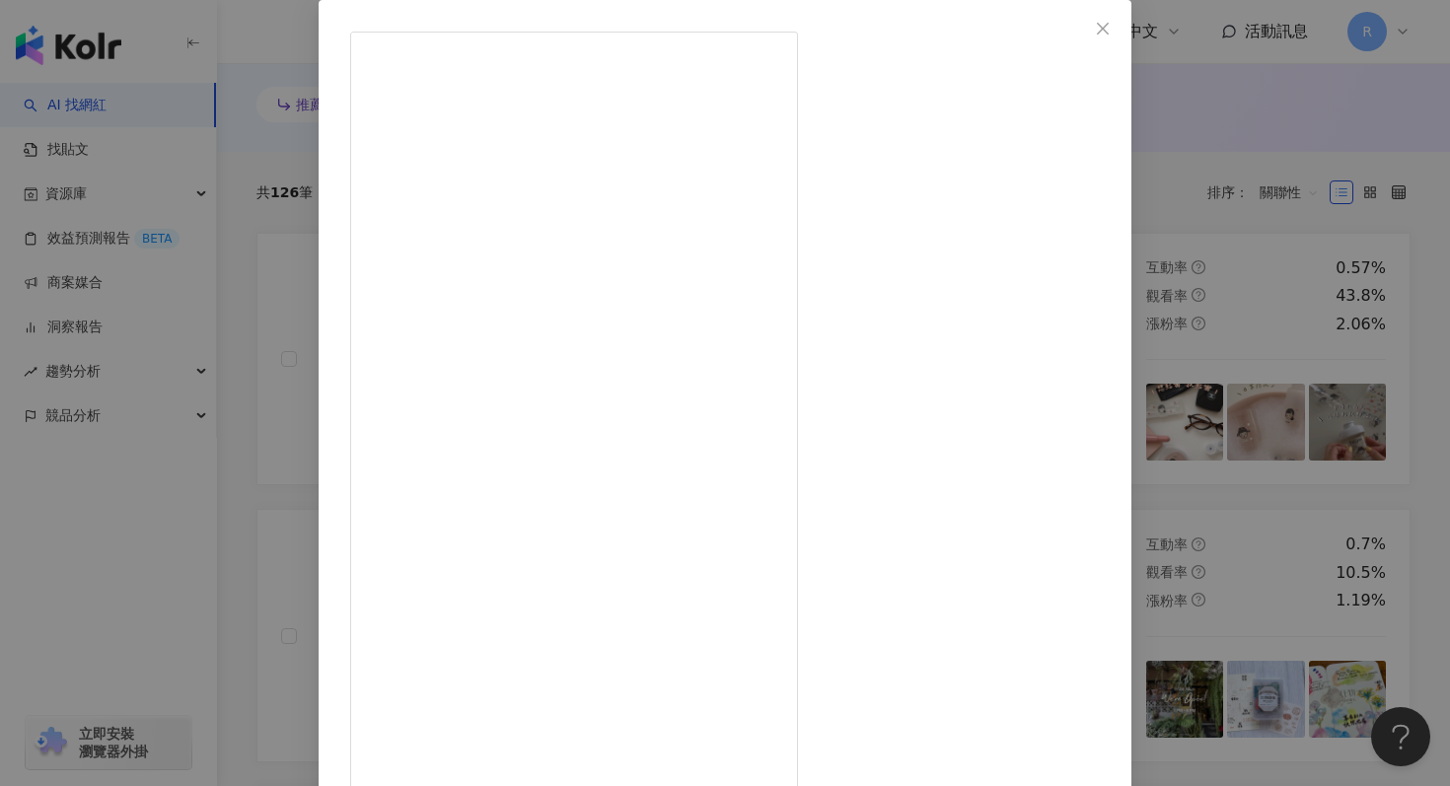
click at [1256, 361] on div "omoidenosen_n 客製化插畫 2025/9/9 \專屬水晶貼 這樣貼就對啦！/ ➊剪下圖案後貼上需要的位置 ➋慢慢撕下保護膜 確認小圖案完整留在有黏…" at bounding box center [725, 393] width 1450 height 786
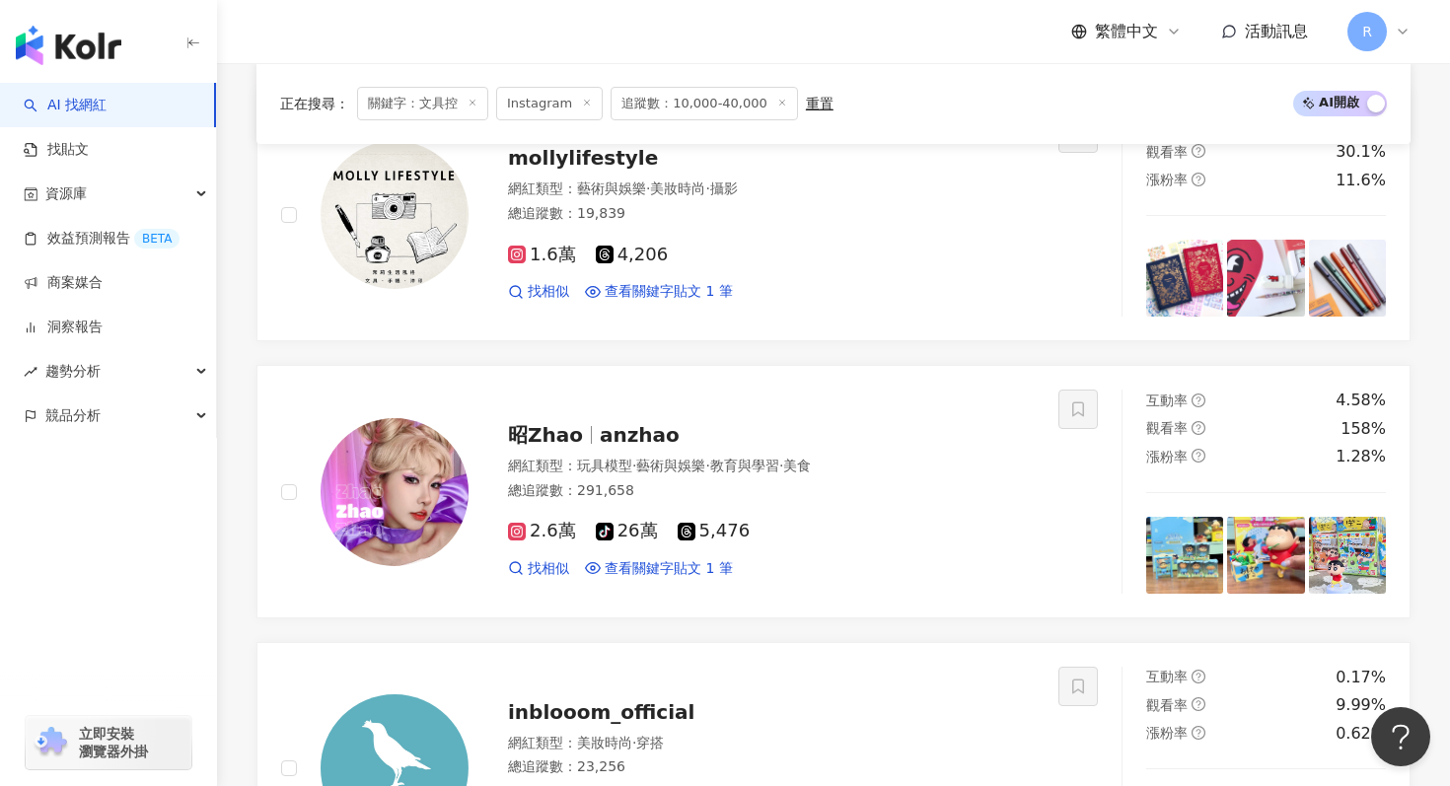
scroll to position [4165, 0]
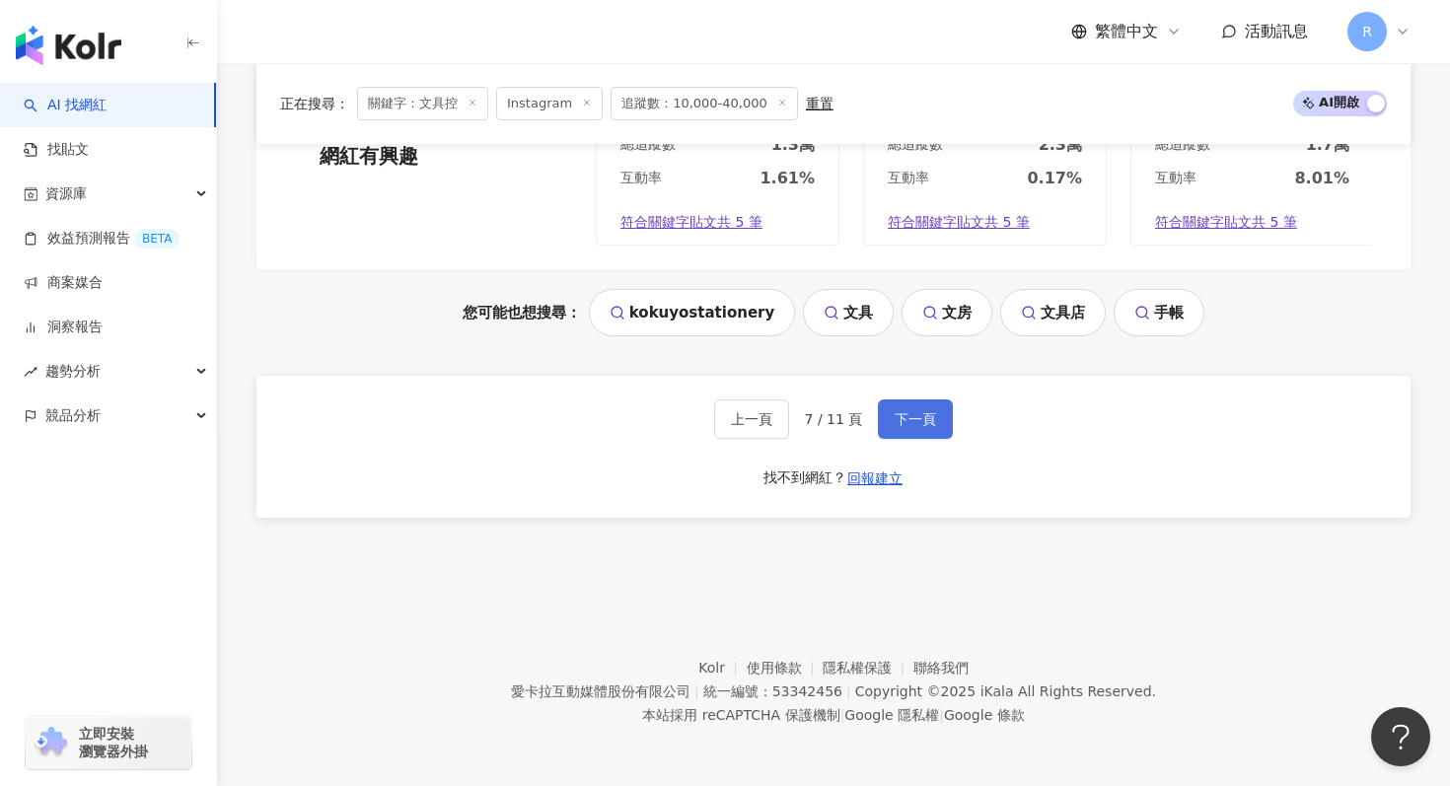
click at [924, 405] on button "下一頁" at bounding box center [915, 419] width 75 height 39
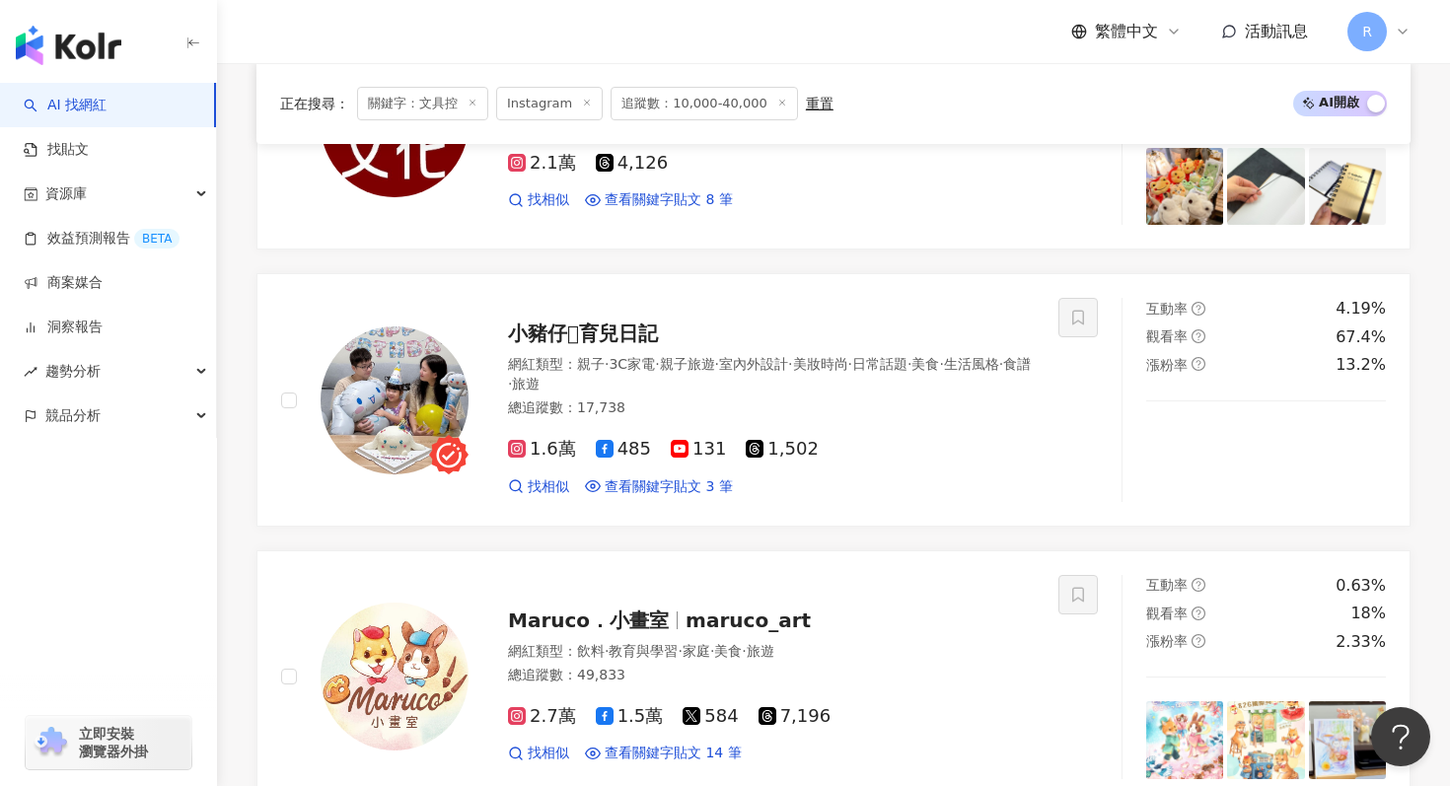
scroll to position [813, 0]
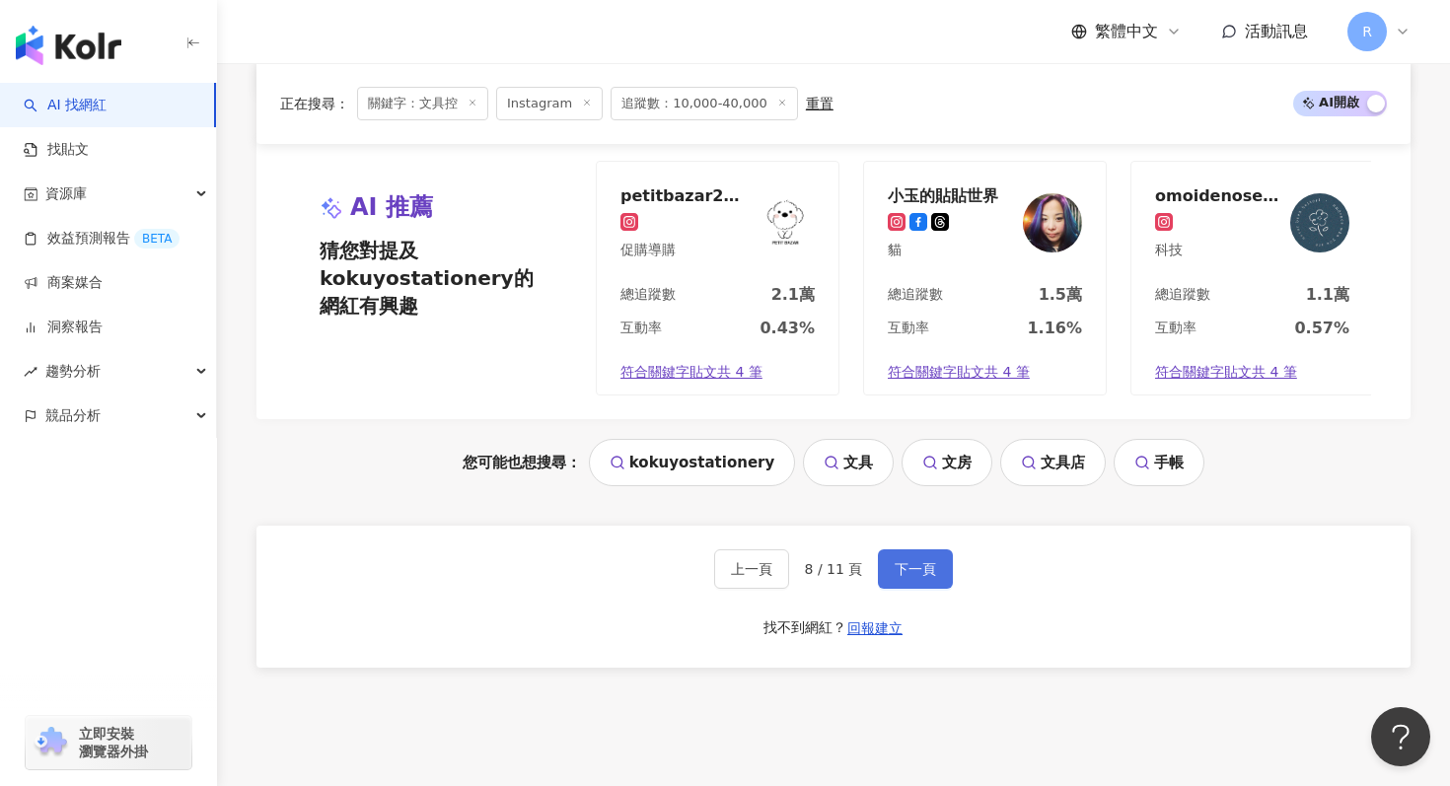
click at [941, 567] on button "下一頁" at bounding box center [915, 568] width 75 height 39
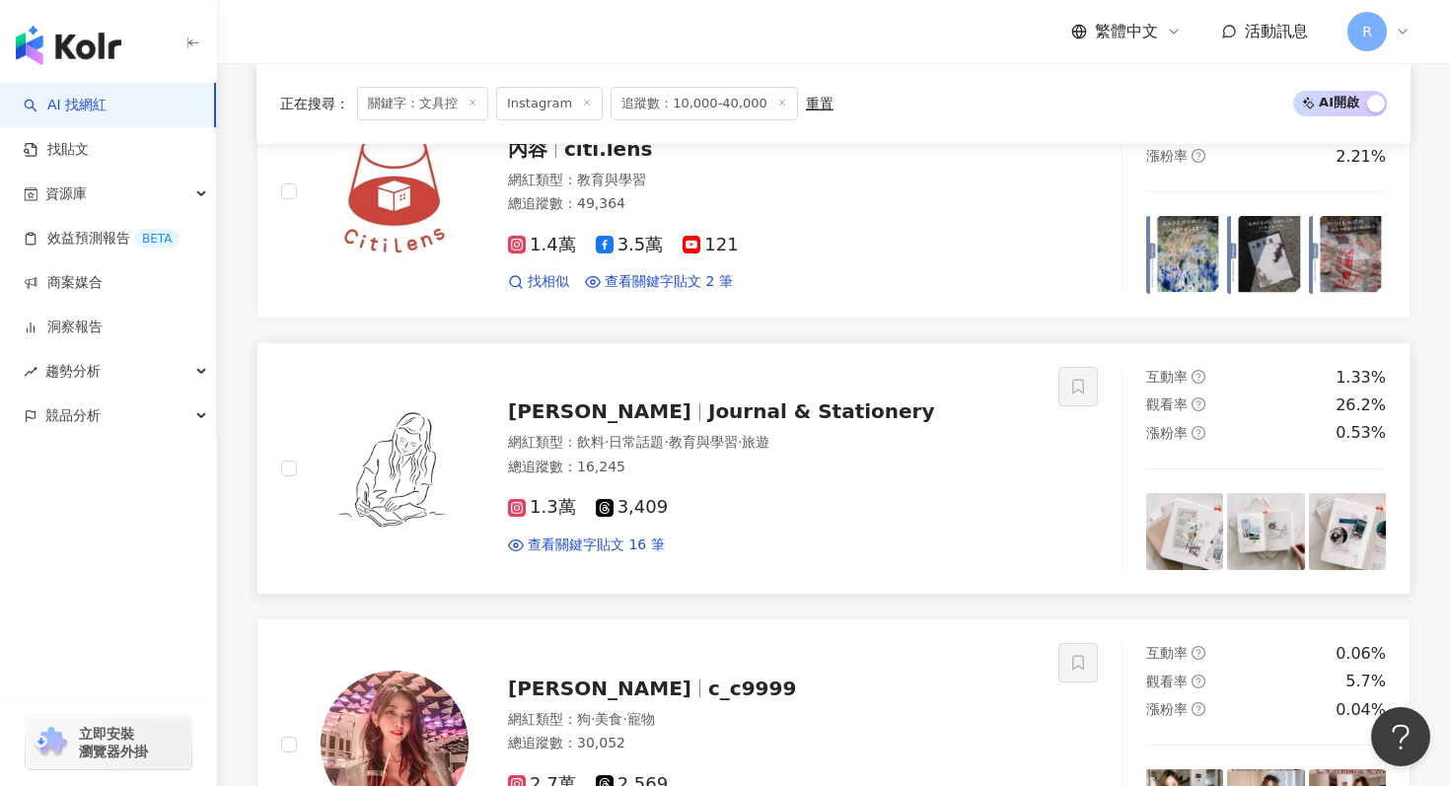
scroll to position [1314, 0]
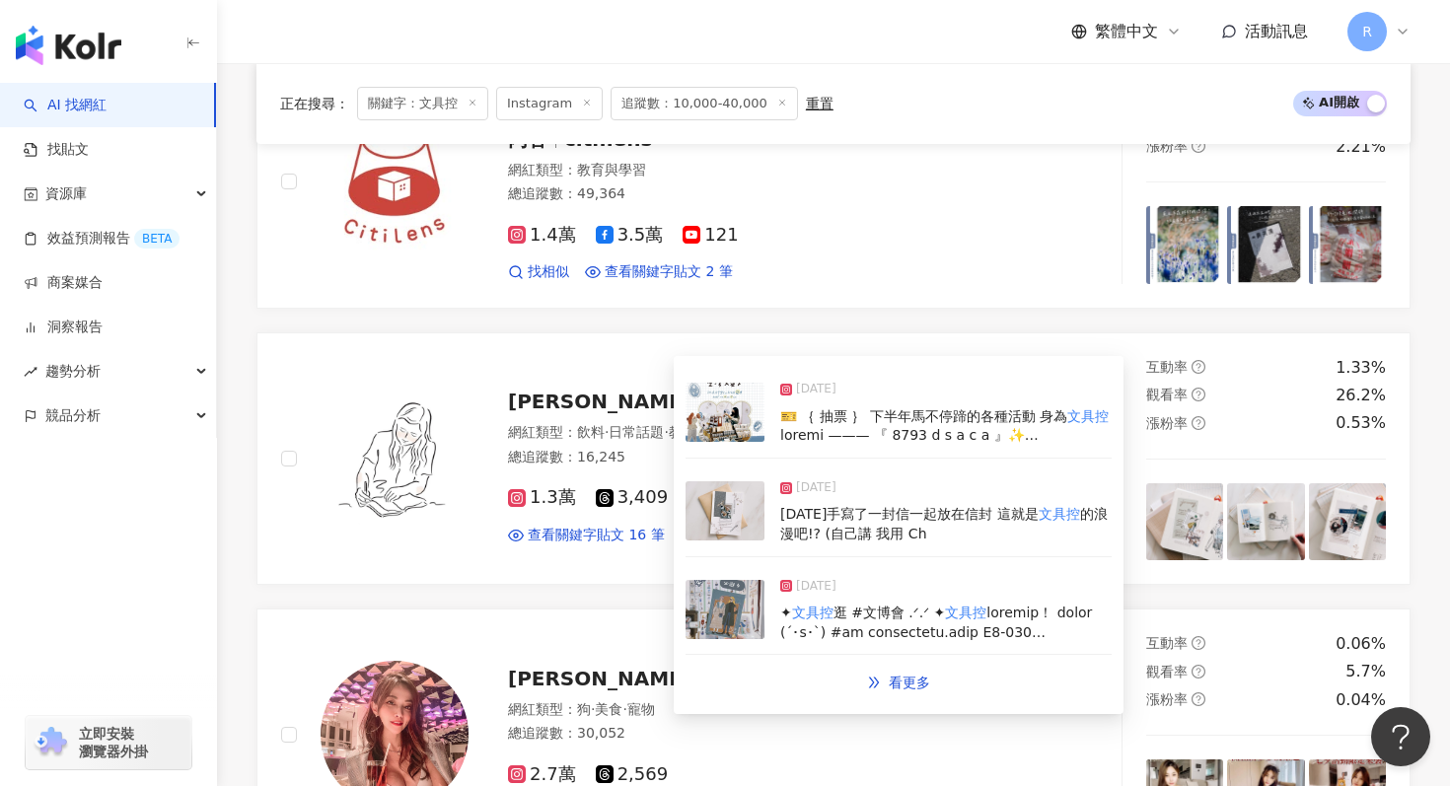
click at [748, 496] on img at bounding box center [725, 510] width 79 height 59
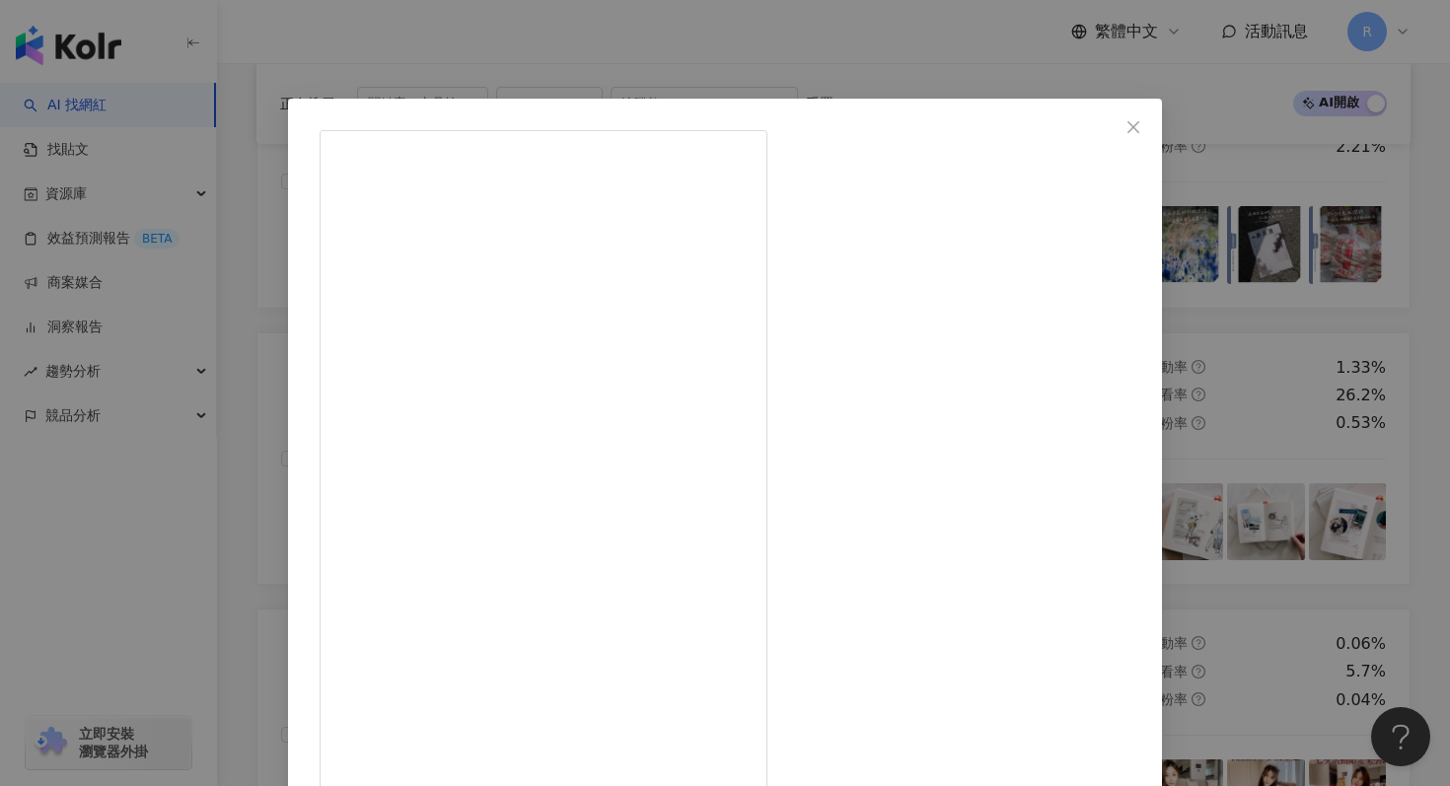
scroll to position [136, 0]
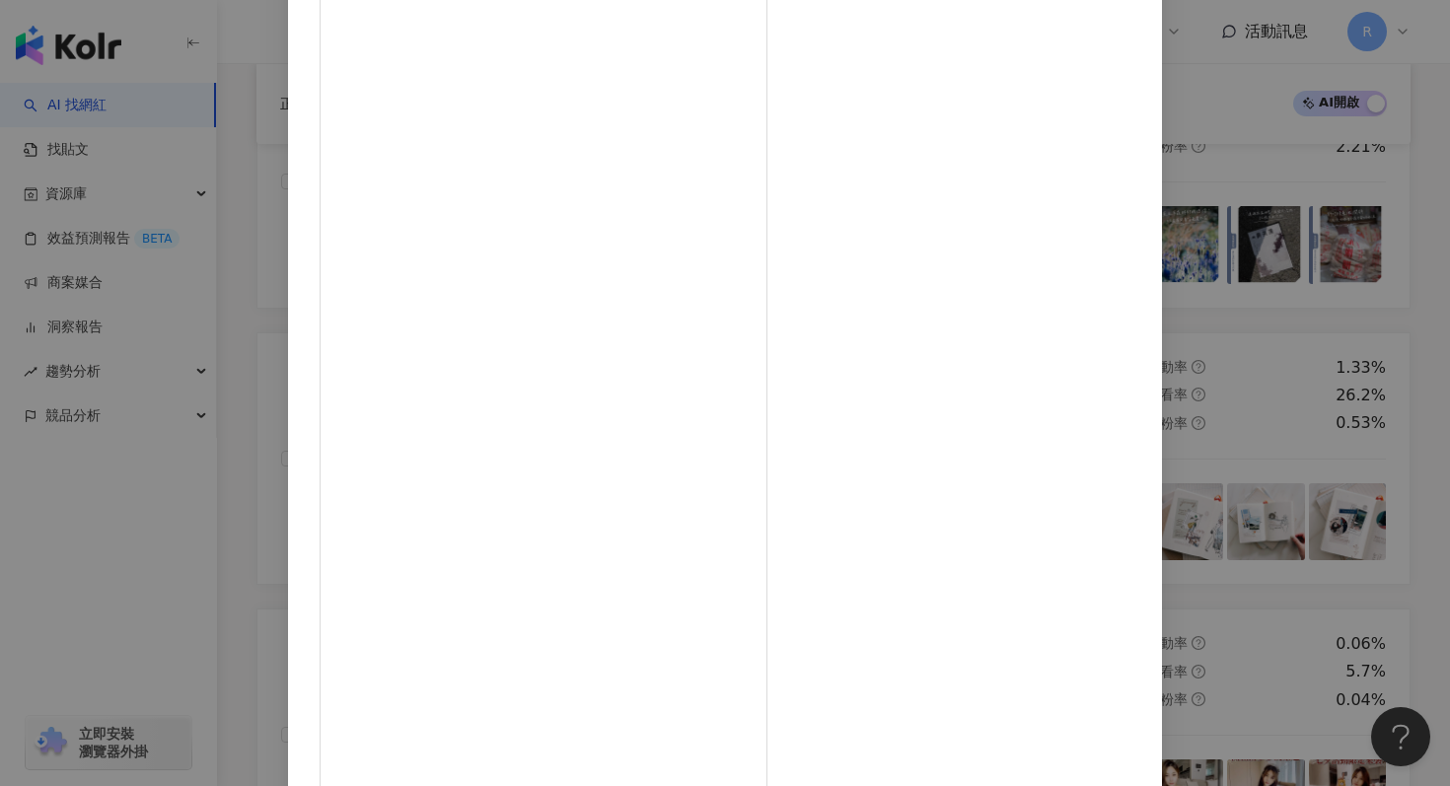
click at [1244, 225] on div "Tracy L. 2025/8/18 164 1 查看原始貼文" at bounding box center [725, 393] width 1450 height 786
click at [1223, 231] on div "Tracy L. 2025/8/18 164 1 查看原始貼文" at bounding box center [725, 393] width 1450 height 786
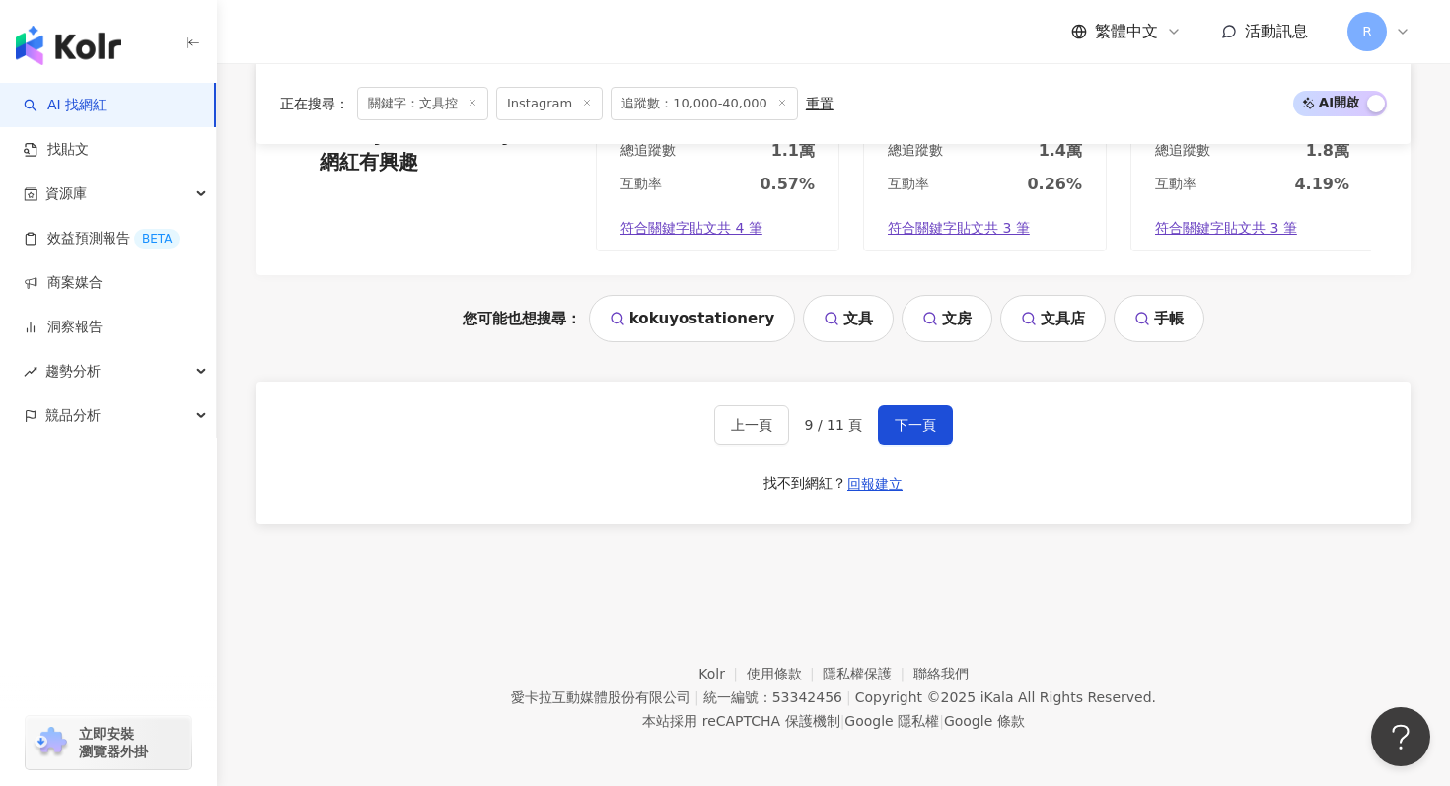
scroll to position [4165, 0]
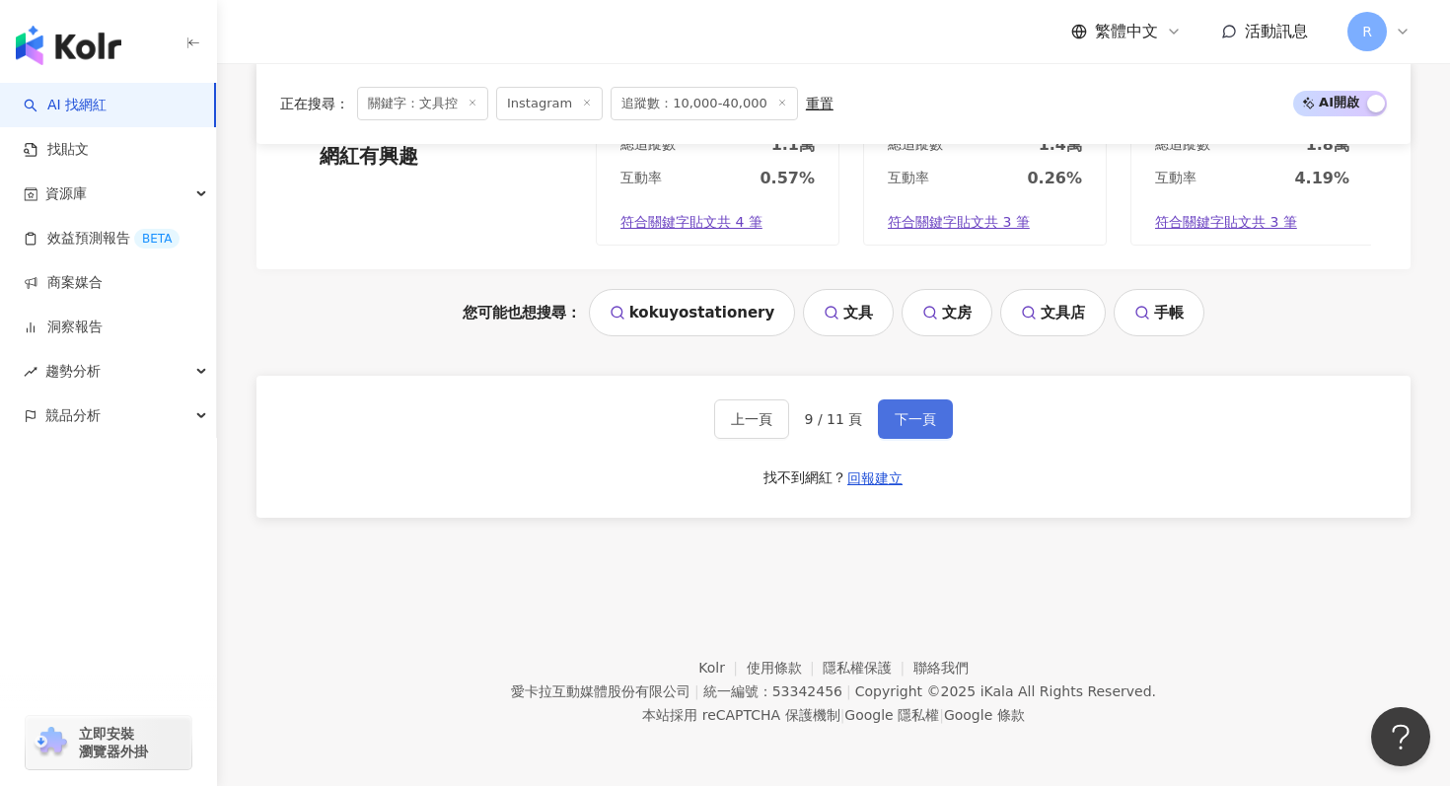
click at [924, 401] on button "下一頁" at bounding box center [915, 419] width 75 height 39
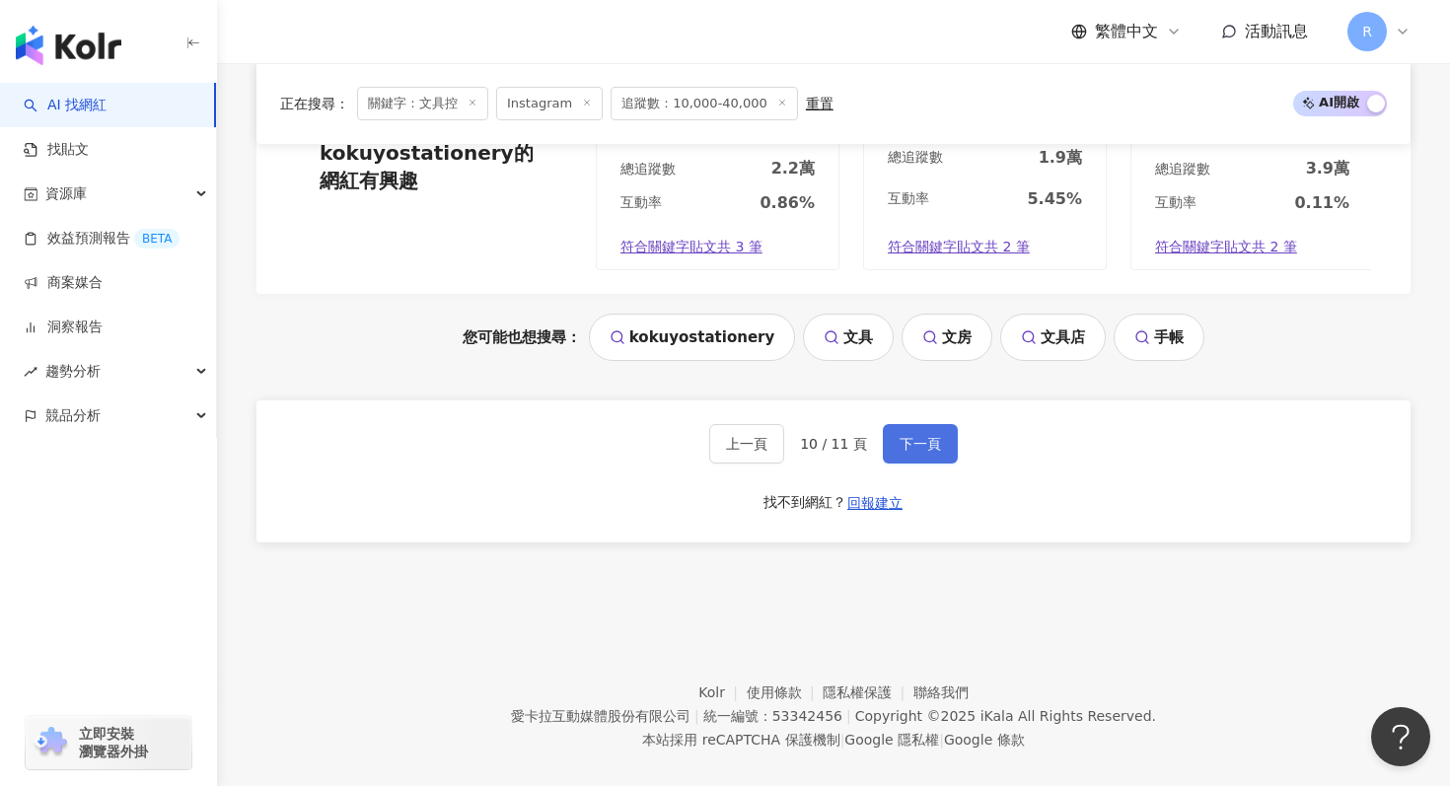
click at [925, 424] on button "下一頁" at bounding box center [920, 443] width 75 height 39
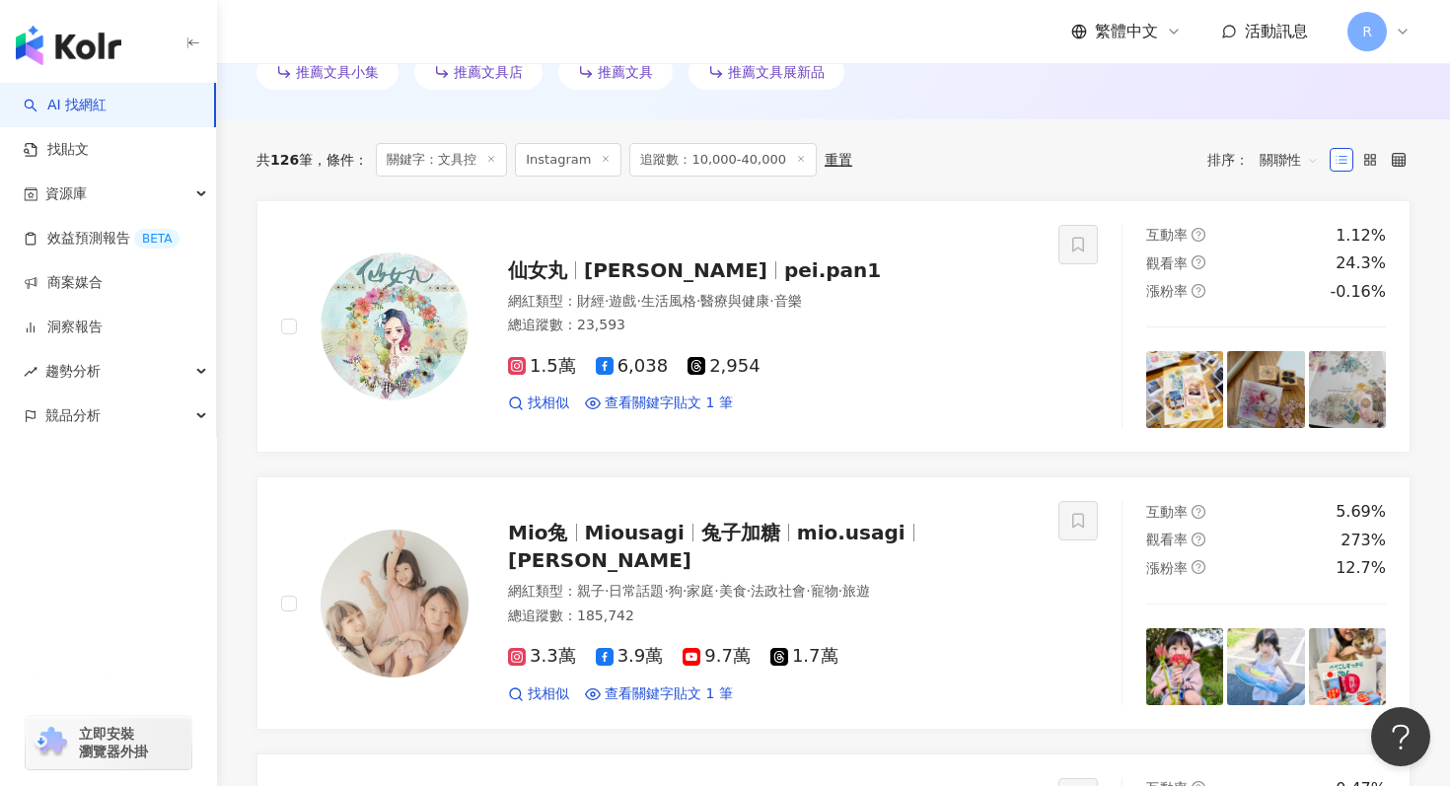
scroll to position [0, 0]
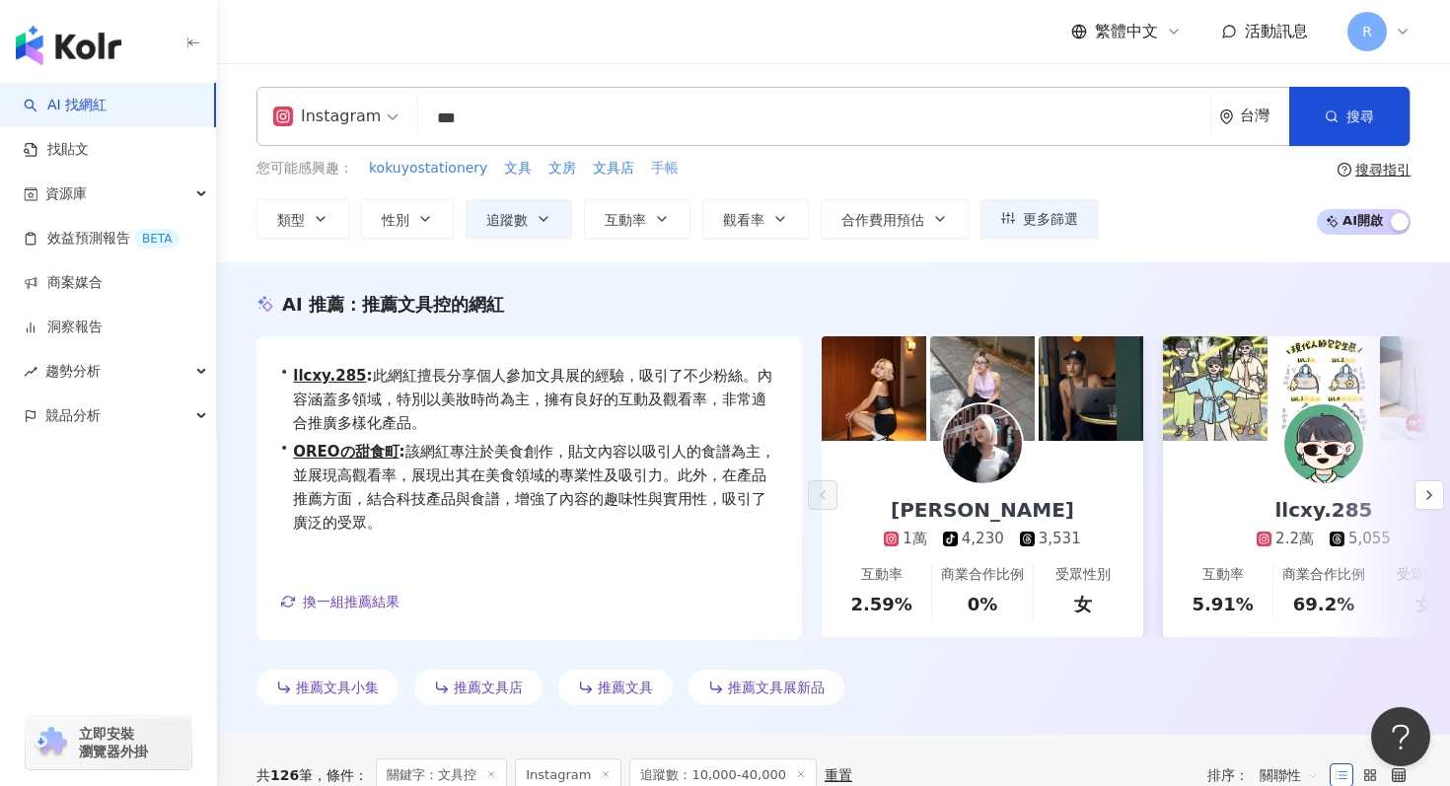
click at [654, 167] on span "手帳" at bounding box center [665, 169] width 28 height 20
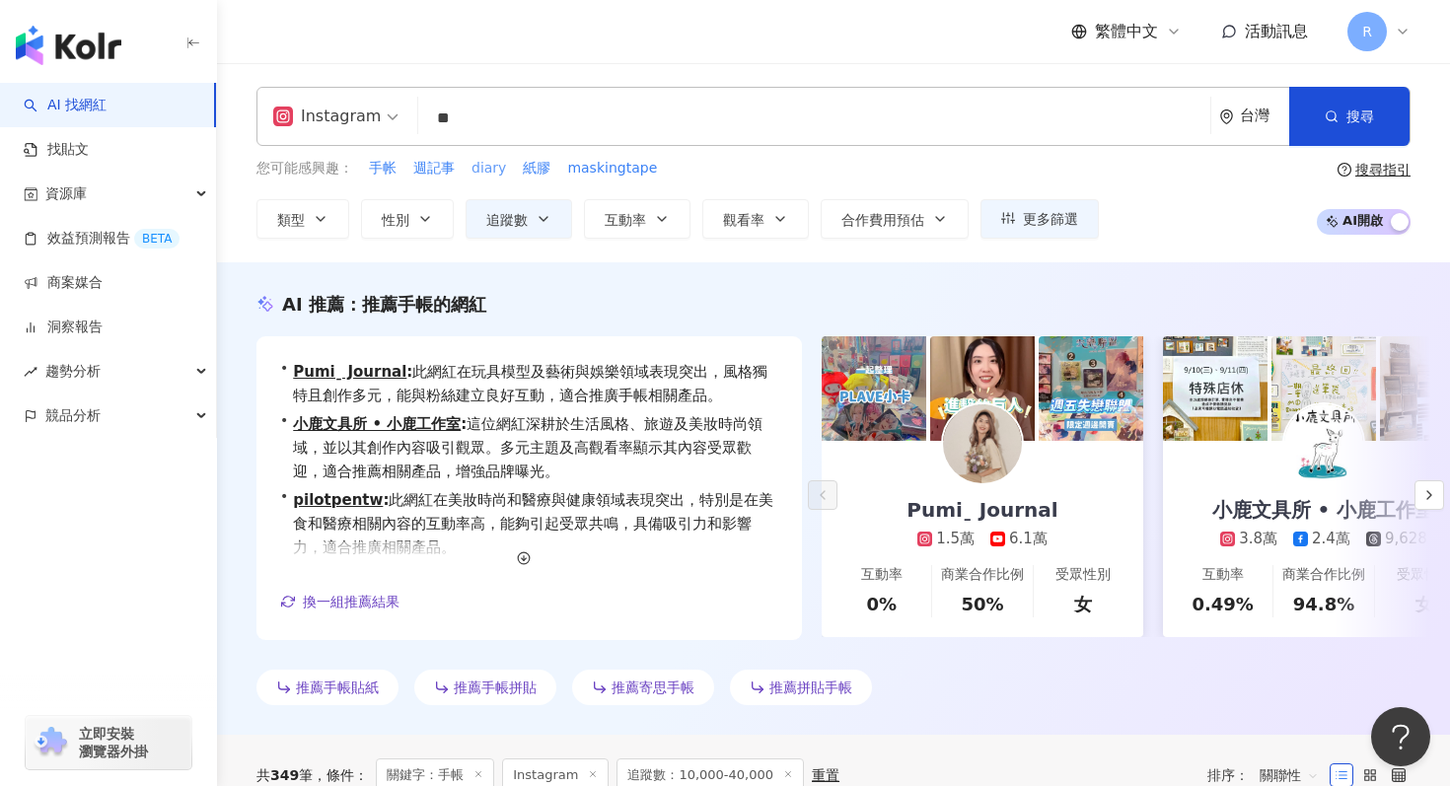
click at [496, 164] on span "diary" at bounding box center [489, 169] width 35 height 20
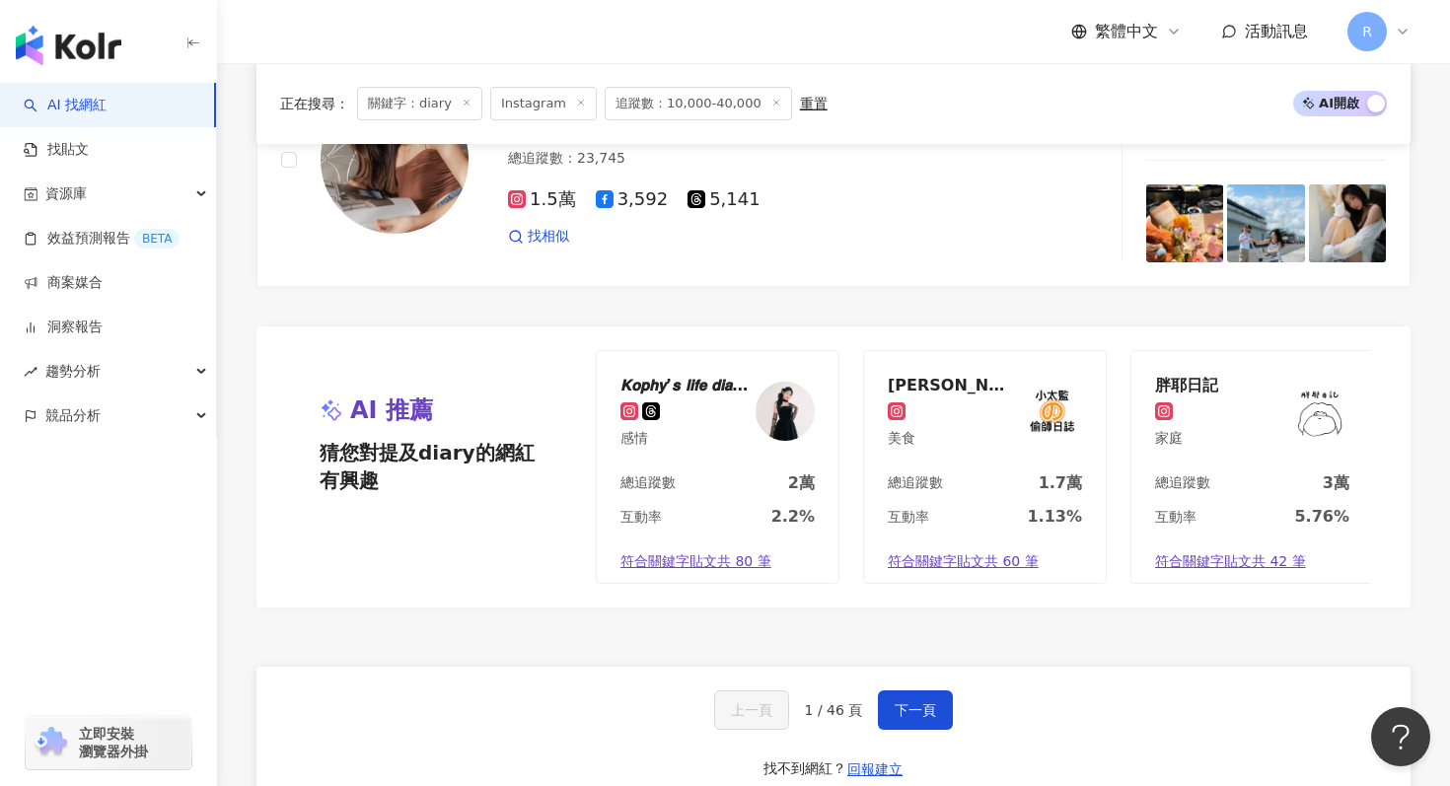
scroll to position [3601, 0]
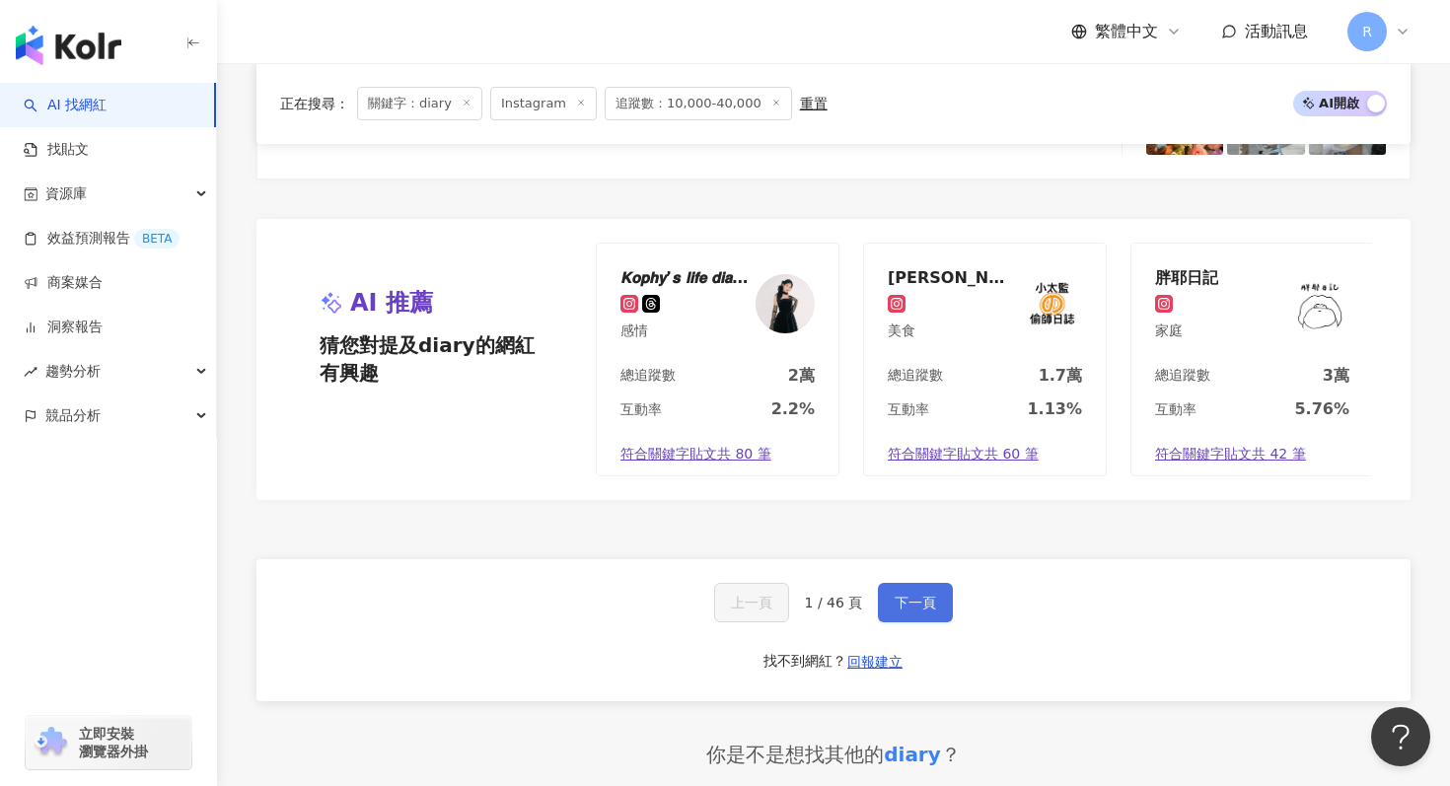
click at [916, 604] on span "下一頁" at bounding box center [915, 603] width 41 height 16
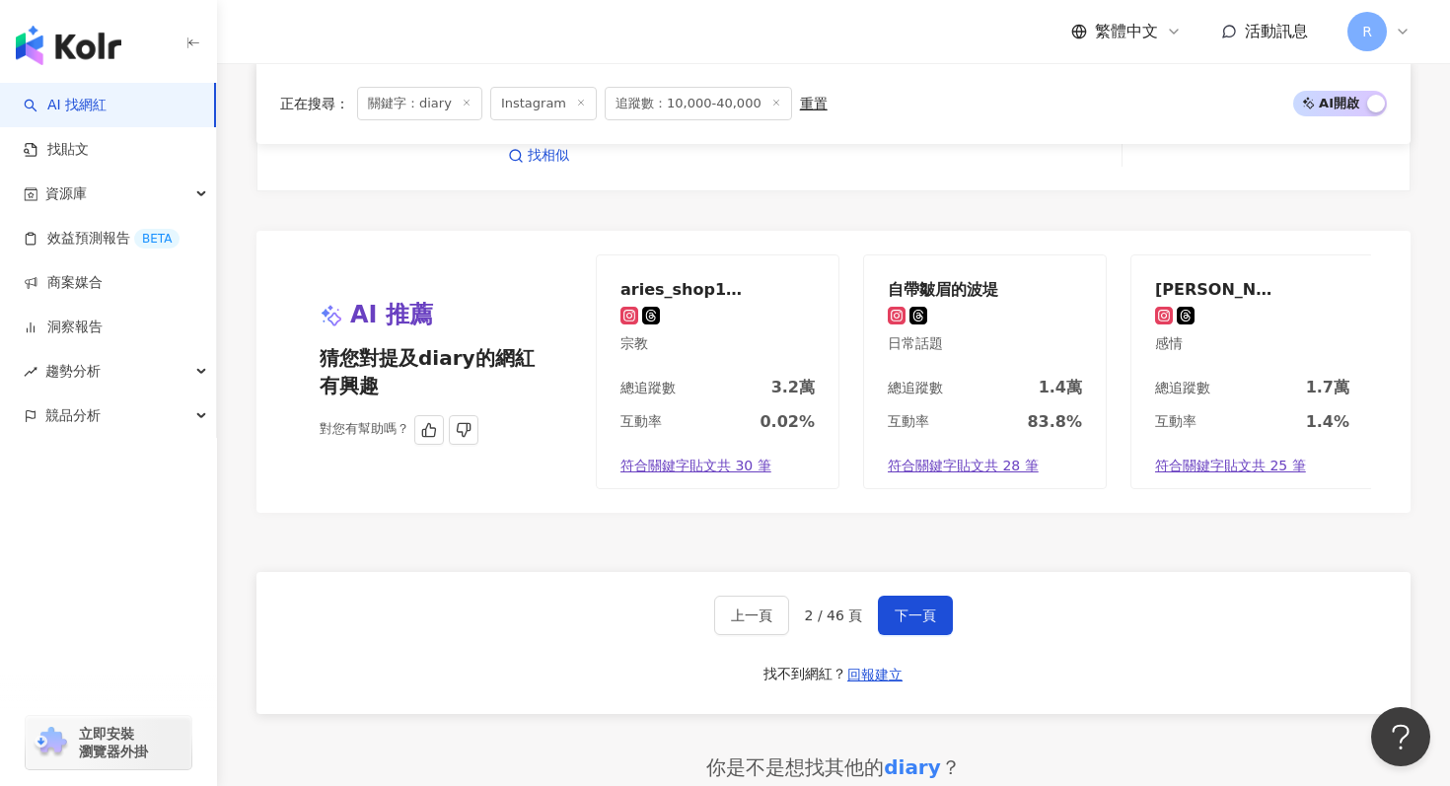
scroll to position [3648, 0]
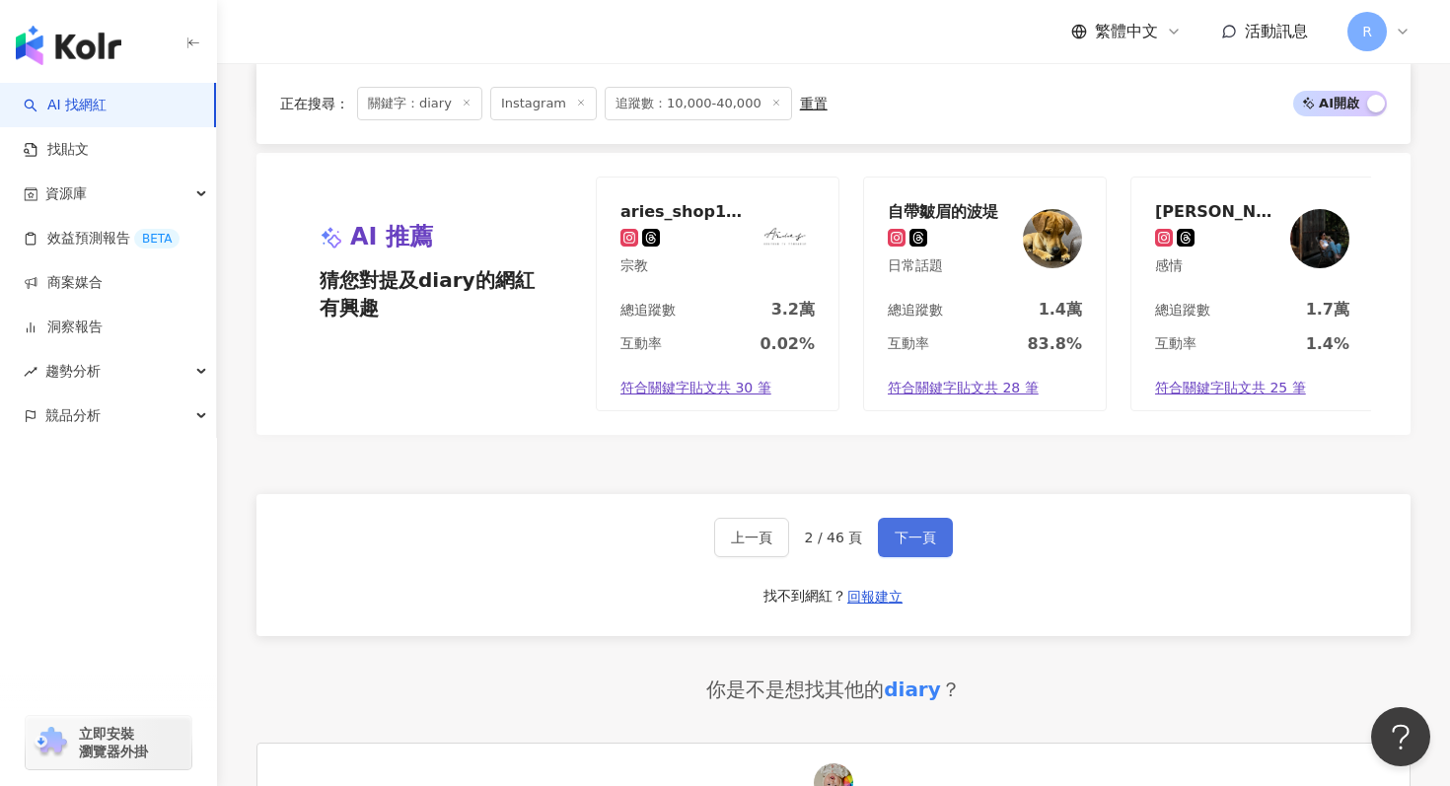
click at [908, 555] on button "下一頁" at bounding box center [915, 537] width 75 height 39
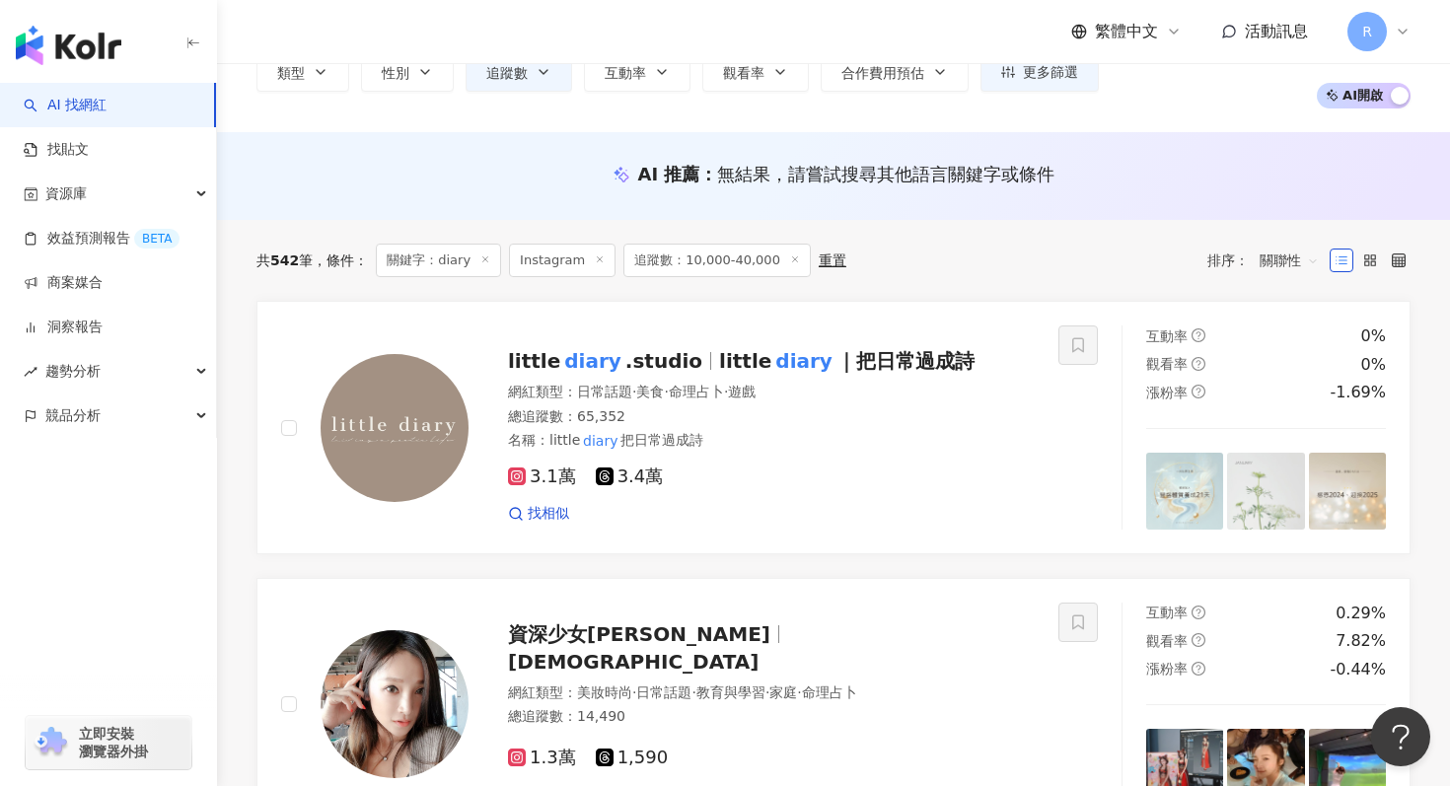
scroll to position [120, 0]
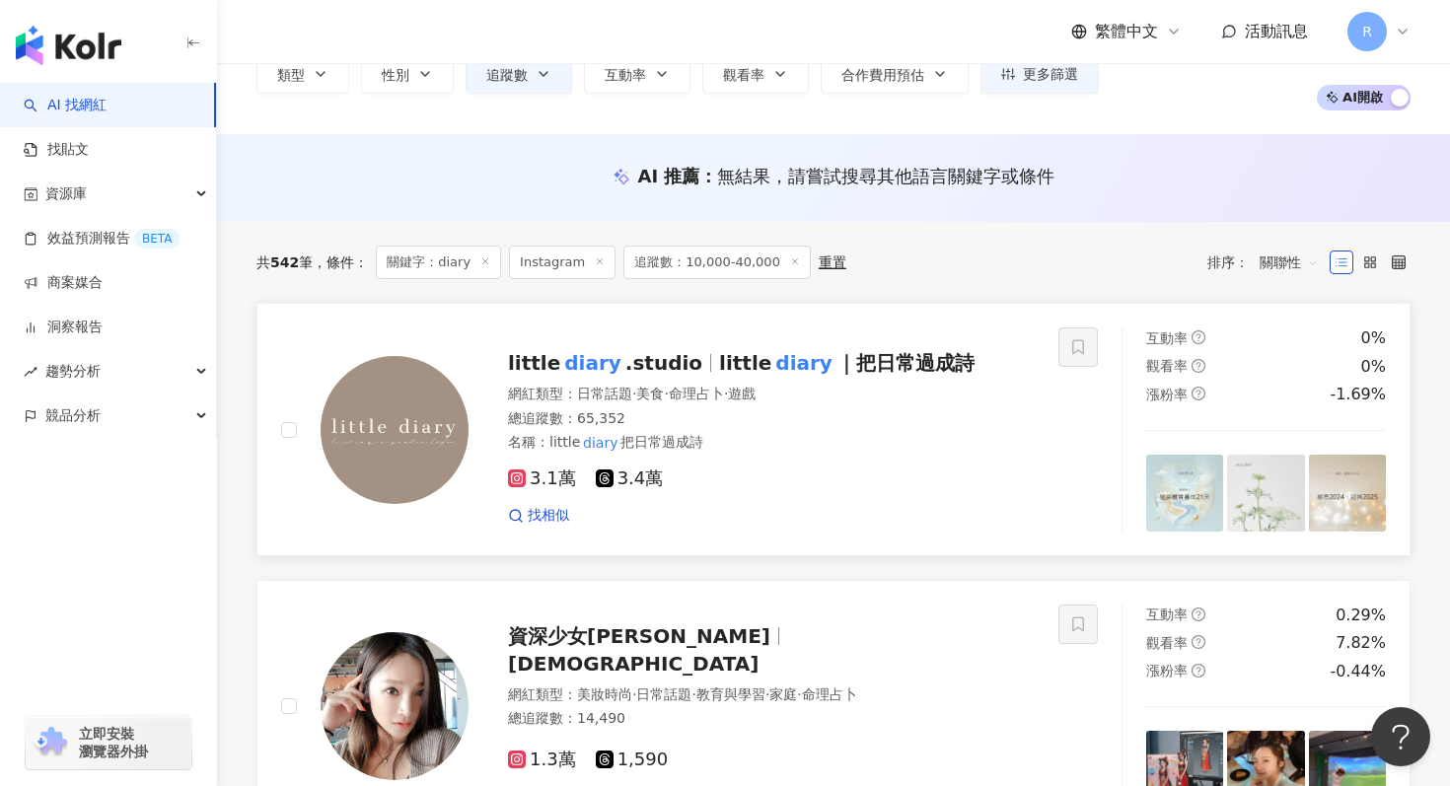
click at [540, 473] on span "3.1萬" at bounding box center [542, 479] width 68 height 21
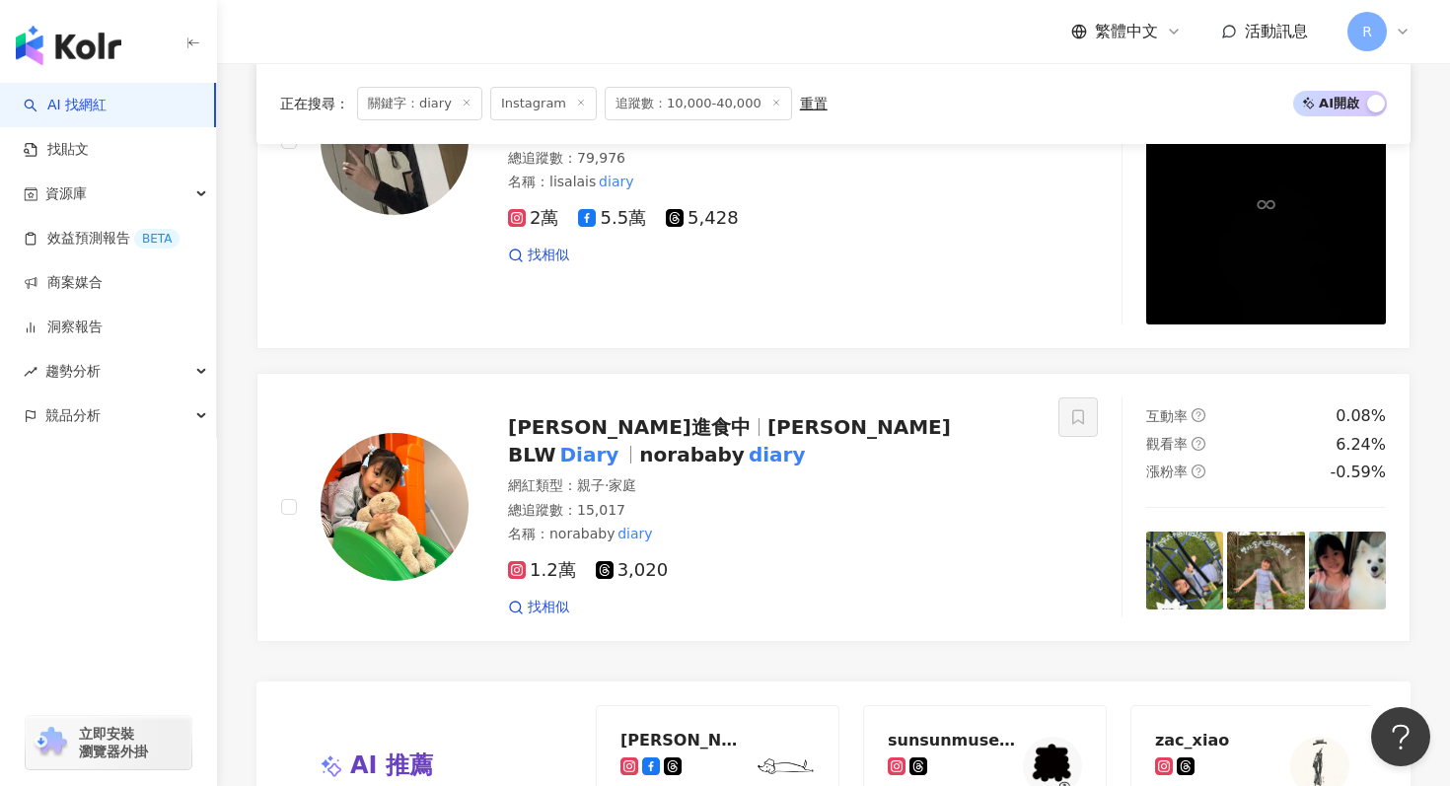
scroll to position [4132, 0]
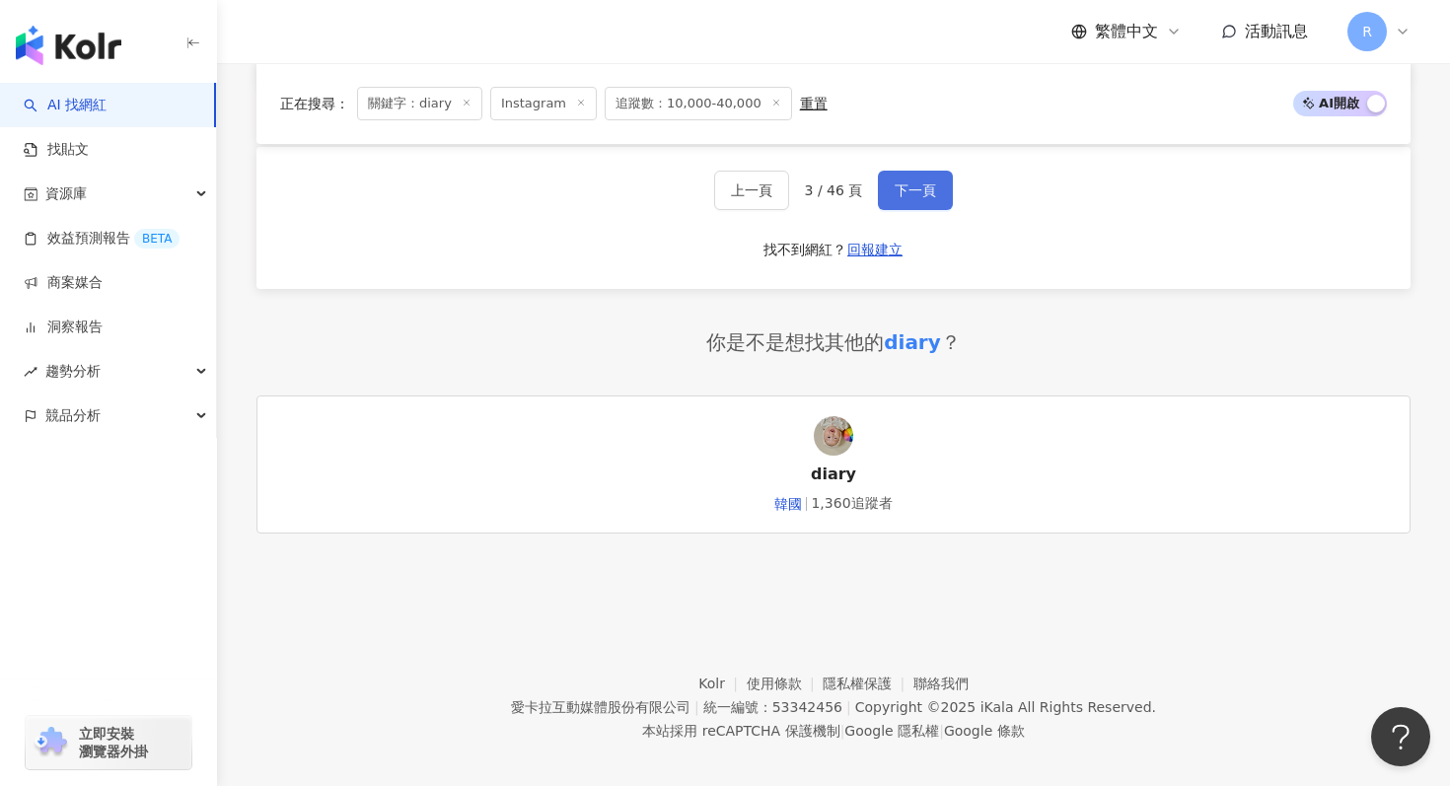
click at [924, 182] on button "下一頁" at bounding box center [915, 190] width 75 height 39
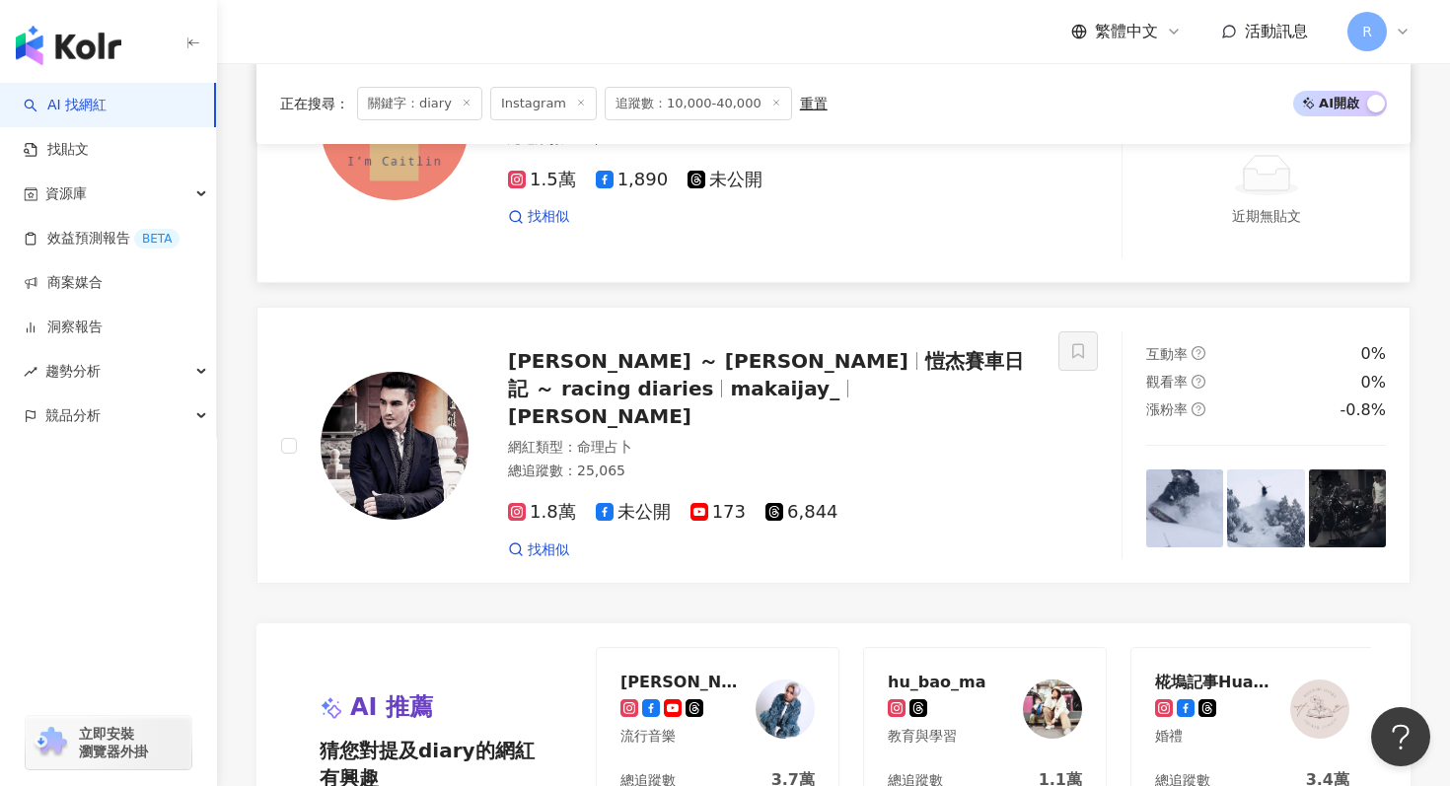
scroll to position [4145, 0]
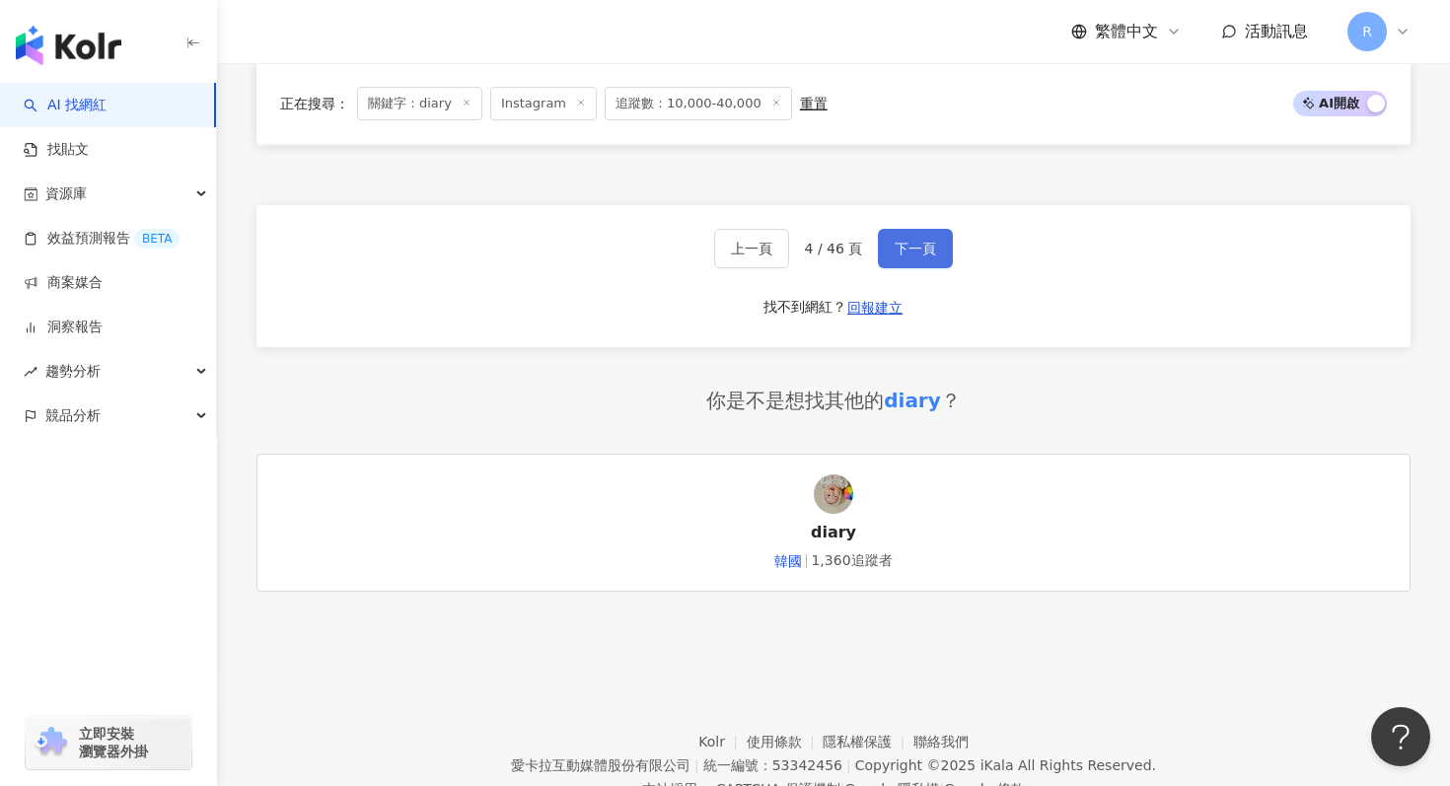
click at [927, 241] on span "下一頁" at bounding box center [915, 249] width 41 height 16
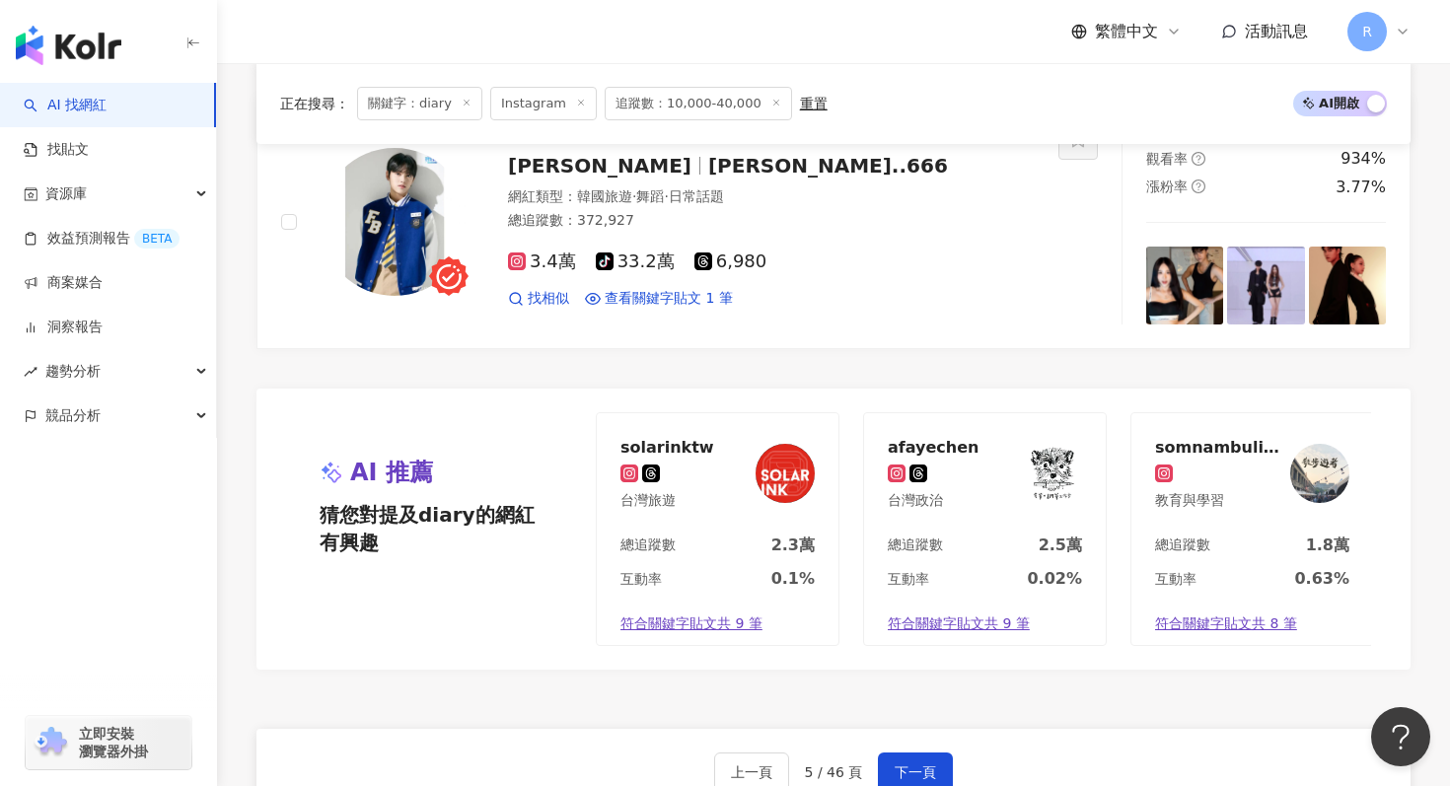
scroll to position [3722, 0]
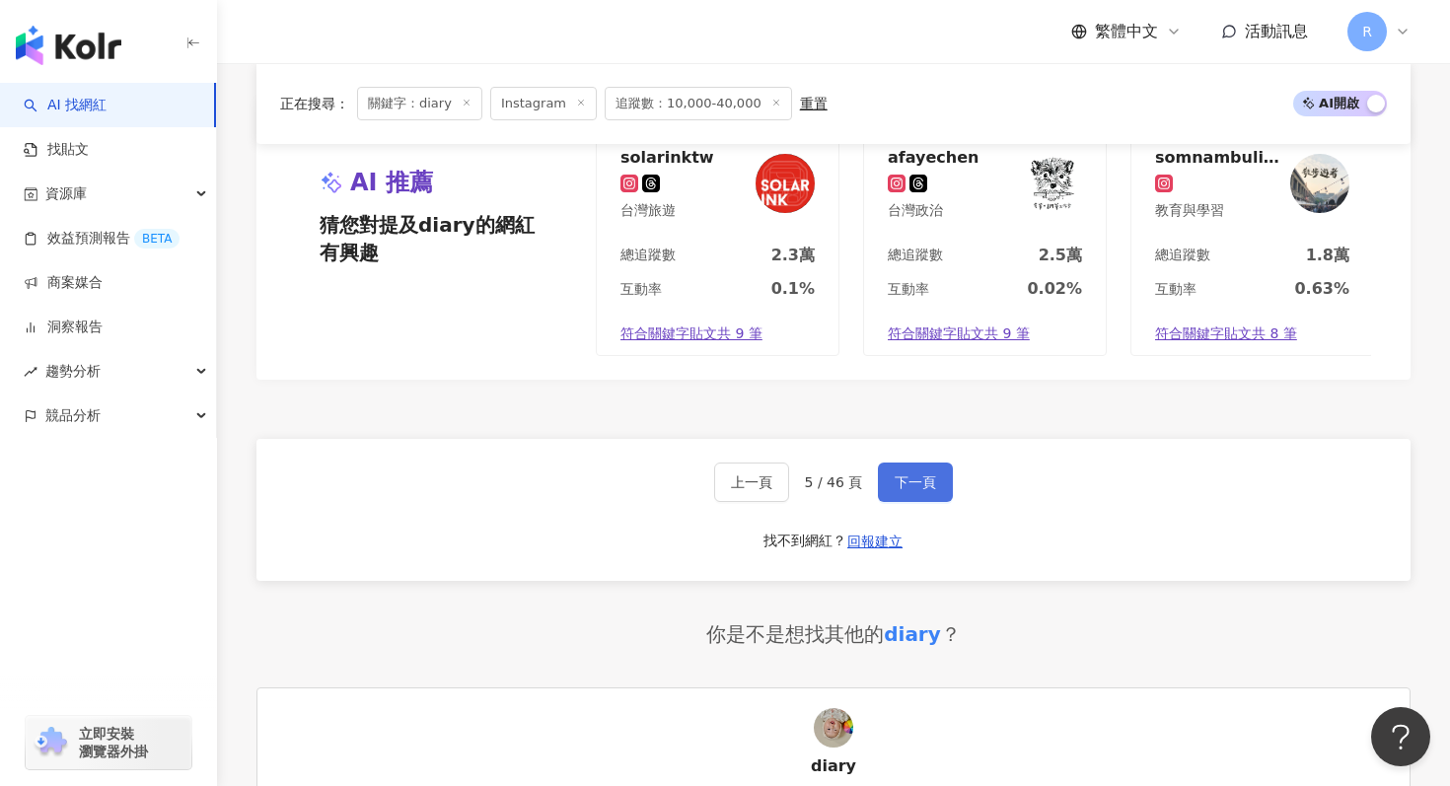
click at [921, 475] on span "下一頁" at bounding box center [915, 482] width 41 height 16
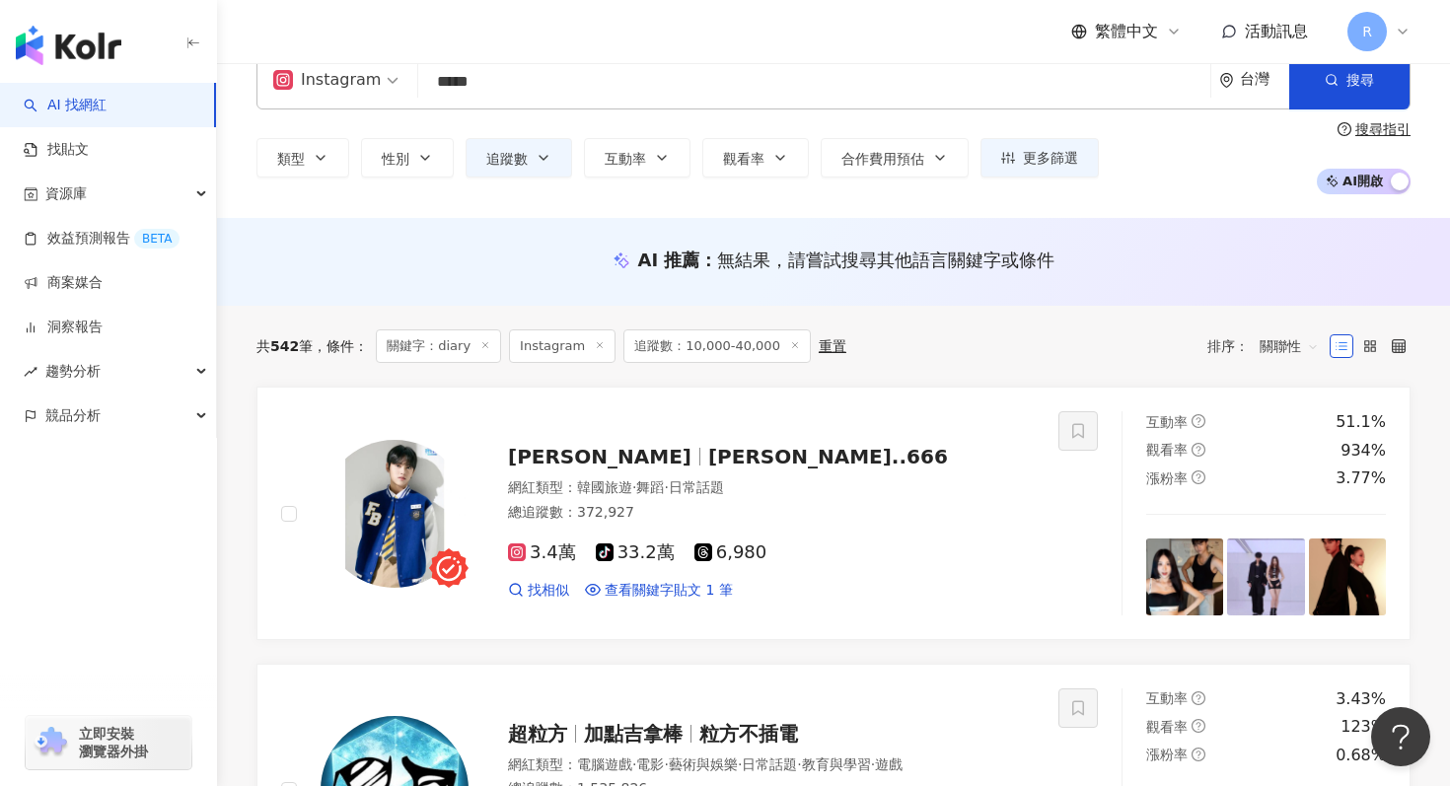
scroll to position [0, 0]
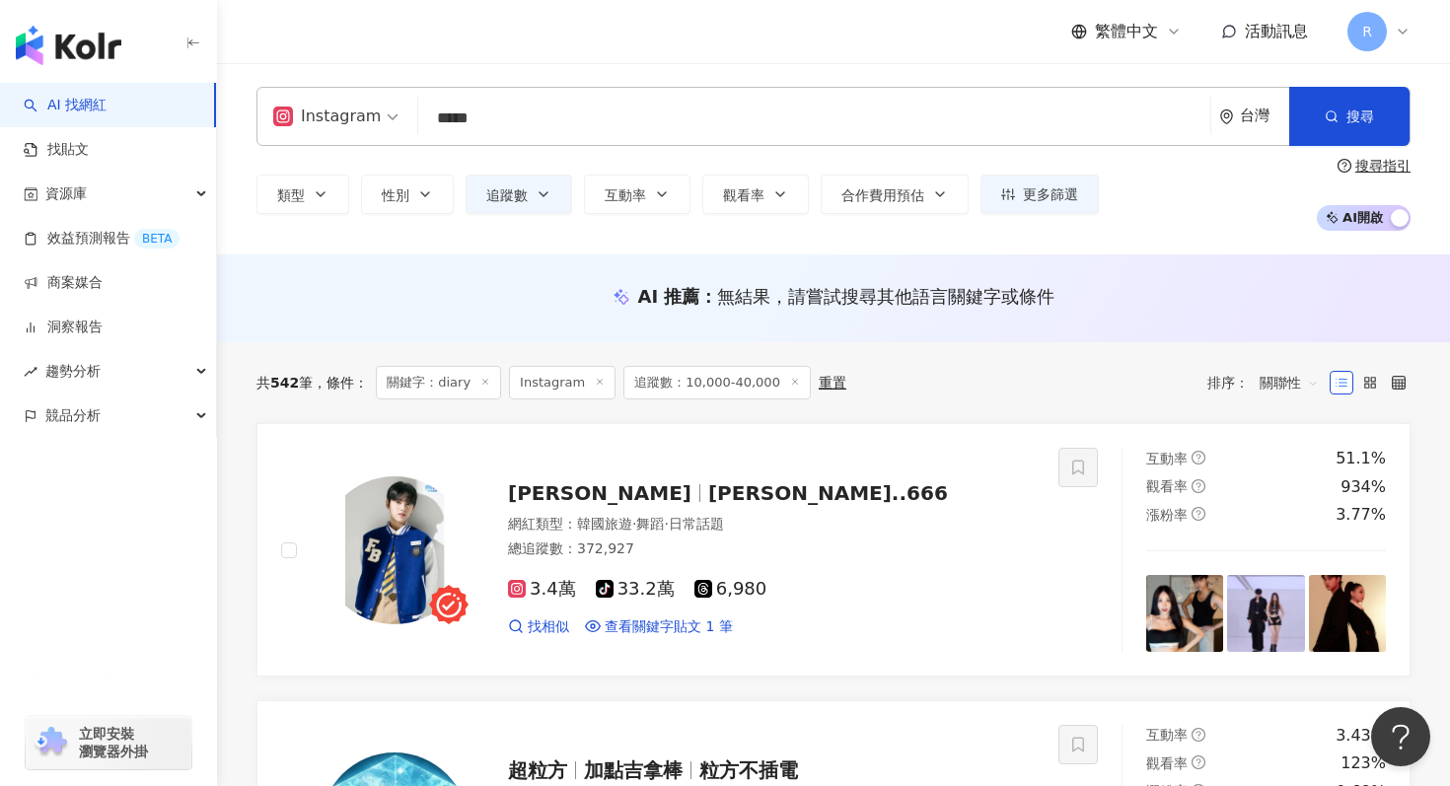
click at [650, 122] on input "*****" at bounding box center [814, 118] width 776 height 37
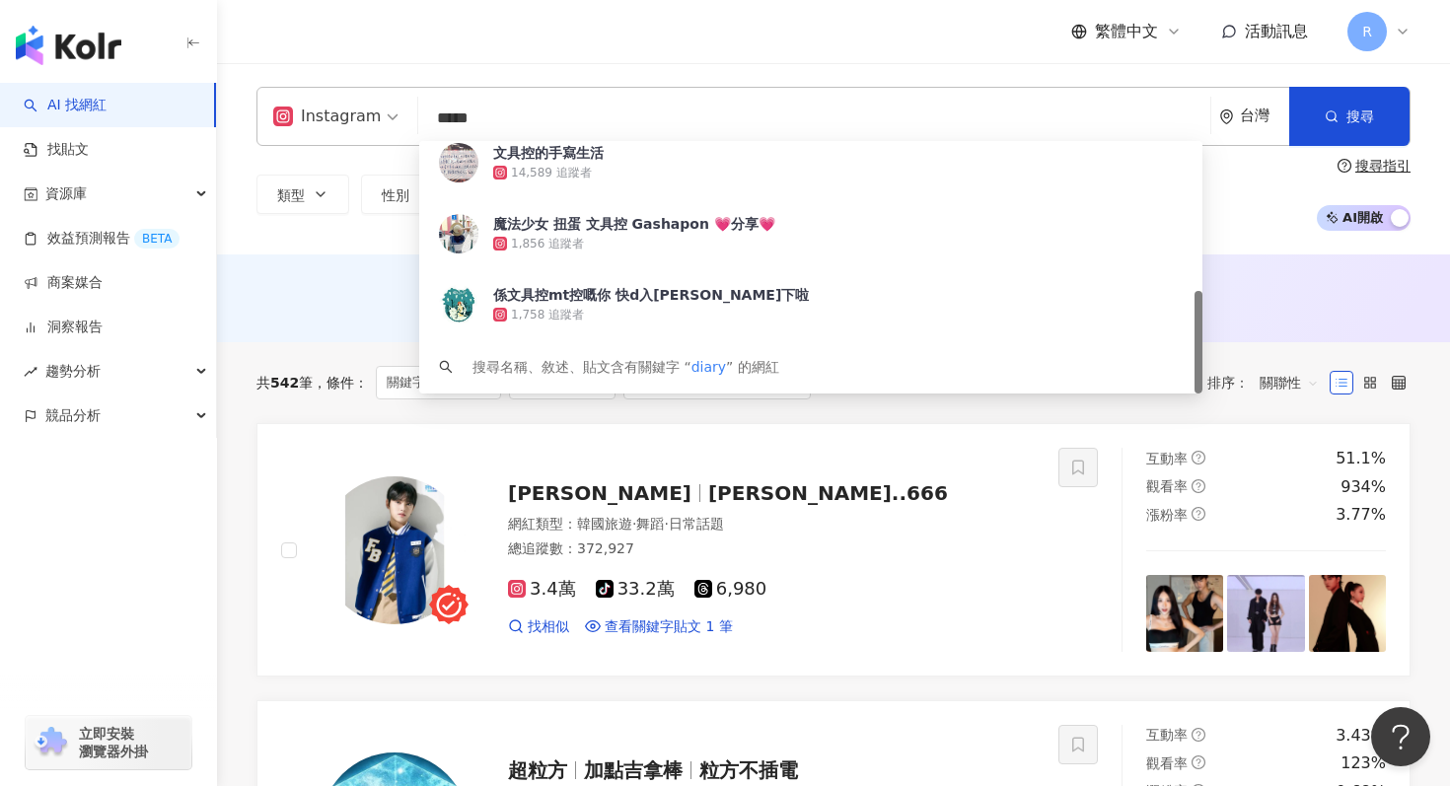
click at [650, 122] on input "*****" at bounding box center [814, 118] width 776 height 37
type input "*"
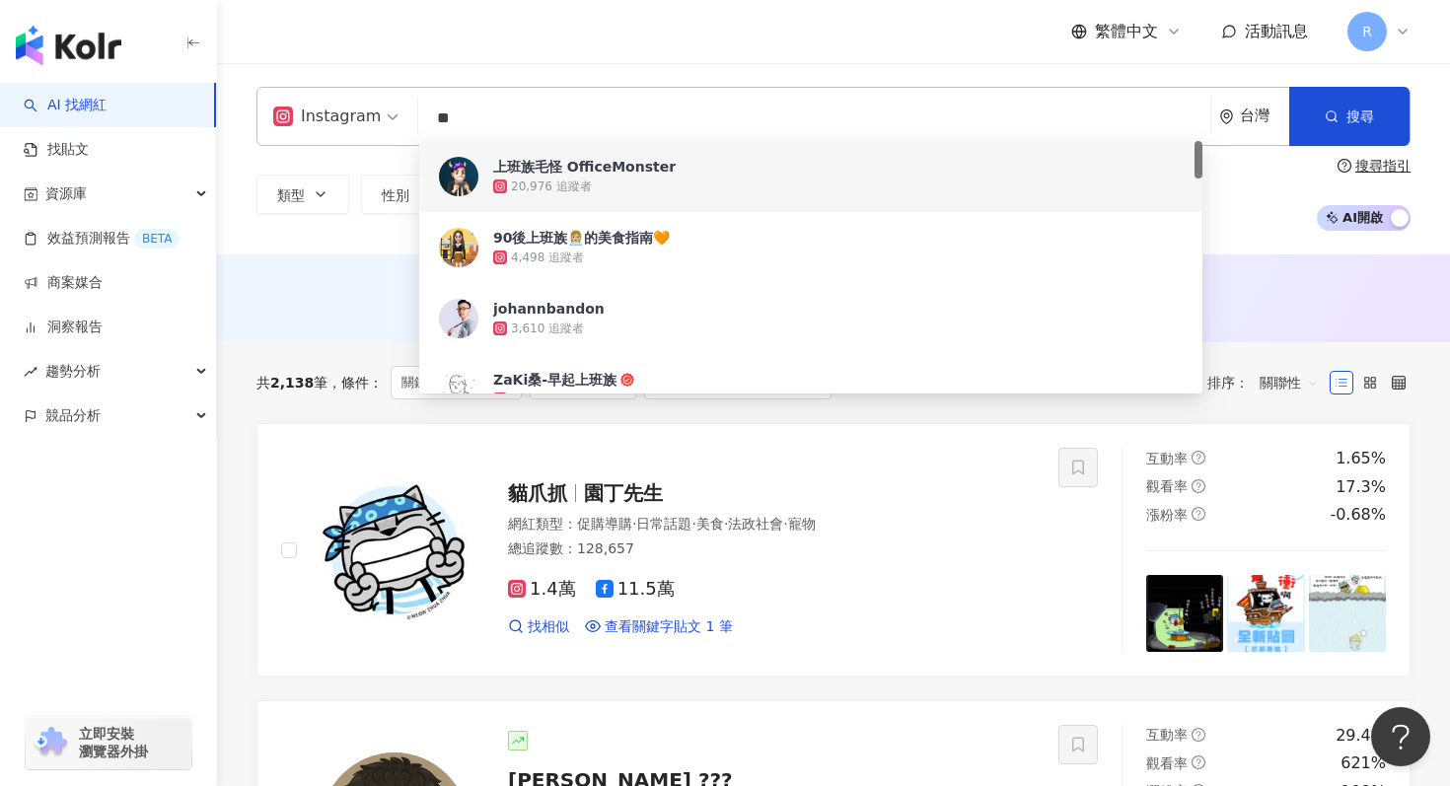
type input "*"
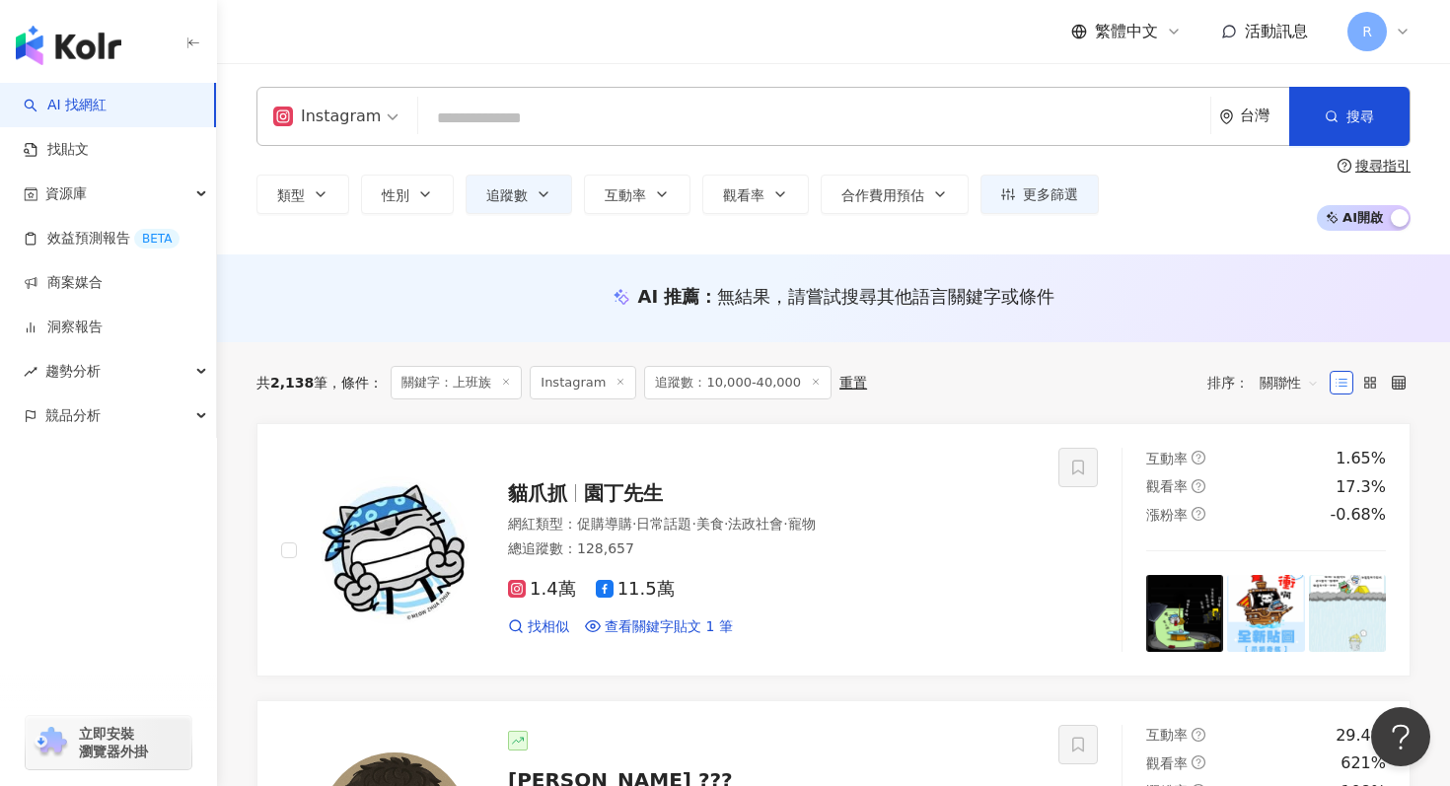
click at [809, 124] on input "search" at bounding box center [814, 118] width 776 height 37
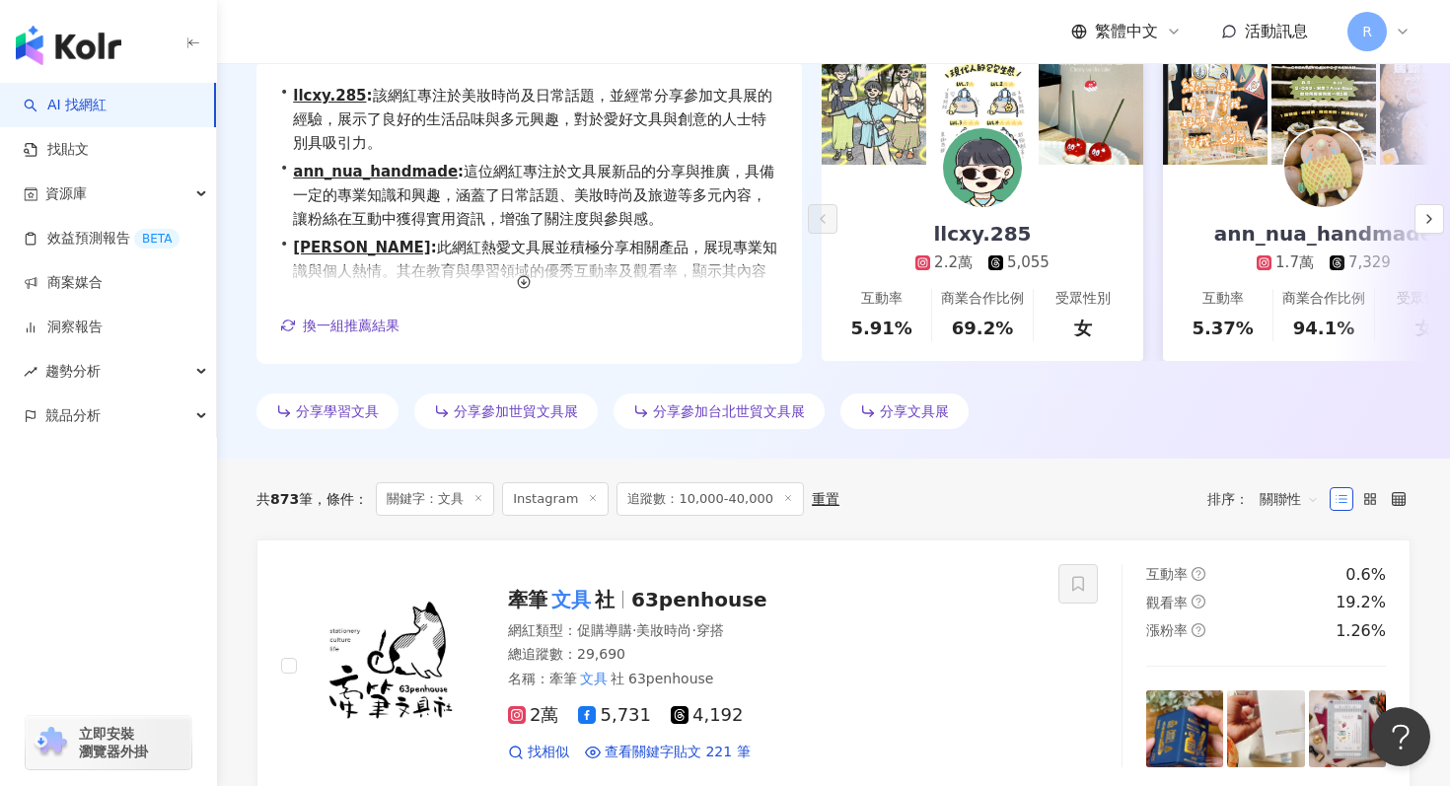
scroll to position [269, 0]
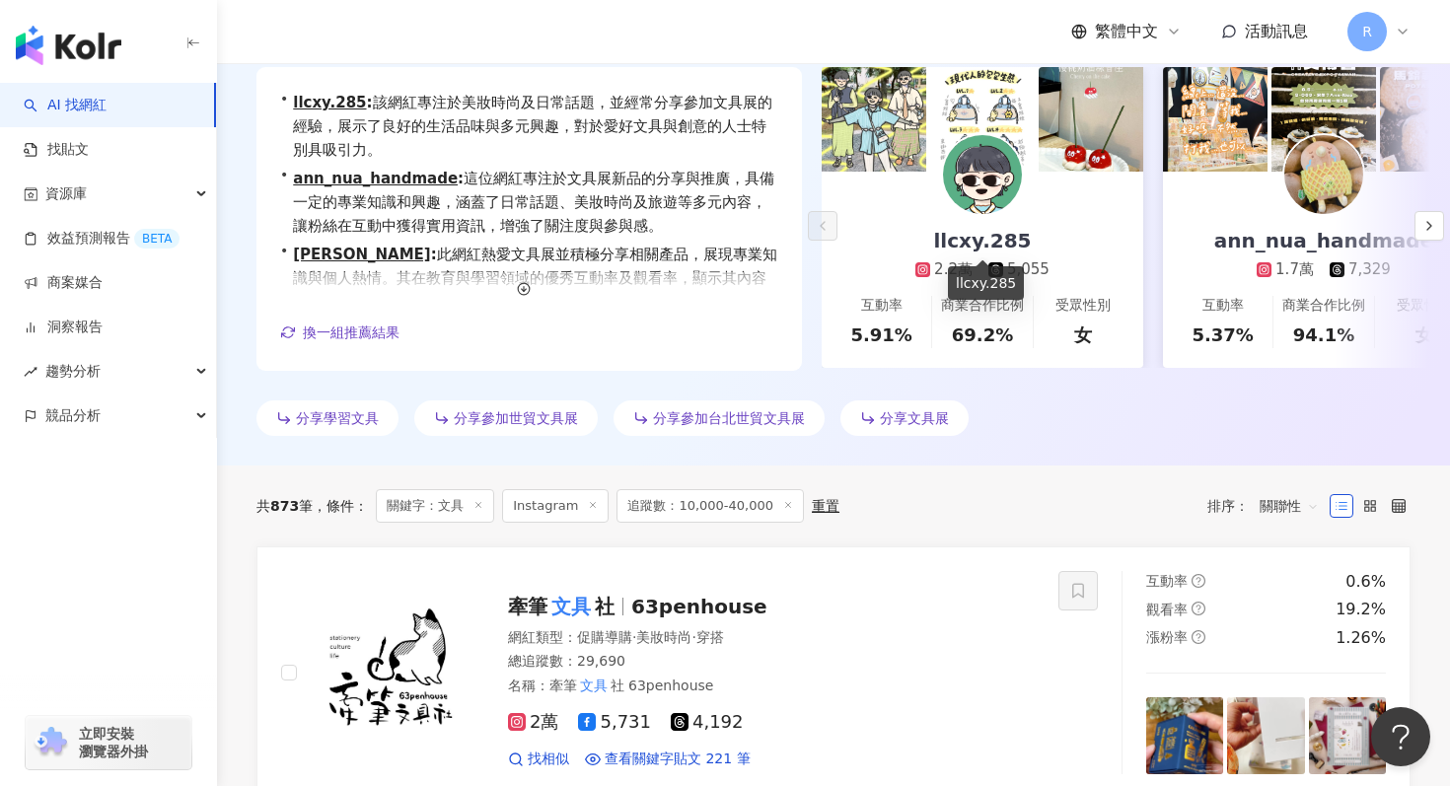
click at [982, 233] on div "llcxy.285" at bounding box center [981, 241] width 137 height 28
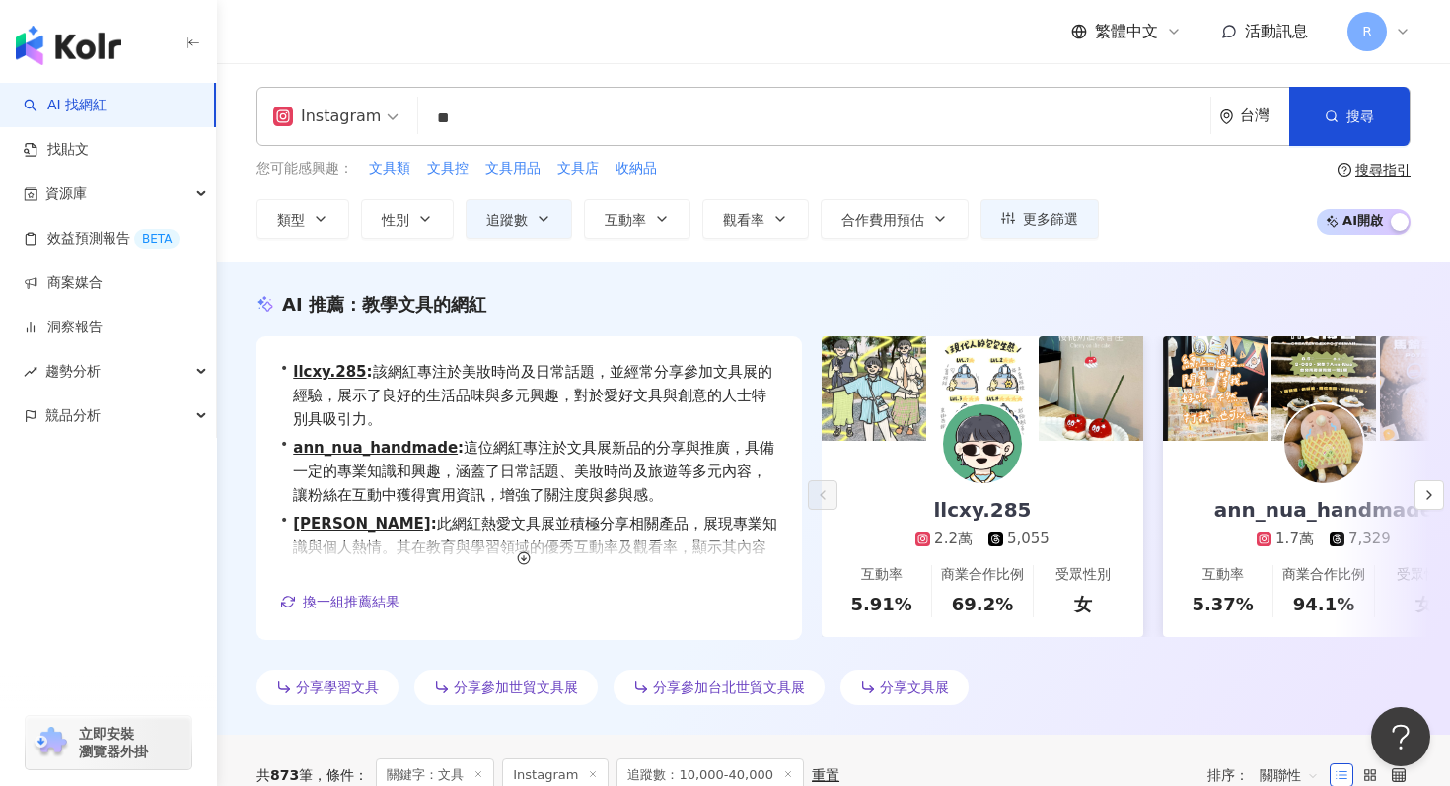
click at [464, 121] on input "**" at bounding box center [814, 118] width 776 height 37
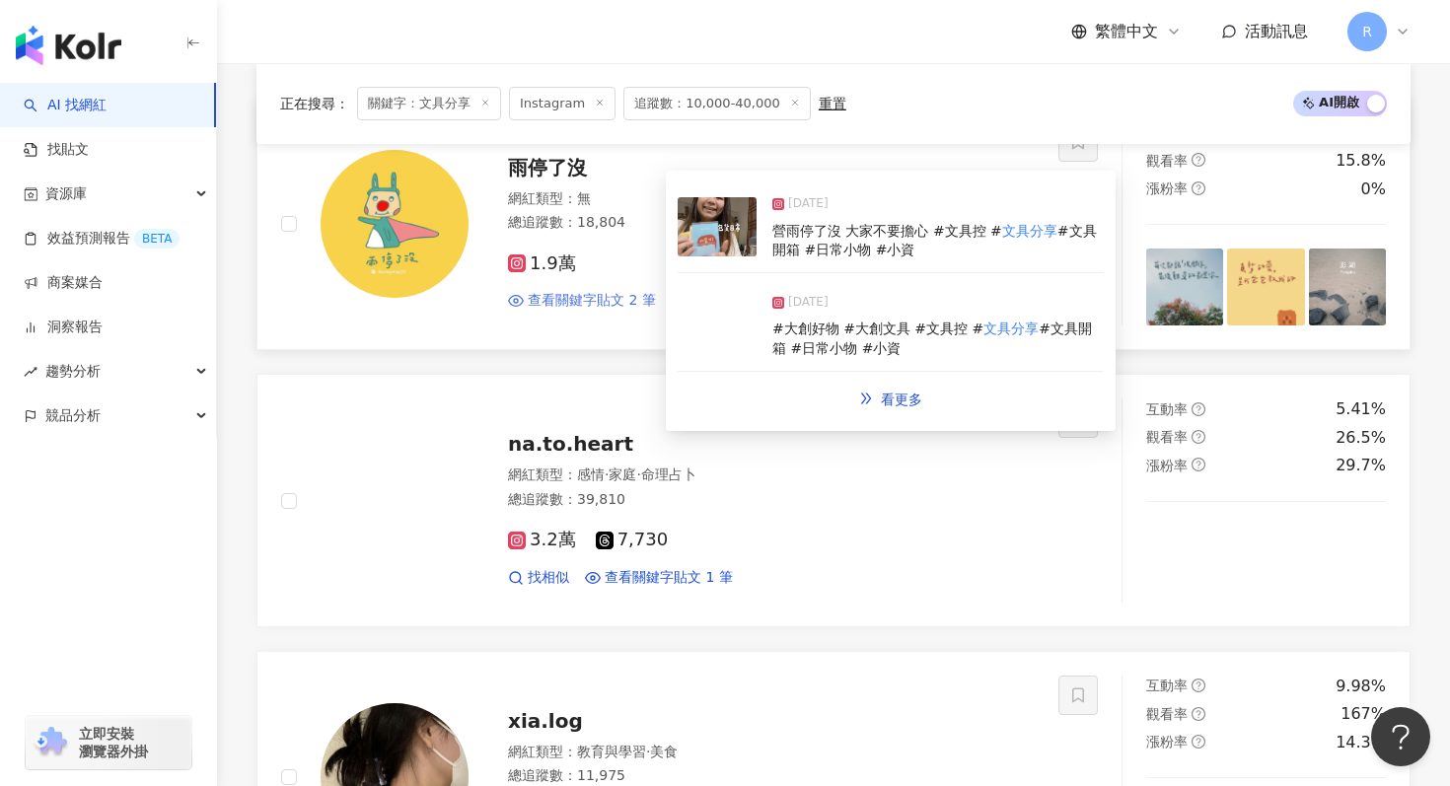
scroll to position [670, 0]
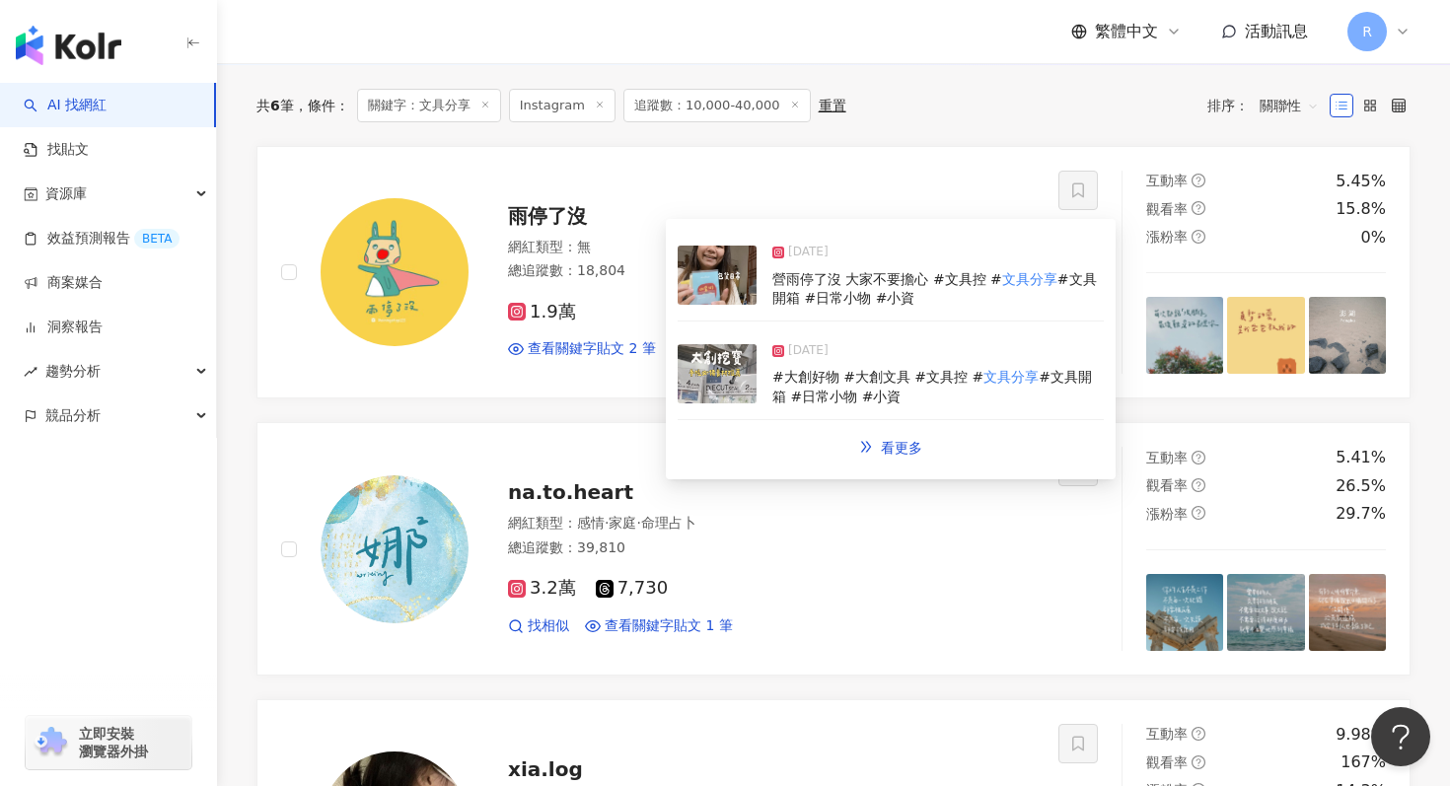
click at [732, 294] on img at bounding box center [717, 275] width 79 height 59
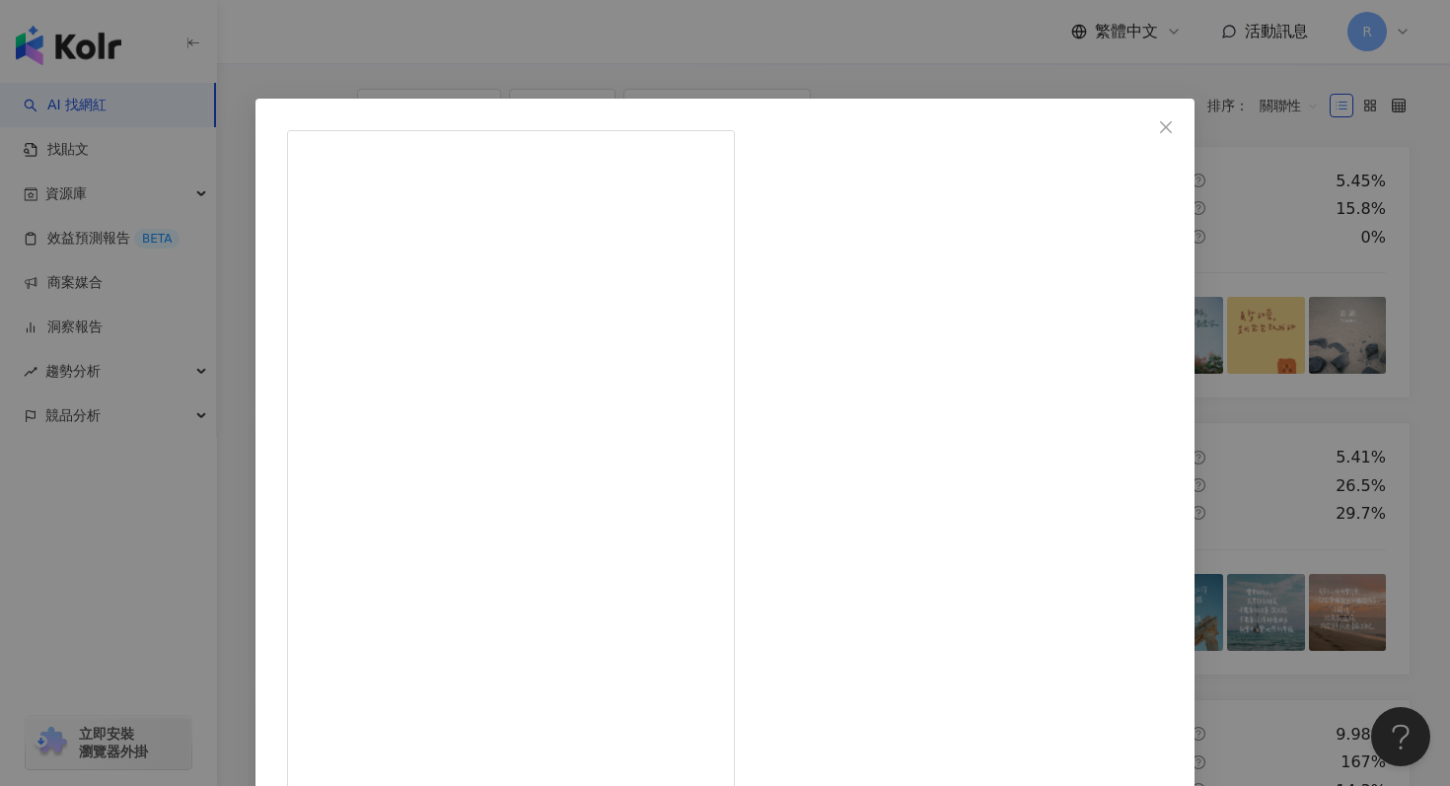
scroll to position [99, 0]
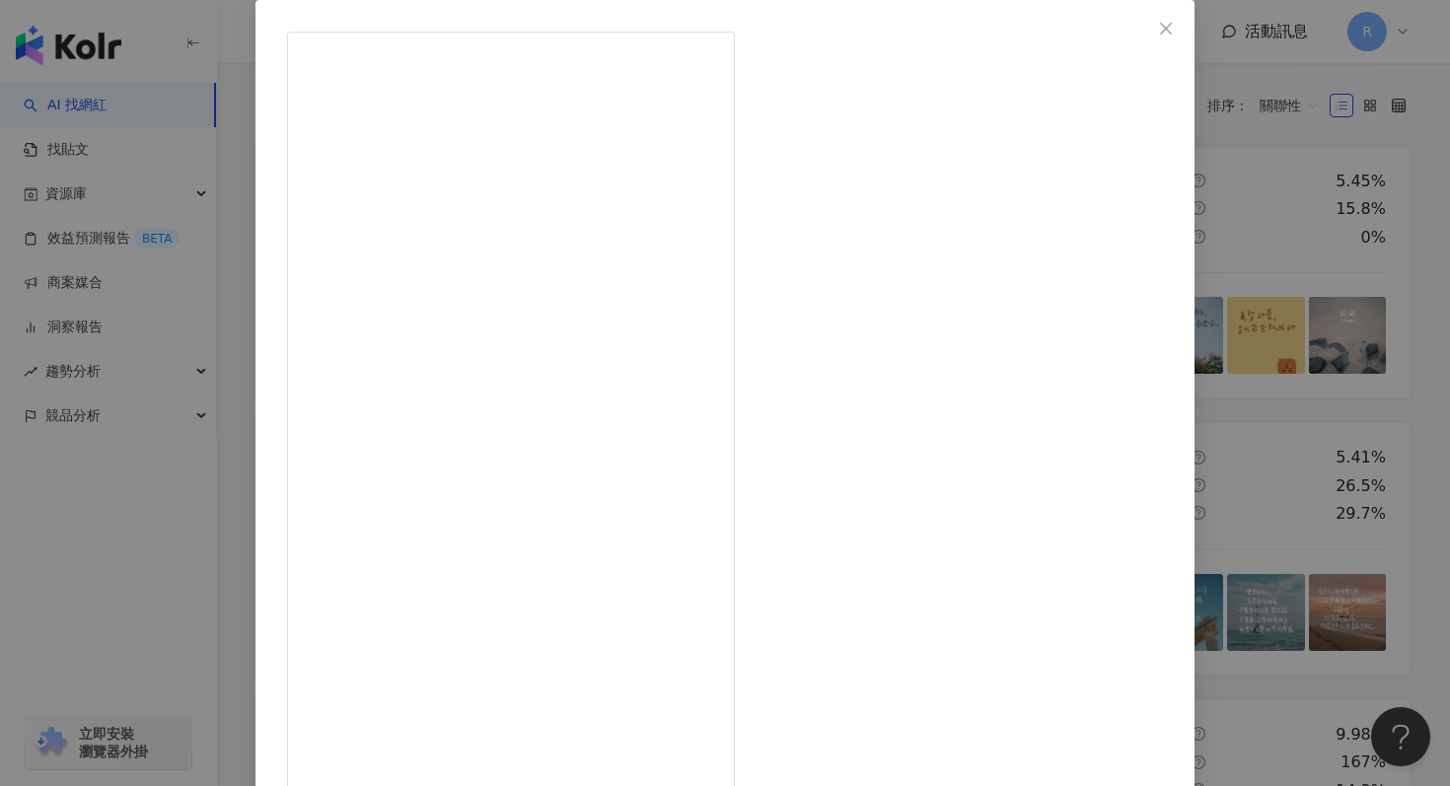
click at [1212, 323] on div "雨停了沒 2025/4/15 ♡ ̖́- 包貨日常 我還是很認真在經營雨停了沒 大家不要擔心 #文具控 #文具分享 #文具開箱 #日常小物 #小資女孩 #文具…" at bounding box center [725, 393] width 1450 height 786
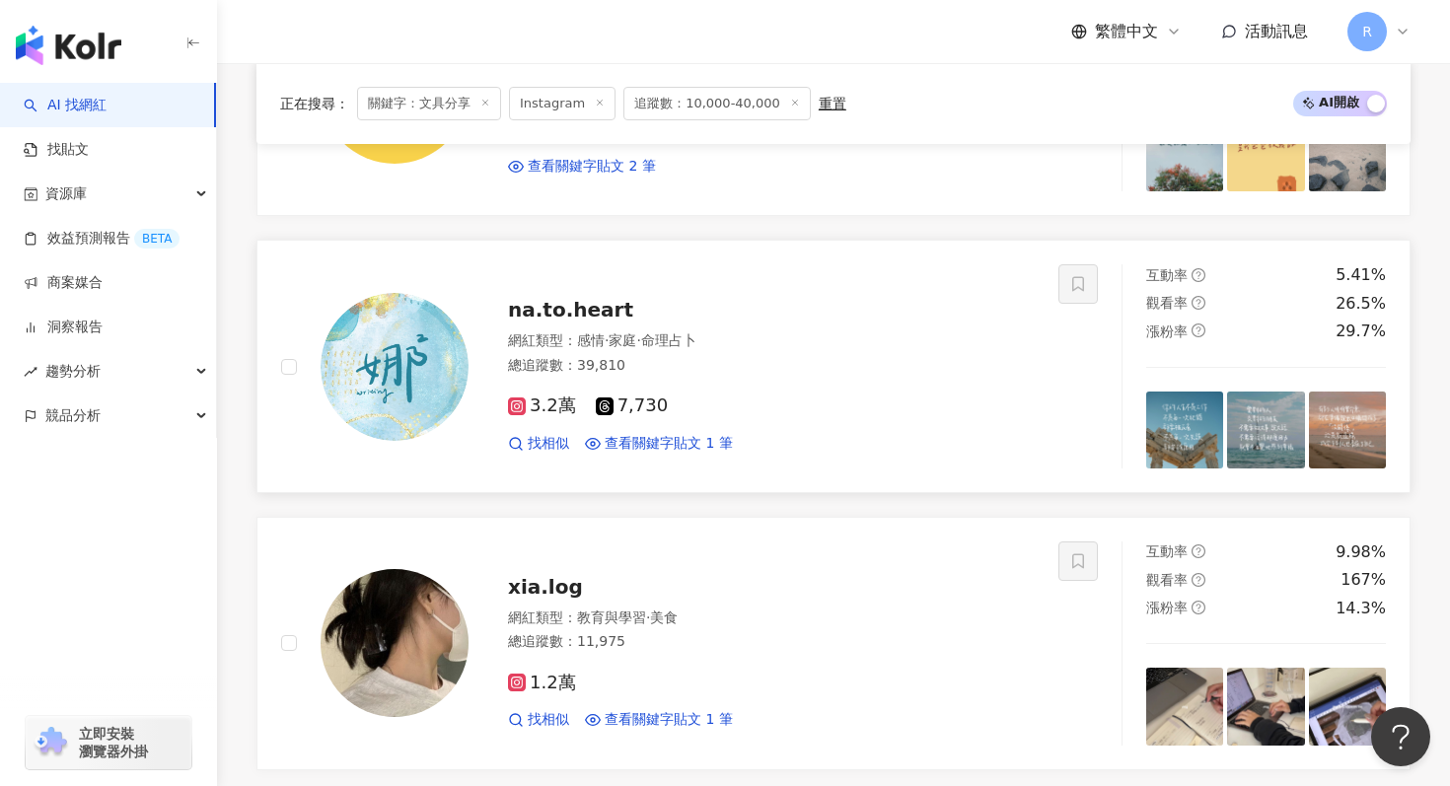
scroll to position [964, 0]
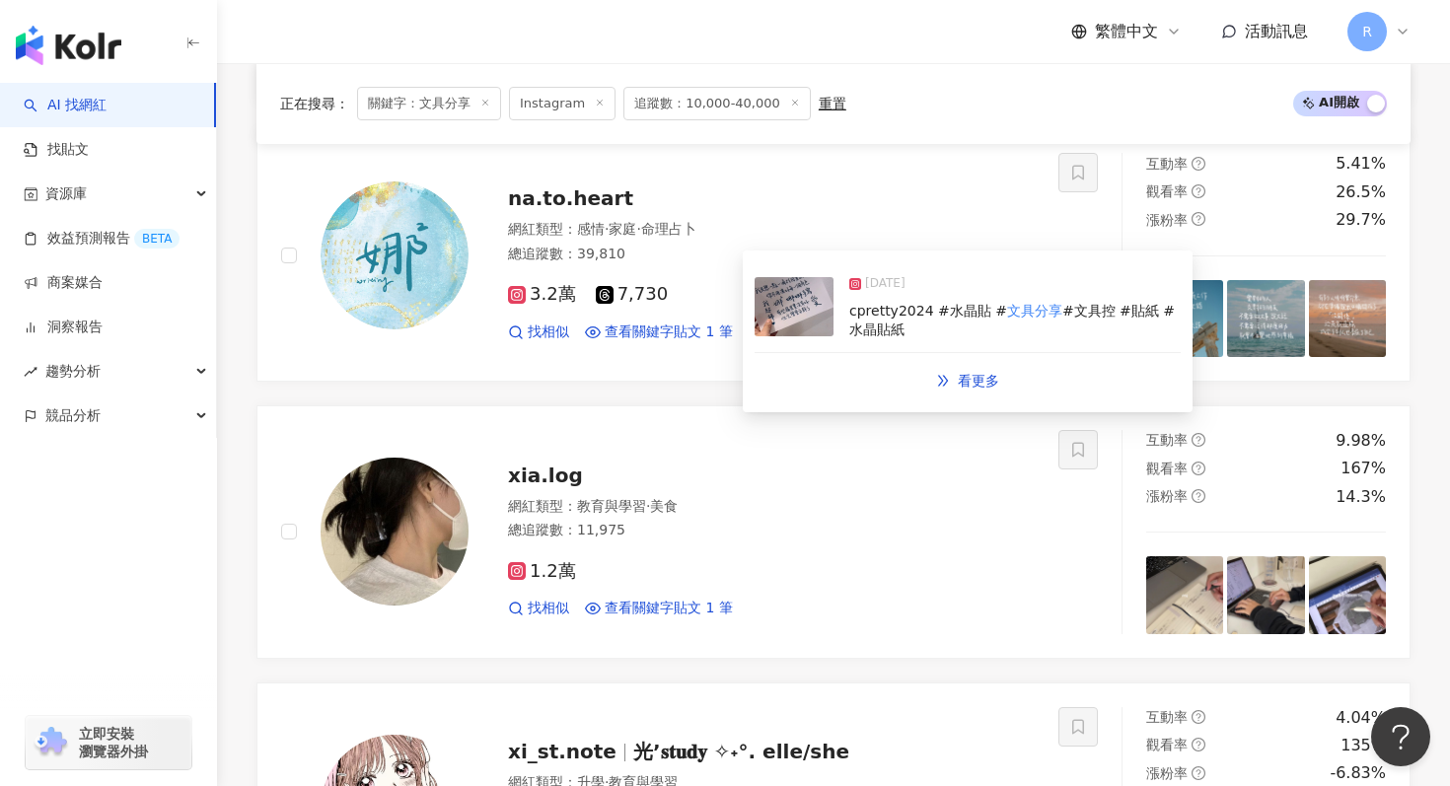
click at [799, 335] on img at bounding box center [794, 306] width 79 height 59
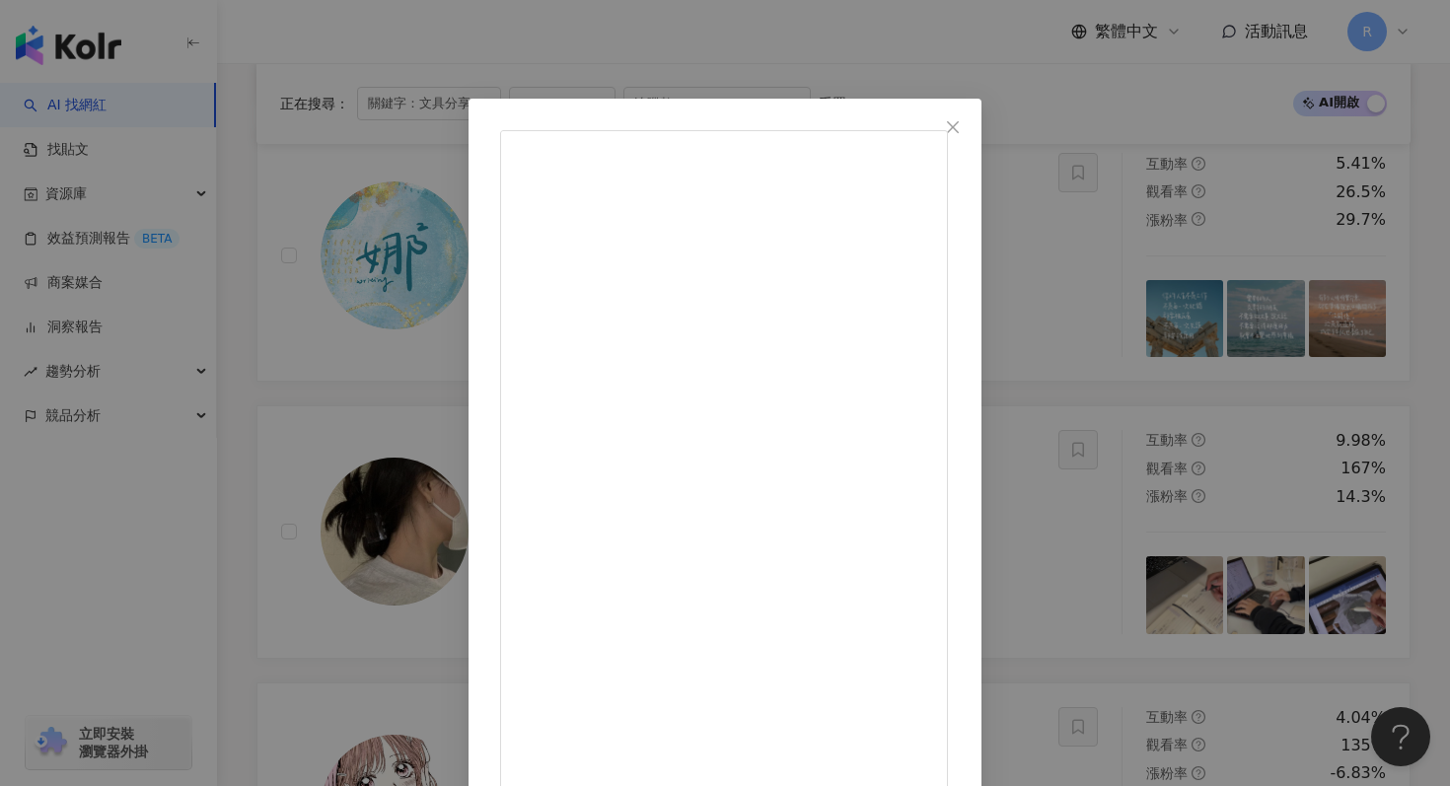
scroll to position [99, 0]
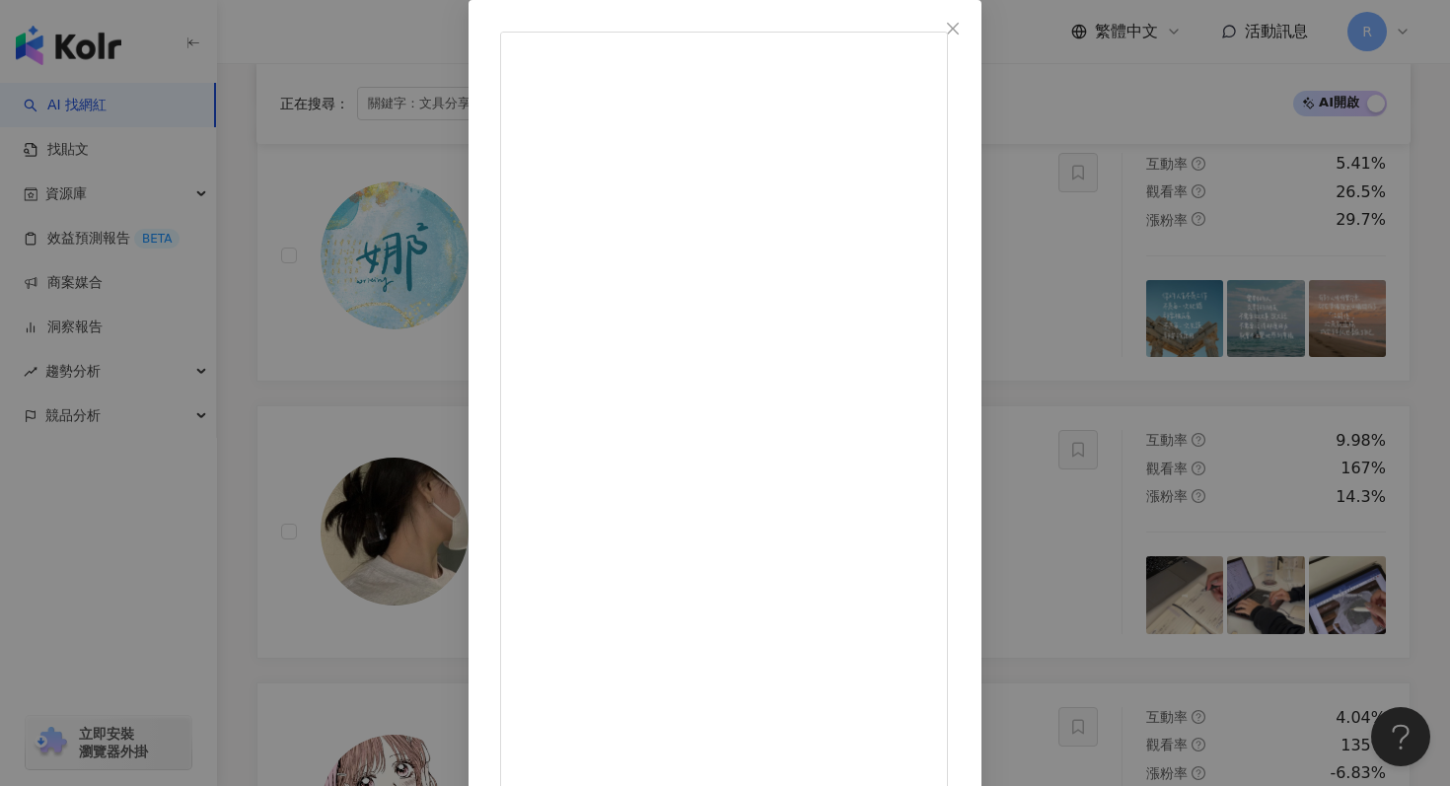
click at [1246, 393] on div "娜．手寫 2025/7/18 第一次玩水晶貼 原來他貼超緊的😳 看到自己的字被印出來總是覺得很神奇 以前學生時期沒有印姓名貼的習慣 現在真的好方便 可以用自己…" at bounding box center [725, 393] width 1450 height 786
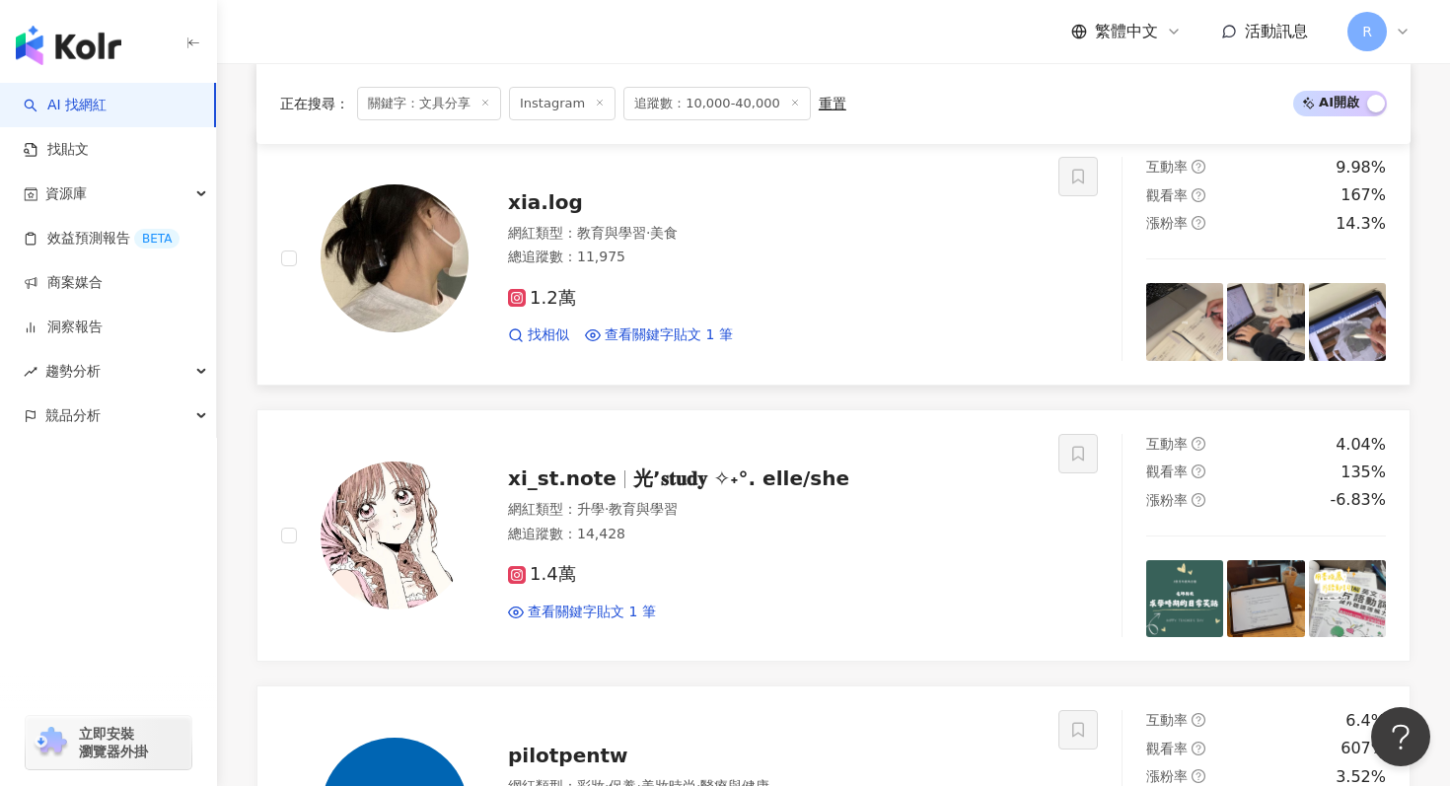
scroll to position [1239, 0]
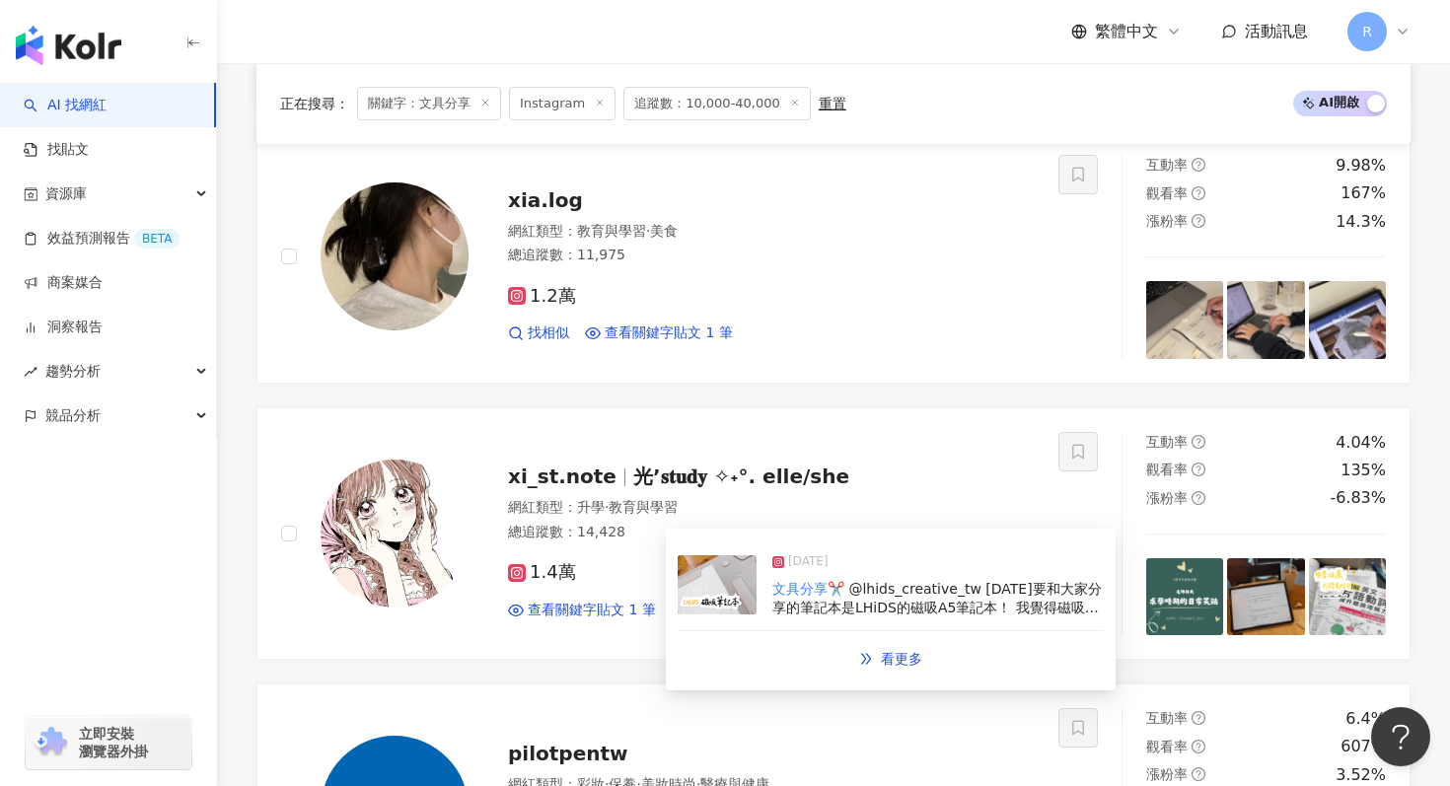
click at [707, 607] on img at bounding box center [717, 584] width 79 height 59
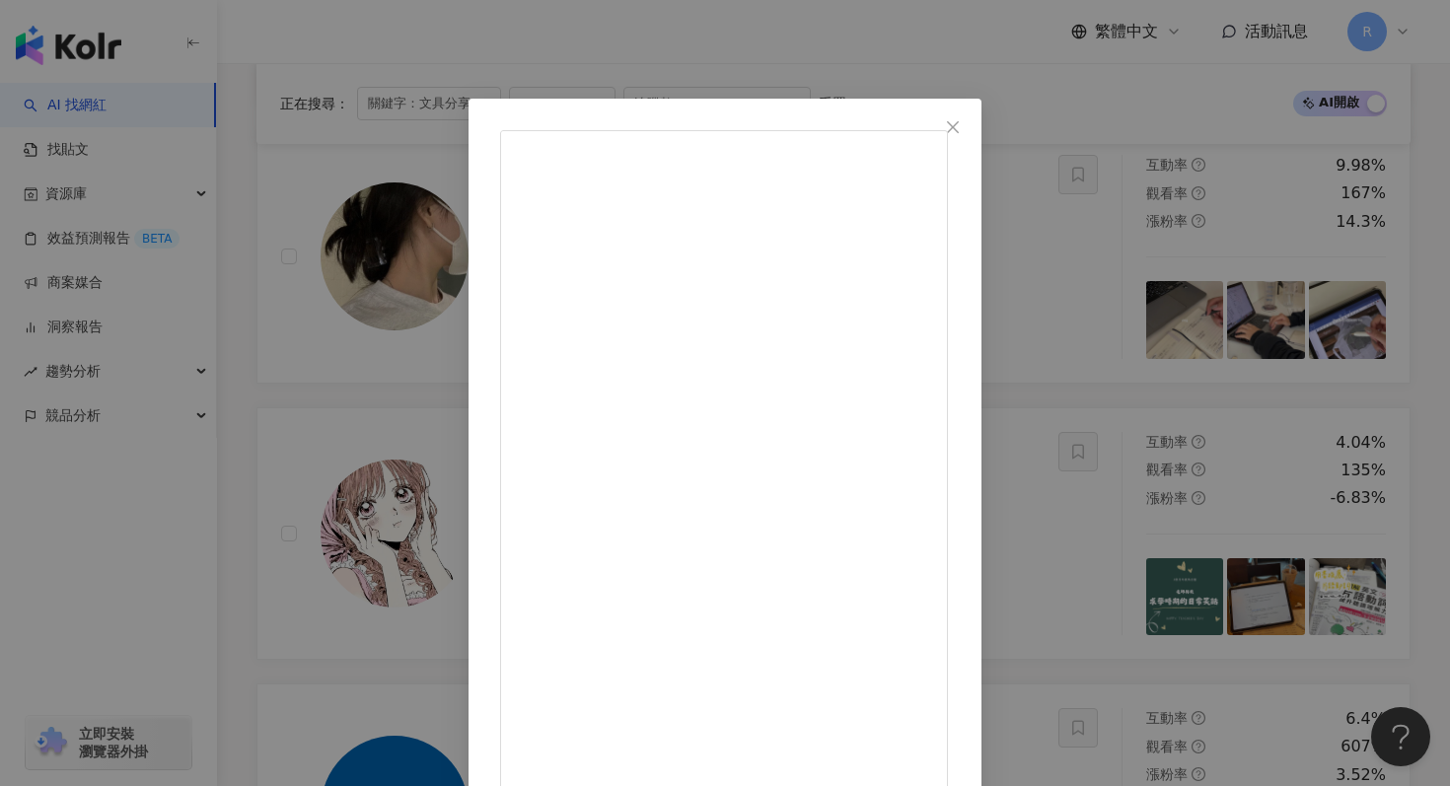
scroll to position [114, 0]
click at [1072, 59] on div "xi_st.note 2025/5/23 文具分享✂️ @lhids_creative_tw 今天要和大家分享的筆記本是LHiDS的磁吸A5筆記本！ 我覺得磁…" at bounding box center [725, 393] width 1450 height 786
click at [1074, 49] on div "xi_st.note 2025/5/23 文具分享✂️ @lhids_creative_tw 今天要和大家分享的筆記本是LHiDS的磁吸A5筆記本！ 我覺得磁…" at bounding box center [725, 393] width 1450 height 786
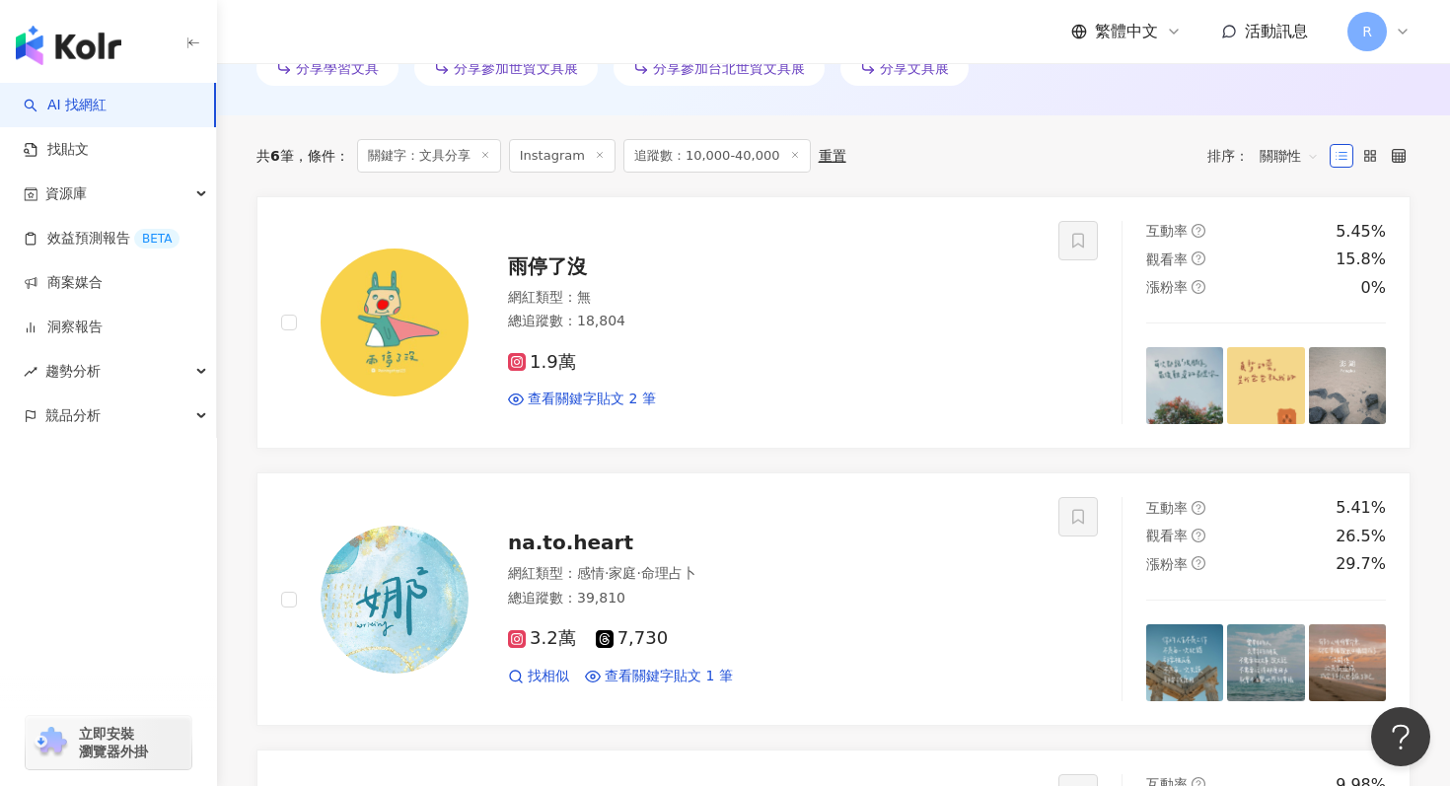
scroll to position [0, 0]
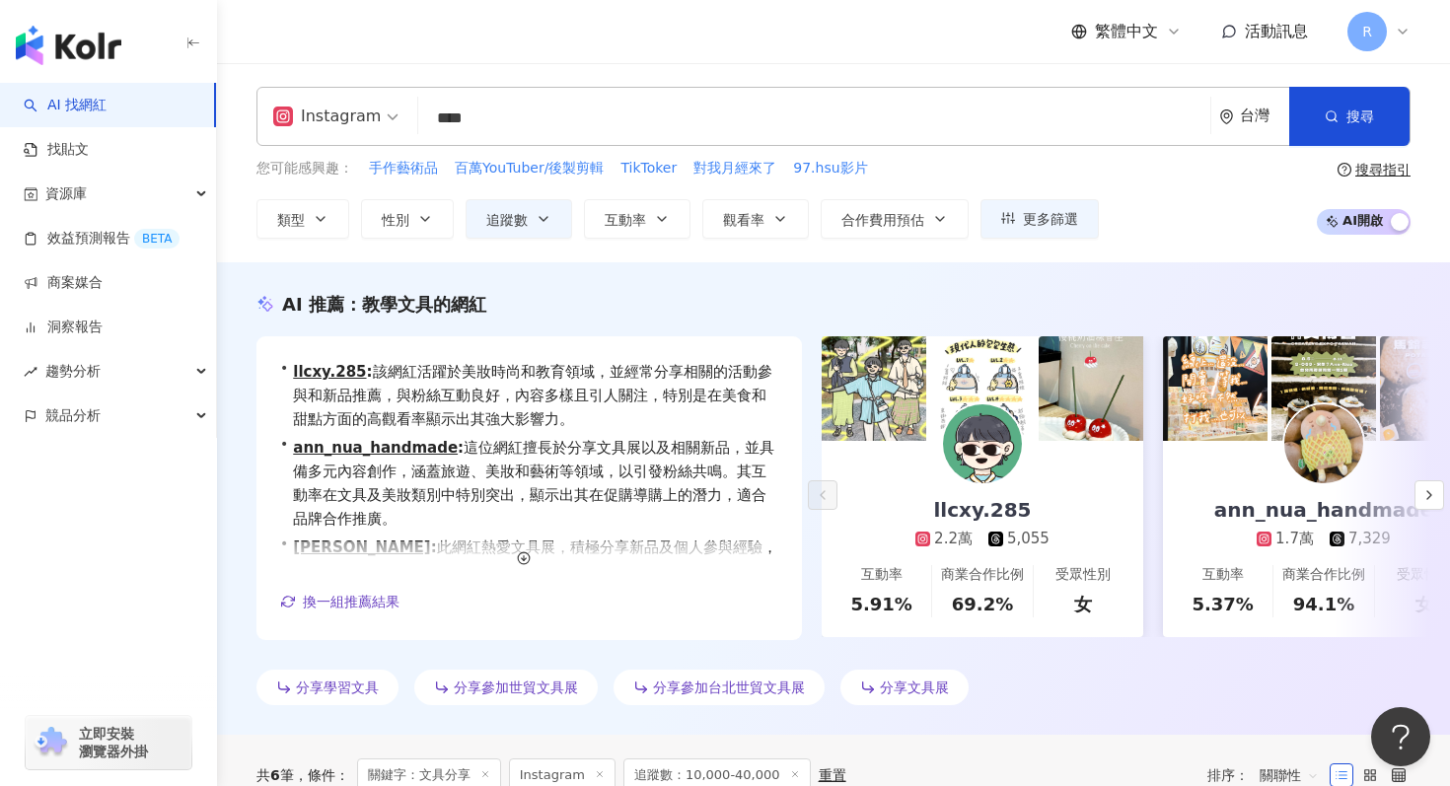
click at [637, 114] on input "****" at bounding box center [814, 118] width 776 height 37
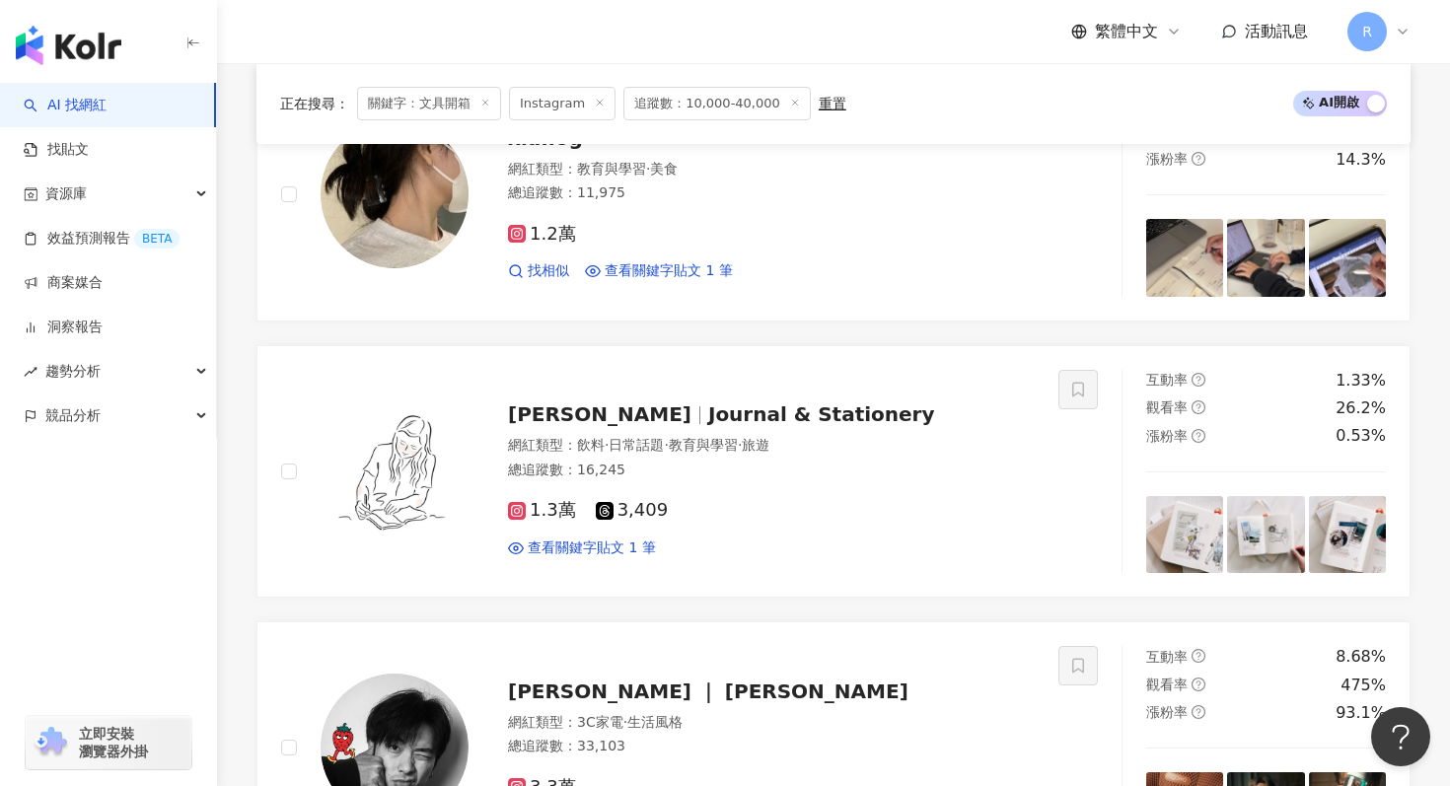
scroll to position [1854, 0]
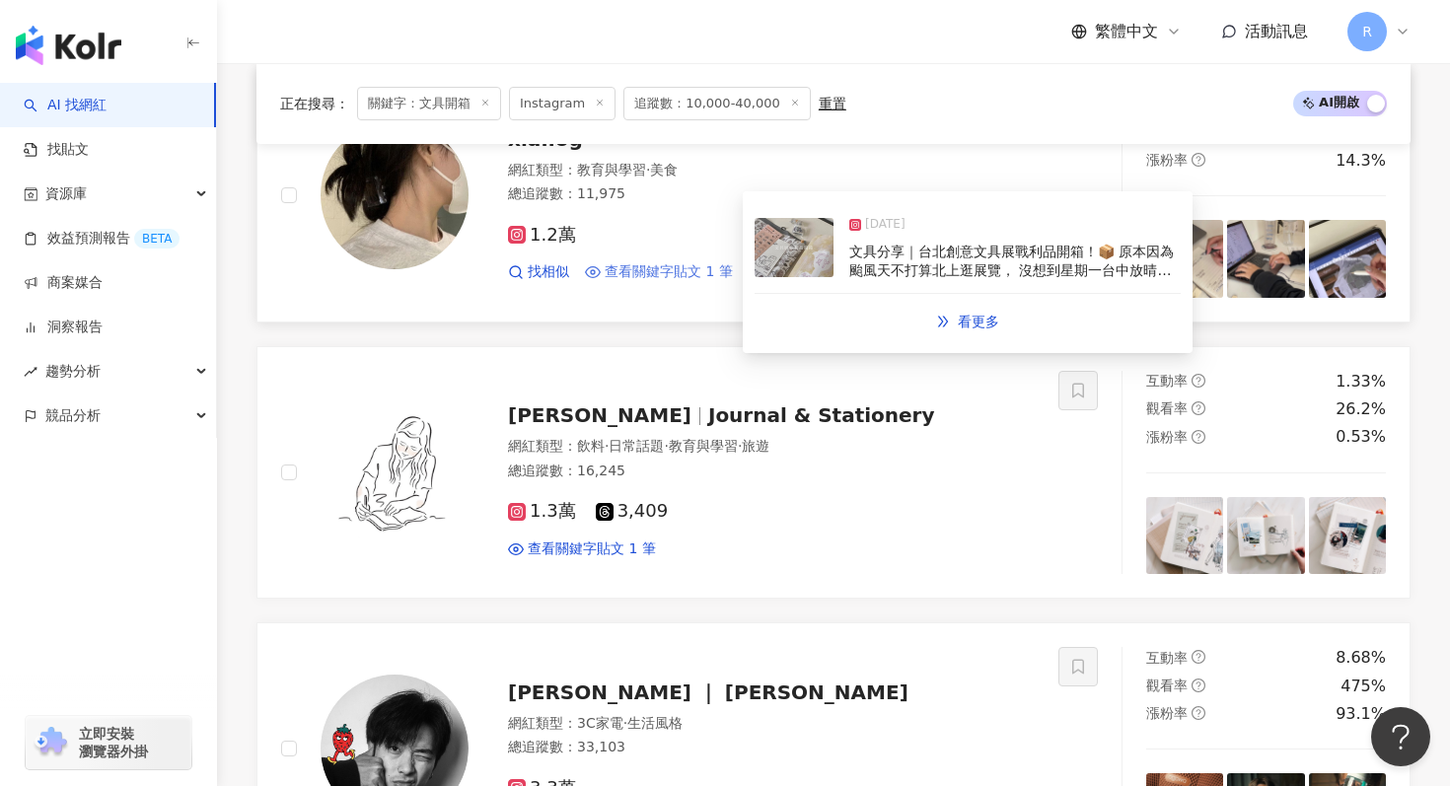
click at [654, 269] on span "查看關鍵字貼文 1 筆" at bounding box center [669, 272] width 128 height 20
click at [812, 272] on img at bounding box center [794, 247] width 79 height 59
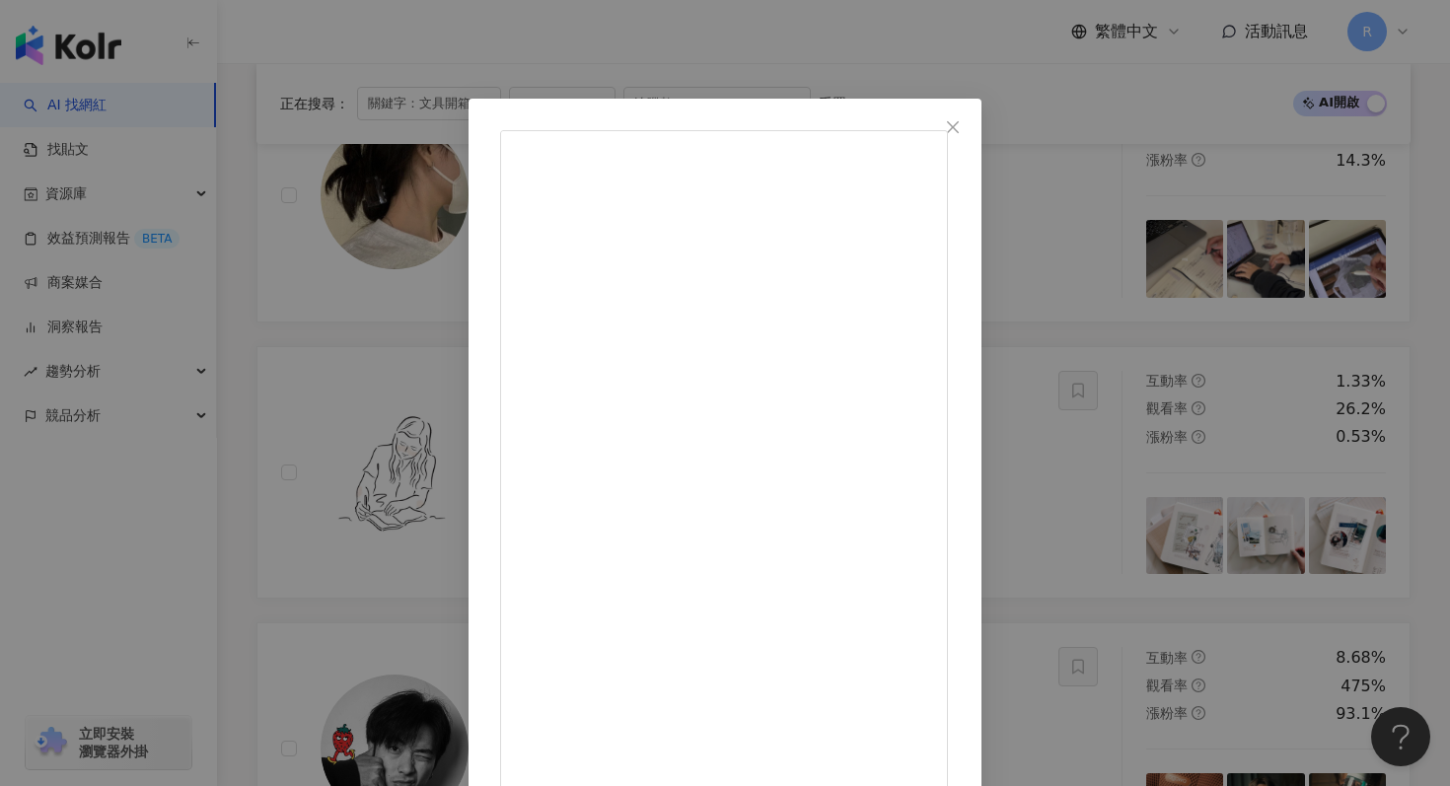
scroll to position [99, 0]
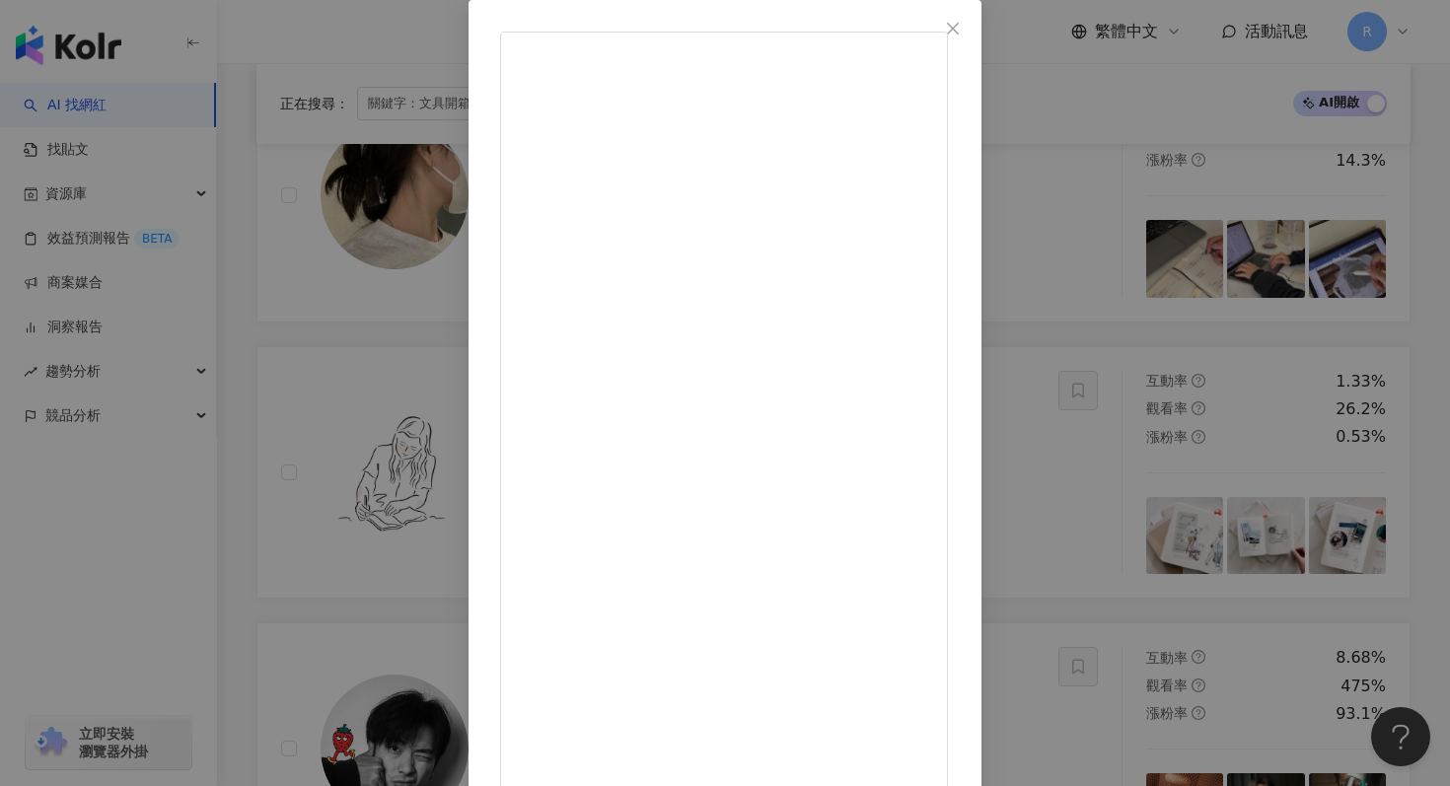
click at [239, 281] on div "Alexia. 2025/7/13 文具分享｜台北創意文具展戰利品開箱！📦 原本因為颱風天不打算北上逛展覽， 沒想到星期一台中放晴， 就這樣臨時出發，趕上了文…" at bounding box center [725, 393] width 1450 height 786
click at [251, 230] on div "Alexia. 2025/7/13 文具分享｜台北創意文具展戰利品開箱！📦 原本因為颱風天不打算北上逛展覽， 沒想到星期一台中放晴， 就這樣臨時出發，趕上了文…" at bounding box center [725, 393] width 1450 height 786
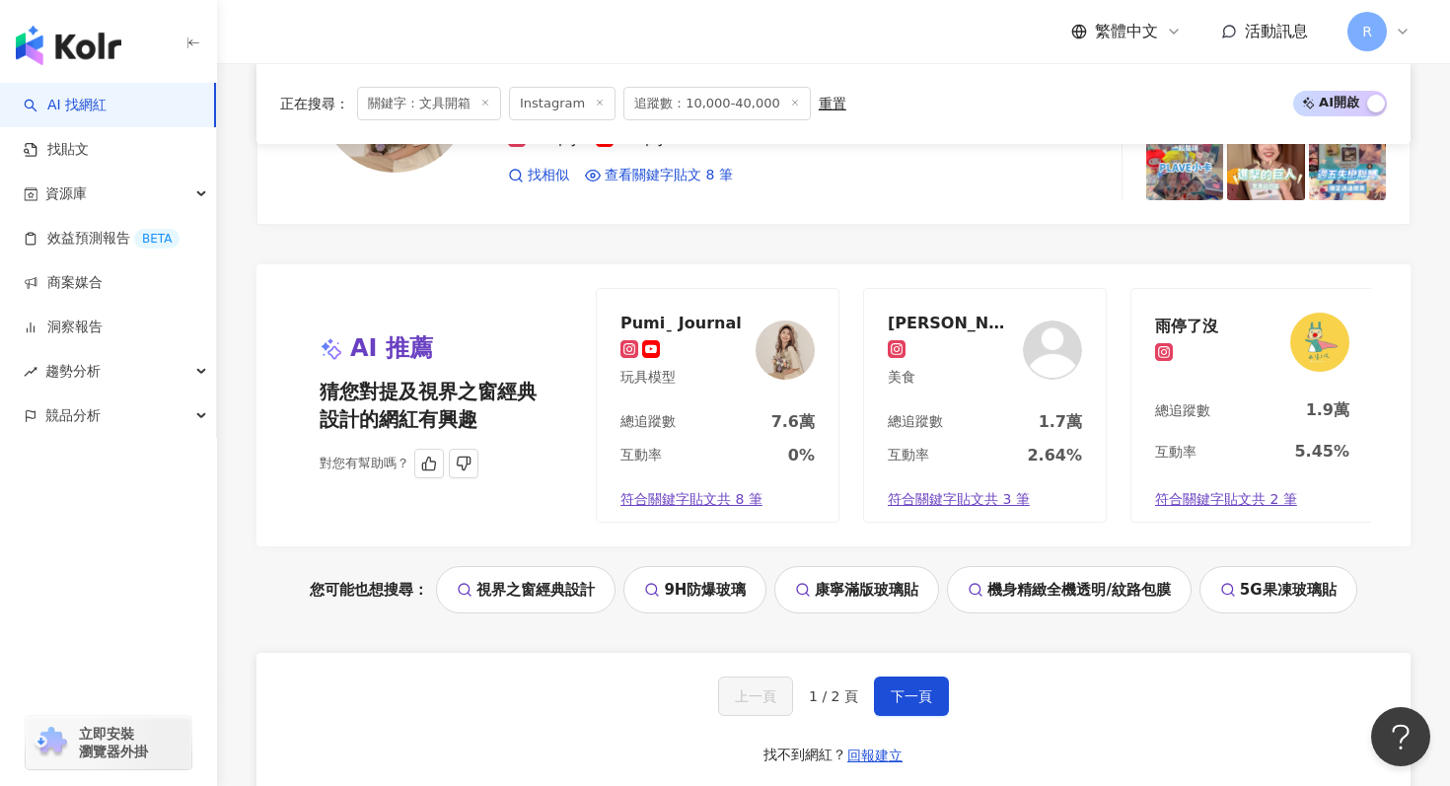
scroll to position [4165, 0]
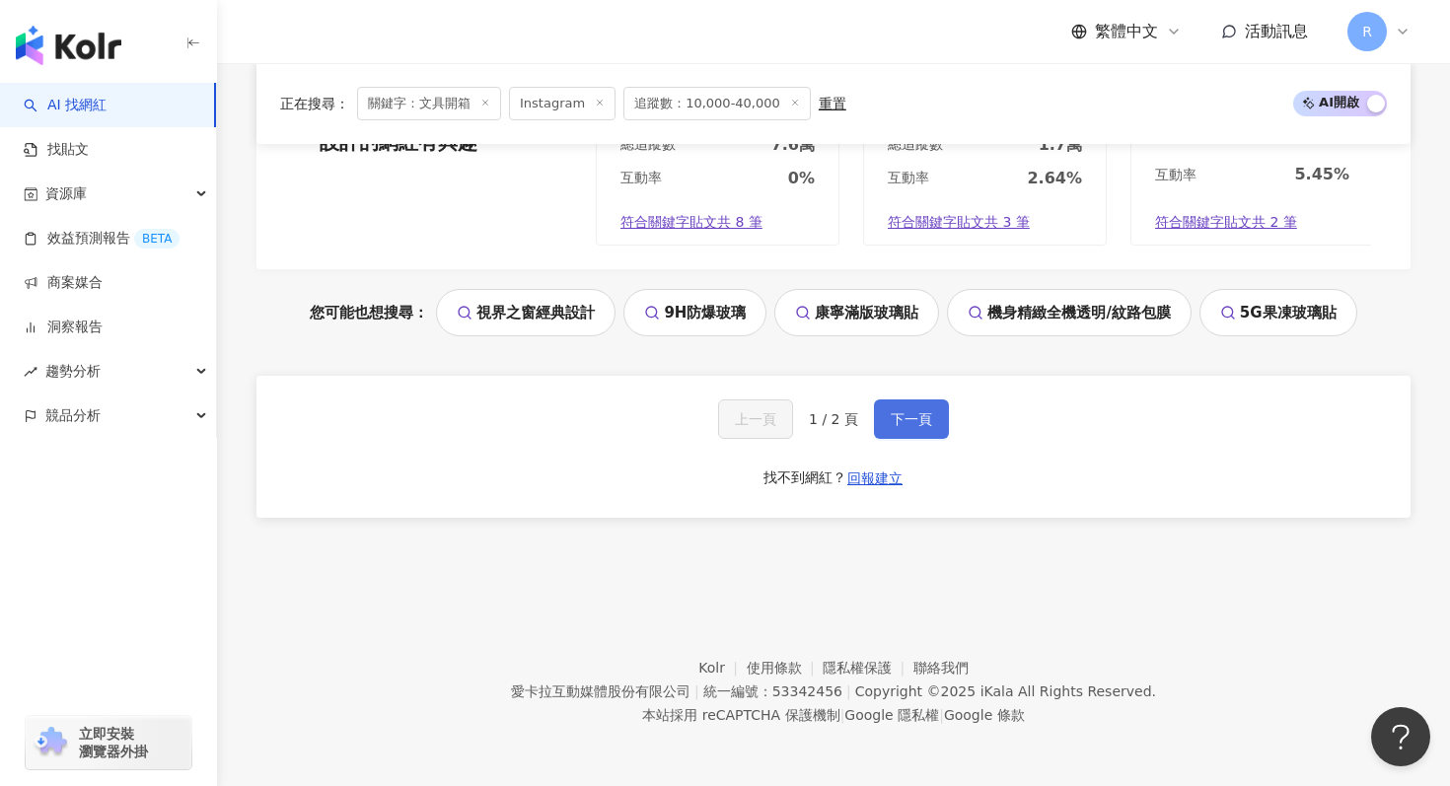
click at [905, 435] on button "下一頁" at bounding box center [911, 419] width 75 height 39
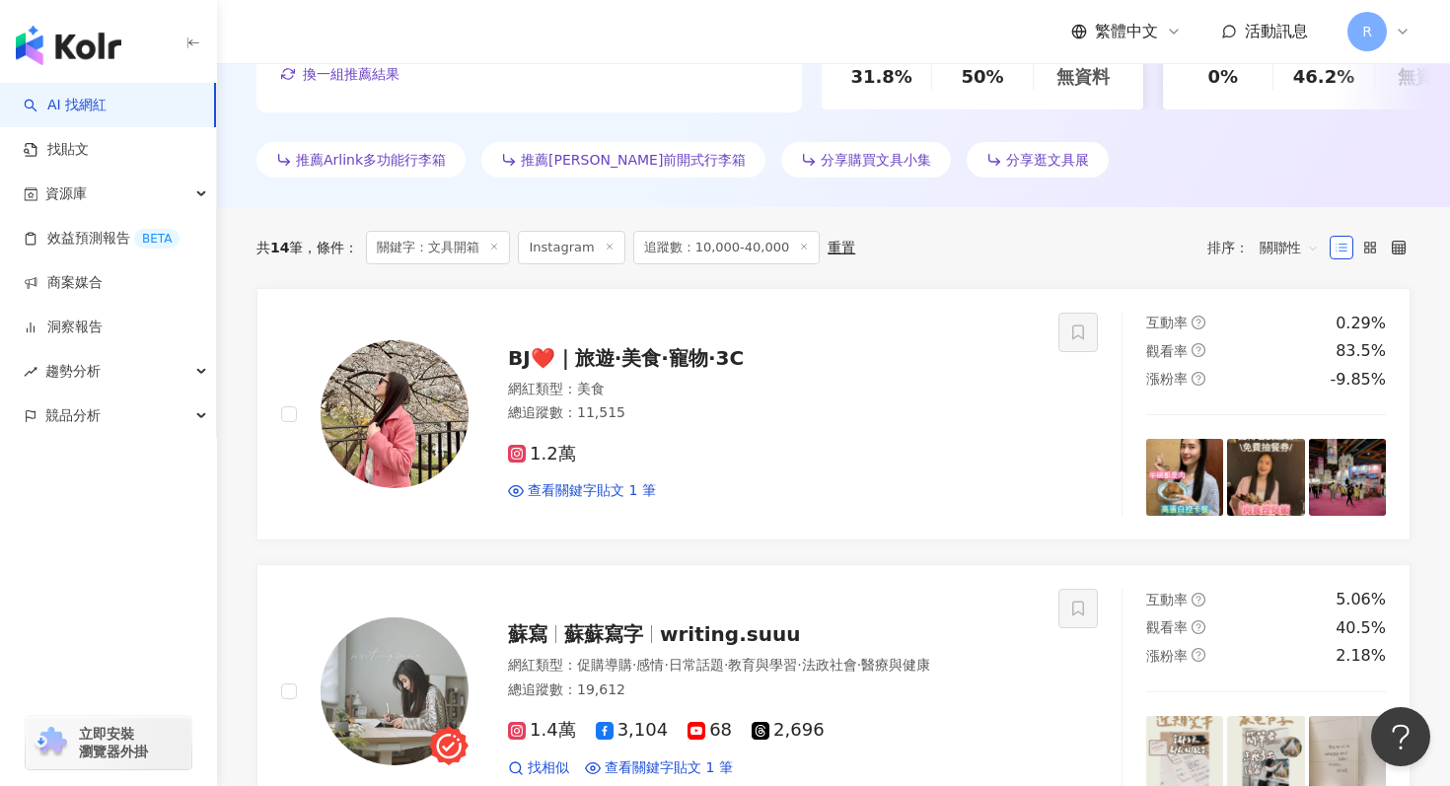
scroll to position [0, 0]
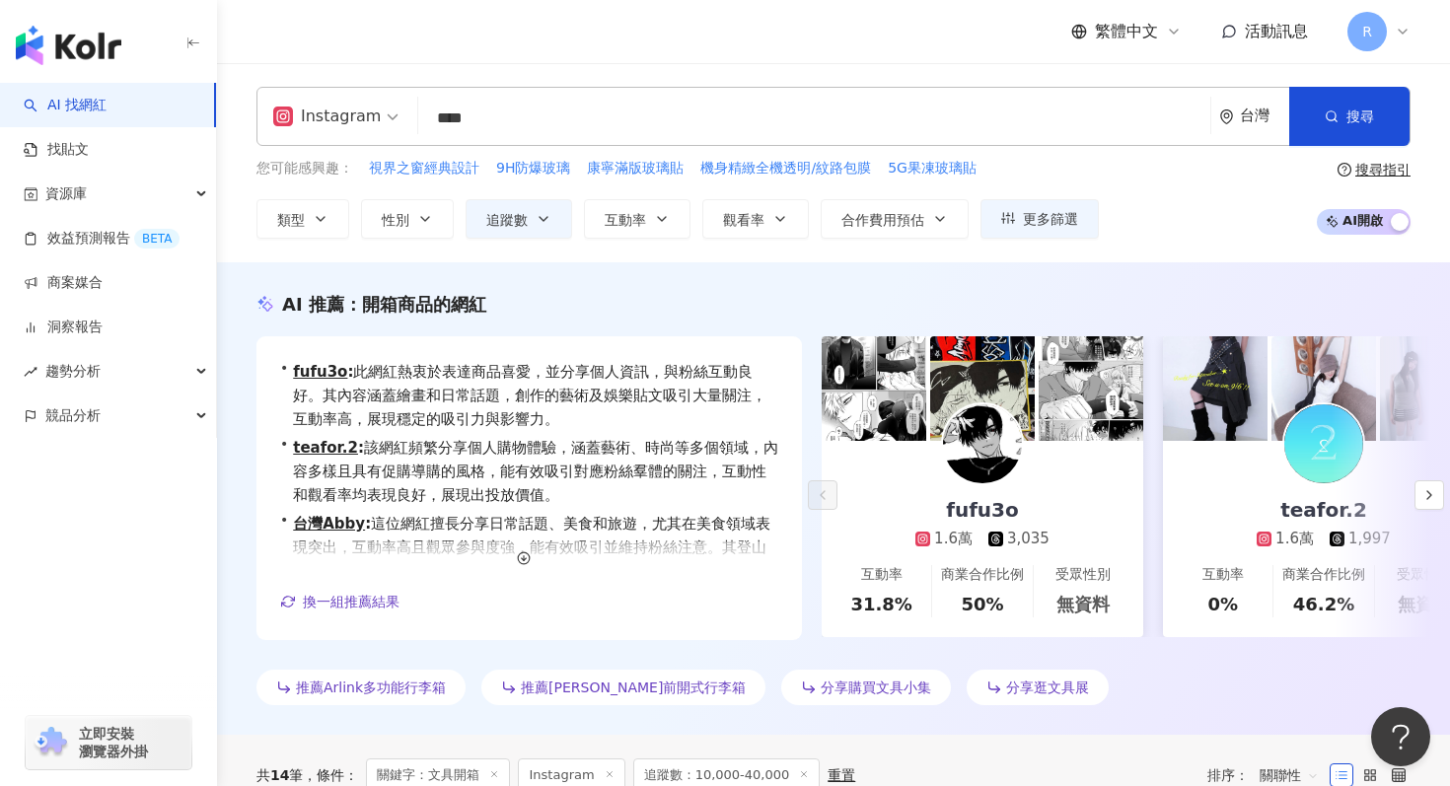
click at [592, 116] on input "****" at bounding box center [814, 118] width 776 height 37
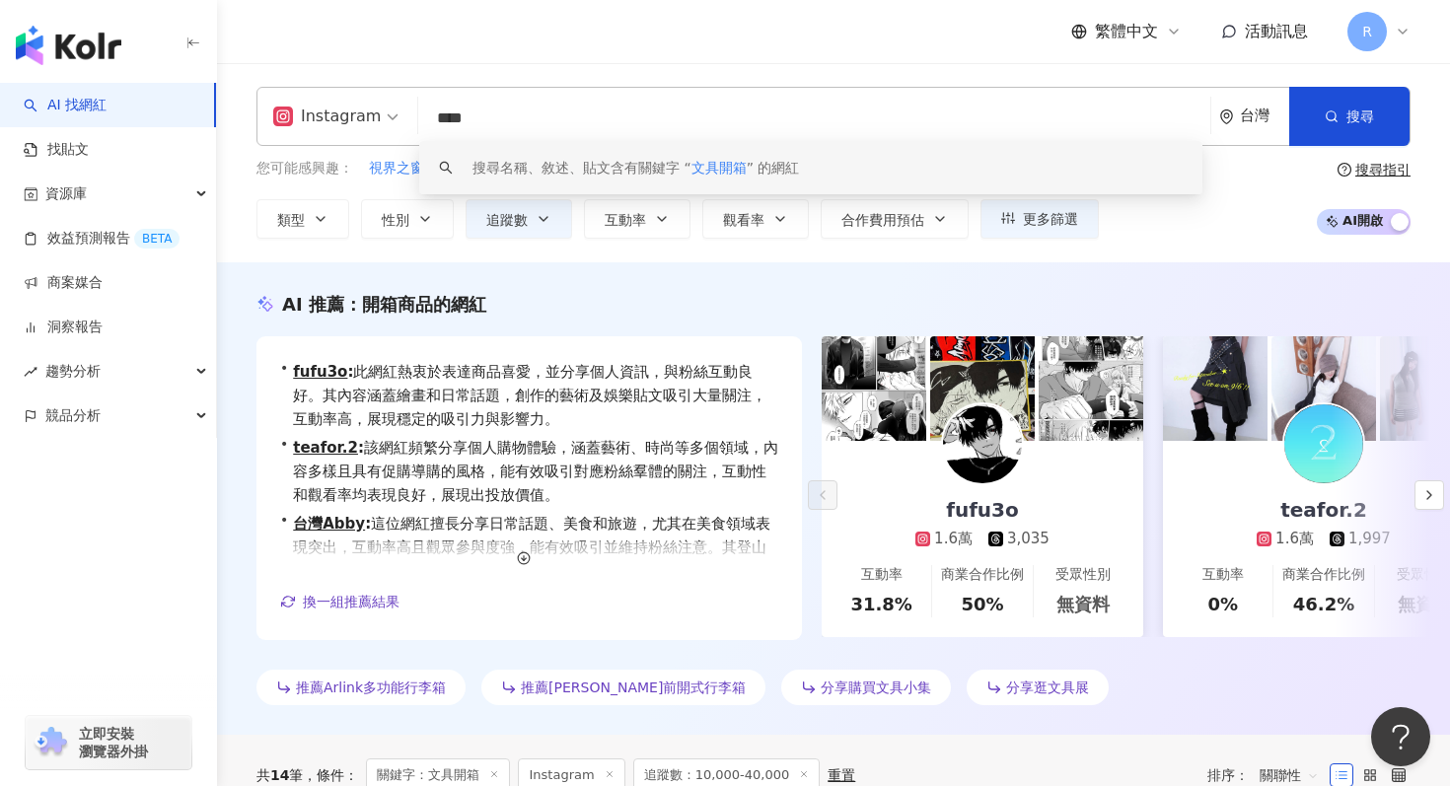
click at [592, 116] on input "****" at bounding box center [814, 118] width 776 height 37
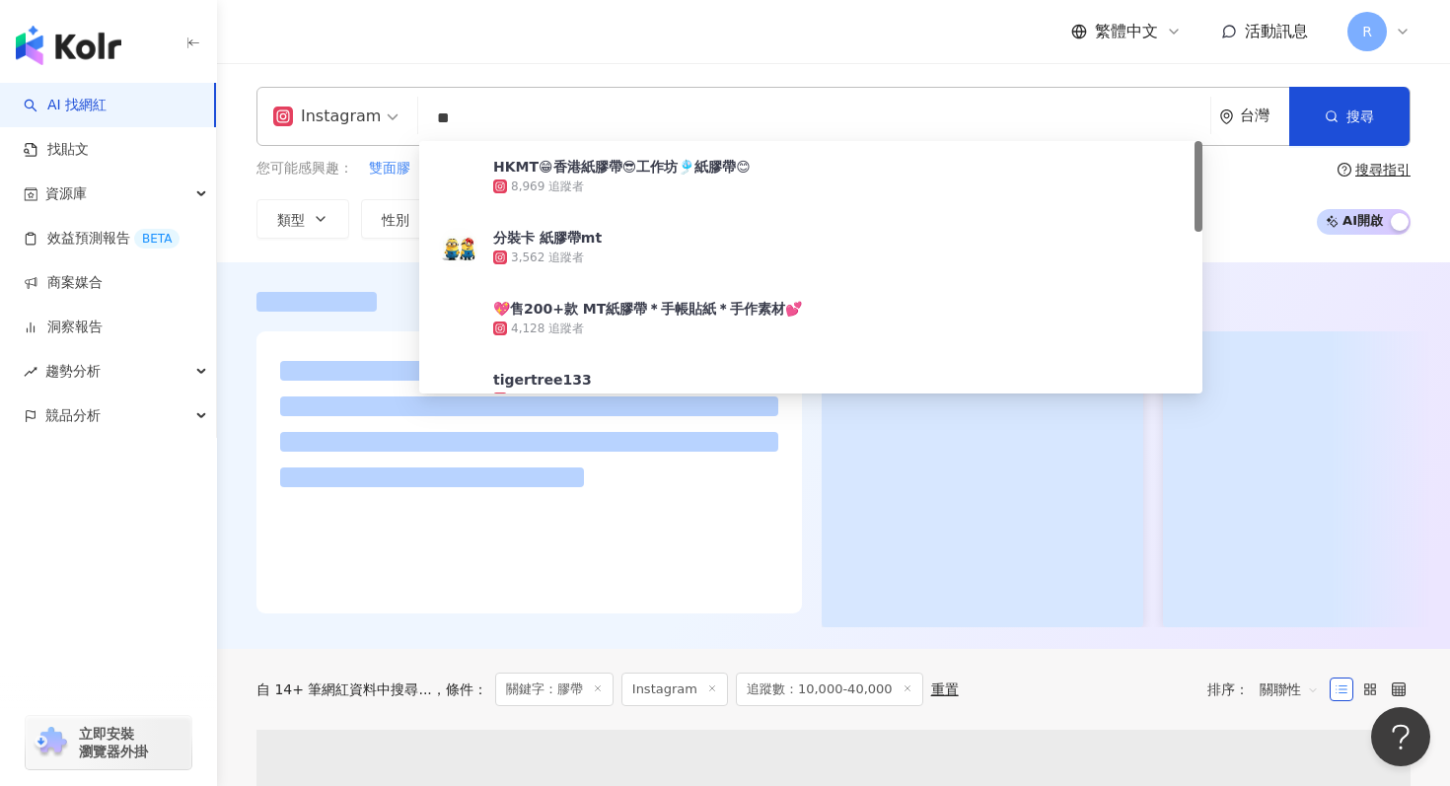
type input "**"
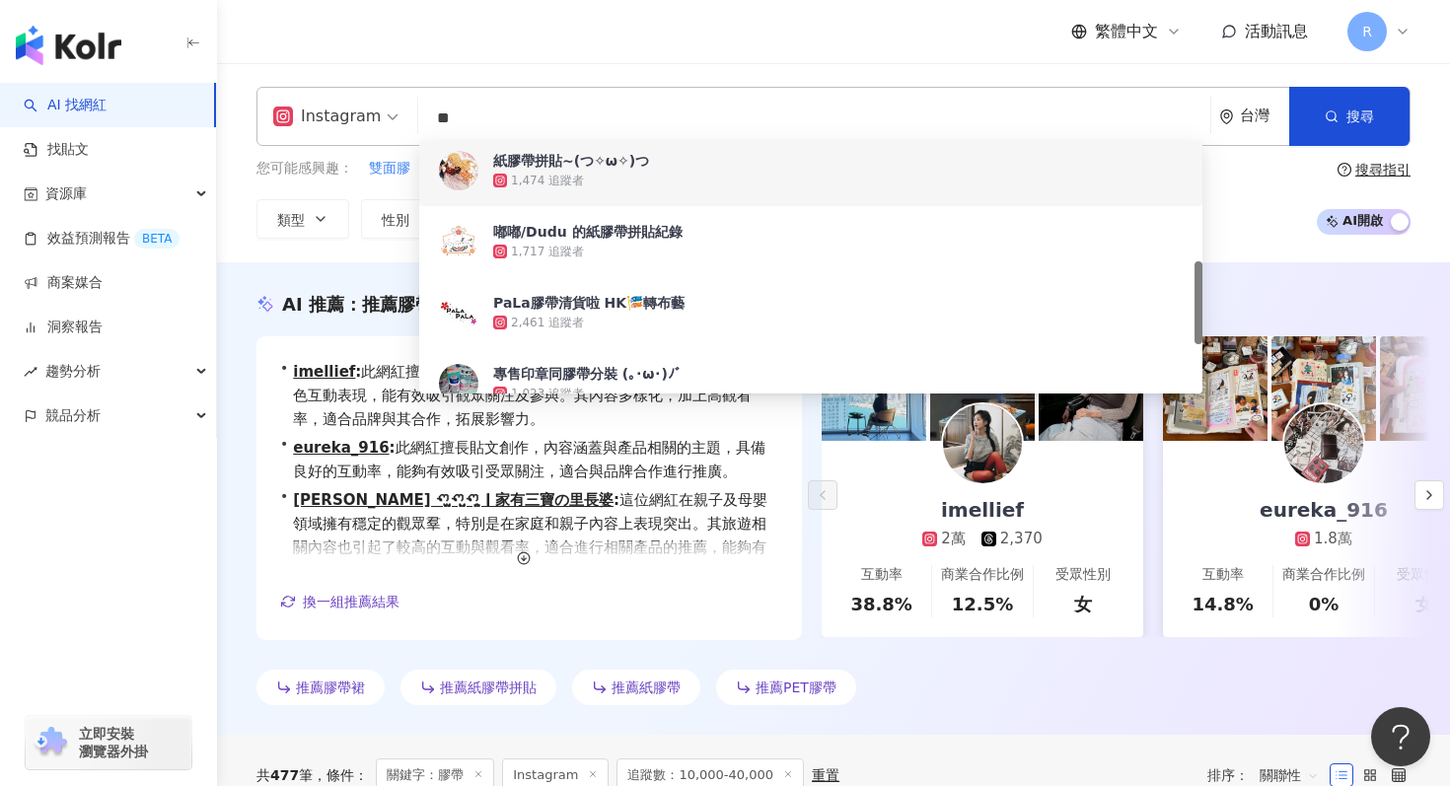
click at [428, 113] on input "**" at bounding box center [814, 118] width 776 height 37
click at [501, 118] on input "**" at bounding box center [814, 118] width 776 height 37
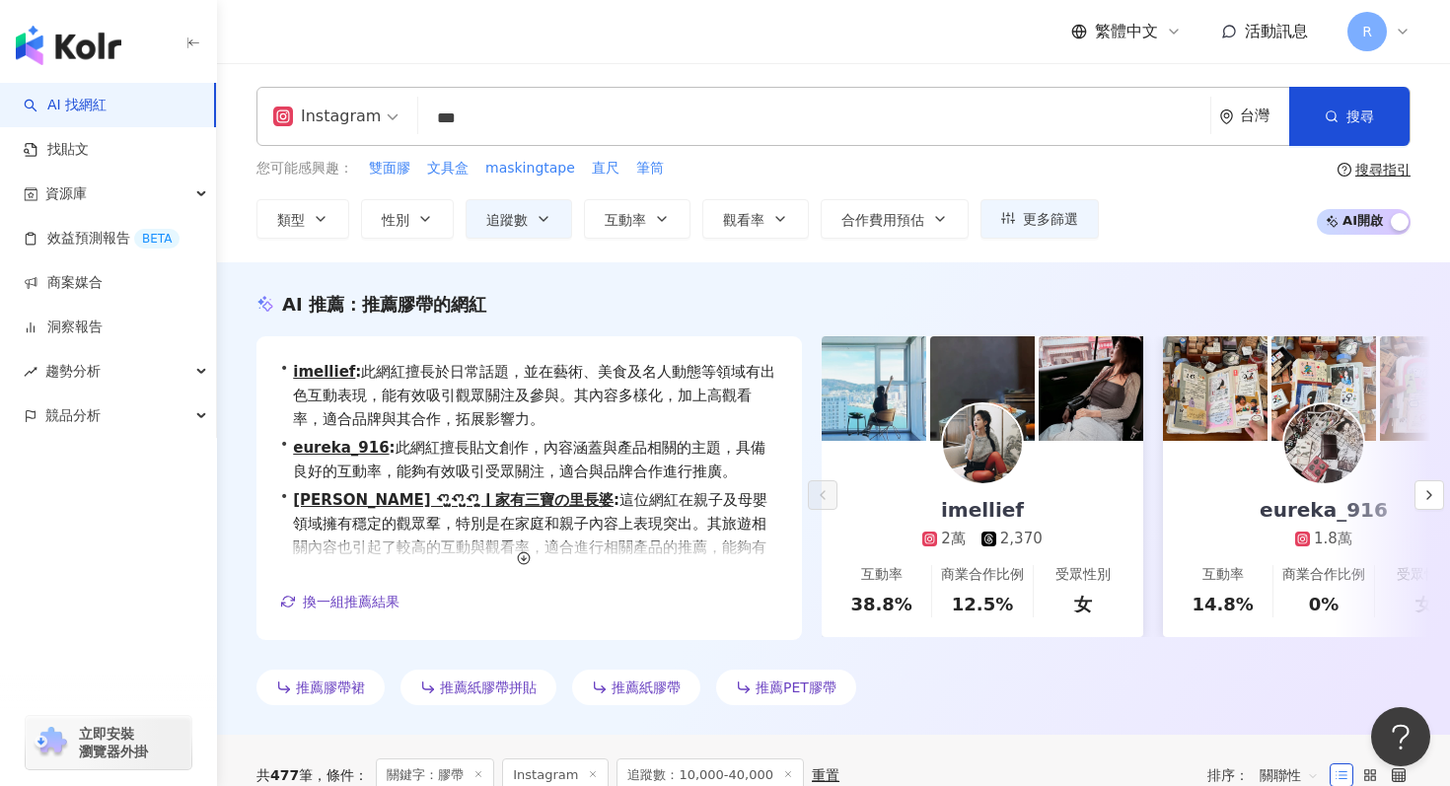
type input "***"
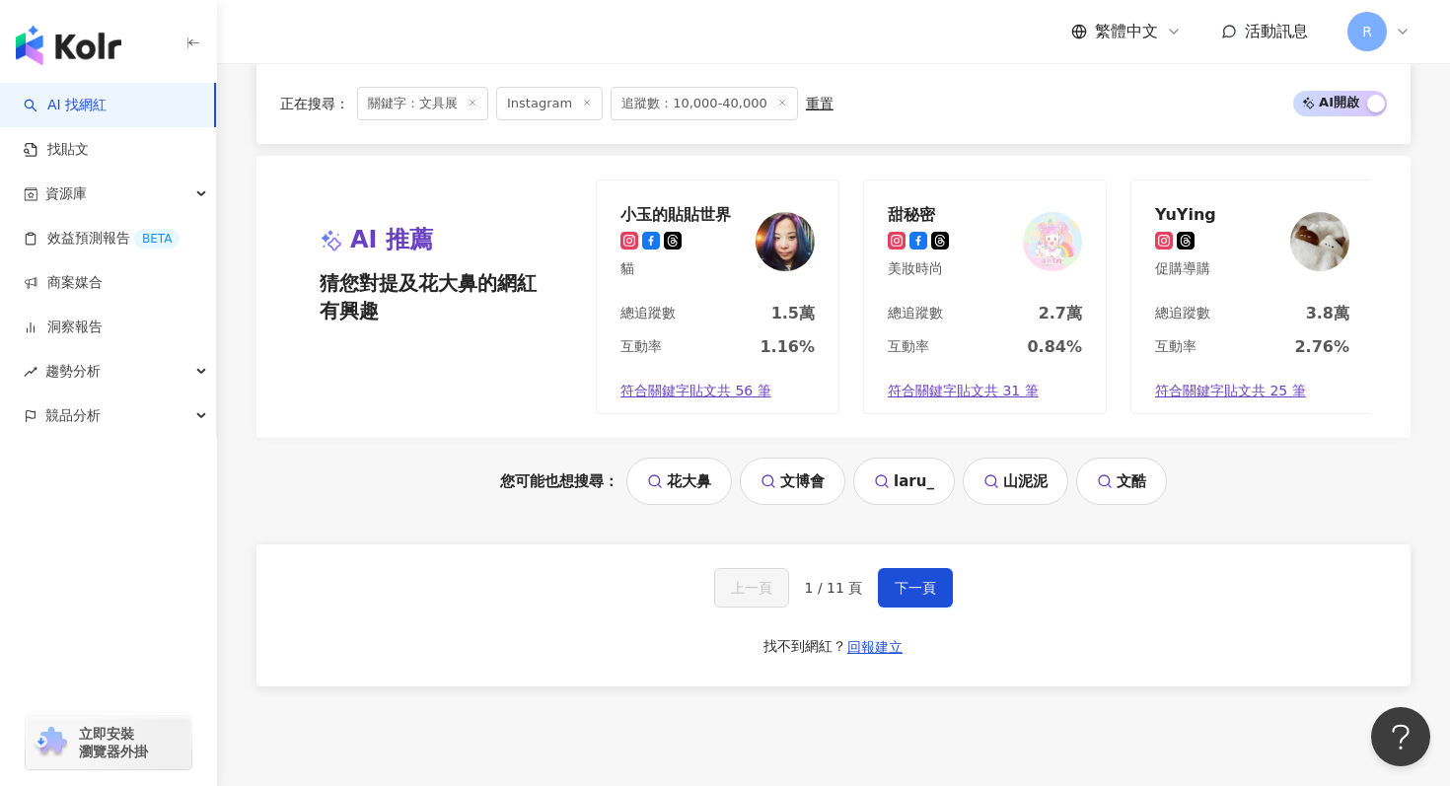
scroll to position [4044, 0]
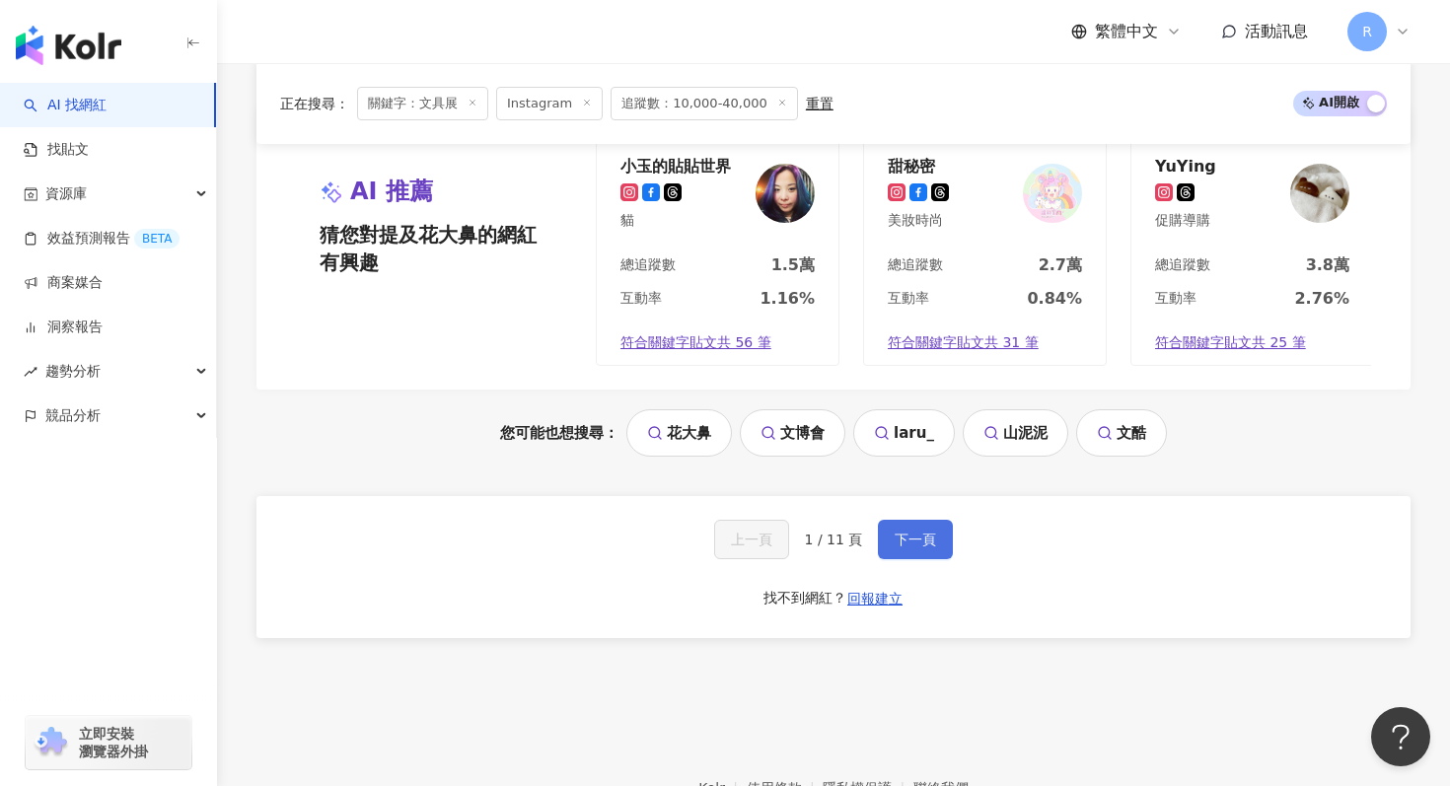
click at [917, 554] on button "下一頁" at bounding box center [915, 539] width 75 height 39
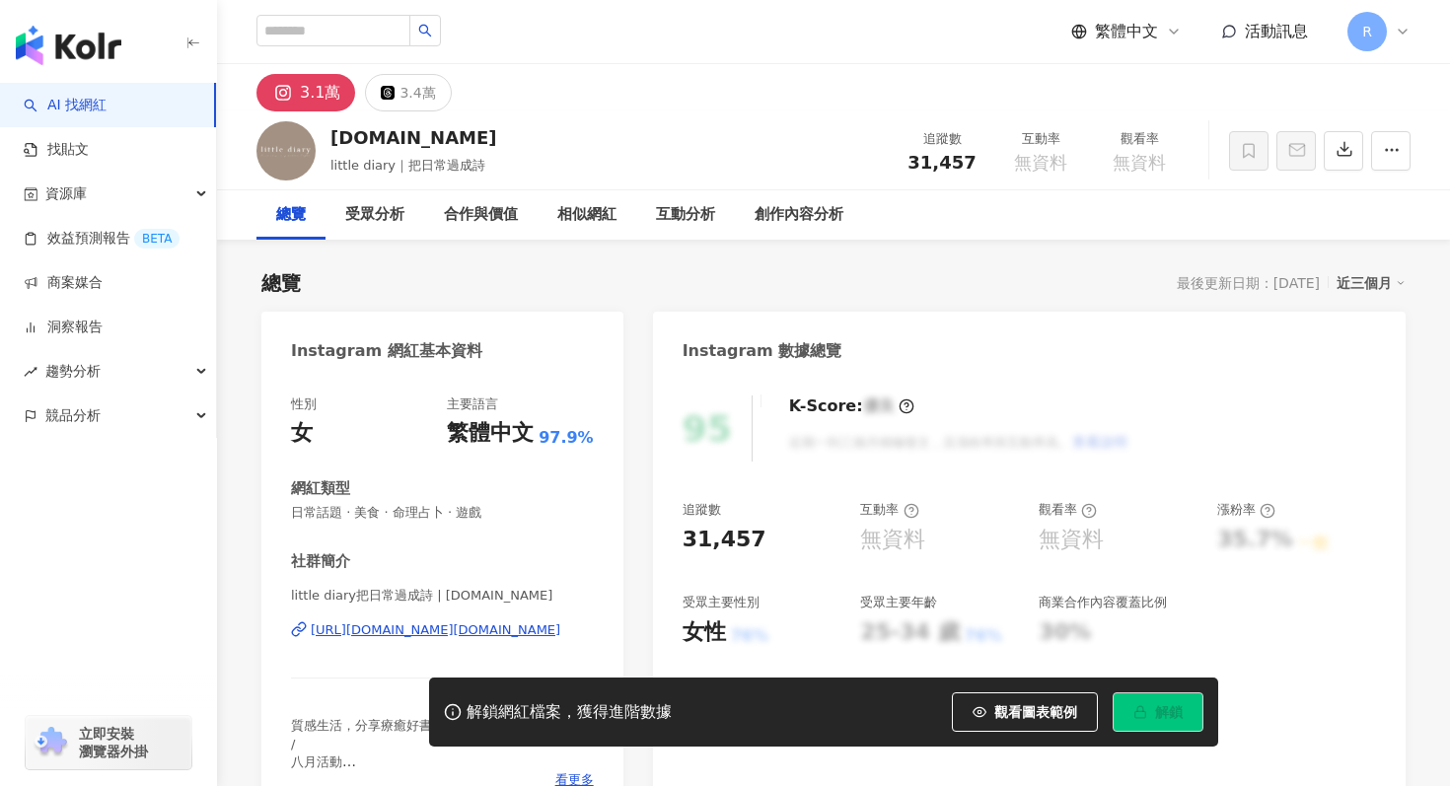
drag, startPoint x: 434, startPoint y: 595, endPoint x: 547, endPoint y: 598, distance: 113.5
click at [547, 598] on span "little diary把日常過成詩 | [DOMAIN_NAME]" at bounding box center [442, 596] width 303 height 18
copy span "[DOMAIN_NAME]"
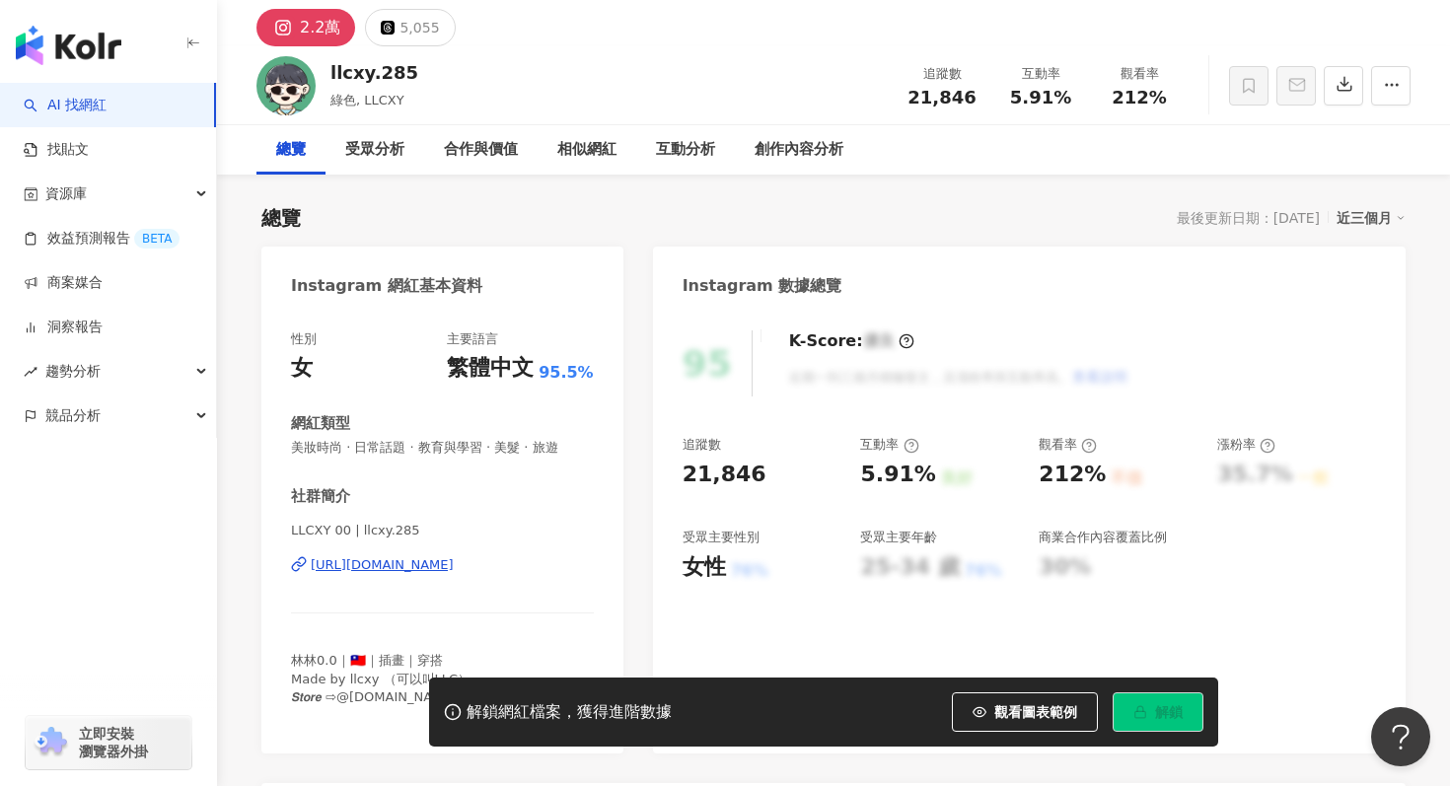
scroll to position [69, 0]
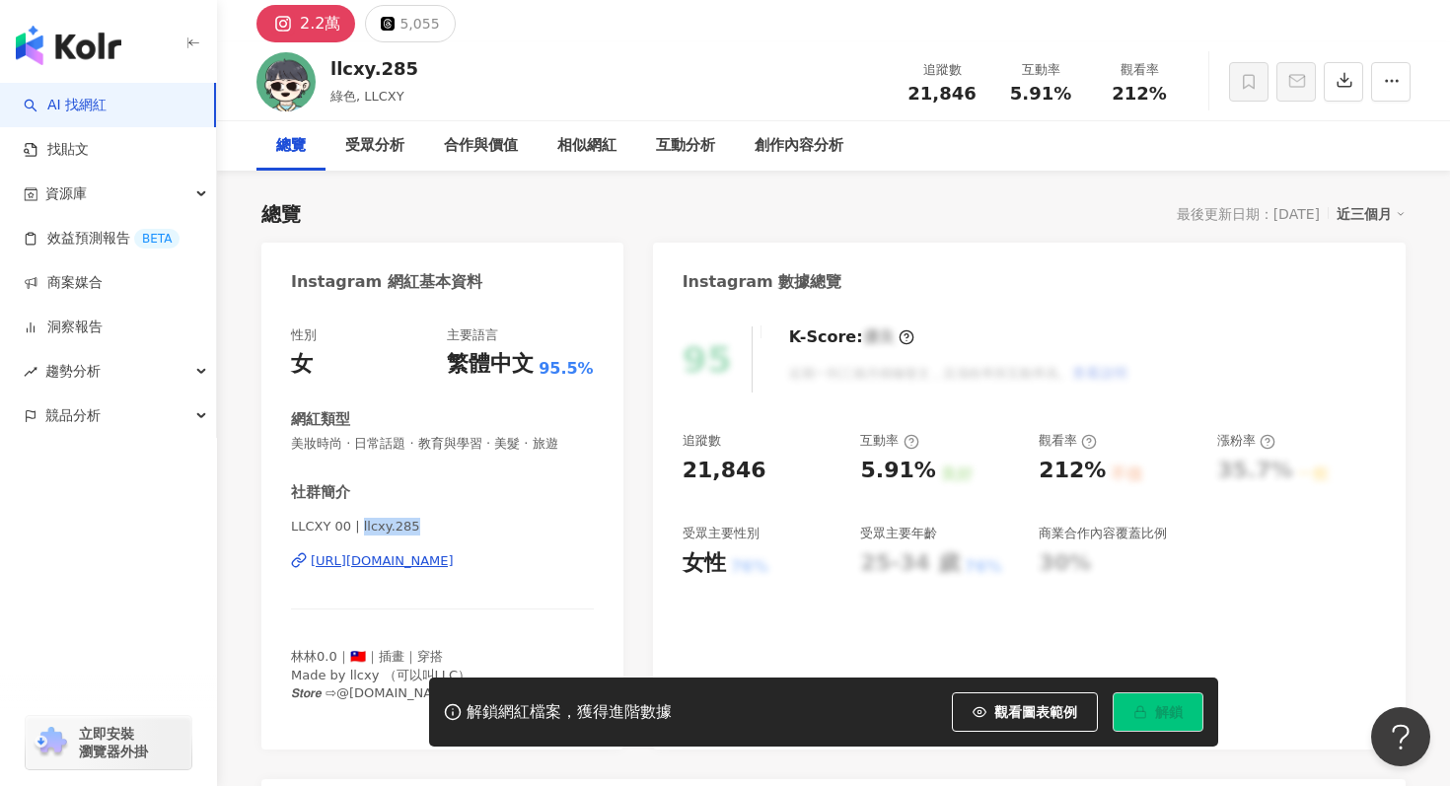
drag, startPoint x: 360, startPoint y: 526, endPoint x: 410, endPoint y: 526, distance: 50.3
click at [410, 526] on span "LLCXY 00 | llcxy.285" at bounding box center [442, 527] width 303 height 18
copy span "llcxy.285"
